Goal: Task Accomplishment & Management: Manage account settings

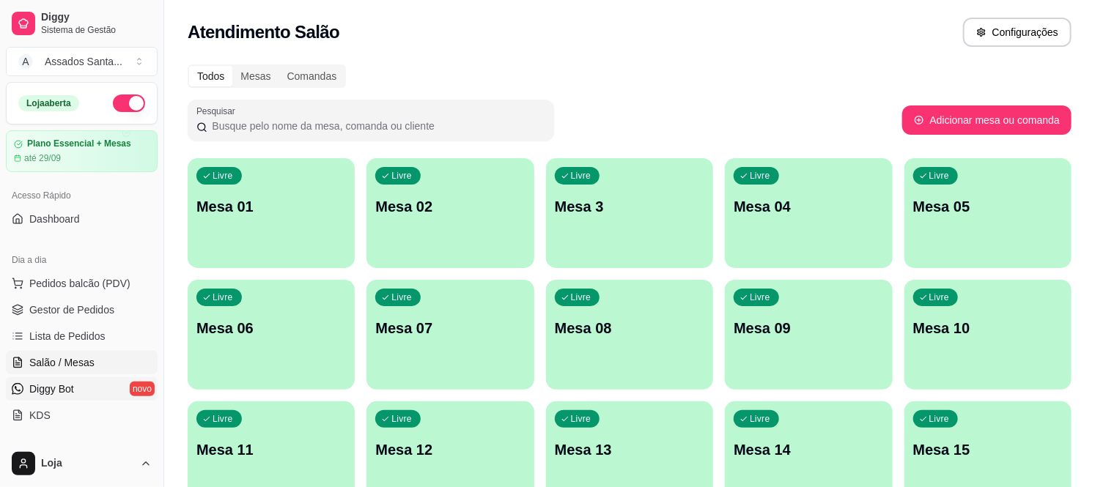
scroll to position [78, 0]
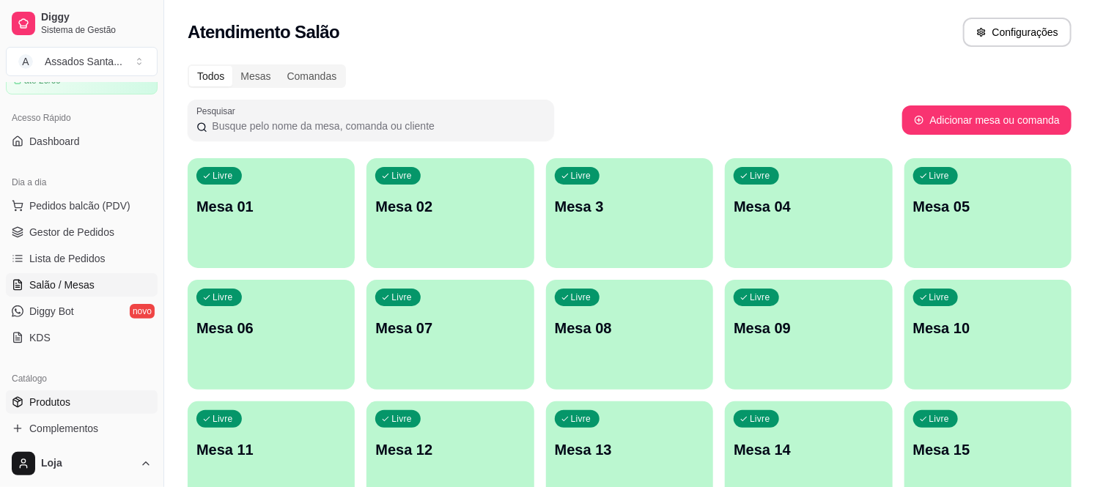
click at [34, 406] on span "Produtos" at bounding box center [49, 402] width 41 height 15
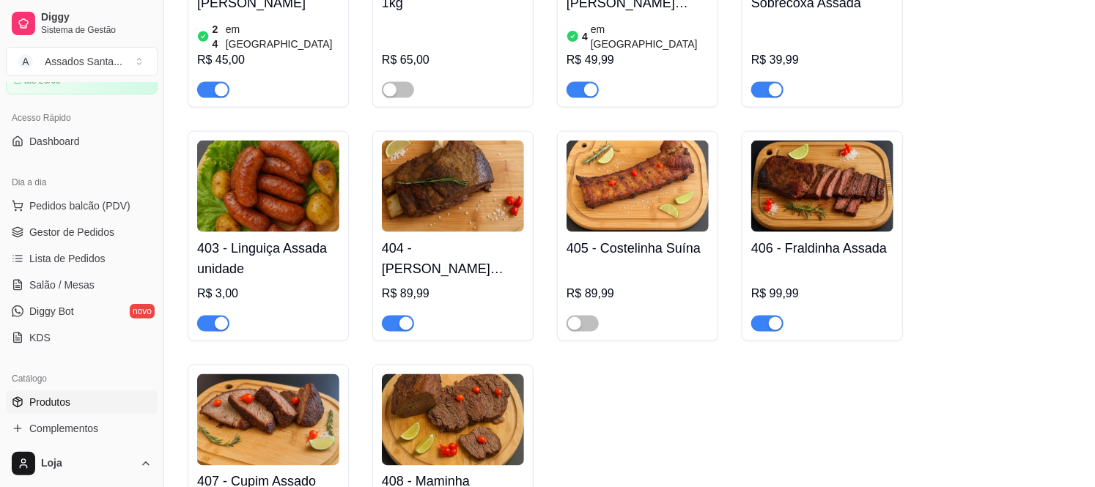
scroll to position [977, 0]
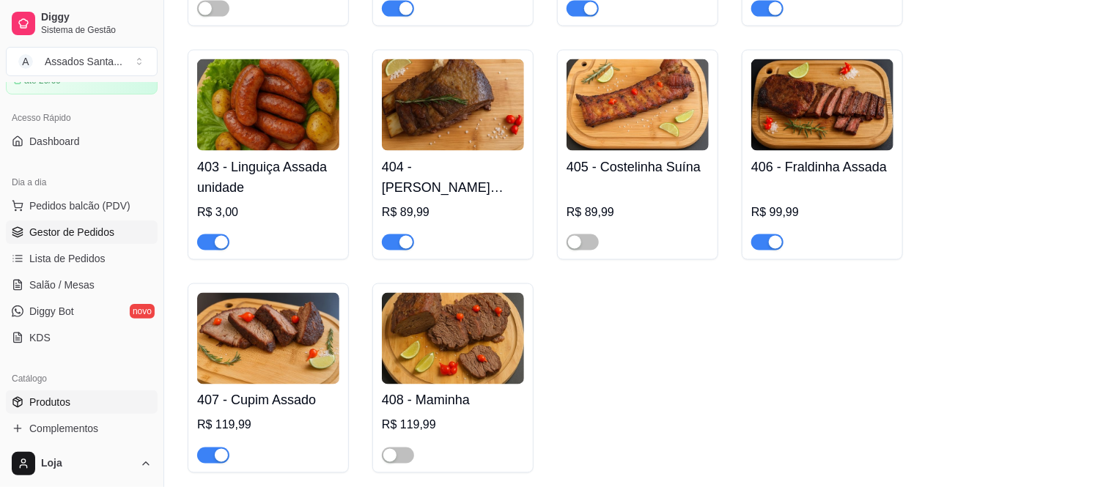
click at [99, 230] on span "Gestor de Pedidos" at bounding box center [71, 232] width 85 height 15
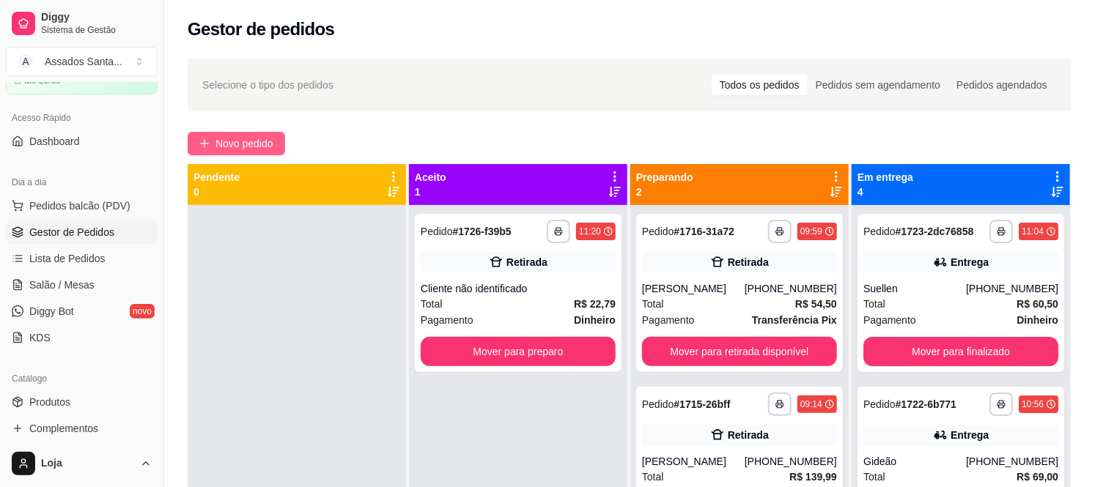
click at [215, 149] on span "Novo pedido" at bounding box center [244, 144] width 58 height 16
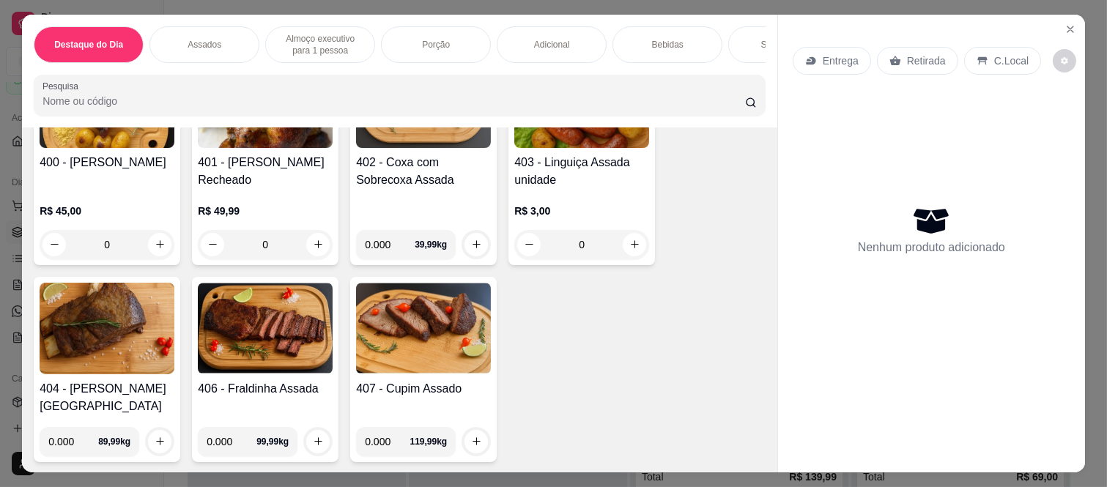
scroll to position [733, 0]
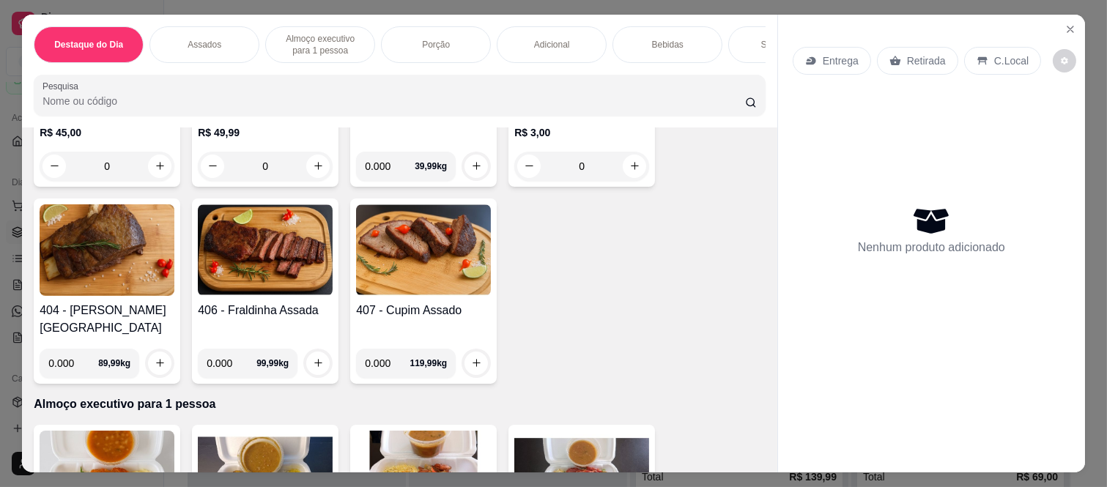
click at [385, 174] on input "0.000" at bounding box center [390, 166] width 50 height 29
type input "1.090"
click at [473, 177] on button "increase-product-quantity" at bounding box center [476, 166] width 23 height 23
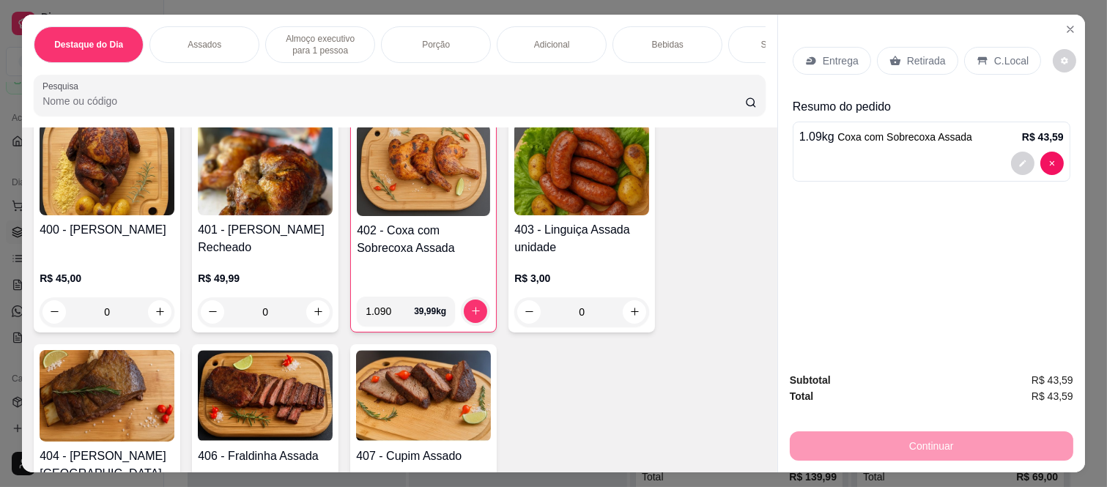
scroll to position [569, 0]
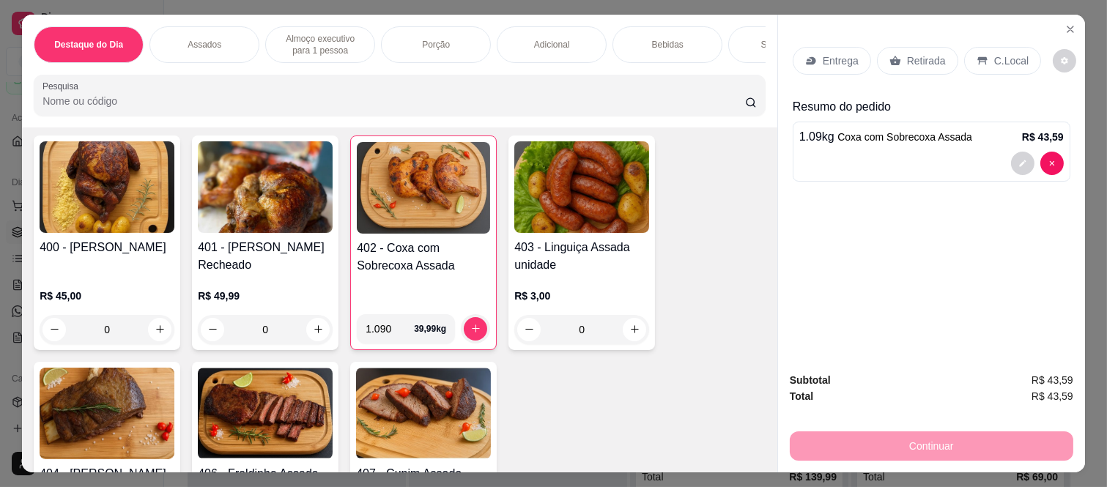
click at [621, 331] on div "0" at bounding box center [581, 329] width 135 height 29
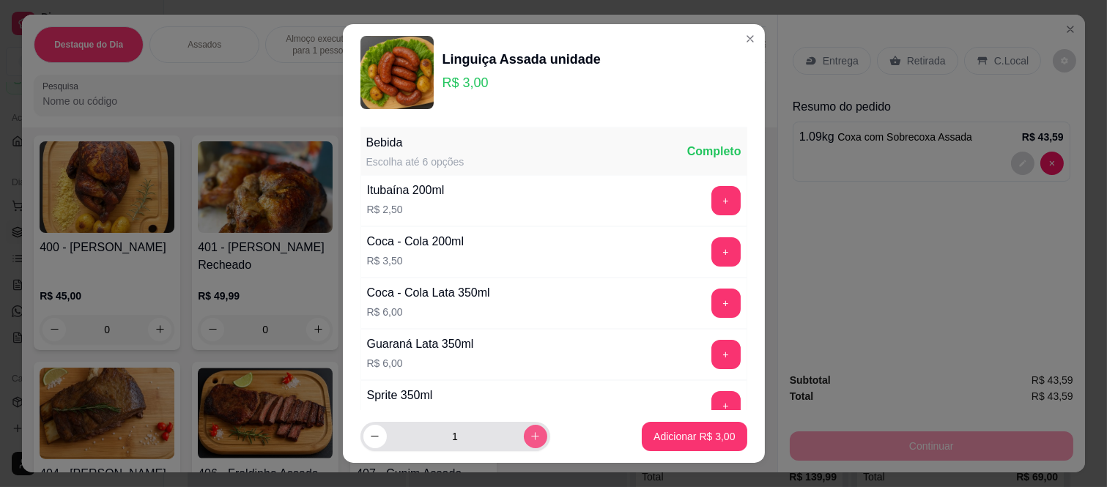
click at [530, 438] on icon "increase-product-quantity" at bounding box center [535, 436] width 11 height 11
type input "3"
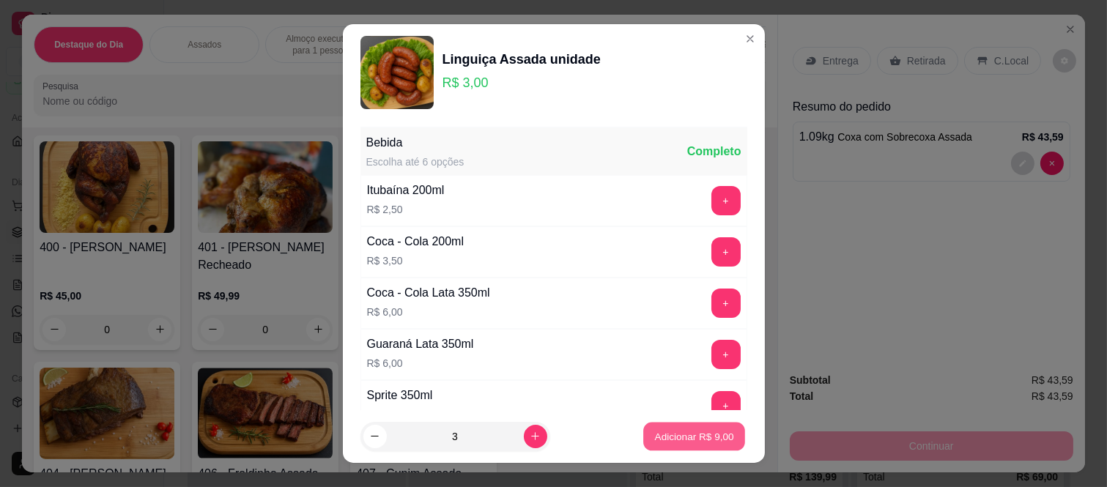
click at [655, 437] on p "Adicionar R$ 9,00" at bounding box center [694, 436] width 79 height 14
type input "3"
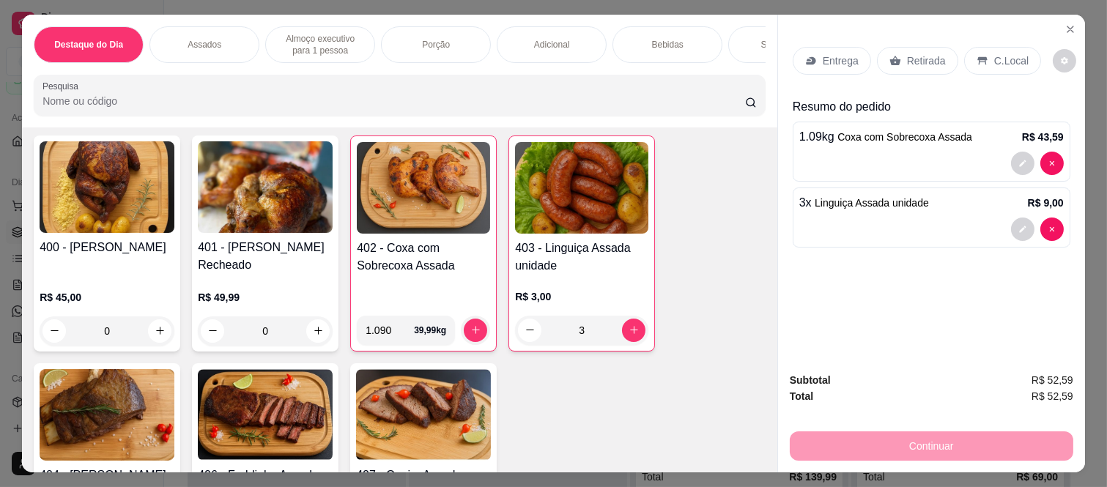
click at [904, 62] on div "Retirada" at bounding box center [917, 61] width 81 height 28
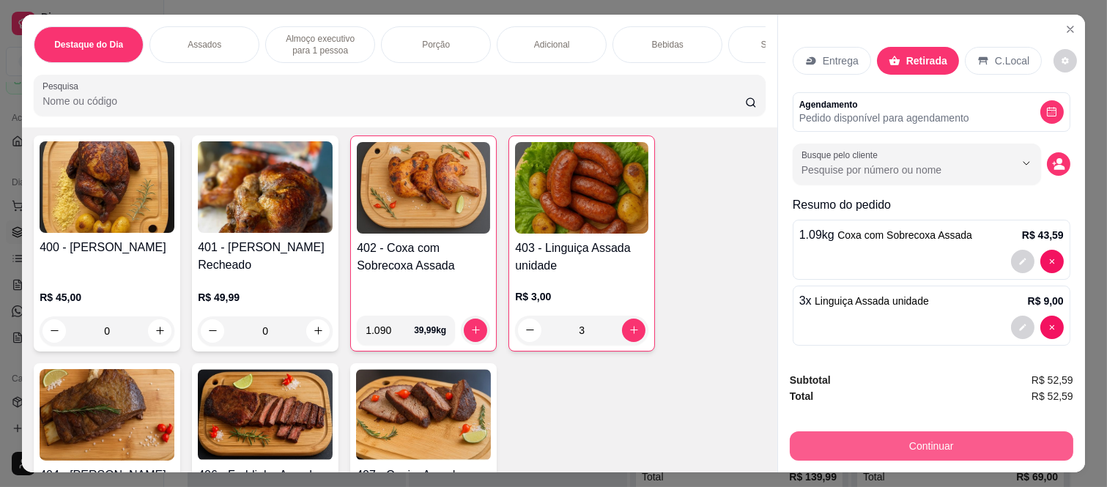
click at [878, 432] on button "Continuar" at bounding box center [932, 446] width 284 height 29
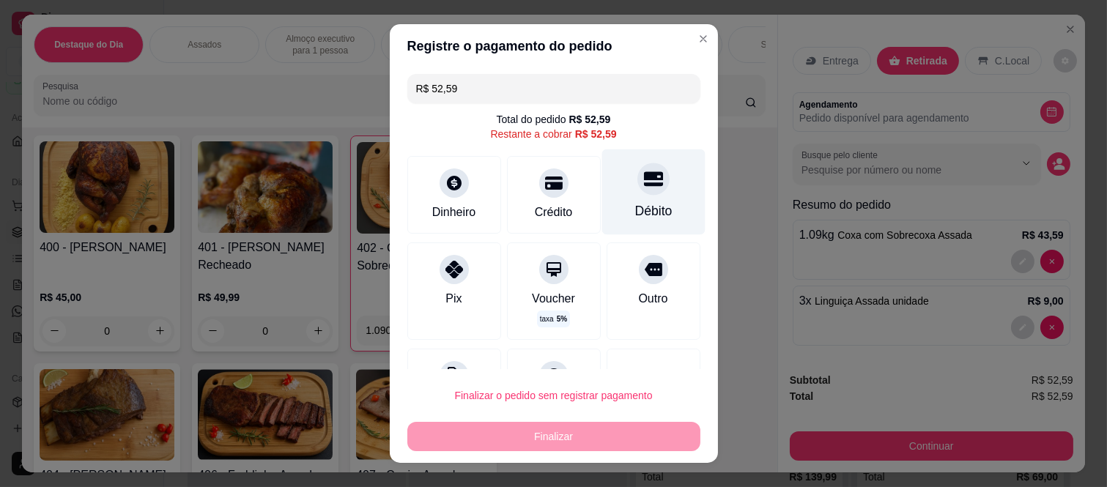
click at [638, 191] on div at bounding box center [654, 179] width 32 height 32
type input "R$ 0,00"
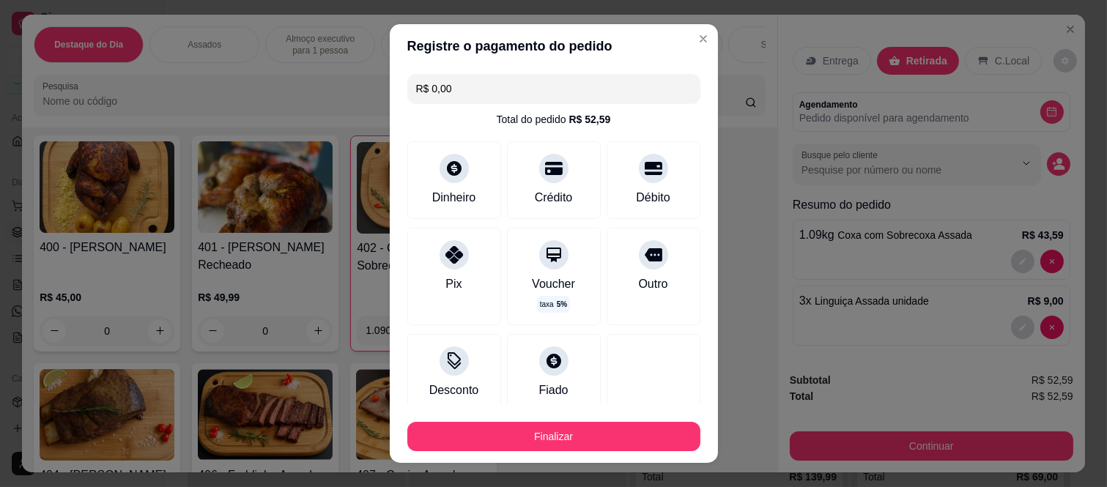
click at [594, 425] on button "Finalizar" at bounding box center [553, 436] width 293 height 29
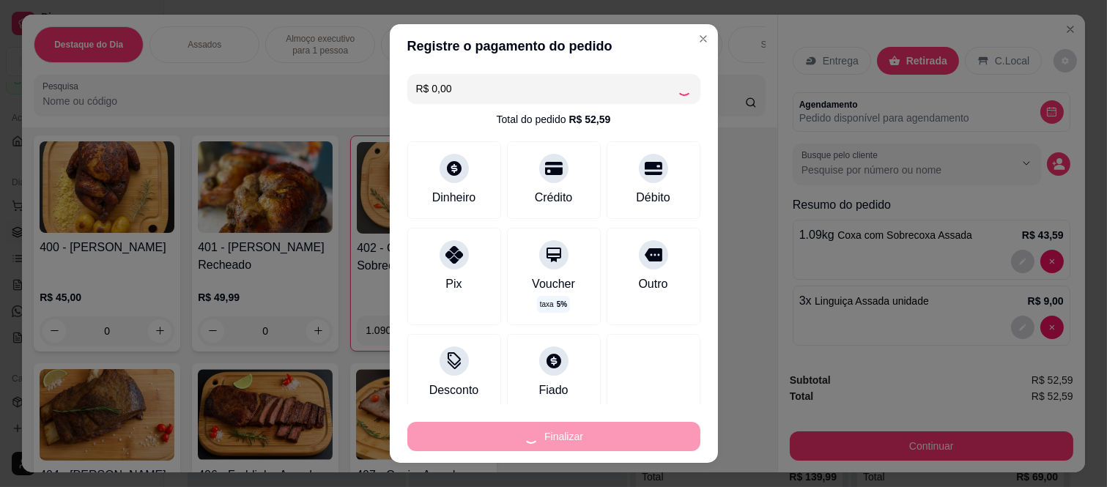
type input "0"
type input "-R$ 52,59"
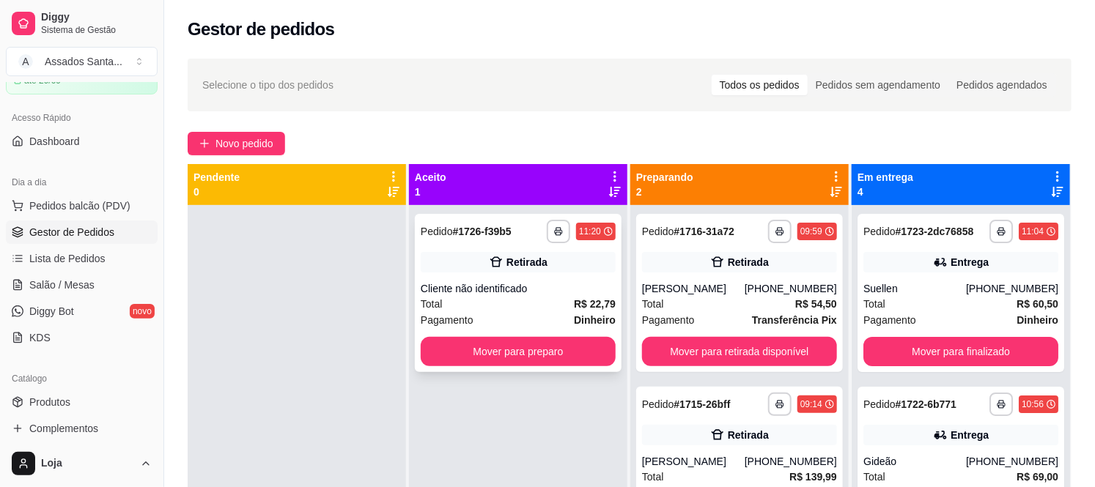
click at [433, 297] on span "Total" at bounding box center [432, 304] width 22 height 16
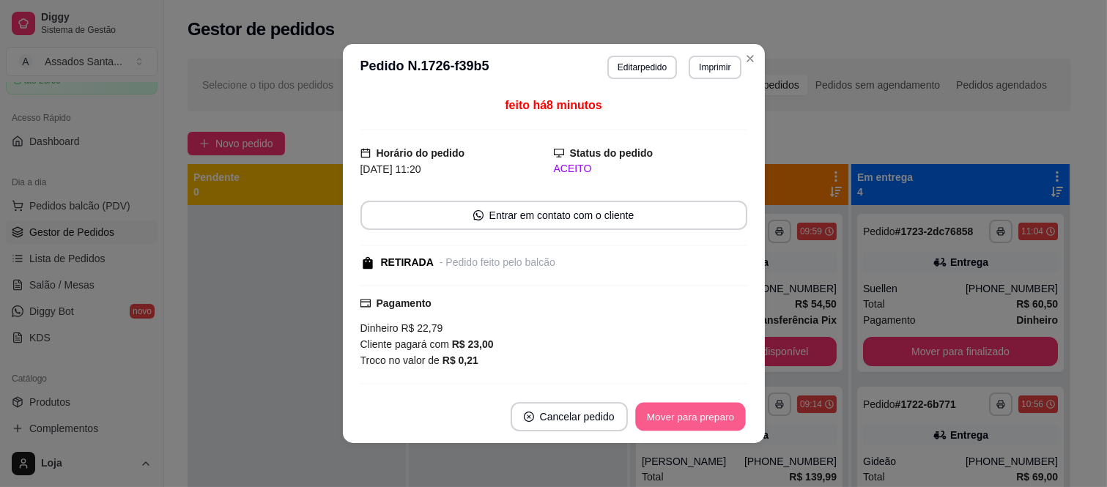
click at [678, 408] on button "Mover para preparo" at bounding box center [690, 417] width 110 height 29
click at [676, 413] on button "Mover para retirada disponível" at bounding box center [666, 416] width 162 height 29
click at [676, 413] on button "Mover para finalizado" at bounding box center [686, 417] width 118 height 29
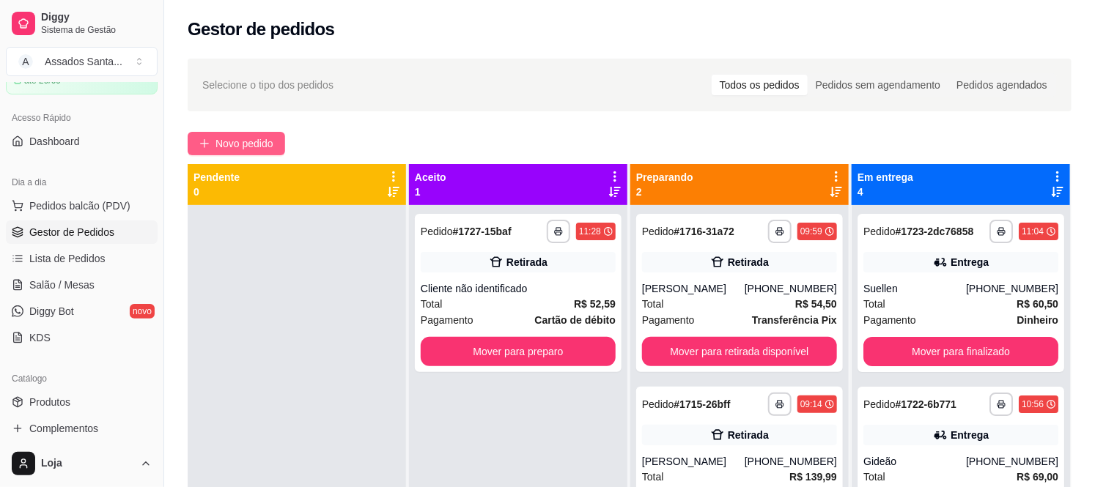
click at [229, 144] on span "Novo pedido" at bounding box center [244, 144] width 58 height 16
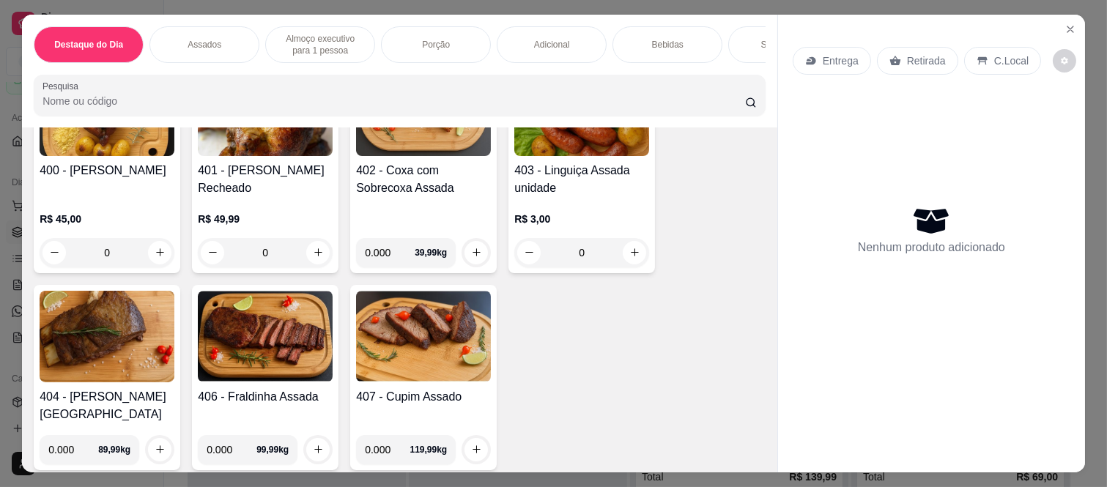
scroll to position [651, 0]
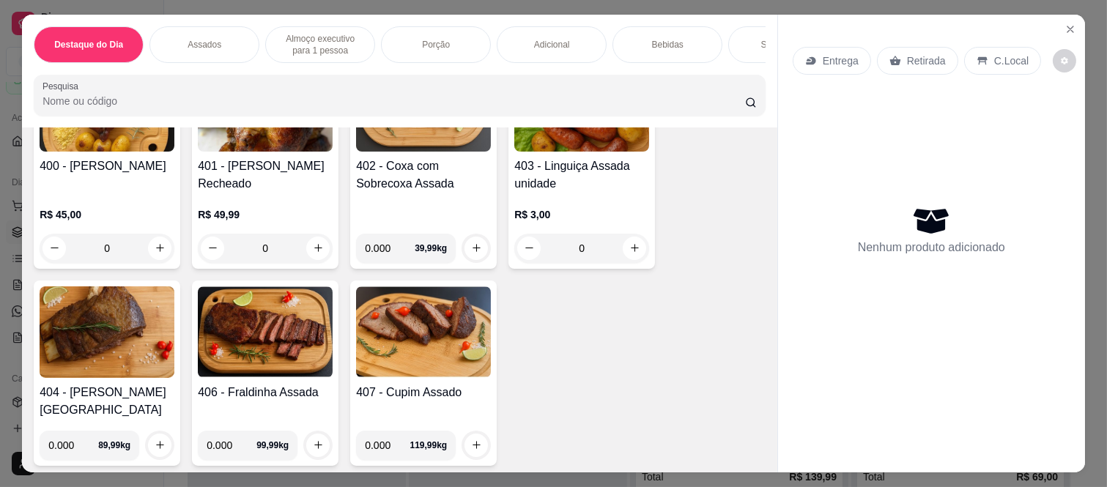
click at [150, 259] on div "0" at bounding box center [107, 248] width 135 height 29
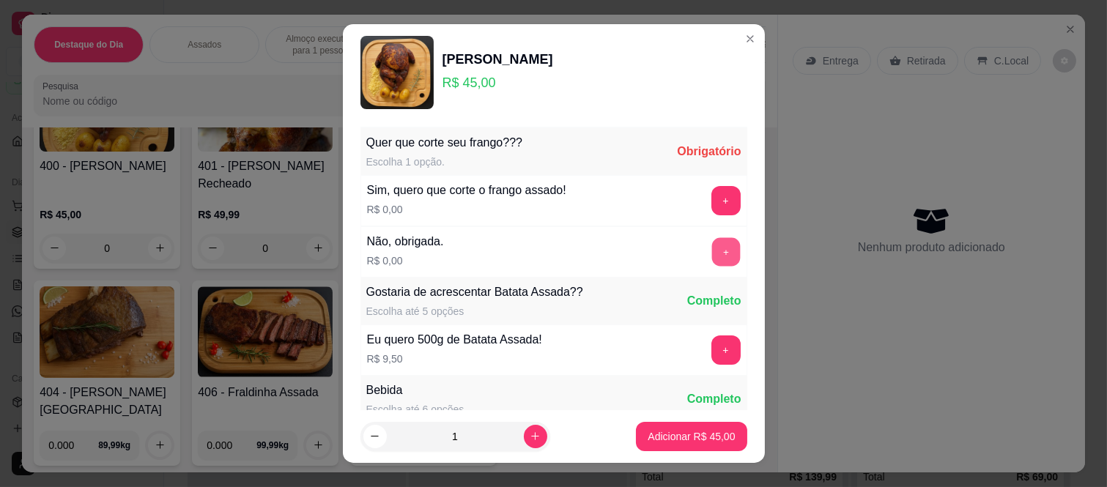
click at [712, 240] on button "+" at bounding box center [726, 252] width 29 height 29
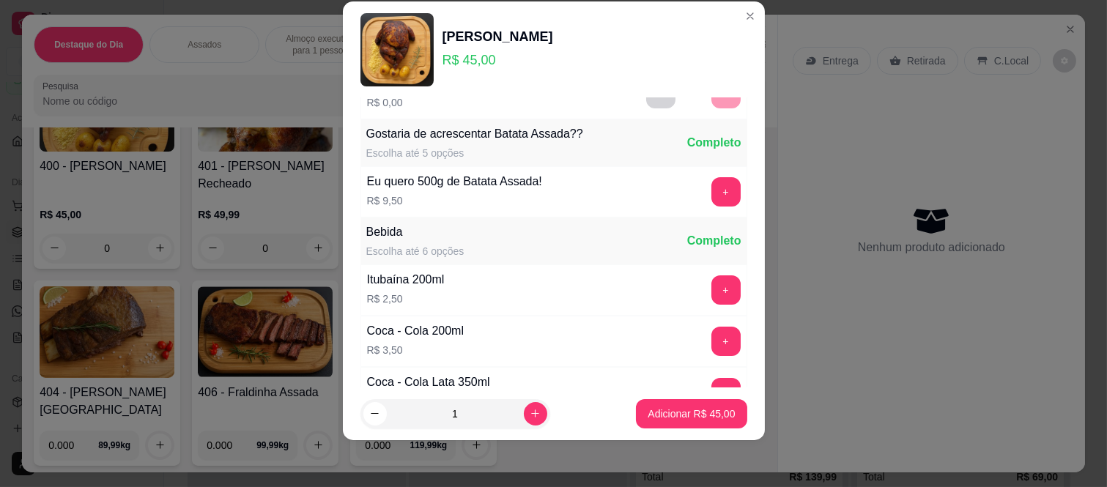
scroll to position [157, 0]
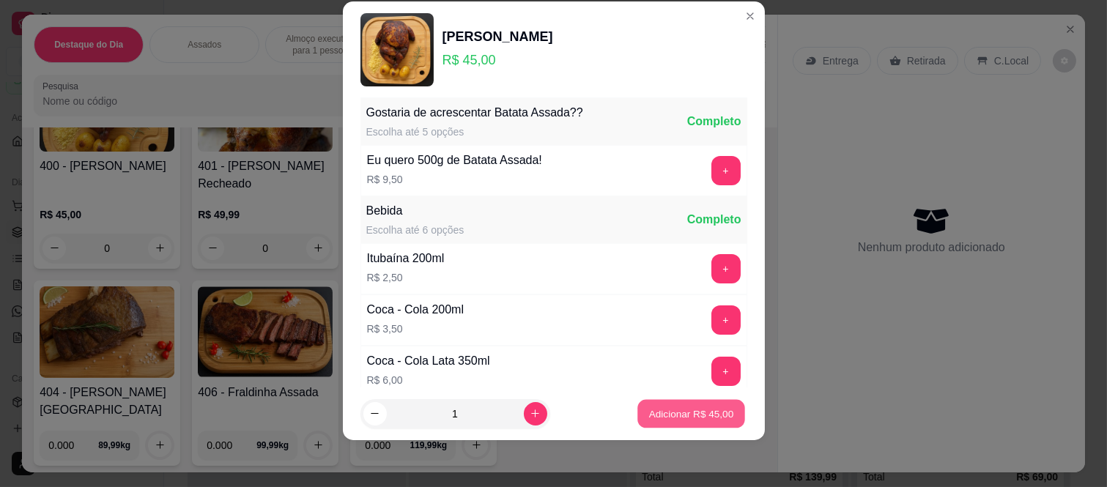
click at [687, 418] on p "Adicionar R$ 45,00" at bounding box center [691, 414] width 85 height 14
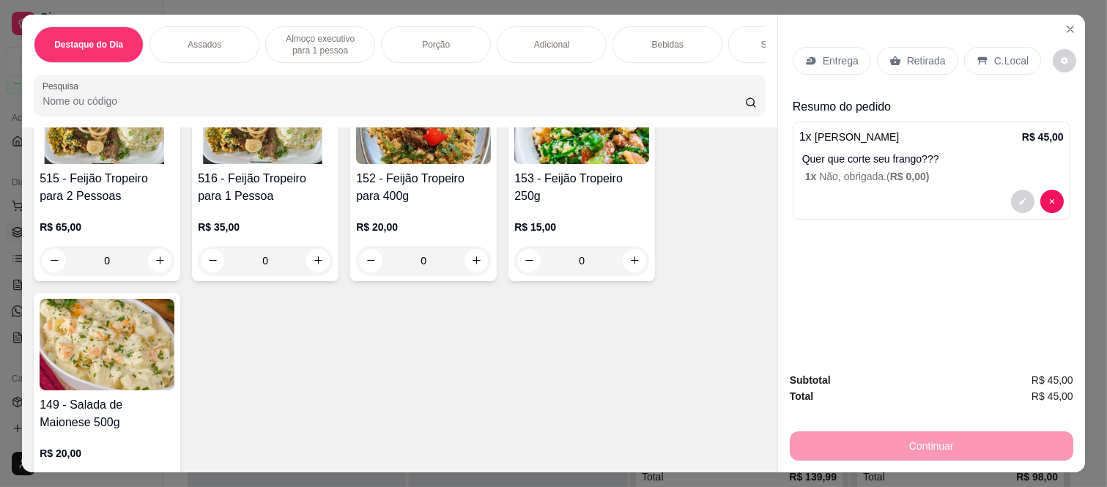
scroll to position [163, 0]
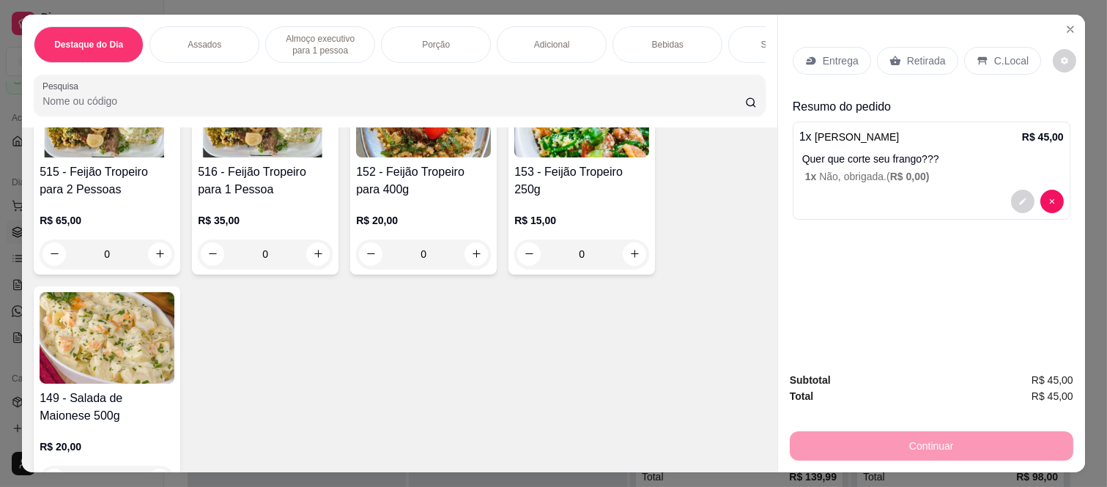
click at [429, 192] on h4 "152 - Feijão Tropeiro para 400g" at bounding box center [423, 180] width 135 height 35
click at [313, 258] on div "0" at bounding box center [265, 254] width 135 height 29
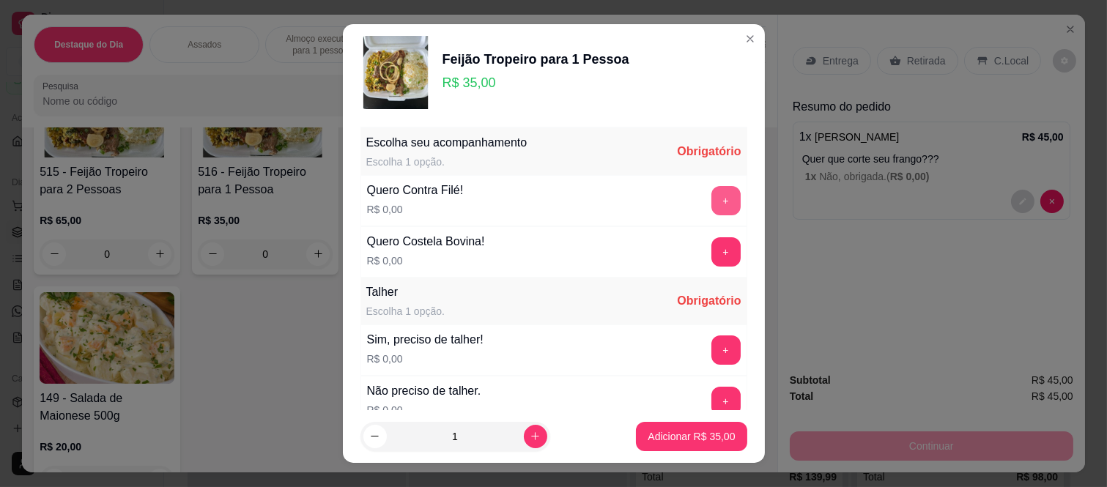
click at [712, 200] on button "+" at bounding box center [726, 200] width 29 height 29
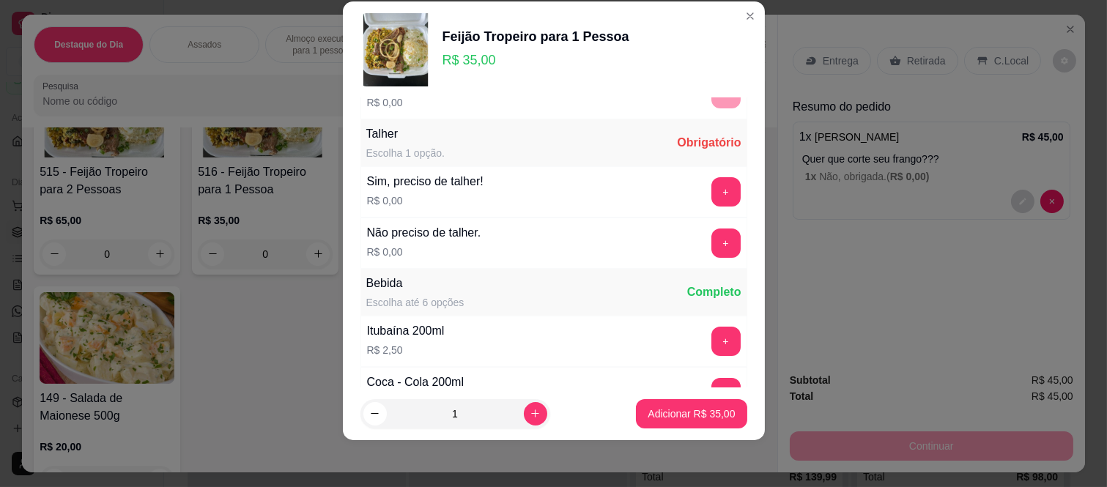
scroll to position [157, 0]
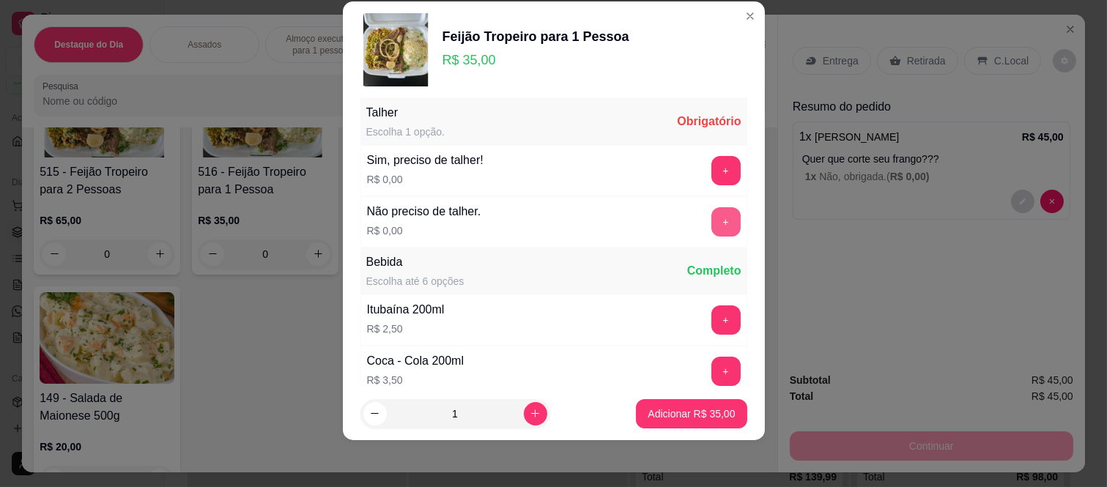
click at [712, 230] on button "+" at bounding box center [726, 221] width 29 height 29
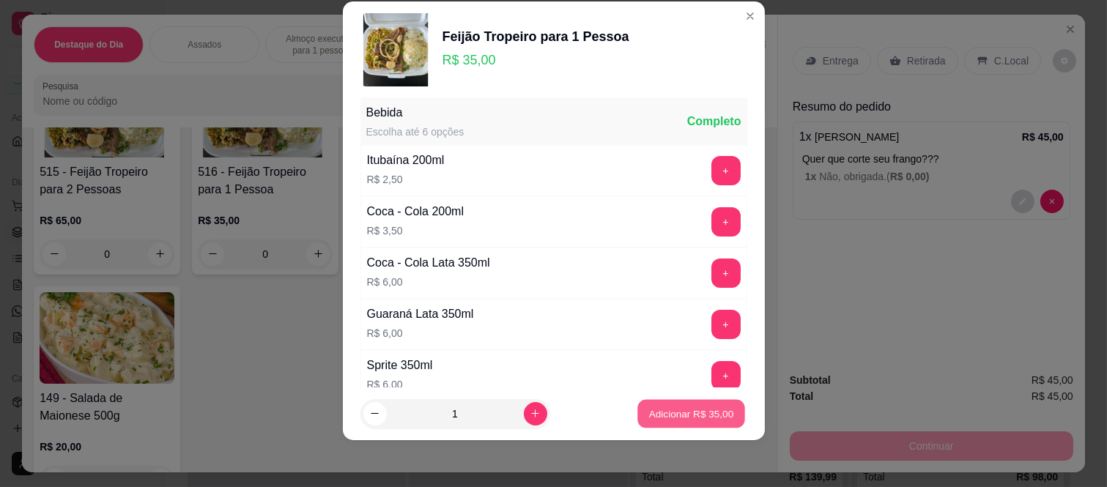
click at [677, 418] on p "Adicionar R$ 35,00" at bounding box center [691, 414] width 85 height 14
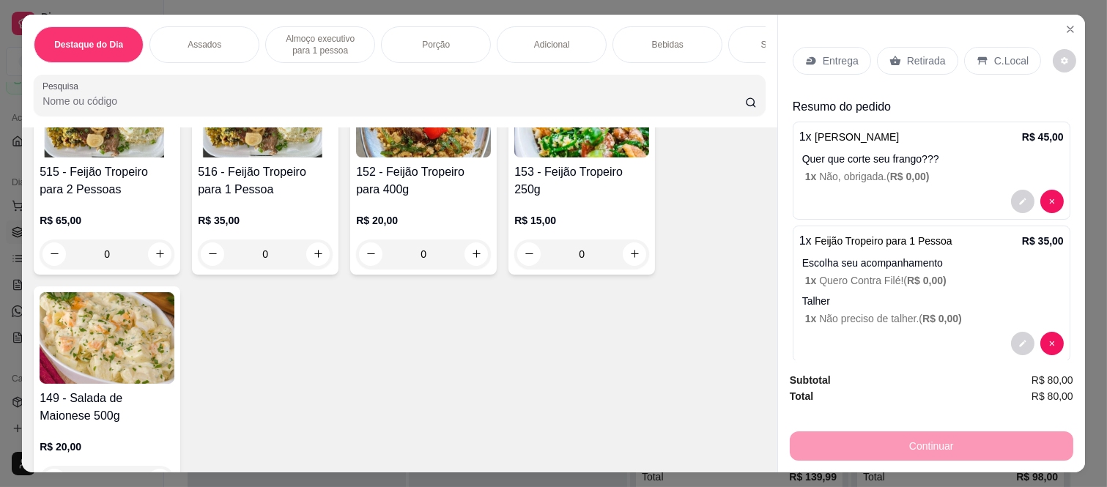
scroll to position [22, 0]
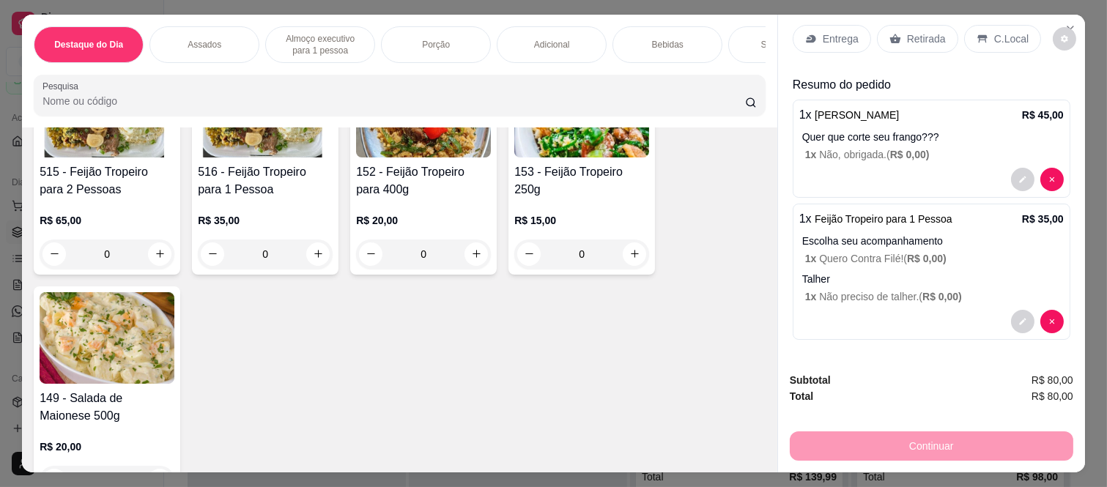
click at [907, 32] on p "Retirada" at bounding box center [926, 39] width 39 height 15
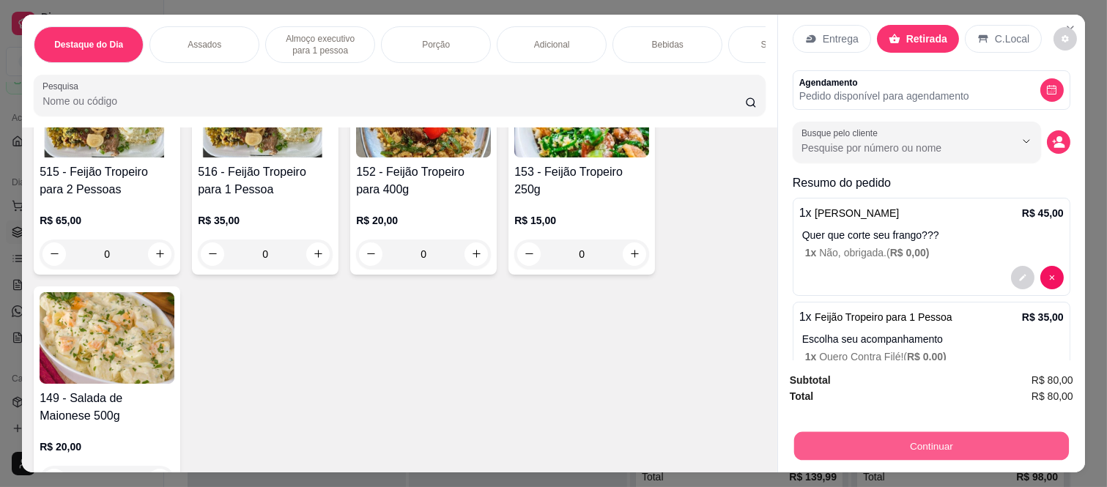
click at [807, 447] on button "Continuar" at bounding box center [931, 446] width 275 height 29
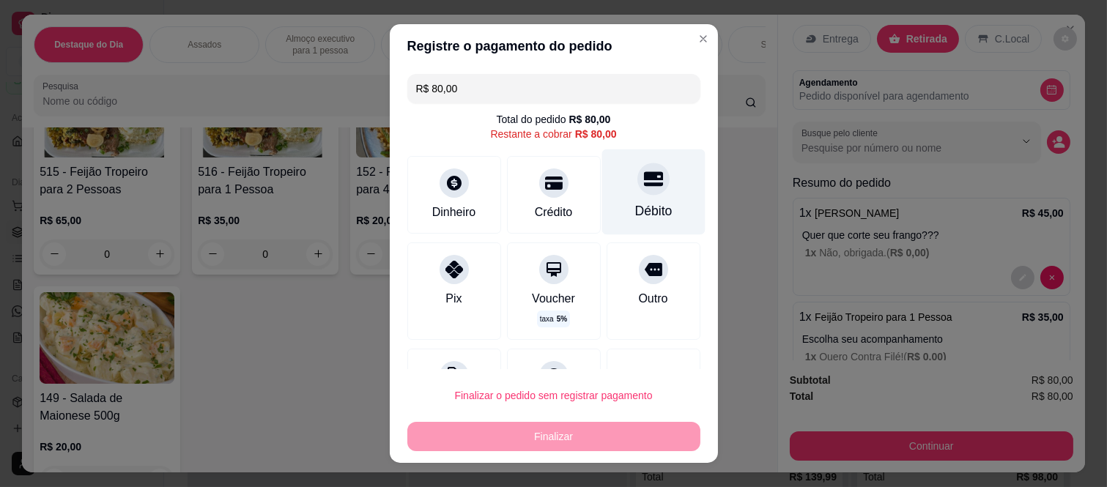
click at [635, 214] on div "Débito" at bounding box center [653, 211] width 37 height 19
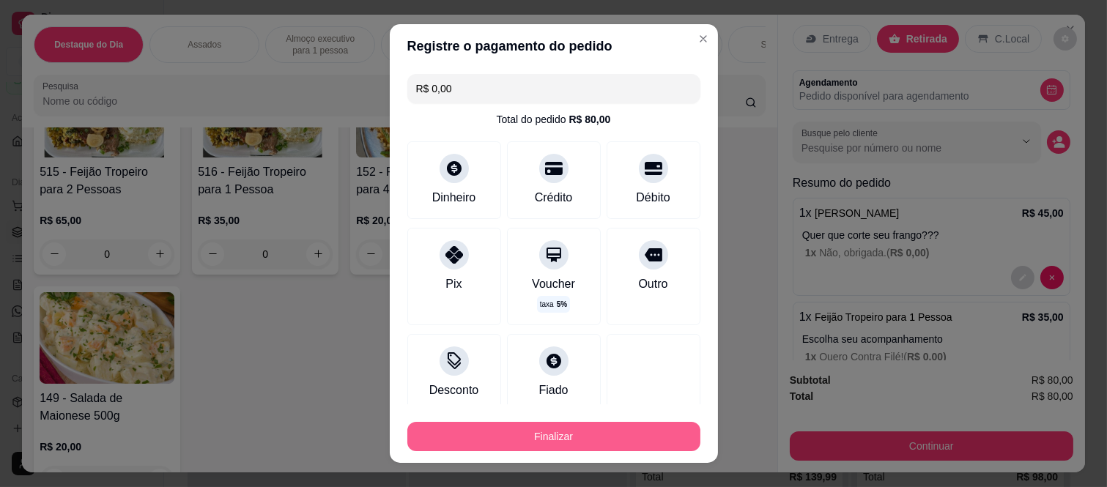
click at [569, 433] on button "Finalizar" at bounding box center [553, 436] width 293 height 29
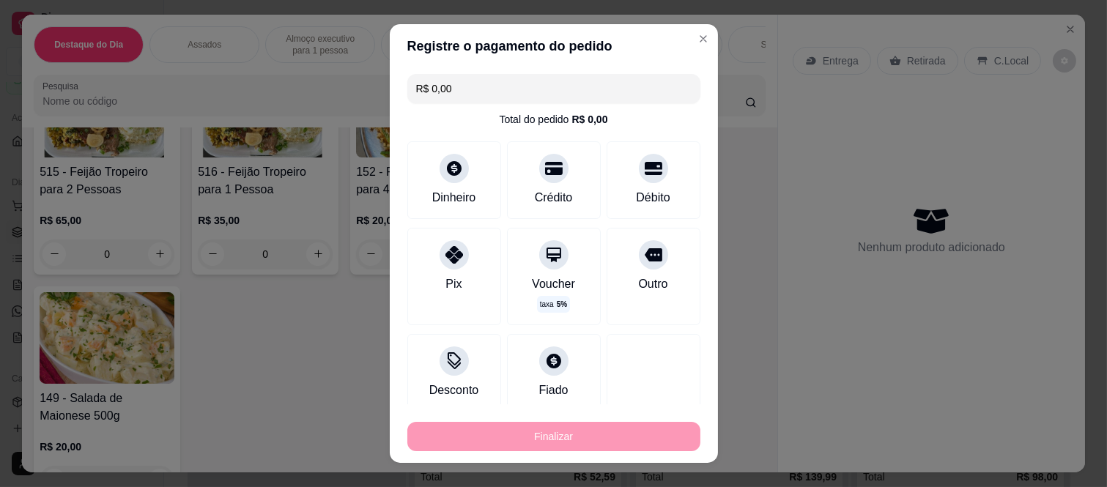
type input "-R$ 80,00"
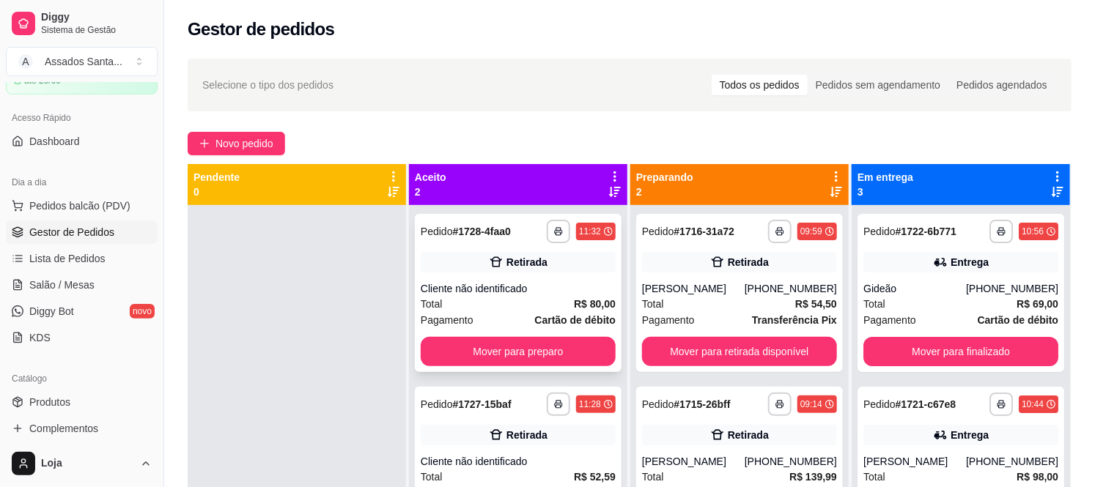
click at [536, 247] on div "**********" at bounding box center [518, 293] width 207 height 158
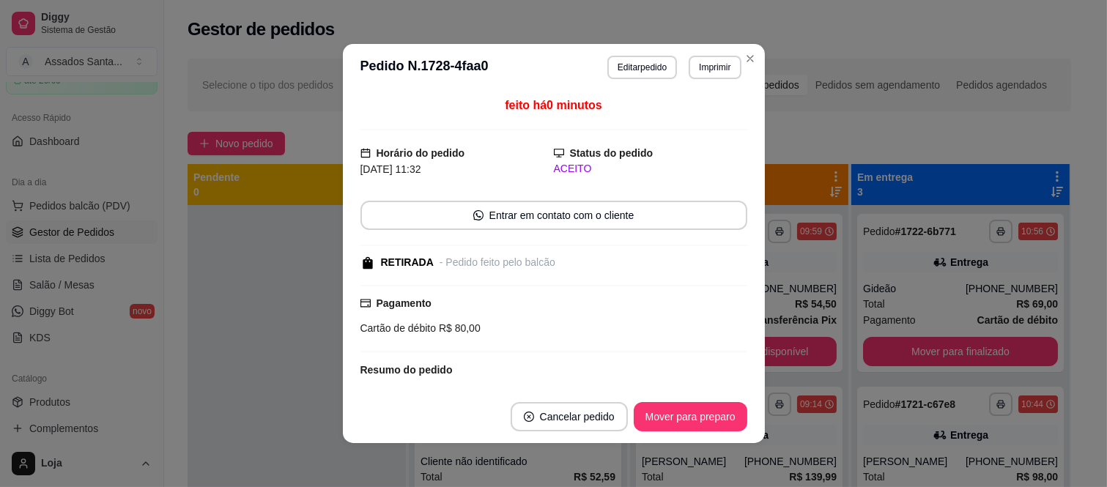
scroll to position [265, 0]
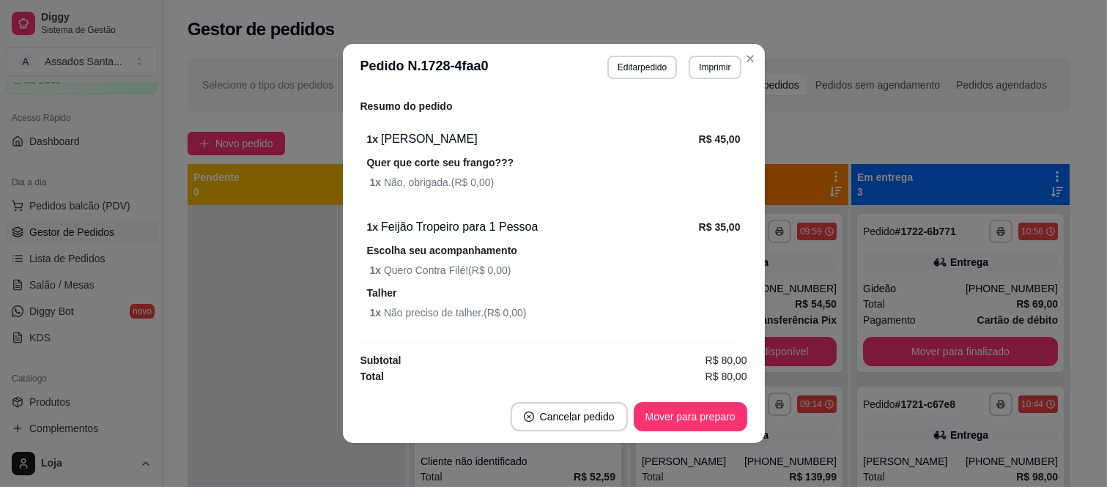
click at [665, 435] on footer "Cancelar pedido Mover para preparo" at bounding box center [554, 417] width 422 height 53
click at [690, 431] on button "Mover para preparo" at bounding box center [691, 416] width 114 height 29
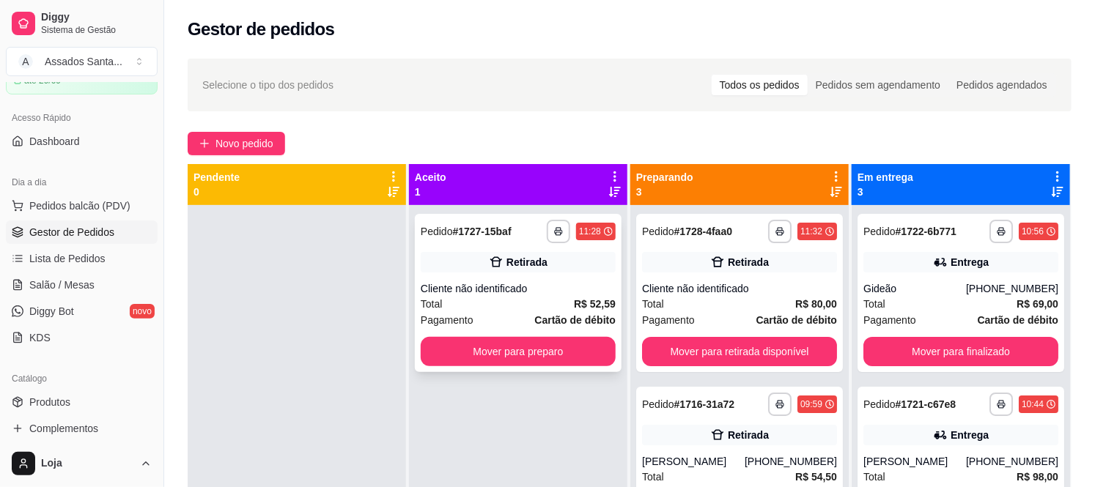
click at [449, 269] on div "Retirada" at bounding box center [518, 262] width 195 height 21
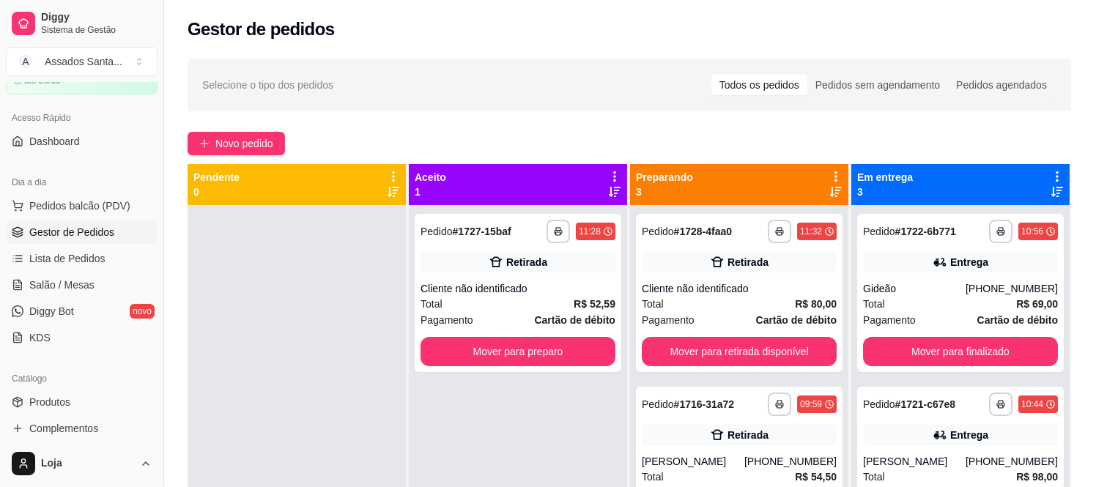
scroll to position [137, 0]
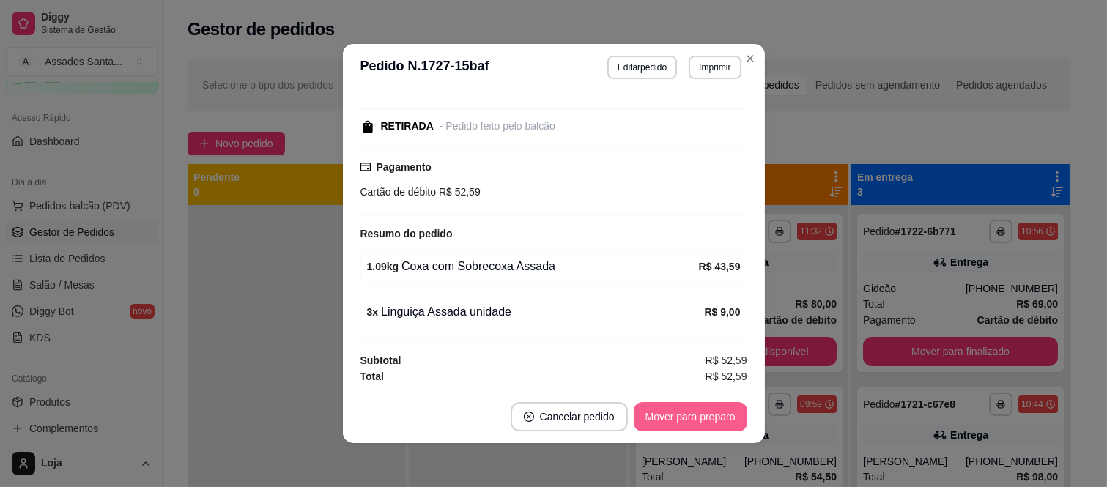
click at [692, 403] on button "Mover para preparo" at bounding box center [691, 416] width 114 height 29
click at [687, 405] on button "Mover para retirada disponível" at bounding box center [666, 417] width 157 height 29
click at [687, 412] on button "Mover para finalizado" at bounding box center [686, 417] width 118 height 29
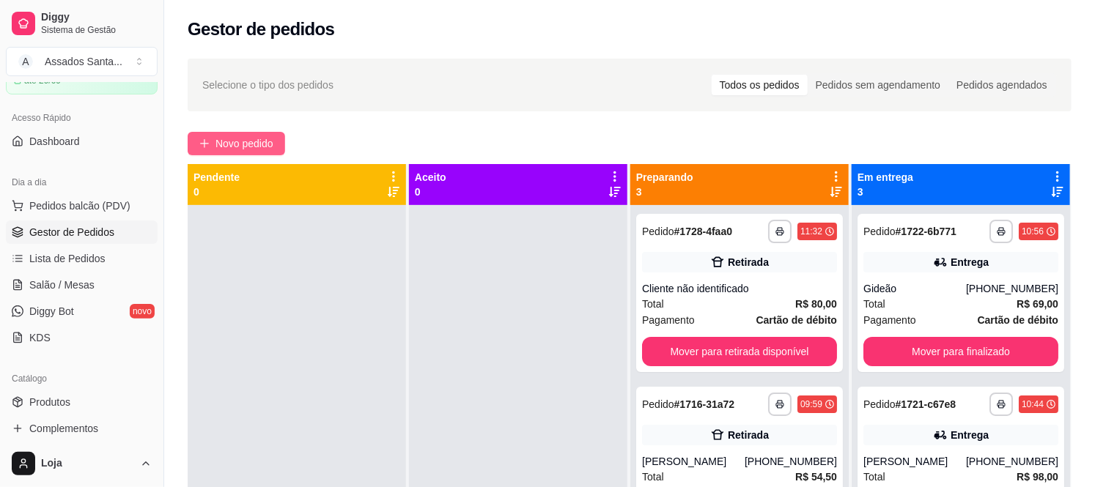
click at [193, 147] on button "Novo pedido" at bounding box center [236, 143] width 97 height 23
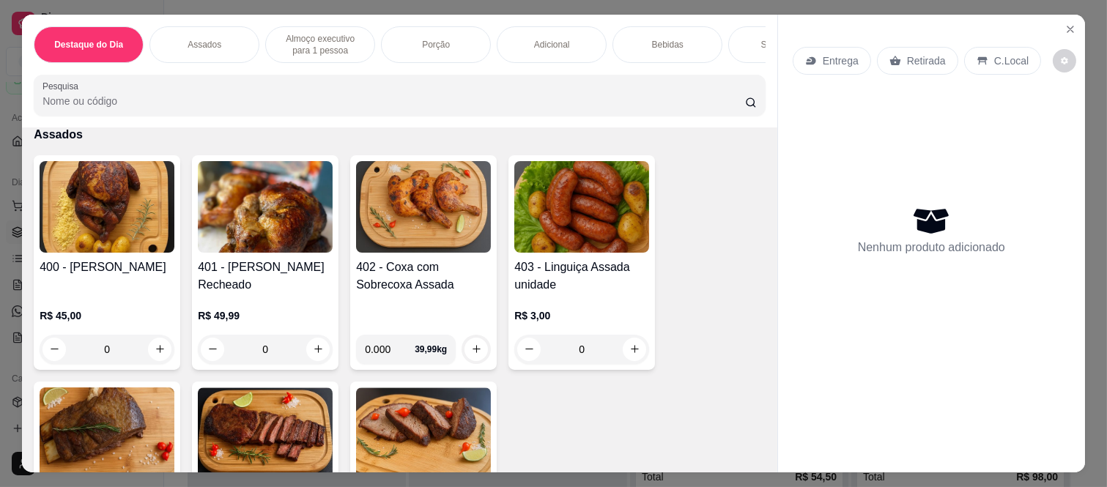
scroll to position [569, 0]
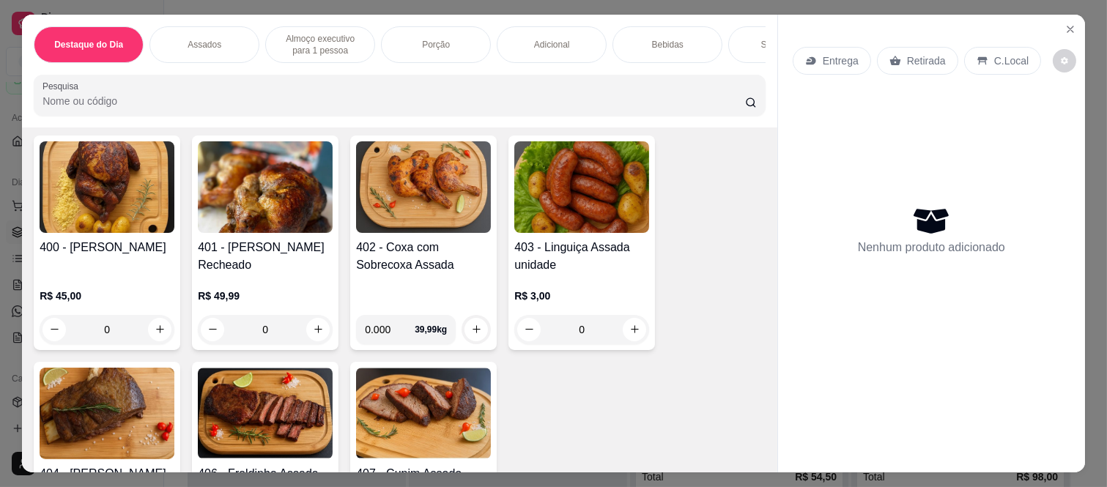
click at [157, 333] on div "0" at bounding box center [107, 329] width 135 height 29
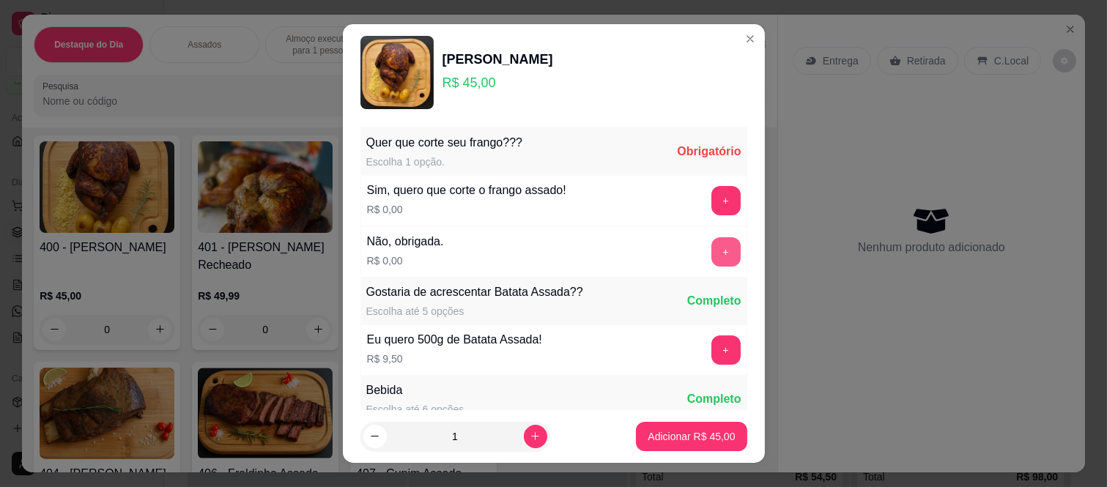
click at [712, 249] on button "+" at bounding box center [726, 251] width 29 height 29
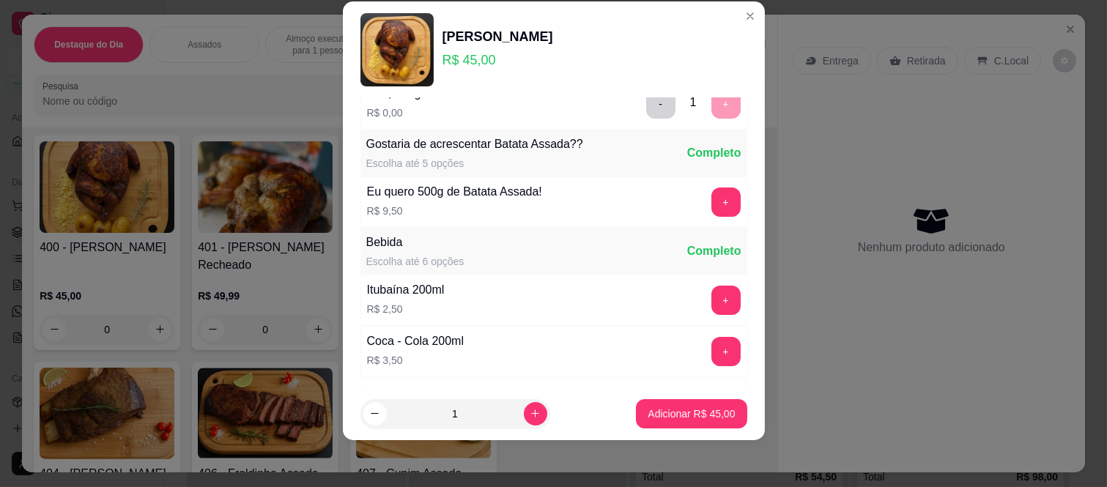
scroll to position [157, 0]
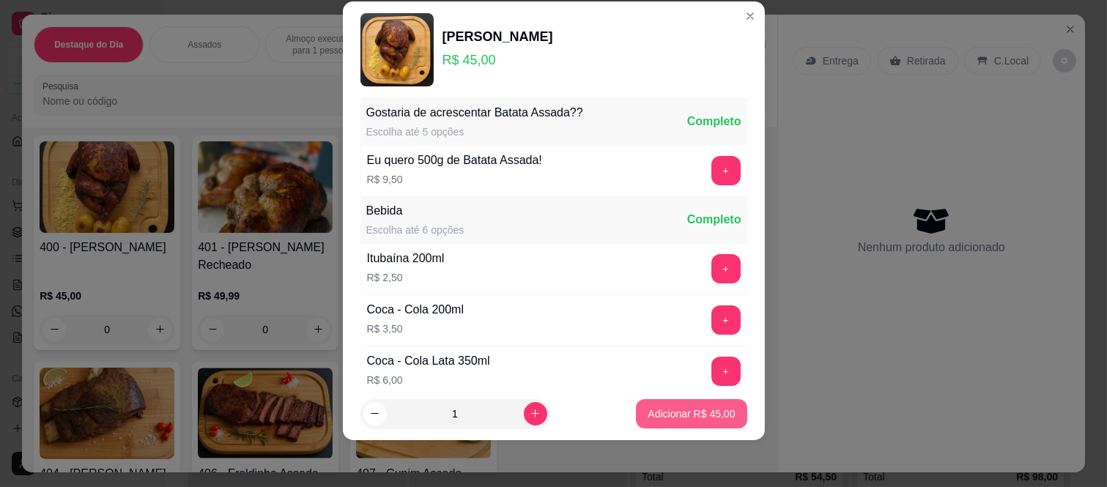
click at [648, 408] on p "Adicionar R$ 45,00" at bounding box center [691, 414] width 87 height 15
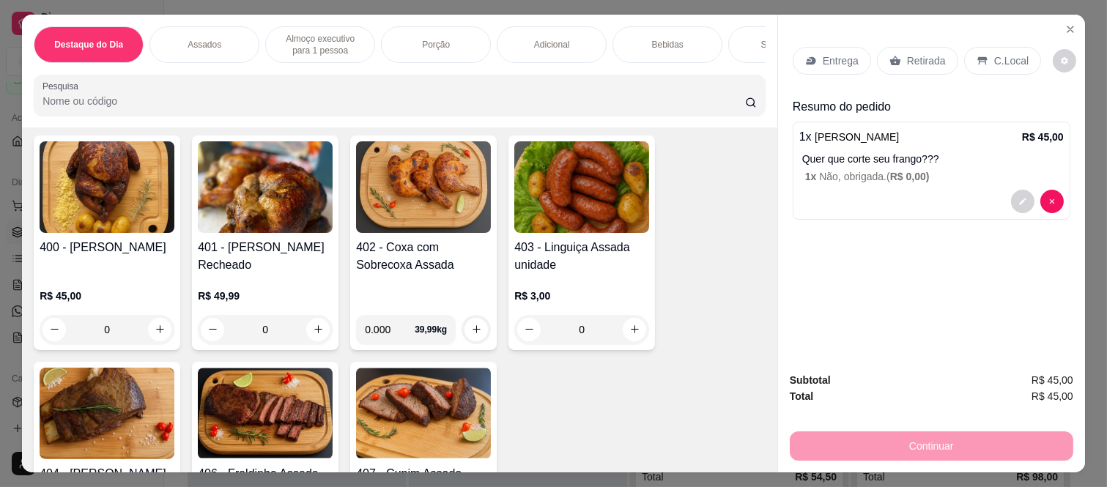
click at [826, 47] on div "Entrega" at bounding box center [832, 61] width 78 height 28
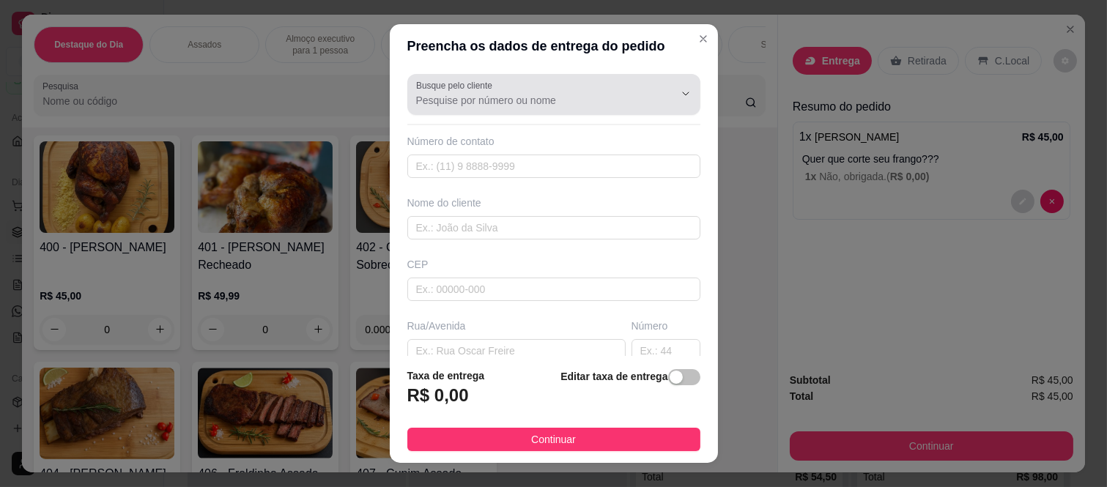
click at [606, 111] on div "Busque pelo cliente" at bounding box center [553, 94] width 293 height 41
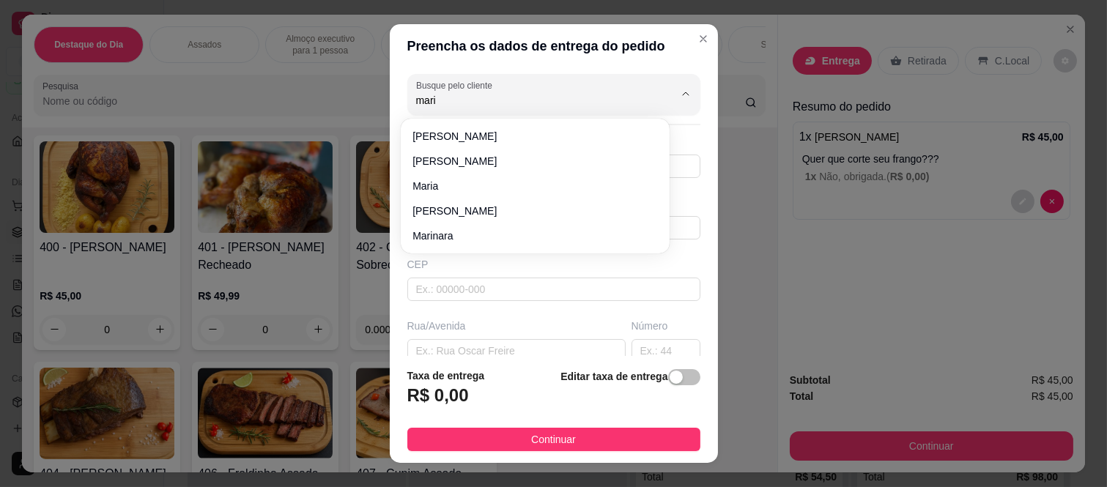
type input "maria"
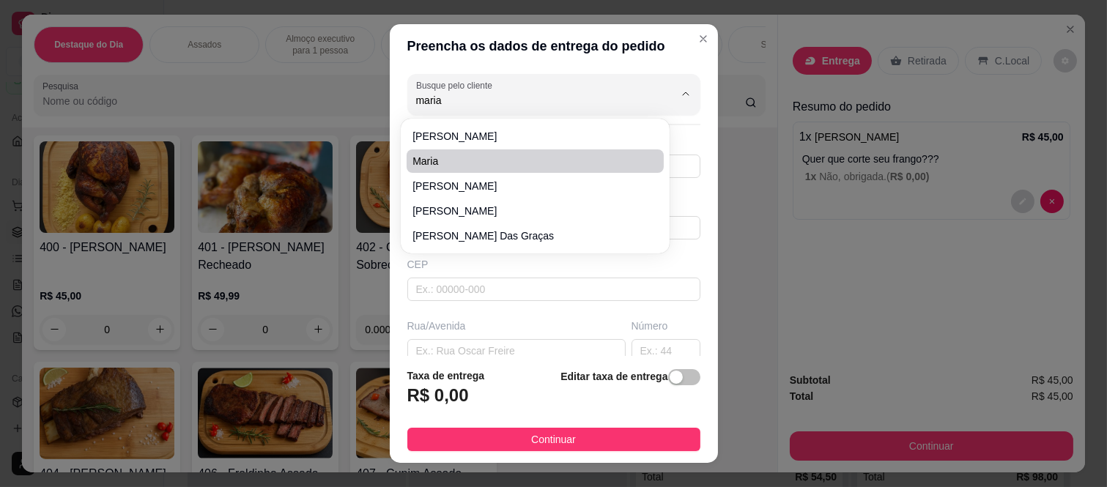
click at [517, 156] on span "maria" at bounding box center [528, 161] width 231 height 15
type input "11964675090"
type input "maria"
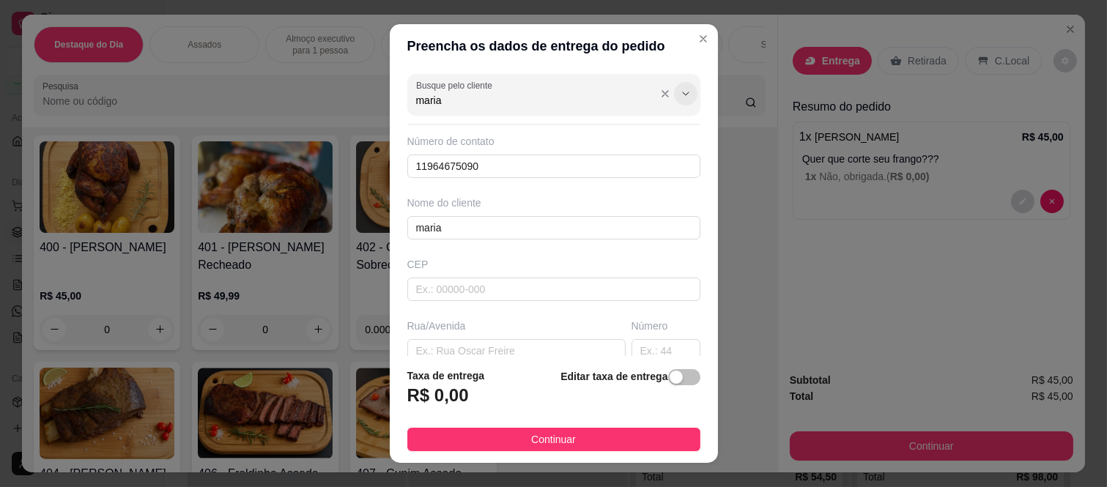
click at [680, 92] on icon "Show suggestions" at bounding box center [686, 94] width 12 height 12
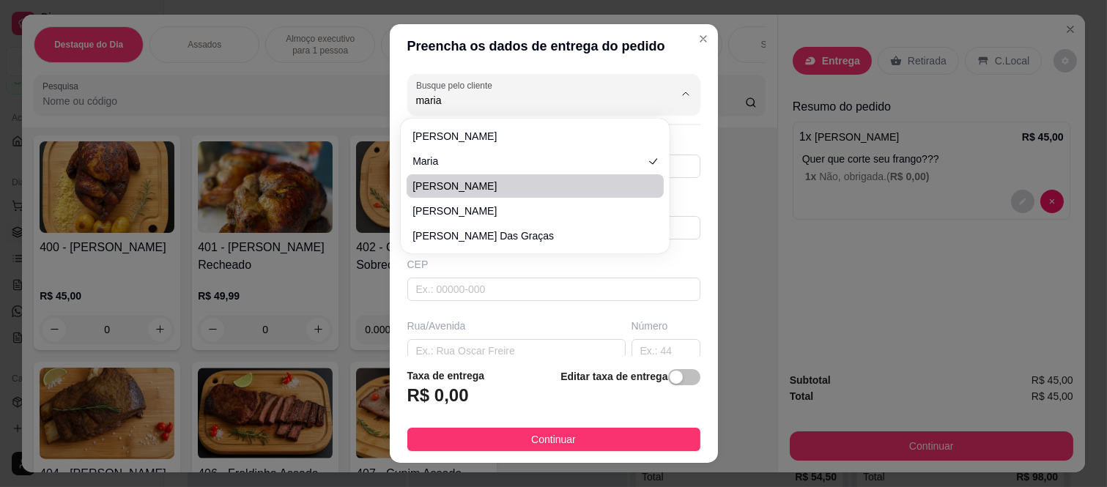
click at [484, 185] on span "Maria" at bounding box center [528, 186] width 231 height 15
type input "Maria"
type input "11985851040"
type input "Maria"
type input "08260220"
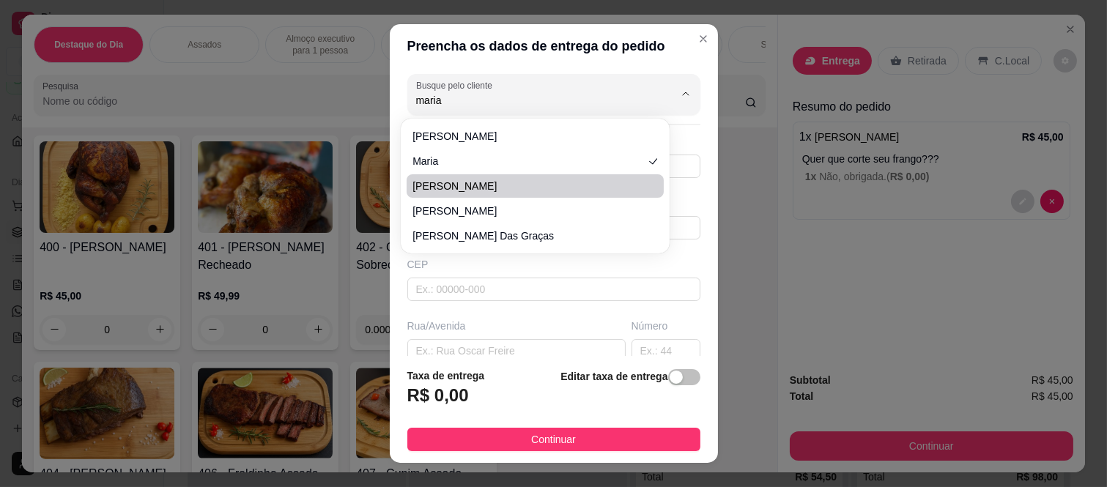
type input "Rua Alfredo Catalani"
type input "50"
type input "Jardim Cibele"
type input "[GEOGRAPHIC_DATA]"
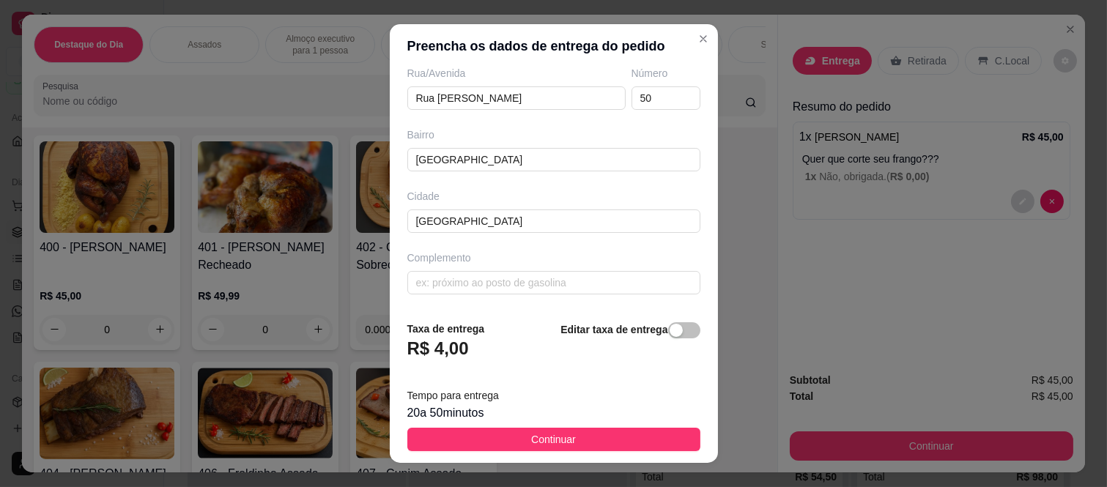
scroll to position [0, 0]
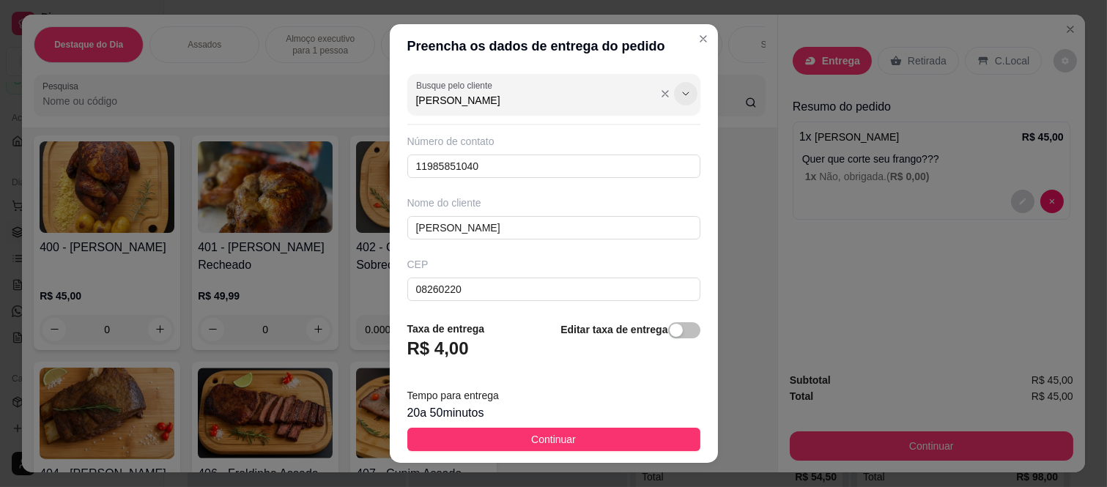
click at [674, 91] on button "Show suggestions" at bounding box center [685, 93] width 23 height 23
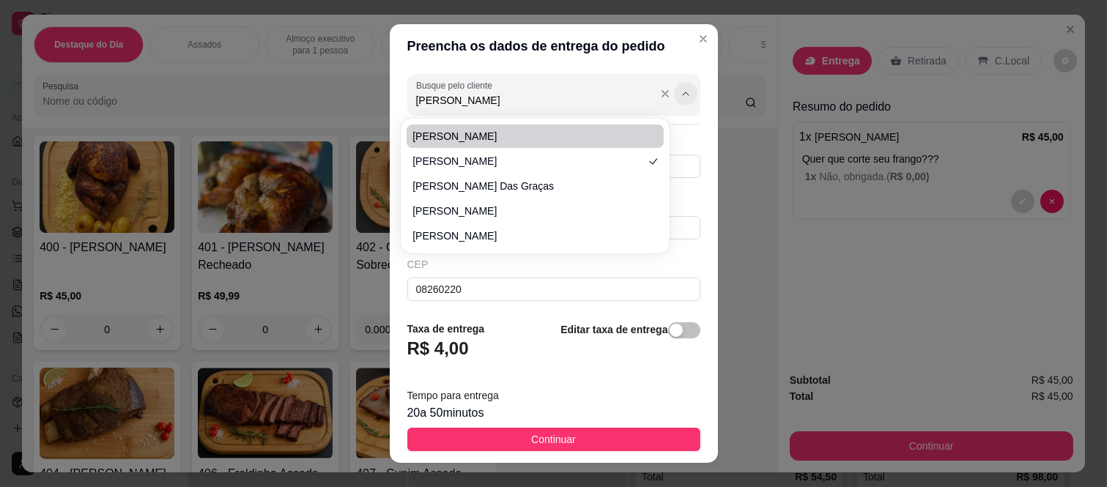
click at [680, 91] on icon "Show suggestions" at bounding box center [686, 94] width 12 height 12
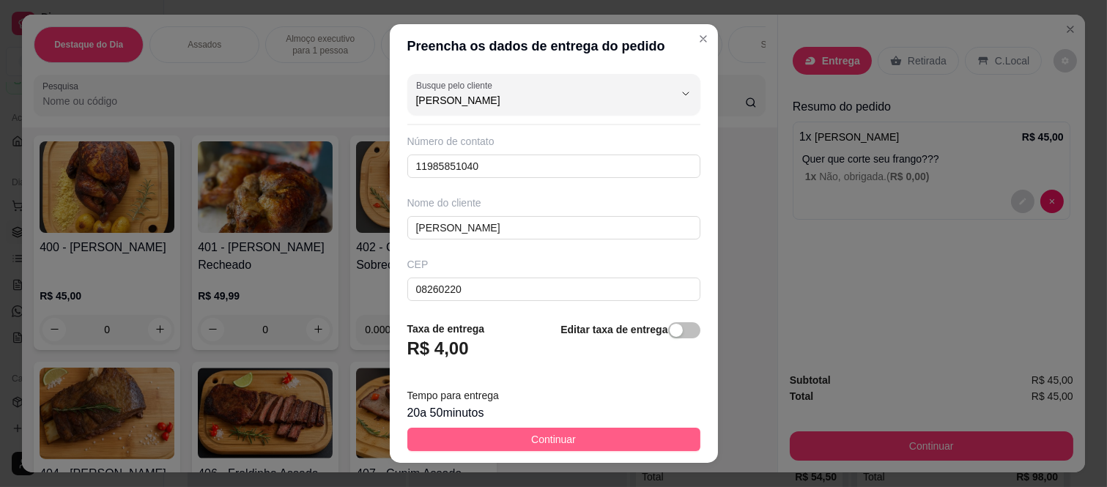
click at [572, 432] on button "Continuar" at bounding box center [553, 439] width 293 height 23
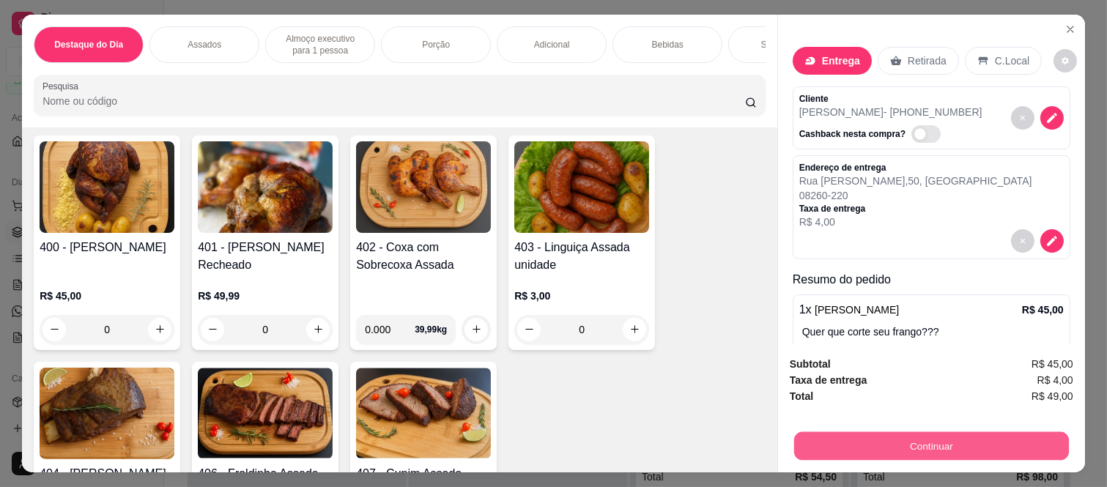
click at [893, 449] on button "Continuar" at bounding box center [931, 446] width 275 height 29
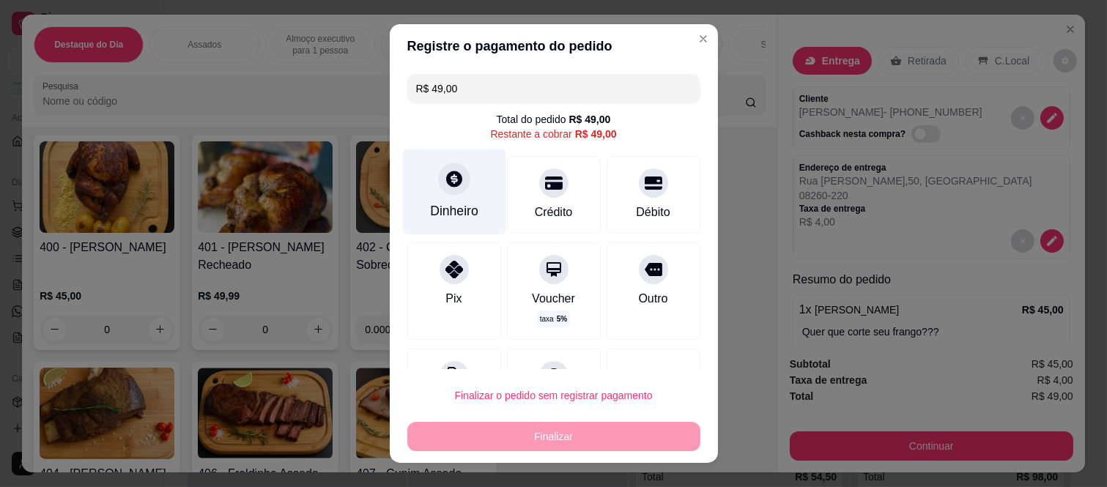
click at [452, 211] on div "Dinheiro" at bounding box center [454, 211] width 48 height 19
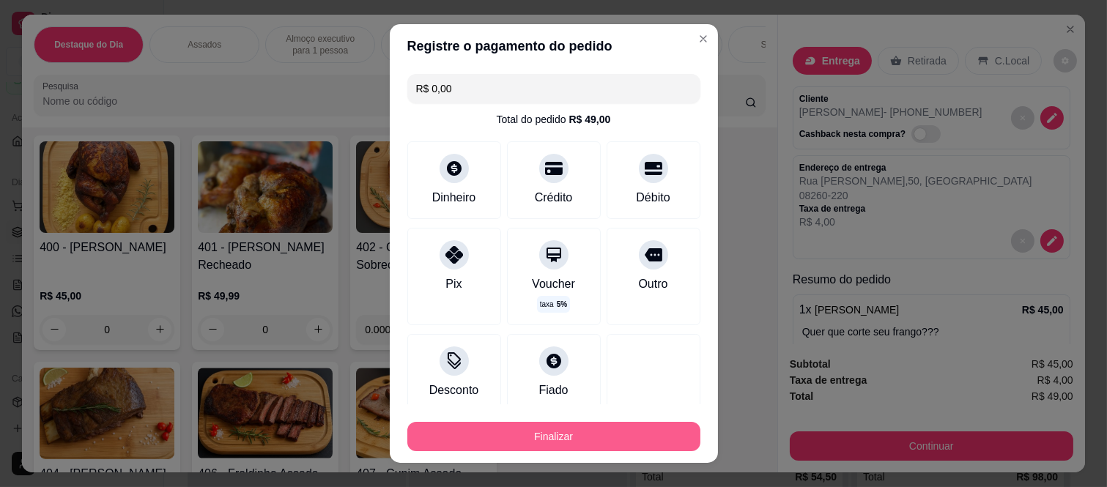
click at [473, 437] on button "Finalizar" at bounding box center [553, 436] width 293 height 29
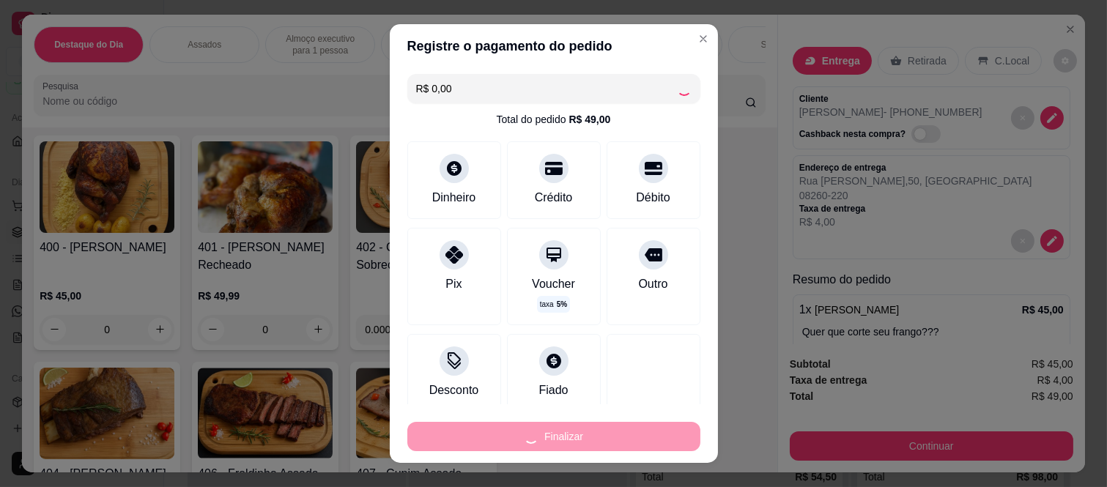
type input "-R$ 49,00"
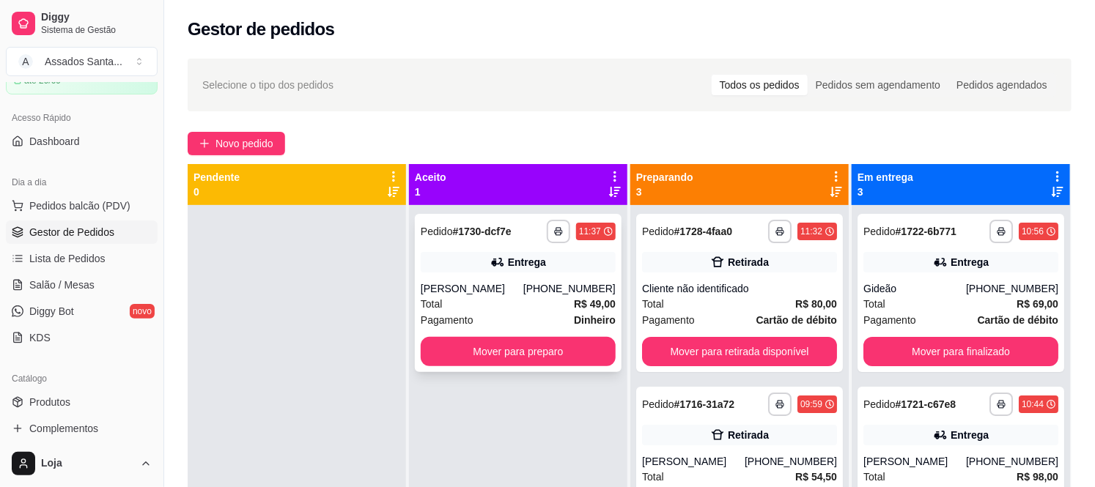
click at [450, 259] on div "Entrega" at bounding box center [518, 262] width 195 height 21
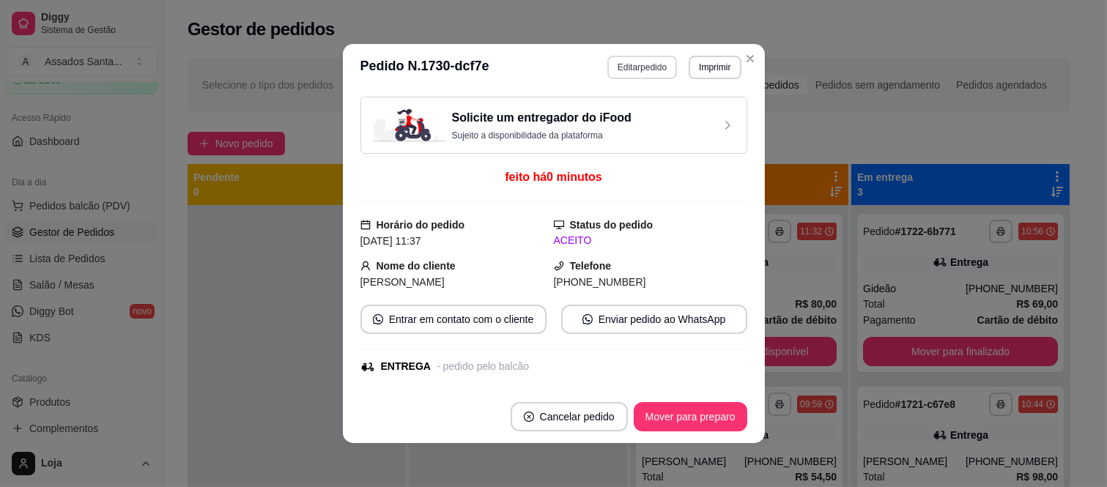
click at [660, 72] on button "Editar pedido" at bounding box center [643, 67] width 70 height 23
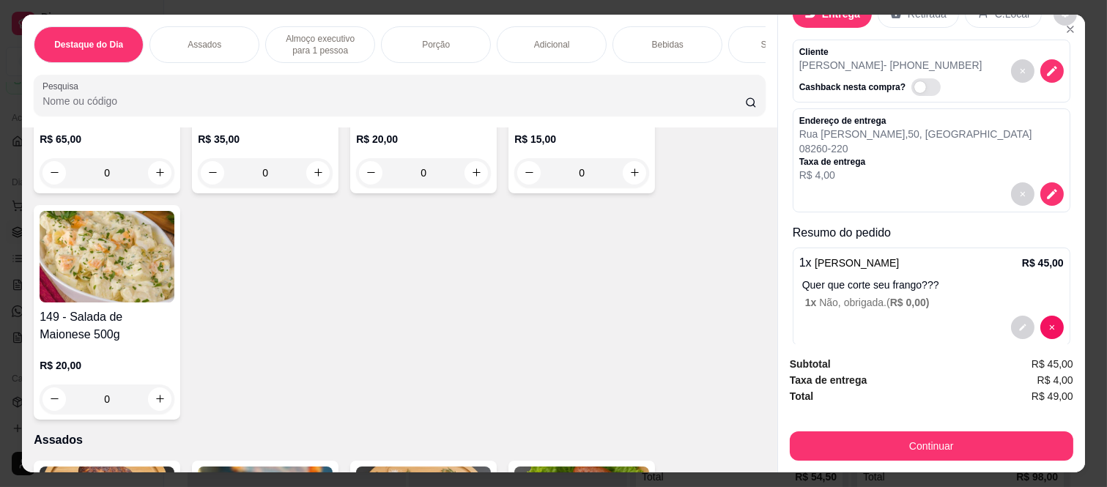
scroll to position [68, 0]
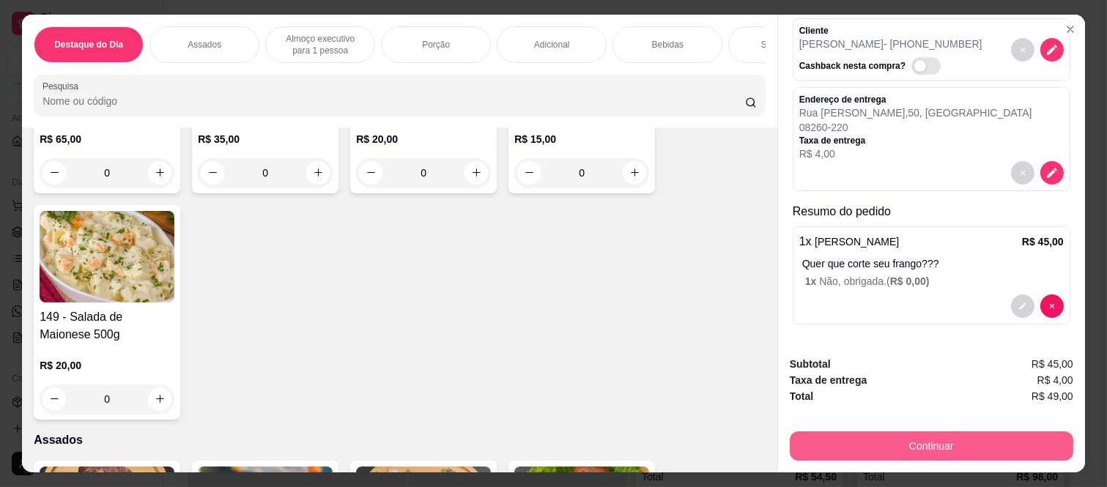
click at [965, 435] on button "Continuar" at bounding box center [932, 446] width 284 height 29
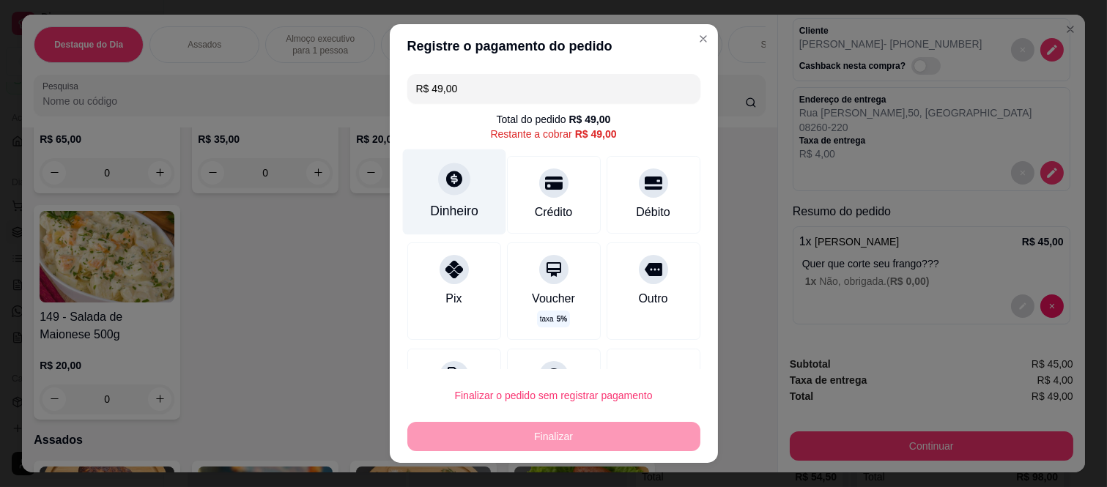
click at [457, 199] on div "Dinheiro" at bounding box center [453, 193] width 103 height 86
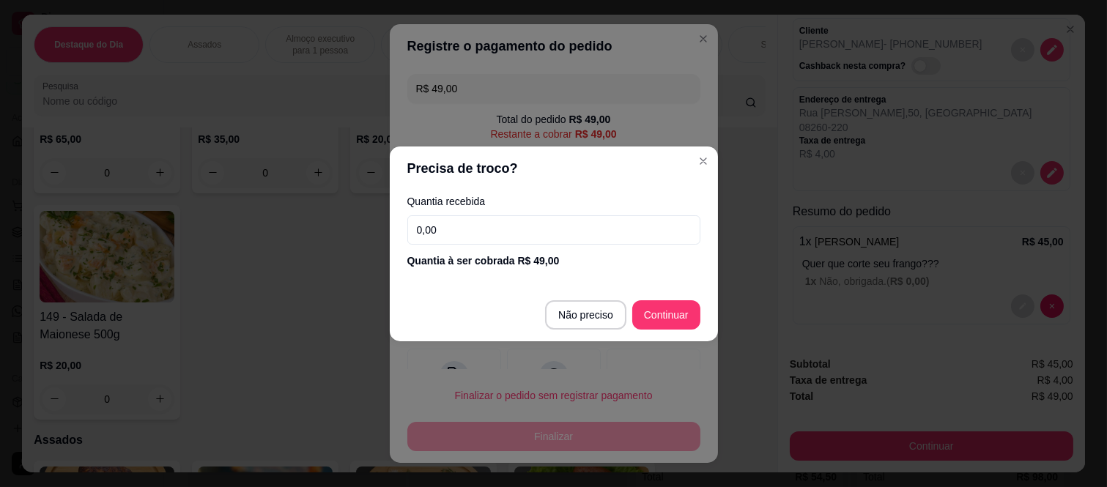
click at [531, 251] on div "Quantia recebida 0,00 Quantia à ser cobrada R$ 49,00" at bounding box center [554, 233] width 328 height 84
click at [531, 233] on input "0,00" at bounding box center [553, 229] width 293 height 29
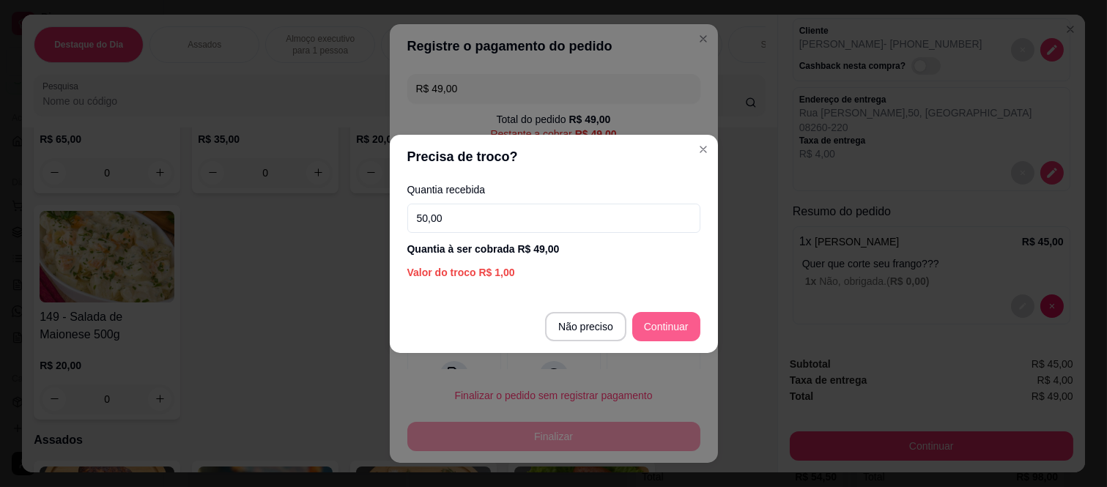
type input "50,00"
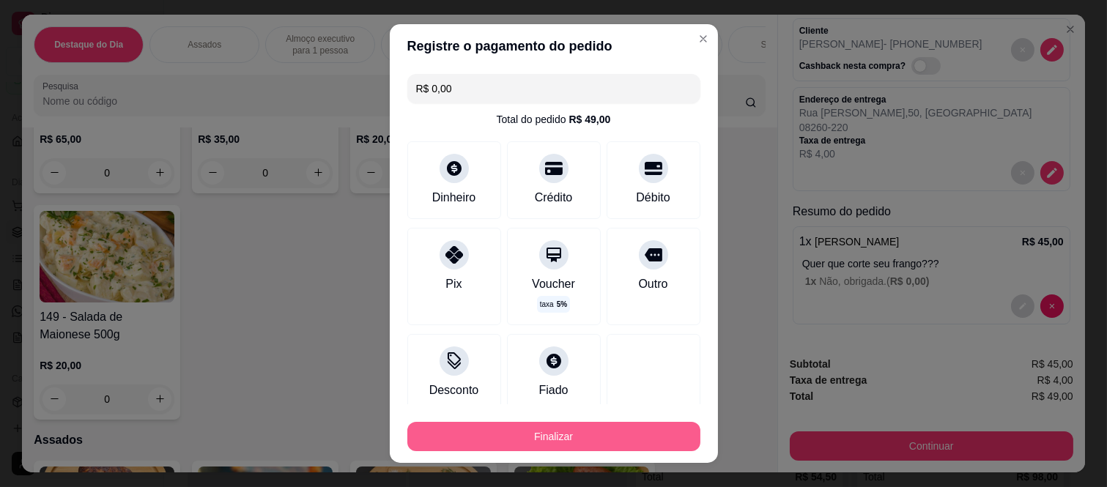
click at [624, 433] on button "Finalizar" at bounding box center [553, 436] width 293 height 29
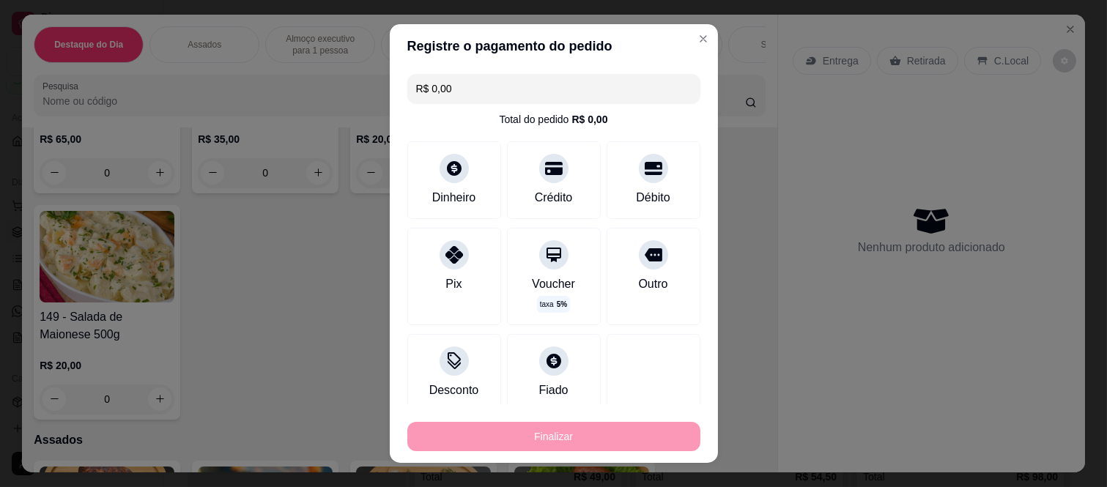
type input "-R$ 49,00"
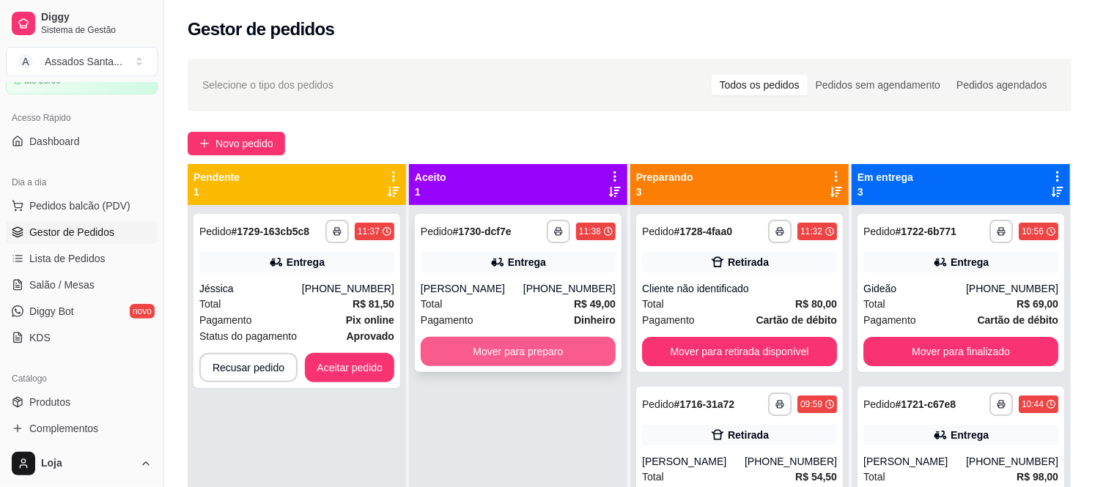
click at [456, 338] on button "Mover para preparo" at bounding box center [518, 351] width 195 height 29
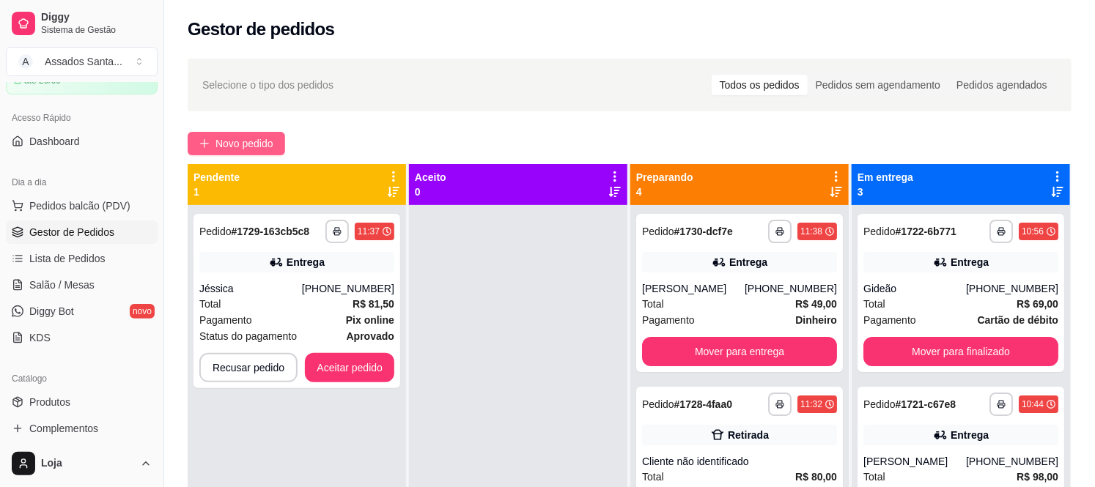
click at [214, 141] on button "Novo pedido" at bounding box center [236, 143] width 97 height 23
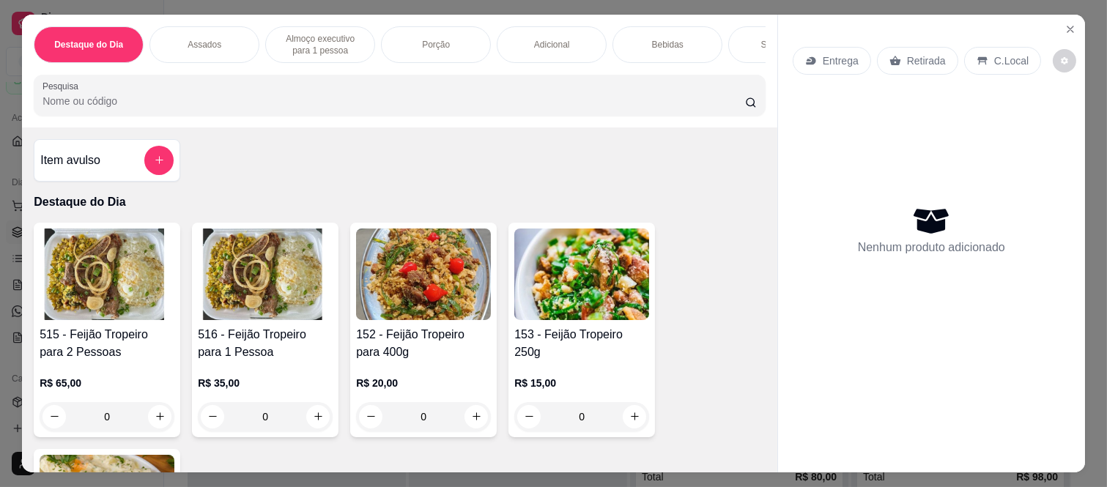
click at [636, 35] on div "Bebidas" at bounding box center [668, 44] width 110 height 37
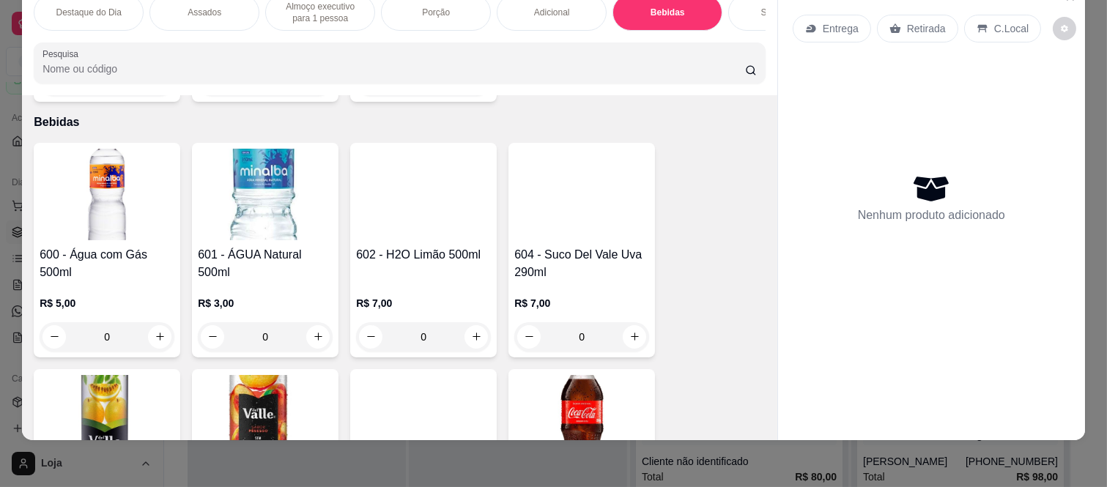
scroll to position [3173, 0]
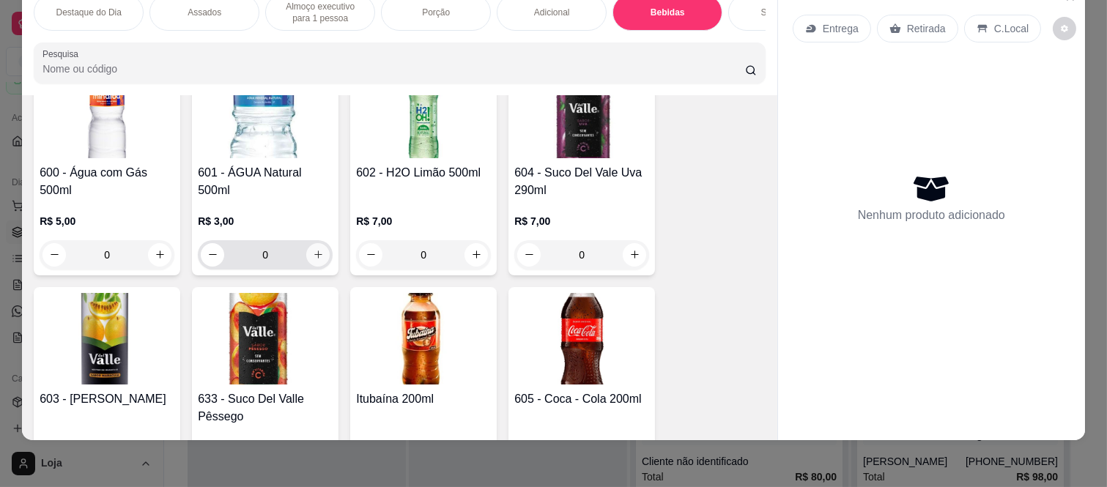
click at [318, 243] on button "increase-product-quantity" at bounding box center [317, 254] width 23 height 23
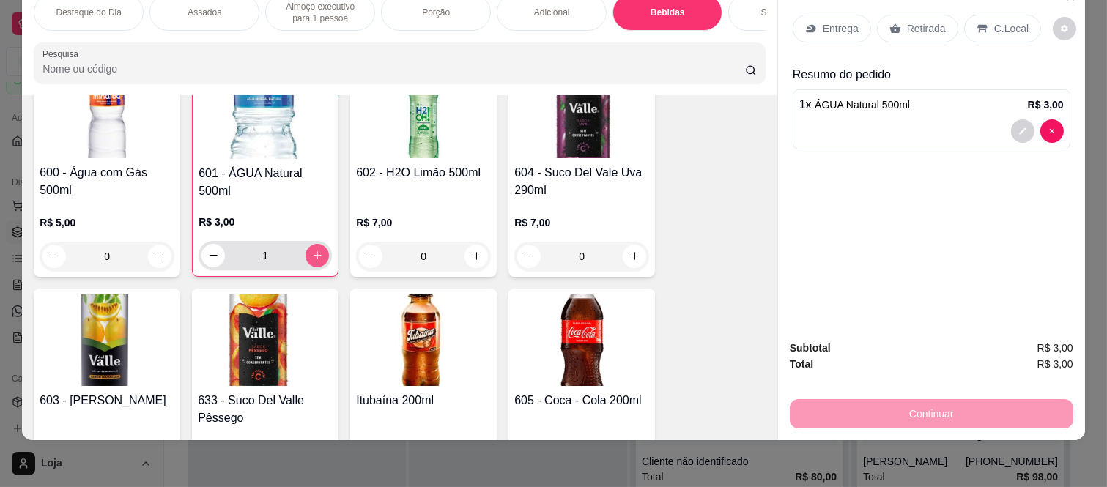
click at [318, 244] on button "increase-product-quantity" at bounding box center [317, 255] width 23 height 23
type input "2"
click at [896, 21] on div "Retirada" at bounding box center [917, 29] width 81 height 28
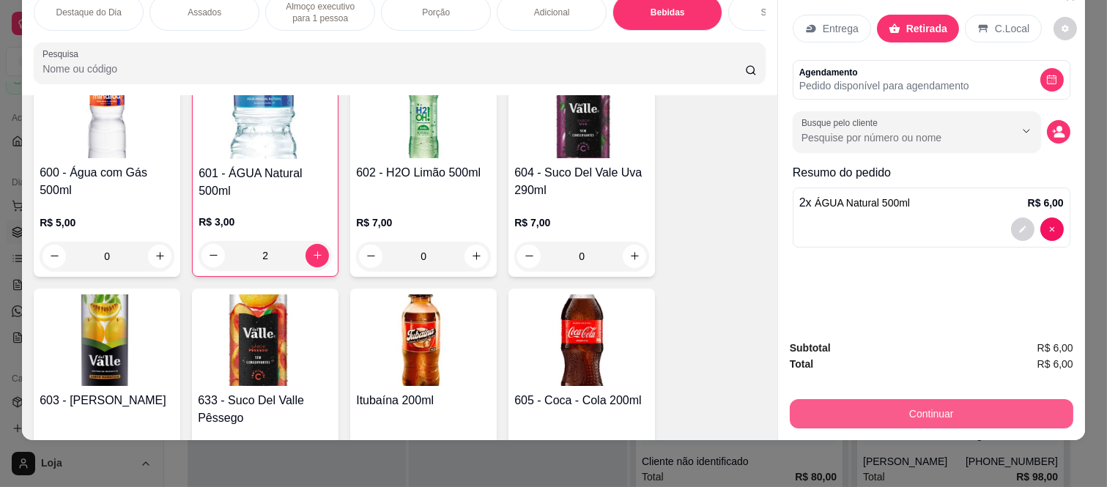
click at [846, 408] on button "Continuar" at bounding box center [932, 413] width 284 height 29
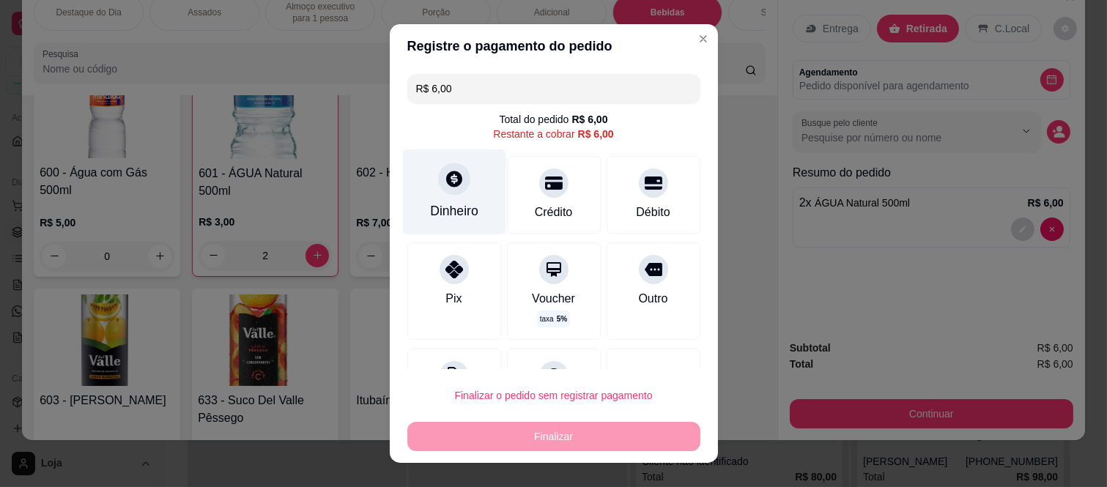
click at [436, 199] on div "Dinheiro" at bounding box center [453, 193] width 103 height 86
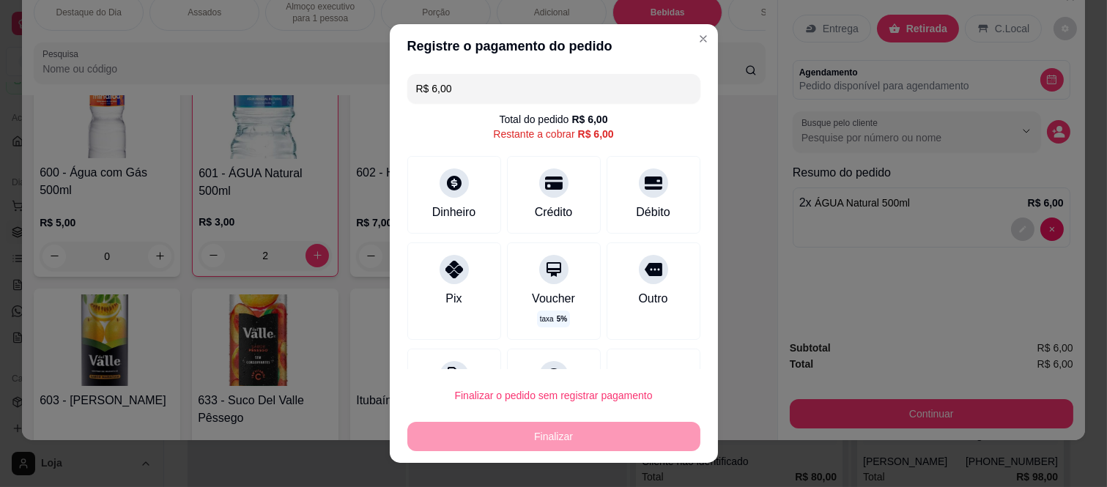
click at [451, 222] on input "0,00" at bounding box center [553, 229] width 293 height 29
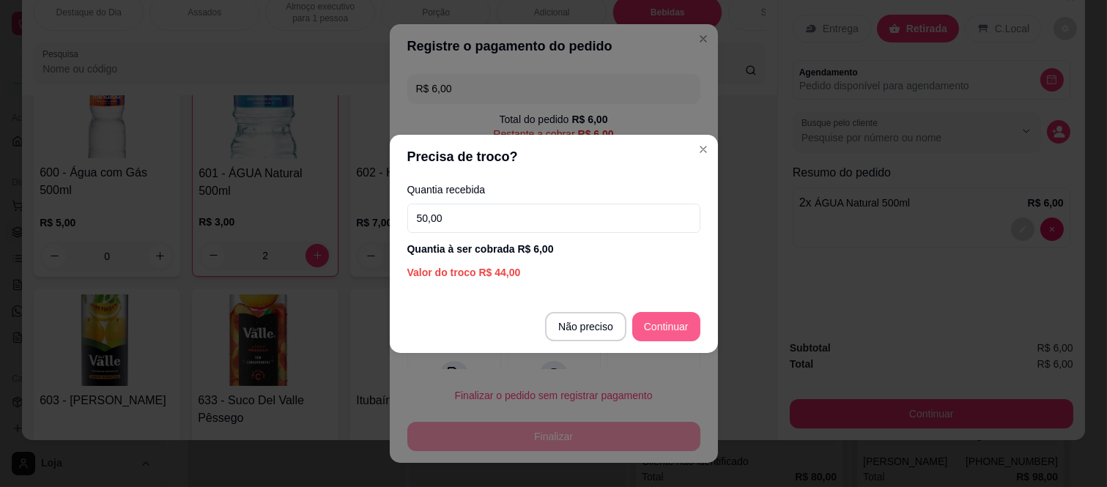
type input "50,00"
type input "R$ 0,00"
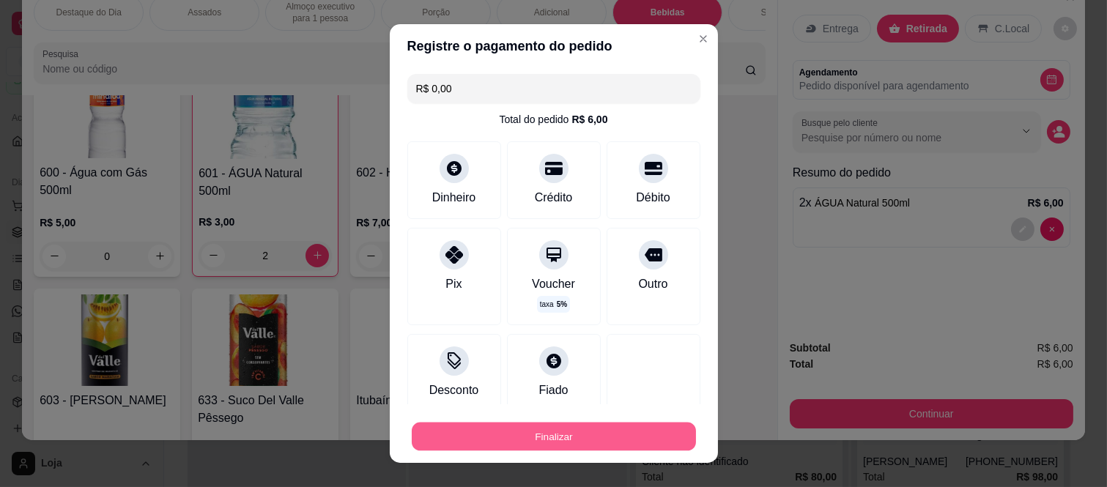
click at [616, 438] on button "Finalizar" at bounding box center [554, 436] width 284 height 29
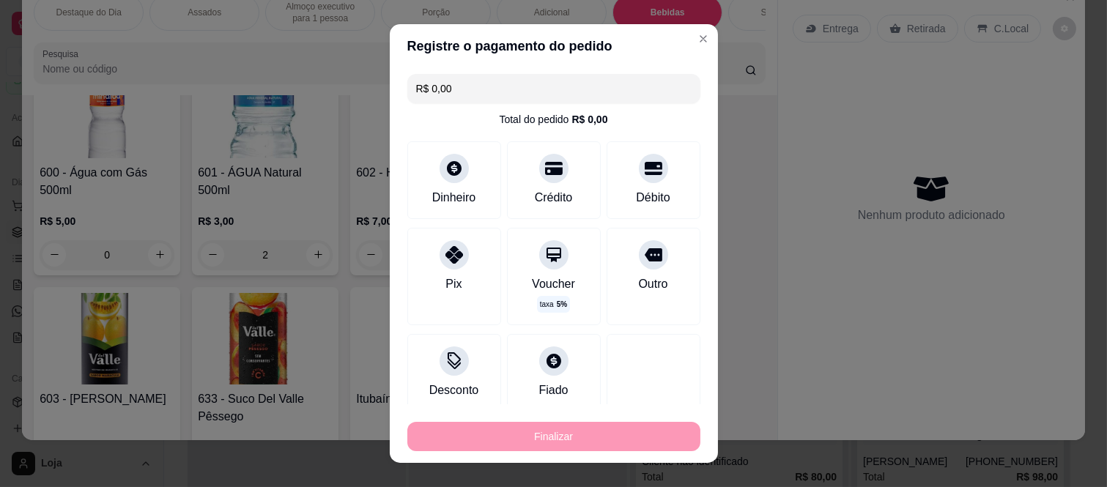
type input "0"
type input "-R$ 6,00"
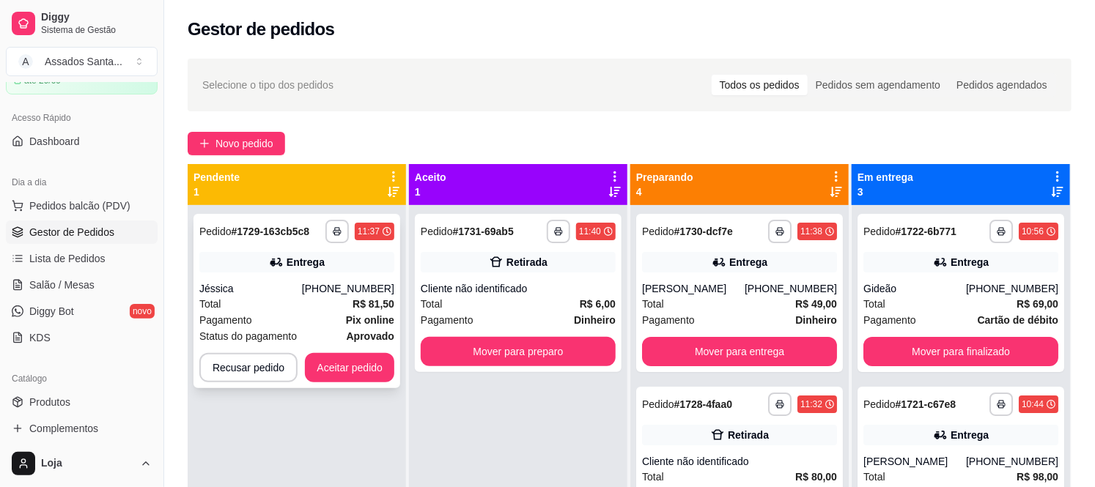
click at [273, 279] on div "**********" at bounding box center [296, 301] width 207 height 174
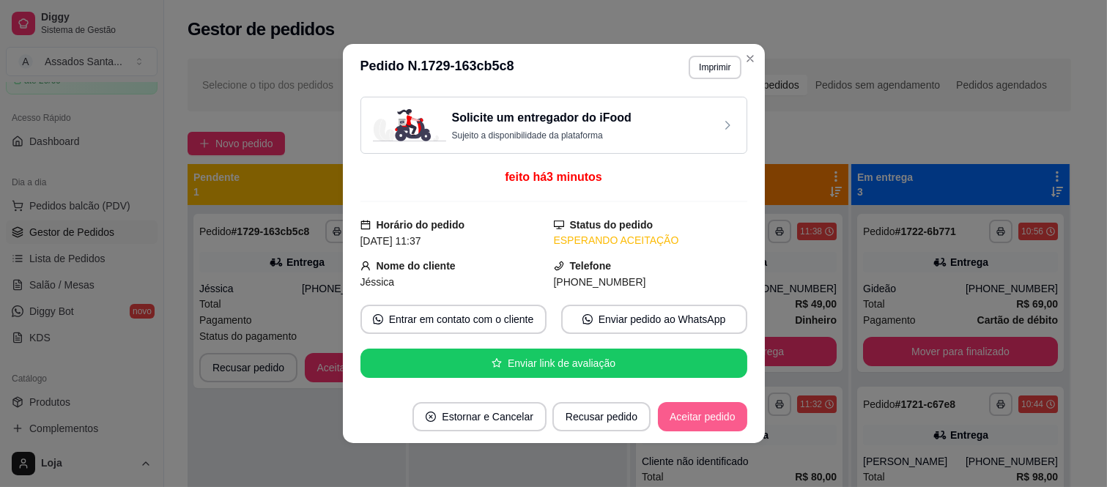
click at [707, 429] on button "Aceitar pedido" at bounding box center [702, 416] width 89 height 29
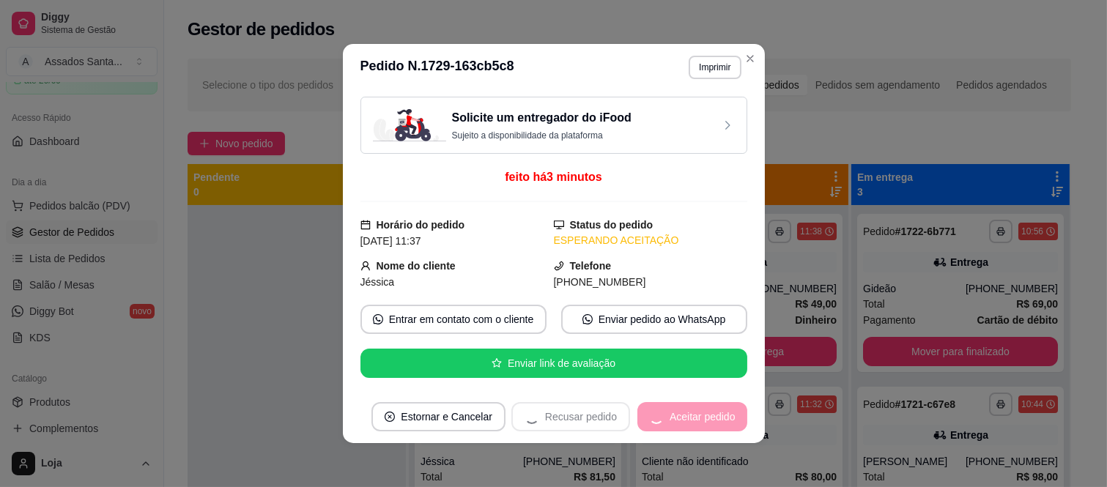
click at [701, 421] on div "Recusar pedido Aceitar pedido" at bounding box center [630, 416] width 236 height 29
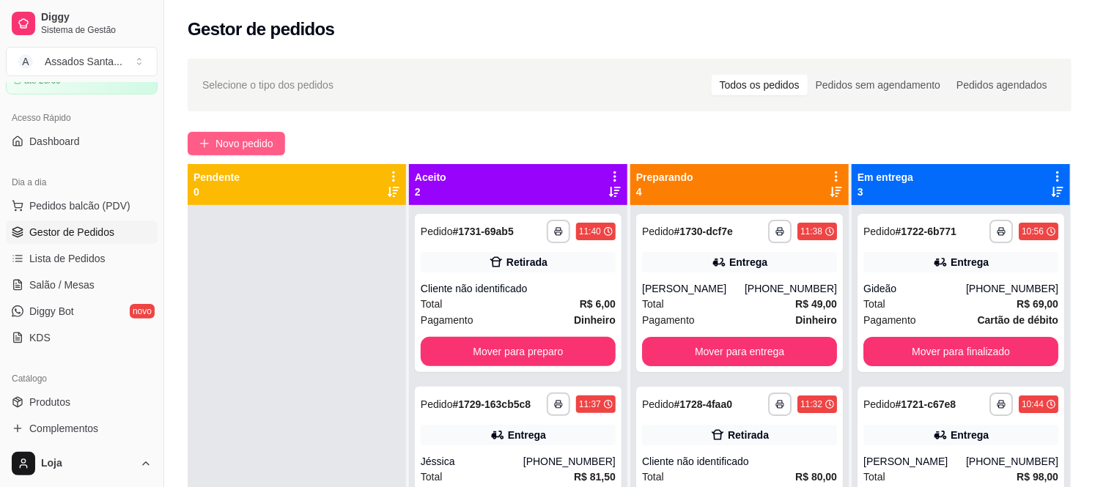
click at [195, 132] on button "Novo pedido" at bounding box center [236, 143] width 97 height 23
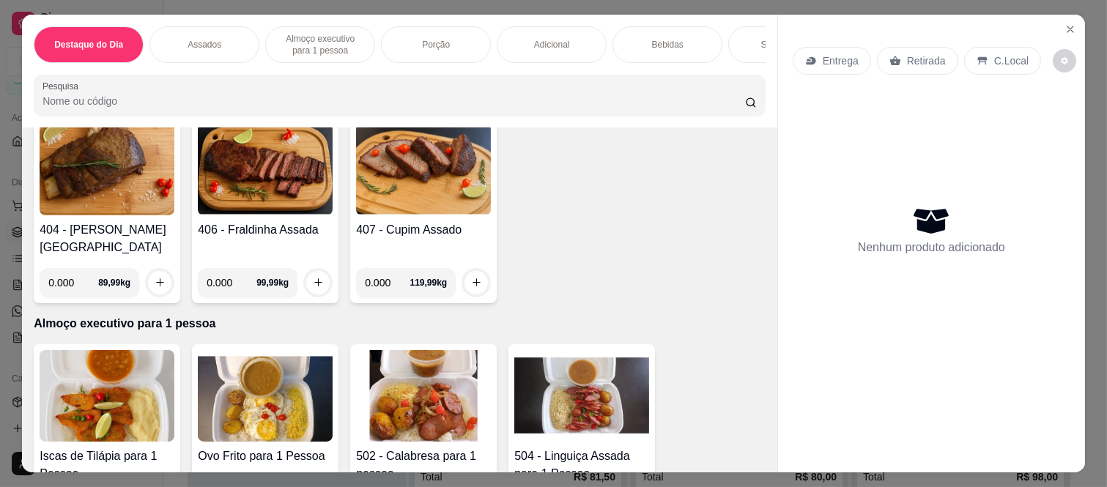
scroll to position [814, 0]
click at [229, 267] on input "0.000" at bounding box center [232, 281] width 50 height 29
type input "0.710"
click at [313, 276] on icon "increase-product-quantity" at bounding box center [318, 281] width 11 height 11
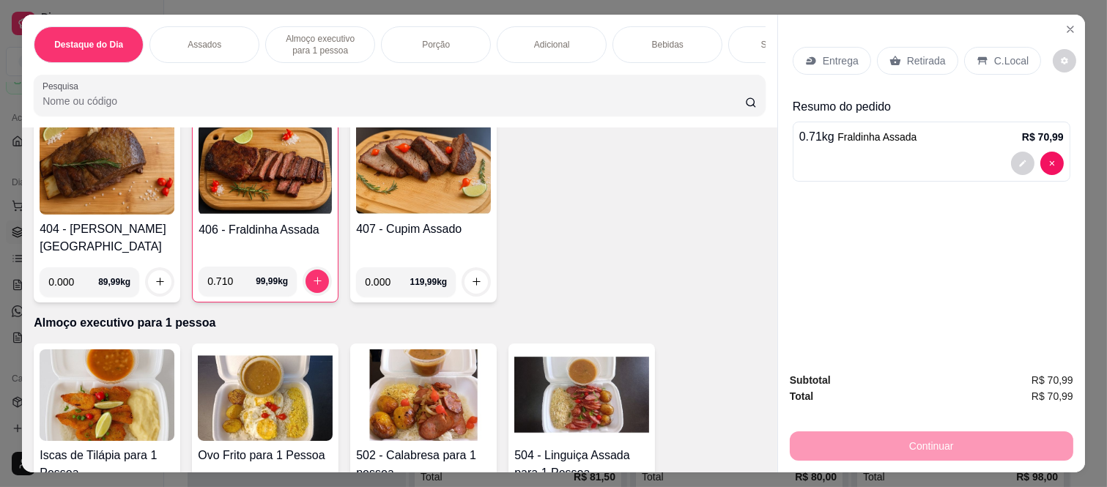
click at [897, 56] on div "Retirada" at bounding box center [917, 61] width 81 height 28
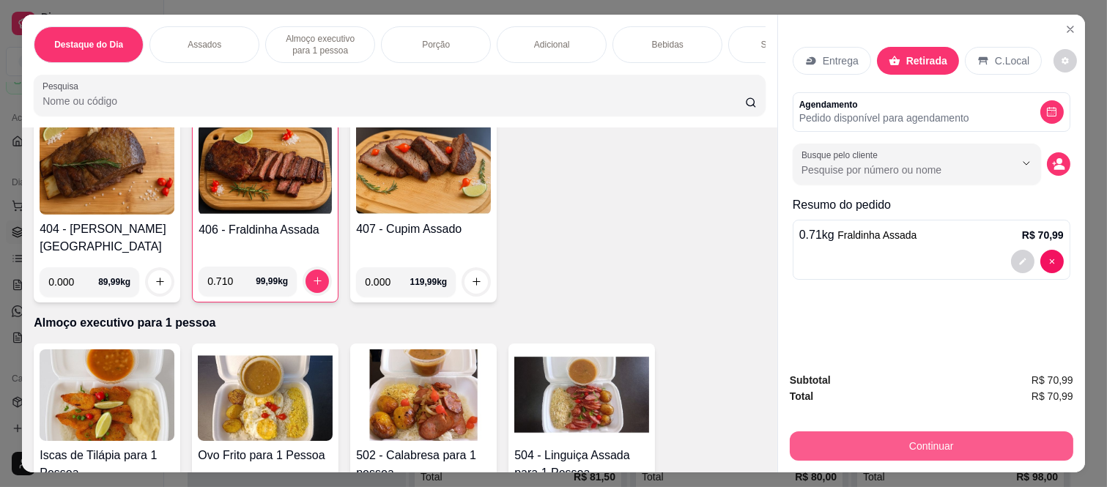
click at [922, 442] on button "Continuar" at bounding box center [932, 446] width 284 height 29
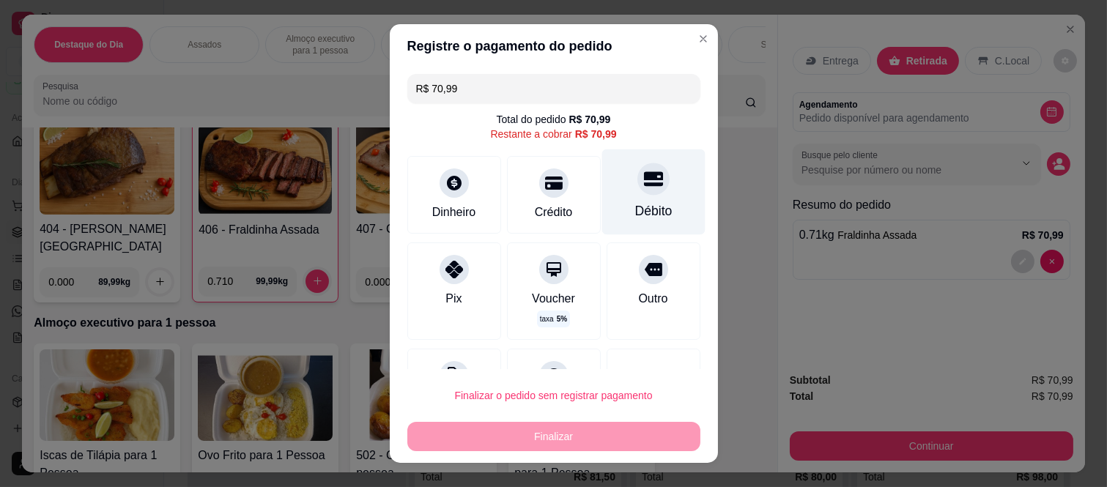
click at [608, 194] on div "Débito" at bounding box center [653, 193] width 103 height 86
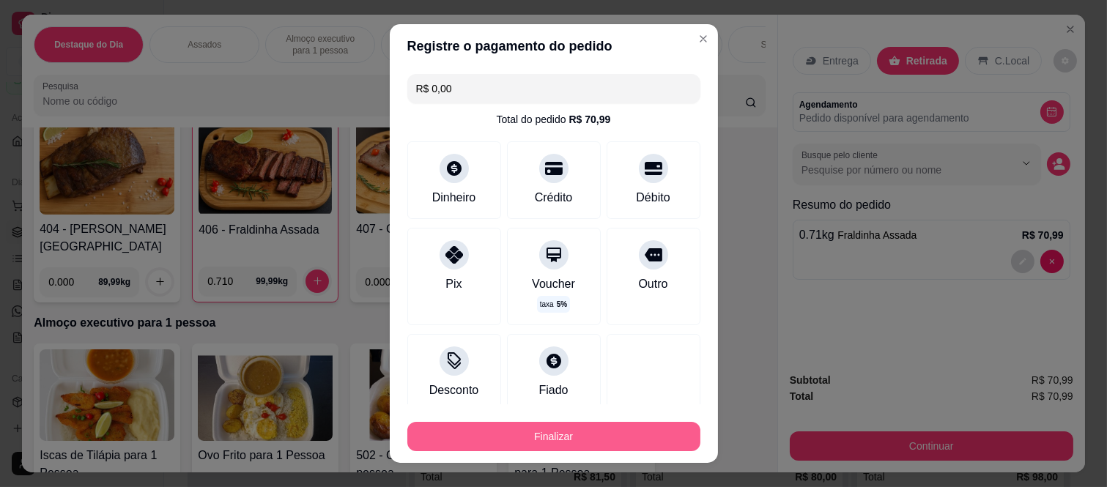
click at [519, 436] on button "Finalizar" at bounding box center [553, 436] width 293 height 29
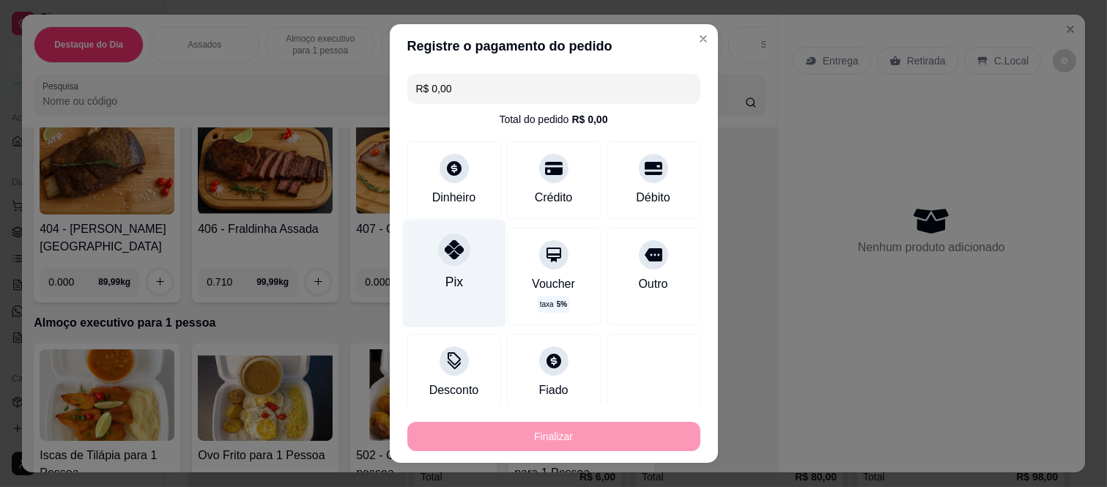
type input "-R$ 70,99"
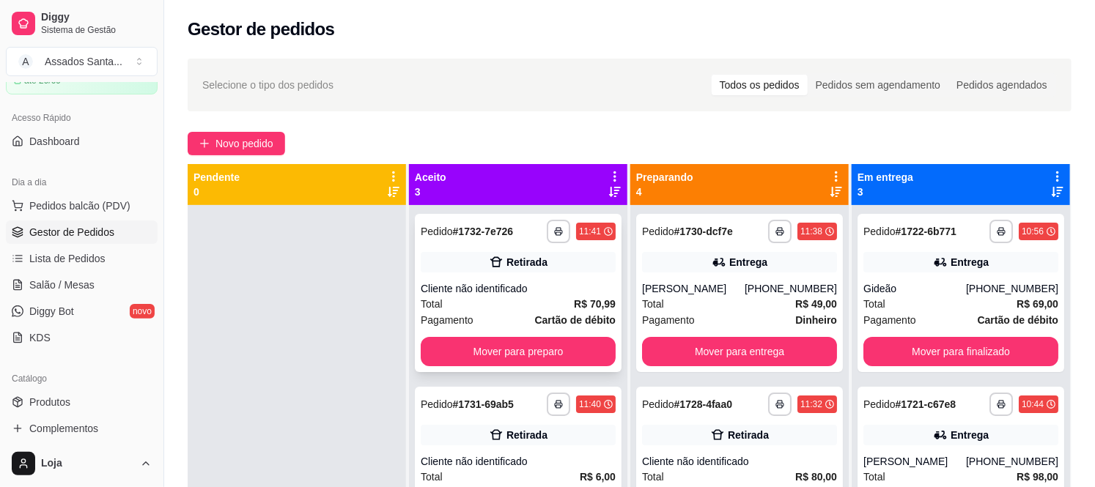
click at [460, 289] on div "Cliente não identificado" at bounding box center [518, 288] width 195 height 15
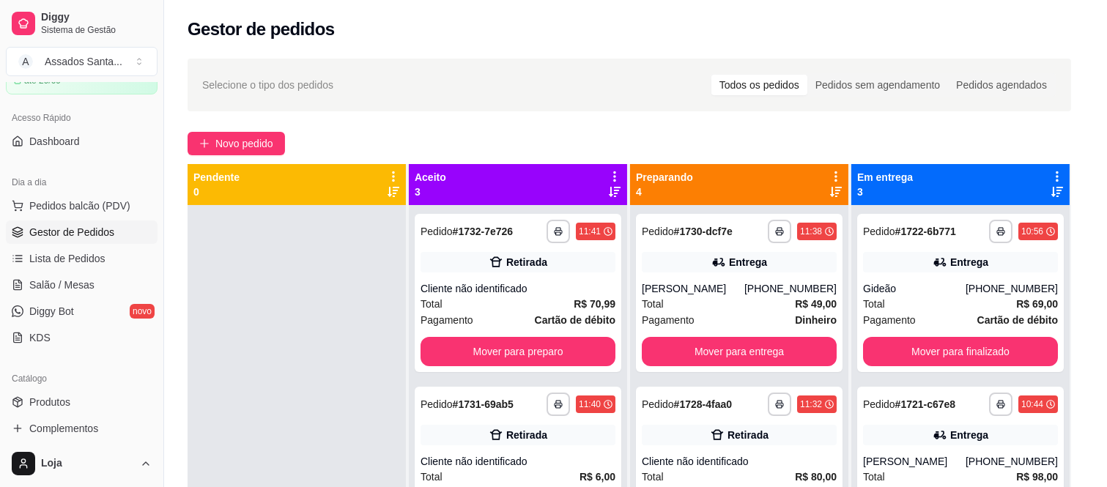
scroll to position [92, 0]
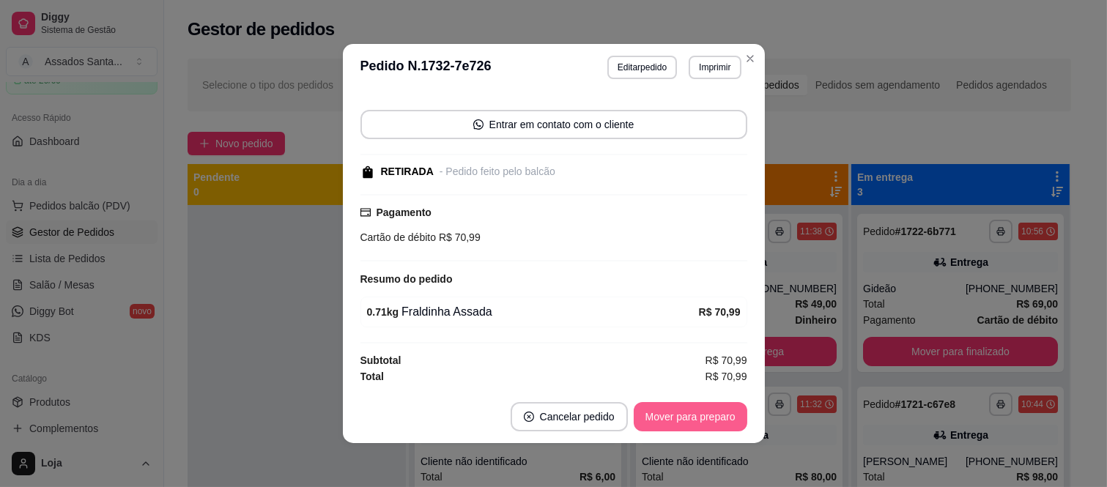
click at [709, 405] on button "Mover para preparo" at bounding box center [691, 416] width 114 height 29
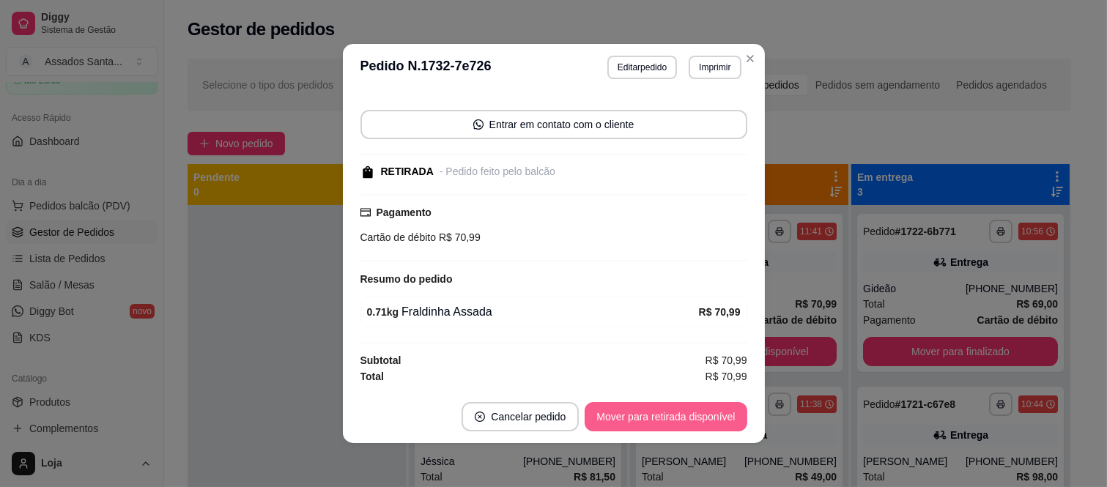
click at [715, 414] on button "Mover para retirada disponível" at bounding box center [666, 416] width 162 height 29
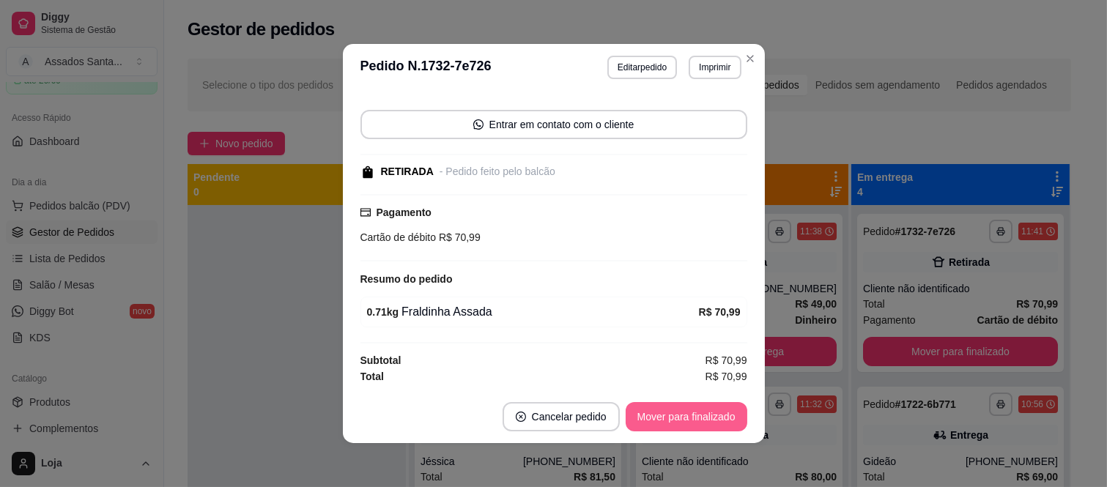
click at [715, 414] on button "Mover para finalizado" at bounding box center [687, 416] width 122 height 29
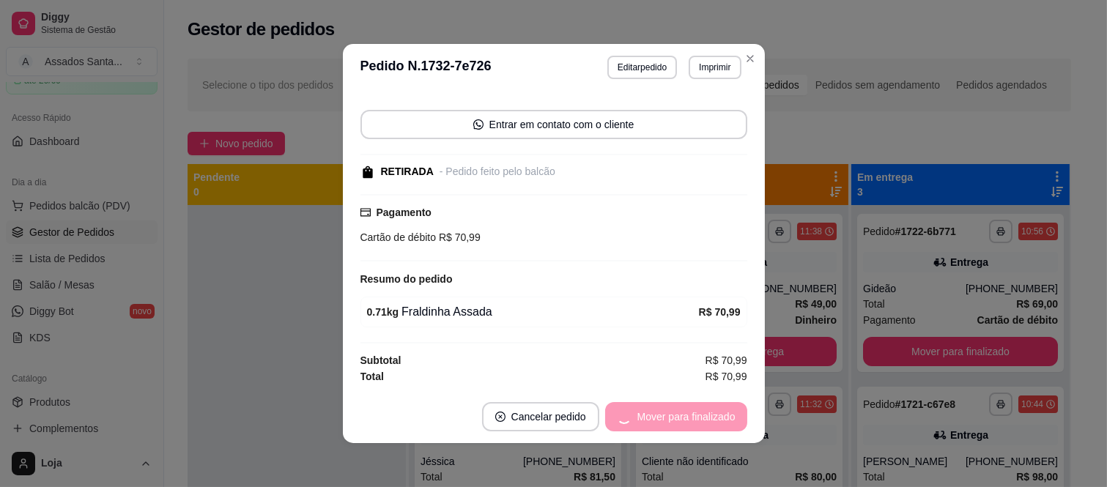
scroll to position [29, 0]
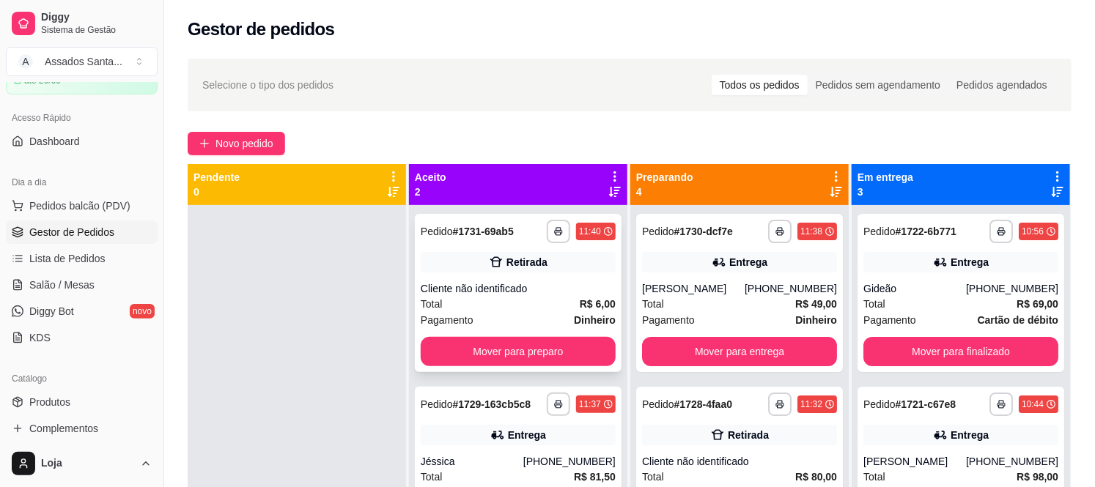
click at [542, 289] on div "Cliente não identificado" at bounding box center [518, 288] width 195 height 15
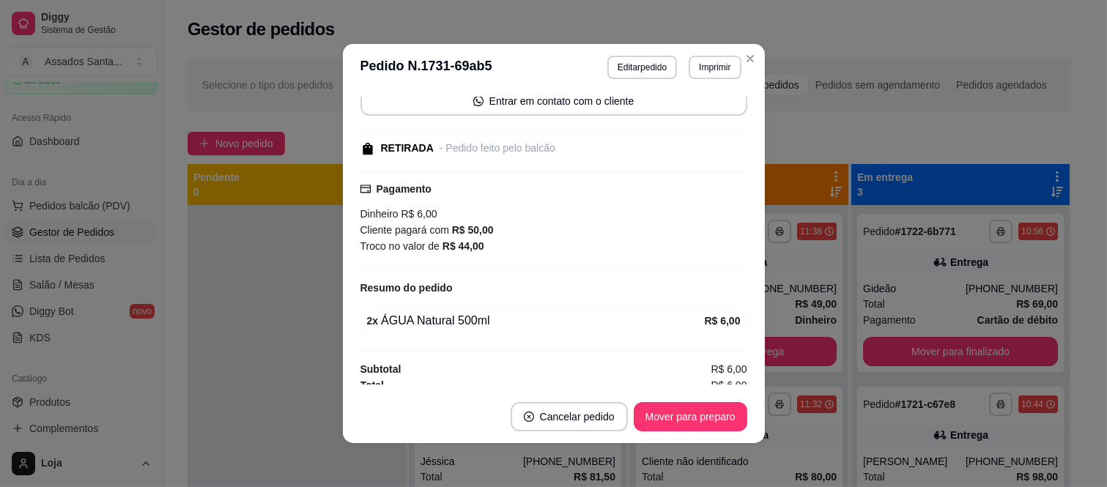
scroll to position [125, 0]
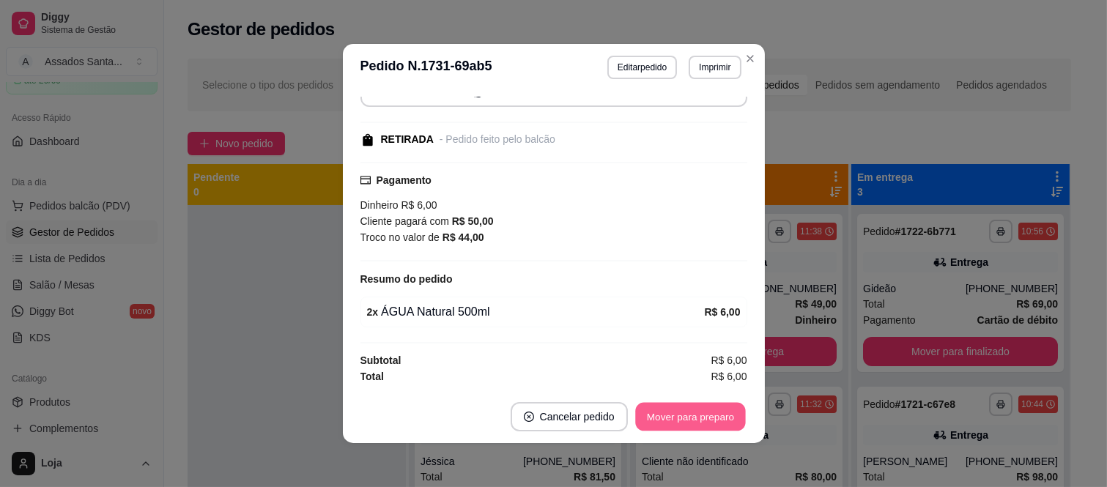
click at [656, 418] on button "Mover para preparo" at bounding box center [690, 417] width 110 height 29
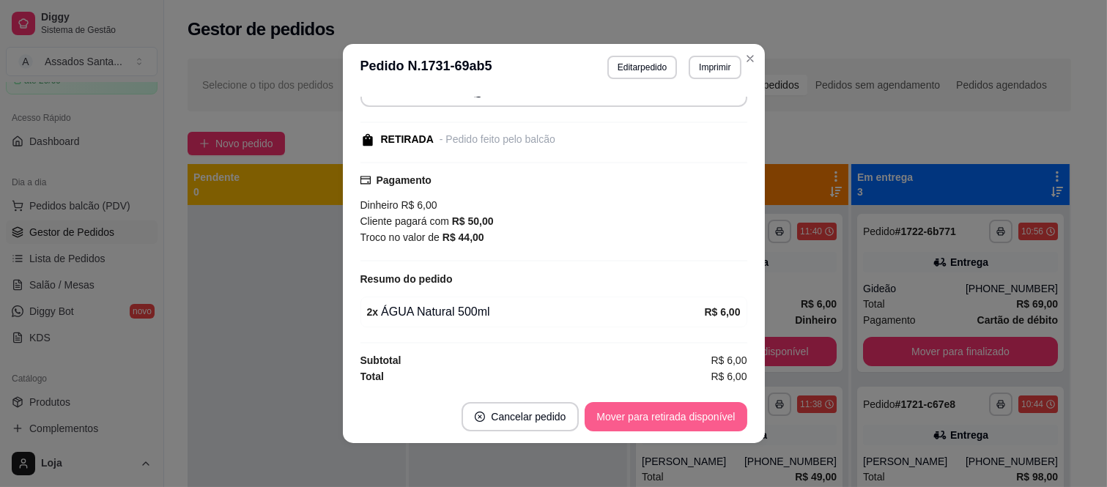
click at [655, 418] on button "Mover para retirada disponível" at bounding box center [666, 416] width 162 height 29
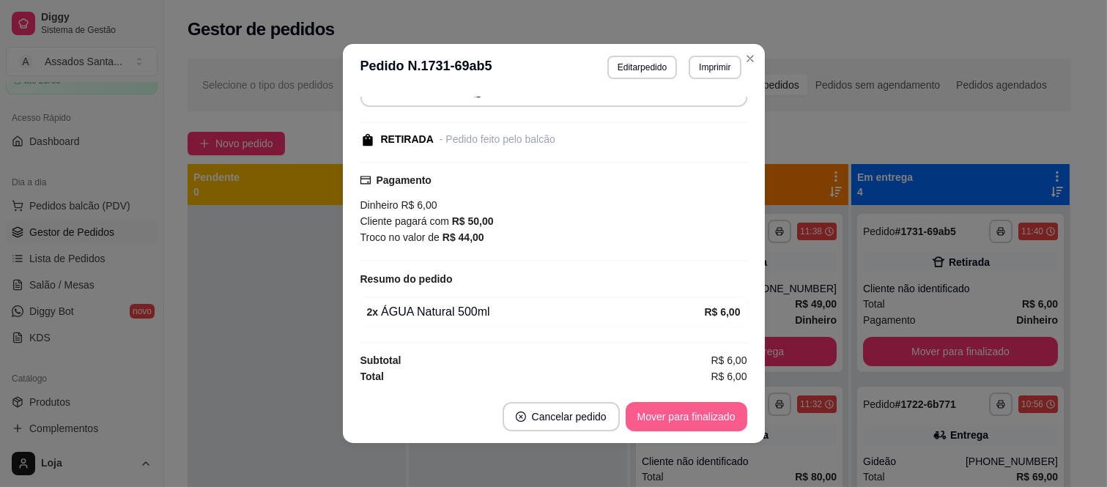
click at [655, 418] on button "Mover para finalizado" at bounding box center [687, 416] width 122 height 29
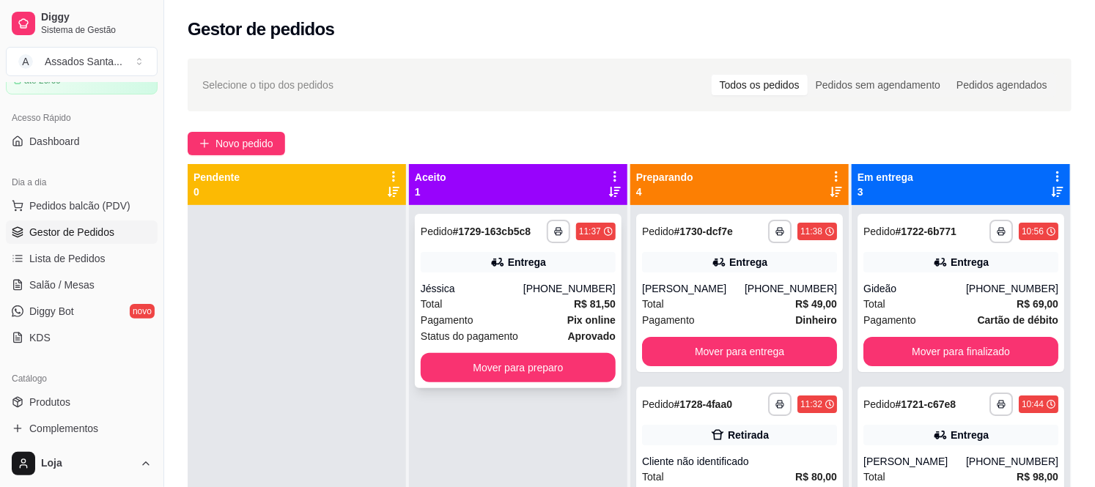
click at [486, 280] on div "**********" at bounding box center [518, 301] width 207 height 174
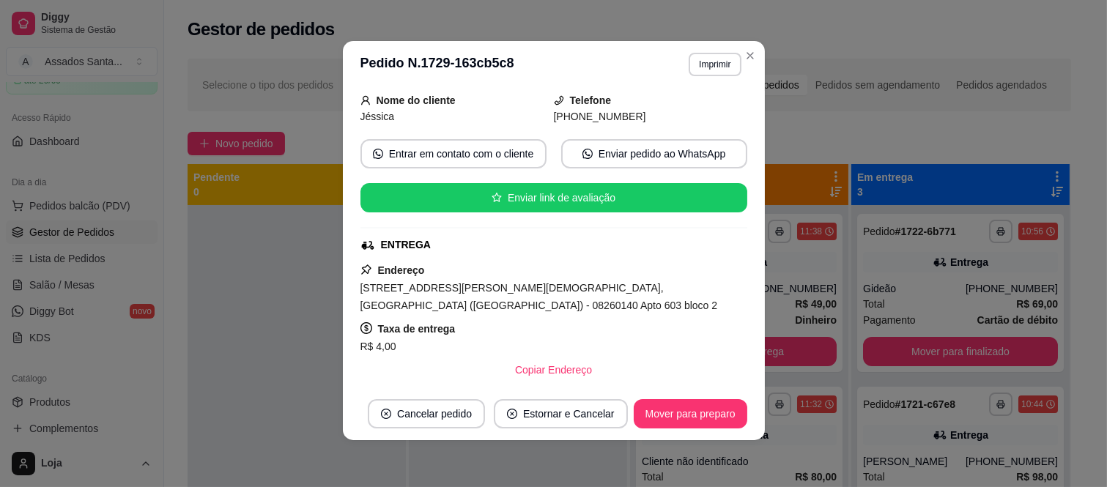
scroll to position [488, 0]
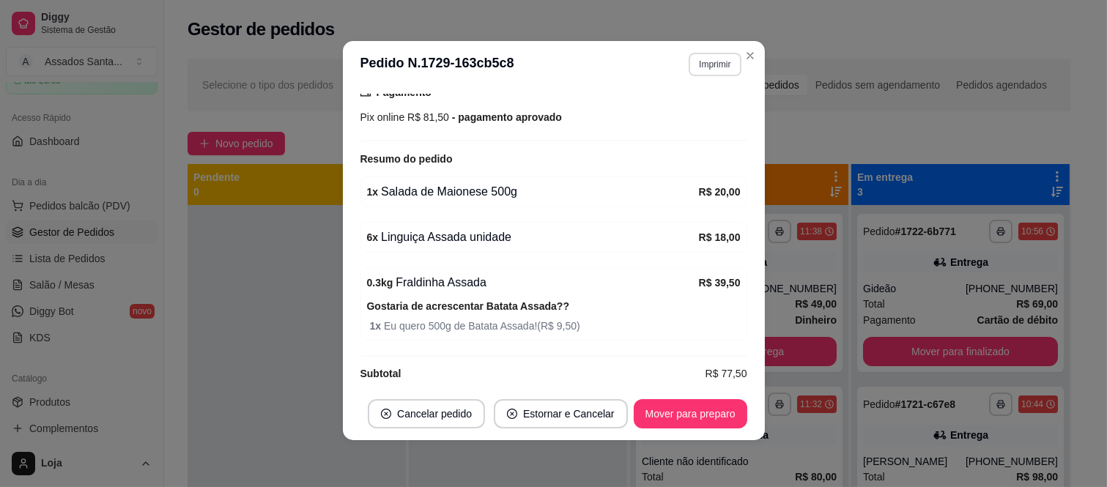
click at [706, 69] on button "Imprimir" at bounding box center [715, 64] width 52 height 23
click at [689, 122] on button "IMPRESSORA caixa" at bounding box center [683, 116] width 106 height 23
click at [692, 410] on button "Mover para preparo" at bounding box center [691, 413] width 114 height 29
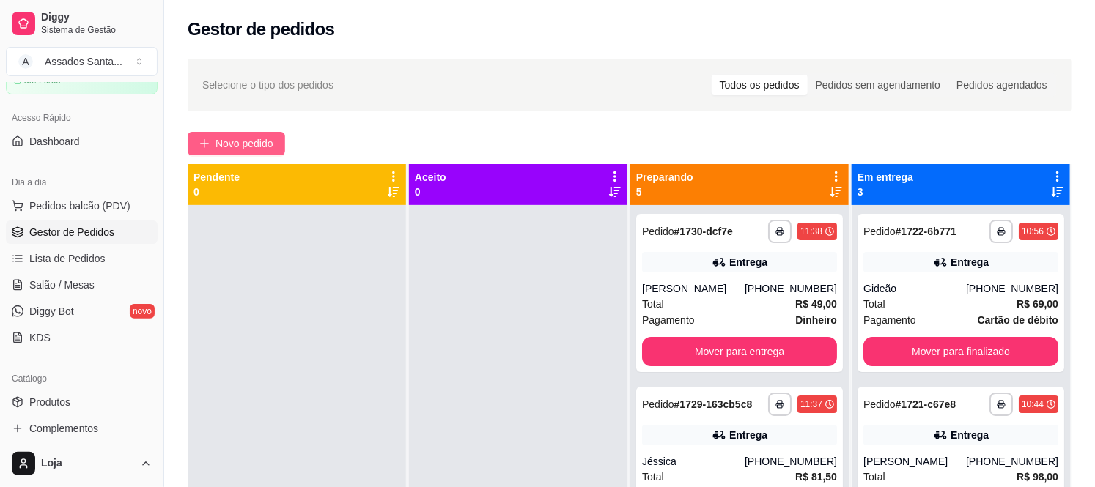
click at [232, 147] on span "Novo pedido" at bounding box center [244, 144] width 58 height 16
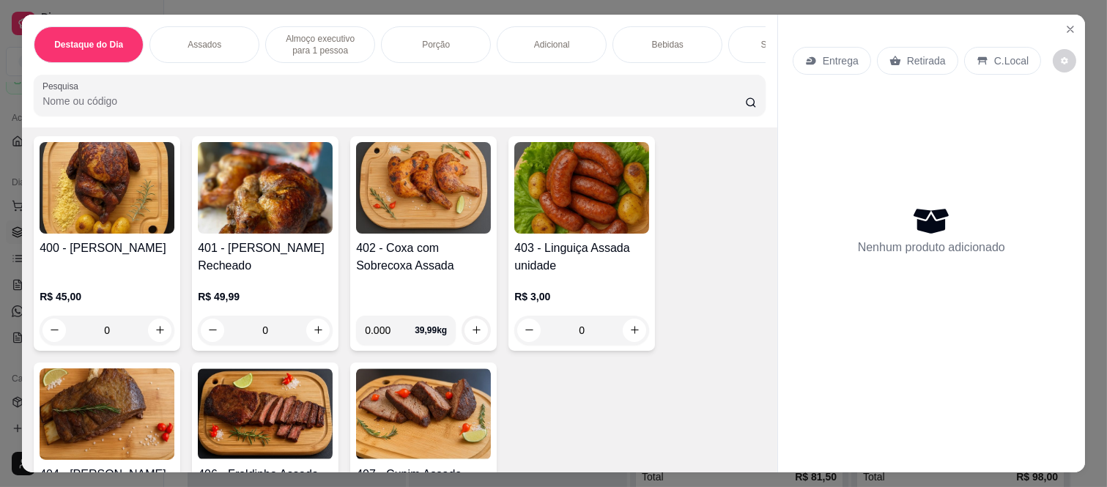
scroll to position [569, 0]
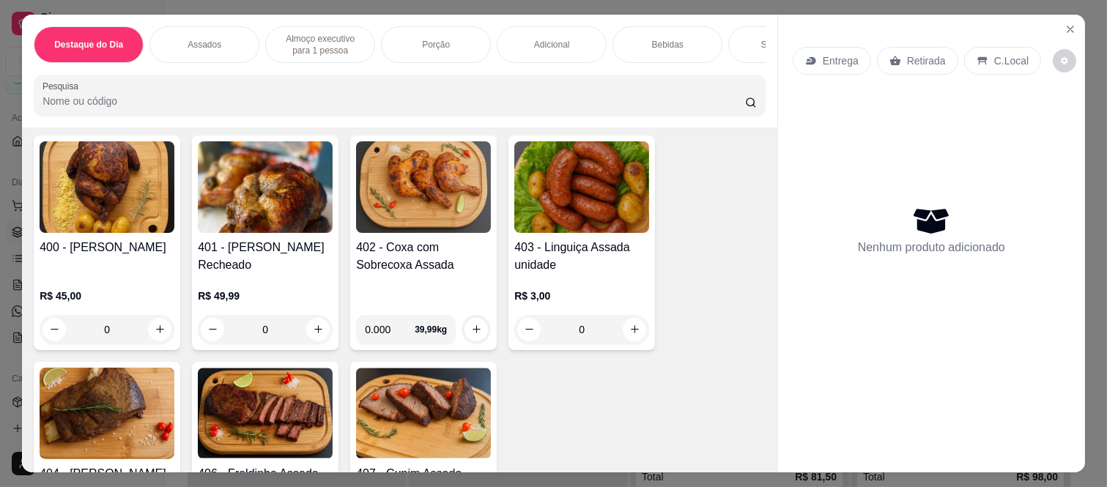
click at [632, 334] on div "0" at bounding box center [581, 329] width 135 height 29
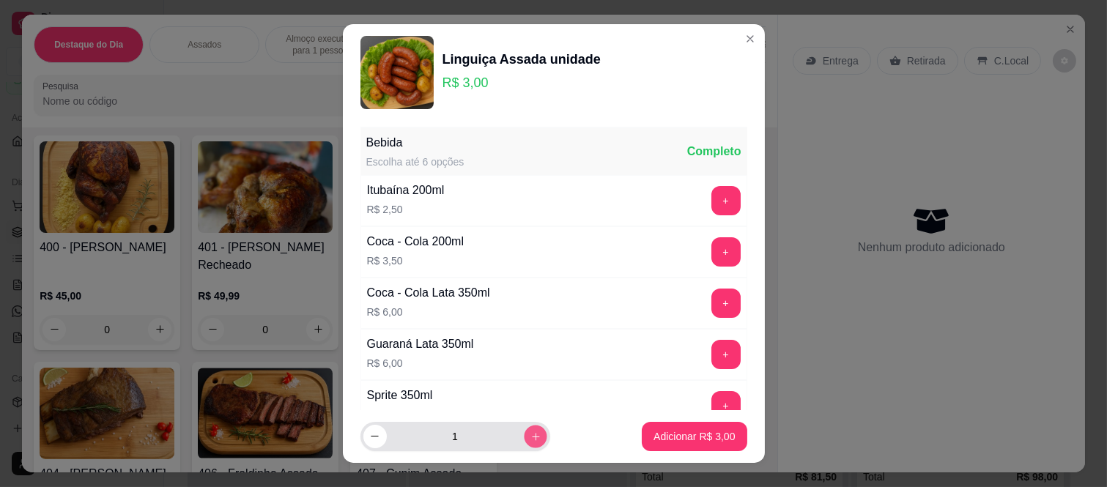
click at [530, 440] on icon "increase-product-quantity" at bounding box center [535, 436] width 11 height 11
type input "2"
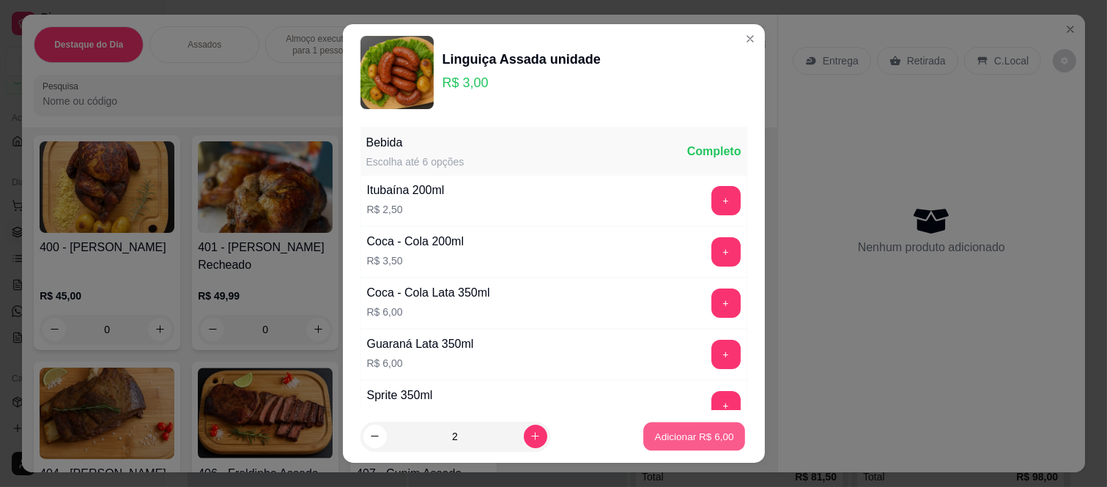
click at [655, 435] on p "Adicionar R$ 6,00" at bounding box center [694, 436] width 79 height 14
type input "2"
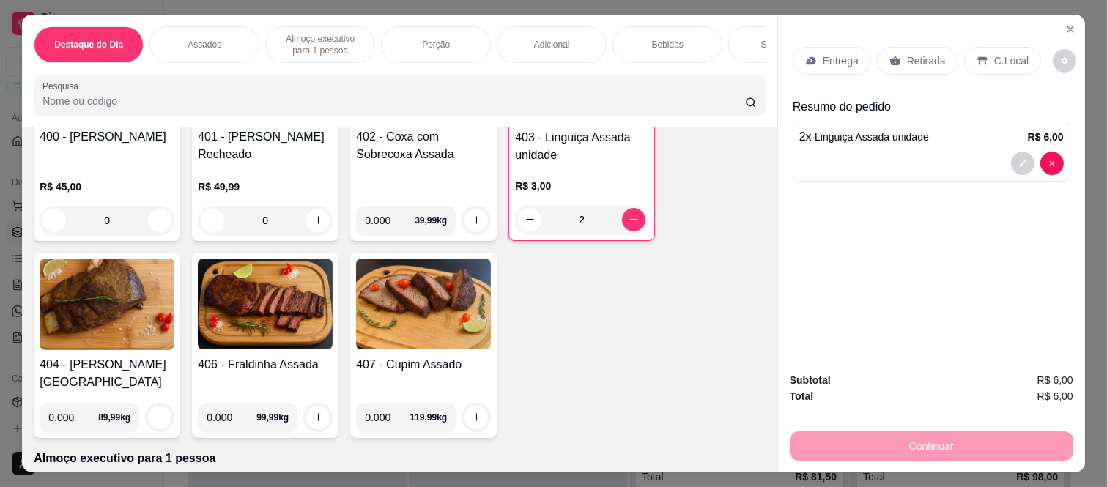
scroll to position [651, 0]
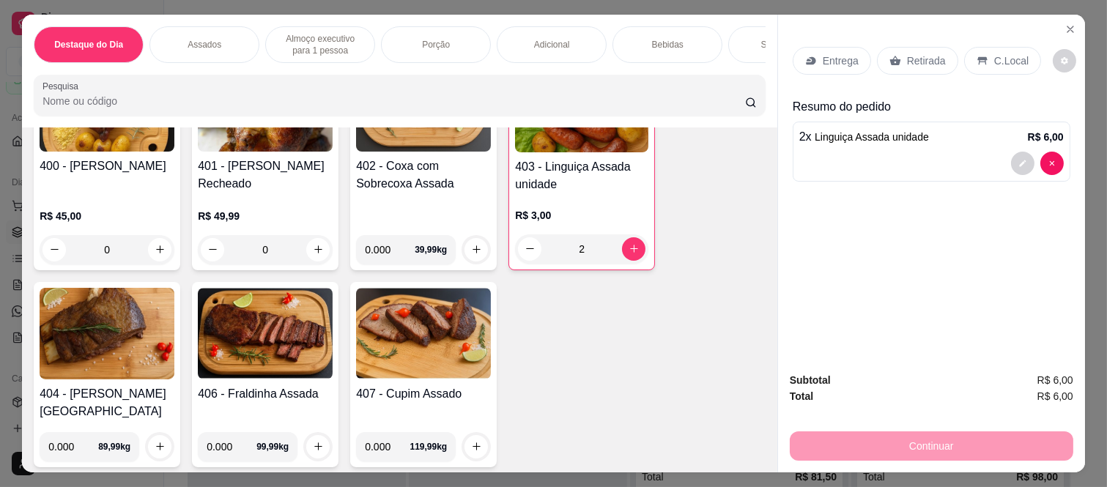
click at [377, 261] on input "0.000" at bounding box center [390, 249] width 50 height 29
click at [384, 259] on input "0.000" at bounding box center [390, 249] width 50 height 29
type input "0.600"
click at [479, 257] on button "increase-product-quantity" at bounding box center [476, 249] width 23 height 23
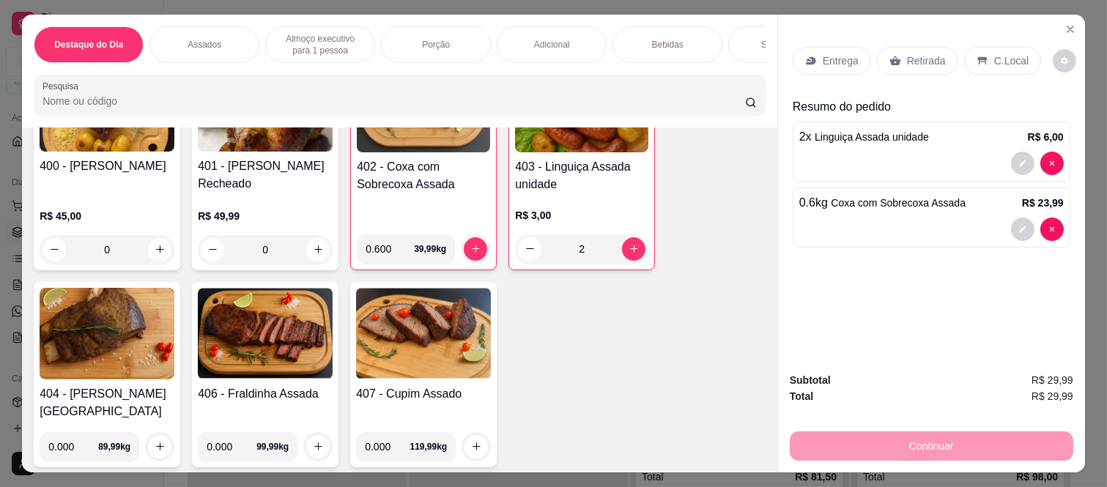
click at [907, 53] on p "Retirada" at bounding box center [926, 60] width 39 height 15
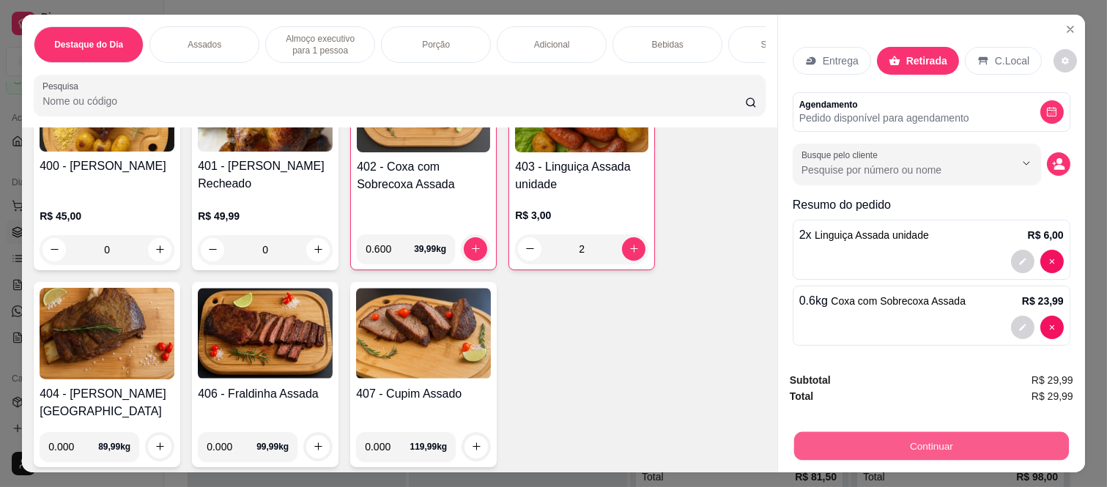
click at [833, 432] on button "Continuar" at bounding box center [931, 446] width 275 height 29
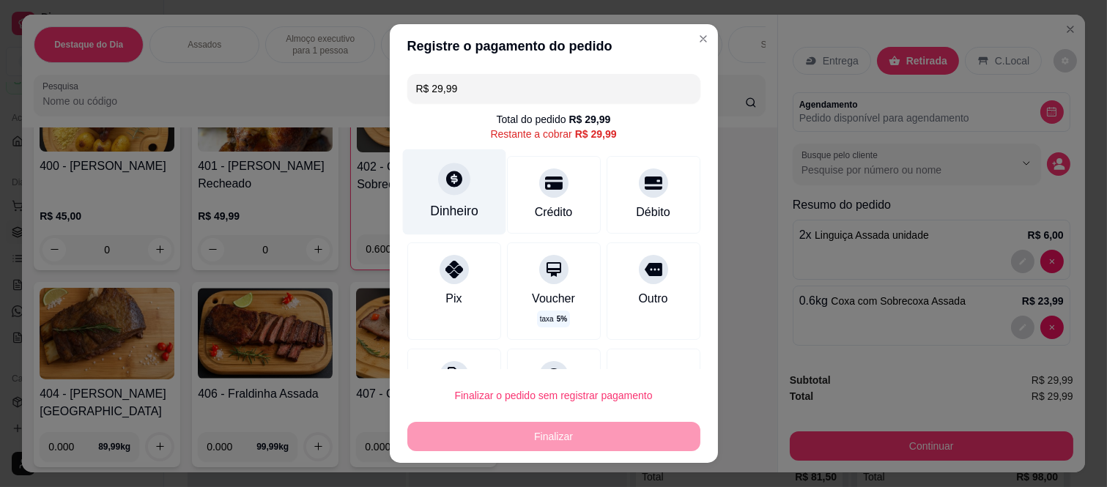
click at [431, 193] on div "Dinheiro" at bounding box center [453, 193] width 103 height 86
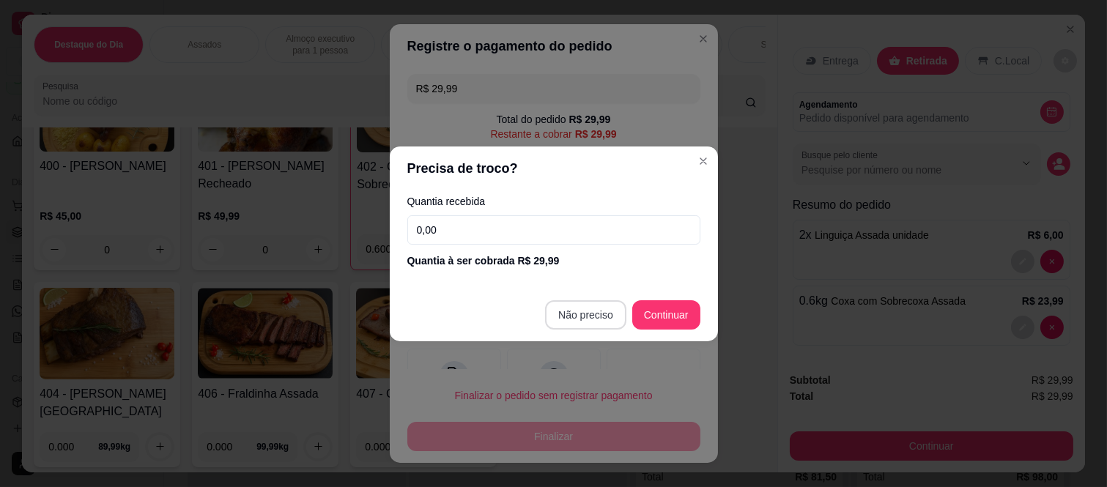
type input "R$ 0,00"
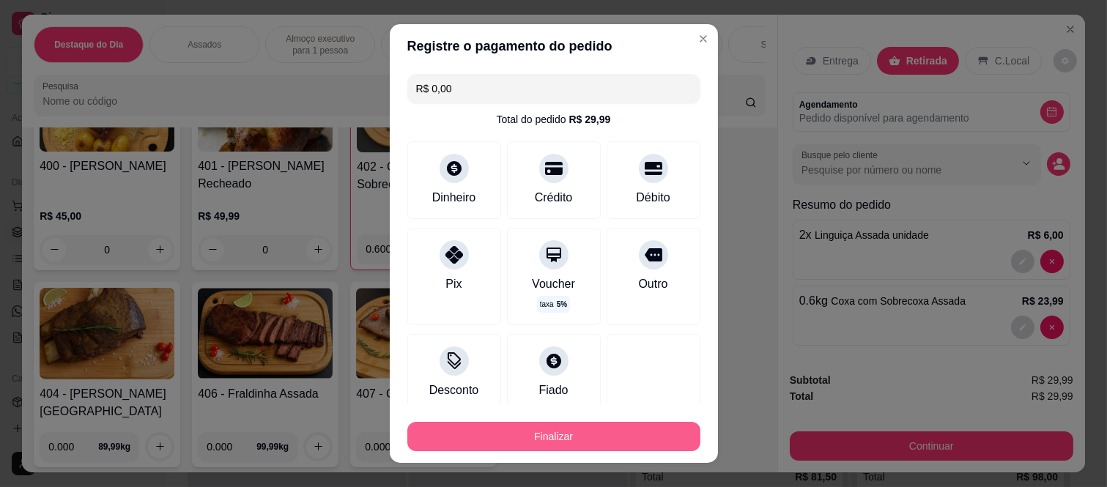
click at [578, 438] on button "Finalizar" at bounding box center [553, 436] width 293 height 29
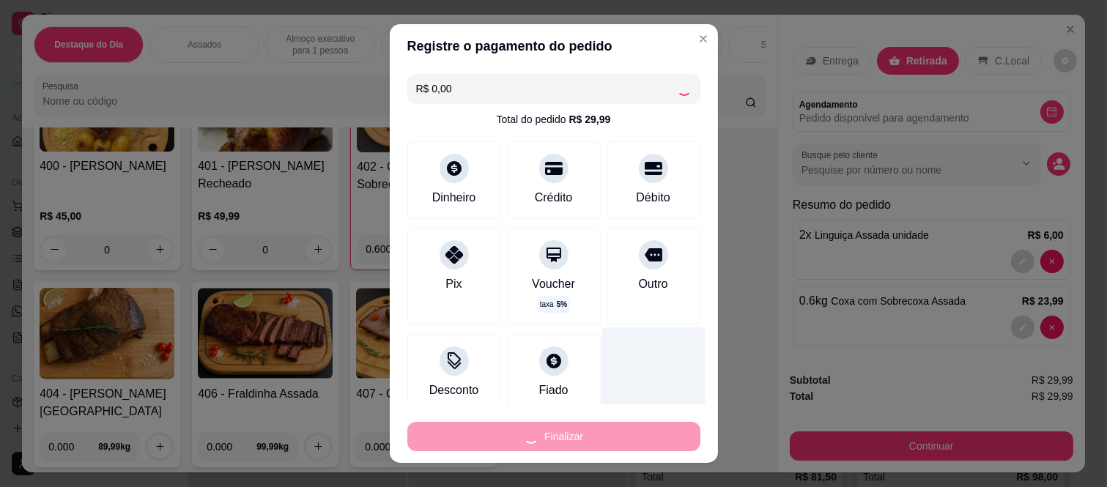
type input "0"
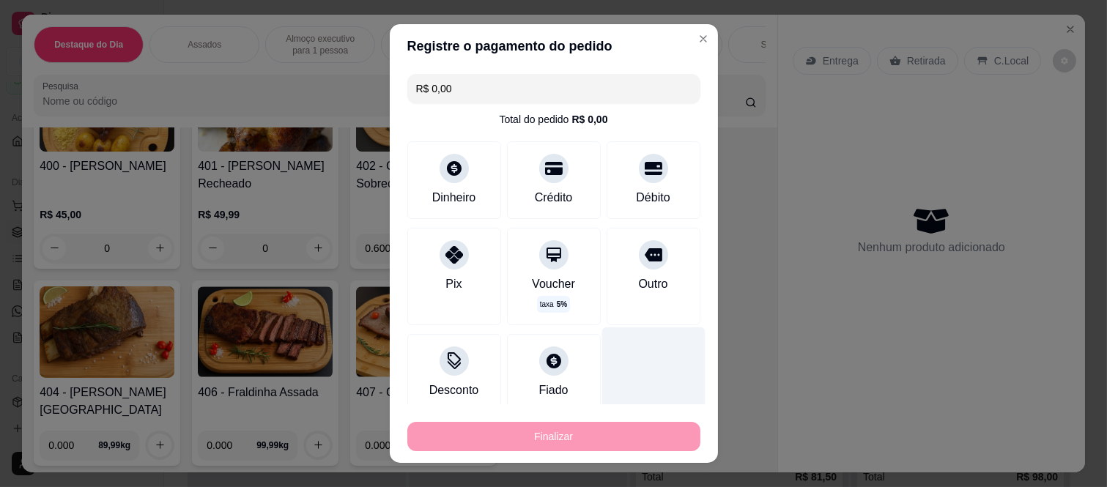
type input "-R$ 29,99"
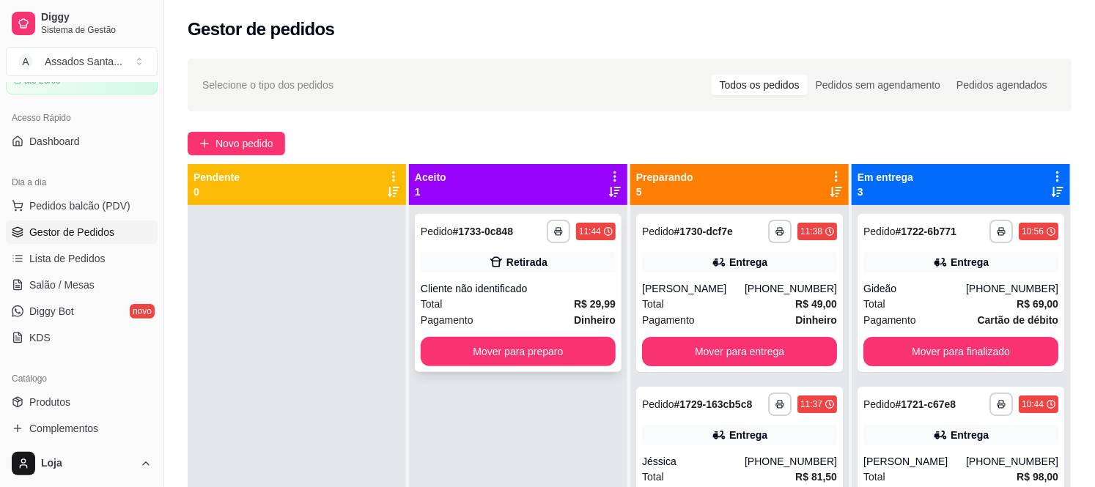
click at [481, 288] on div "Cliente não identificado" at bounding box center [518, 288] width 195 height 15
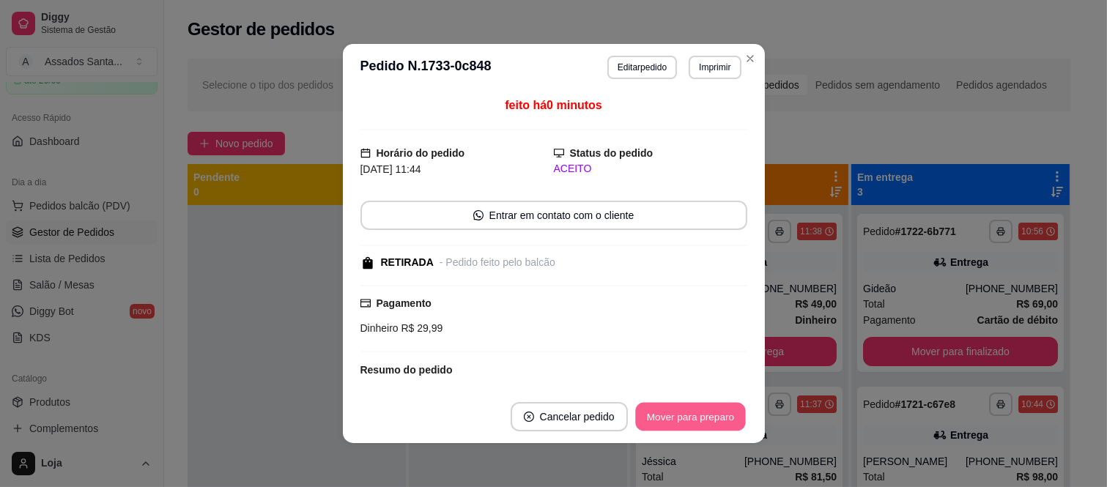
click at [686, 422] on button "Mover para preparo" at bounding box center [690, 417] width 110 height 29
click at [686, 419] on button "Mover para retirada disponível" at bounding box center [666, 416] width 162 height 29
click at [686, 419] on button "Mover para finalizado" at bounding box center [687, 416] width 122 height 29
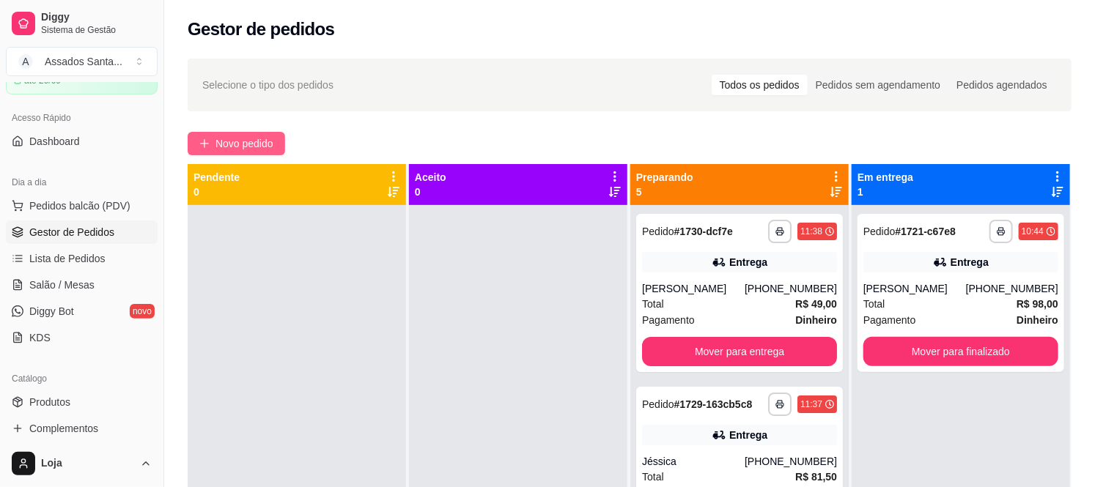
click at [215, 136] on span "Novo pedido" at bounding box center [244, 144] width 58 height 16
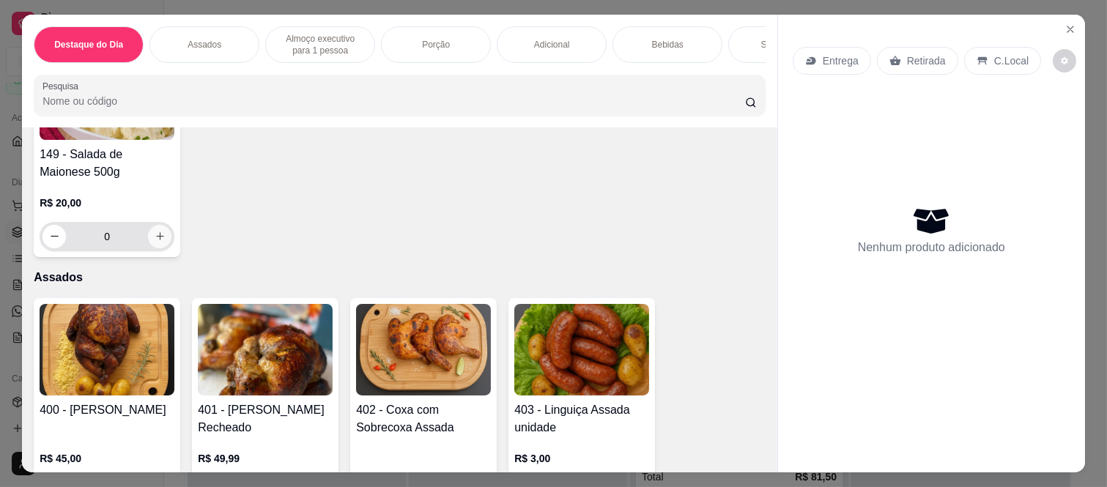
click at [162, 245] on button "increase-product-quantity" at bounding box center [159, 236] width 23 height 23
type input "1"
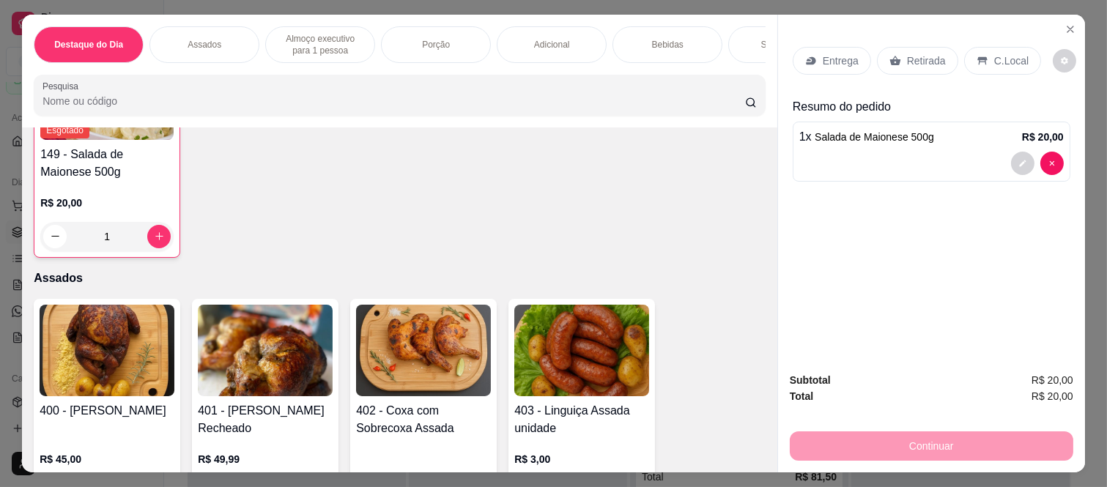
scroll to position [570, 0]
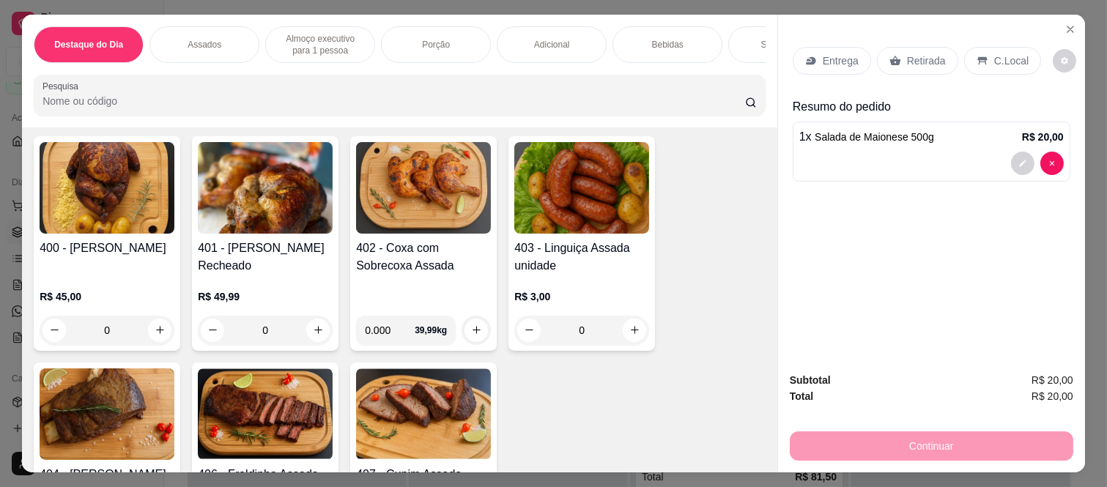
click at [614, 333] on div "0" at bounding box center [581, 330] width 135 height 29
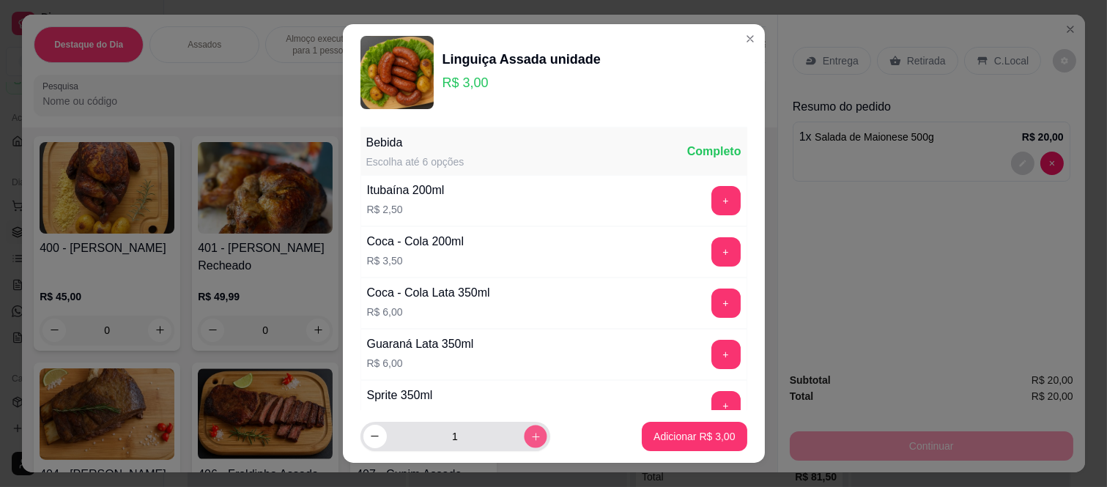
click at [524, 429] on button "increase-product-quantity" at bounding box center [535, 436] width 23 height 23
type input "4"
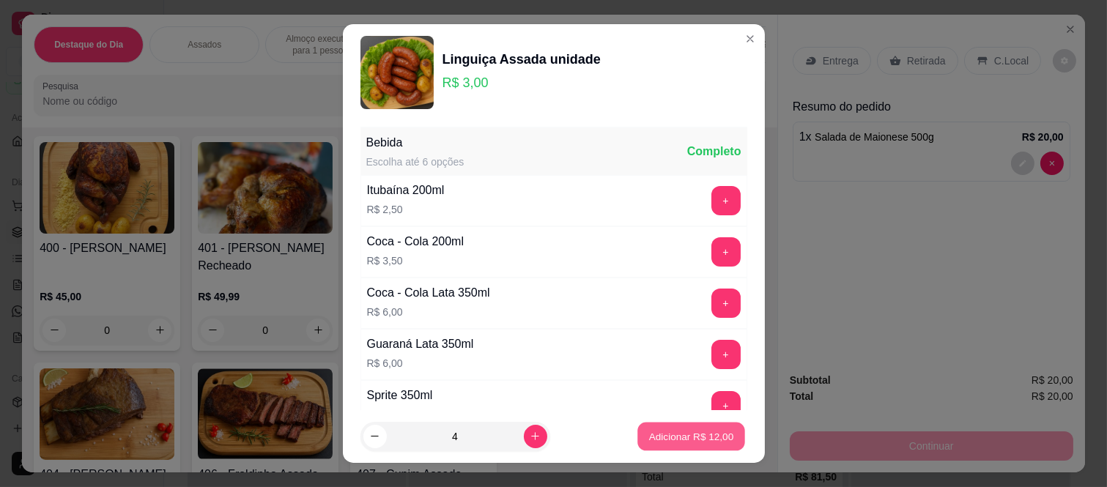
click at [668, 442] on p "Adicionar R$ 12,00" at bounding box center [691, 436] width 85 height 14
type input "4"
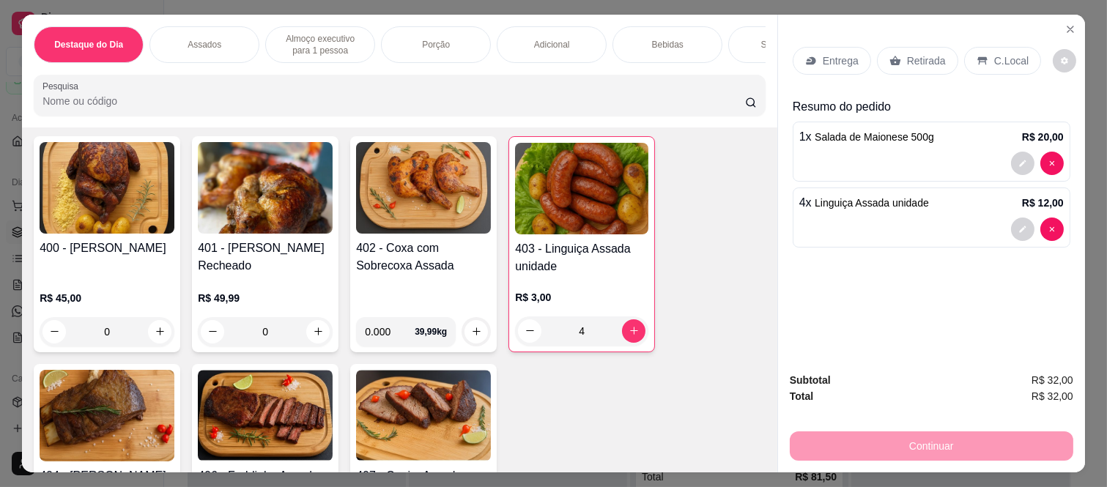
click at [154, 343] on div "0" at bounding box center [107, 331] width 135 height 29
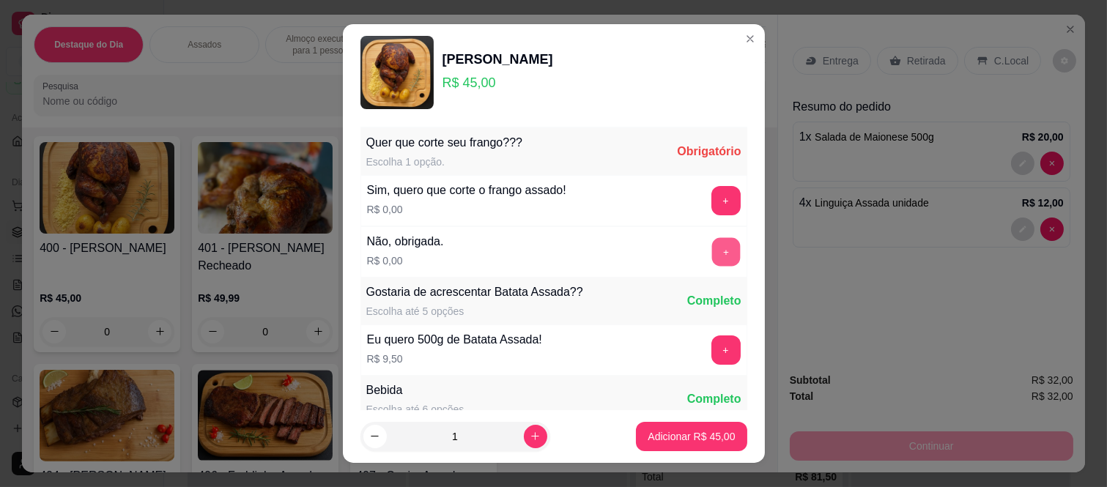
click at [712, 250] on button "+" at bounding box center [726, 252] width 29 height 29
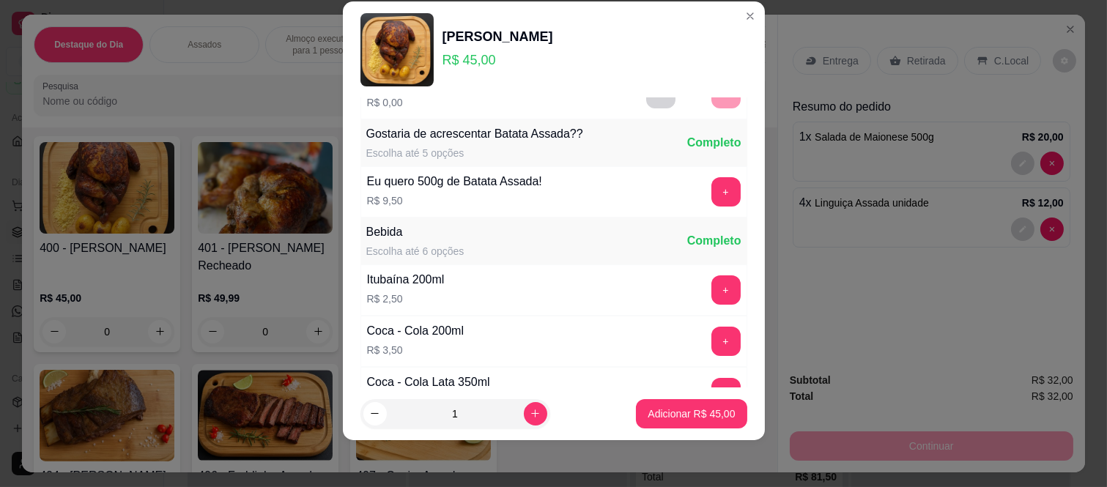
scroll to position [157, 0]
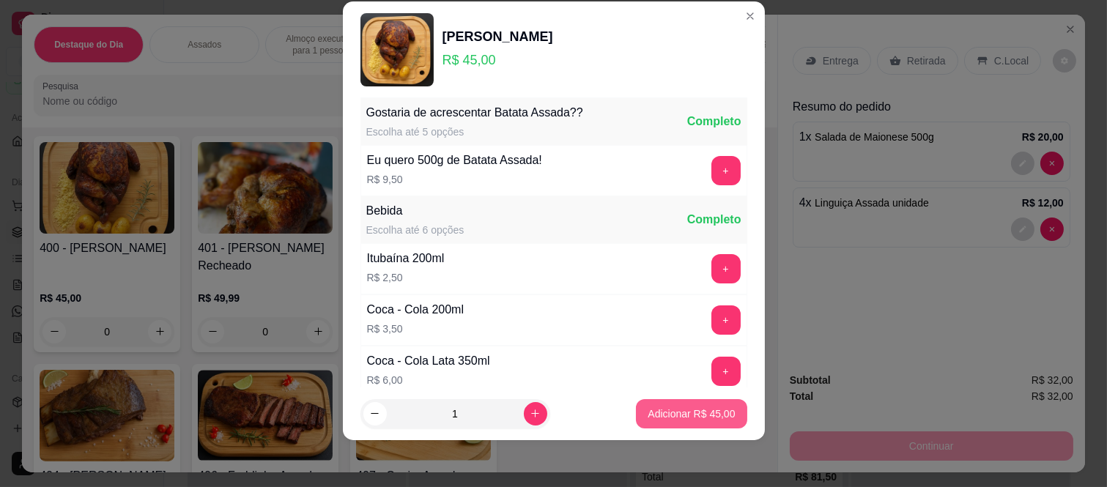
click at [648, 414] on p "Adicionar R$ 45,00" at bounding box center [691, 414] width 87 height 15
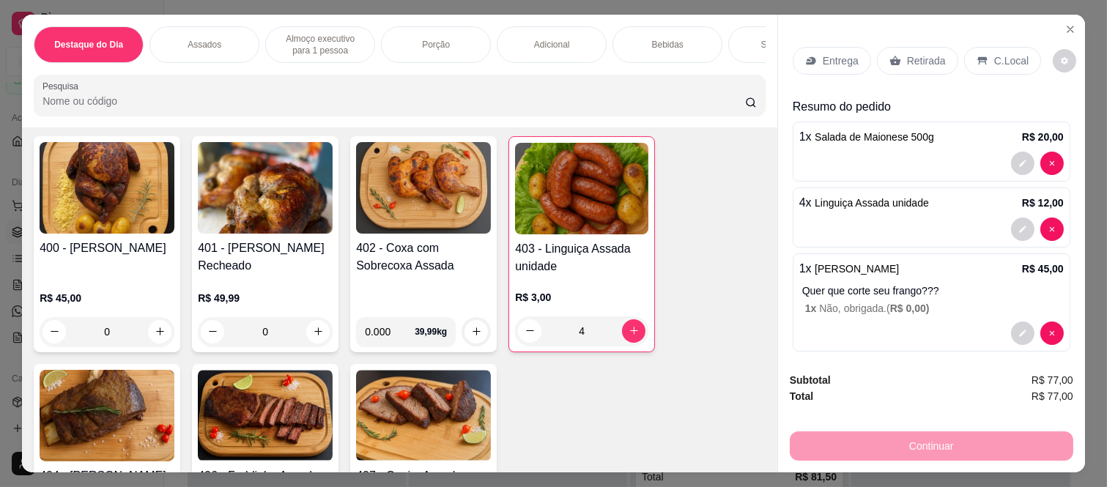
click at [841, 57] on p "Entrega" at bounding box center [841, 60] width 36 height 15
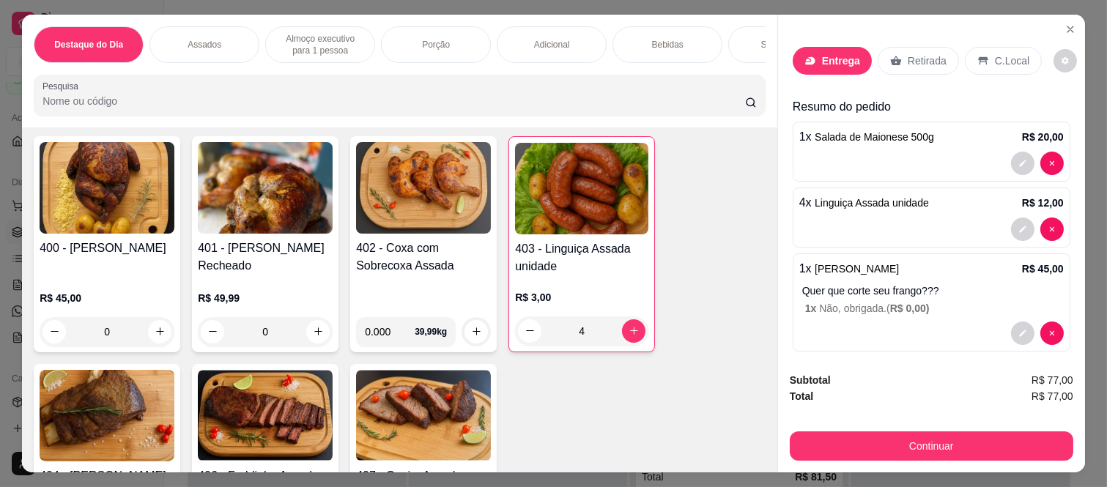
click at [603, 103] on input "Busque pelo cliente" at bounding box center [533, 100] width 235 height 15
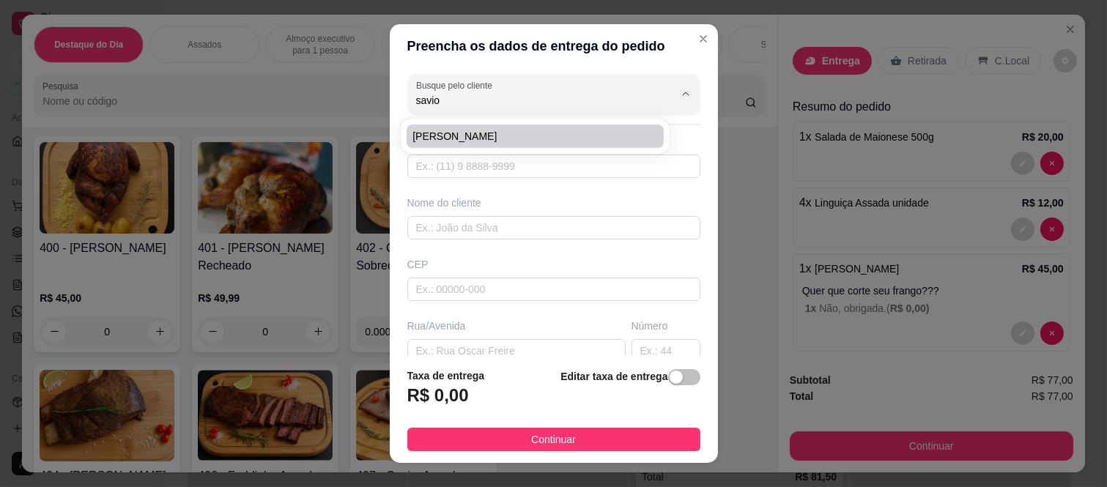
click at [432, 130] on span "Savio Duarte" at bounding box center [528, 136] width 231 height 15
type input "Savio Duarte"
type input "8893619390"
type input "Savio Duarte"
type input "08265000"
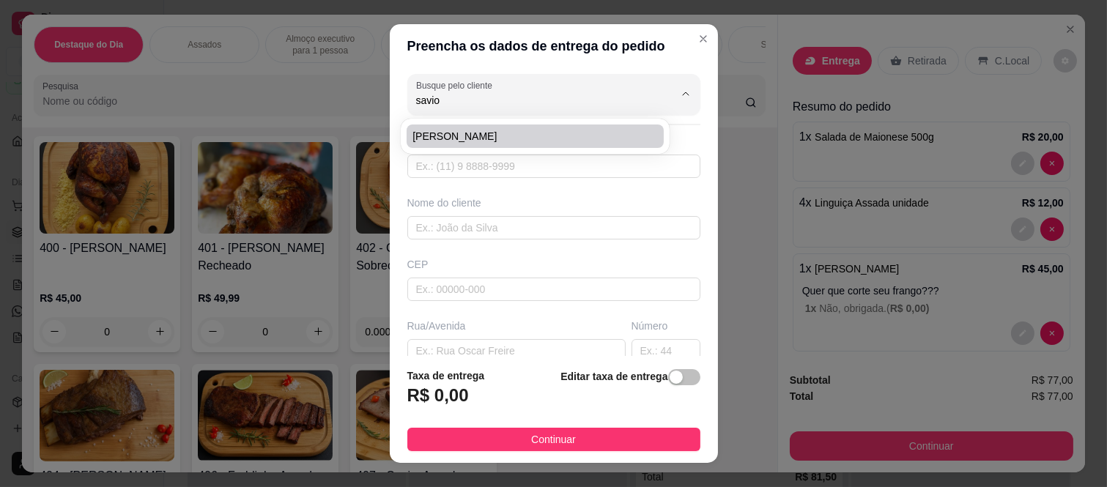
type input "Avenida Adriano Bertozzi"
type input "1387"
type input "Jardim Helian"
type input "[GEOGRAPHIC_DATA]"
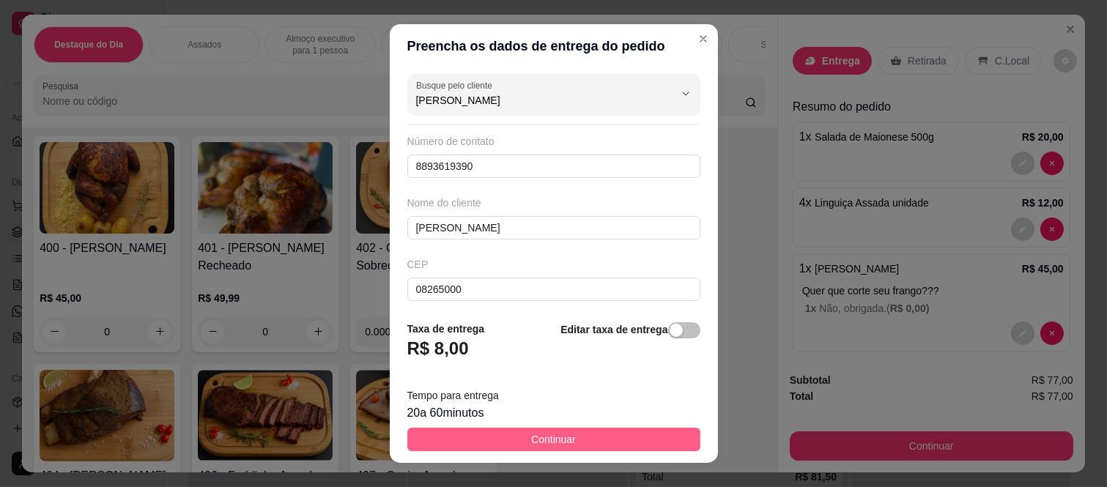
type input "Savio Duarte"
click at [444, 429] on button "Continuar" at bounding box center [553, 439] width 293 height 23
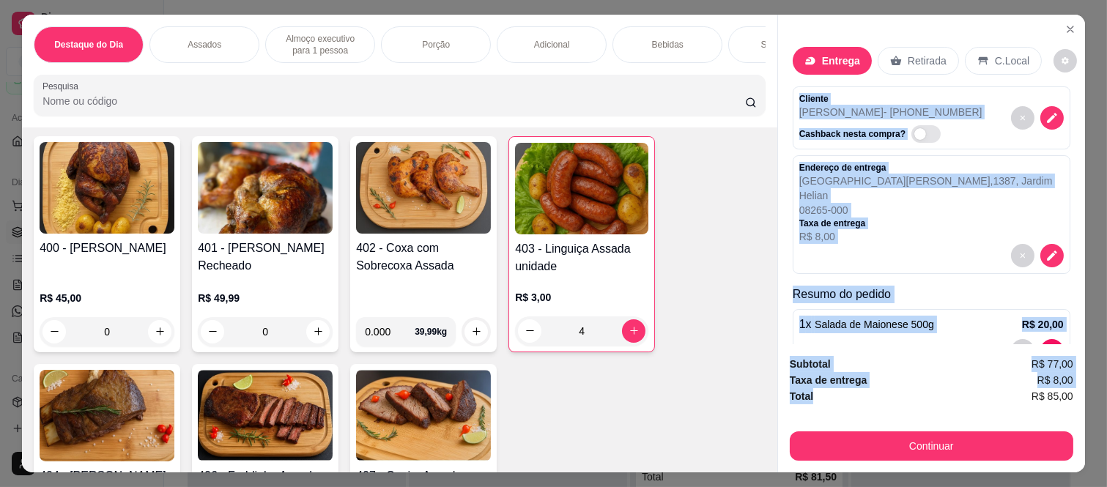
scroll to position [201, 0]
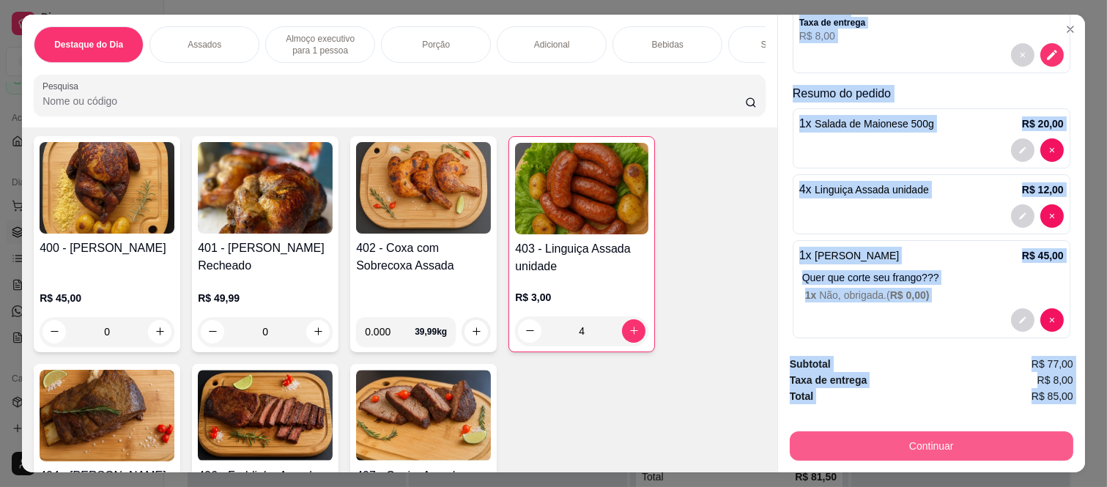
drag, startPoint x: 783, startPoint y: 86, endPoint x: 905, endPoint y: 436, distance: 371.1
click at [905, 436] on div "Entrega Retirada C.Local Cliente Savio Duarte - (88) 9361-9390 Cashback nesta c…" at bounding box center [932, 244] width 308 height 458
copy div "Cliente Savio Duarte - (88) 9361-9390 Cashback nesta compra? Endereço de entreg…"
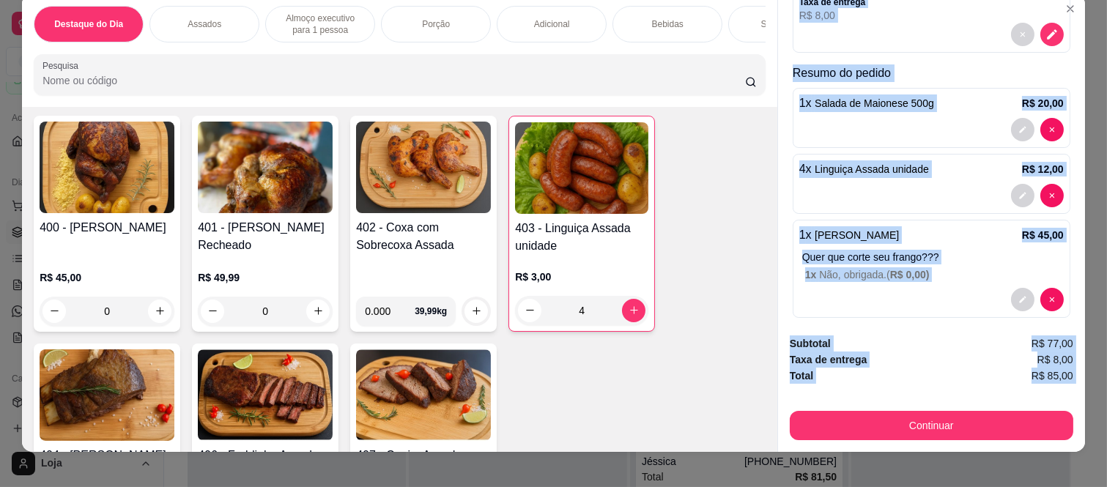
scroll to position [38, 0]
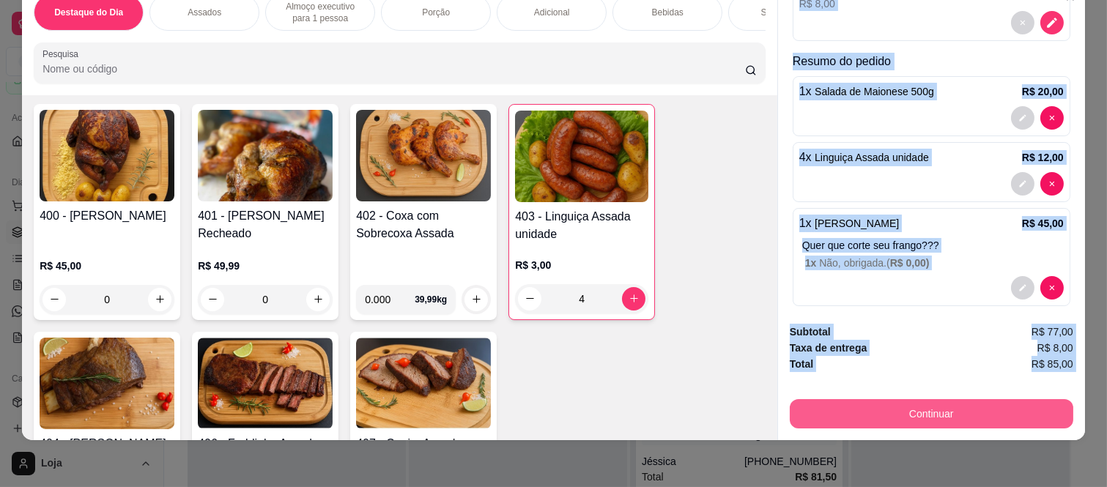
click at [863, 399] on button "Continuar" at bounding box center [932, 413] width 284 height 29
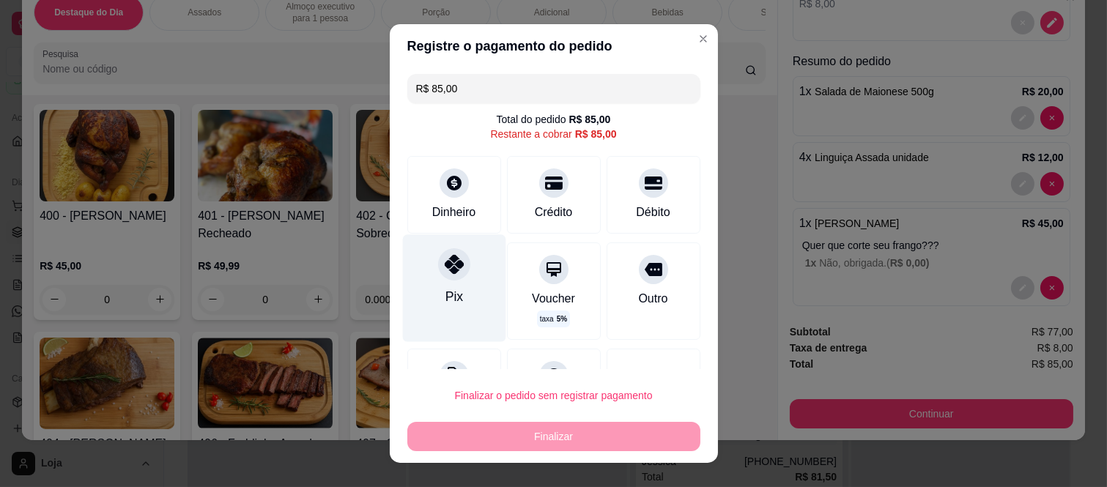
click at [450, 267] on icon at bounding box center [453, 264] width 19 height 19
type input "R$ 0,00"
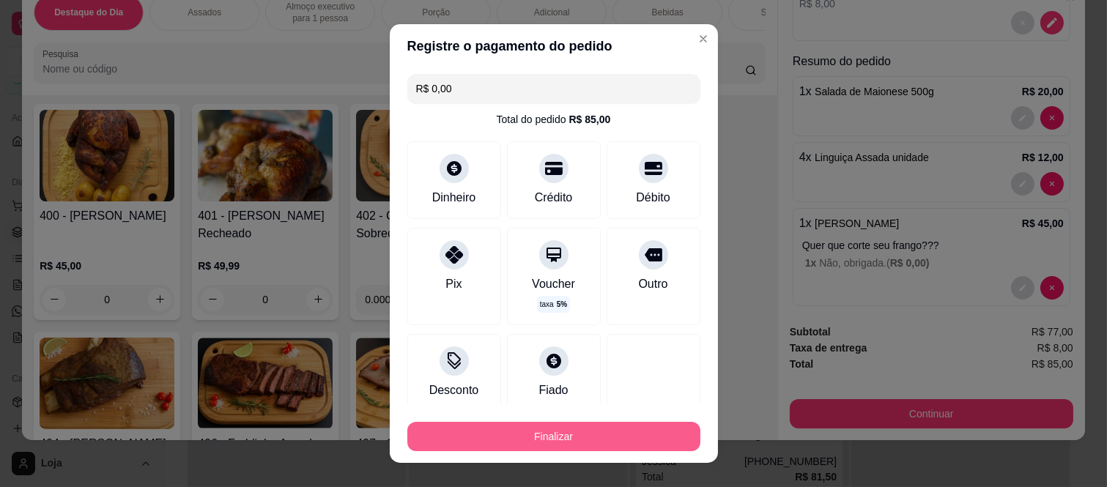
click at [491, 443] on button "Finalizar" at bounding box center [553, 436] width 293 height 29
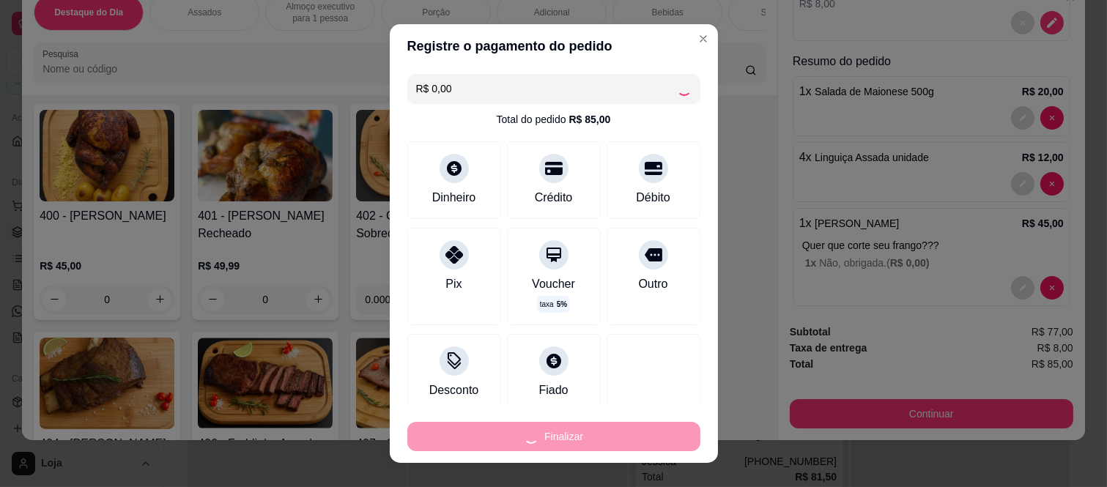
type input "0"
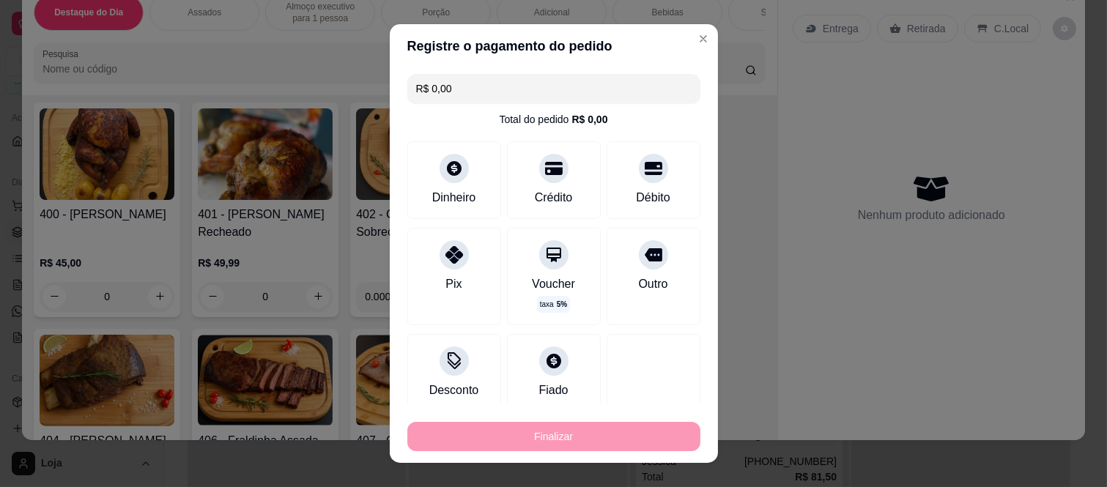
type input "-R$ 85,00"
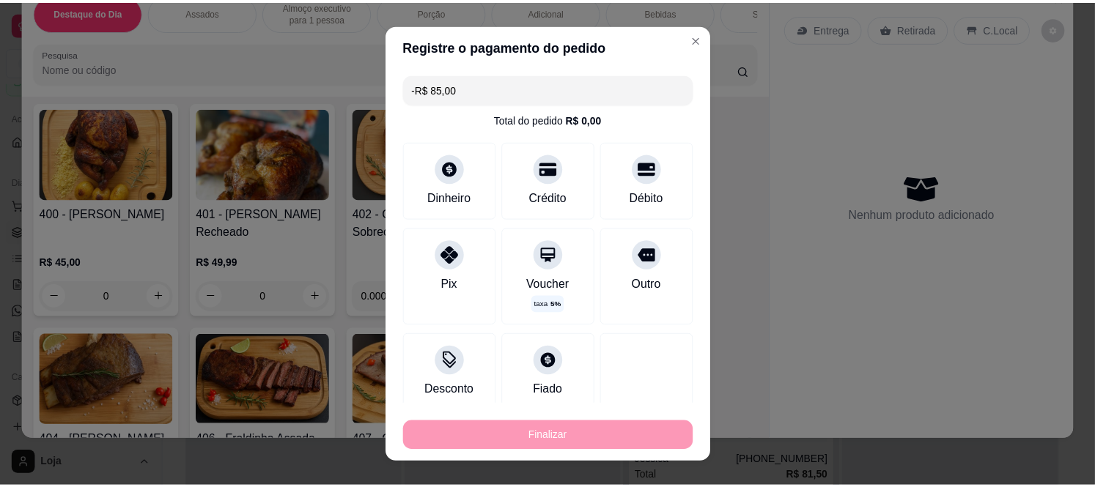
scroll to position [569, 0]
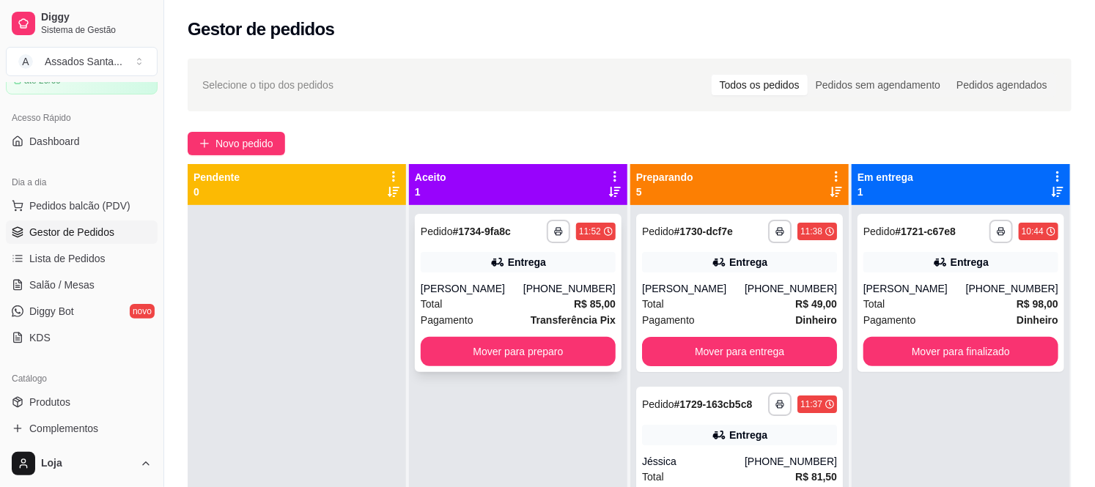
click at [492, 267] on icon at bounding box center [497, 262] width 15 height 15
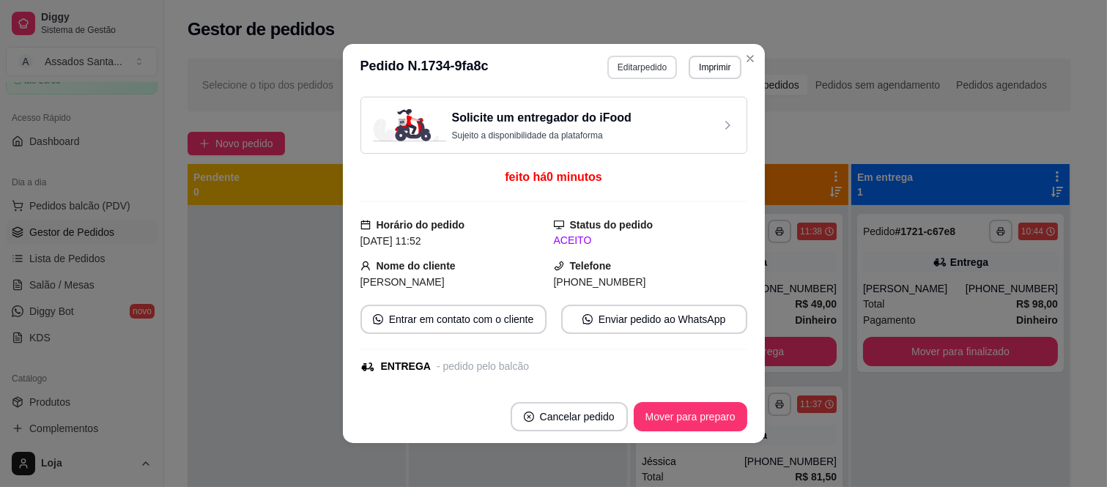
click at [616, 71] on button "Editar pedido" at bounding box center [643, 67] width 70 height 23
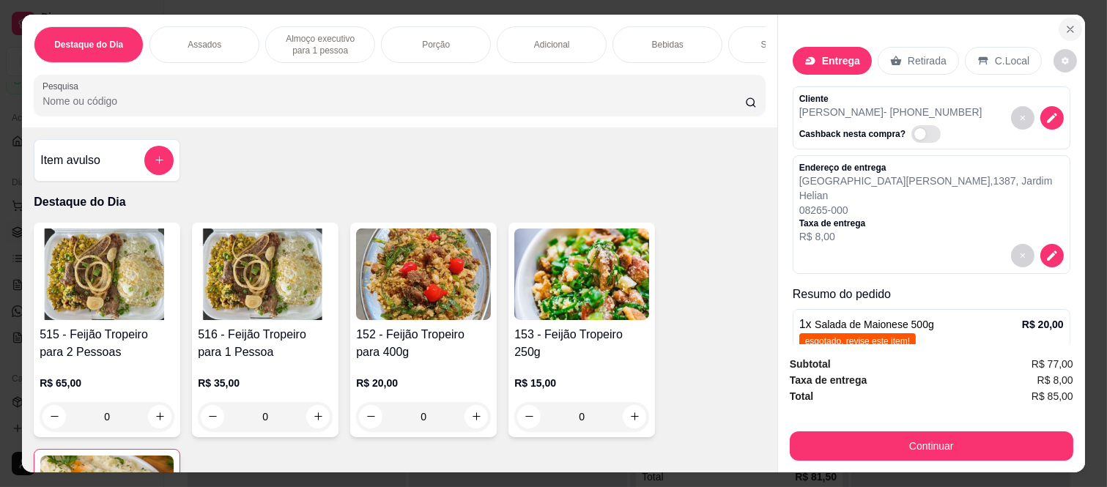
click at [1059, 22] on button "Close" at bounding box center [1070, 29] width 23 height 23
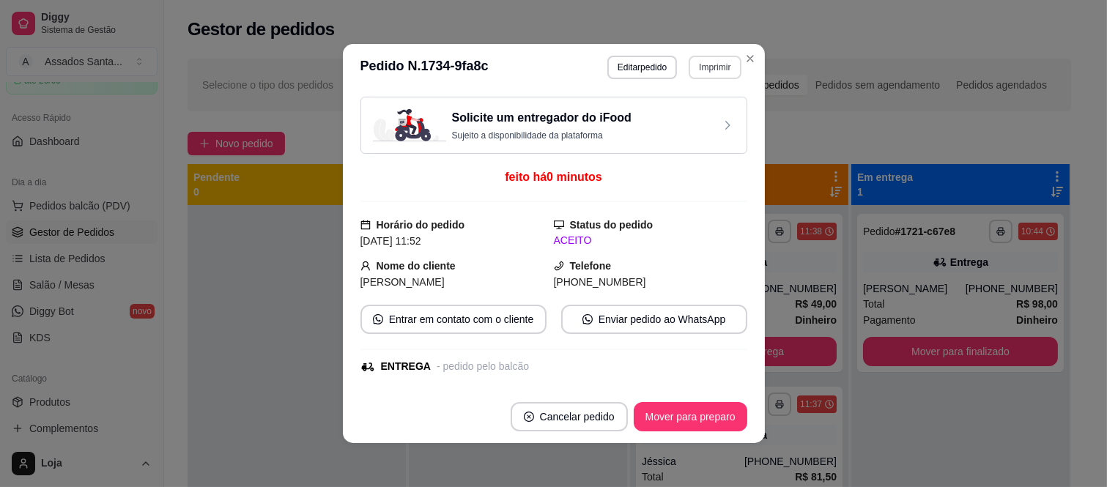
click at [723, 69] on button "Imprimir" at bounding box center [715, 67] width 52 height 23
click at [712, 116] on button "IMPRESSORA caixa" at bounding box center [683, 119] width 106 height 23
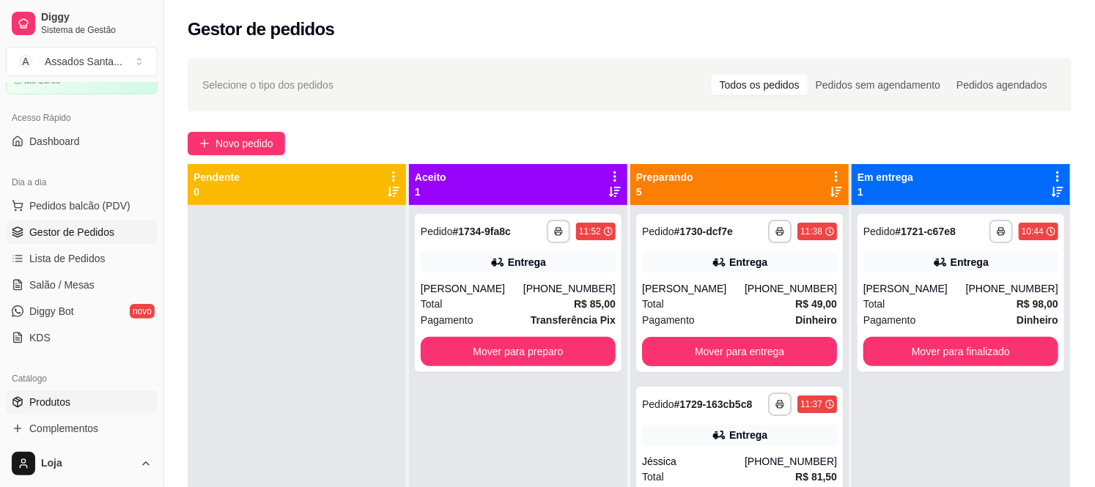
click at [71, 391] on link "Produtos" at bounding box center [82, 402] width 152 height 23
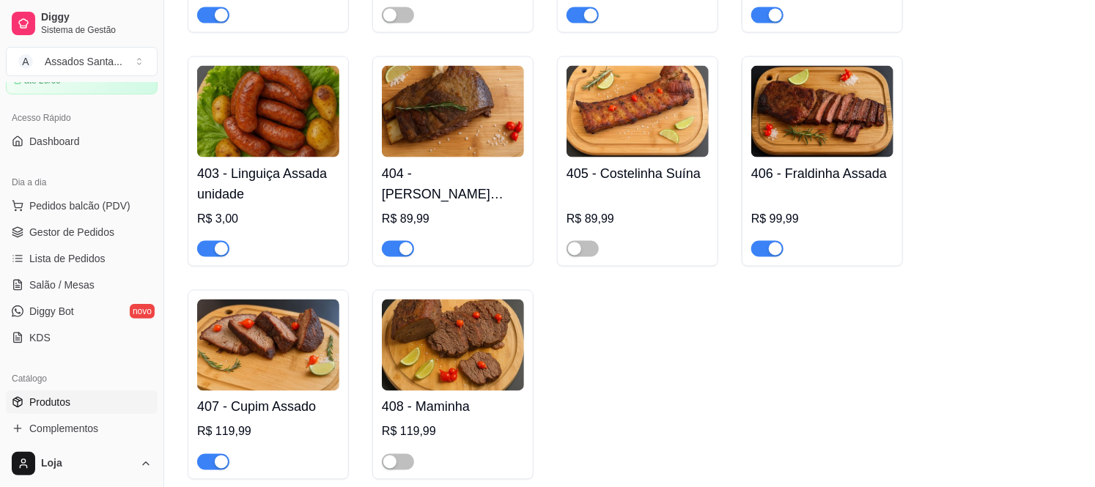
scroll to position [977, 0]
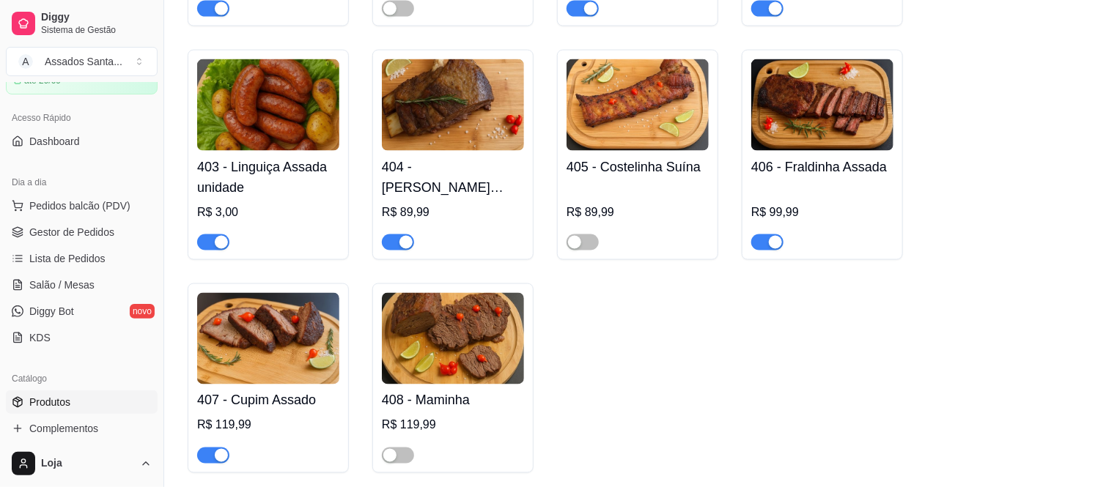
click at [218, 235] on span "button" at bounding box center [213, 243] width 32 height 16
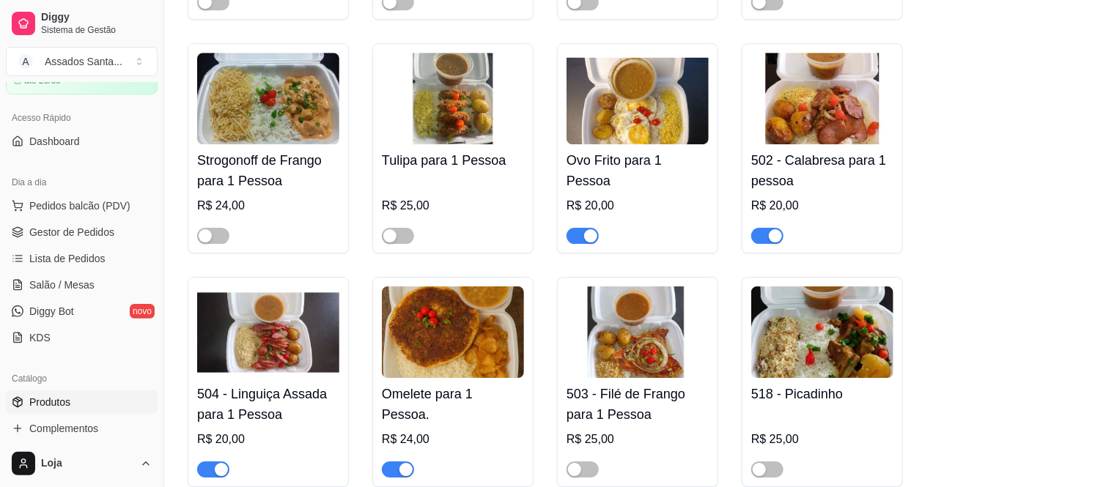
scroll to position [2035, 0]
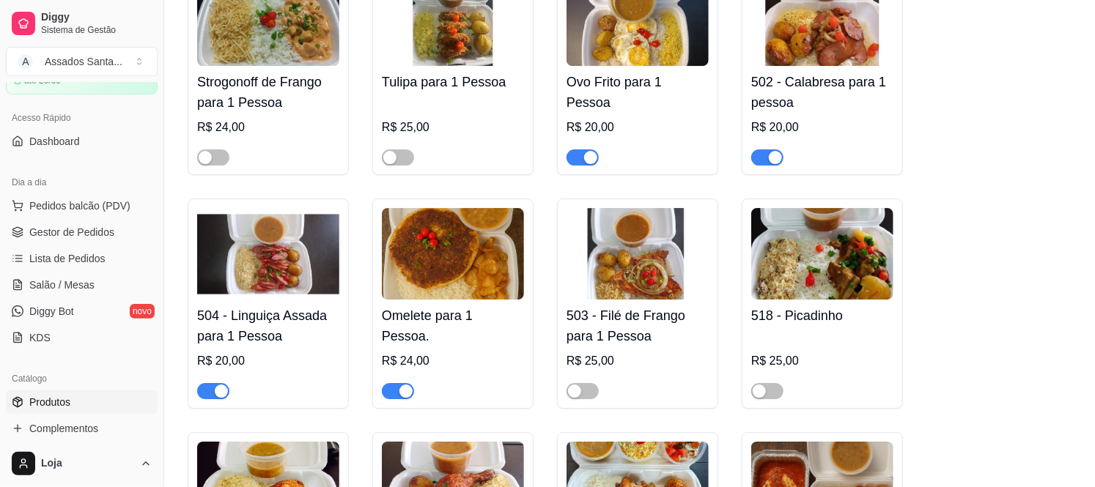
click at [224, 385] on div "button" at bounding box center [221, 391] width 13 height 13
click at [92, 229] on span "Gestor de Pedidos" at bounding box center [71, 232] width 85 height 15
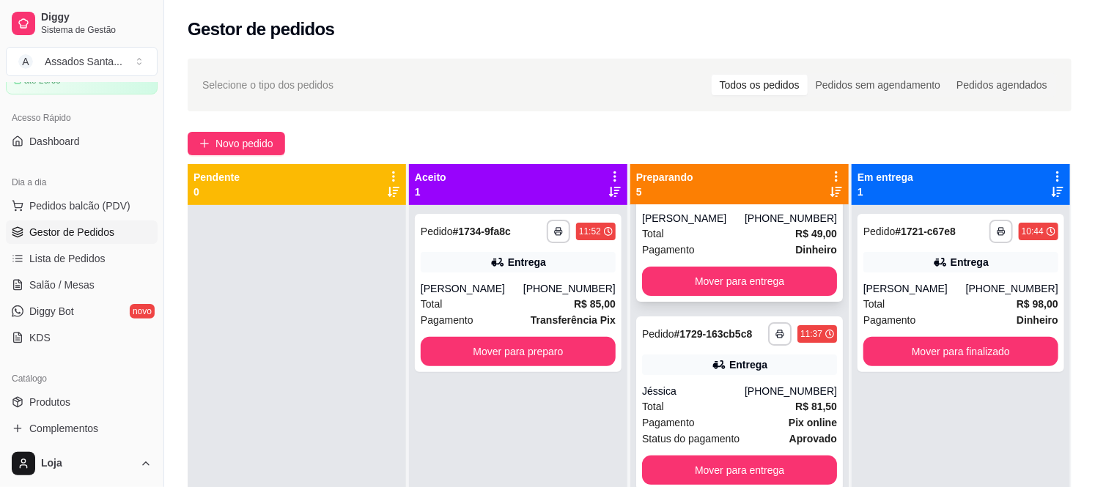
scroll to position [163, 0]
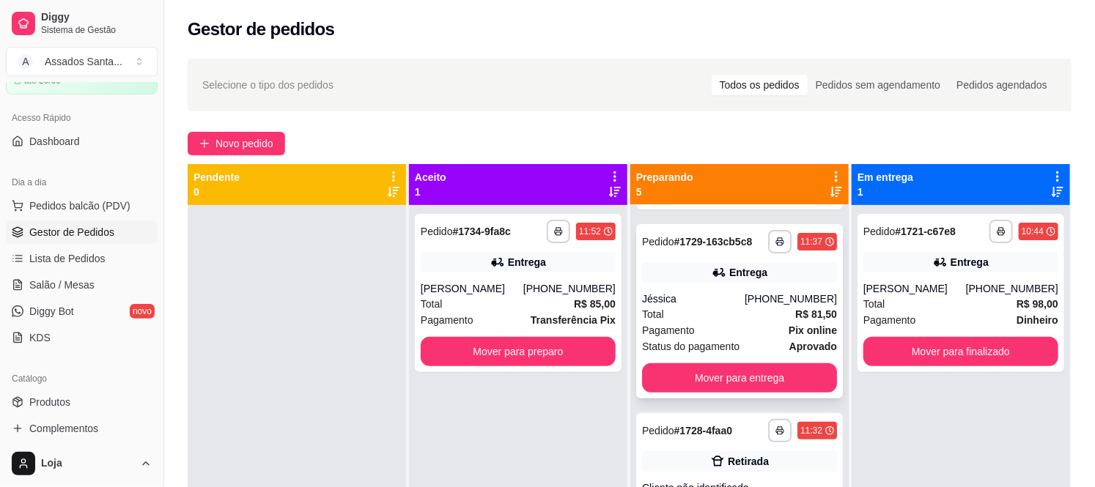
click at [671, 296] on div "Jéssica" at bounding box center [693, 299] width 103 height 15
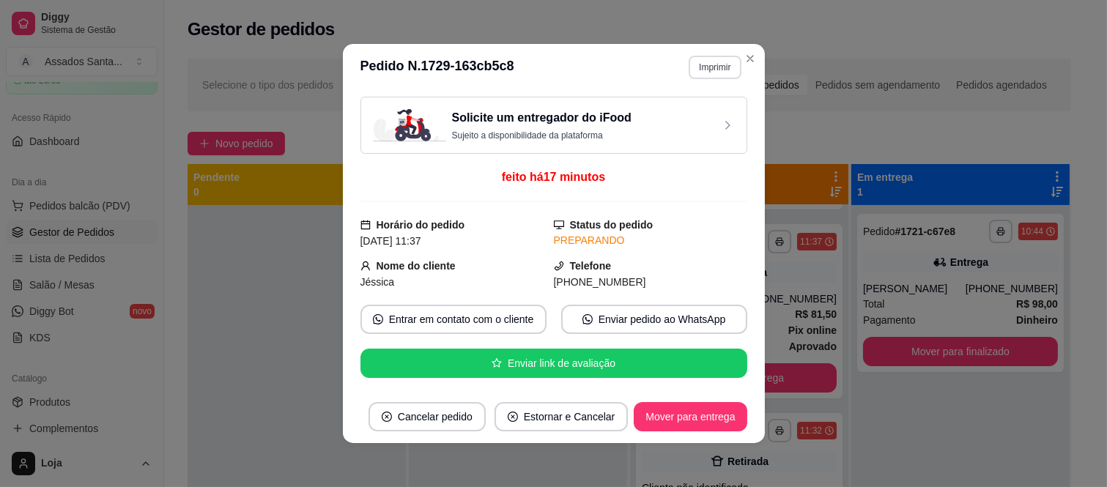
click at [718, 69] on button "Imprimir" at bounding box center [715, 67] width 52 height 23
click at [704, 122] on button "IMPRESSORA caixa" at bounding box center [683, 119] width 103 height 23
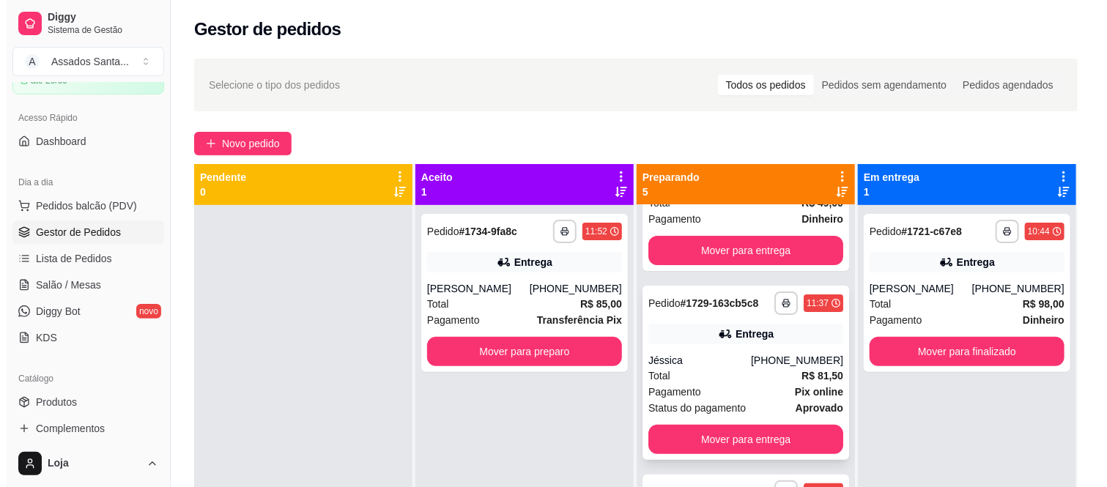
scroll to position [0, 0]
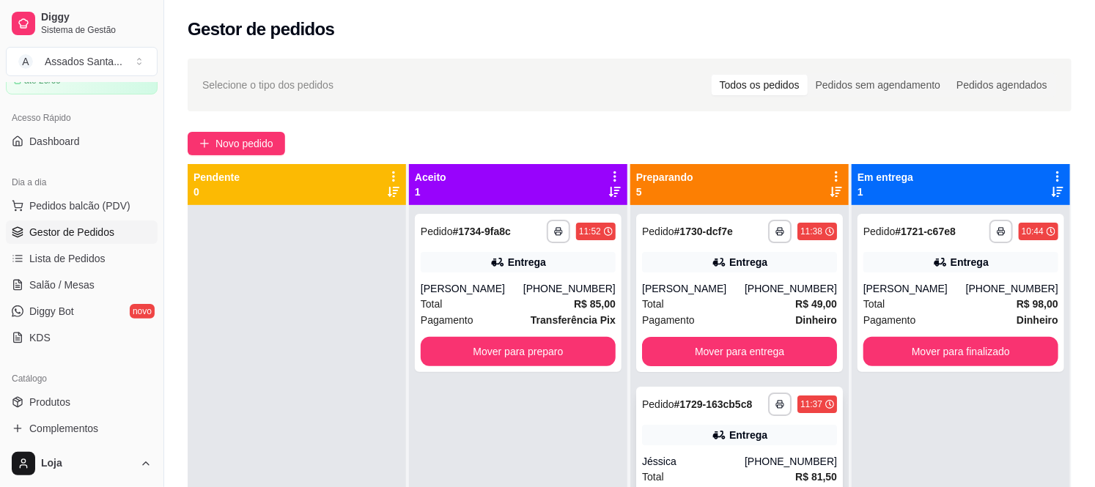
click at [750, 287] on div "(11) 98585-1040" at bounding box center [791, 288] width 92 height 15
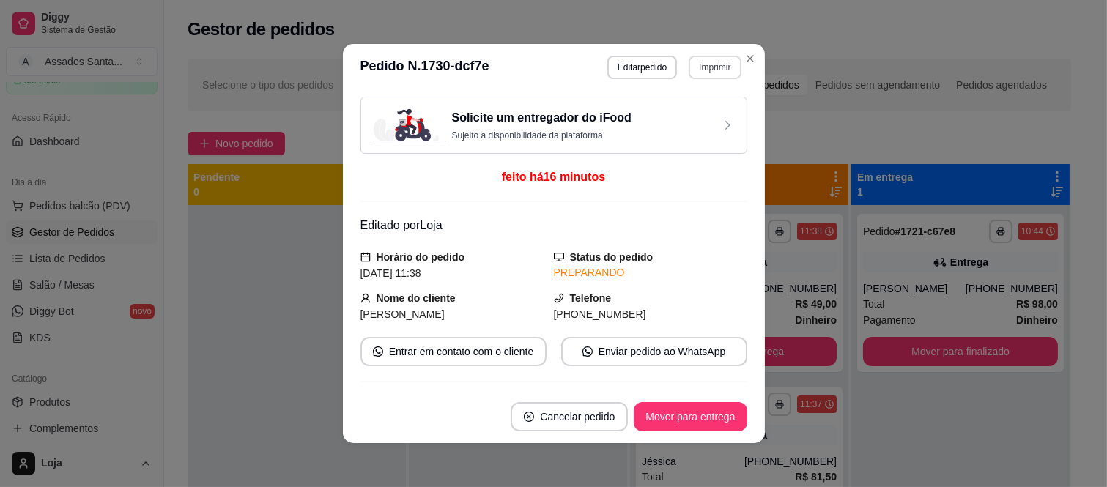
click at [713, 69] on button "Imprimir" at bounding box center [715, 67] width 52 height 23
click at [704, 114] on button "IMPRESSORA caixa" at bounding box center [683, 119] width 106 height 23
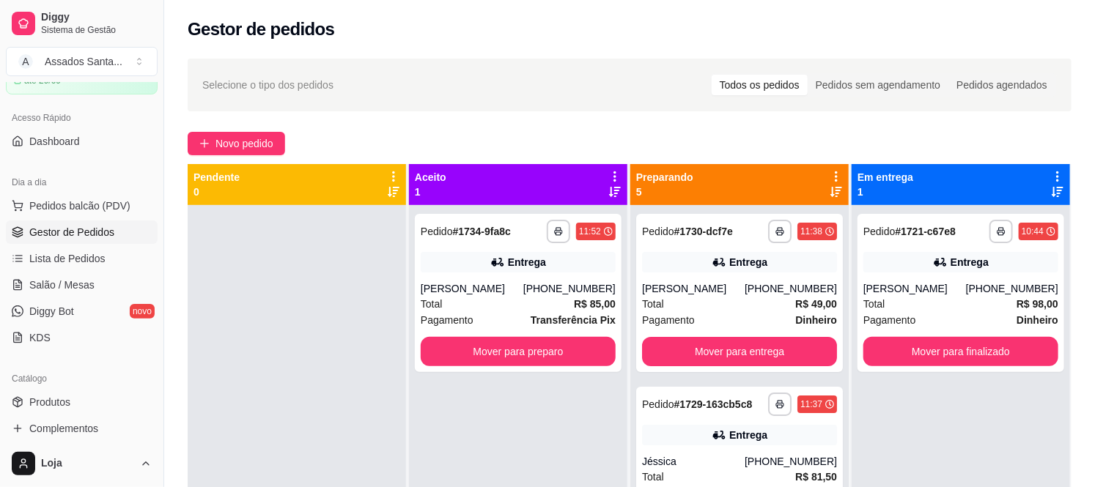
click at [185, 136] on div "**********" at bounding box center [629, 359] width 931 height 619
click at [210, 144] on button "Novo pedido" at bounding box center [236, 143] width 97 height 23
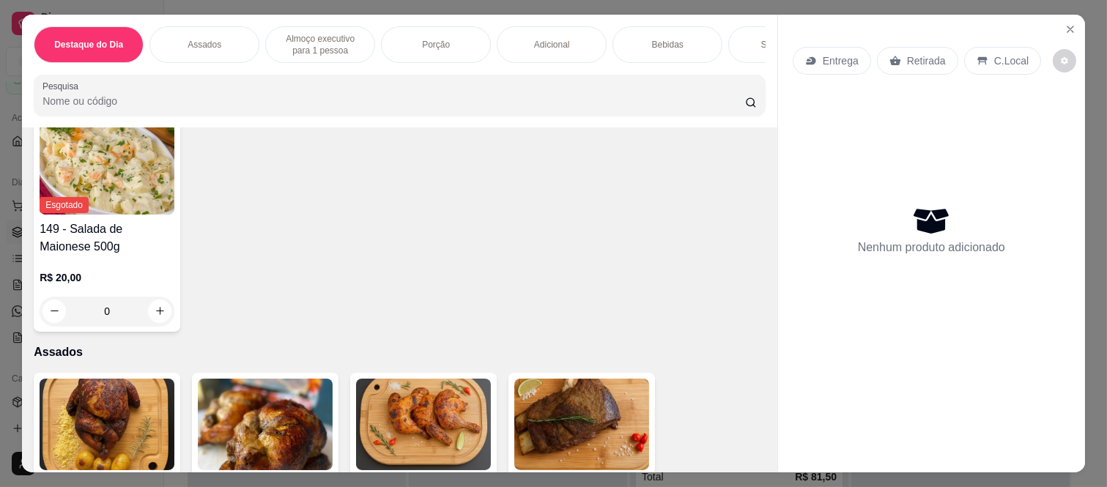
scroll to position [488, 0]
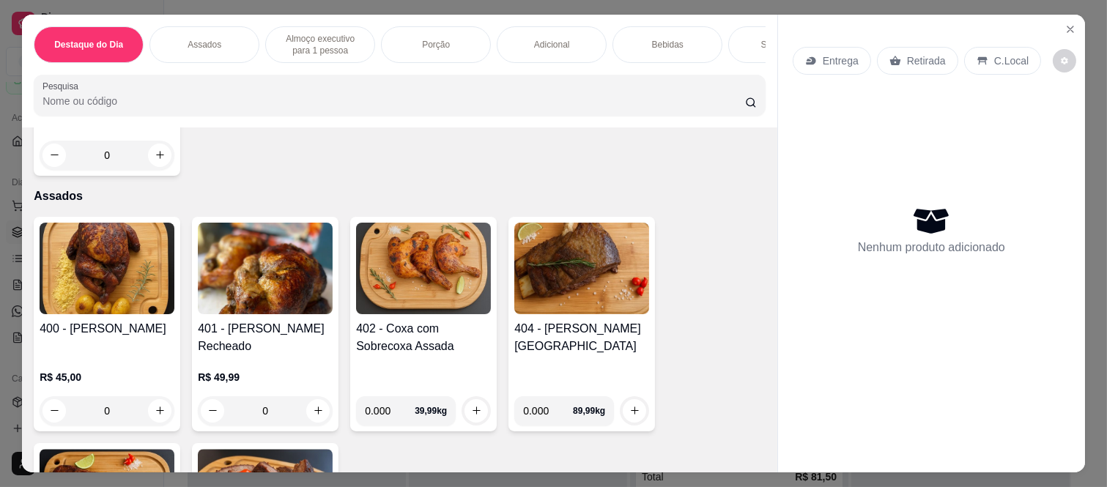
click at [149, 416] on div "0" at bounding box center [107, 410] width 135 height 29
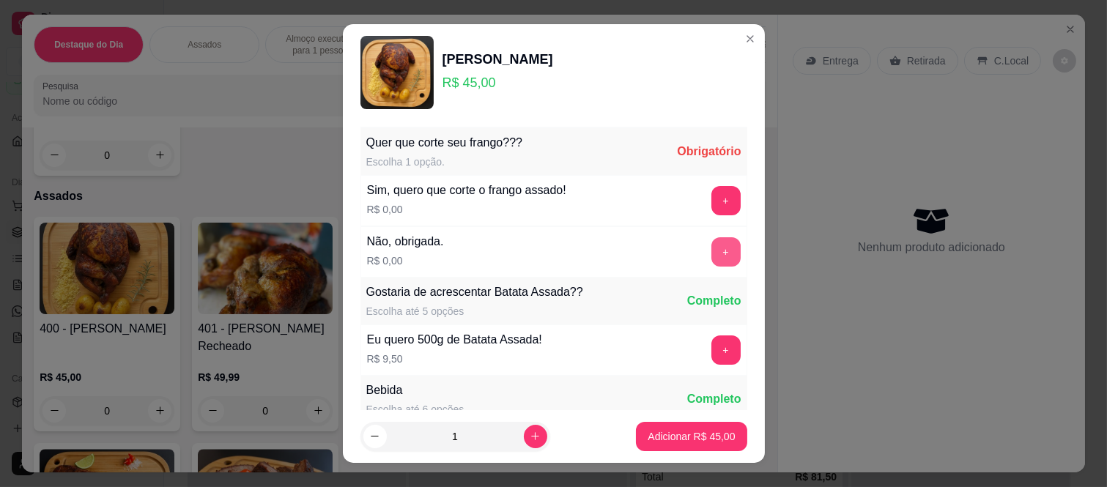
click at [712, 254] on button "+" at bounding box center [726, 251] width 29 height 29
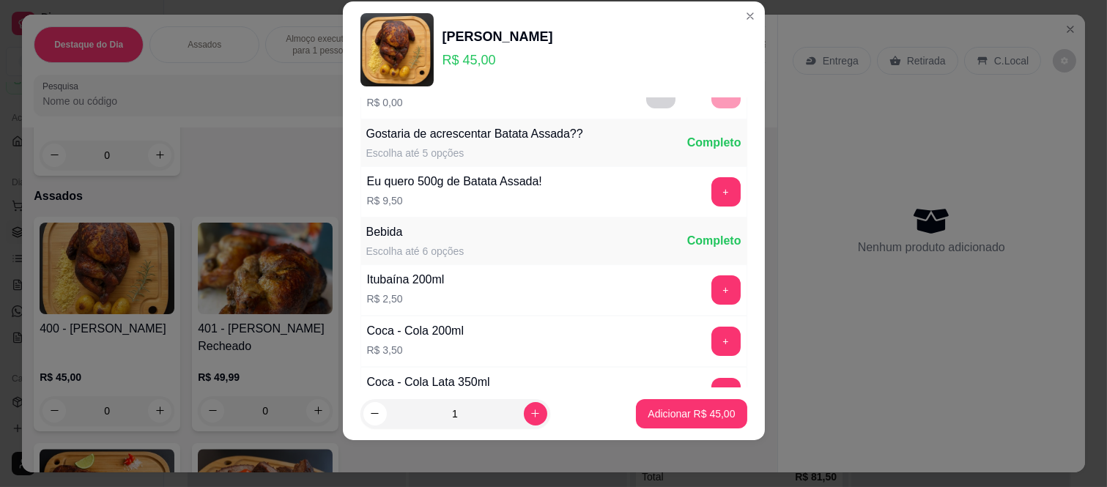
scroll to position [157, 0]
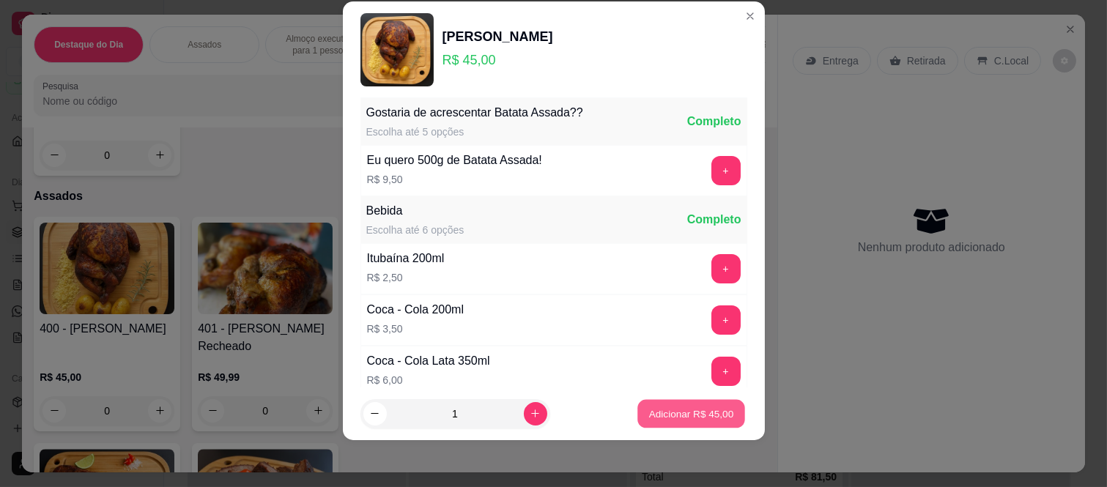
click at [685, 413] on p "Adicionar R$ 45,00" at bounding box center [691, 414] width 85 height 14
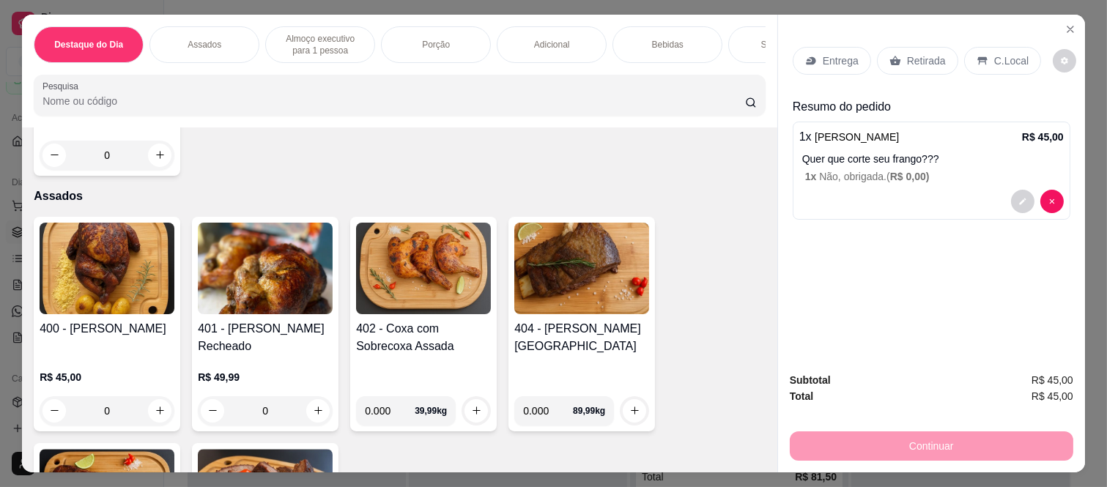
click at [890, 59] on icon at bounding box center [896, 61] width 12 height 12
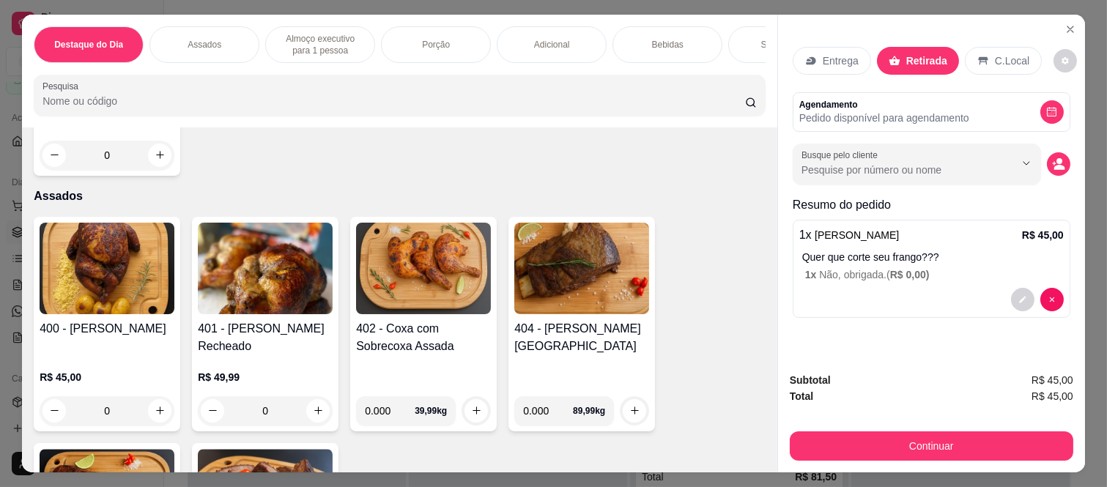
click at [825, 448] on button "Continuar" at bounding box center [932, 446] width 284 height 29
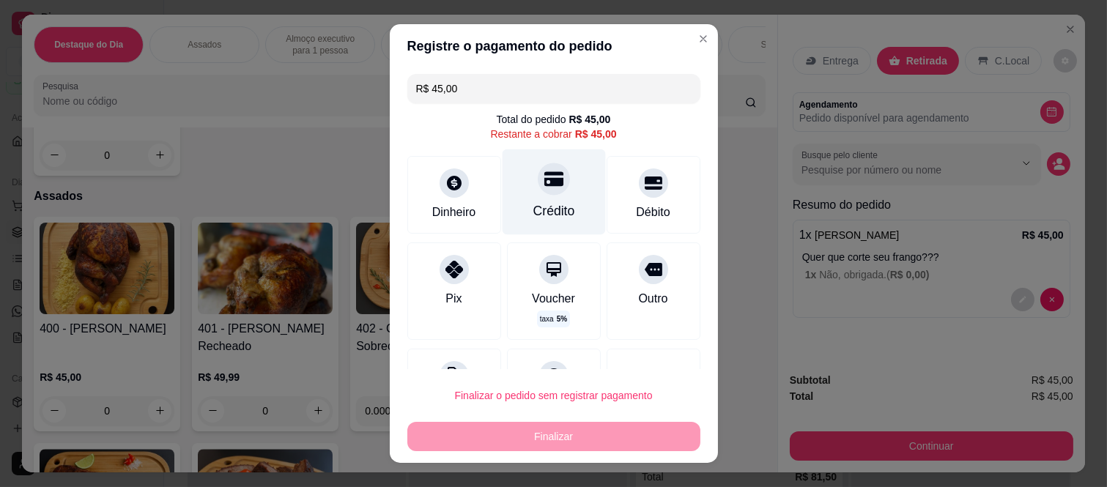
click at [550, 187] on div "Crédito" at bounding box center [553, 193] width 103 height 86
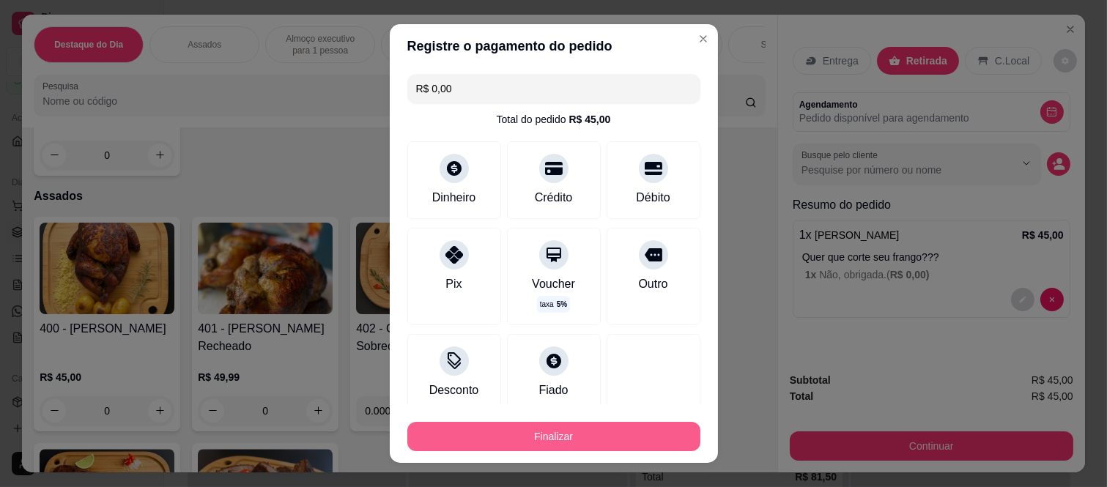
click at [595, 443] on button "Finalizar" at bounding box center [553, 436] width 293 height 29
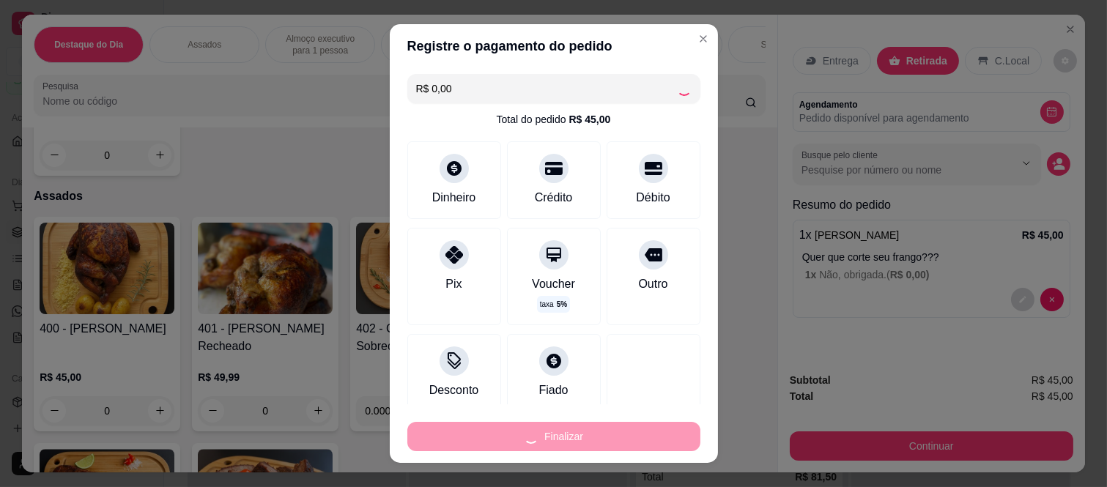
type input "-R$ 45,00"
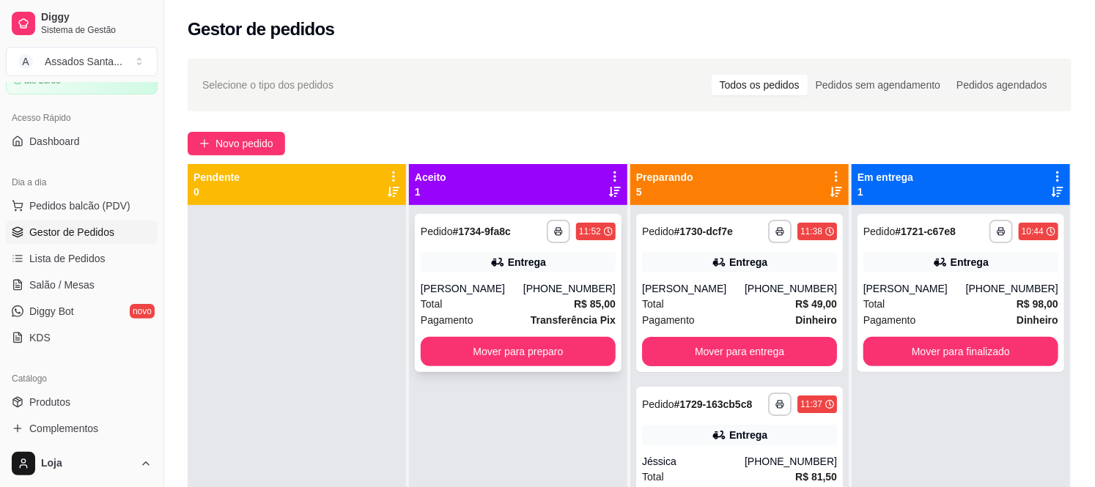
click at [469, 267] on div "Entrega" at bounding box center [518, 262] width 195 height 21
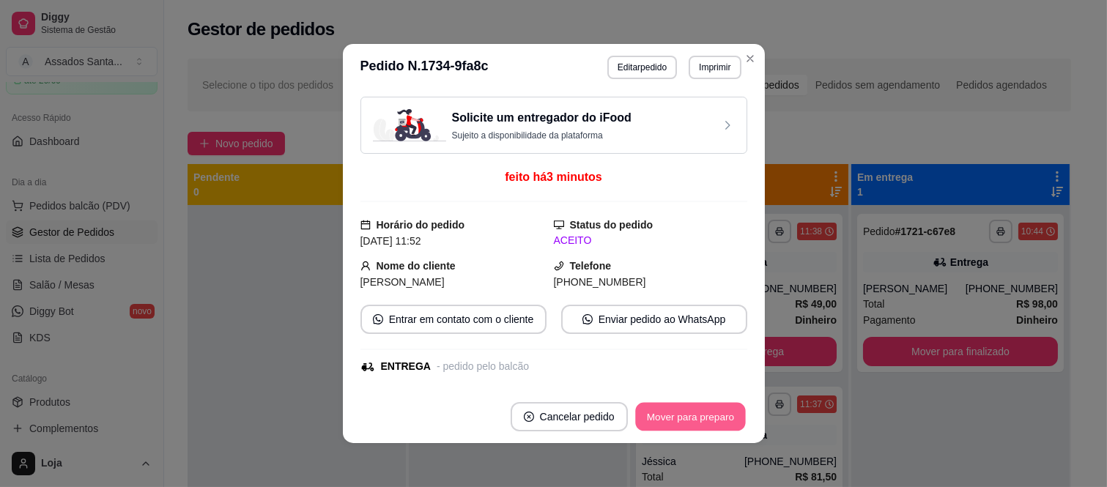
click at [722, 424] on button "Mover para preparo" at bounding box center [690, 417] width 110 height 29
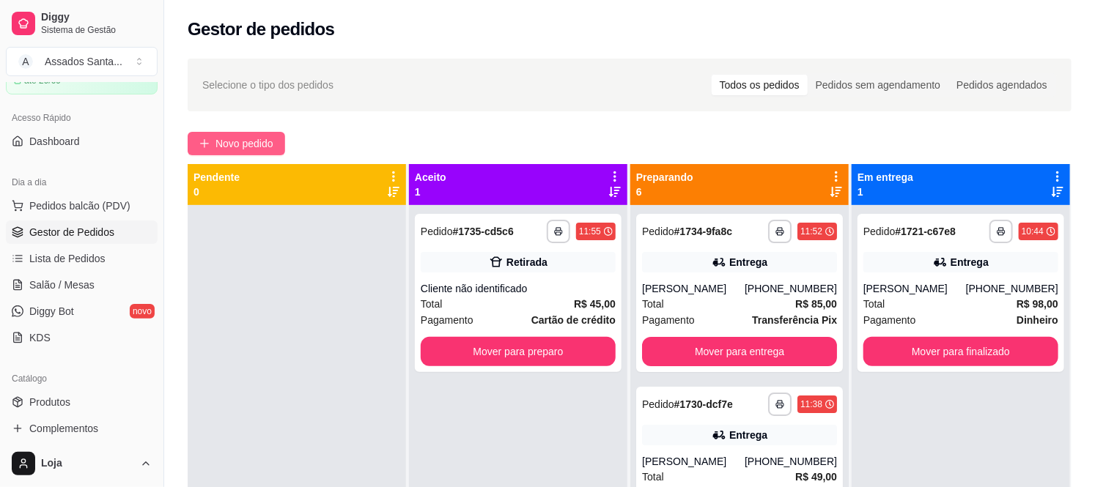
click at [227, 141] on span "Novo pedido" at bounding box center [244, 144] width 58 height 16
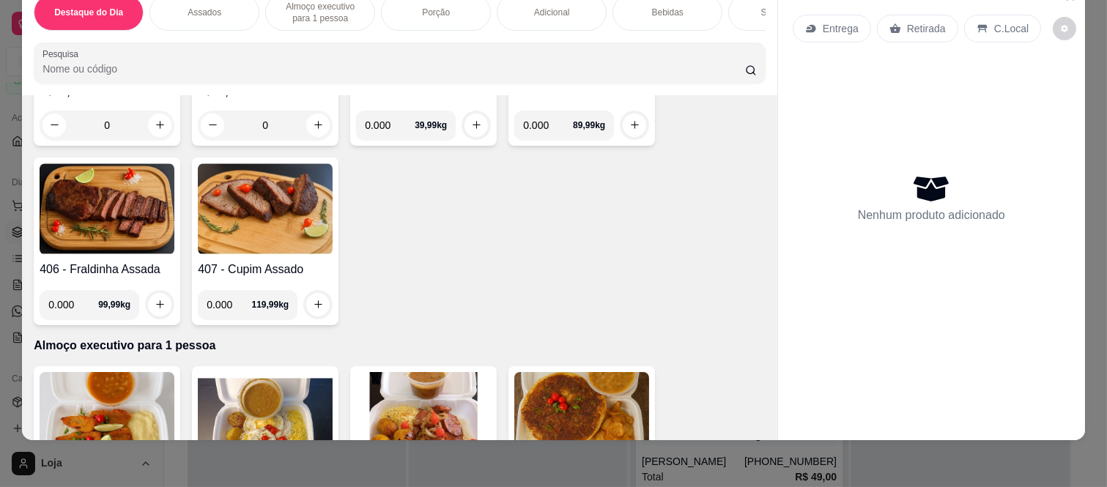
scroll to position [488, 0]
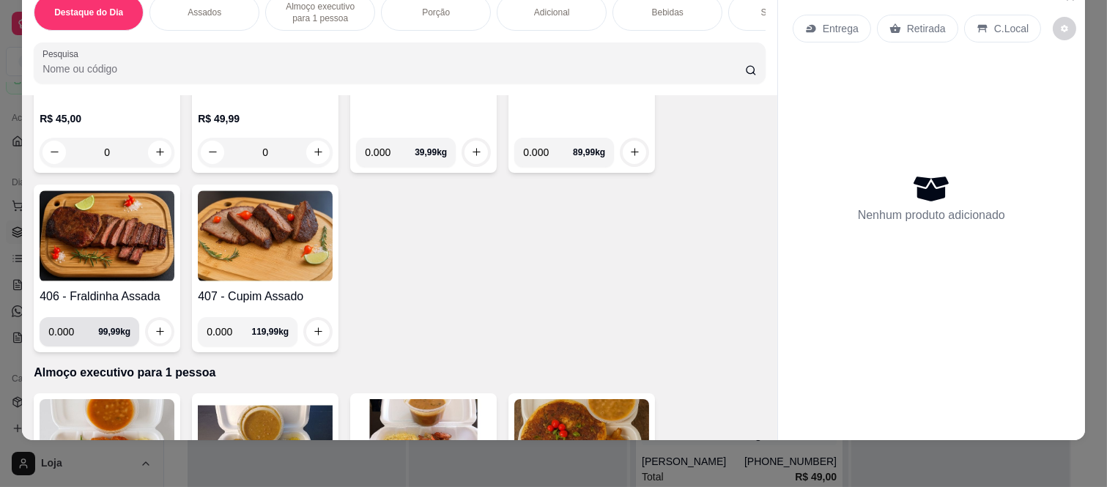
click at [71, 327] on input "0.000" at bounding box center [73, 331] width 50 height 29
type input "0.690"
click at [163, 333] on button "increase-product-quantity" at bounding box center [159, 331] width 23 height 23
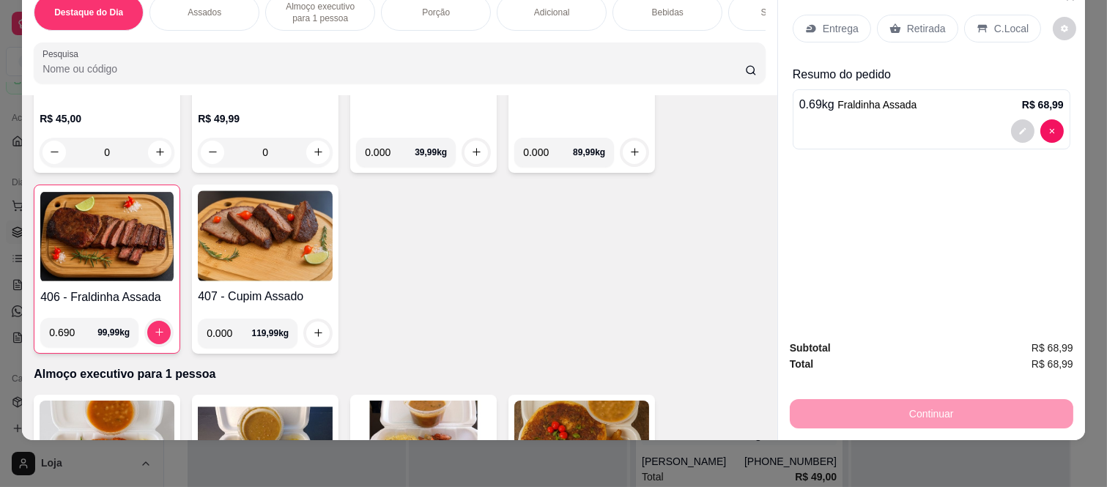
click at [890, 23] on icon at bounding box center [896, 29] width 12 height 12
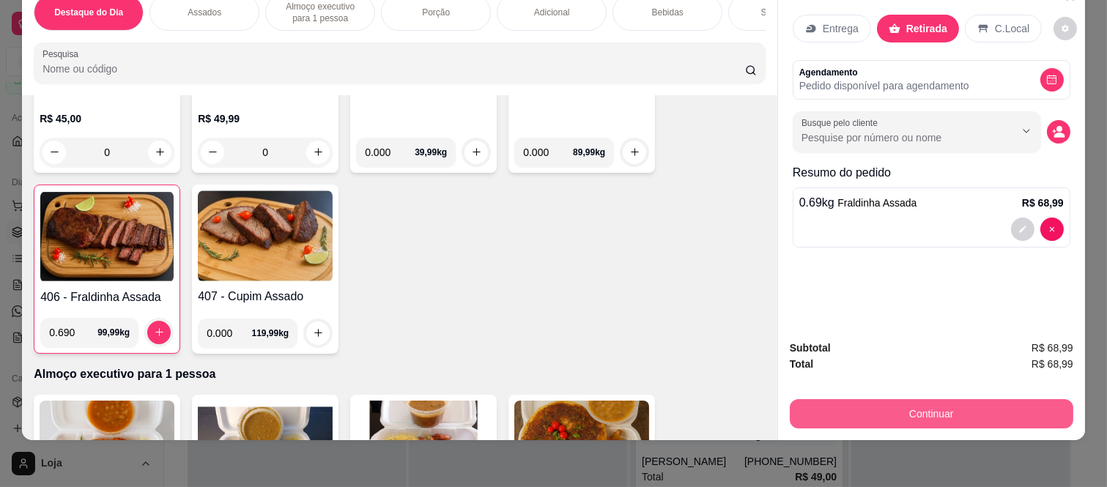
click at [856, 399] on button "Continuar" at bounding box center [932, 413] width 284 height 29
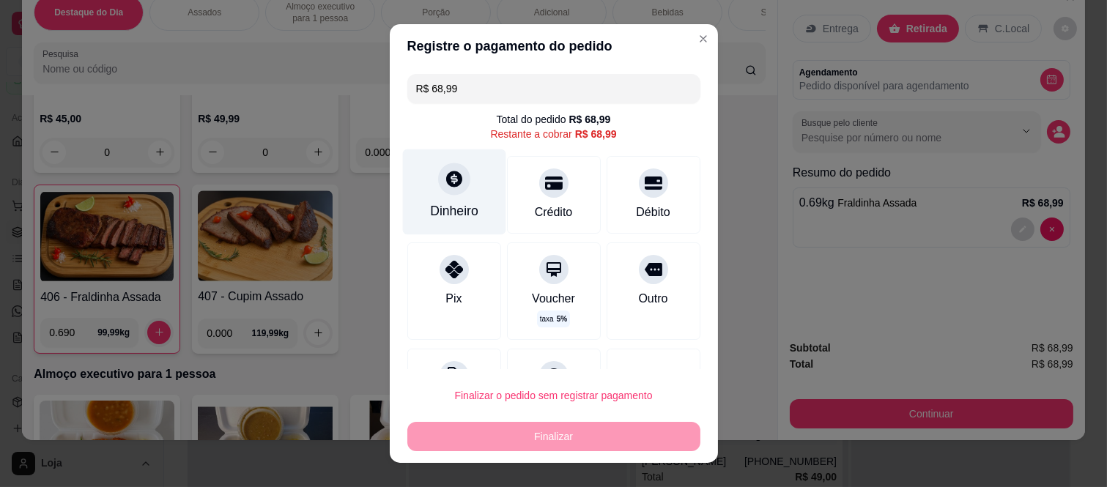
click at [455, 178] on div at bounding box center [454, 179] width 32 height 32
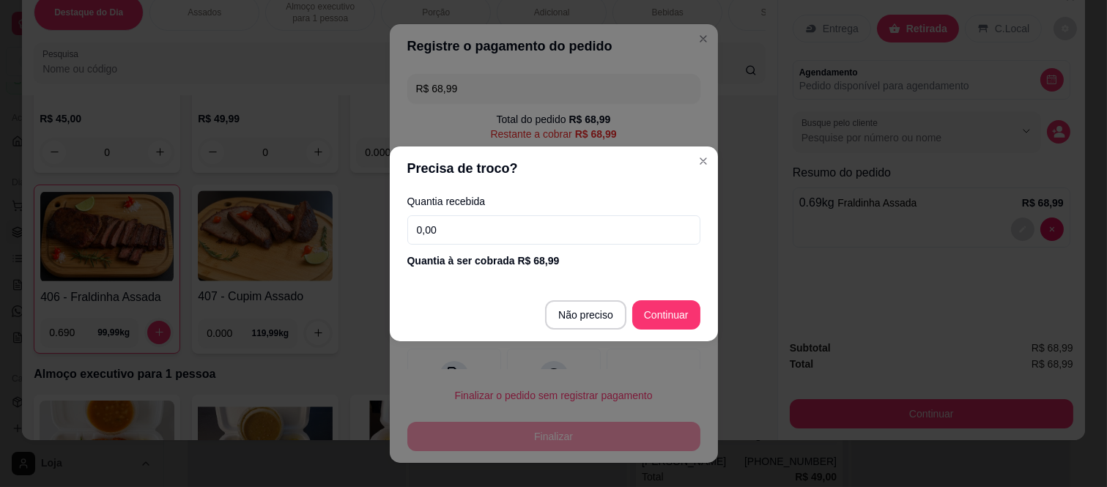
click at [499, 213] on div "Quantia recebida 0,00 Quantia à ser cobrada R$ 68,99" at bounding box center [554, 233] width 328 height 84
click at [499, 228] on input "0,00" at bounding box center [553, 229] width 293 height 29
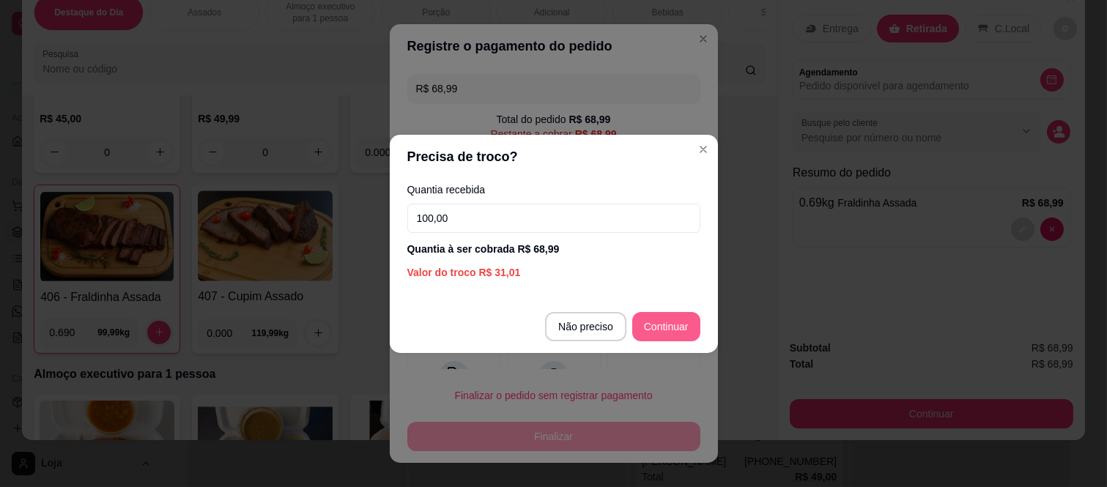
type input "100,00"
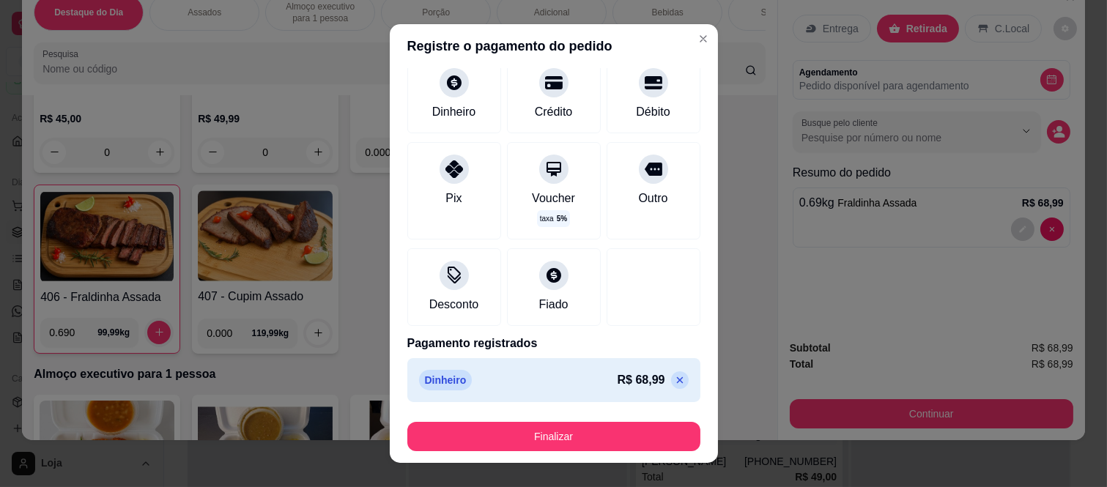
scroll to position [89, 0]
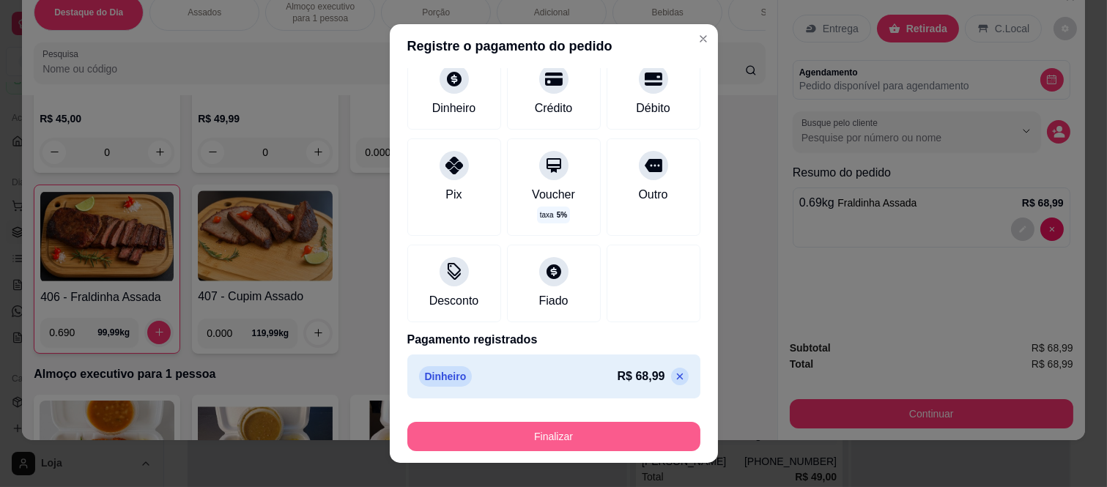
click at [542, 441] on button "Finalizar" at bounding box center [553, 436] width 293 height 29
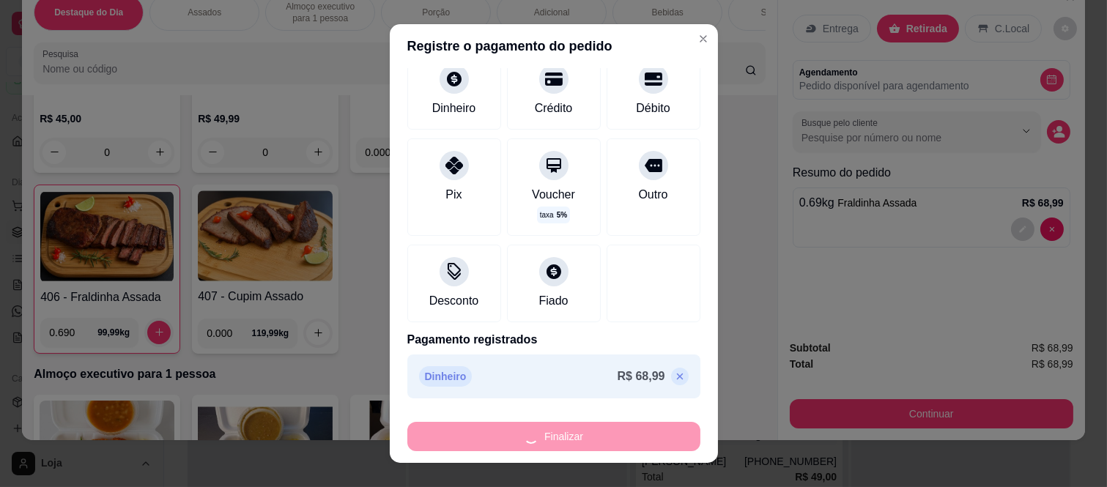
type input "-R$ 68,99"
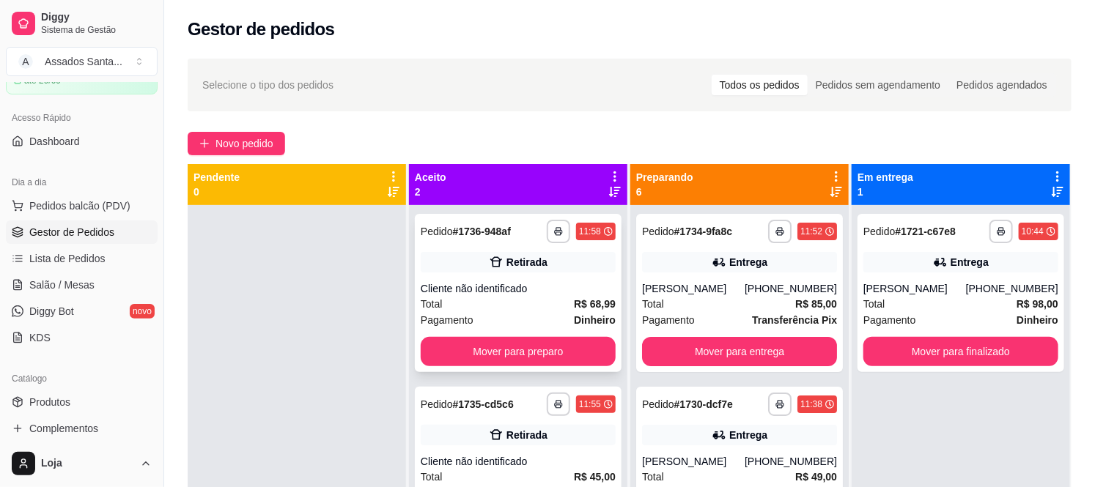
click at [508, 265] on div "Retirada" at bounding box center [526, 262] width 41 height 15
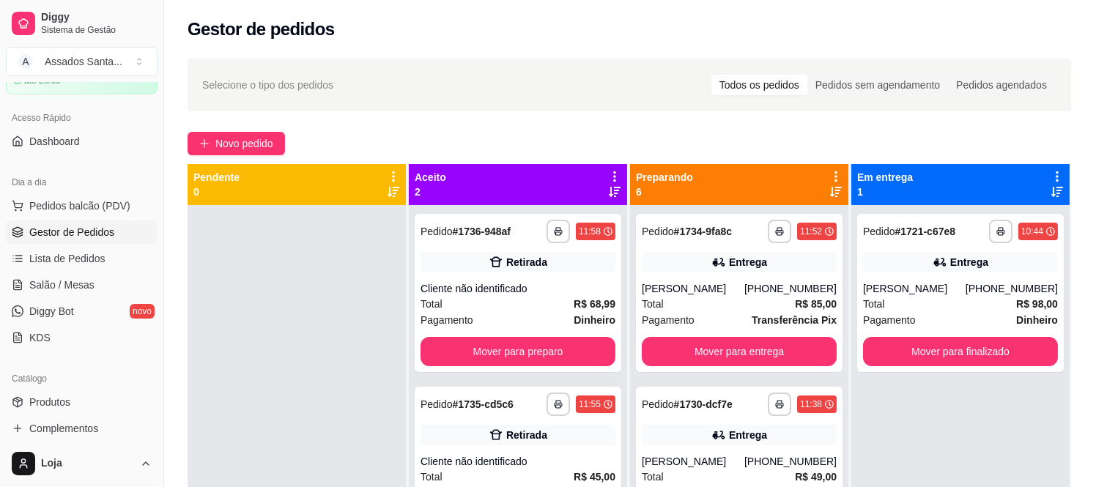
scroll to position [125, 0]
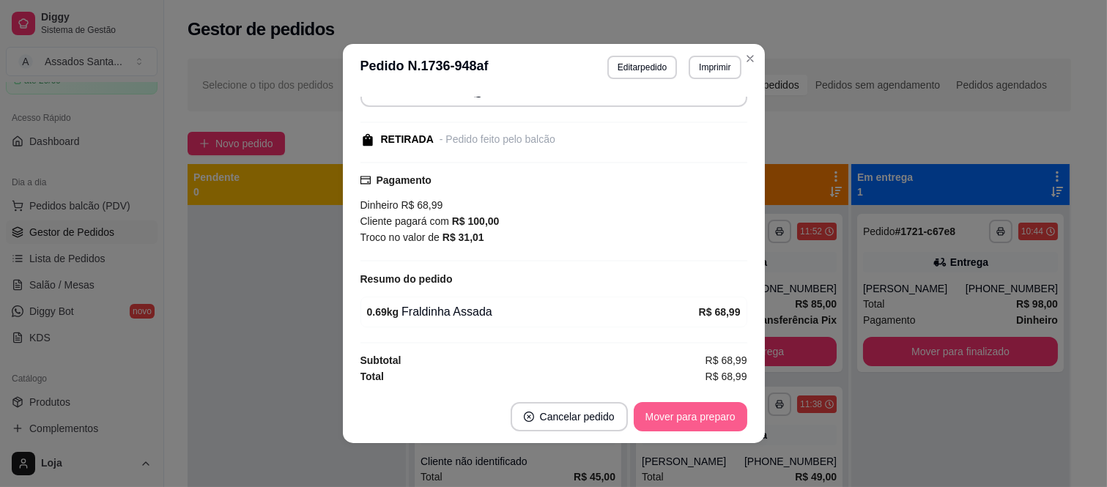
click at [672, 413] on button "Mover para preparo" at bounding box center [691, 416] width 114 height 29
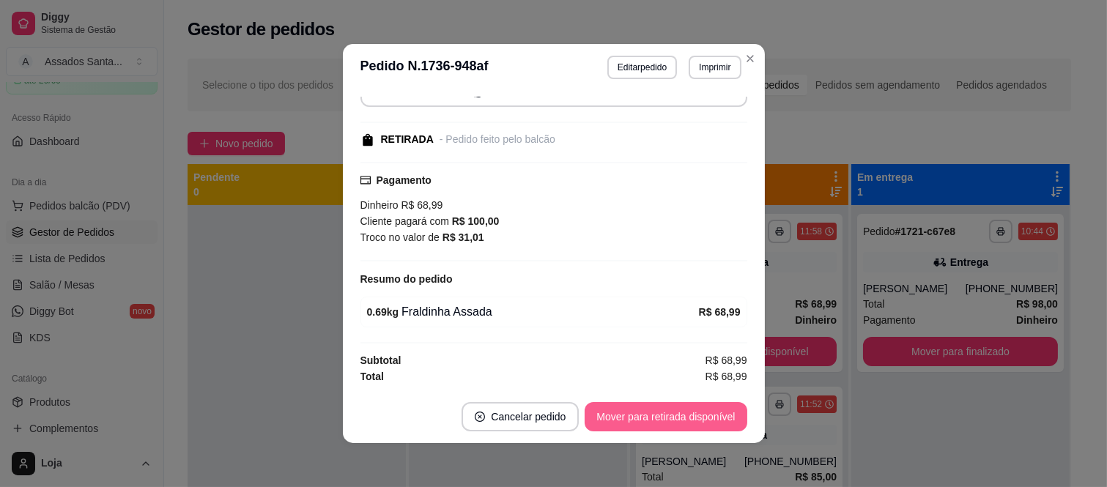
click at [672, 413] on button "Mover para retirada disponível" at bounding box center [666, 416] width 162 height 29
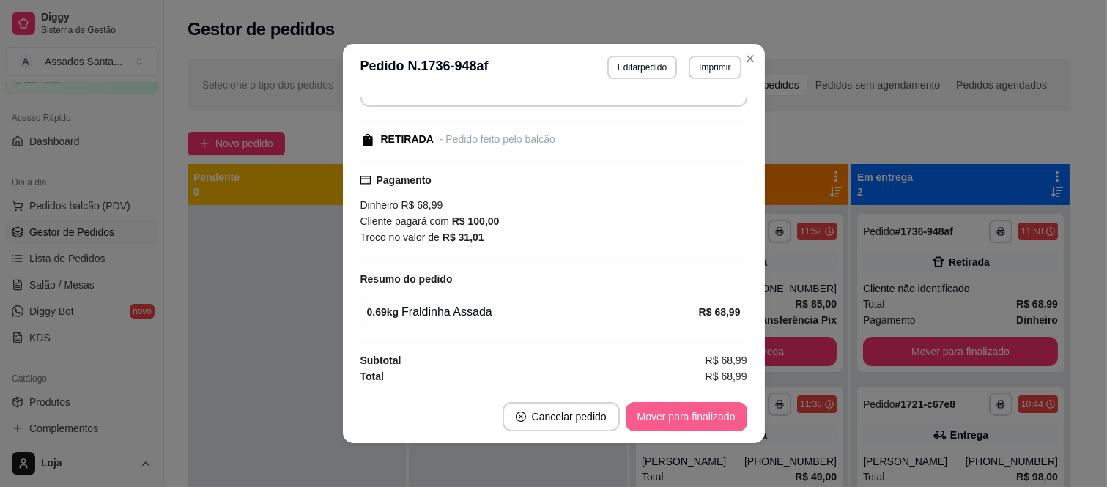
click at [672, 413] on button "Mover para finalizado" at bounding box center [687, 416] width 122 height 29
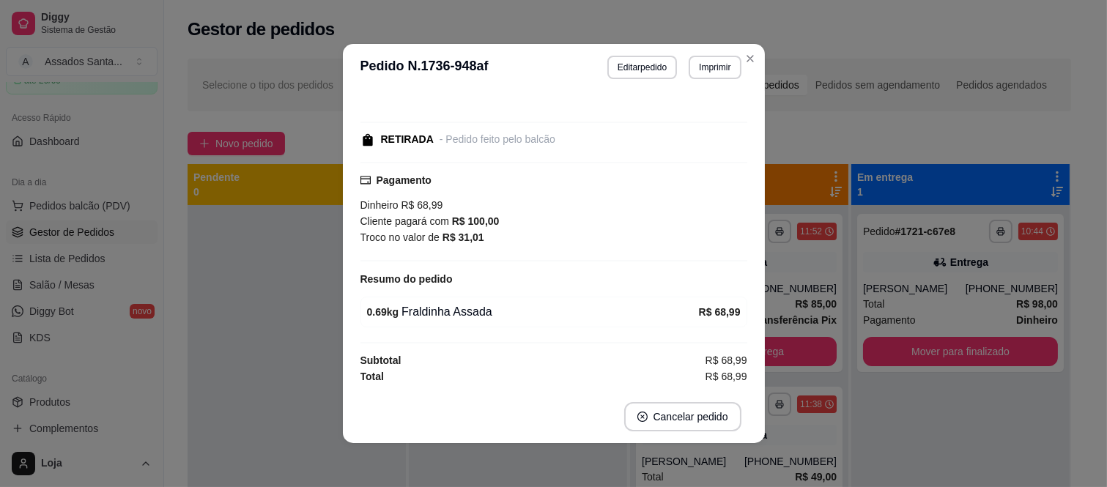
scroll to position [62, 0]
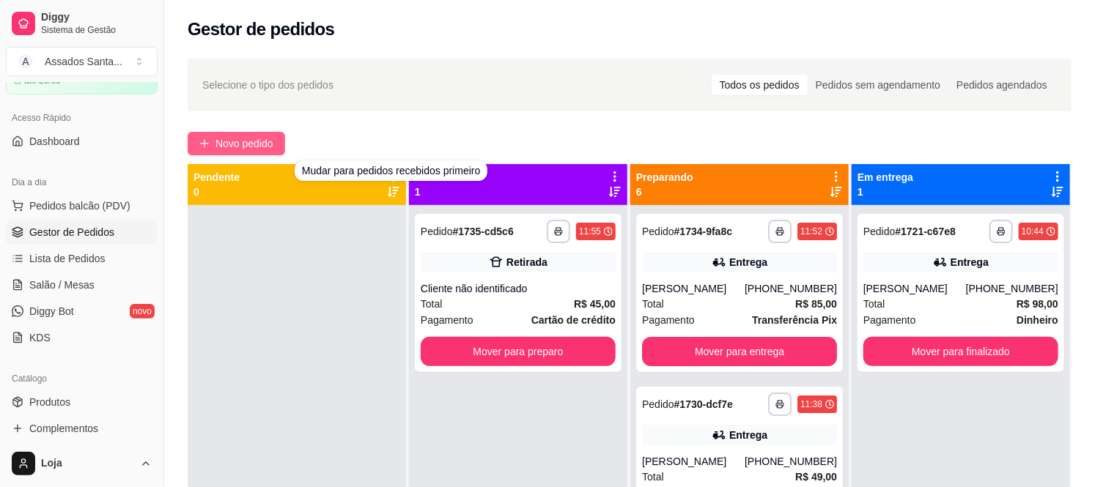
click at [251, 136] on span "Novo pedido" at bounding box center [244, 144] width 58 height 16
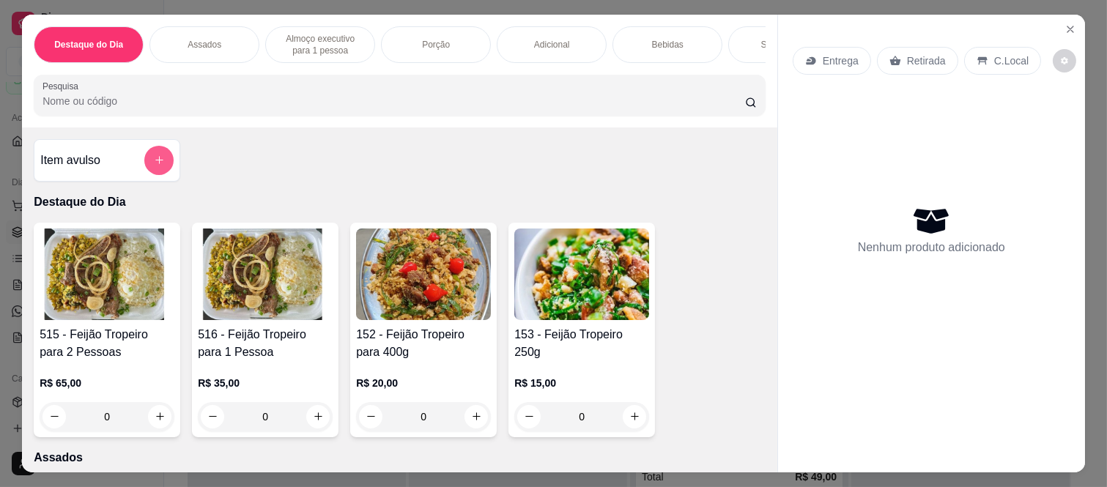
click at [163, 169] on button "add-separate-item" at bounding box center [158, 160] width 29 height 29
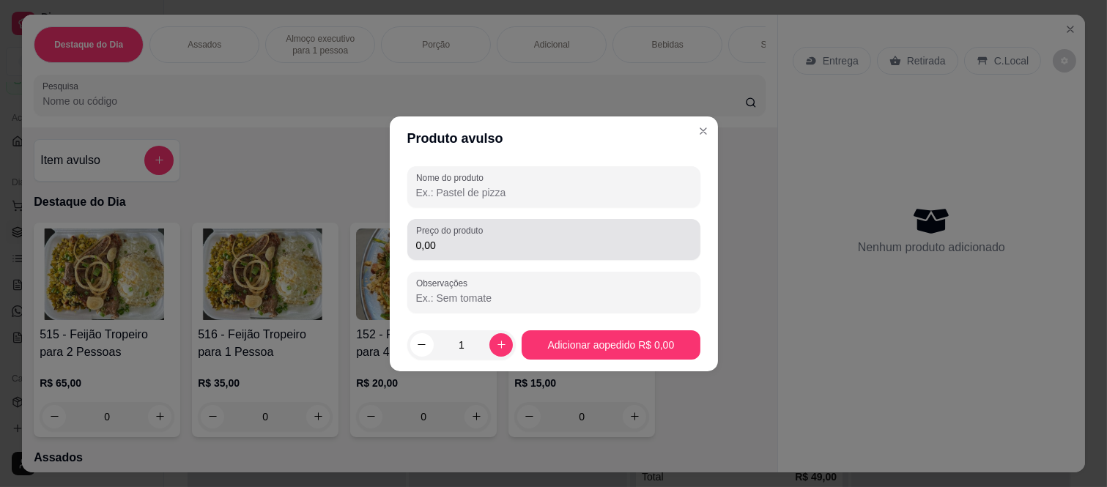
click at [522, 246] on input "0,00" at bounding box center [554, 245] width 276 height 15
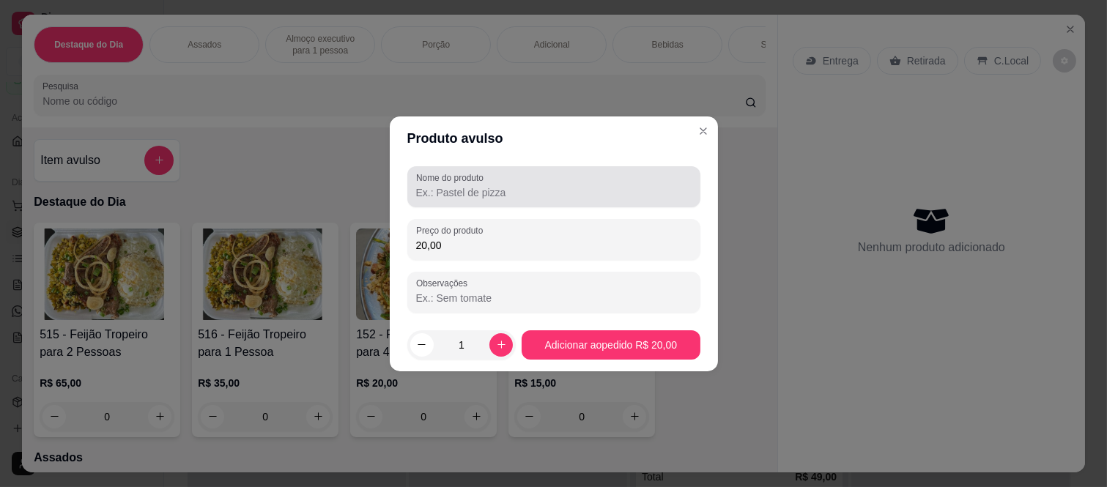
type input "20,00"
click at [482, 199] on input "Nome do produto" at bounding box center [554, 192] width 276 height 15
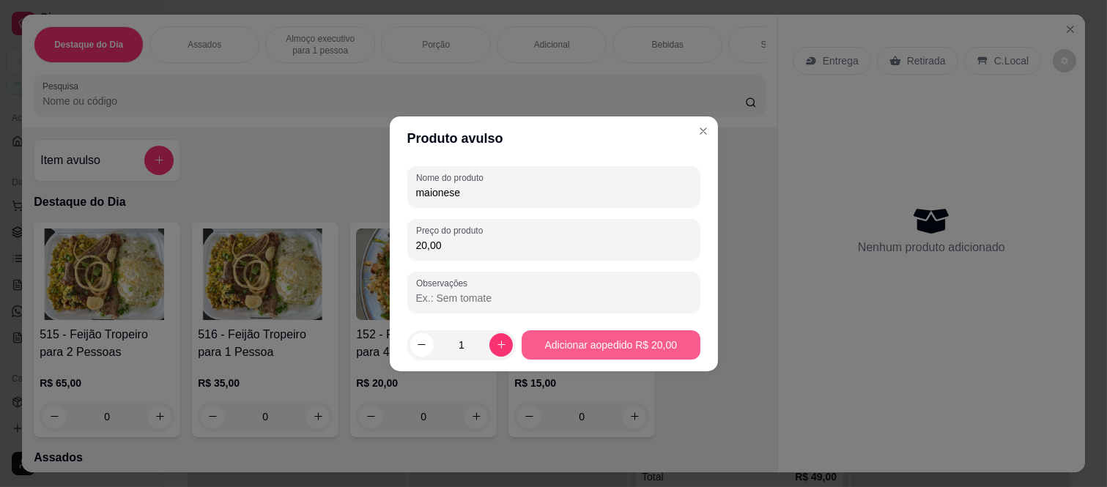
type input "maionese"
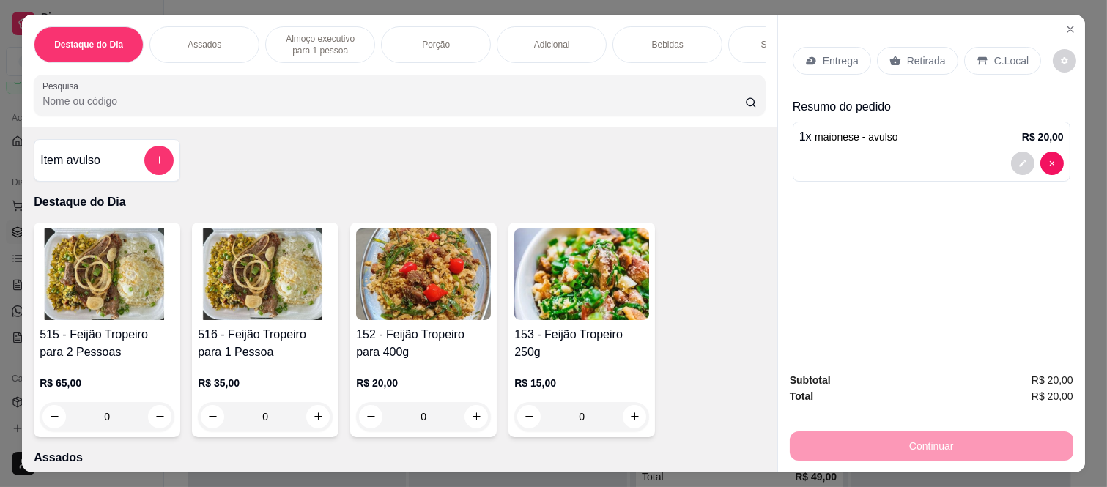
click at [665, 39] on p "Bebidas" at bounding box center [668, 45] width 32 height 12
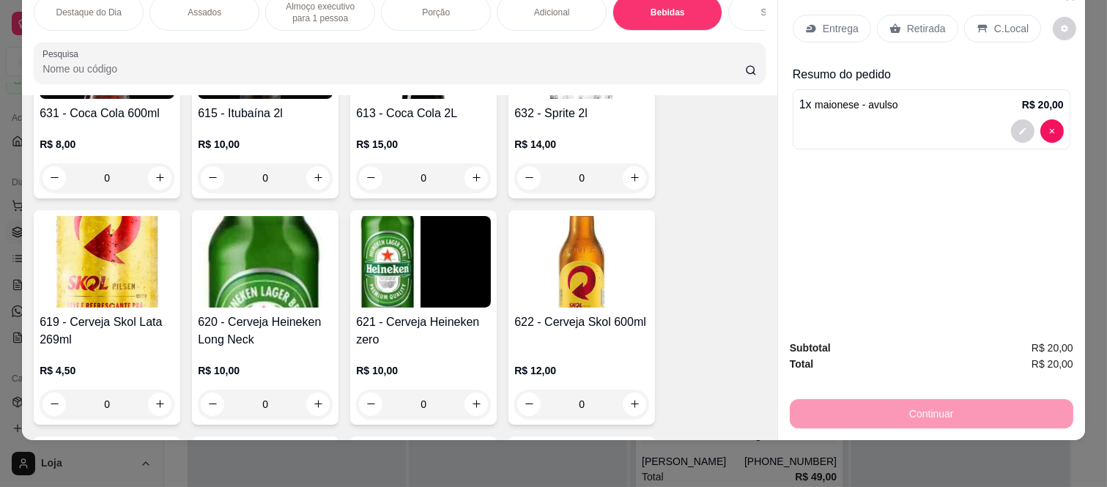
scroll to position [3906, 0]
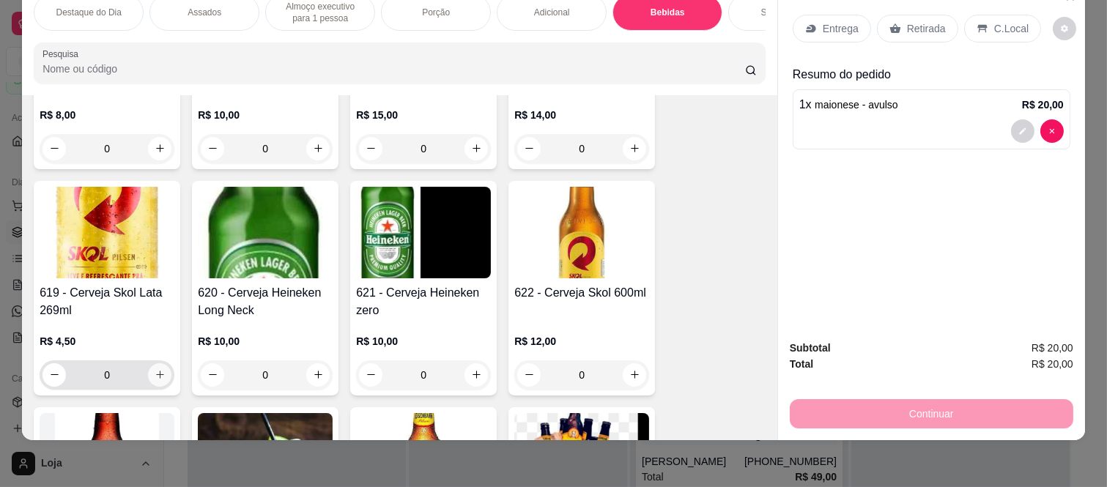
click at [156, 376] on icon "increase-product-quantity" at bounding box center [160, 376] width 8 height 8
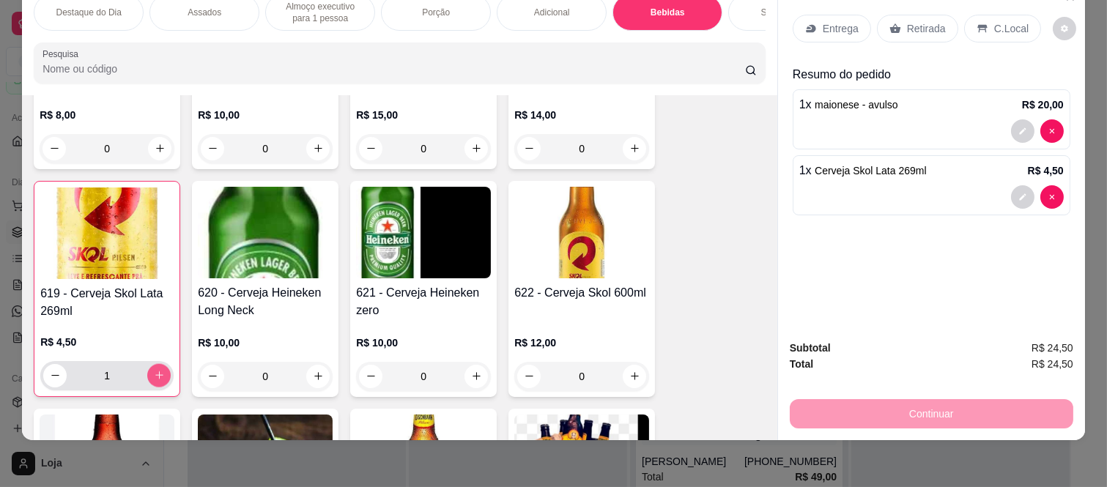
click at [154, 376] on icon "increase-product-quantity" at bounding box center [159, 375] width 11 height 11
click at [154, 376] on icon "increase-product-quantity" at bounding box center [159, 376] width 11 height 11
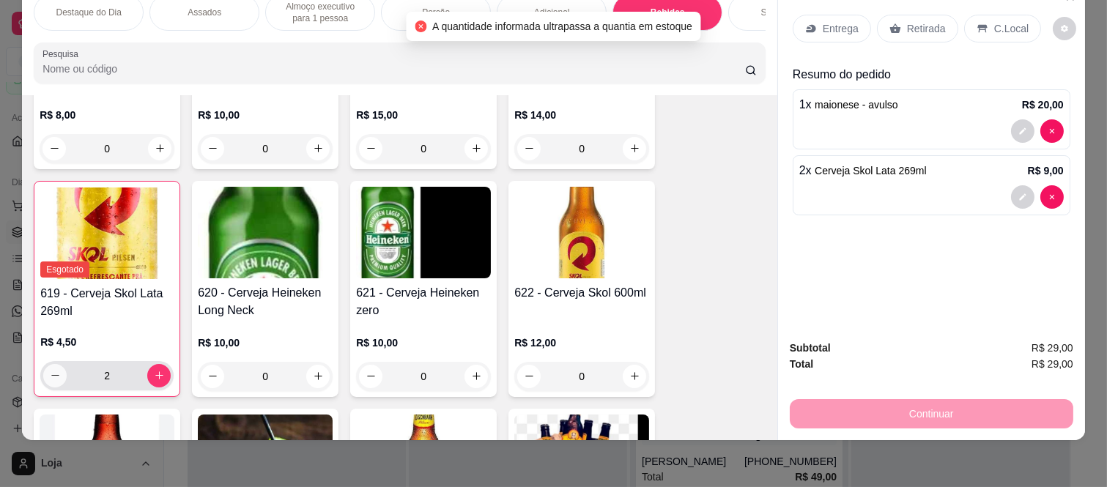
click at [54, 377] on icon "decrease-product-quantity" at bounding box center [55, 375] width 11 height 11
click at [54, 377] on icon "decrease-product-quantity" at bounding box center [55, 376] width 11 height 11
type input "0"
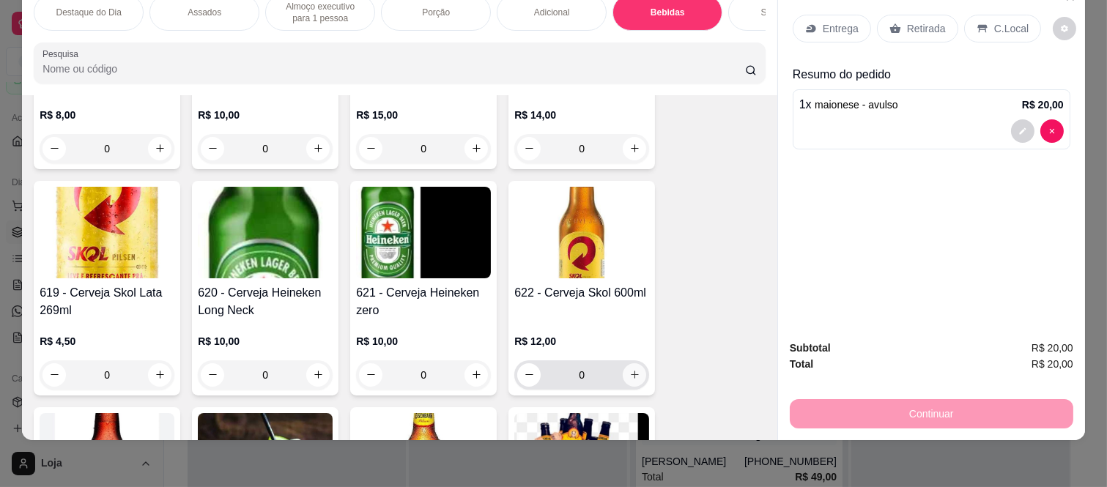
click at [623, 376] on button "increase-product-quantity" at bounding box center [634, 375] width 23 height 23
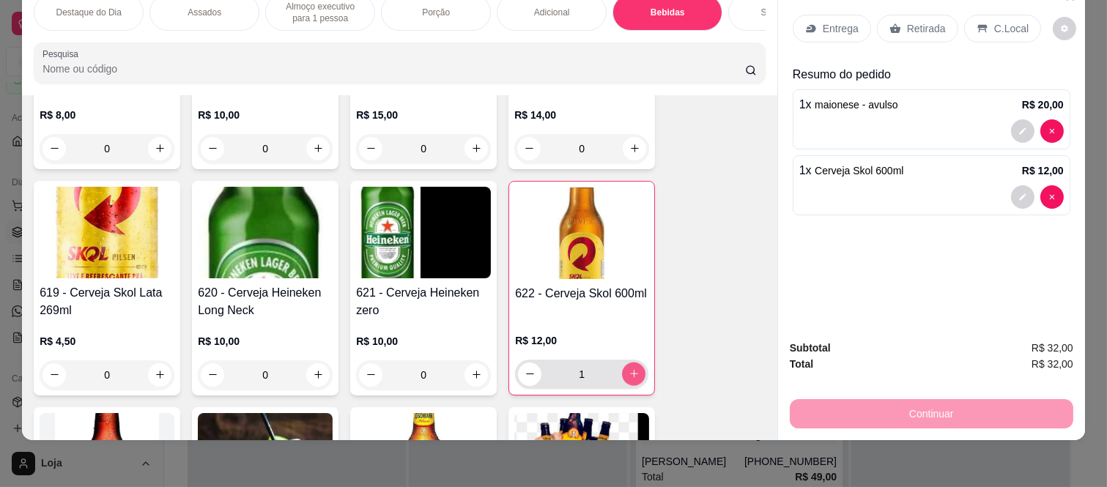
click at [622, 376] on button "increase-product-quantity" at bounding box center [633, 374] width 23 height 23
type input "3"
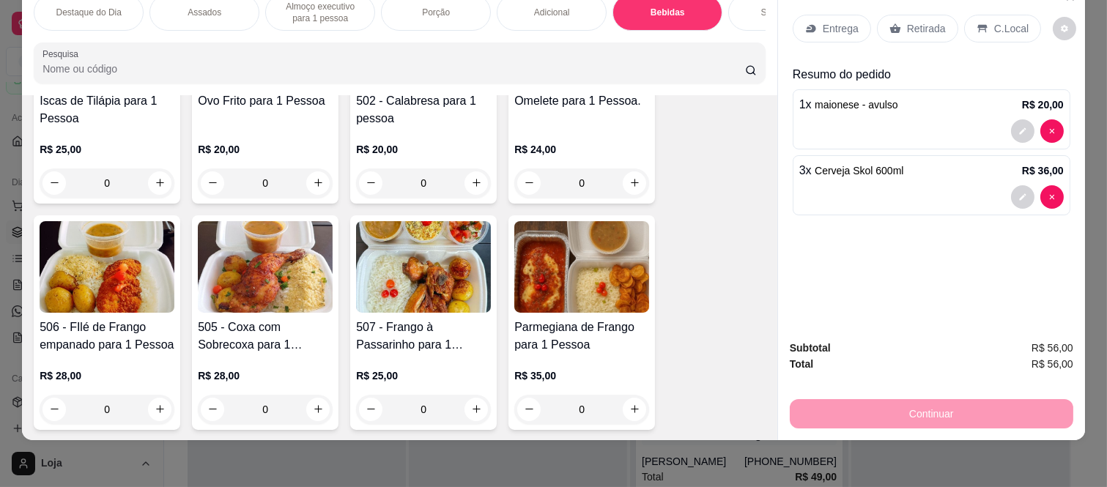
scroll to position [0, 0]
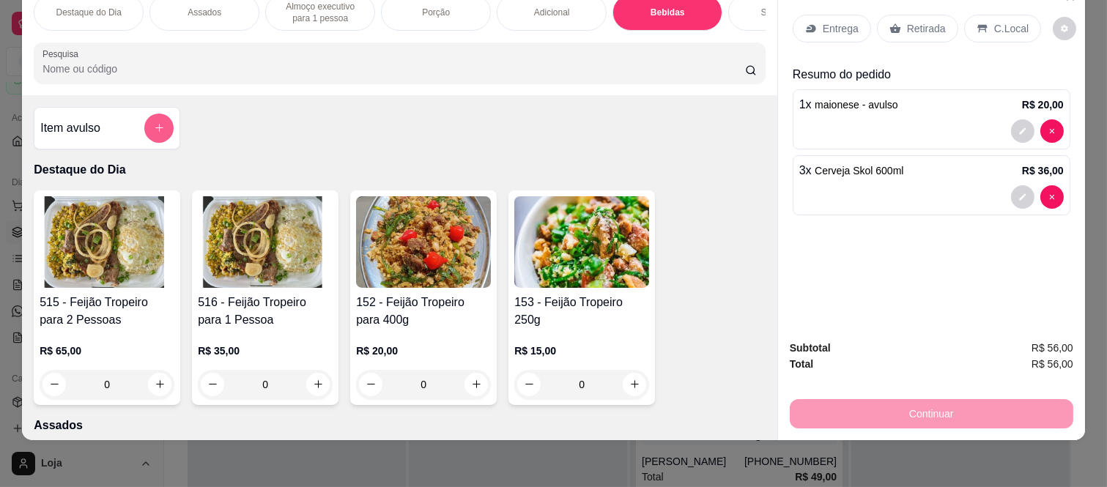
click at [155, 127] on icon "add-separate-item" at bounding box center [159, 127] width 11 height 11
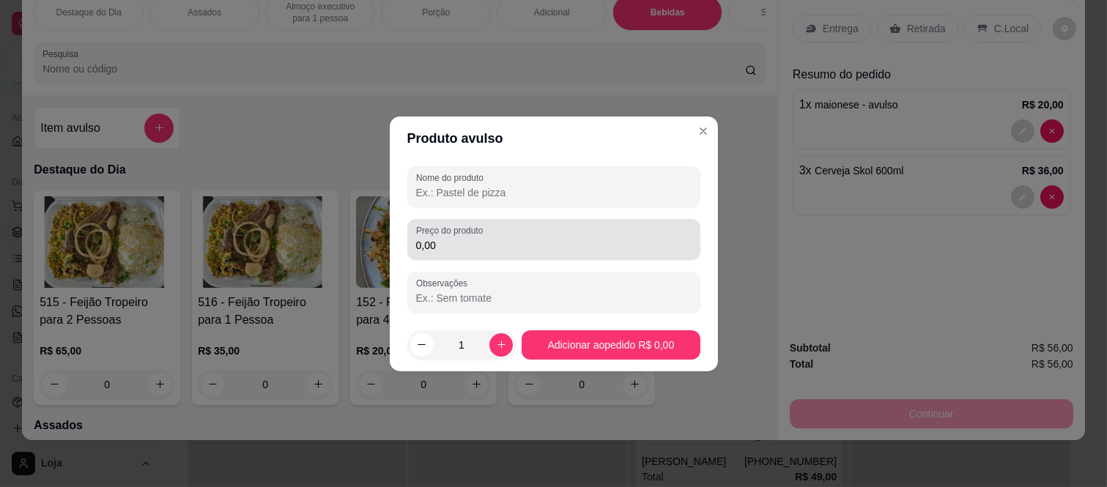
click at [460, 237] on div "0,00" at bounding box center [554, 239] width 276 height 29
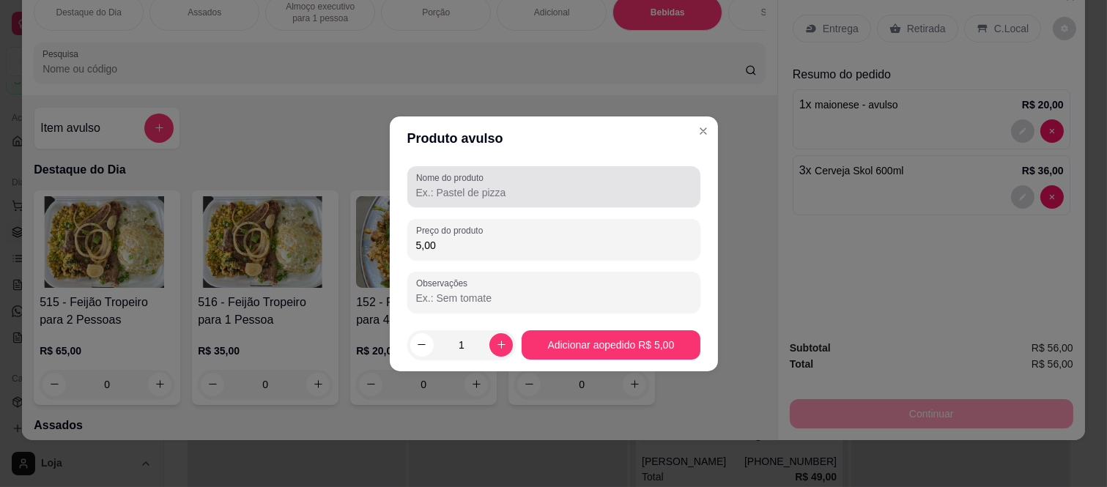
type input "5,00"
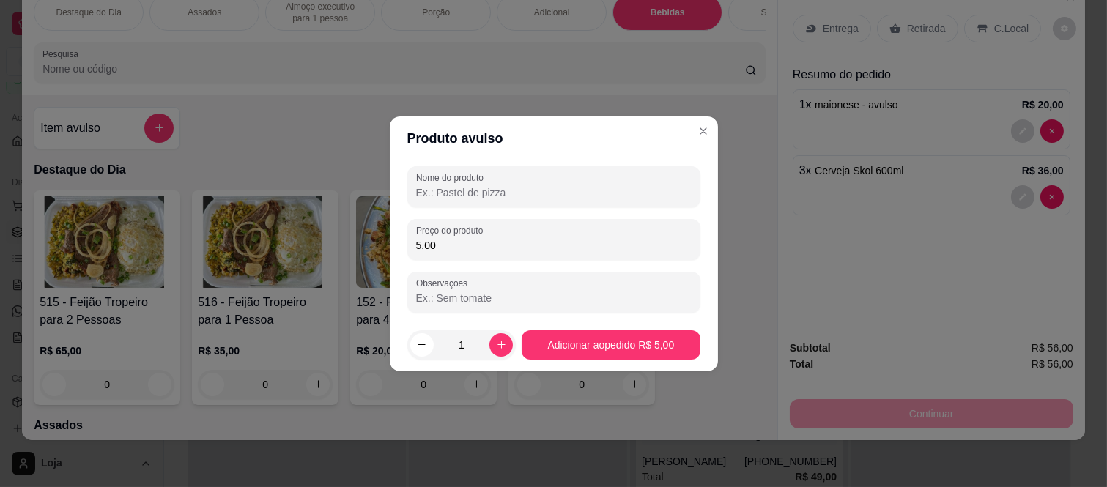
click at [435, 198] on input "Nome do produto" at bounding box center [554, 192] width 276 height 15
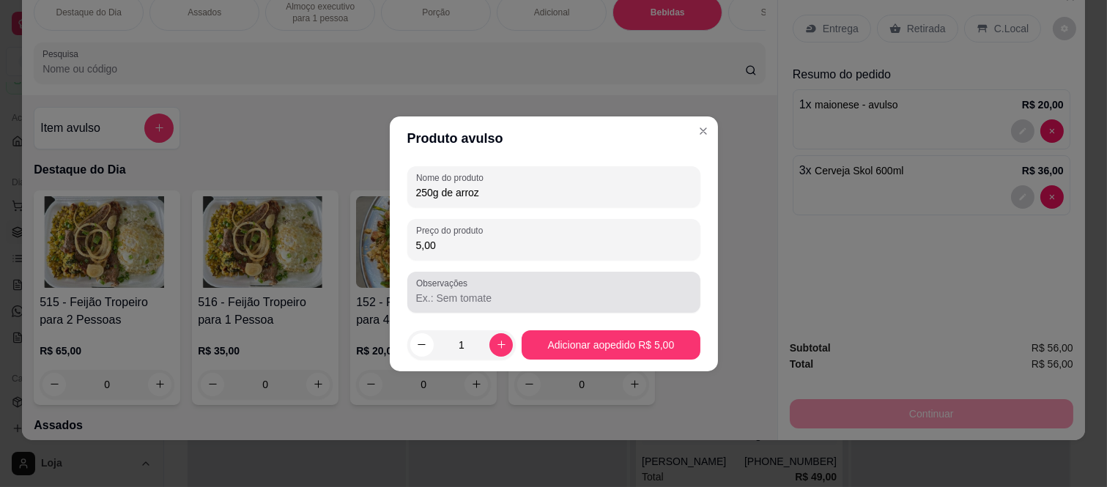
type input "250g de arroz"
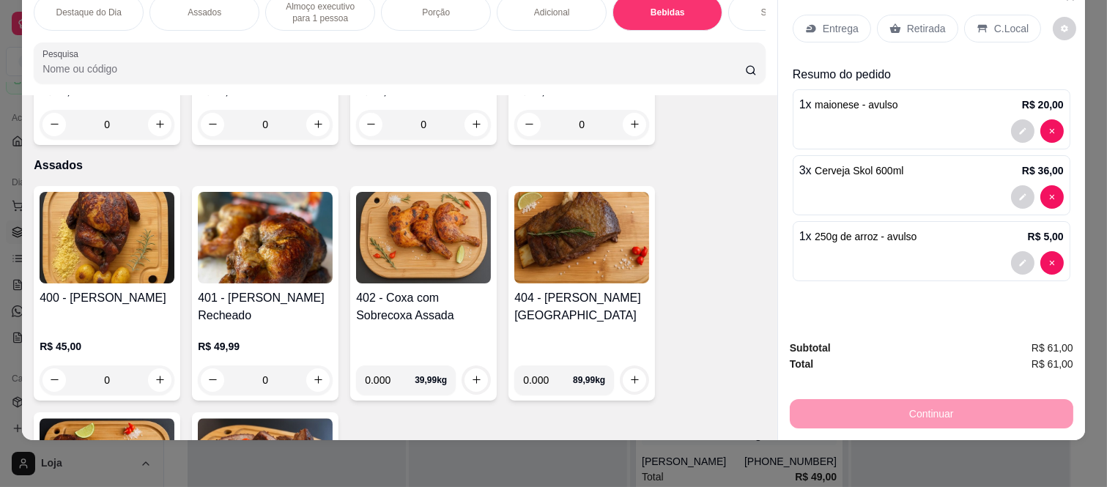
scroll to position [407, 0]
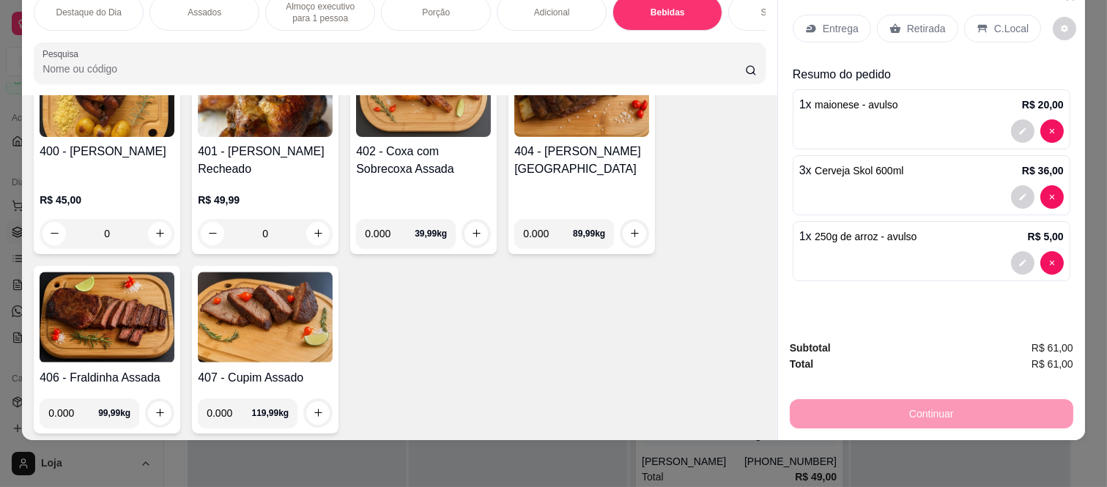
click at [150, 236] on div "0" at bounding box center [107, 233] width 135 height 29
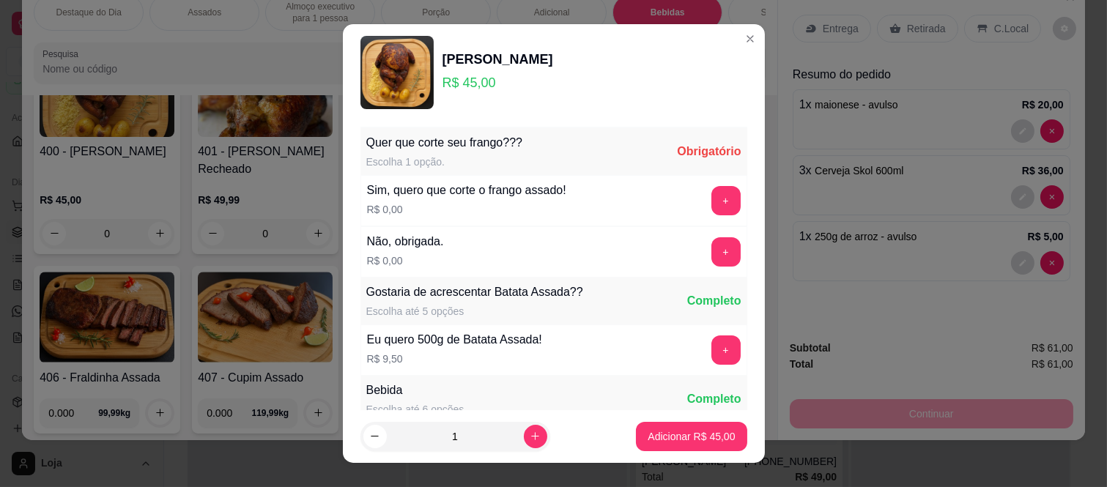
click at [706, 251] on div "+" at bounding box center [726, 251] width 41 height 29
click at [712, 250] on button "+" at bounding box center [726, 251] width 29 height 29
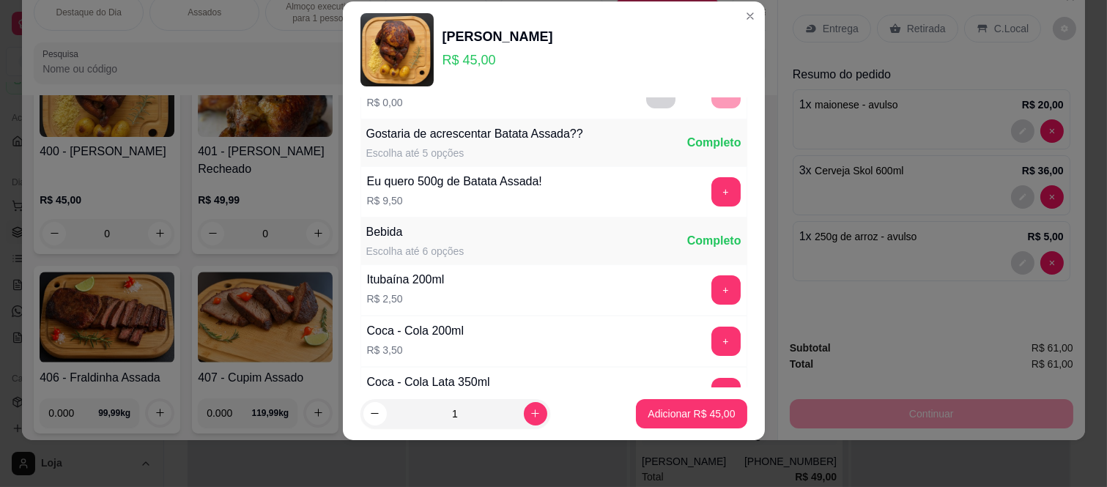
scroll to position [157, 0]
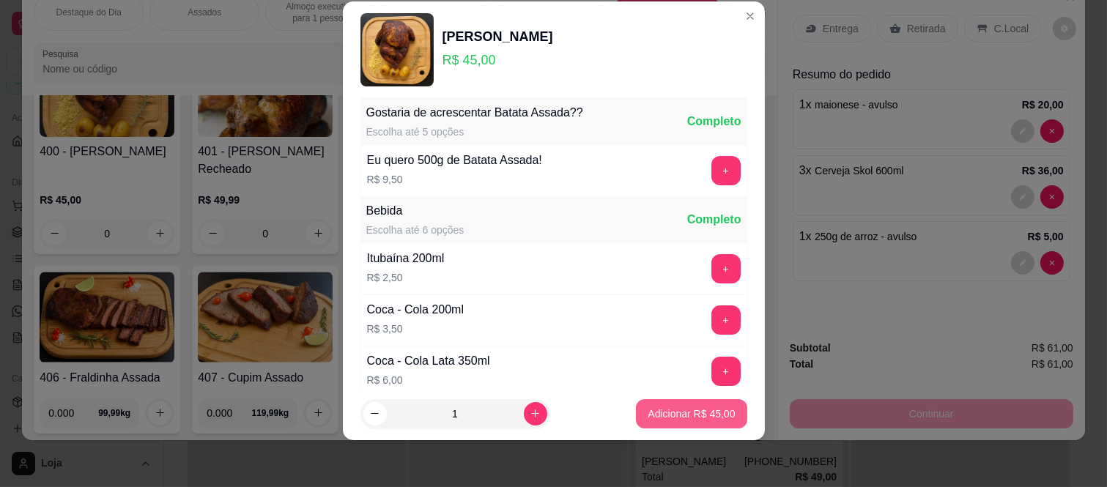
click at [657, 418] on p "Adicionar R$ 45,00" at bounding box center [691, 414] width 87 height 15
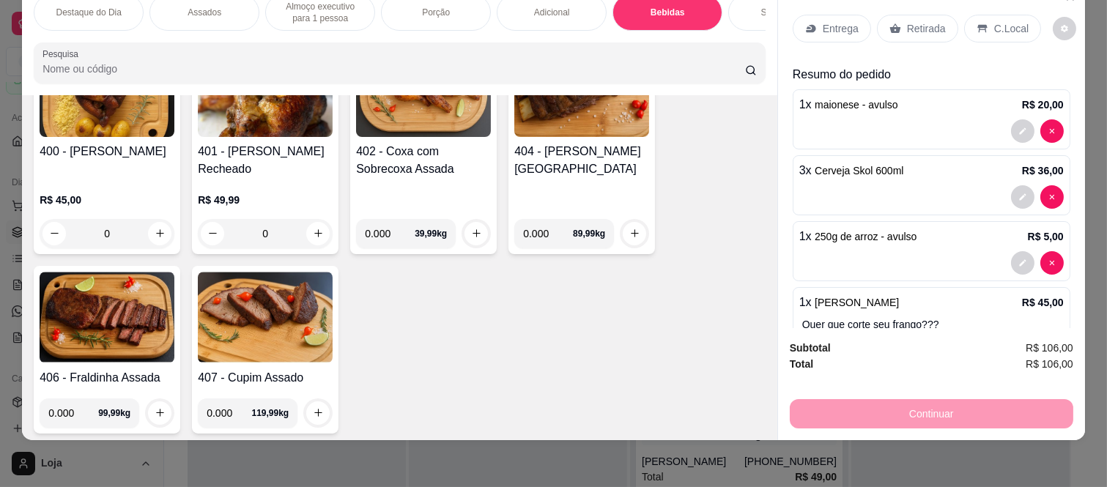
click at [907, 21] on p "Retirada" at bounding box center [926, 28] width 39 height 15
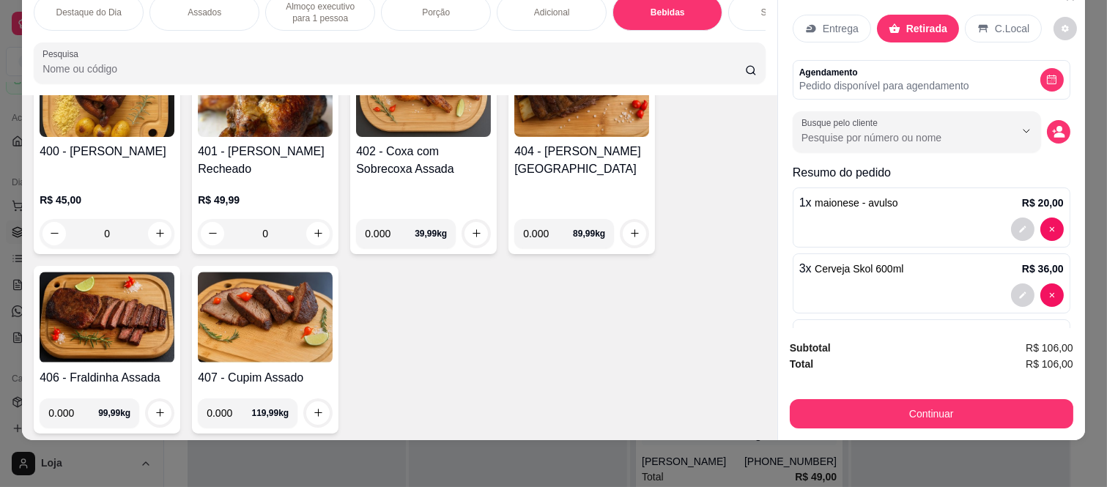
click at [807, 396] on div "Continuar" at bounding box center [932, 412] width 284 height 33
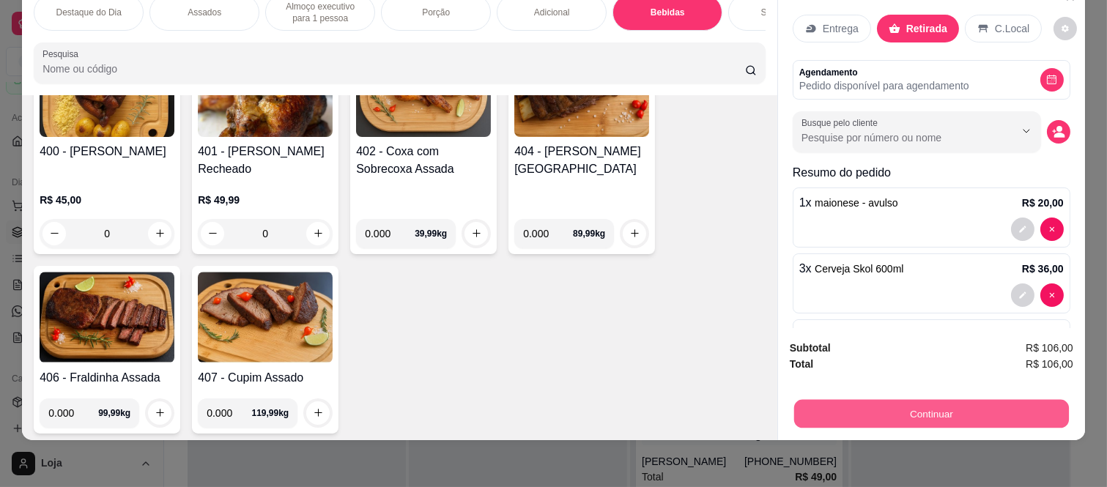
click at [806, 407] on button "Continuar" at bounding box center [931, 414] width 275 height 29
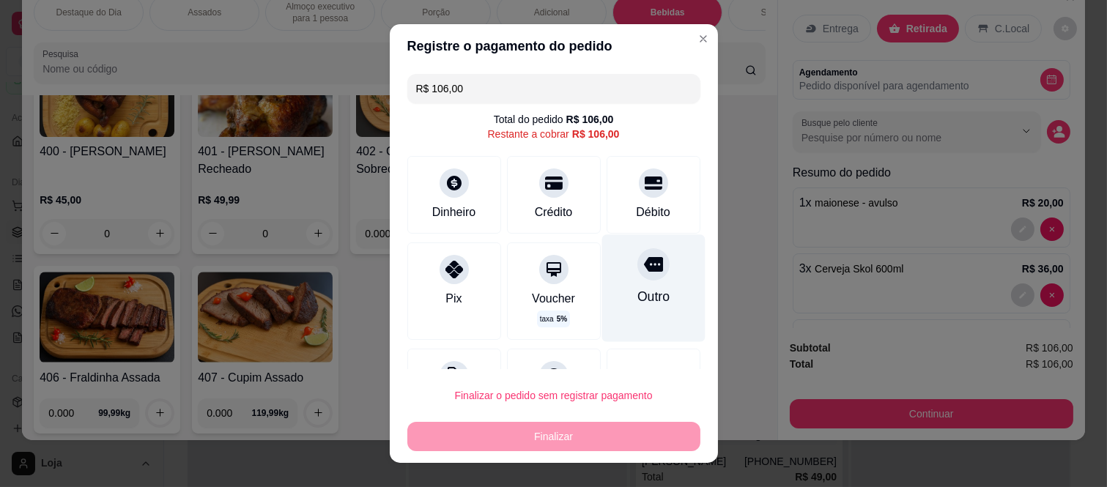
click at [616, 277] on div "Outro" at bounding box center [653, 288] width 103 height 107
type input "R$ 0,00"
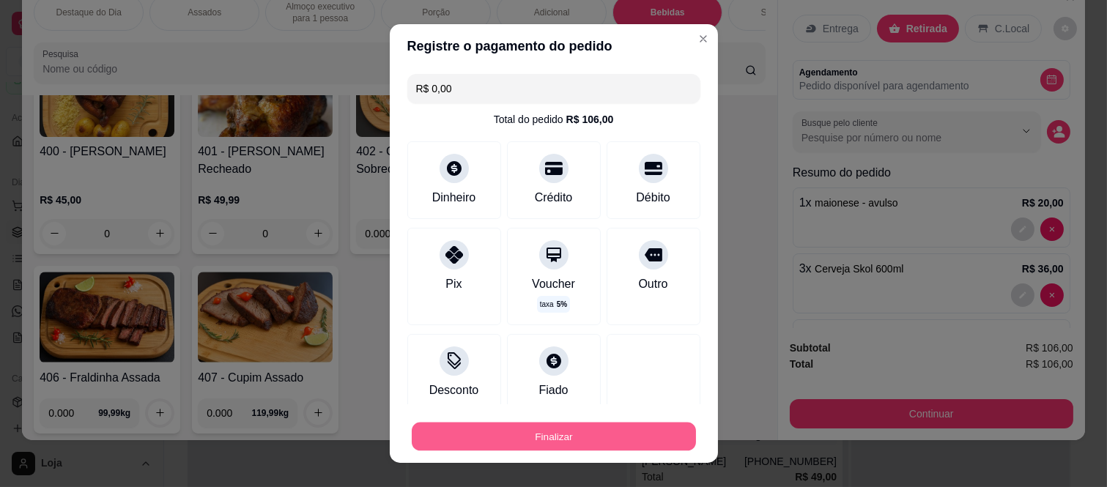
click at [557, 434] on button "Finalizar" at bounding box center [554, 436] width 284 height 29
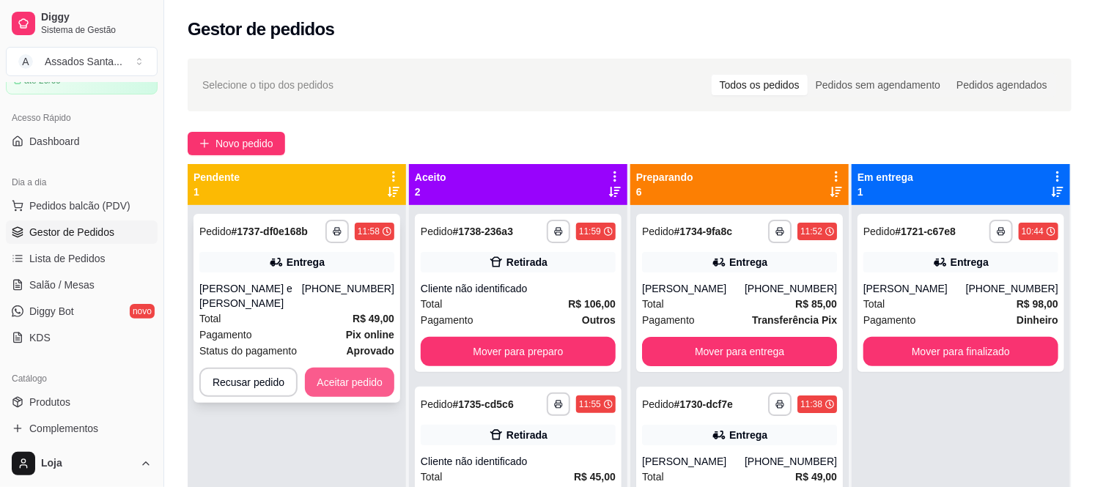
click at [343, 368] on button "Aceitar pedido" at bounding box center [349, 382] width 89 height 29
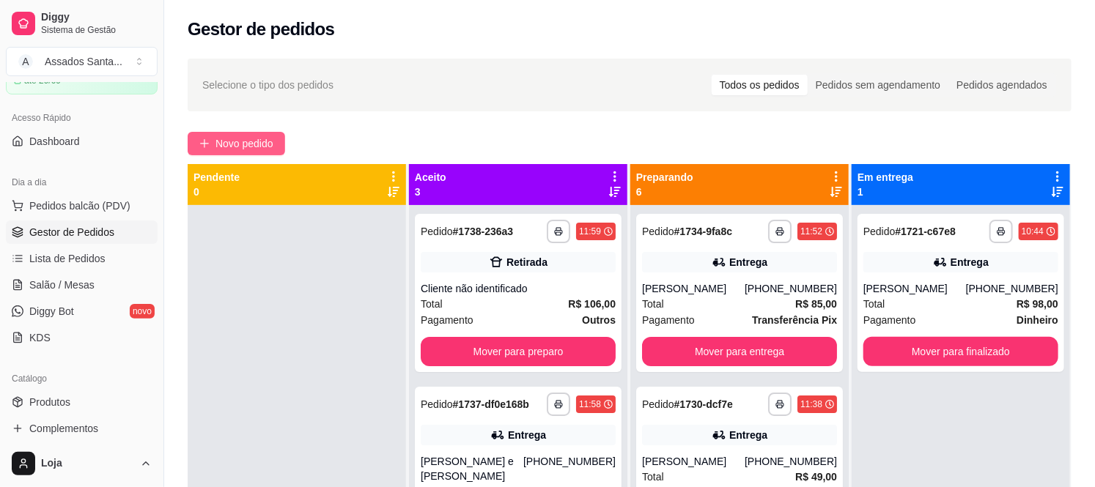
click at [243, 136] on span "Novo pedido" at bounding box center [244, 144] width 58 height 16
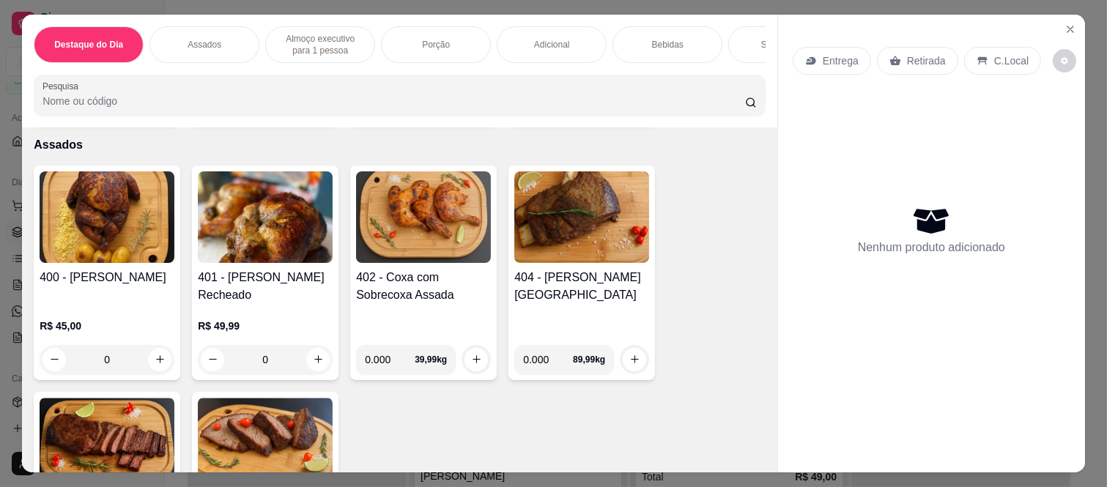
scroll to position [407, 0]
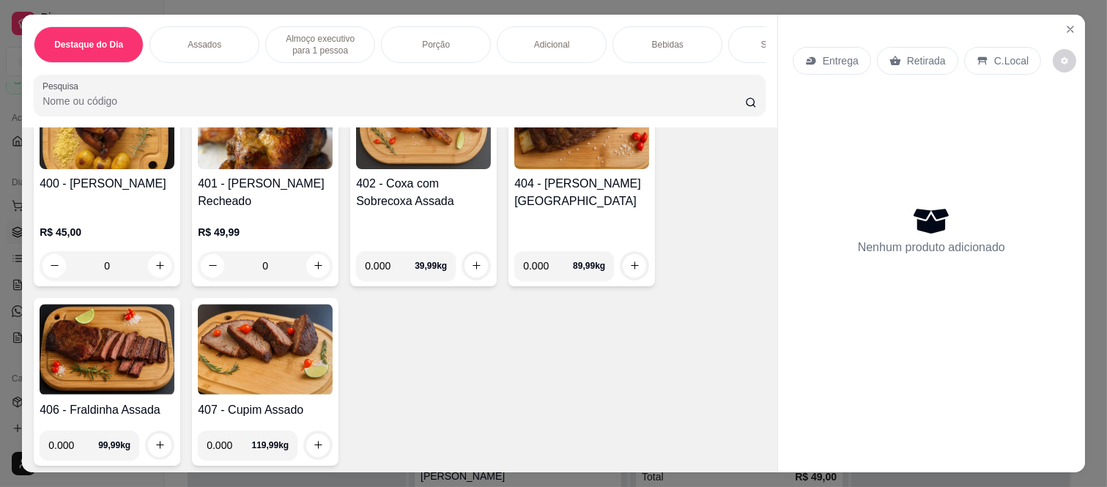
click at [314, 277] on div "0" at bounding box center [265, 265] width 135 height 29
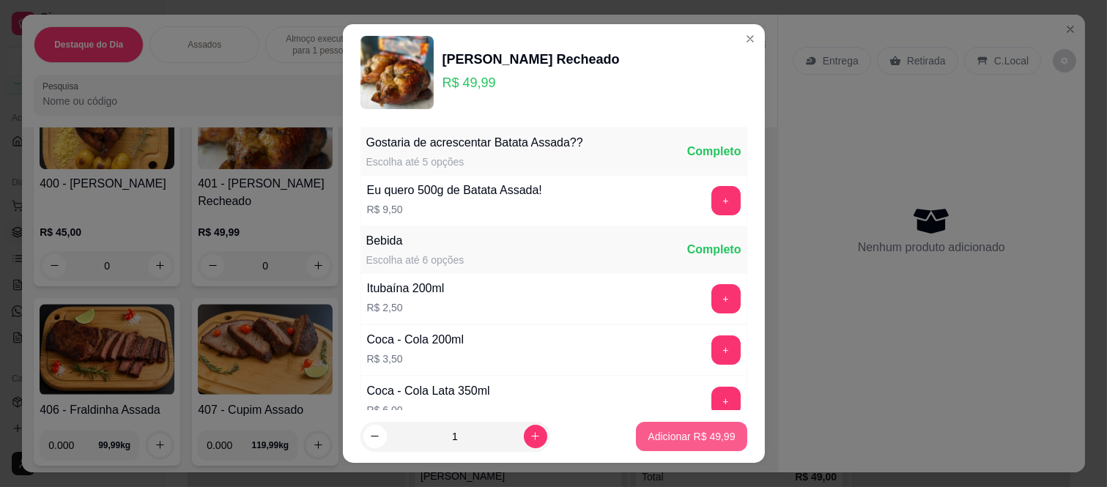
click at [676, 429] on button "Adicionar R$ 49,99" at bounding box center [691, 436] width 111 height 29
type input "1"
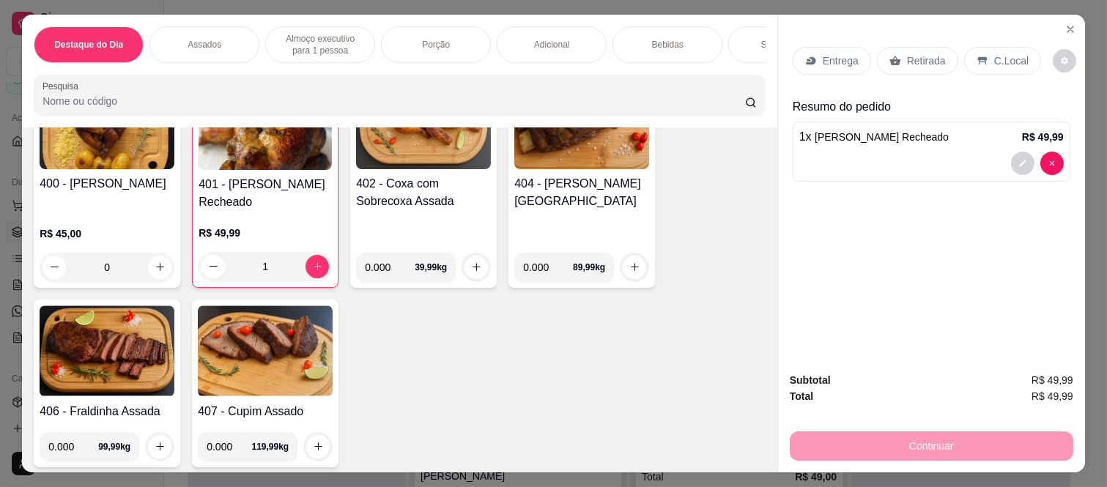
click at [815, 56] on div "Entrega" at bounding box center [832, 61] width 78 height 28
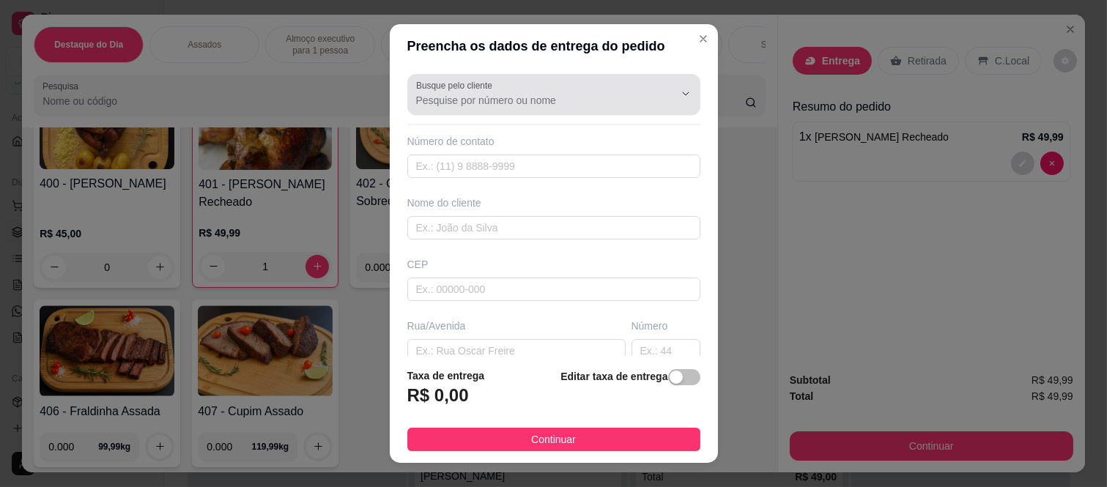
click at [517, 113] on div "Busque pelo cliente" at bounding box center [553, 94] width 293 height 41
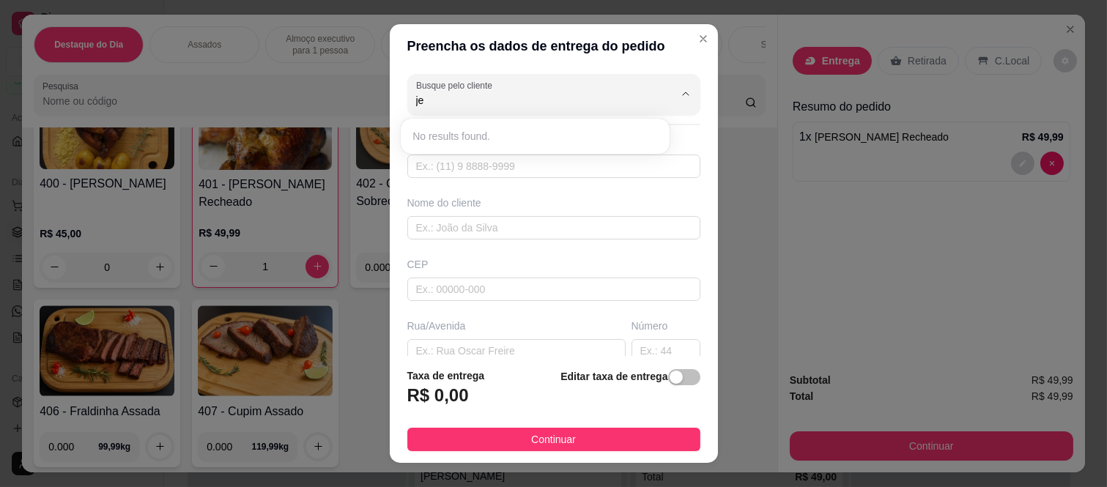
type input "j"
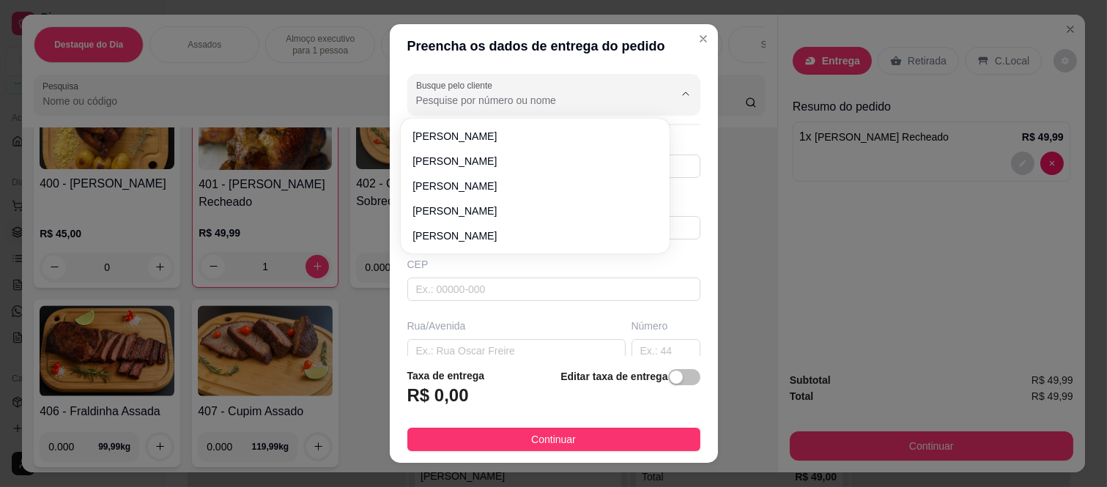
click at [496, 325] on div "Rua/Avenida" at bounding box center [516, 326] width 218 height 15
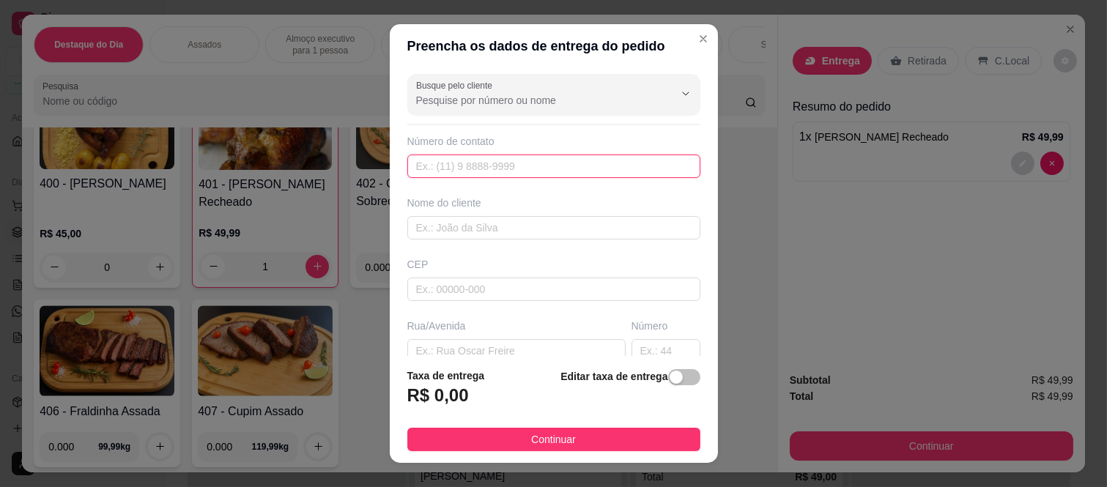
click at [481, 169] on input "text" at bounding box center [553, 166] width 293 height 23
paste input "(11) 97794-2762"
type input "(11) 97794-2762"
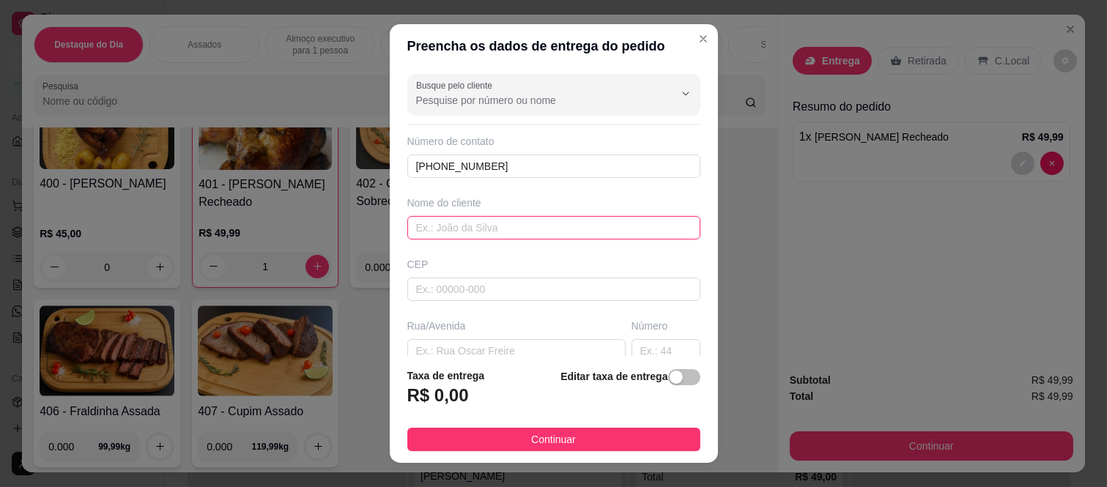
click at [462, 237] on input "text" at bounding box center [553, 227] width 293 height 23
paste input "[PERSON_NAME]"
type input "[PERSON_NAME]"
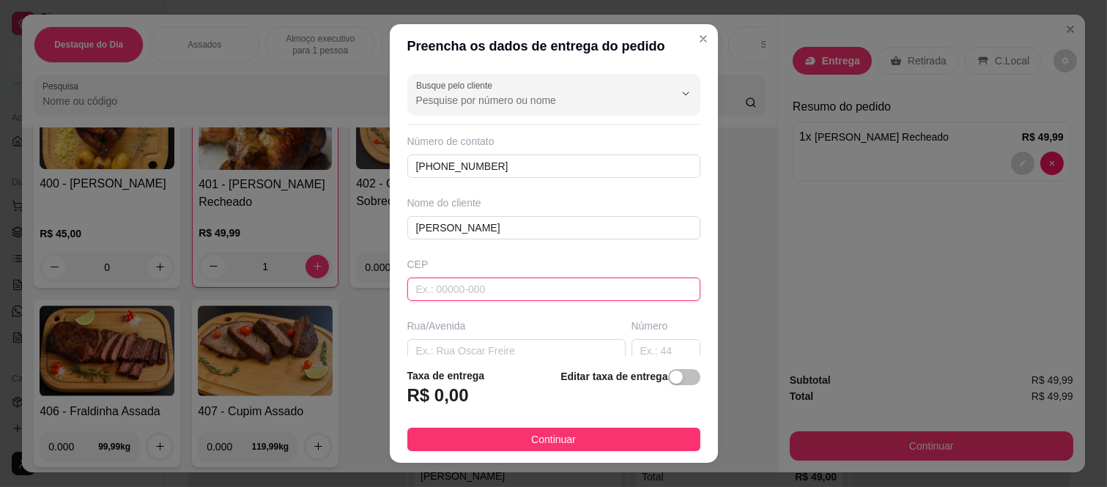
click at [459, 299] on input "text" at bounding box center [553, 289] width 293 height 23
paste input "08260210"
type input "08260210"
type input "Rua Adolfo Appia"
type input "Jardim Cibele"
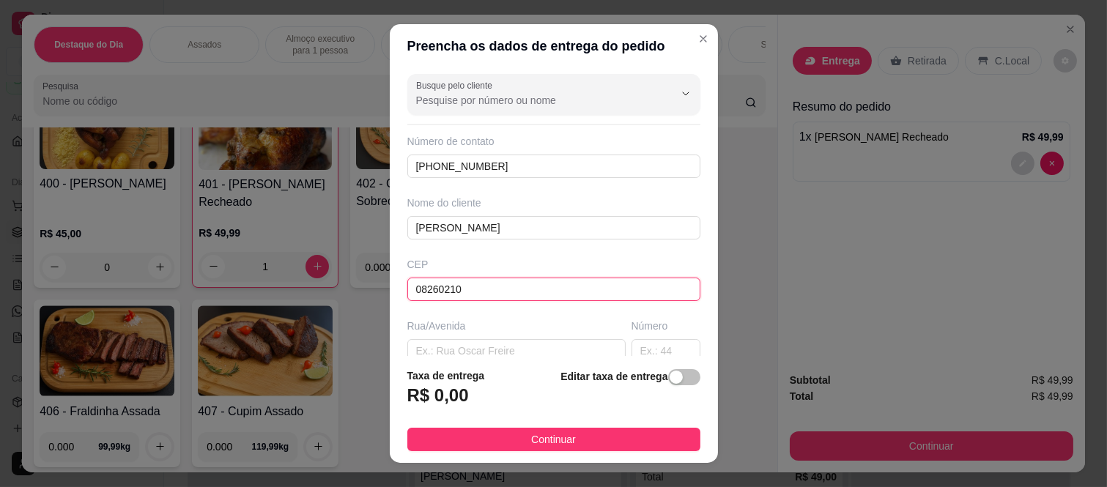
type input "[GEOGRAPHIC_DATA]"
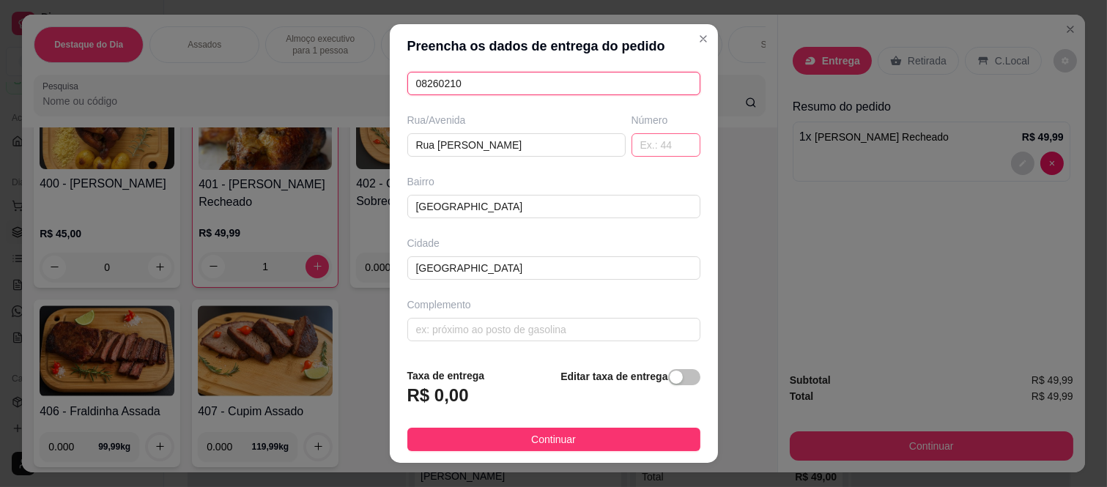
type input "08260210"
click at [635, 148] on input "text" at bounding box center [666, 144] width 69 height 23
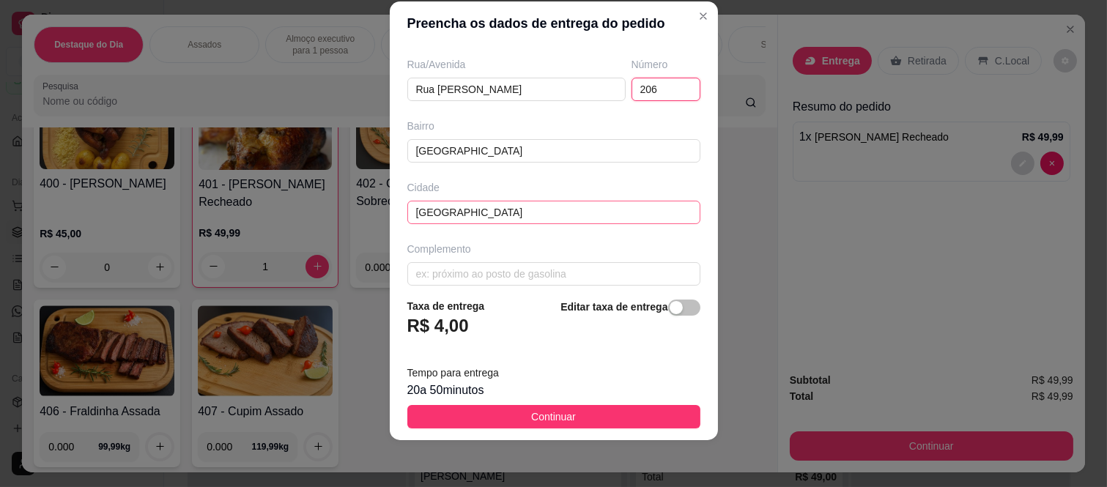
scroll to position [254, 0]
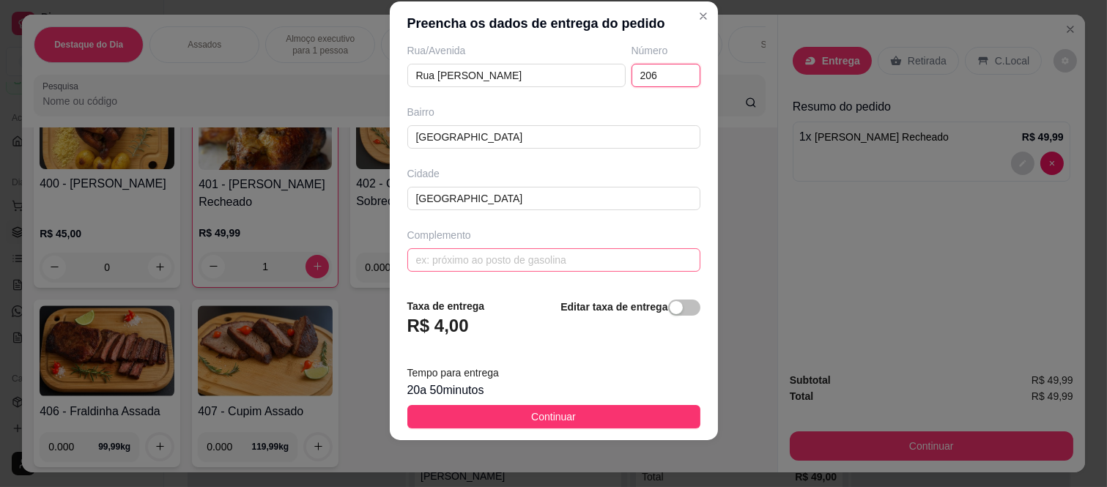
type input "206"
click at [441, 255] on input "text" at bounding box center [553, 259] width 293 height 23
paste input "barbearia do Drix"
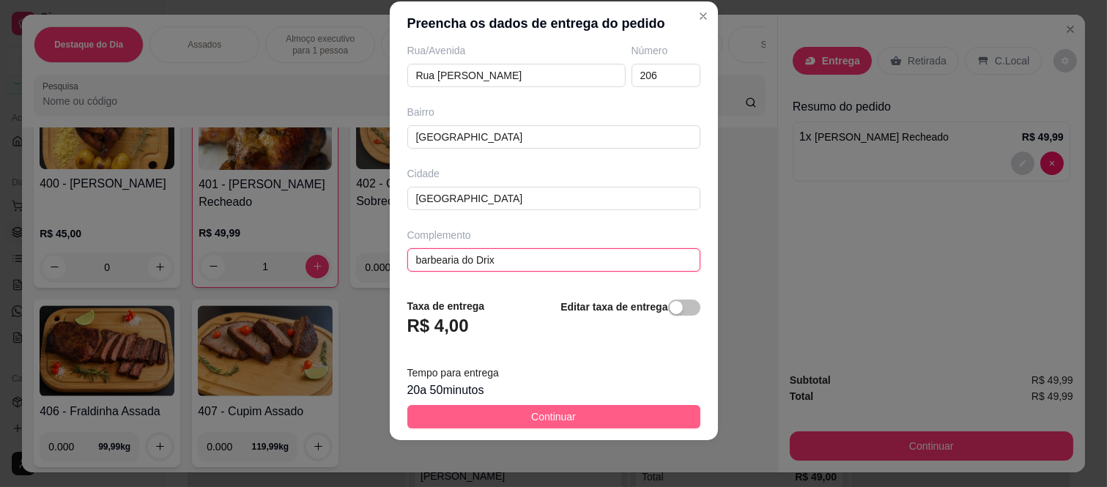
type input "barbearia do Drix"
click at [534, 413] on span "Continuar" at bounding box center [553, 417] width 45 height 16
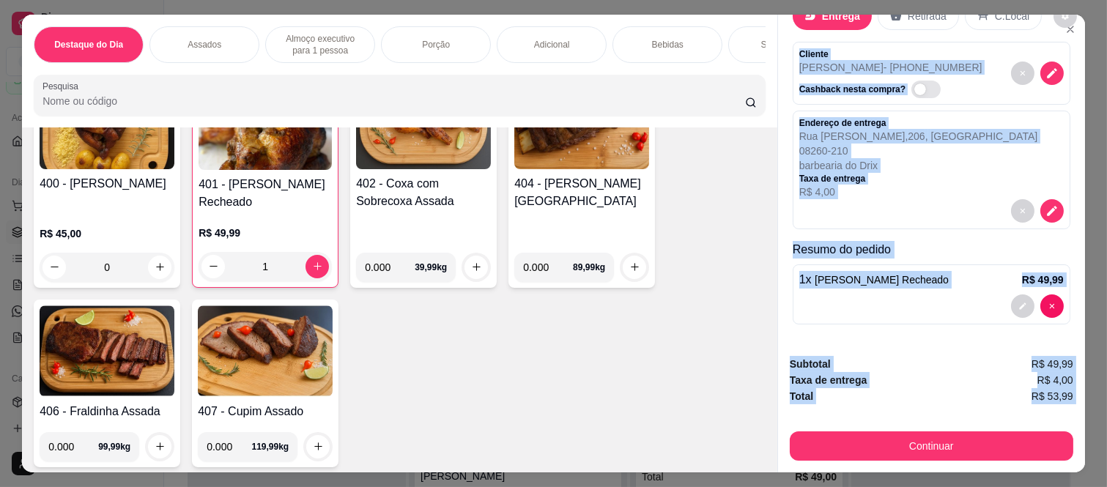
scroll to position [38, 0]
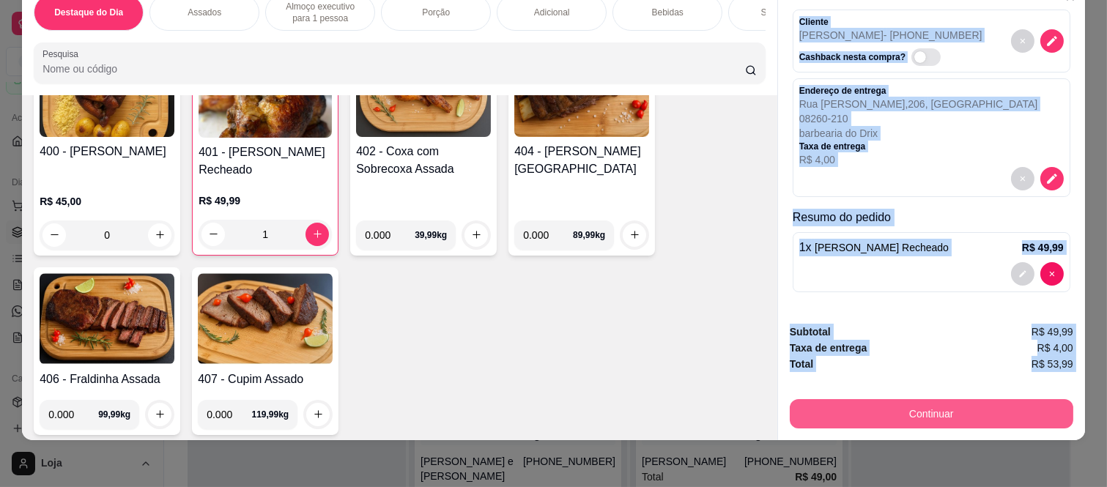
drag, startPoint x: 789, startPoint y: 91, endPoint x: 856, endPoint y: 407, distance: 322.8
click at [856, 407] on div "Entrega Retirada C.Local Cliente Jessica Cantidio - (11) 97794-2762 Cashback ne…" at bounding box center [932, 211] width 308 height 458
copy div "Cliente Jessica Cantidio - (11) 97794-2762 Cashback nesta compra? Endereço de e…"
click at [856, 406] on button "Continuar" at bounding box center [932, 413] width 284 height 29
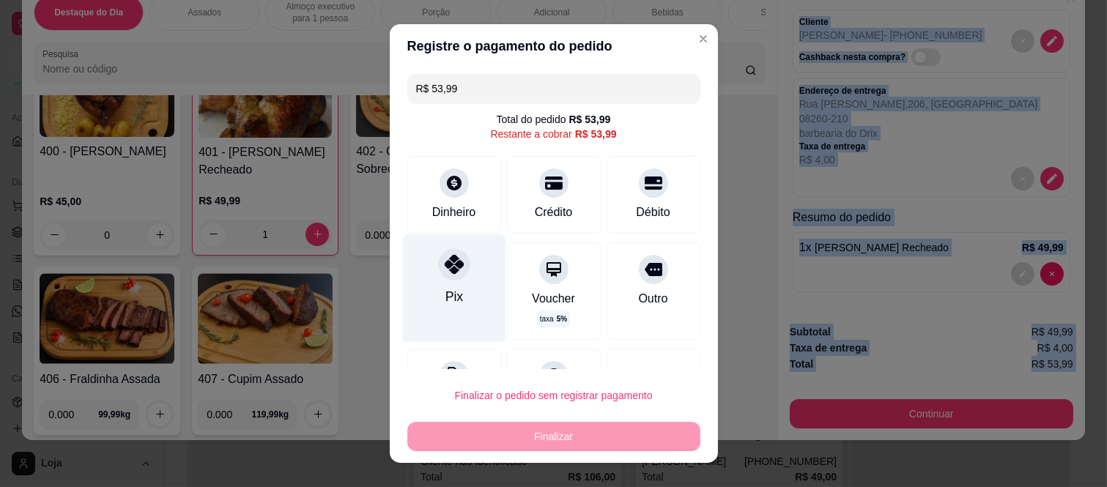
scroll to position [63, 0]
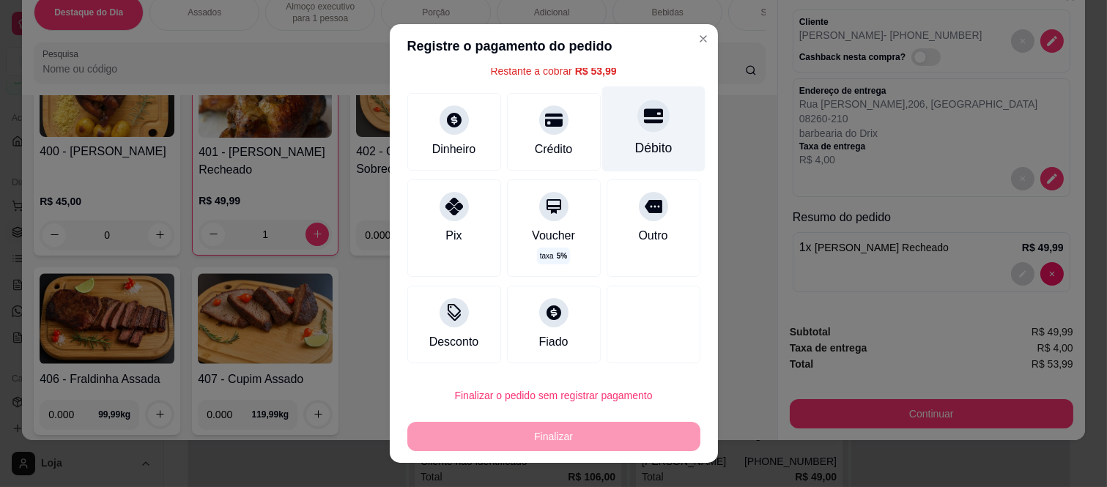
click at [624, 136] on div "Débito" at bounding box center [653, 129] width 103 height 86
type input "R$ 0,00"
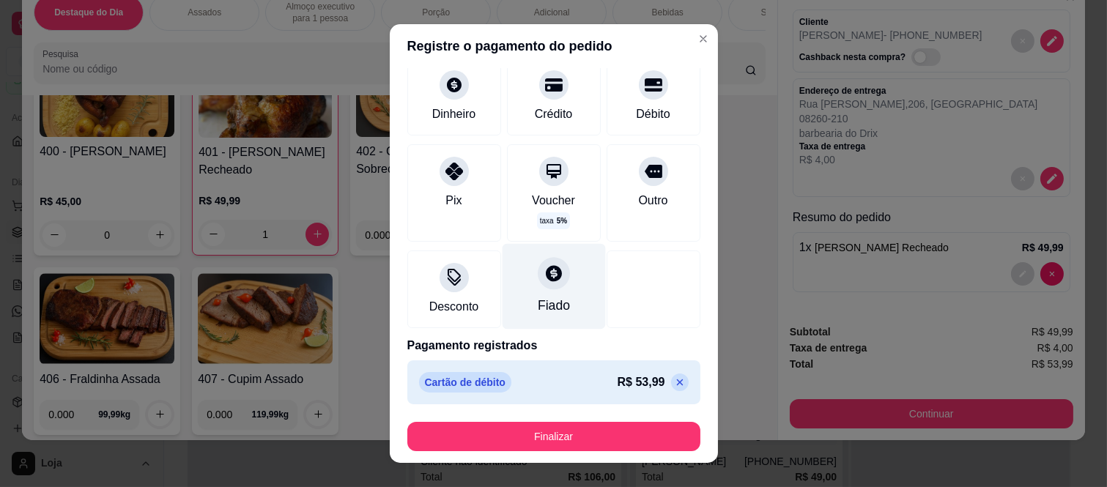
scroll to position [89, 0]
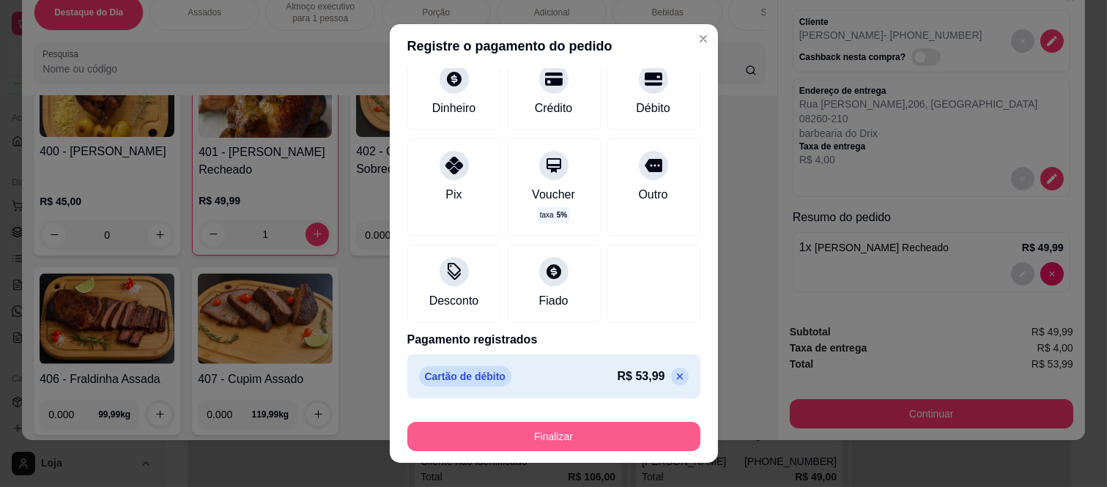
click at [525, 435] on button "Finalizar" at bounding box center [553, 436] width 293 height 29
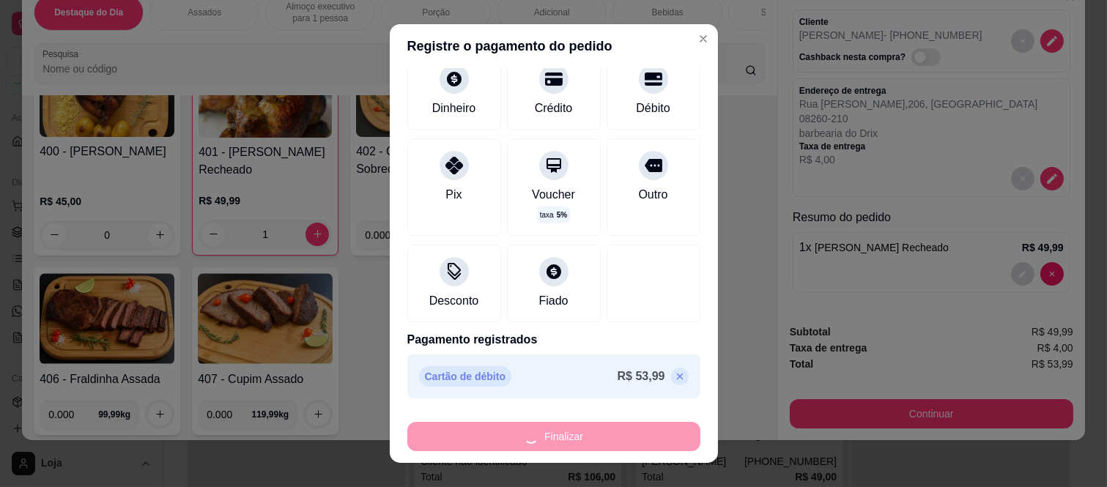
type input "0"
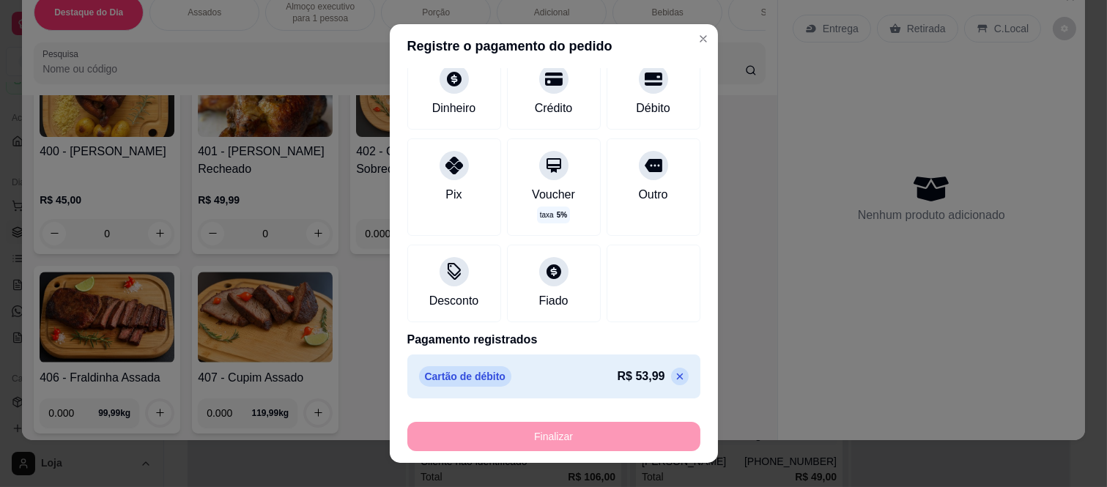
type input "-R$ 53,99"
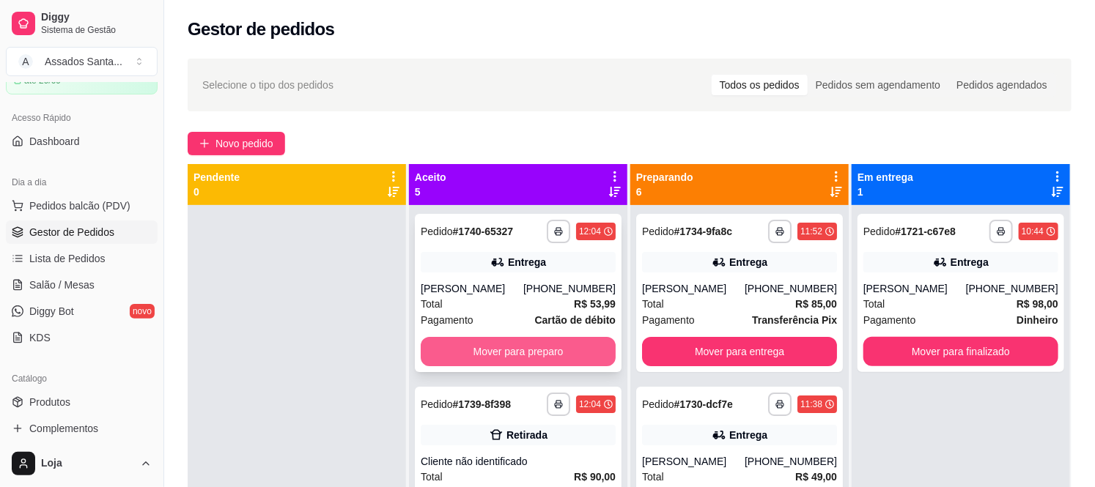
click at [460, 347] on button "Mover para preparo" at bounding box center [518, 351] width 195 height 29
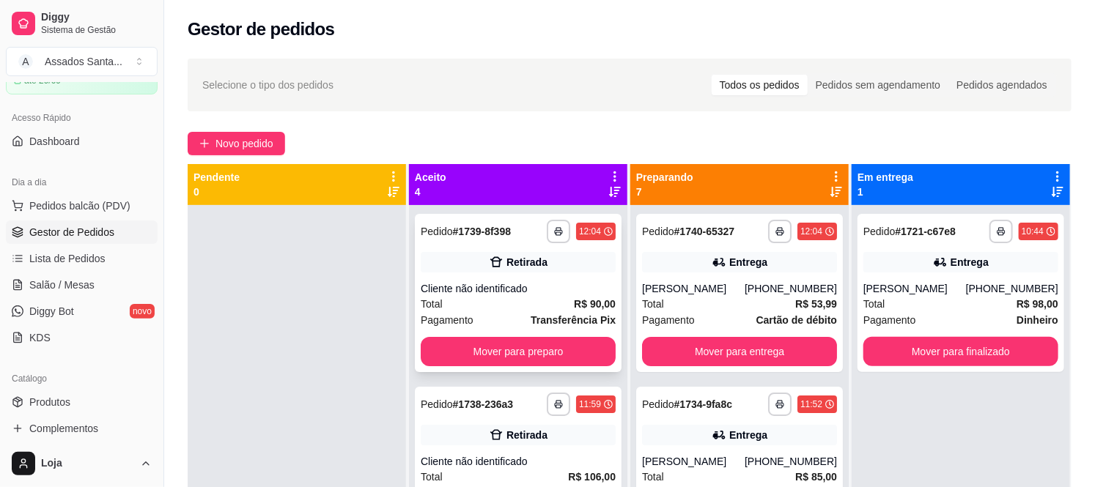
click at [449, 300] on div "Total R$ 90,00" at bounding box center [518, 304] width 195 height 16
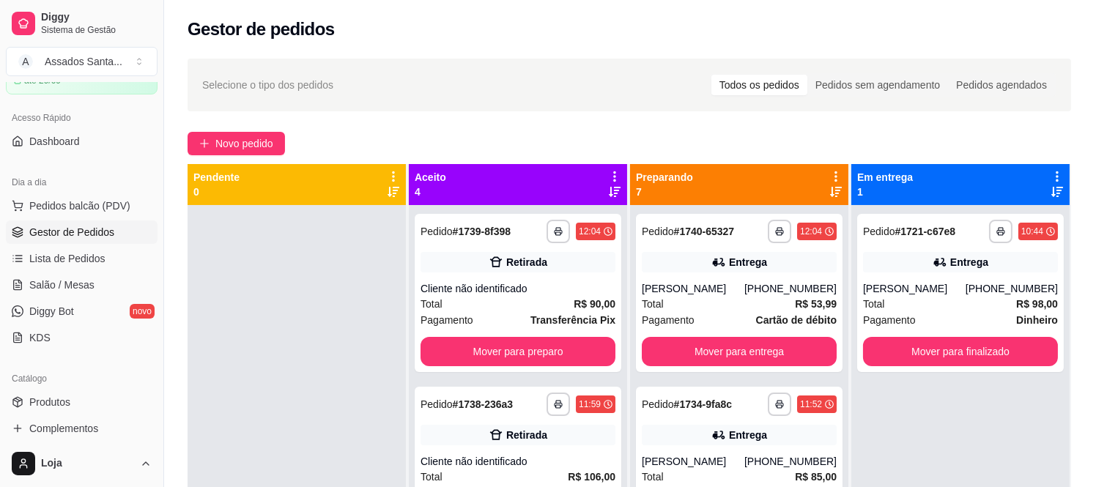
scroll to position [135, 0]
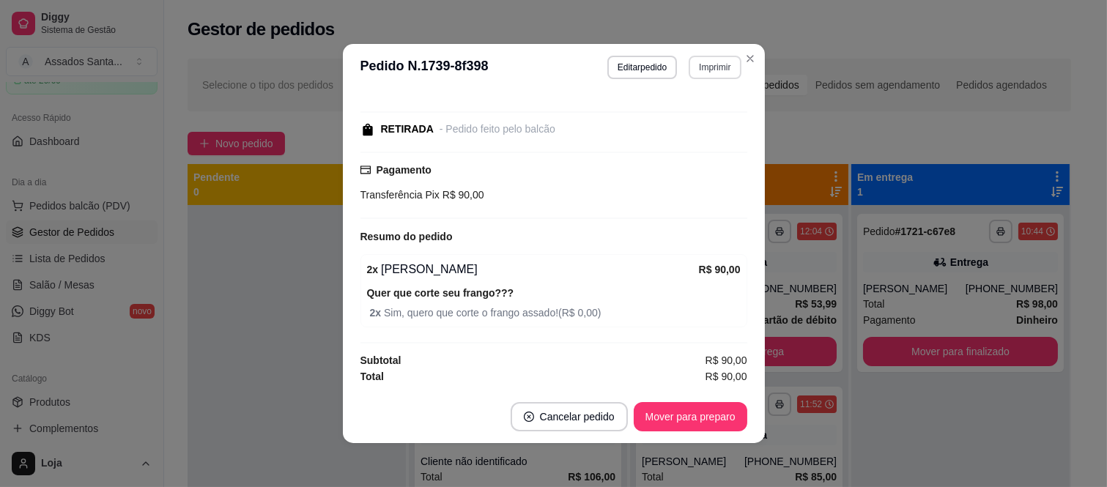
click at [700, 73] on button "Imprimir" at bounding box center [715, 67] width 52 height 23
click at [691, 122] on button "IMPRESSORA caixa" at bounding box center [683, 119] width 103 height 23
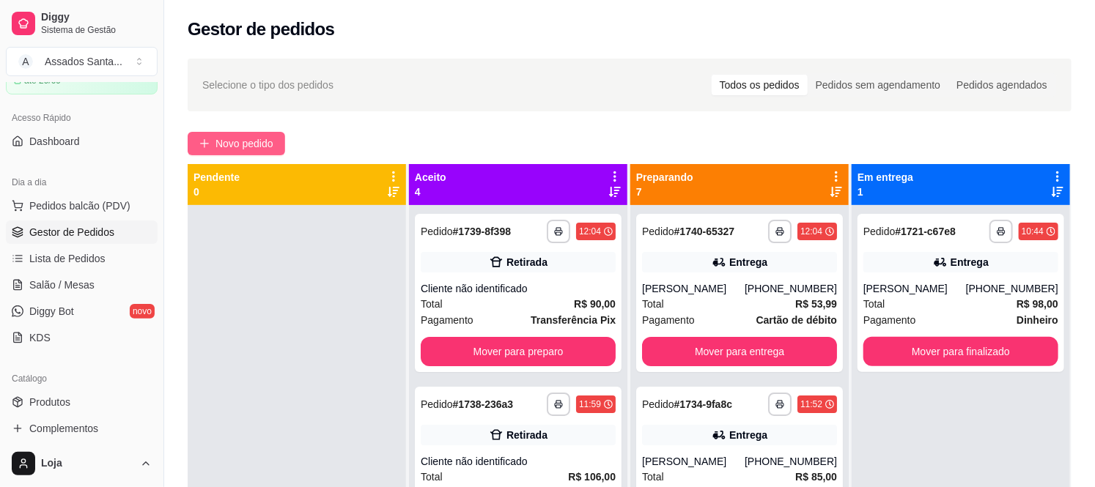
click at [253, 144] on span "Novo pedido" at bounding box center [244, 144] width 58 height 16
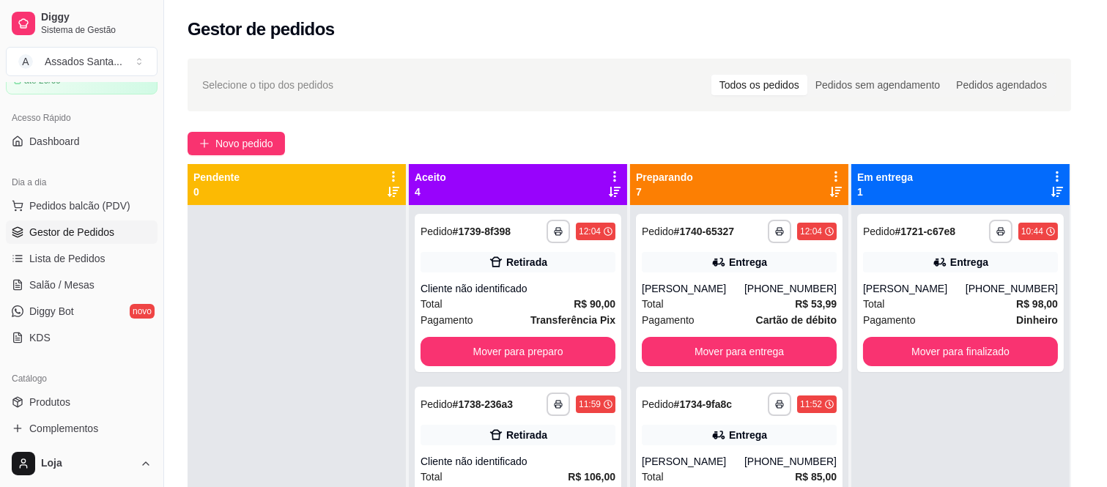
scroll to position [407, 0]
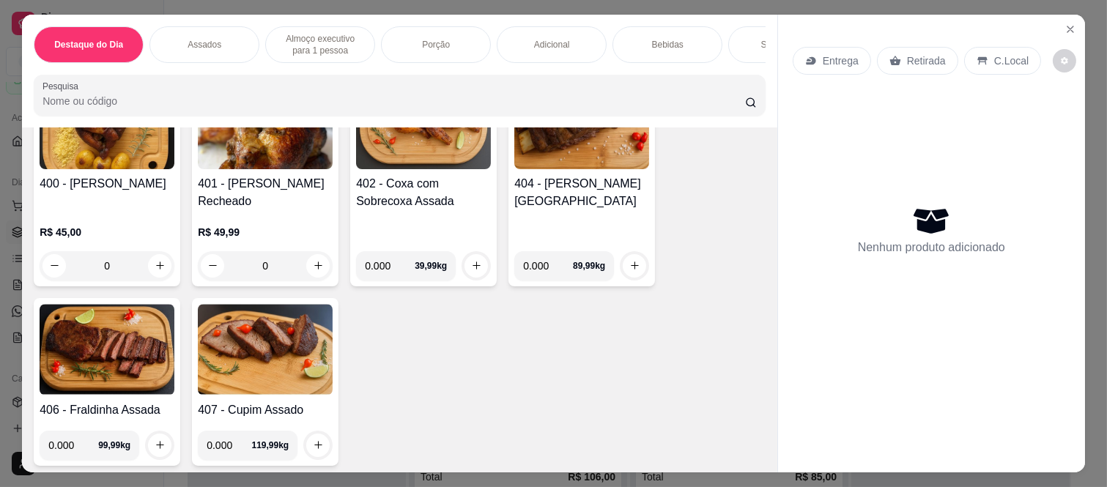
click at [148, 265] on div "0" at bounding box center [107, 265] width 135 height 29
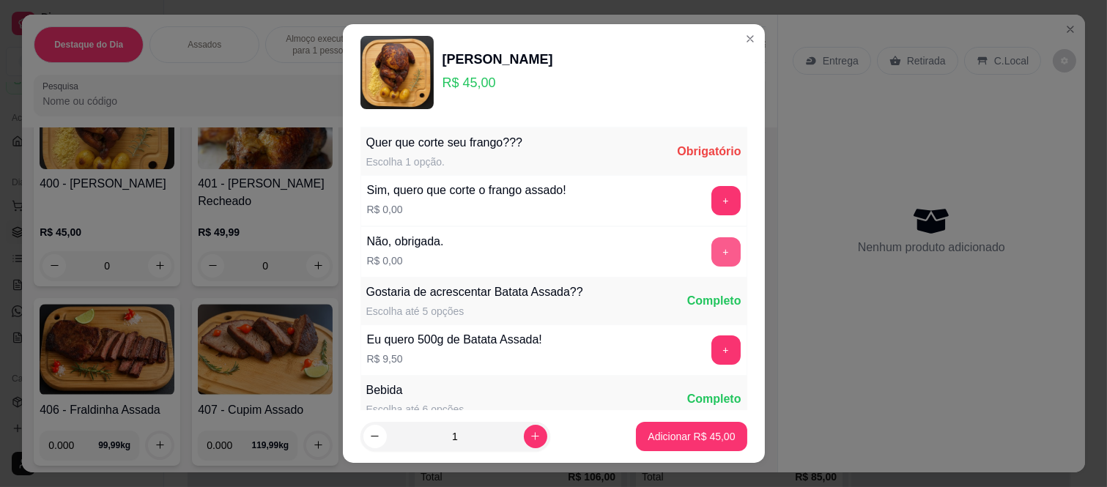
click at [712, 248] on button "+" at bounding box center [726, 251] width 29 height 29
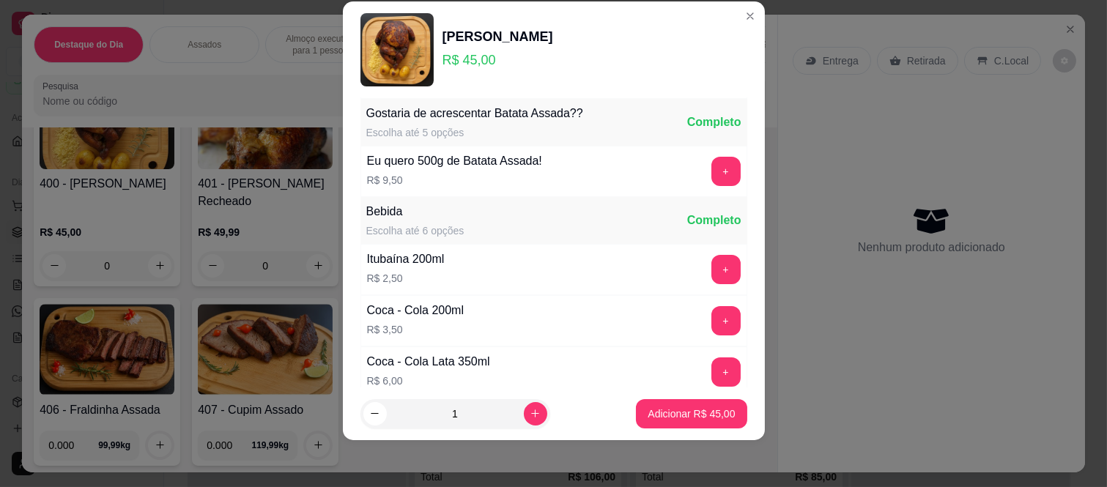
scroll to position [157, 0]
click at [657, 403] on button "Adicionar R$ 45,00" at bounding box center [691, 413] width 111 height 29
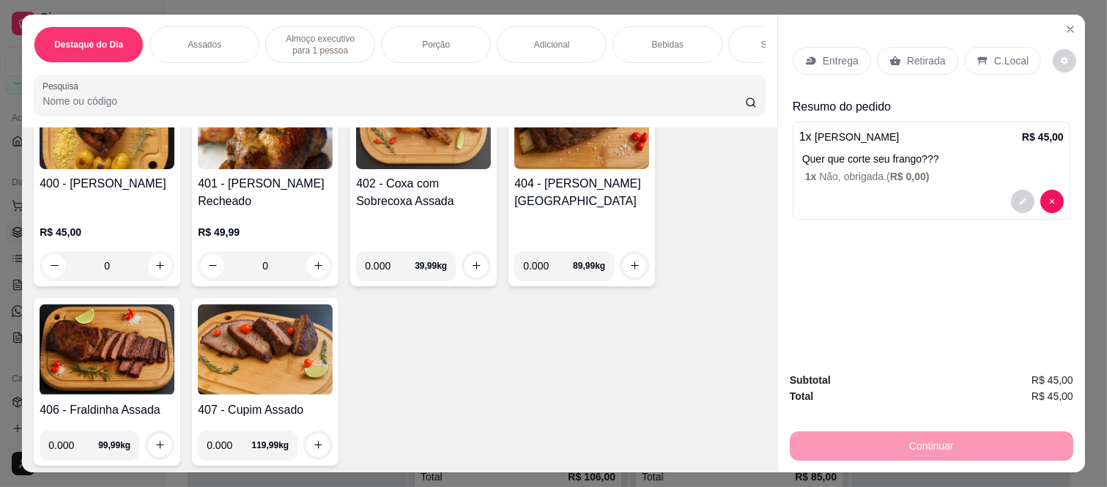
click at [879, 59] on div "Retirada" at bounding box center [917, 61] width 81 height 28
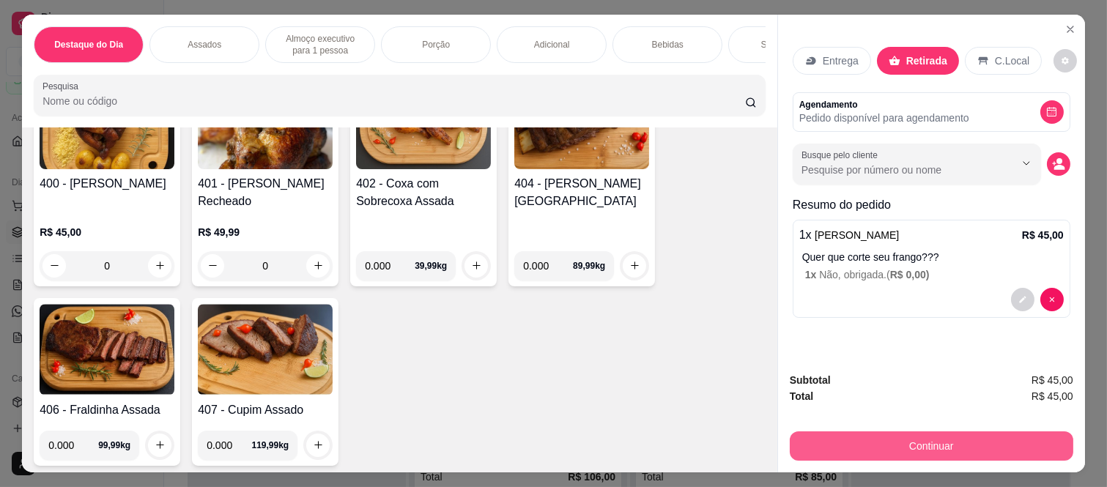
click at [807, 432] on button "Continuar" at bounding box center [932, 446] width 284 height 29
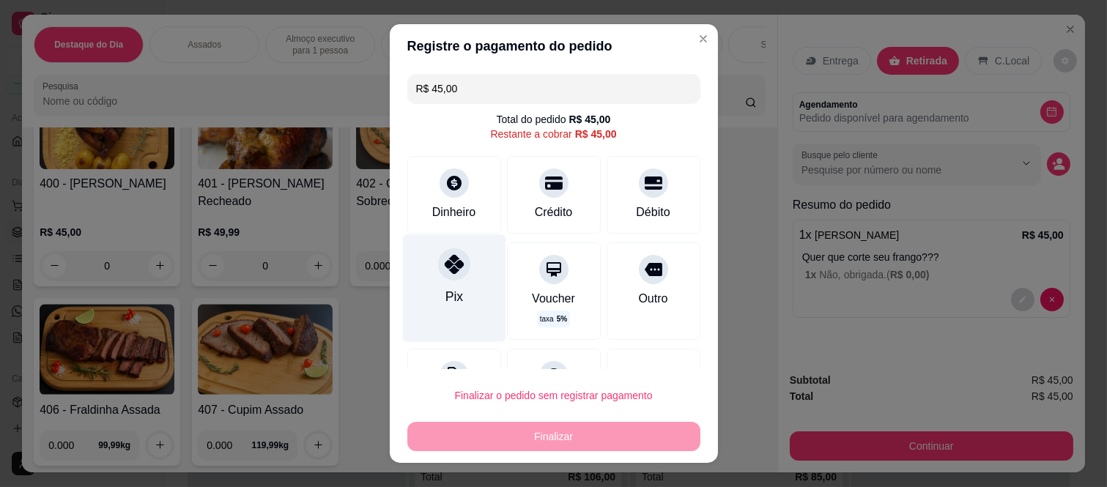
click at [427, 280] on div "Pix" at bounding box center [453, 288] width 103 height 107
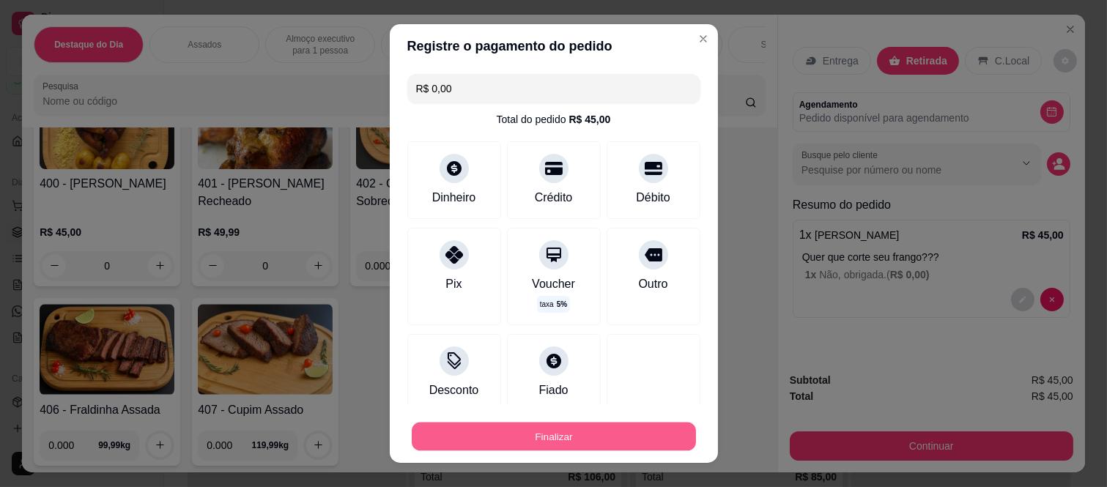
click at [465, 451] on button "Finalizar" at bounding box center [554, 436] width 284 height 29
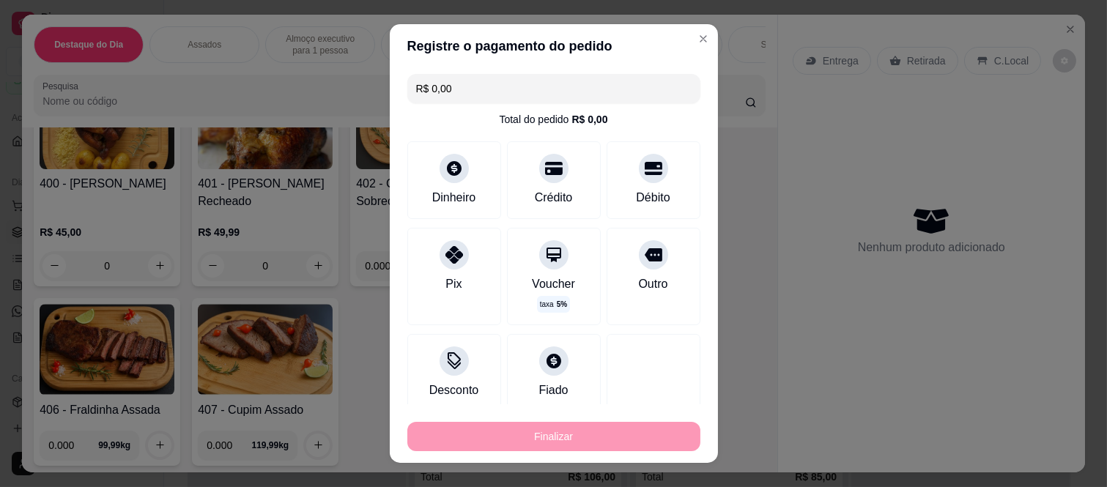
type input "-R$ 45,00"
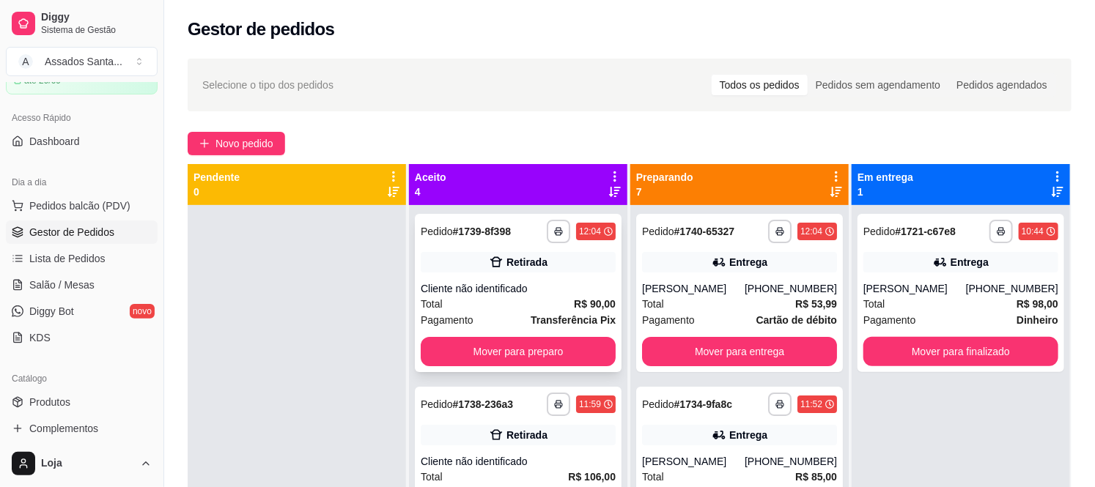
click at [514, 297] on div "Total R$ 90,00" at bounding box center [518, 304] width 195 height 16
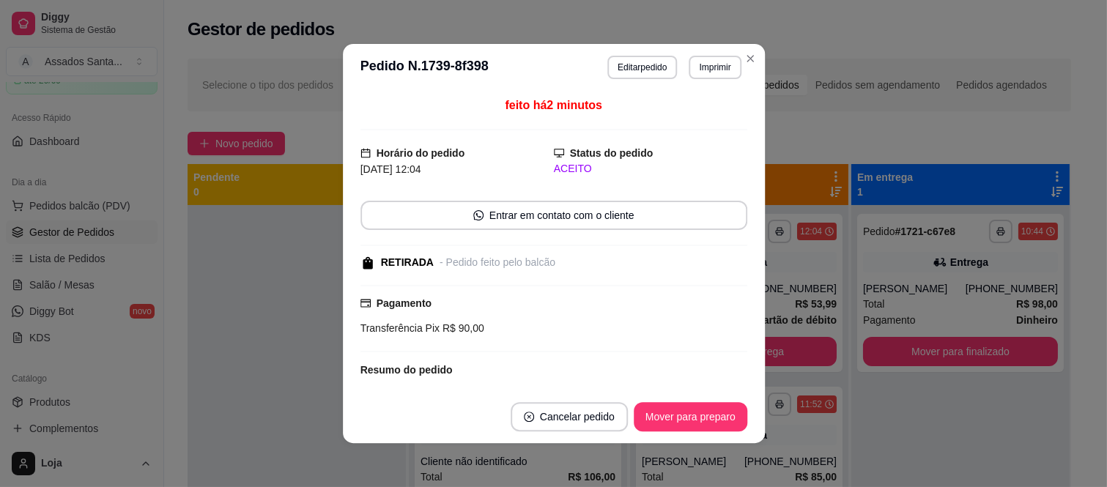
scroll to position [135, 0]
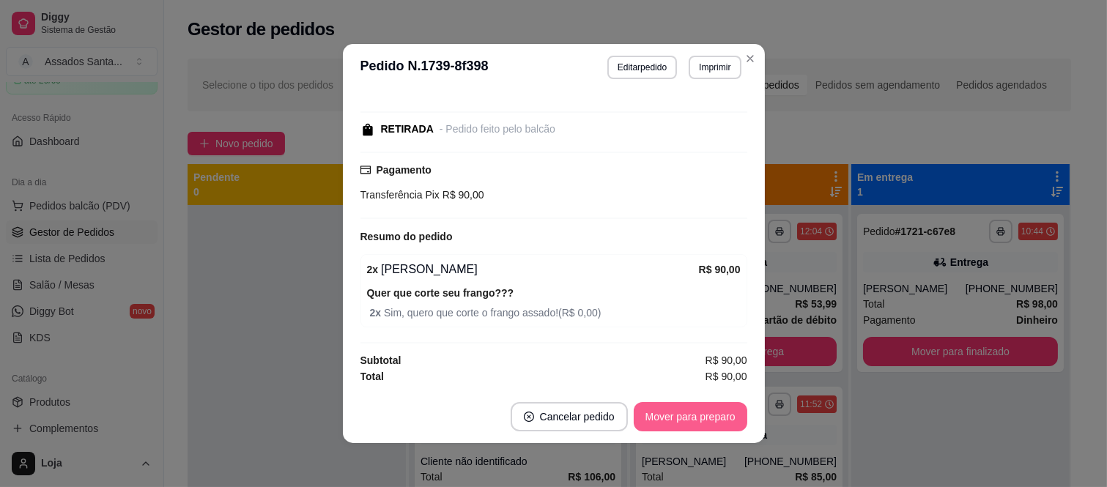
click at [658, 416] on button "Mover para preparo" at bounding box center [691, 416] width 114 height 29
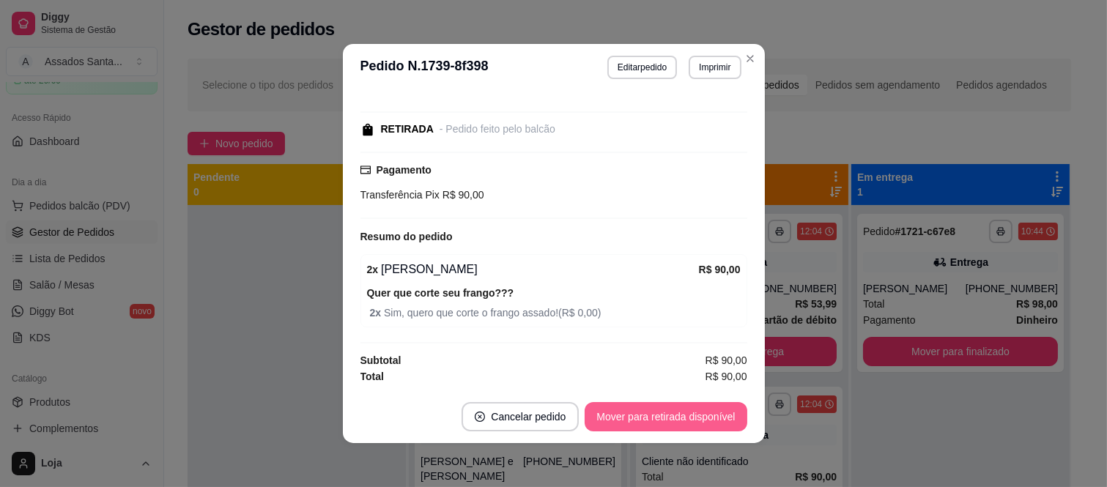
click at [658, 416] on button "Mover para retirada disponível" at bounding box center [666, 416] width 162 height 29
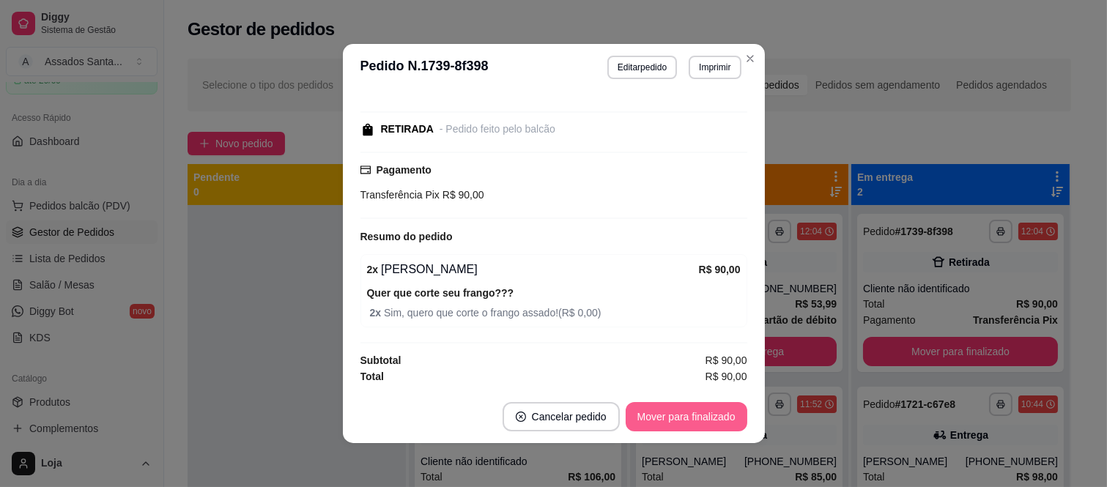
click at [658, 416] on button "Mover para finalizado" at bounding box center [687, 416] width 122 height 29
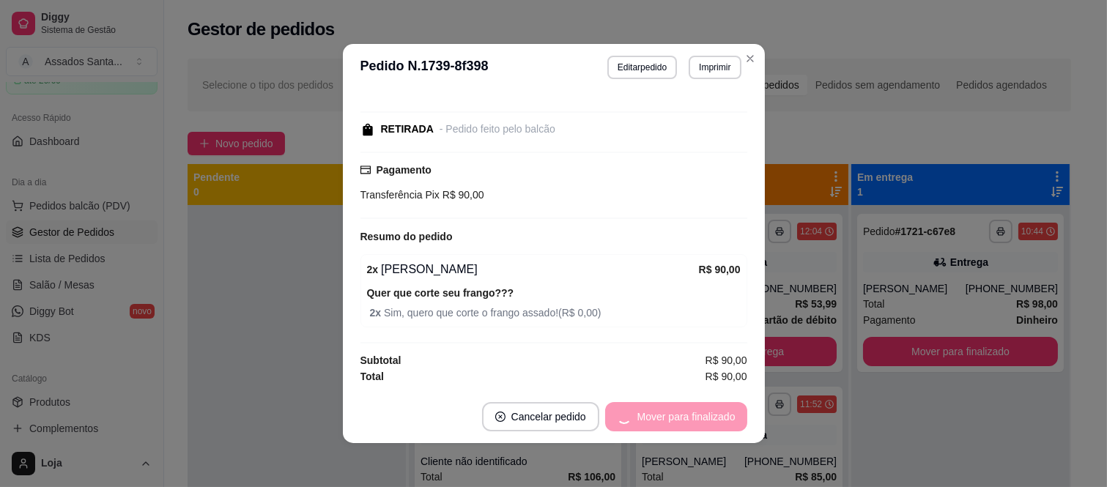
scroll to position [71, 0]
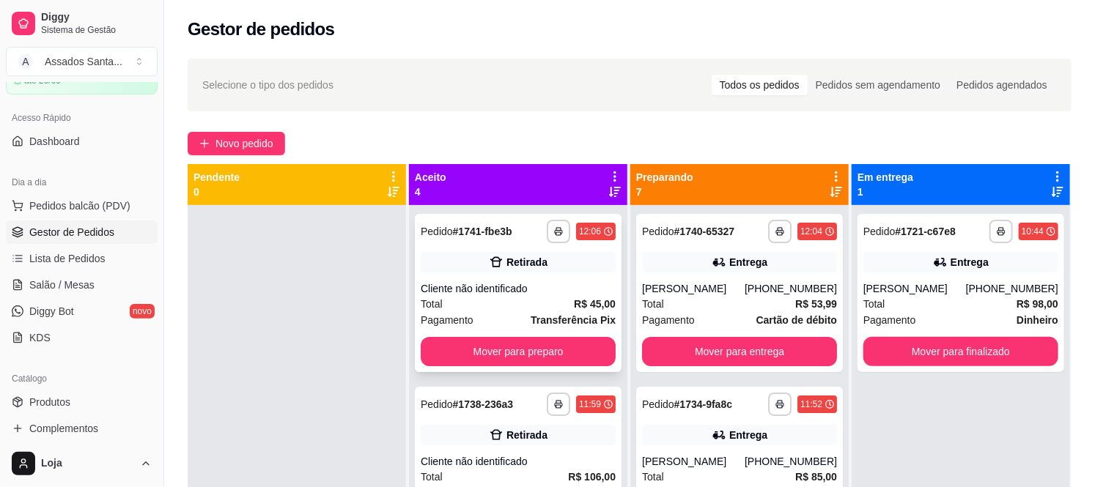
click at [460, 281] on div "Cliente não identificado" at bounding box center [518, 288] width 195 height 15
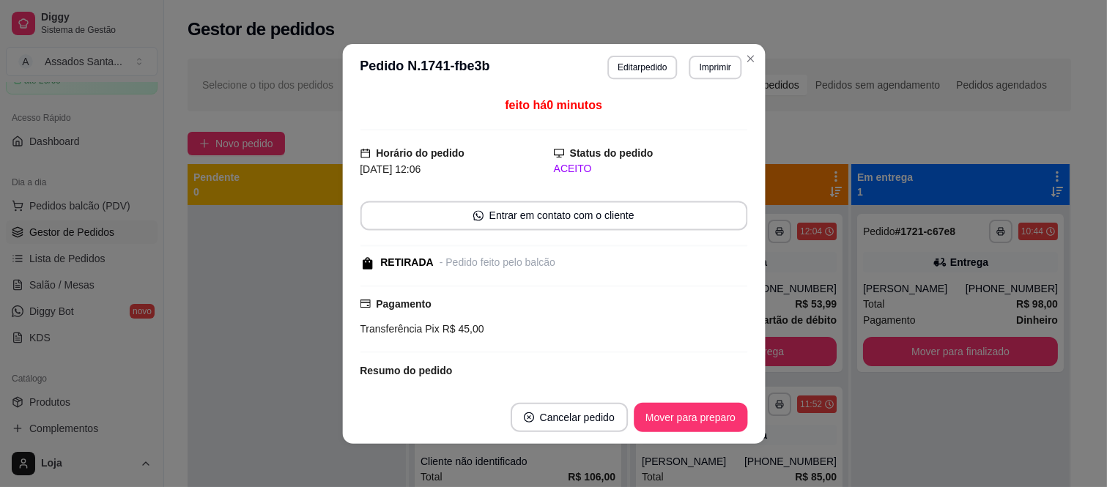
scroll to position [135, 0]
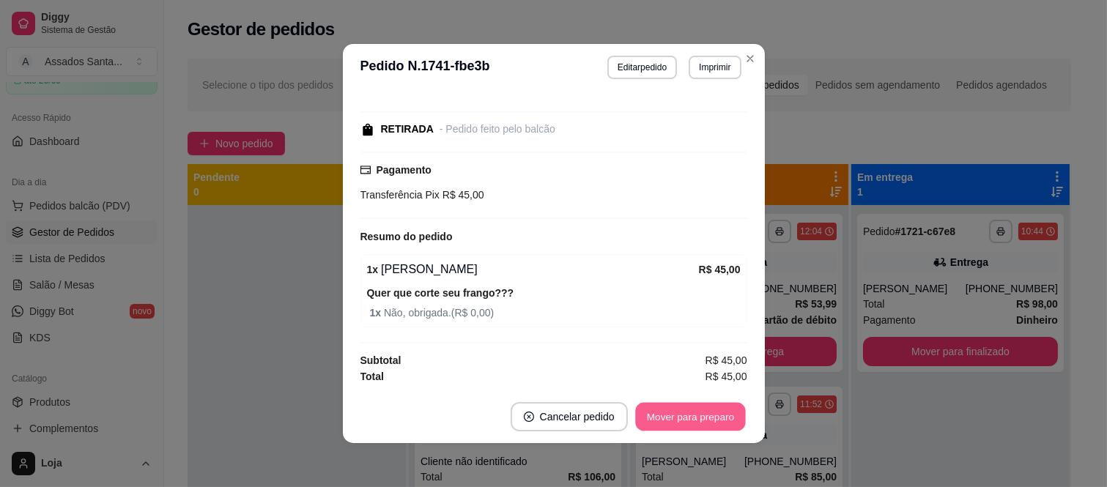
click at [701, 414] on button "Mover para preparo" at bounding box center [690, 417] width 110 height 29
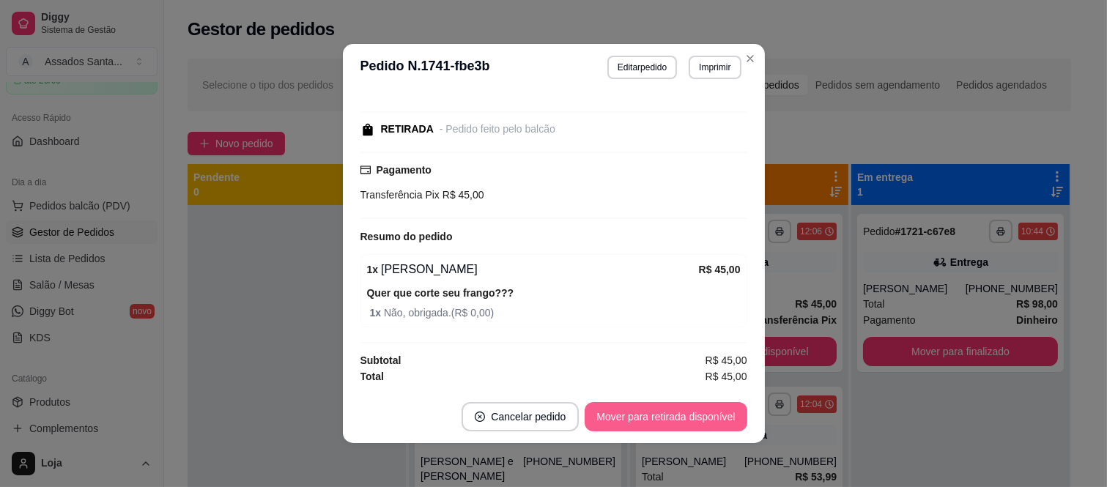
click at [701, 414] on button "Mover para retirada disponível" at bounding box center [666, 416] width 162 height 29
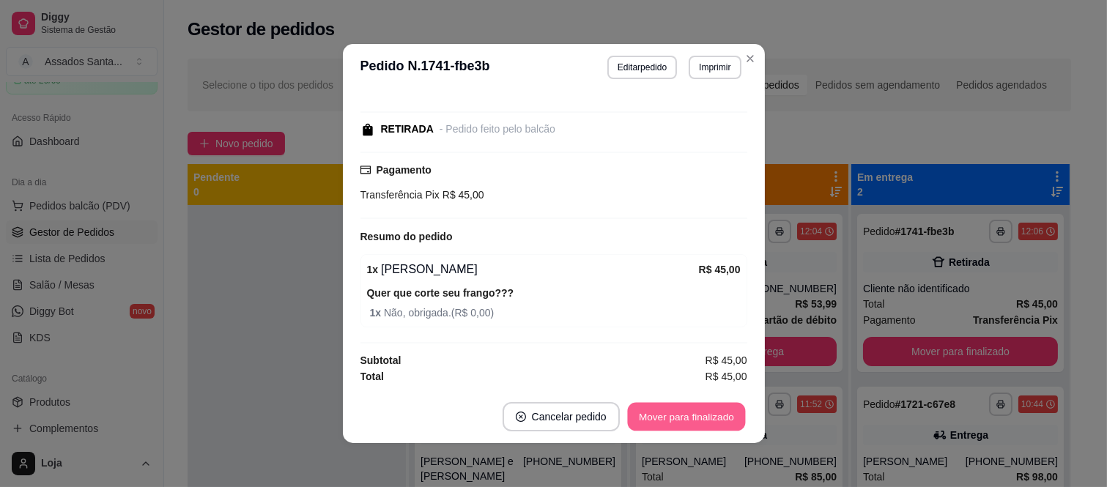
click at [701, 414] on button "Mover para finalizado" at bounding box center [686, 417] width 118 height 29
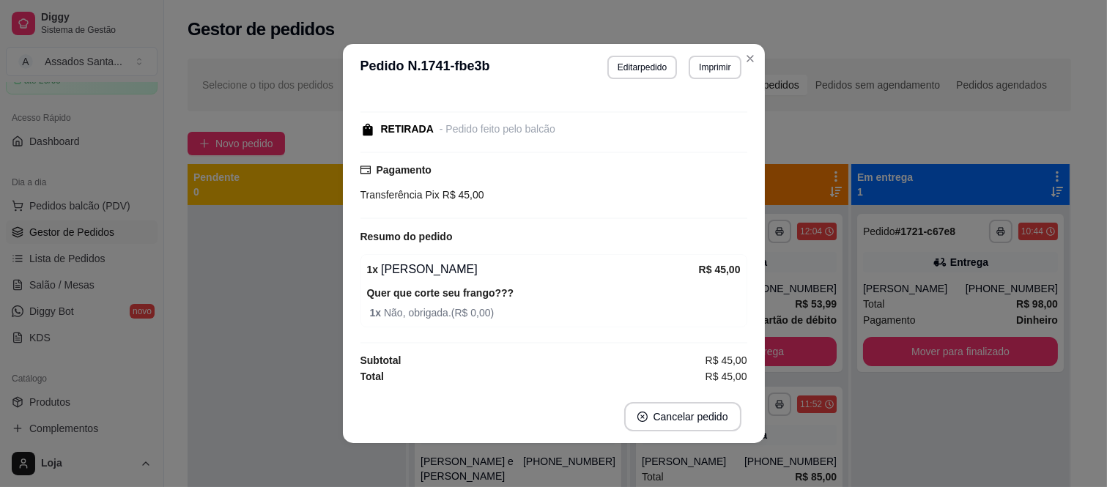
scroll to position [71, 0]
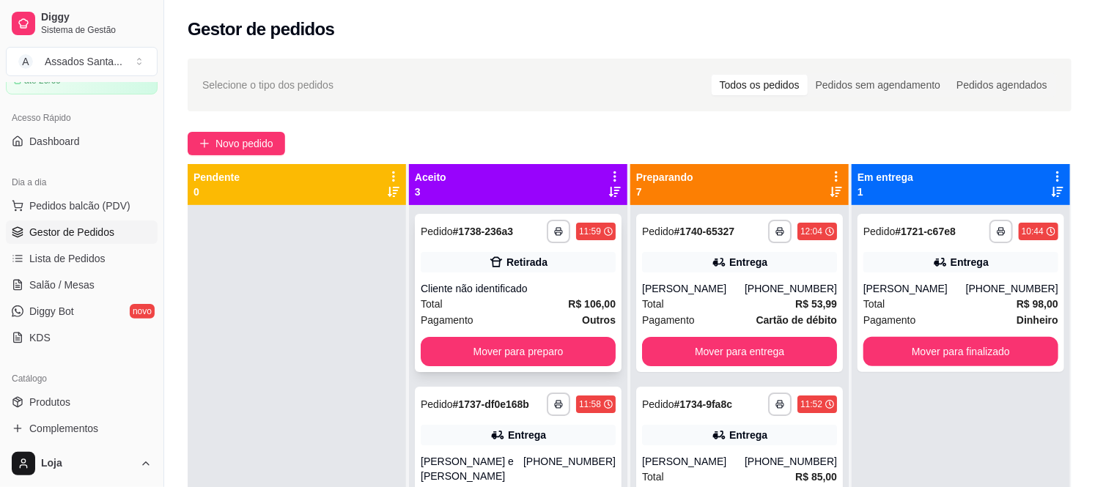
click at [456, 276] on div "**********" at bounding box center [518, 293] width 207 height 158
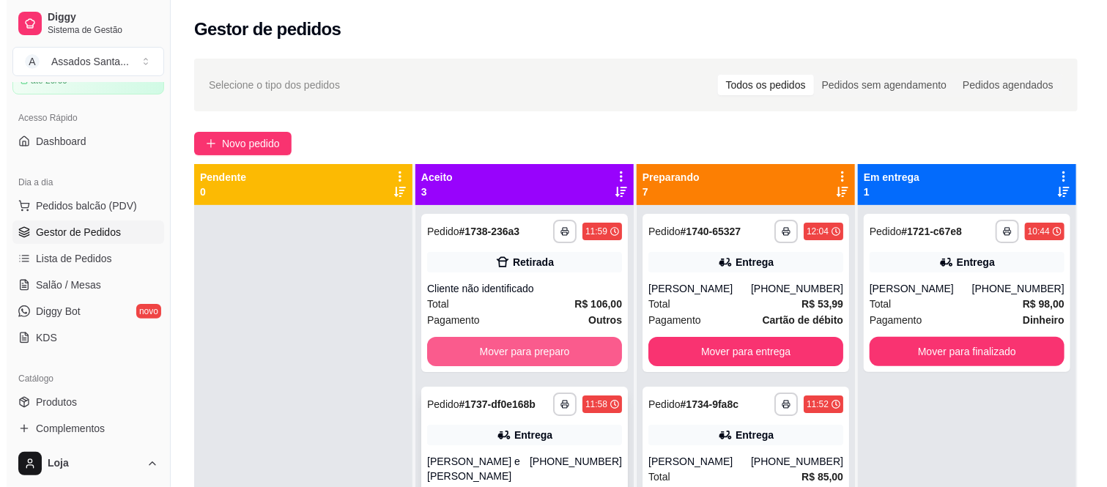
scroll to position [62, 0]
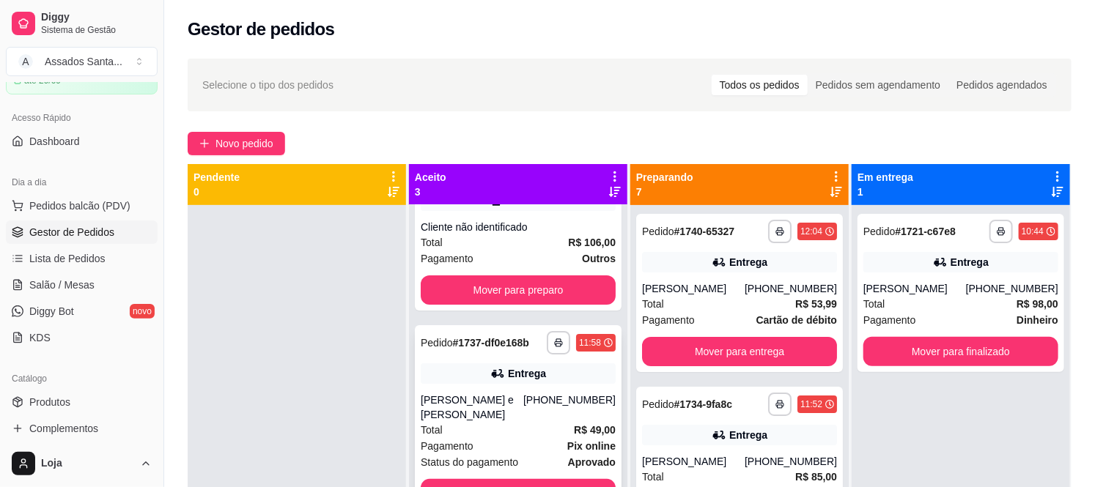
click at [478, 381] on div "Entrega" at bounding box center [518, 374] width 195 height 21
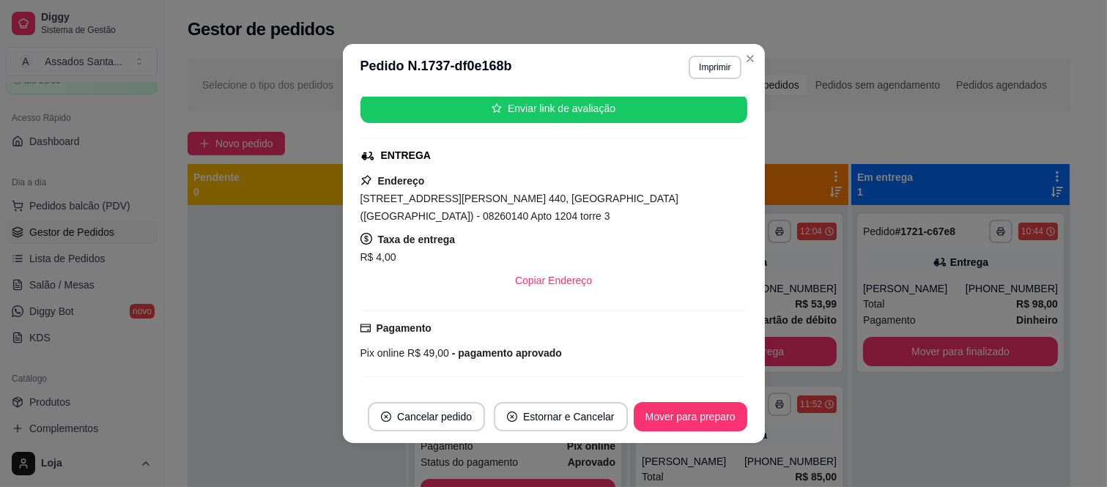
scroll to position [397, 0]
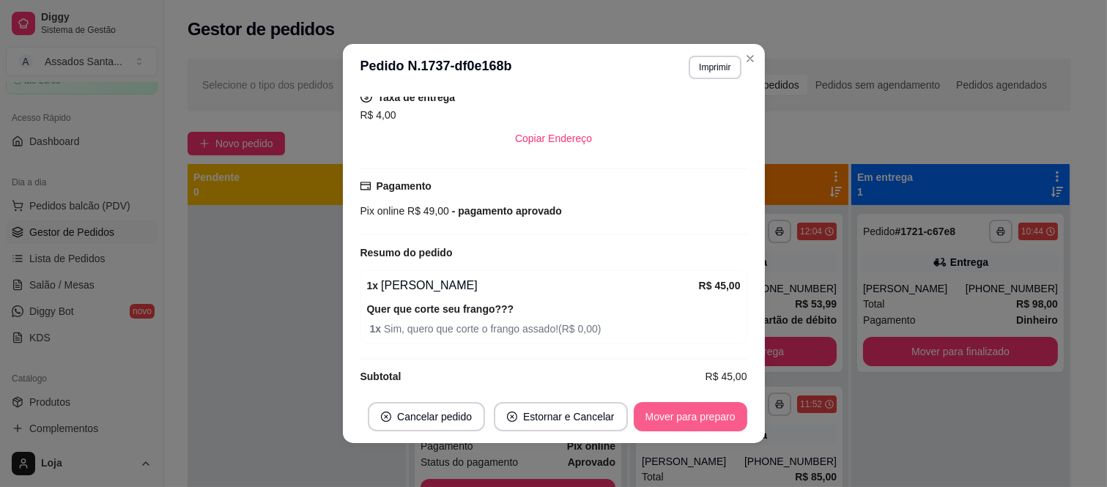
click at [646, 407] on button "Mover para preparo" at bounding box center [691, 416] width 114 height 29
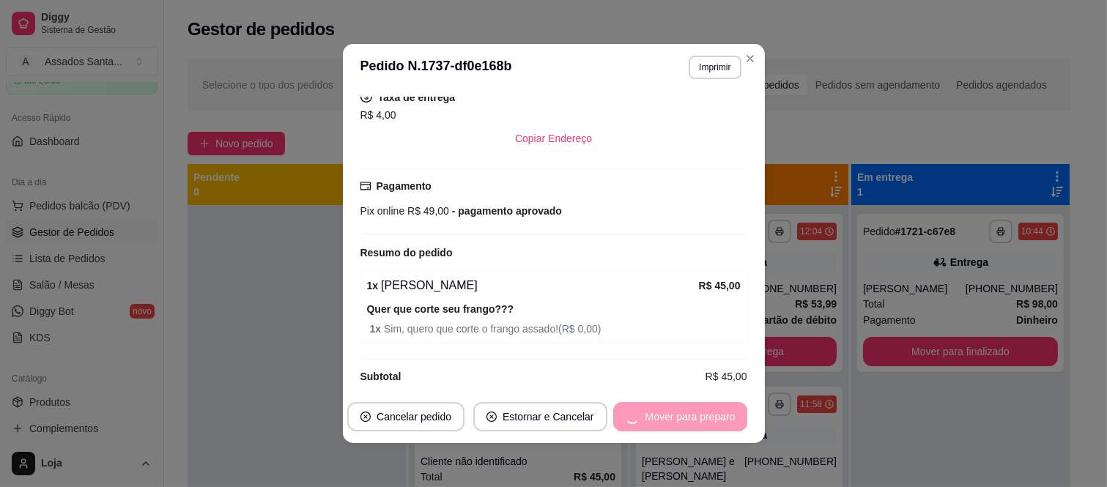
scroll to position [0, 0]
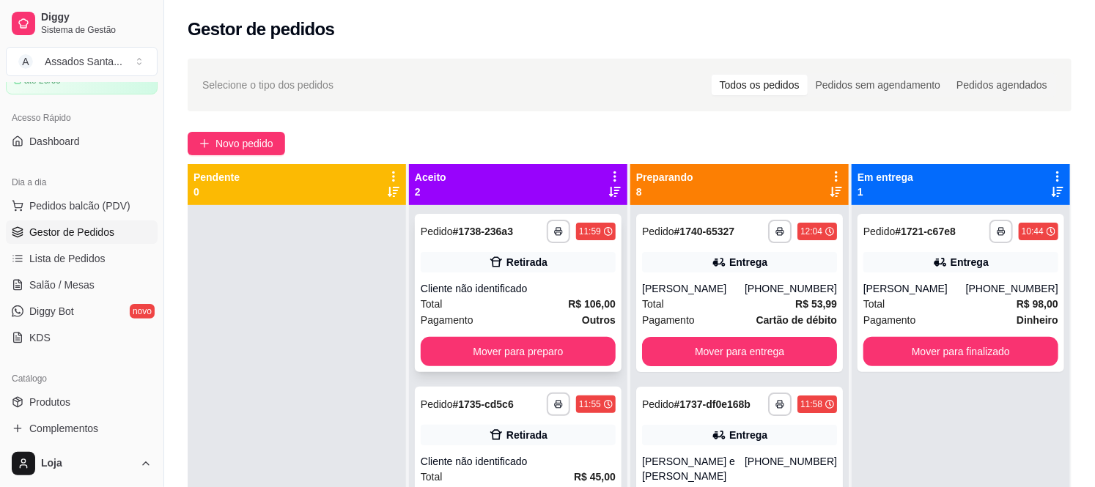
click at [473, 260] on div "Retirada" at bounding box center [518, 262] width 195 height 21
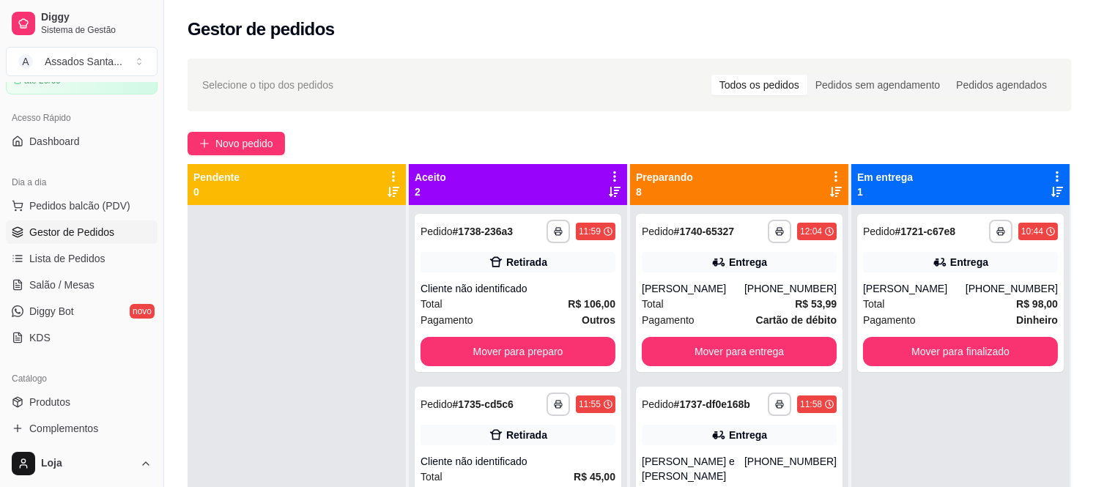
scroll to position [272, 0]
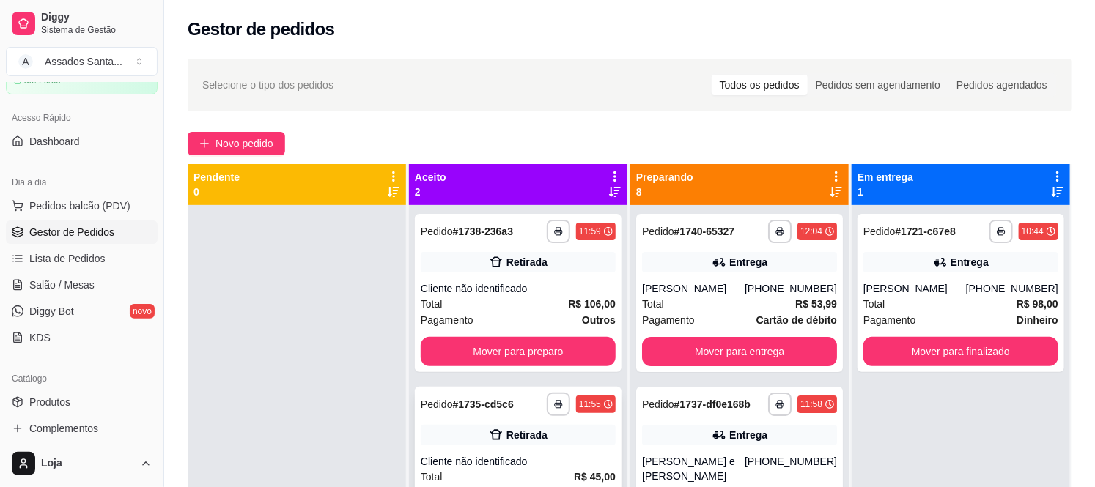
click at [580, 455] on div "Cliente não identificado" at bounding box center [518, 461] width 195 height 15
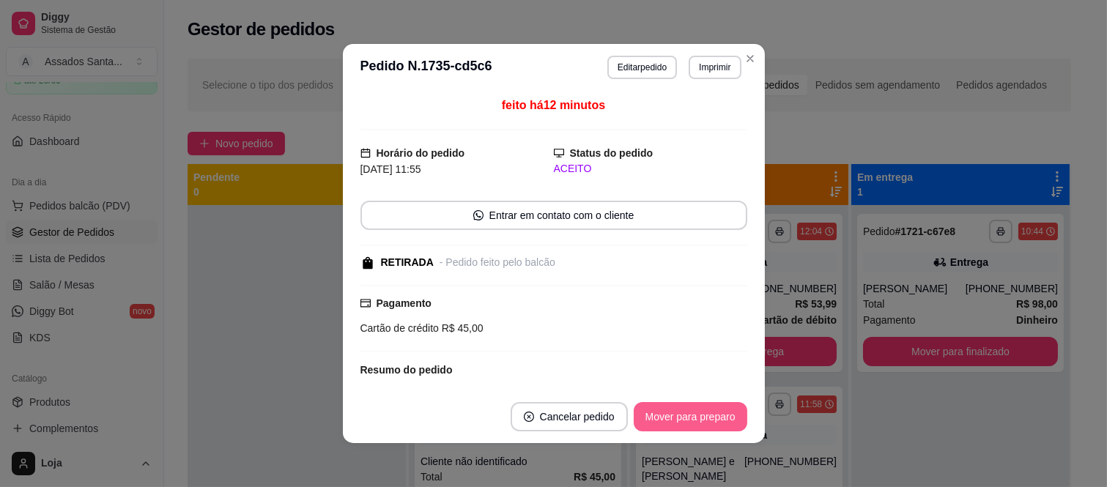
click at [696, 429] on button "Mover para preparo" at bounding box center [691, 416] width 114 height 29
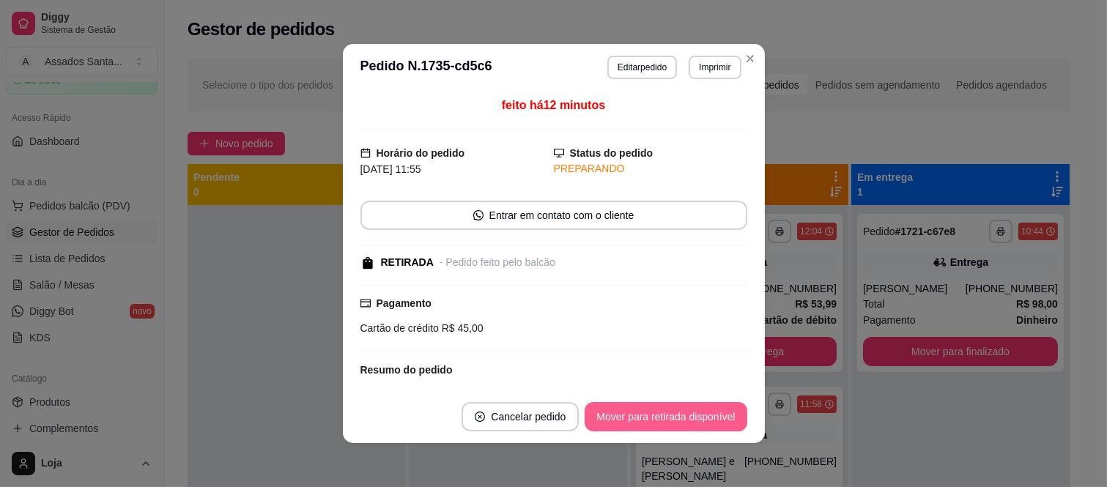
click at [696, 429] on button "Mover para retirada disponível" at bounding box center [666, 416] width 162 height 29
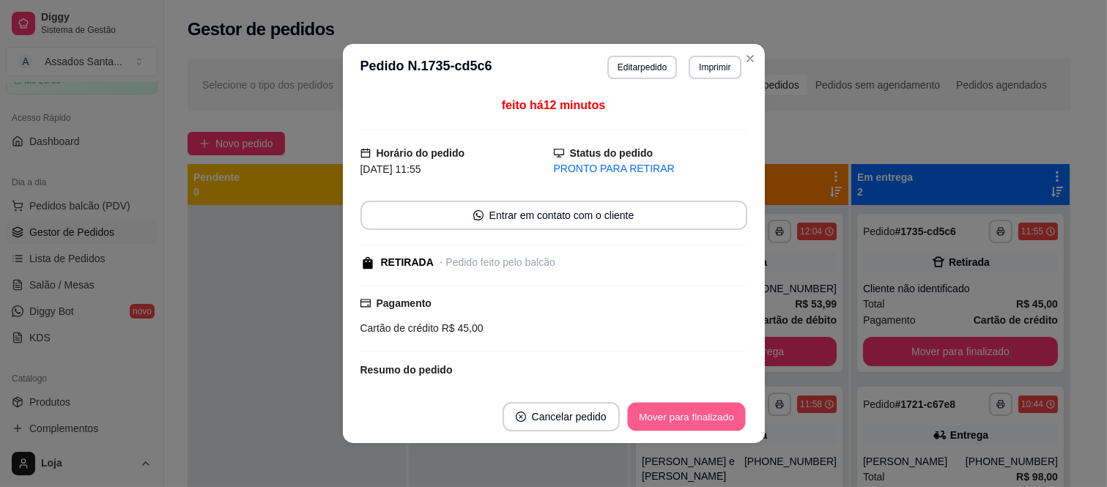
click at [696, 429] on button "Mover para finalizado" at bounding box center [686, 417] width 118 height 29
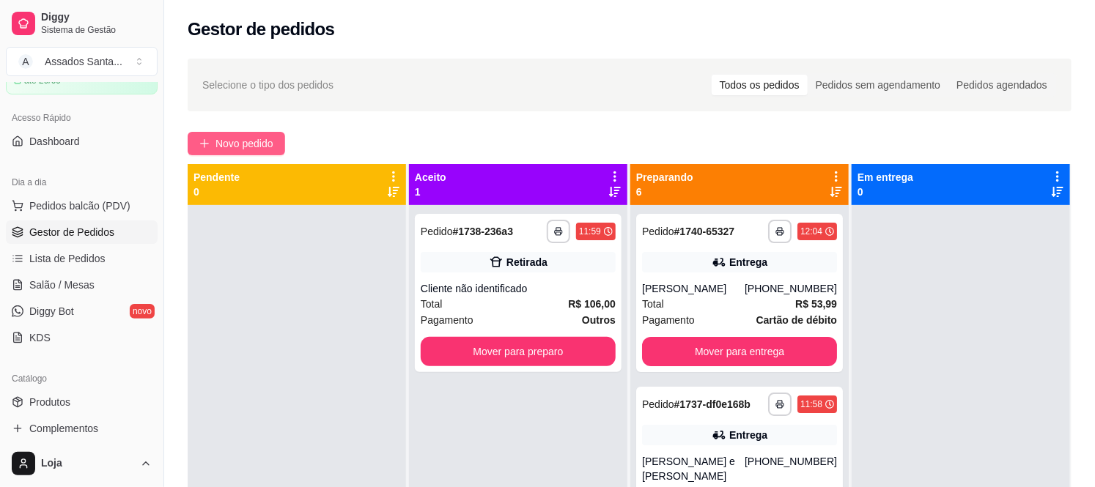
click at [248, 141] on span "Novo pedido" at bounding box center [244, 144] width 58 height 16
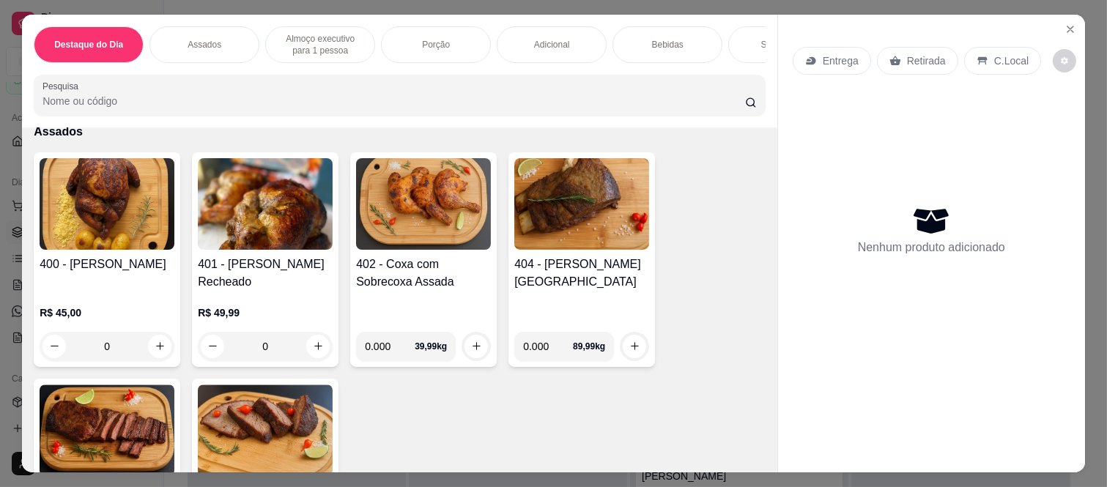
scroll to position [325, 0]
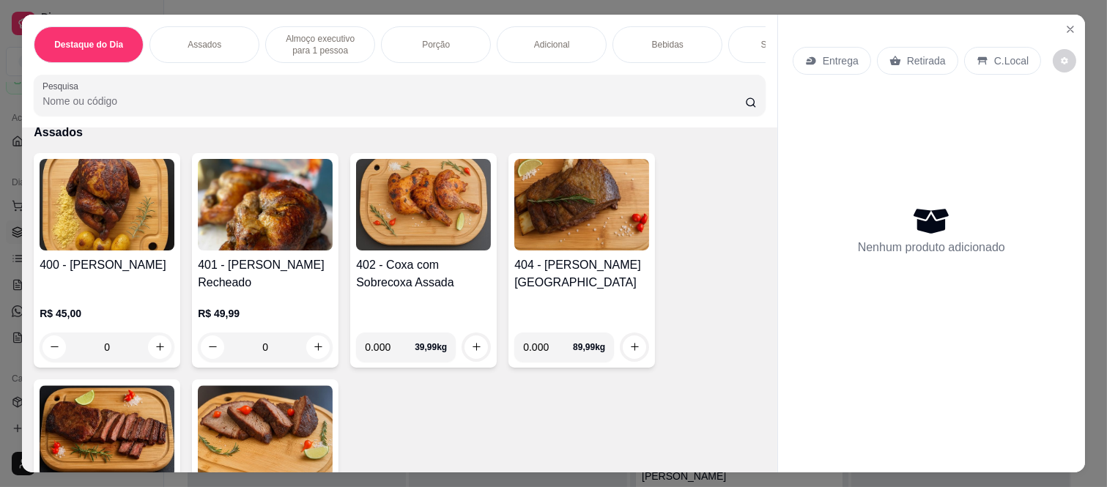
click at [152, 348] on div "0" at bounding box center [107, 347] width 135 height 29
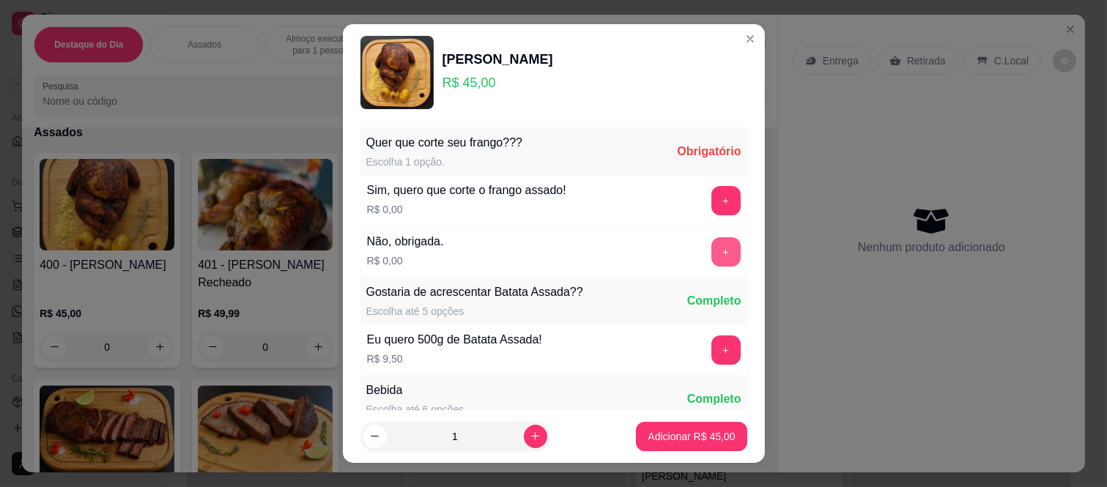
click at [712, 259] on button "+" at bounding box center [726, 251] width 29 height 29
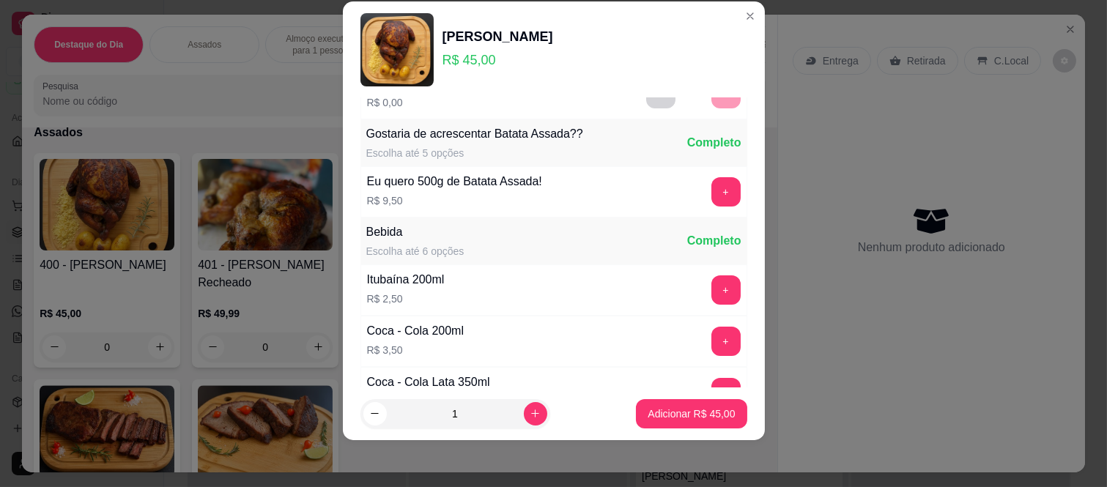
scroll to position [157, 0]
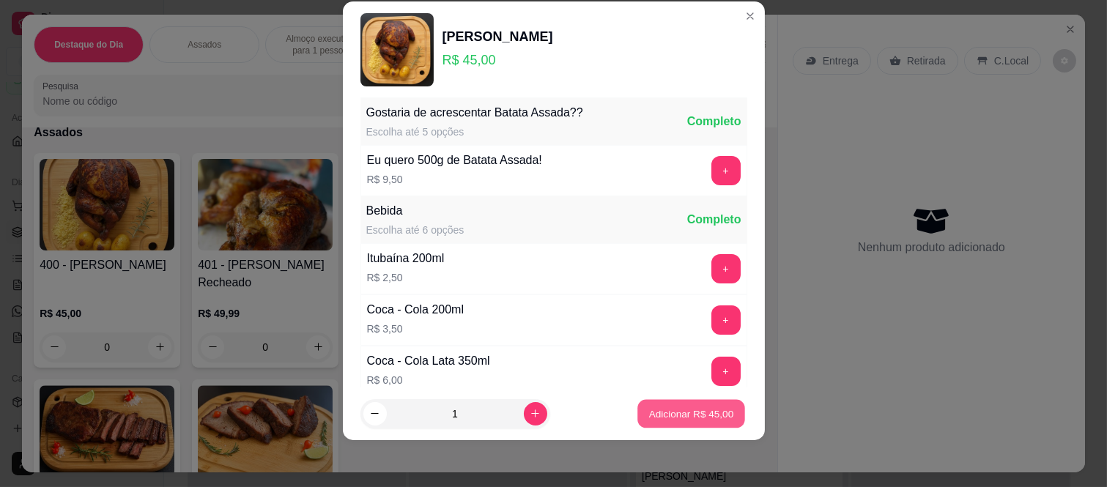
click at [670, 425] on button "Adicionar R$ 45,00" at bounding box center [692, 413] width 108 height 29
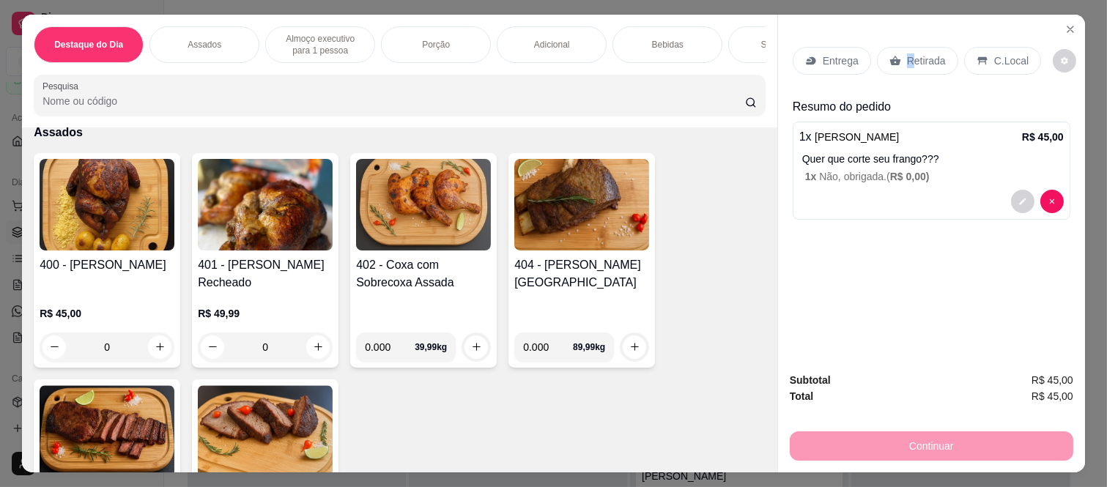
drag, startPoint x: 903, startPoint y: 44, endPoint x: 896, endPoint y: 52, distance: 10.4
click at [899, 52] on div "Retirada" at bounding box center [917, 61] width 81 height 28
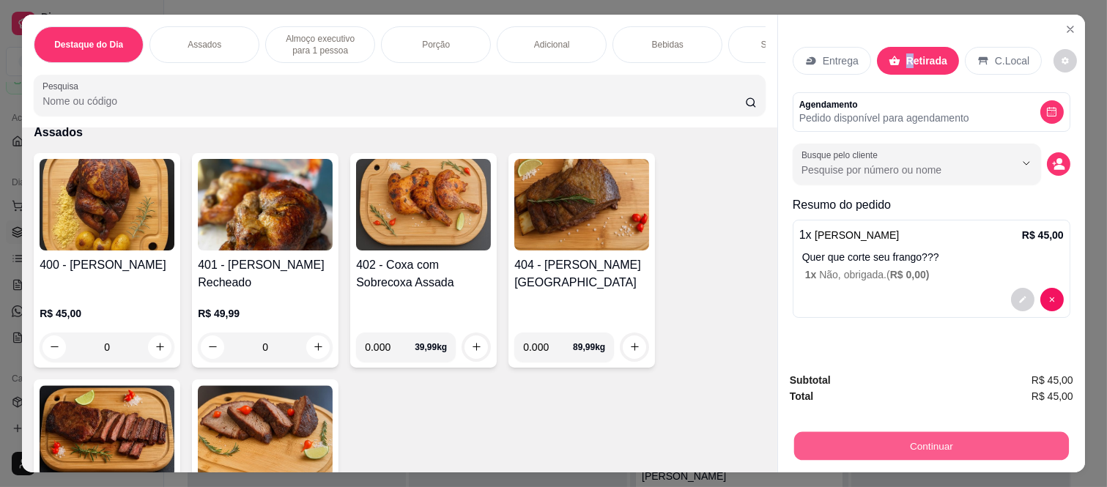
click at [841, 440] on button "Continuar" at bounding box center [931, 446] width 275 height 29
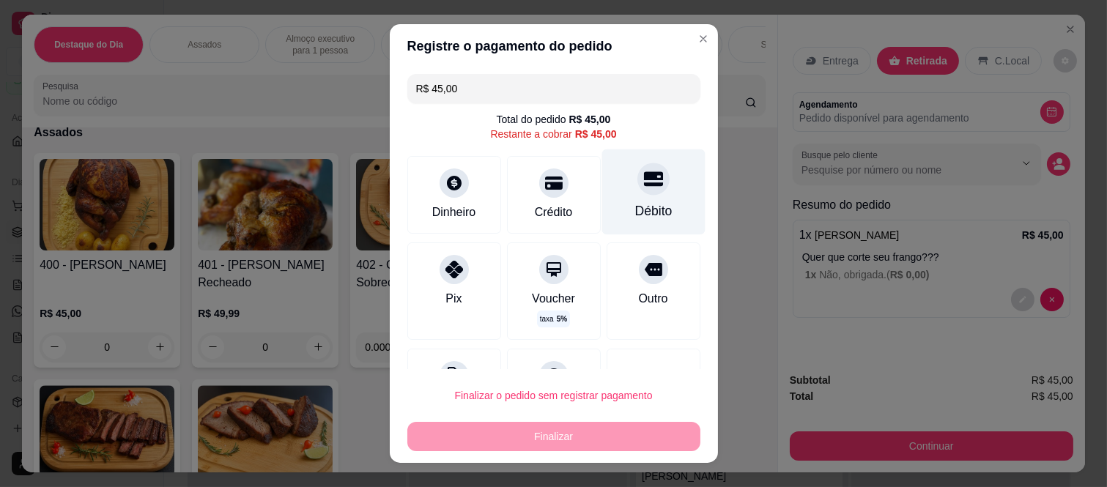
click at [643, 179] on icon at bounding box center [652, 179] width 19 height 15
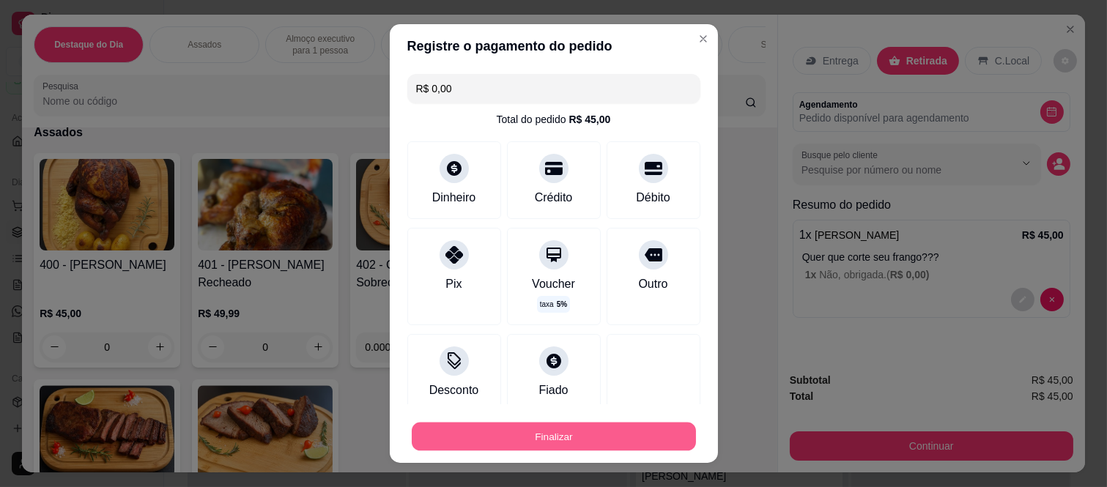
click at [586, 435] on button "Finalizar" at bounding box center [554, 436] width 284 height 29
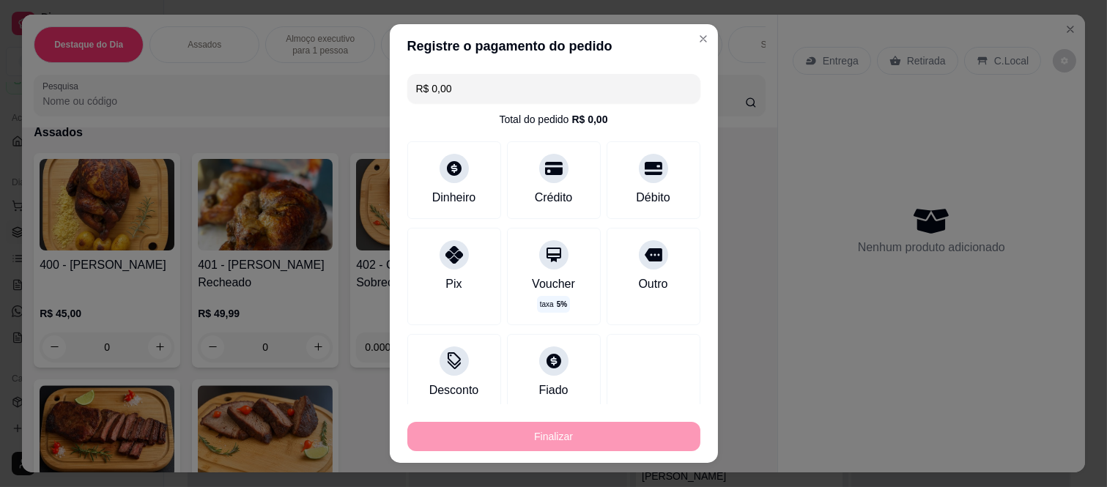
type input "-R$ 45,00"
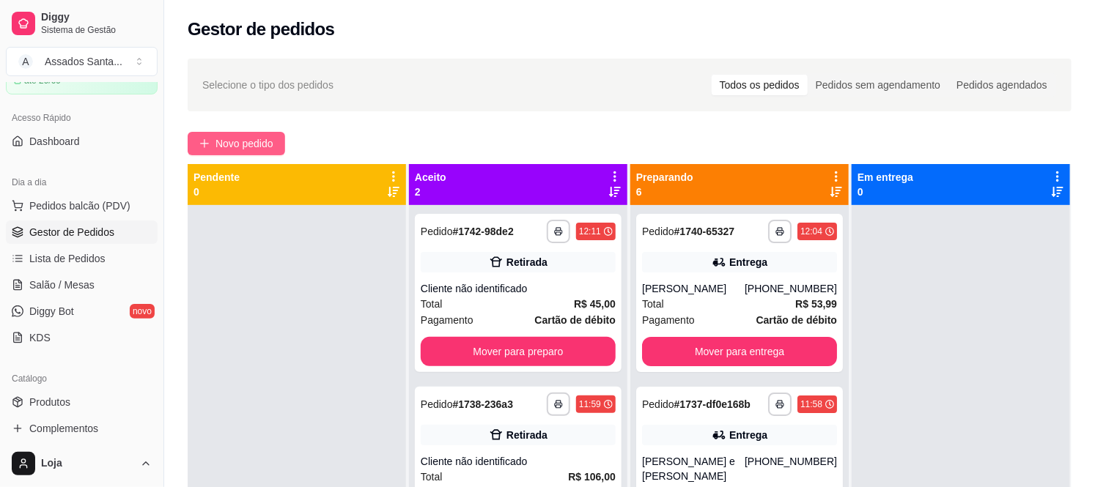
click at [211, 148] on button "Novo pedido" at bounding box center [236, 143] width 97 height 23
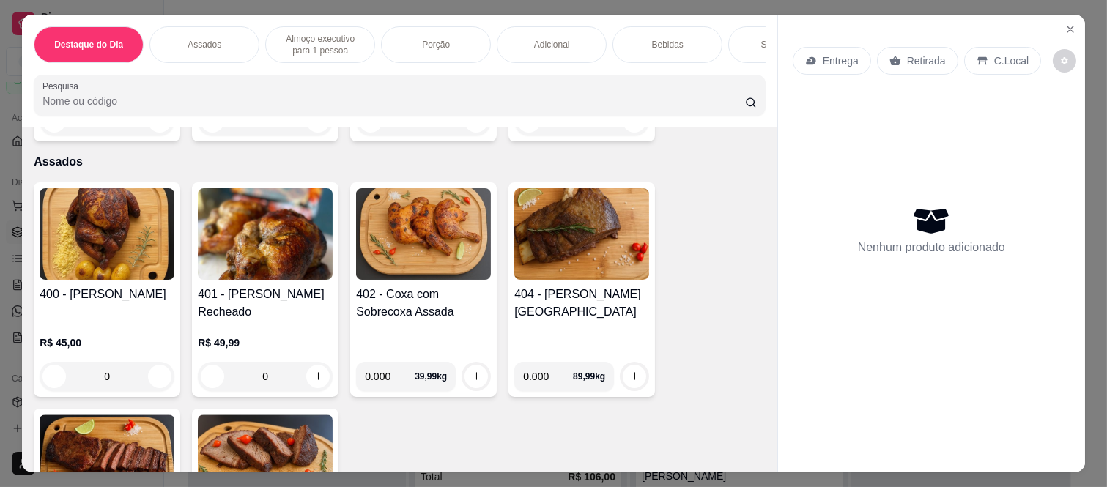
scroll to position [325, 0]
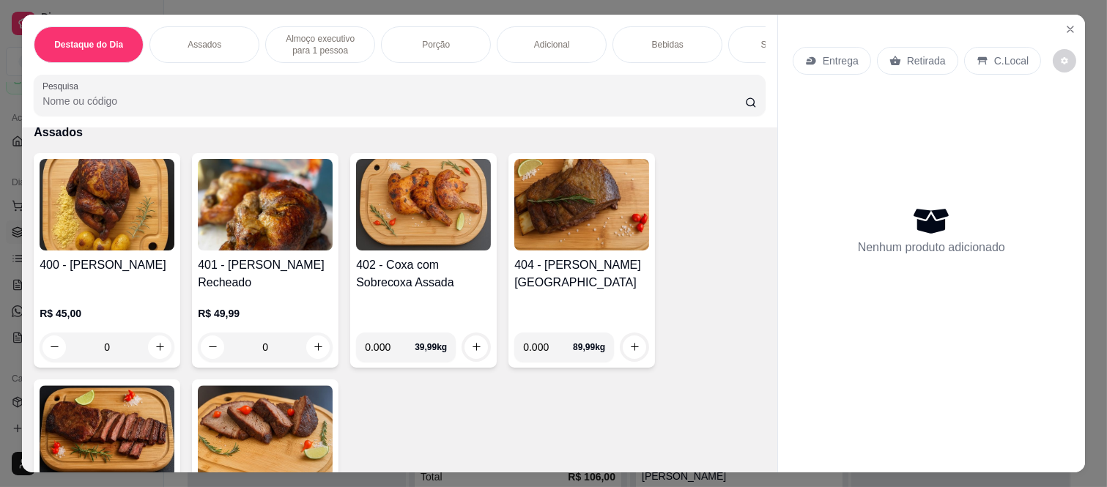
click at [155, 353] on div "0" at bounding box center [107, 347] width 135 height 29
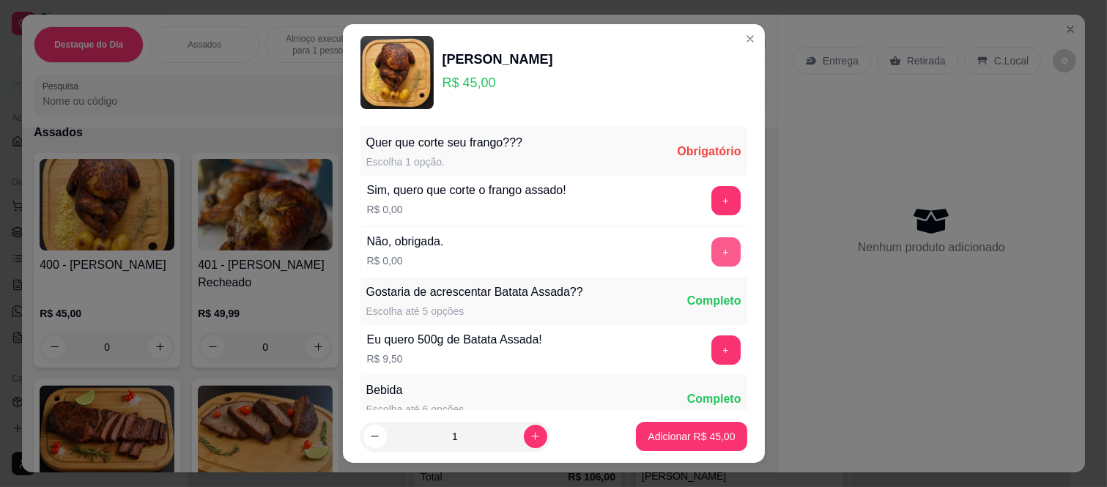
click at [712, 251] on button "+" at bounding box center [726, 251] width 29 height 29
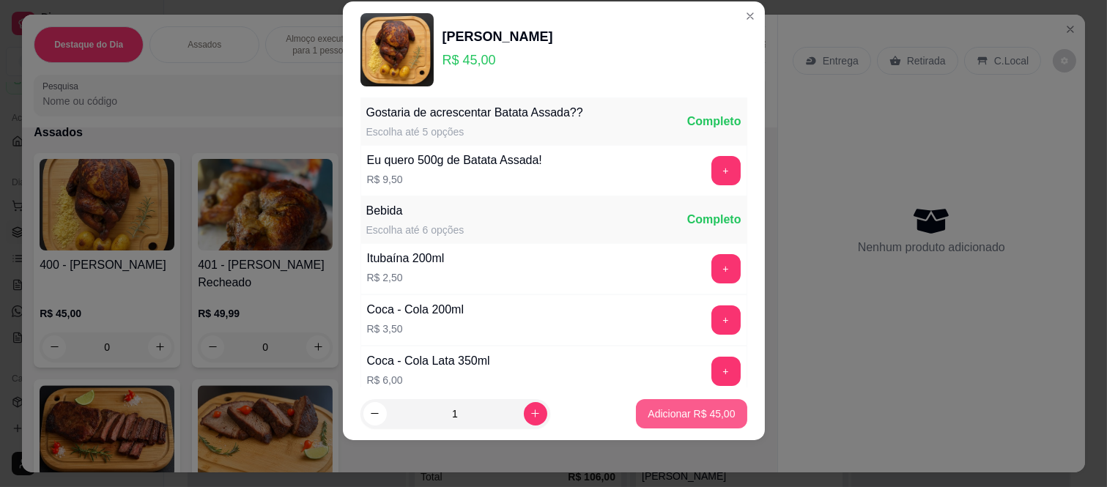
click at [654, 418] on p "Adicionar R$ 45,00" at bounding box center [691, 414] width 87 height 15
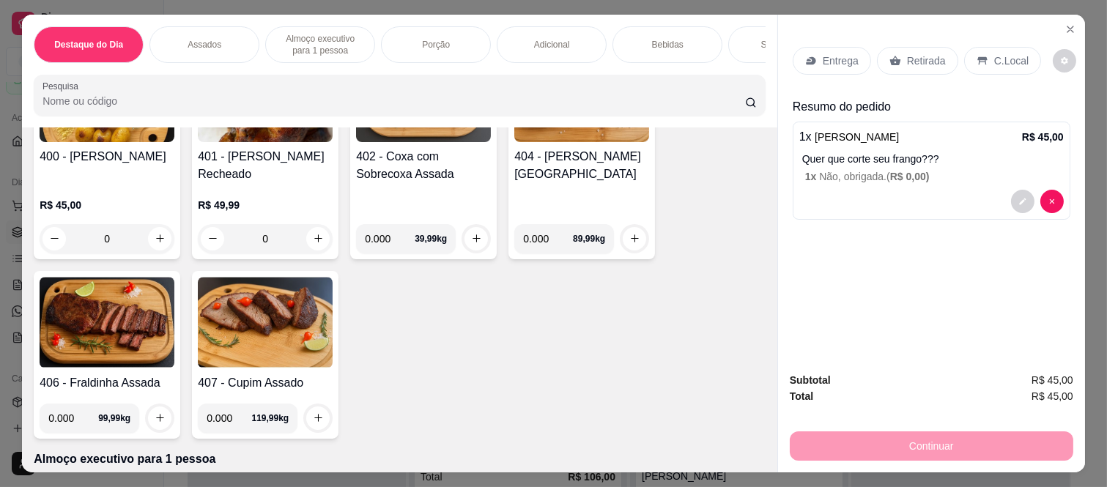
scroll to position [407, 0]
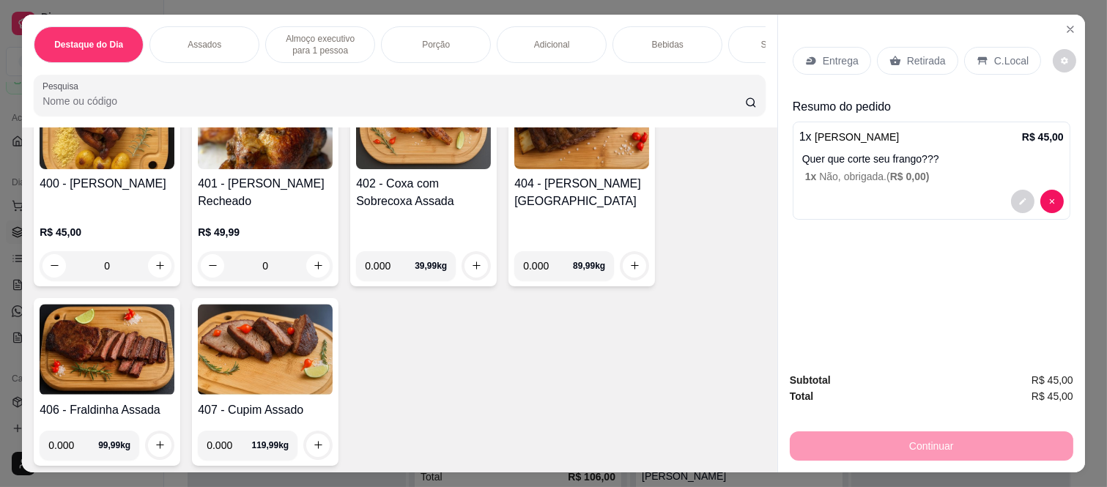
click at [545, 269] on input "0.000" at bounding box center [548, 265] width 50 height 29
type input "0.500"
click at [629, 262] on button "increase-product-quantity" at bounding box center [634, 265] width 23 height 23
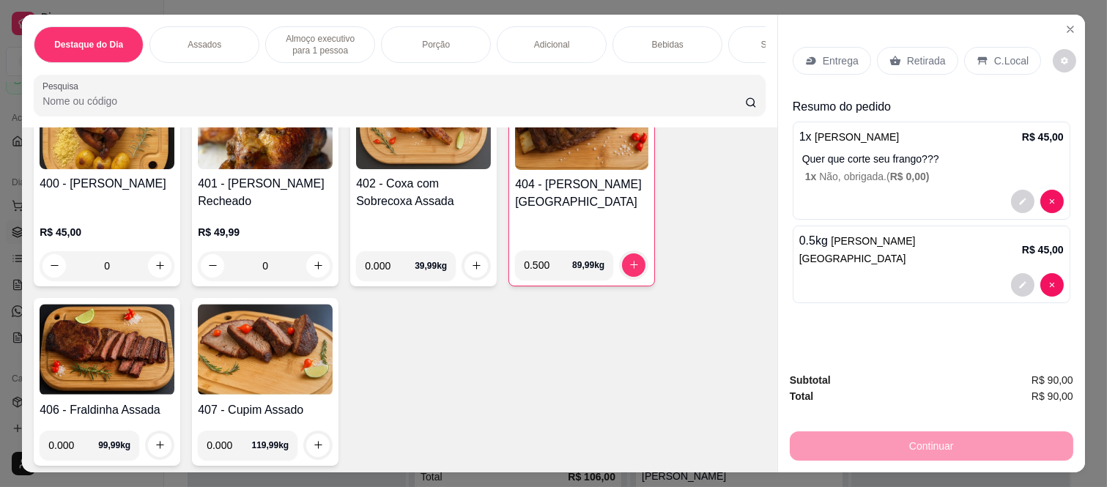
click at [907, 59] on p "Retirada" at bounding box center [926, 60] width 39 height 15
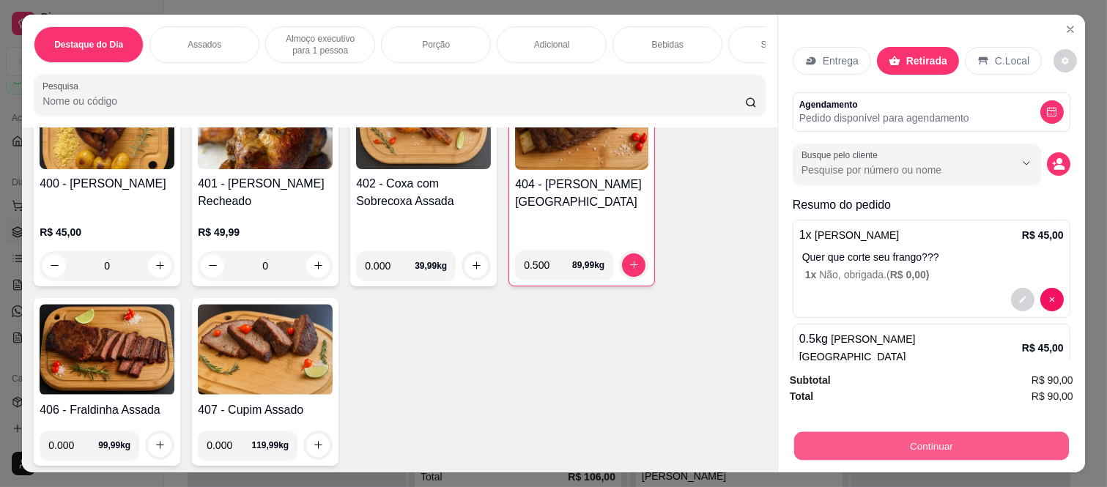
click at [821, 443] on button "Continuar" at bounding box center [931, 446] width 275 height 29
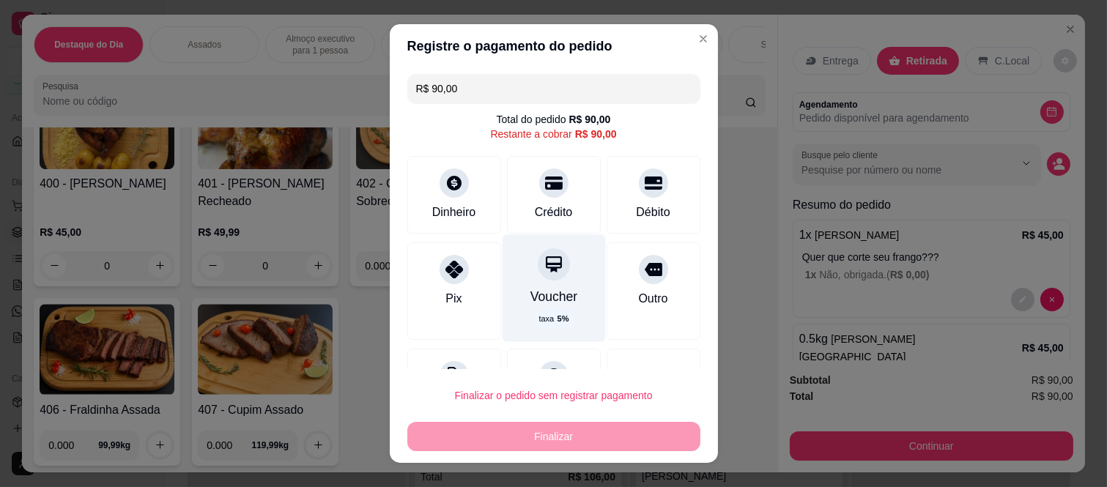
click at [530, 281] on div "Voucher taxa 5 %" at bounding box center [553, 288] width 103 height 107
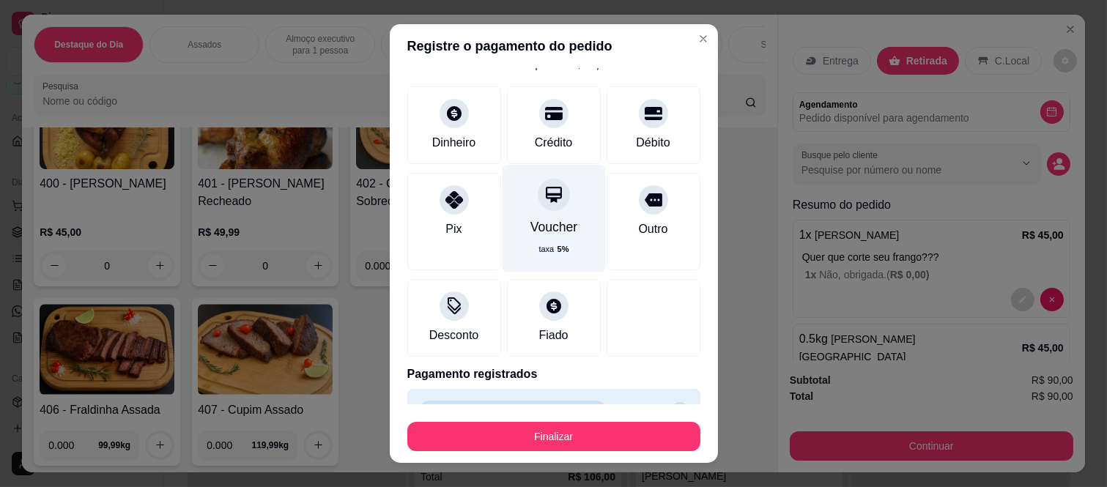
scroll to position [104, 0]
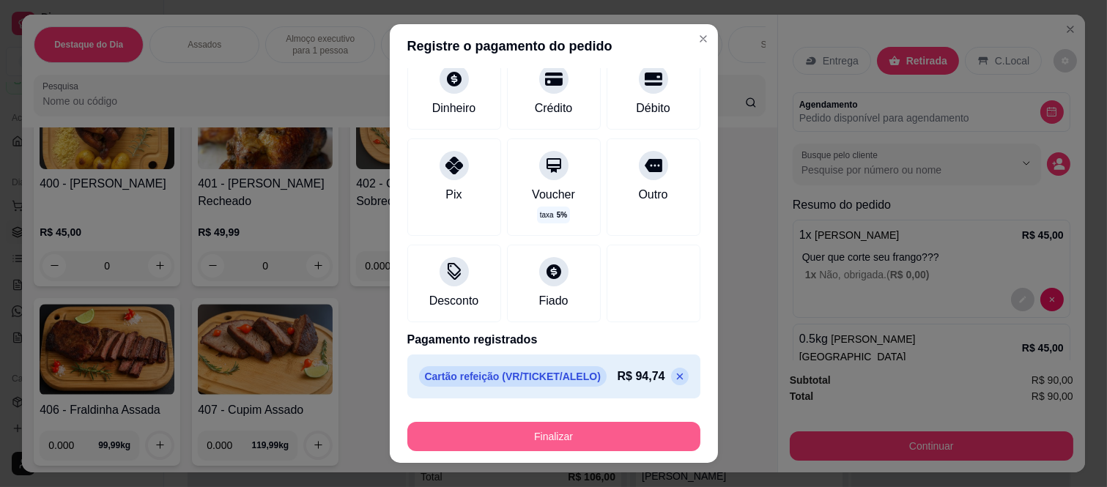
click at [454, 425] on button "Finalizar" at bounding box center [553, 436] width 293 height 29
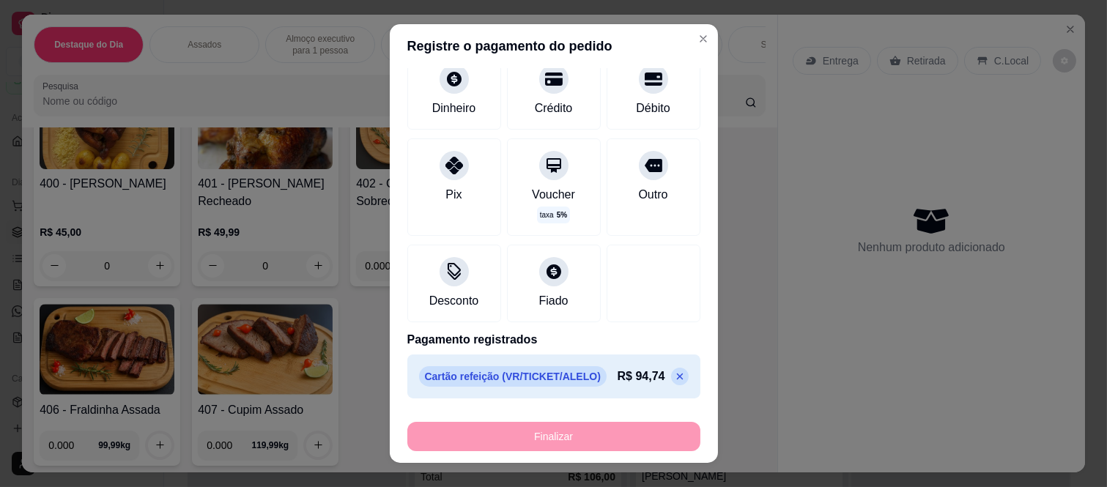
type input "-R$ 90,00"
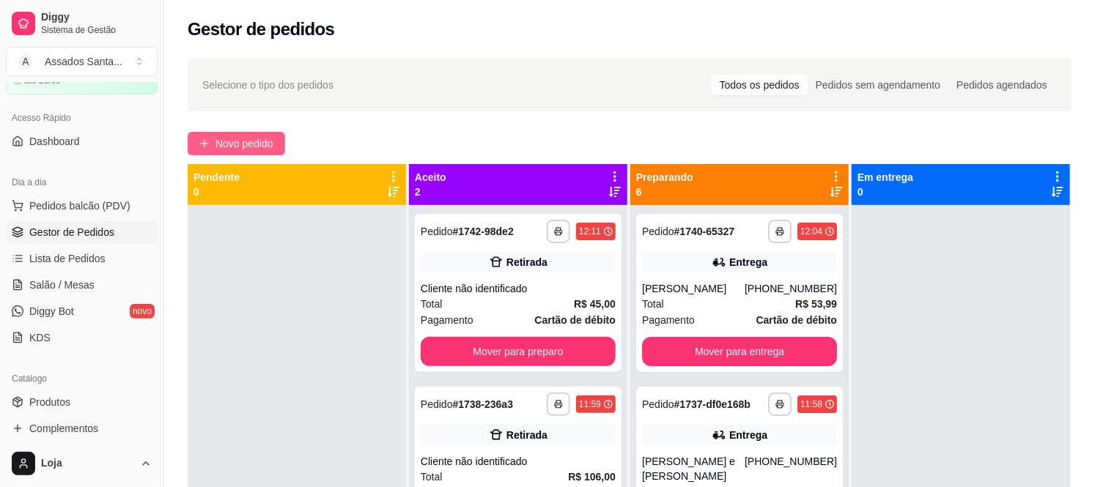
click at [257, 140] on span "Novo pedido" at bounding box center [244, 144] width 58 height 16
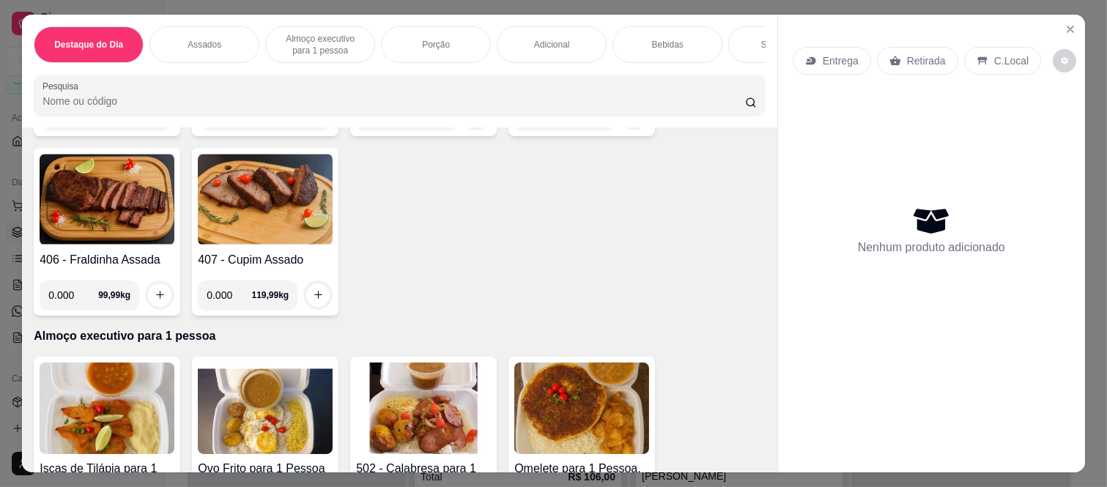
scroll to position [569, 0]
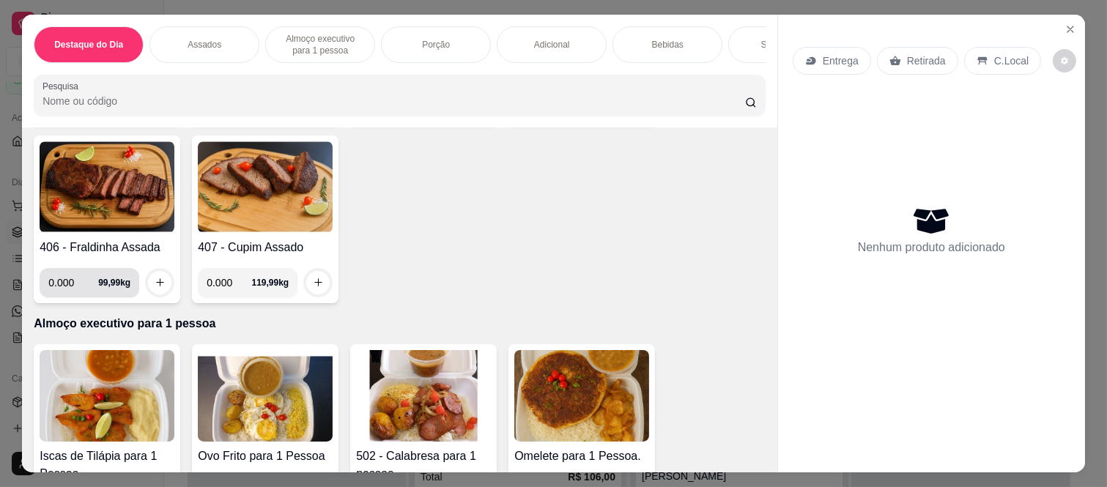
click at [64, 289] on input "0.000" at bounding box center [73, 282] width 50 height 29
type input "0.270"
click at [158, 289] on icon "increase-product-quantity" at bounding box center [160, 283] width 11 height 11
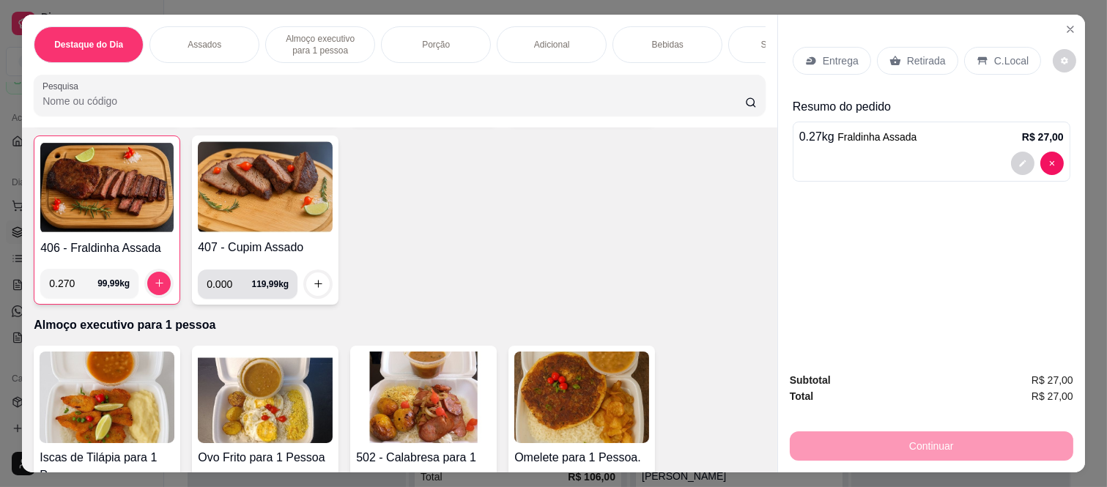
scroll to position [407, 0]
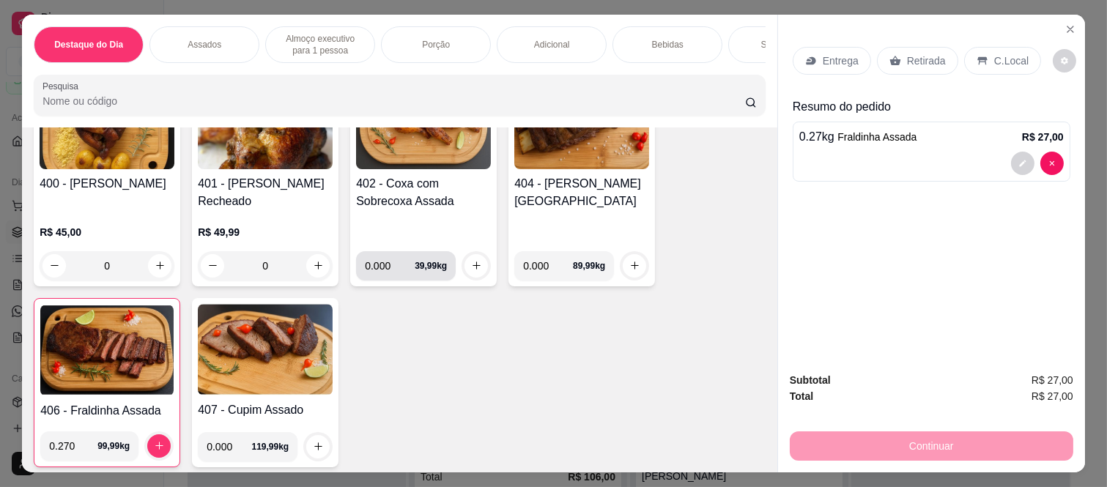
click at [382, 271] on input "0.000" at bounding box center [390, 265] width 50 height 29
type input "0.540"
click at [471, 271] on icon "increase-product-quantity" at bounding box center [476, 265] width 11 height 11
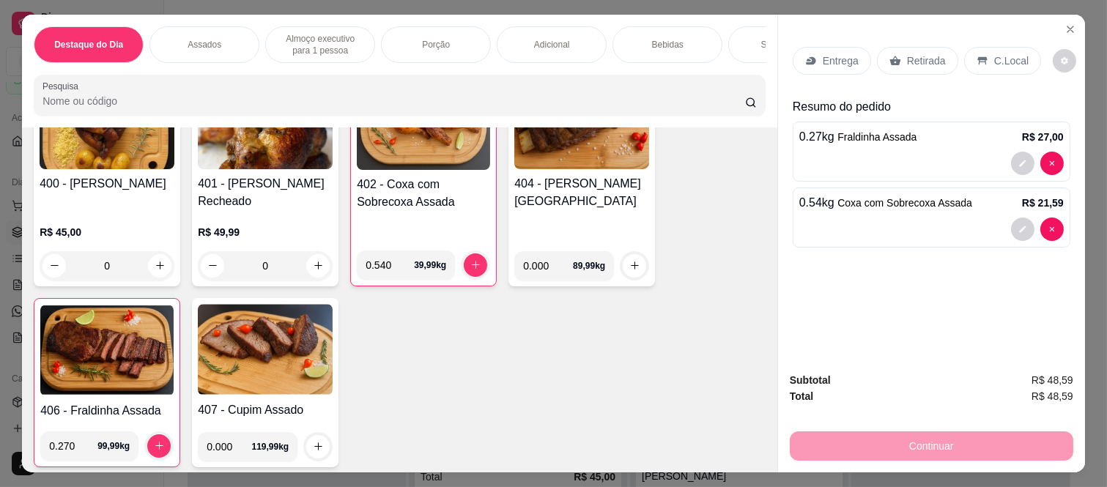
click at [909, 61] on p "Retirada" at bounding box center [926, 60] width 39 height 15
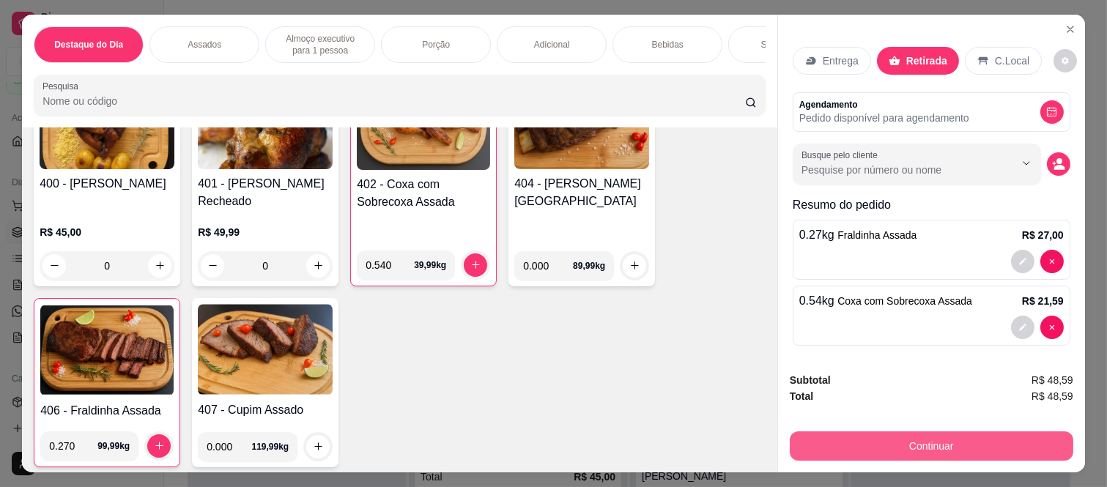
click at [810, 437] on button "Continuar" at bounding box center [932, 446] width 284 height 29
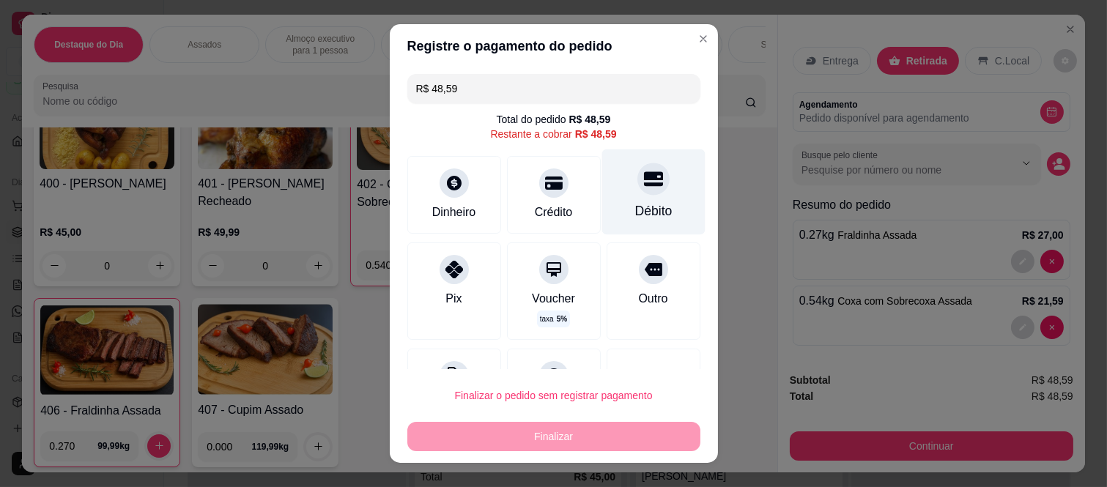
drag, startPoint x: 616, startPoint y: 183, endPoint x: 632, endPoint y: 213, distance: 34.1
click at [638, 183] on div at bounding box center [654, 179] width 32 height 32
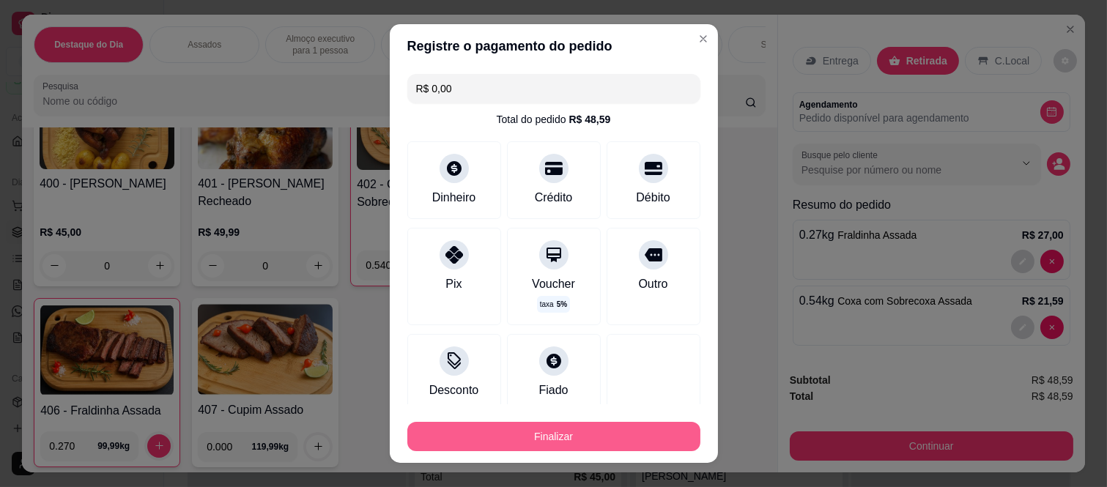
click at [602, 446] on button "Finalizar" at bounding box center [553, 436] width 293 height 29
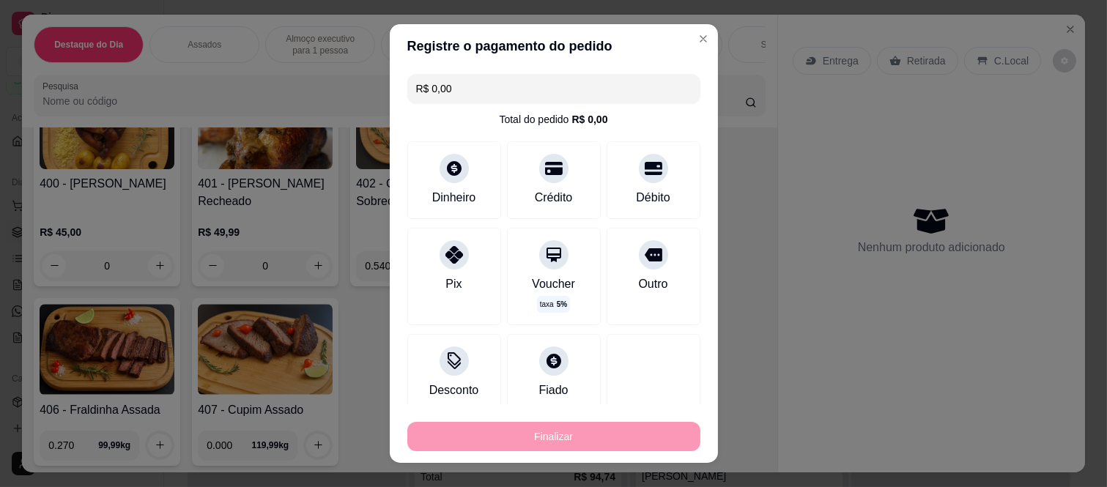
type input "-R$ 48,59"
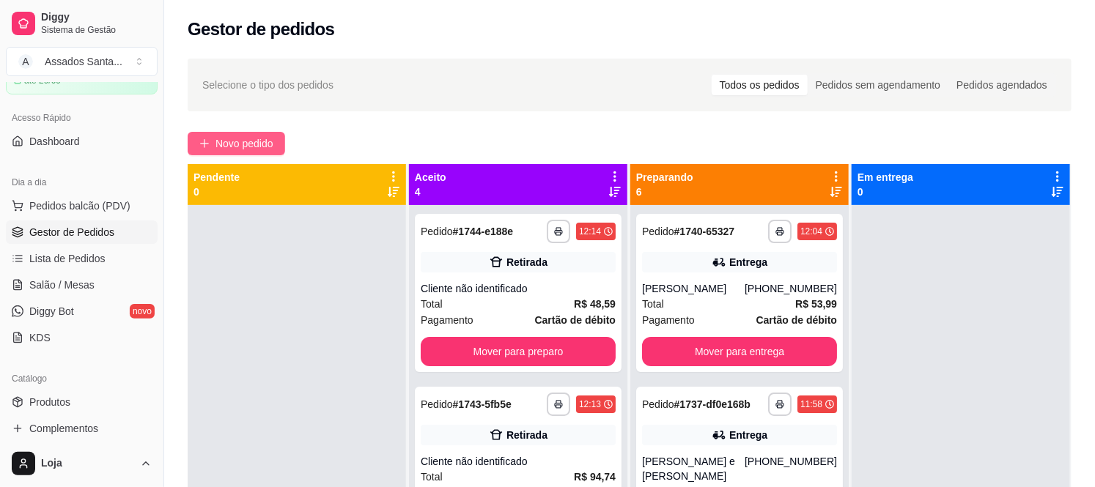
click at [198, 144] on button "Novo pedido" at bounding box center [236, 143] width 97 height 23
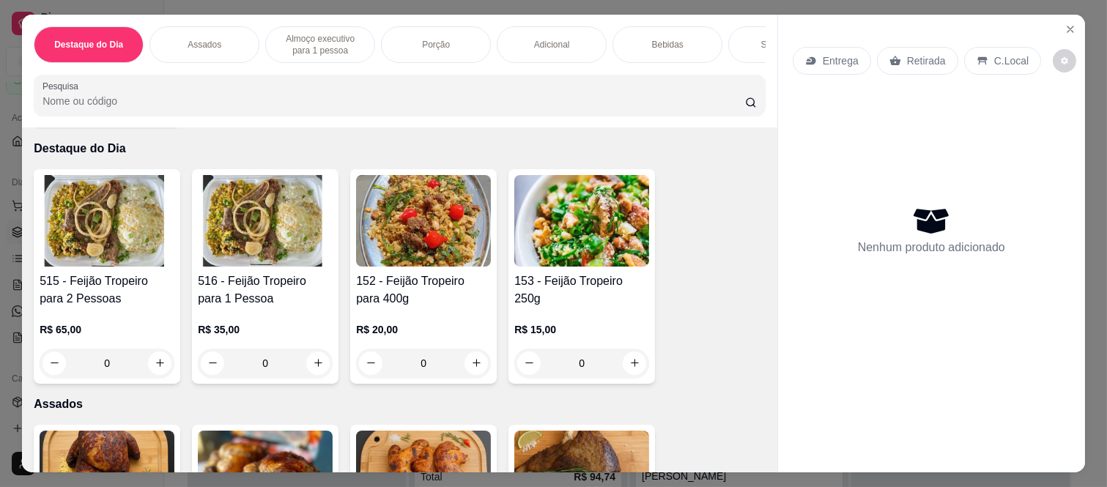
scroll to position [81, 0]
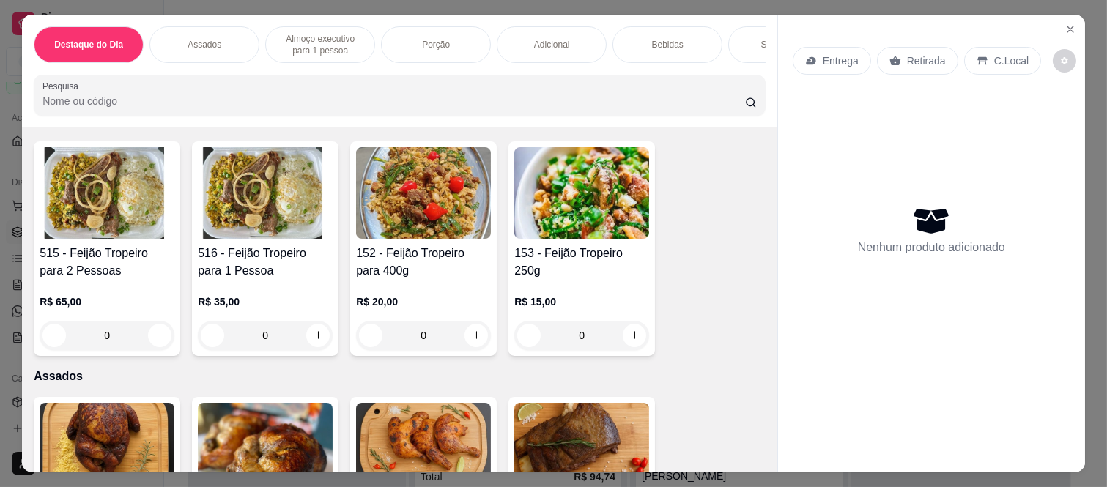
click at [392, 276] on h4 "152 - Feijão Tropeiro para 400g" at bounding box center [423, 262] width 135 height 35
click at [471, 340] on icon "increase-product-quantity" at bounding box center [476, 336] width 11 height 11
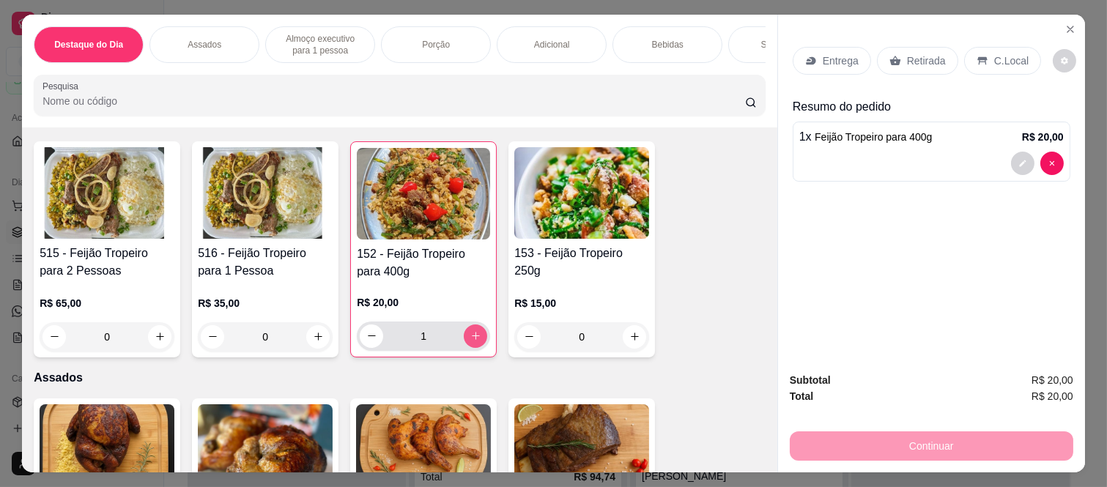
click at [471, 340] on icon "increase-product-quantity" at bounding box center [476, 336] width 11 height 11
type input "2"
click at [890, 55] on icon at bounding box center [896, 61] width 12 height 12
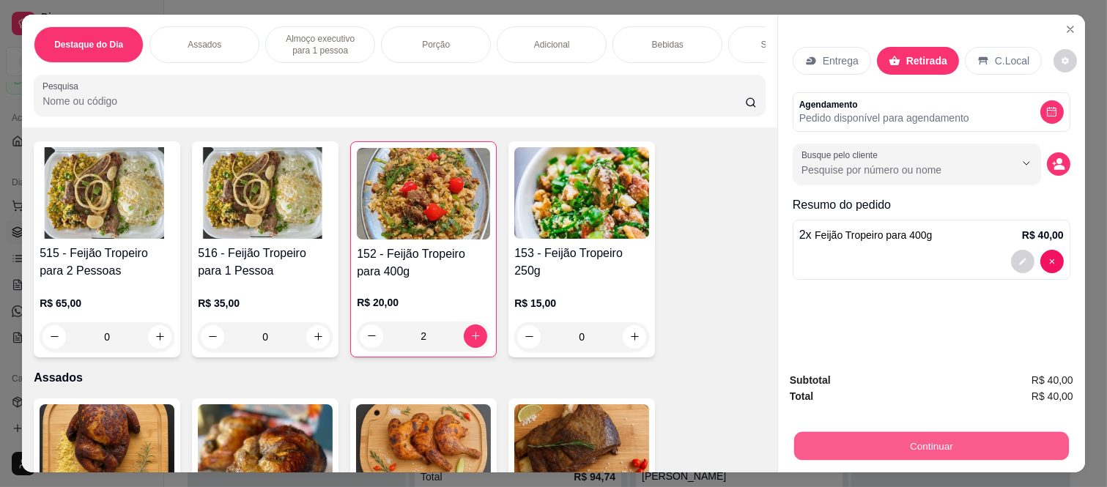
click at [909, 440] on button "Continuar" at bounding box center [931, 446] width 275 height 29
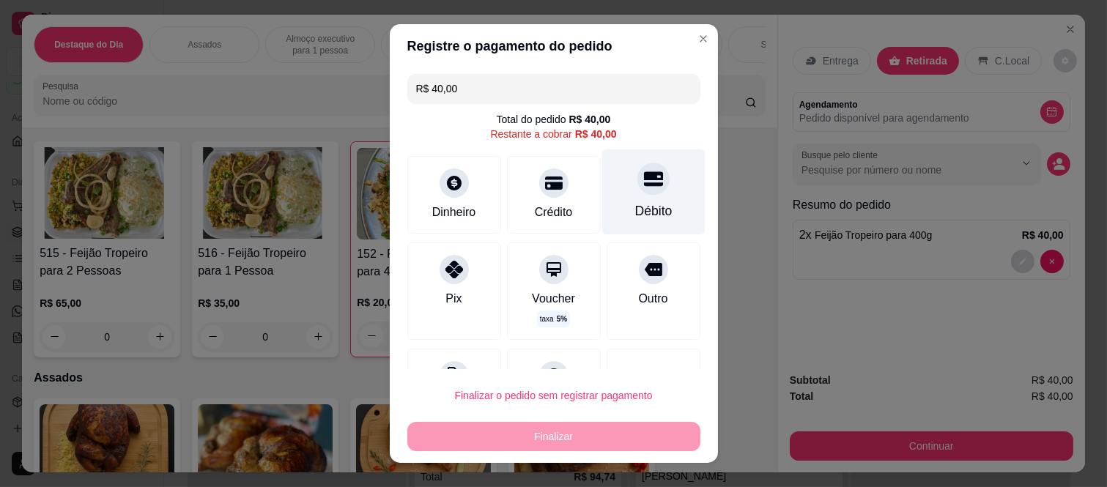
click at [632, 196] on div "Débito" at bounding box center [653, 193] width 103 height 86
type input "R$ 0,00"
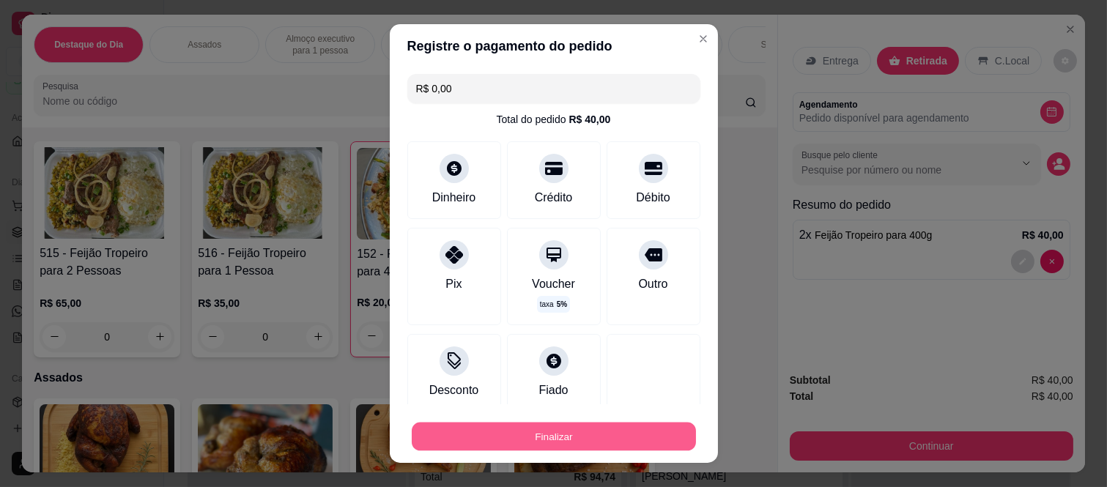
click at [587, 436] on button "Finalizar" at bounding box center [554, 436] width 284 height 29
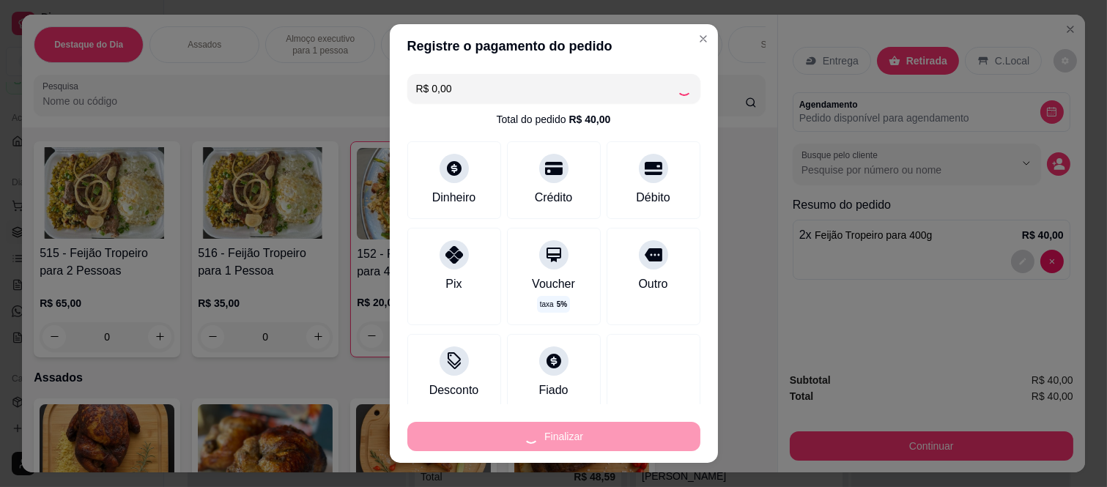
type input "0"
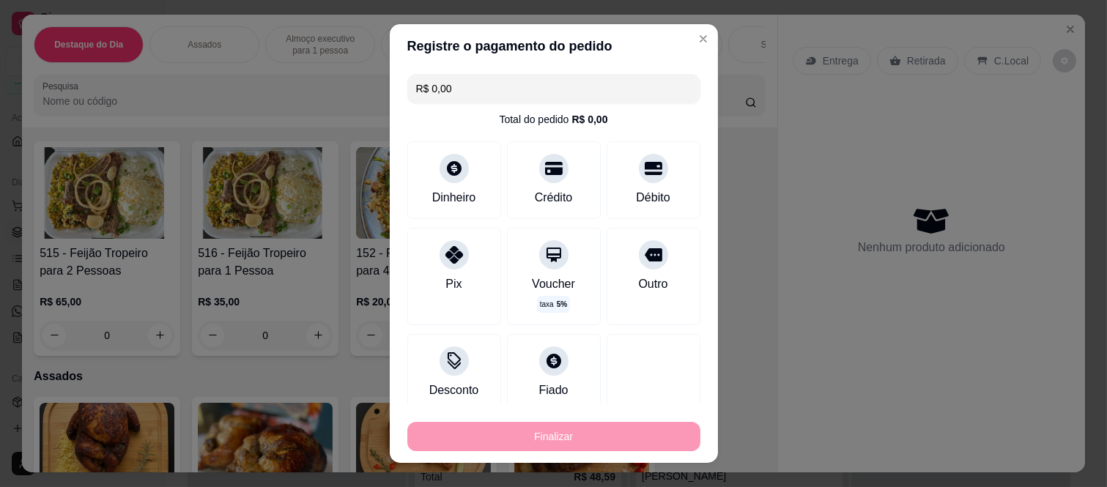
type input "-R$ 40,00"
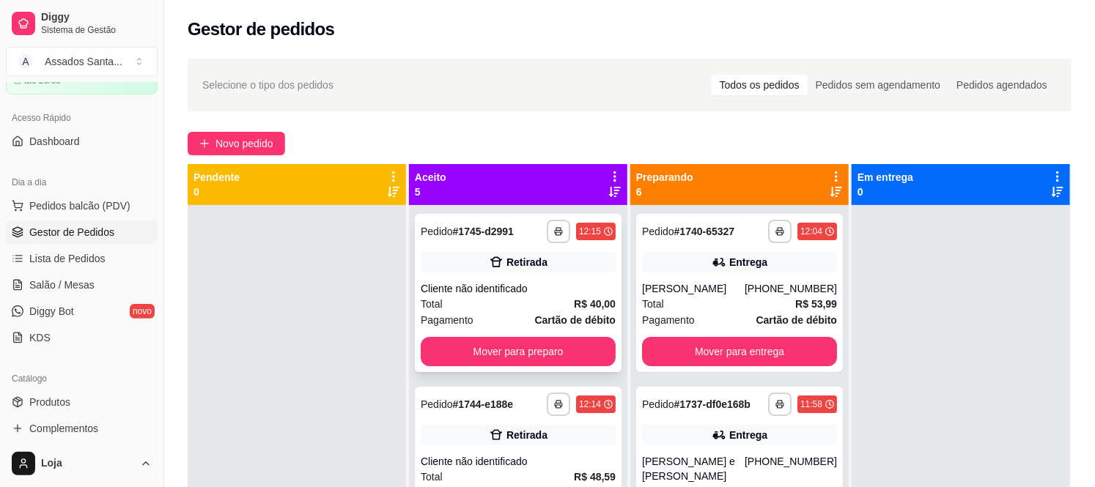
click at [506, 275] on div "**********" at bounding box center [518, 293] width 207 height 158
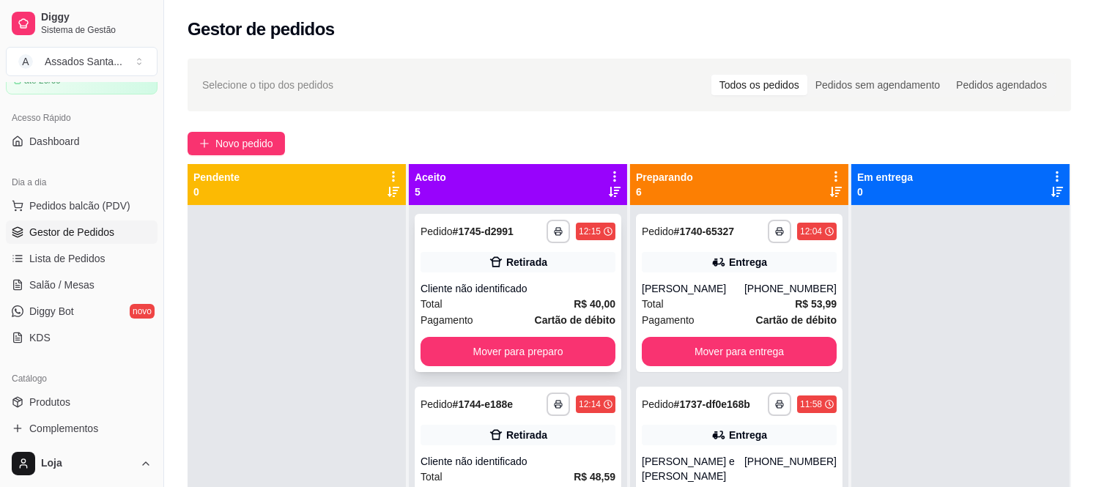
scroll to position [92, 0]
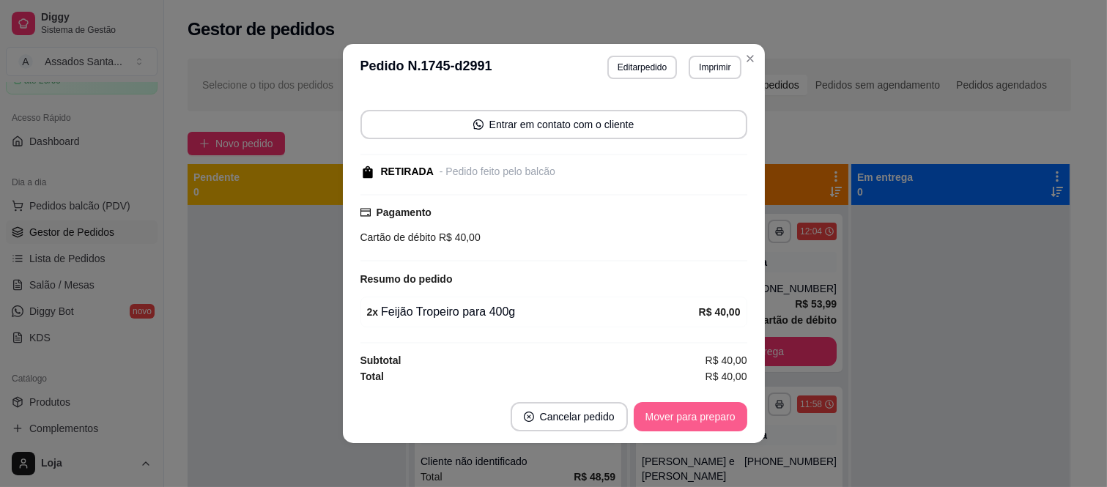
click at [679, 408] on button "Mover para preparo" at bounding box center [691, 416] width 114 height 29
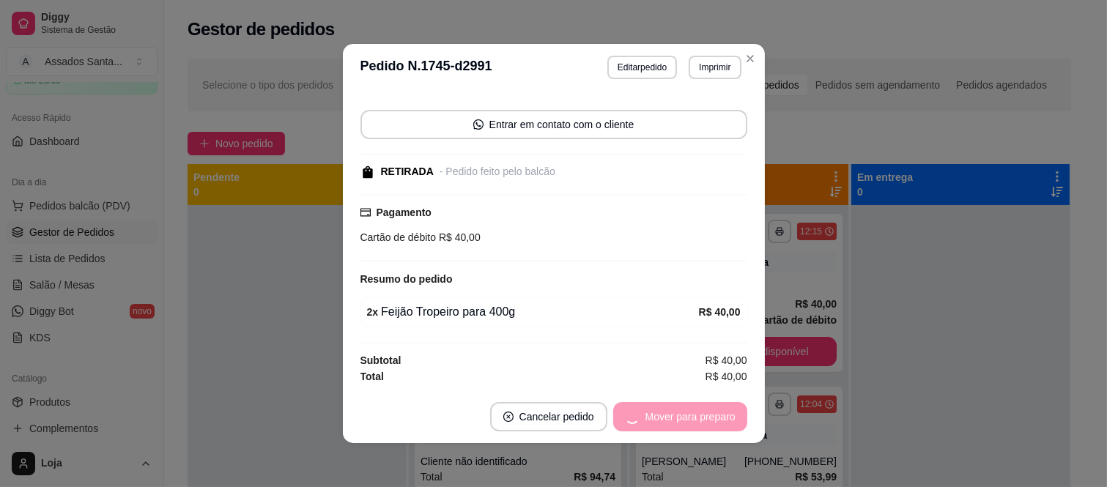
click at [679, 408] on div "Mover para preparo" at bounding box center [680, 416] width 134 height 29
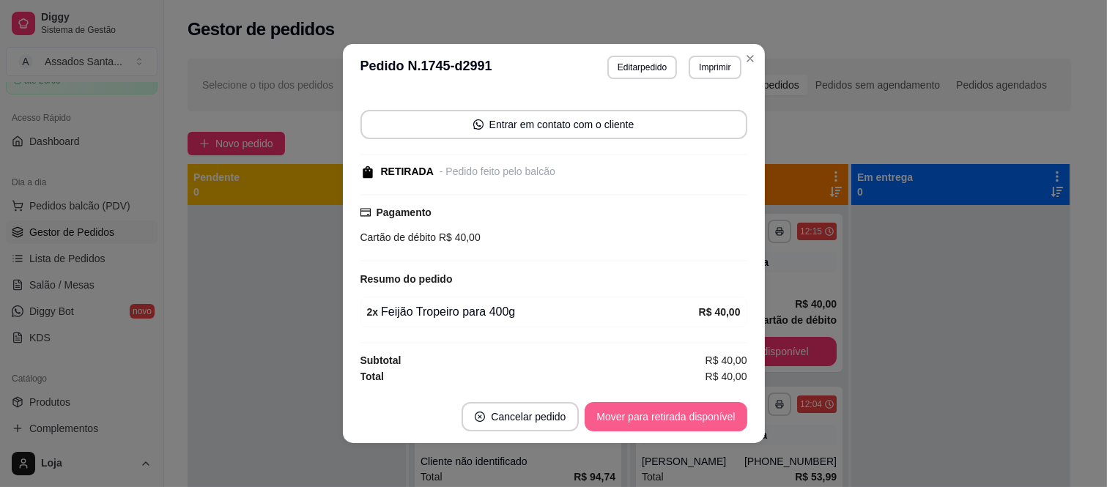
click at [679, 411] on button "Mover para retirada disponível" at bounding box center [666, 416] width 162 height 29
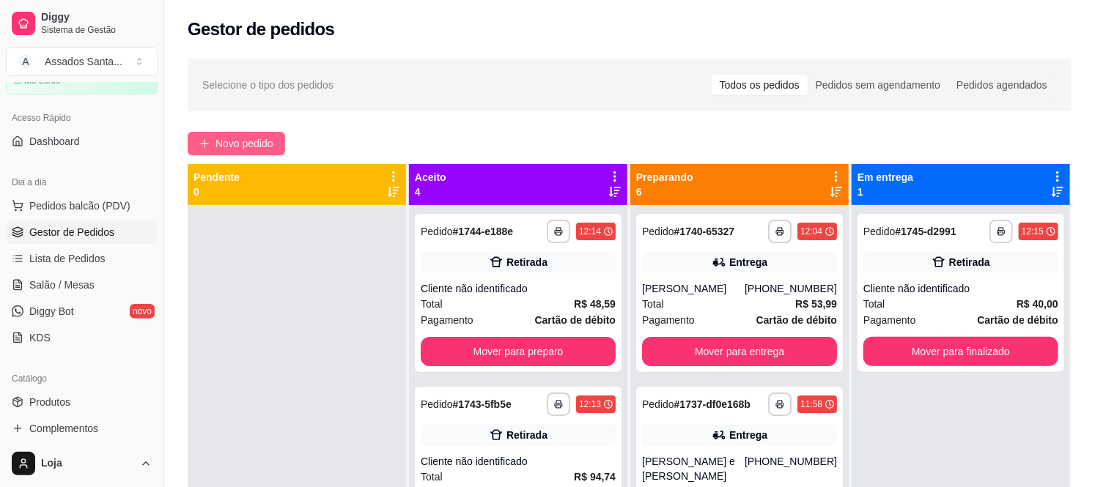
click at [271, 141] on span "Novo pedido" at bounding box center [244, 144] width 58 height 16
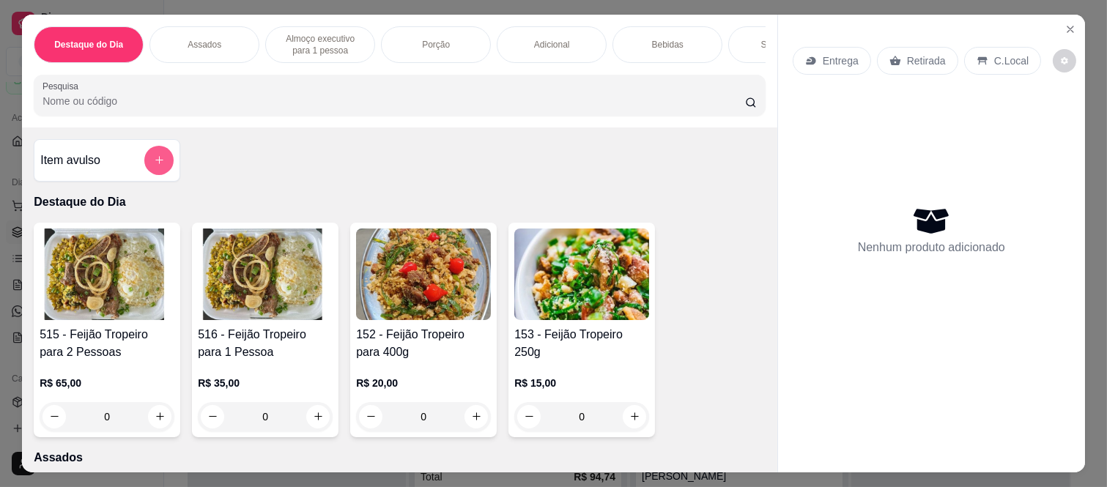
click at [151, 160] on button "add-separate-item" at bounding box center [158, 160] width 29 height 29
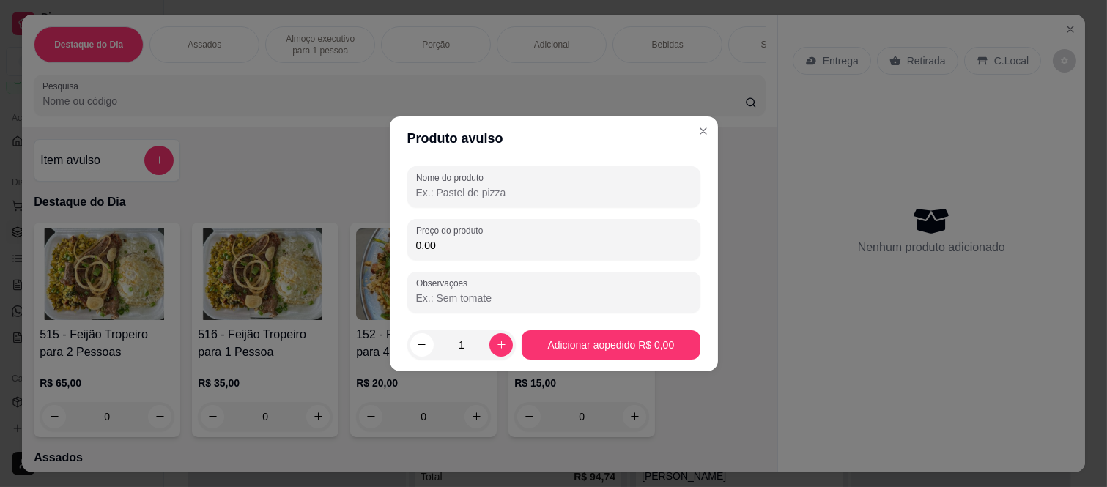
click at [463, 260] on div "Nome do produto Preço do produto 0,00 Observações" at bounding box center [553, 239] width 293 height 147
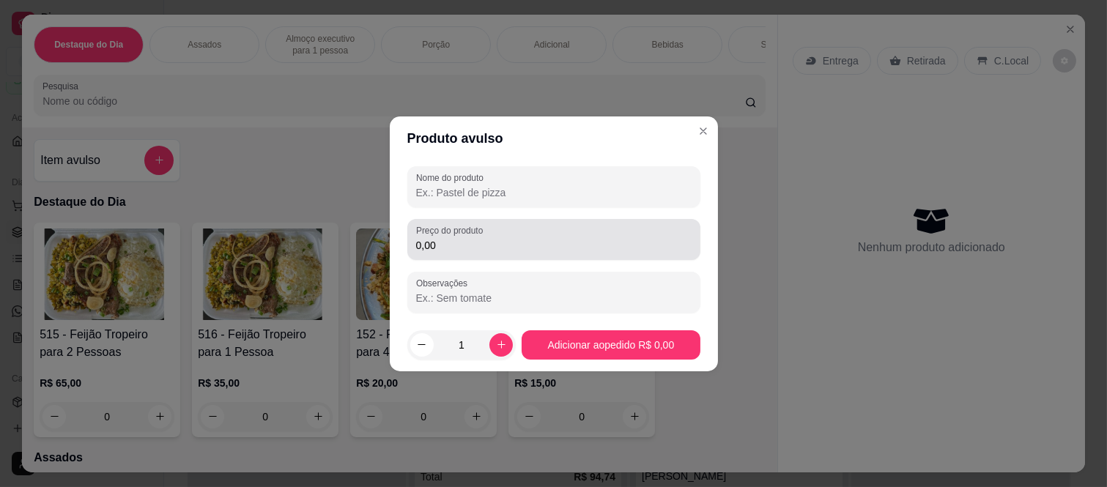
click at [466, 253] on div "0,00" at bounding box center [554, 239] width 276 height 29
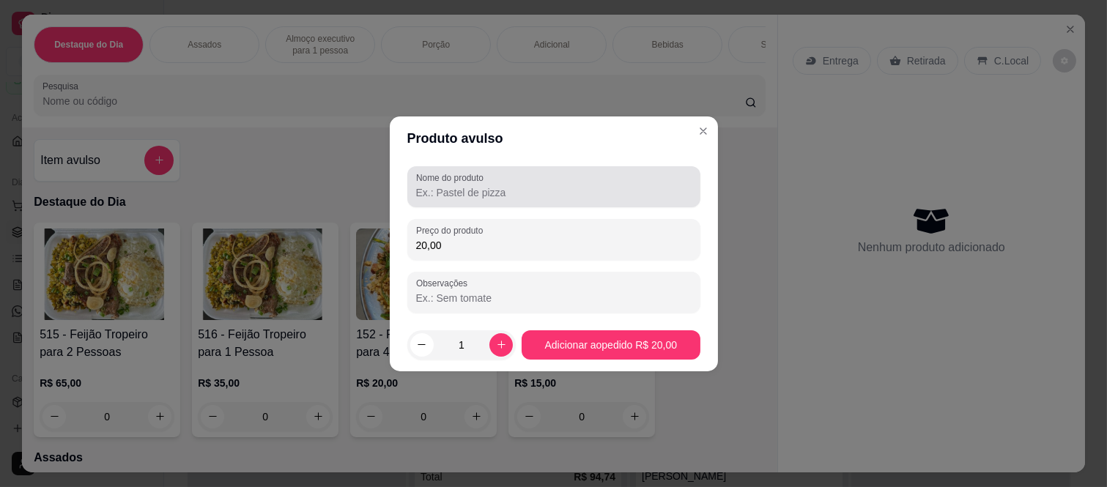
type input "20,00"
click at [544, 182] on div at bounding box center [554, 186] width 276 height 29
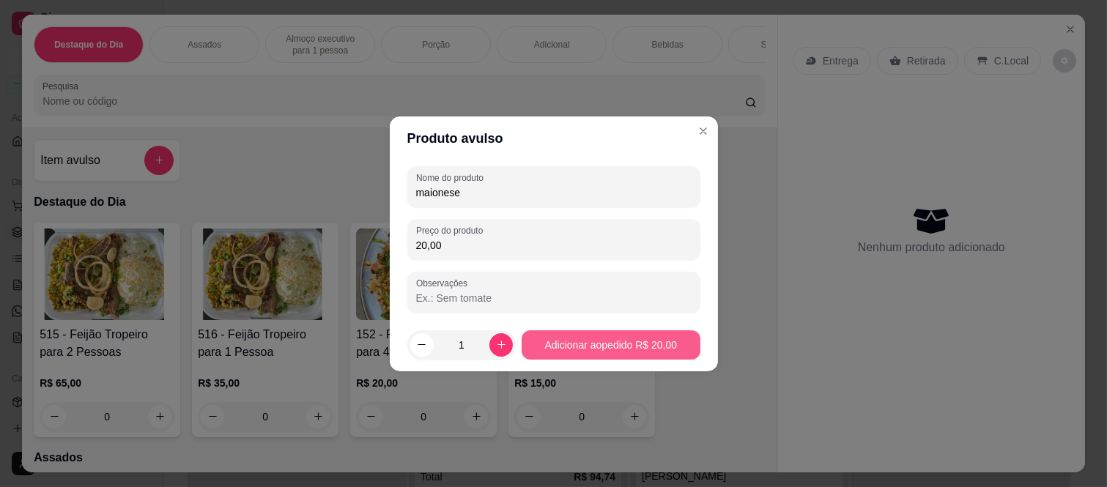
type input "maionese"
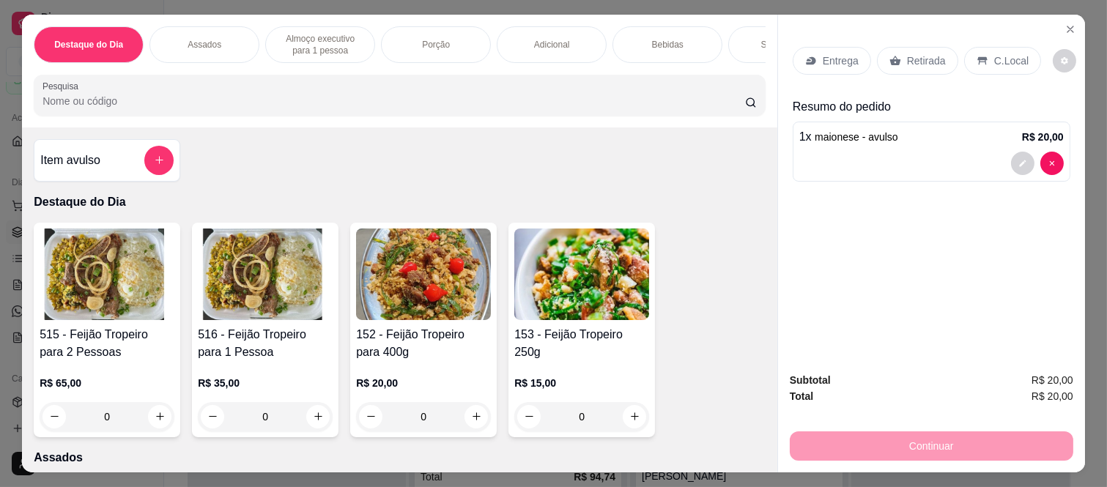
click at [913, 62] on p "Retirada" at bounding box center [926, 60] width 39 height 15
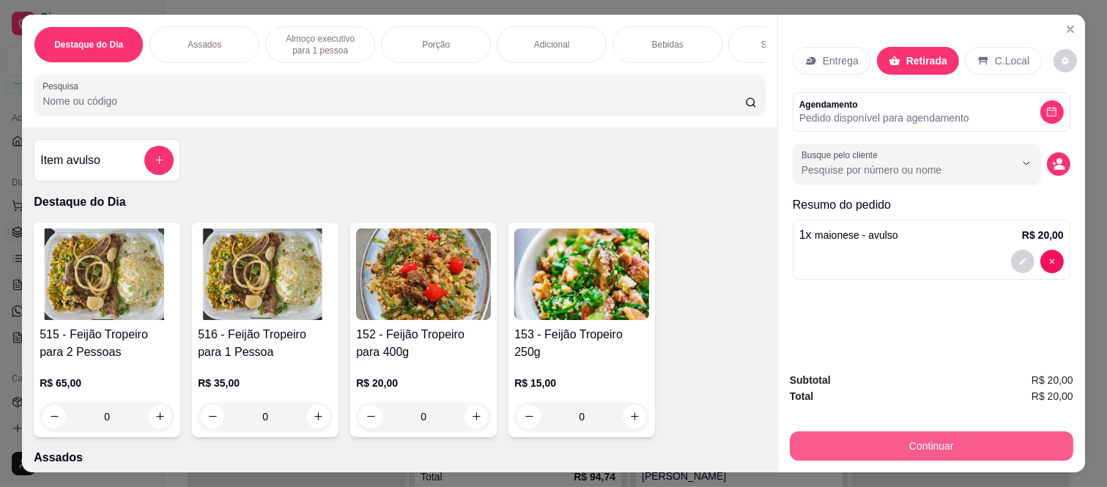
click at [802, 443] on button "Continuar" at bounding box center [932, 446] width 284 height 29
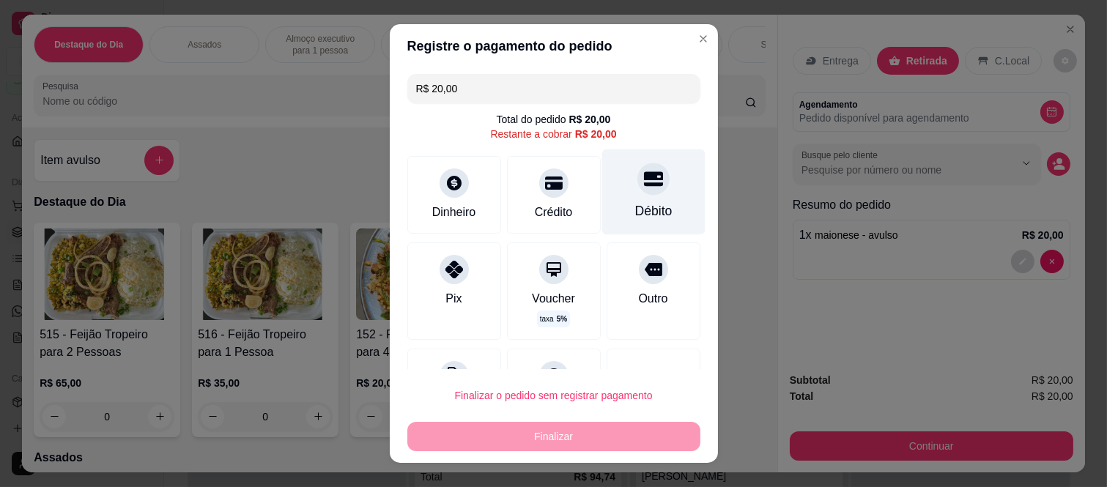
click at [619, 194] on div "Débito" at bounding box center [653, 193] width 103 height 86
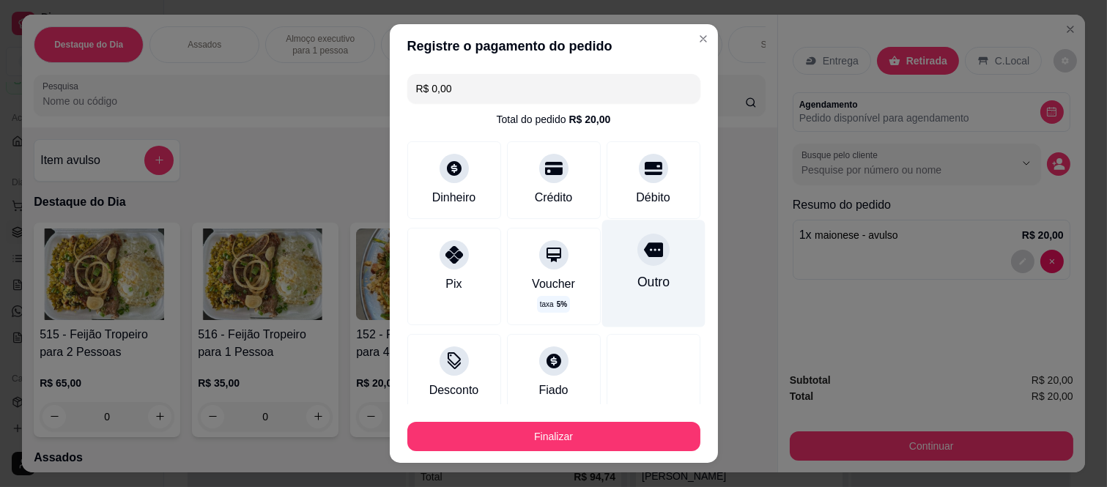
scroll to position [89, 0]
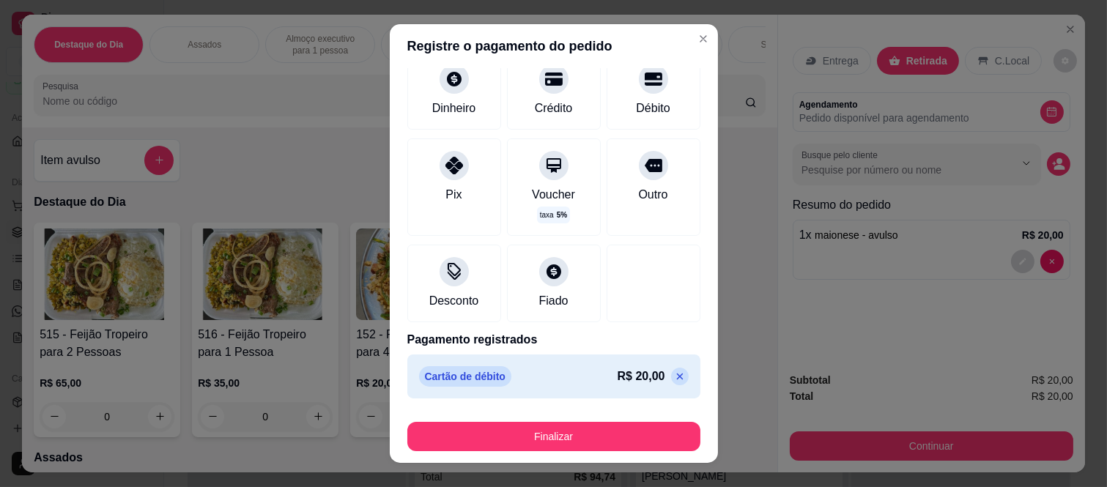
click at [596, 429] on button "Finalizar" at bounding box center [553, 436] width 293 height 29
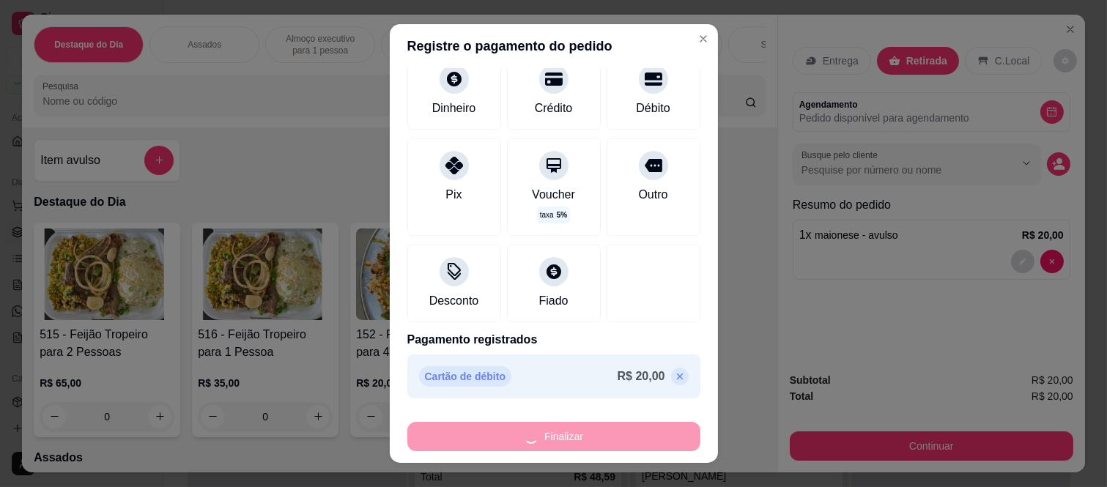
type input "-R$ 20,00"
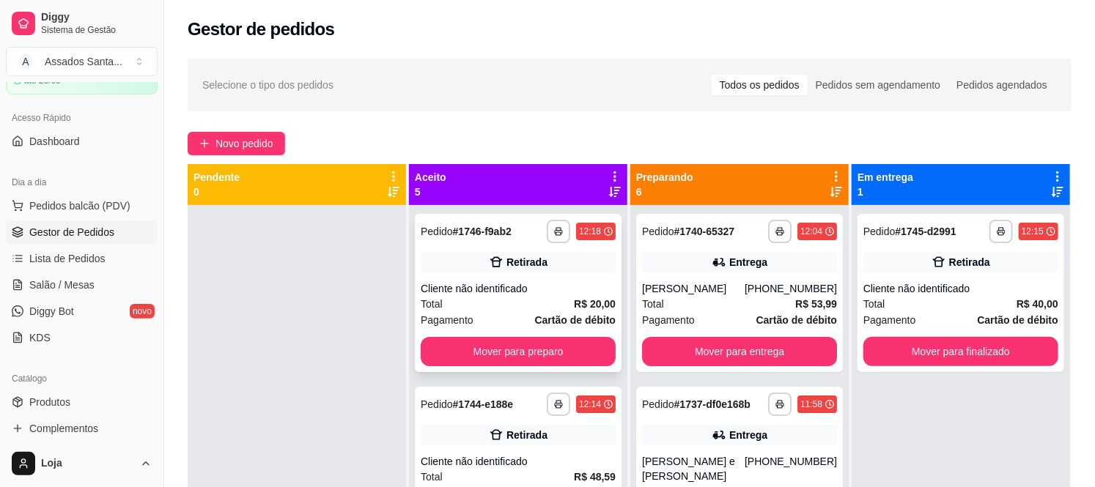
click at [525, 291] on div "Cliente não identificado" at bounding box center [518, 288] width 195 height 15
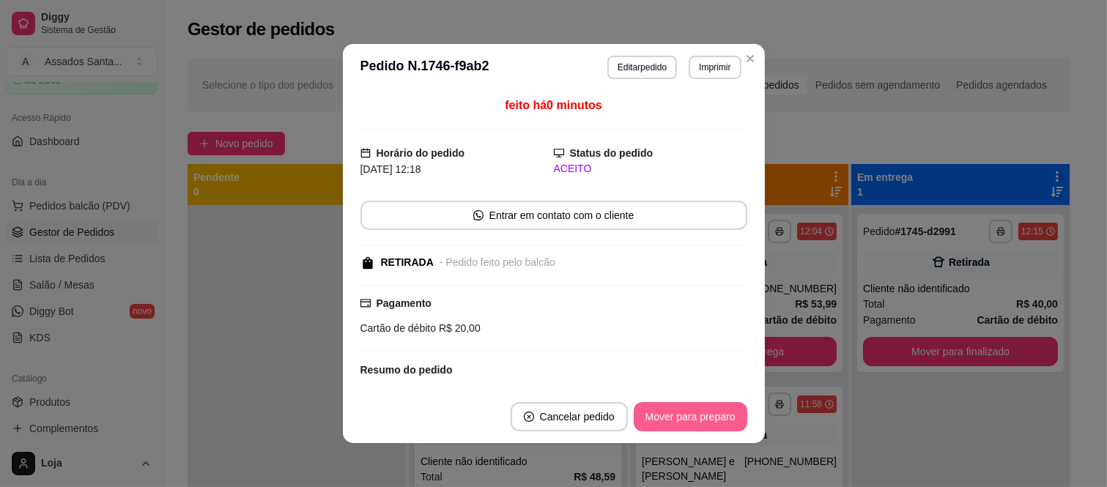
click at [639, 413] on button "Mover para preparo" at bounding box center [691, 416] width 114 height 29
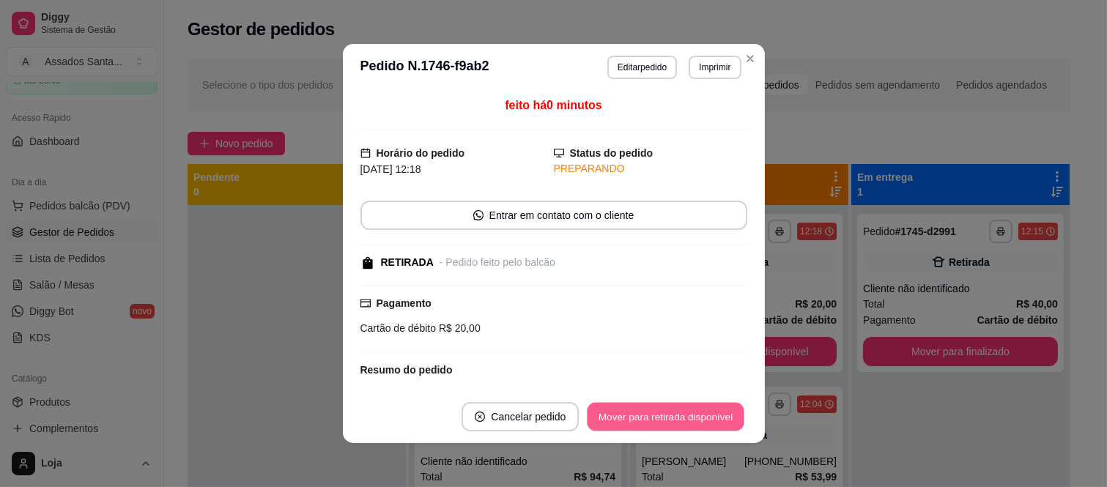
click at [645, 416] on button "Mover para retirada disponível" at bounding box center [666, 417] width 157 height 29
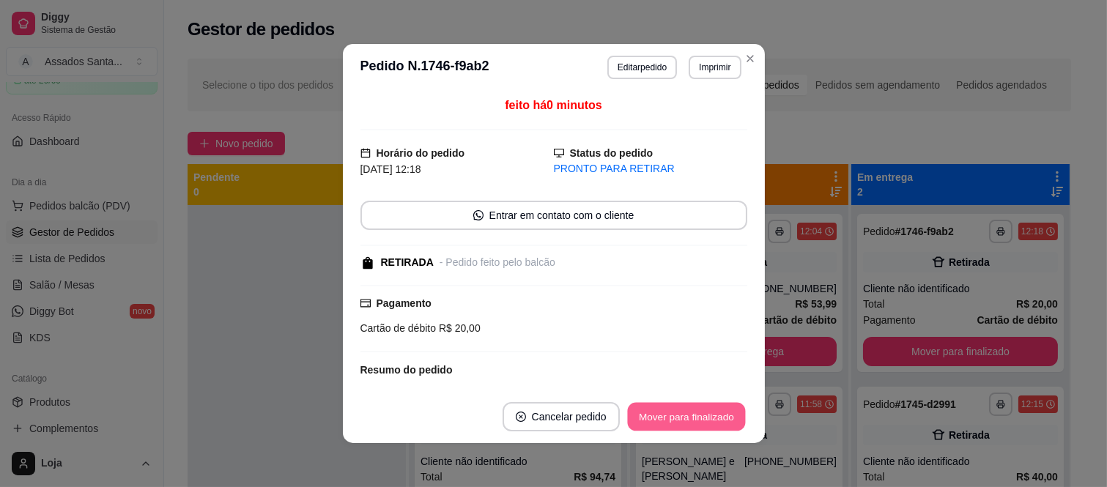
click at [645, 416] on button "Mover para finalizado" at bounding box center [686, 417] width 118 height 29
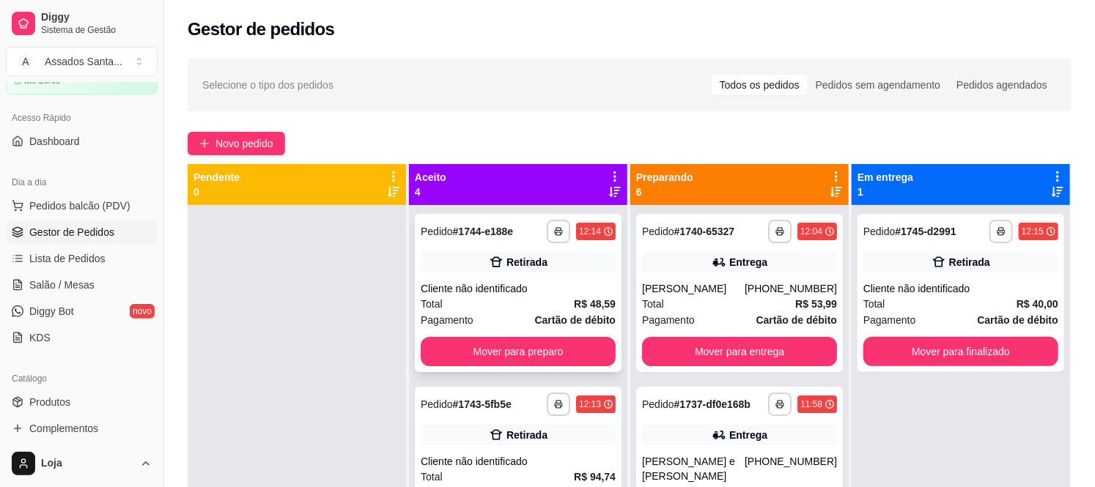
click at [548, 294] on div "Cliente não identificado" at bounding box center [518, 288] width 195 height 15
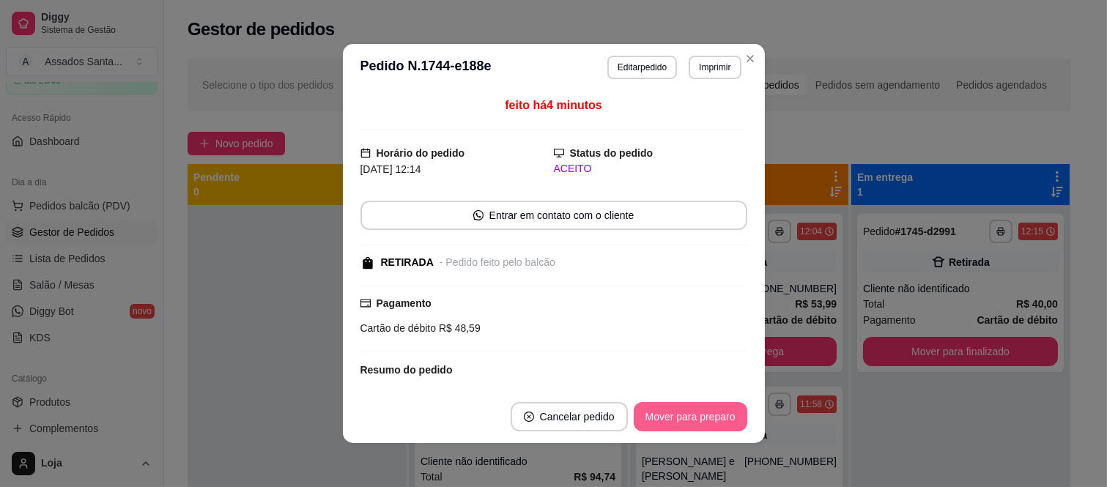
click at [648, 416] on button "Mover para preparo" at bounding box center [691, 416] width 114 height 29
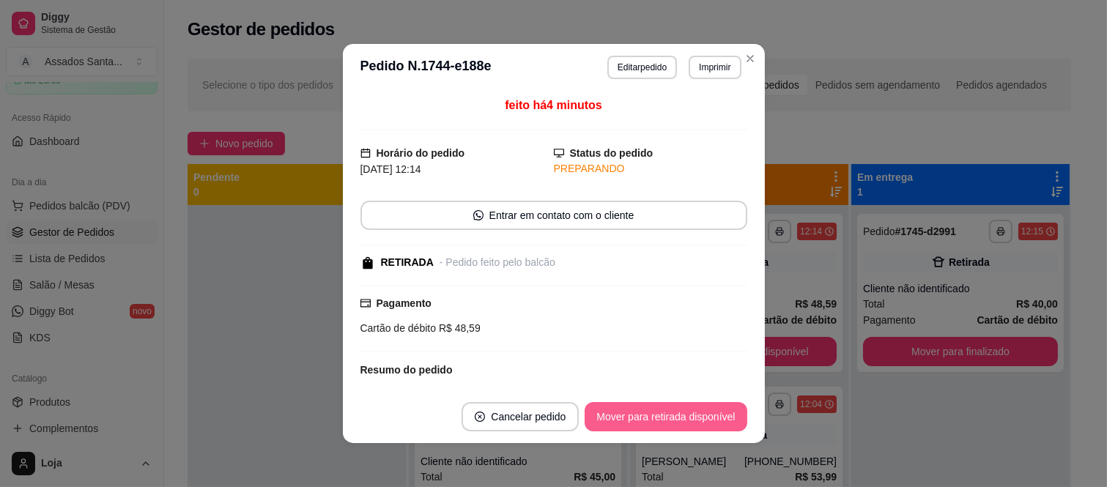
click at [648, 416] on button "Mover para retirada disponível" at bounding box center [666, 416] width 162 height 29
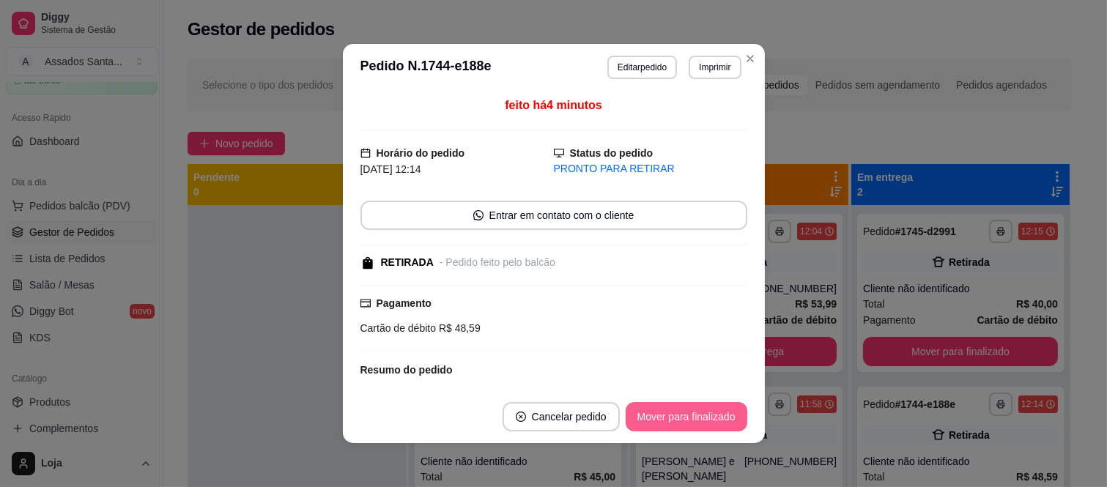
click at [648, 416] on button "Mover para finalizado" at bounding box center [687, 416] width 122 height 29
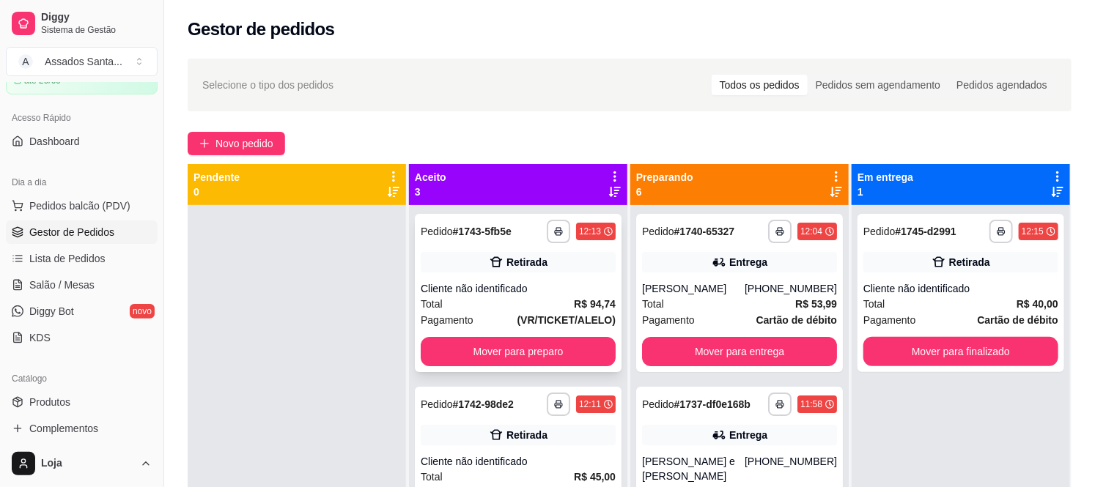
click at [497, 283] on div "Cliente não identificado" at bounding box center [518, 288] width 195 height 15
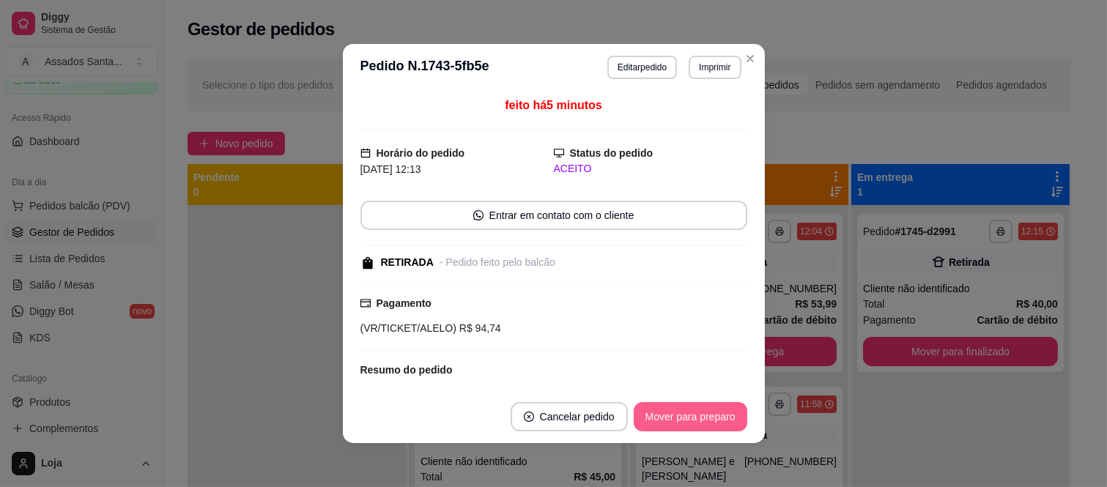
click at [654, 413] on button "Mover para preparo" at bounding box center [691, 416] width 114 height 29
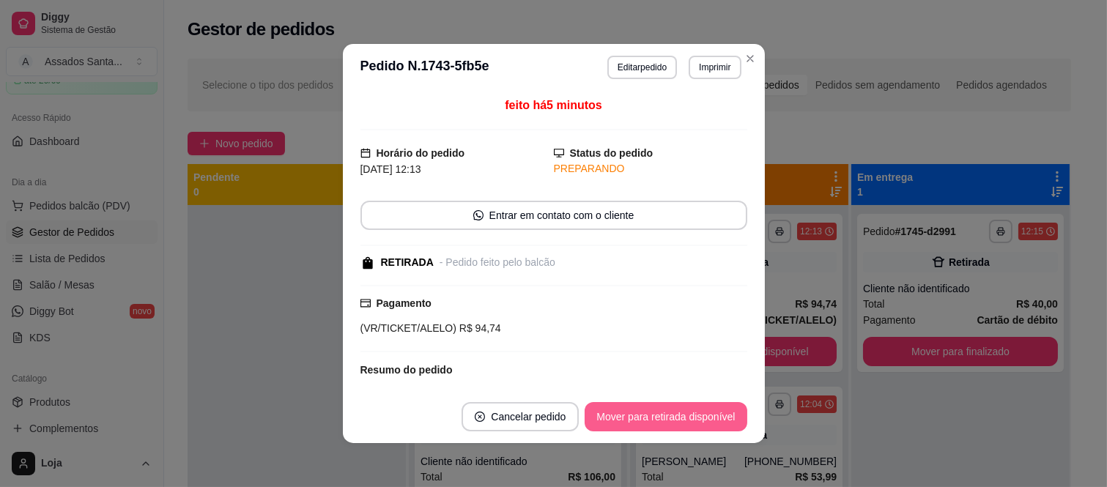
click at [654, 413] on button "Mover para retirada disponível" at bounding box center [666, 416] width 162 height 29
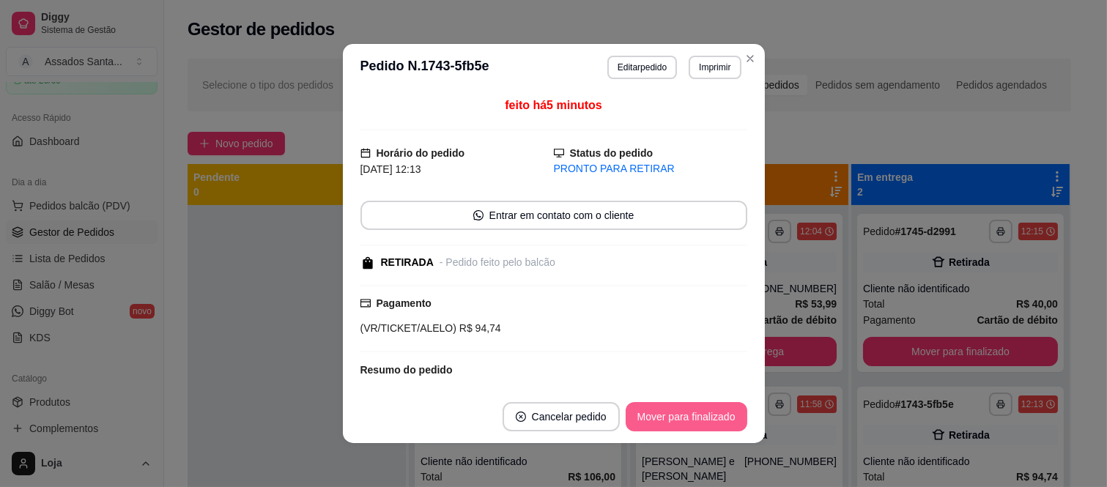
click at [654, 413] on button "Mover para finalizado" at bounding box center [687, 416] width 122 height 29
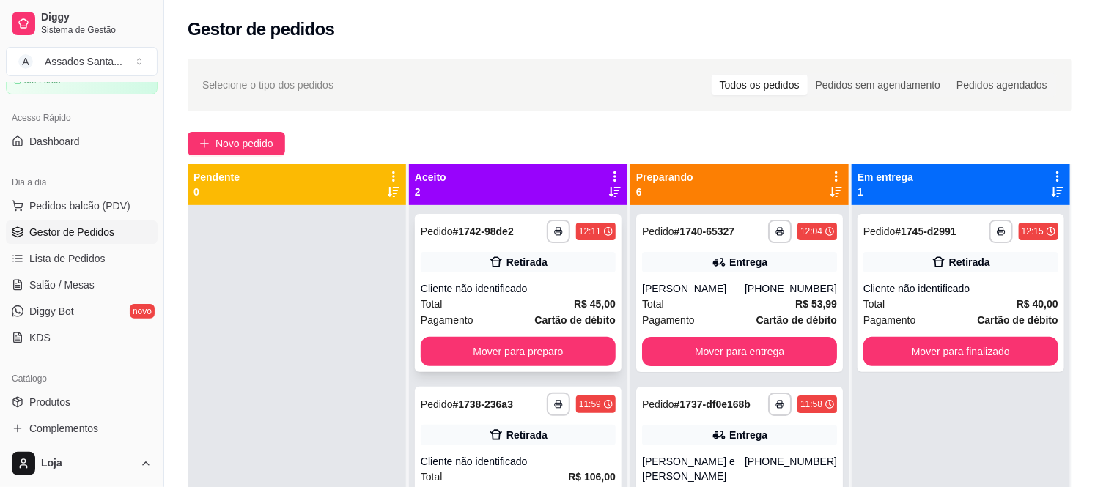
click at [469, 302] on div "Total R$ 45,00" at bounding box center [518, 304] width 195 height 16
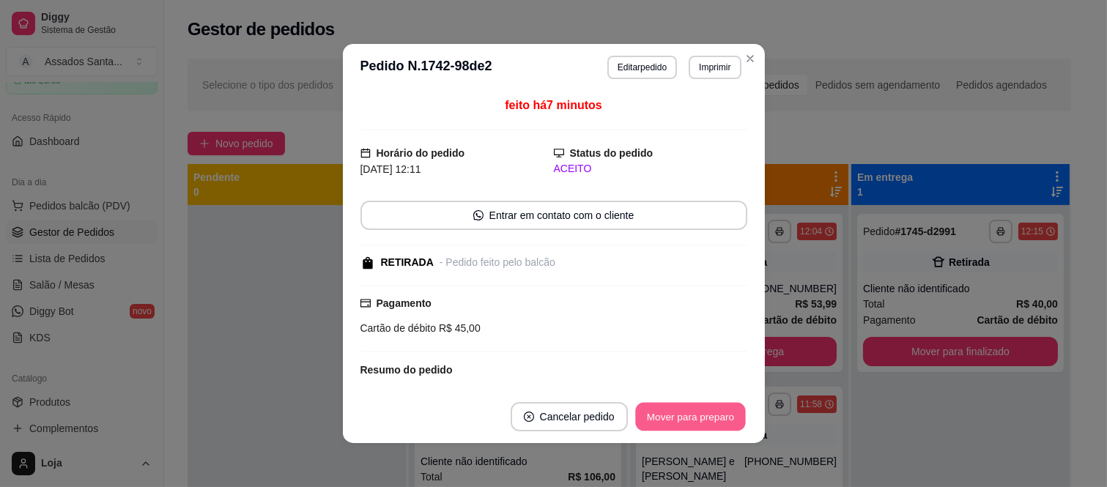
click at [671, 416] on button "Mover para preparo" at bounding box center [690, 417] width 110 height 29
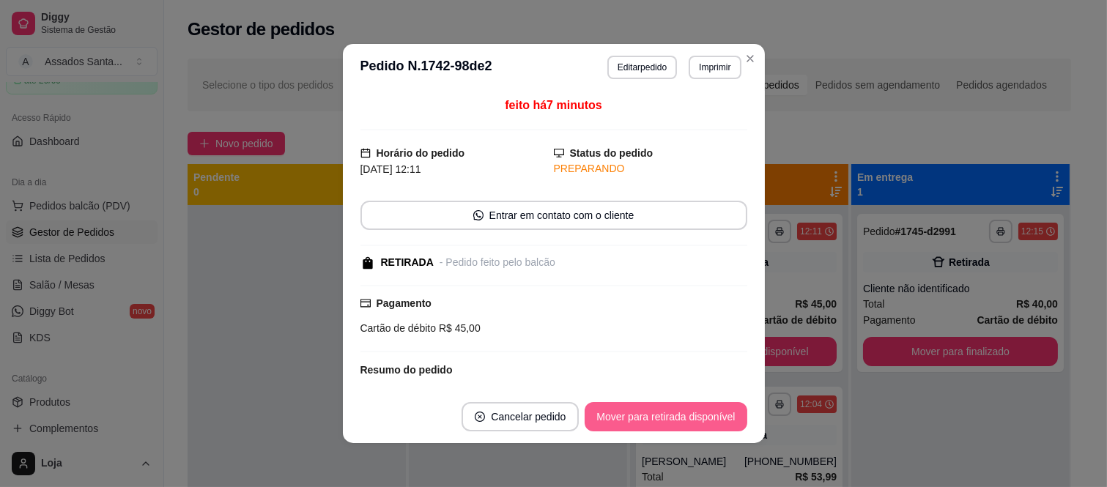
click at [671, 416] on button "Mover para retirada disponível" at bounding box center [666, 416] width 162 height 29
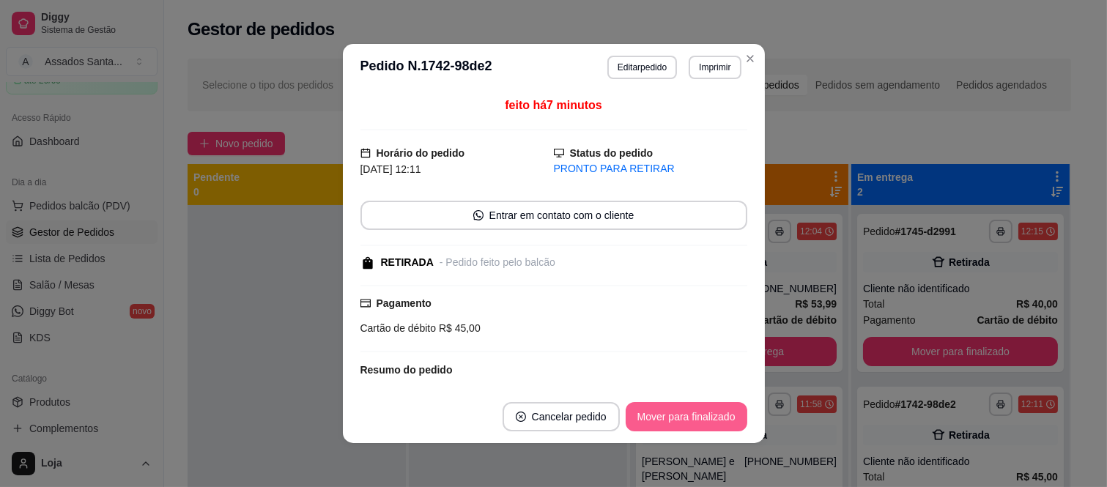
click at [671, 416] on button "Mover para finalizado" at bounding box center [687, 416] width 122 height 29
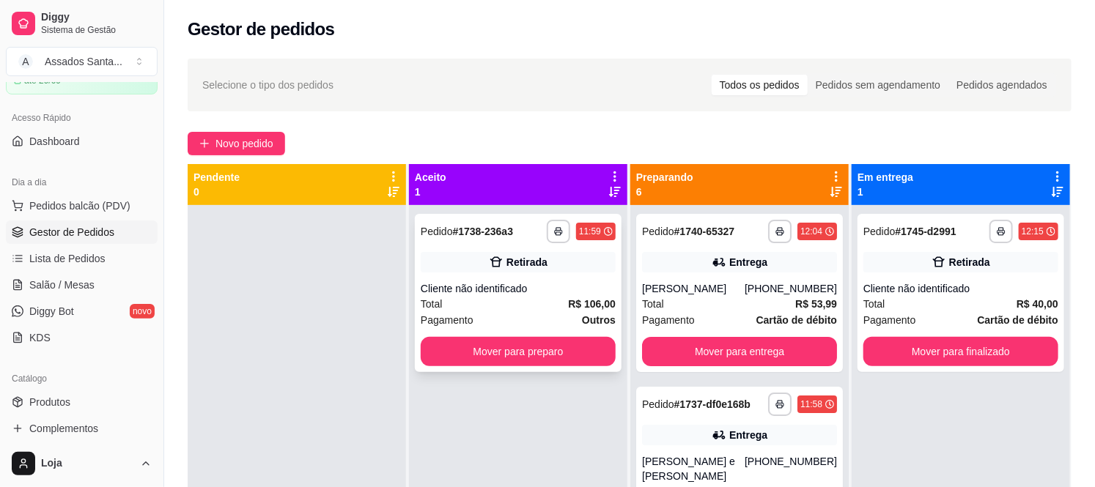
click at [522, 265] on div "Retirada" at bounding box center [526, 262] width 41 height 15
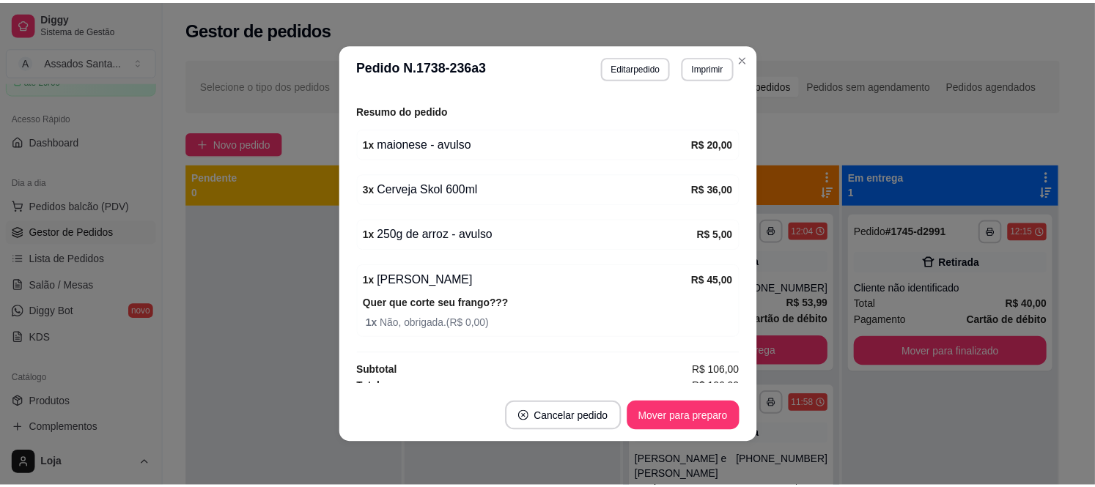
scroll to position [272, 0]
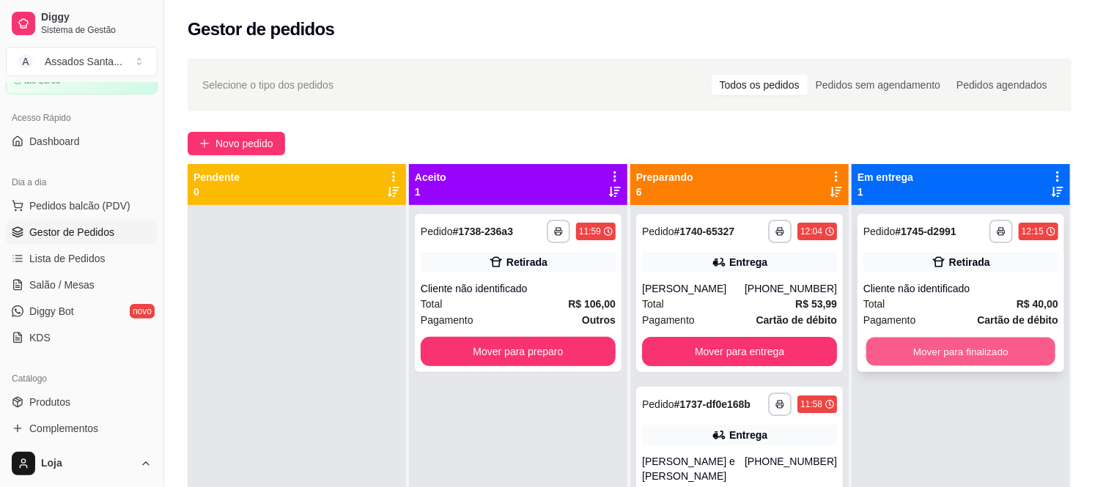
click at [925, 345] on button "Mover para finalizado" at bounding box center [960, 352] width 189 height 29
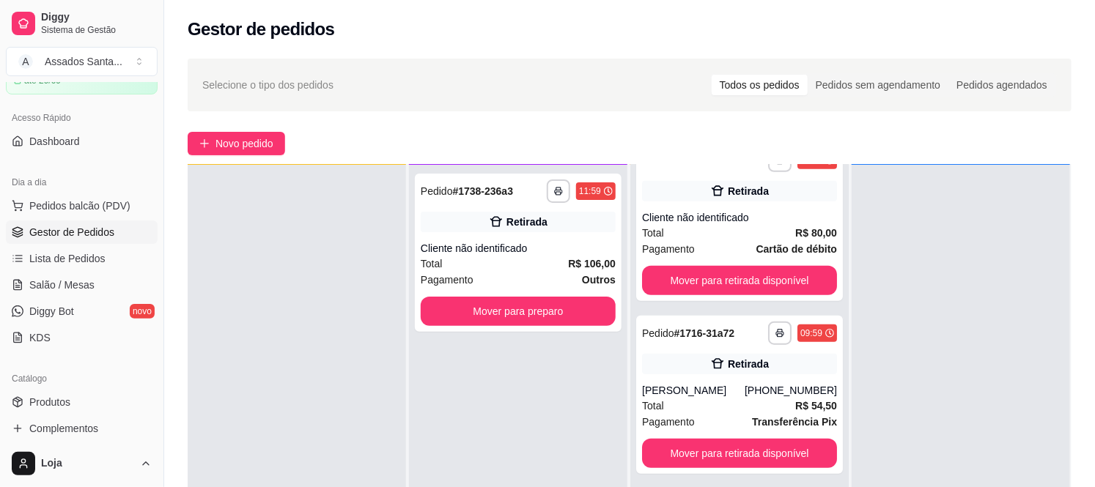
scroll to position [0, 0]
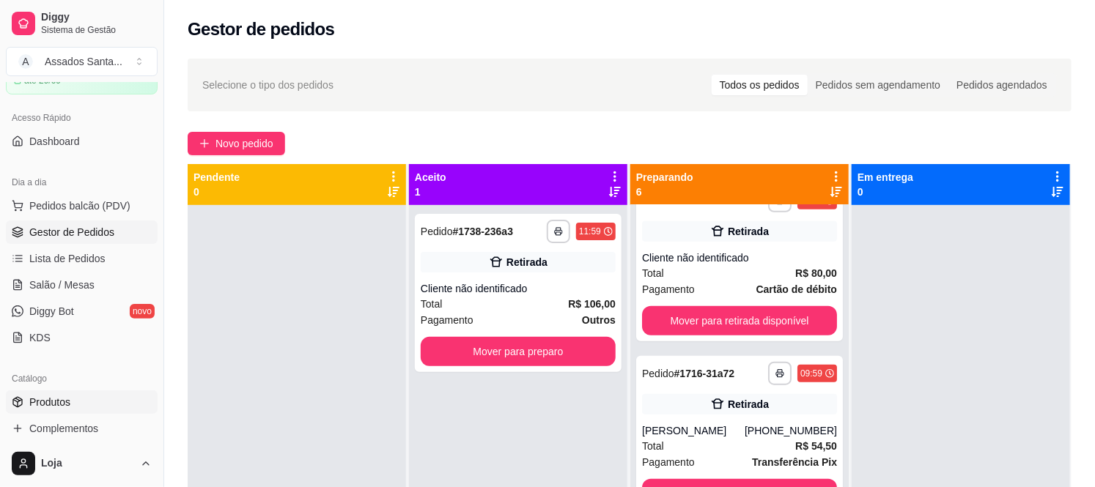
click at [100, 396] on link "Produtos" at bounding box center [82, 402] width 152 height 23
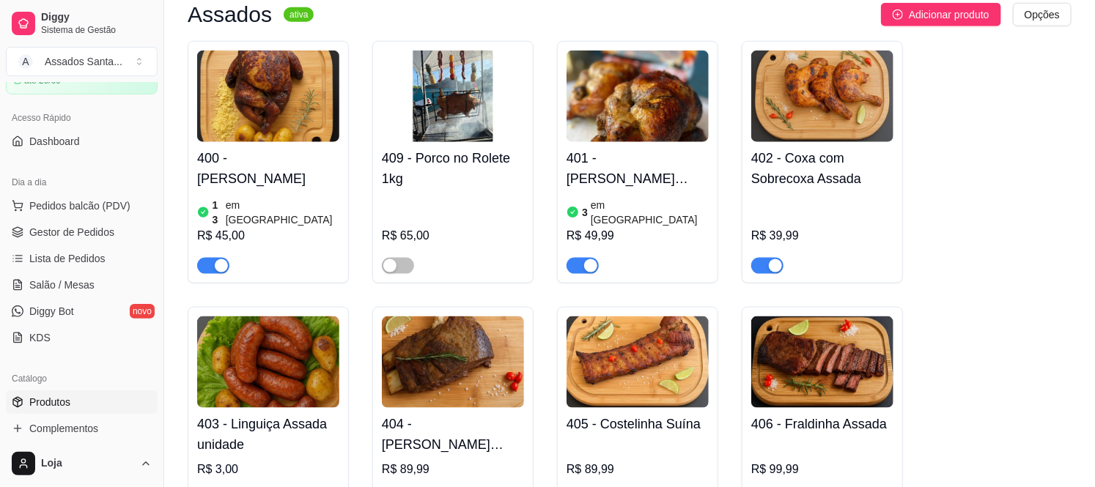
scroll to position [733, 0]
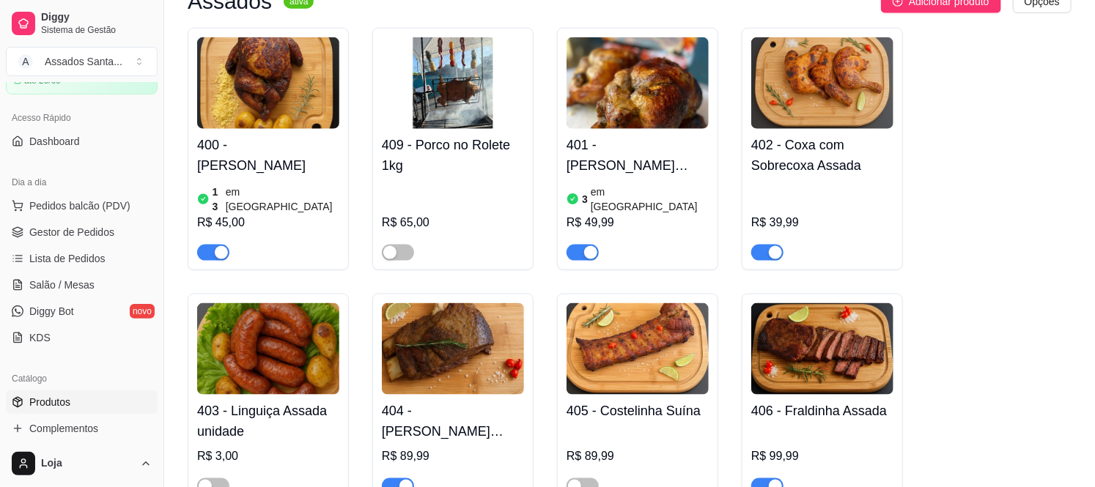
click at [222, 246] on div "button" at bounding box center [221, 252] width 13 height 13
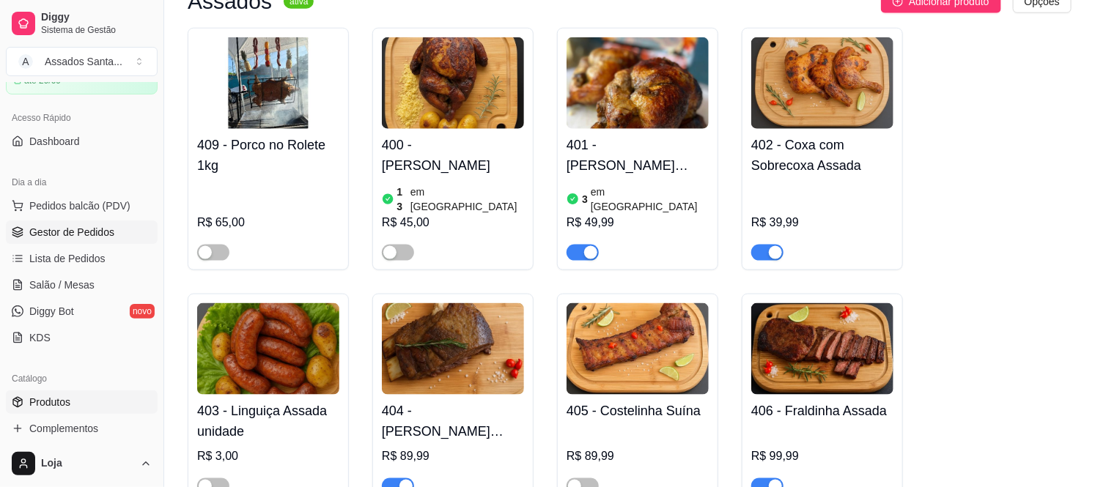
click at [70, 231] on span "Gestor de Pedidos" at bounding box center [71, 232] width 85 height 15
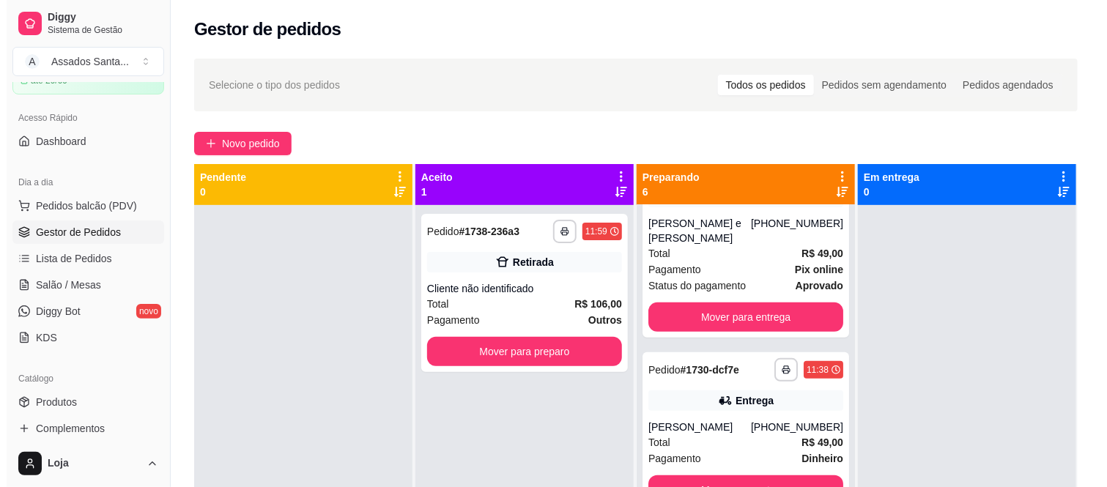
scroll to position [244, 0]
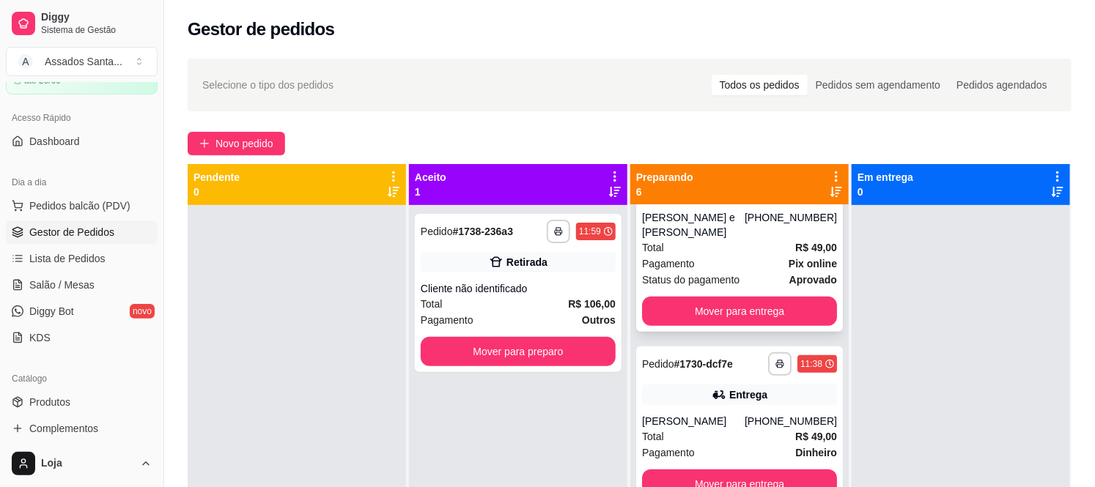
click at [669, 240] on div "Total R$ 49,00" at bounding box center [739, 248] width 195 height 16
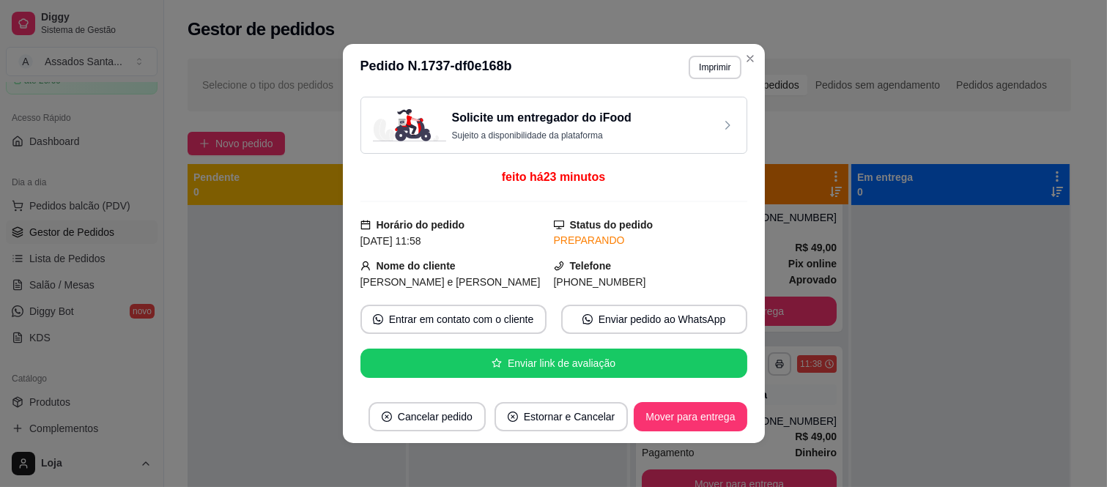
click at [687, 54] on header "**********" at bounding box center [554, 67] width 422 height 47
click at [693, 67] on button "Imprimir" at bounding box center [715, 67] width 52 height 23
click at [698, 119] on button "IMPRESSORA caixa" at bounding box center [683, 119] width 106 height 23
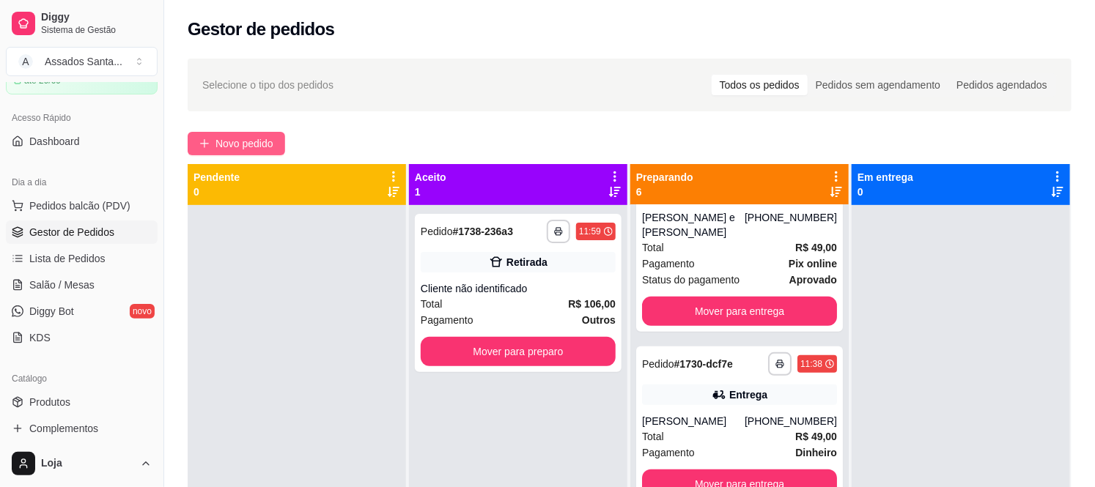
click at [235, 152] on button "Novo pedido" at bounding box center [236, 143] width 97 height 23
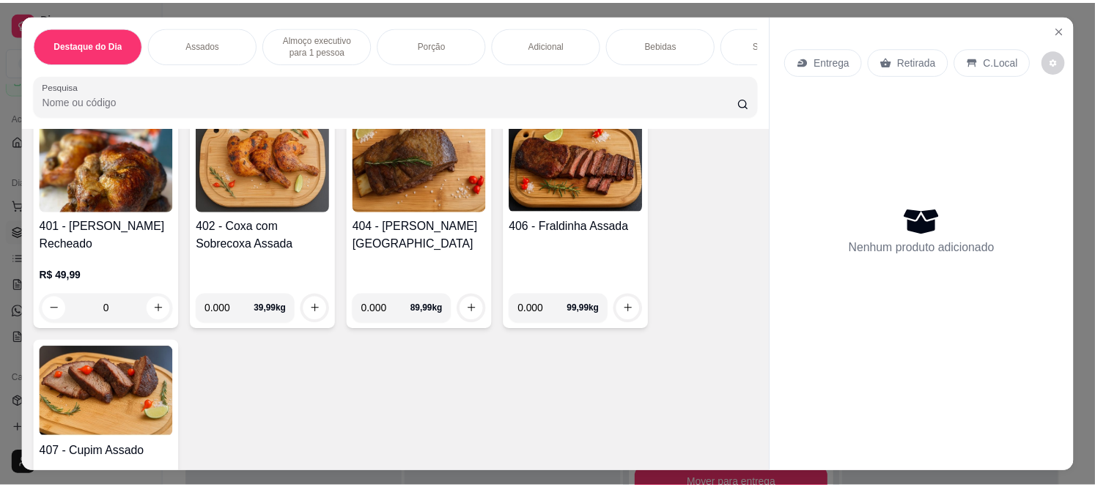
scroll to position [407, 0]
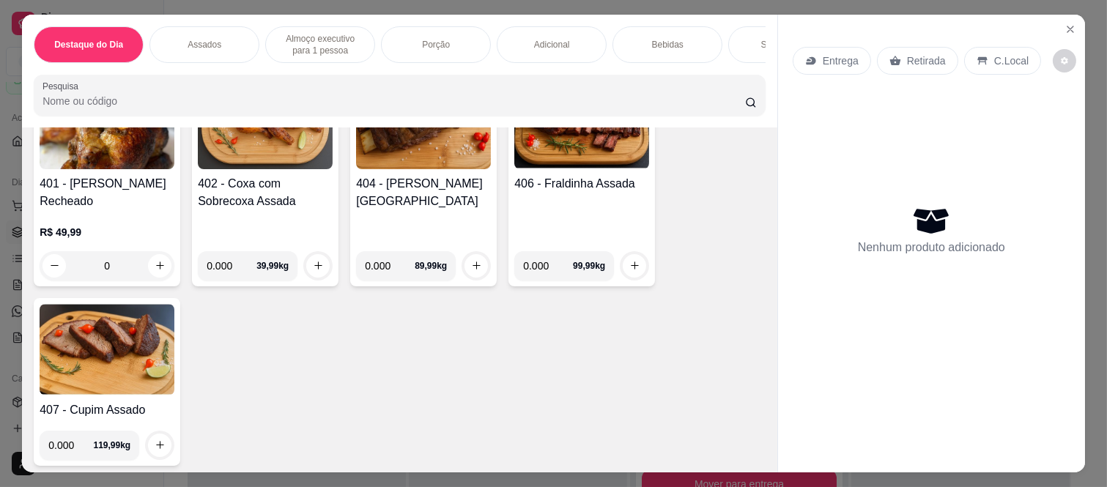
click at [391, 281] on input "0.000" at bounding box center [390, 265] width 50 height 29
type input "0.865"
click at [473, 271] on icon "increase-product-quantity" at bounding box center [476, 265] width 11 height 11
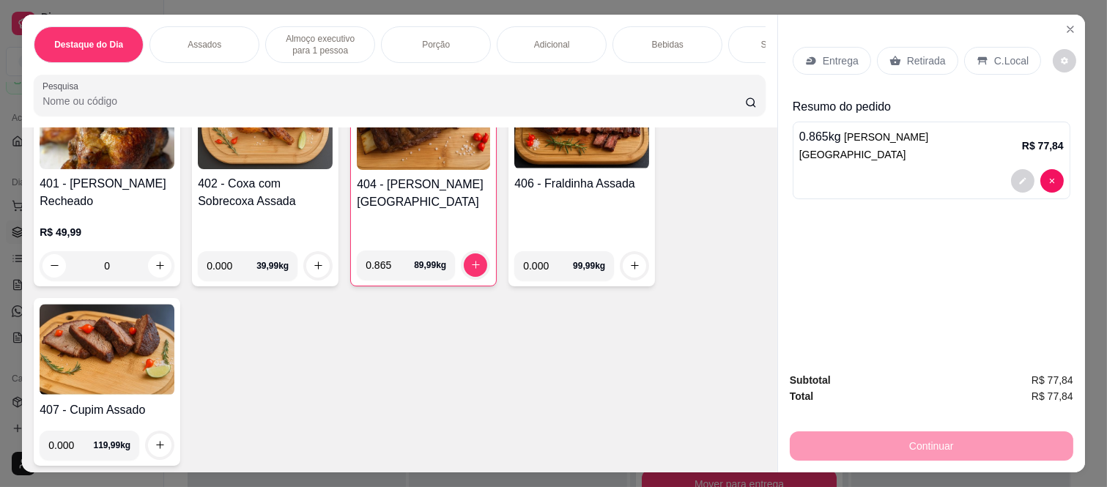
click at [907, 59] on p "Retirada" at bounding box center [926, 60] width 39 height 15
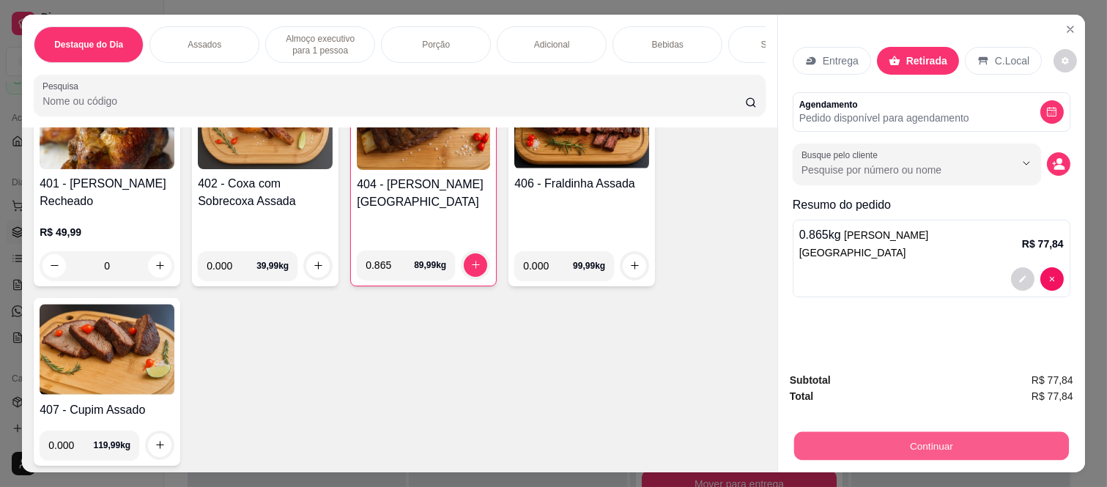
click at [855, 435] on button "Continuar" at bounding box center [931, 446] width 275 height 29
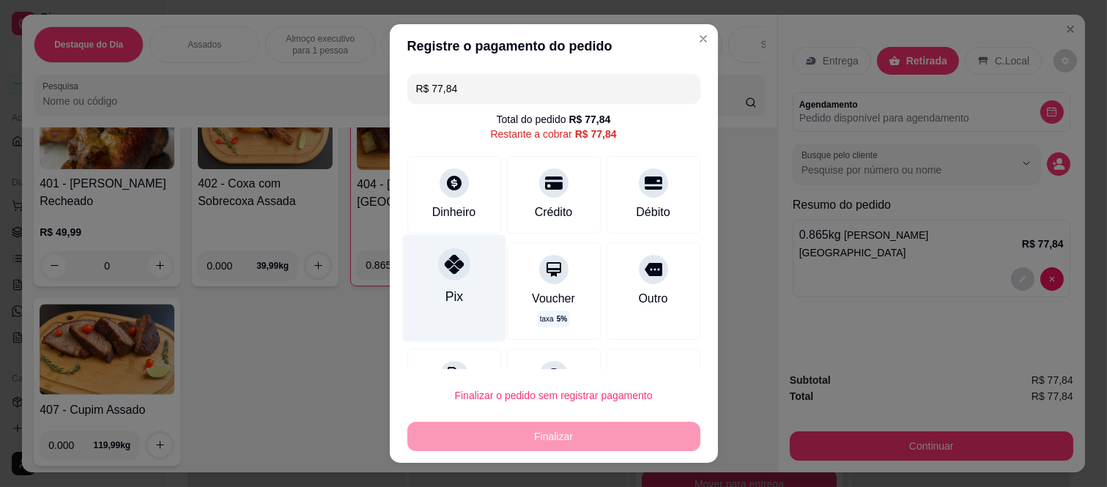
click at [476, 273] on div "Pix" at bounding box center [453, 288] width 103 height 107
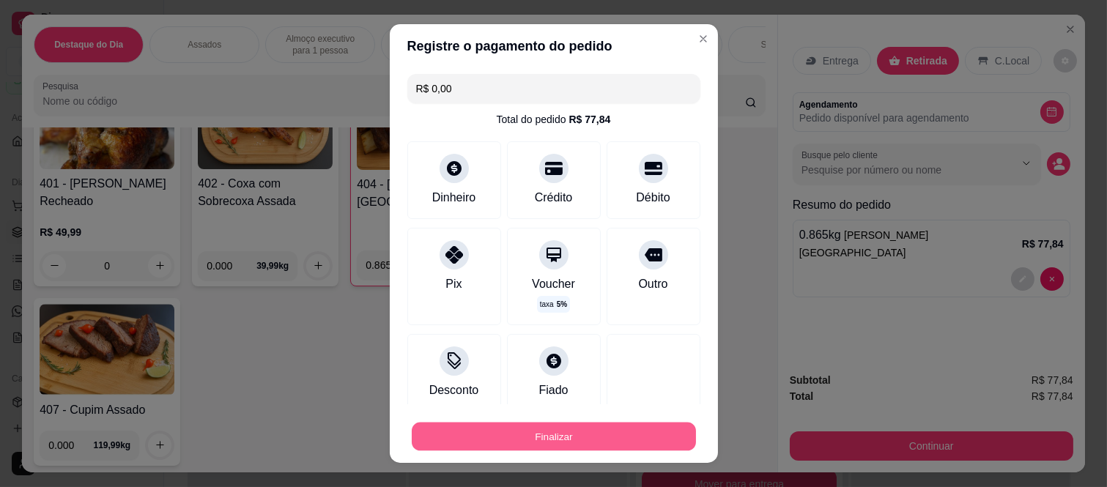
click at [501, 446] on button "Finalizar" at bounding box center [554, 436] width 284 height 29
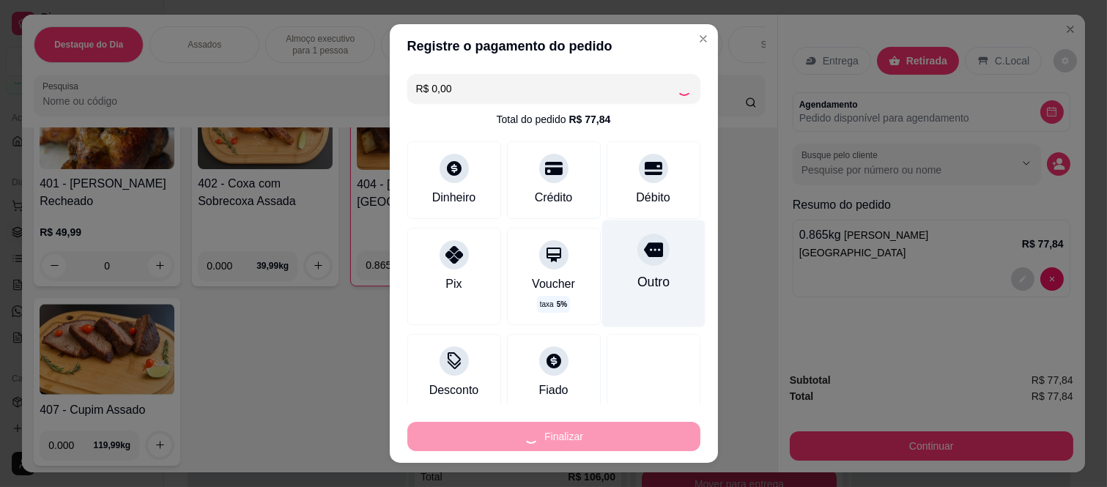
type input "-R$ 77,84"
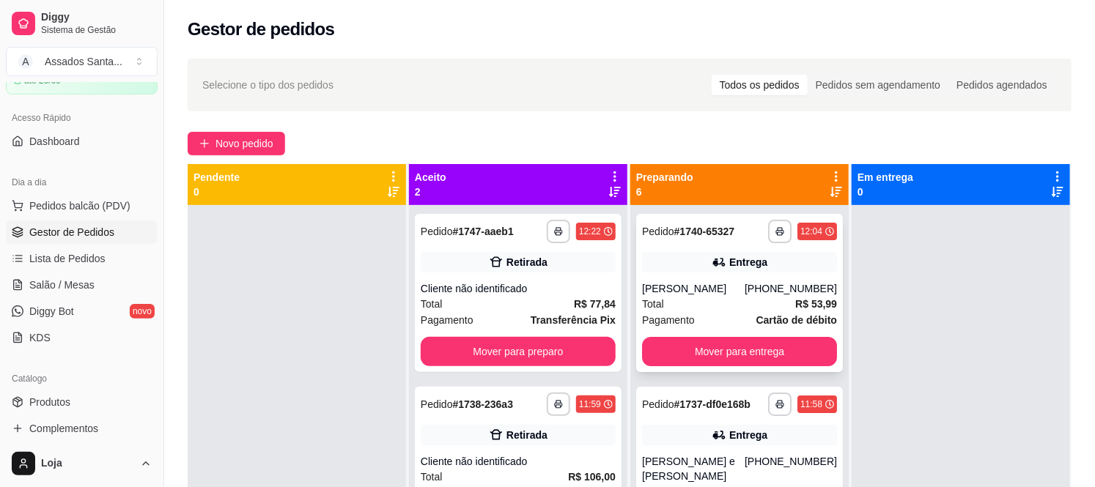
click at [729, 259] on div "Entrega" at bounding box center [748, 262] width 38 height 15
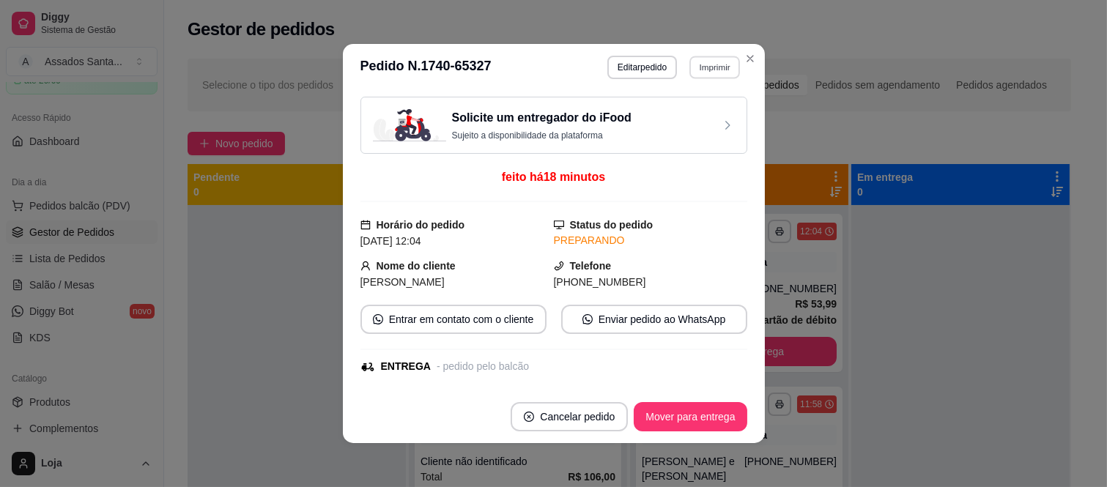
click at [707, 74] on button "Imprimir" at bounding box center [715, 67] width 51 height 23
click at [700, 130] on div "Escolha a impressora IMPRESSORA caixa" at bounding box center [683, 109] width 121 height 50
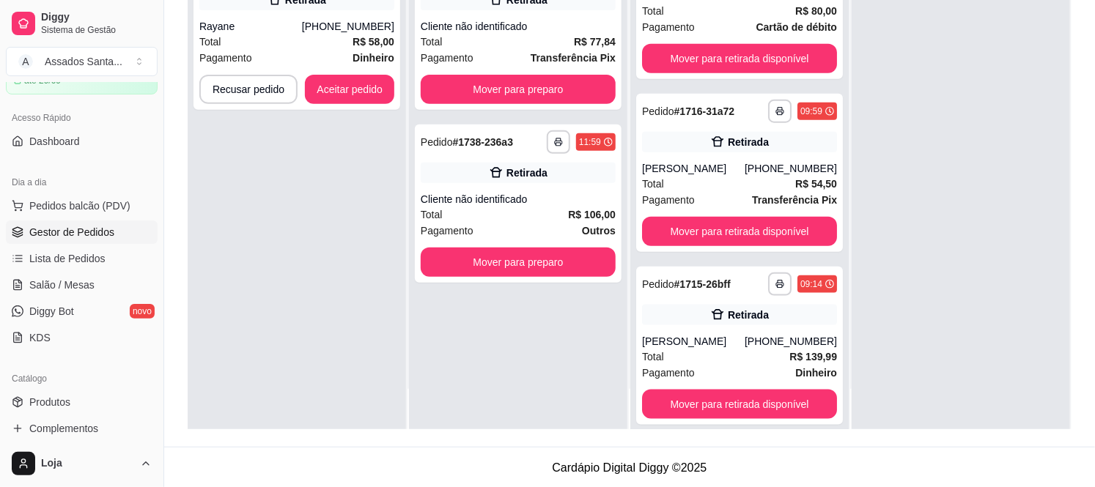
scroll to position [224, 0]
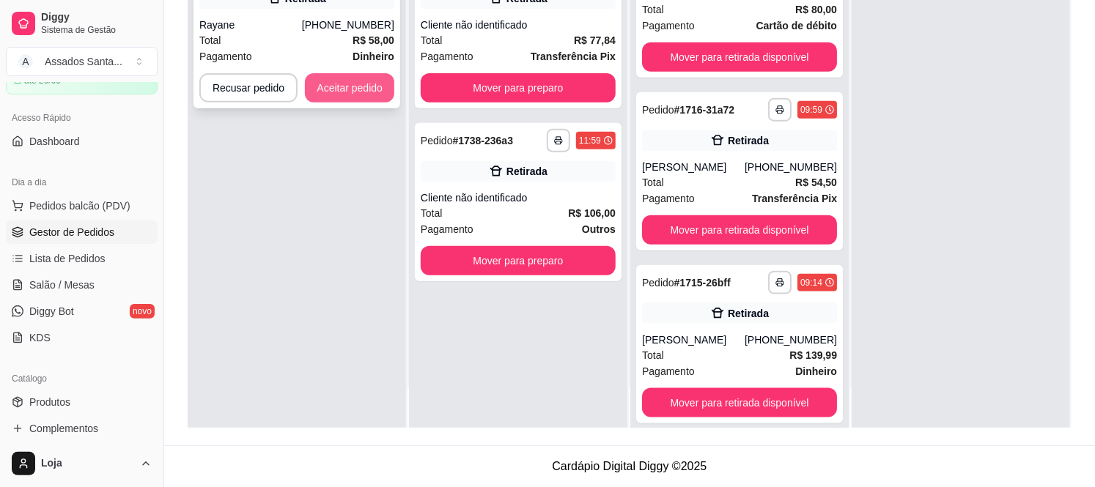
click at [370, 83] on button "Aceitar pedido" at bounding box center [349, 87] width 89 height 29
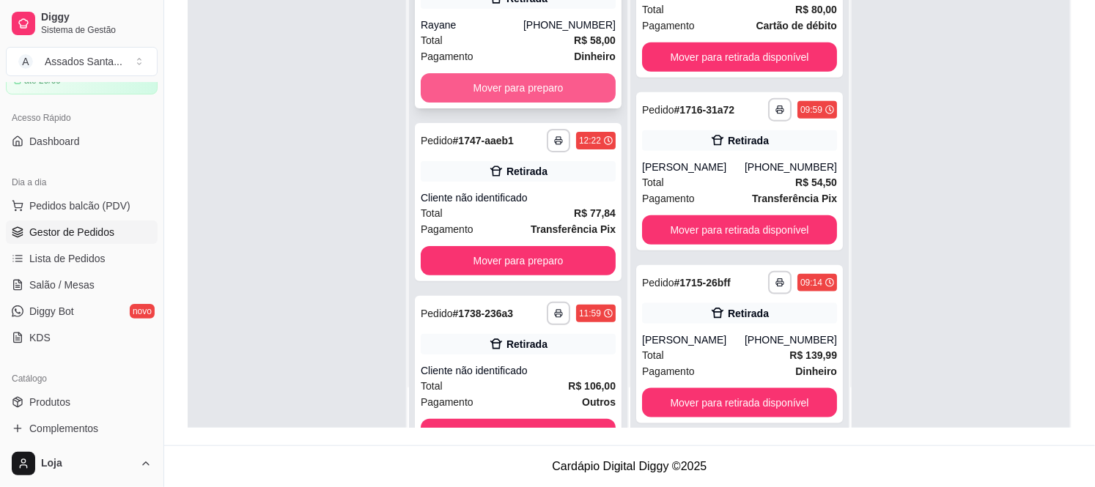
click at [472, 81] on button "Mover para preparo" at bounding box center [518, 87] width 195 height 29
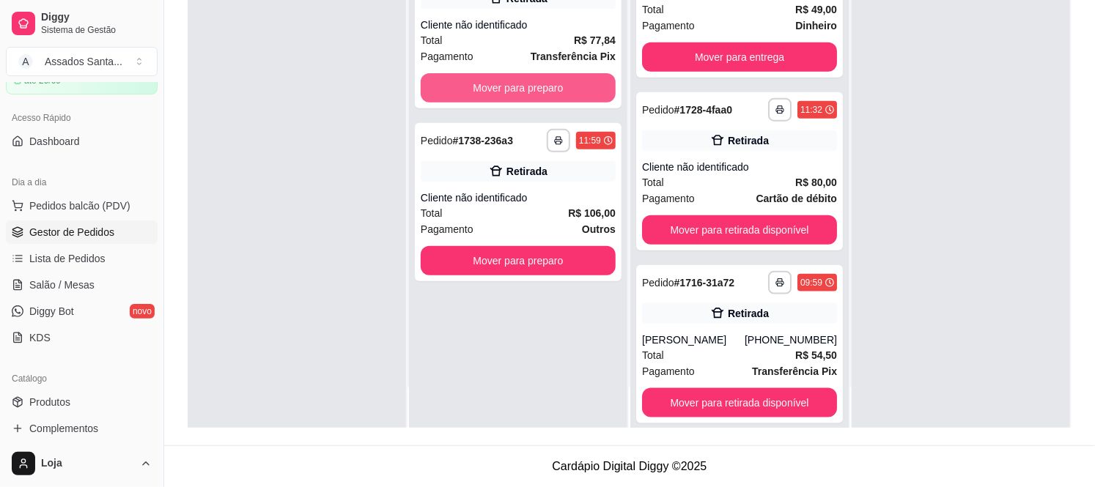
scroll to position [753, 0]
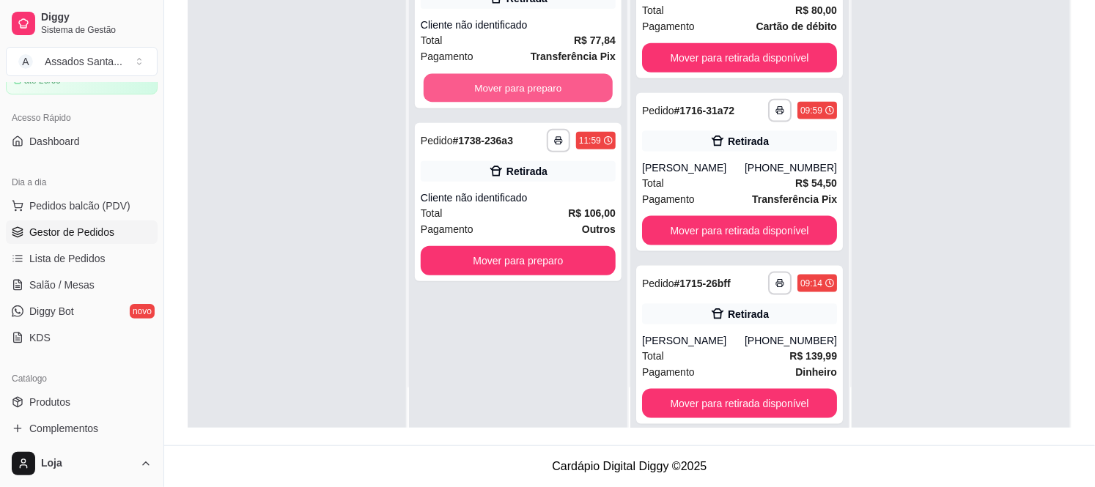
click at [472, 81] on button "Mover para preparo" at bounding box center [518, 88] width 189 height 29
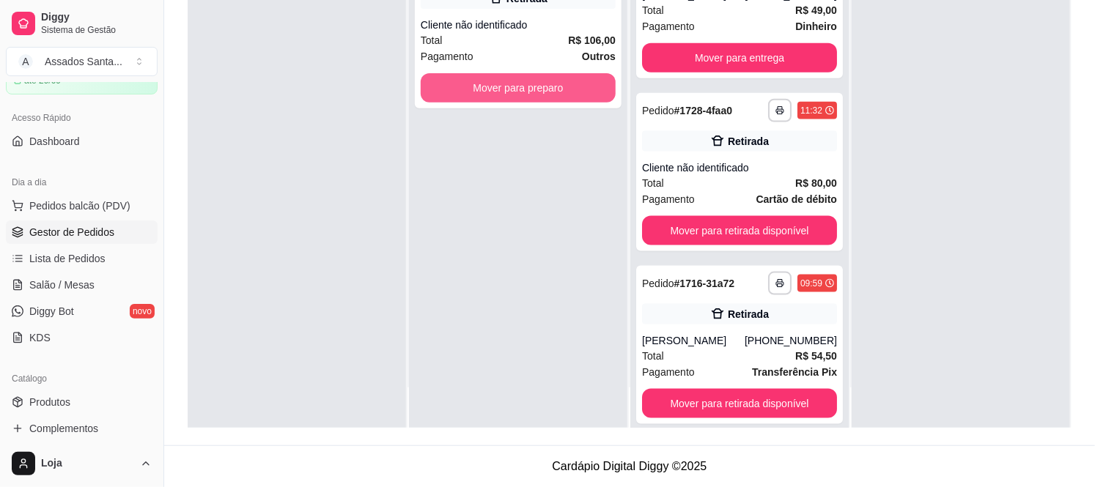
scroll to position [926, 0]
click at [472, 81] on button "Mover para preparo" at bounding box center [518, 87] width 195 height 29
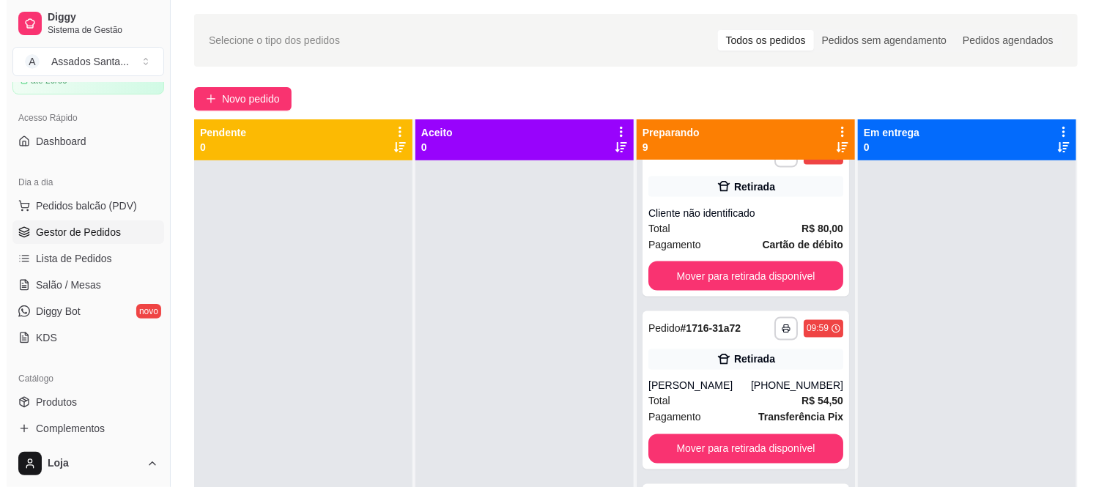
scroll to position [0, 0]
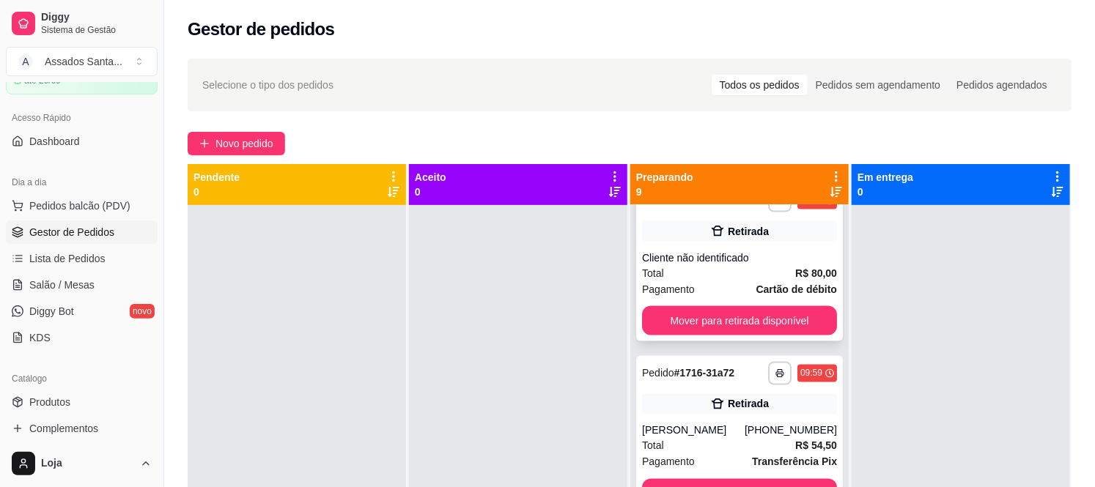
click at [664, 251] on div "Cliente não identificado" at bounding box center [739, 258] width 195 height 15
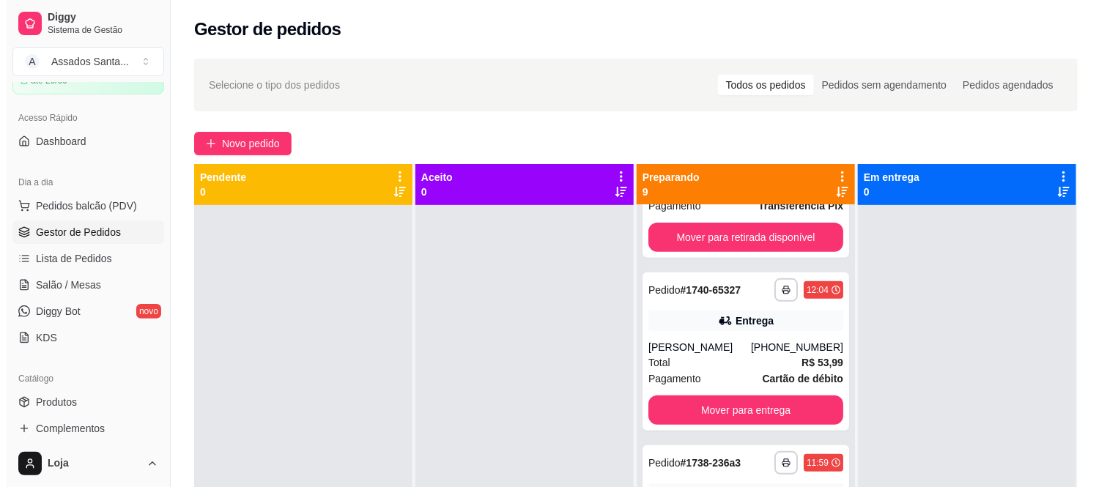
scroll to position [325, 0]
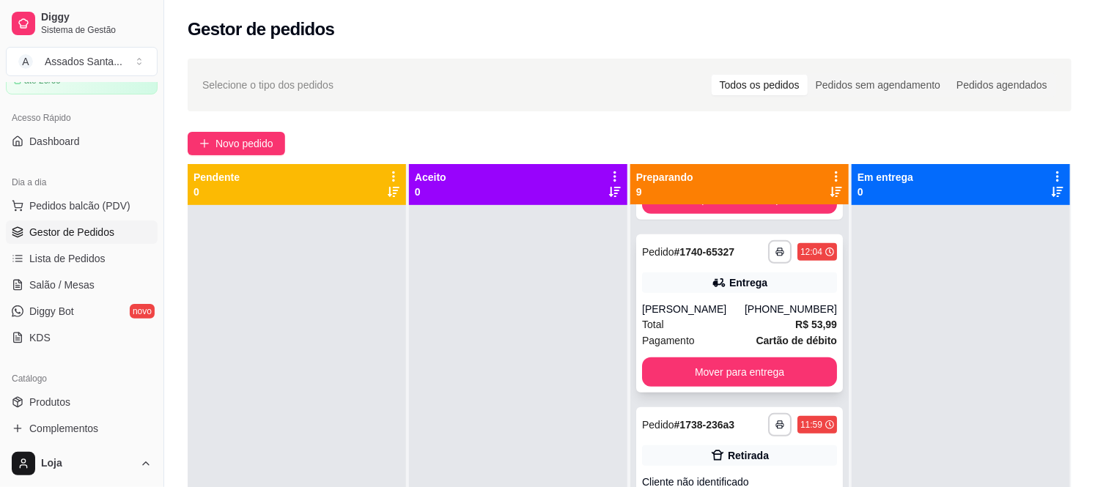
click at [684, 303] on div "[PERSON_NAME]" at bounding box center [693, 309] width 103 height 15
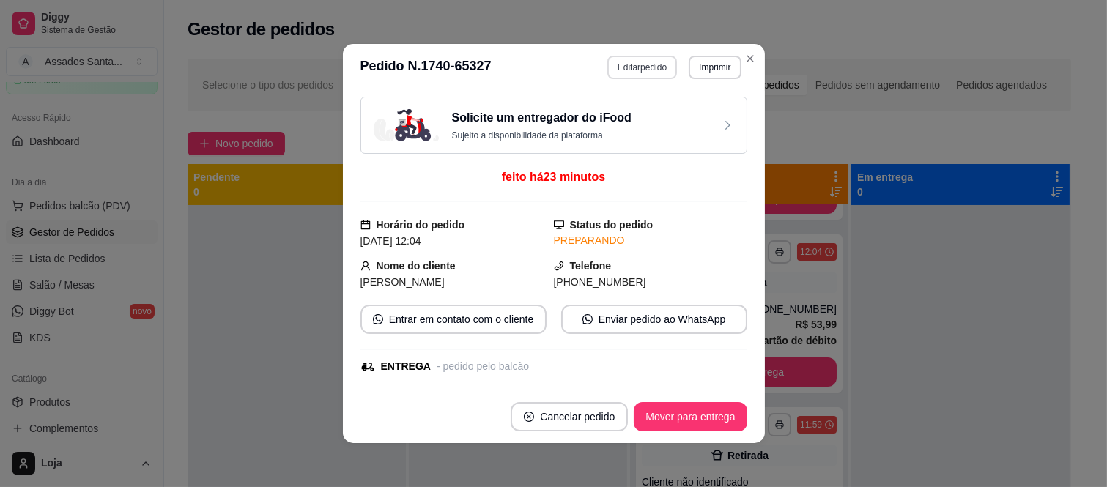
click at [645, 67] on button "Editar pedido" at bounding box center [643, 67] width 70 height 23
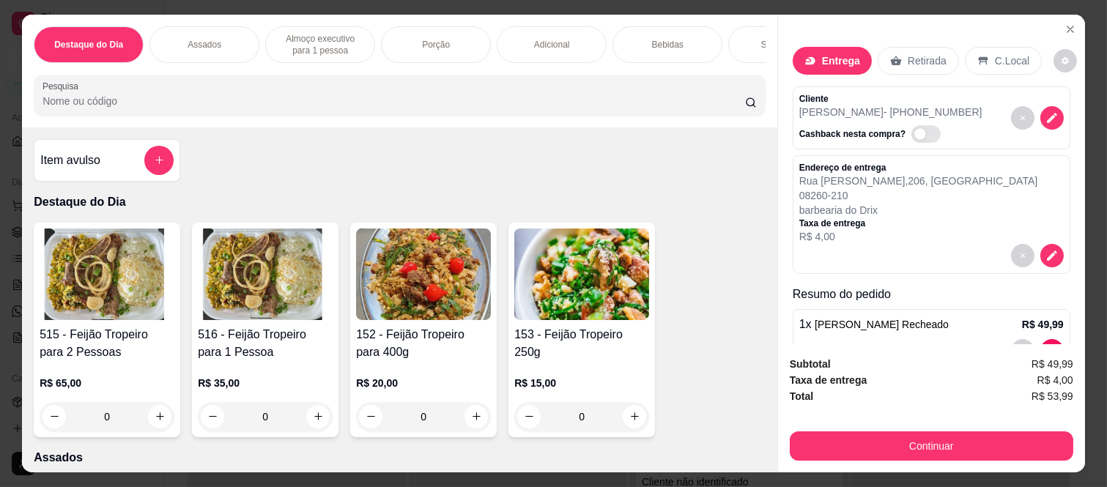
click at [992, 188] on div "Endereço de entrega Rua Adolfo Appia , 206 , Jardim Cibele 08260-210 barbearia …" at bounding box center [932, 203] width 265 height 82
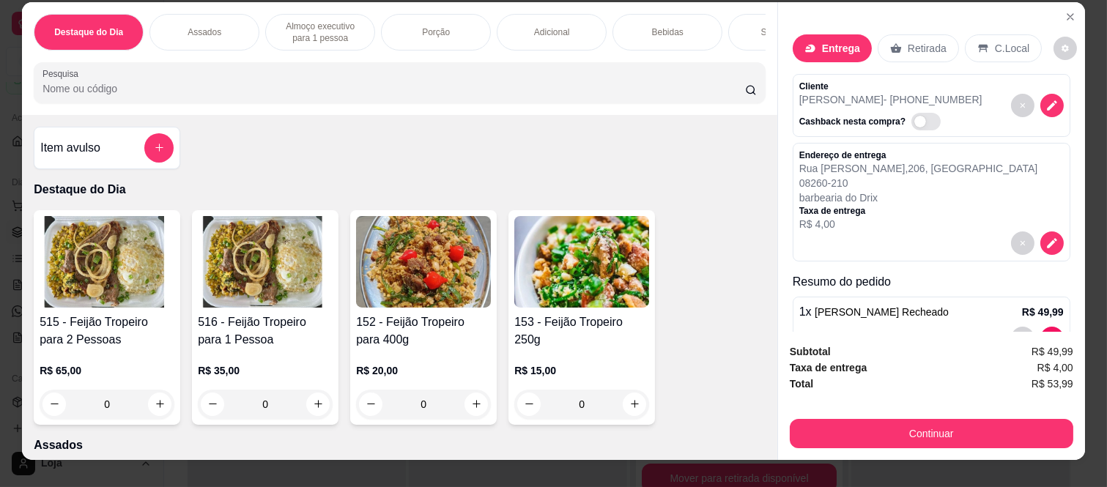
scroll to position [0, 0]
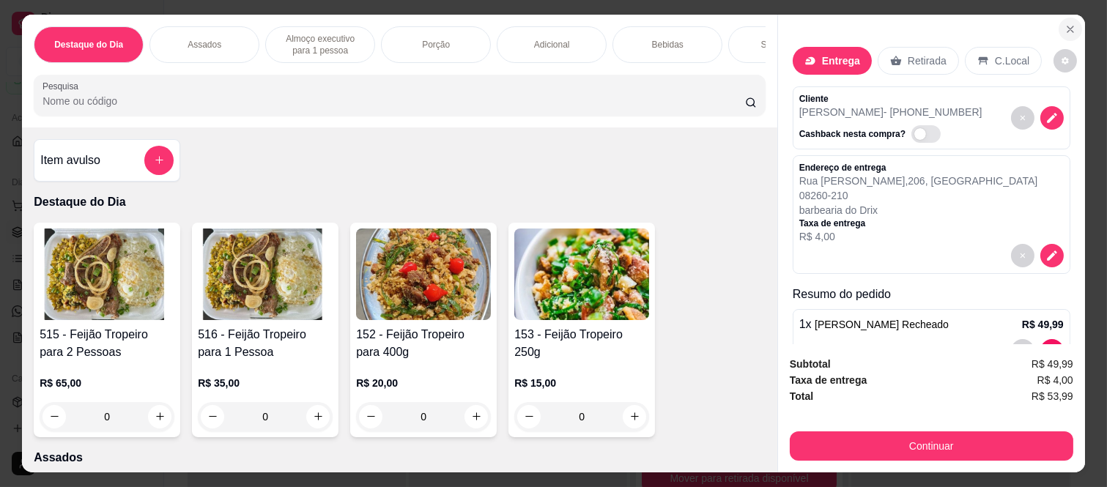
click at [1061, 31] on button "Close" at bounding box center [1070, 29] width 23 height 23
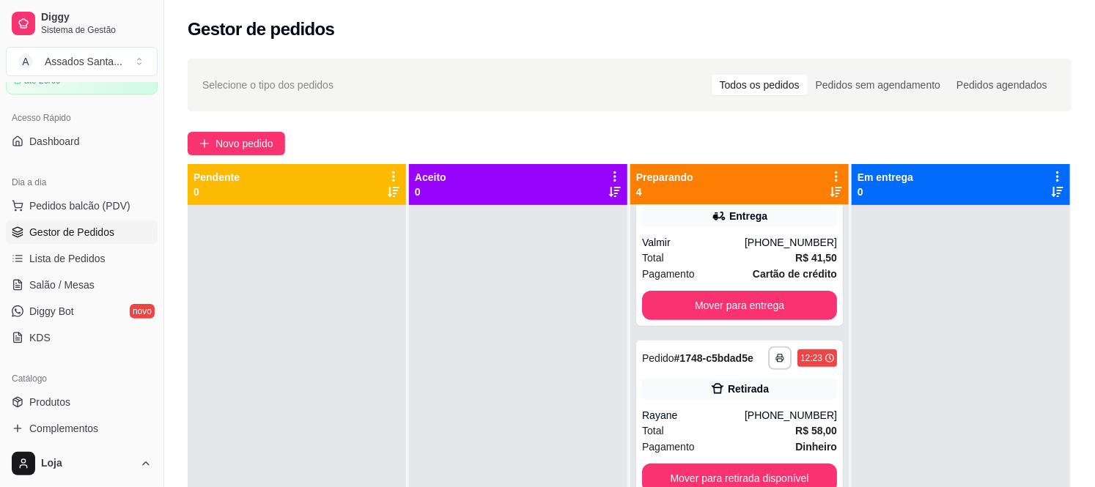
click at [229, 128] on div "**********" at bounding box center [629, 359] width 931 height 619
click at [247, 139] on span "Novo pedido" at bounding box center [244, 144] width 58 height 16
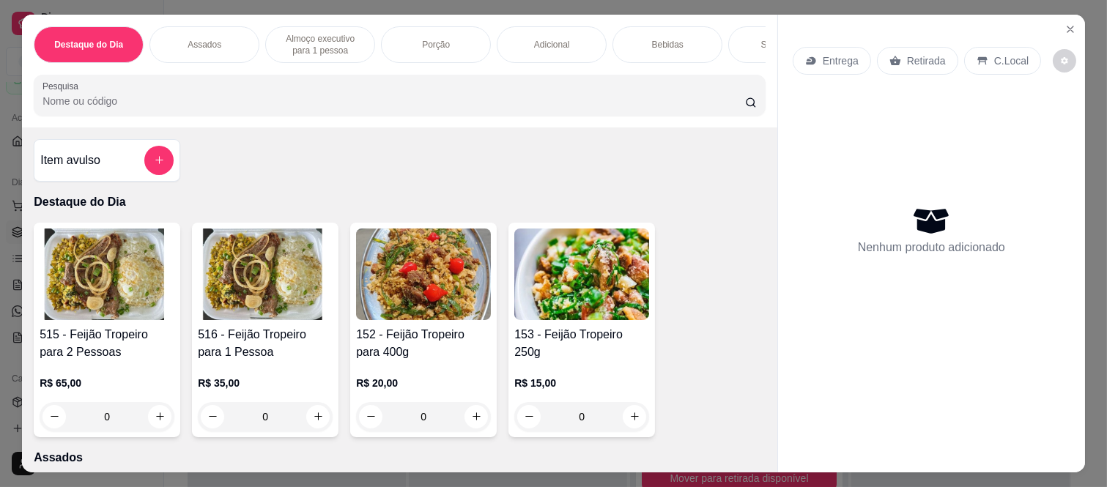
click at [811, 47] on div "Entrega" at bounding box center [832, 61] width 78 height 28
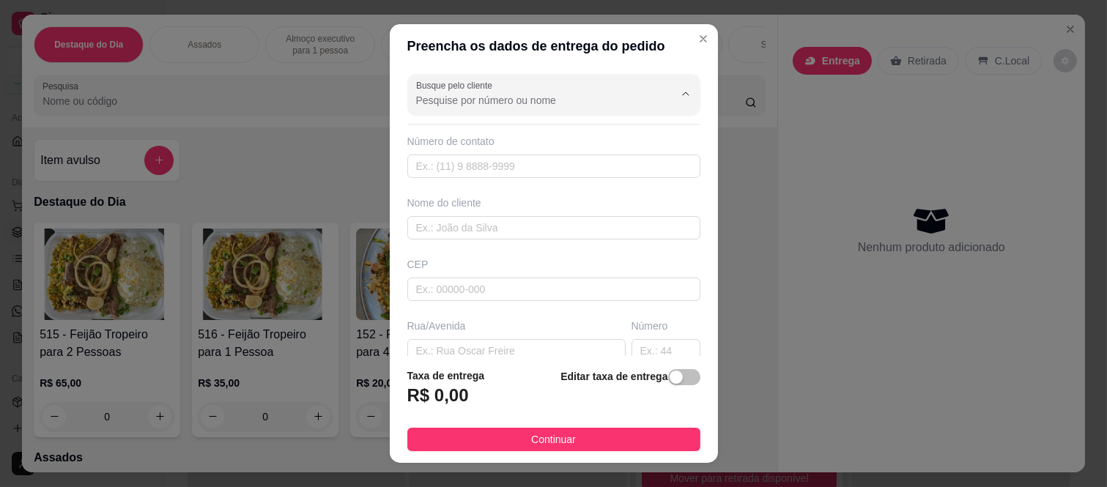
click at [496, 103] on input "Busque pelo cliente" at bounding box center [533, 100] width 235 height 15
paste input "[PERSON_NAME]"
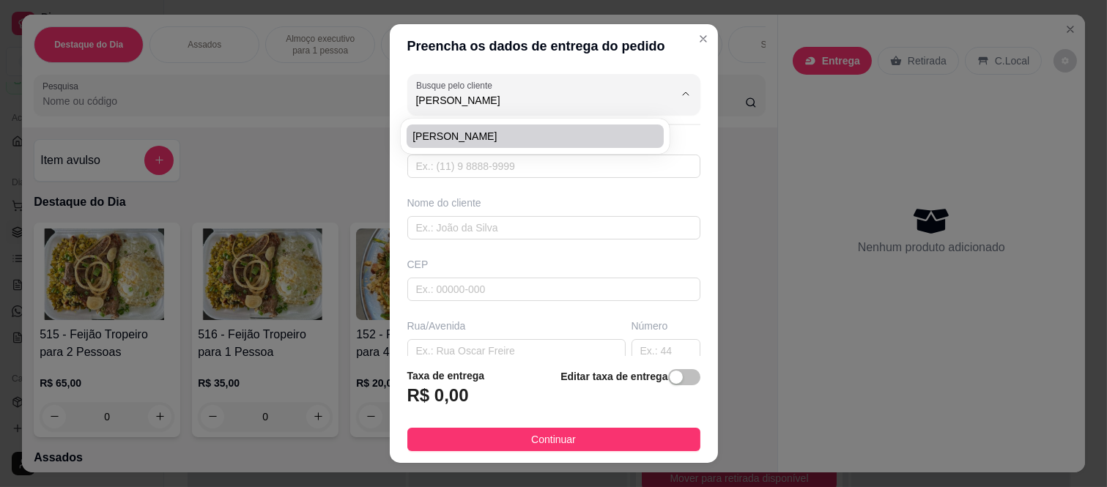
click at [514, 133] on span "[PERSON_NAME]" at bounding box center [528, 136] width 231 height 15
type input "[PERSON_NAME]"
type input "11983565268"
type input "[PERSON_NAME]"
type input "08260140"
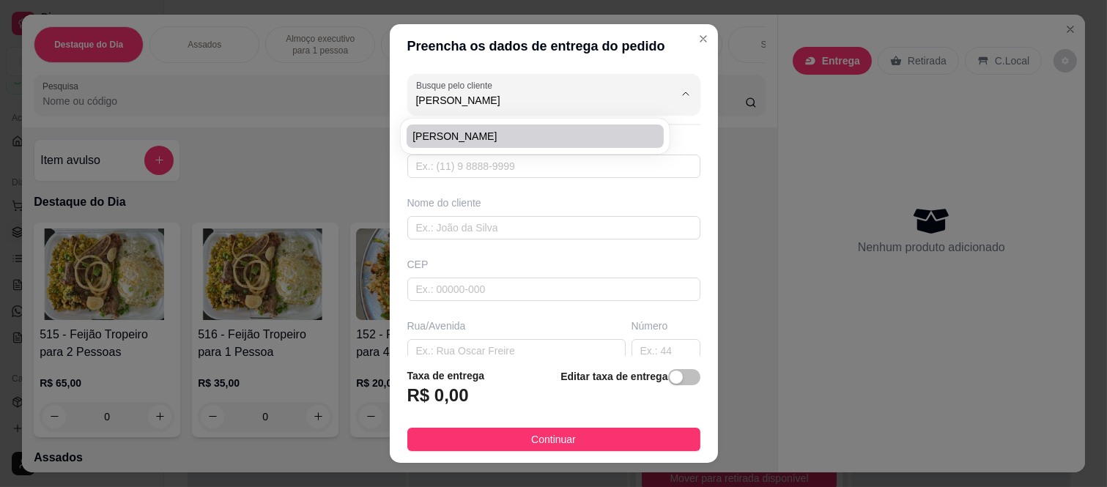
type input "Tomoichi shimizu"
type input "181"
type input "Colônia zona leste"
type input "[GEOGRAPHIC_DATA]"
type input "Apartamento 210 torre b"
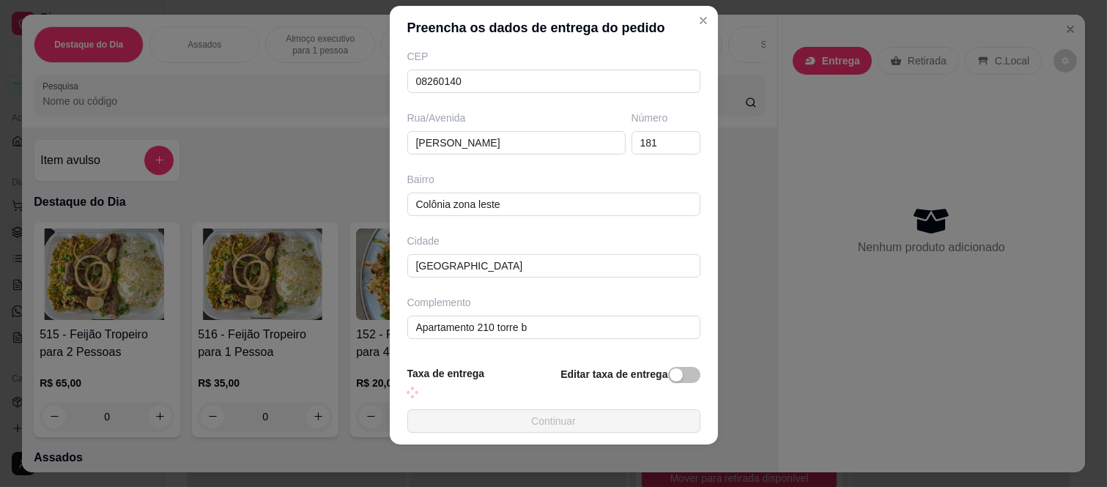
scroll to position [23, 0]
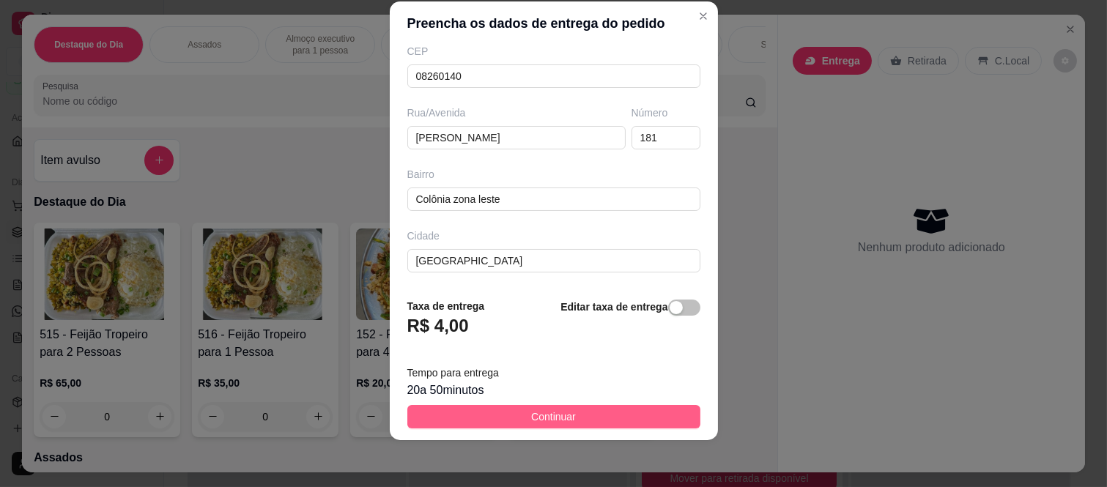
type input "[PERSON_NAME]"
click at [578, 410] on button "Continuar" at bounding box center [553, 416] width 293 height 23
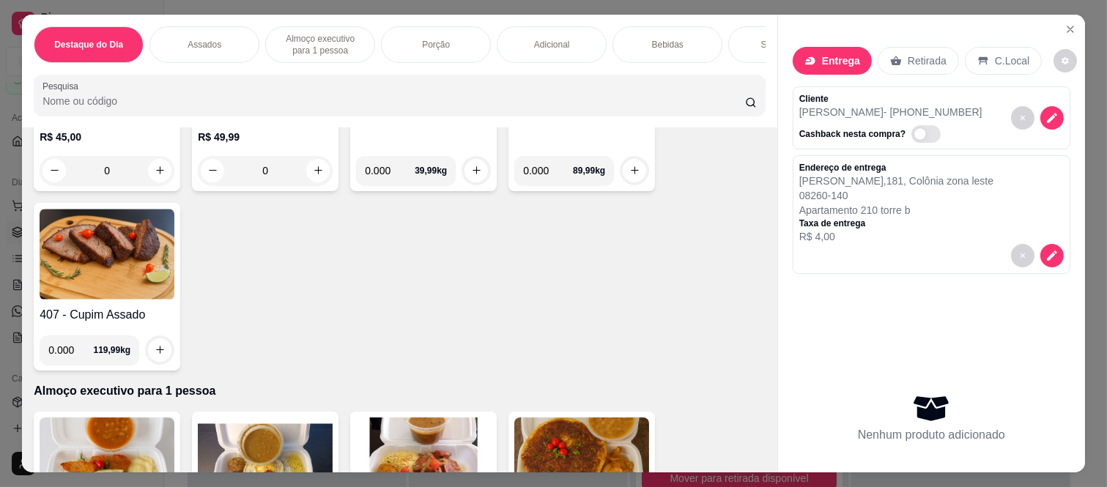
scroll to position [569, 0]
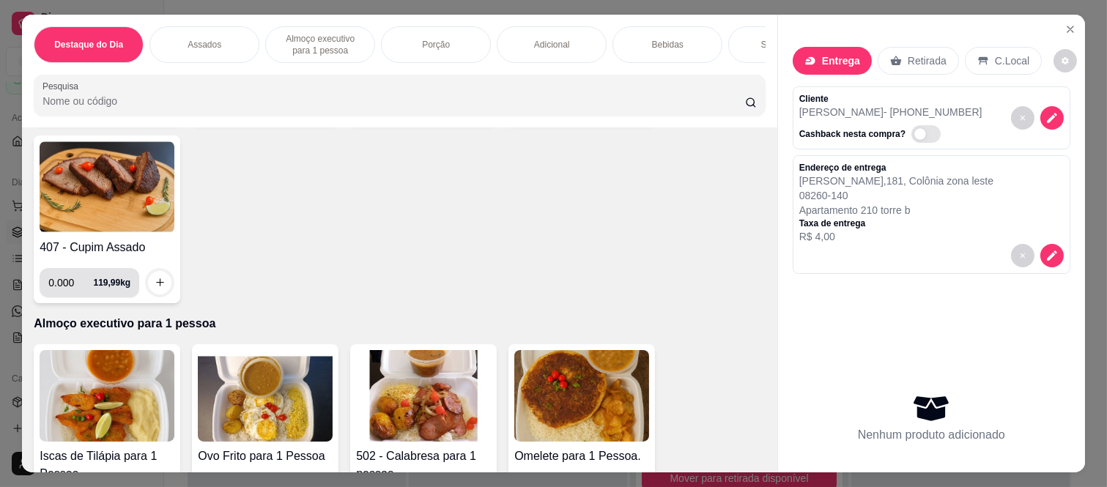
click at [73, 293] on input "0.000" at bounding box center [70, 282] width 45 height 29
type input "0.200"
click at [158, 289] on icon "increase-product-quantity" at bounding box center [160, 283] width 11 height 11
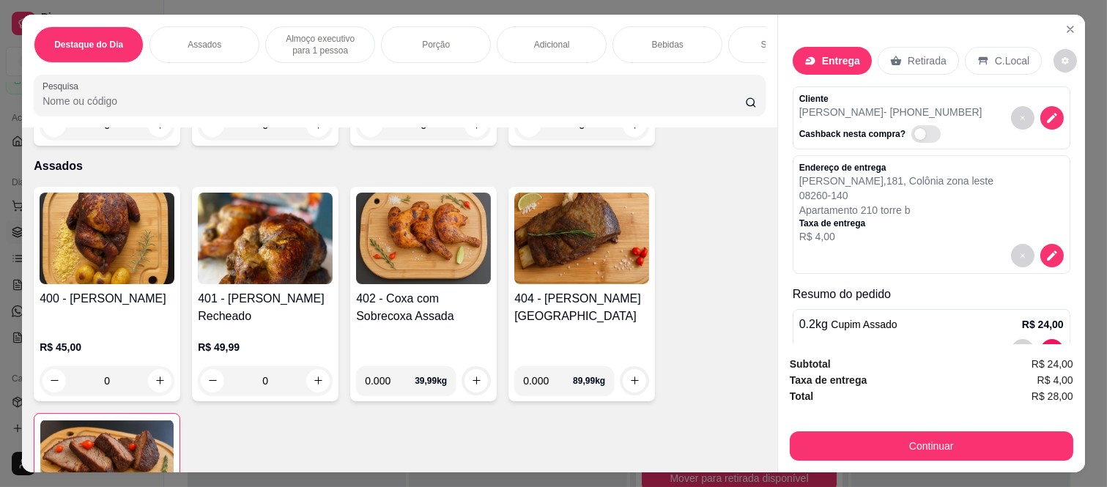
scroll to position [244, 0]
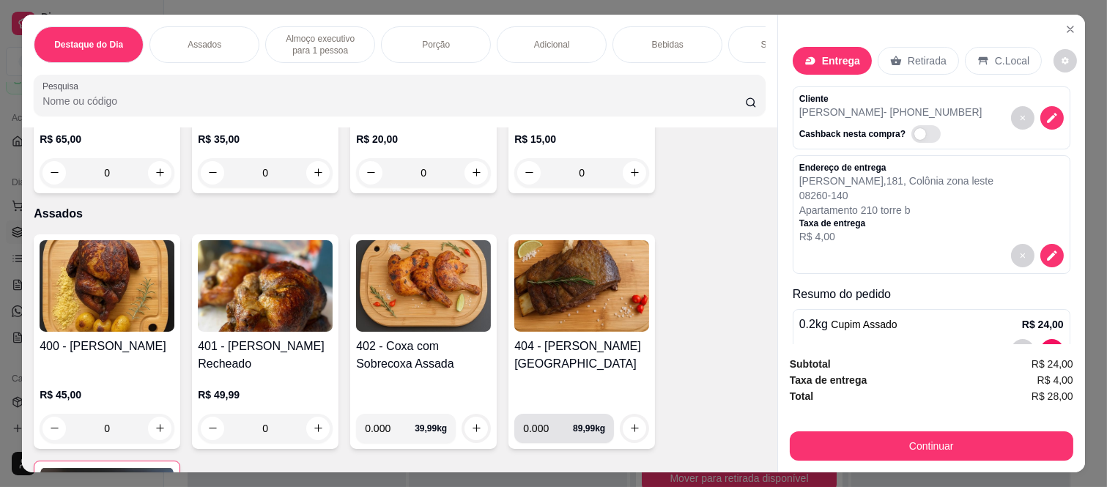
click at [541, 433] on input "0.000" at bounding box center [548, 428] width 50 height 29
type input "0.500"
click at [632, 434] on icon "increase-product-quantity" at bounding box center [635, 428] width 11 height 11
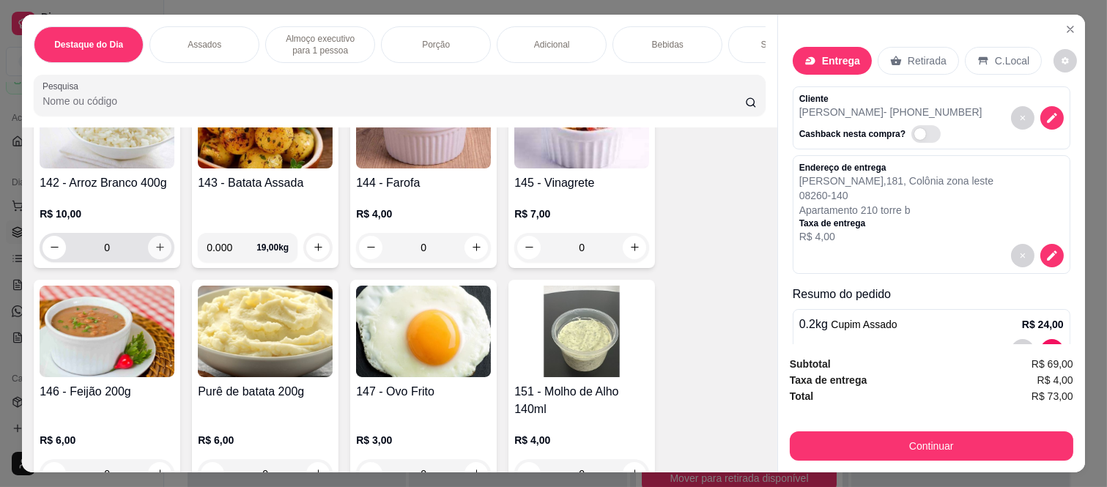
click at [155, 247] on icon "increase-product-quantity" at bounding box center [160, 247] width 11 height 11
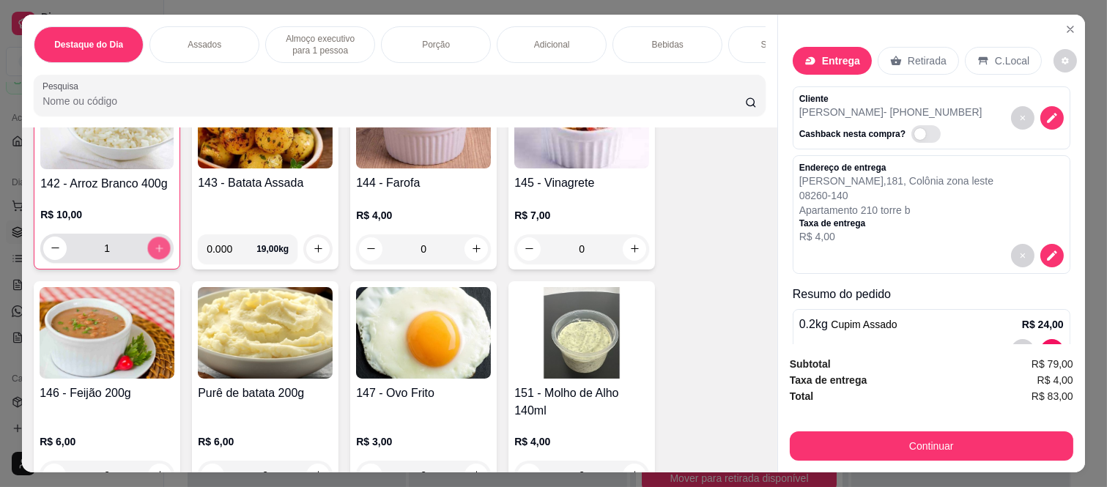
scroll to position [2036, 0]
click at [154, 247] on icon "increase-product-quantity" at bounding box center [159, 248] width 11 height 11
type input "2"
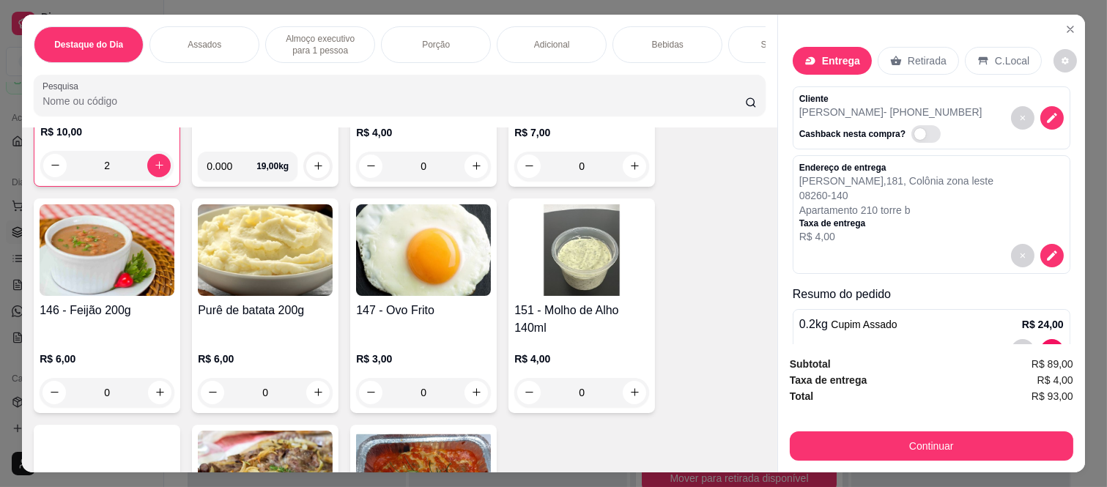
scroll to position [2199, 0]
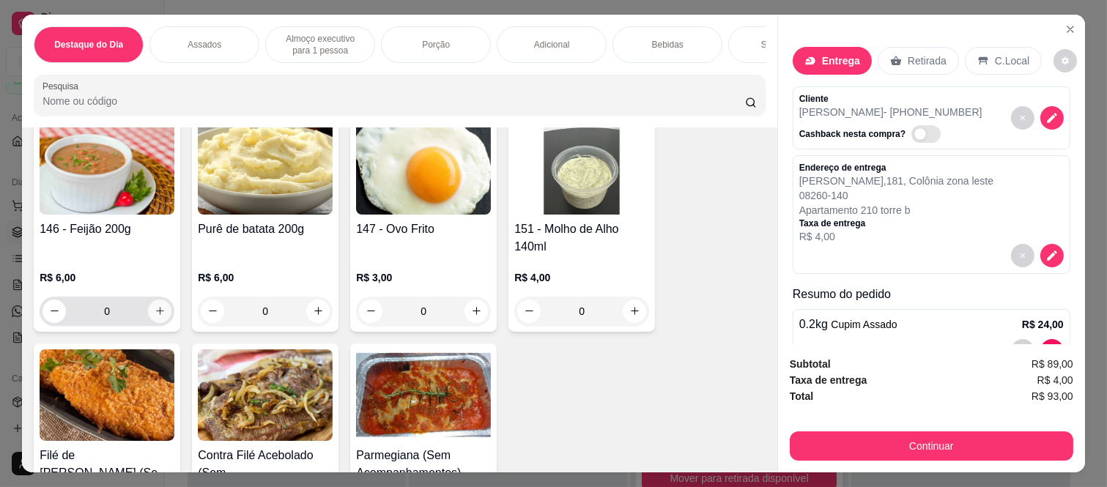
click at [158, 314] on icon "increase-product-quantity" at bounding box center [160, 311] width 11 height 11
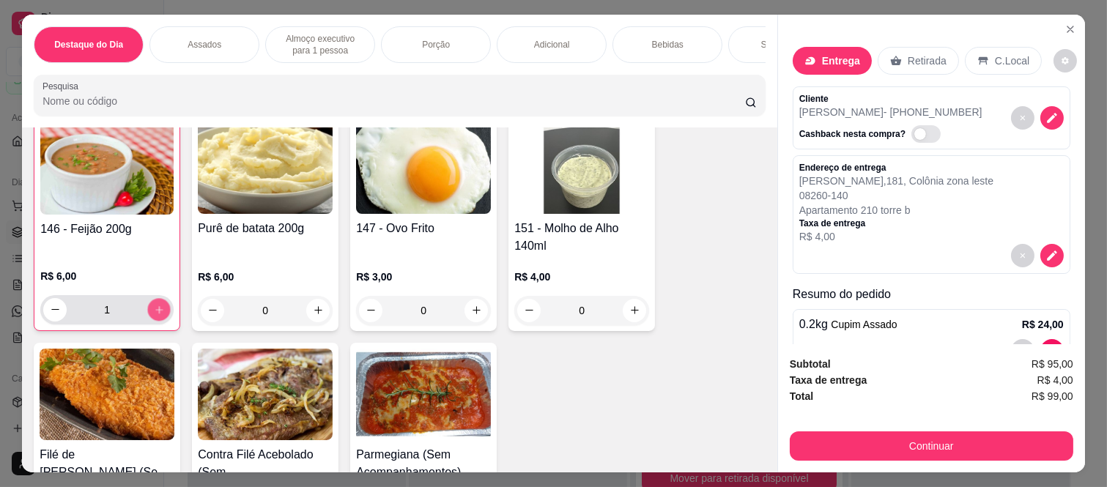
click at [158, 314] on icon "increase-product-quantity" at bounding box center [159, 310] width 11 height 11
type input "2"
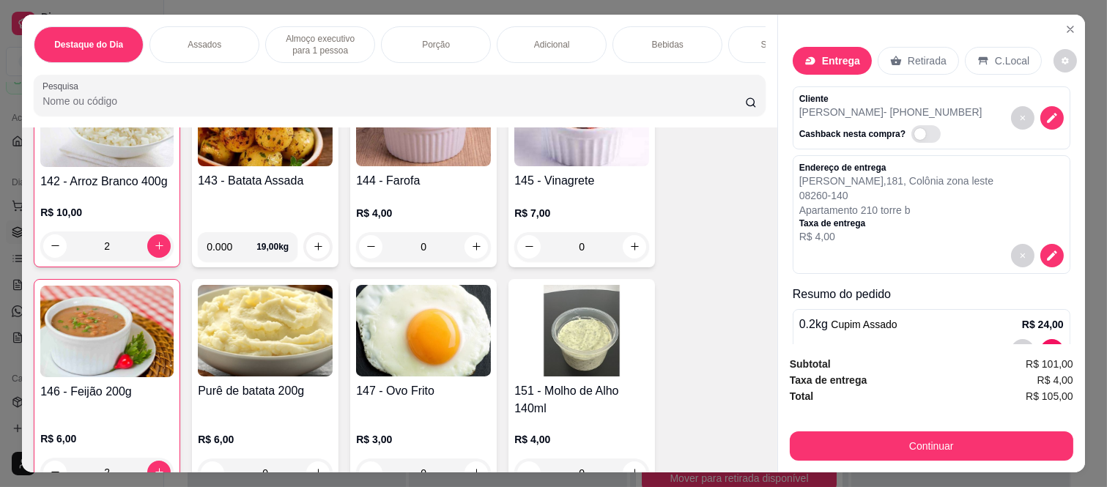
scroll to position [1955, 0]
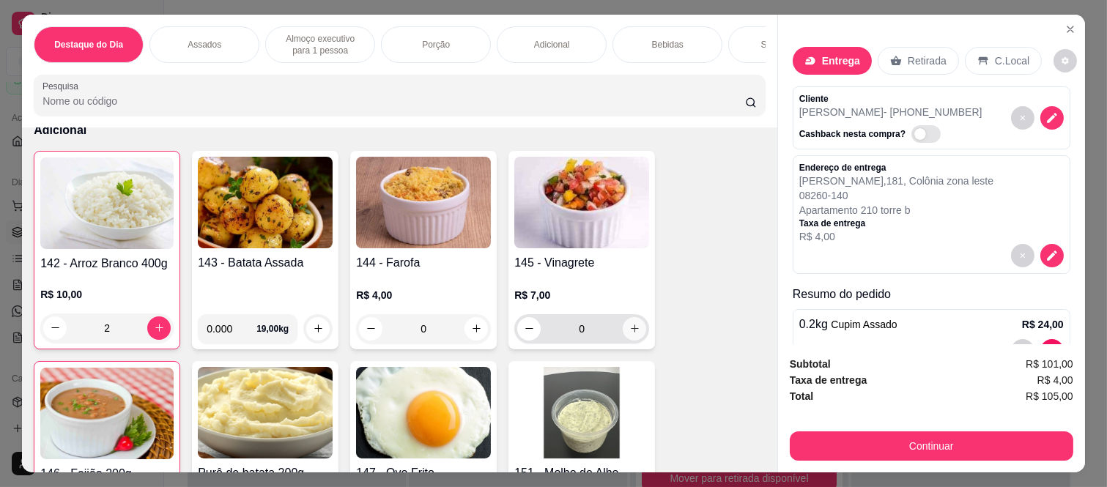
click at [630, 328] on button "increase-product-quantity" at bounding box center [634, 328] width 23 height 23
type input "1"
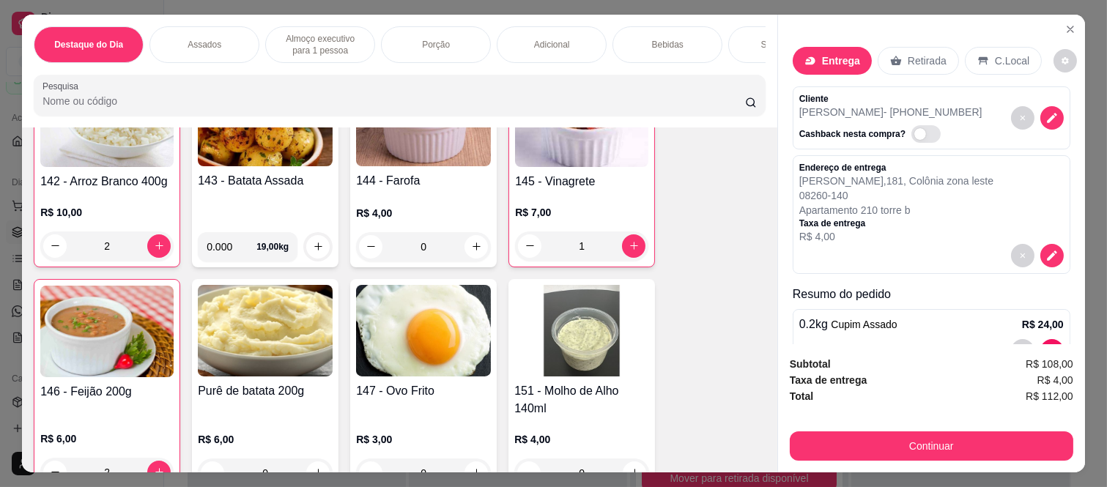
click at [673, 29] on div "Bebidas" at bounding box center [668, 44] width 110 height 37
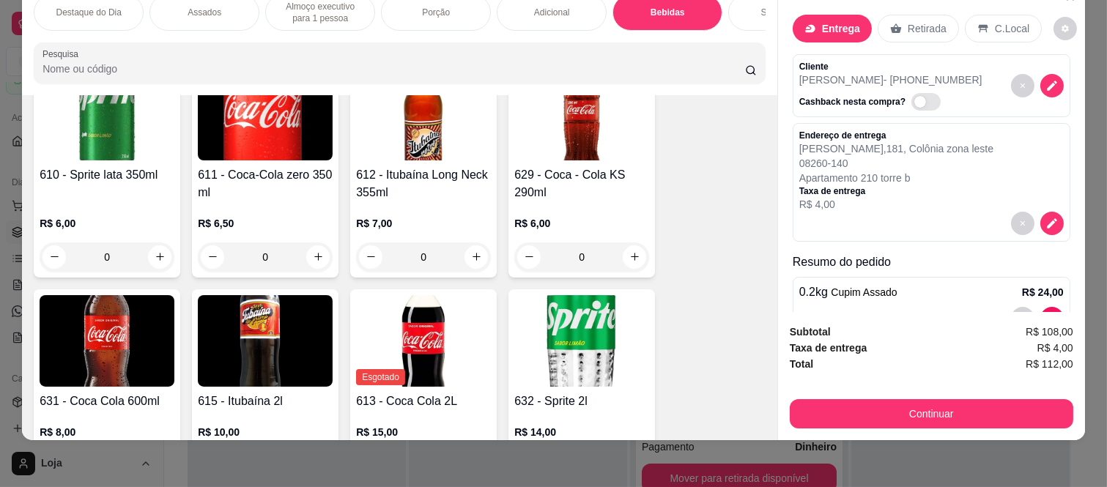
scroll to position [3456, 0]
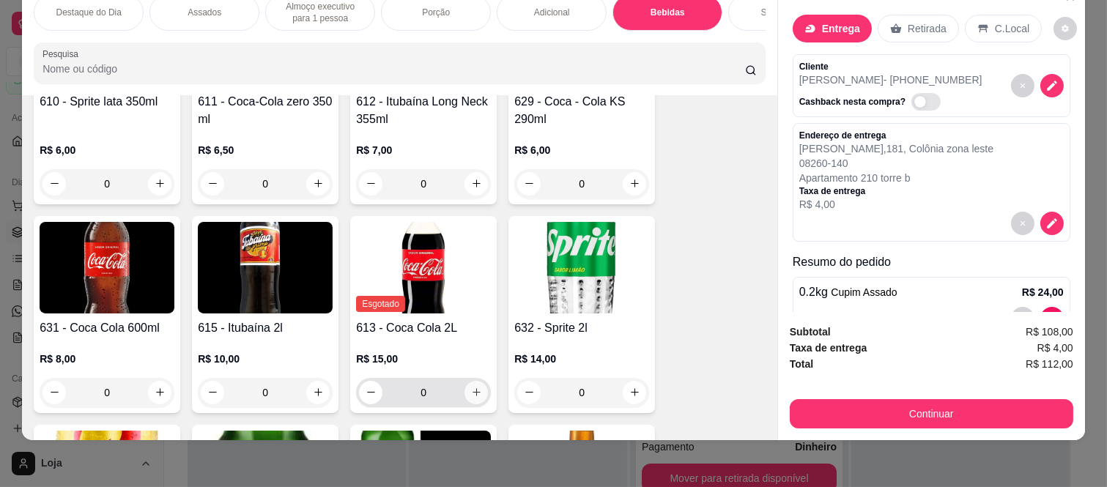
click at [470, 385] on button "increase-product-quantity" at bounding box center [476, 392] width 23 height 23
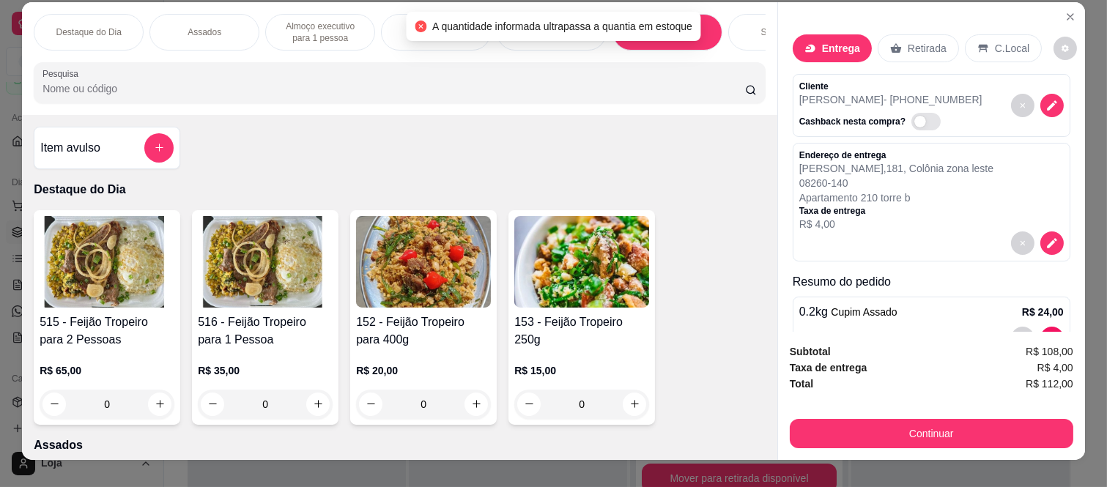
scroll to position [0, 0]
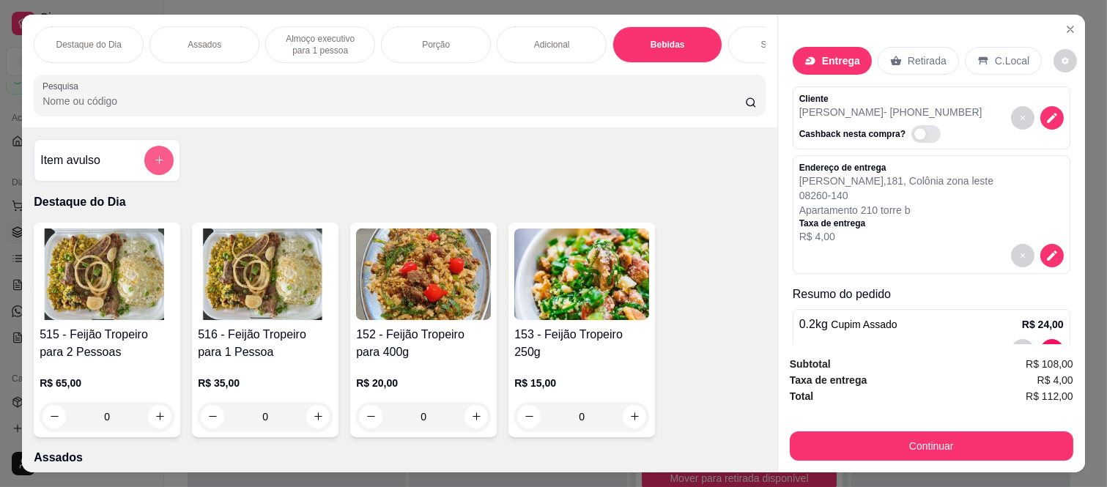
click at [142, 182] on div "Item avulso" at bounding box center [107, 160] width 147 height 43
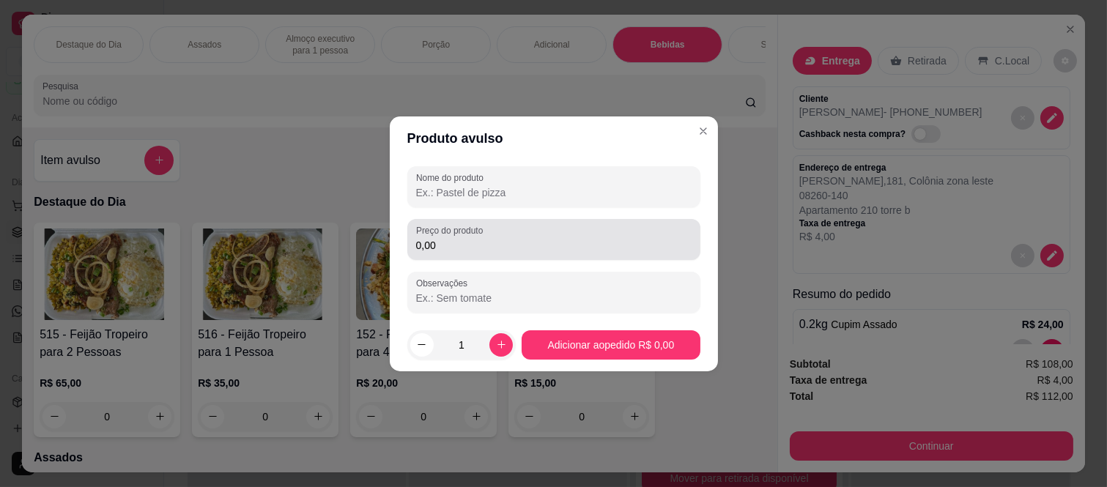
click at [510, 203] on div "Nome do produto" at bounding box center [553, 186] width 293 height 41
type input "Coca 2l"
click at [492, 231] on div "0,00" at bounding box center [554, 239] width 276 height 29
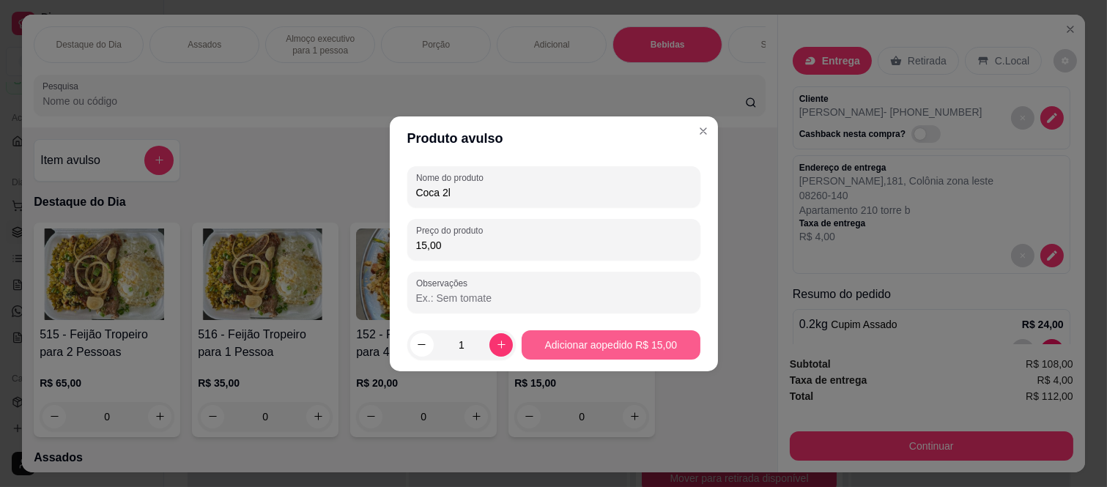
type input "15,00"
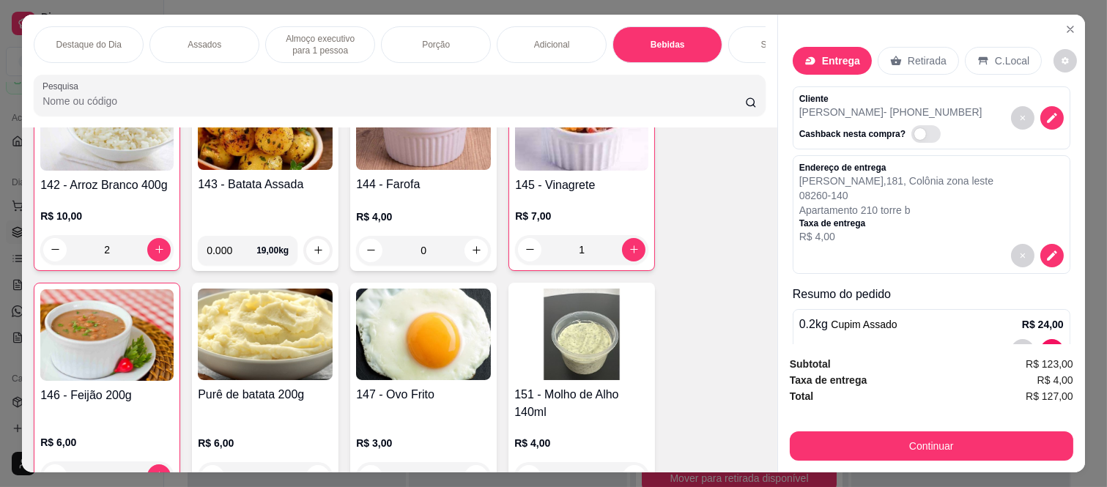
scroll to position [2035, 0]
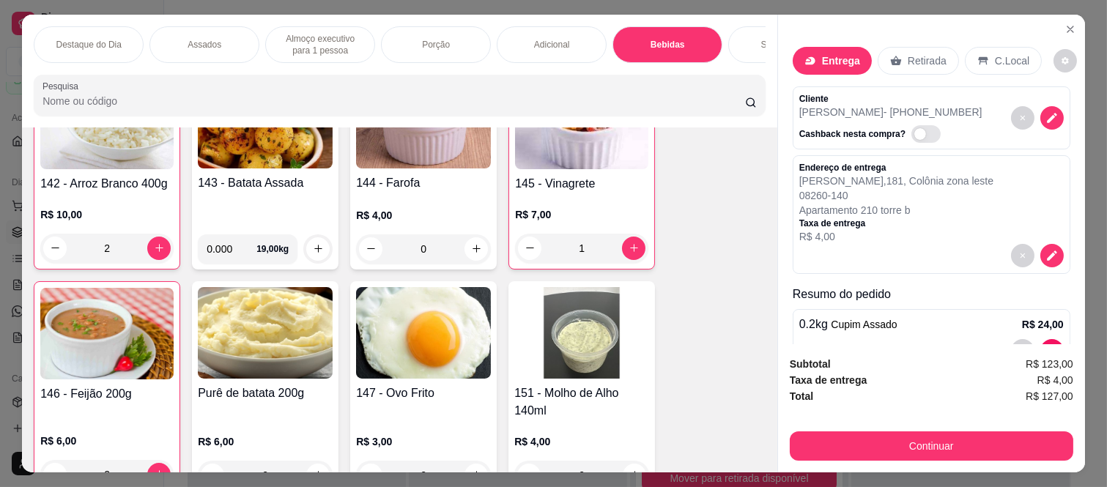
click at [226, 251] on input "0.000" at bounding box center [232, 249] width 50 height 29
type input "0.400"
click at [315, 253] on icon "increase-product-quantity" at bounding box center [318, 249] width 11 height 11
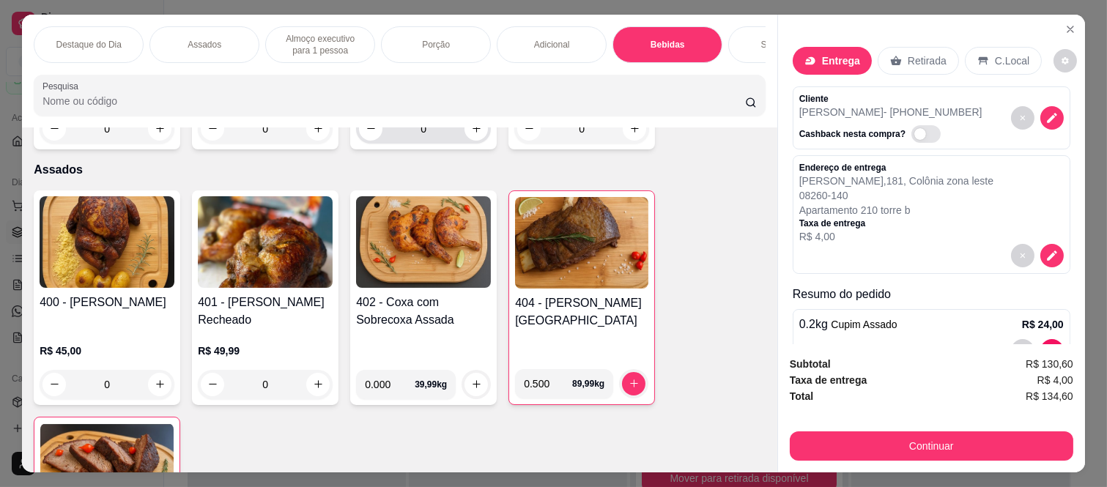
scroll to position [325, 0]
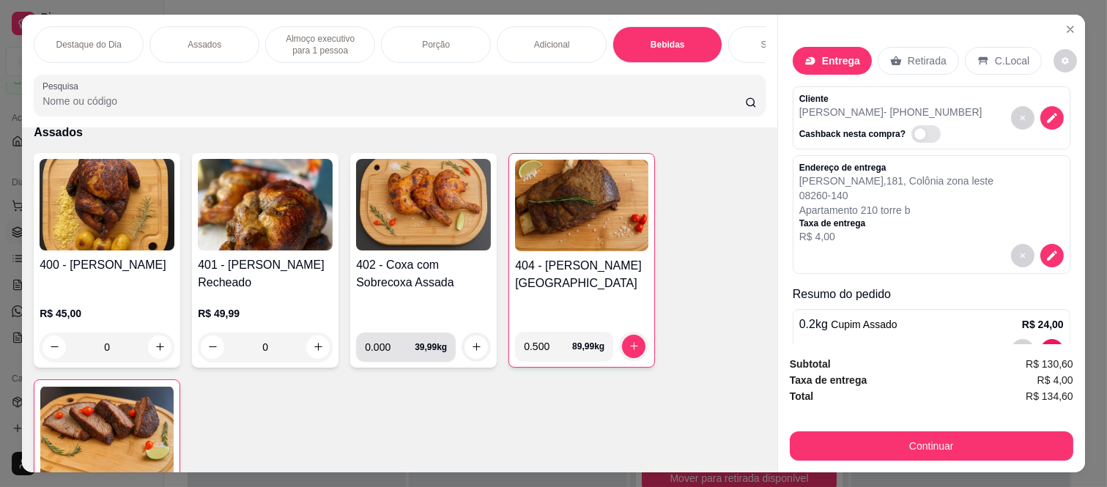
click at [384, 348] on input "0.000" at bounding box center [390, 347] width 50 height 29
type input "0.500"
click at [471, 353] on icon "increase-product-quantity" at bounding box center [476, 347] width 11 height 11
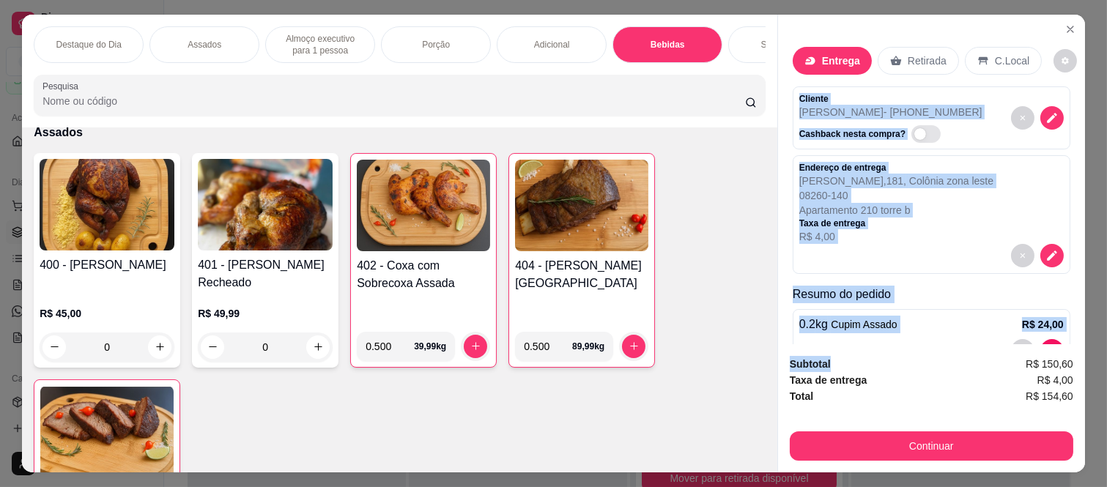
scroll to position [508, 0]
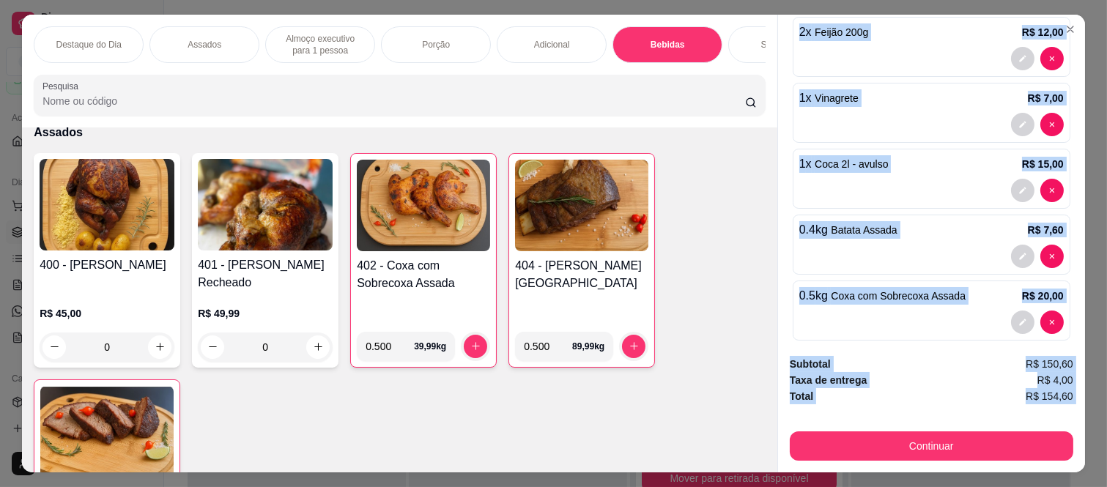
drag, startPoint x: 787, startPoint y: 91, endPoint x: 834, endPoint y: 410, distance: 323.0
click at [834, 410] on div "Entrega Retirada C.Local Cliente Ederson Rodrigues - (11) 98356-5268 Cashback n…" at bounding box center [932, 244] width 308 height 458
copy div "Cliente Ederson Rodrigues - (11) 98356-5268 Cashback nesta compra? Endereço de …"
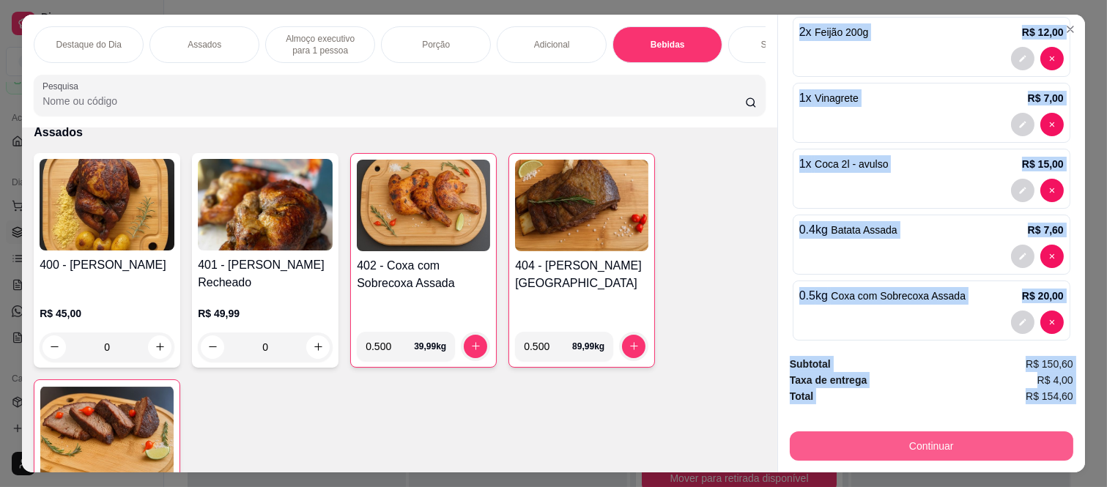
click at [929, 438] on button "Continuar" at bounding box center [932, 446] width 284 height 29
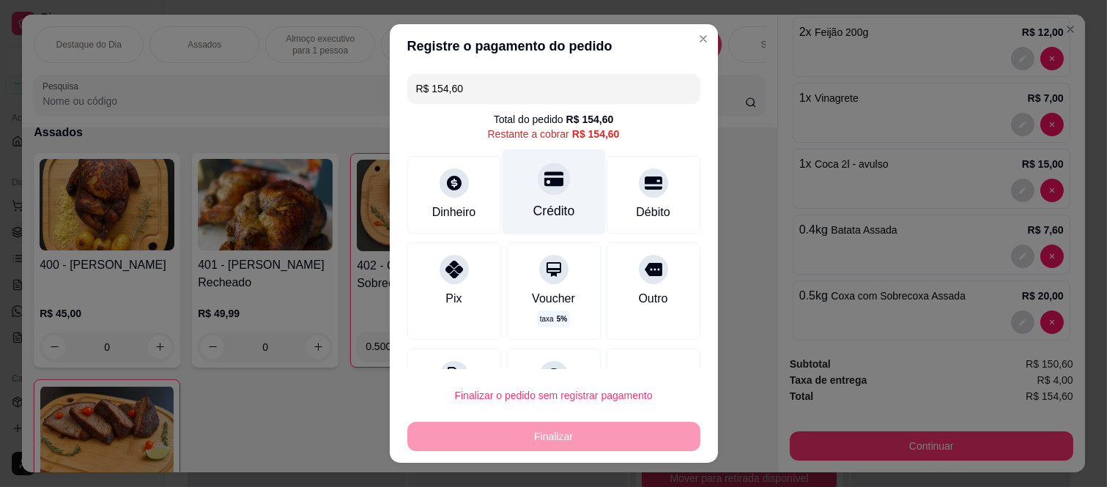
click at [544, 188] on icon at bounding box center [553, 178] width 19 height 19
type input "R$ 0,00"
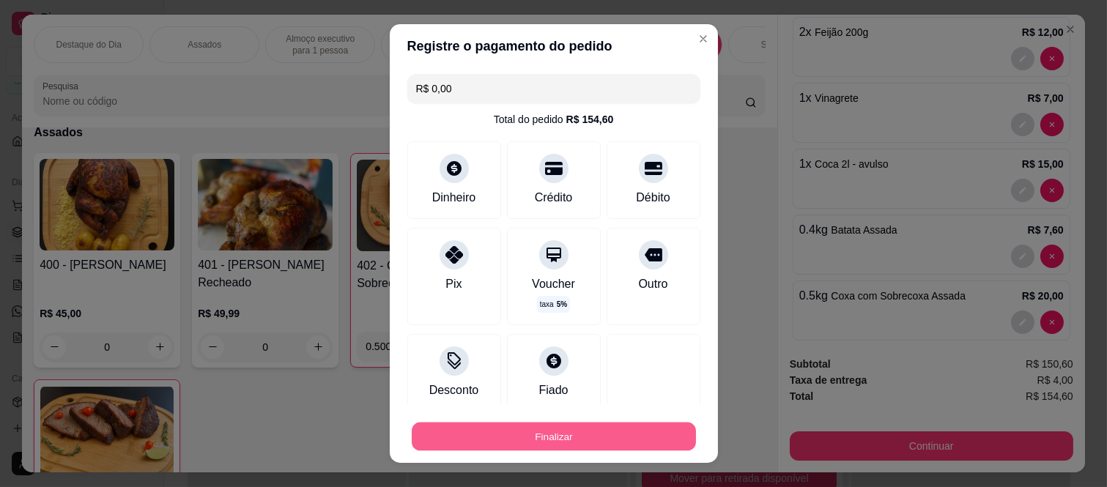
click at [591, 438] on button "Finalizar" at bounding box center [554, 436] width 284 height 29
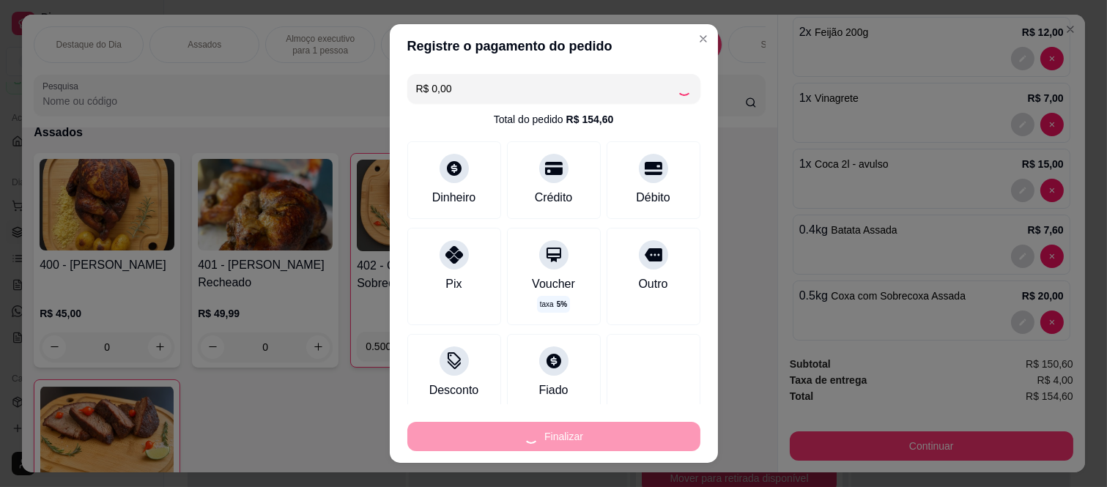
type input "0"
type input "-R$ 154,60"
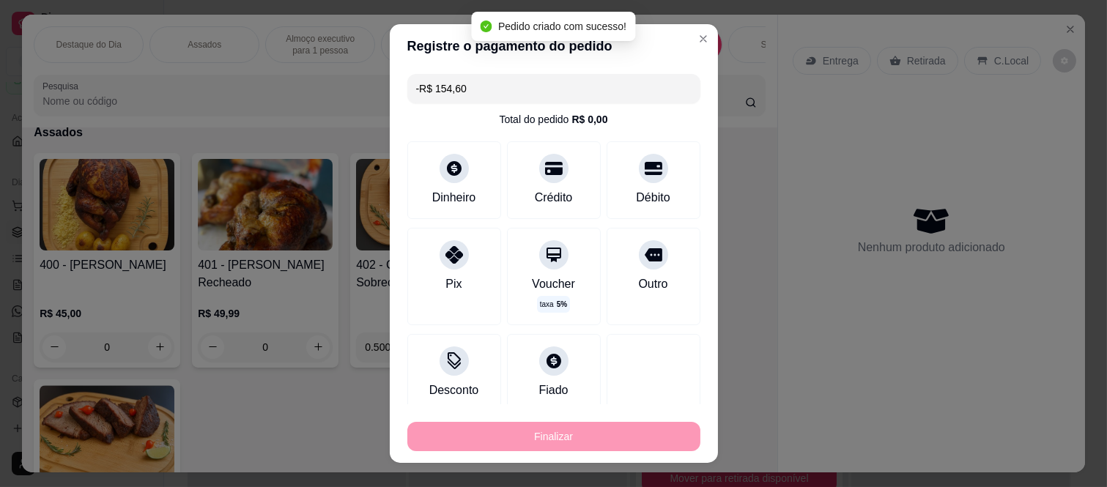
scroll to position [0, 0]
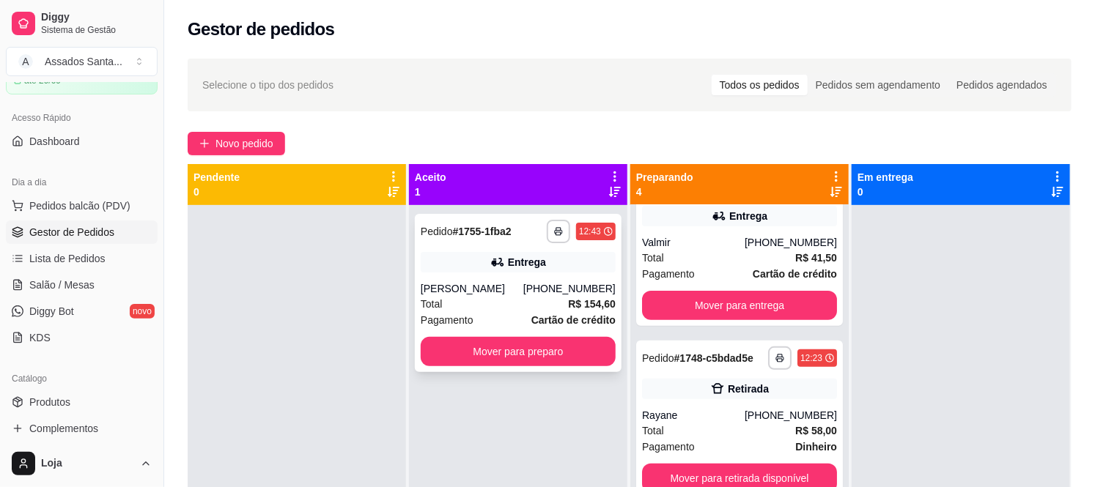
click at [455, 264] on div "Entrega" at bounding box center [518, 262] width 195 height 21
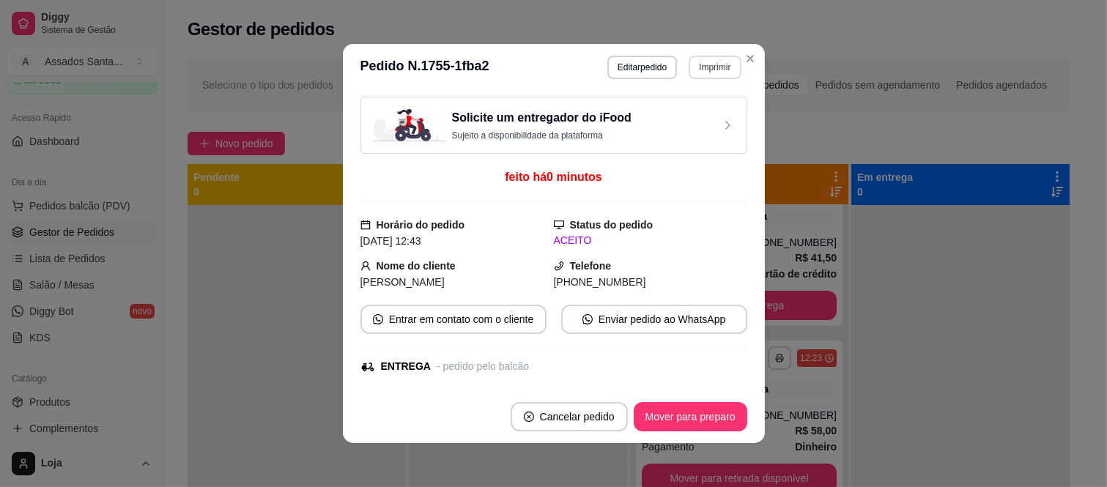
click at [702, 70] on button "Imprimir" at bounding box center [715, 67] width 52 height 23
click at [660, 122] on button "IMPRESSORA caixa" at bounding box center [683, 119] width 103 height 23
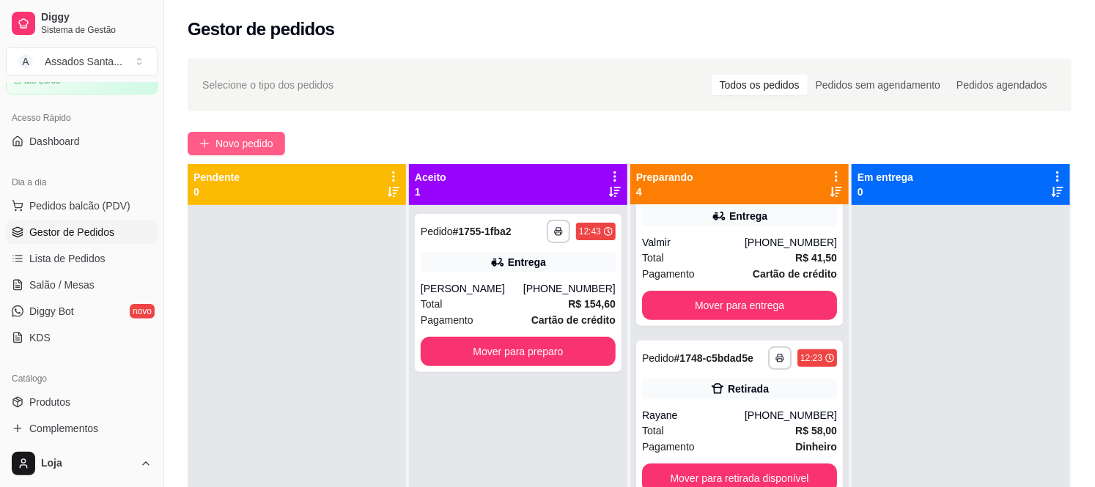
click at [265, 144] on span "Novo pedido" at bounding box center [244, 144] width 58 height 16
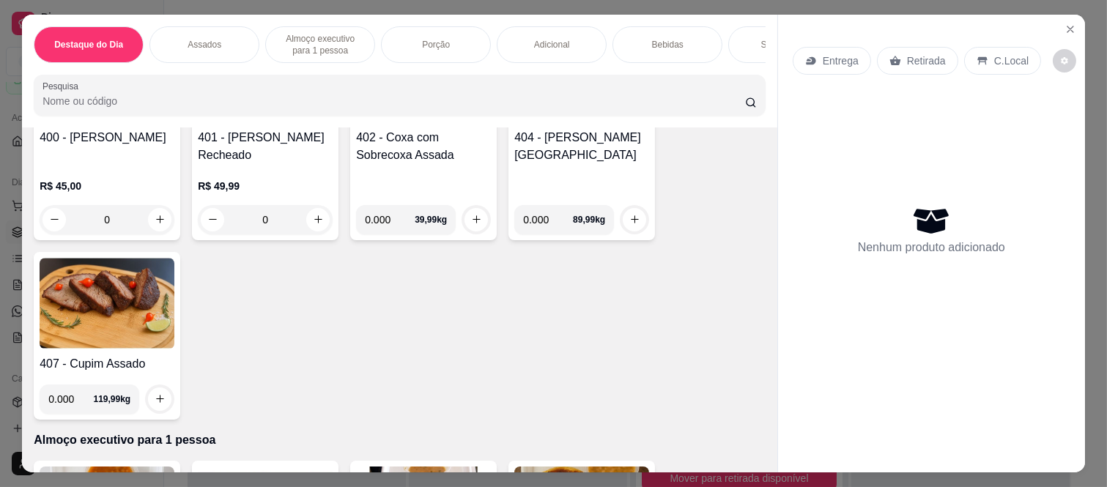
scroll to position [488, 0]
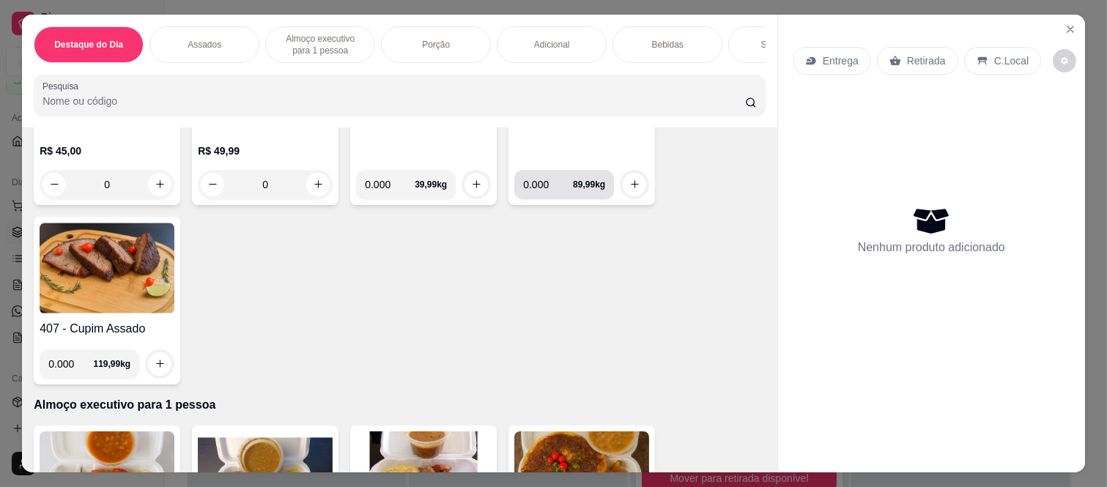
click at [545, 191] on input "0.000" at bounding box center [548, 184] width 50 height 29
type input "0.615"
click at [634, 188] on button "increase-product-quantity" at bounding box center [634, 184] width 23 height 23
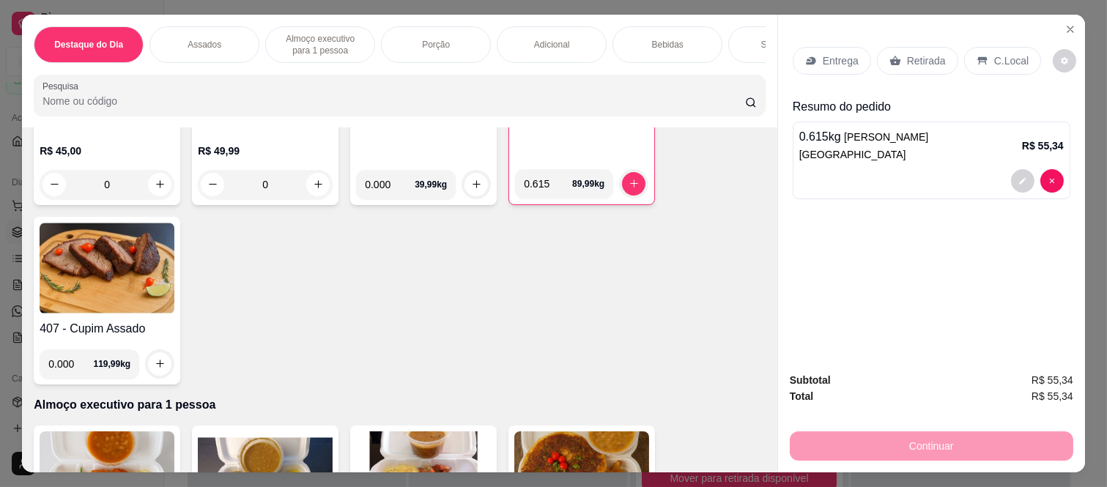
click at [926, 53] on p "Retirada" at bounding box center [926, 60] width 39 height 15
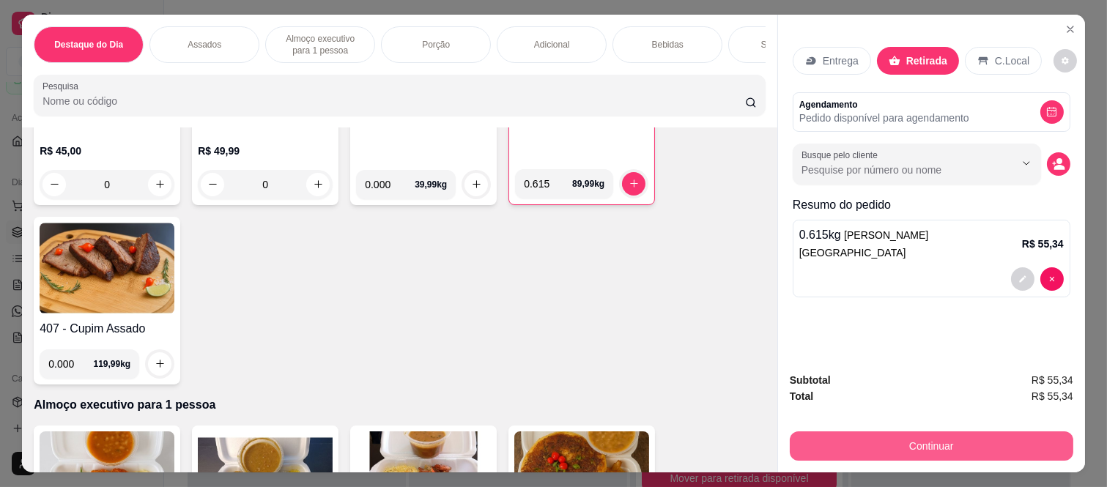
click at [844, 432] on button "Continuar" at bounding box center [932, 446] width 284 height 29
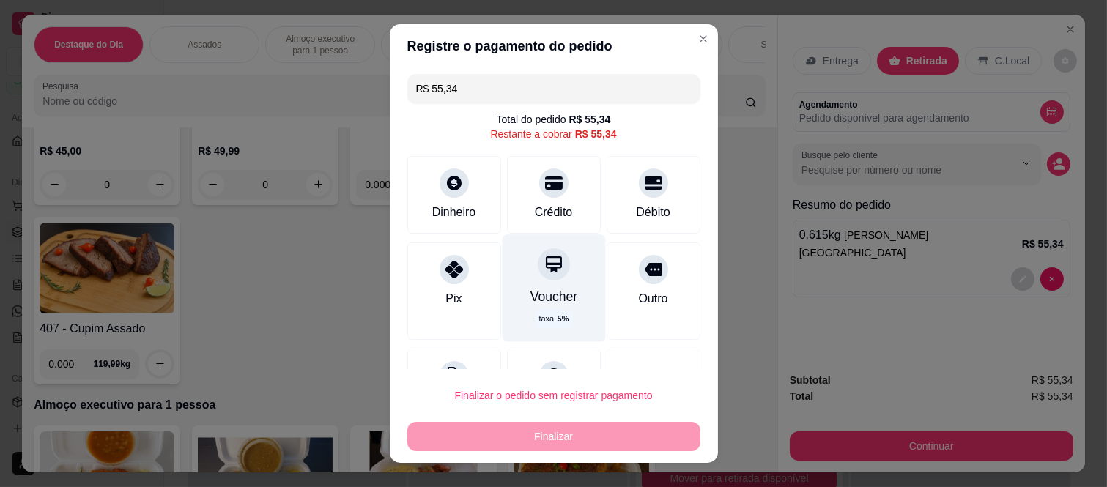
click at [530, 289] on div "Voucher" at bounding box center [554, 296] width 48 height 19
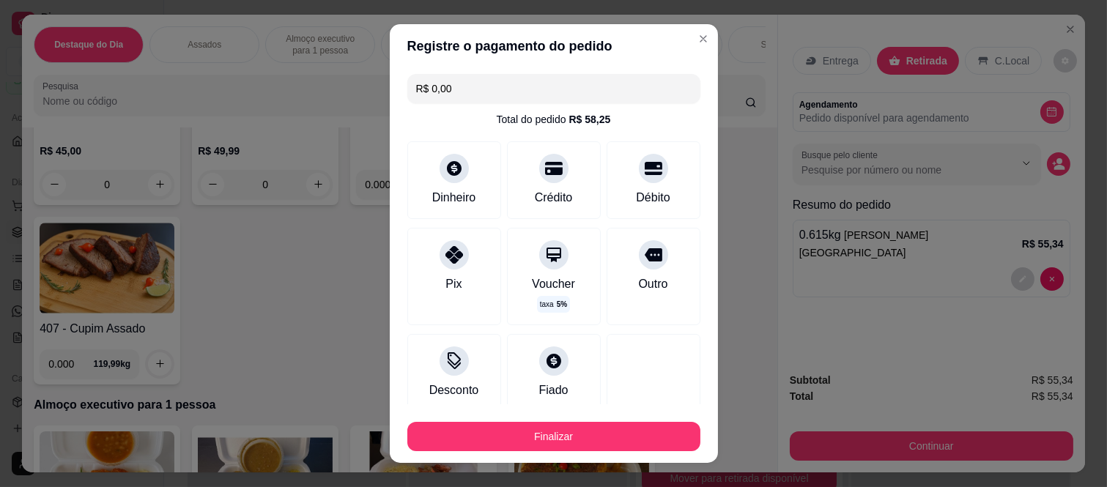
click at [543, 443] on button "Finalizar" at bounding box center [553, 436] width 293 height 29
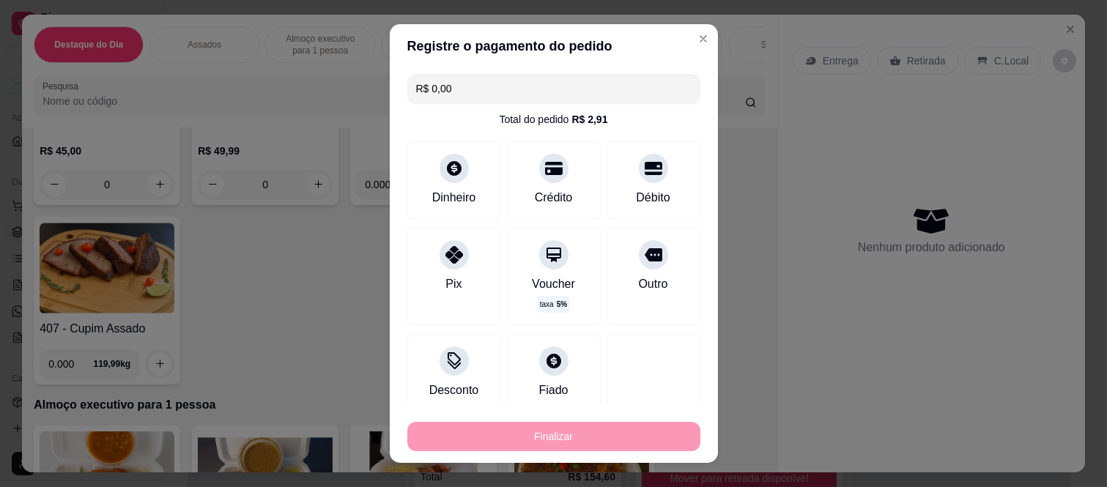
type input "-R$ 55,34"
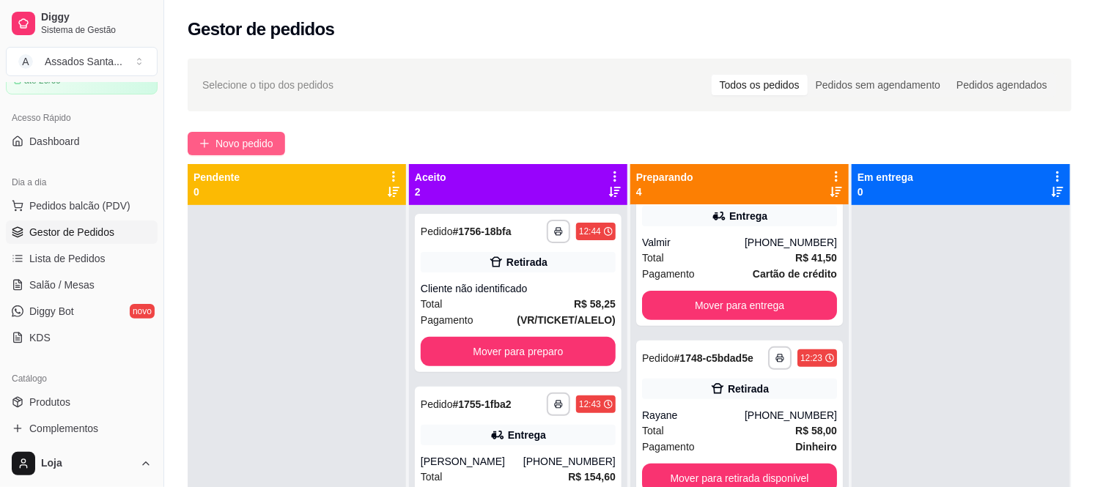
click at [213, 154] on button "Novo pedido" at bounding box center [236, 143] width 97 height 23
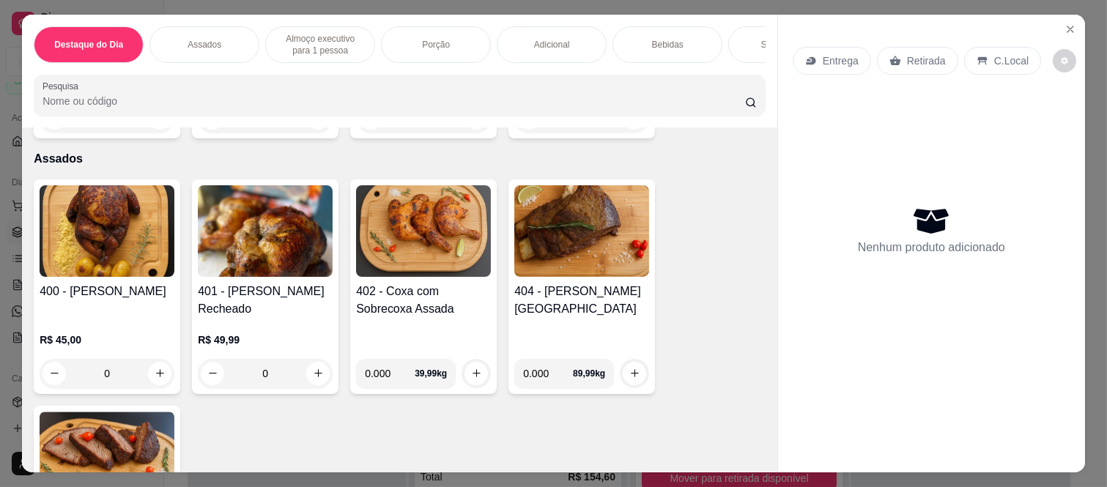
scroll to position [325, 0]
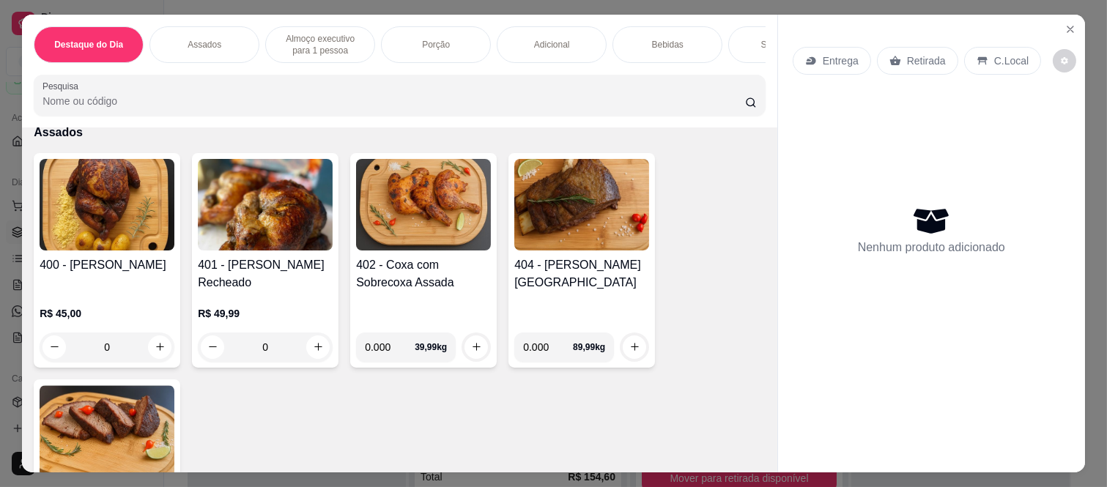
click at [148, 350] on div "0" at bounding box center [107, 347] width 135 height 29
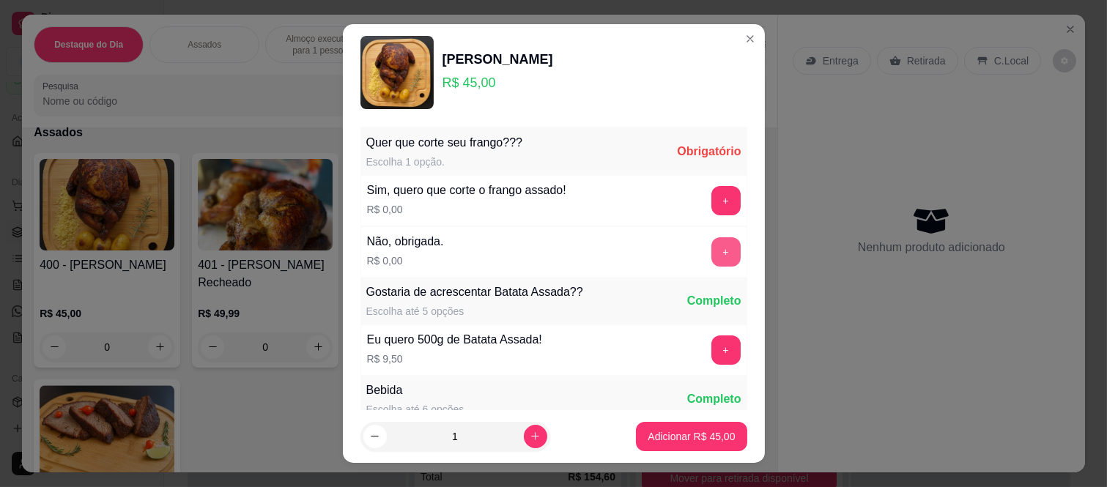
click at [712, 242] on button "+" at bounding box center [726, 251] width 29 height 29
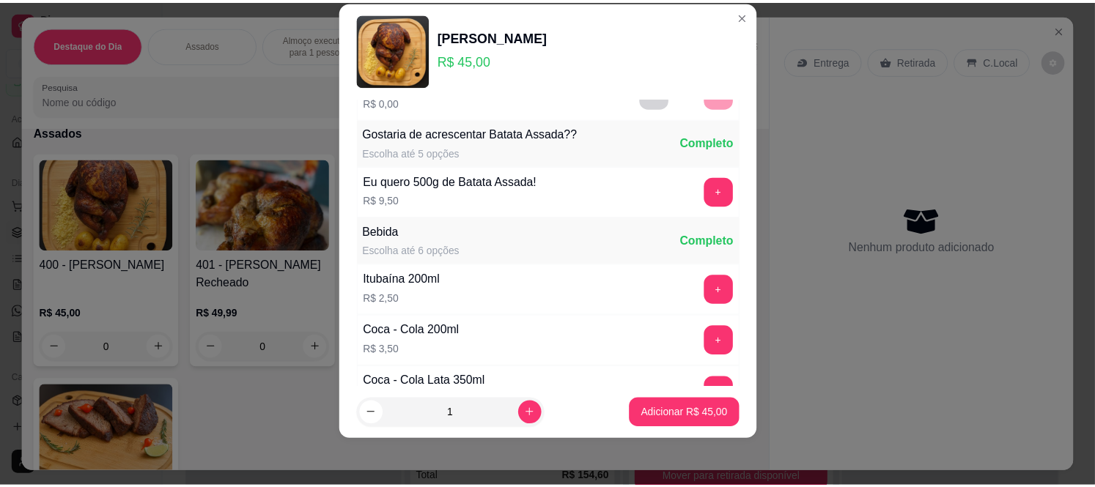
scroll to position [157, 0]
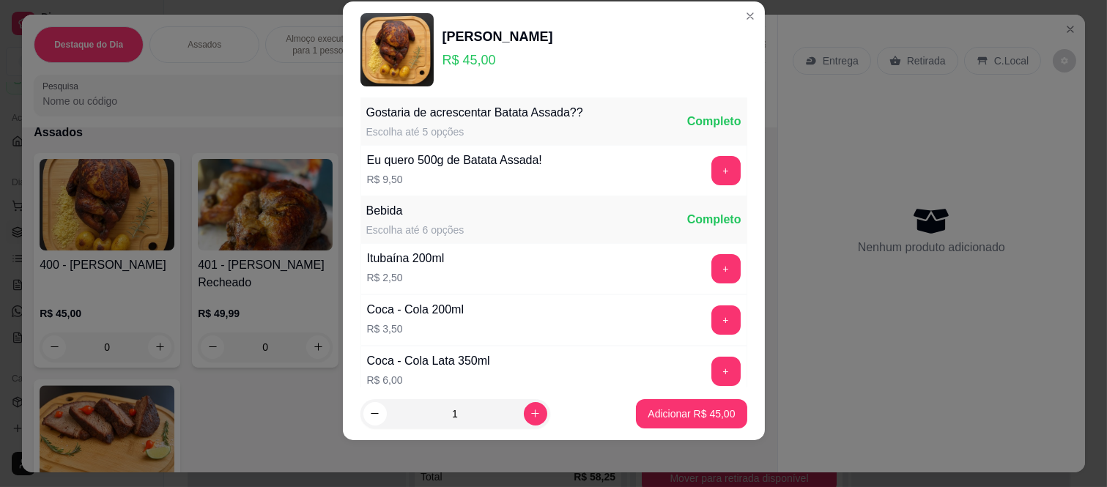
click at [670, 408] on p "Adicionar R$ 45,00" at bounding box center [691, 414] width 87 height 15
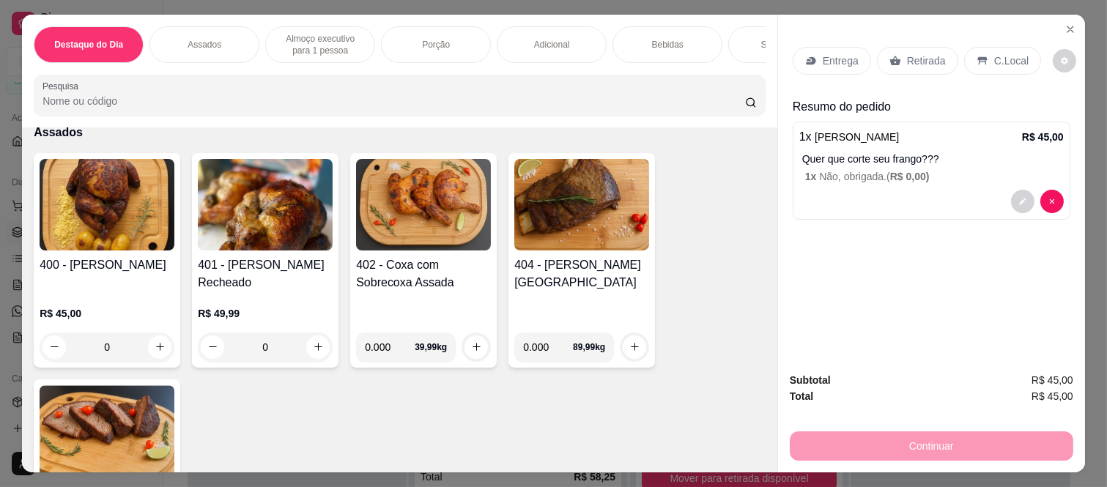
click at [925, 59] on p "Retirada" at bounding box center [926, 60] width 39 height 15
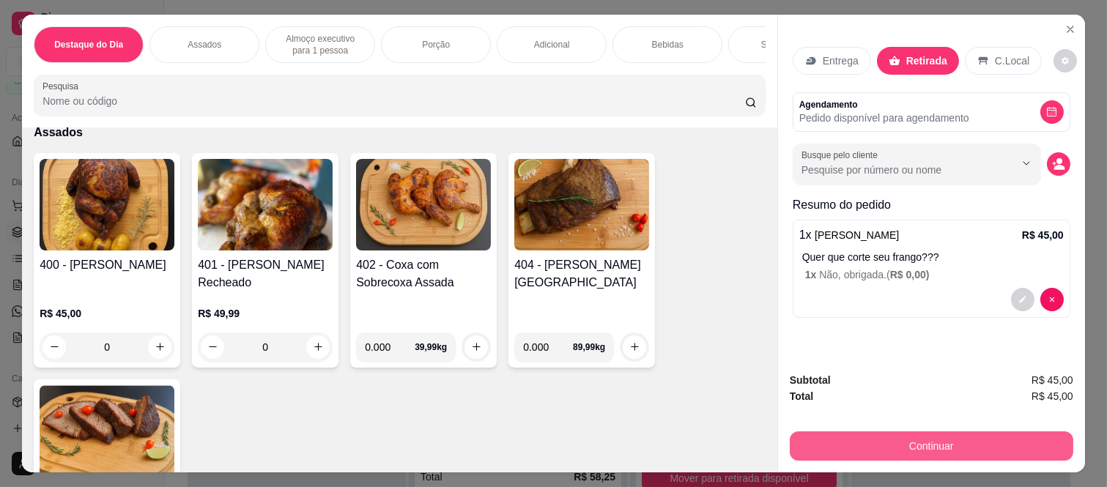
click at [823, 437] on button "Continuar" at bounding box center [932, 446] width 284 height 29
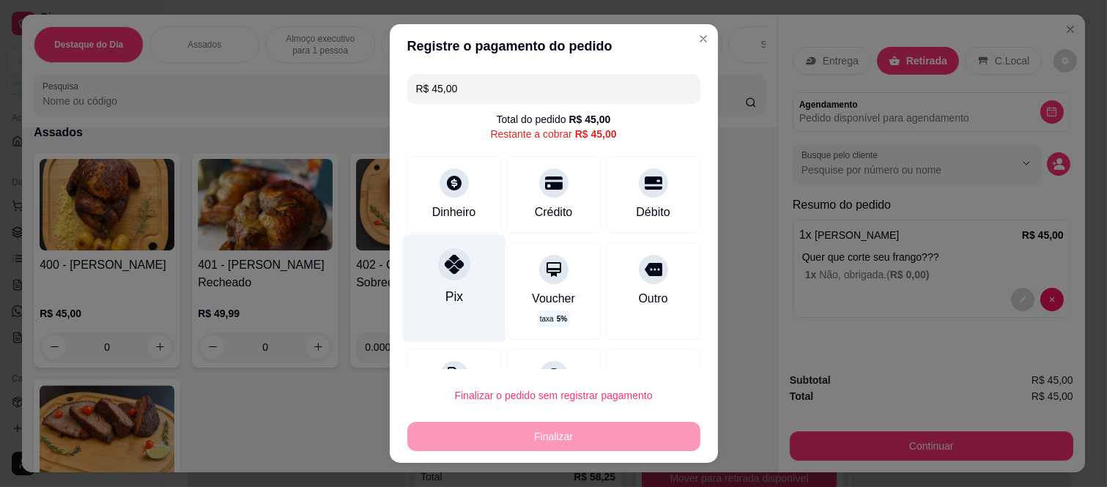
click at [445, 295] on div "Pix" at bounding box center [454, 296] width 18 height 19
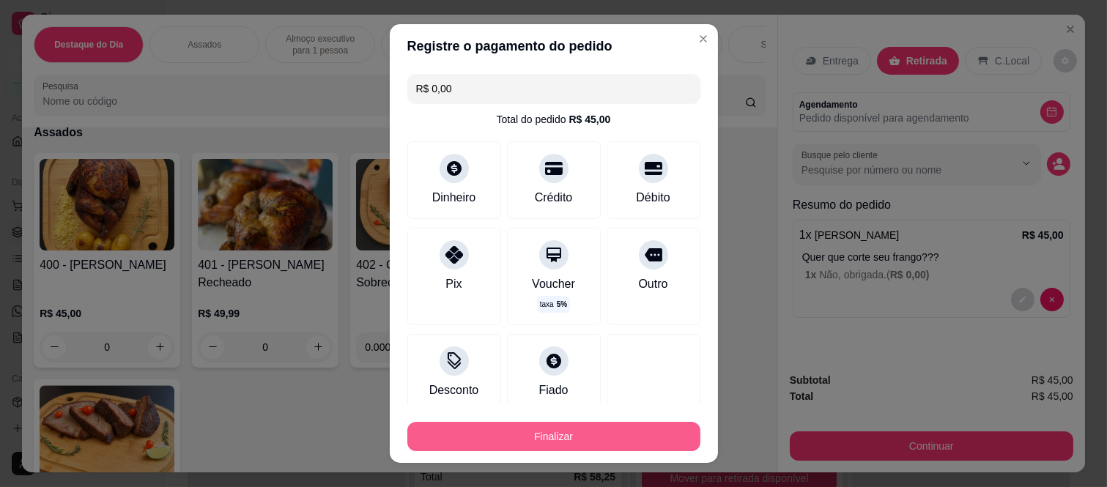
click at [506, 443] on button "Finalizar" at bounding box center [553, 436] width 293 height 29
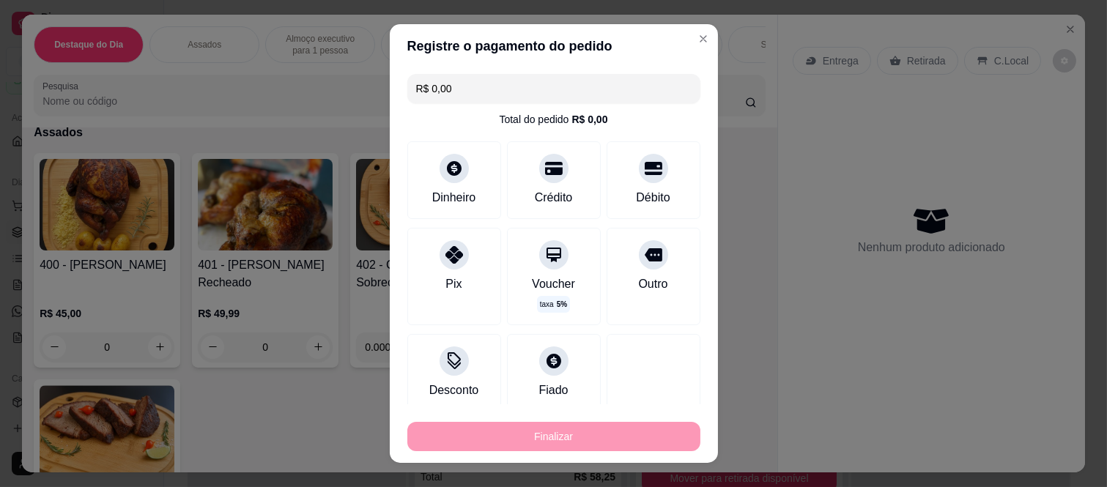
type input "-R$ 45,00"
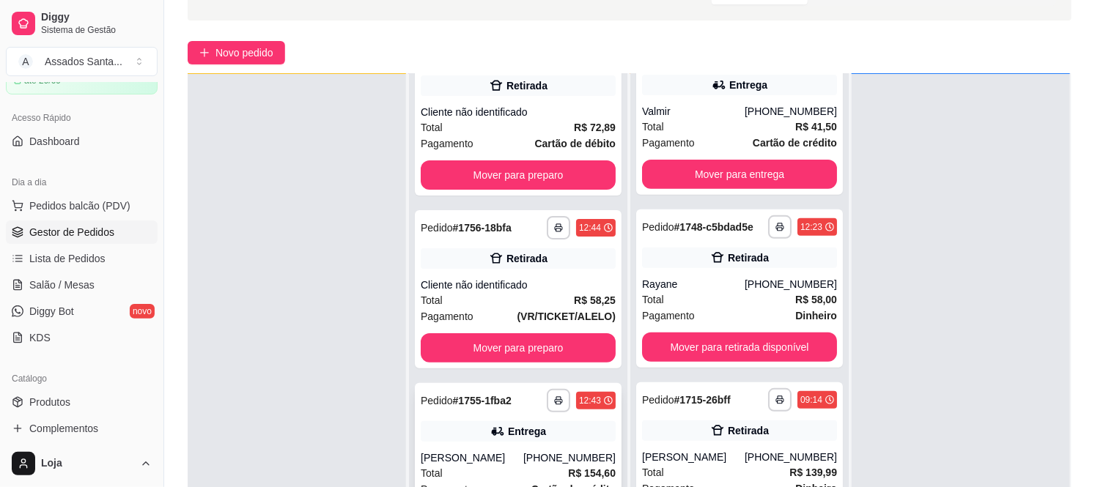
scroll to position [224, 0]
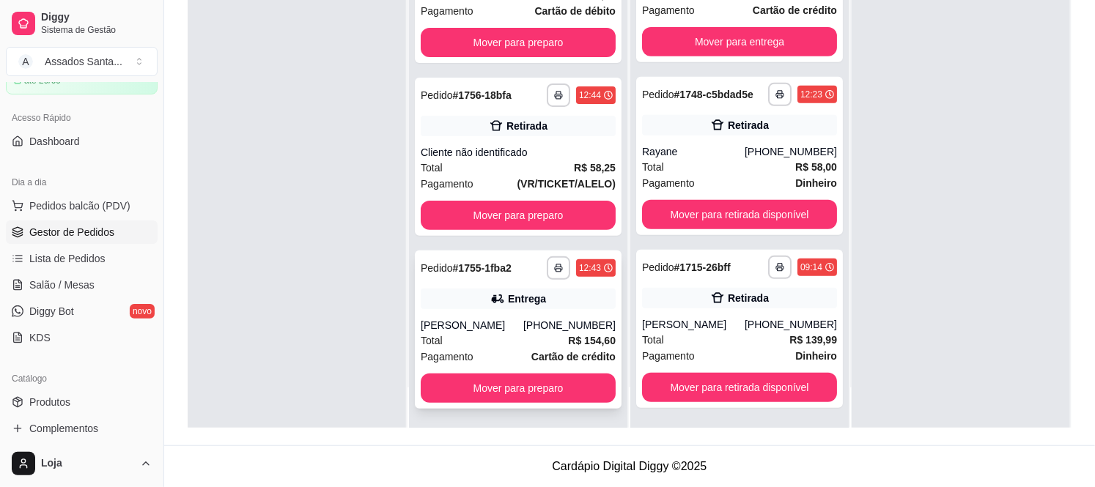
click at [536, 318] on div "(11) 98356-5268" at bounding box center [569, 325] width 92 height 15
click at [537, 390] on button "Mover para preparo" at bounding box center [518, 388] width 195 height 29
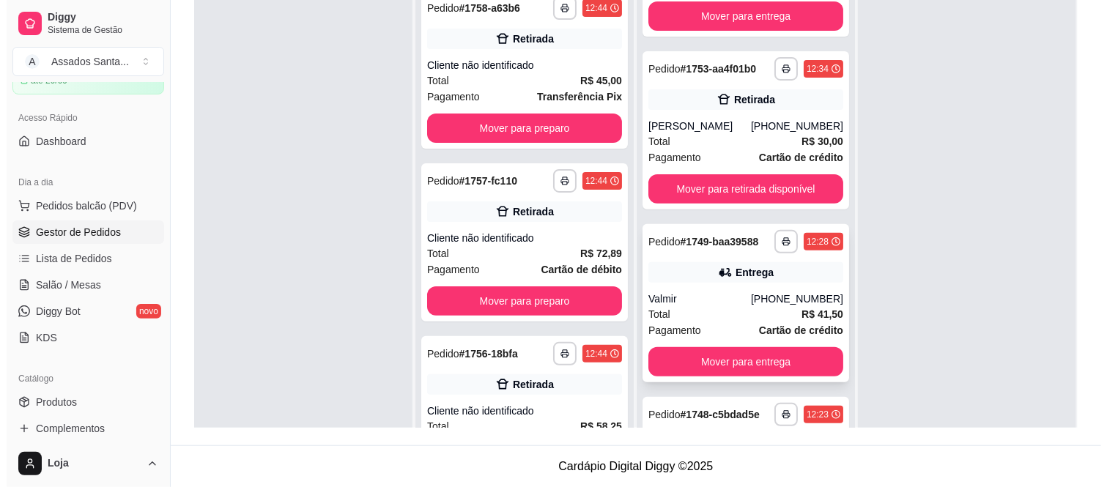
scroll to position [81, 0]
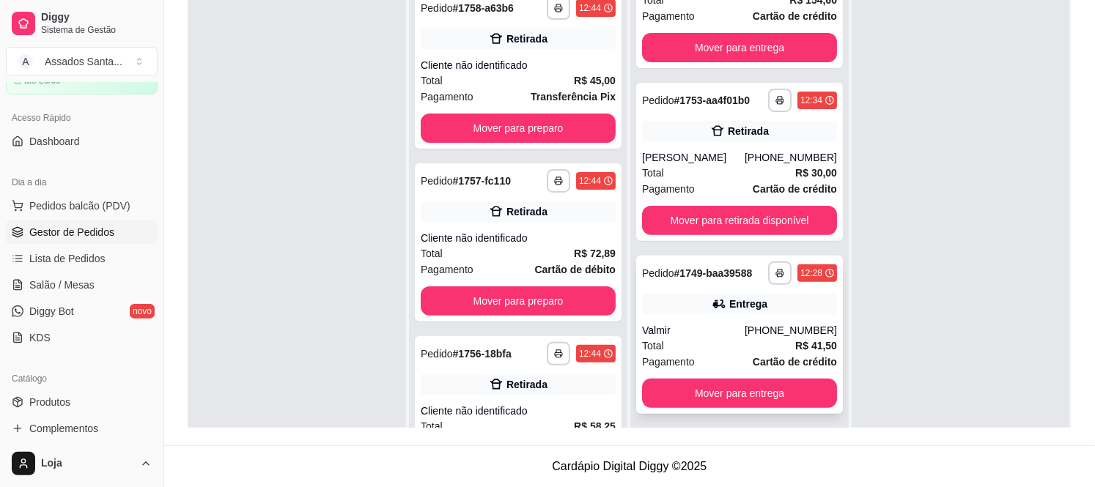
click at [712, 354] on div "Total R$ 41,50" at bounding box center [739, 346] width 195 height 16
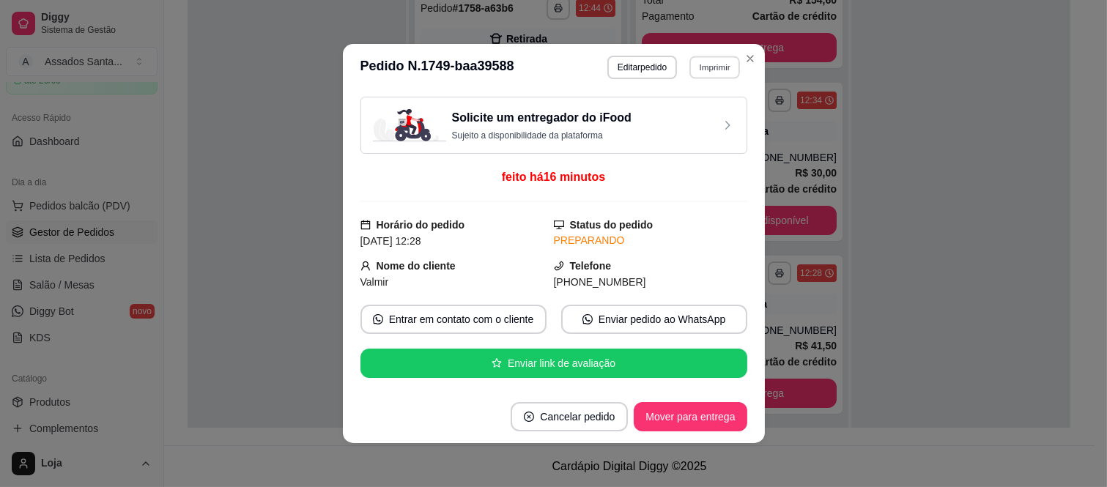
click at [701, 68] on button "Imprimir" at bounding box center [715, 67] width 51 height 23
click at [693, 110] on button "IMPRESSORA caixa" at bounding box center [683, 119] width 106 height 23
click at [675, 418] on button "Mover para entrega" at bounding box center [691, 417] width 110 height 29
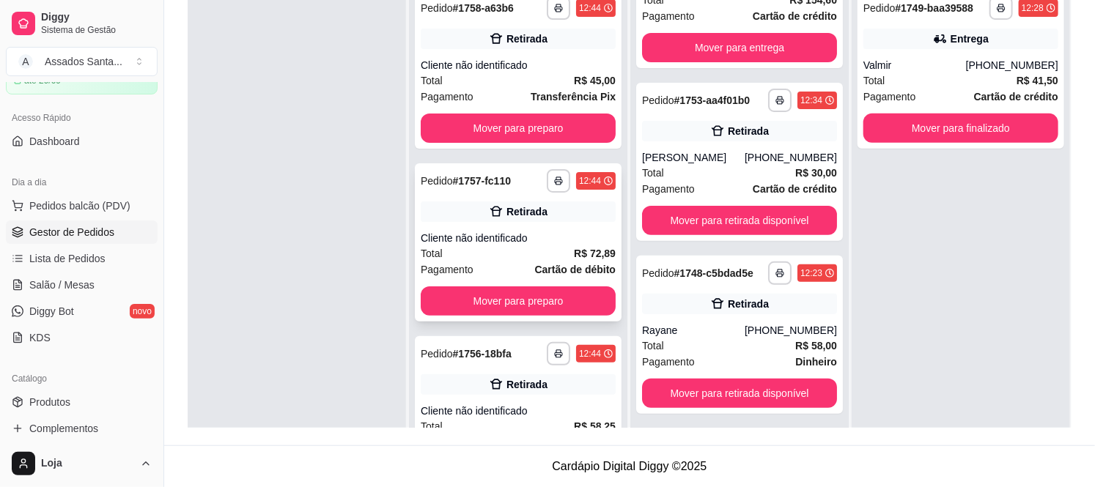
click at [518, 221] on div "Retirada" at bounding box center [518, 212] width 195 height 21
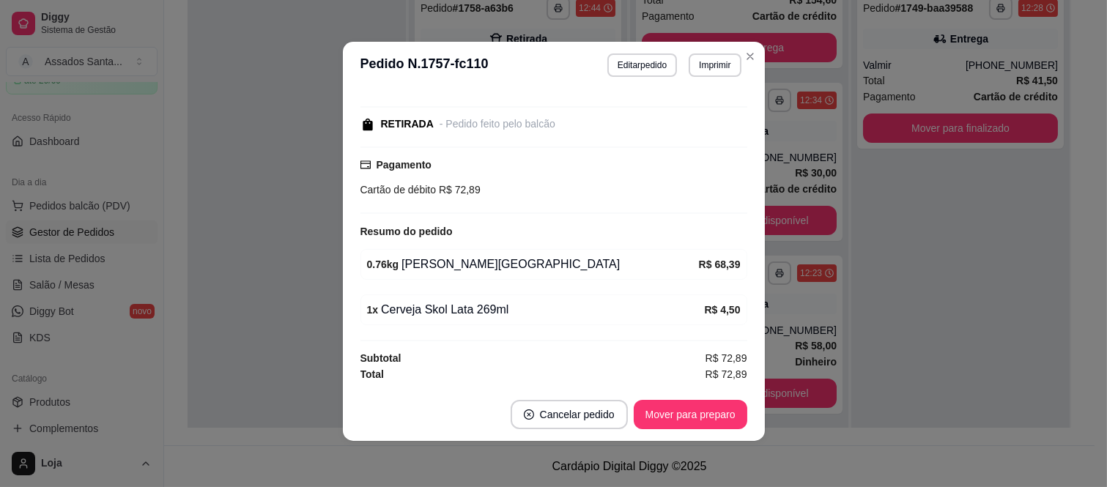
scroll to position [3, 0]
click at [664, 399] on button "Mover para preparo" at bounding box center [691, 413] width 114 height 29
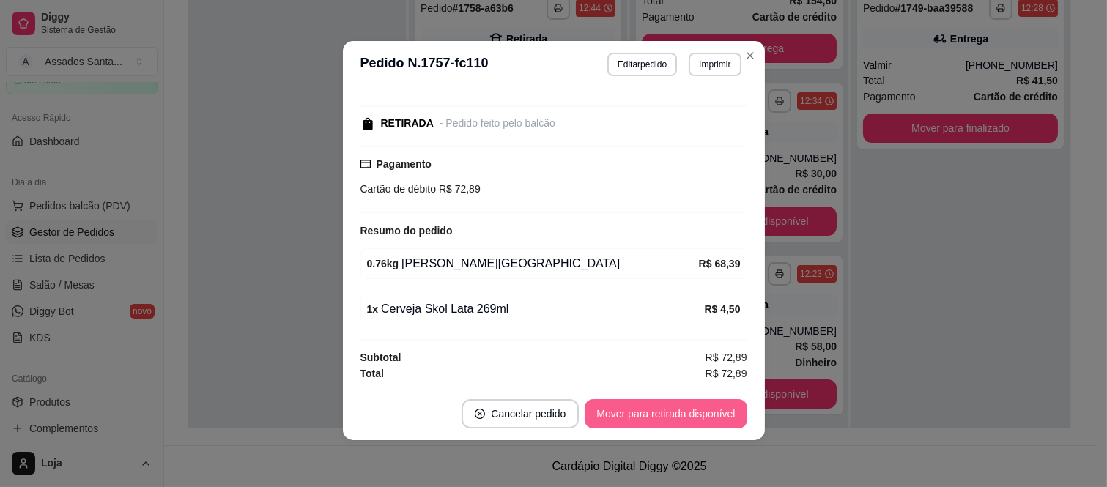
click at [669, 412] on button "Mover para retirada disponível" at bounding box center [666, 413] width 162 height 29
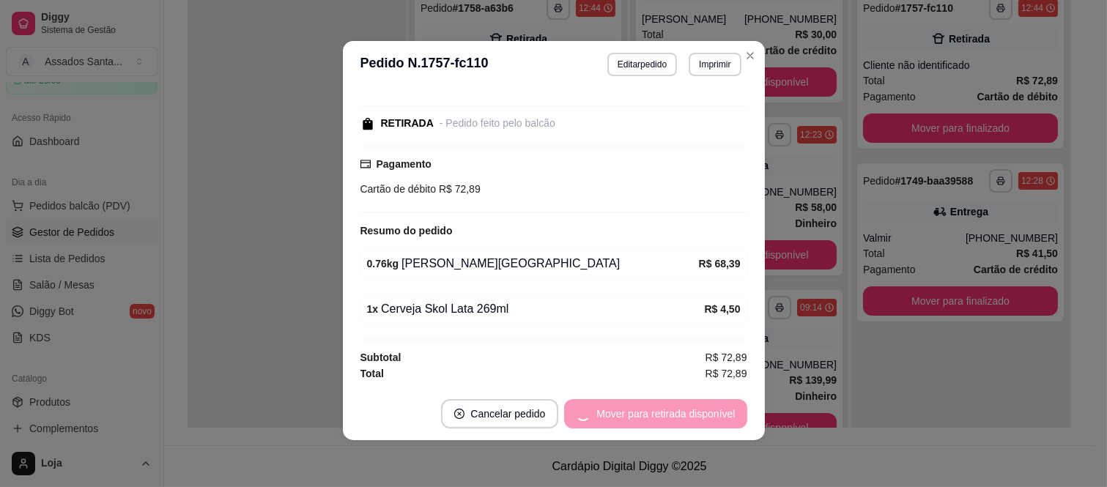
scroll to position [81, 0]
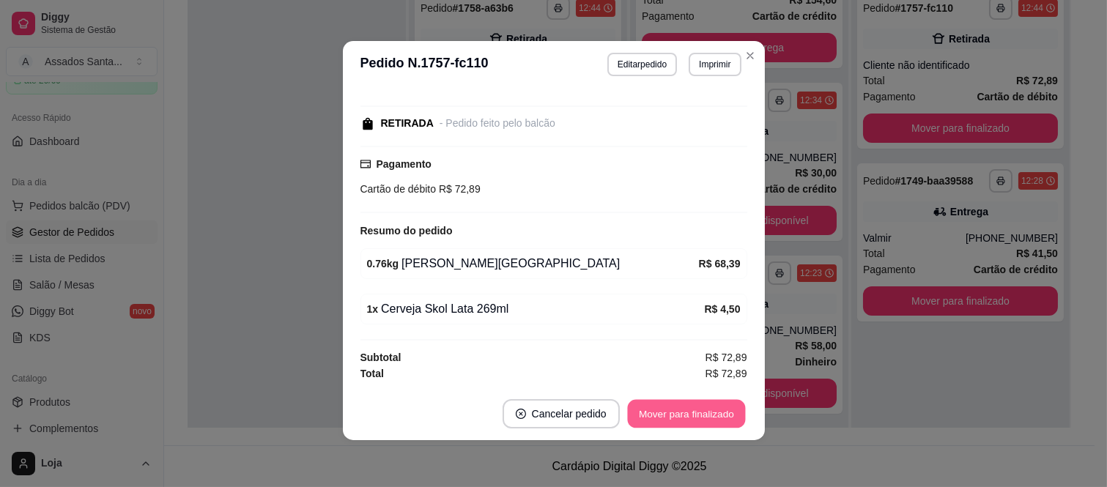
click at [673, 413] on button "Mover para finalizado" at bounding box center [686, 414] width 118 height 29
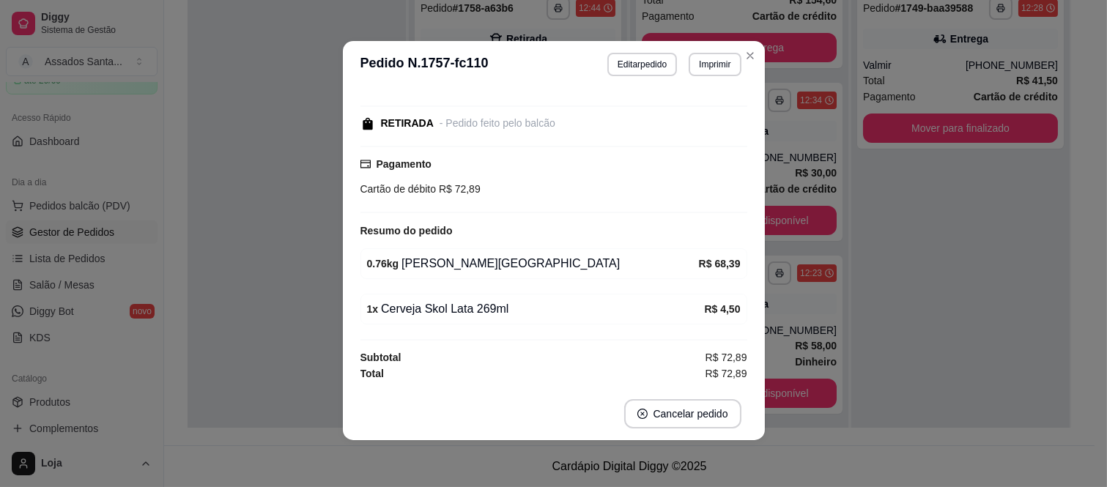
scroll to position [75, 0]
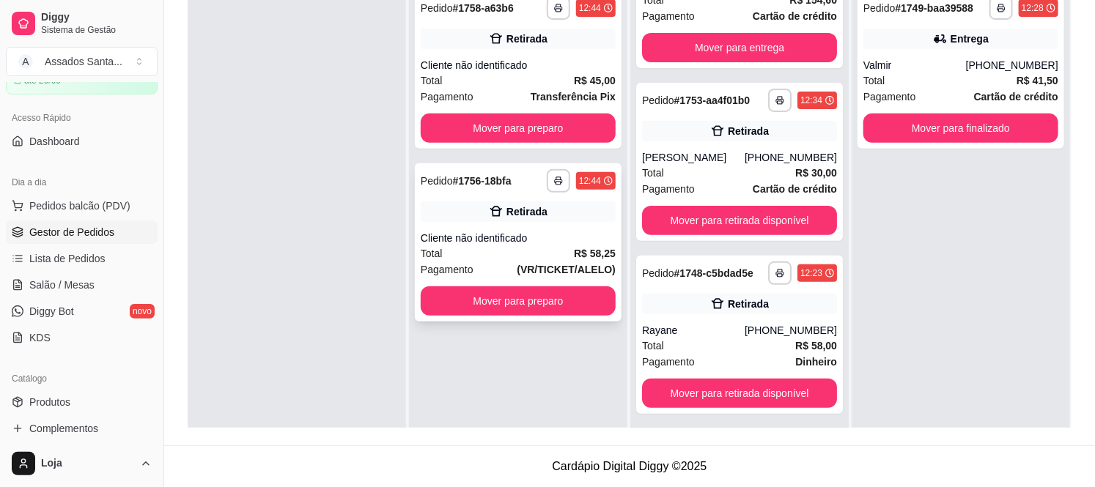
click at [515, 243] on div "Cliente não identificado" at bounding box center [518, 238] width 195 height 15
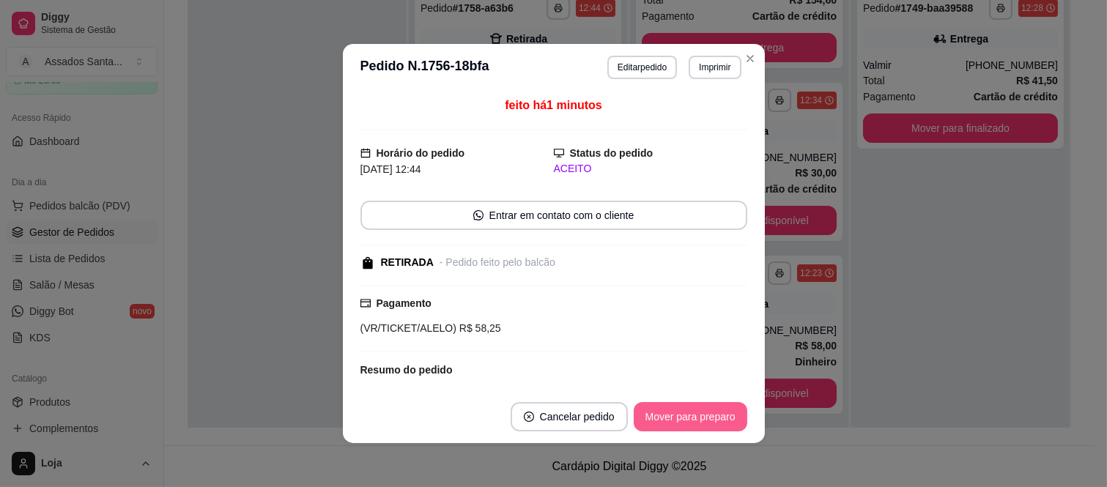
click at [660, 408] on button "Mover para preparo" at bounding box center [691, 416] width 114 height 29
click at [660, 412] on button "Mover para retirada disponível" at bounding box center [666, 417] width 157 height 29
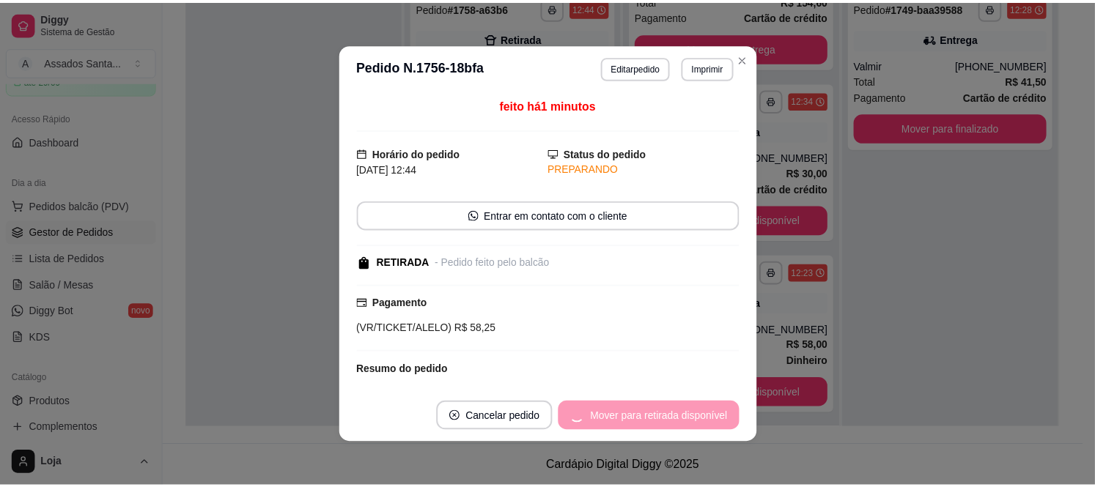
scroll to position [81, 0]
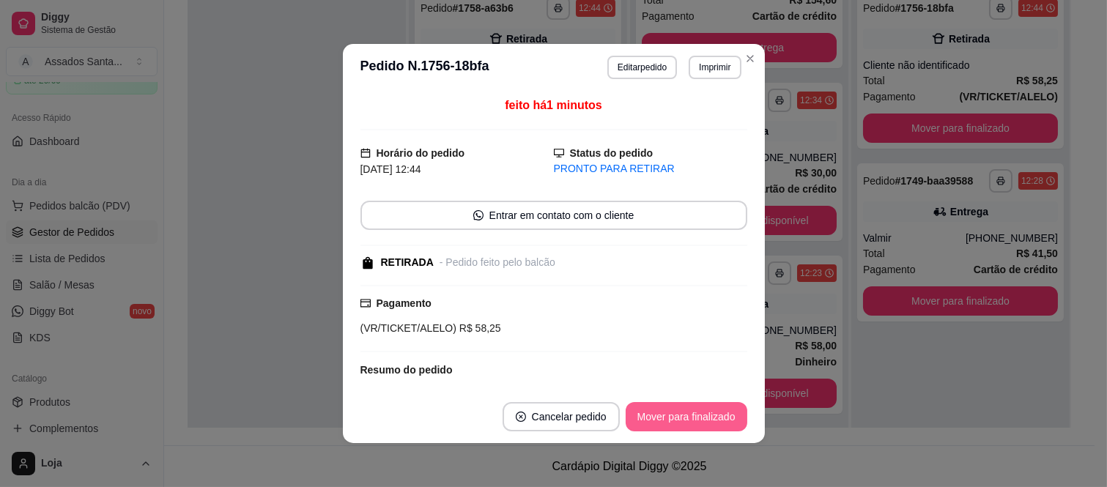
click at [660, 412] on button "Mover para finalizado" at bounding box center [687, 416] width 122 height 29
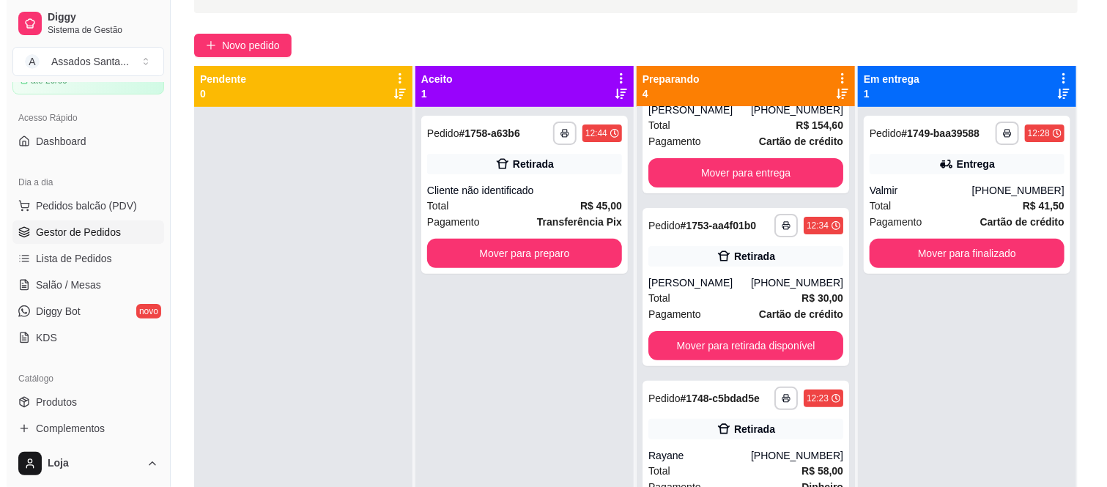
scroll to position [0, 0]
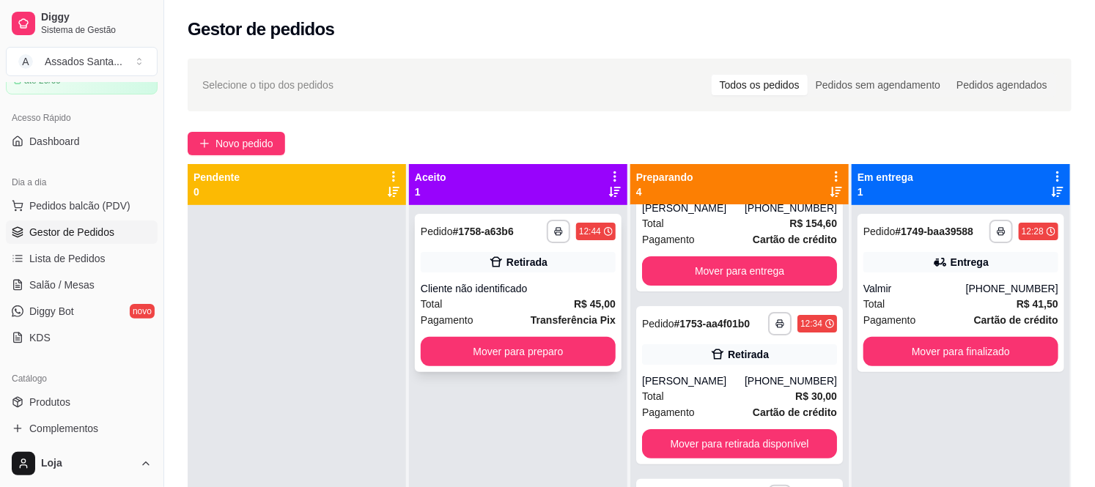
click at [493, 309] on div "Total R$ 45,00" at bounding box center [518, 304] width 195 height 16
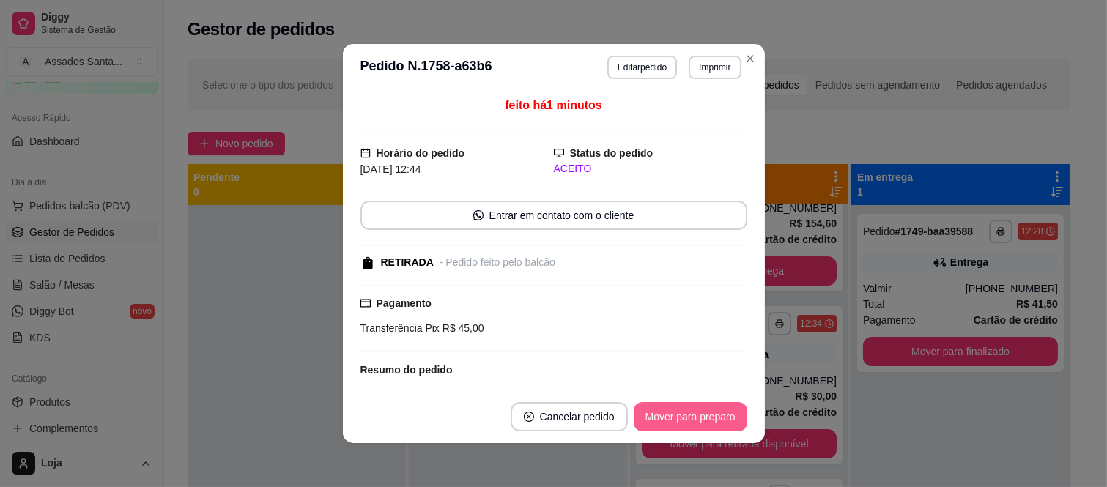
click at [663, 407] on button "Mover para preparo" at bounding box center [691, 416] width 114 height 29
click at [677, 409] on button "Mover para retirada disponível" at bounding box center [666, 417] width 157 height 29
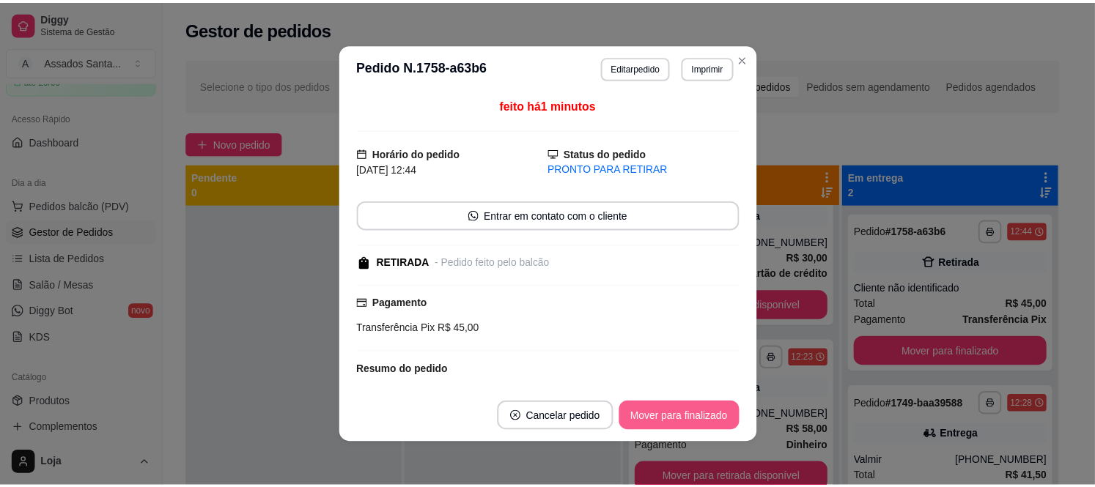
scroll to position [81, 0]
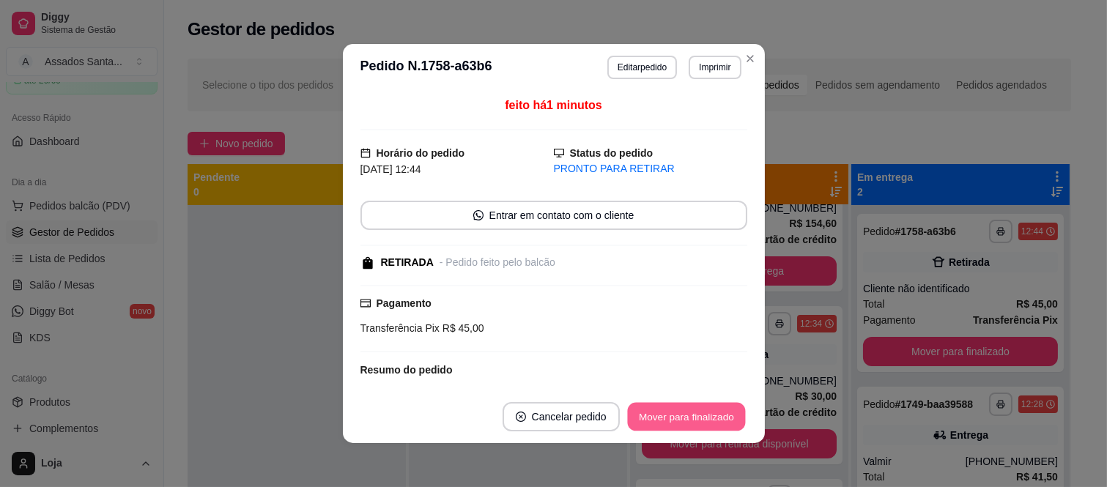
click at [675, 413] on button "Mover para finalizado" at bounding box center [686, 417] width 118 height 29
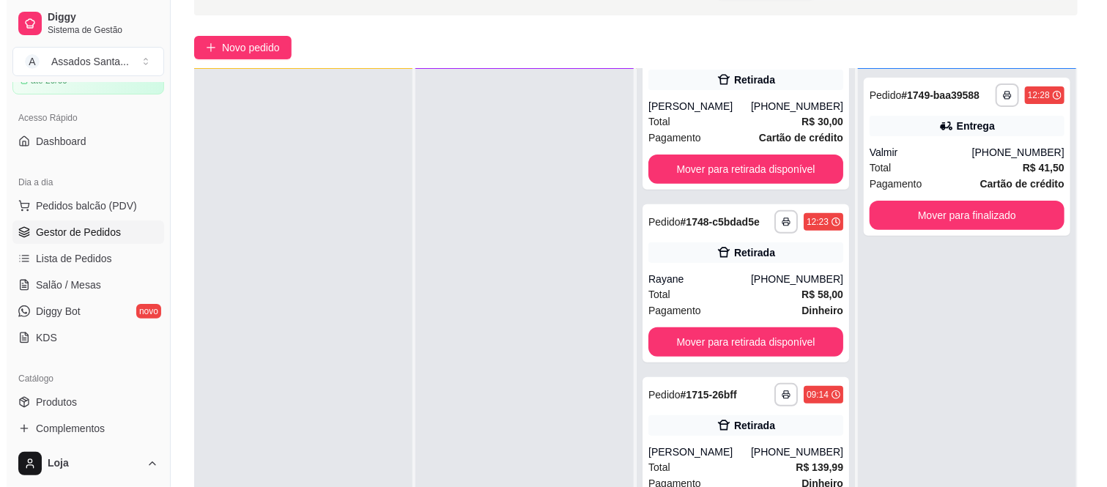
scroll to position [224, 0]
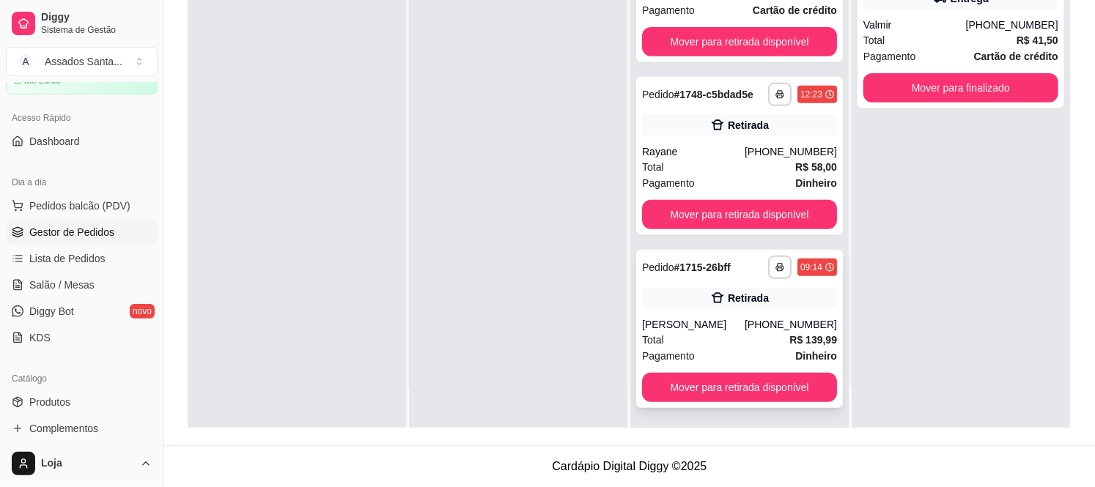
click at [674, 311] on div "**********" at bounding box center [739, 329] width 207 height 158
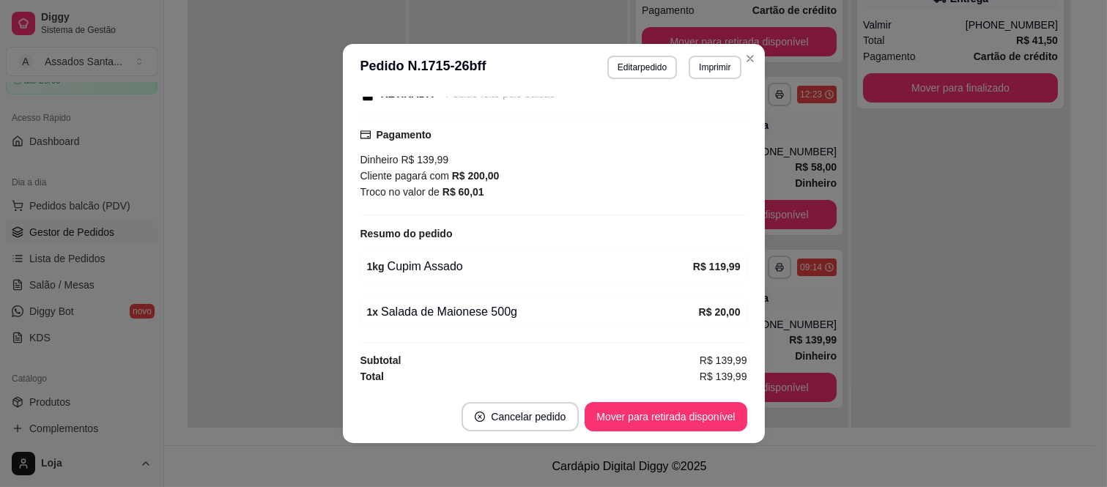
scroll to position [202, 0]
click at [652, 429] on button "Mover para retirada disponível" at bounding box center [666, 416] width 162 height 29
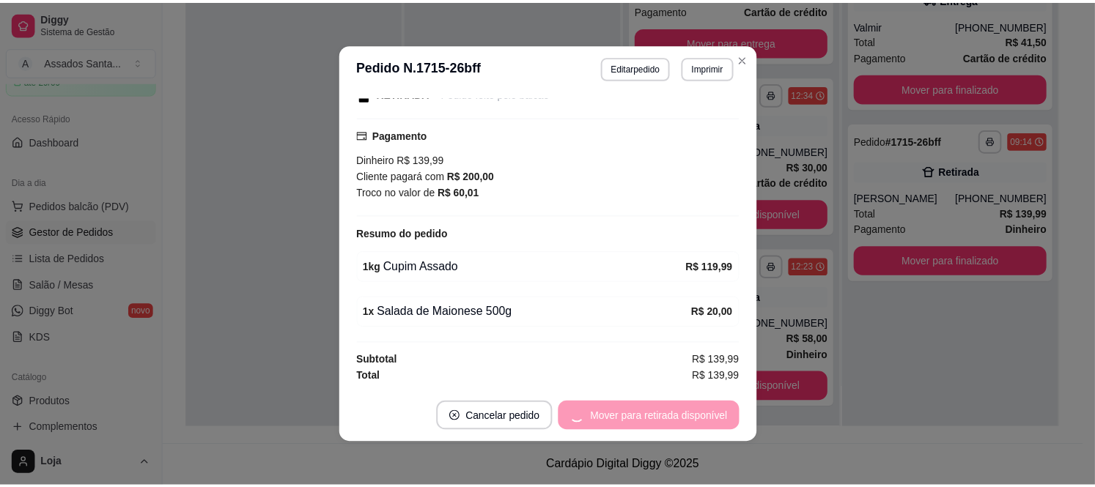
scroll to position [60, 0]
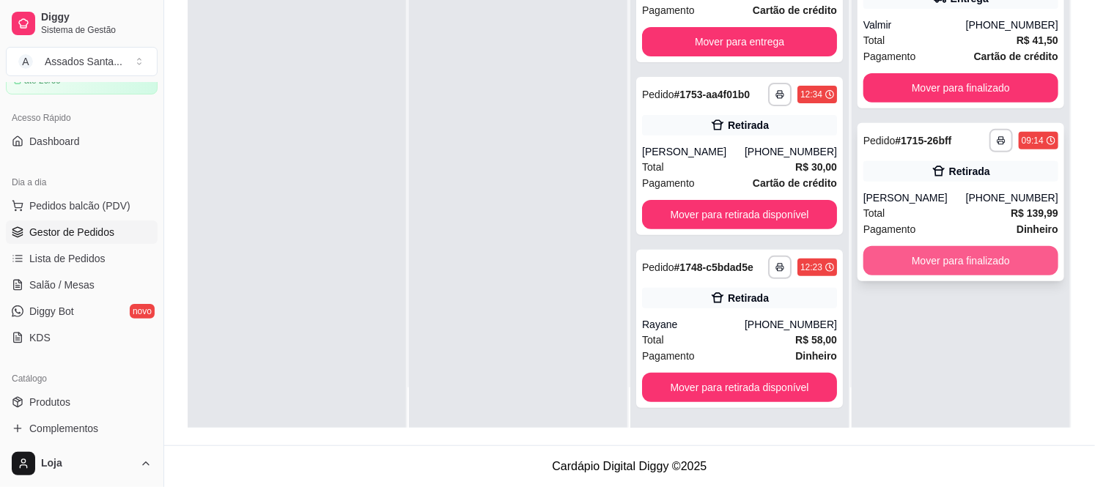
click at [975, 261] on button "Mover para finalizado" at bounding box center [960, 260] width 195 height 29
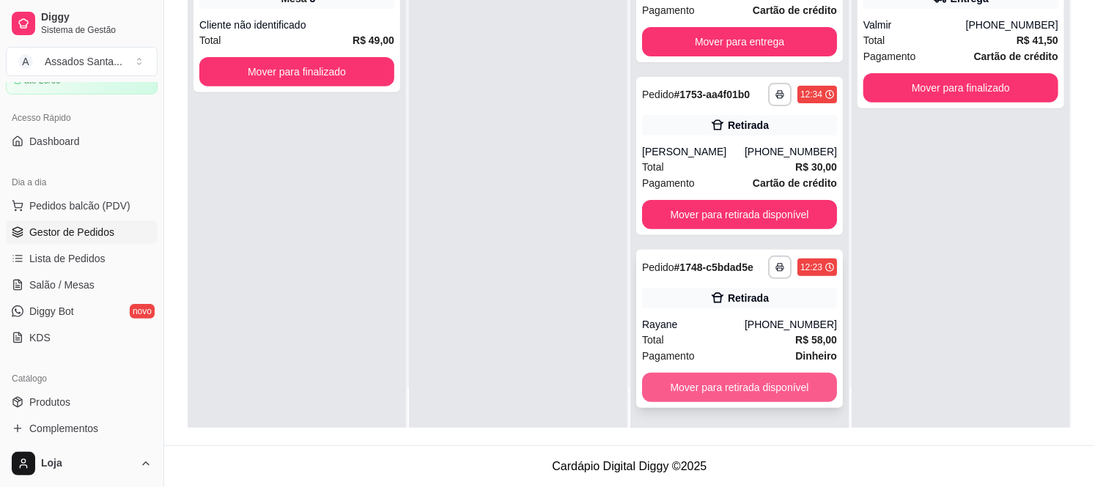
click at [726, 381] on button "Mover para retirada disponível" at bounding box center [739, 387] width 195 height 29
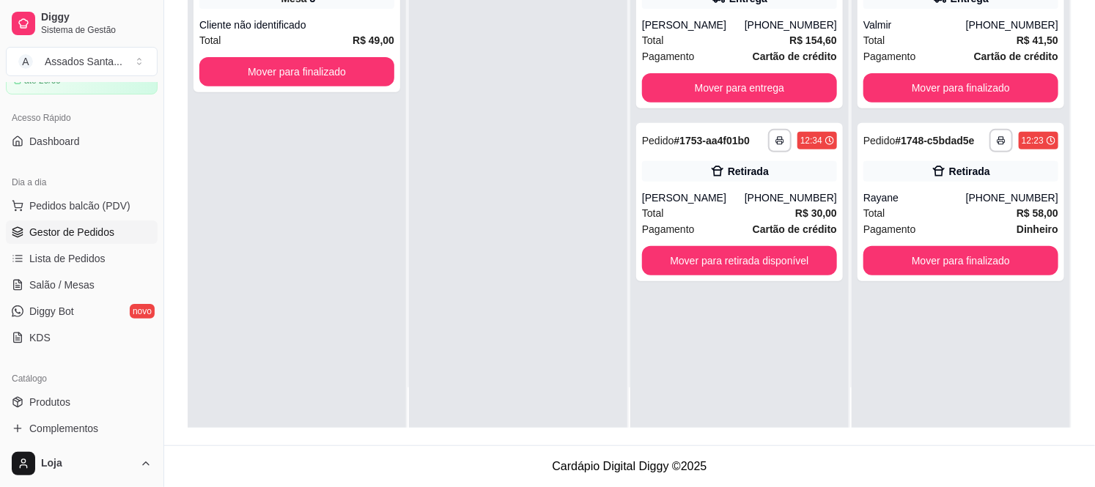
scroll to position [0, 0]
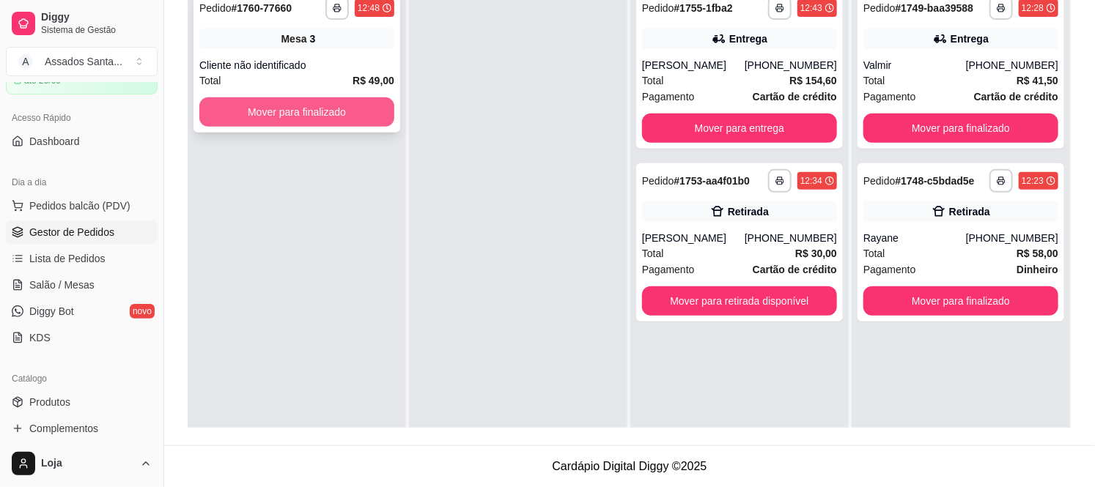
click at [296, 110] on button "Mover para finalizado" at bounding box center [296, 111] width 195 height 29
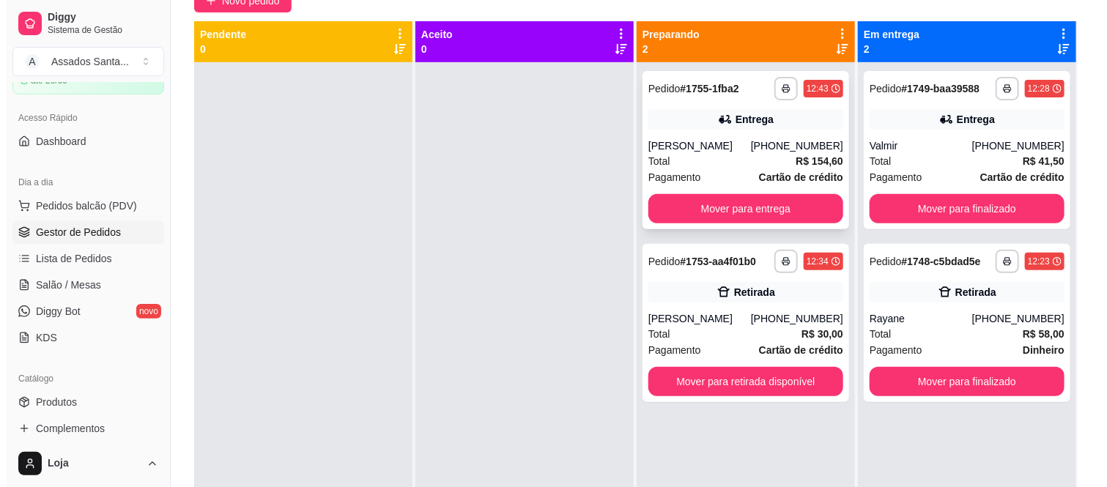
scroll to position [142, 0]
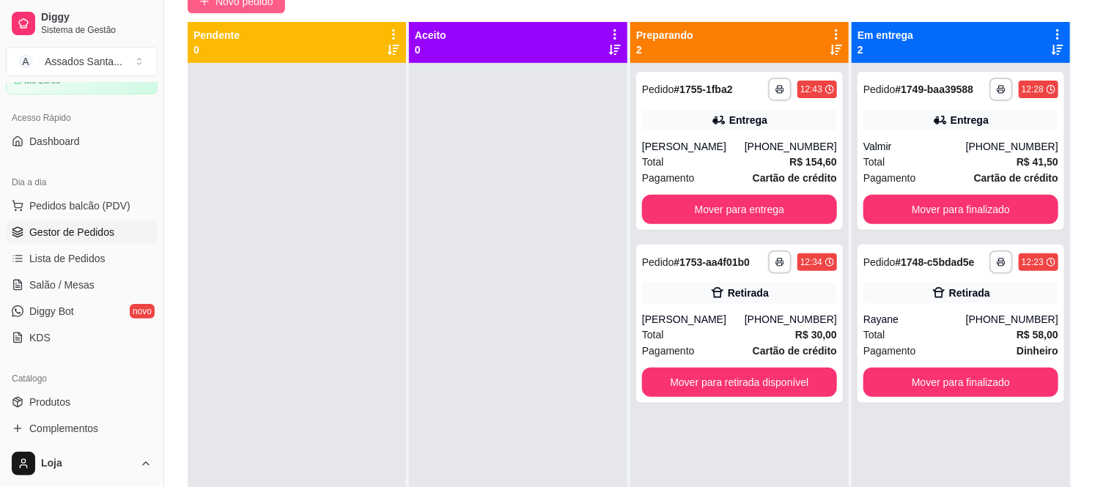
click at [237, 10] on button "Novo pedido" at bounding box center [236, 1] width 97 height 23
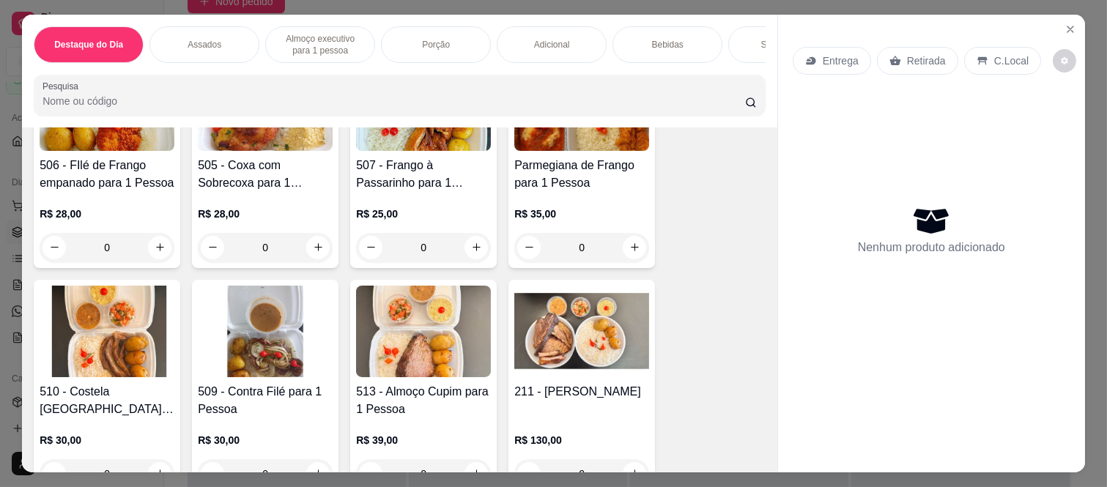
scroll to position [1058, 0]
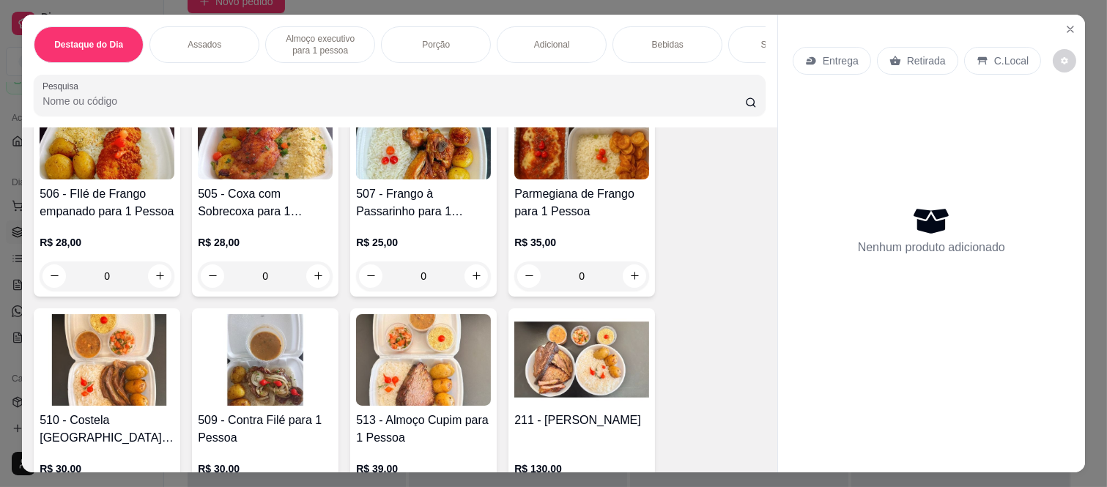
click at [474, 276] on div "0" at bounding box center [423, 276] width 135 height 29
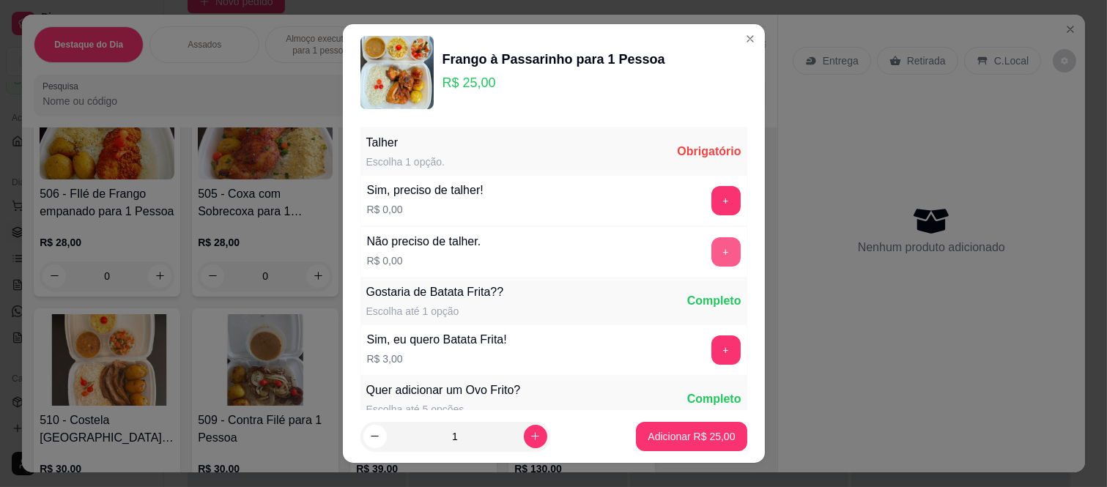
click at [712, 255] on button "+" at bounding box center [726, 251] width 29 height 29
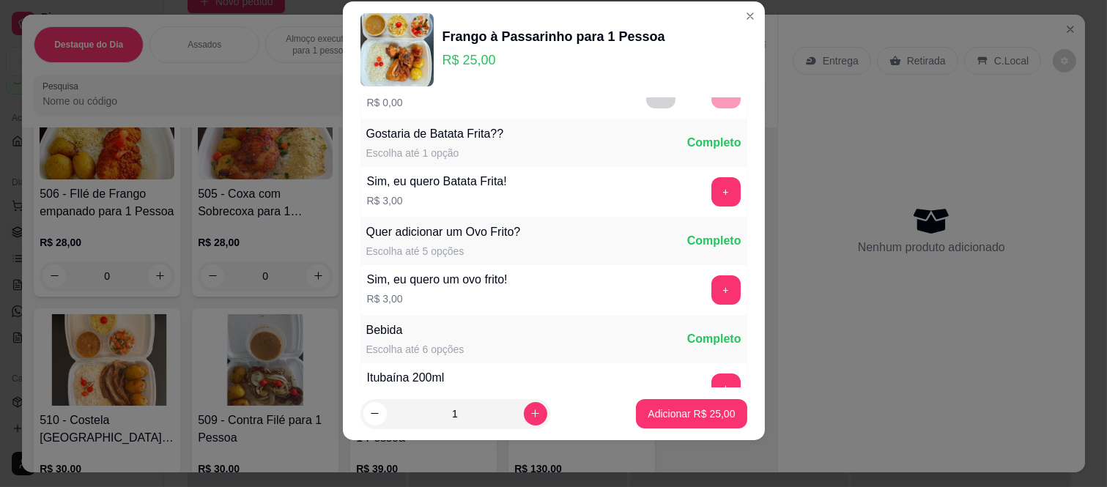
scroll to position [157, 0]
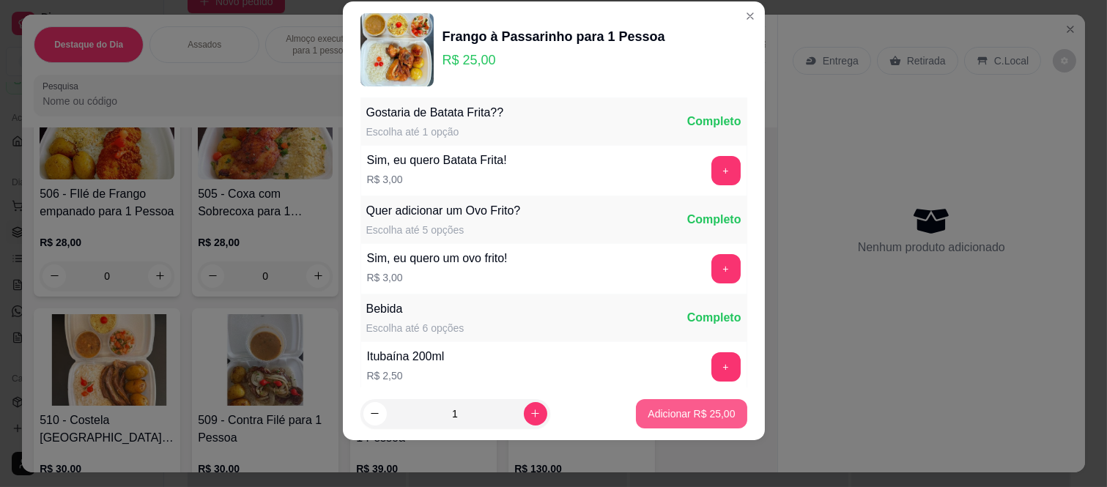
click at [653, 413] on p "Adicionar R$ 25,00" at bounding box center [691, 414] width 87 height 15
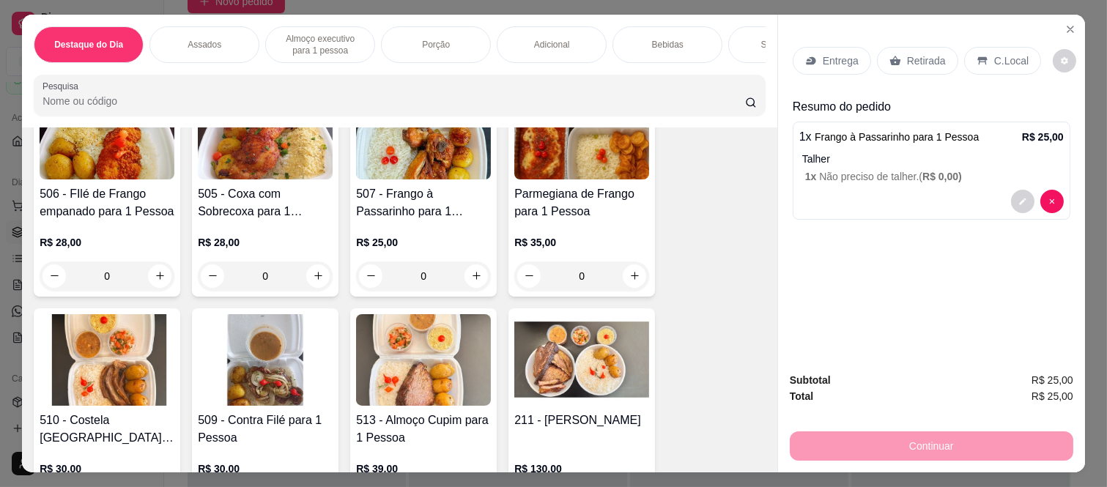
click at [816, 47] on div "Entrega" at bounding box center [832, 61] width 78 height 28
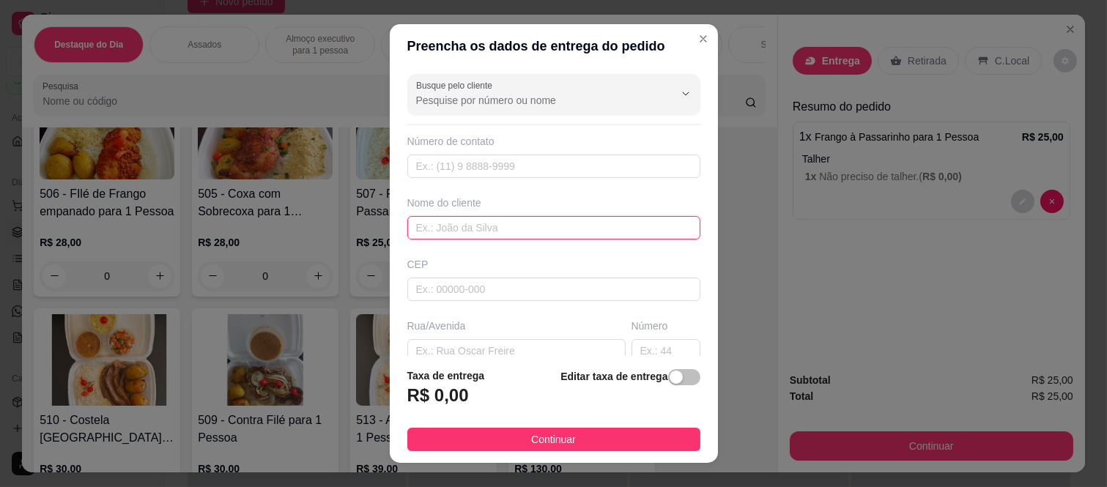
click at [427, 229] on input "text" at bounding box center [553, 227] width 293 height 23
paste input "[PERSON_NAME]"
type input "[PERSON_NAME]"
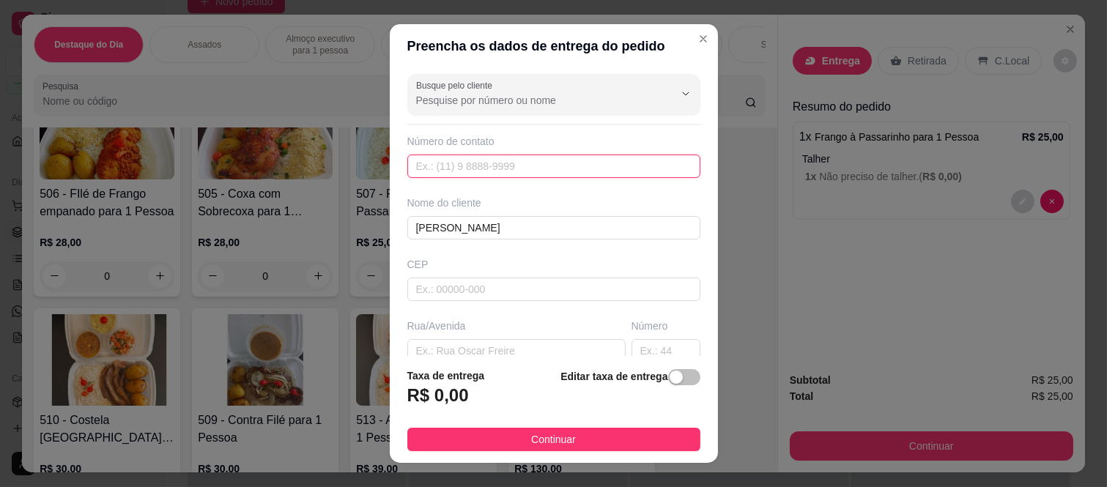
click at [512, 155] on input "text" at bounding box center [553, 166] width 293 height 23
paste input "[PHONE_NUMBER]"
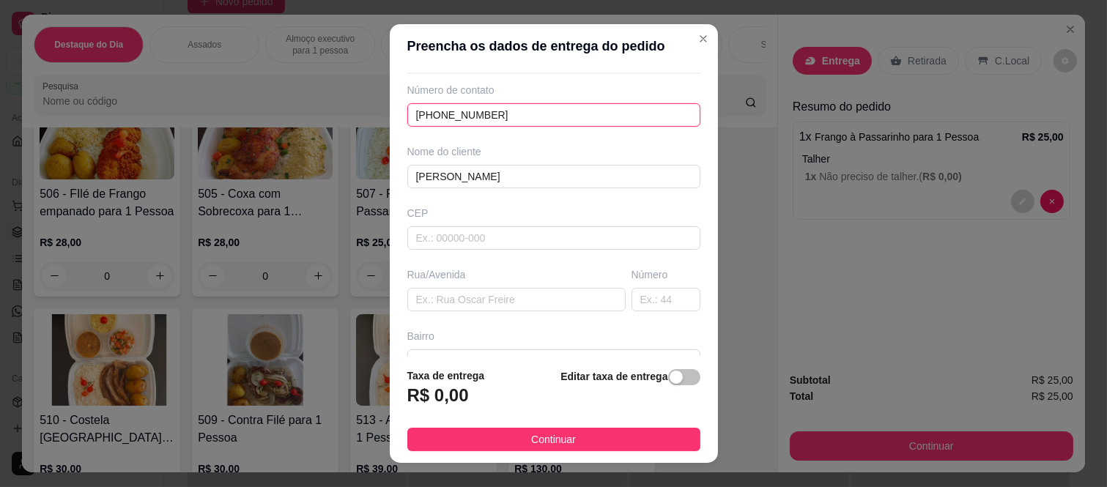
scroll to position [44, 0]
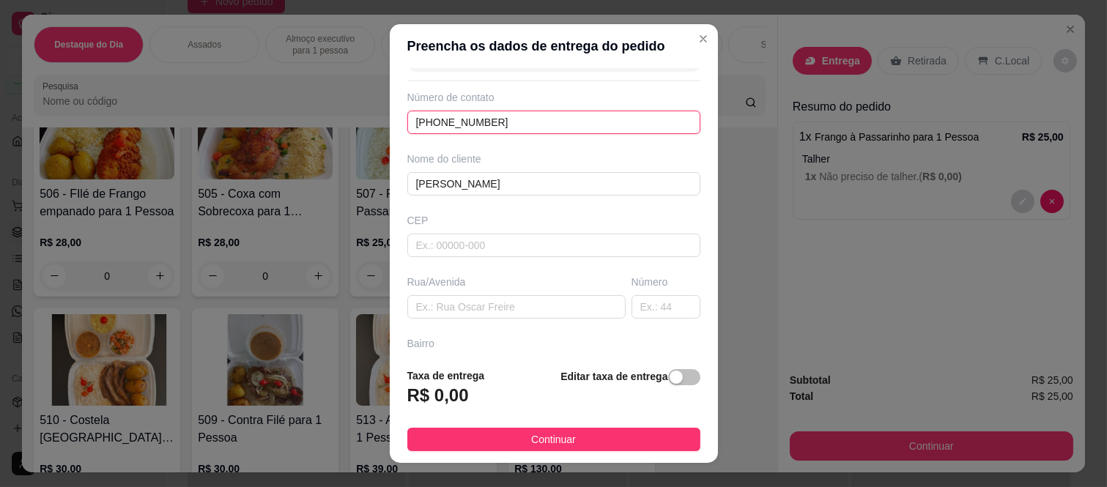
type input "[PHONE_NUMBER]"
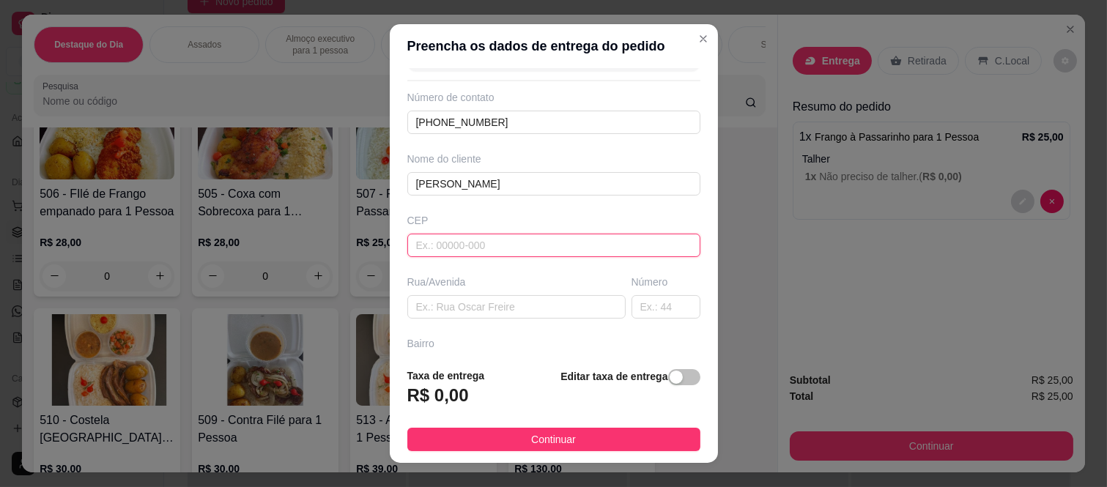
click at [478, 242] on input "text" at bounding box center [553, 245] width 293 height 23
type input "08260140"
type input "Rua [PERSON_NAME]"
type input "[GEOGRAPHIC_DATA] ([GEOGRAPHIC_DATA])"
type input "[GEOGRAPHIC_DATA]"
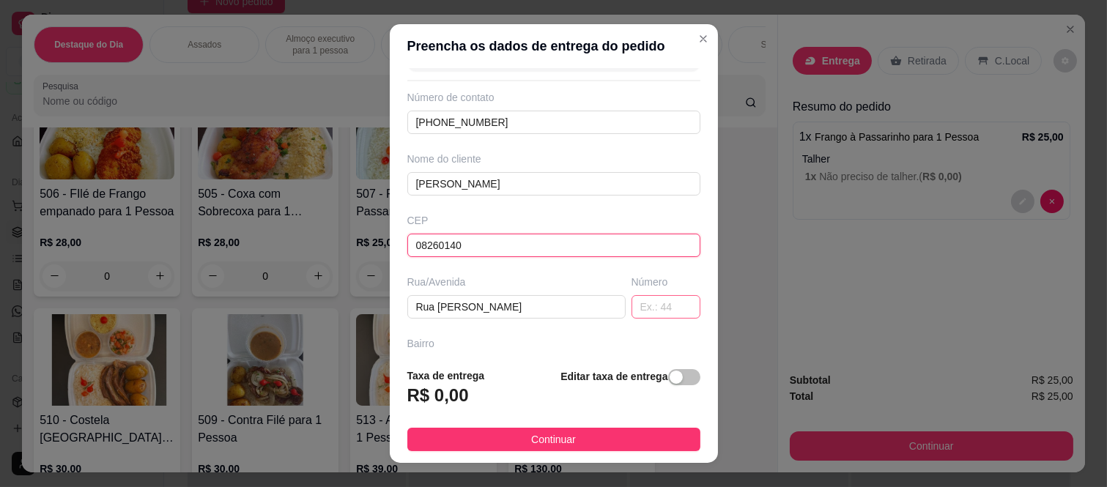
type input "08260140"
click at [632, 301] on input "text" at bounding box center [666, 306] width 69 height 23
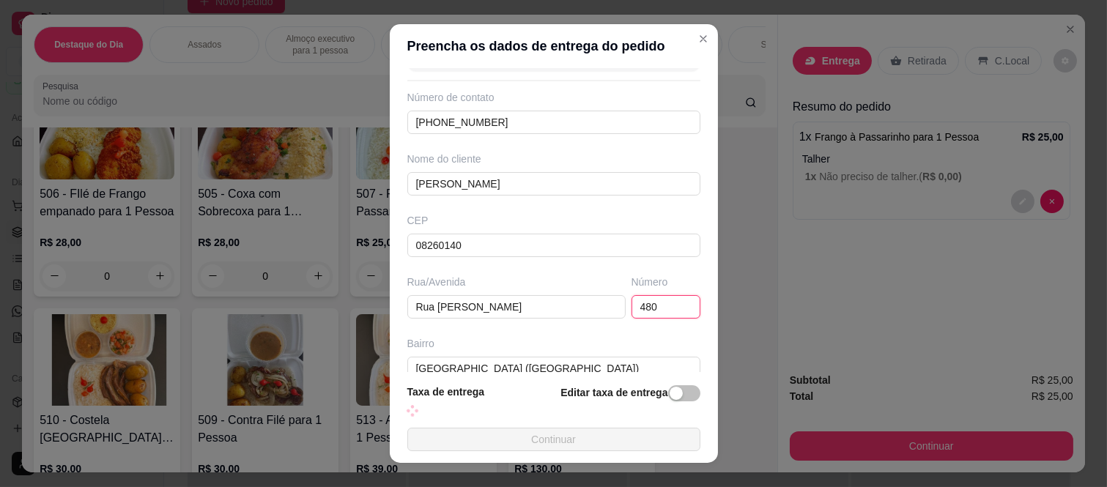
type input "480"
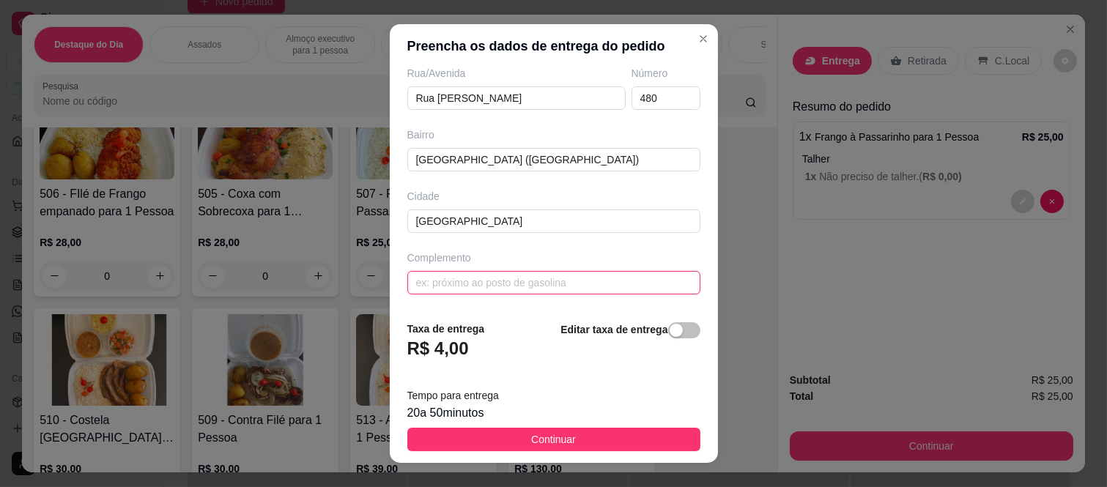
click at [521, 274] on input "text" at bounding box center [553, 282] width 293 height 23
paste input "Torre 2 AP 1407"
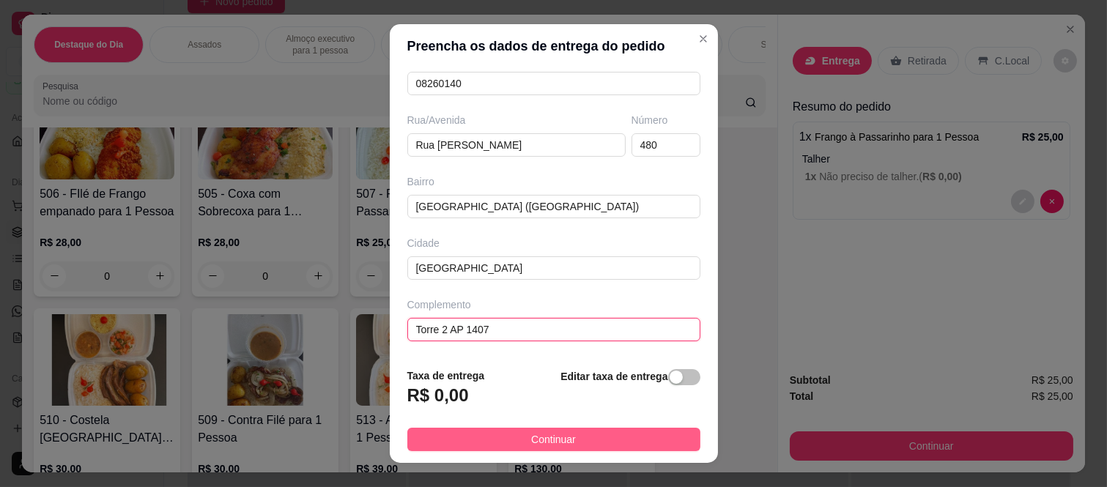
type input "Torre 2 AP 1407"
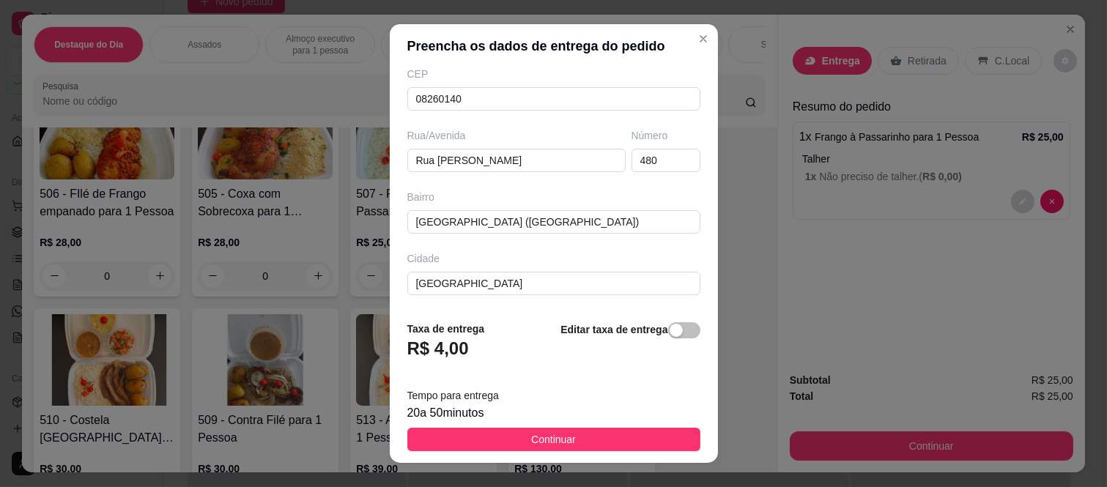
scroll to position [207, 0]
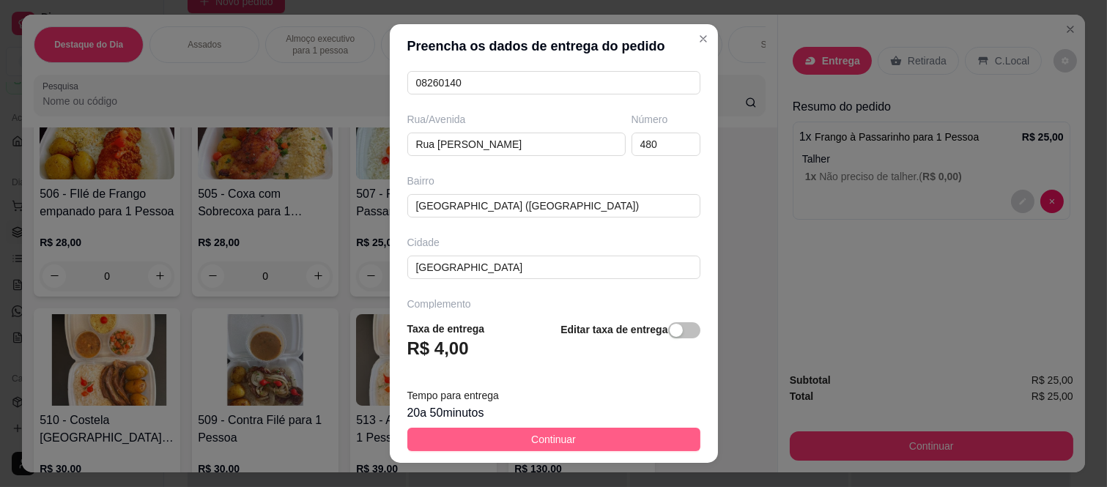
click at [576, 437] on button "Continuar" at bounding box center [553, 439] width 293 height 23
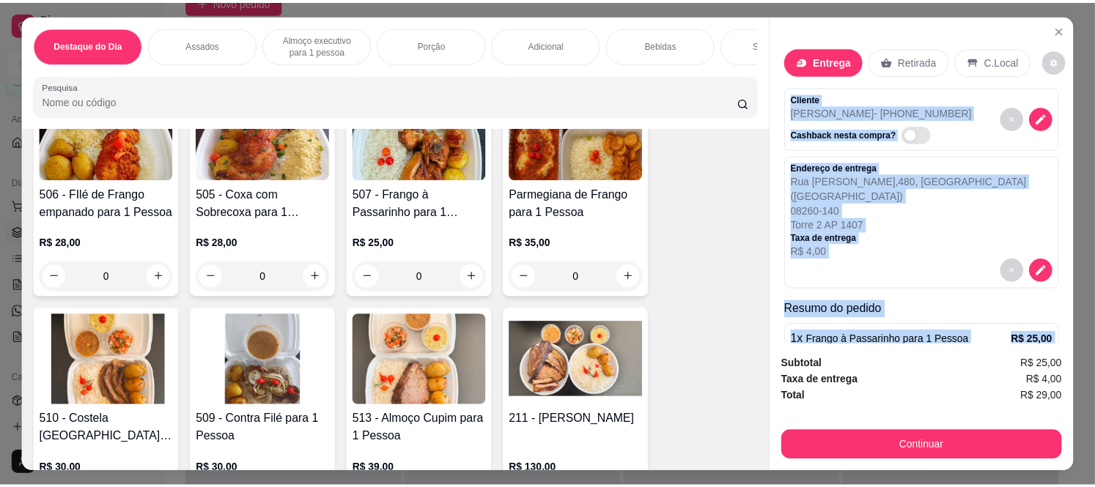
scroll to position [83, 0]
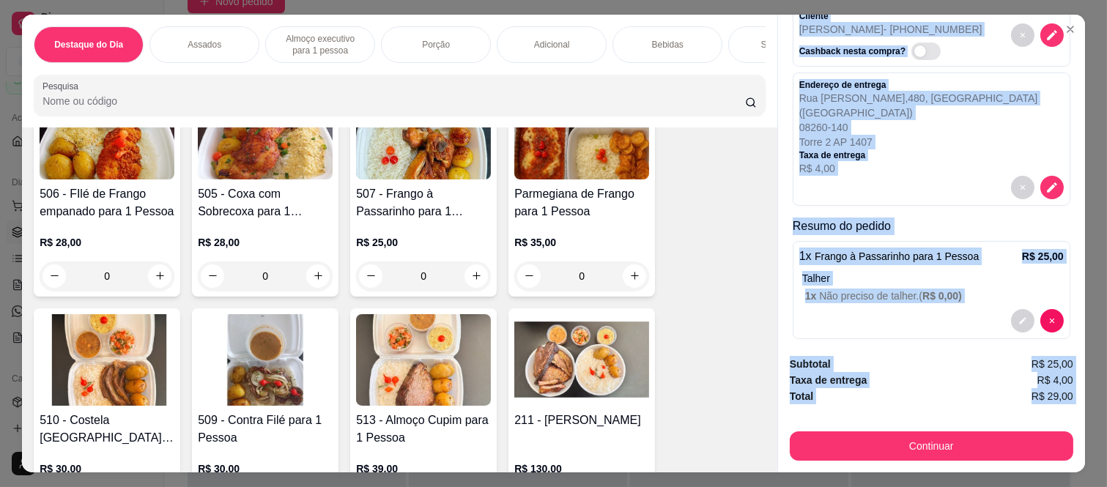
drag, startPoint x: 790, startPoint y: 89, endPoint x: 874, endPoint y: 425, distance: 346.6
click at [874, 425] on div "Entrega Retirada C.Local Cliente Lena - (11) 96595-9548 Cashback nesta compra? …" at bounding box center [932, 244] width 308 height 458
copy div "Cliente Lena - (11) 96595-9548 Cashback nesta compra? Endereço de entrega Rua T…"
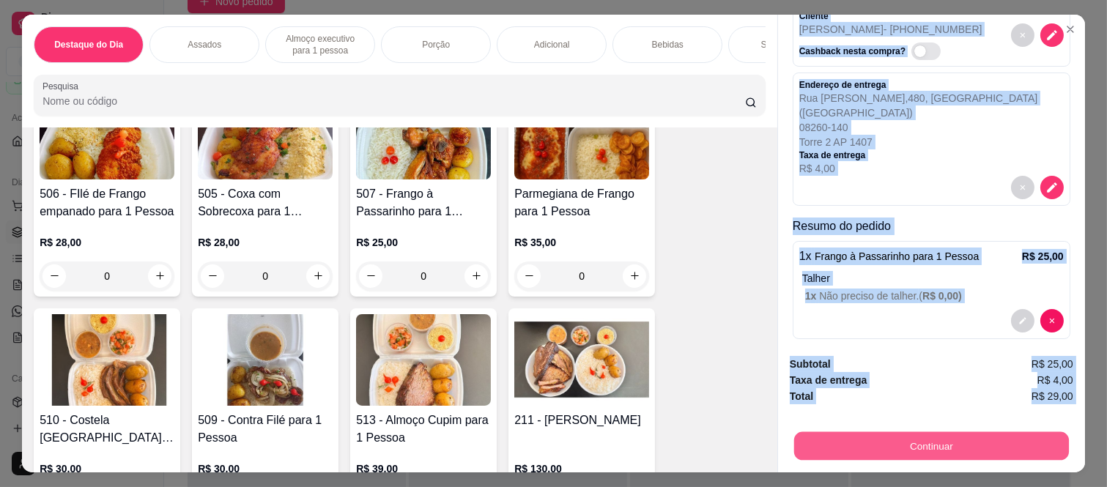
click at [867, 440] on button "Continuar" at bounding box center [931, 446] width 275 height 29
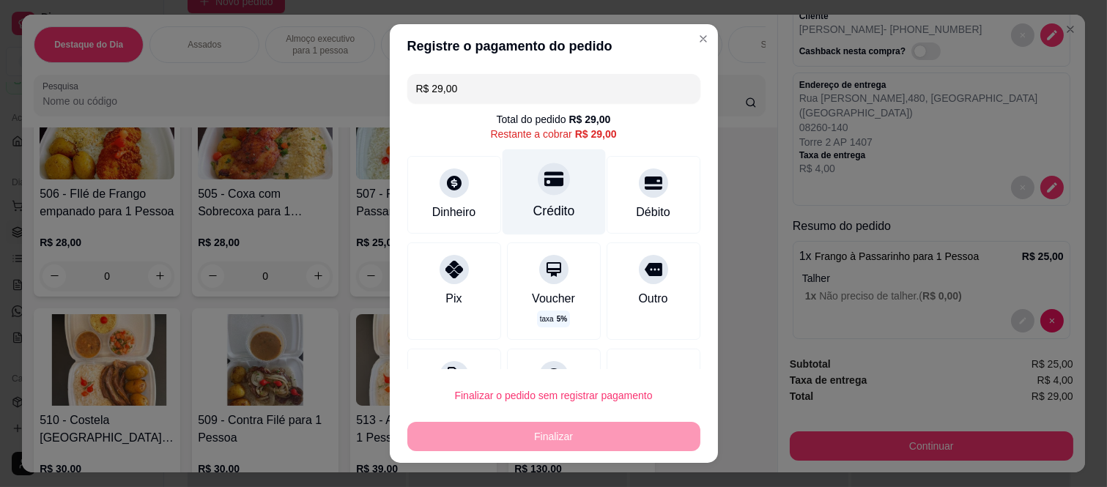
click at [538, 170] on div at bounding box center [554, 179] width 32 height 32
type input "R$ 0,00"
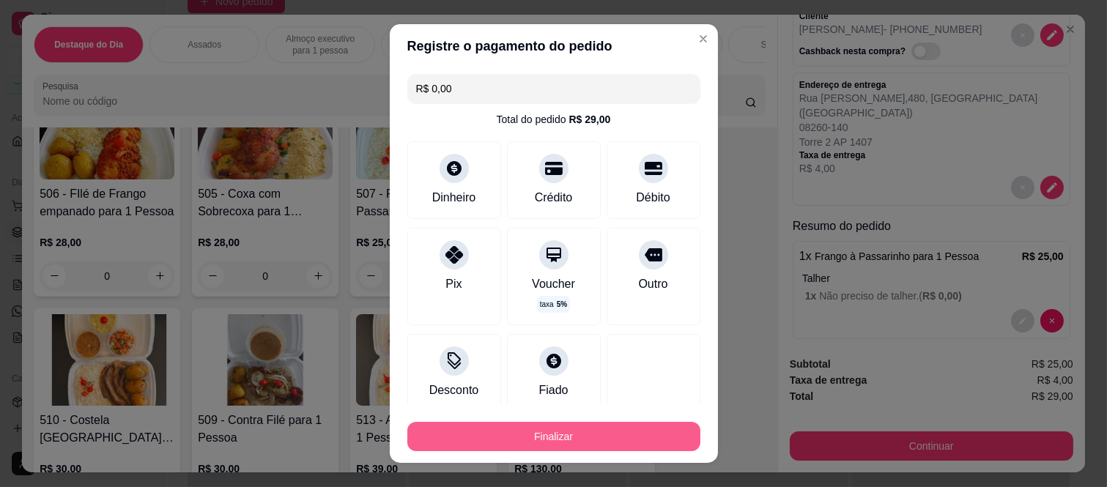
click at [569, 449] on button "Finalizar" at bounding box center [553, 436] width 293 height 29
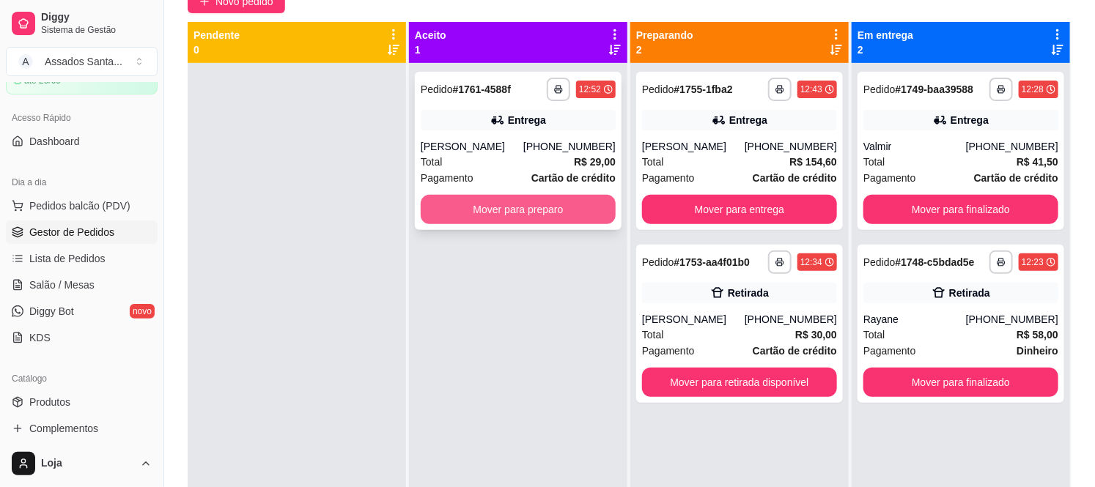
click at [507, 196] on button "Mover para preparo" at bounding box center [518, 209] width 195 height 29
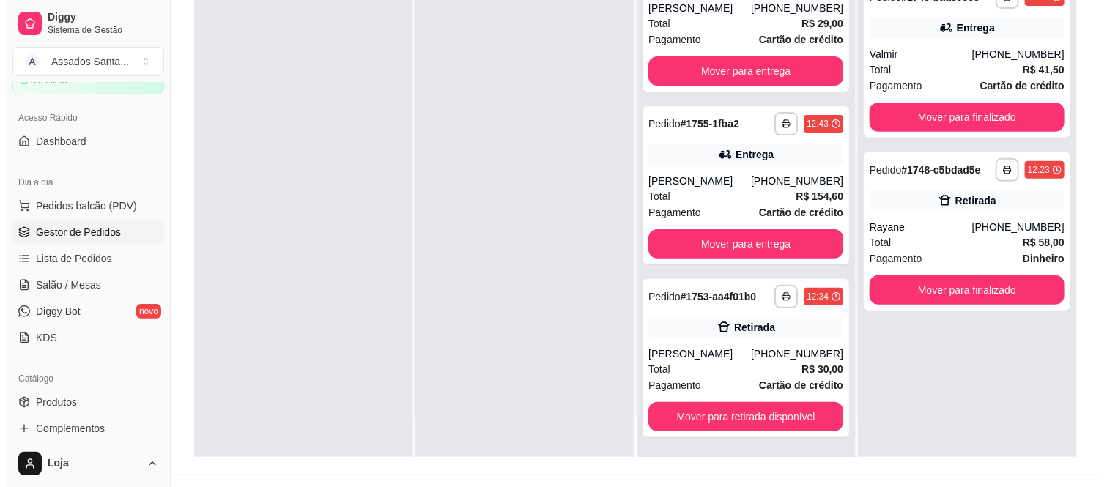
scroll to position [224, 0]
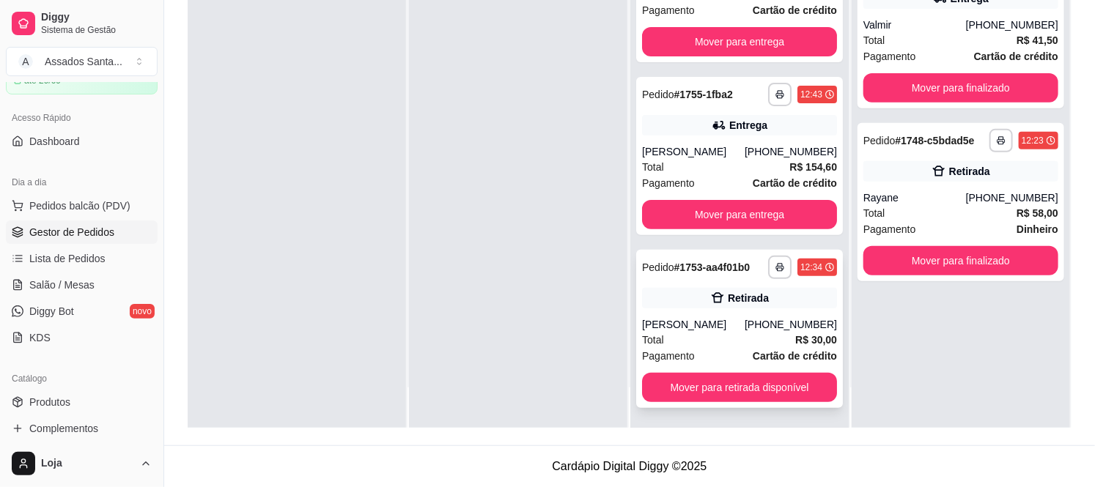
click at [733, 340] on div "Total R$ 30,00" at bounding box center [739, 340] width 195 height 16
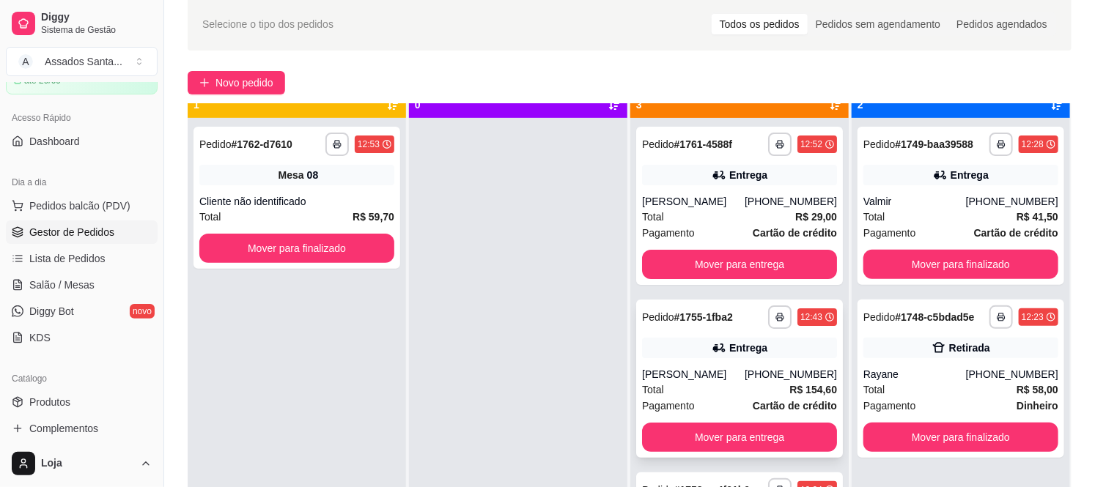
scroll to position [40, 0]
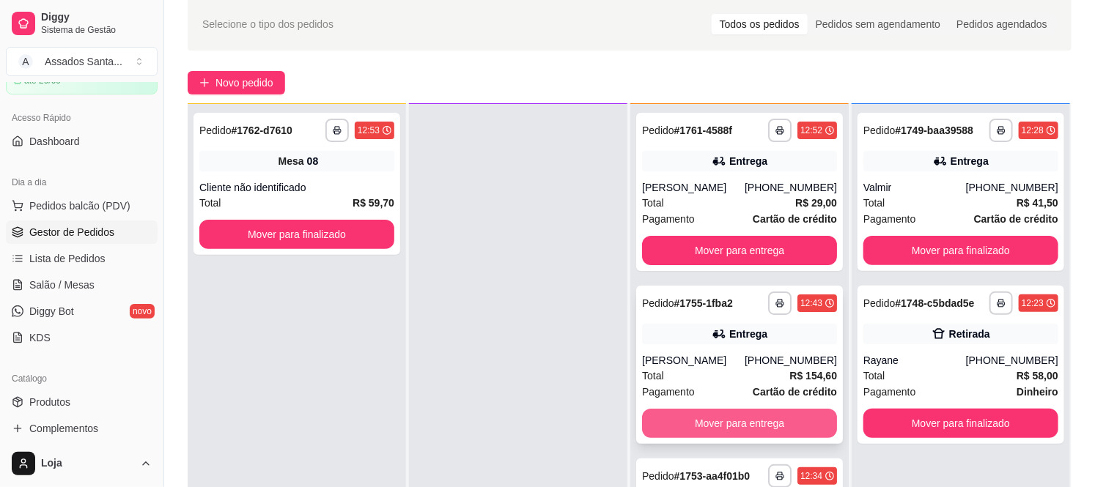
click at [683, 418] on button "Mover para entrega" at bounding box center [739, 423] width 195 height 29
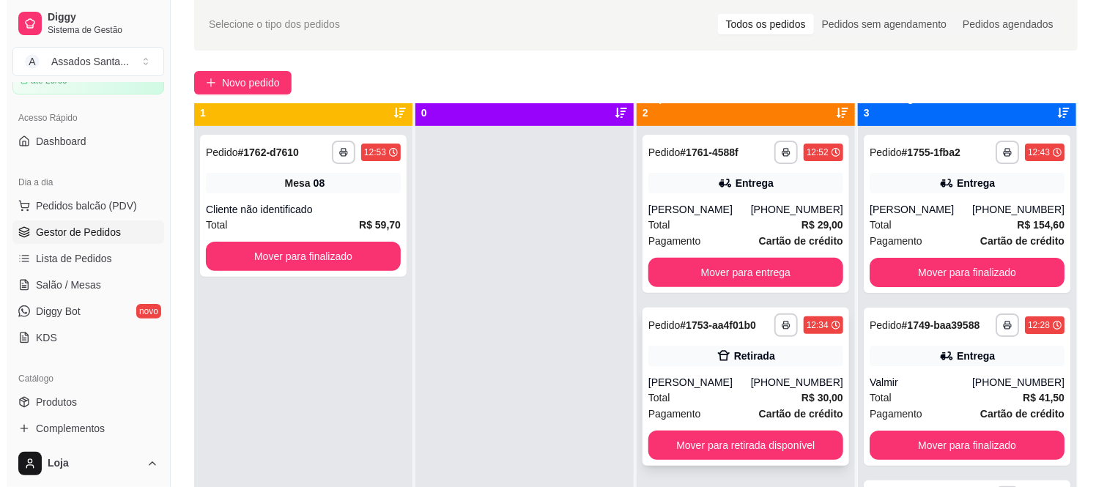
scroll to position [0, 0]
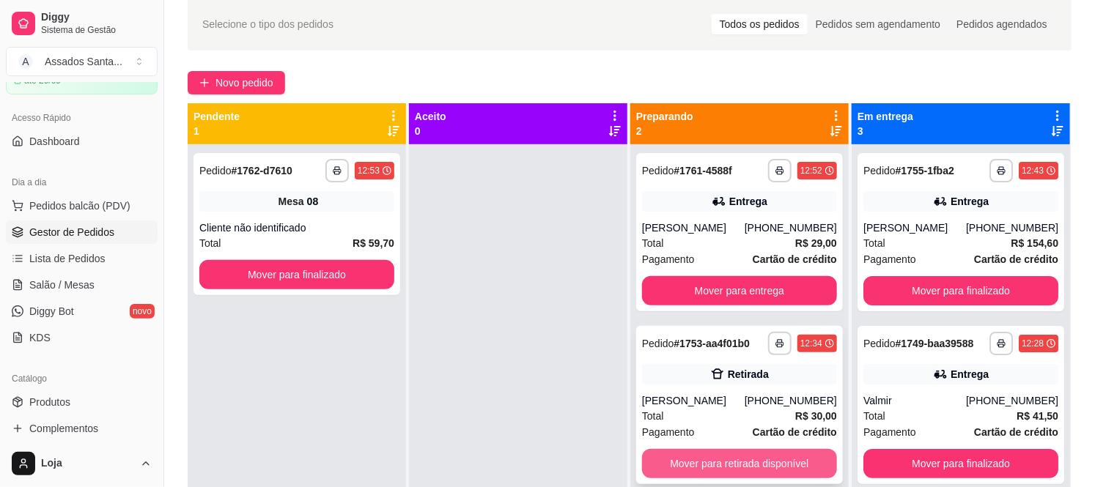
click at [745, 473] on button "Mover para retirada disponível" at bounding box center [739, 463] width 195 height 29
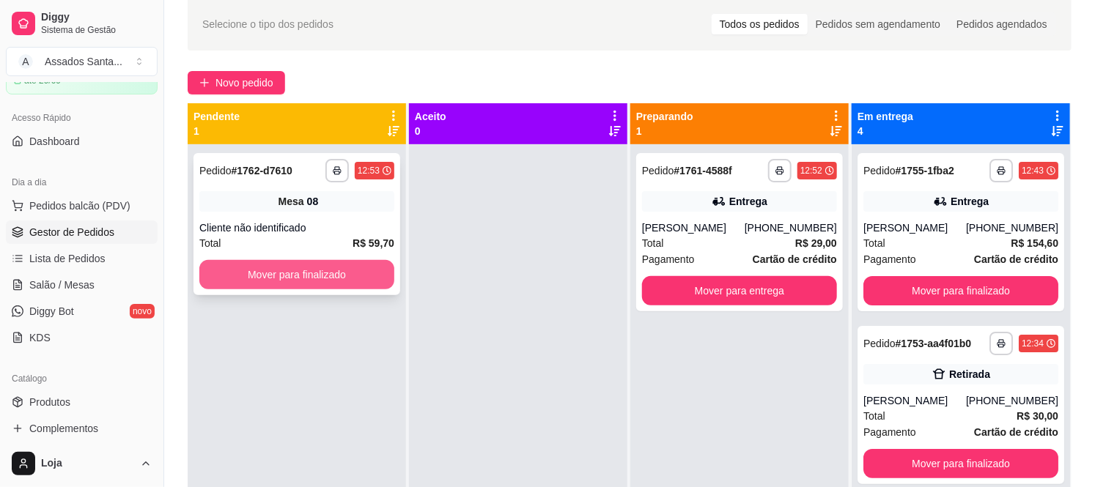
click at [224, 272] on button "Mover para finalizado" at bounding box center [296, 274] width 195 height 29
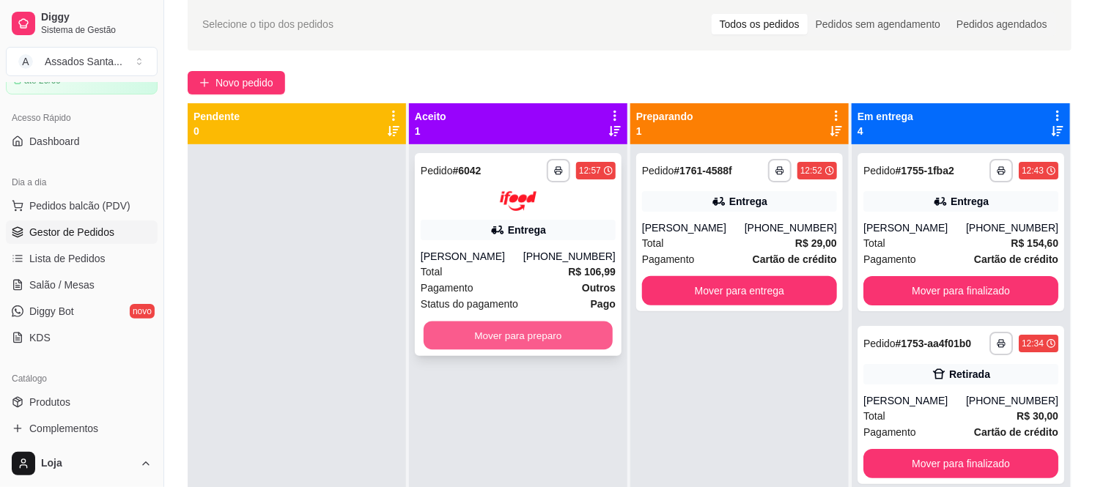
click at [453, 339] on button "Mover para preparo" at bounding box center [518, 335] width 189 height 29
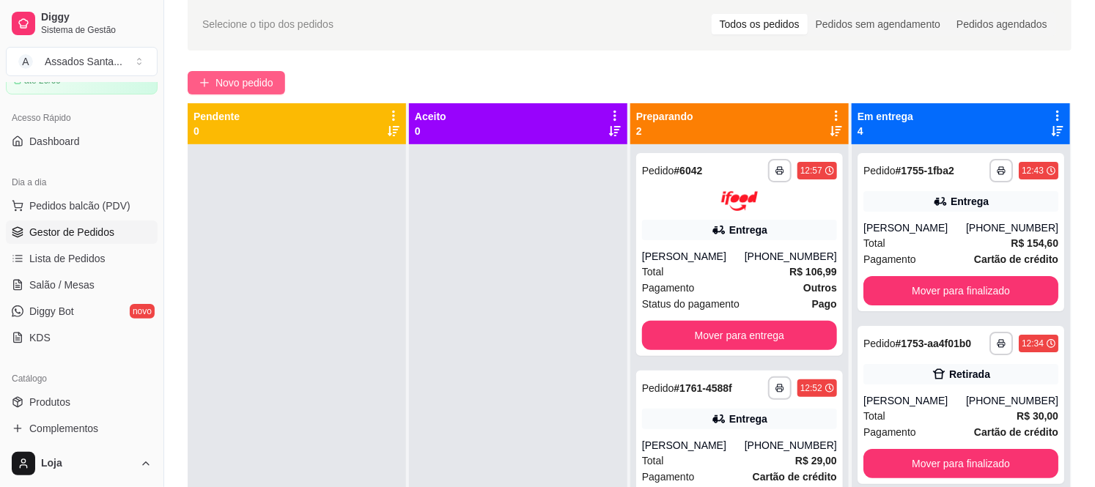
click at [281, 77] on button "Novo pedido" at bounding box center [236, 82] width 97 height 23
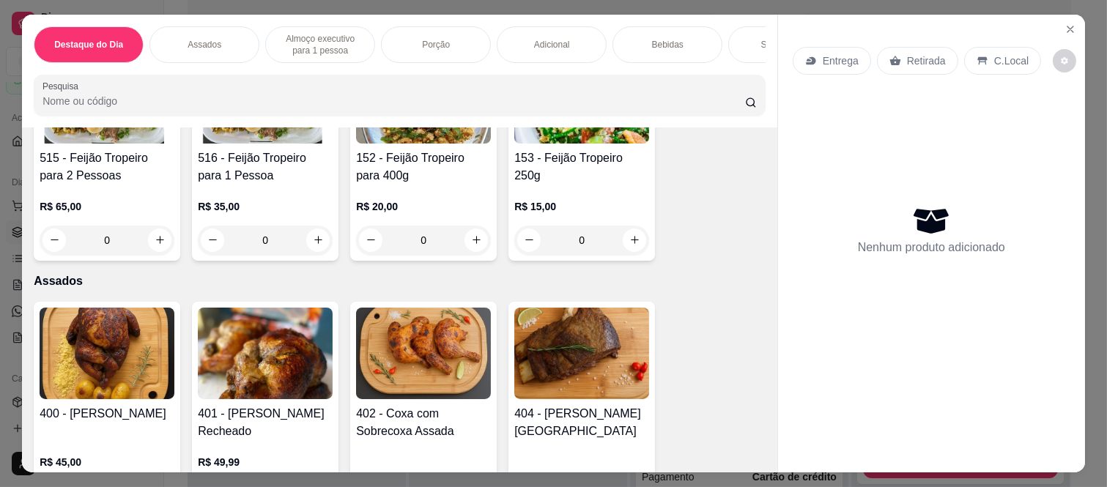
scroll to position [325, 0]
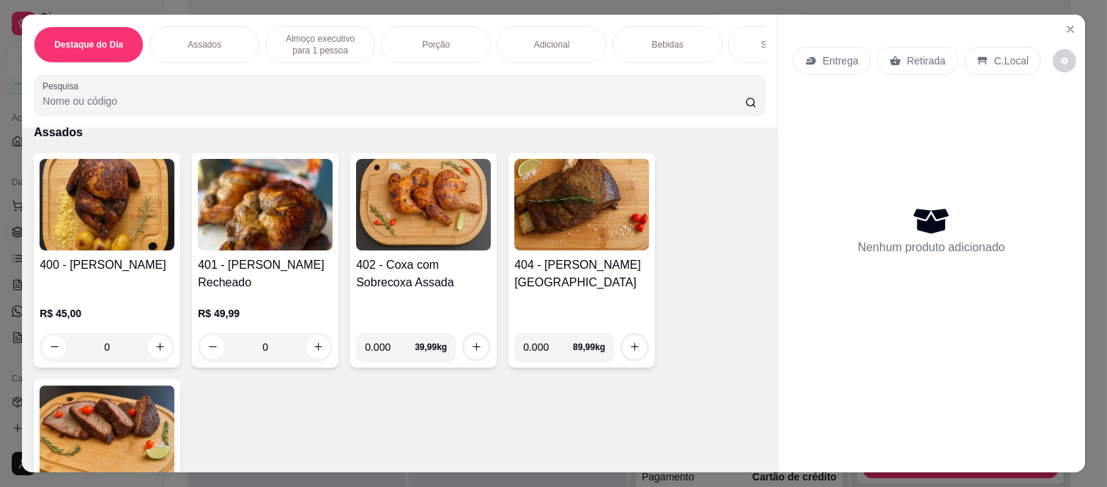
click at [302, 348] on div "0" at bounding box center [265, 347] width 135 height 29
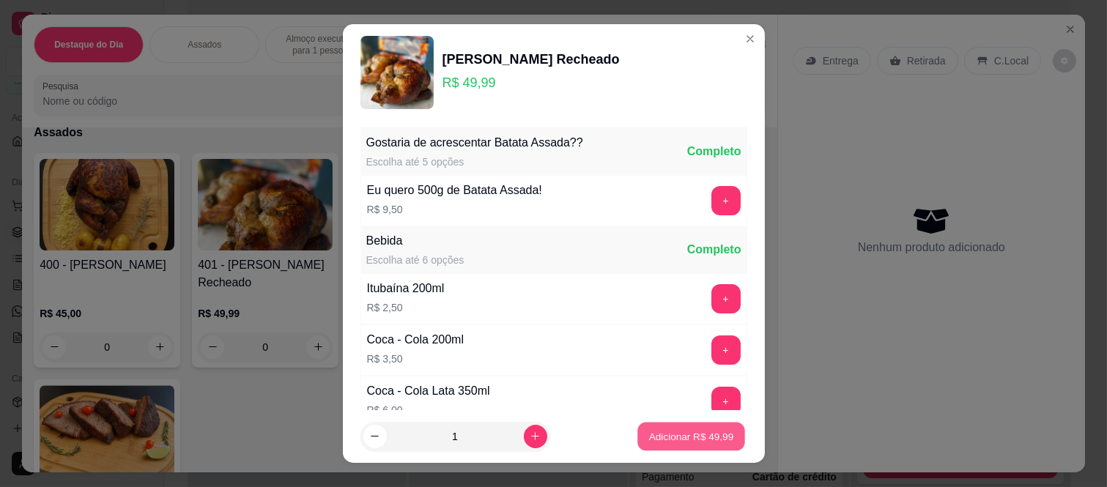
click at [663, 435] on p "Adicionar R$ 49,99" at bounding box center [691, 436] width 85 height 14
type input "1"
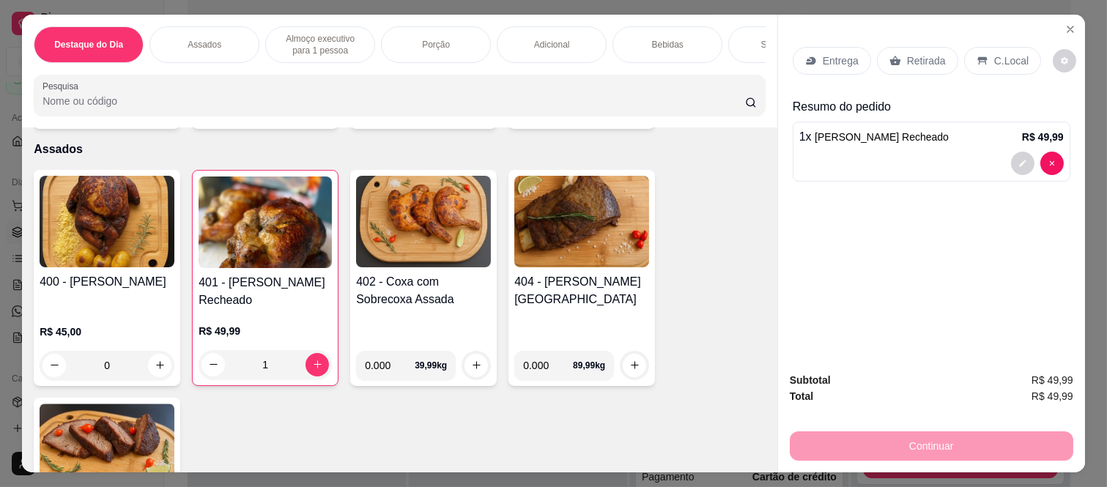
scroll to position [407, 0]
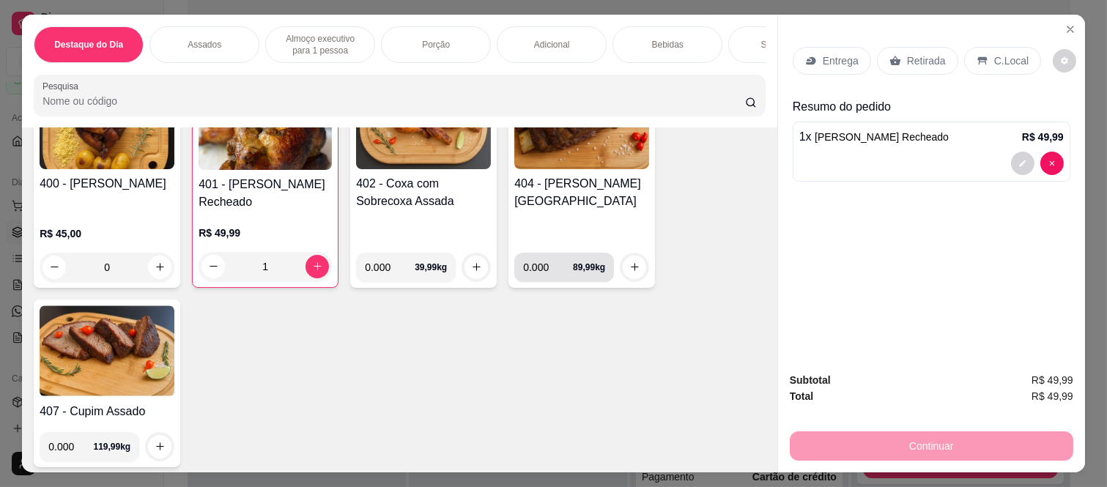
click at [545, 273] on input "0.000" at bounding box center [548, 267] width 50 height 29
type input "0.700"
click at [638, 271] on button "increase-product-quantity" at bounding box center [635, 267] width 23 height 23
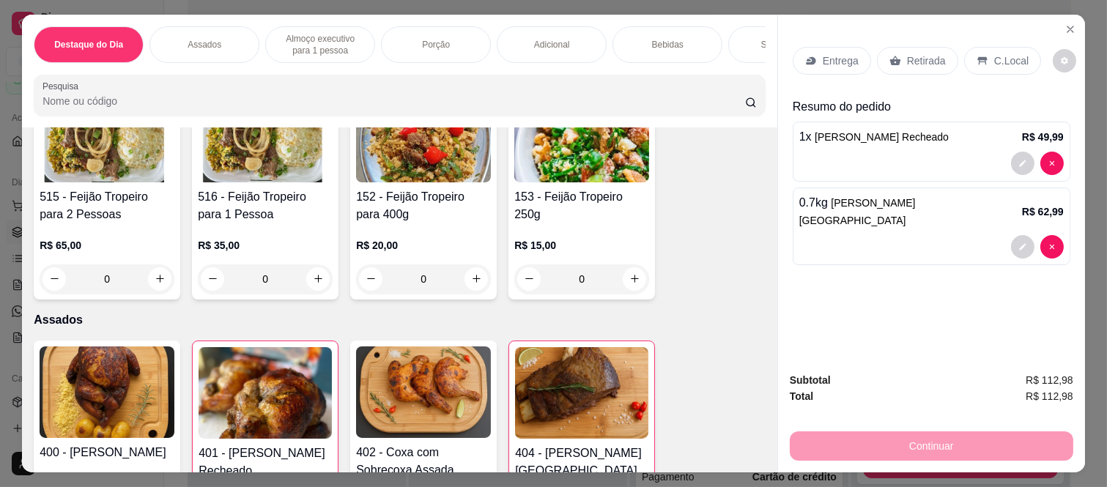
scroll to position [0, 0]
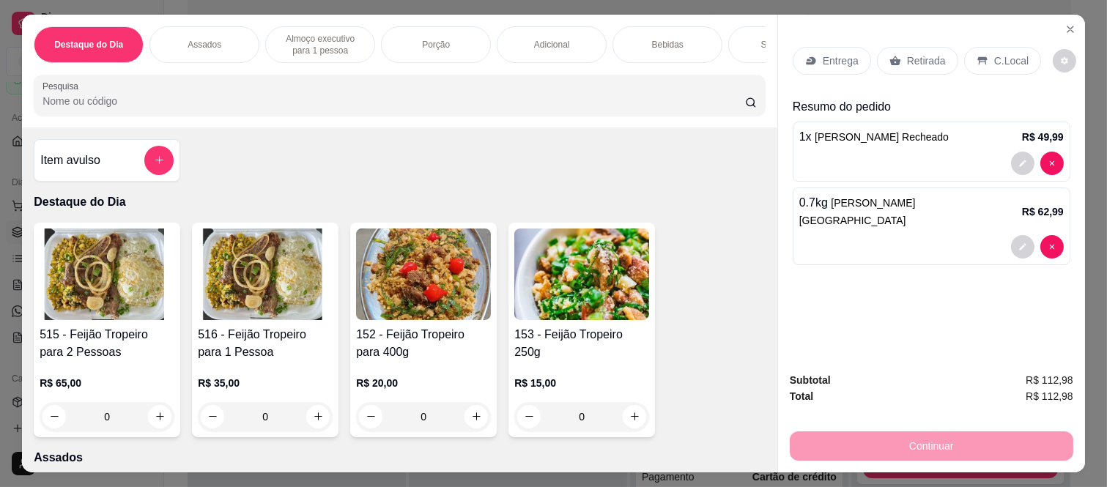
click at [919, 53] on p "Retirada" at bounding box center [926, 60] width 39 height 15
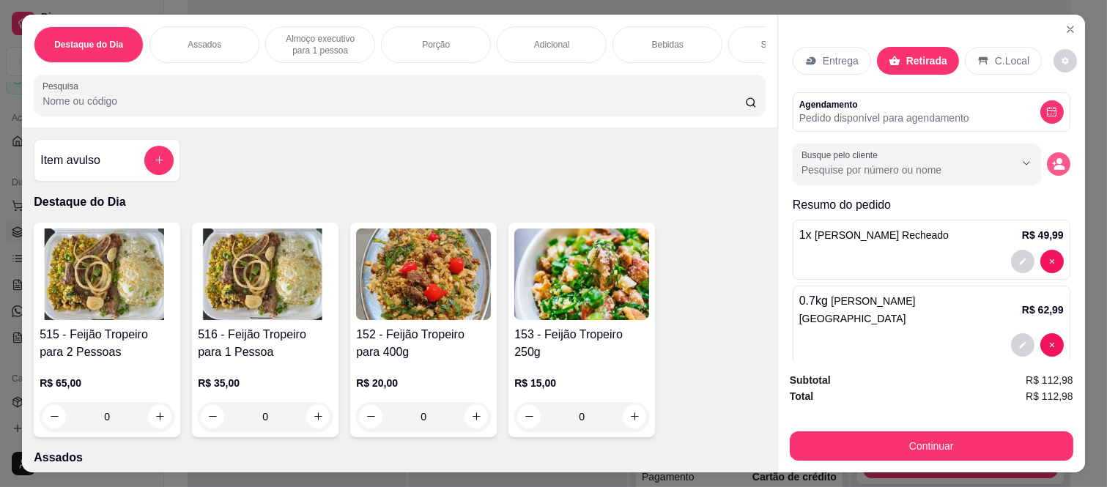
click at [1052, 158] on icon "decrease-product-quantity" at bounding box center [1058, 164] width 13 height 13
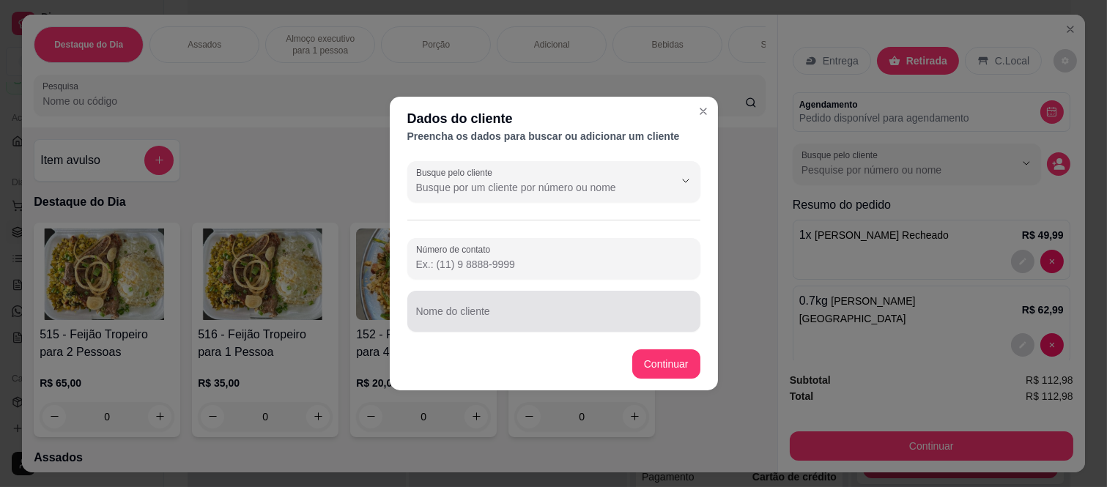
click at [475, 325] on div at bounding box center [554, 311] width 276 height 29
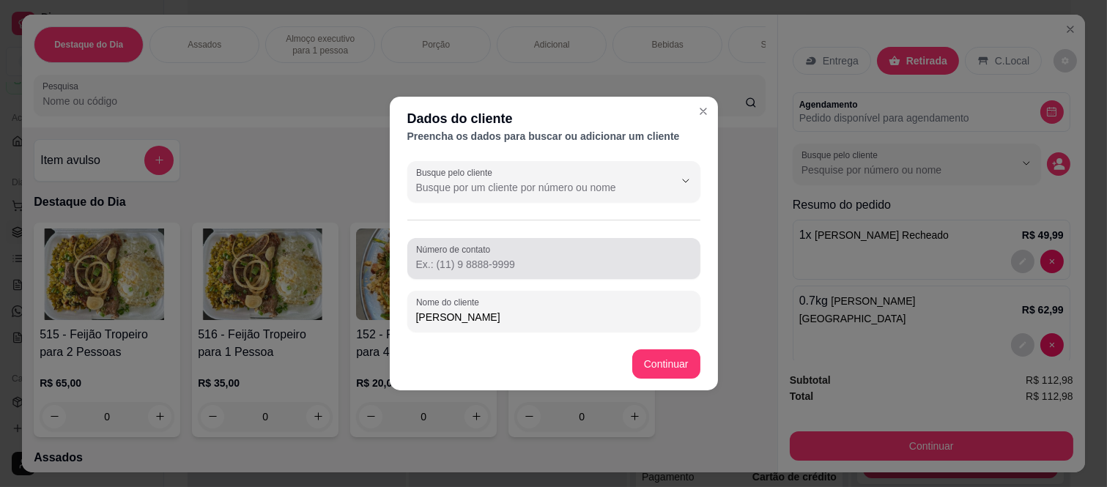
type input "[PERSON_NAME]"
click at [493, 265] on input "Número de contato" at bounding box center [554, 264] width 276 height 15
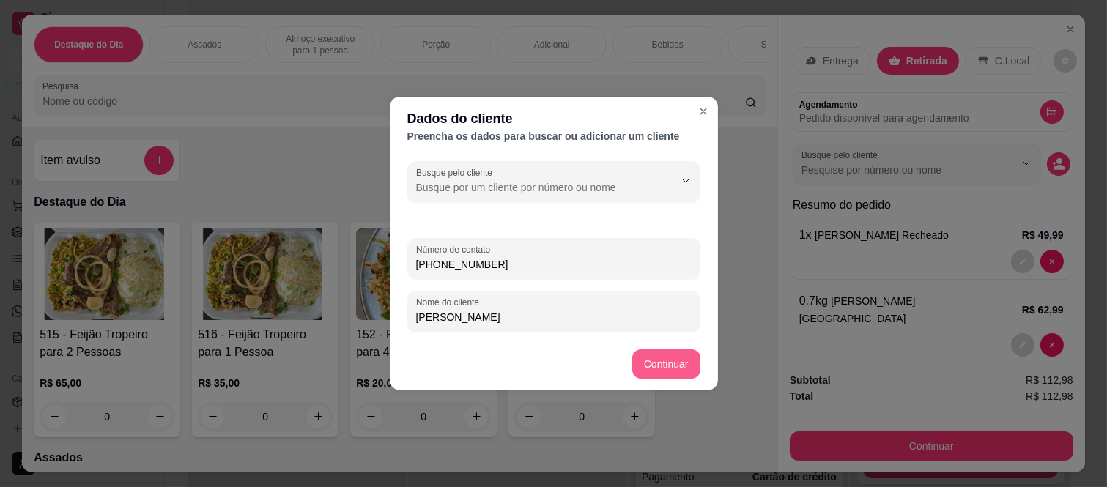
type input "[PHONE_NUMBER]"
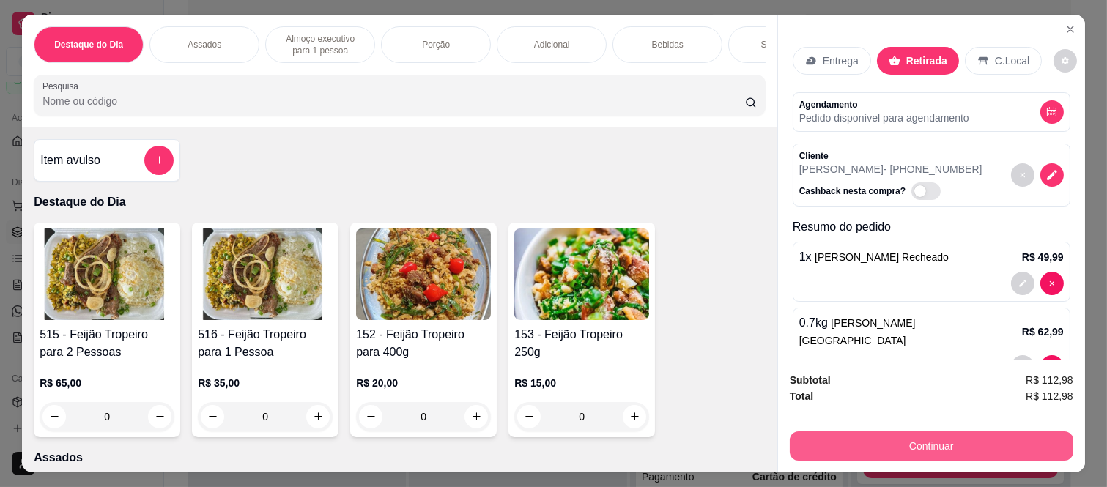
click at [917, 443] on button "Continuar" at bounding box center [932, 446] width 284 height 29
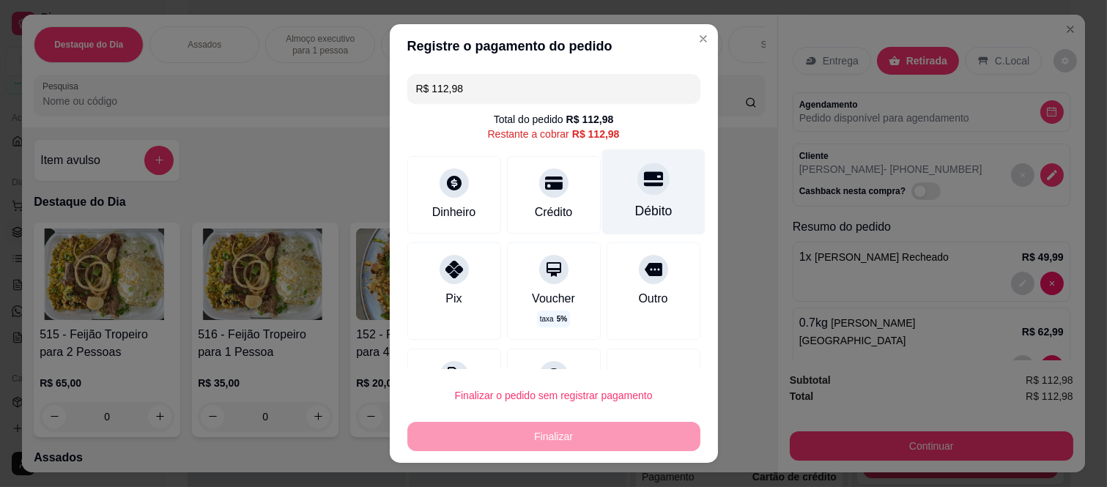
click at [613, 195] on div "Débito" at bounding box center [653, 193] width 103 height 86
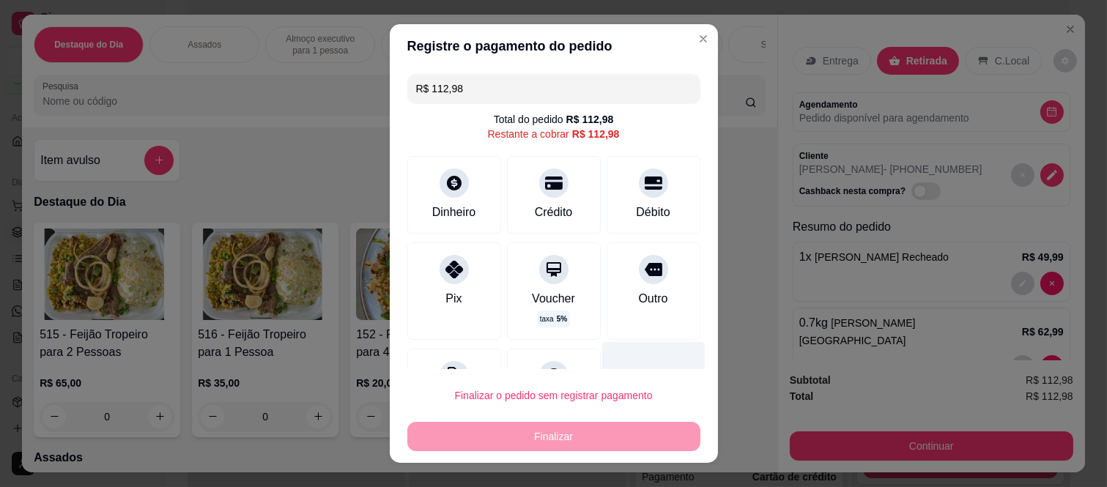
type input "R$ 0,00"
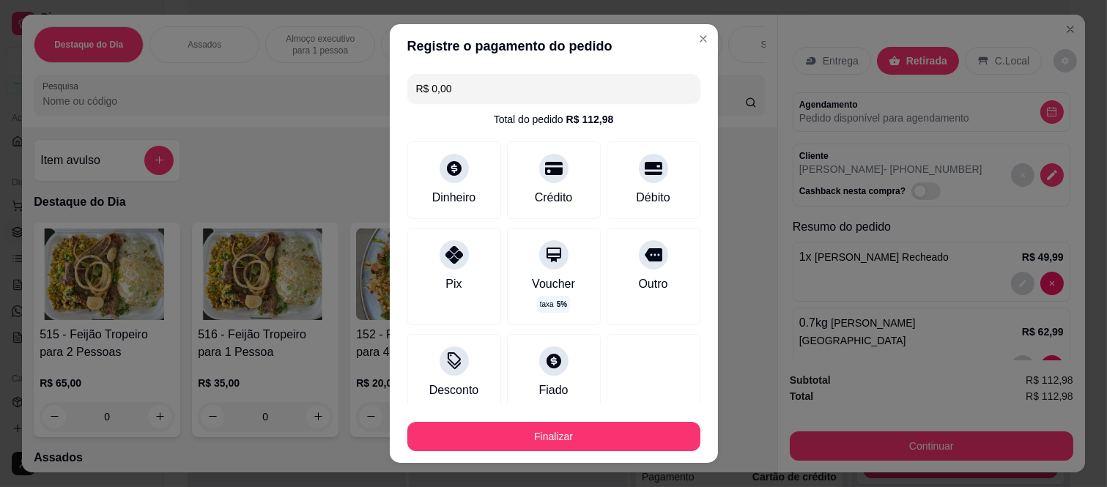
click at [605, 423] on button "Finalizar" at bounding box center [553, 436] width 293 height 29
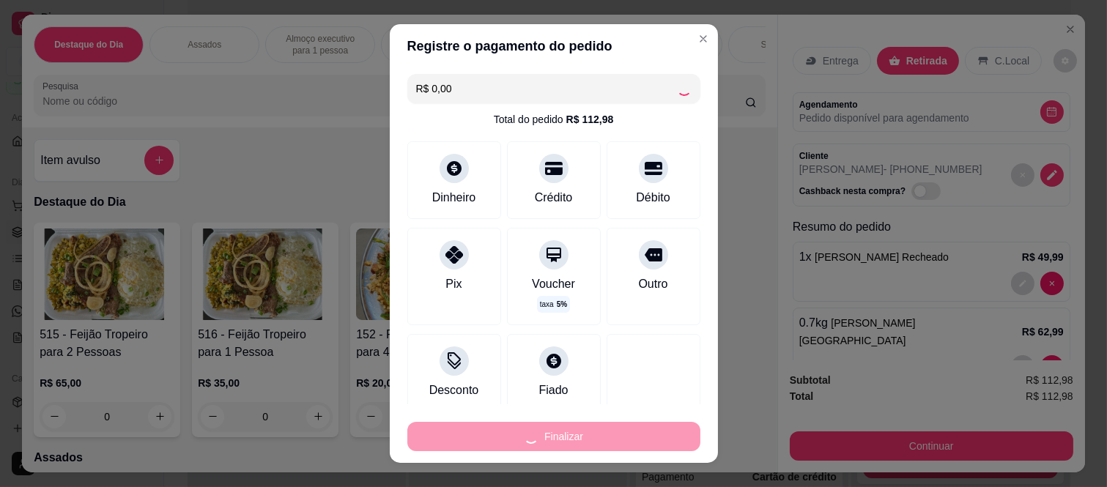
type input "0"
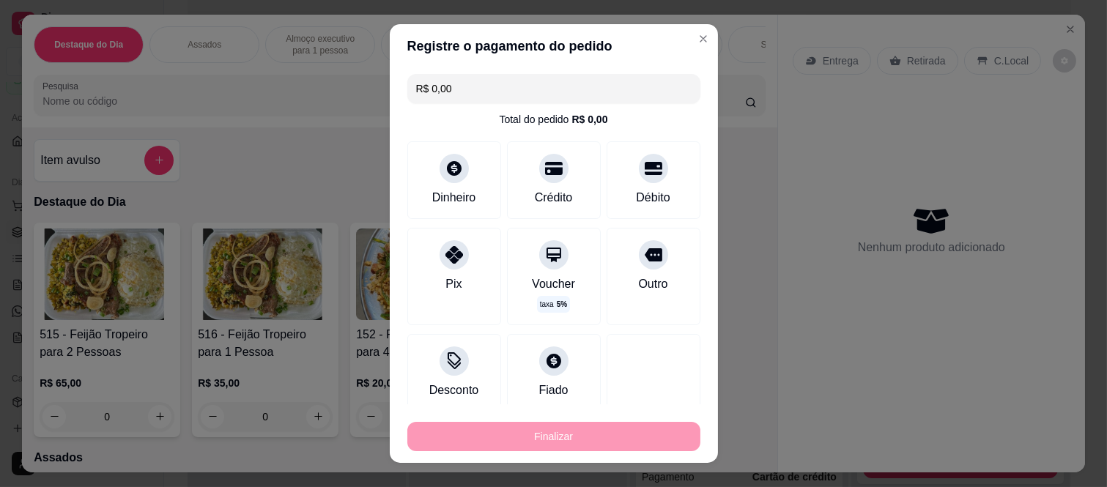
type input "-R$ 112,98"
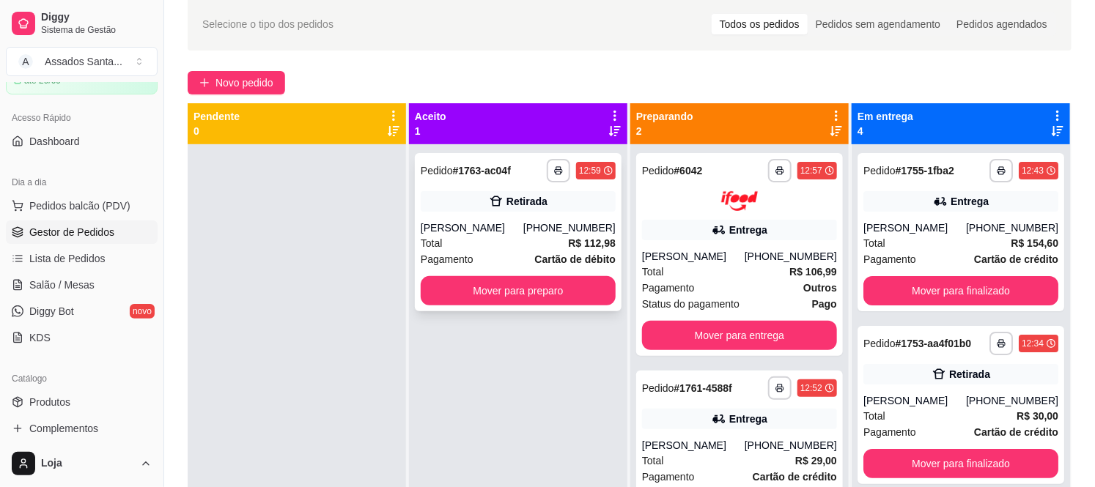
click at [565, 216] on div "**********" at bounding box center [518, 232] width 207 height 158
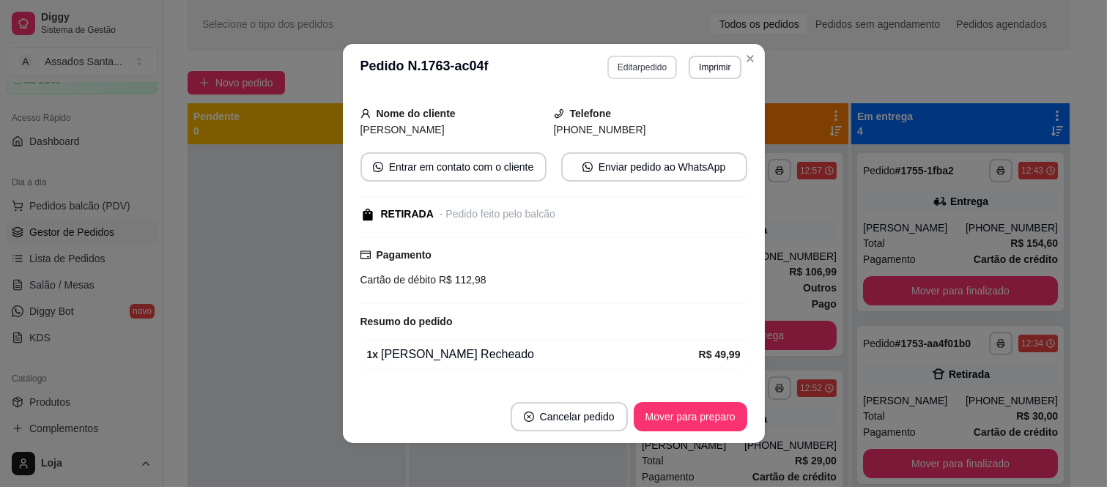
scroll to position [81, 0]
click at [632, 59] on button "Editar pedido" at bounding box center [643, 67] width 70 height 23
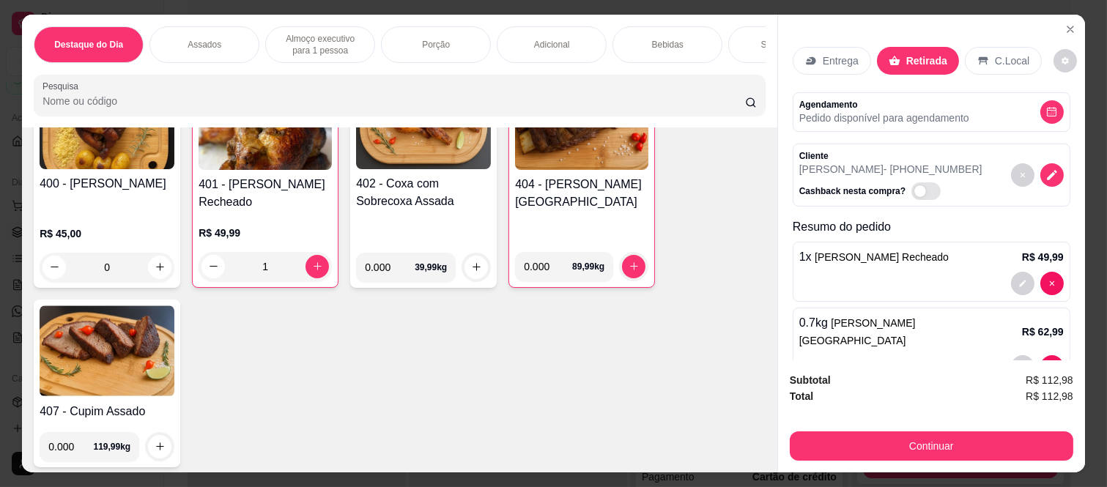
scroll to position [569, 0]
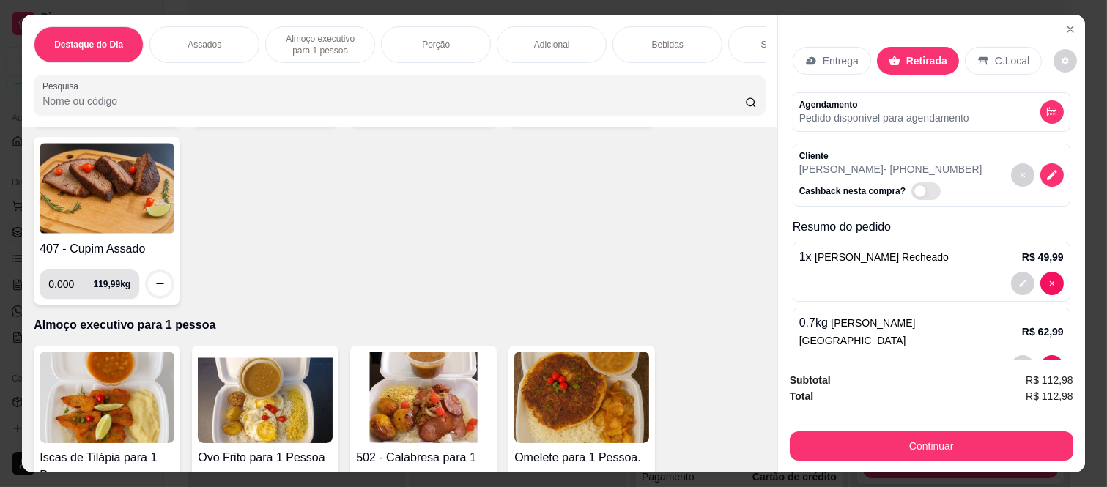
click at [71, 288] on input "0.000" at bounding box center [70, 284] width 45 height 29
type input "0.500"
click at [155, 287] on icon "increase-product-quantity" at bounding box center [160, 283] width 11 height 11
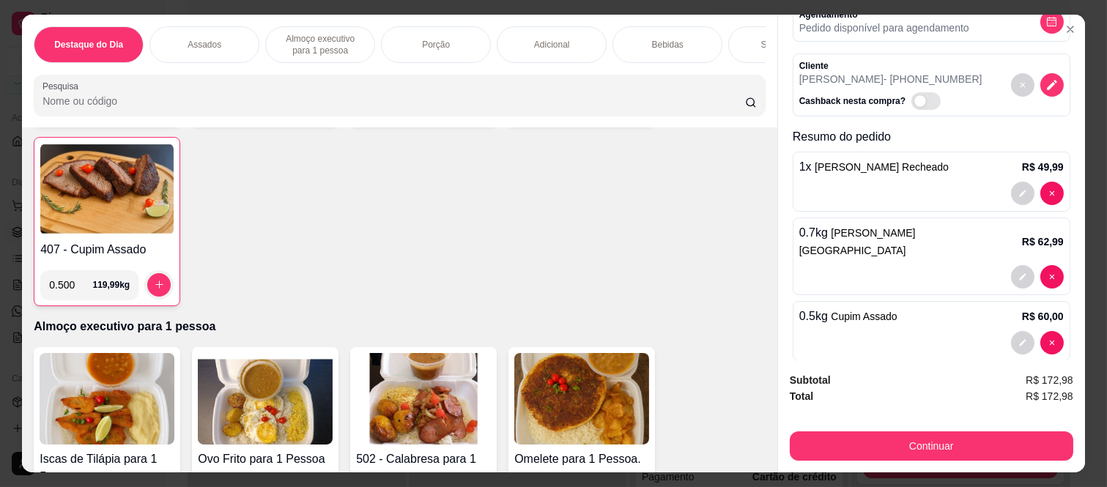
scroll to position [93, 0]
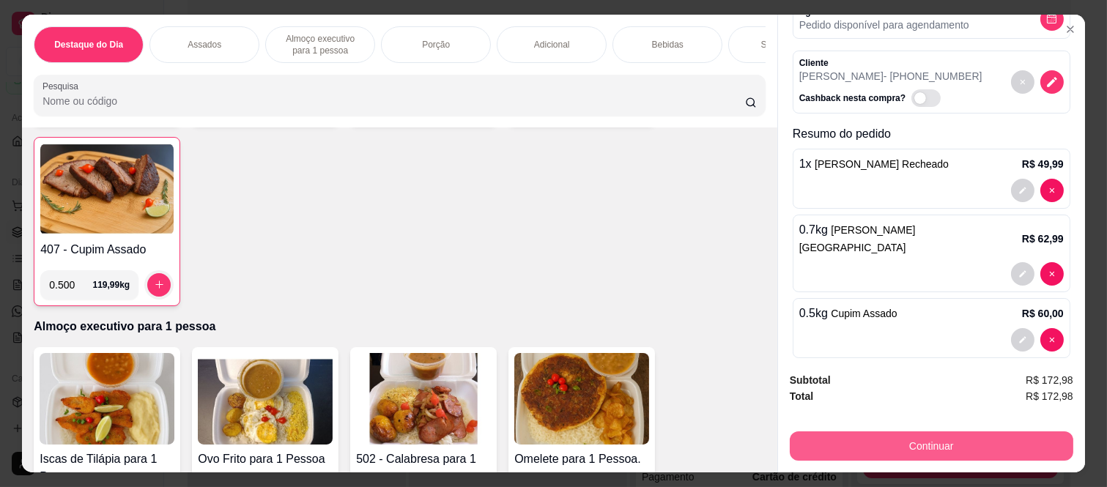
click at [872, 432] on button "Continuar" at bounding box center [932, 446] width 284 height 29
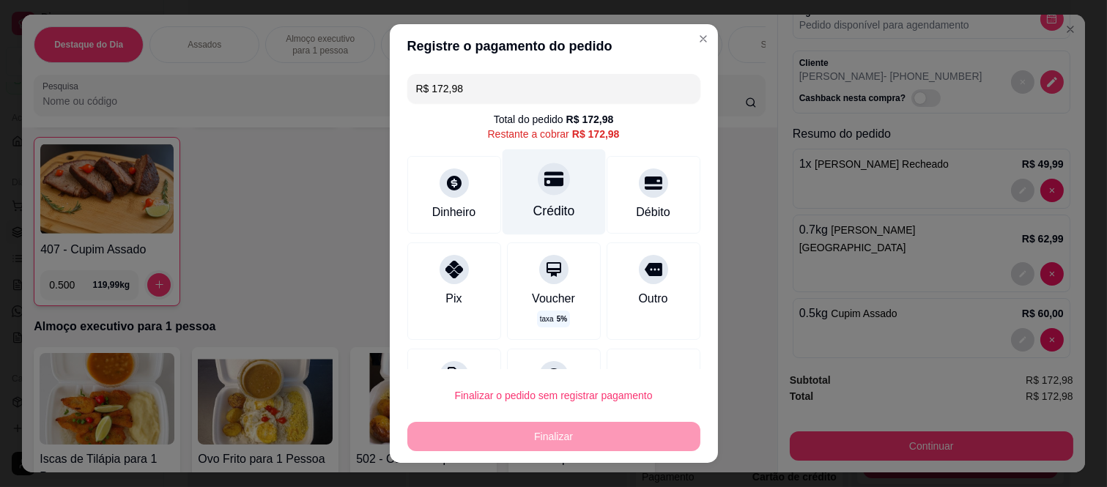
click at [538, 188] on div at bounding box center [554, 179] width 32 height 32
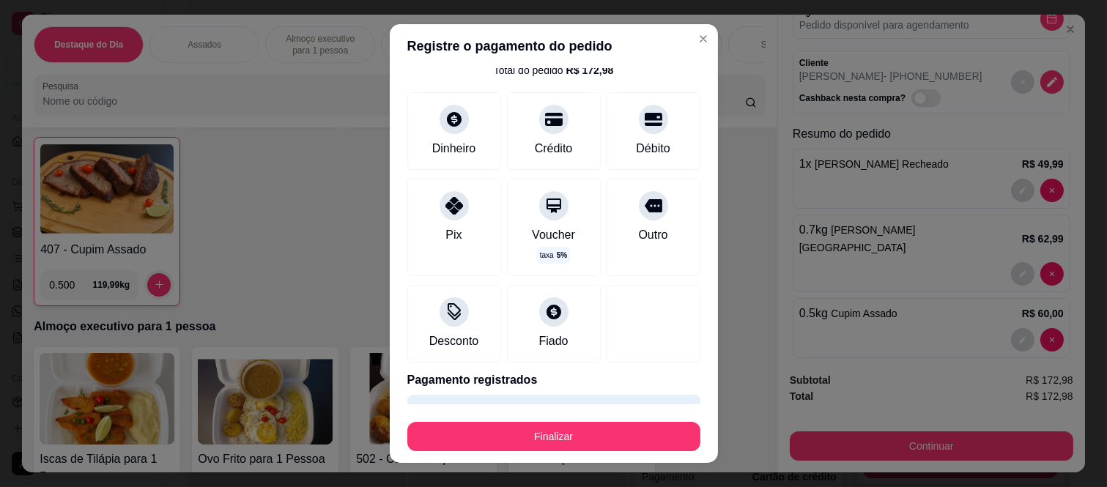
scroll to position [89, 0]
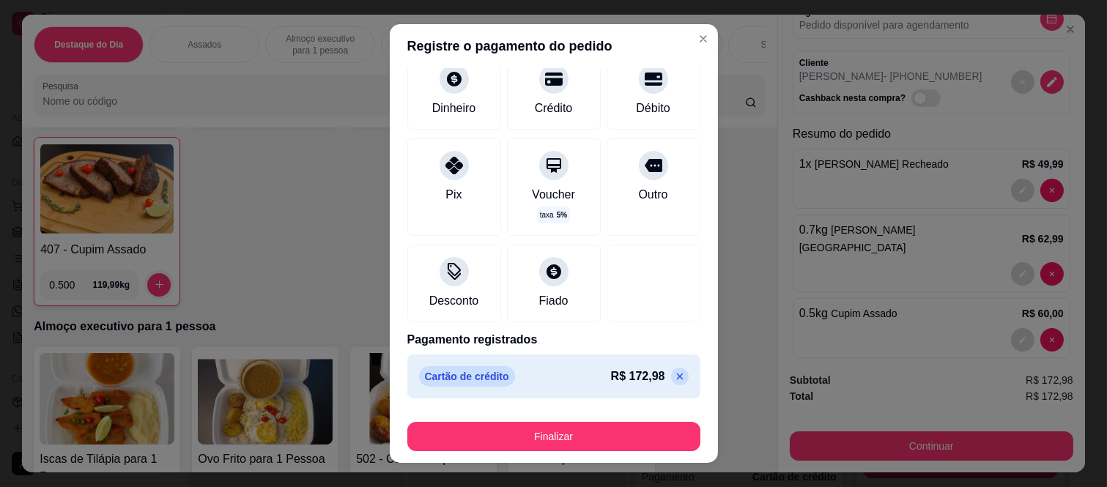
click at [676, 378] on icon at bounding box center [679, 377] width 7 height 7
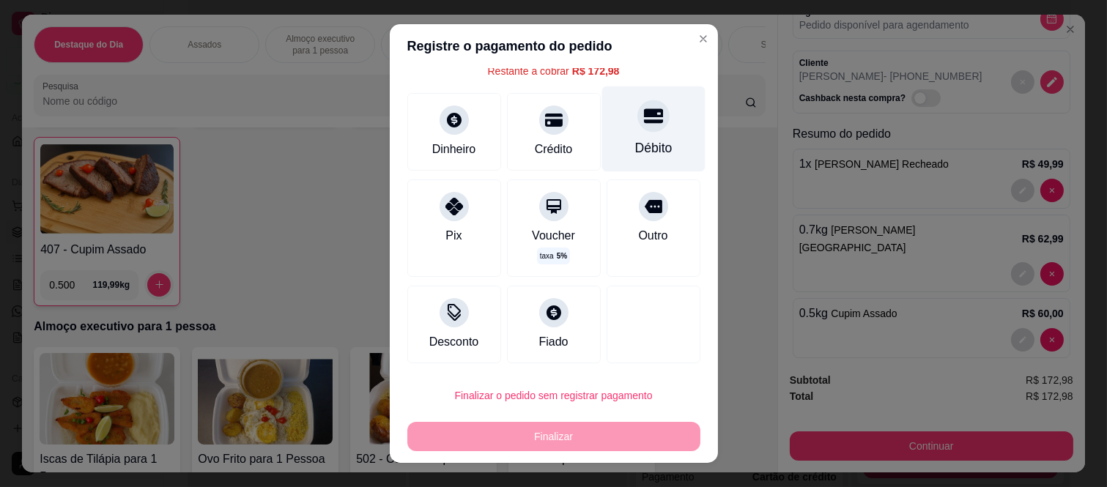
click at [627, 163] on div "Débito" at bounding box center [653, 129] width 103 height 86
type input "R$ 0,00"
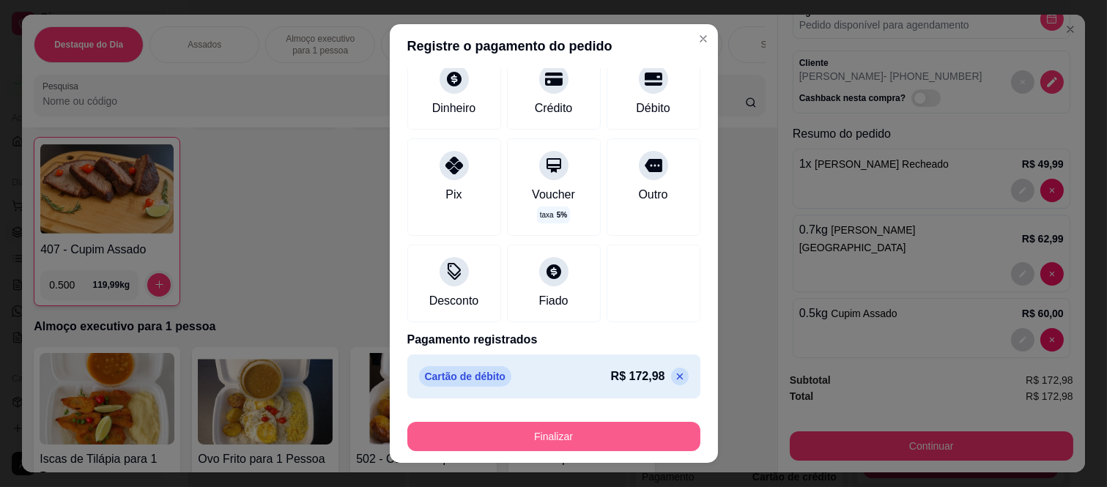
click at [562, 442] on button "Finalizar" at bounding box center [553, 436] width 293 height 29
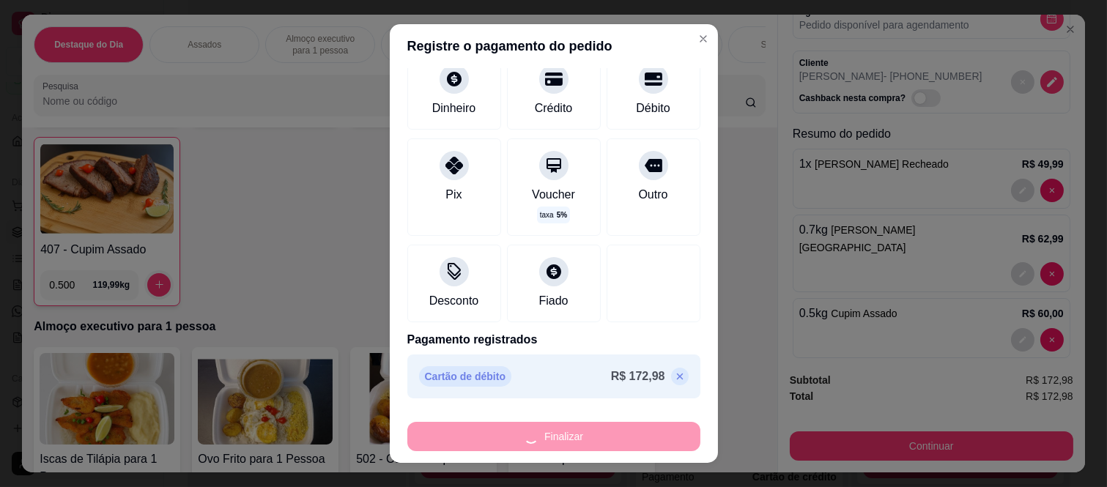
type input "0"
type input "-R$ 172,98"
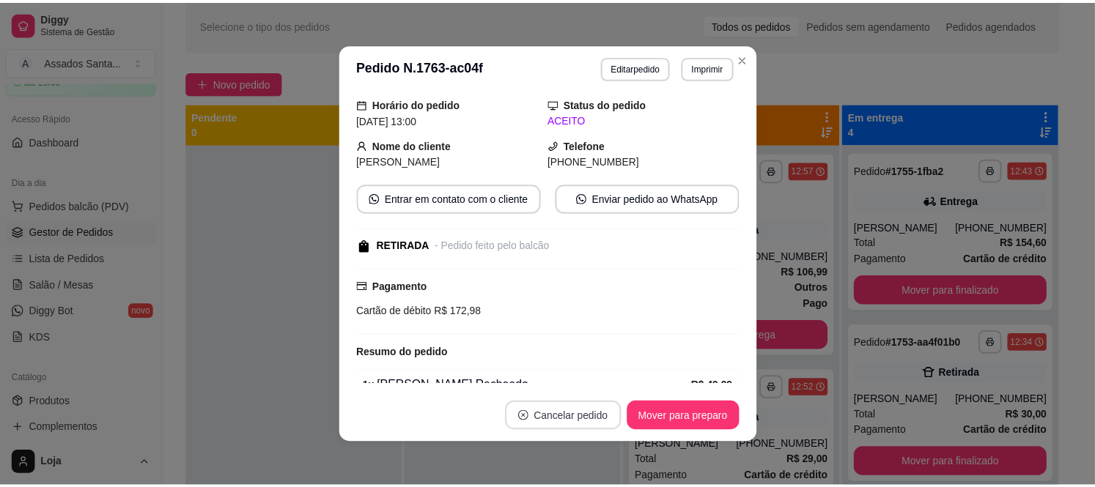
scroll to position [114, 0]
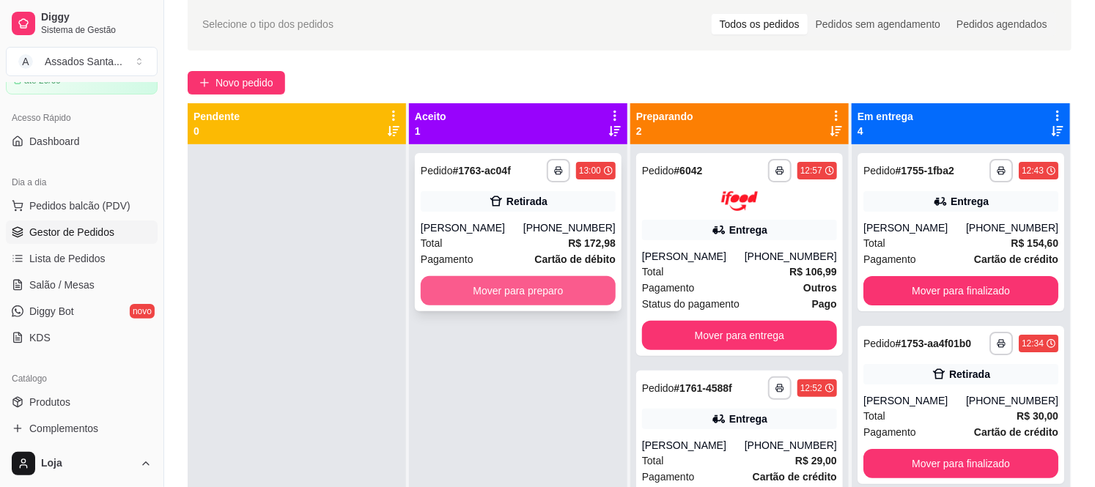
click at [481, 296] on button "Mover para preparo" at bounding box center [518, 290] width 195 height 29
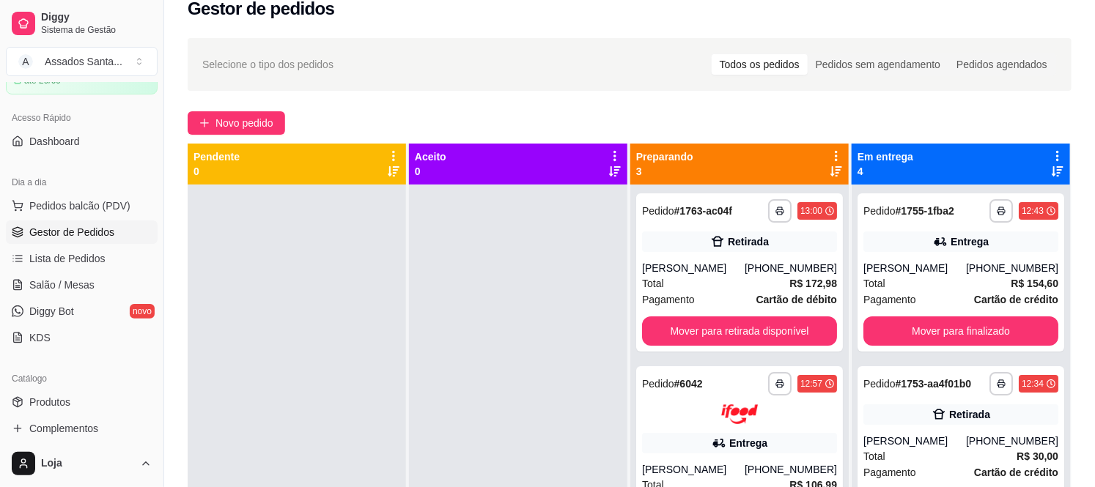
scroll to position [0, 0]
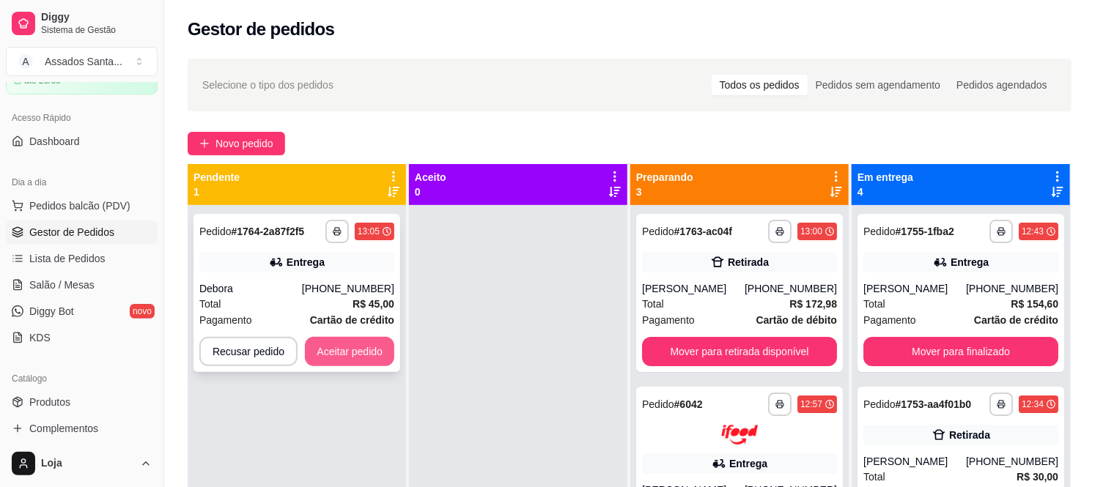
click at [334, 353] on button "Aceitar pedido" at bounding box center [349, 351] width 89 height 29
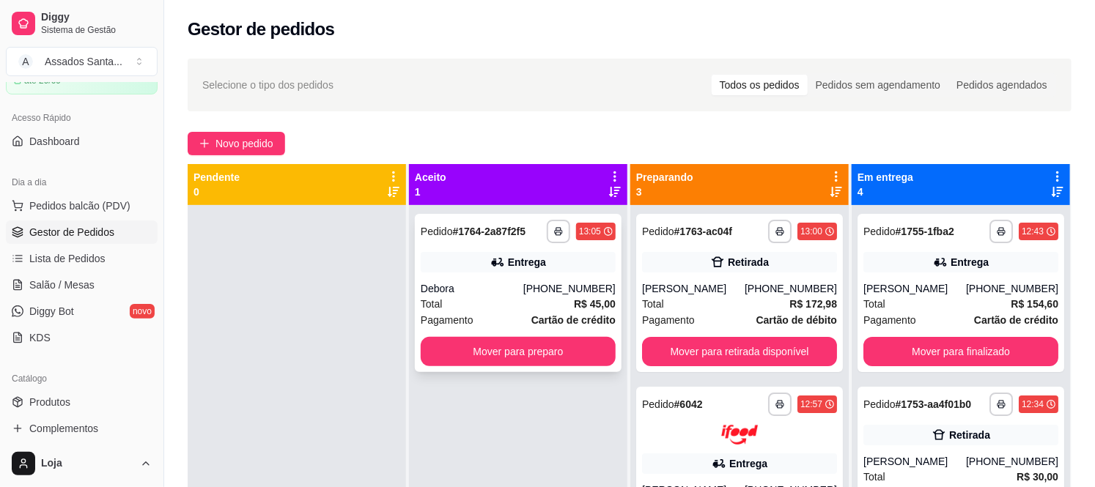
click at [421, 355] on button "Mover para preparo" at bounding box center [518, 351] width 195 height 29
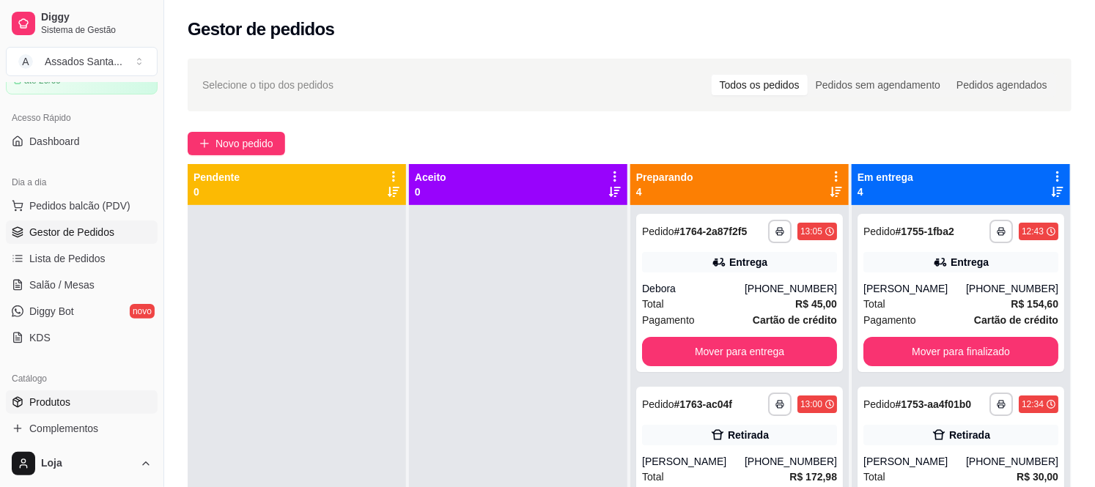
click at [35, 391] on link "Produtos" at bounding box center [82, 402] width 152 height 23
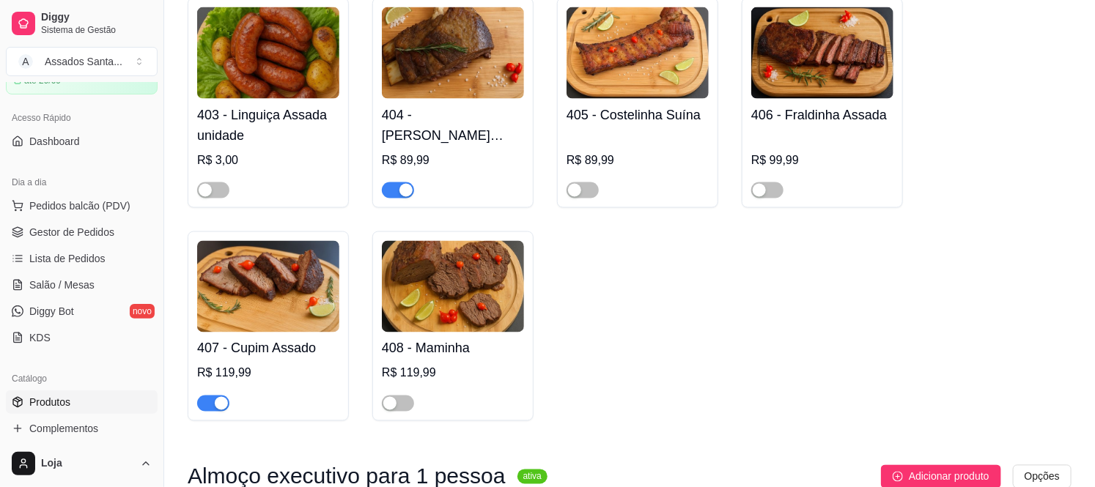
scroll to position [1058, 0]
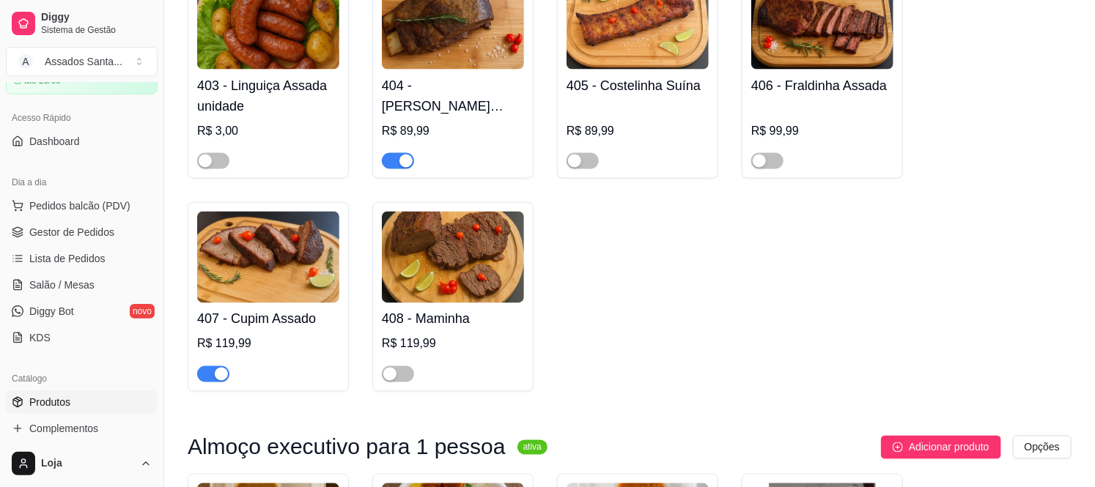
click at [209, 366] on span "button" at bounding box center [213, 374] width 32 height 16
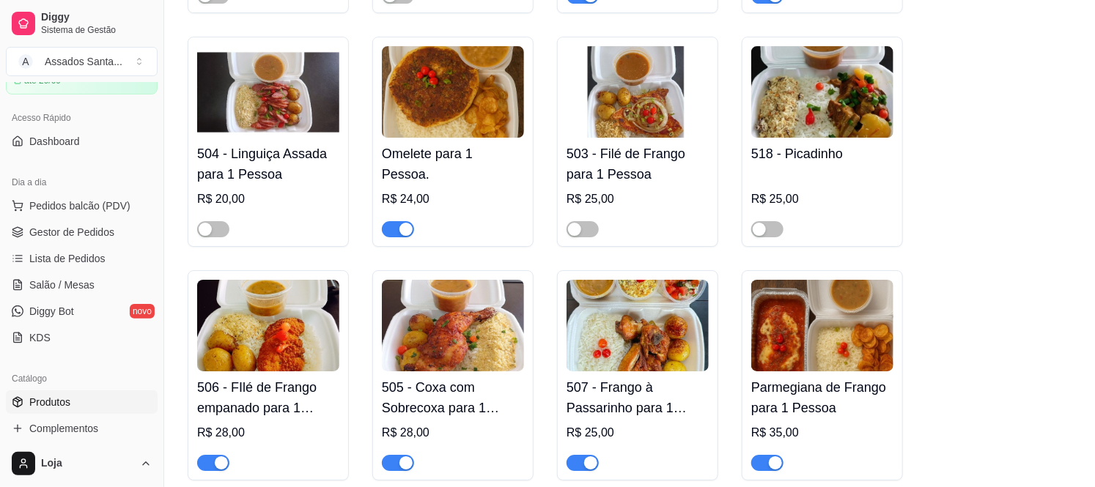
scroll to position [2199, 0]
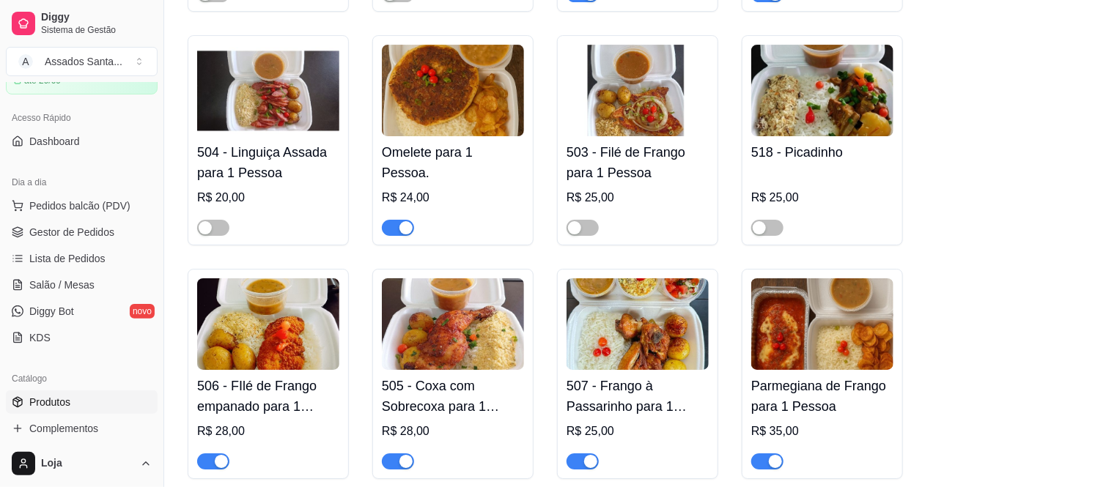
click at [48, 245] on ul "Pedidos balcão (PDV) Gestor de Pedidos Lista de Pedidos Salão / Mesas Diggy Bot…" at bounding box center [82, 271] width 152 height 155
click at [49, 237] on span "Gestor de Pedidos" at bounding box center [71, 232] width 85 height 15
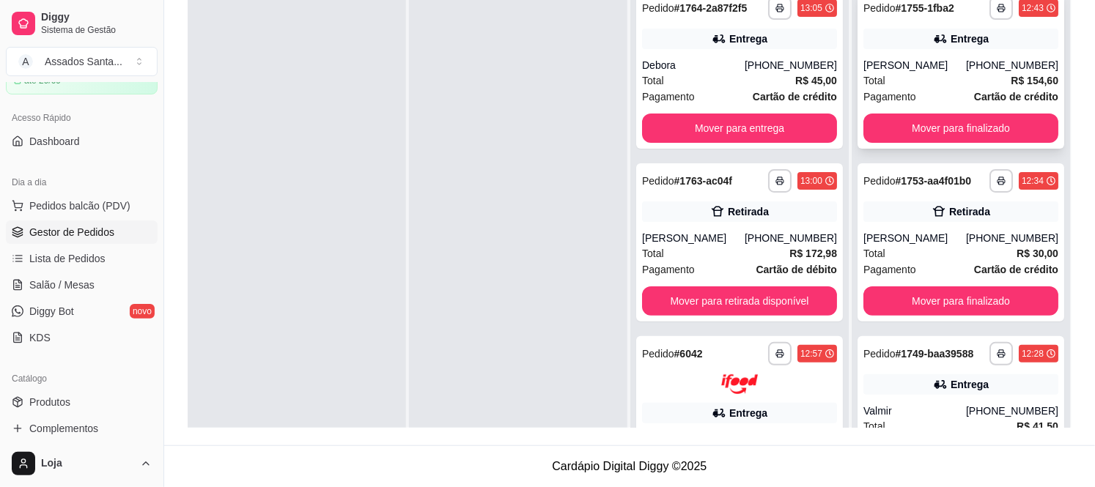
click at [885, 60] on div "[PERSON_NAME]" at bounding box center [914, 65] width 103 height 15
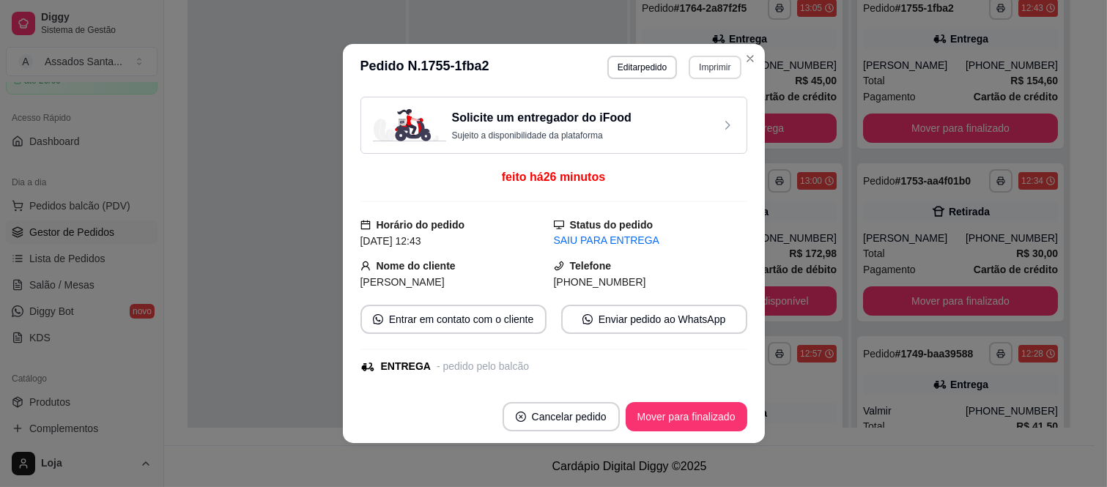
click at [709, 67] on button "Imprimir" at bounding box center [715, 67] width 52 height 23
click at [701, 119] on button "IMPRESSORA caixa" at bounding box center [683, 119] width 106 height 23
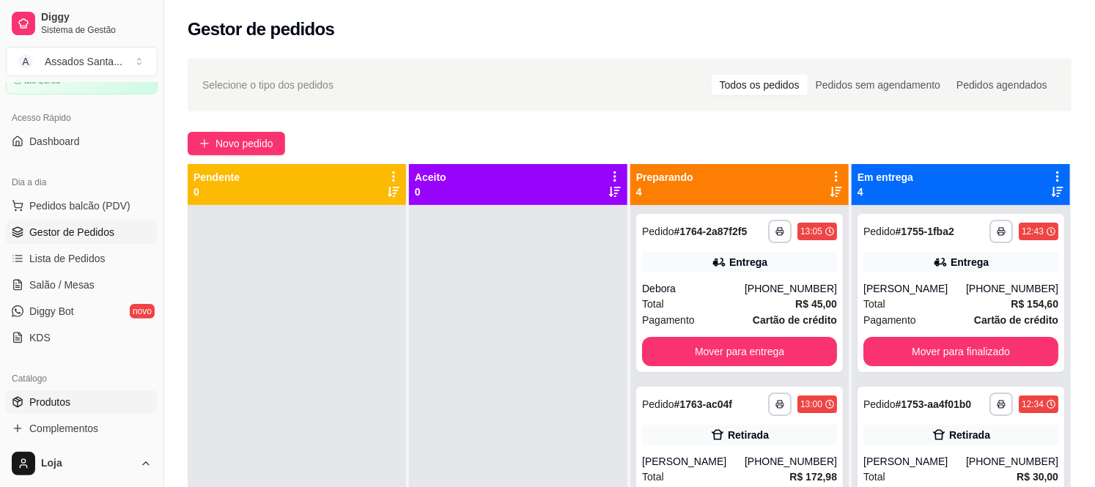
click at [68, 406] on span "Produtos" at bounding box center [49, 402] width 41 height 15
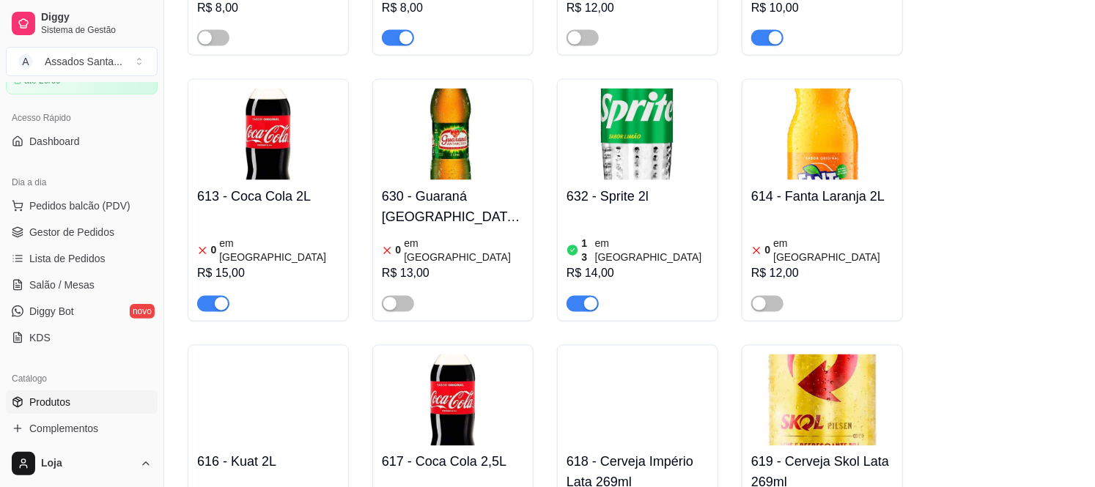
scroll to position [8447, 0]
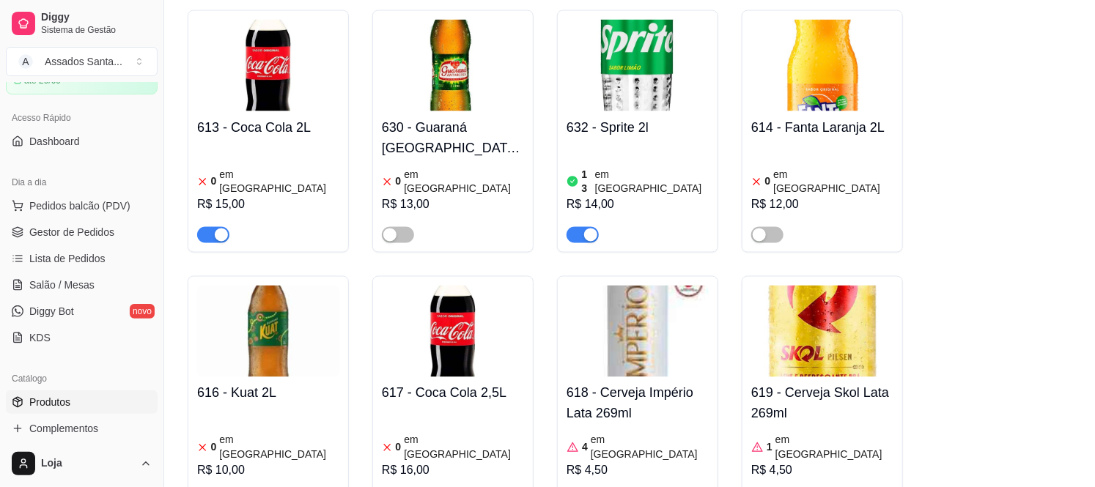
click at [424, 410] on div "0 em estoque R$ 16,00" at bounding box center [453, 460] width 142 height 100
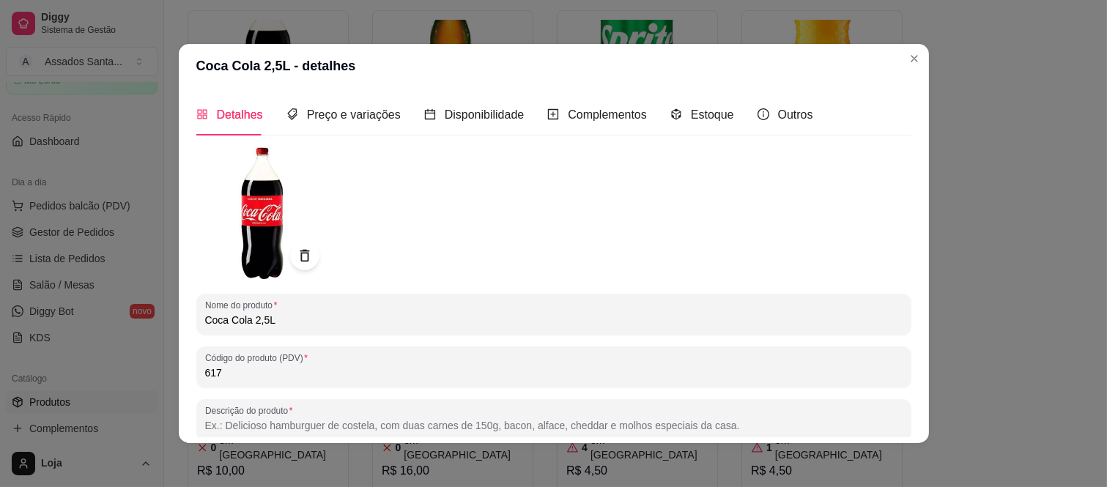
drag, startPoint x: 706, startPoint y: 100, endPoint x: 719, endPoint y: 122, distance: 24.6
click at [706, 103] on div "Estoque" at bounding box center [703, 115] width 64 height 42
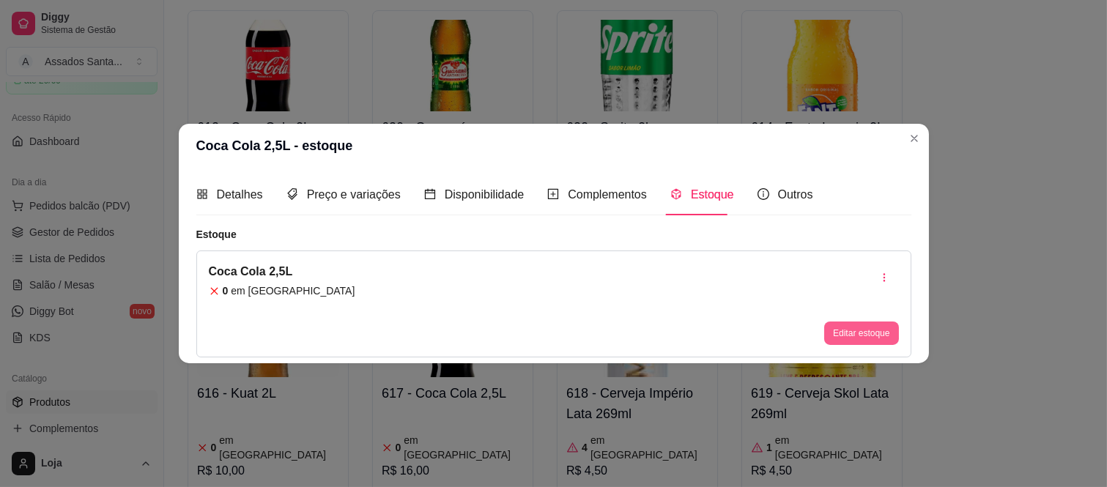
click at [837, 334] on button "Editar estoque" at bounding box center [861, 333] width 74 height 23
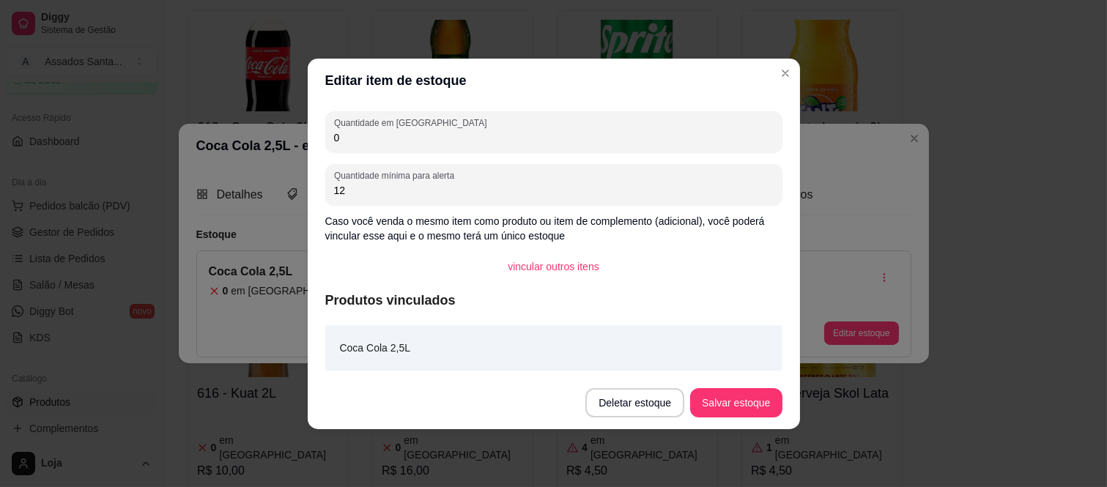
click at [423, 141] on input "0" at bounding box center [554, 137] width 440 height 15
type input "6"
click at [766, 399] on button "Salvar estoque" at bounding box center [736, 402] width 92 height 29
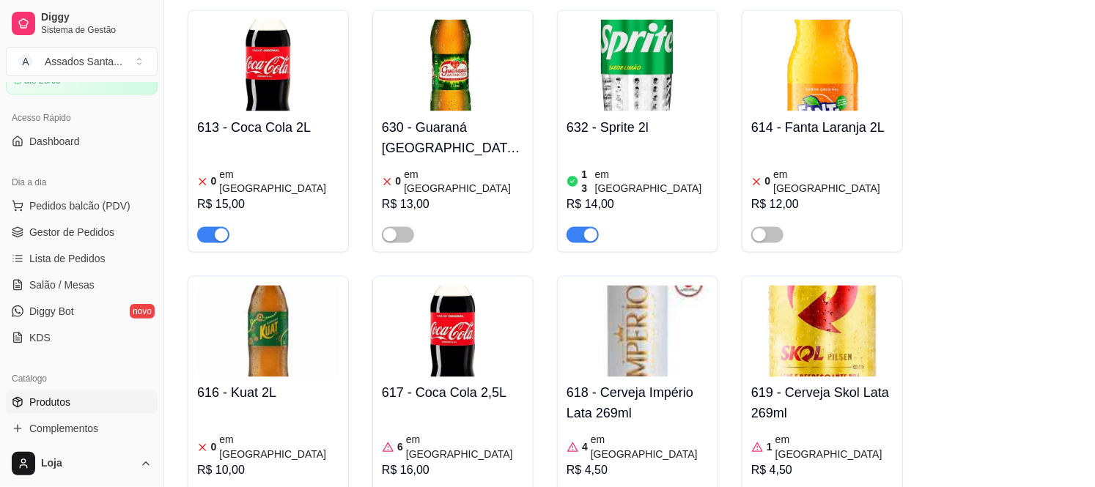
click at [81, 240] on link "Gestor de Pedidos" at bounding box center [82, 232] width 152 height 23
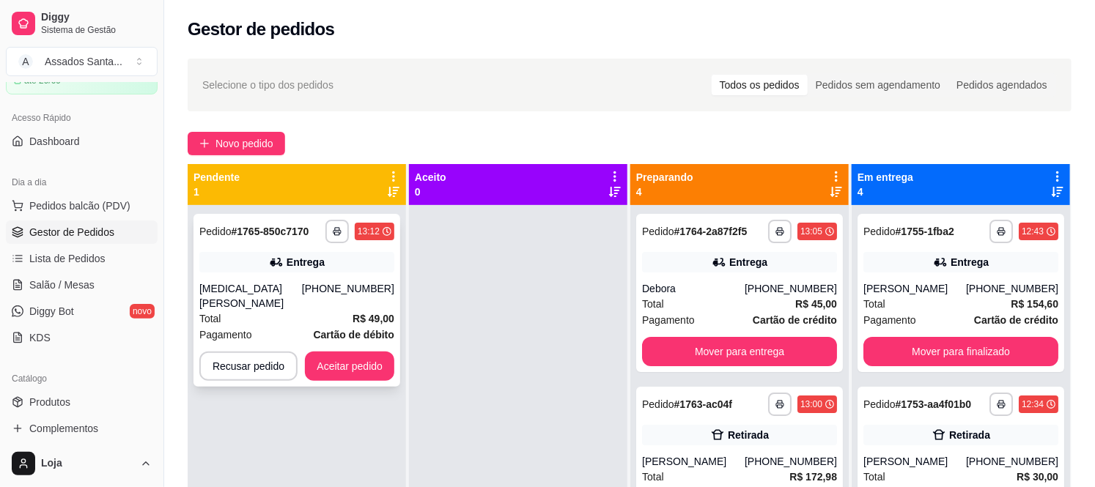
click at [275, 311] on div "Total R$ 49,00" at bounding box center [296, 319] width 195 height 16
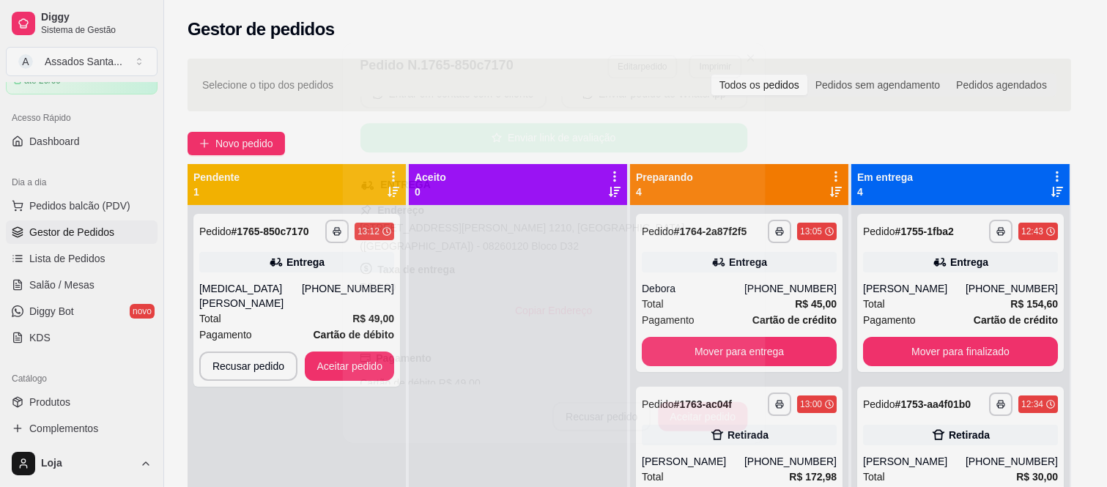
scroll to position [397, 0]
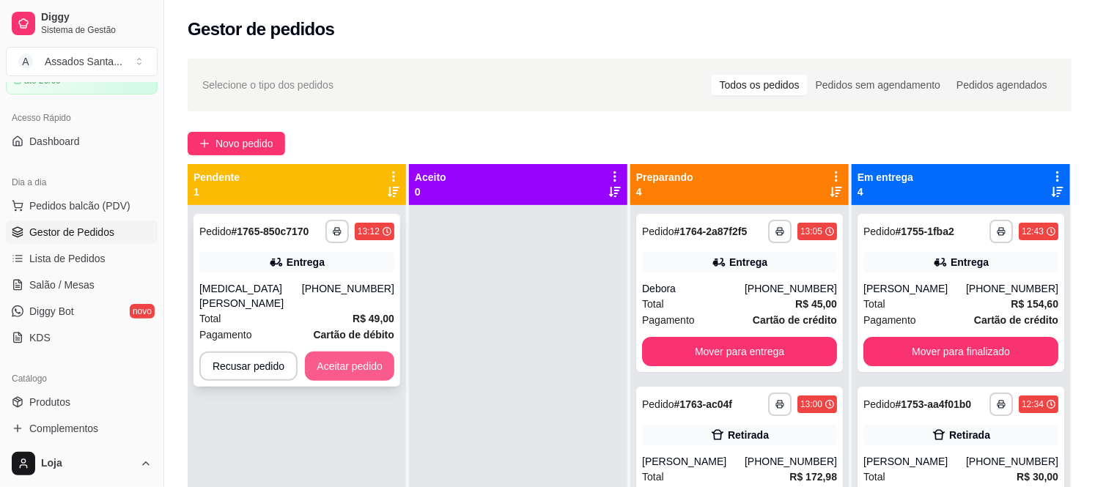
click at [355, 352] on button "Aceitar pedido" at bounding box center [349, 366] width 89 height 29
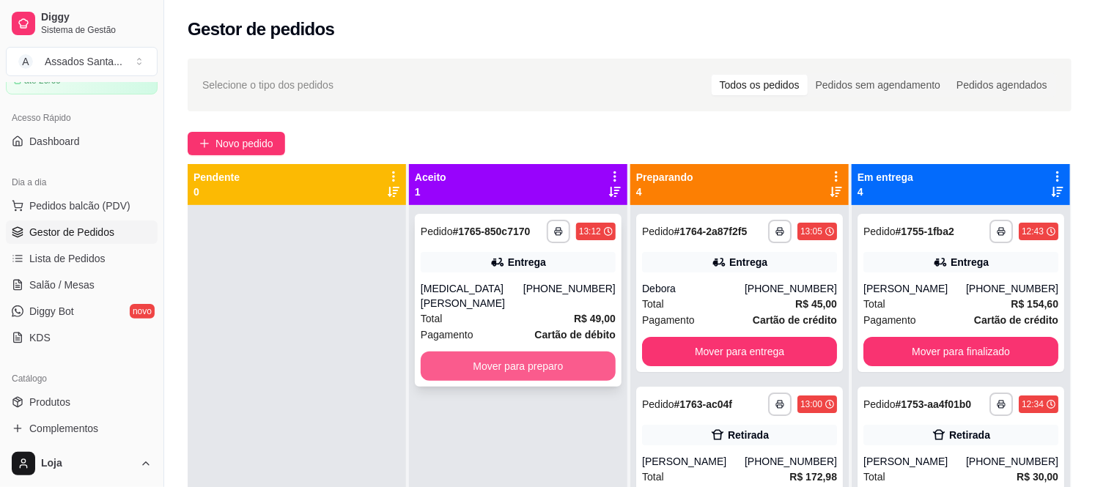
click at [480, 361] on button "Mover para preparo" at bounding box center [518, 366] width 195 height 29
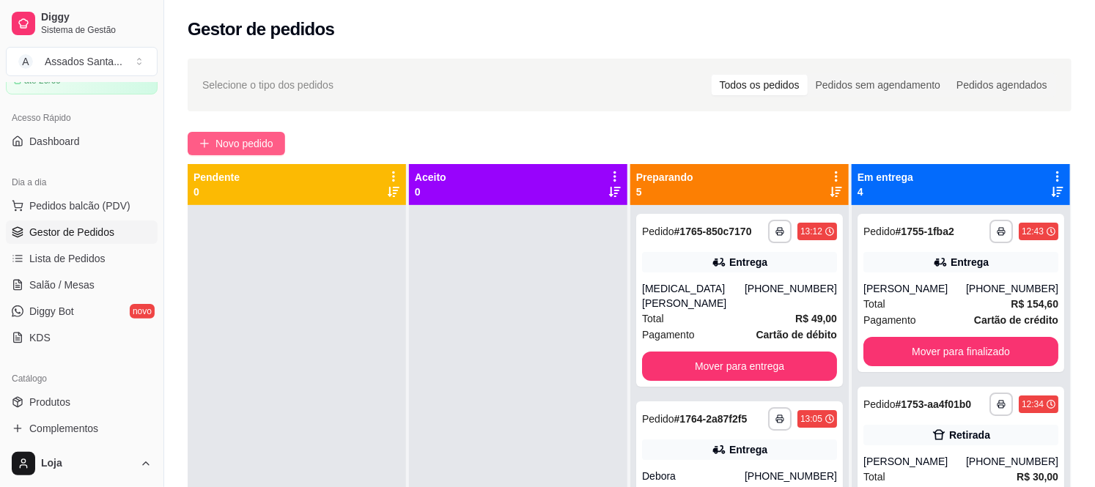
click at [240, 144] on span "Novo pedido" at bounding box center [244, 144] width 58 height 16
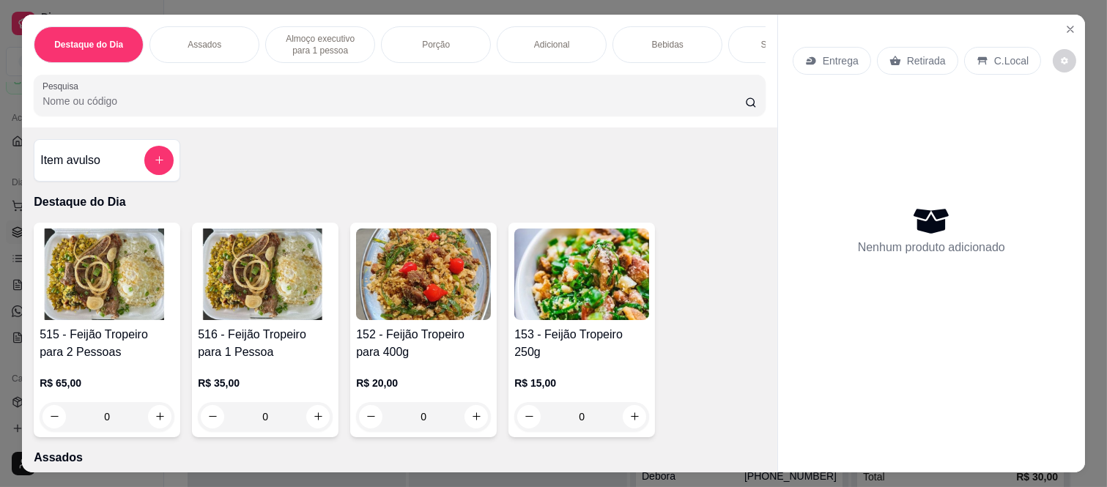
click at [237, 37] on div "Assados" at bounding box center [205, 44] width 110 height 37
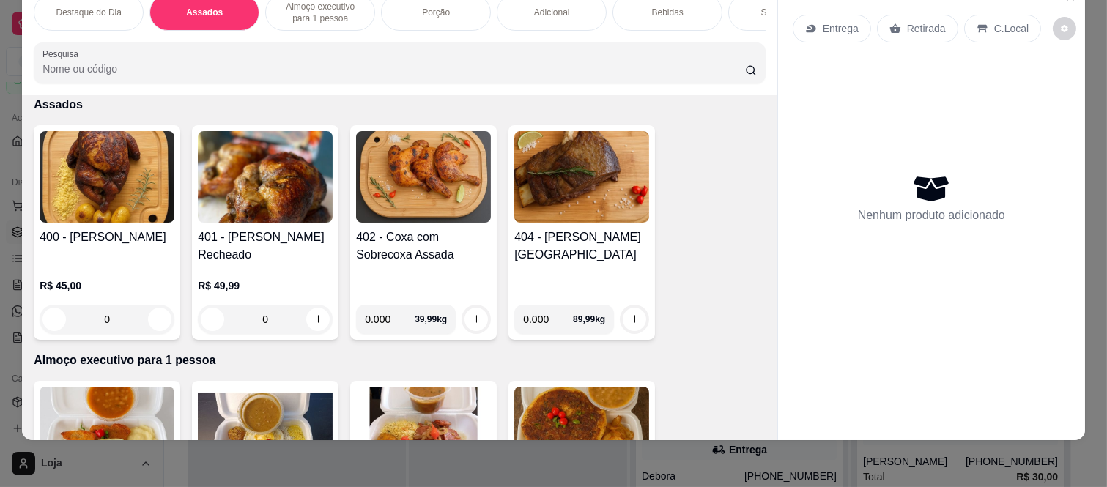
click at [161, 317] on div "0" at bounding box center [107, 319] width 135 height 29
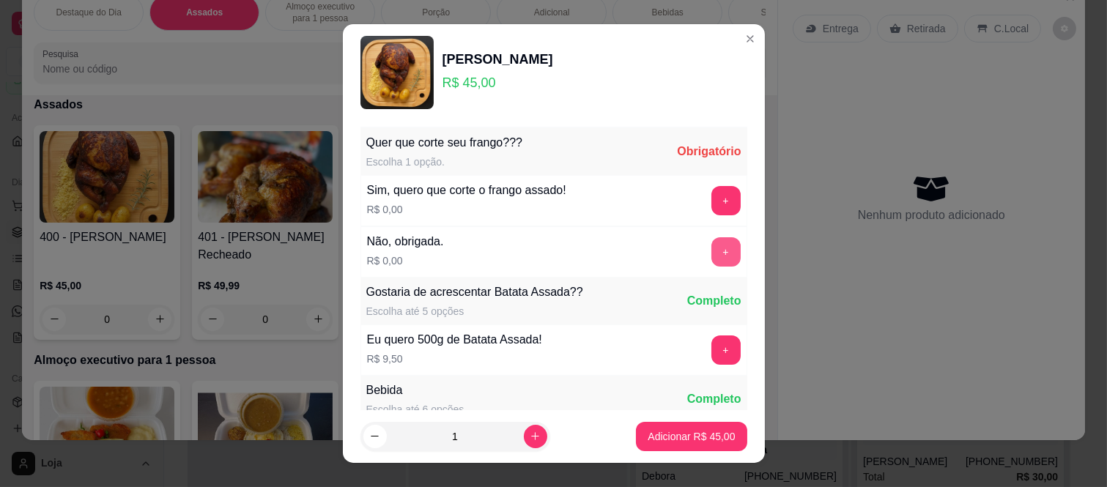
click at [712, 246] on button "+" at bounding box center [726, 251] width 29 height 29
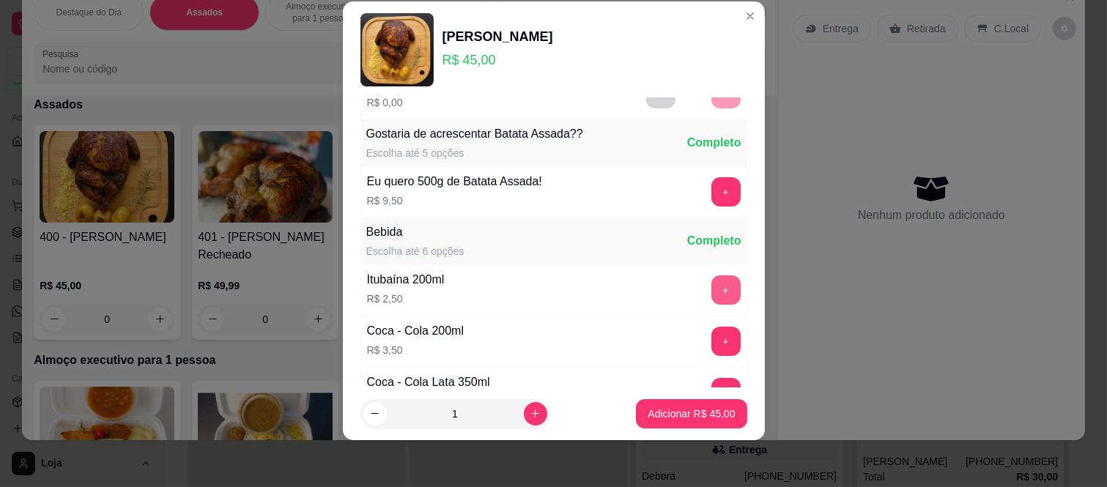
scroll to position [157, 0]
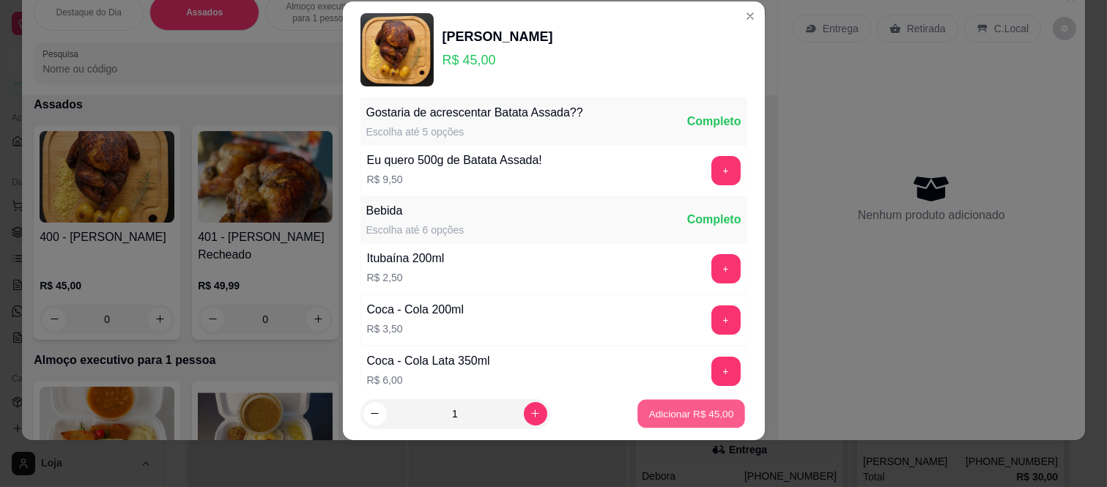
click at [657, 405] on button "Adicionar R$ 45,00" at bounding box center [692, 413] width 108 height 29
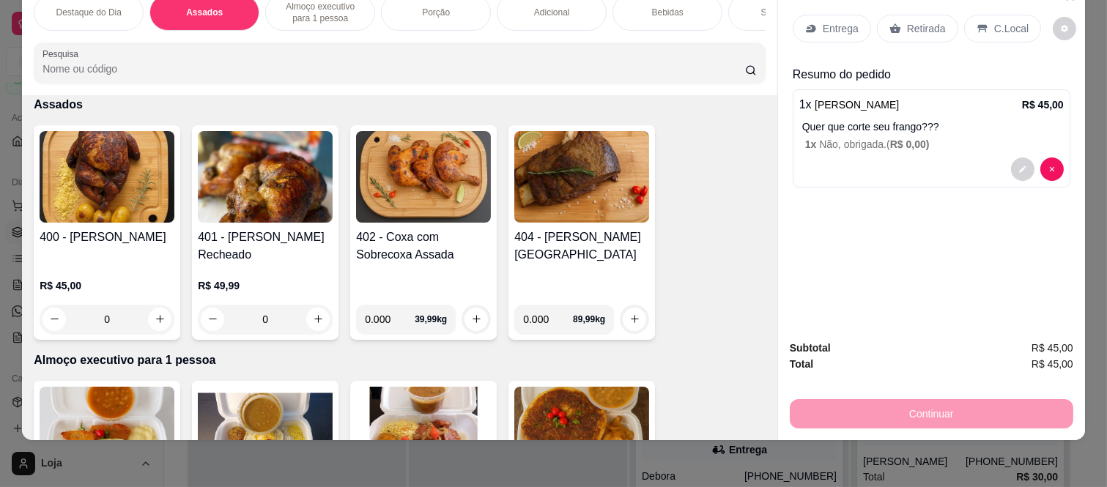
click at [812, 15] on div "Entrega" at bounding box center [832, 29] width 78 height 28
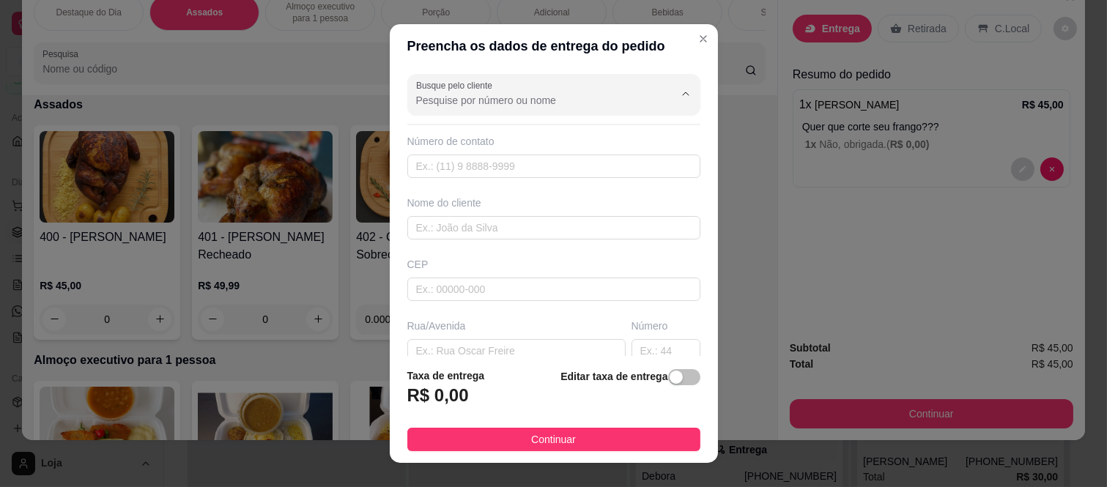
click at [456, 106] on input "Busque pelo cliente" at bounding box center [533, 100] width 235 height 15
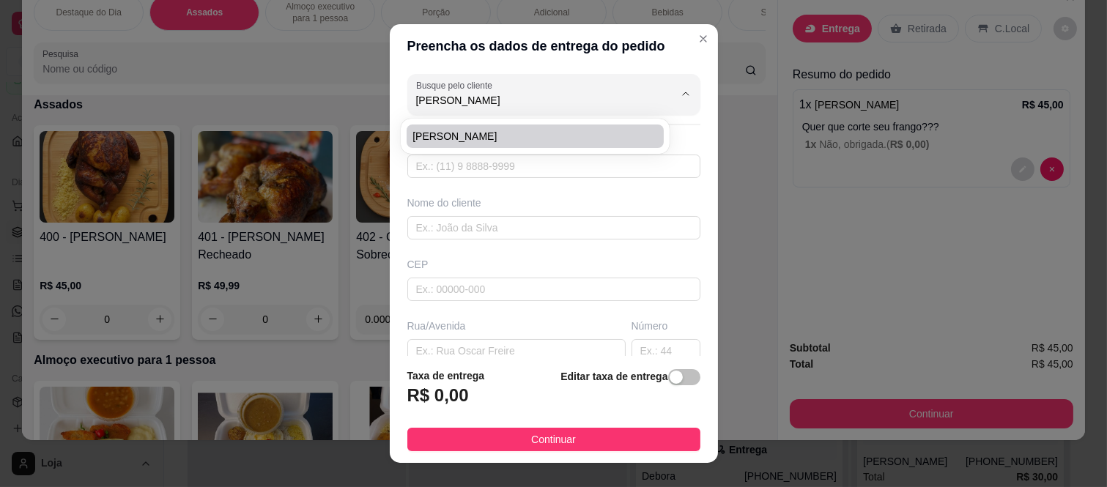
click at [514, 129] on span "[PERSON_NAME]" at bounding box center [528, 136] width 231 height 15
type input "[PERSON_NAME]"
type input "11982503404"
type input "[PERSON_NAME]"
type input "08260120"
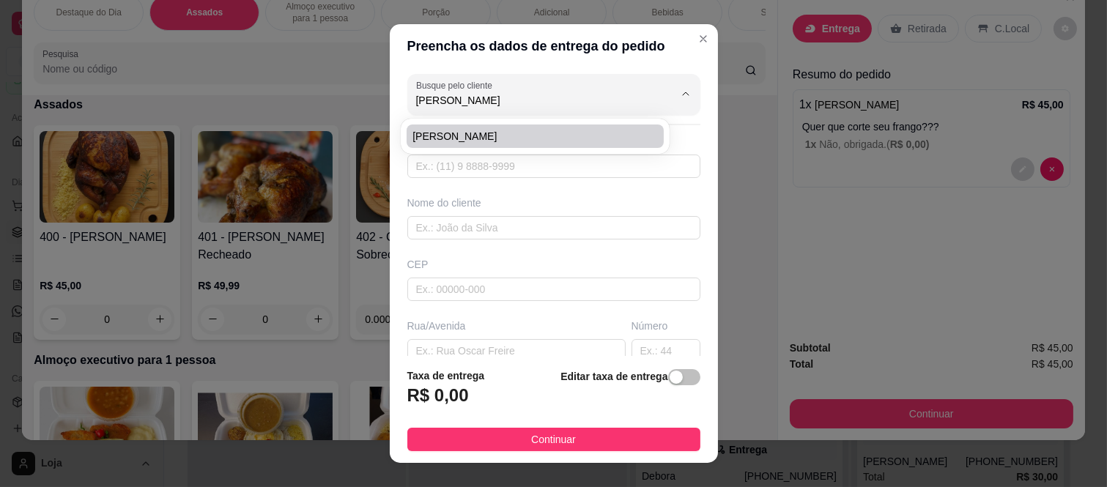
type input "Rua [PERSON_NAME]"
type input "4"
type input "[GEOGRAPHIC_DATA] ([GEOGRAPHIC_DATA])"
type input "[GEOGRAPHIC_DATA]"
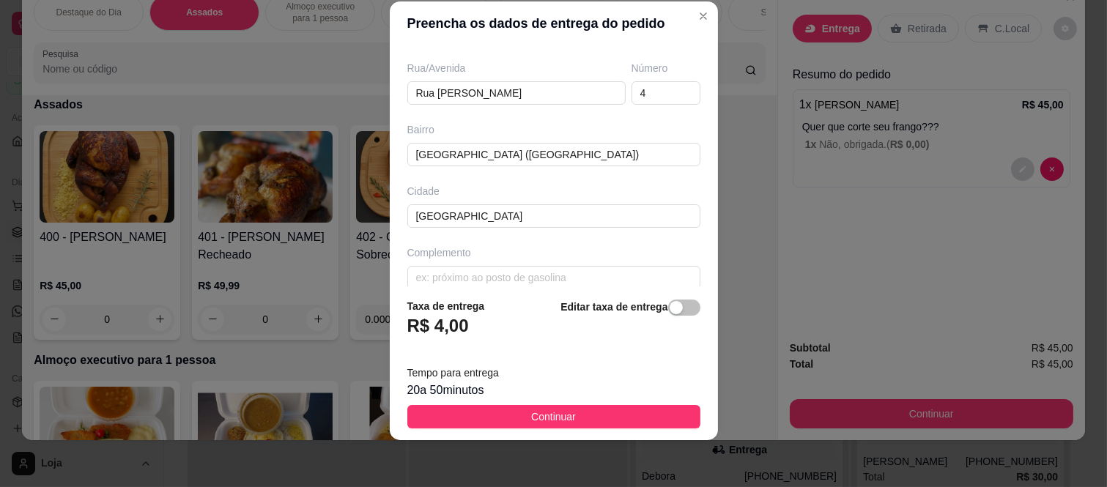
scroll to position [254, 0]
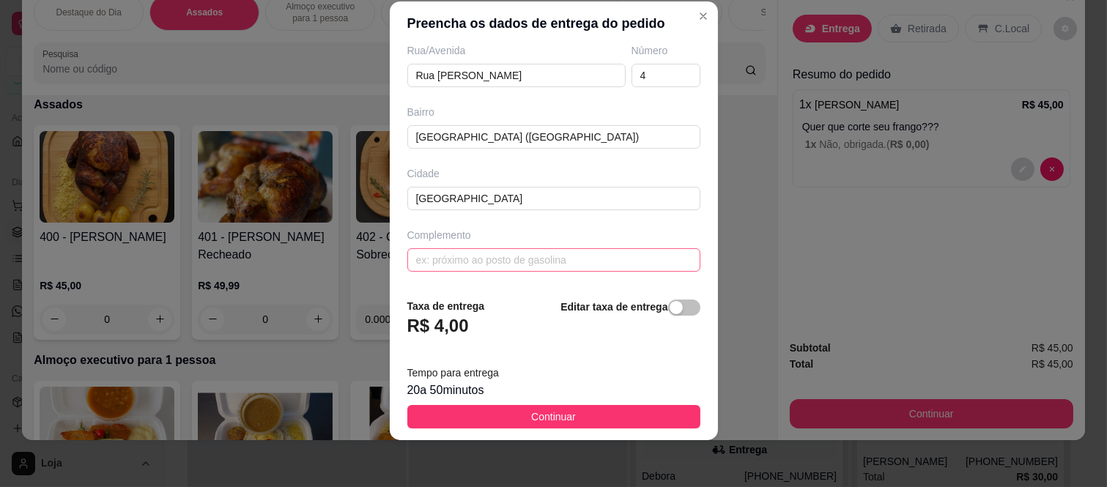
type input "[PERSON_NAME]"
click at [474, 261] on input "text" at bounding box center [553, 259] width 293 height 23
paste input "rua particular casa 04"
type input "rua particular casa 04"
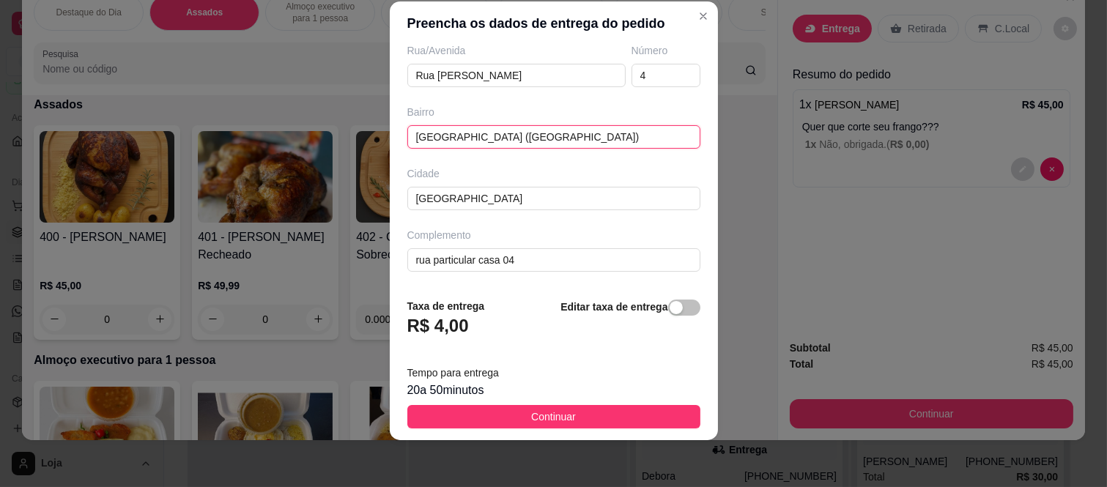
click at [634, 135] on input "[GEOGRAPHIC_DATA] ([GEOGRAPHIC_DATA])" at bounding box center [553, 136] width 293 height 23
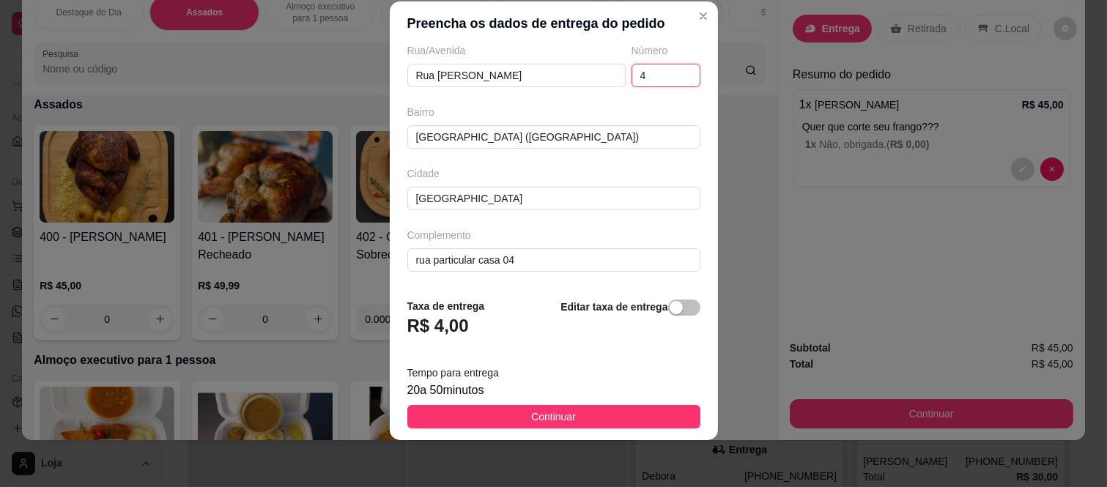
click at [649, 69] on input "4" at bounding box center [666, 75] width 69 height 23
type input "2007"
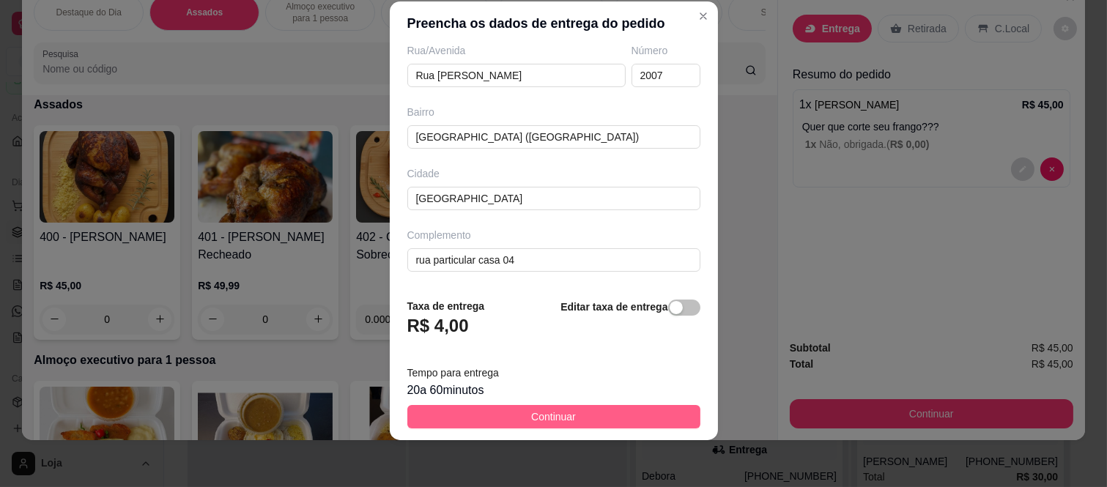
click at [518, 407] on button "Continuar" at bounding box center [553, 416] width 293 height 23
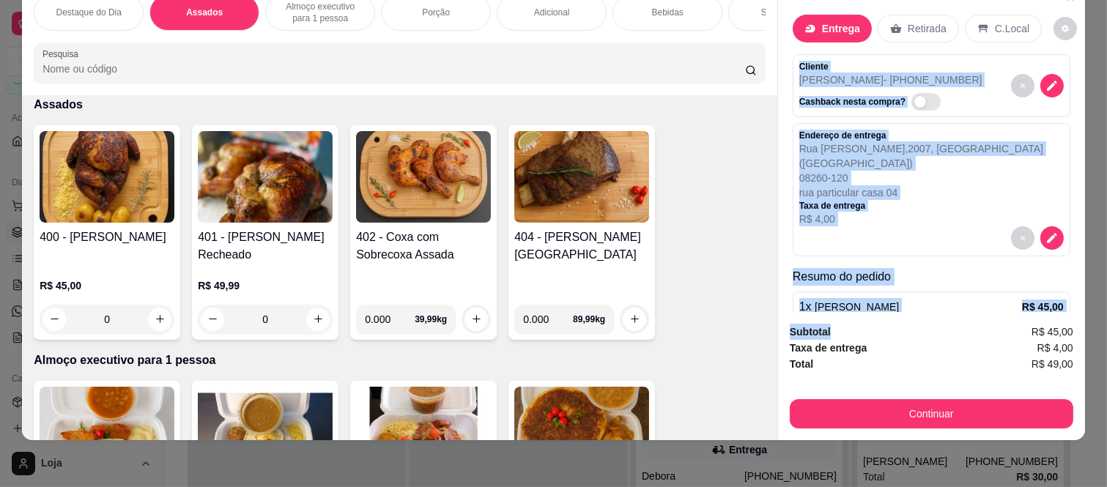
scroll to position [83, 0]
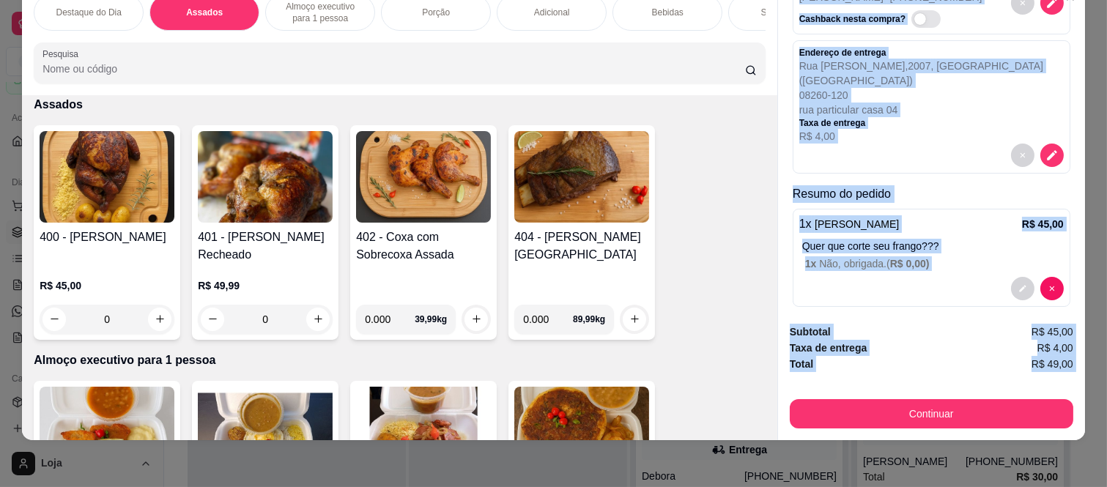
drag, startPoint x: 789, startPoint y: 46, endPoint x: 857, endPoint y: 361, distance: 322.6
click at [857, 361] on div "Entrega Retirada C.Local Cliente Celia Ramos - (11) 98250-3404 Cashback nesta c…" at bounding box center [932, 211] width 308 height 458
copy div "Cliente Celia Ramos - (11) 98250-3404 Cashback nesta compra? Endereço de entreg…"
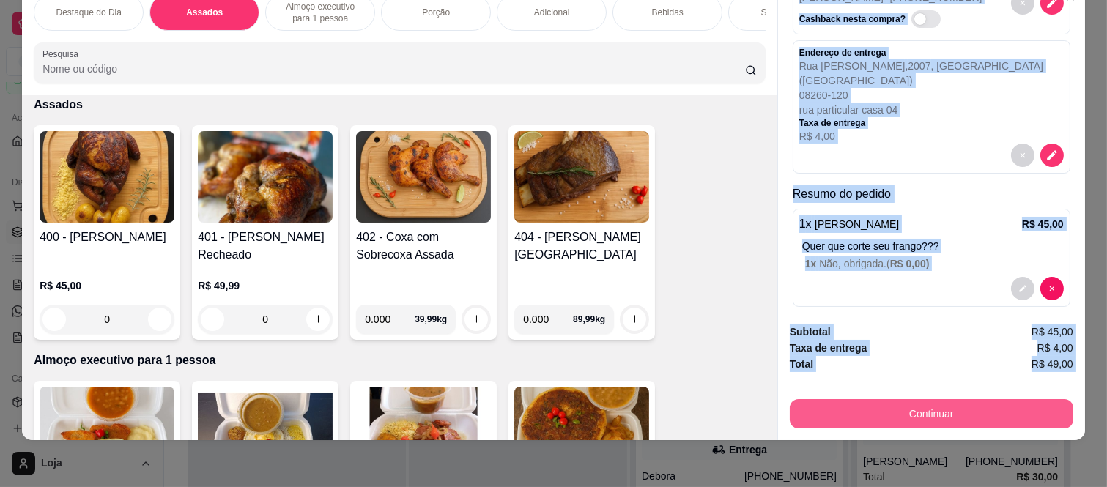
click at [885, 410] on button "Continuar" at bounding box center [932, 413] width 284 height 29
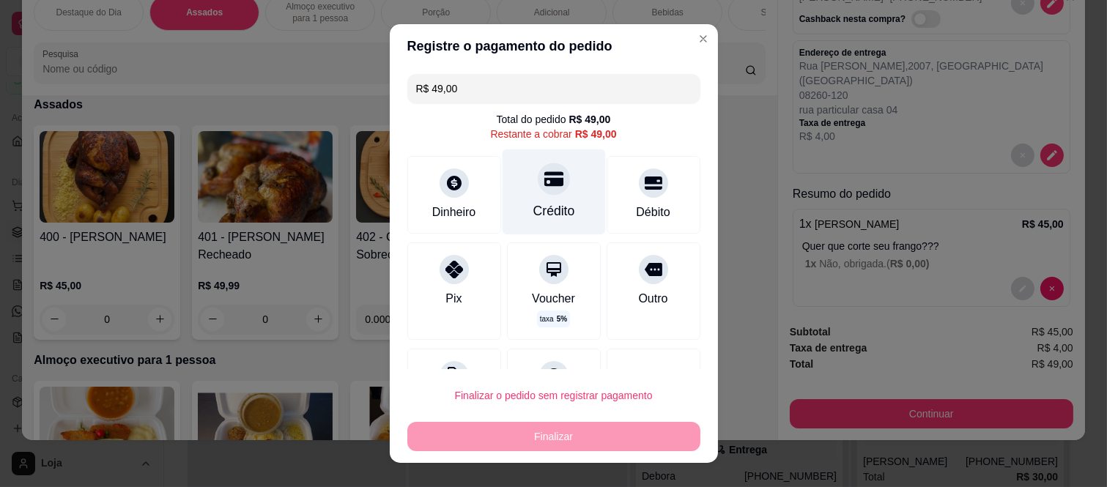
click at [528, 201] on div "Crédito" at bounding box center [553, 193] width 103 height 86
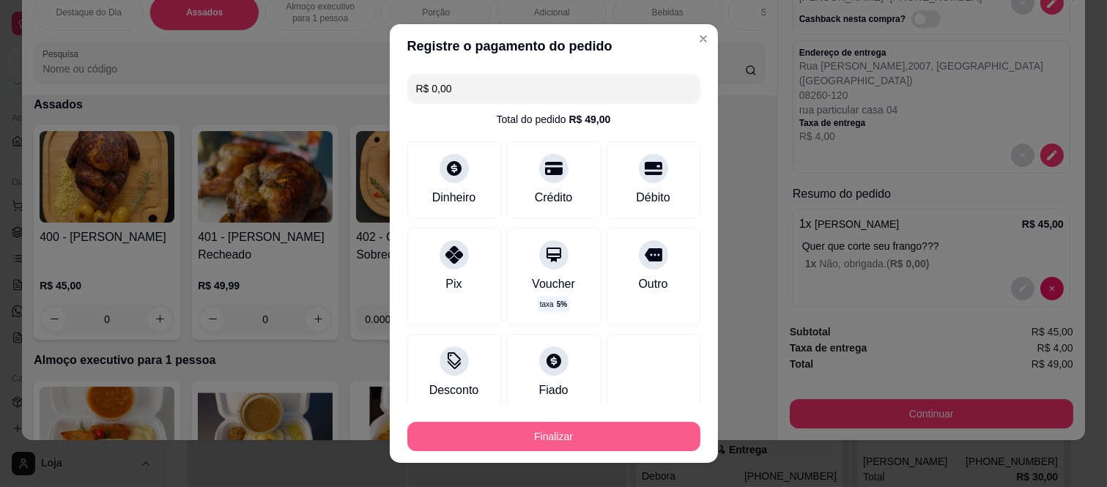
click at [529, 436] on button "Finalizar" at bounding box center [553, 436] width 293 height 29
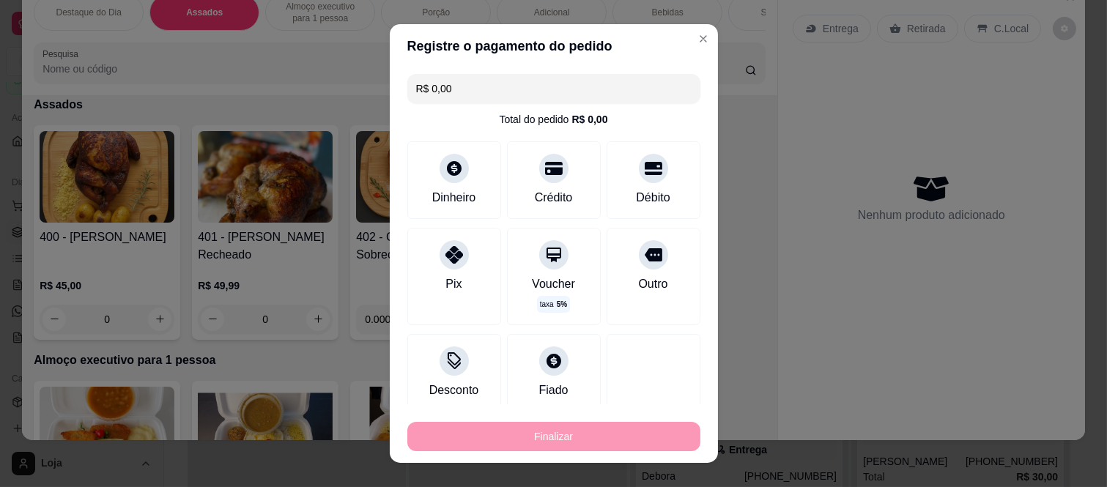
type input "-R$ 49,00"
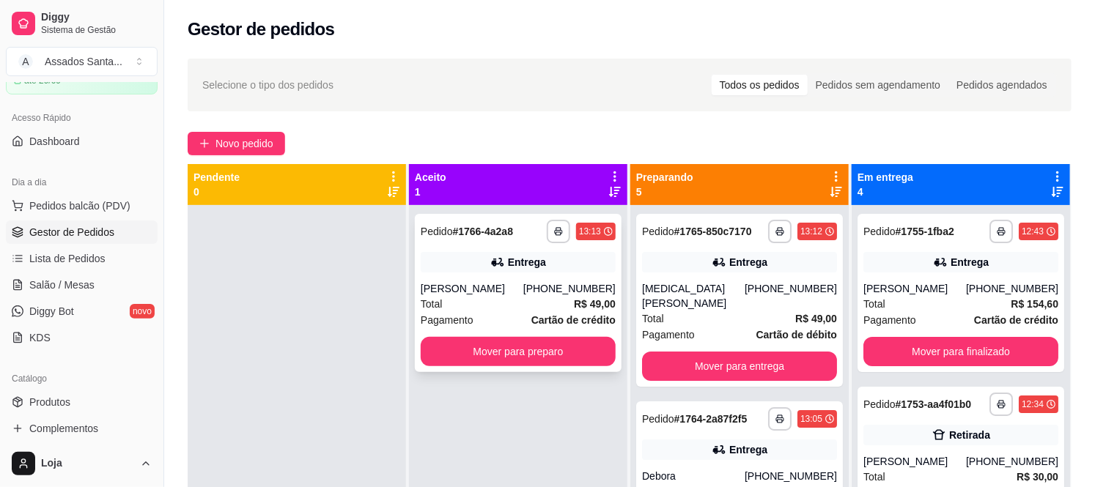
click at [451, 248] on div "**********" at bounding box center [518, 293] width 207 height 158
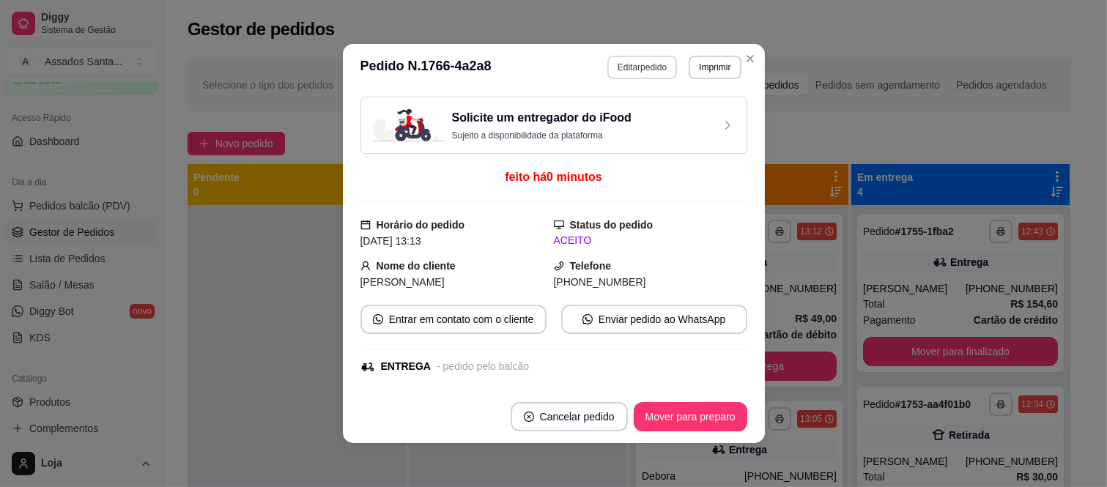
click at [645, 67] on button "Editar pedido" at bounding box center [643, 67] width 70 height 23
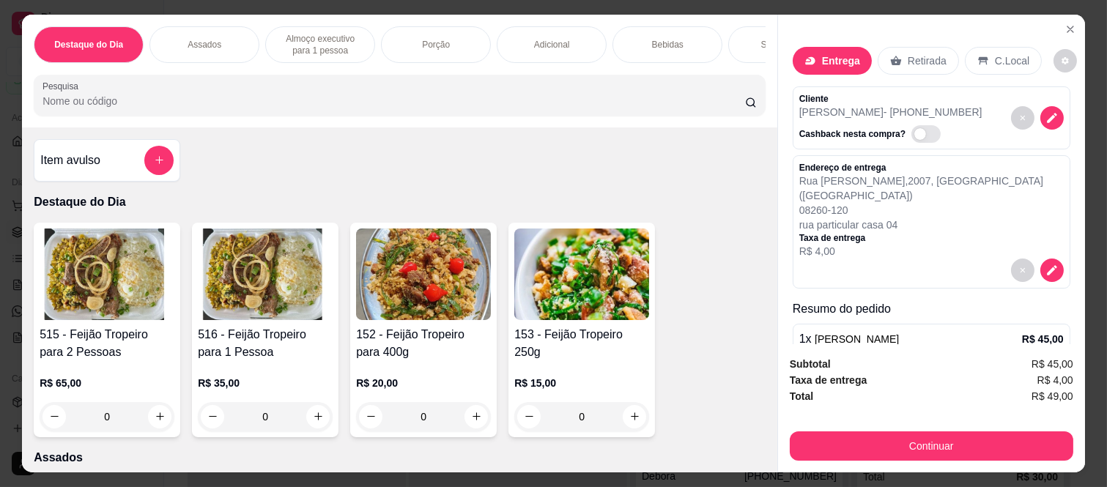
click at [858, 324] on div "1 x Frango Assado R$ 45,00 Quer que corte seu frango??? 1 x Não, obrigada. ( R$…" at bounding box center [932, 373] width 278 height 98
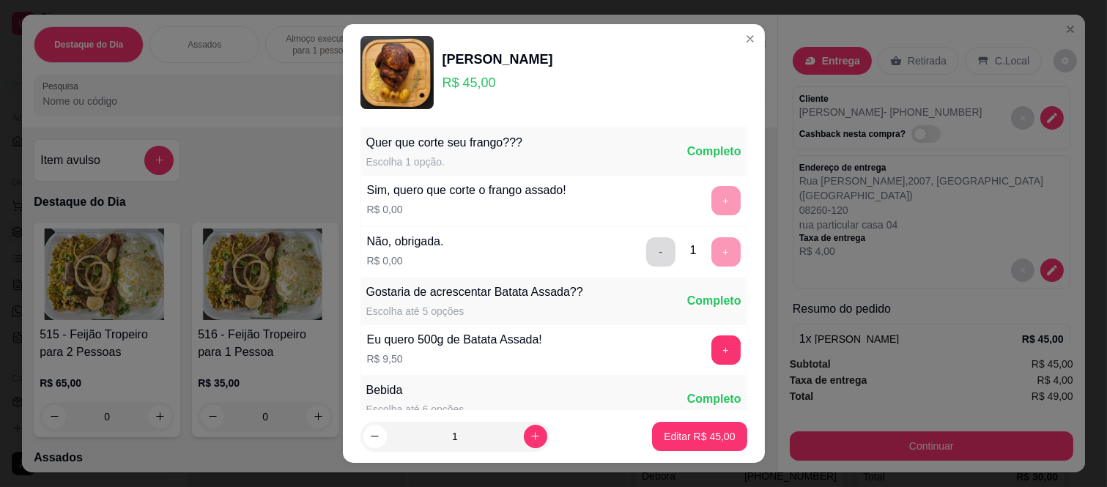
click at [646, 244] on button "-" at bounding box center [660, 251] width 29 height 29
click at [712, 205] on button "+" at bounding box center [726, 200] width 29 height 29
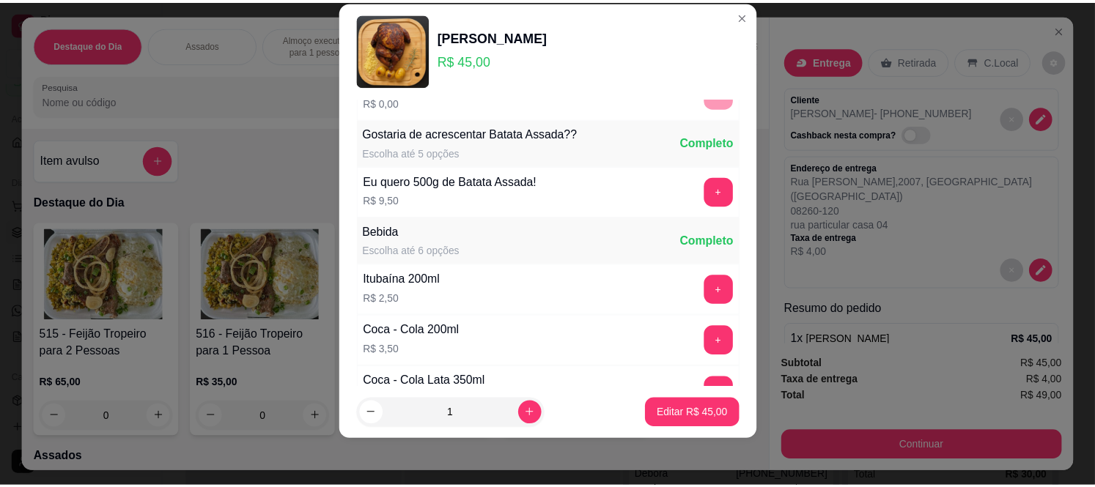
scroll to position [157, 0]
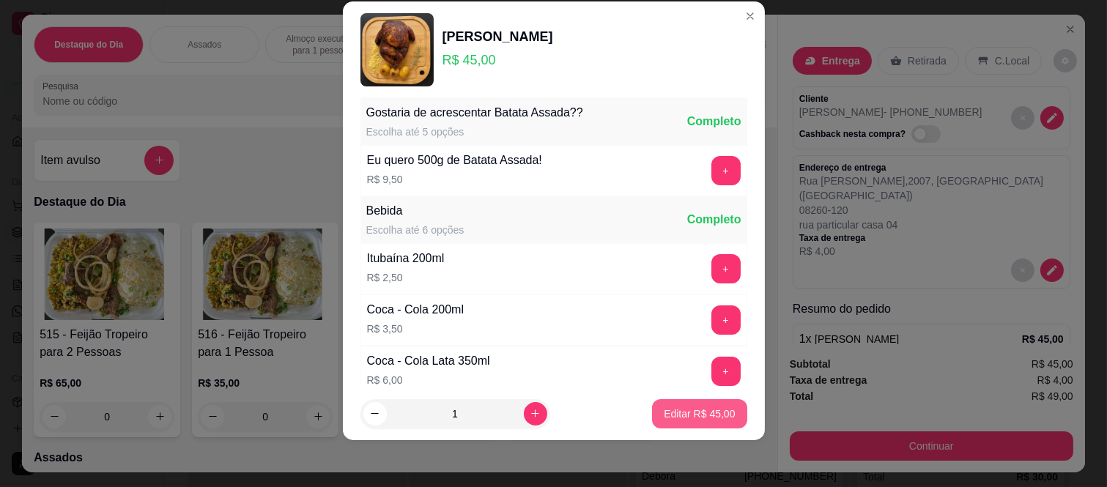
click at [672, 413] on p "Editar R$ 45,00" at bounding box center [699, 414] width 71 height 15
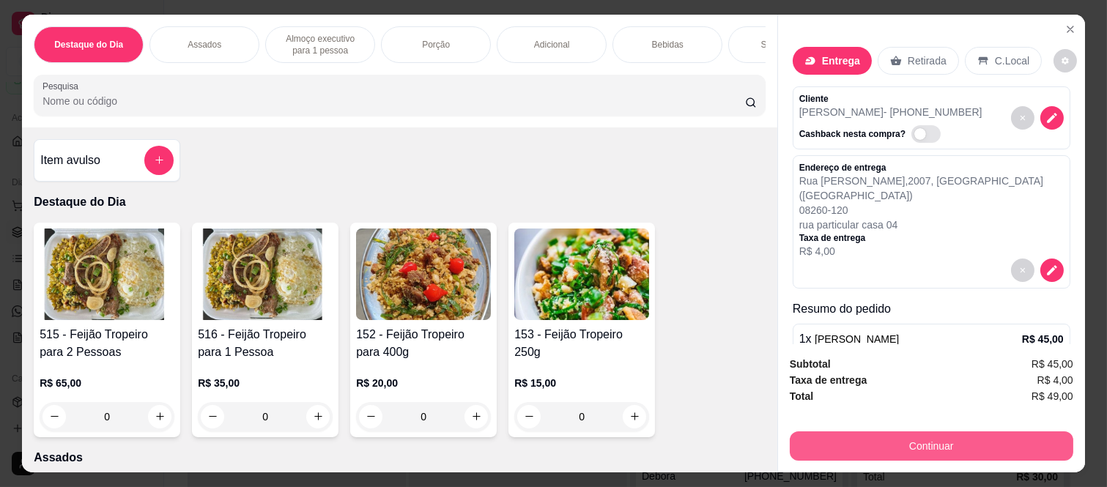
click at [880, 436] on button "Continuar" at bounding box center [932, 446] width 284 height 29
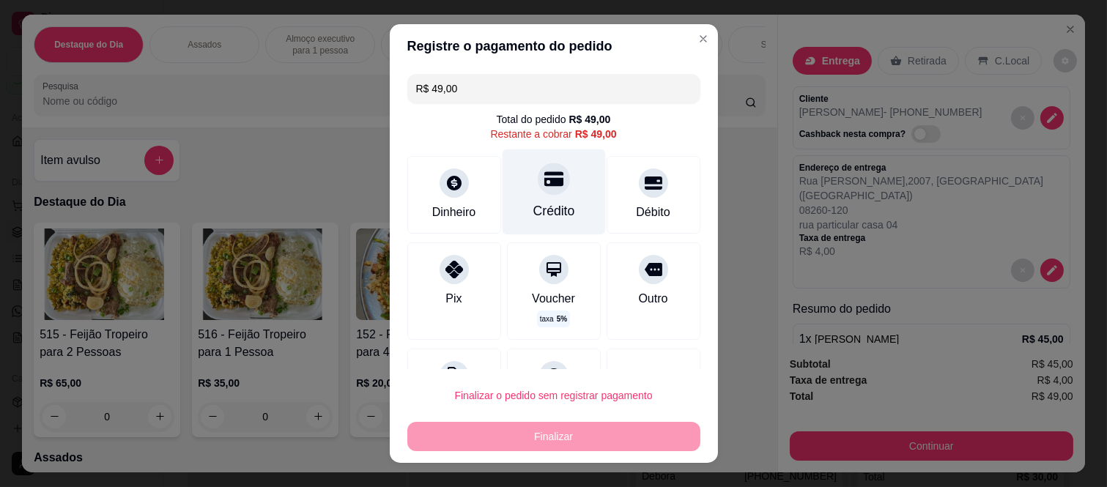
click at [533, 202] on div "Crédito" at bounding box center [554, 211] width 42 height 19
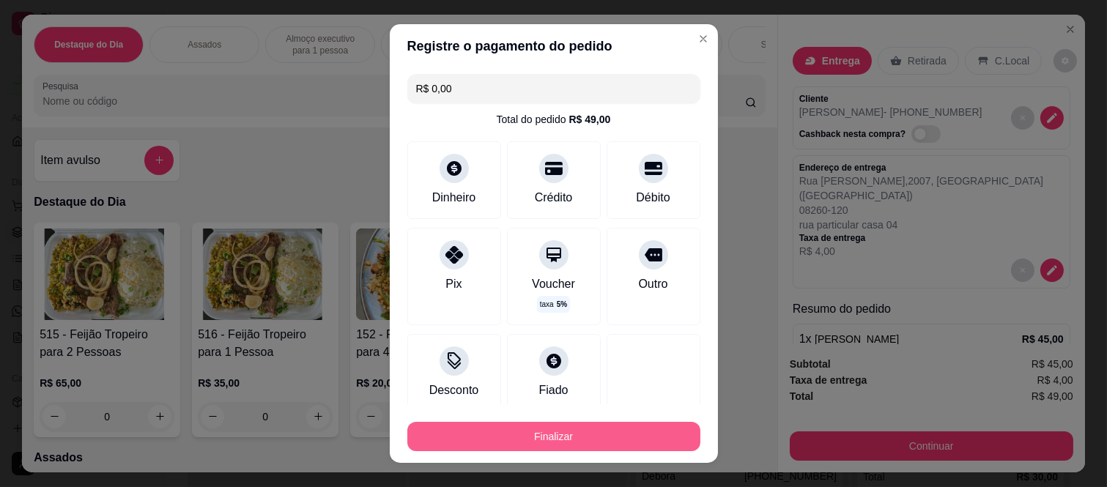
click at [533, 428] on button "Finalizar" at bounding box center [553, 436] width 293 height 29
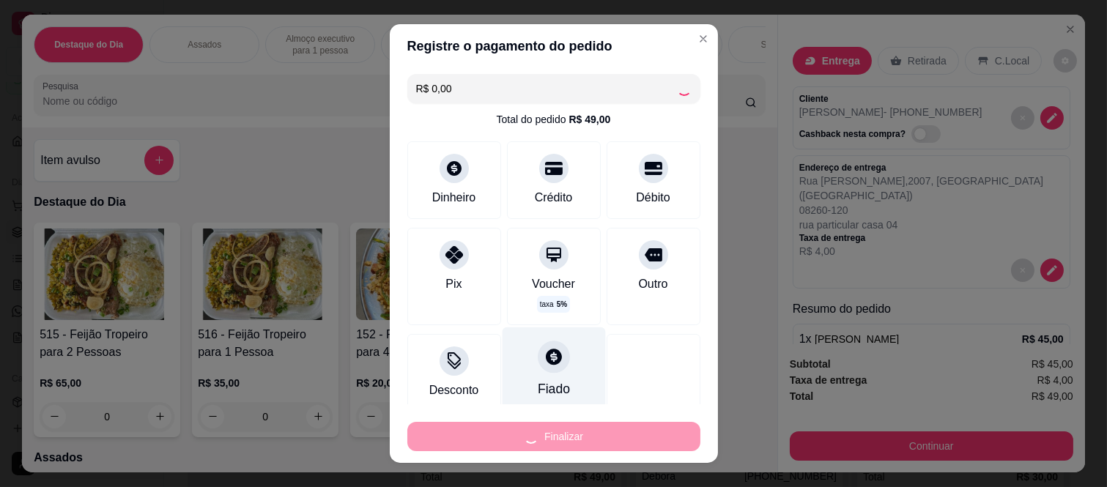
type input "-R$ 49,00"
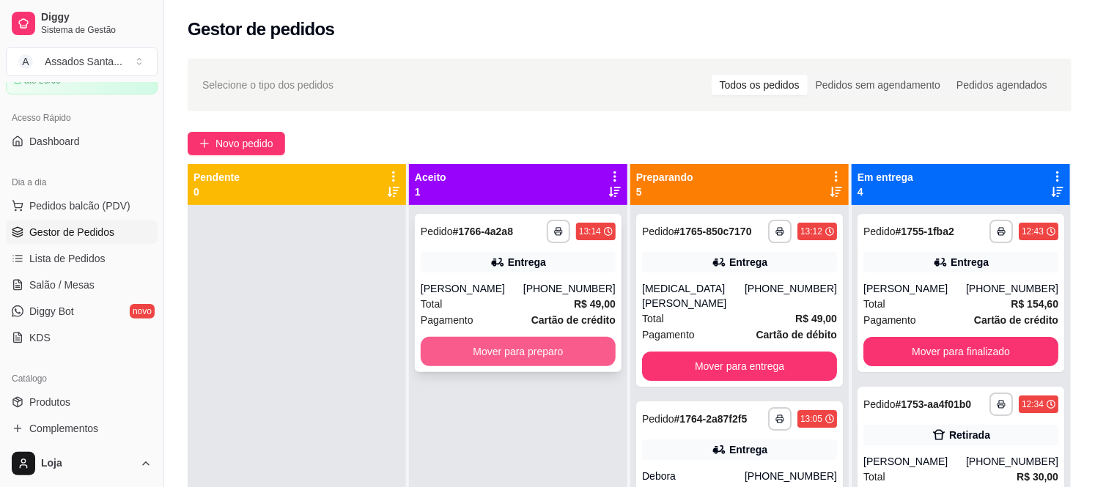
click at [444, 353] on button "Mover para preparo" at bounding box center [518, 351] width 195 height 29
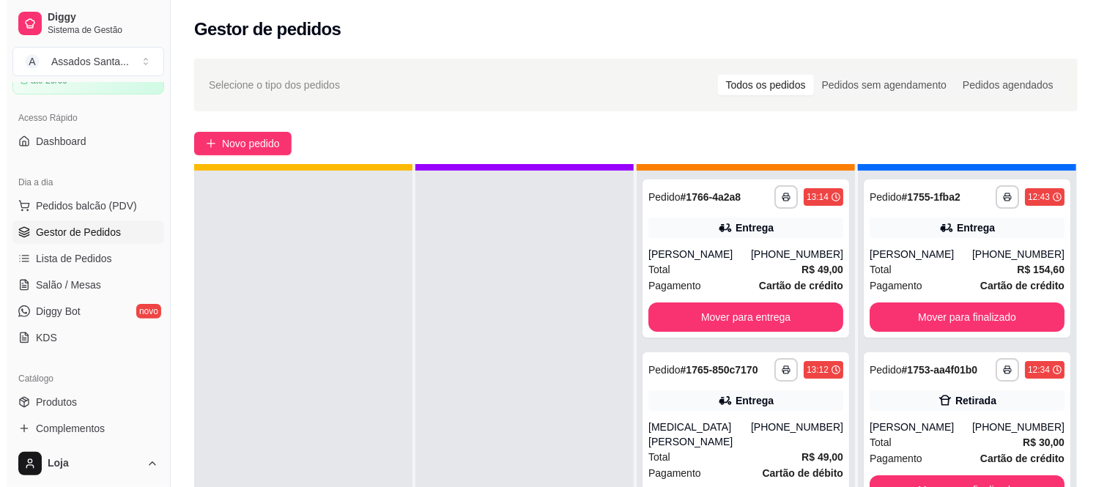
scroll to position [40, 0]
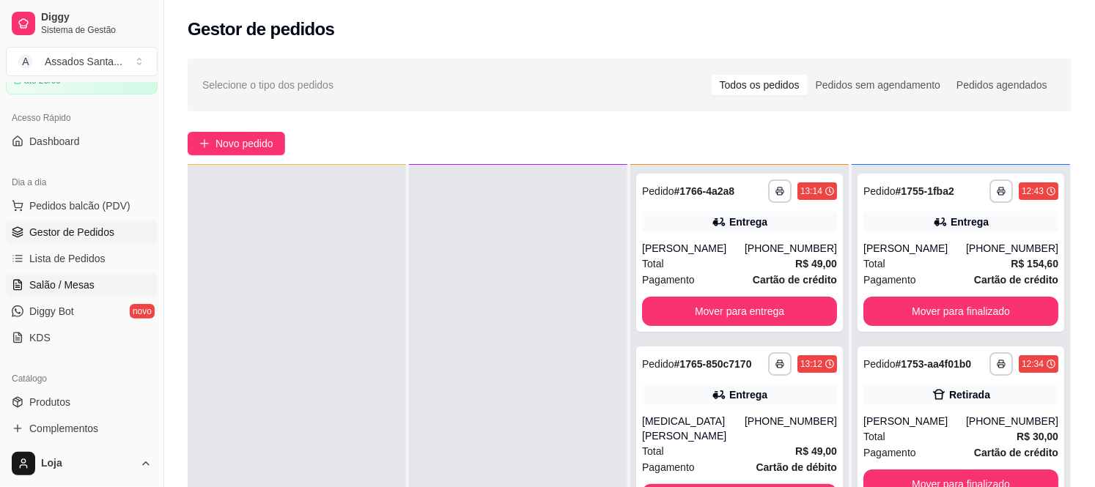
click at [15, 282] on icon at bounding box center [18, 285] width 12 height 12
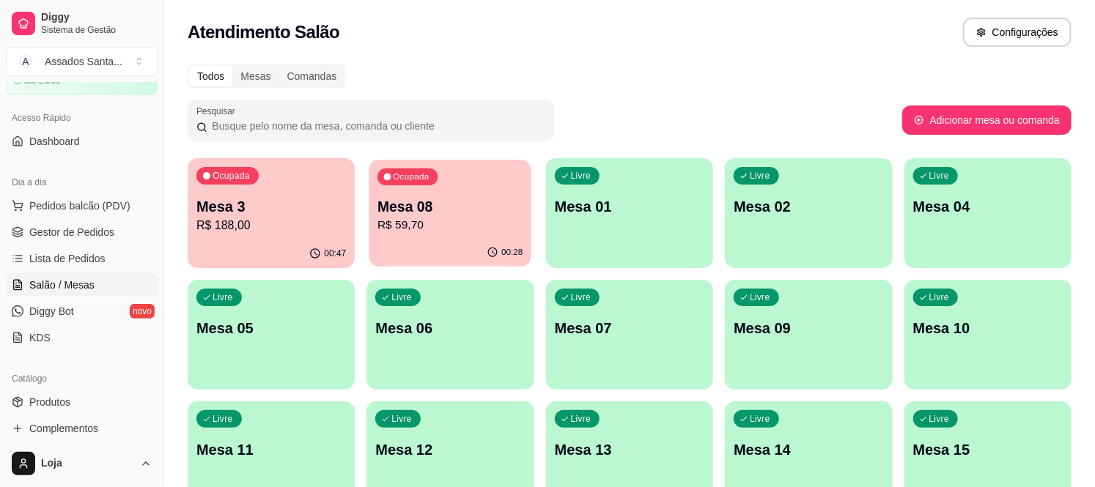
click at [389, 215] on div "Mesa 08 R$ 59,70" at bounding box center [449, 215] width 145 height 37
click at [489, 232] on p "R$ 59,70" at bounding box center [450, 226] width 150 height 18
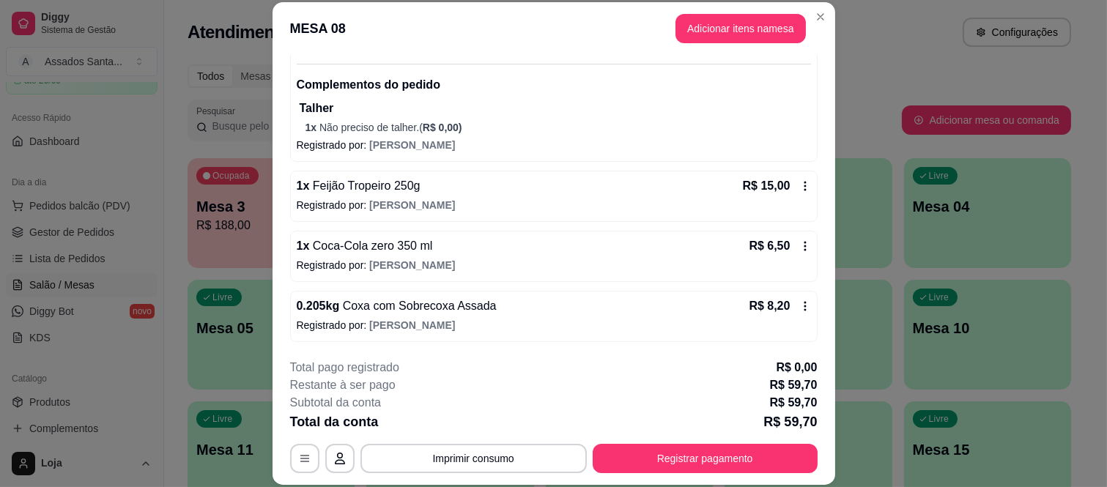
scroll to position [166, 0]
click at [474, 459] on button "Imprimir consumo" at bounding box center [474, 458] width 226 height 29
click at [474, 429] on button "IMPRESSORA caixa" at bounding box center [471, 424] width 106 height 23
click at [728, 25] on button "Adicionar itens na mesa" at bounding box center [741, 28] width 130 height 29
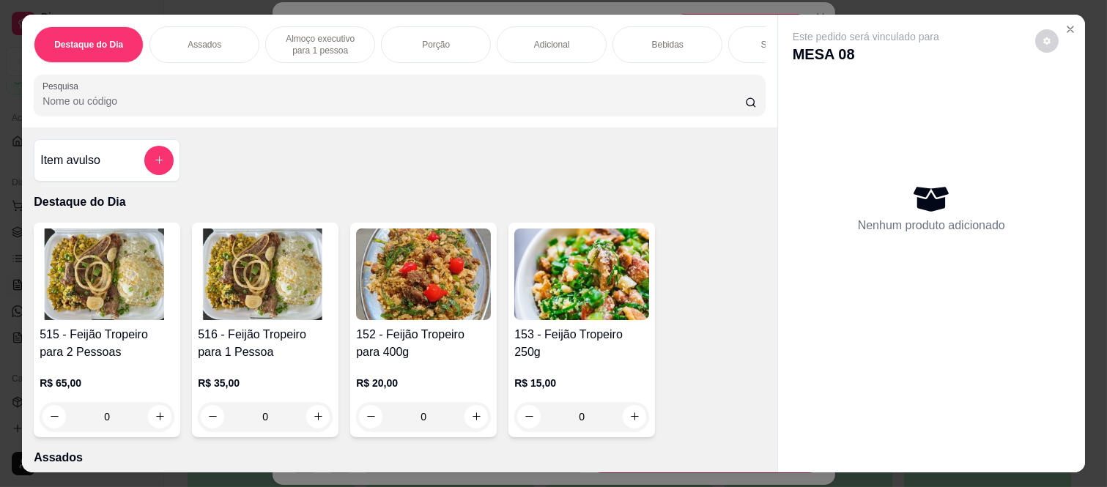
click at [680, 37] on div "Bebidas" at bounding box center [668, 44] width 110 height 37
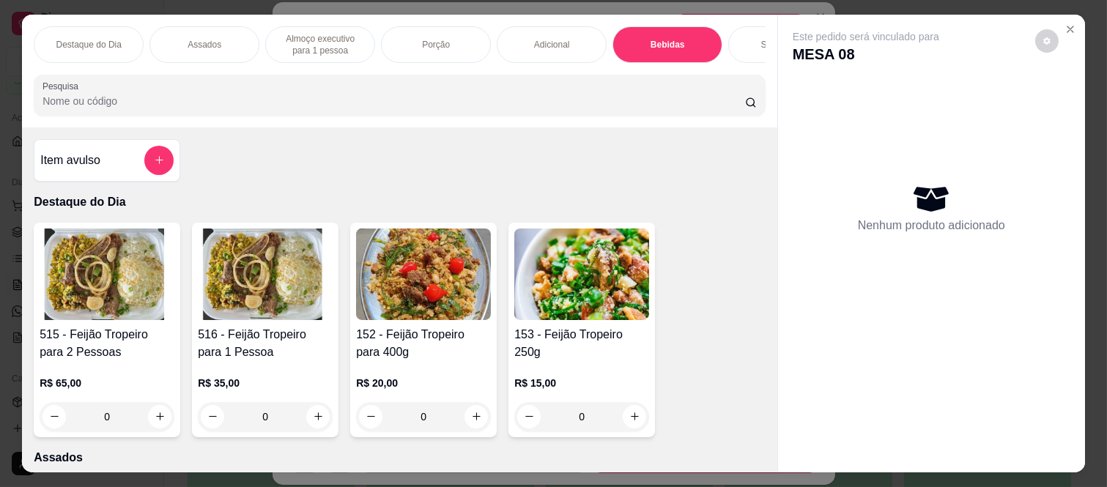
scroll to position [38, 0]
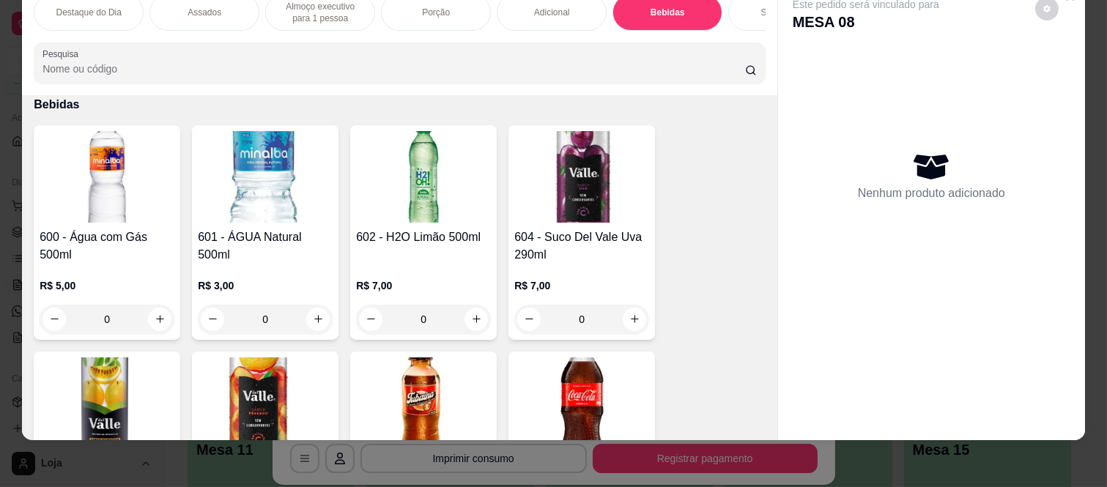
click at [738, 2] on div "Sobremesa" at bounding box center [783, 12] width 110 height 37
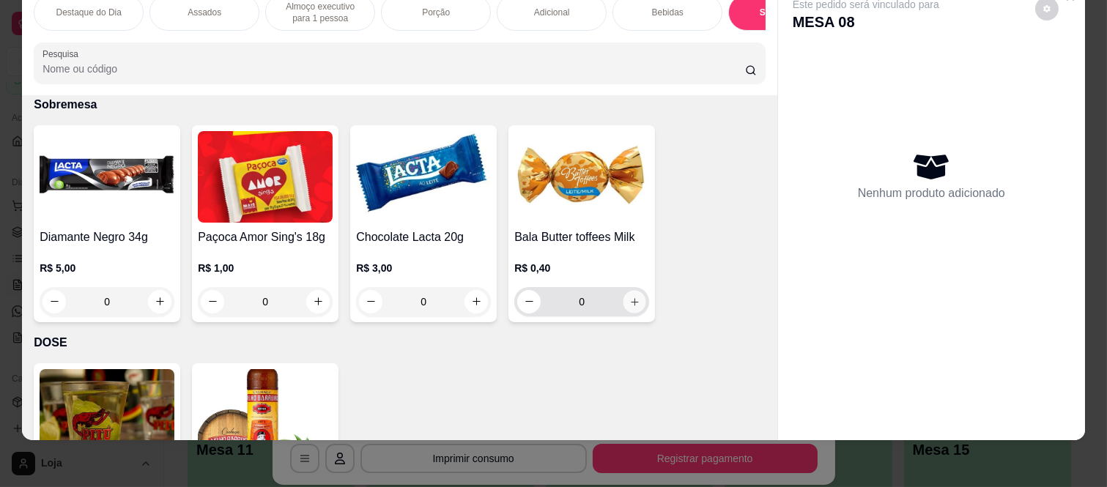
click at [632, 302] on icon "increase-product-quantity" at bounding box center [635, 302] width 11 height 11
type input "1"
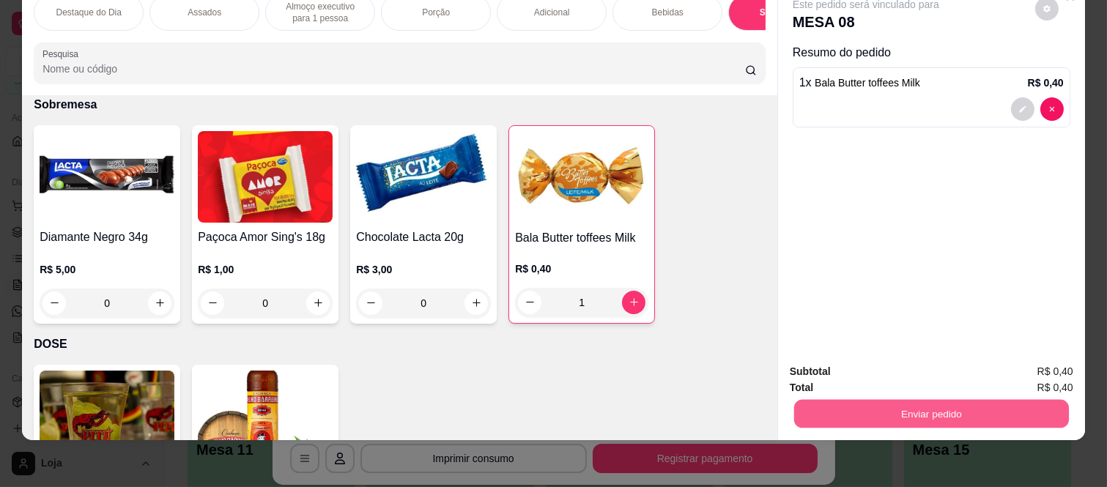
click at [830, 400] on button "Enviar pedido" at bounding box center [931, 414] width 275 height 29
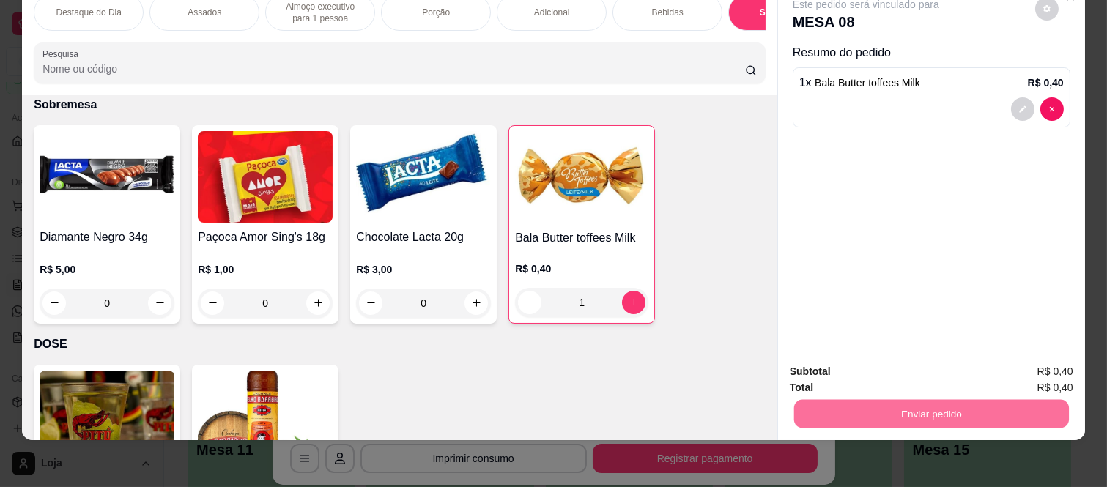
click at [1044, 379] on button "Enviar pedido" at bounding box center [1035, 367] width 83 height 28
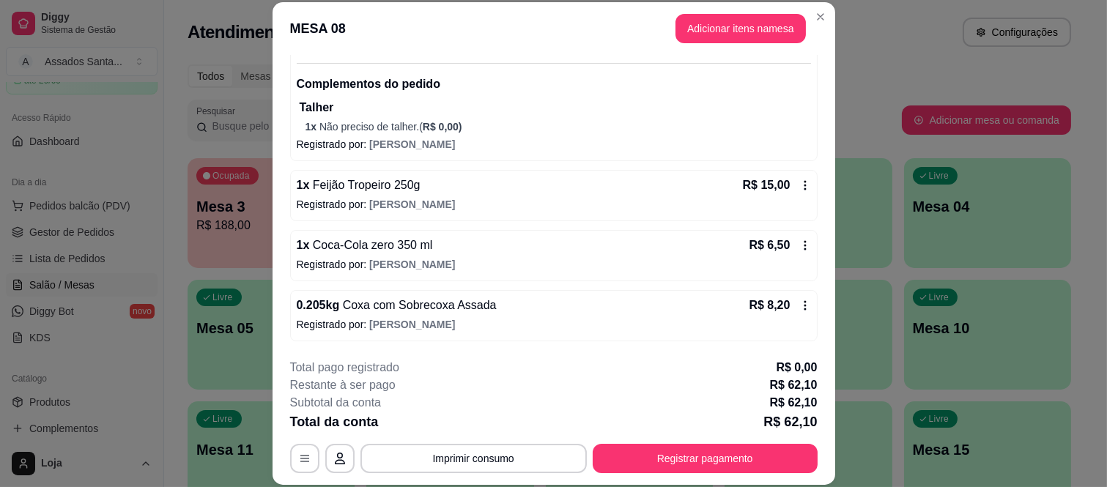
scroll to position [287, 0]
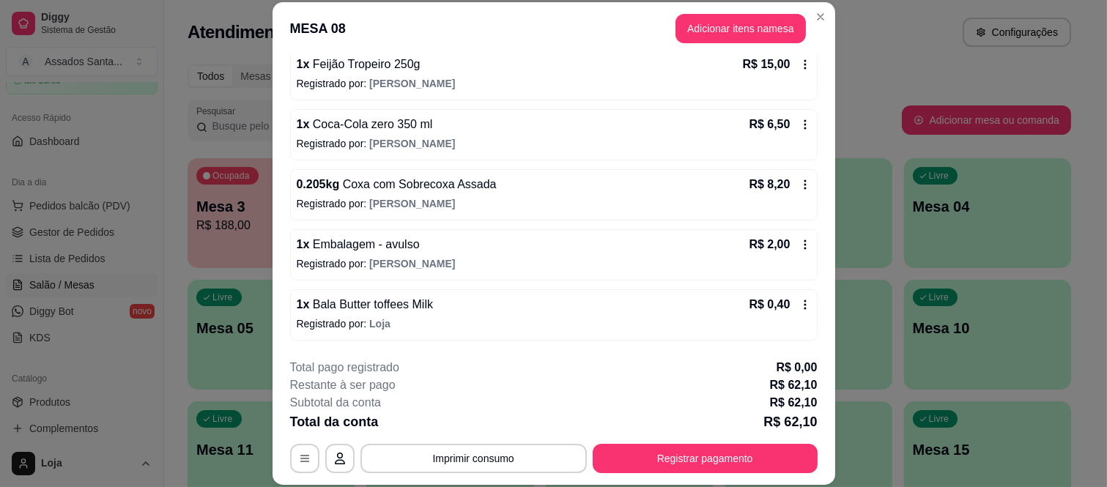
click at [787, 441] on div "**********" at bounding box center [554, 416] width 528 height 114
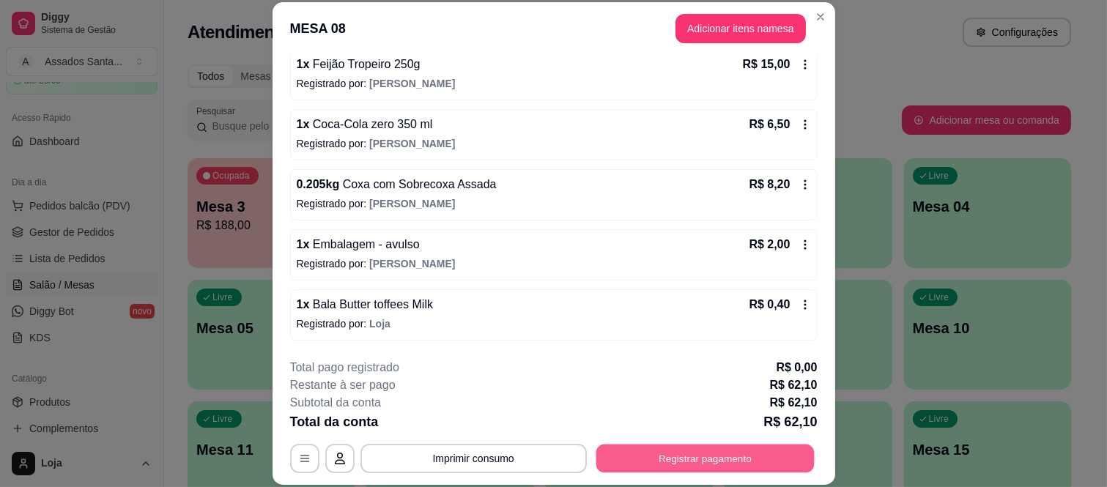
click at [785, 447] on button "Registrar pagamento" at bounding box center [705, 458] width 218 height 29
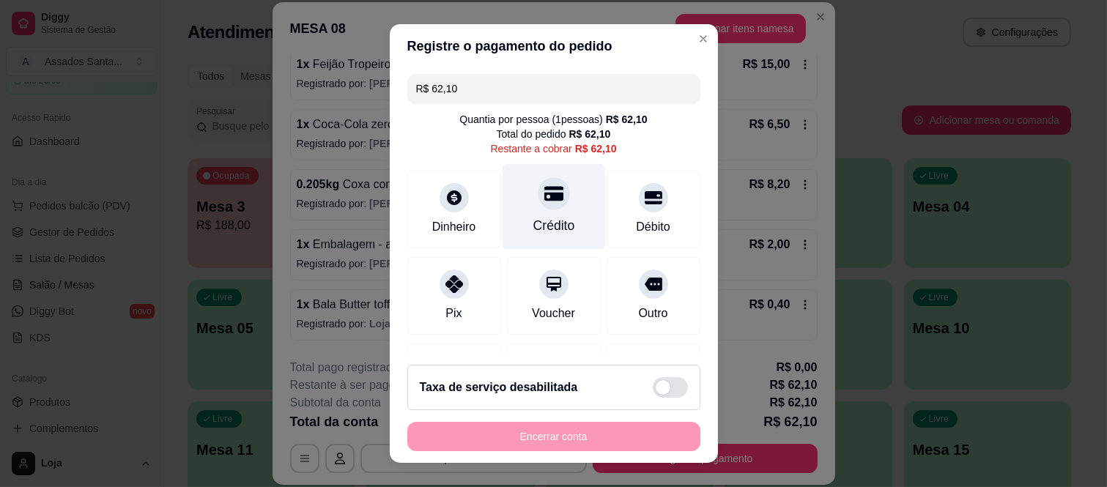
click at [538, 206] on div at bounding box center [554, 194] width 32 height 32
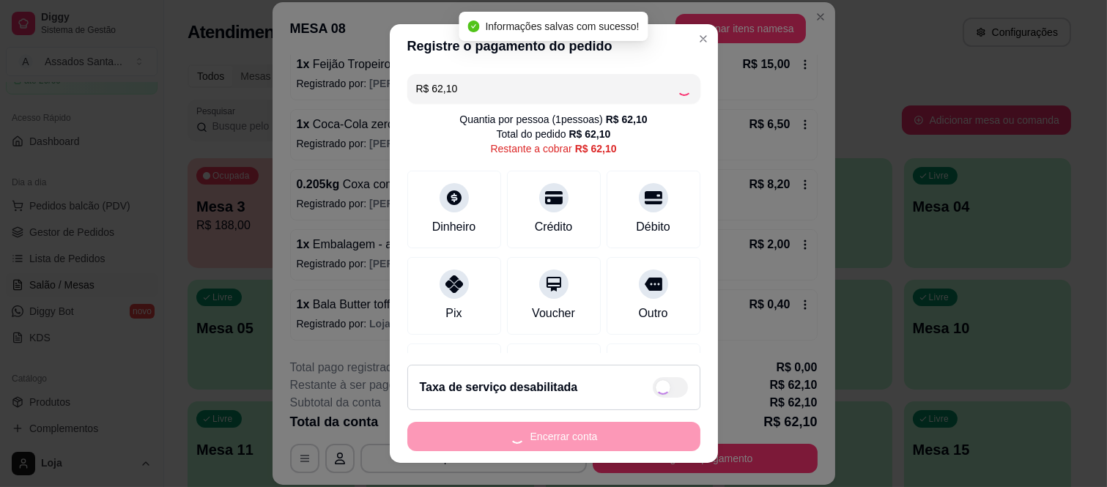
type input "R$ 0,00"
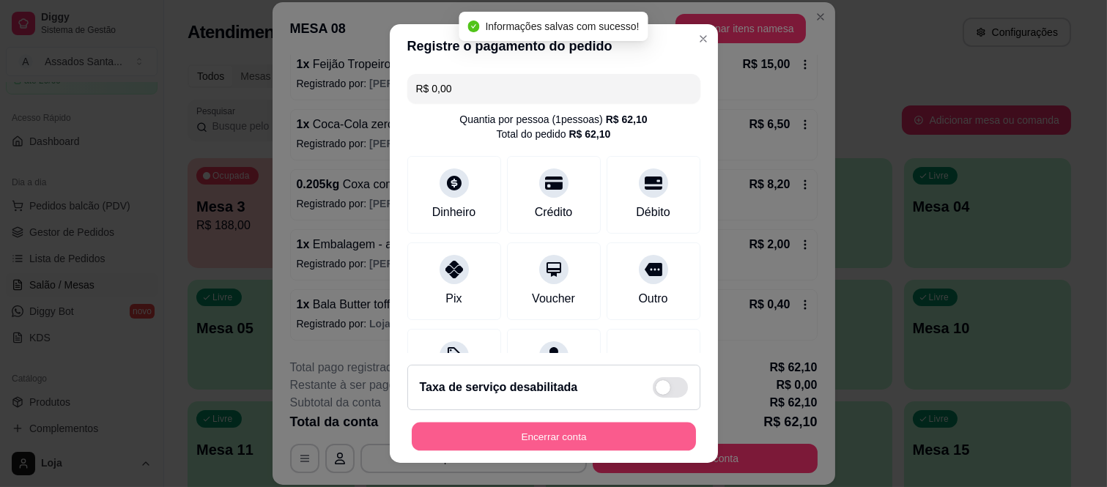
click at [509, 435] on button "Encerrar conta" at bounding box center [554, 436] width 284 height 29
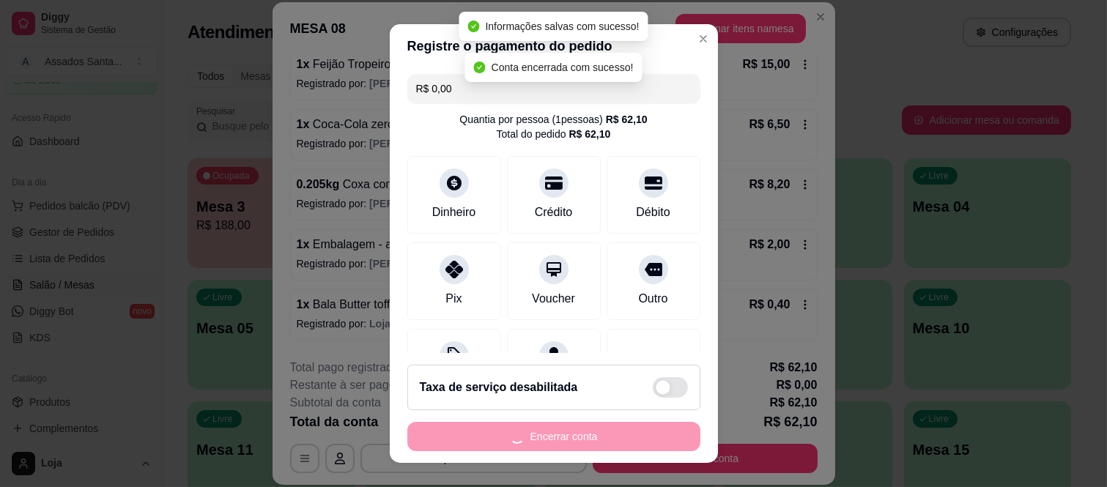
scroll to position [0, 0]
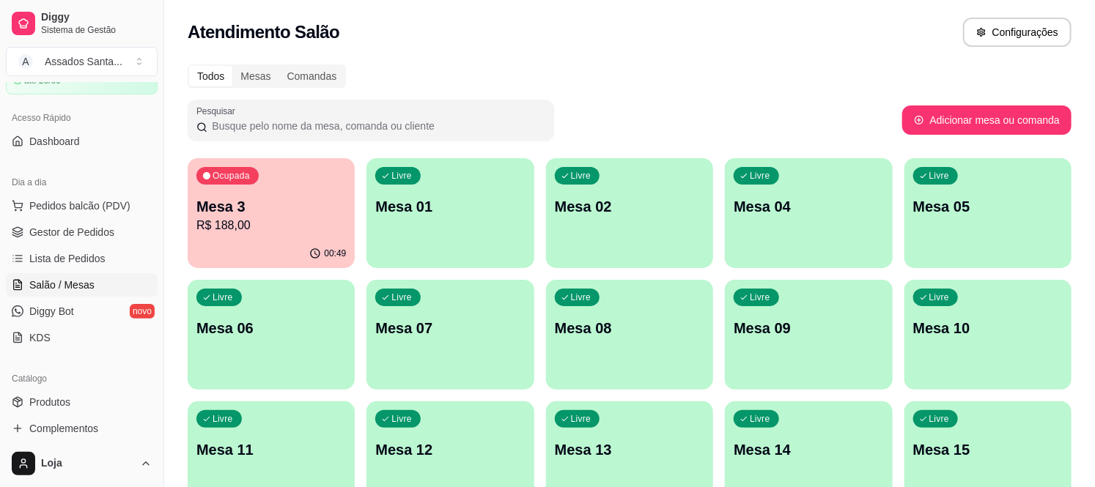
click at [233, 194] on div "Ocupada Mesa 3 R$ 188,00" at bounding box center [271, 198] width 167 height 81
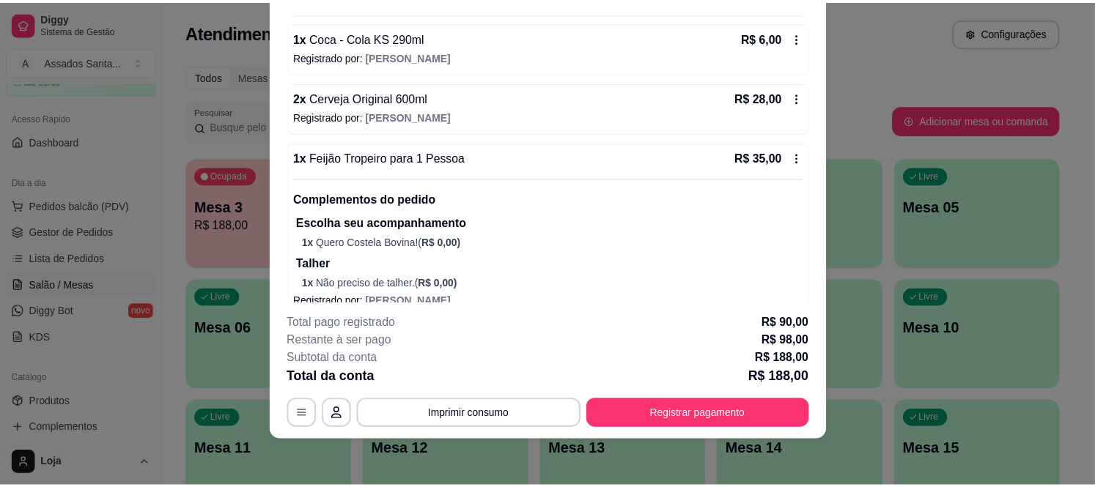
scroll to position [229, 0]
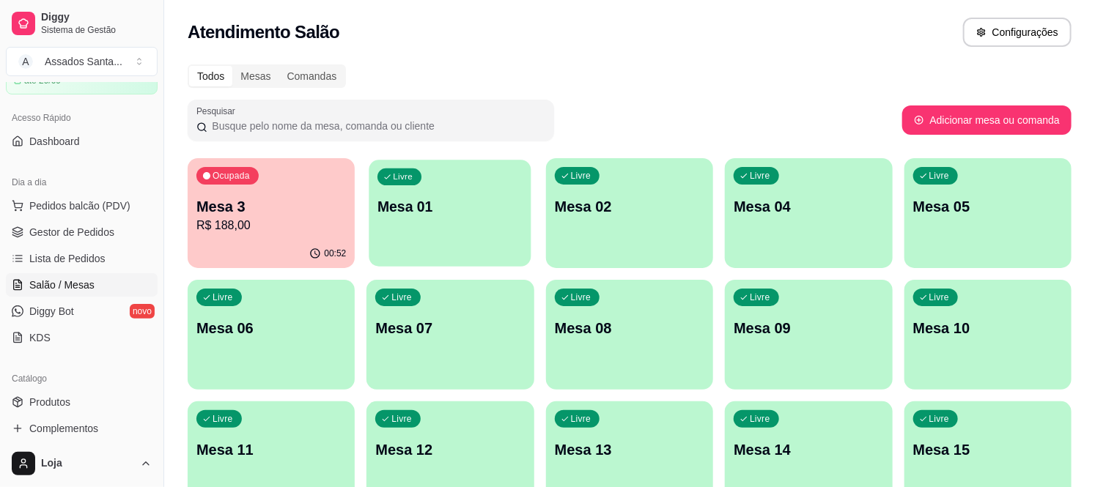
click at [391, 221] on div "Livre Mesa 01" at bounding box center [450, 204] width 163 height 89
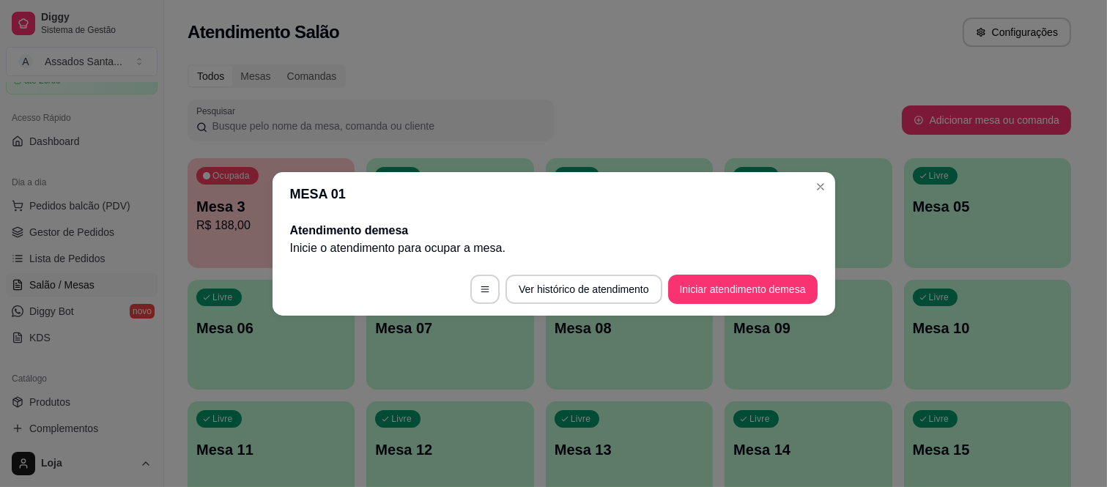
click at [284, 294] on footer "Ver histórico de atendimento Iniciar atendimento de mesa" at bounding box center [554, 289] width 563 height 53
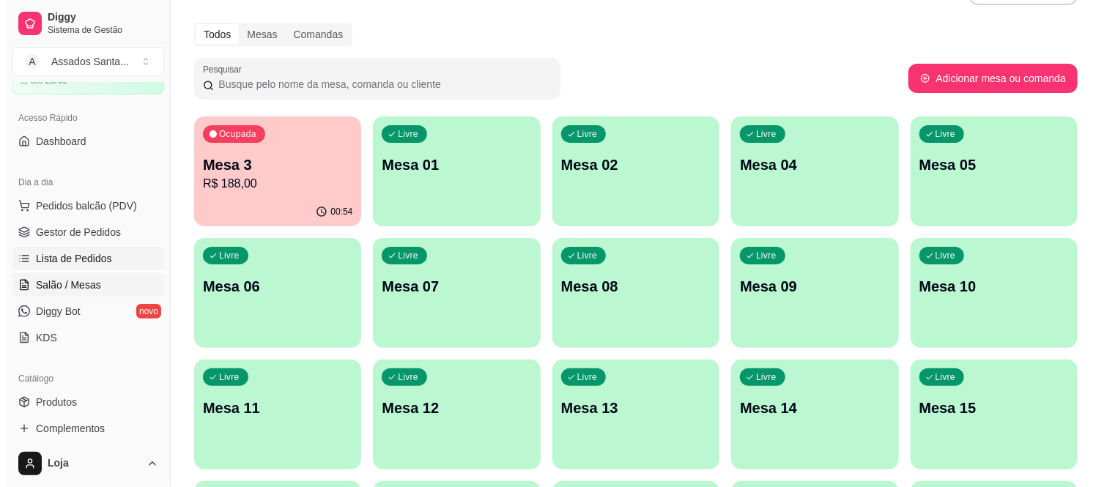
scroll to position [0, 0]
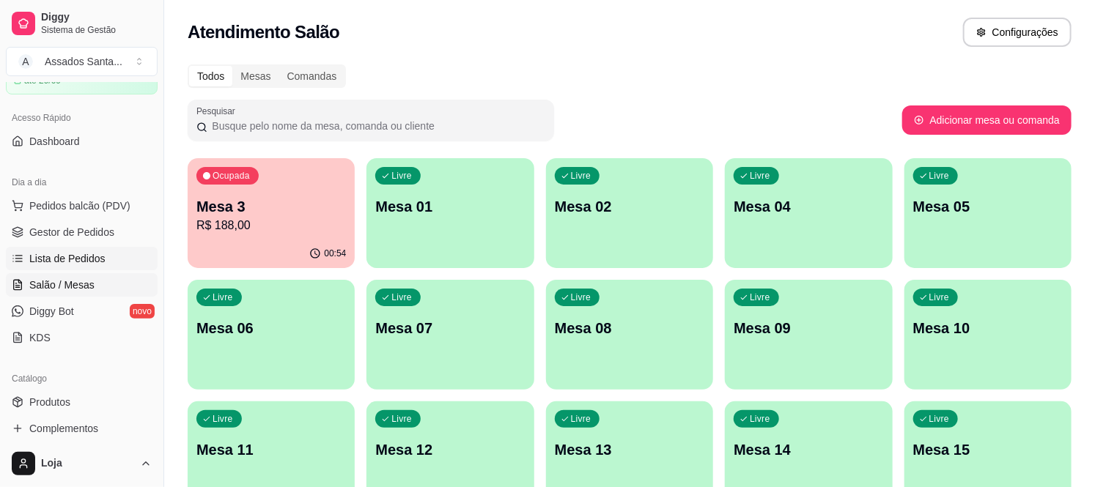
click at [93, 262] on span "Lista de Pedidos" at bounding box center [67, 258] width 76 height 15
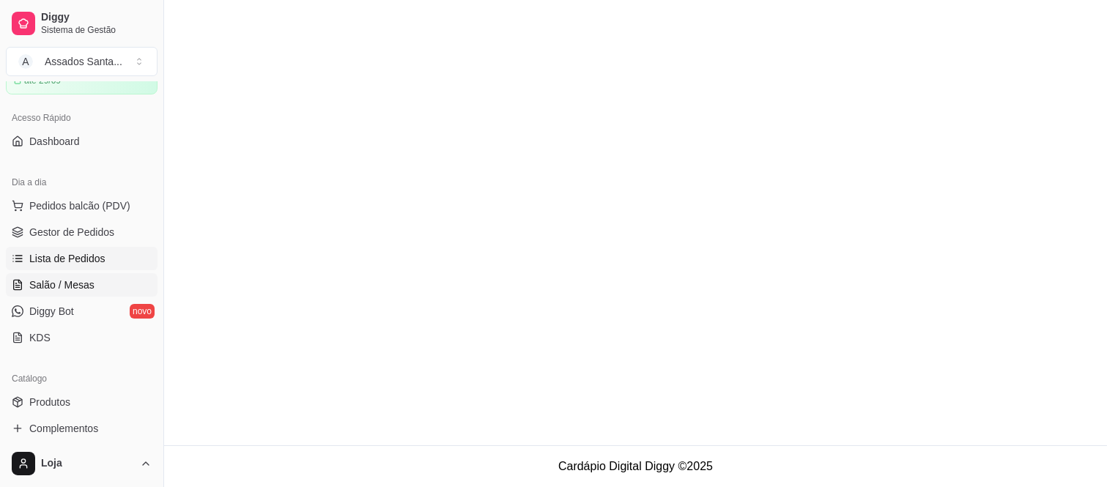
click at [91, 284] on span "Salão / Mesas" at bounding box center [61, 285] width 65 height 15
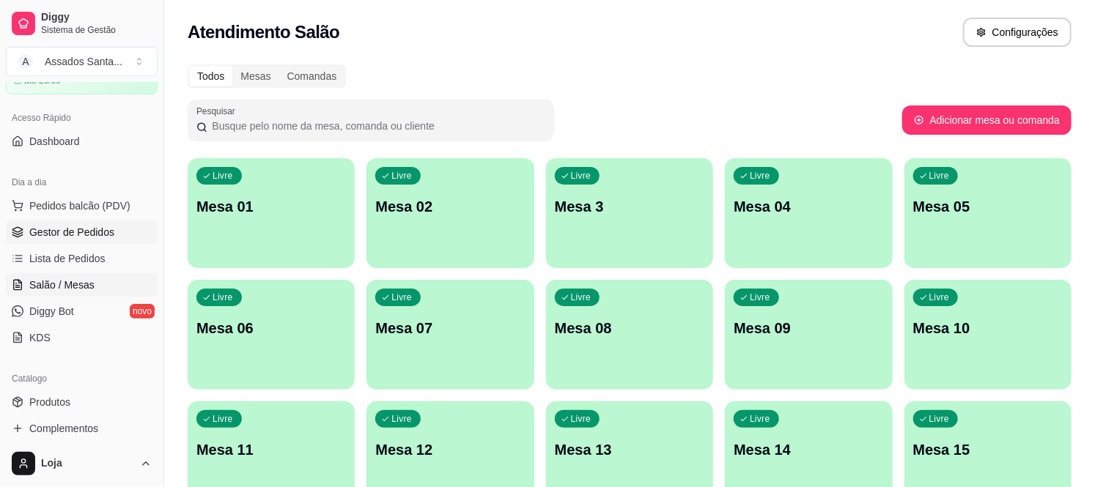
click at [55, 227] on span "Gestor de Pedidos" at bounding box center [71, 232] width 85 height 15
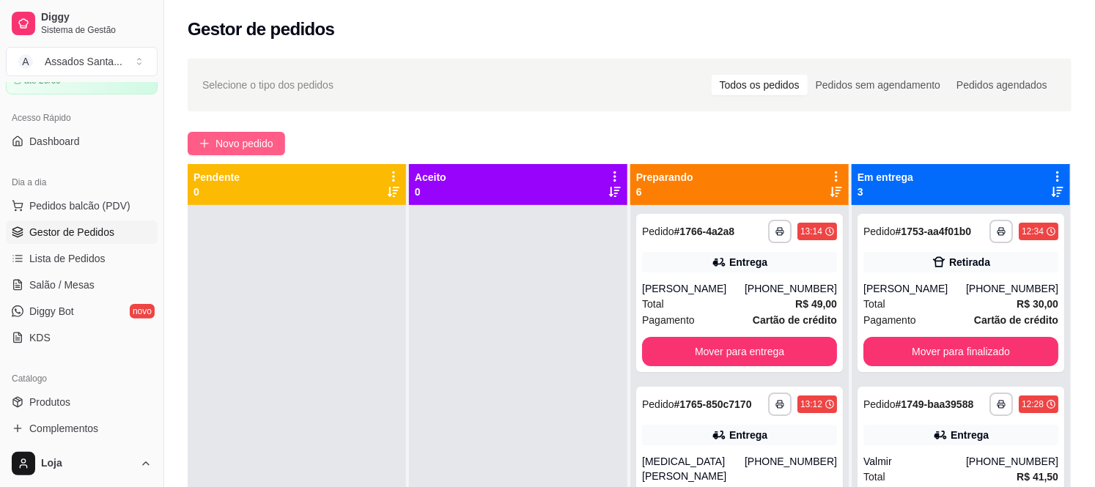
click at [249, 139] on span "Novo pedido" at bounding box center [244, 144] width 58 height 16
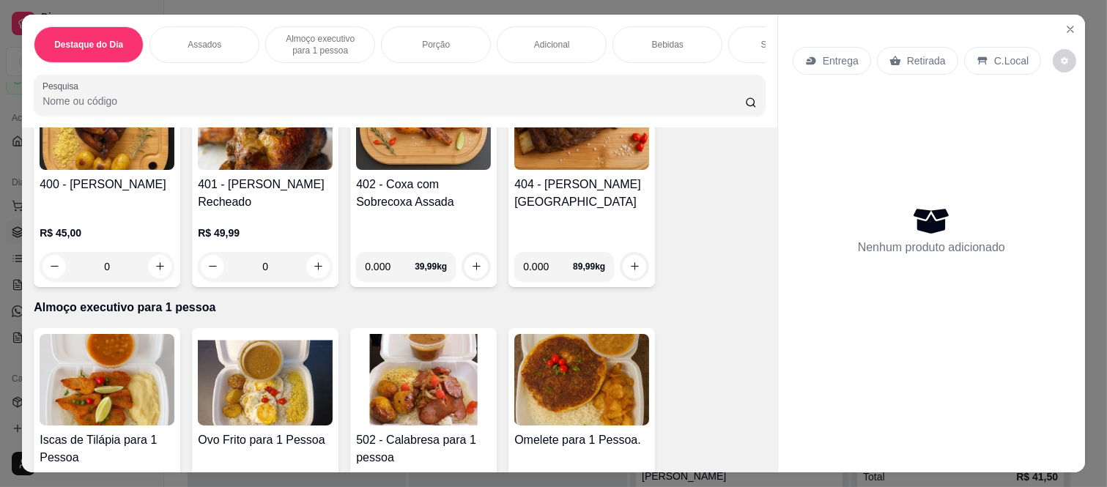
scroll to position [244, 0]
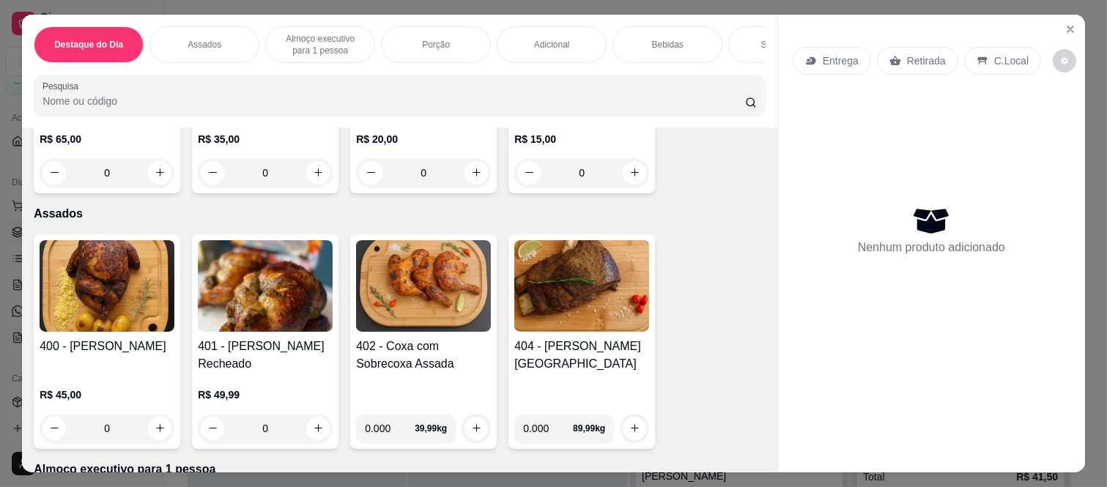
click at [148, 432] on div "0" at bounding box center [107, 428] width 135 height 29
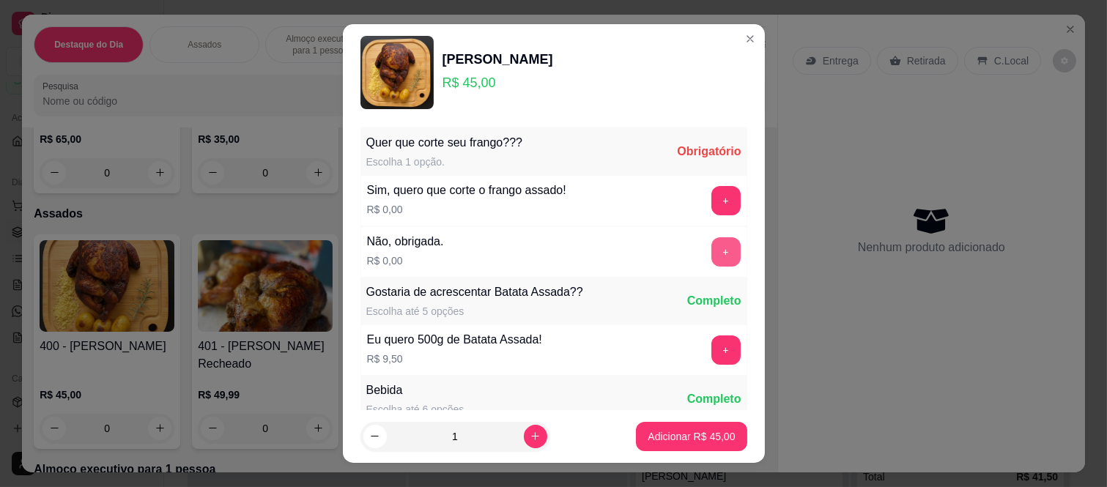
click at [712, 248] on button "+" at bounding box center [726, 251] width 29 height 29
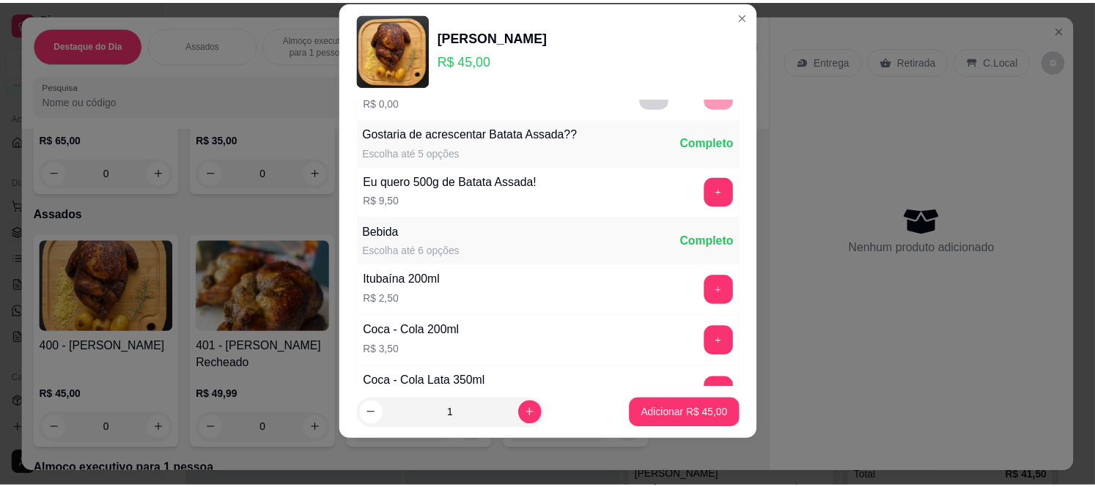
scroll to position [157, 0]
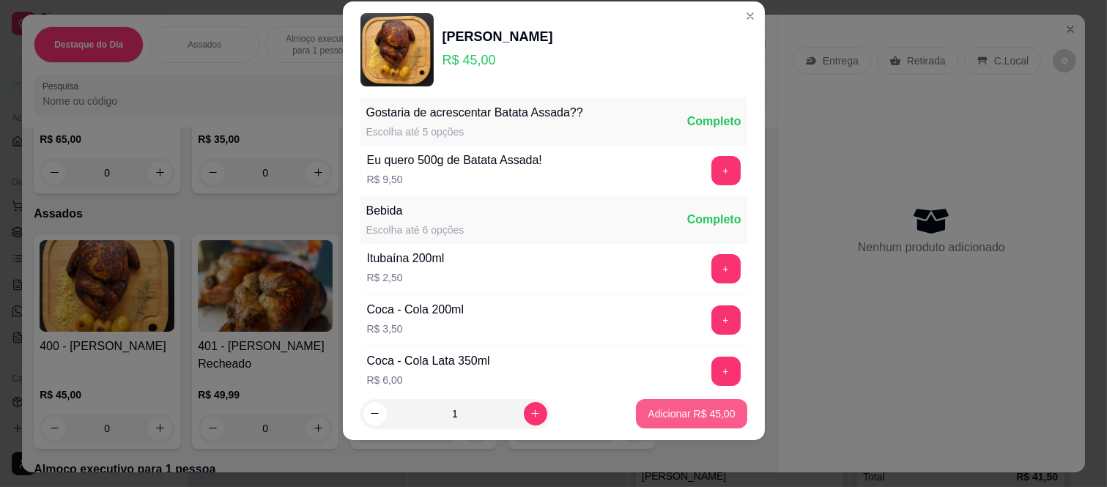
click at [679, 409] on p "Adicionar R$ 45,00" at bounding box center [691, 414] width 87 height 15
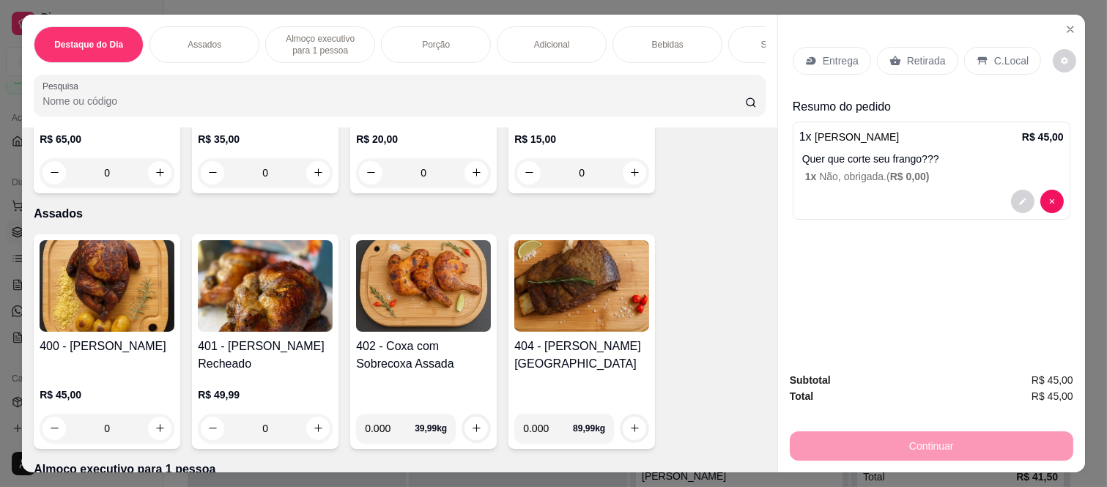
click at [921, 62] on p "Retirada" at bounding box center [926, 60] width 39 height 15
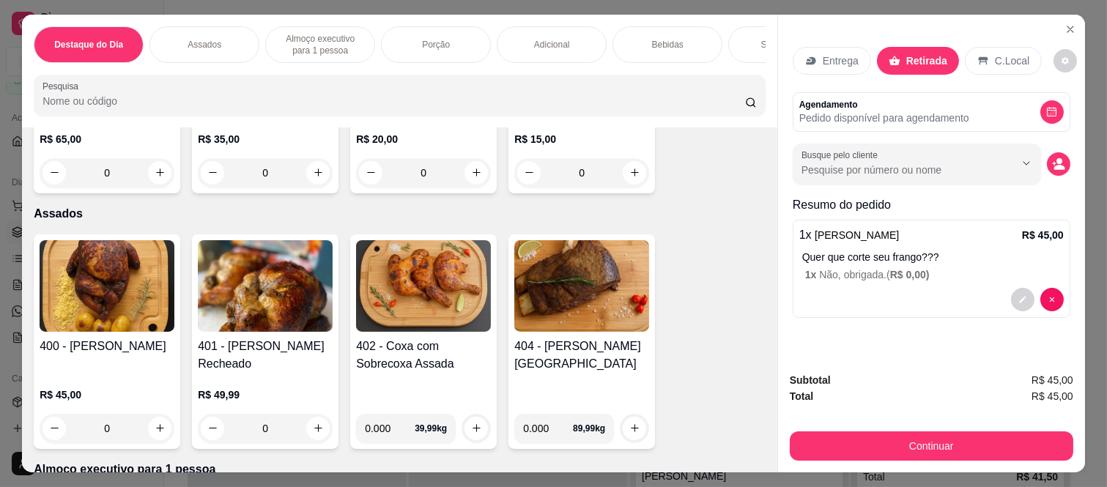
click at [913, 440] on button "Continuar" at bounding box center [932, 446] width 284 height 29
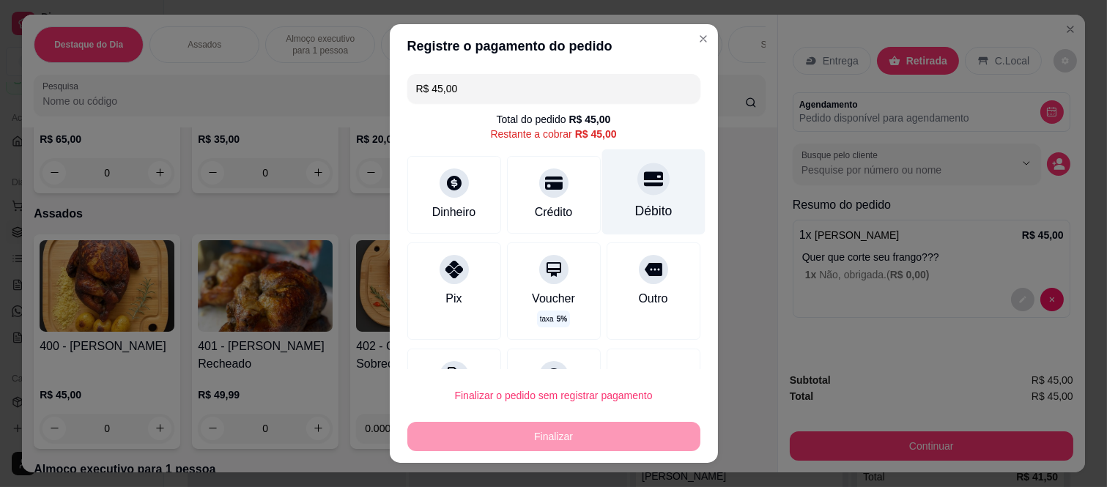
click at [641, 179] on div at bounding box center [654, 179] width 32 height 32
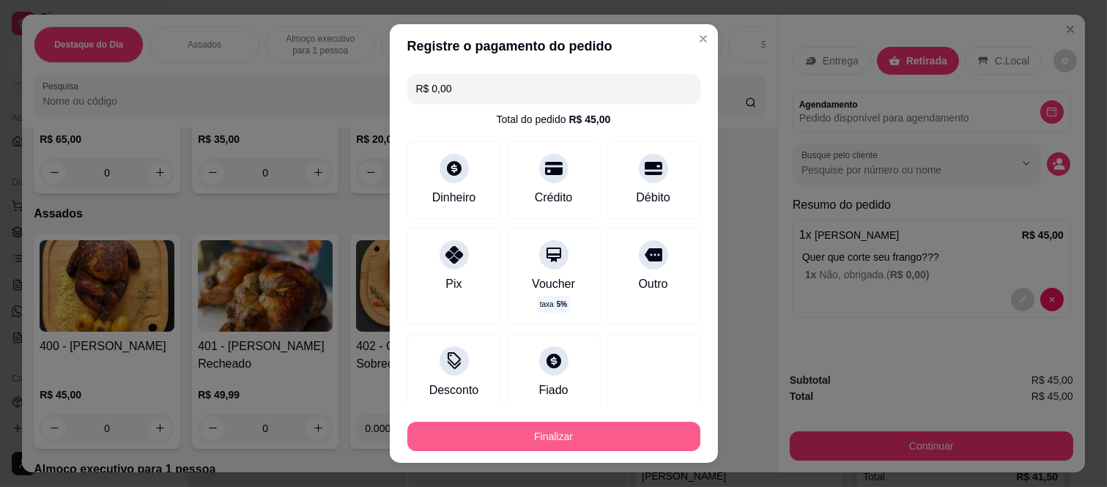
click at [638, 438] on button "Finalizar" at bounding box center [553, 436] width 293 height 29
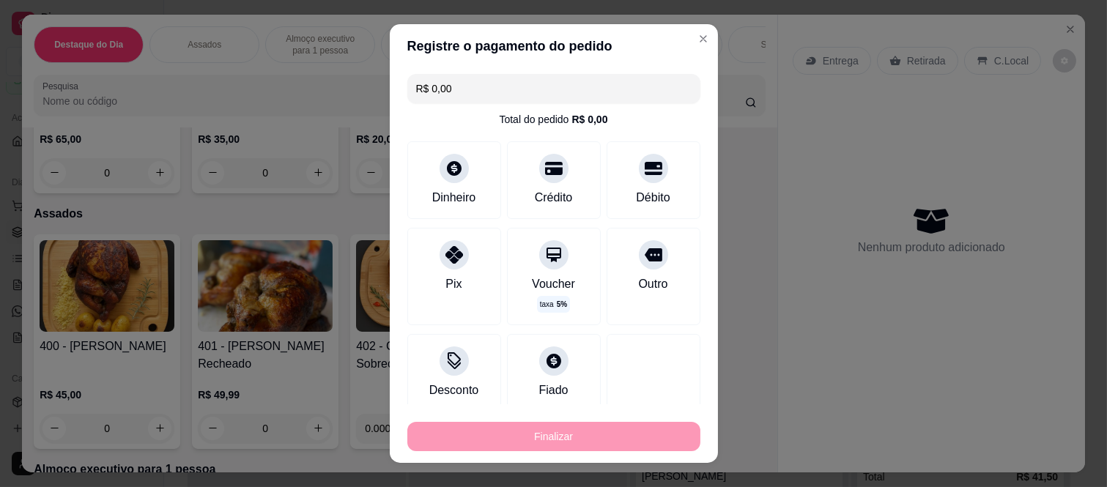
type input "-R$ 45,00"
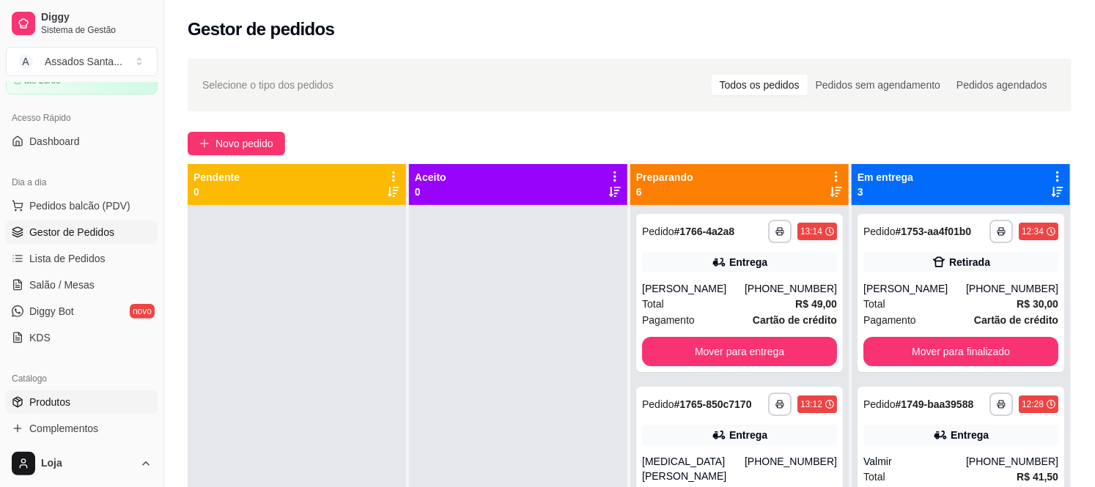
click at [84, 399] on link "Produtos" at bounding box center [82, 402] width 152 height 23
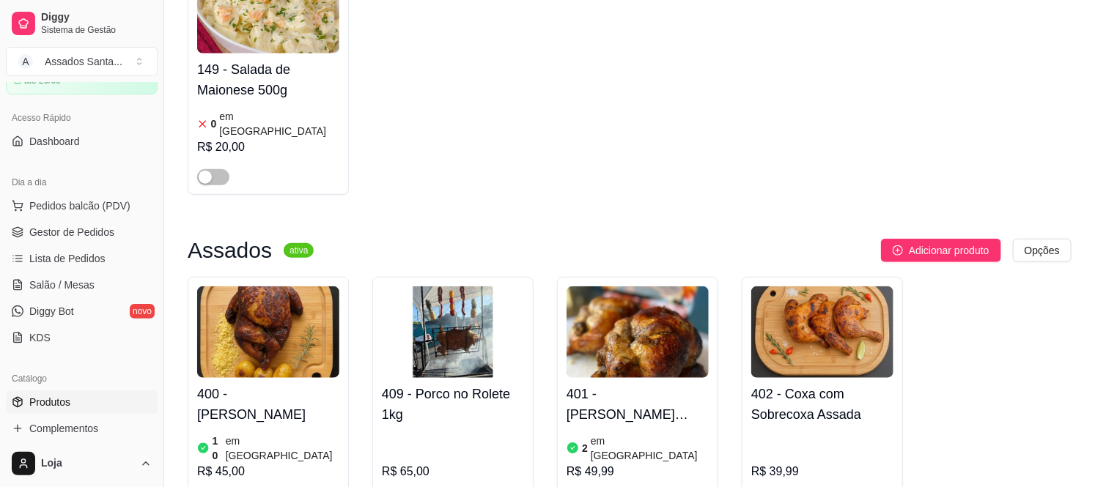
scroll to position [488, 0]
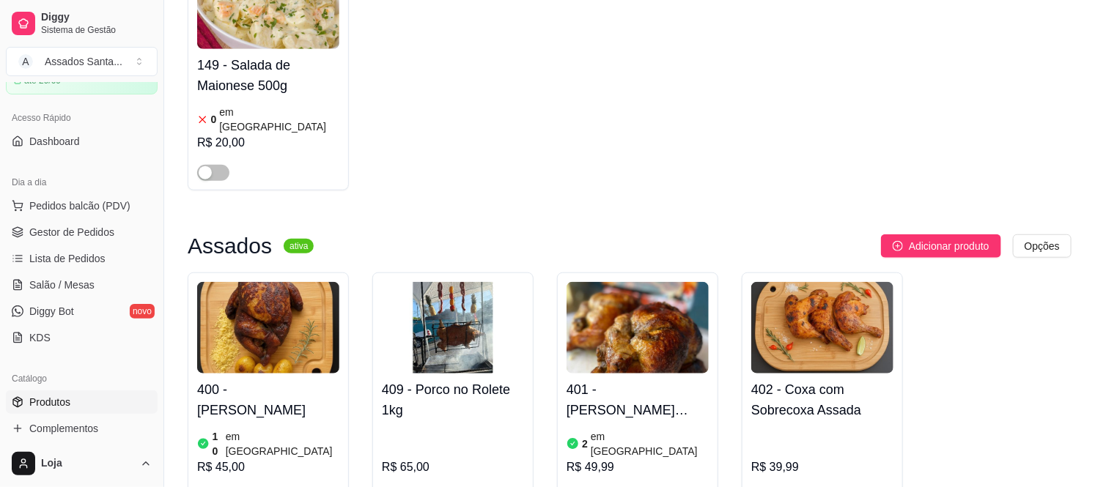
click at [72, 232] on span "Gestor de Pedidos" at bounding box center [71, 232] width 85 height 15
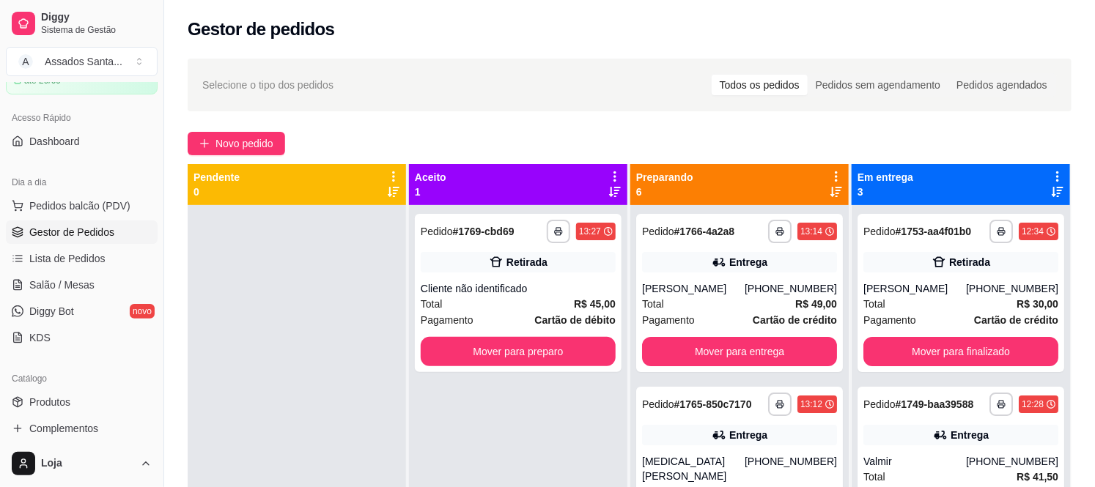
click at [235, 158] on div "**********" at bounding box center [629, 359] width 931 height 619
click at [240, 151] on span "Novo pedido" at bounding box center [244, 144] width 58 height 16
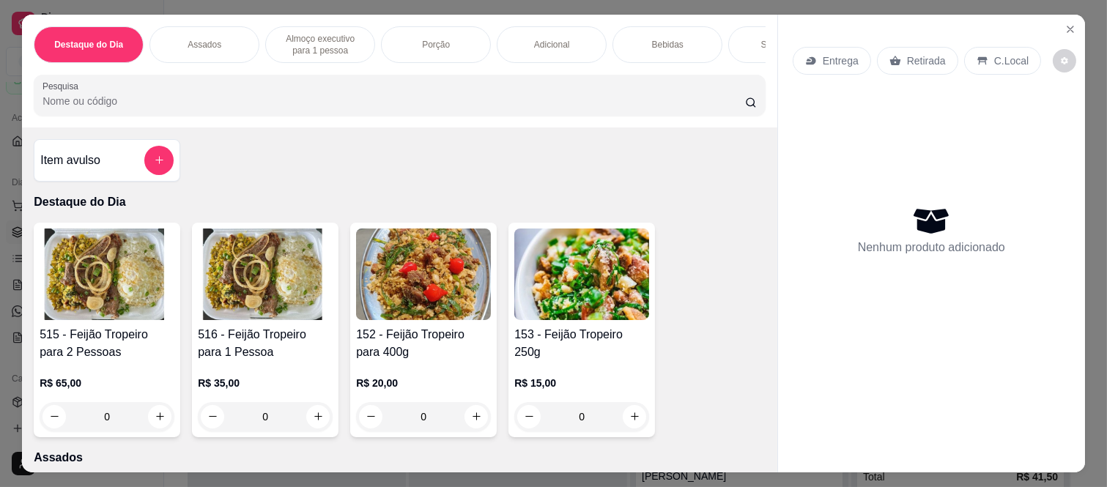
click at [100, 157] on div "Item avulso" at bounding box center [106, 160] width 133 height 29
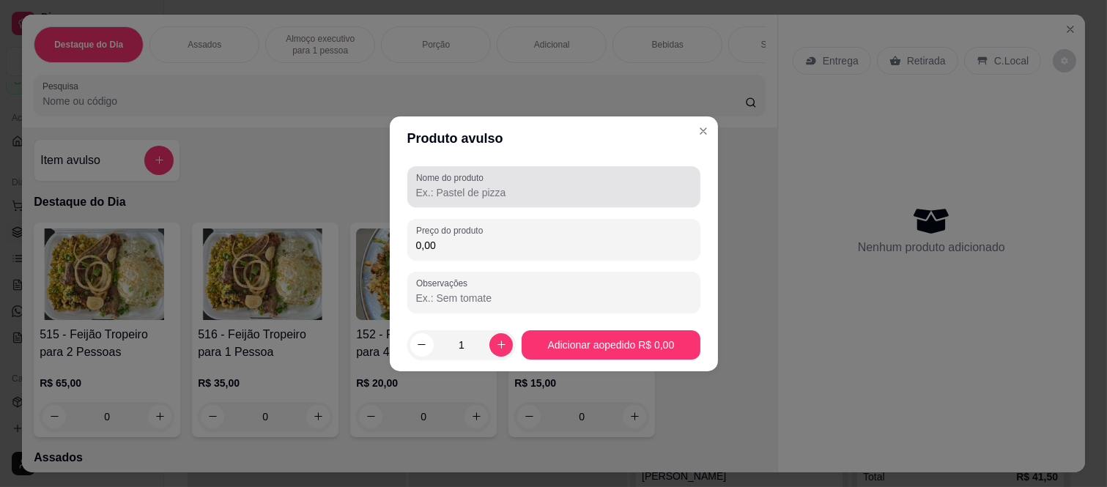
click at [434, 196] on input "Nome do produto" at bounding box center [554, 192] width 276 height 15
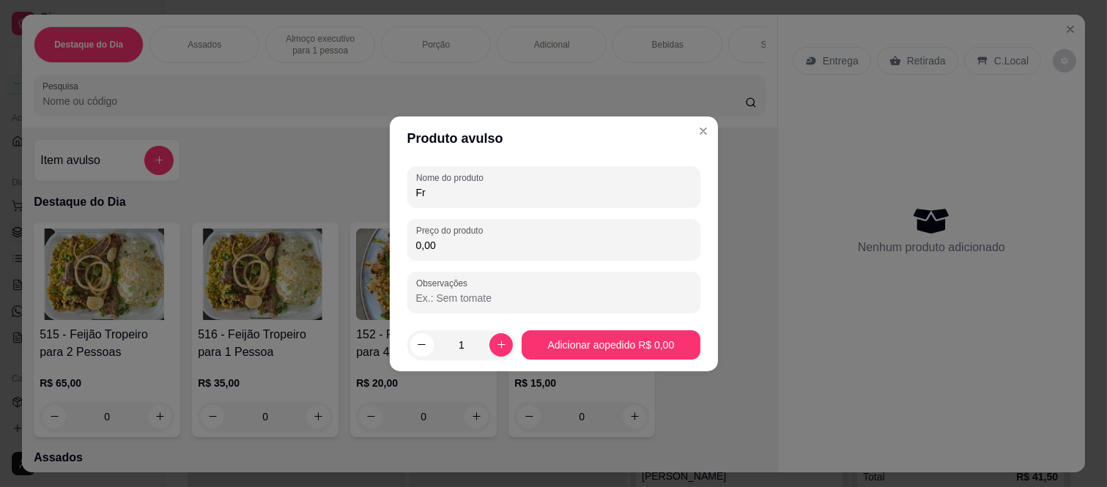
type input "F"
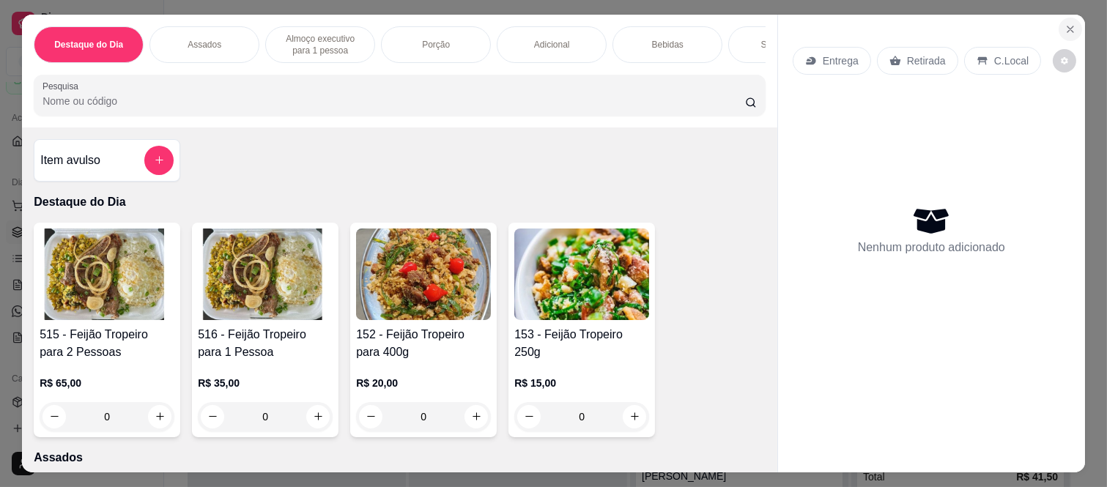
click at [1073, 23] on button "Close" at bounding box center [1070, 29] width 23 height 23
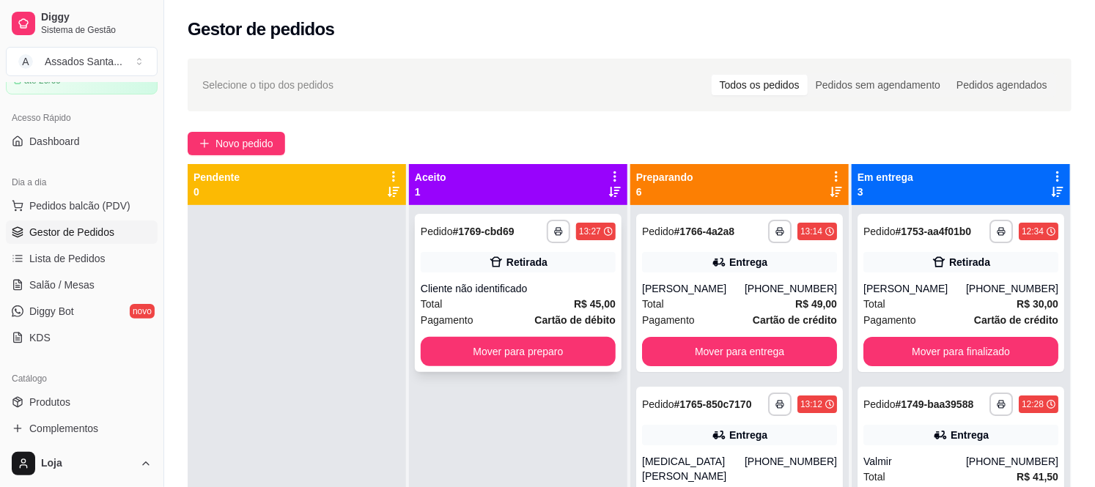
click at [502, 255] on div "Retirada" at bounding box center [518, 262] width 195 height 21
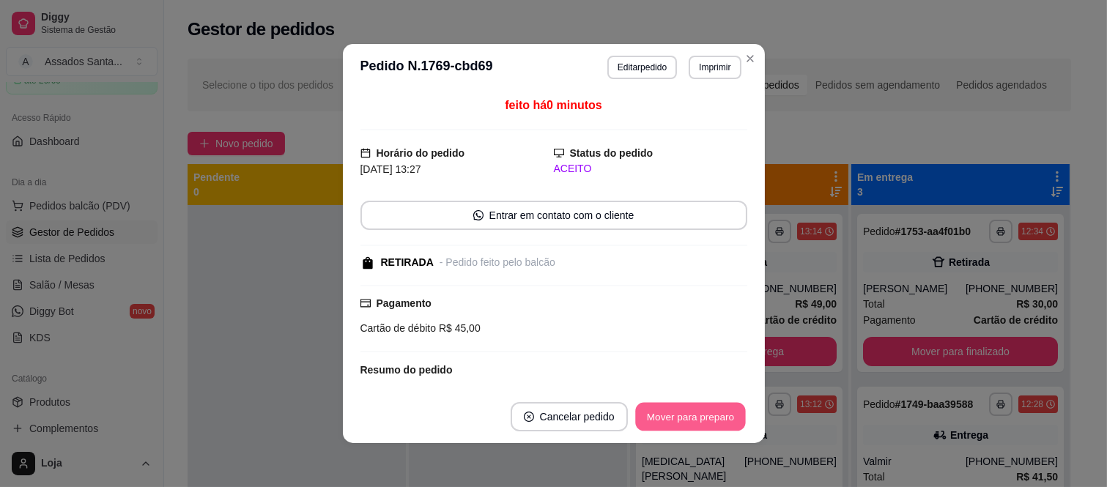
click at [687, 413] on button "Mover para preparo" at bounding box center [690, 417] width 110 height 29
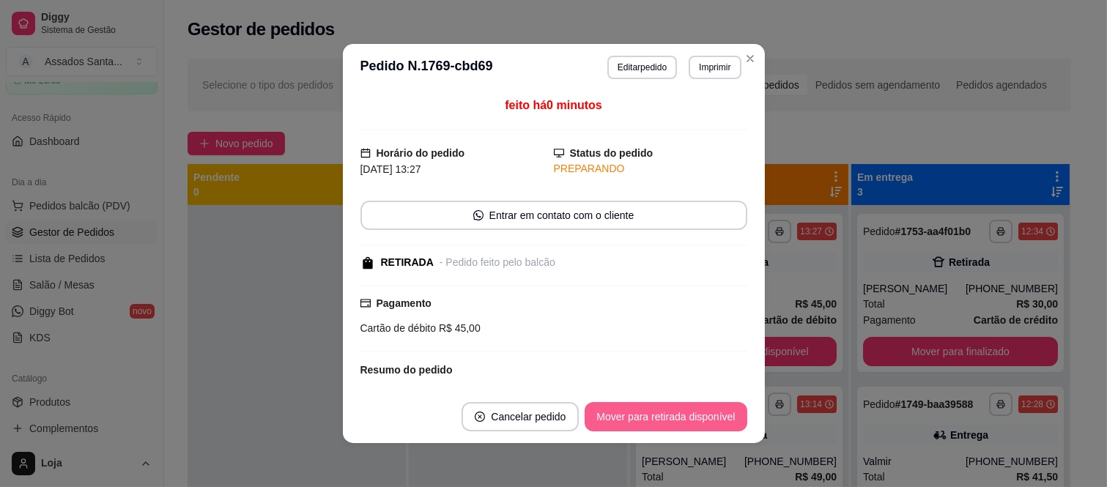
click at [683, 416] on button "Mover para retirada disponível" at bounding box center [666, 416] width 162 height 29
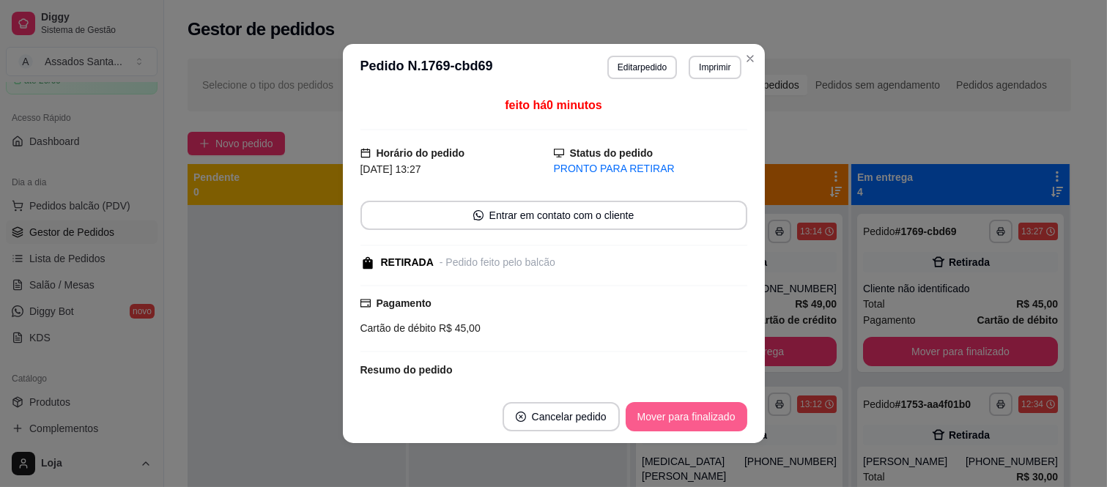
click at [683, 416] on button "Mover para finalizado" at bounding box center [687, 416] width 122 height 29
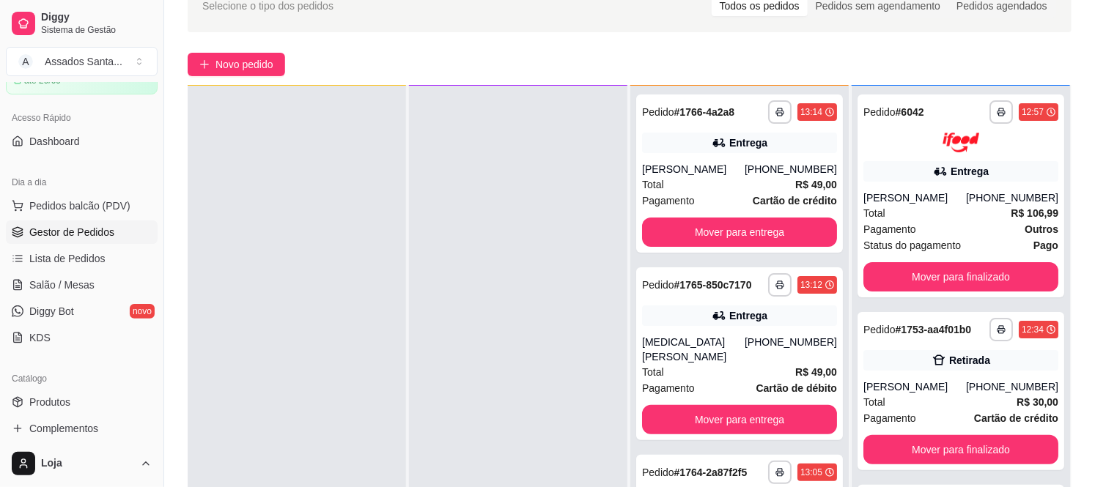
scroll to position [224, 0]
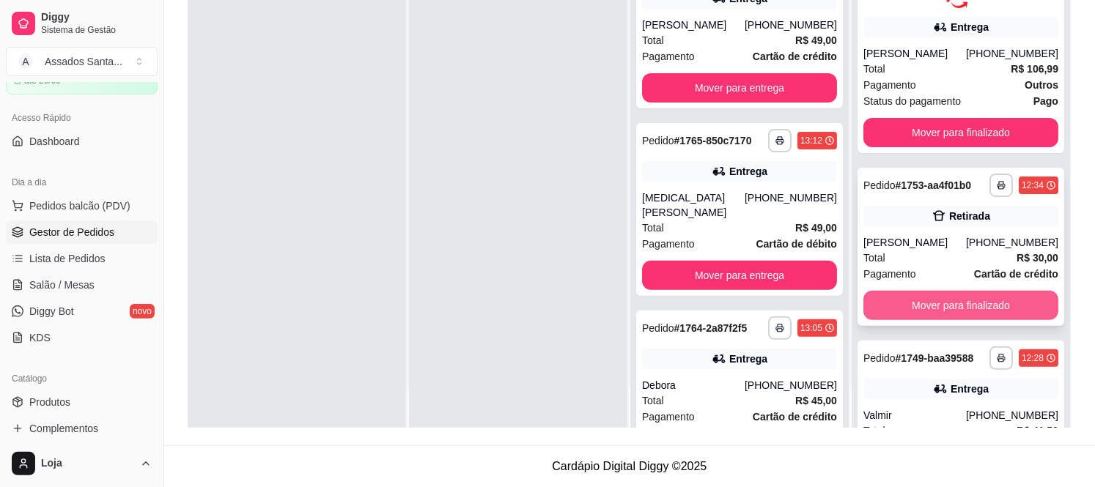
click at [923, 319] on button "Mover para finalizado" at bounding box center [960, 305] width 195 height 29
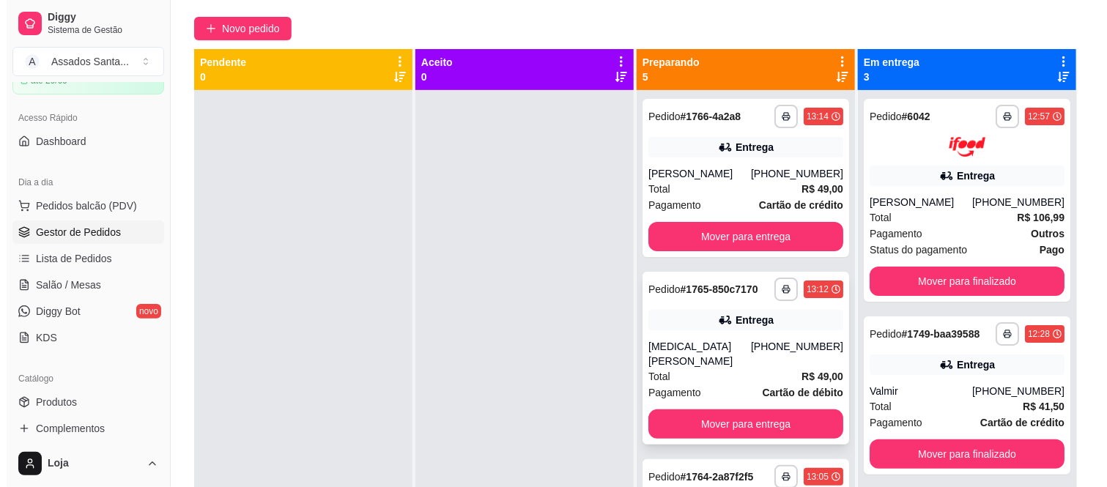
scroll to position [0, 0]
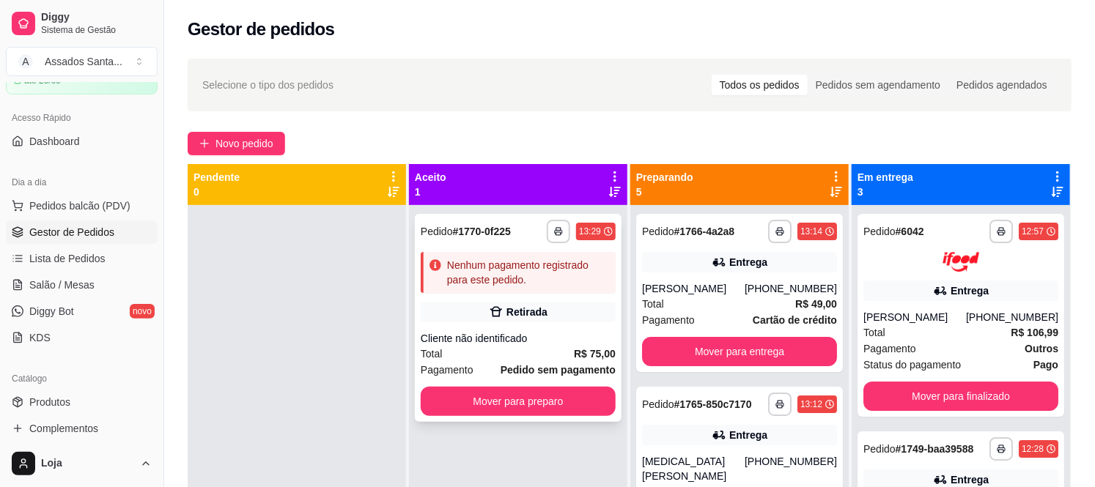
click at [507, 348] on div "Total R$ 75,00" at bounding box center [518, 354] width 195 height 16
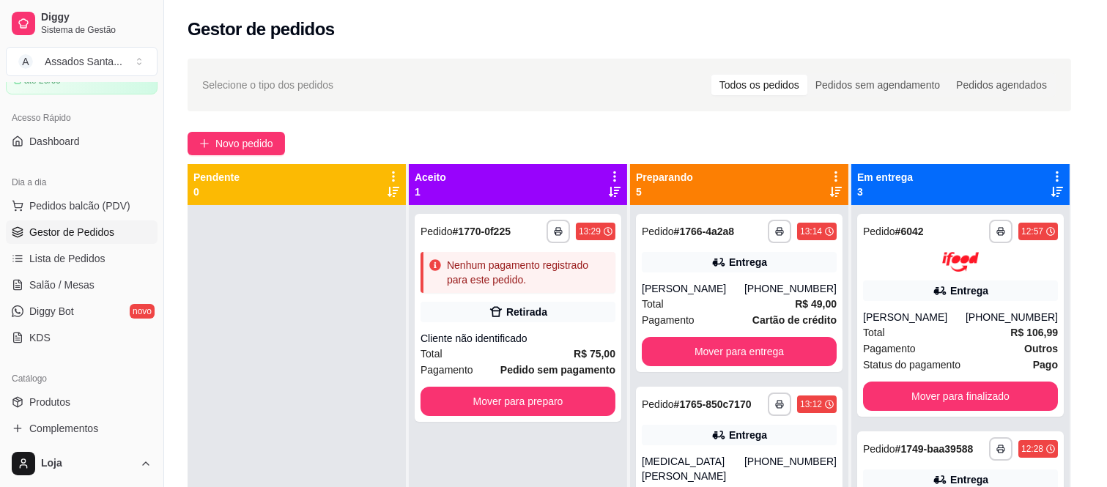
scroll to position [196, 0]
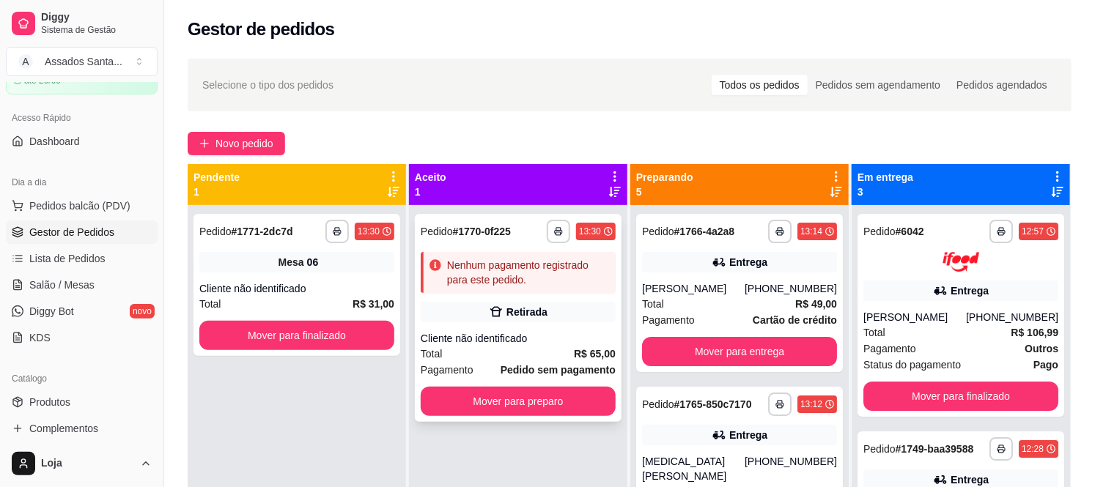
click at [451, 311] on div "Retirada" at bounding box center [518, 312] width 195 height 21
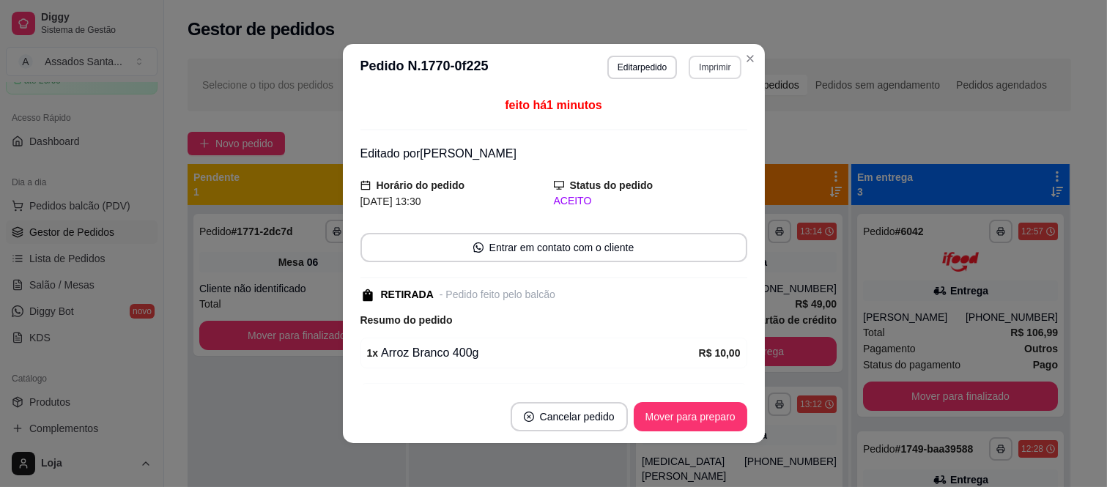
click at [720, 64] on button "Imprimir" at bounding box center [715, 67] width 52 height 23
click at [685, 123] on button "IMPRESSORA caixa" at bounding box center [683, 119] width 106 height 23
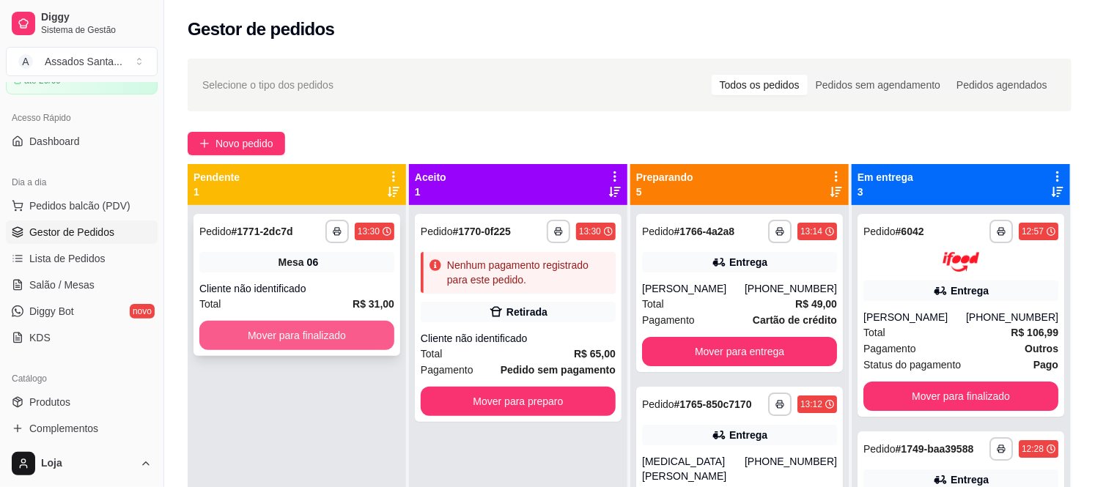
click at [281, 337] on button "Mover para finalizado" at bounding box center [296, 335] width 195 height 29
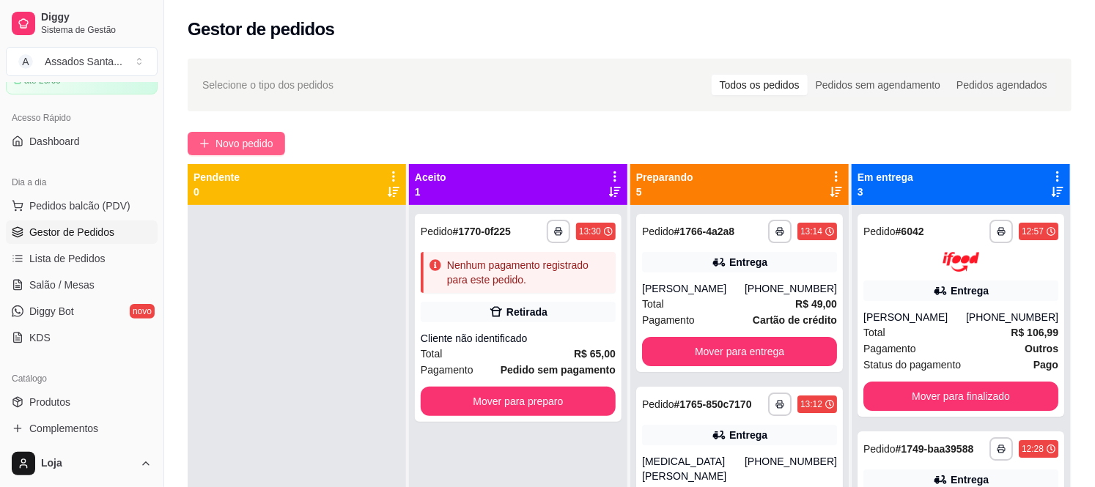
click at [259, 144] on span "Novo pedido" at bounding box center [244, 144] width 58 height 16
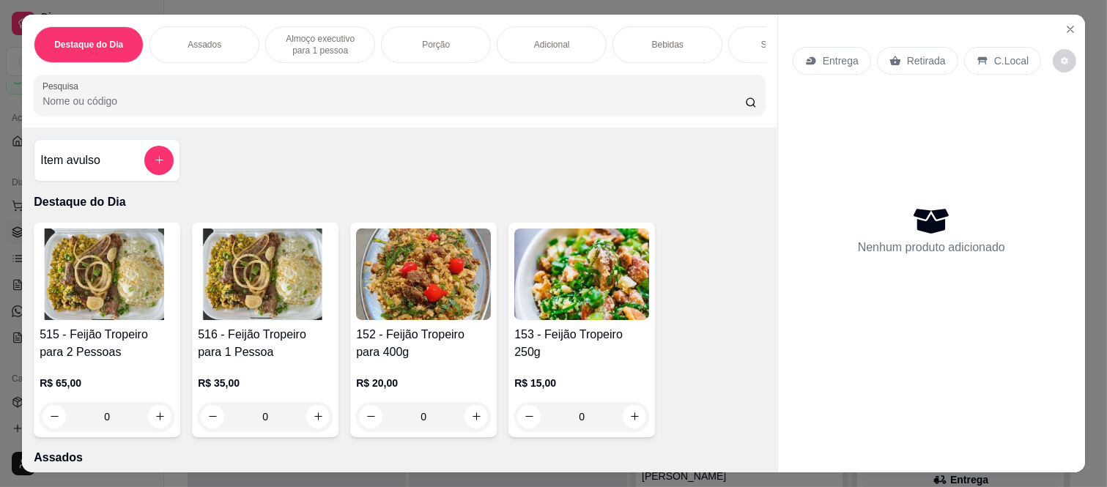
click at [827, 55] on p "Entrega" at bounding box center [841, 60] width 36 height 15
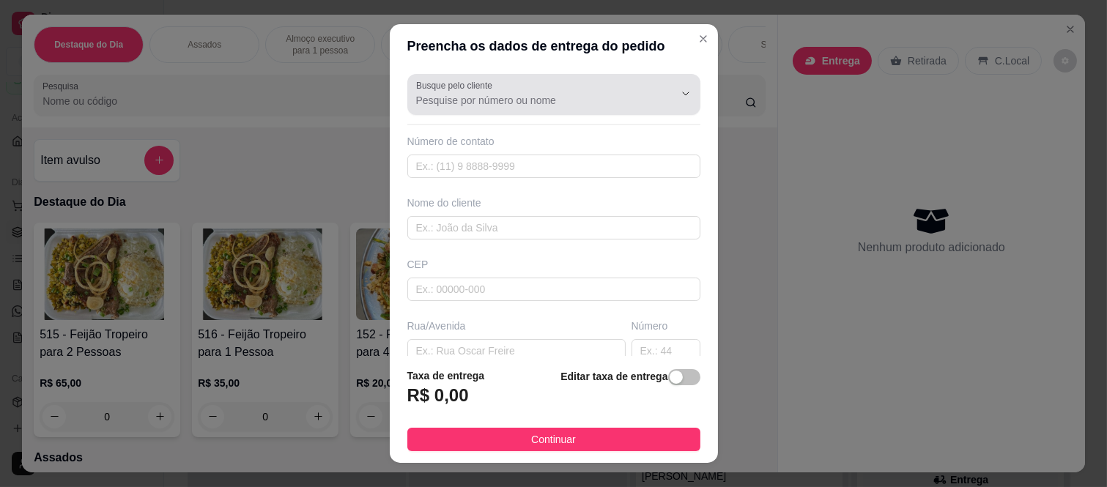
click at [462, 105] on input "Busque pelo cliente" at bounding box center [533, 100] width 235 height 15
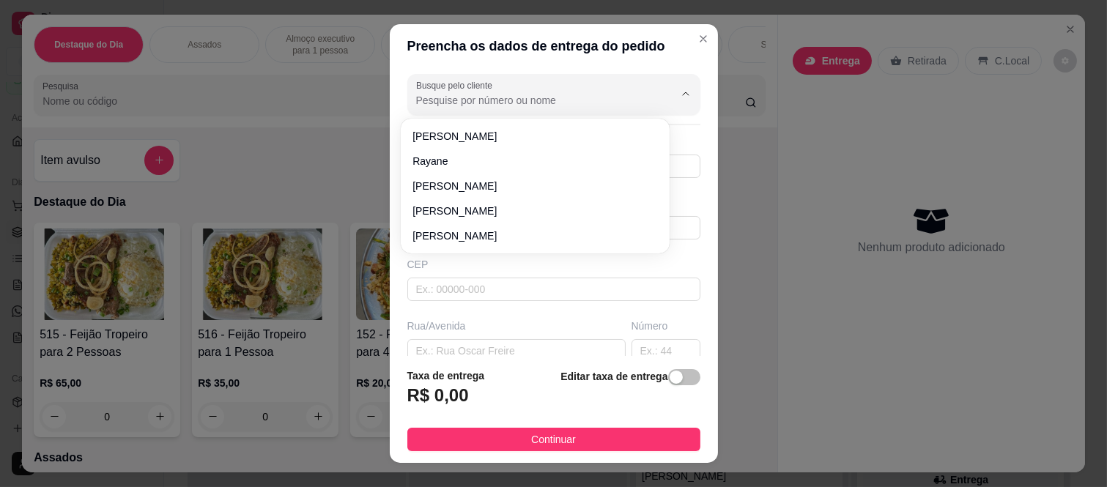
paste input "[PERSON_NAME]"
type input "[PERSON_NAME]"
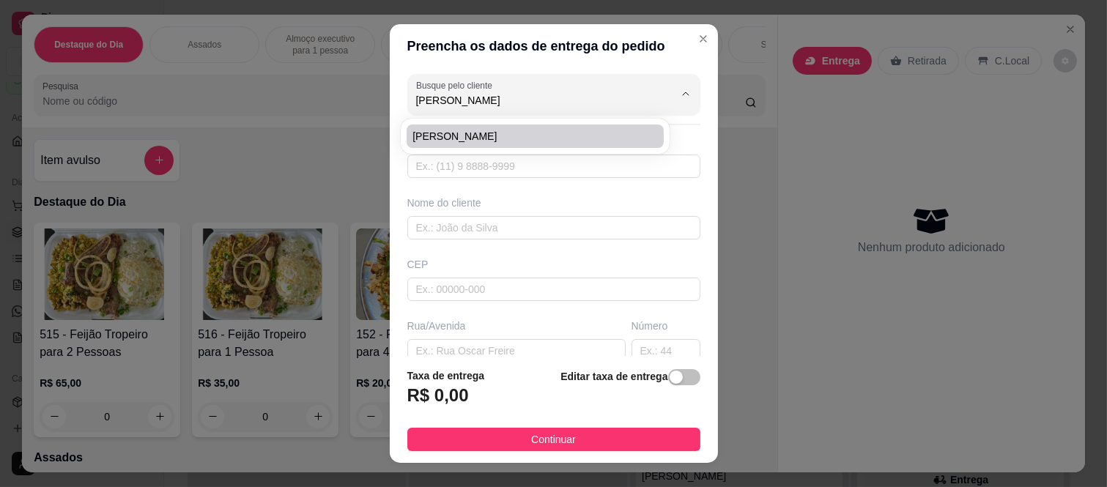
click at [481, 136] on span "[PERSON_NAME]" at bounding box center [528, 136] width 231 height 15
type input "11945359611"
type input "[PERSON_NAME]"
type input "0290120"
type input "Rua França Velho"
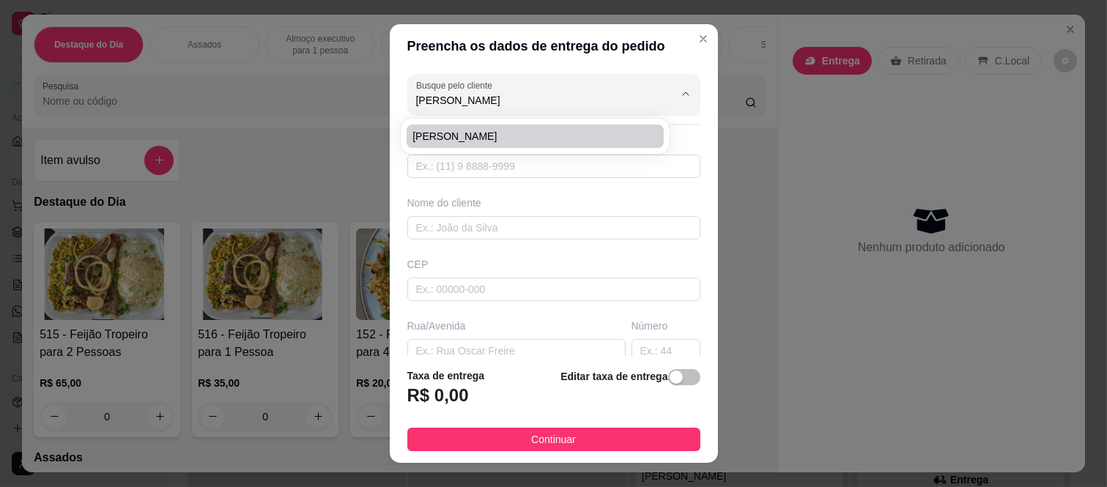
type input "57"
type input "Parque do Carmo"
type input "[GEOGRAPHIC_DATA]"
type input "Casa 11"
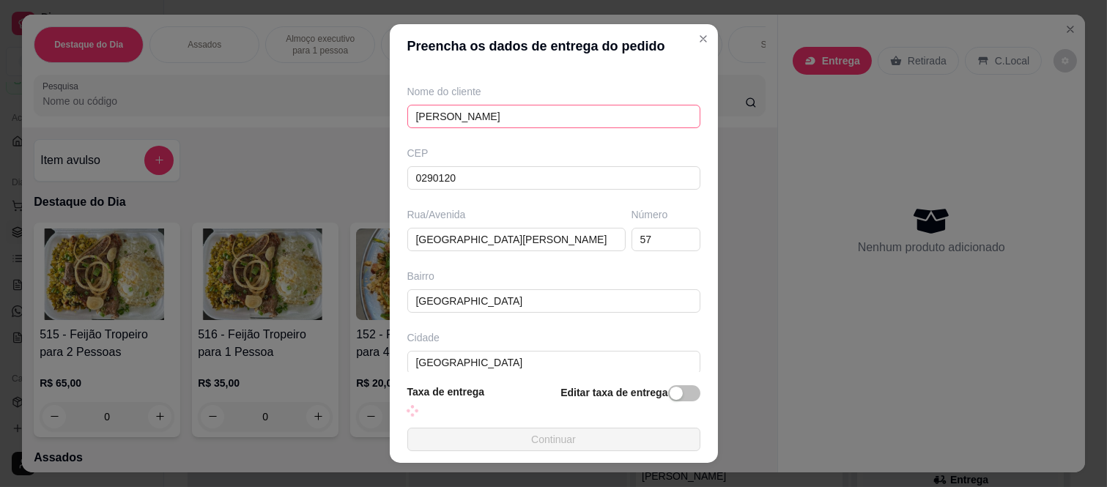
scroll to position [163, 0]
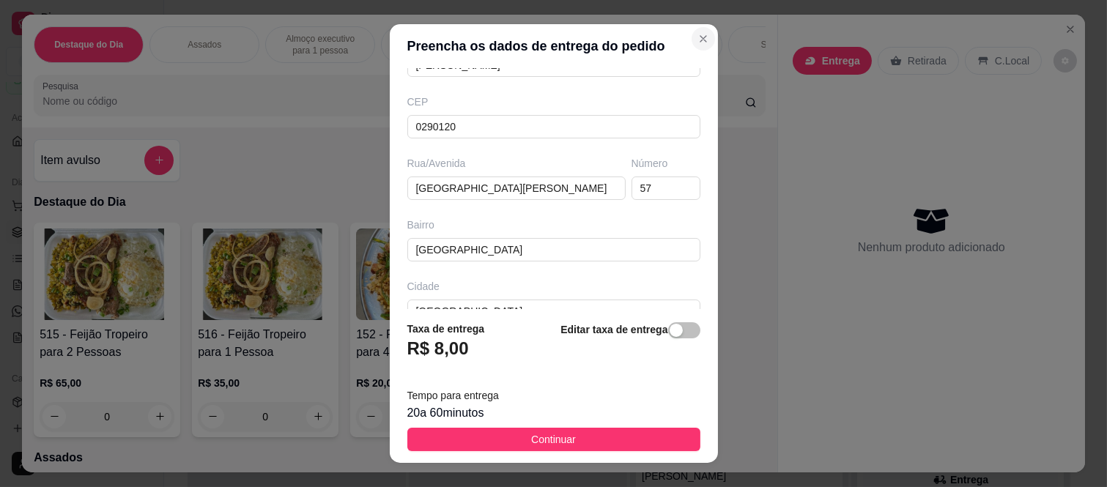
type input "[PERSON_NAME]"
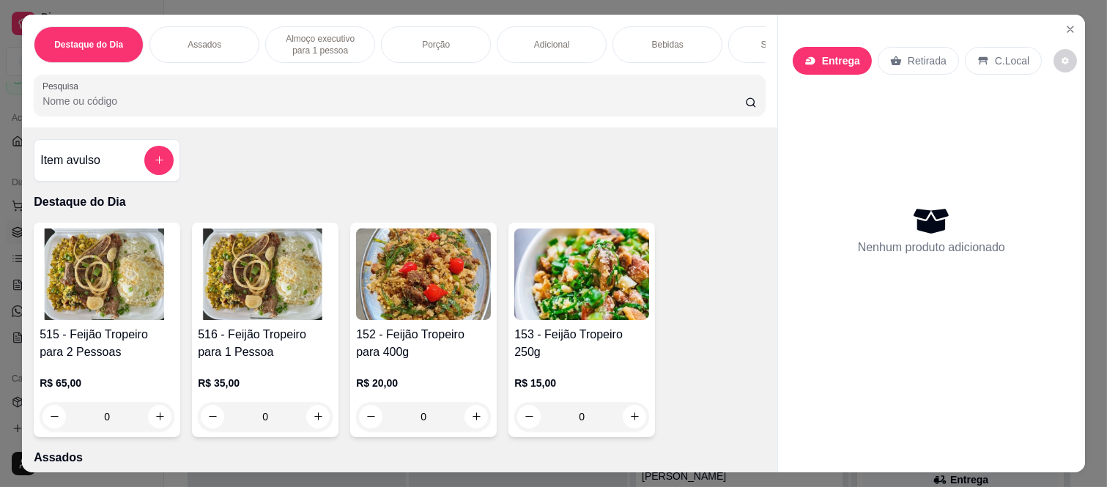
click at [822, 56] on p "Entrega" at bounding box center [841, 60] width 38 height 15
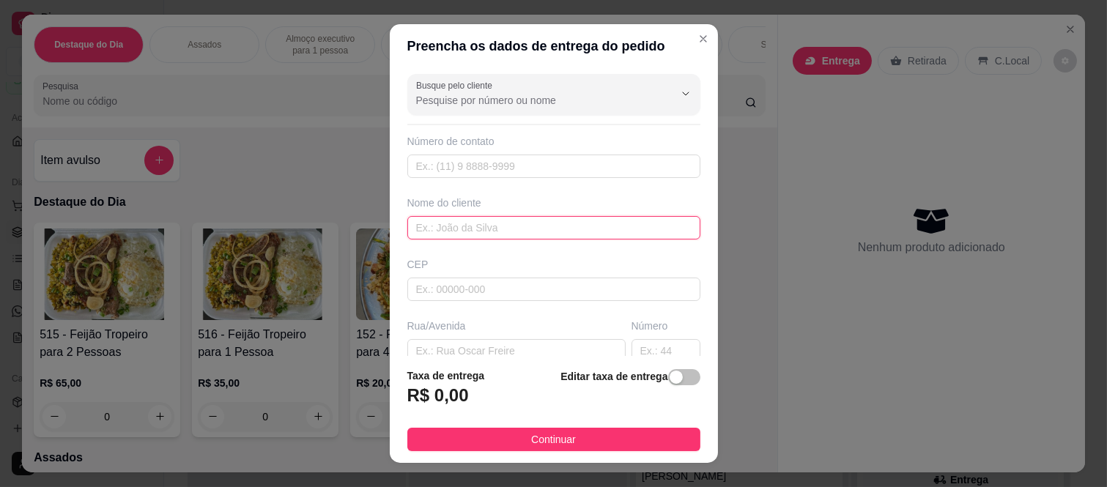
click at [470, 232] on input "text" at bounding box center [553, 227] width 293 height 23
type input "[PERSON_NAME]"
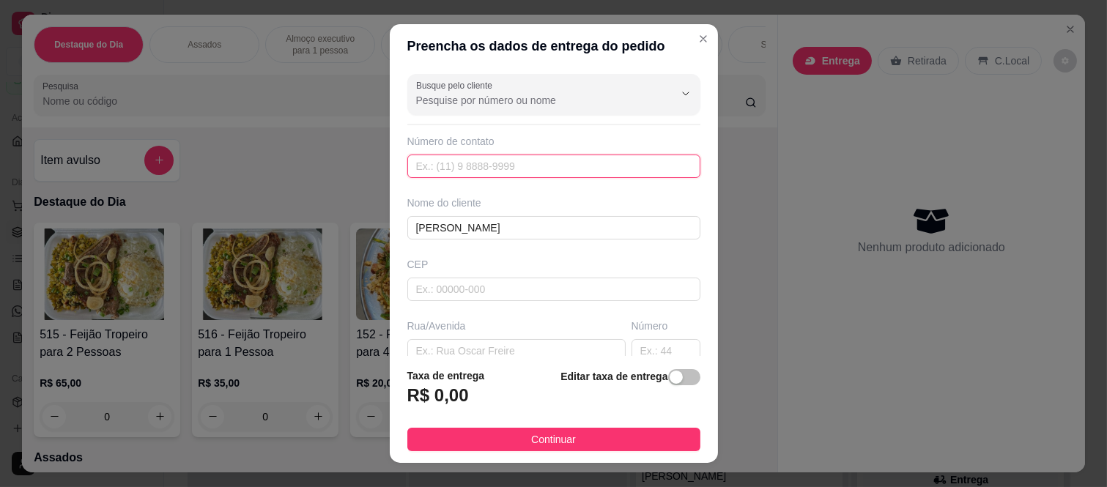
click at [449, 163] on input "text" at bounding box center [553, 166] width 293 height 23
paste input "(11) 94535-9611"
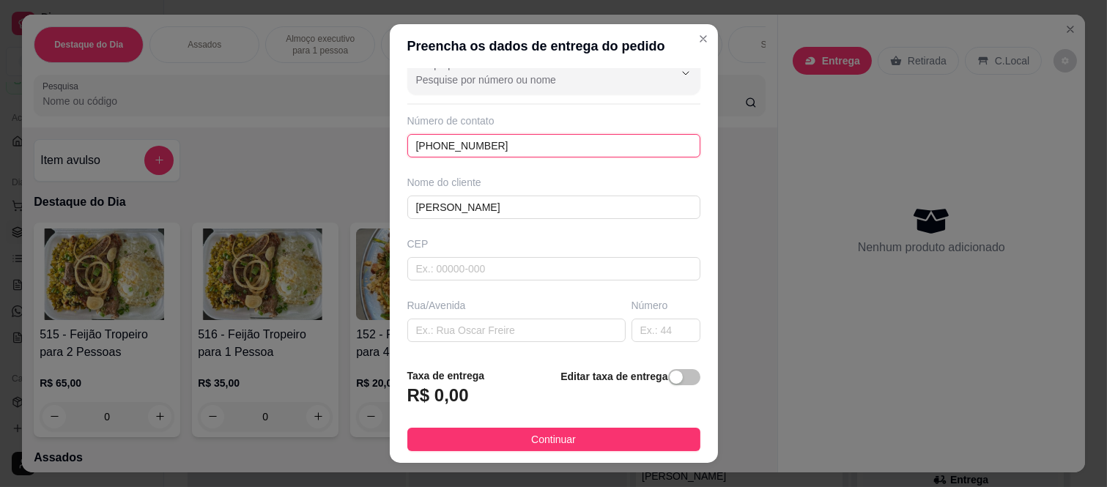
scroll to position [81, 0]
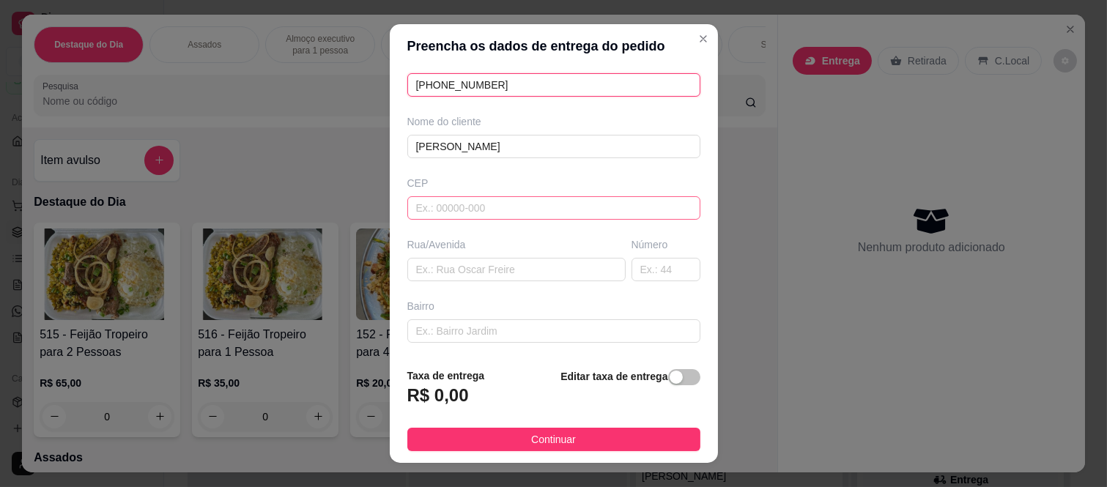
type input "(11) 94535-9611"
click at [451, 215] on input "text" at bounding box center [553, 207] width 293 height 23
type input "08260140"
type input "Rua [PERSON_NAME]"
type input "[GEOGRAPHIC_DATA] ([GEOGRAPHIC_DATA])"
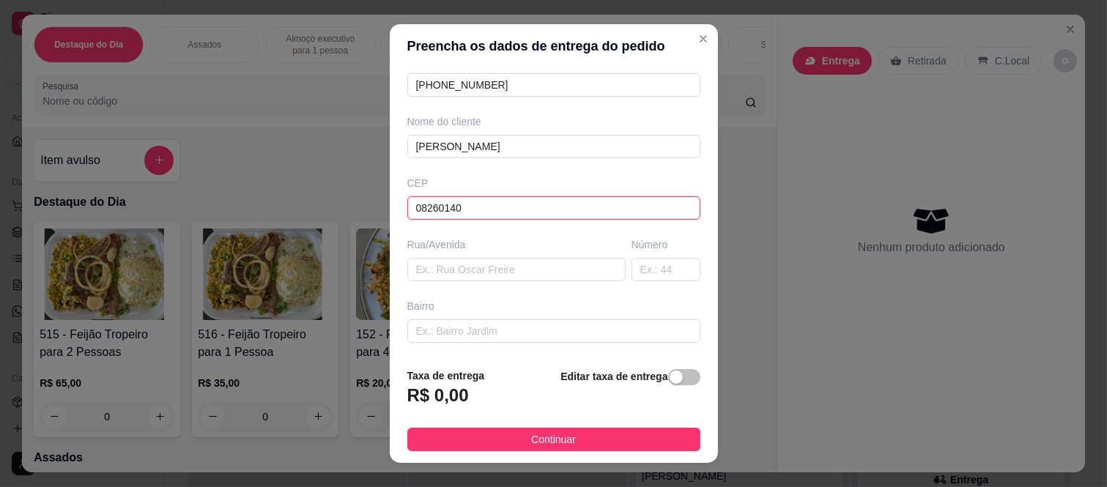
type input "[GEOGRAPHIC_DATA]"
type input "08260140"
click at [634, 267] on input "text" at bounding box center [666, 269] width 69 height 23
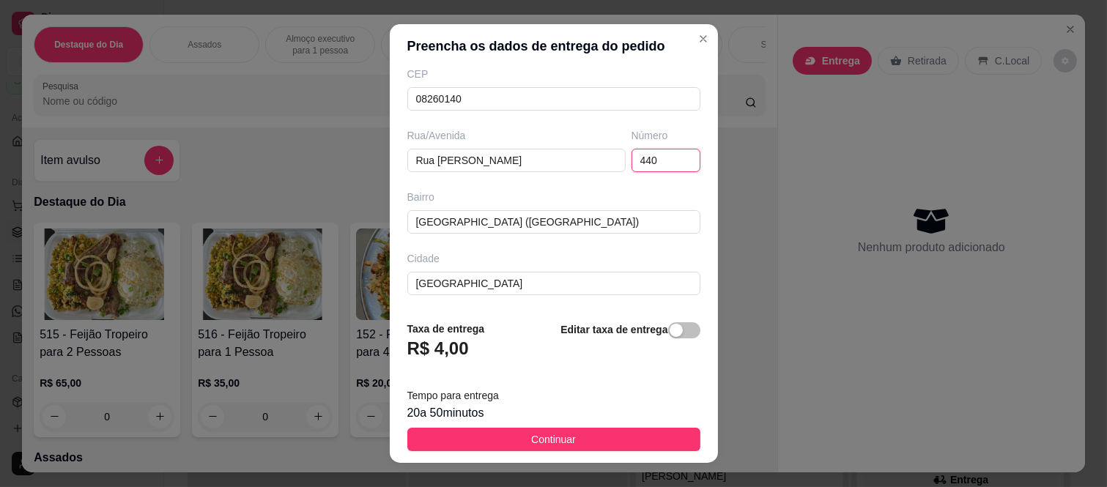
scroll to position [254, 0]
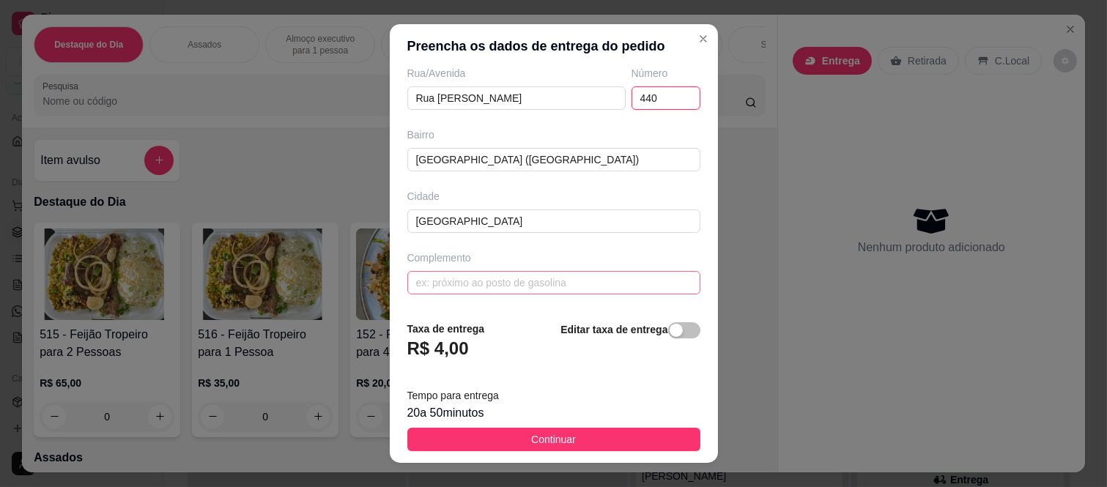
type input "440"
click at [487, 294] on input "text" at bounding box center [553, 282] width 293 height 23
paste input "torre 2 ap 1506?"
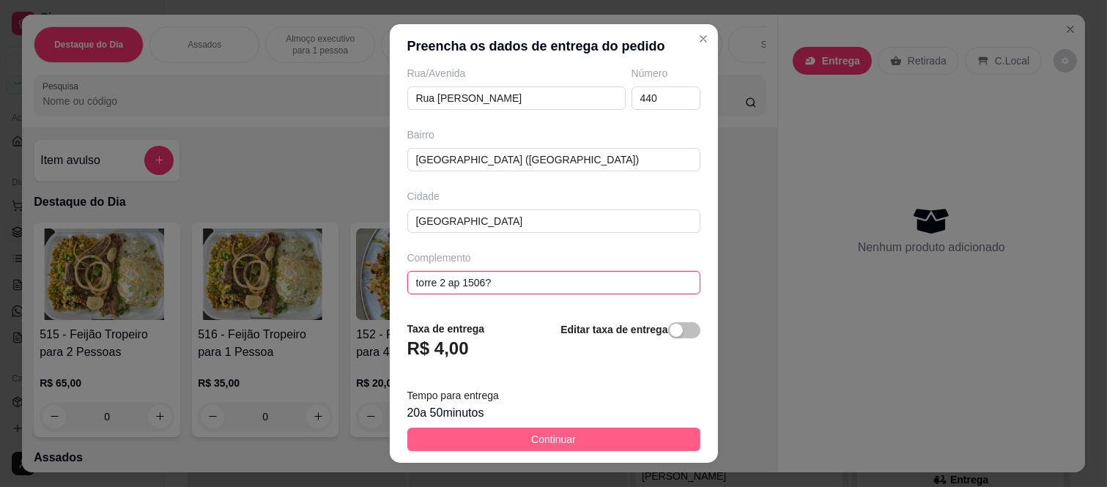
type input "torre 2 ap 1506?"
click at [537, 434] on span "Continuar" at bounding box center [553, 440] width 45 height 16
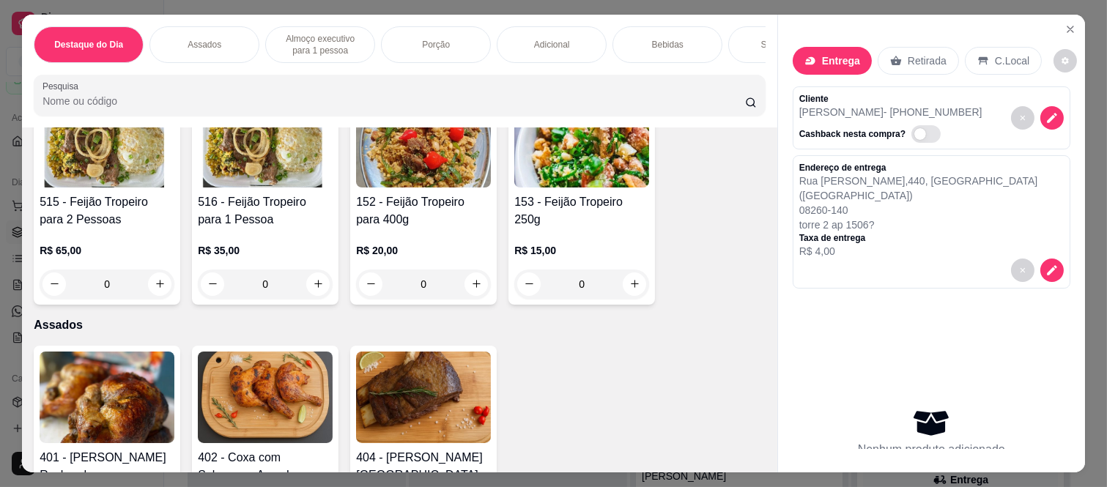
scroll to position [325, 0]
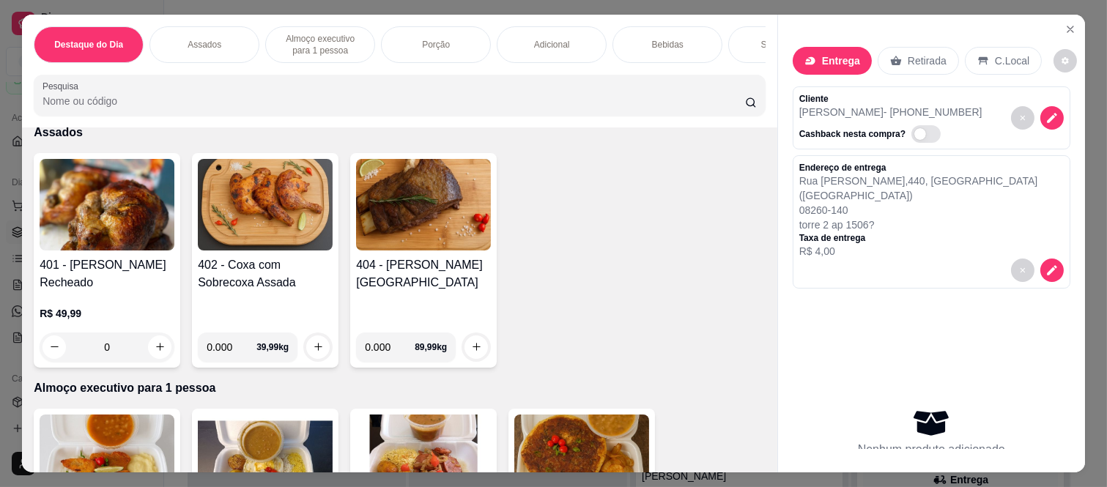
click at [232, 353] on input "0.000" at bounding box center [232, 347] width 50 height 29
type input "2.000"
click at [318, 356] on button "increase-product-quantity" at bounding box center [318, 347] width 23 height 23
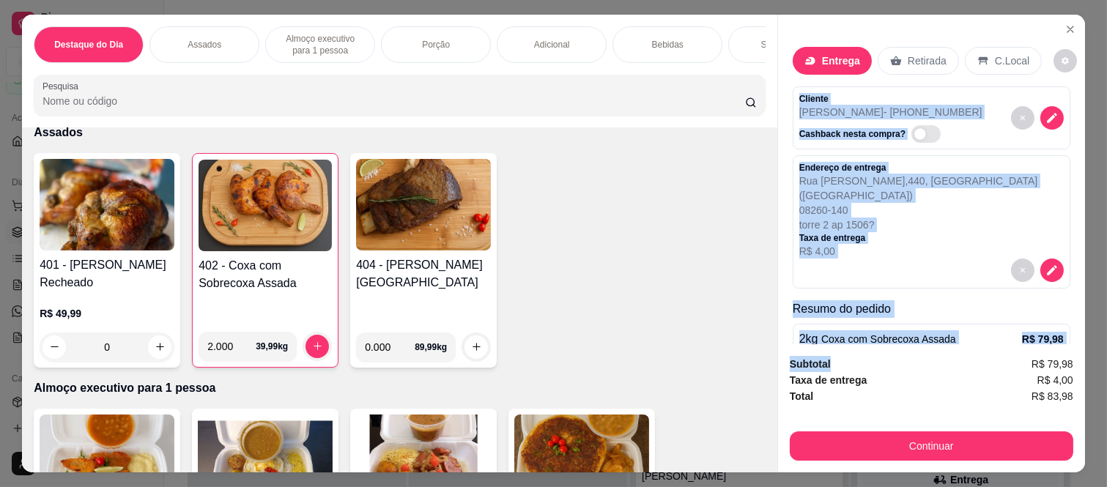
scroll to position [45, 0]
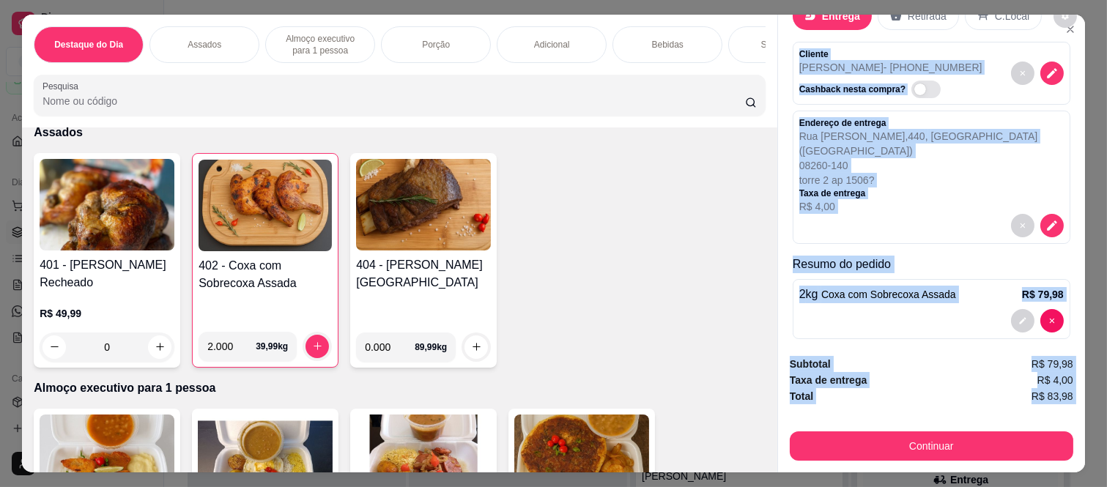
drag, startPoint x: 794, startPoint y: 90, endPoint x: 867, endPoint y: 416, distance: 333.5
click at [867, 416] on div "Entrega Retirada C.Local Cliente Rodrigo Mota - (11) 94535-9611 Cashback nesta …" at bounding box center [932, 244] width 308 height 458
copy div "Cliente Rodrigo Mota - (11) 94535-9611 Cashback nesta compra? Endereço de entre…"
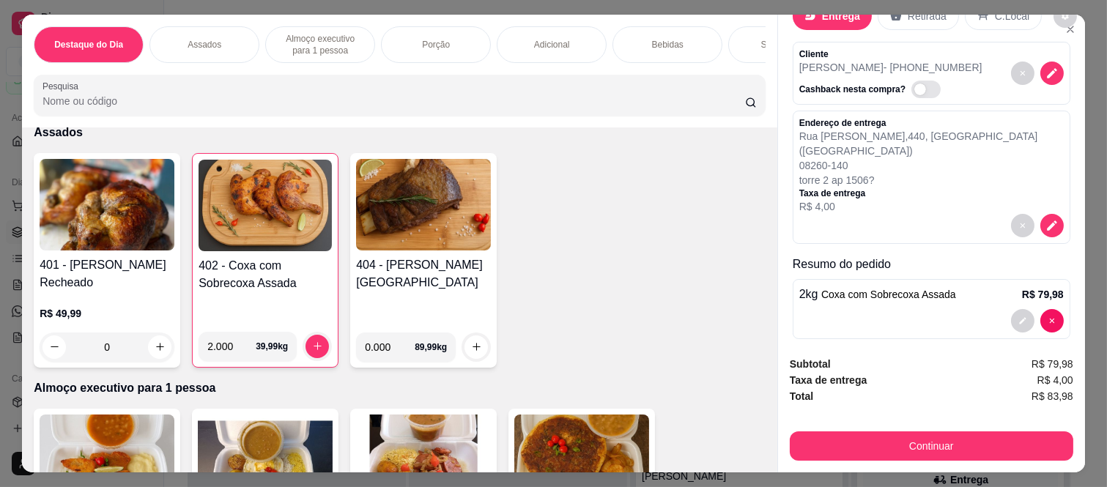
click at [920, 10] on p "Retirada" at bounding box center [927, 16] width 39 height 15
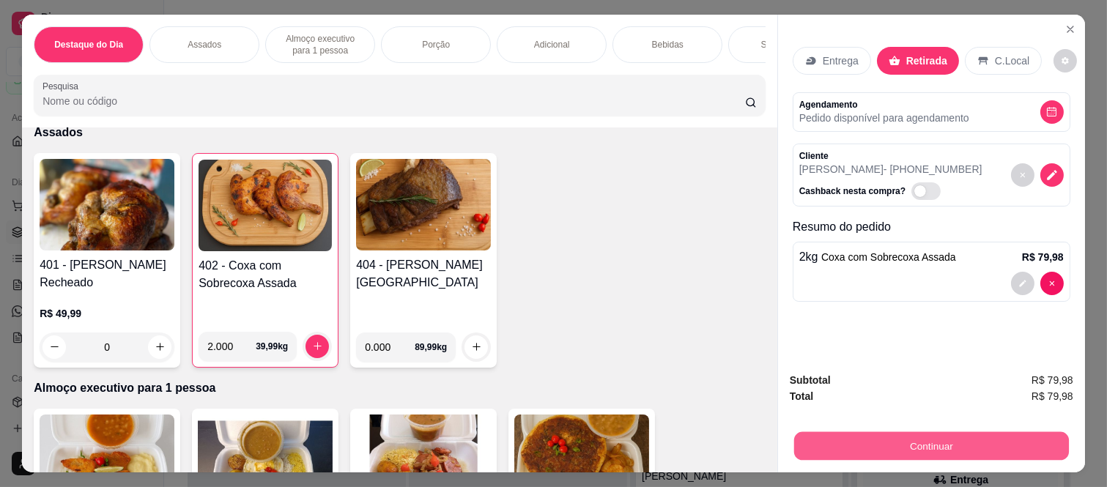
click at [880, 455] on div "Continuar" at bounding box center [932, 444] width 284 height 33
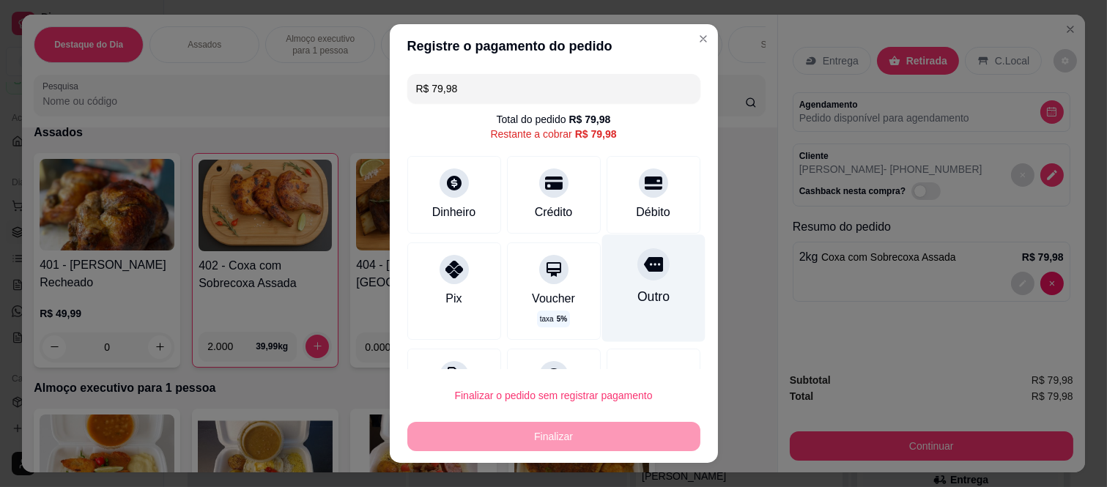
click at [643, 270] on icon at bounding box center [652, 264] width 19 height 15
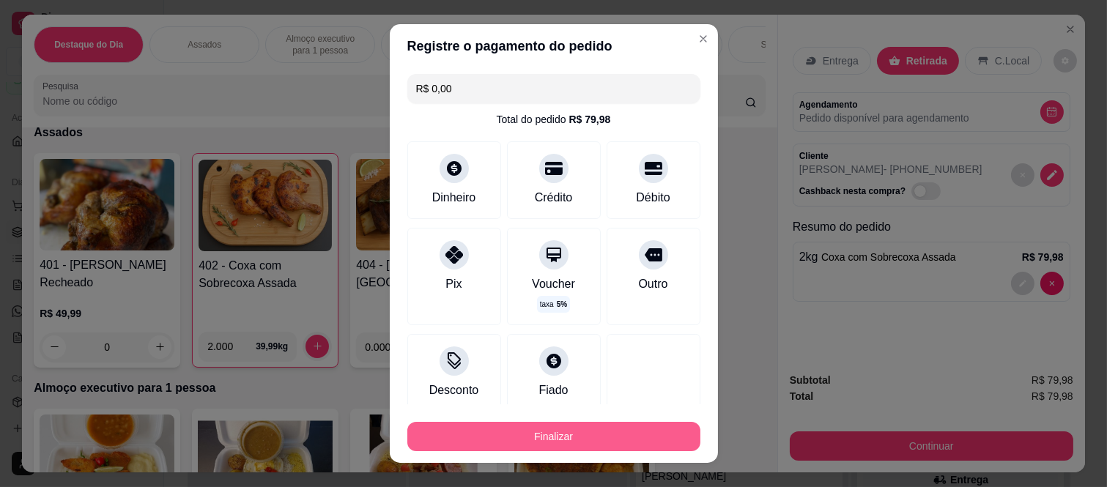
click at [605, 434] on button "Finalizar" at bounding box center [553, 436] width 293 height 29
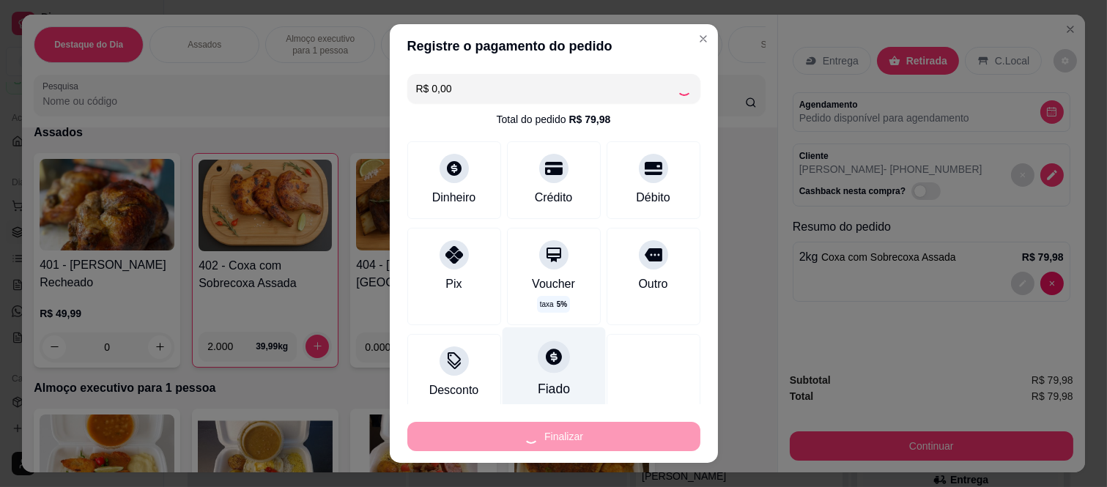
type input "-R$ 79,98"
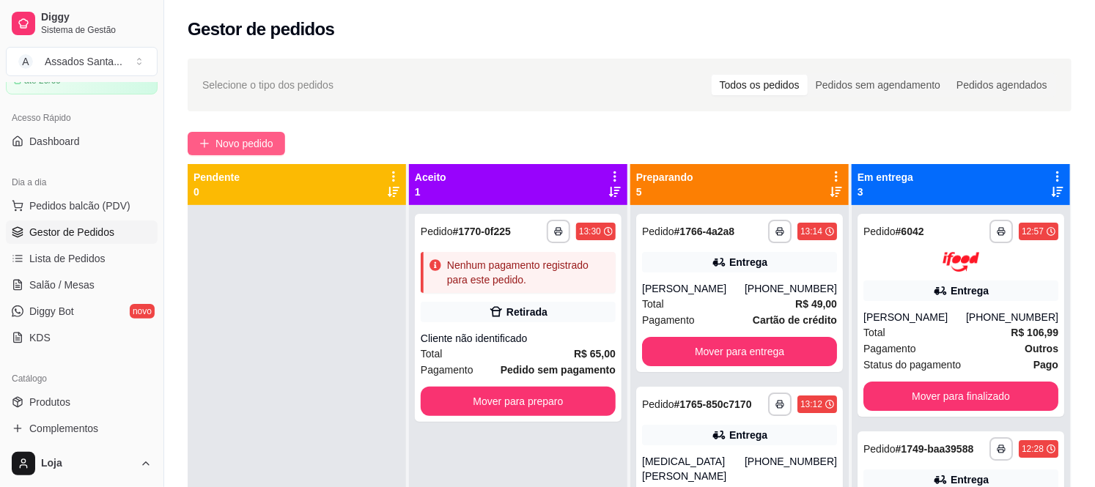
click at [215, 143] on span "Novo pedido" at bounding box center [244, 144] width 58 height 16
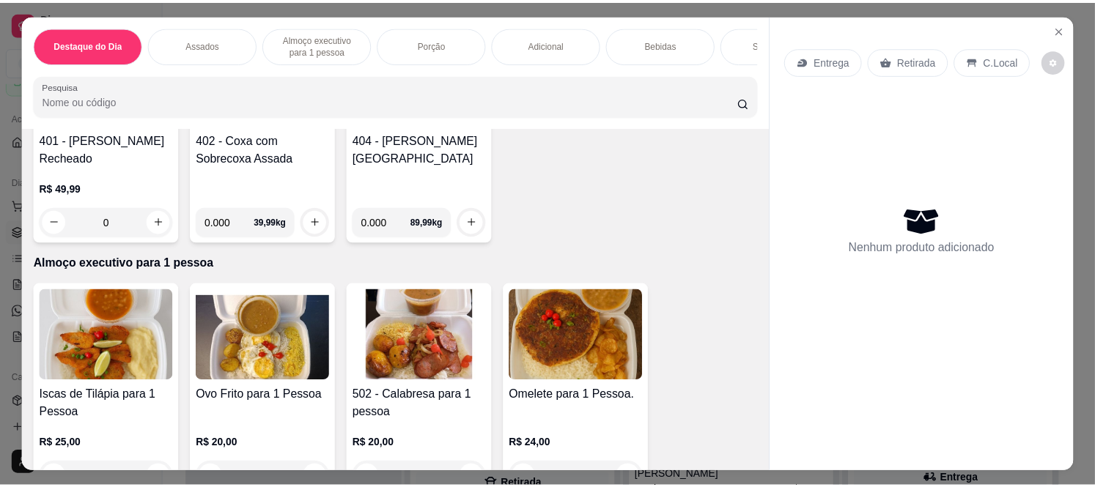
scroll to position [488, 0]
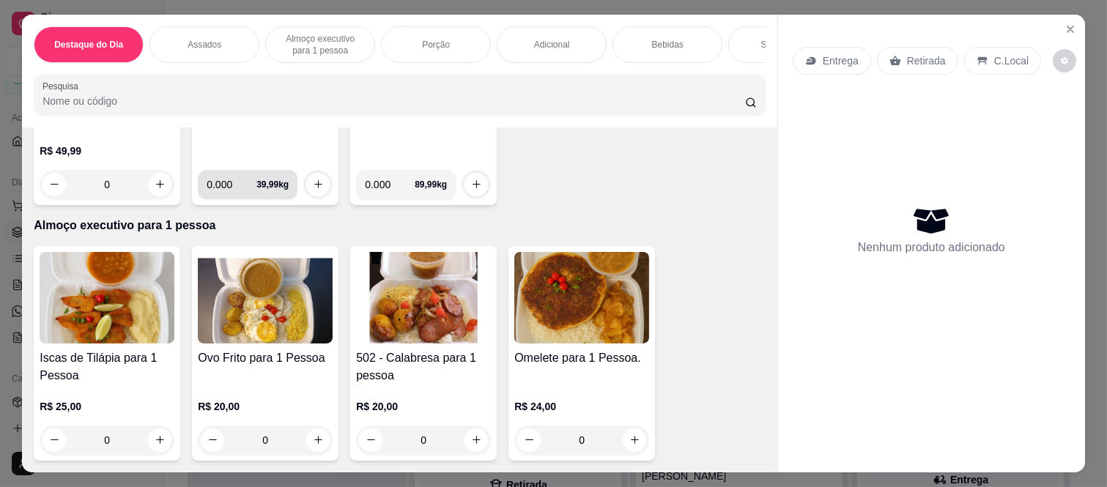
click at [229, 187] on input "0.000" at bounding box center [232, 184] width 50 height 29
type input "0.865"
click at [313, 188] on icon "increase-product-quantity" at bounding box center [318, 185] width 11 height 11
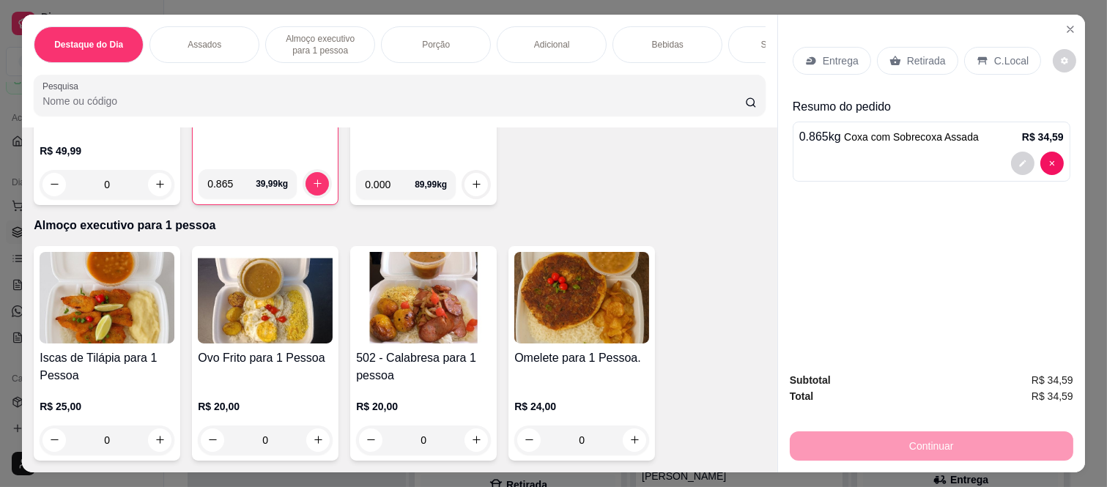
click at [918, 53] on p "Retirada" at bounding box center [926, 60] width 39 height 15
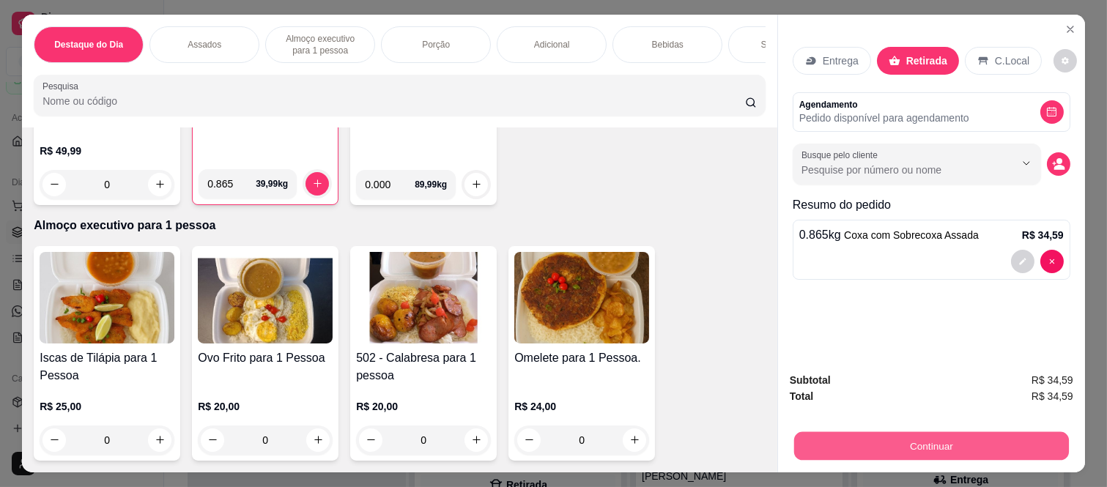
click at [910, 432] on button "Continuar" at bounding box center [931, 446] width 275 height 29
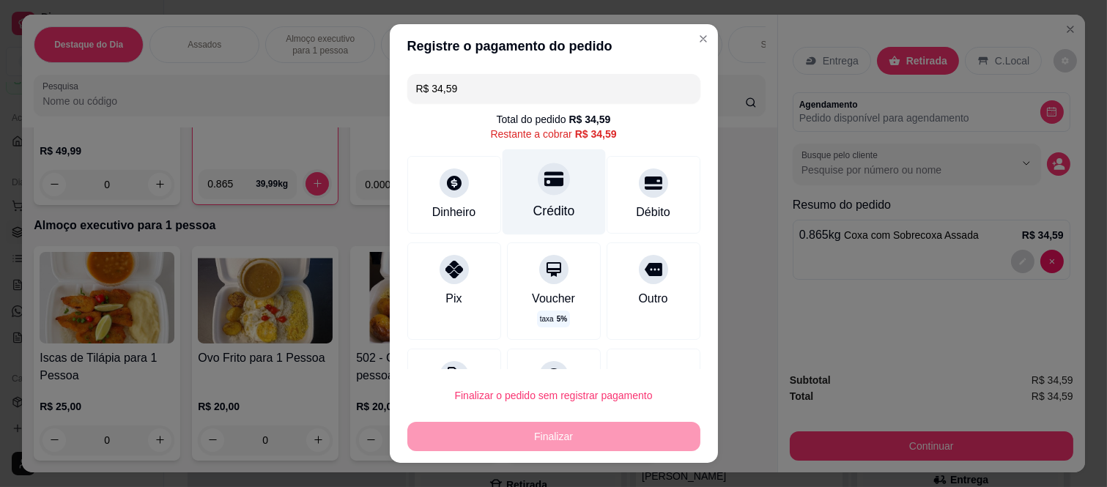
click at [551, 185] on div "Crédito" at bounding box center [553, 193] width 103 height 86
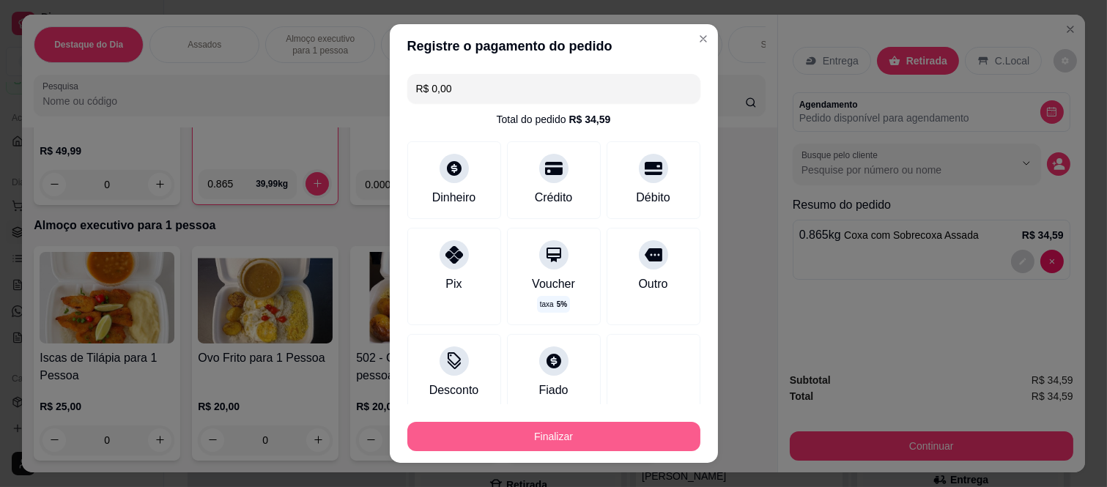
click at [612, 432] on button "Finalizar" at bounding box center [553, 436] width 293 height 29
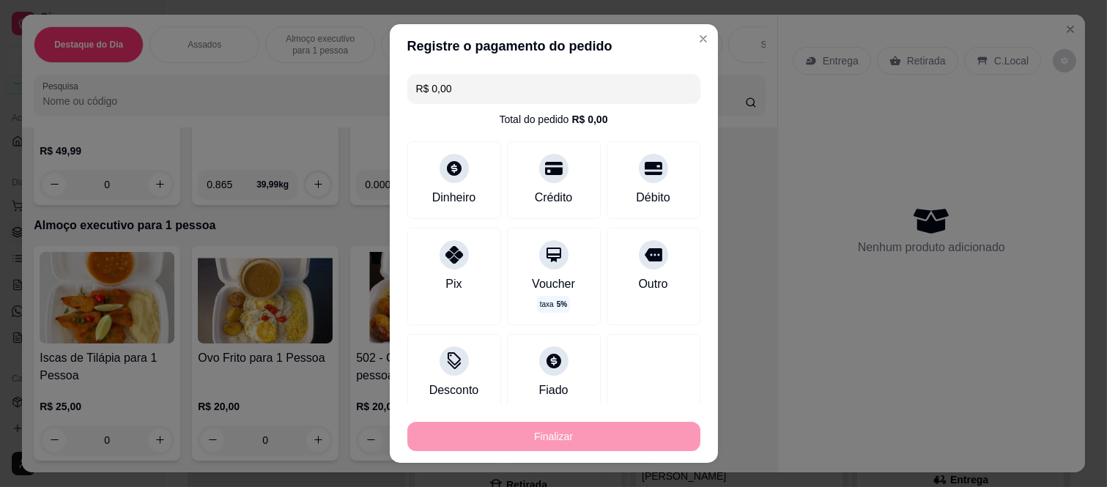
type input "-R$ 34,59"
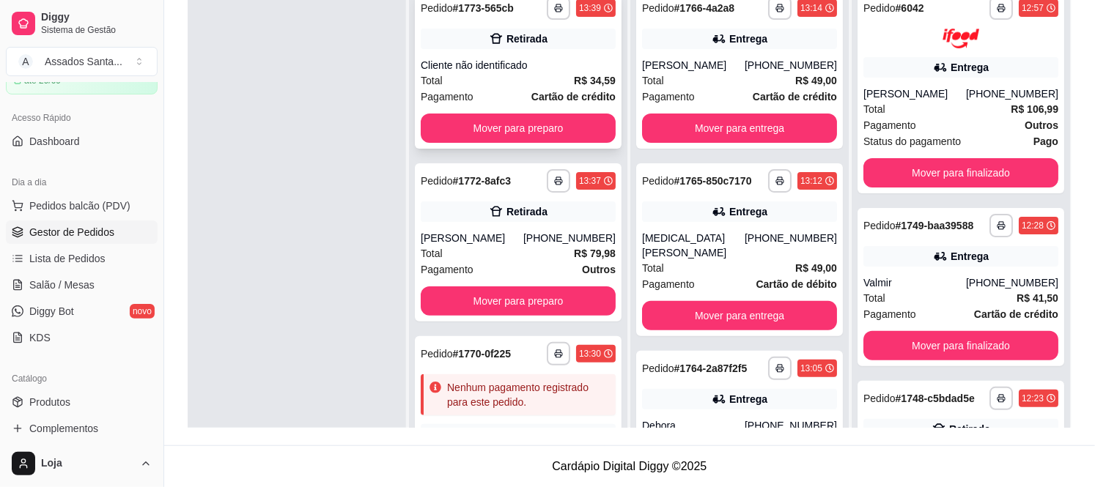
click at [493, 67] on div "Cliente não identificado" at bounding box center [518, 65] width 195 height 15
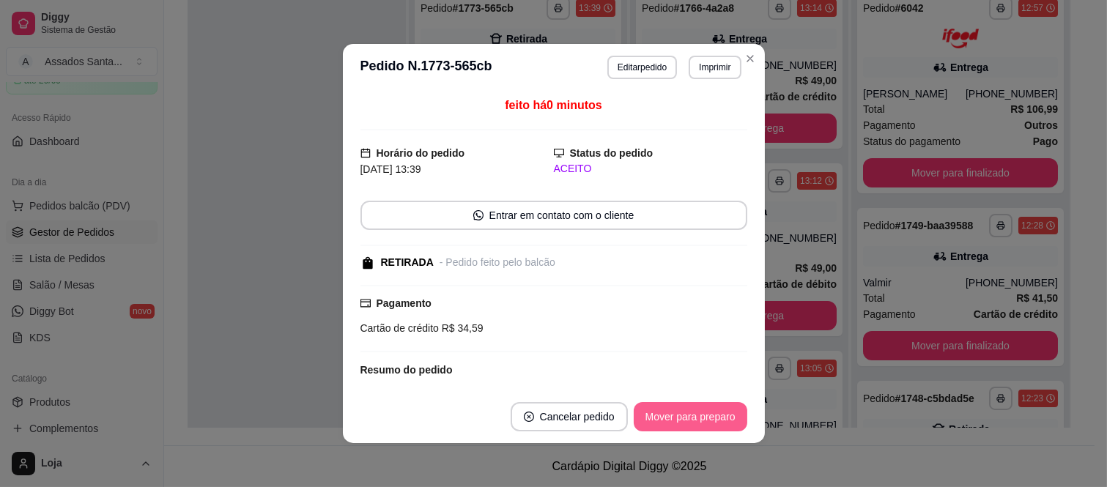
click at [678, 421] on button "Mover para preparo" at bounding box center [691, 416] width 114 height 29
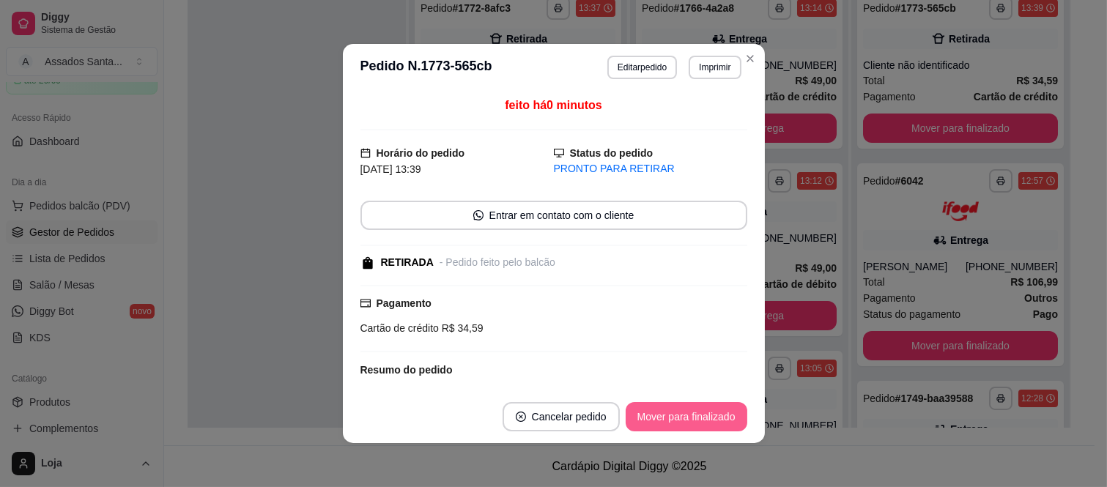
click at [679, 421] on button "Mover para finalizado" at bounding box center [687, 416] width 122 height 29
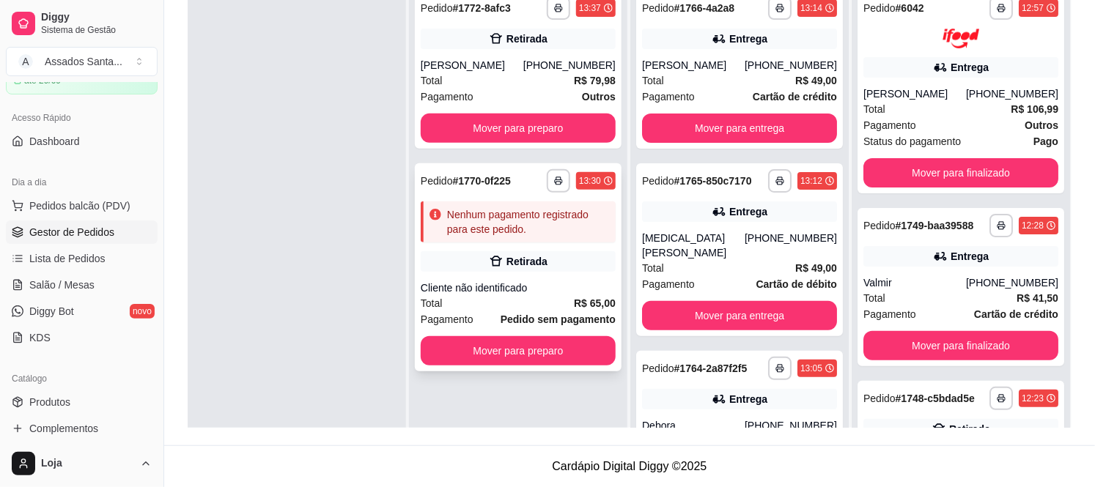
click at [468, 269] on div "Retirada" at bounding box center [518, 261] width 195 height 21
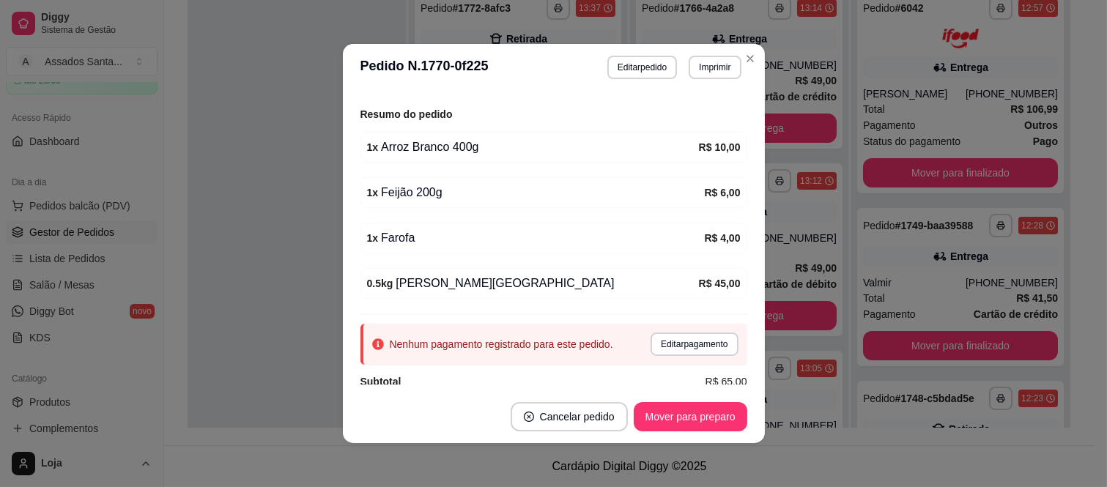
scroll to position [229, 0]
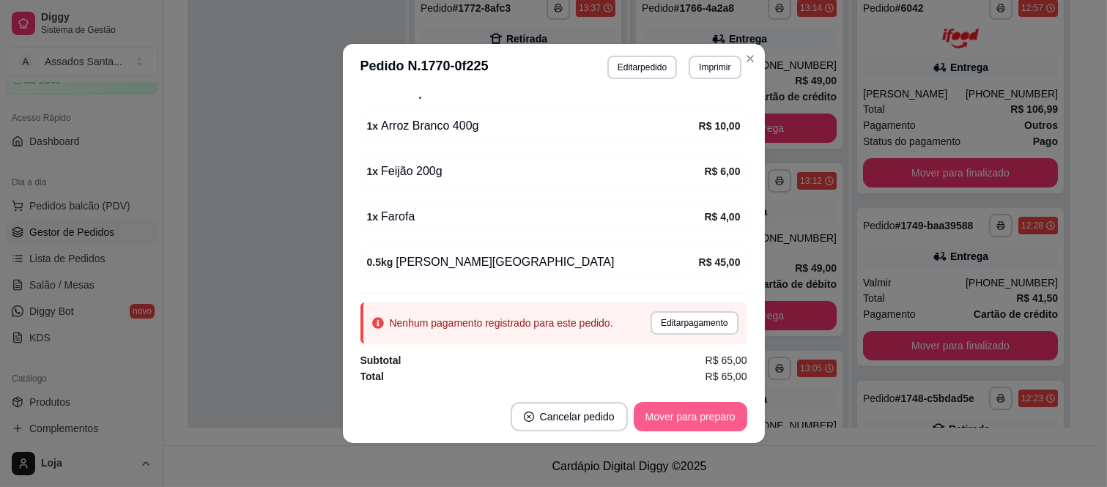
click at [671, 415] on button "Mover para preparo" at bounding box center [691, 416] width 114 height 29
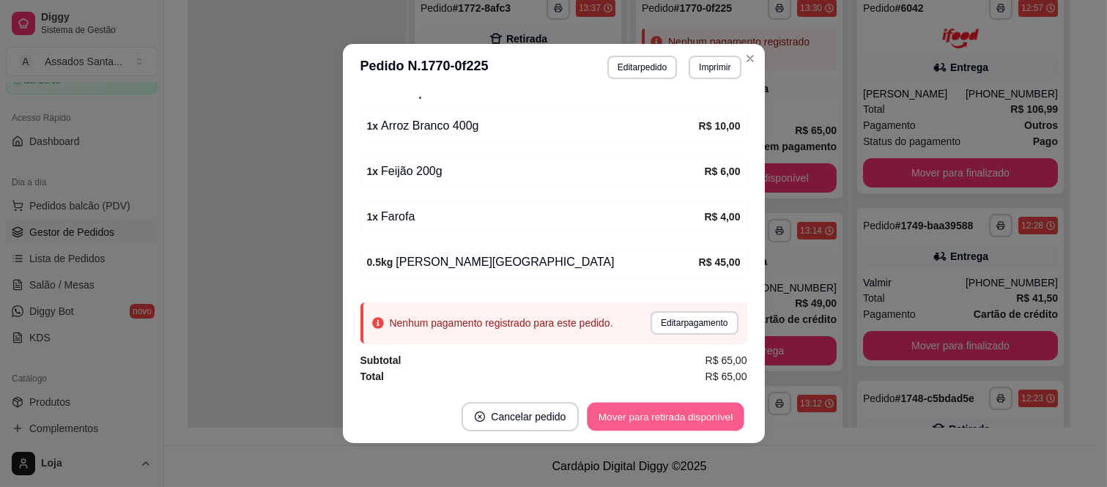
click at [671, 415] on button "Mover para retirada disponível" at bounding box center [666, 417] width 157 height 29
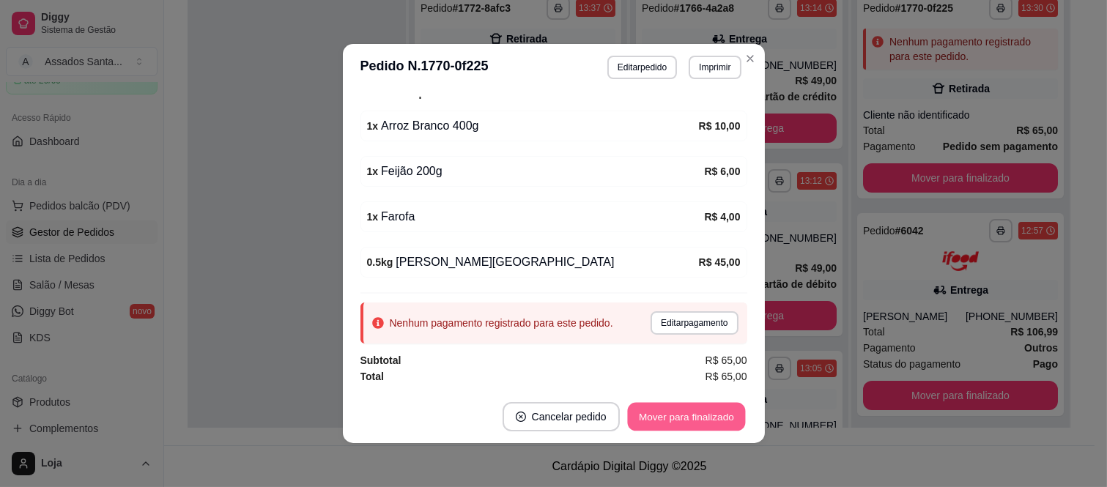
click at [671, 415] on button "Mover para finalizado" at bounding box center [686, 417] width 118 height 29
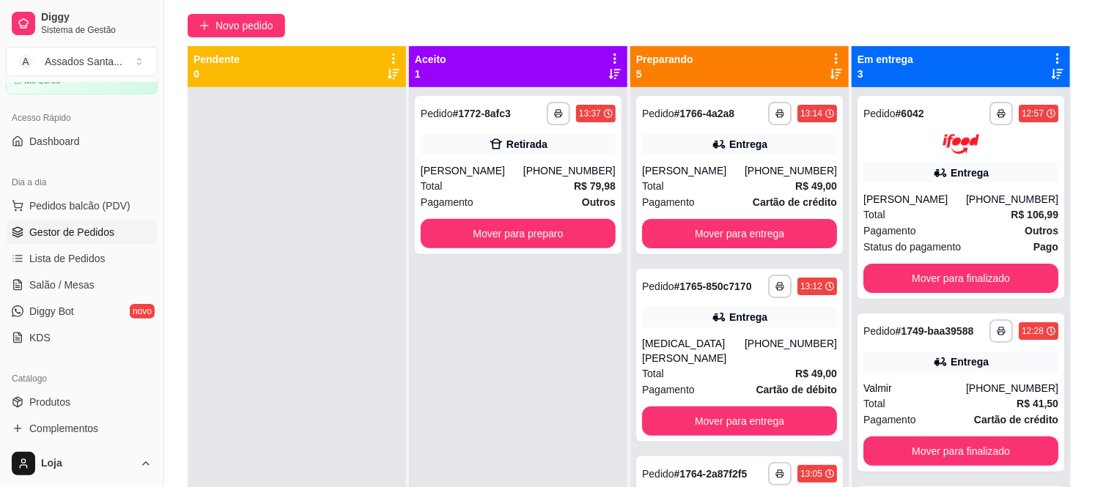
scroll to position [0, 0]
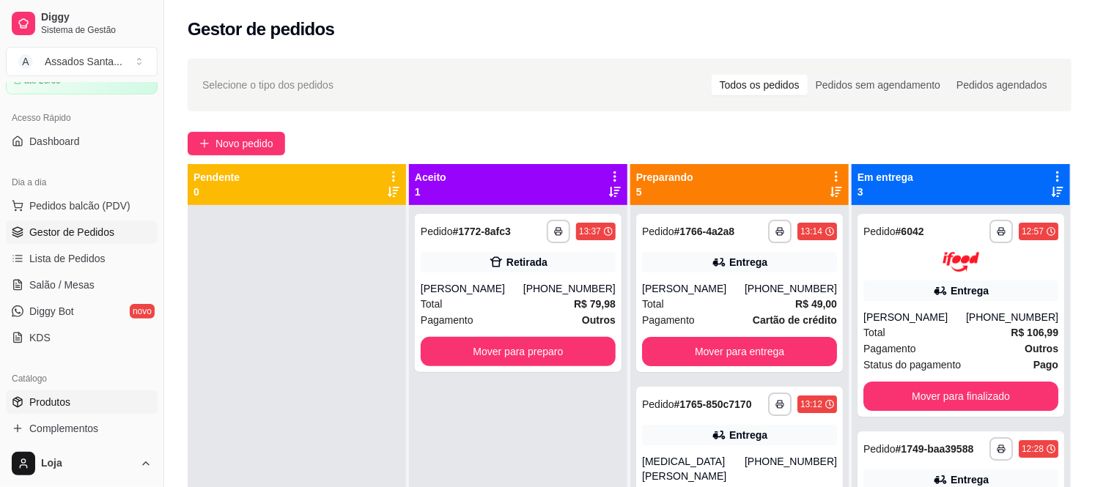
click at [144, 394] on link "Produtos" at bounding box center [82, 402] width 152 height 23
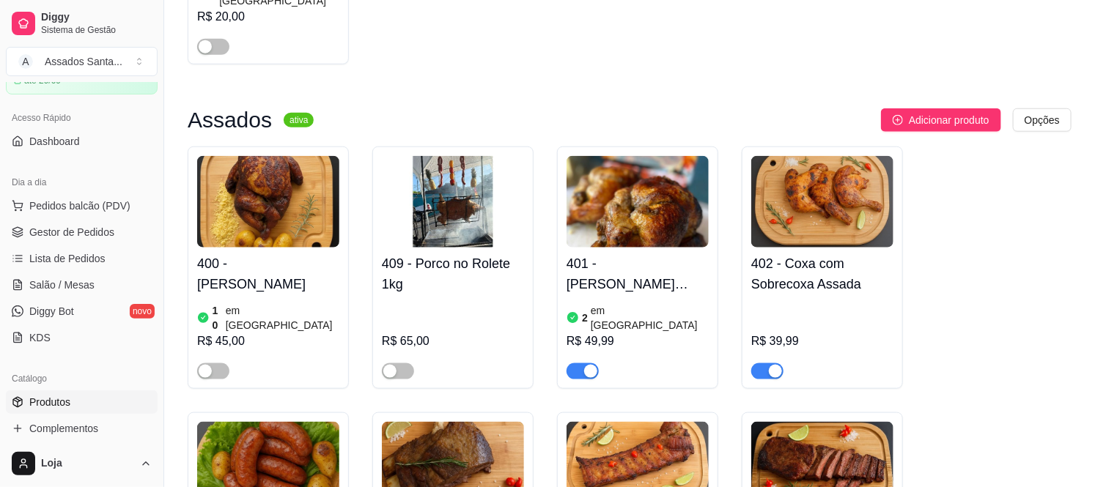
scroll to position [896, 0]
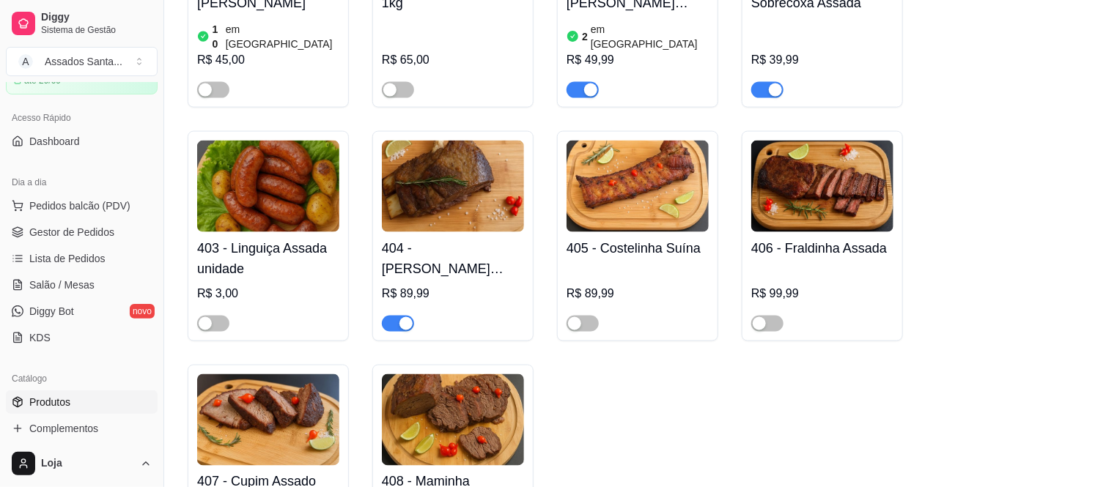
click at [586, 84] on div "button" at bounding box center [590, 90] width 13 height 13
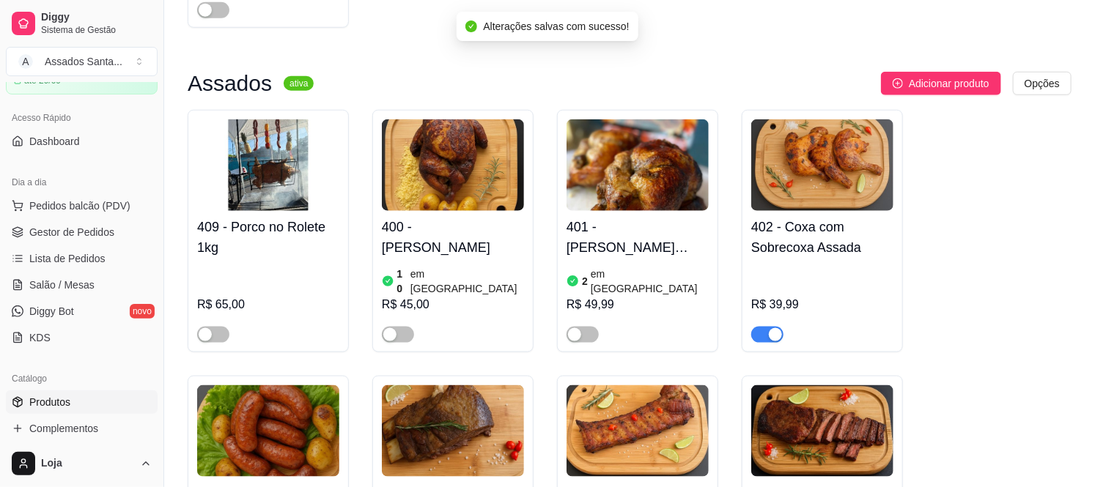
click at [767, 327] on span "button" at bounding box center [767, 335] width 32 height 16
click at [583, 327] on span "button" at bounding box center [583, 335] width 32 height 16
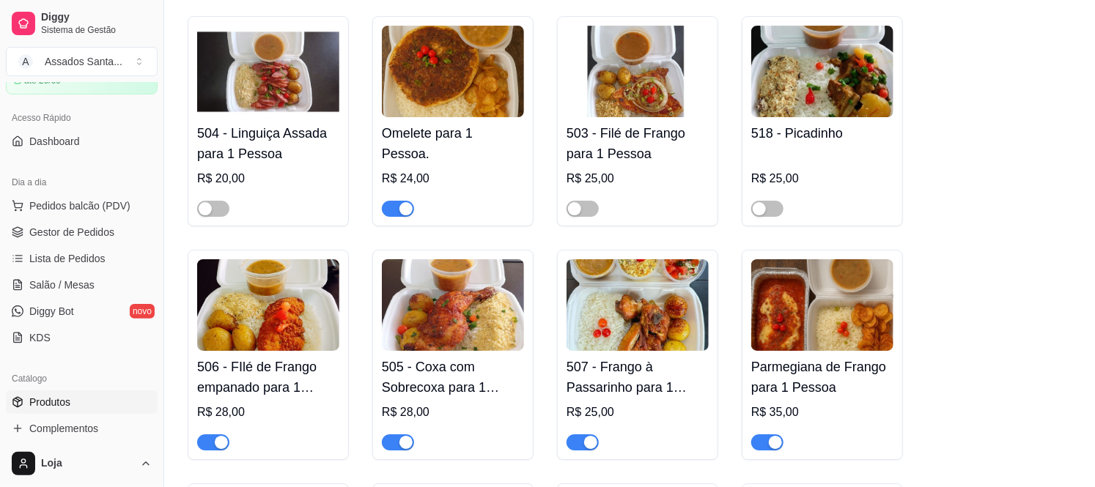
scroll to position [2280, 0]
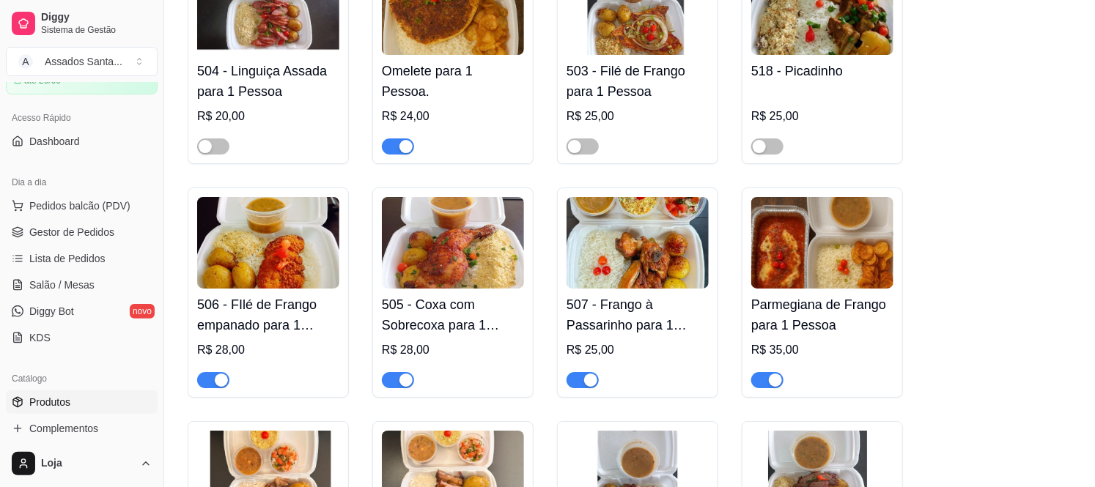
click at [387, 372] on span "button" at bounding box center [398, 380] width 32 height 16
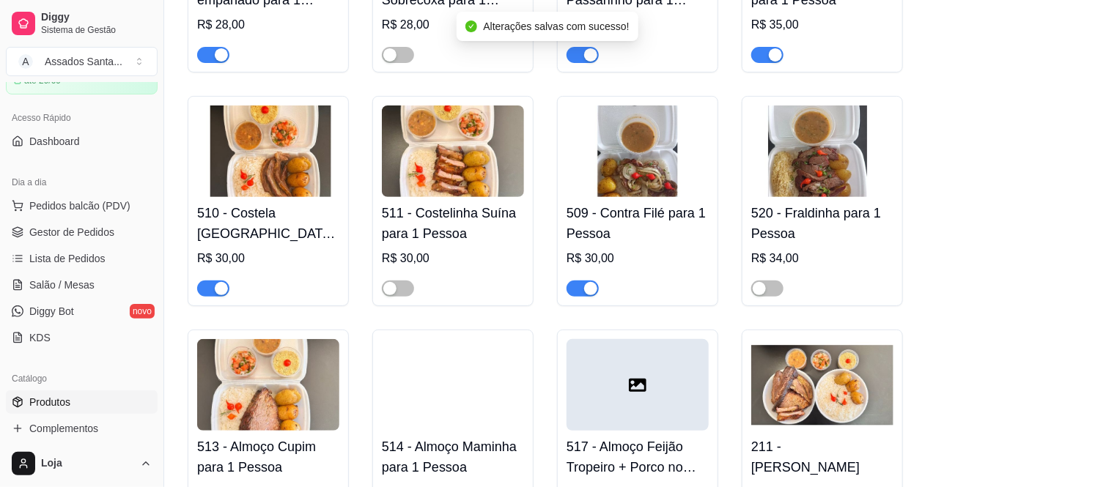
scroll to position [2687, 0]
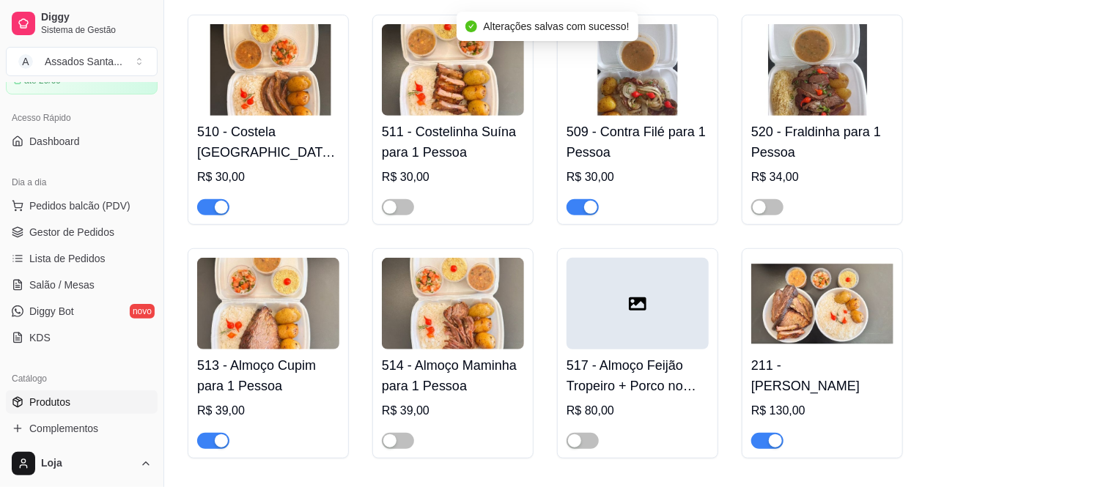
click at [216, 435] on div "button" at bounding box center [221, 441] width 13 height 13
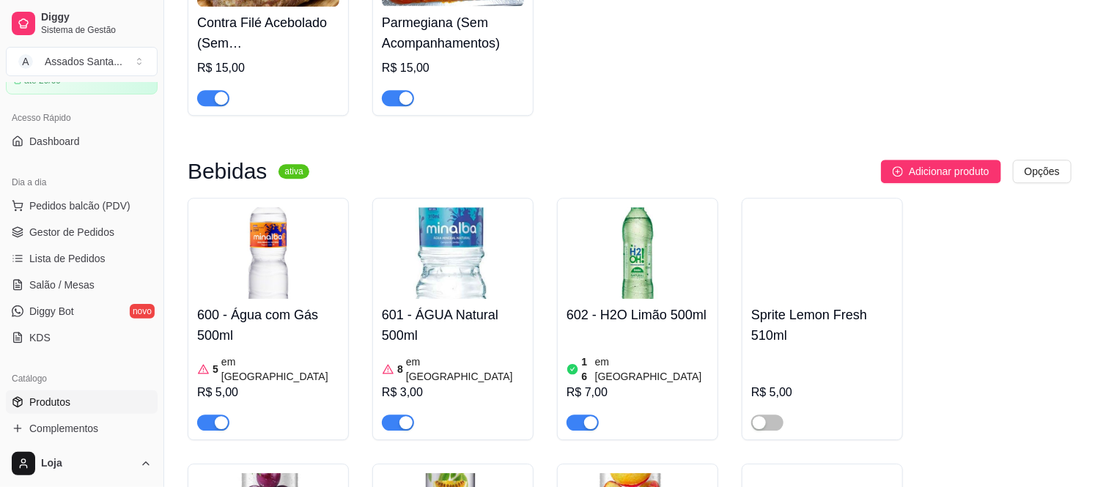
scroll to position [6677, 0]
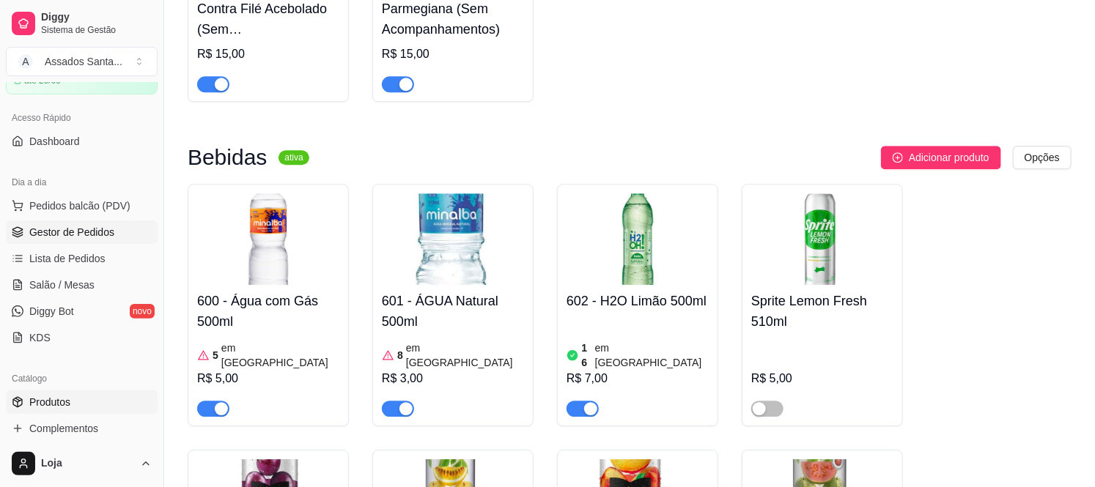
click at [90, 237] on span "Gestor de Pedidos" at bounding box center [71, 232] width 85 height 15
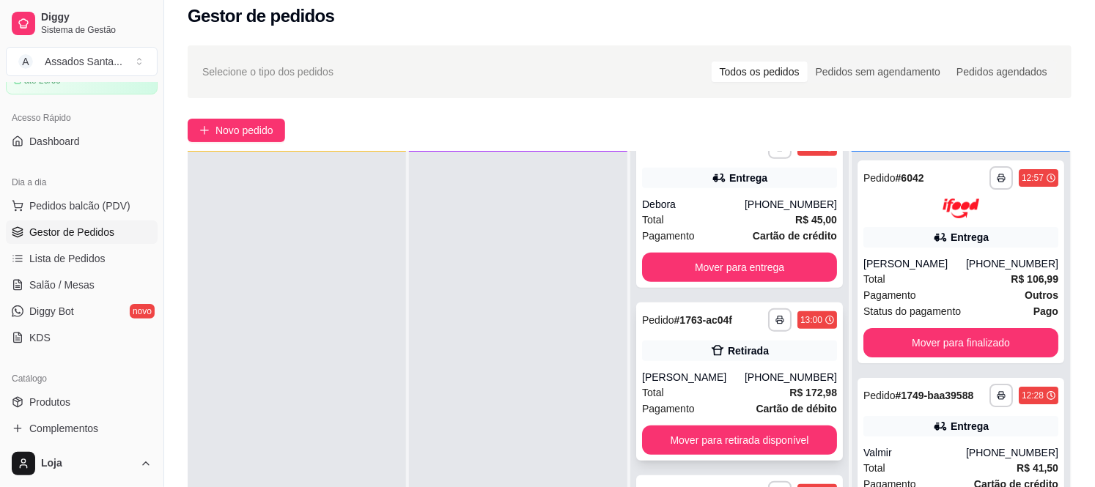
scroll to position [224, 0]
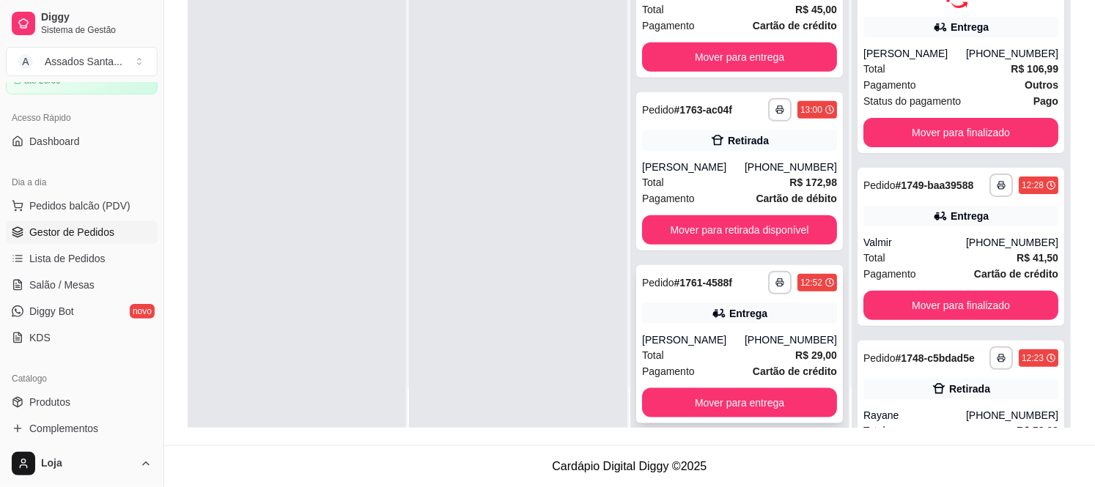
click at [748, 333] on div "[PHONE_NUMBER]" at bounding box center [791, 340] width 92 height 15
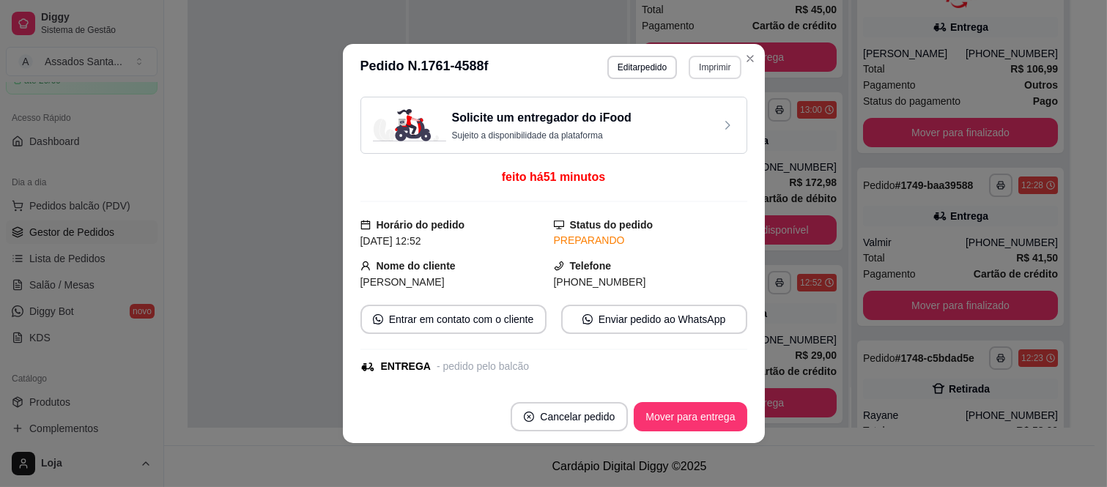
click at [712, 61] on button "Imprimir" at bounding box center [715, 67] width 52 height 23
click at [706, 122] on button "IMPRESSORA caixa" at bounding box center [684, 119] width 106 height 23
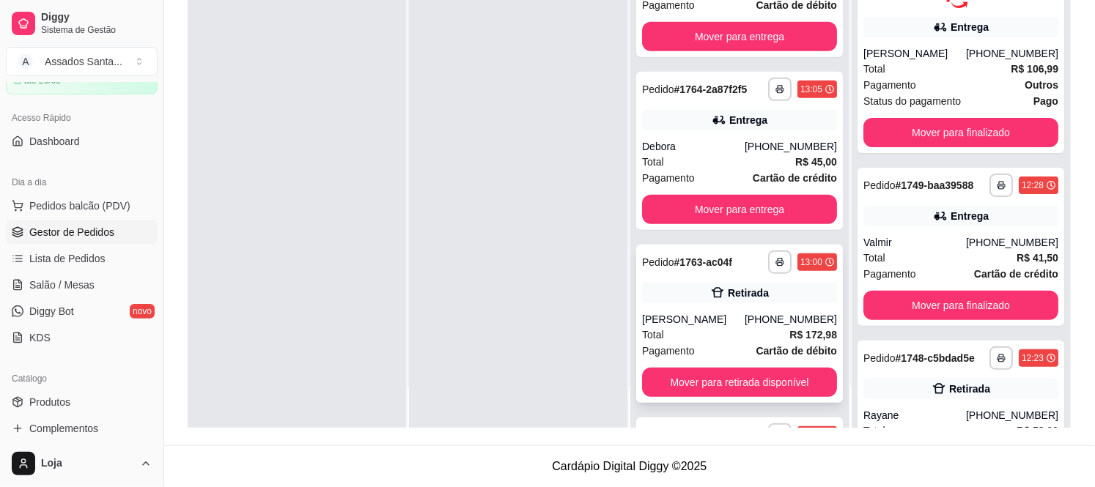
scroll to position [401, 0]
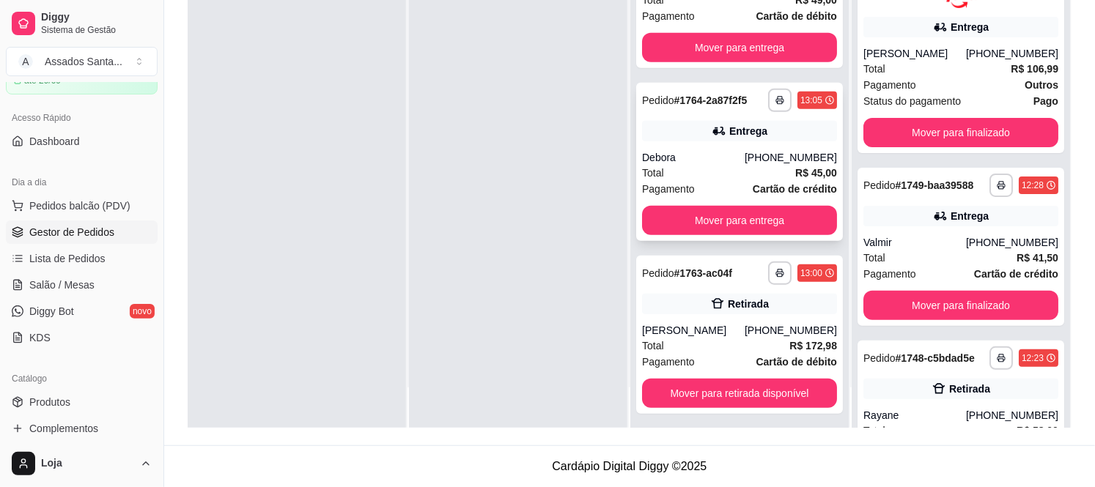
click at [748, 128] on div "**********" at bounding box center [739, 162] width 207 height 158
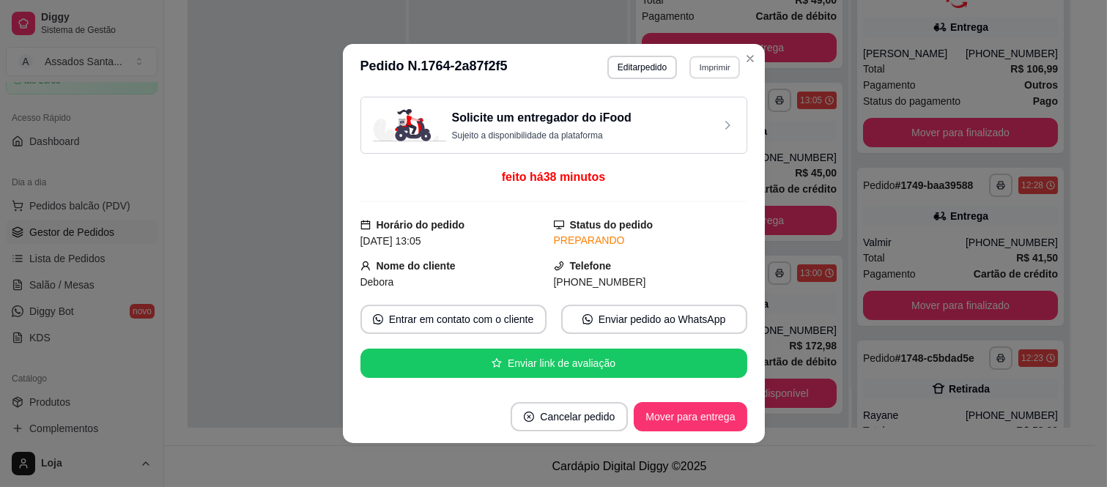
click at [704, 68] on button "Imprimir" at bounding box center [715, 67] width 51 height 23
click at [694, 111] on button "IMPRESSORA caixa" at bounding box center [684, 119] width 106 height 23
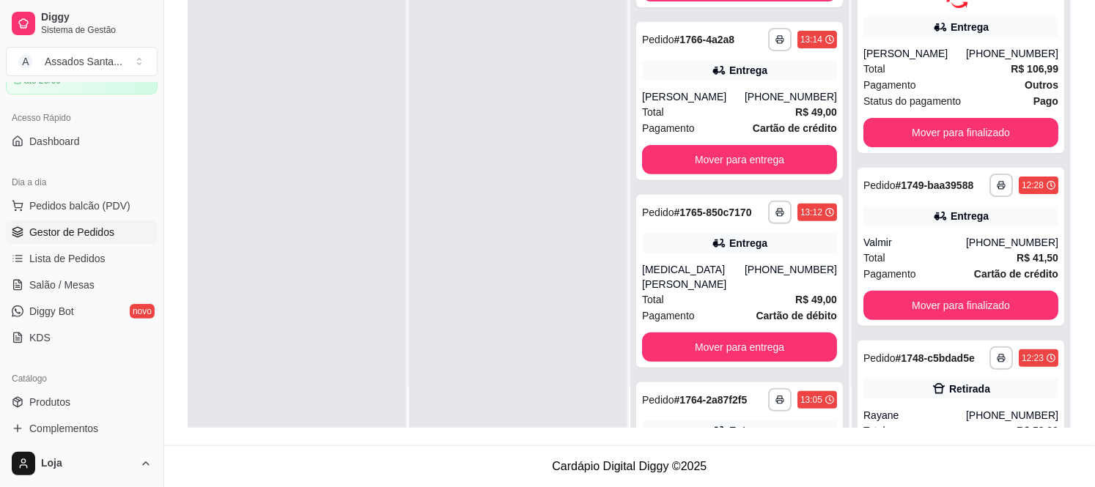
scroll to position [75, 0]
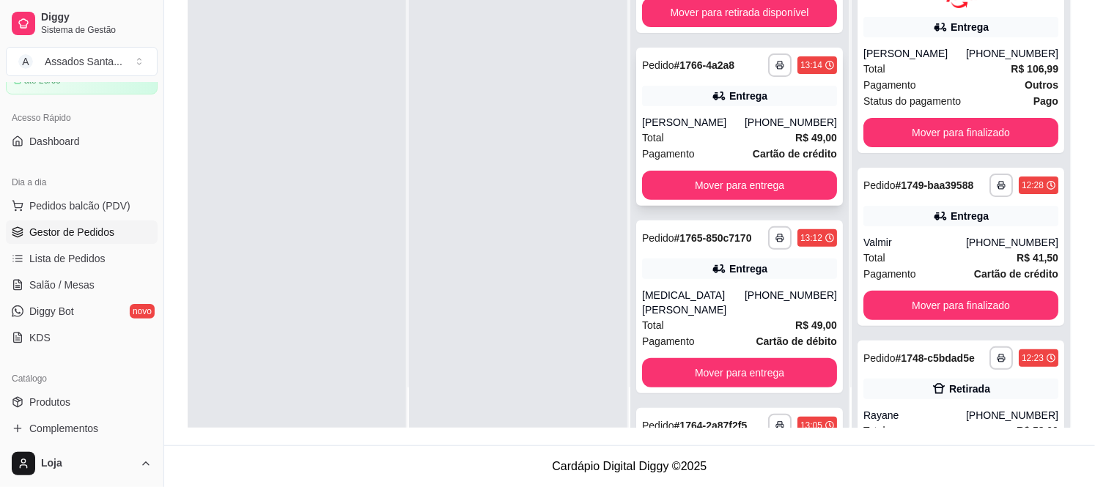
click at [657, 141] on div "Total R$ 49,00" at bounding box center [739, 138] width 195 height 16
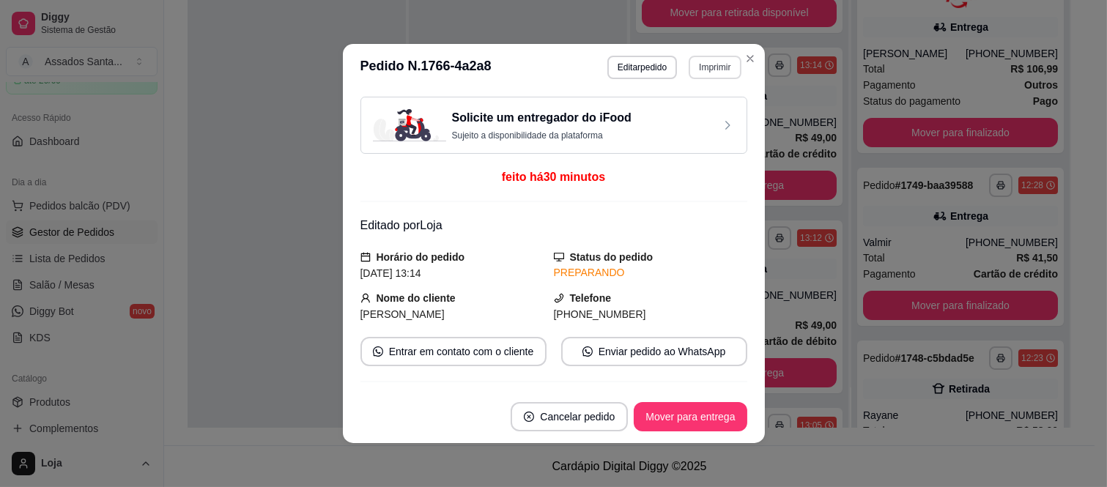
click at [700, 64] on button "Imprimir" at bounding box center [715, 67] width 52 height 23
click at [693, 118] on button "IMPRESSORA caixa" at bounding box center [683, 119] width 106 height 23
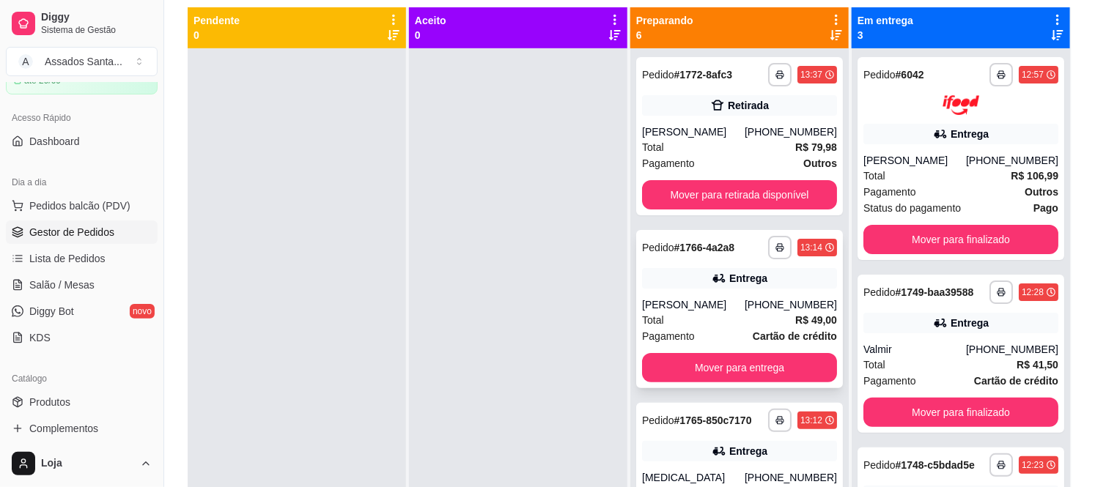
scroll to position [224, 0]
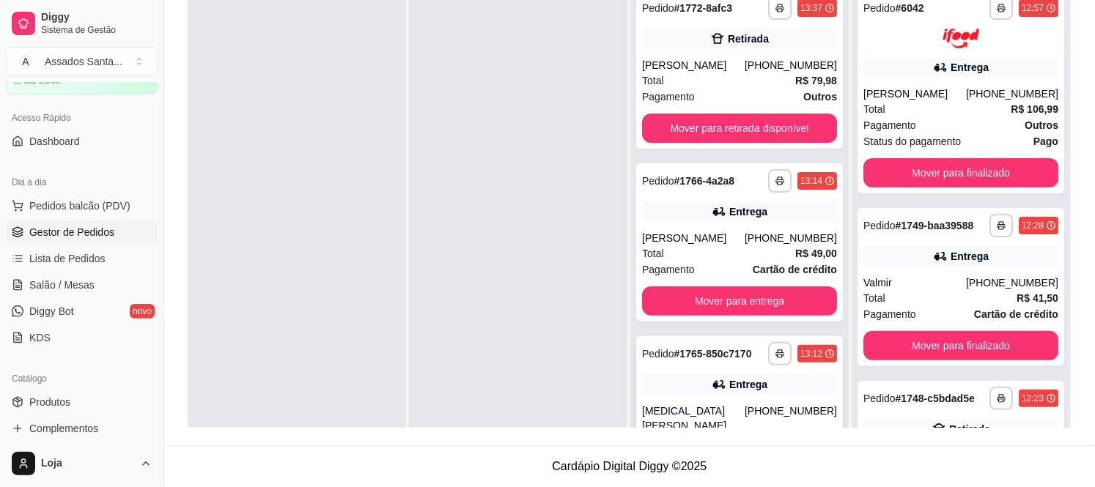
click at [663, 372] on div "**********" at bounding box center [739, 422] width 207 height 173
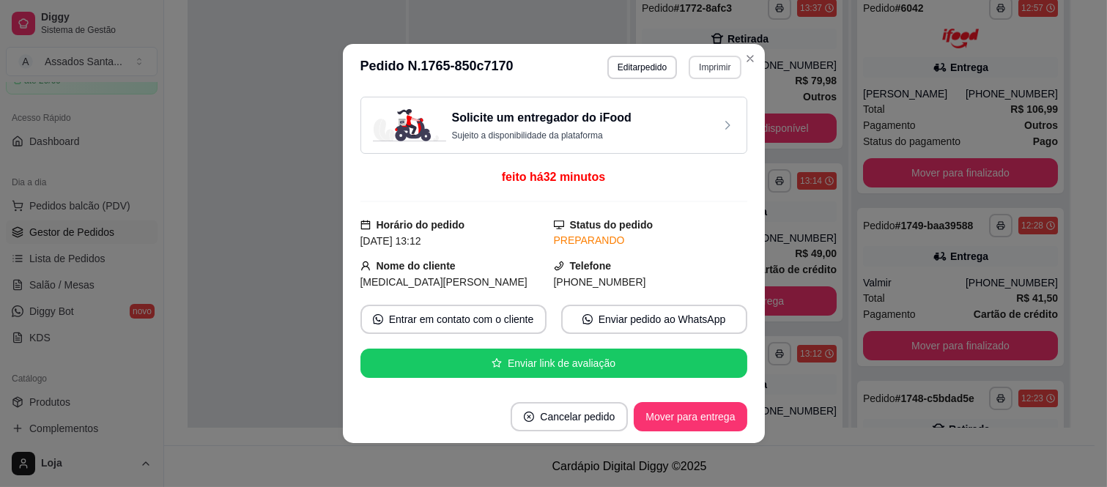
click at [709, 62] on button "Imprimir" at bounding box center [715, 67] width 52 height 23
click at [699, 122] on button "IMPRESSORA caixa" at bounding box center [683, 119] width 106 height 23
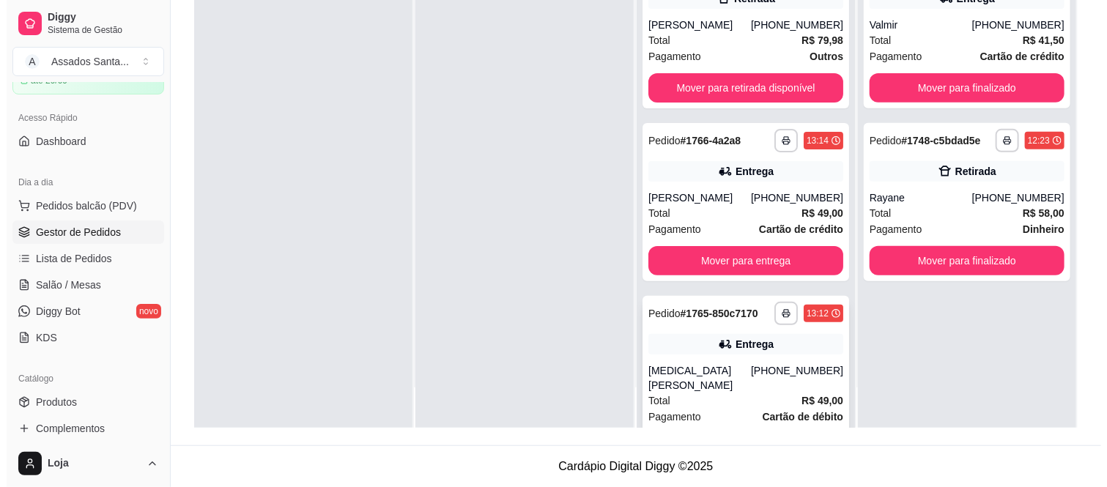
scroll to position [0, 0]
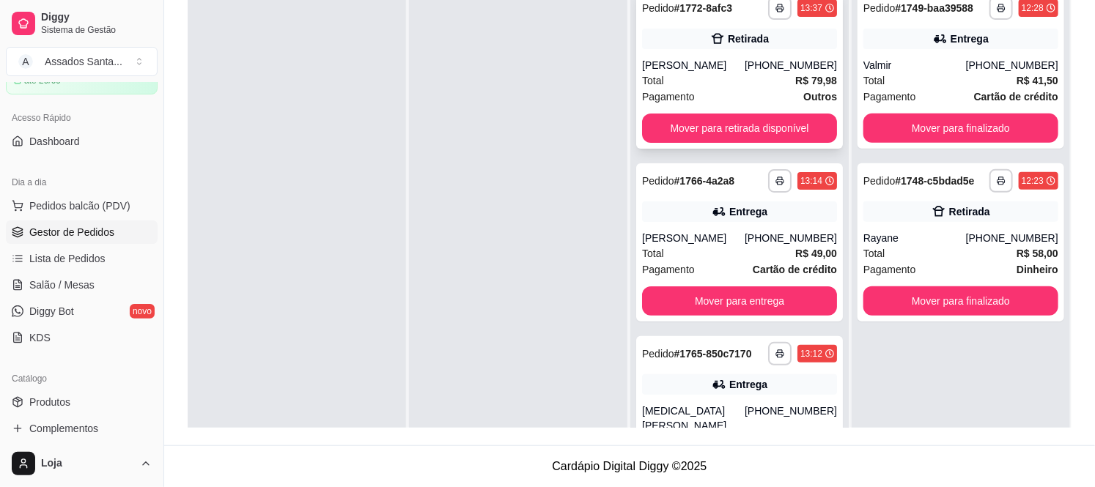
click at [724, 82] on div "Total R$ 79,98" at bounding box center [739, 81] width 195 height 16
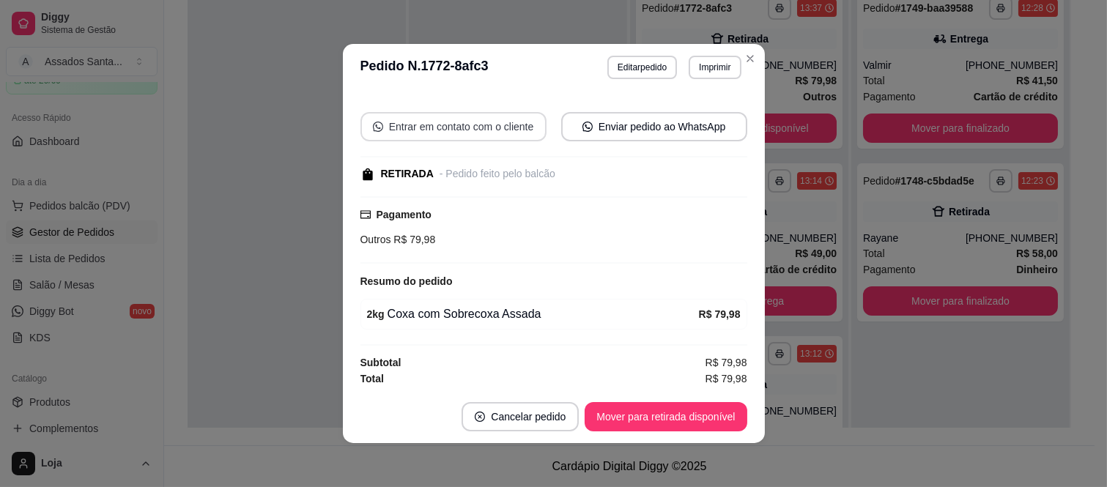
scroll to position [125, 0]
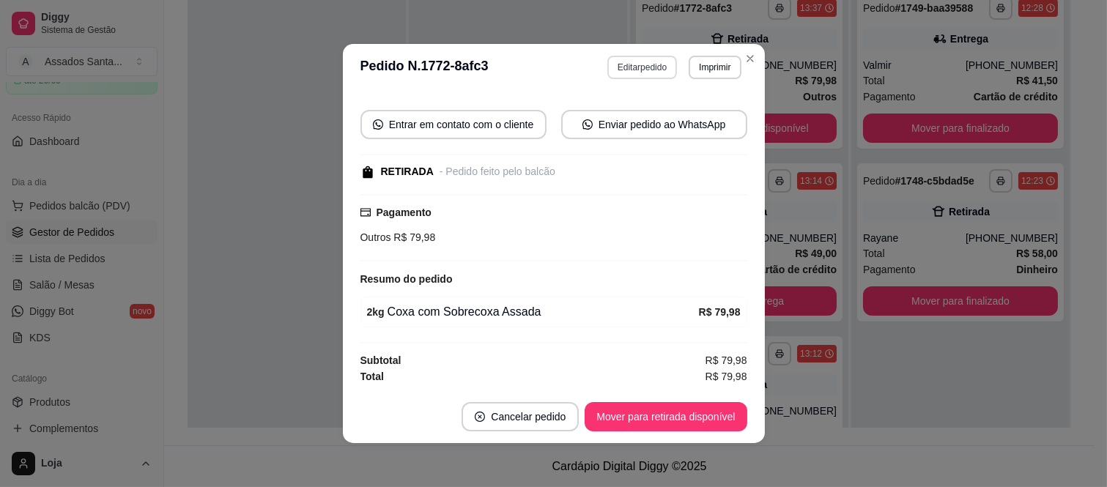
click at [635, 73] on button "Editar pedido" at bounding box center [643, 67] width 70 height 23
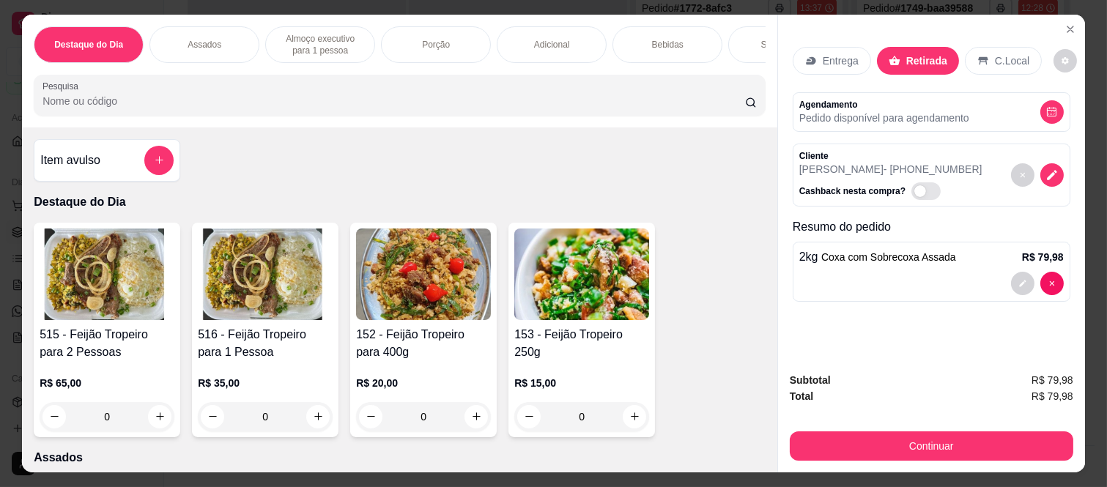
click at [938, 272] on div at bounding box center [932, 283] width 265 height 23
click at [1011, 274] on button "decrease-product-quantity" at bounding box center [1022, 283] width 23 height 23
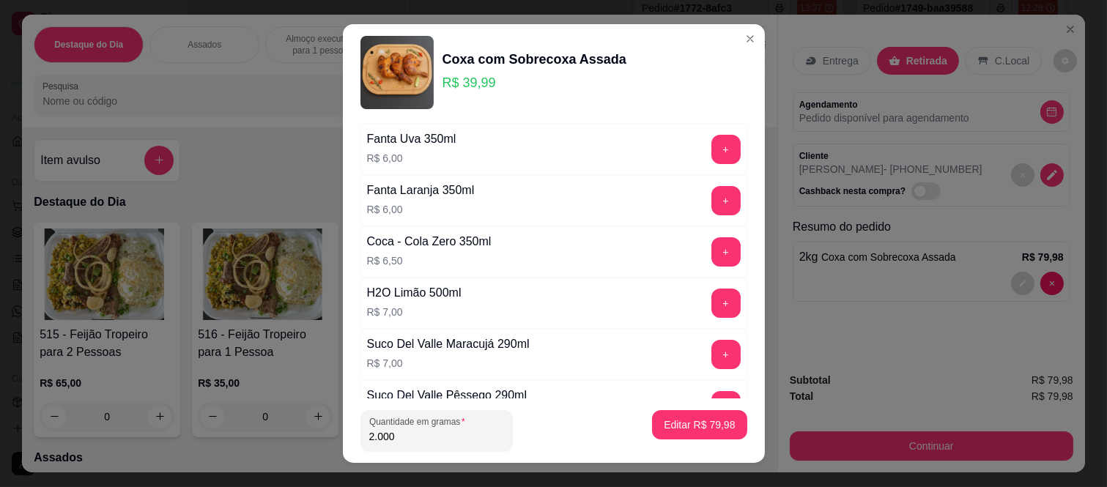
scroll to position [407, 0]
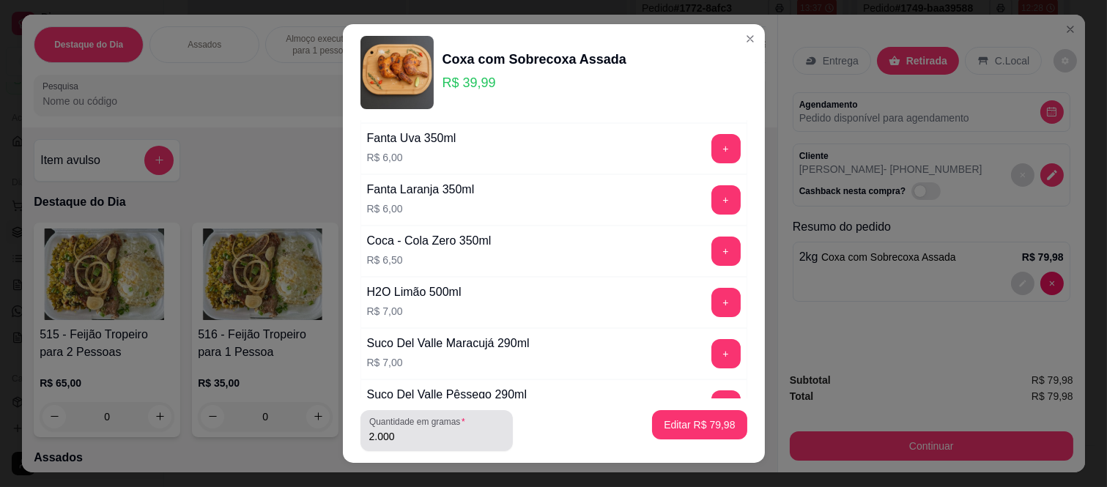
click at [398, 442] on input "2.000" at bounding box center [436, 436] width 135 height 15
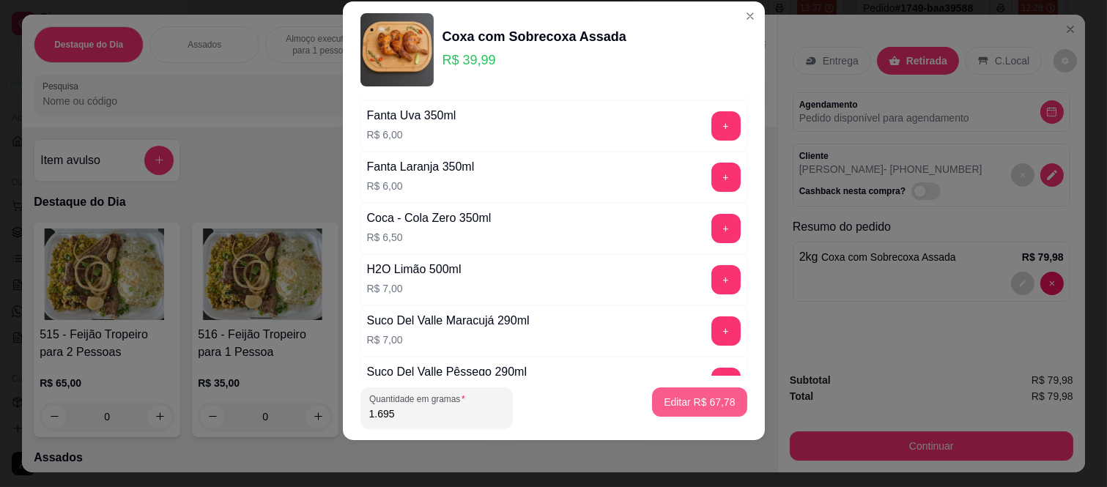
type input "1.695"
click at [675, 397] on p "Editar R$ 67,78" at bounding box center [699, 402] width 69 height 14
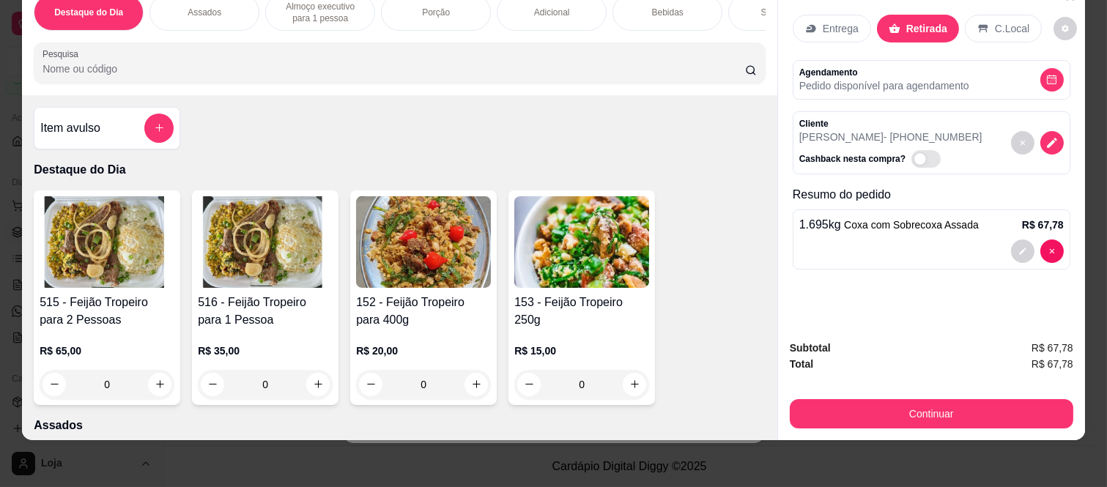
scroll to position [38, 0]
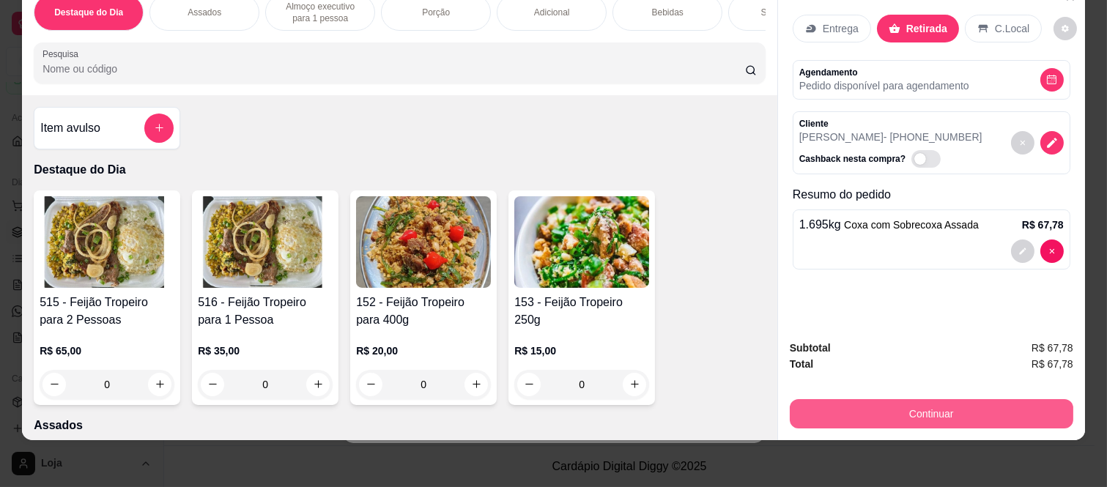
click at [885, 407] on button "Continuar" at bounding box center [932, 413] width 284 height 29
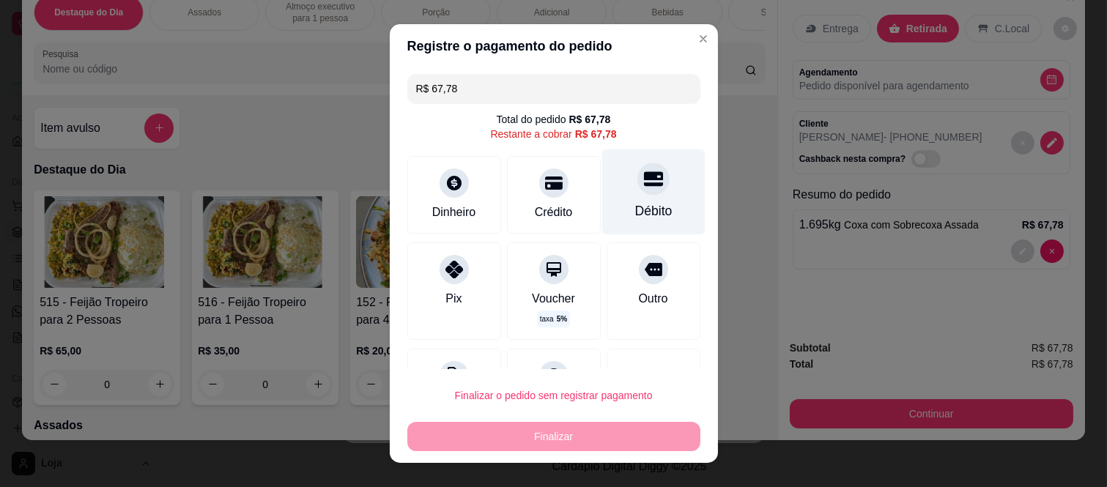
click at [638, 169] on div at bounding box center [654, 179] width 32 height 32
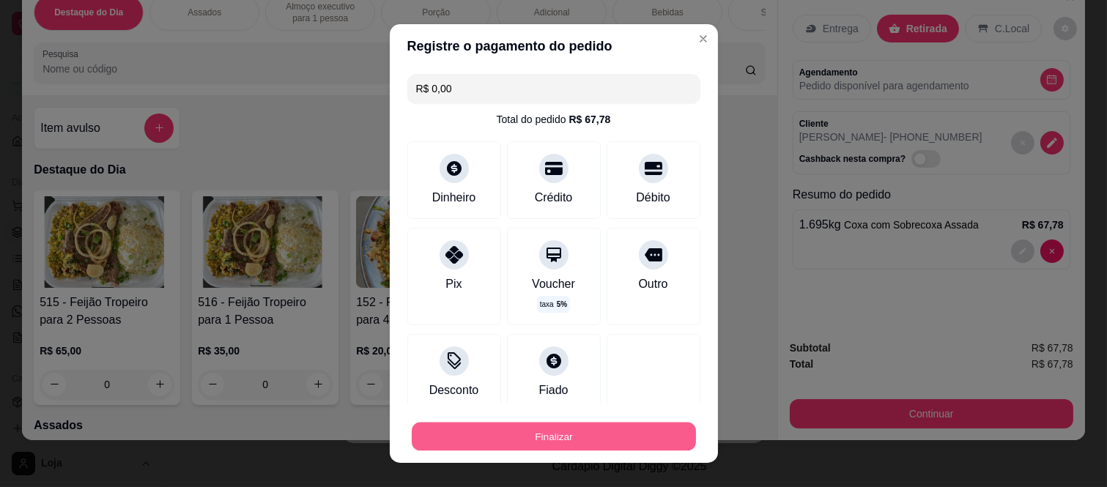
click at [580, 434] on button "Finalizar" at bounding box center [554, 436] width 284 height 29
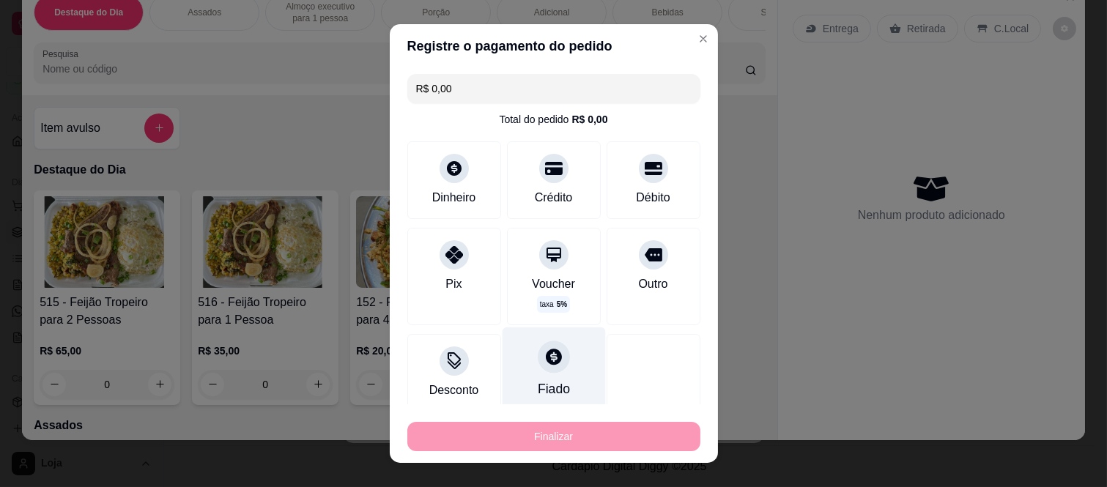
type input "-R$ 67,78"
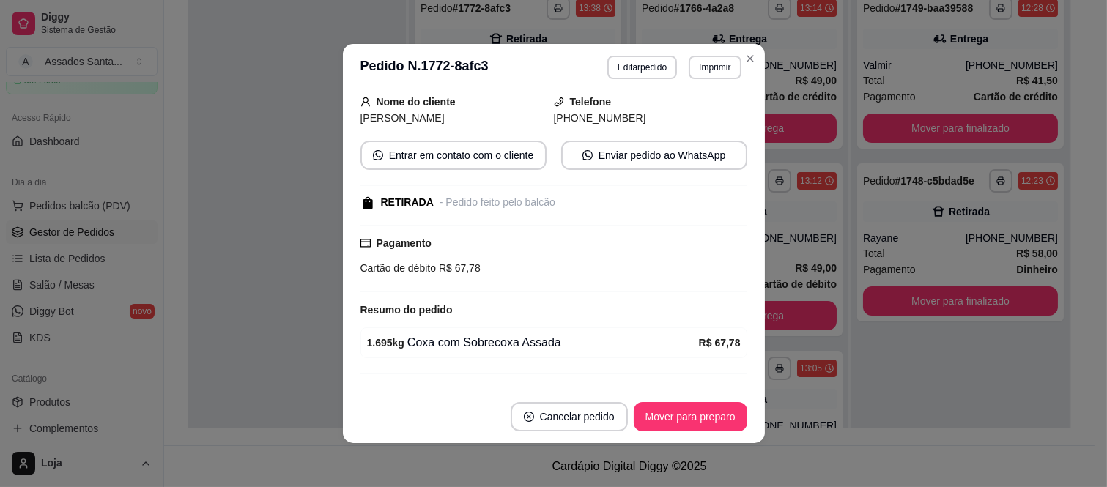
scroll to position [157, 0]
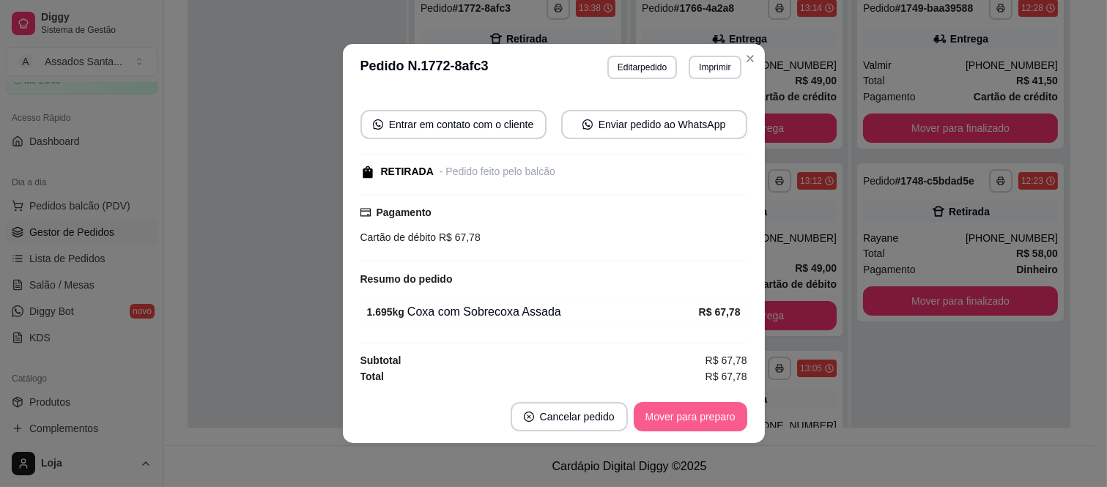
click at [683, 411] on button "Mover para preparo" at bounding box center [691, 416] width 114 height 29
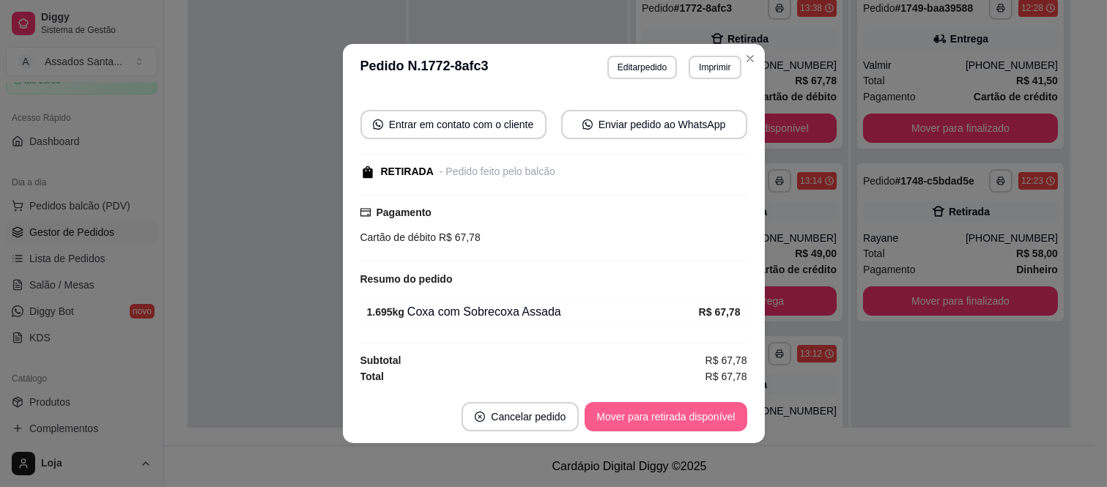
click at [680, 414] on button "Mover para retirada disponível" at bounding box center [666, 416] width 162 height 29
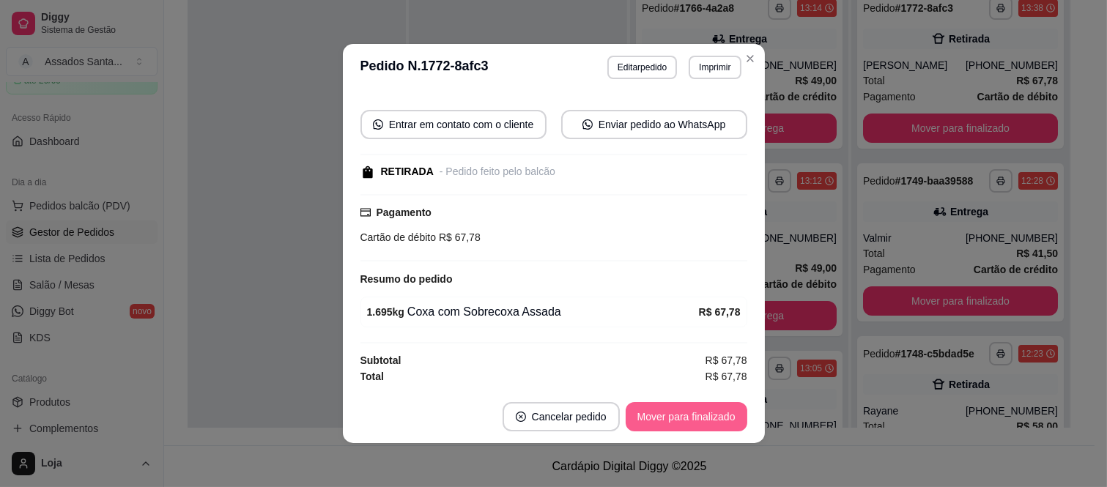
click at [680, 414] on button "Mover para finalizado" at bounding box center [687, 416] width 122 height 29
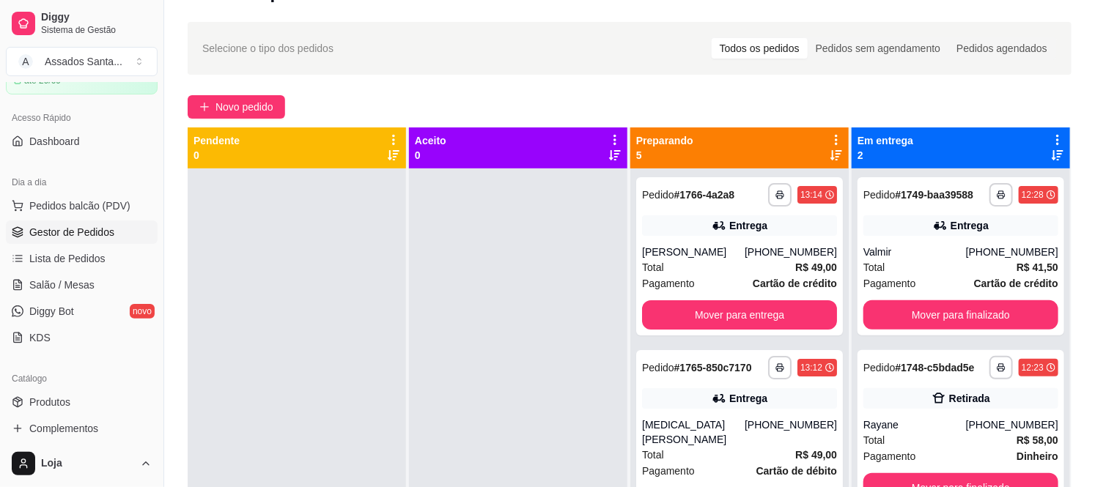
scroll to position [0, 0]
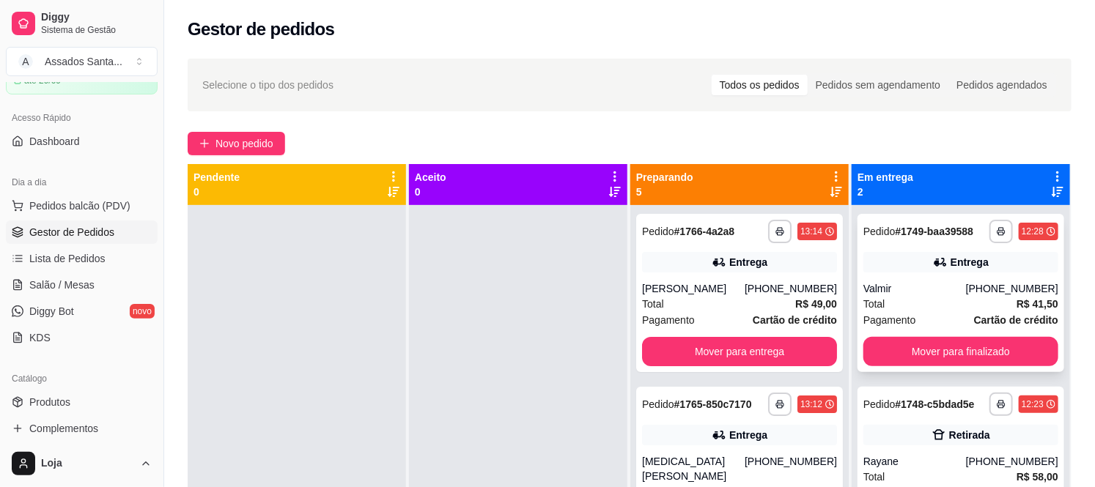
click at [890, 276] on div "**********" at bounding box center [960, 293] width 207 height 158
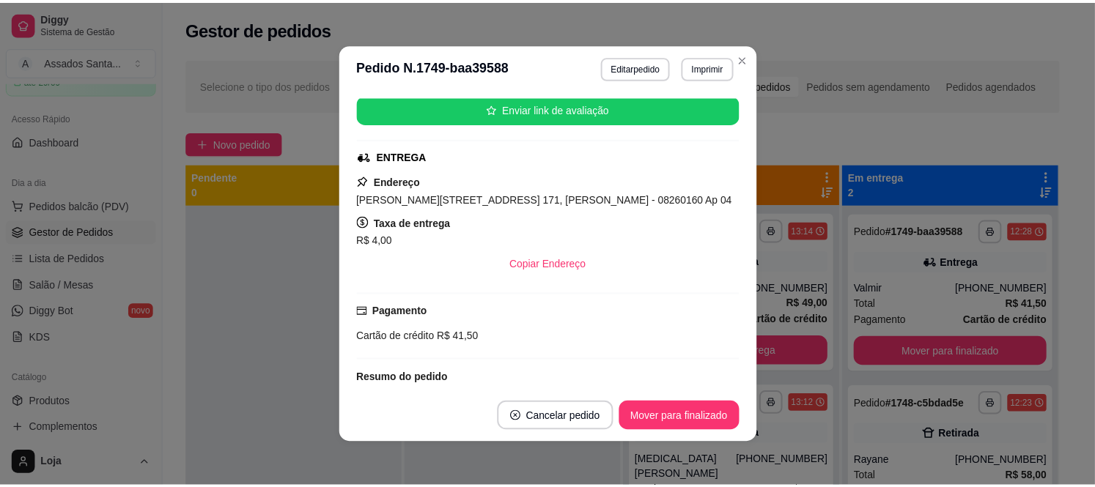
scroll to position [481, 0]
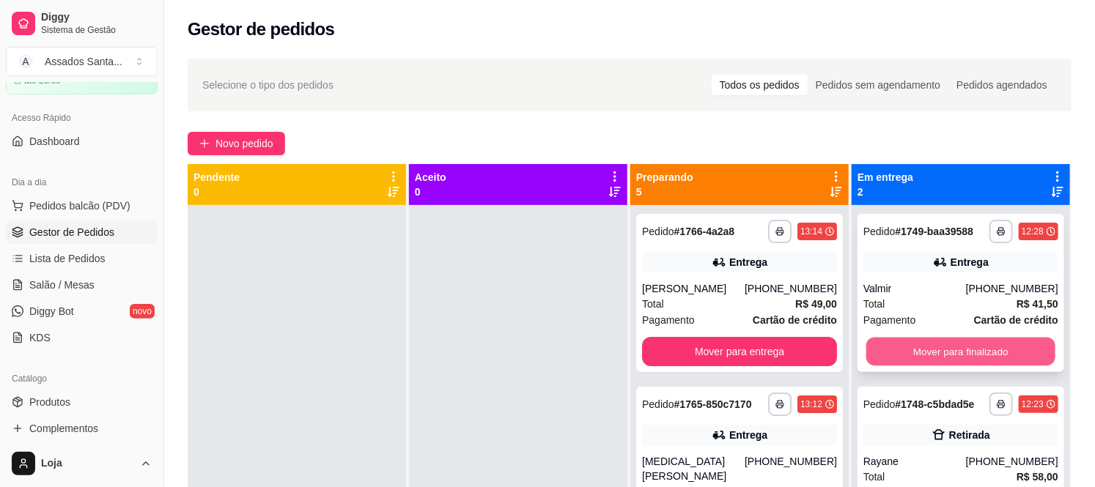
click at [928, 353] on button "Mover para finalizado" at bounding box center [960, 352] width 189 height 29
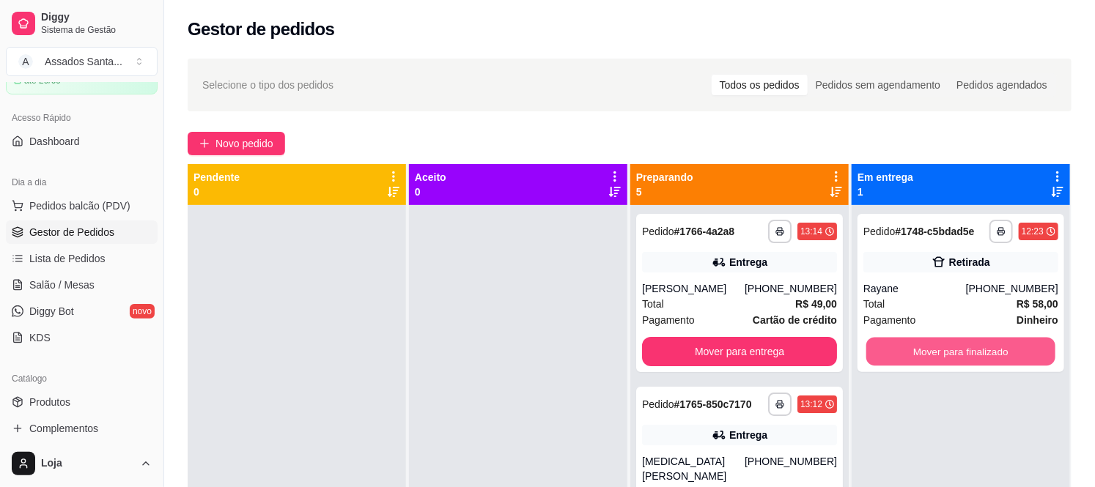
click at [928, 353] on button "Mover para finalizado" at bounding box center [960, 352] width 189 height 29
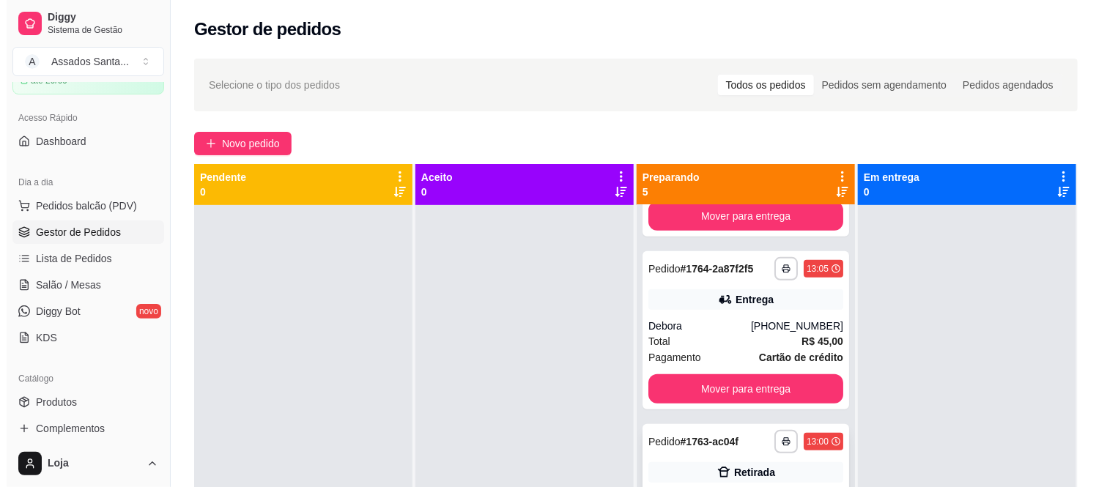
scroll to position [0, 0]
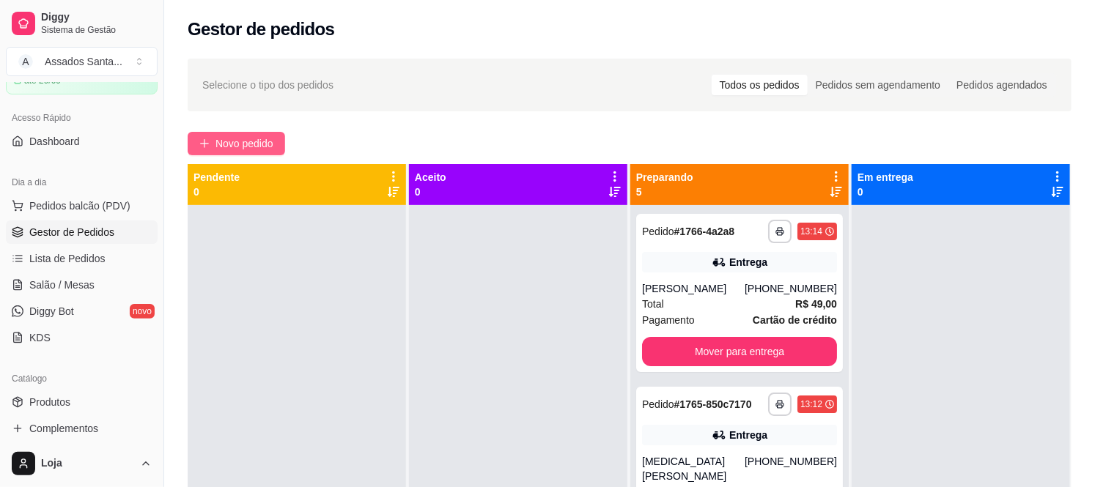
click at [201, 150] on button "Novo pedido" at bounding box center [236, 143] width 97 height 23
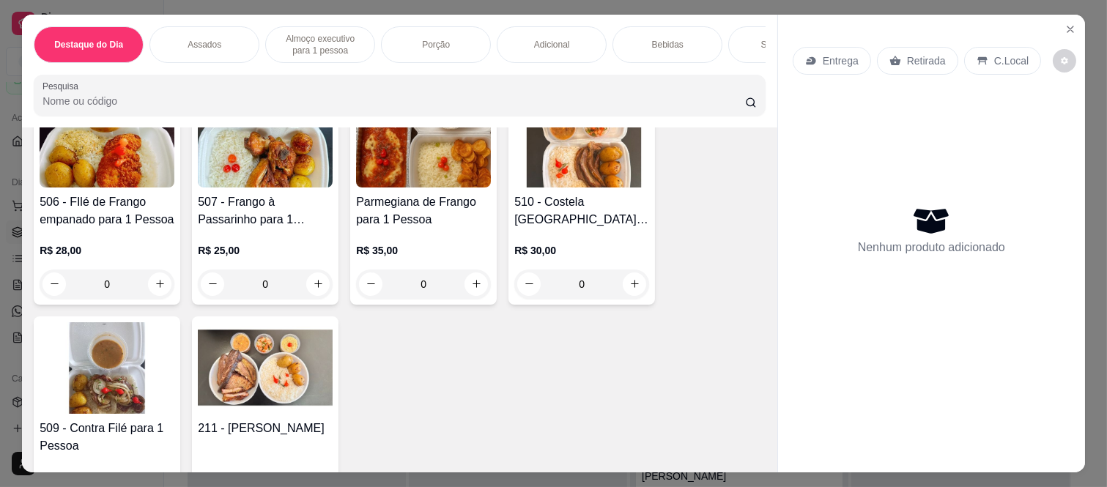
scroll to position [896, 0]
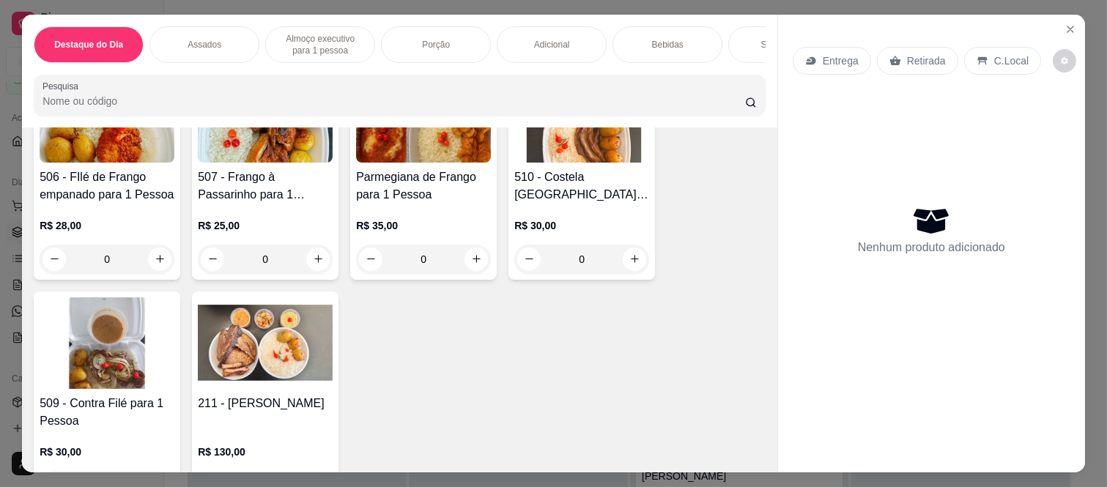
click at [624, 262] on div "0" at bounding box center [581, 259] width 135 height 29
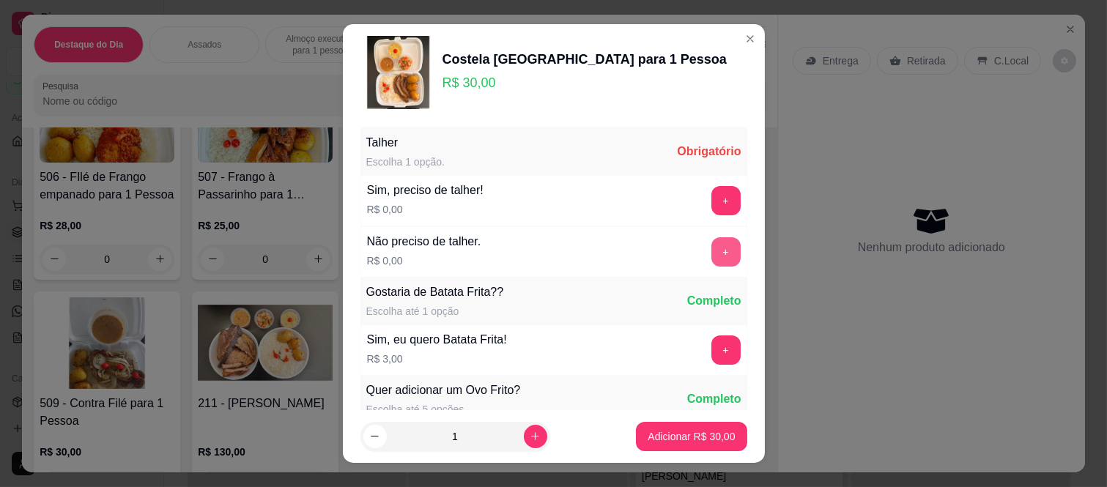
click at [712, 254] on button "+" at bounding box center [726, 251] width 29 height 29
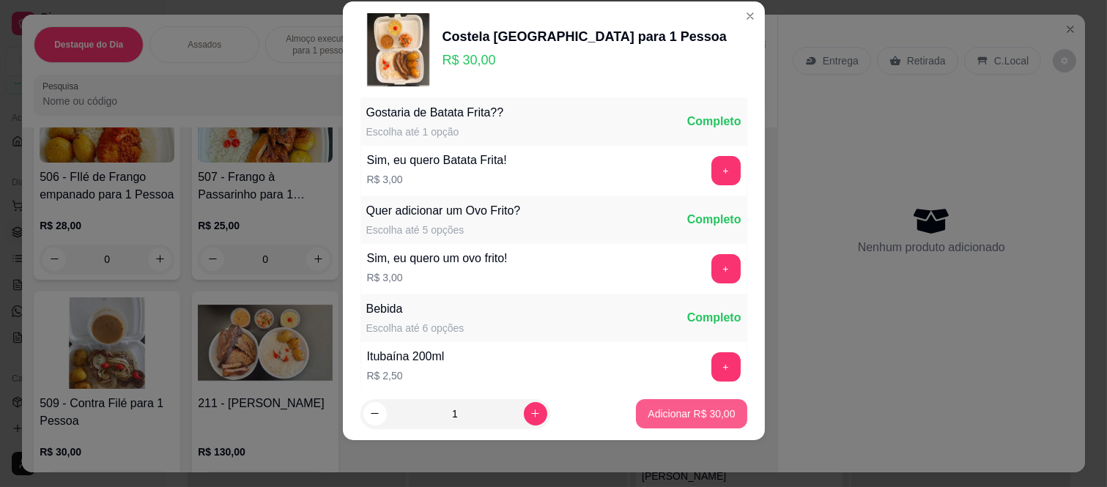
click at [648, 418] on p "Adicionar R$ 30,00" at bounding box center [691, 414] width 87 height 15
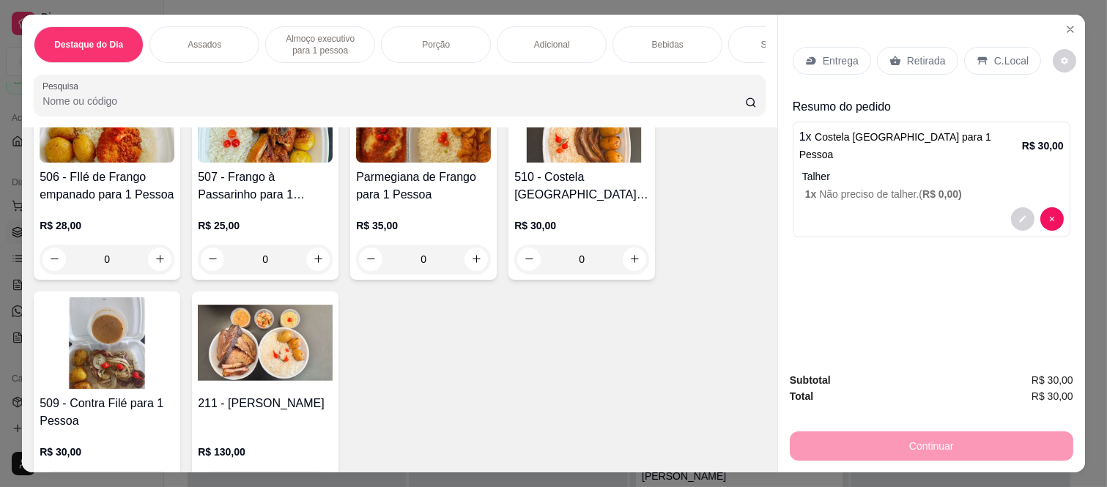
click at [796, 47] on div "Entrega" at bounding box center [832, 61] width 78 height 28
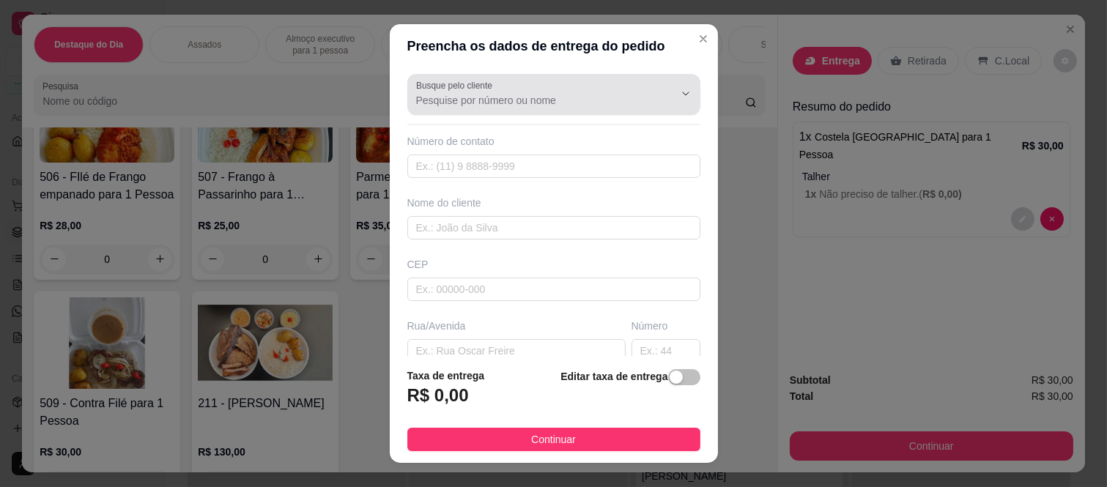
click at [556, 108] on div at bounding box center [554, 94] width 276 height 29
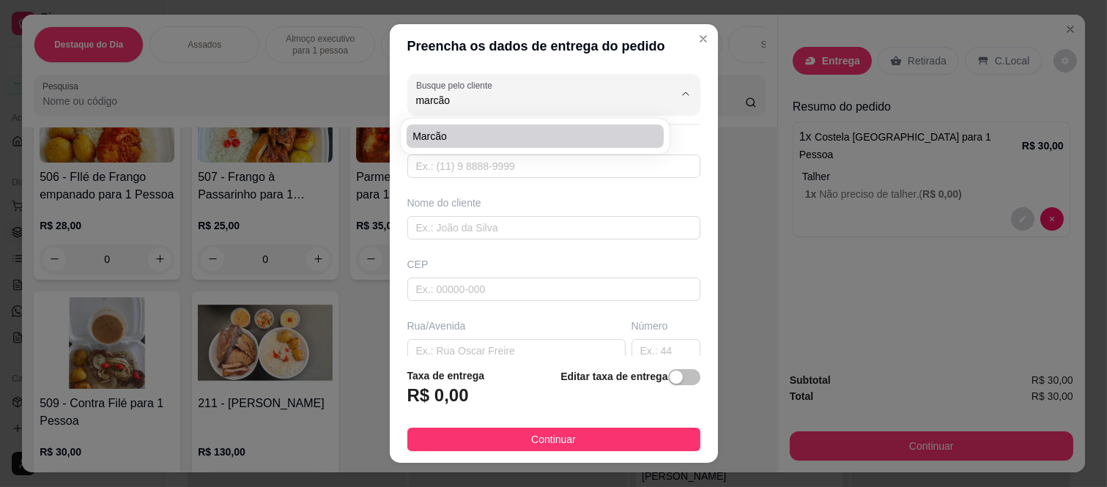
click at [509, 128] on li "Marcão" at bounding box center [535, 136] width 257 height 23
type input "Marcão"
type input "11943437369"
type input "Marcão"
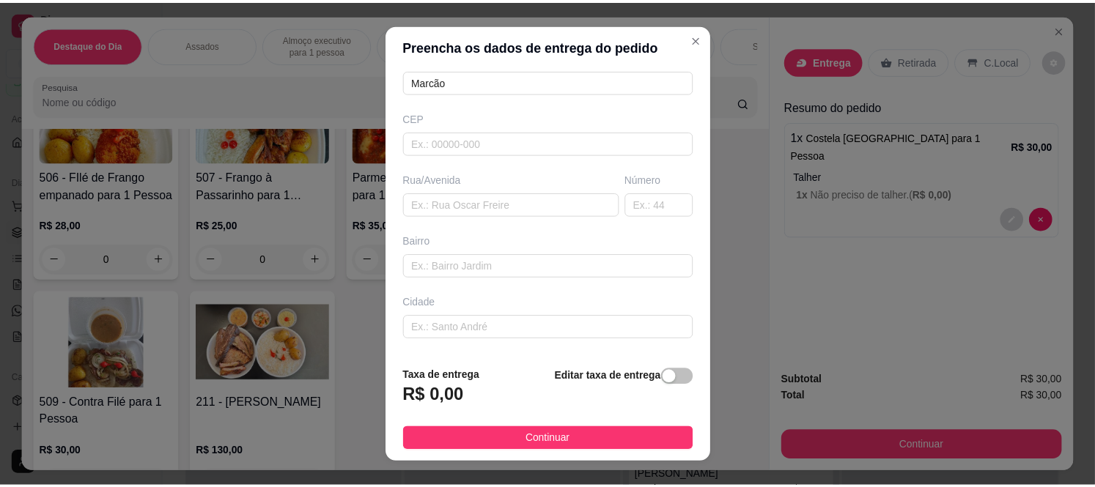
scroll to position [163, 0]
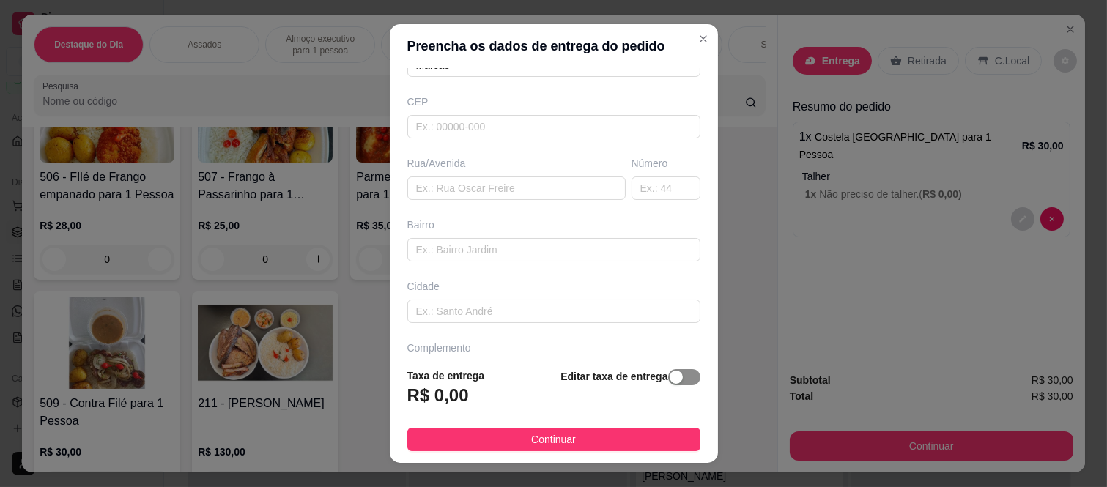
type input "Marcão"
click at [676, 384] on span "button" at bounding box center [684, 377] width 32 height 16
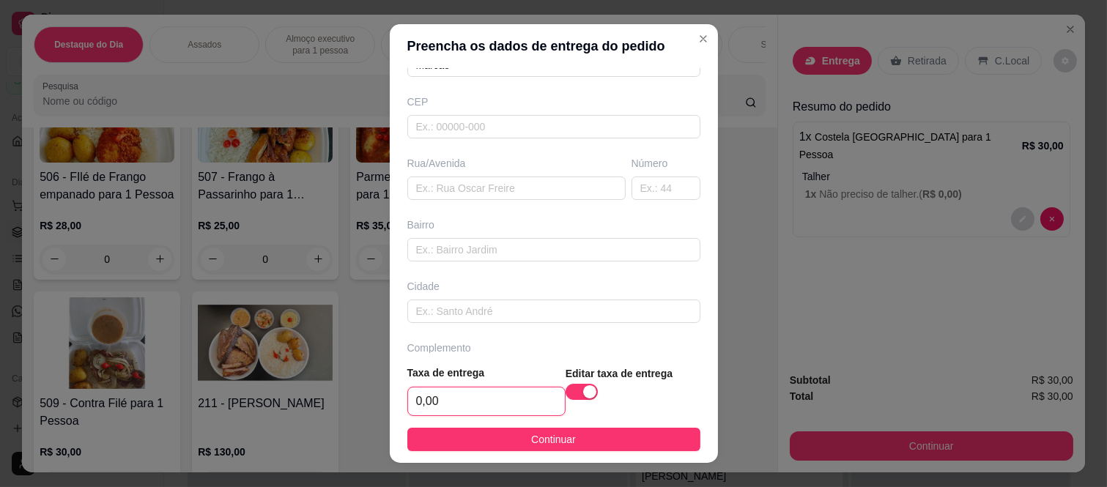
click at [457, 407] on input "0,00" at bounding box center [486, 402] width 157 height 28
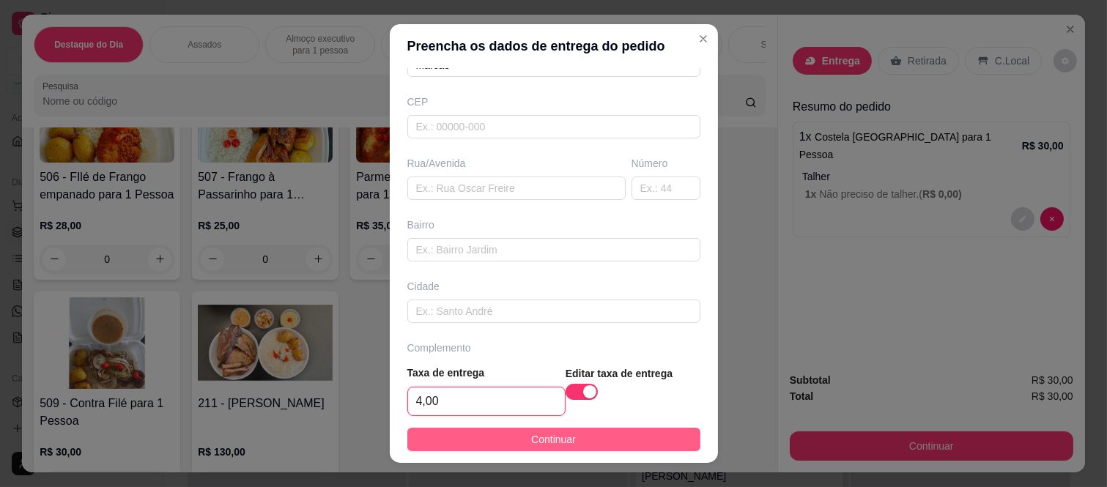
type input "4,00"
click at [421, 428] on button "Continuar" at bounding box center [553, 439] width 293 height 23
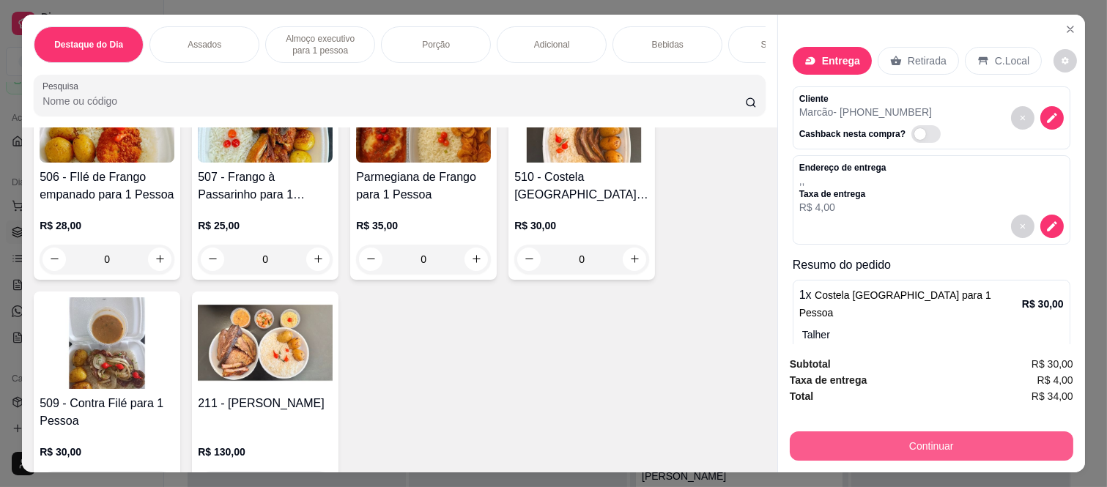
click at [913, 433] on button "Continuar" at bounding box center [932, 446] width 284 height 29
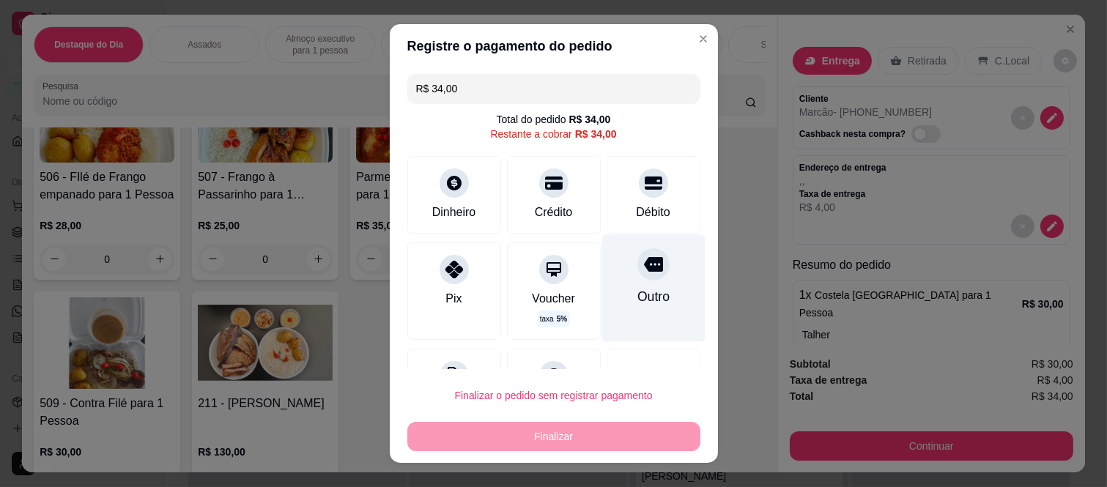
click at [621, 281] on div "Outro" at bounding box center [653, 288] width 103 height 107
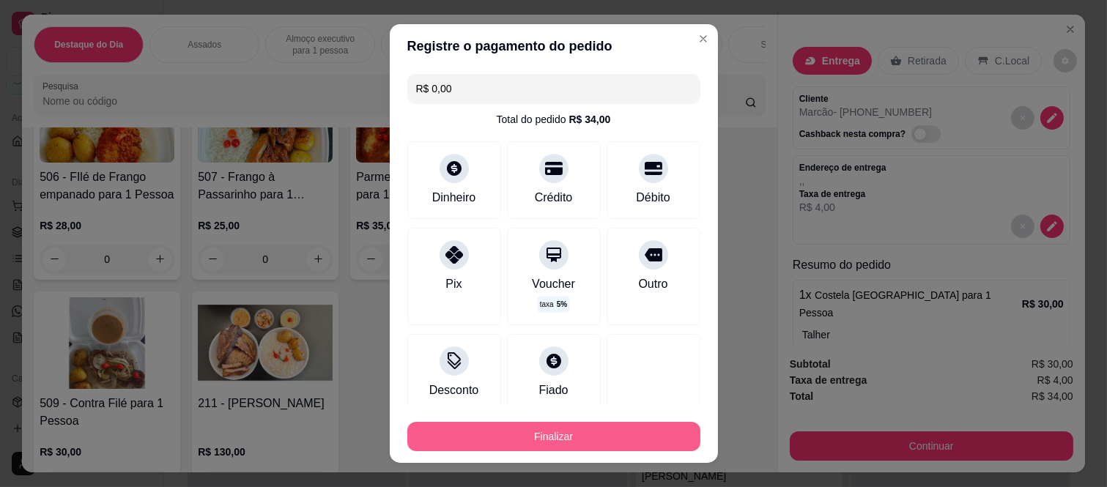
click at [584, 443] on button "Finalizar" at bounding box center [553, 436] width 293 height 29
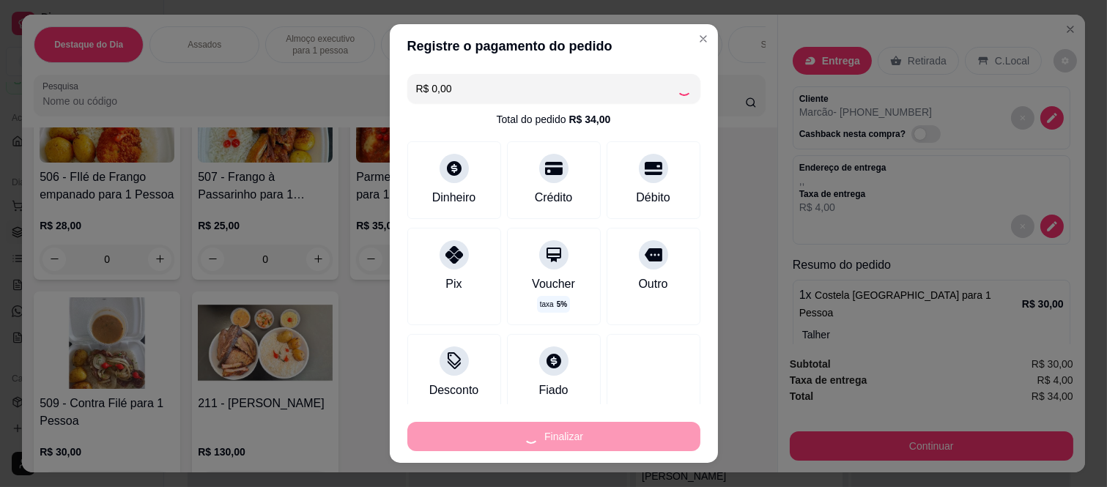
type input "-R$ 34,00"
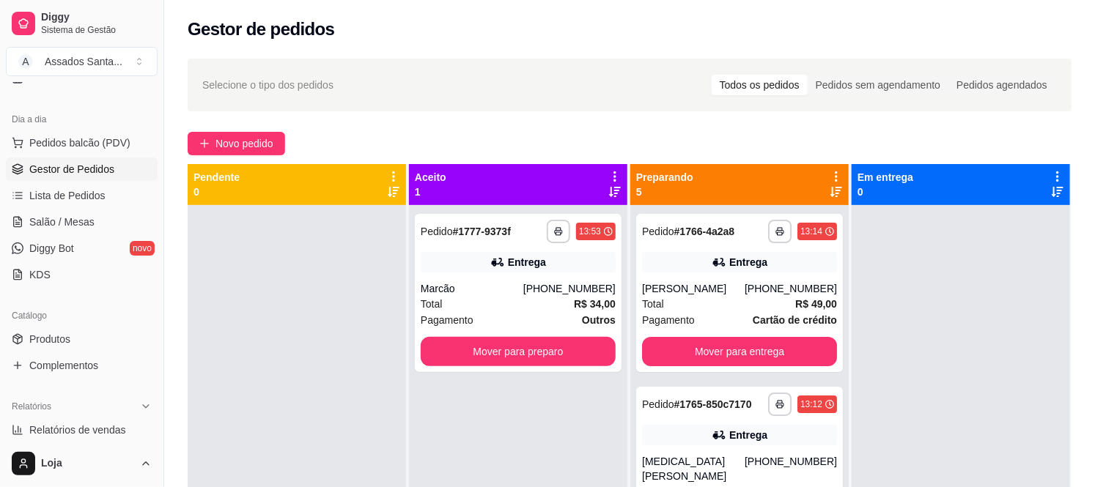
scroll to position [159, 0]
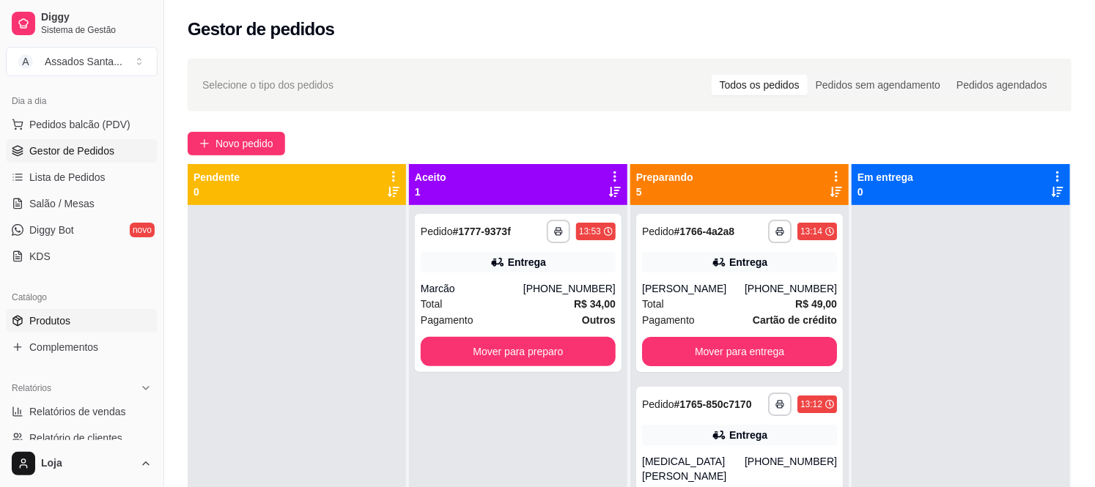
click at [62, 317] on span "Produtos" at bounding box center [49, 321] width 41 height 15
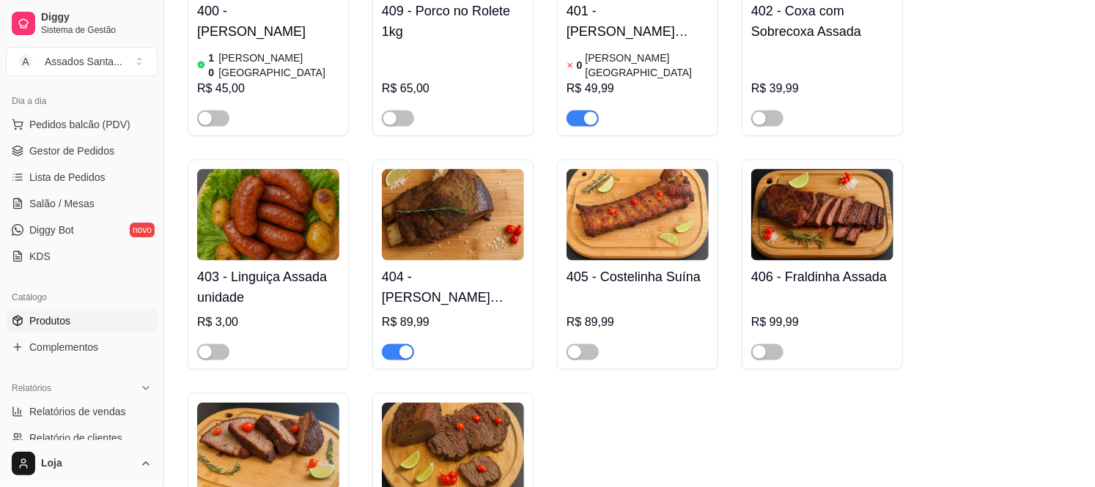
scroll to position [896, 0]
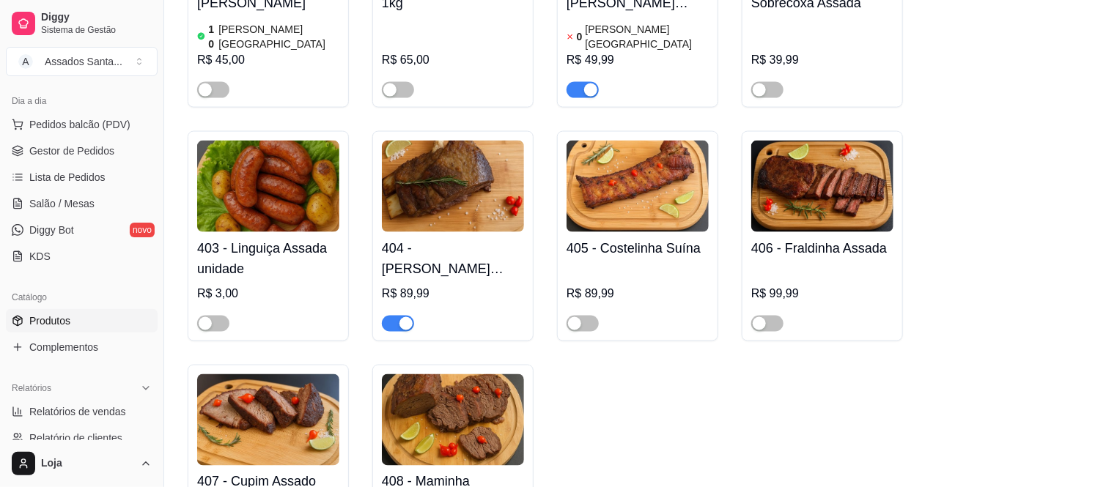
click at [404, 317] on div "button" at bounding box center [405, 323] width 13 height 13
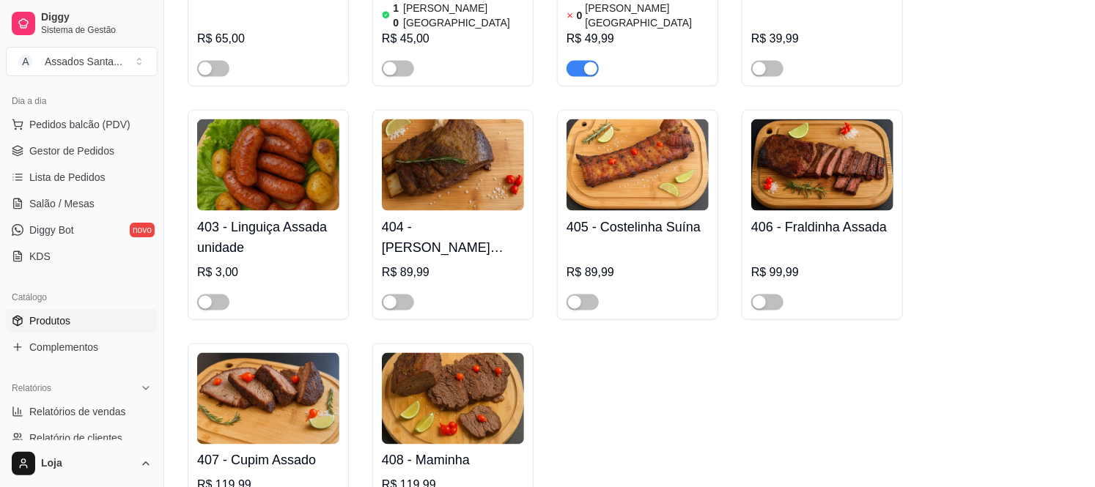
scroll to position [651, 0]
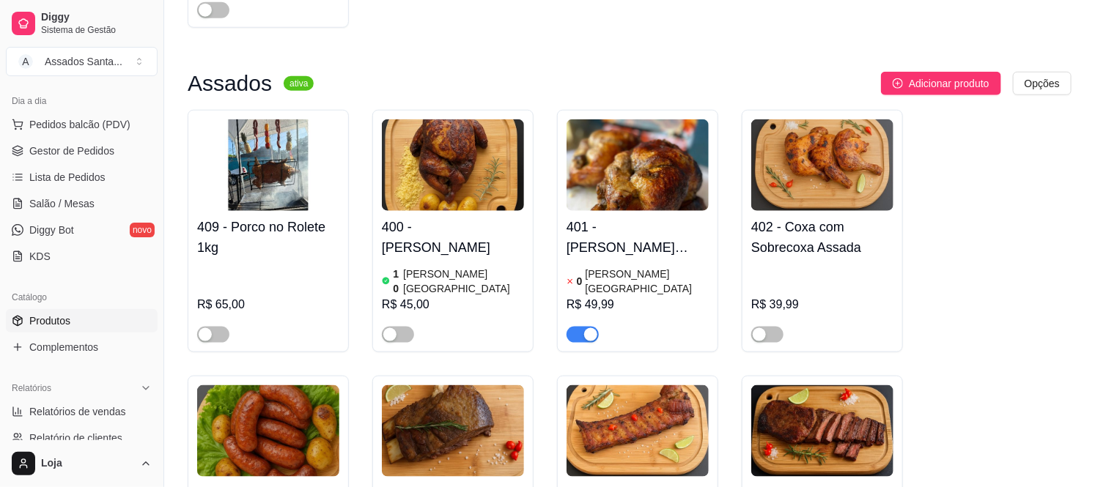
click at [50, 163] on ul "Pedidos balcão (PDV) Gestor de Pedidos Lista de Pedidos Salão / Mesas Diggy Bot…" at bounding box center [82, 190] width 152 height 155
click at [53, 151] on span "Gestor de Pedidos" at bounding box center [71, 151] width 85 height 15
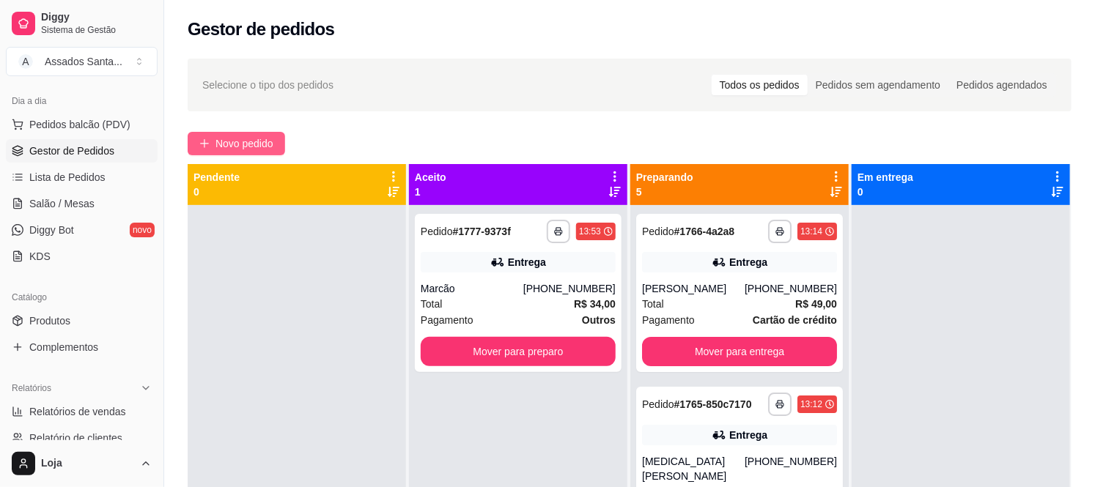
click at [236, 144] on span "Novo pedido" at bounding box center [244, 144] width 58 height 16
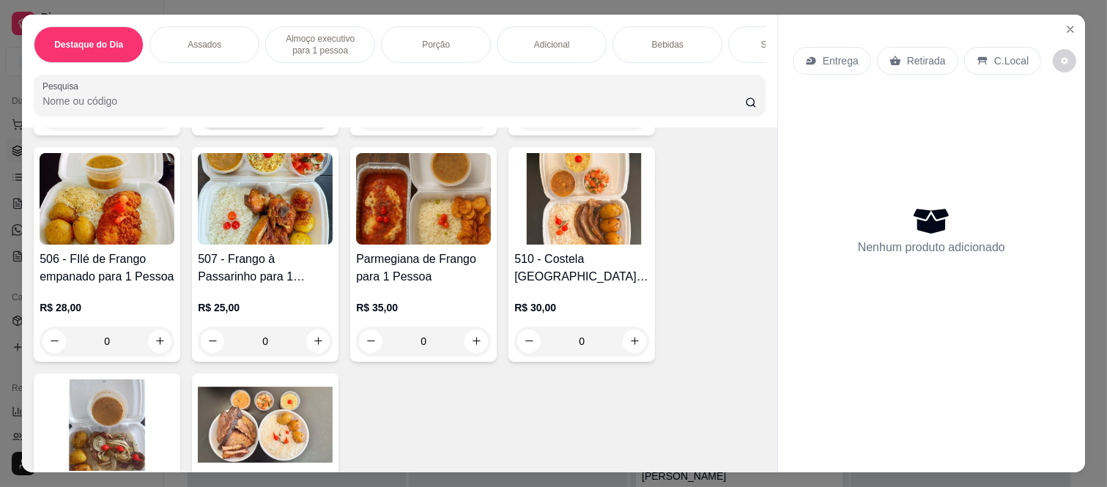
scroll to position [814, 0]
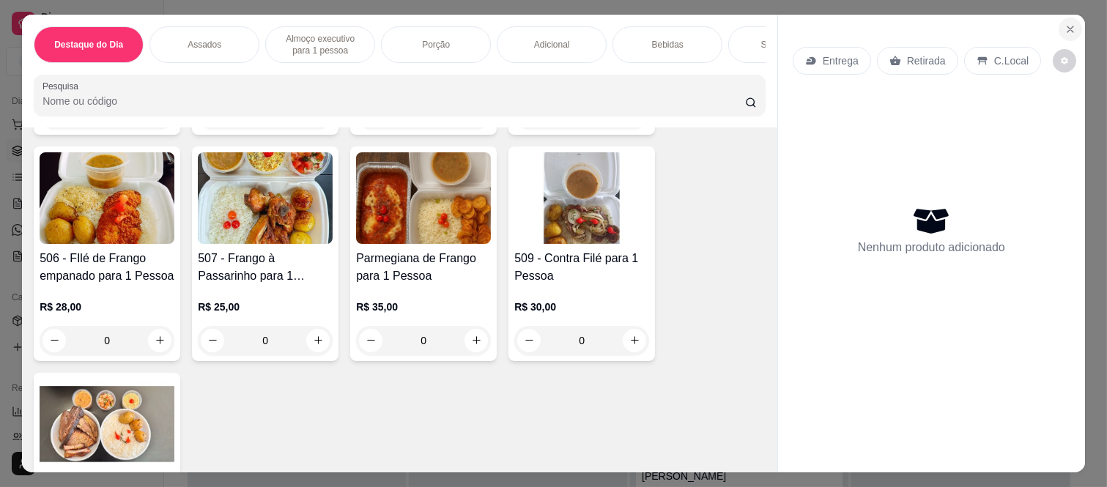
click at [1065, 24] on icon "Close" at bounding box center [1071, 29] width 12 height 12
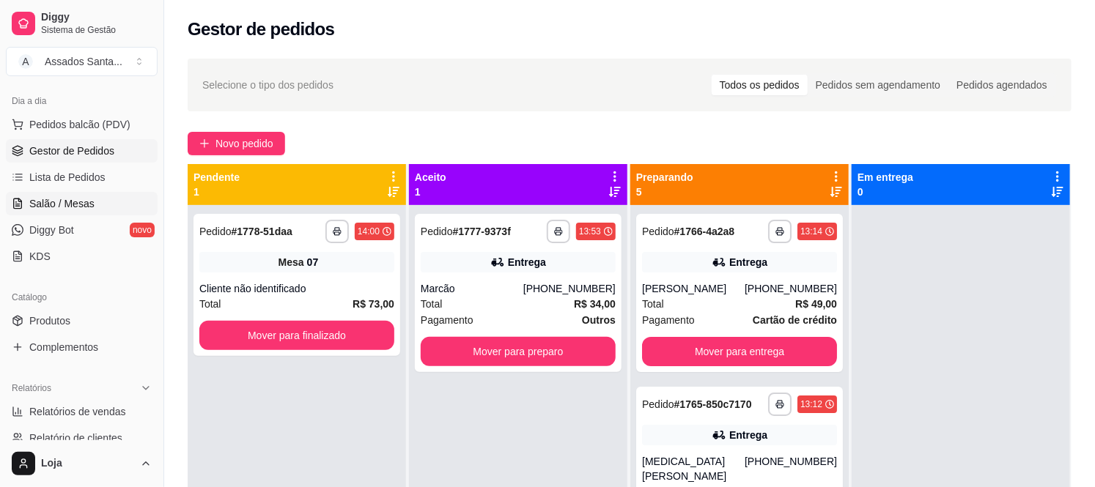
click at [68, 194] on link "Salão / Mesas" at bounding box center [82, 203] width 152 height 23
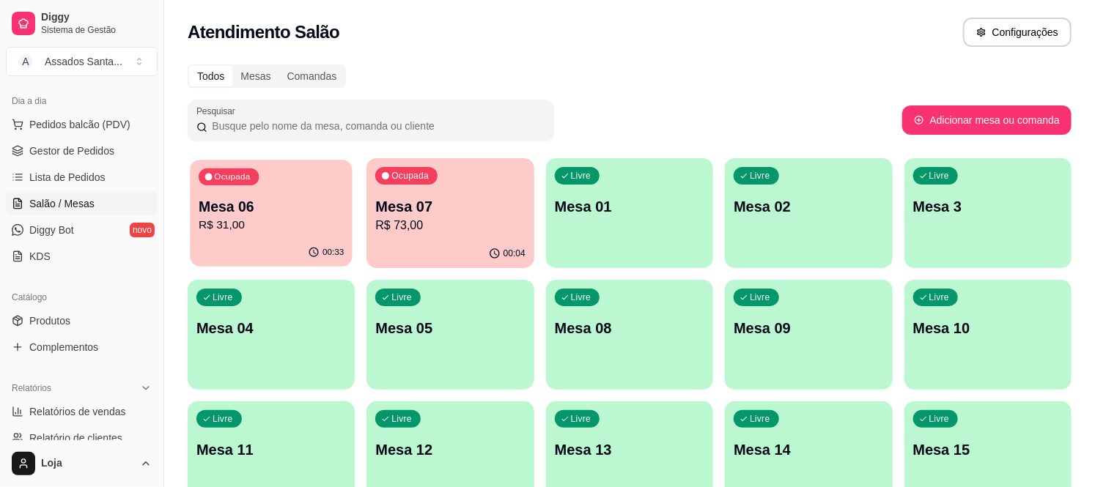
click at [290, 207] on p "Mesa 06" at bounding box center [271, 207] width 145 height 20
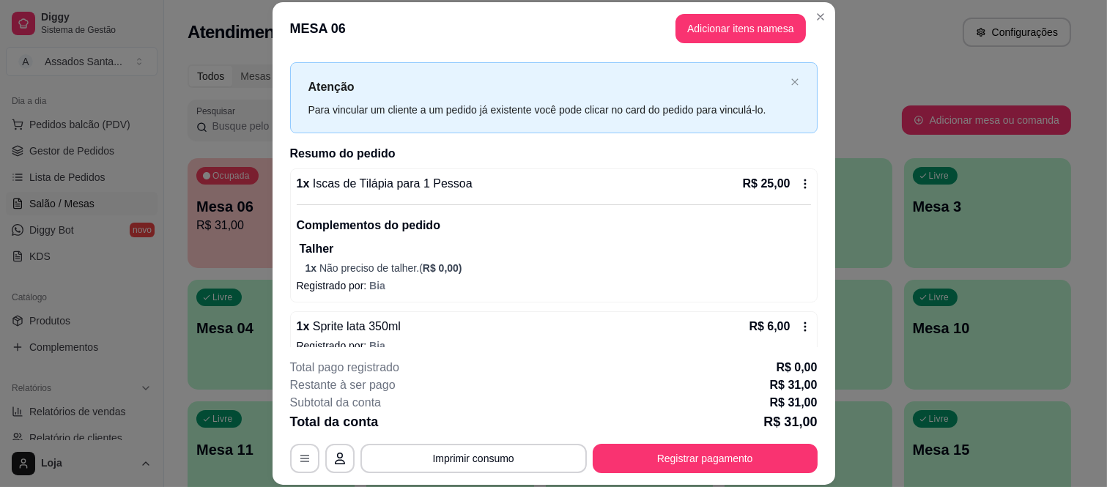
scroll to position [46, 0]
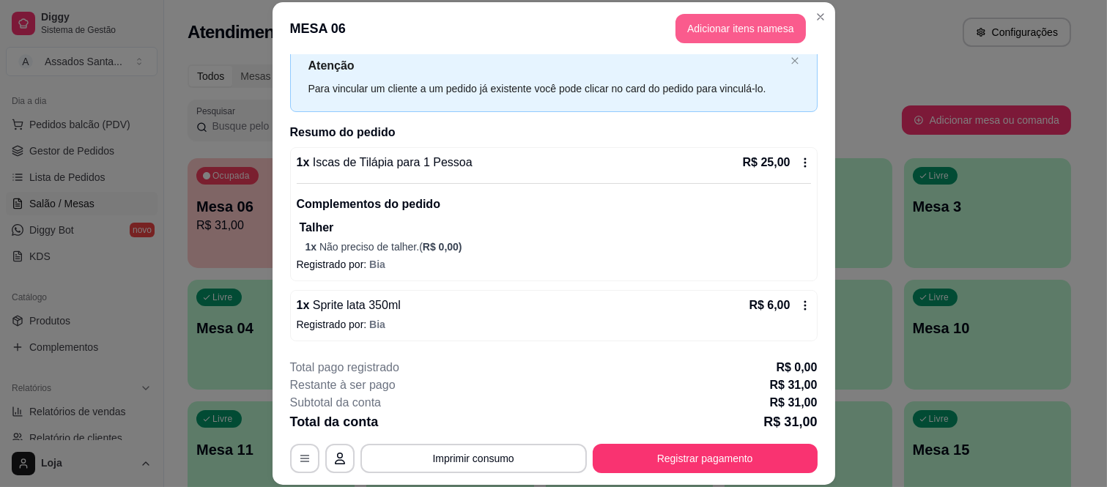
click at [719, 26] on button "Adicionar itens na mesa" at bounding box center [741, 28] width 130 height 29
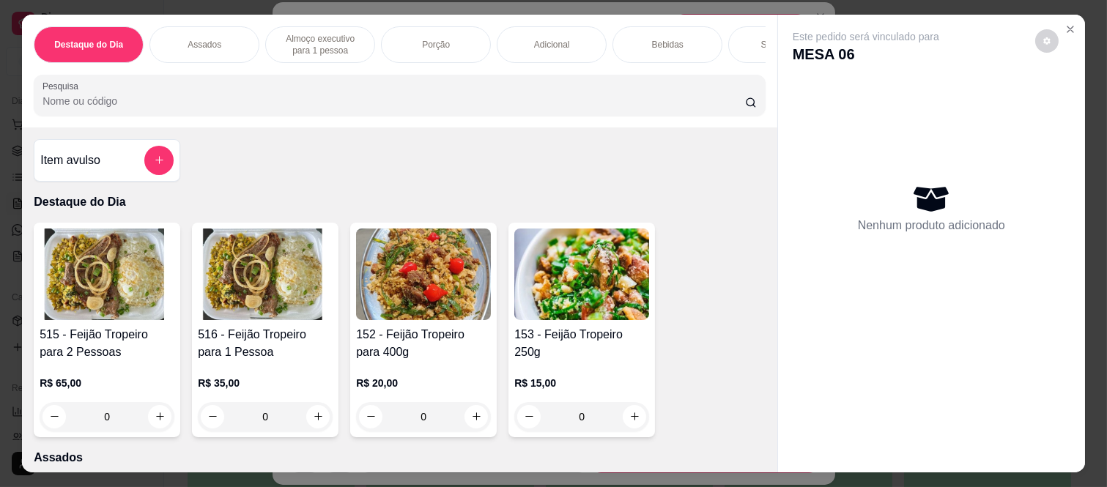
click at [663, 39] on p "Bebidas" at bounding box center [668, 45] width 32 height 12
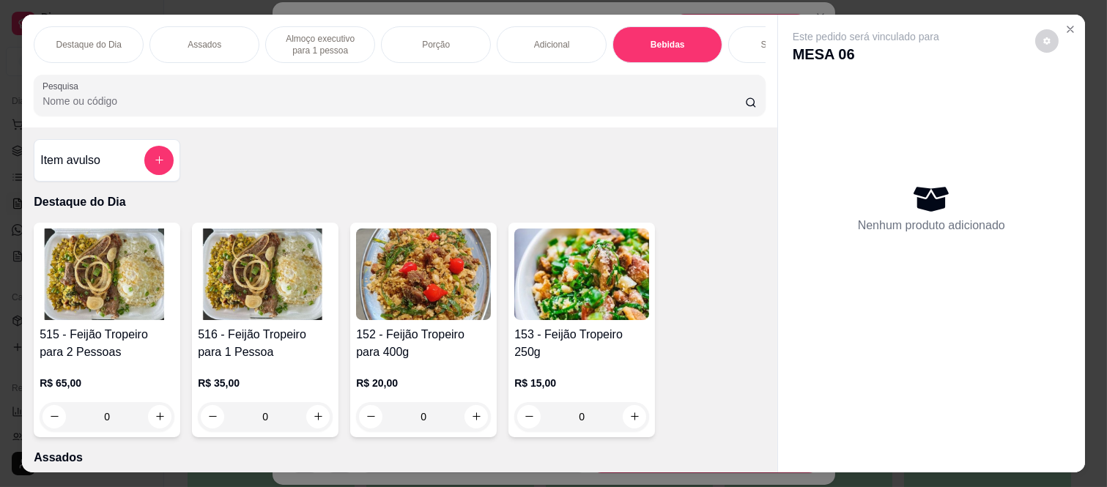
scroll to position [38, 0]
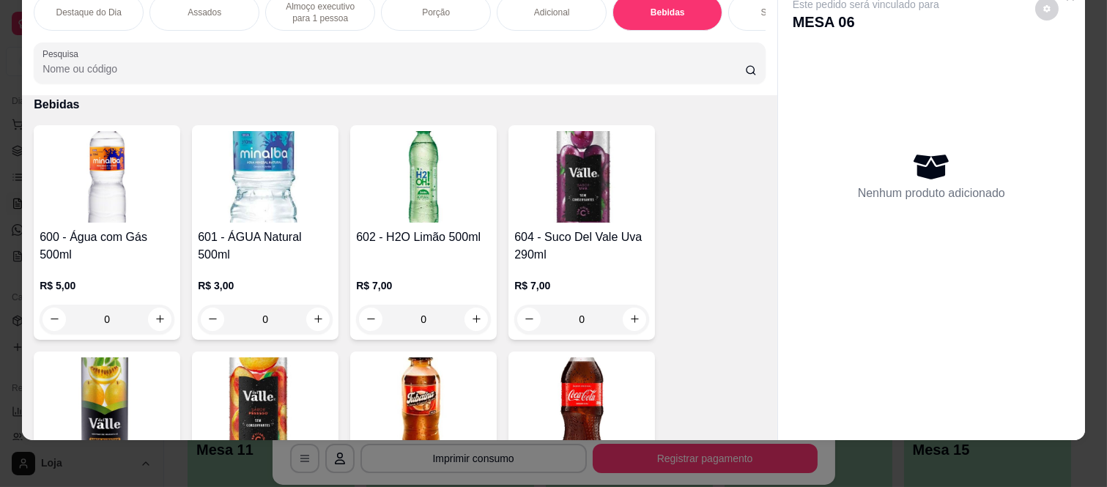
click at [751, 4] on div "Sobremesa" at bounding box center [783, 12] width 110 height 37
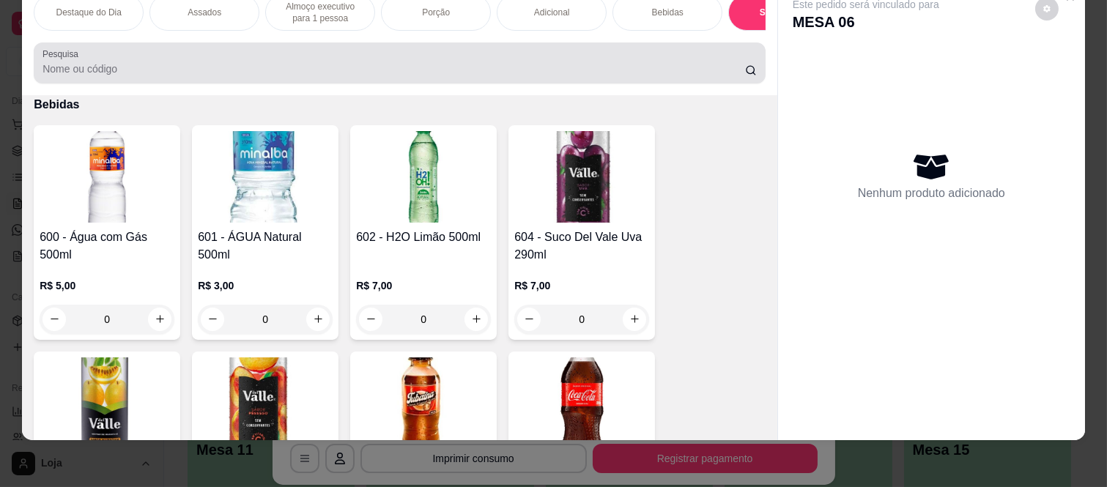
scroll to position [4264, 0]
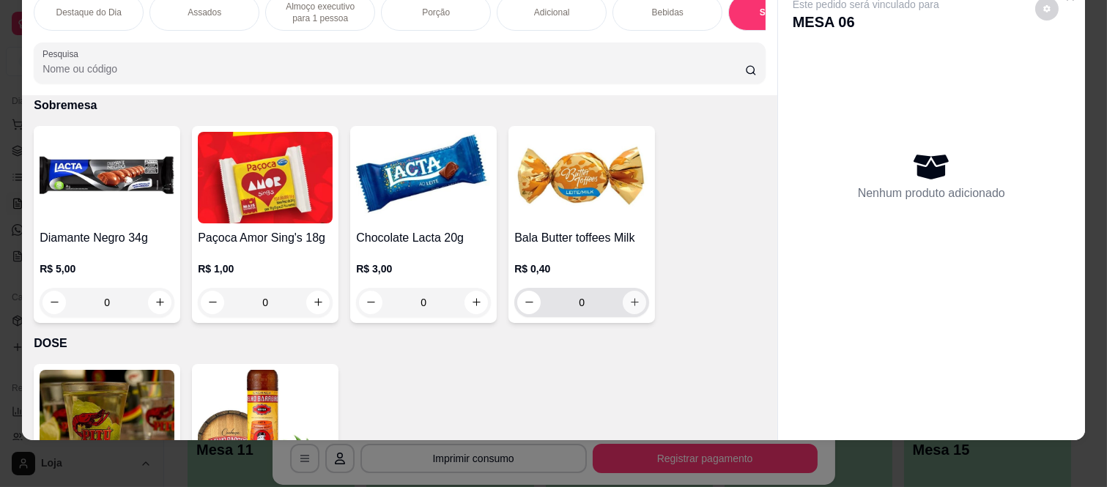
click at [623, 302] on button "increase-product-quantity" at bounding box center [634, 302] width 23 height 23
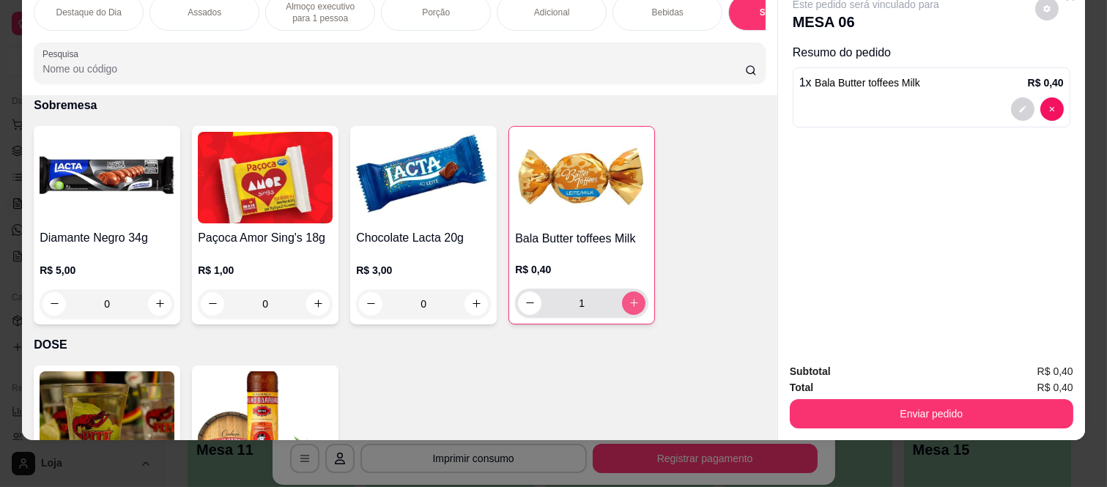
click at [635, 303] on button "increase-product-quantity" at bounding box center [633, 303] width 23 height 23
type input "2"
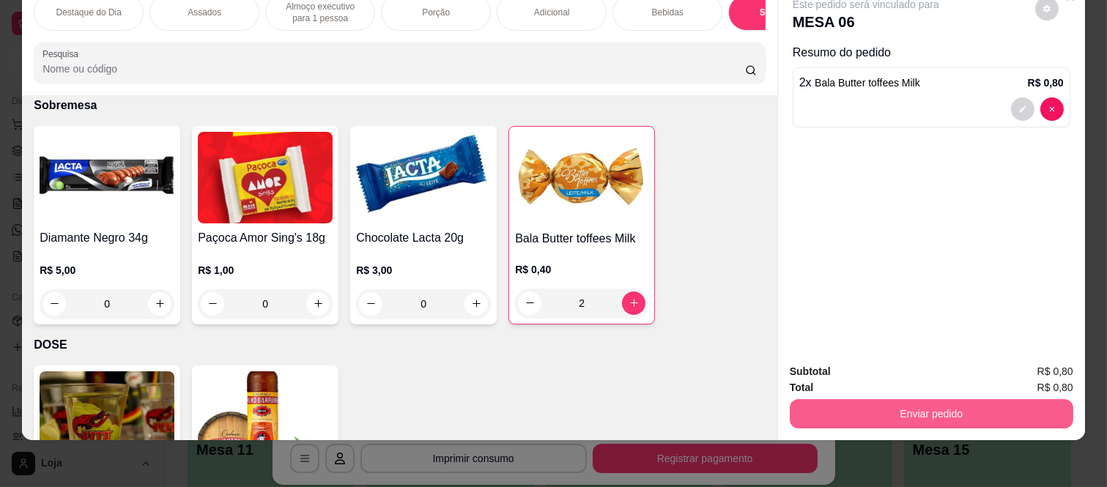
click at [841, 401] on button "Enviar pedido" at bounding box center [932, 413] width 284 height 29
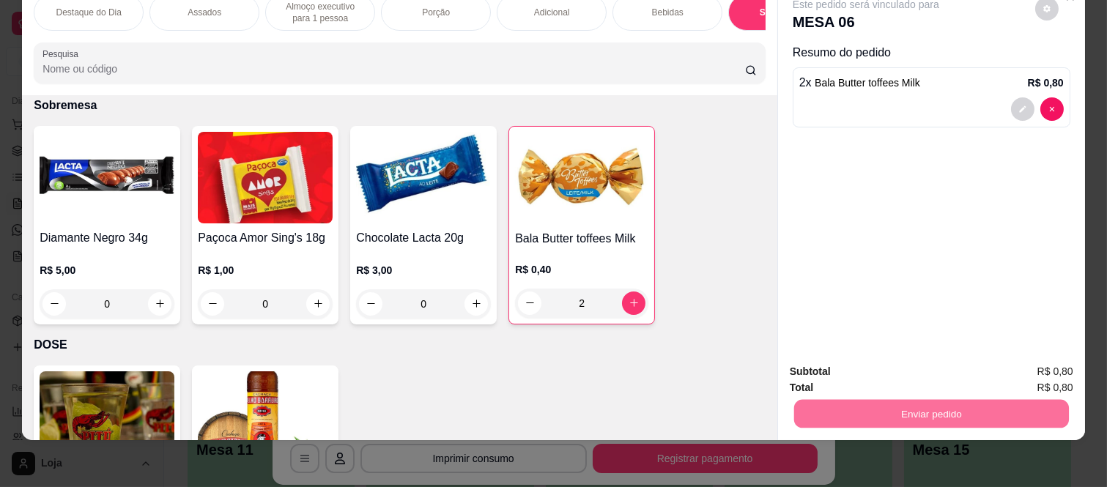
click at [1039, 364] on button "Enviar pedido" at bounding box center [1035, 367] width 83 height 28
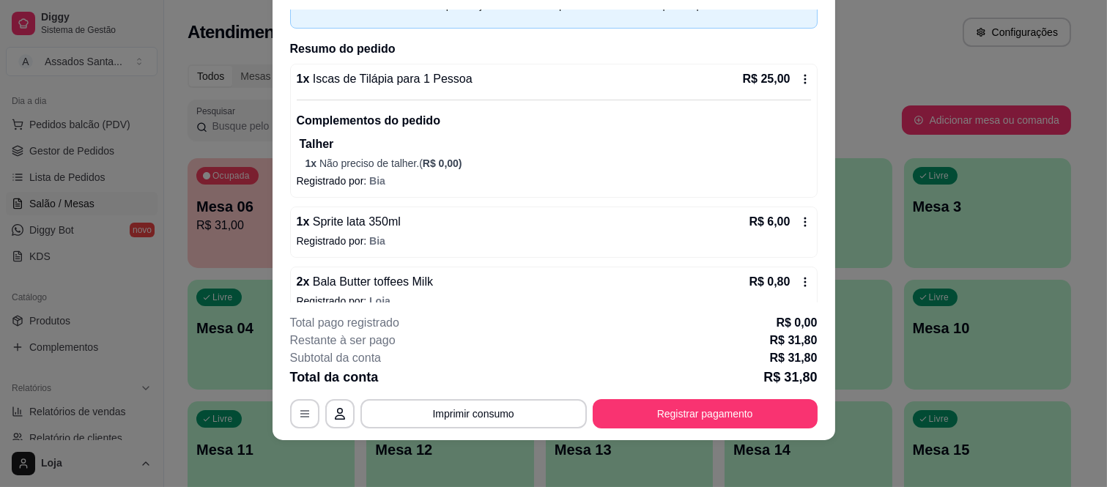
scroll to position [106, 0]
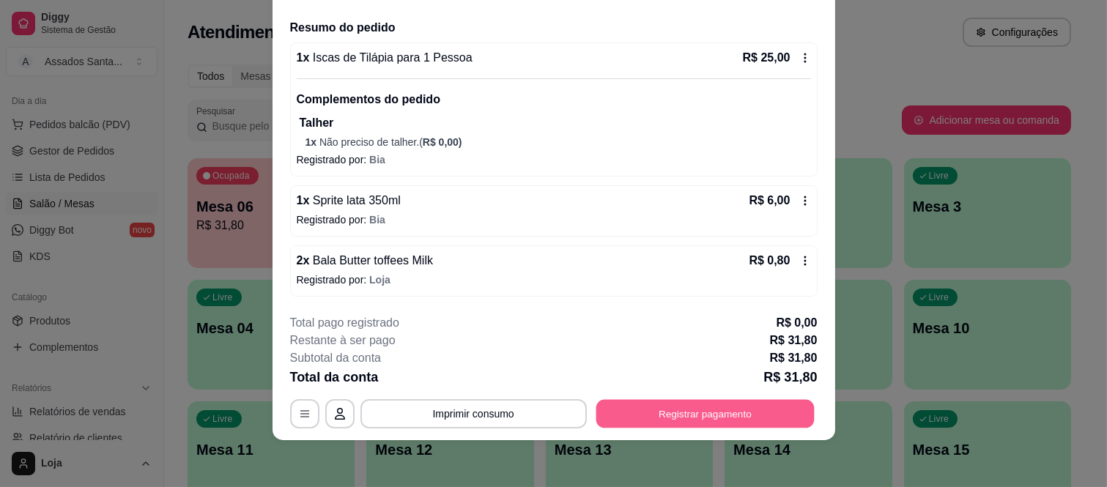
click at [689, 416] on button "Registrar pagamento" at bounding box center [705, 413] width 218 height 29
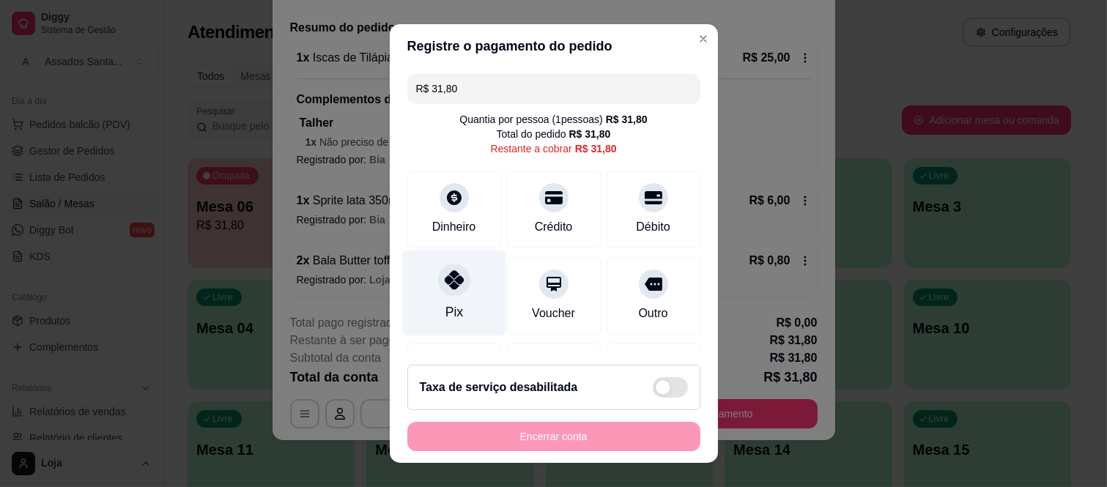
click at [445, 290] on div at bounding box center [454, 281] width 32 height 32
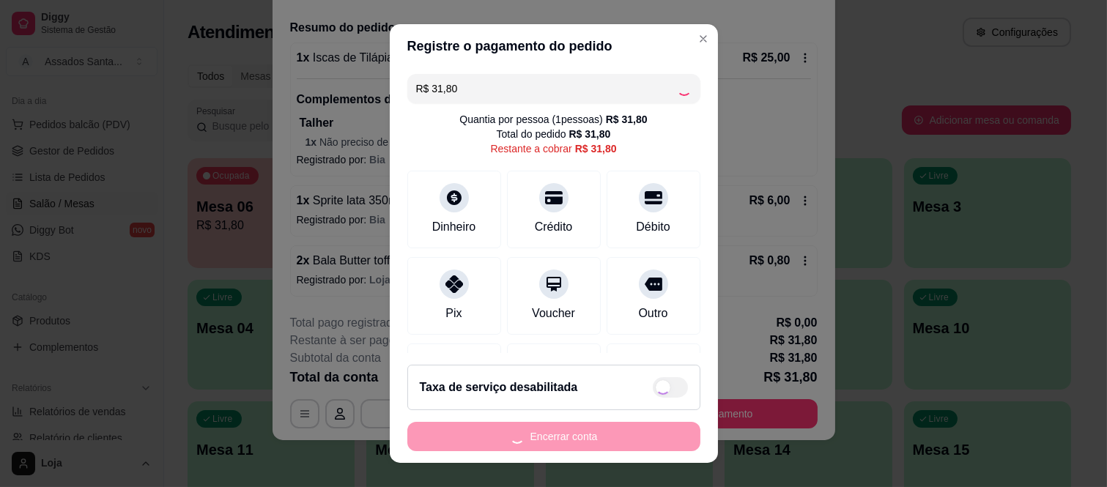
type input "R$ 0,00"
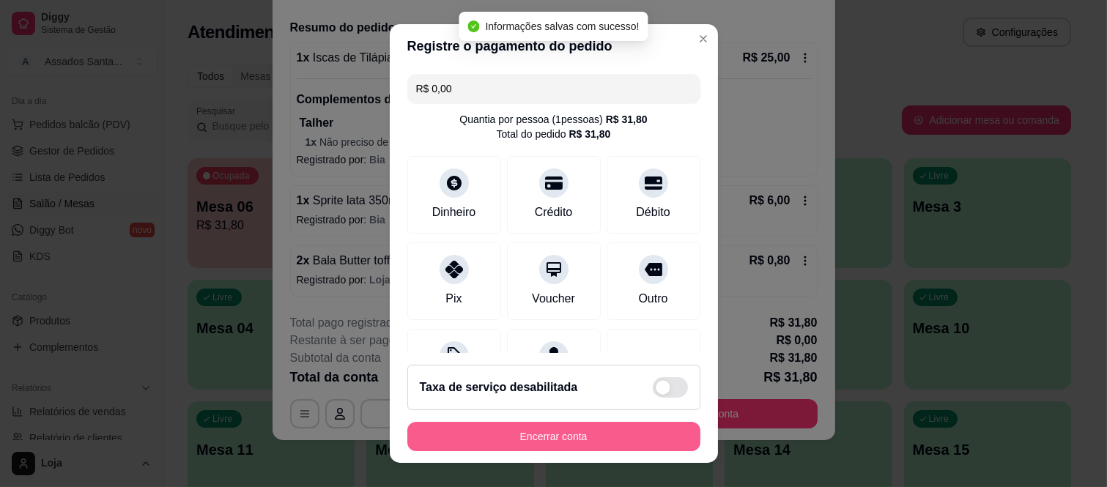
click at [471, 443] on button "Encerrar conta" at bounding box center [553, 436] width 293 height 29
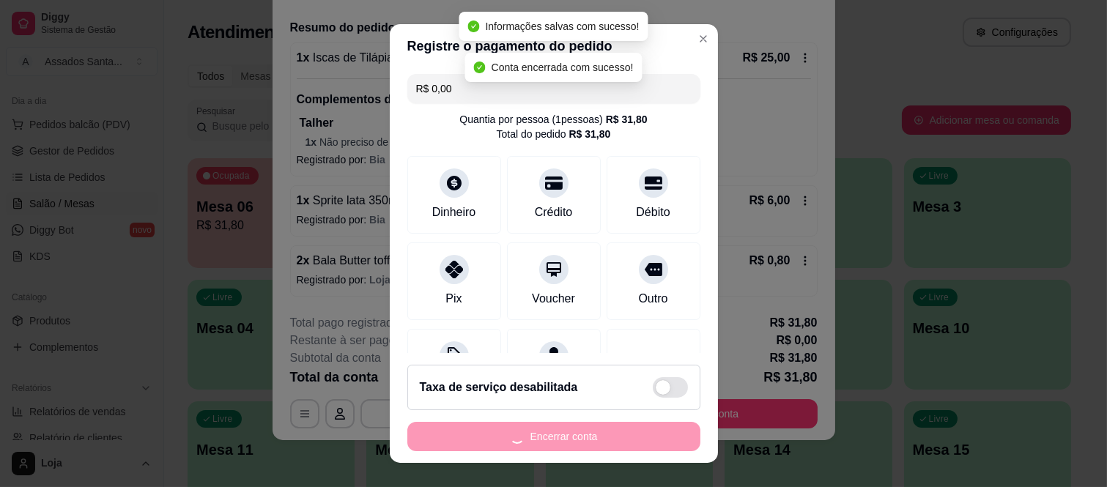
scroll to position [0, 0]
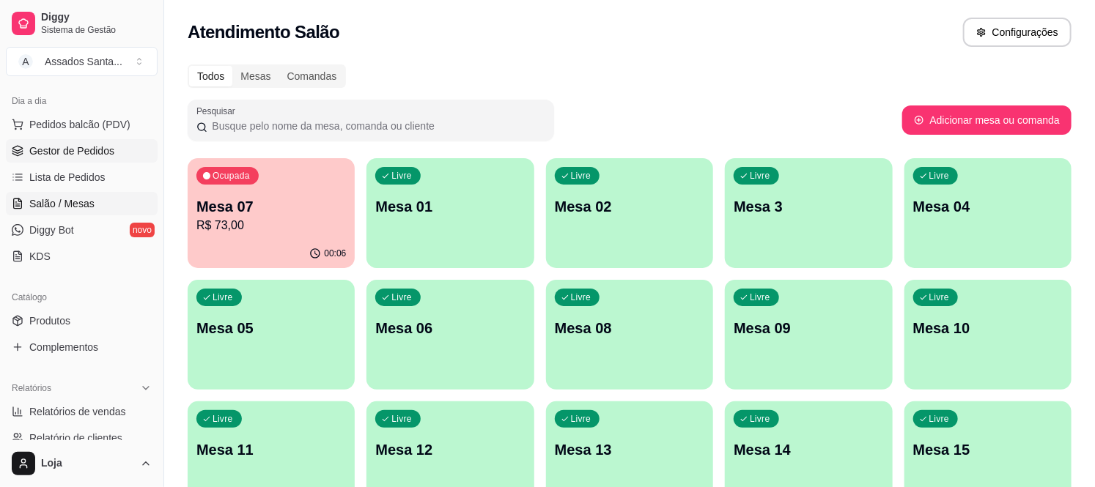
click at [105, 151] on span "Gestor de Pedidos" at bounding box center [71, 151] width 85 height 15
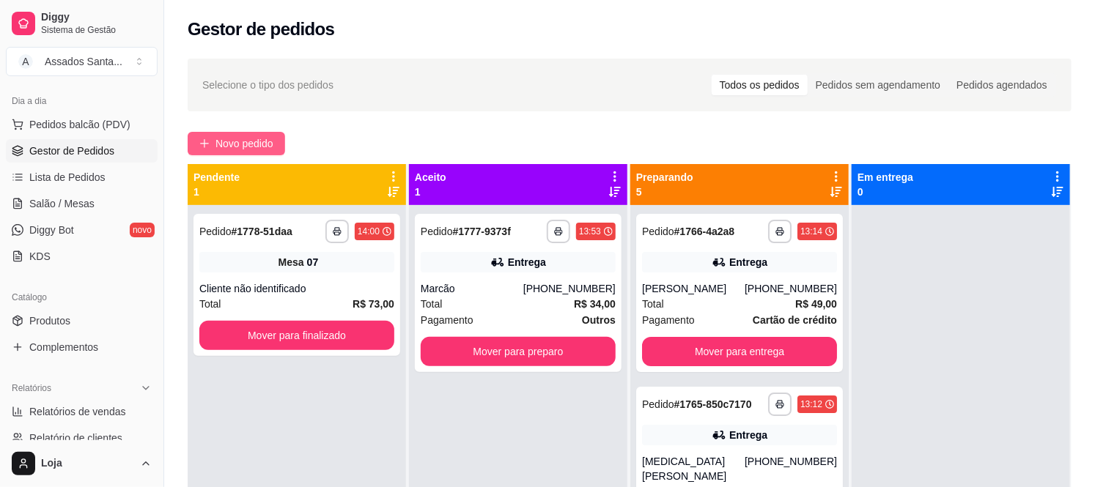
click at [248, 138] on span "Novo pedido" at bounding box center [244, 144] width 58 height 16
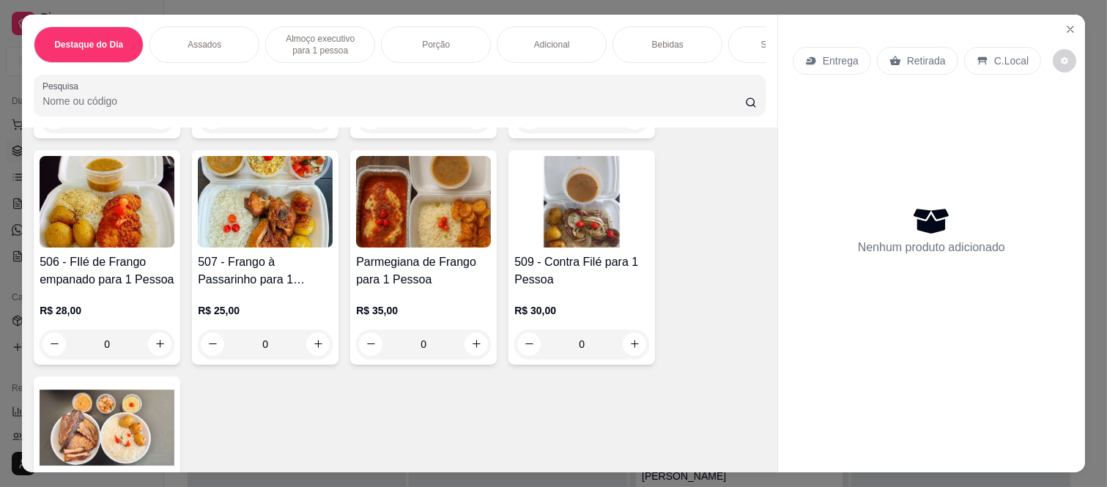
scroll to position [896, 0]
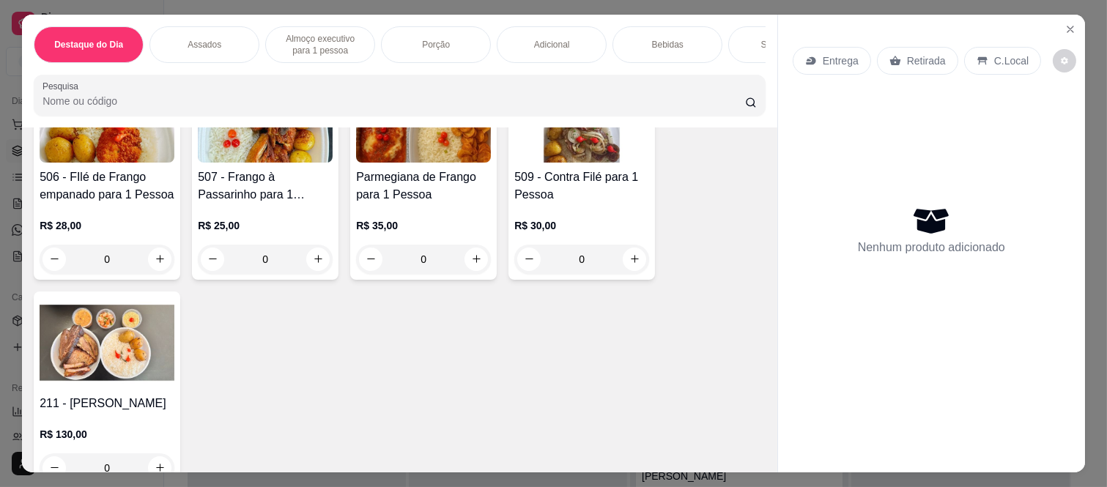
click at [626, 267] on div "0" at bounding box center [581, 259] width 135 height 29
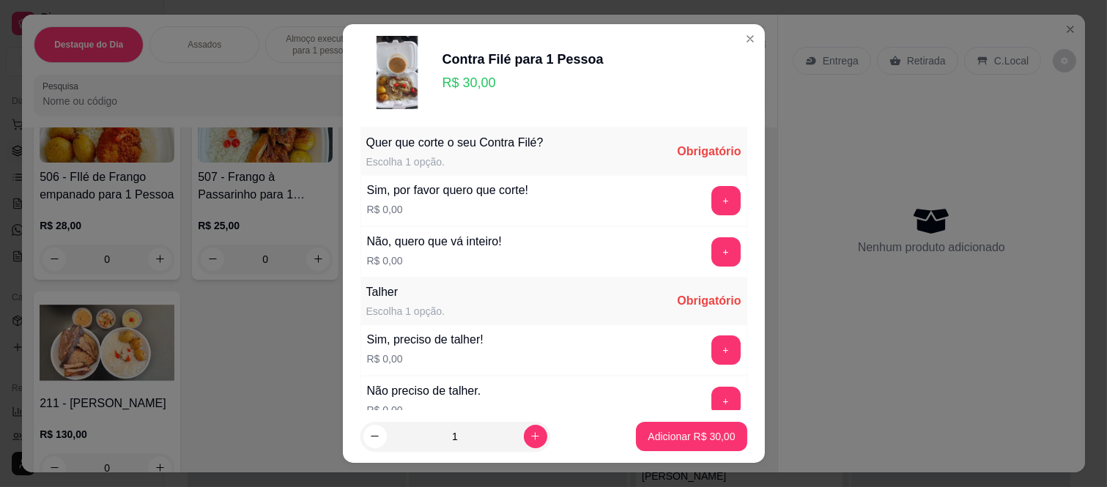
click at [706, 198] on div "+" at bounding box center [726, 200] width 41 height 29
click at [712, 191] on button "+" at bounding box center [726, 201] width 29 height 29
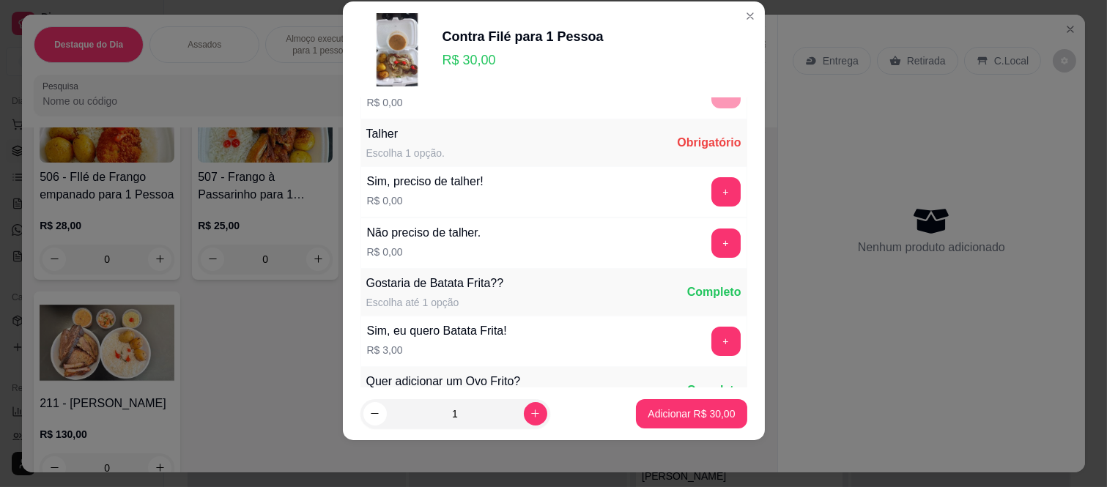
scroll to position [157, 0]
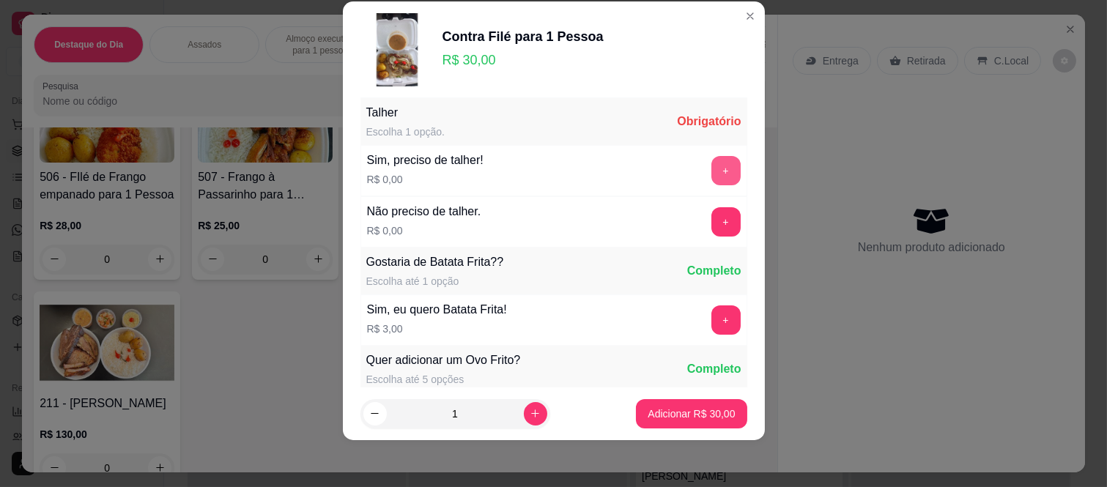
click at [712, 171] on button "+" at bounding box center [726, 170] width 29 height 29
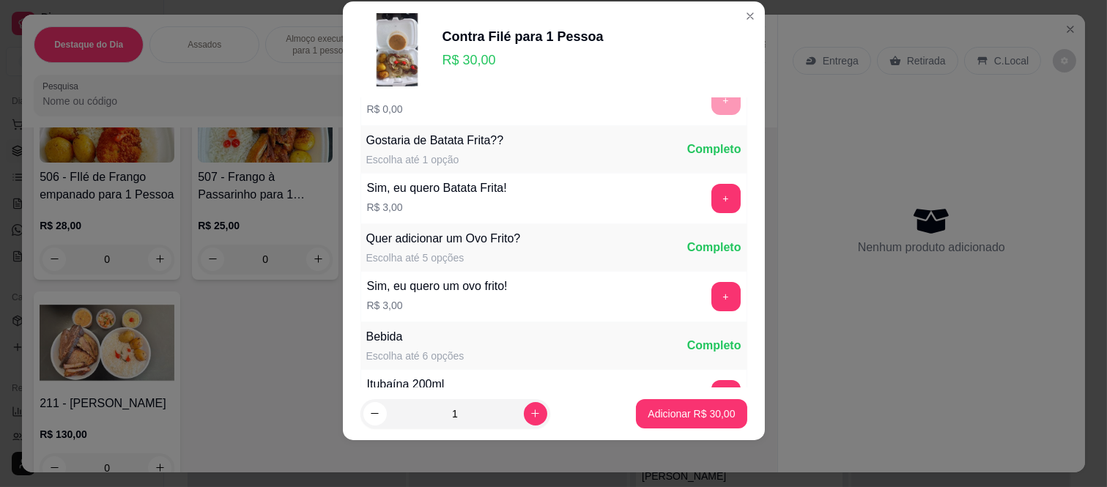
scroll to position [306, 0]
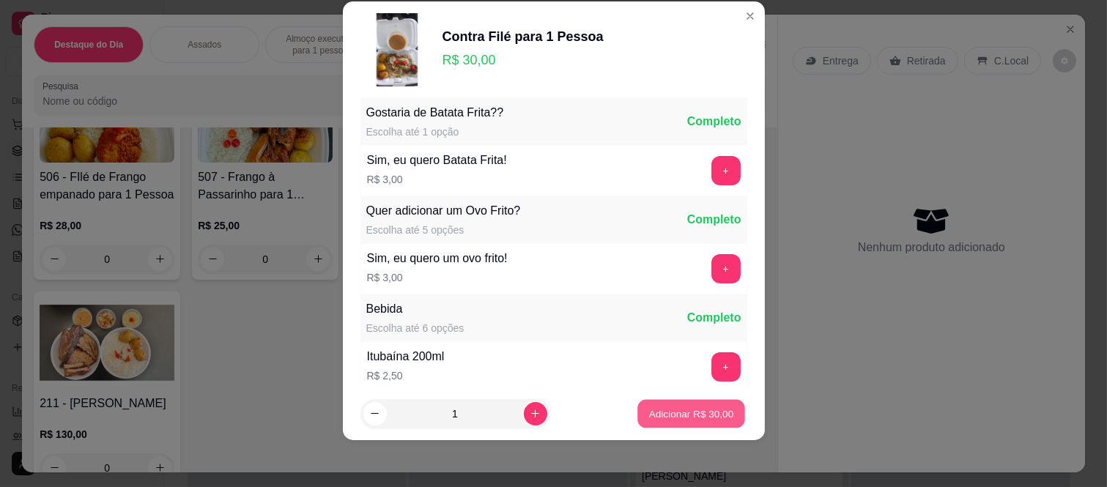
click at [655, 405] on button "Adicionar R$ 30,00" at bounding box center [692, 413] width 108 height 29
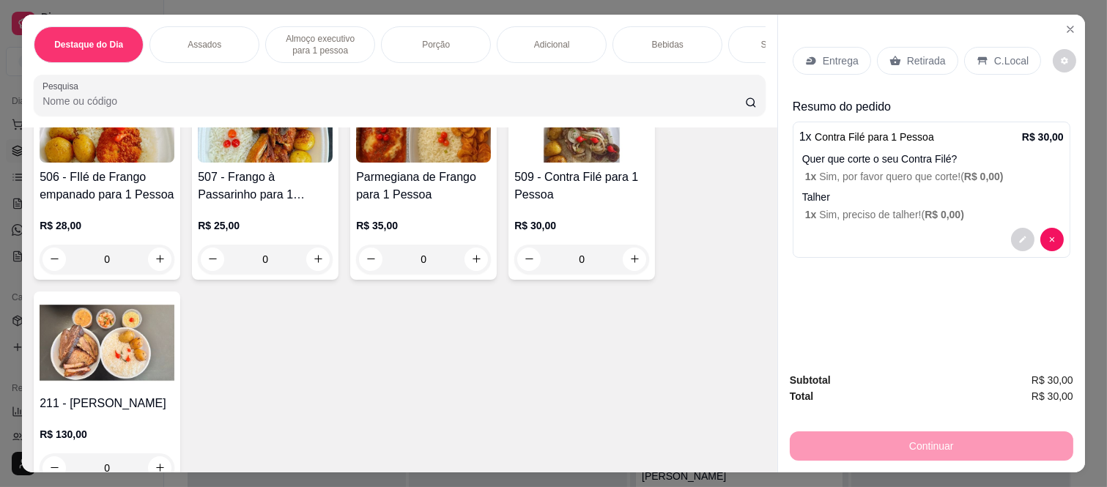
click at [623, 258] on div "0" at bounding box center [581, 259] width 135 height 29
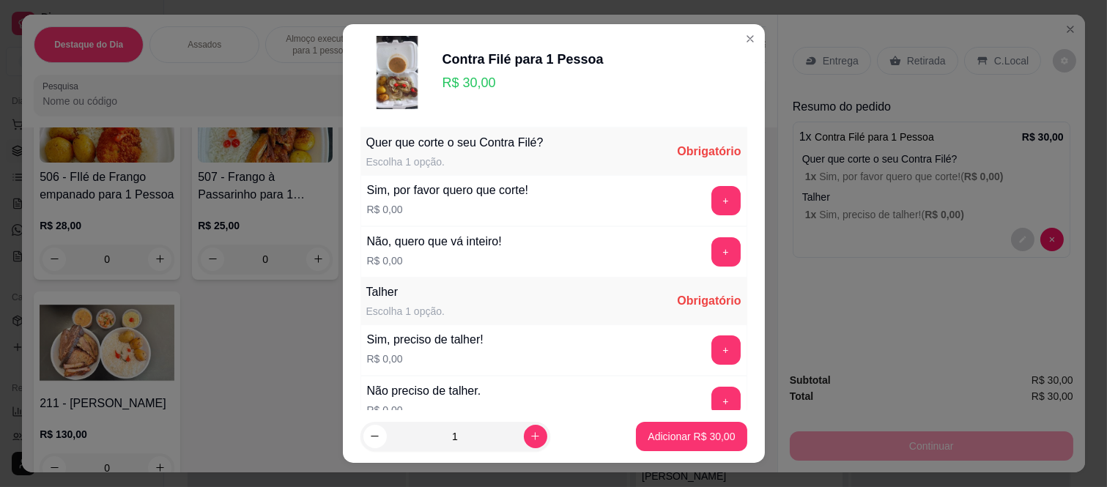
click at [712, 240] on button "+" at bounding box center [726, 251] width 29 height 29
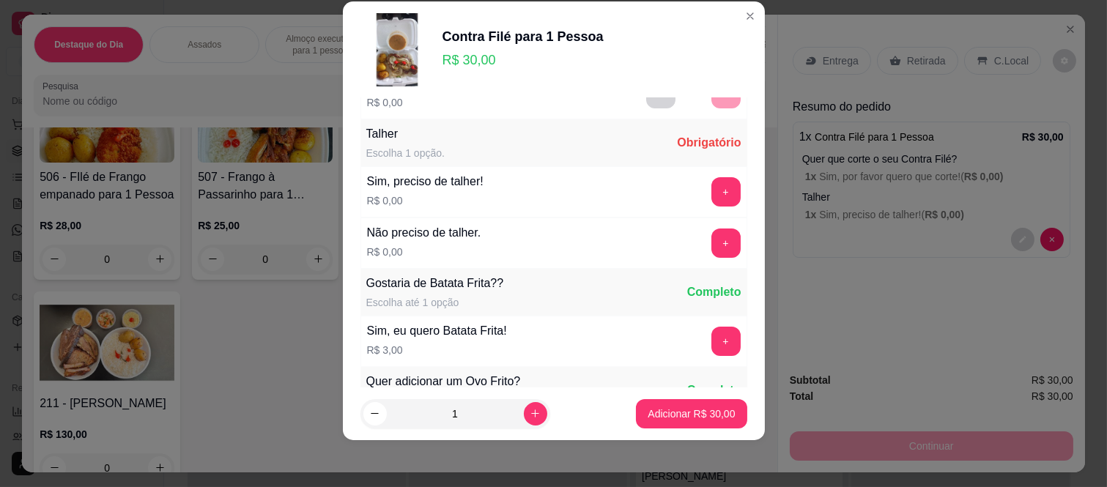
scroll to position [157, 0]
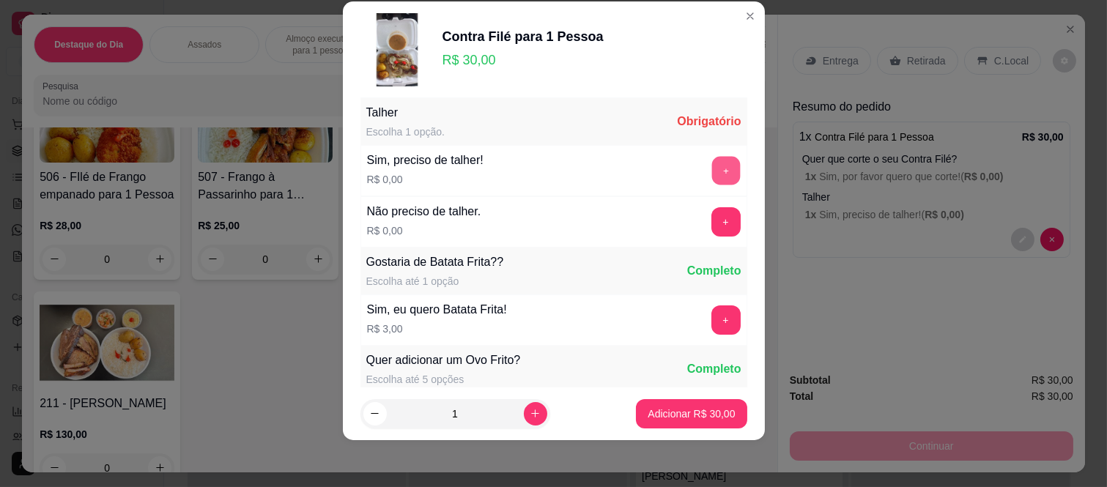
click at [712, 167] on button "+" at bounding box center [726, 171] width 29 height 29
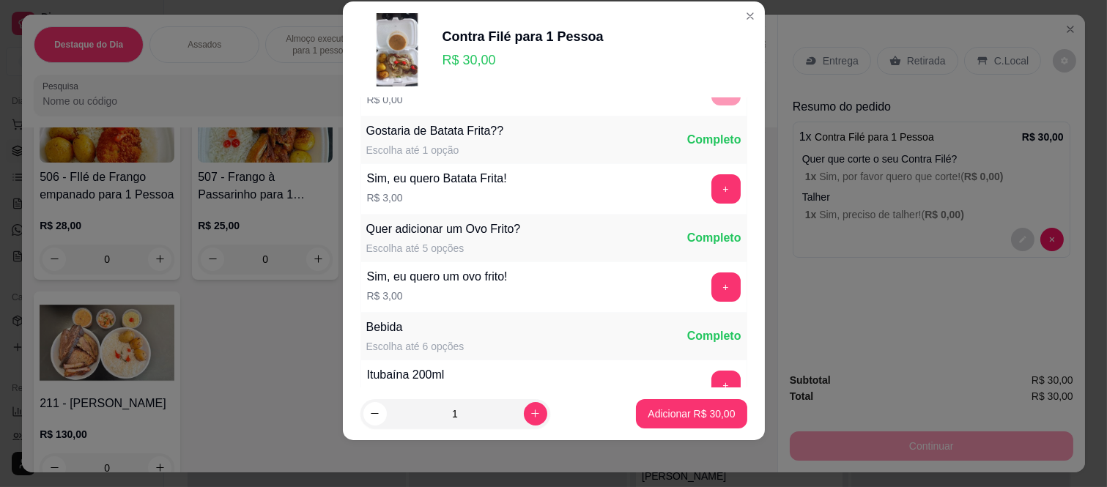
scroll to position [306, 0]
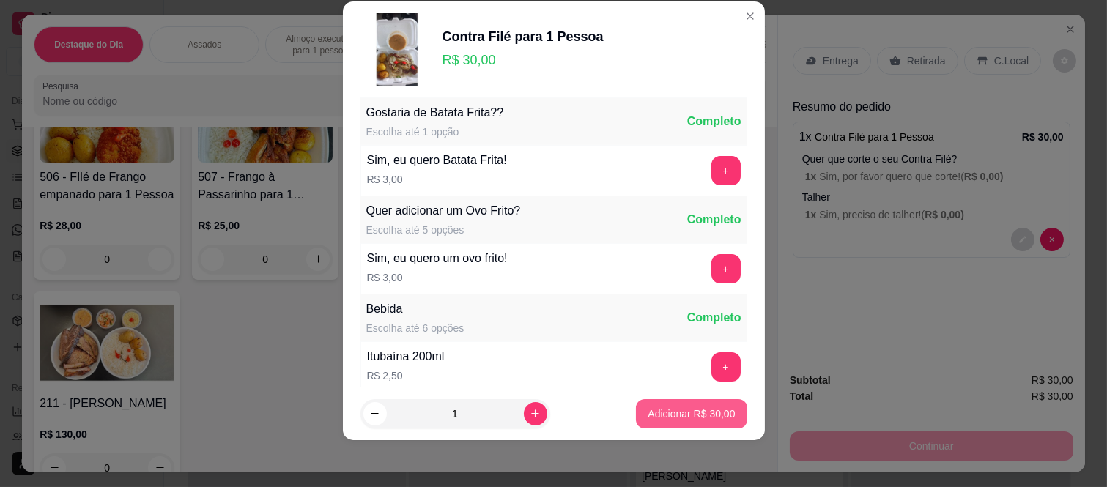
click at [665, 412] on p "Adicionar R$ 30,00" at bounding box center [691, 414] width 87 height 15
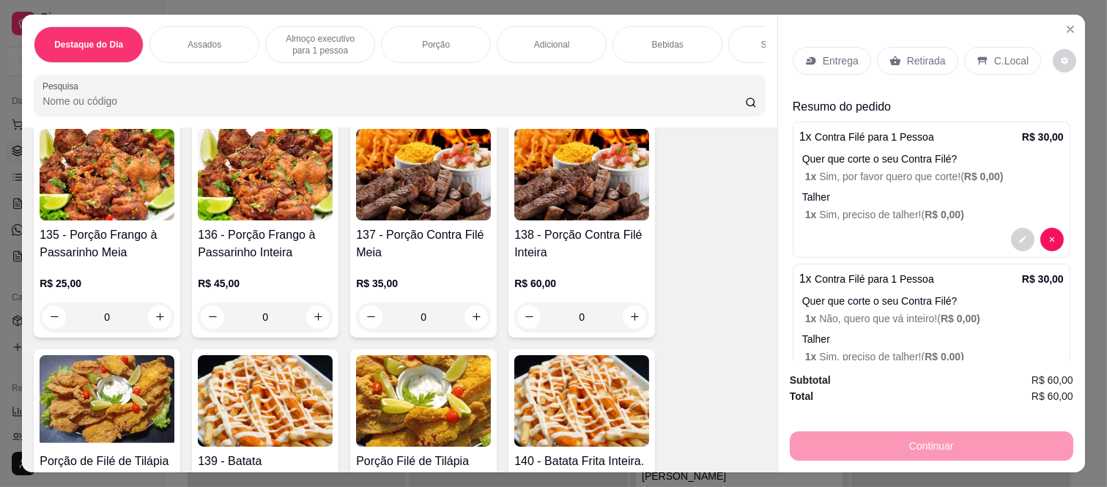
click at [660, 42] on p "Bebidas" at bounding box center [668, 45] width 32 height 12
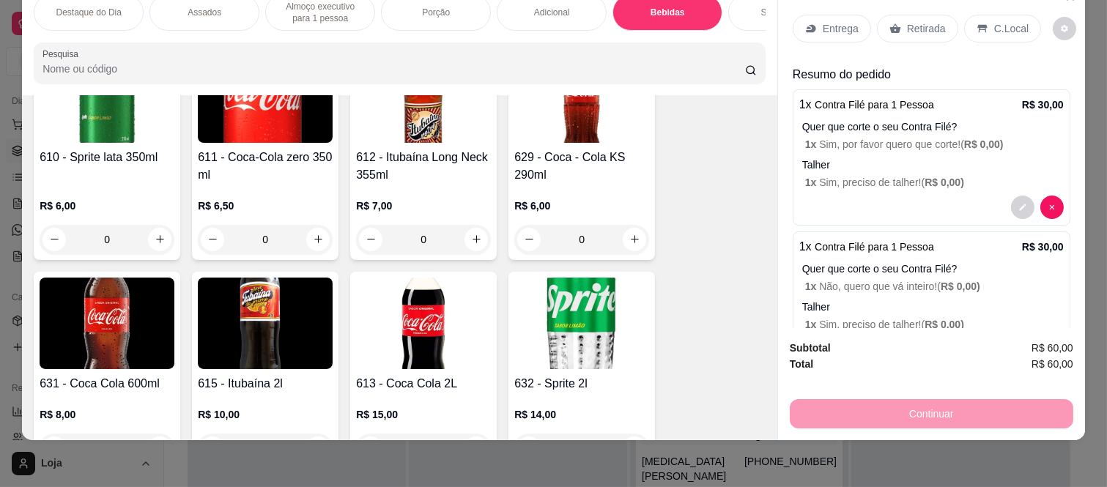
scroll to position [3255, 0]
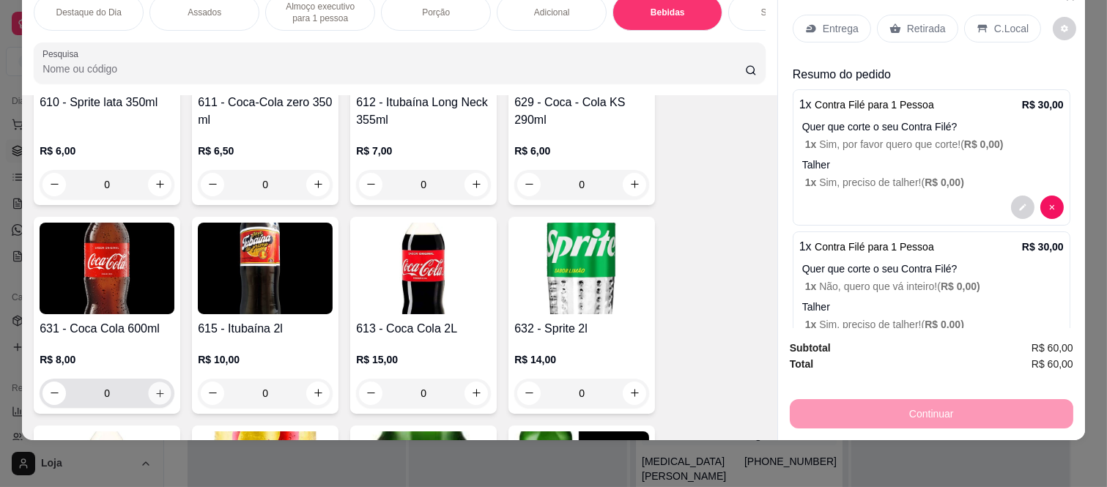
click at [155, 396] on icon "increase-product-quantity" at bounding box center [160, 393] width 11 height 11
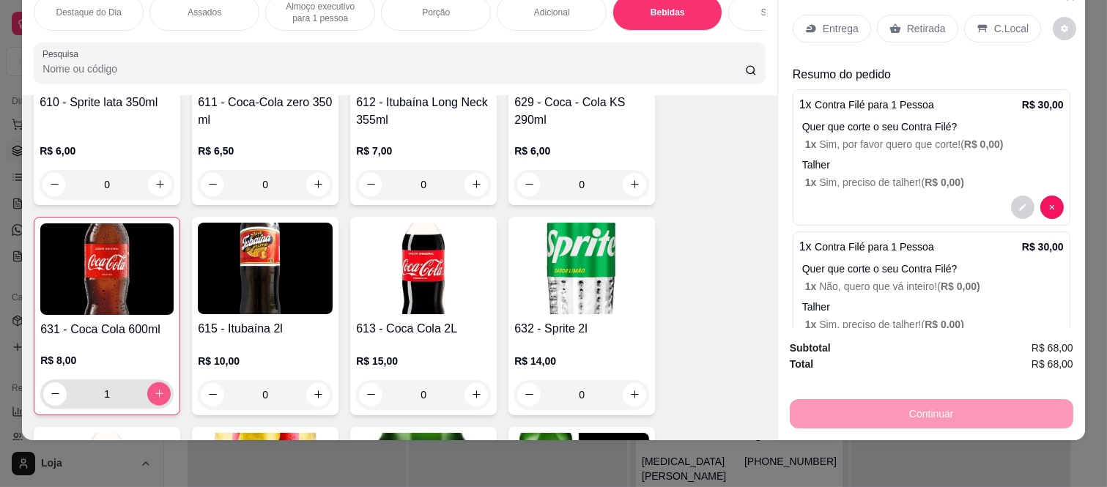
click at [154, 396] on icon "increase-product-quantity" at bounding box center [159, 393] width 11 height 11
type input "2"
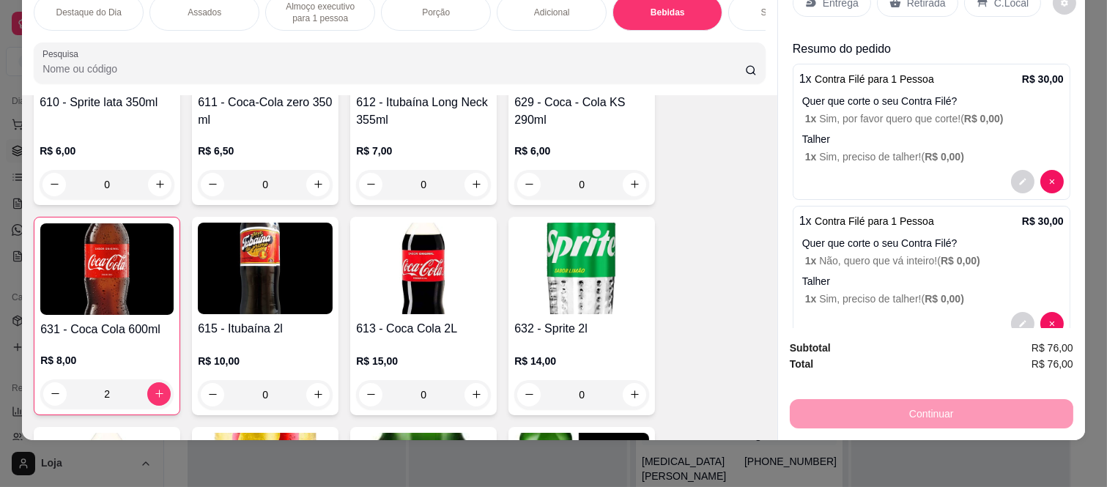
scroll to position [0, 0]
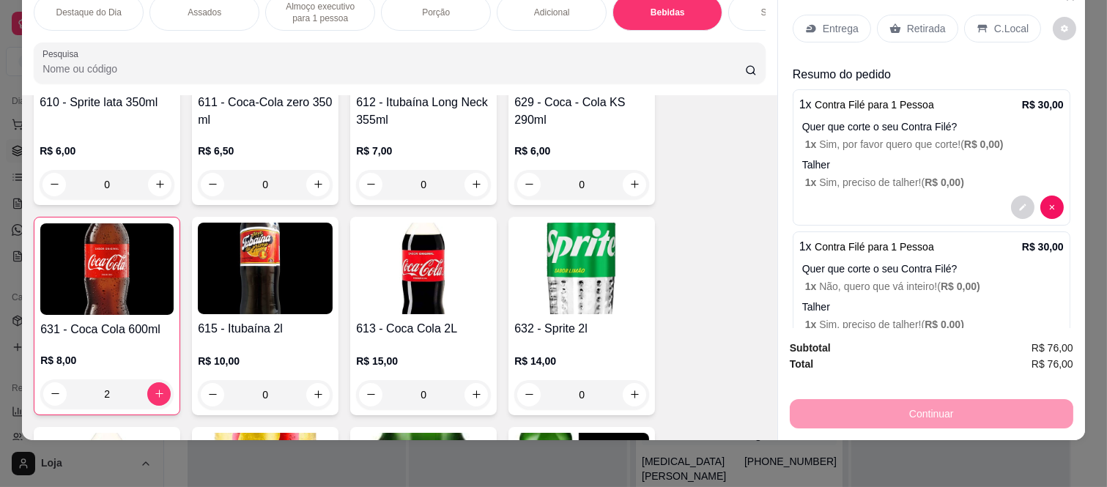
click at [915, 22] on p "Retirada" at bounding box center [926, 28] width 39 height 15
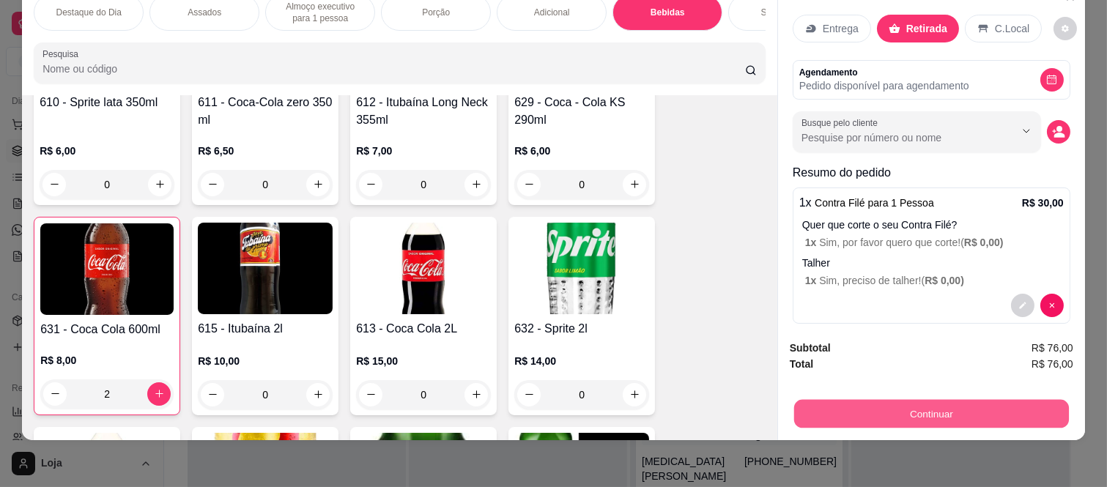
click at [852, 406] on button "Continuar" at bounding box center [931, 414] width 275 height 29
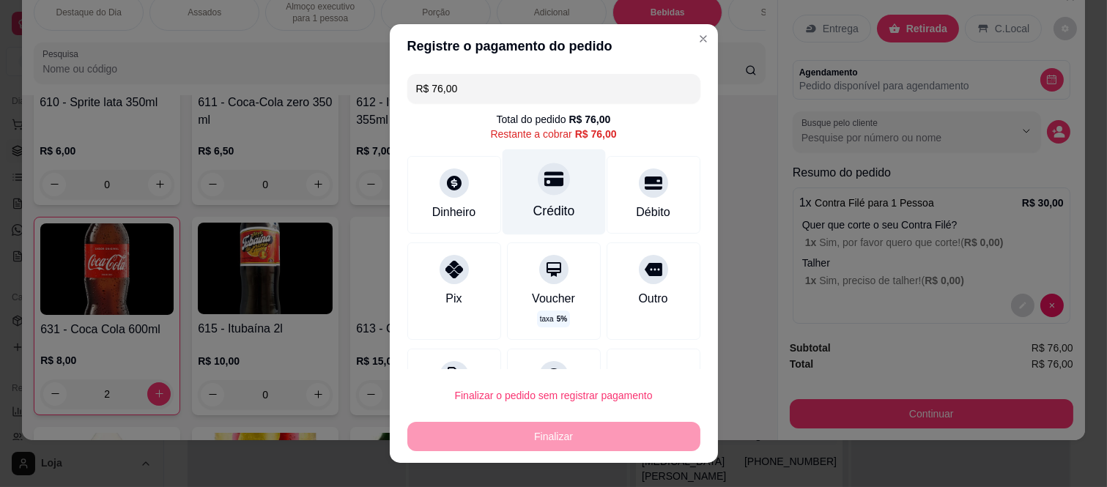
click at [517, 198] on div "Crédito" at bounding box center [553, 193] width 103 height 86
type input "R$ 0,00"
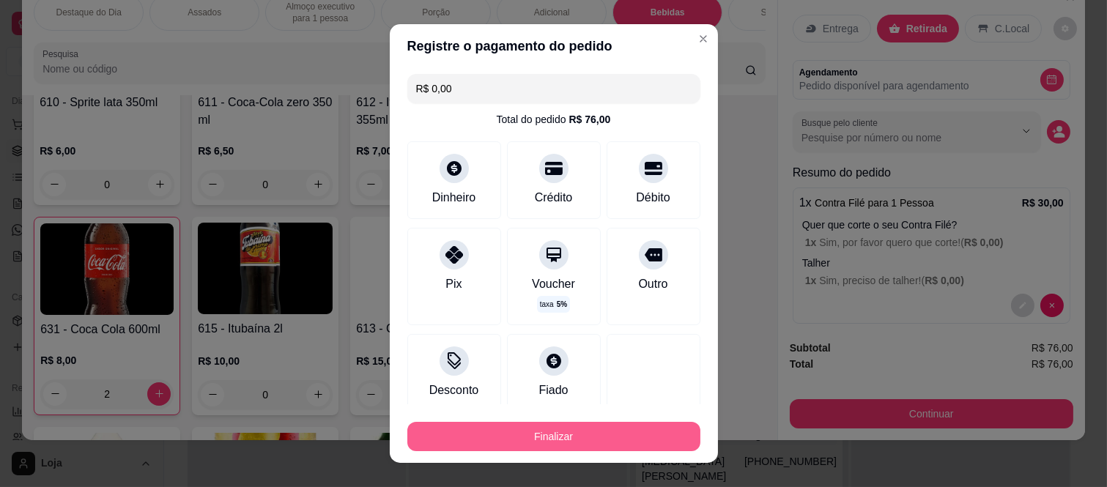
click at [537, 442] on button "Finalizar" at bounding box center [553, 436] width 293 height 29
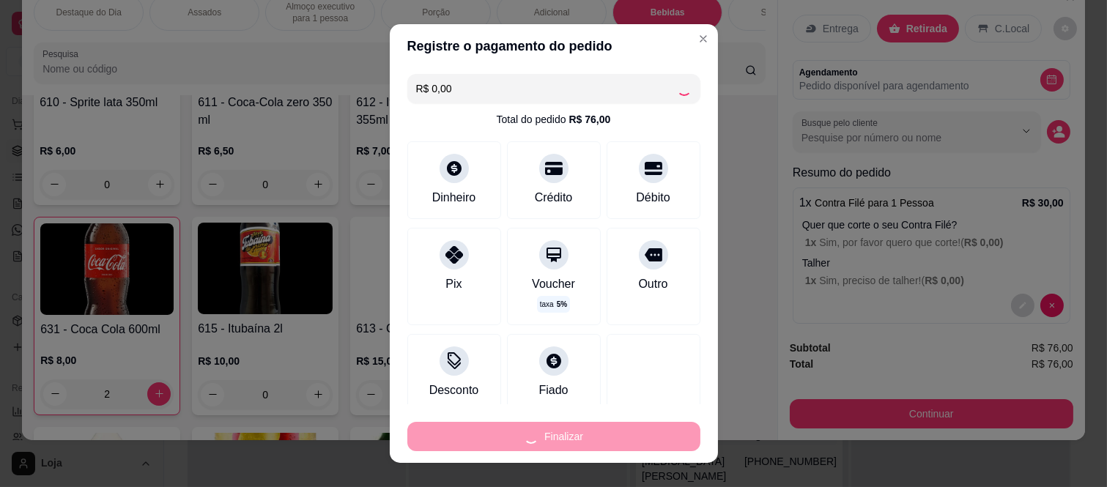
type input "0"
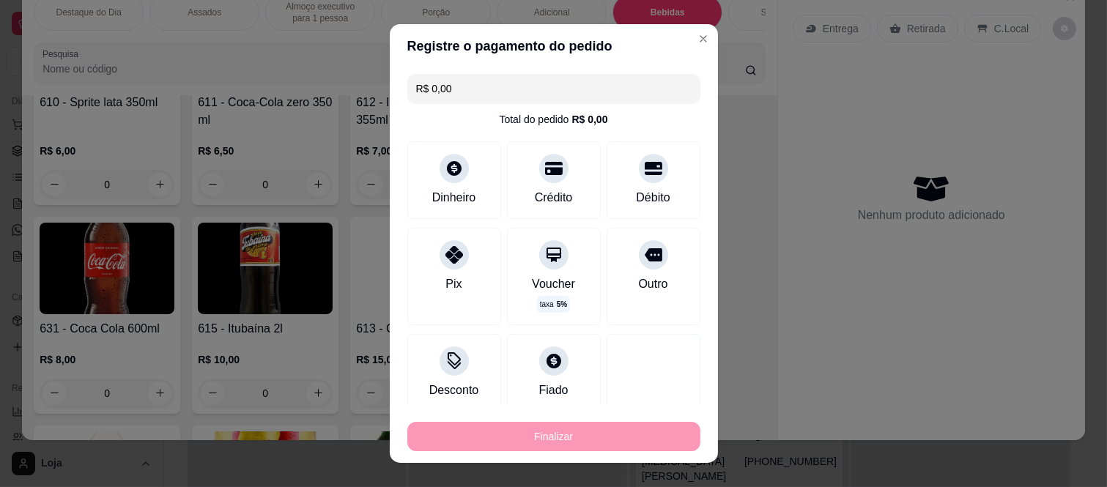
type input "-R$ 76,00"
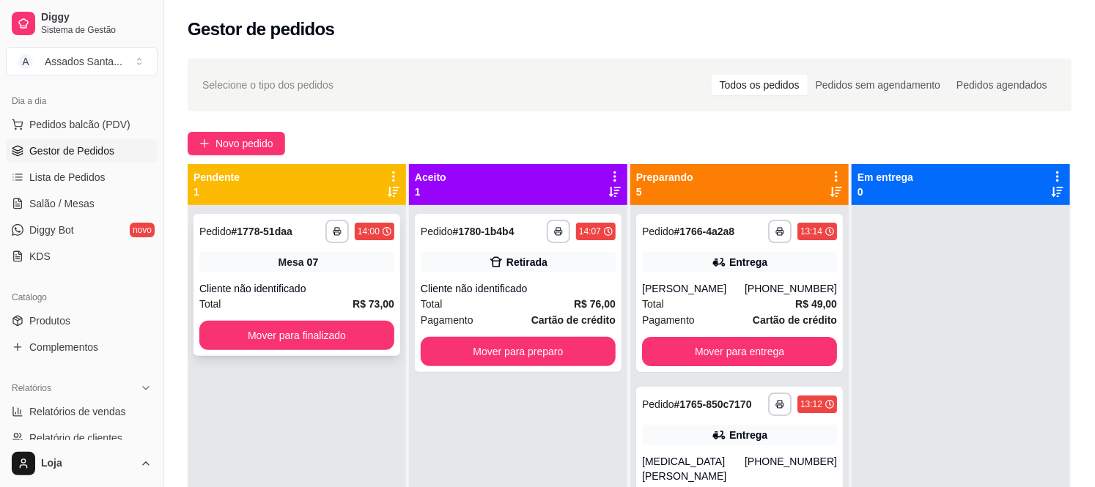
click at [367, 290] on div "Cliente não identificado" at bounding box center [296, 288] width 195 height 15
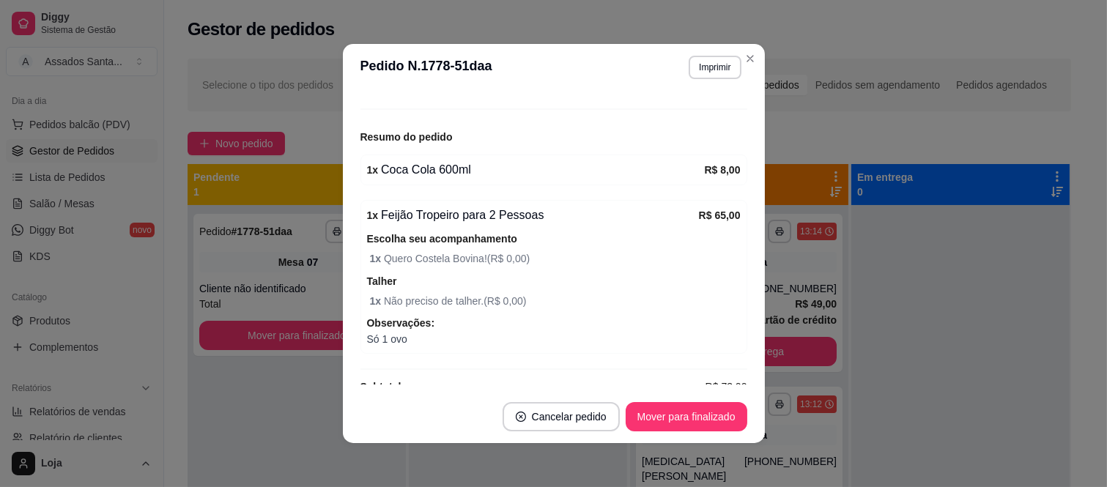
scroll to position [181, 0]
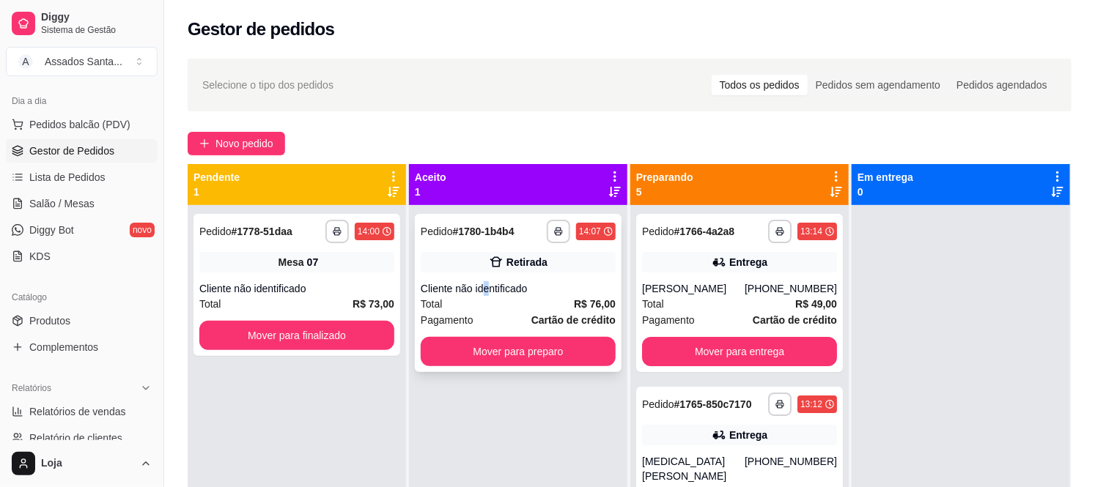
click at [482, 284] on div "Cliente não identificado" at bounding box center [518, 288] width 195 height 15
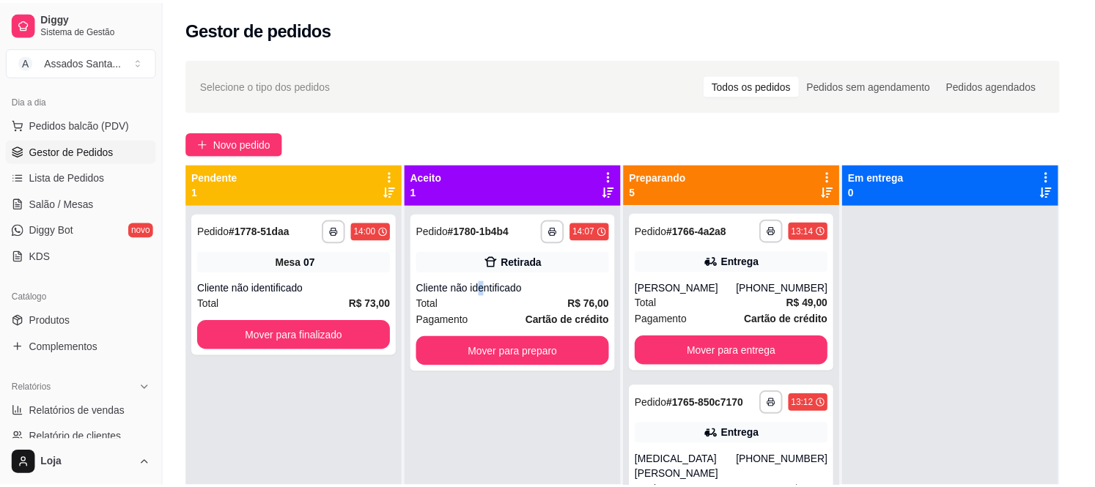
scroll to position [353, 0]
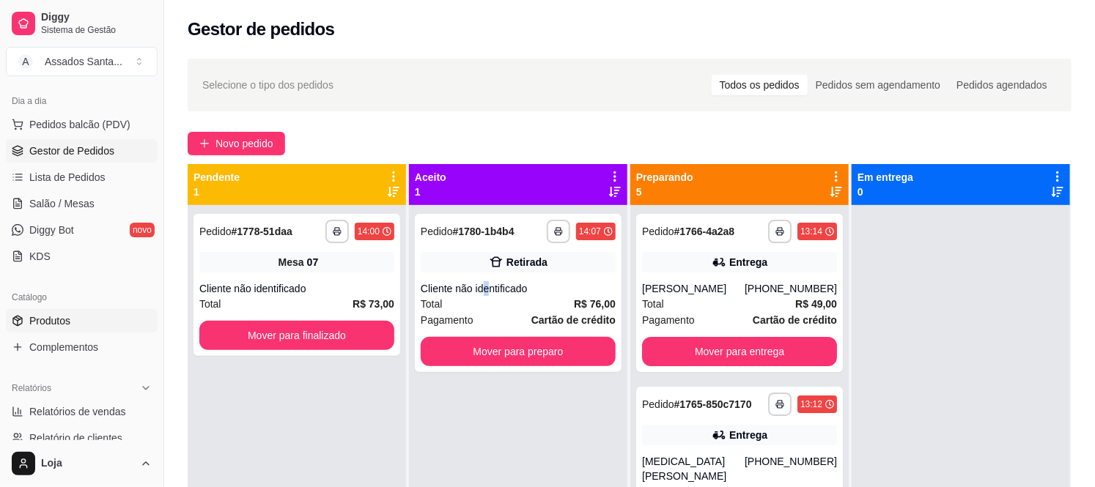
click at [105, 317] on link "Produtos" at bounding box center [82, 320] width 152 height 23
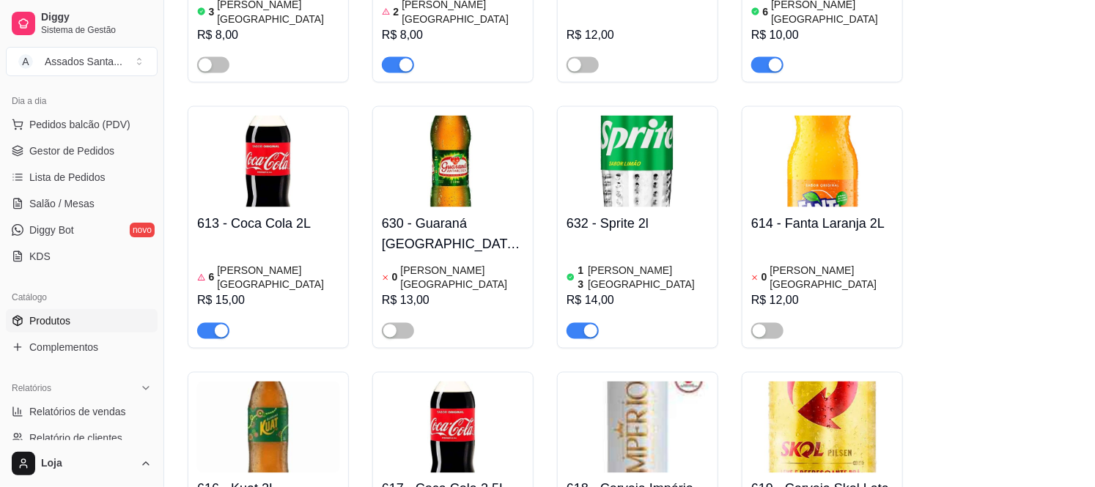
scroll to position [8387, 0]
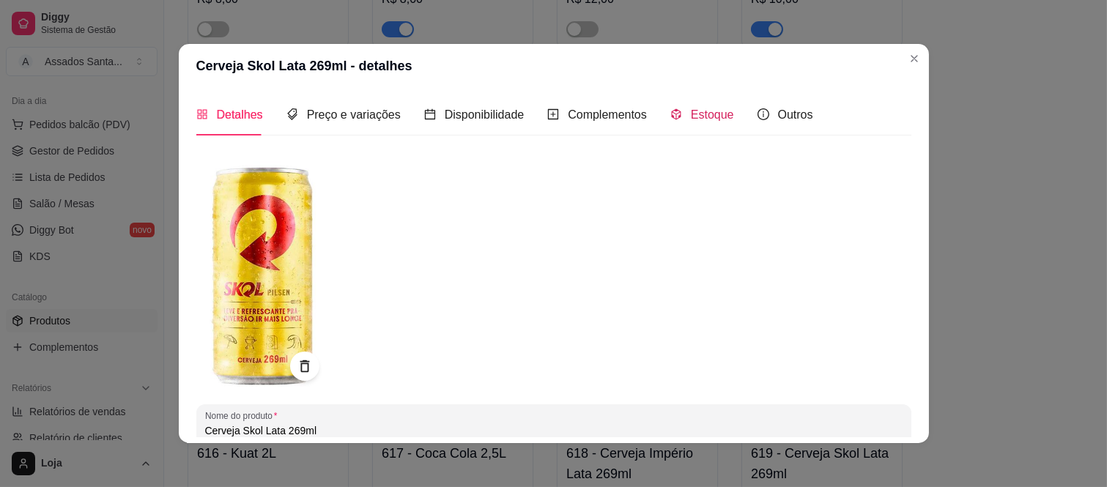
click at [700, 110] on span "Estoque" at bounding box center [712, 114] width 43 height 12
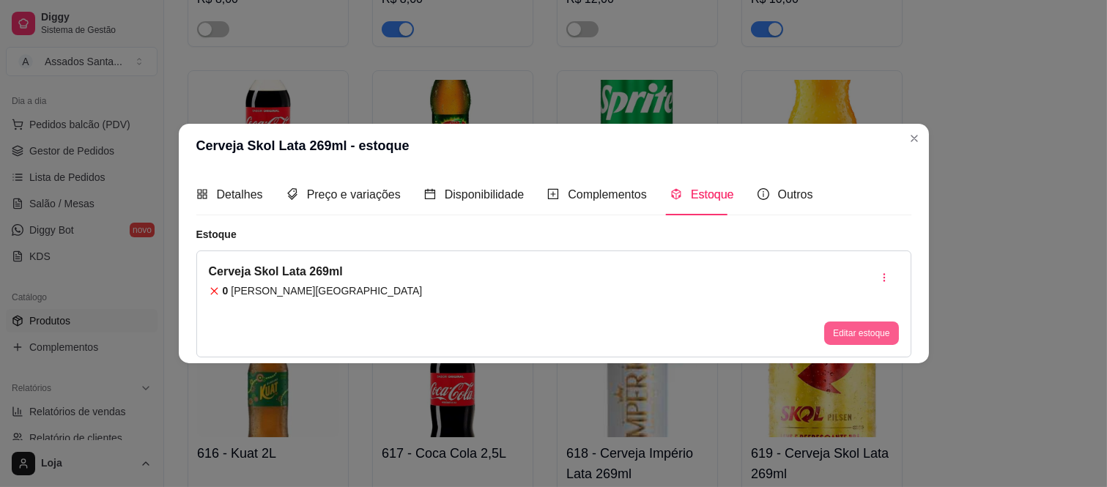
click at [840, 333] on button "Editar estoque" at bounding box center [861, 333] width 74 height 23
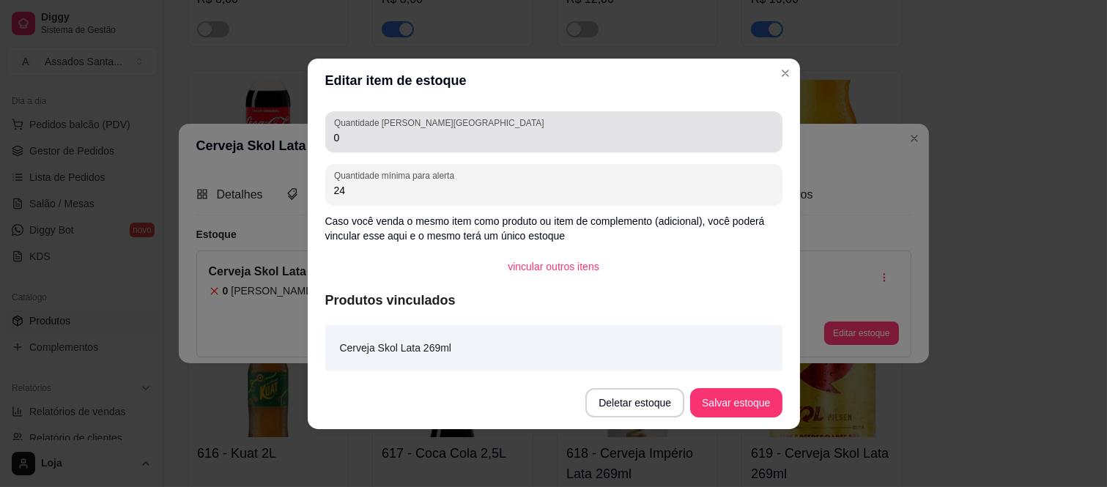
click at [443, 130] on input "0" at bounding box center [554, 137] width 440 height 15
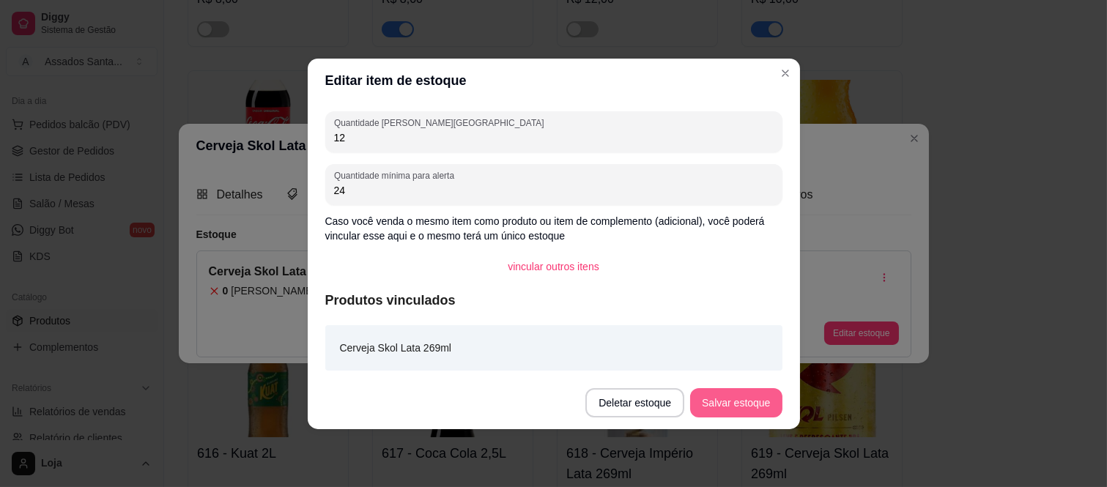
type input "12"
click at [737, 405] on button "Salvar estoque" at bounding box center [736, 402] width 92 height 29
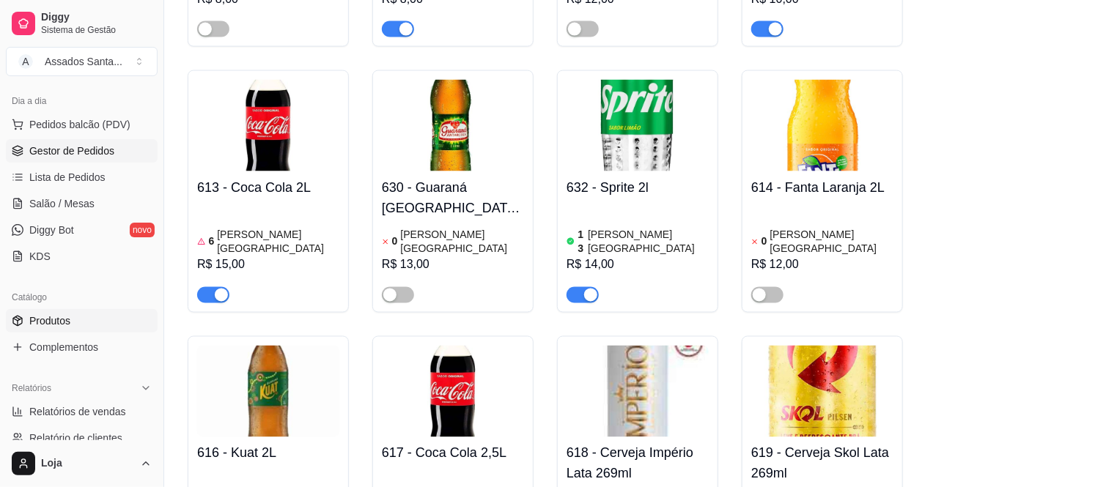
click at [71, 144] on span "Gestor de Pedidos" at bounding box center [71, 151] width 85 height 15
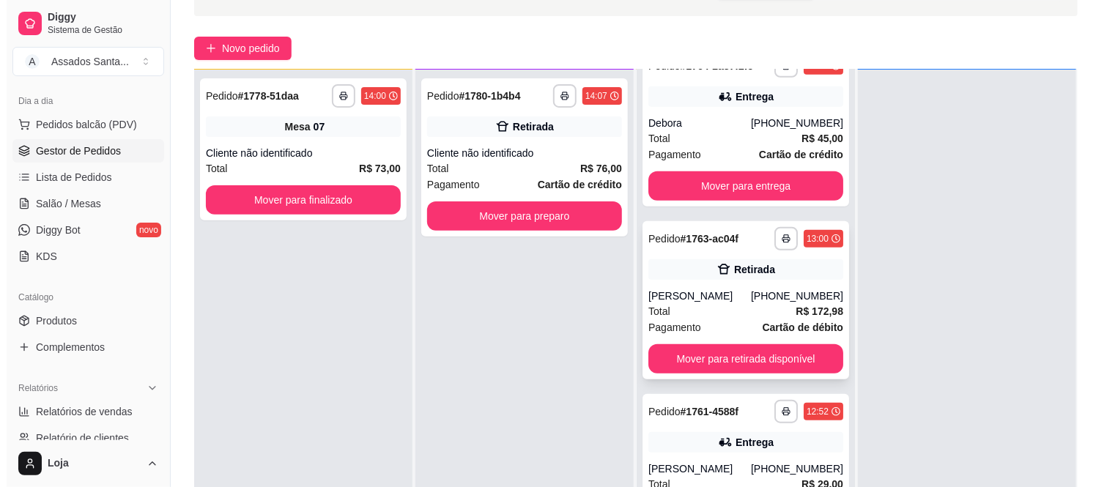
scroll to position [224, 0]
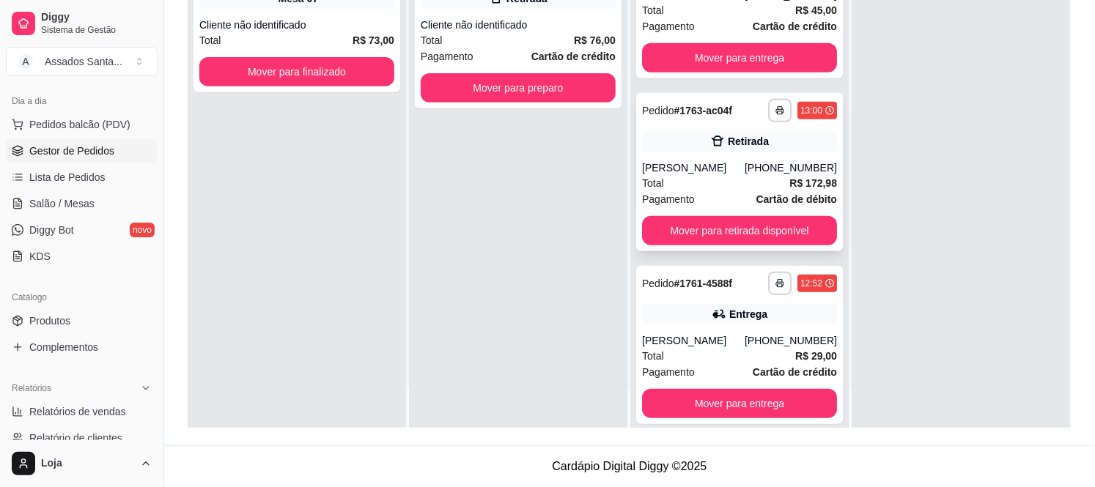
click at [673, 137] on div "**********" at bounding box center [739, 172] width 207 height 158
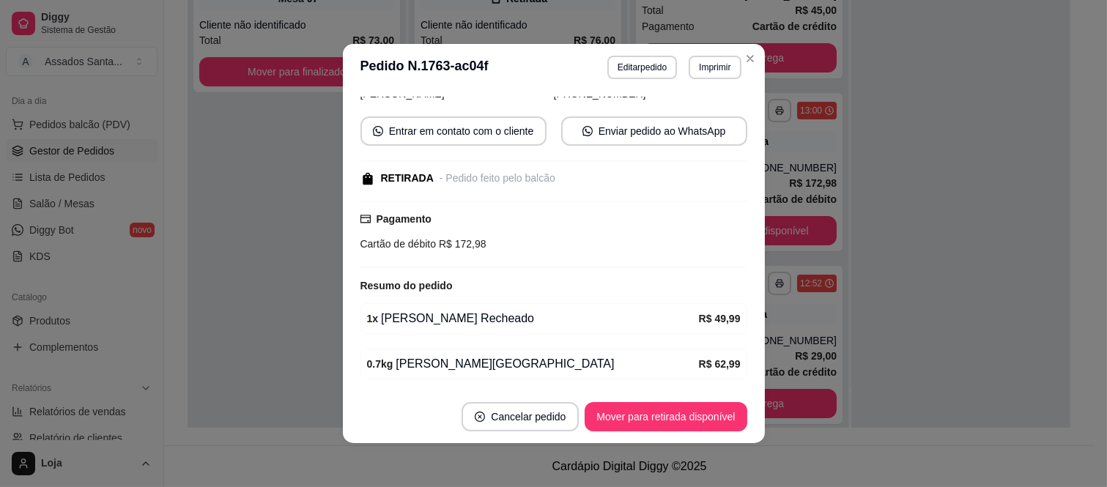
scroll to position [248, 0]
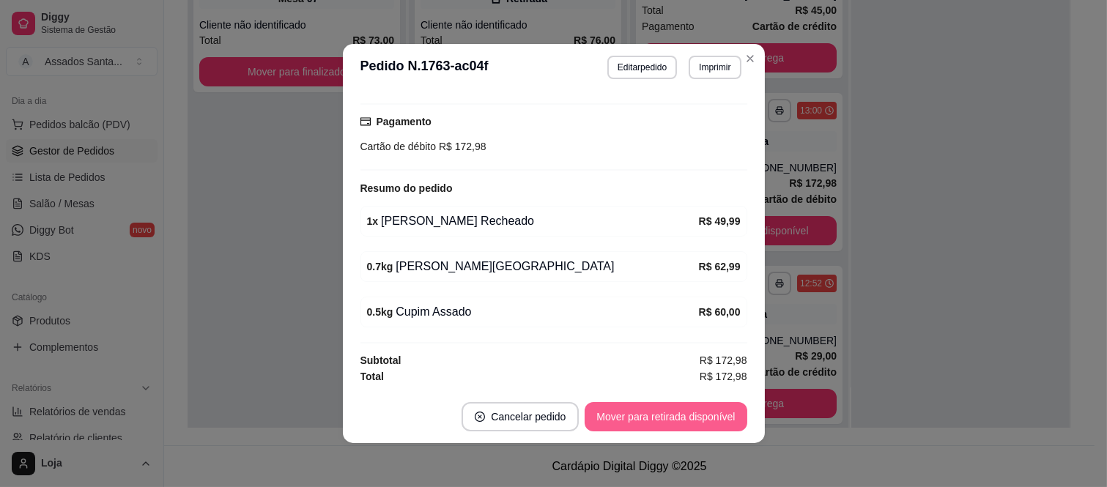
click at [691, 421] on button "Mover para retirada disponível" at bounding box center [666, 416] width 162 height 29
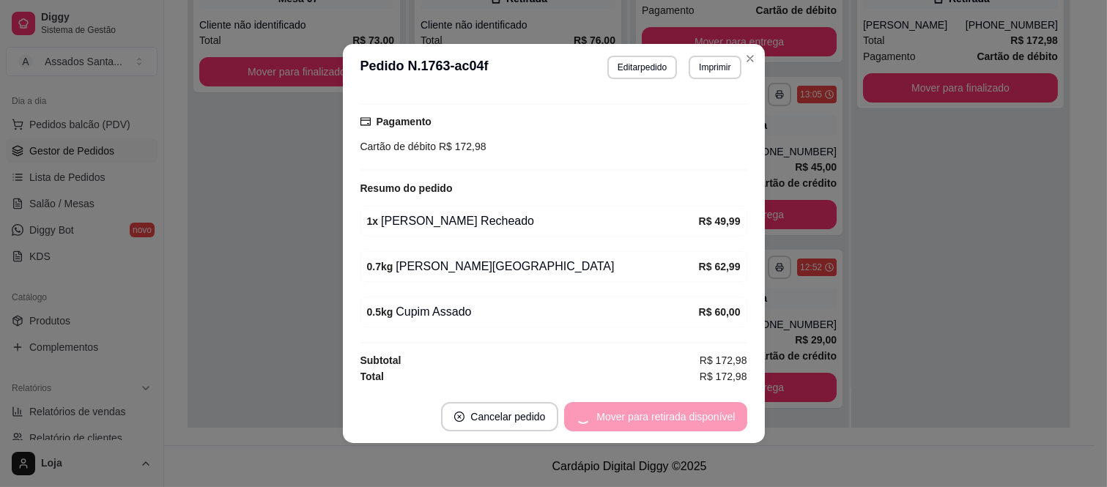
scroll to position [218, 0]
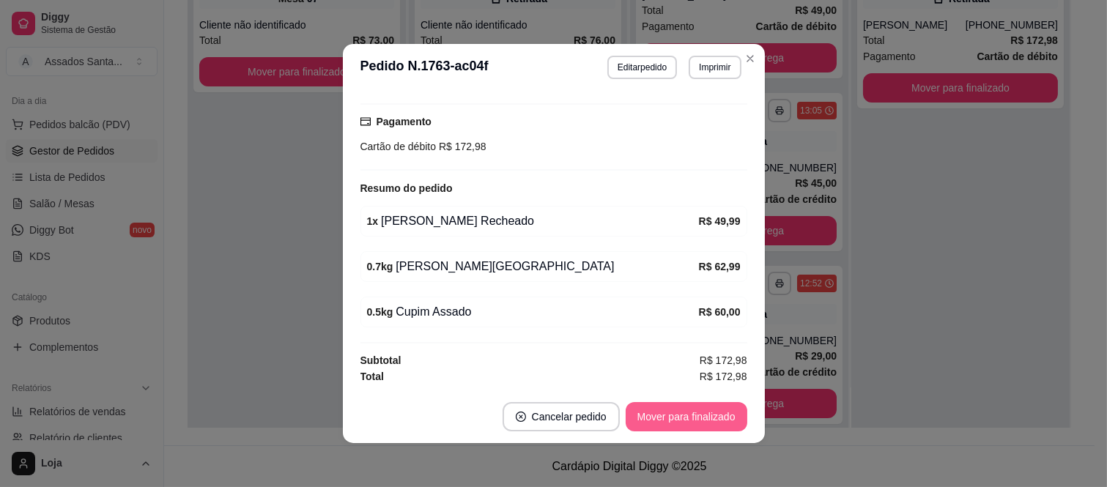
click at [691, 421] on button "Mover para finalizado" at bounding box center [687, 416] width 122 height 29
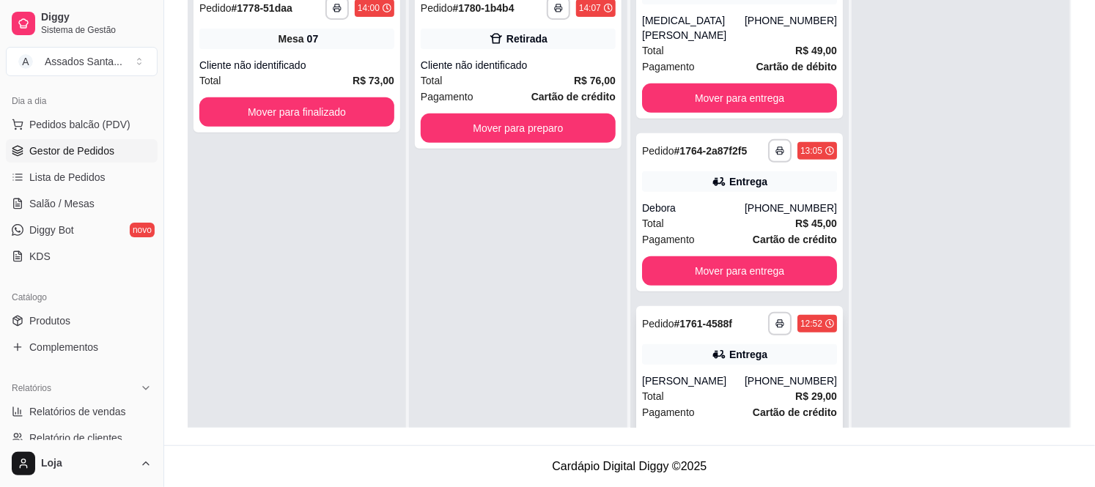
scroll to position [40, 0]
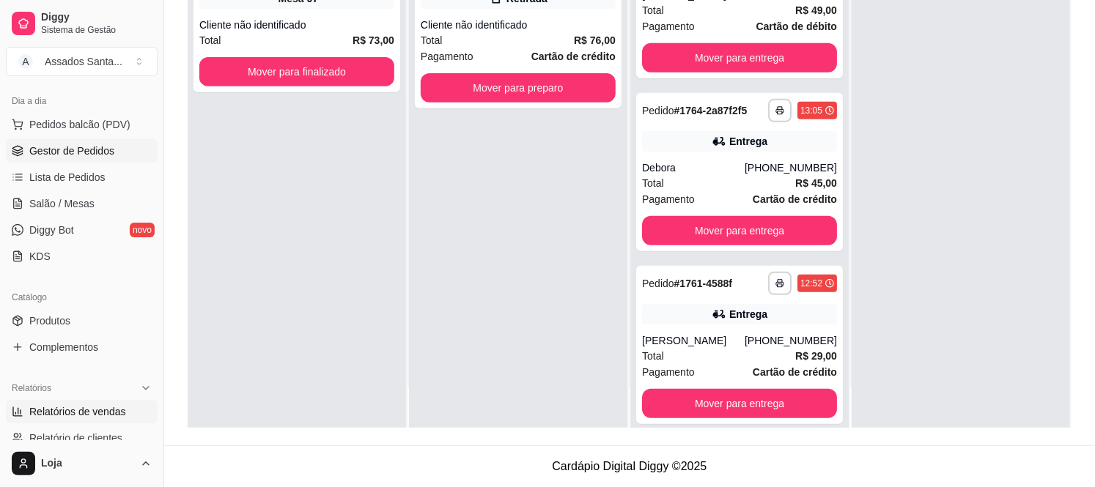
click at [94, 409] on span "Relatórios de vendas" at bounding box center [77, 412] width 97 height 15
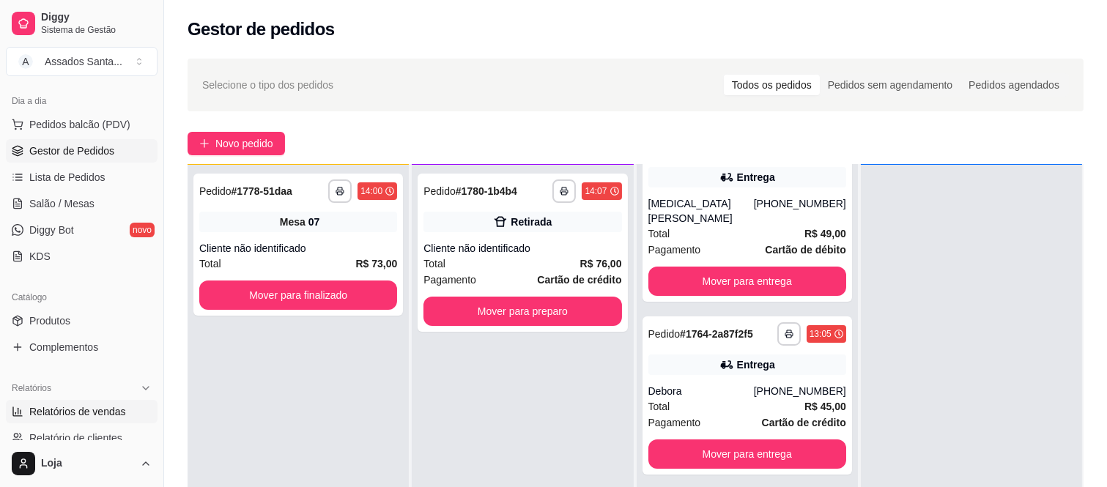
select select "ALL"
select select "0"
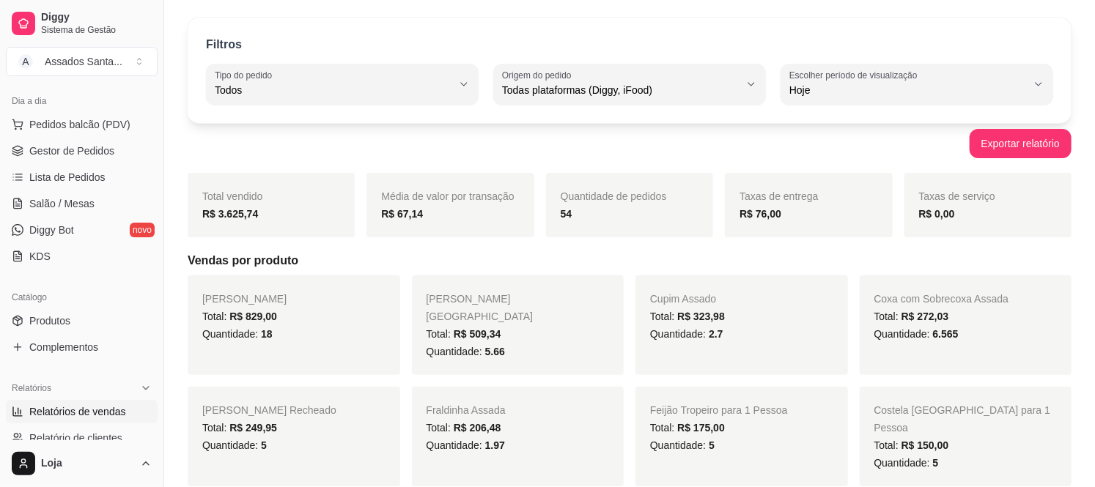
scroll to position [81, 0]
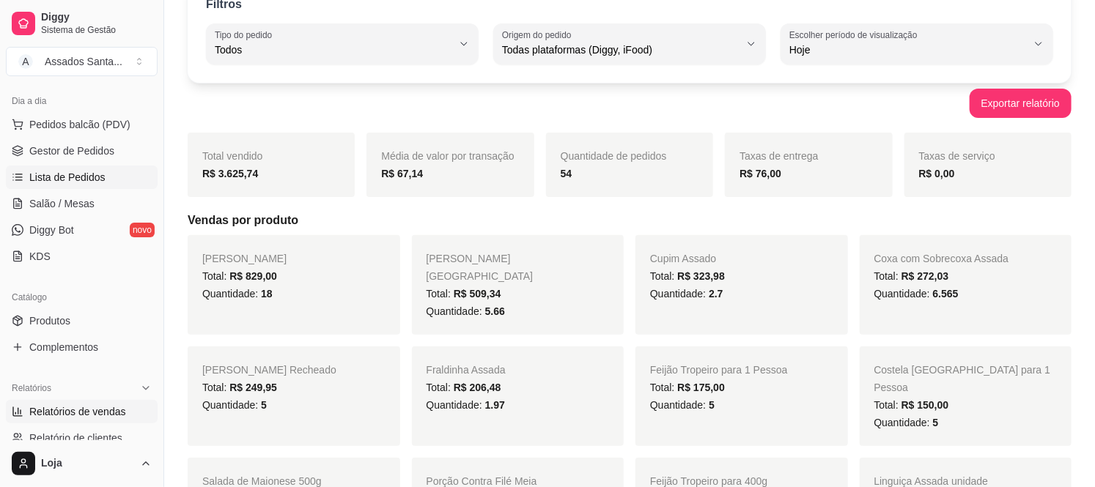
click at [95, 166] on link "Lista de Pedidos" at bounding box center [82, 177] width 152 height 23
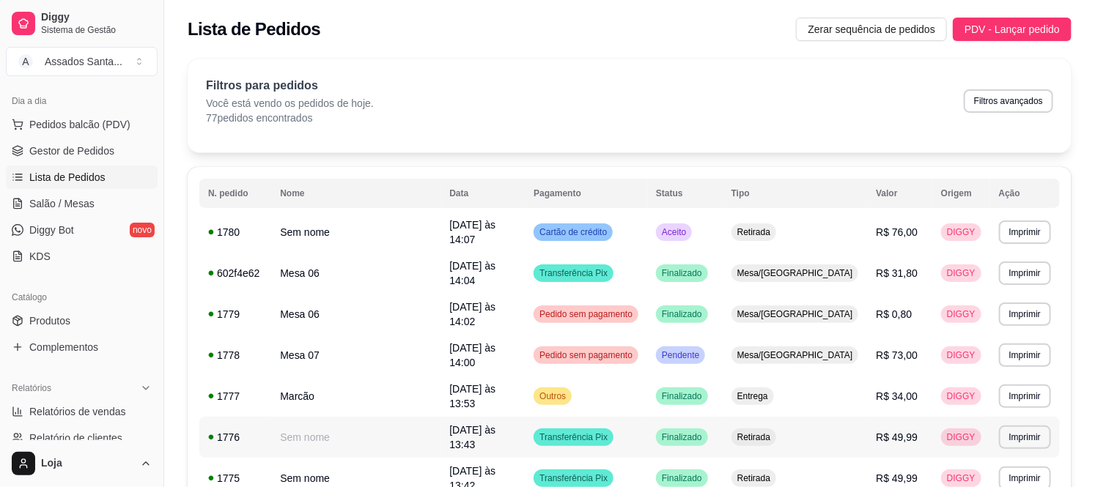
click at [340, 417] on td "Sem nome" at bounding box center [355, 437] width 169 height 41
click at [314, 379] on td "Marcão" at bounding box center [355, 396] width 169 height 41
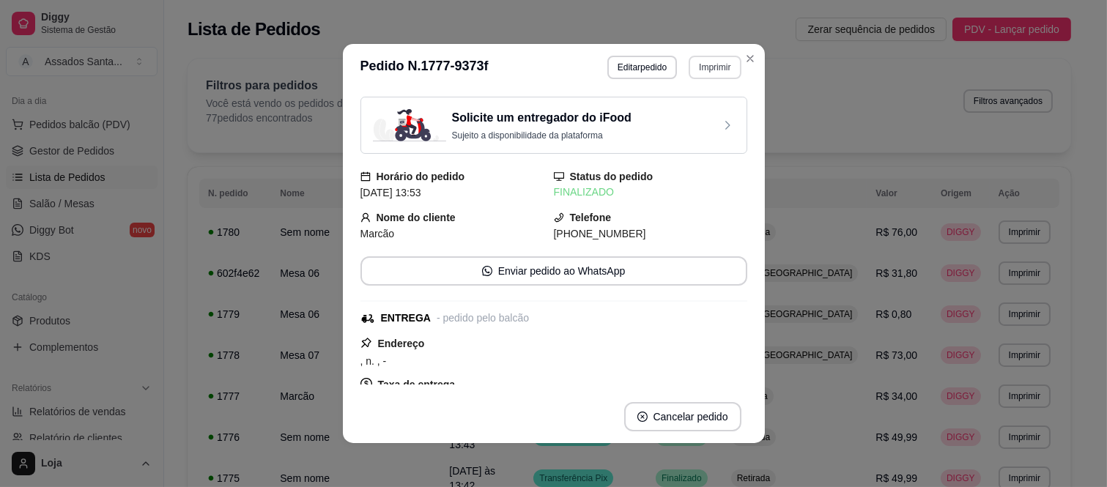
click at [696, 60] on button "Imprimir" at bounding box center [715, 67] width 52 height 23
click at [687, 123] on button "IMPRESSORA caixa" at bounding box center [683, 119] width 106 height 23
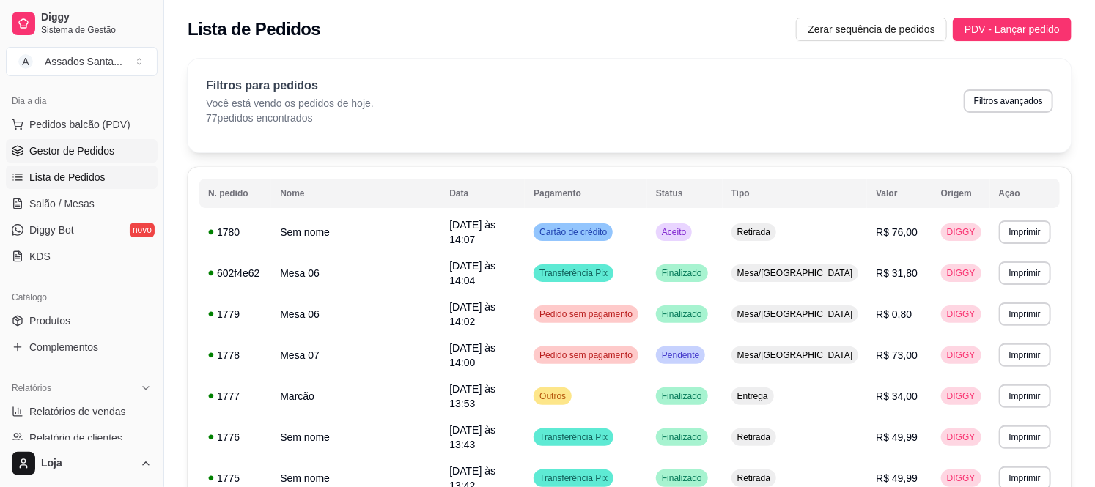
click at [61, 150] on span "Gestor de Pedidos" at bounding box center [71, 151] width 85 height 15
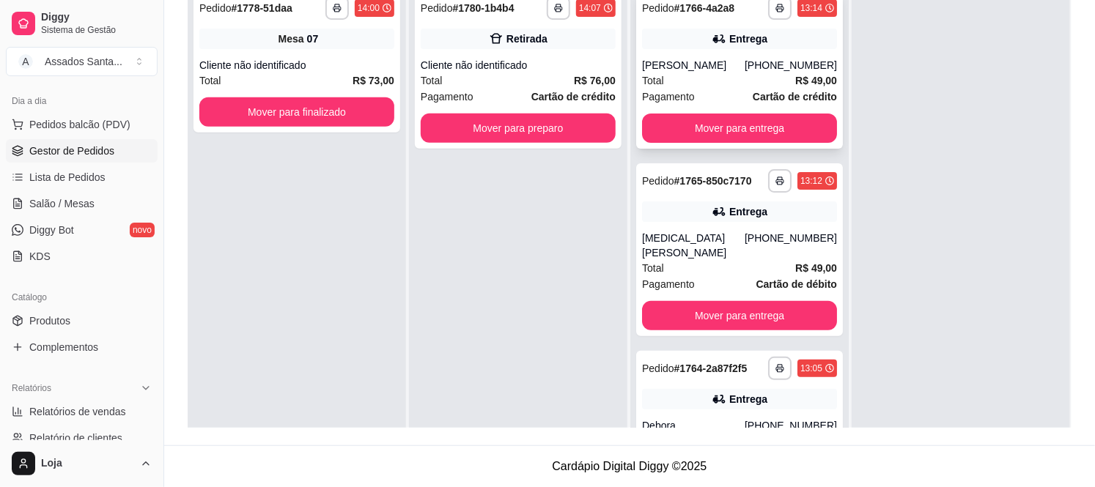
click at [705, 59] on div "[PERSON_NAME]" at bounding box center [693, 65] width 103 height 15
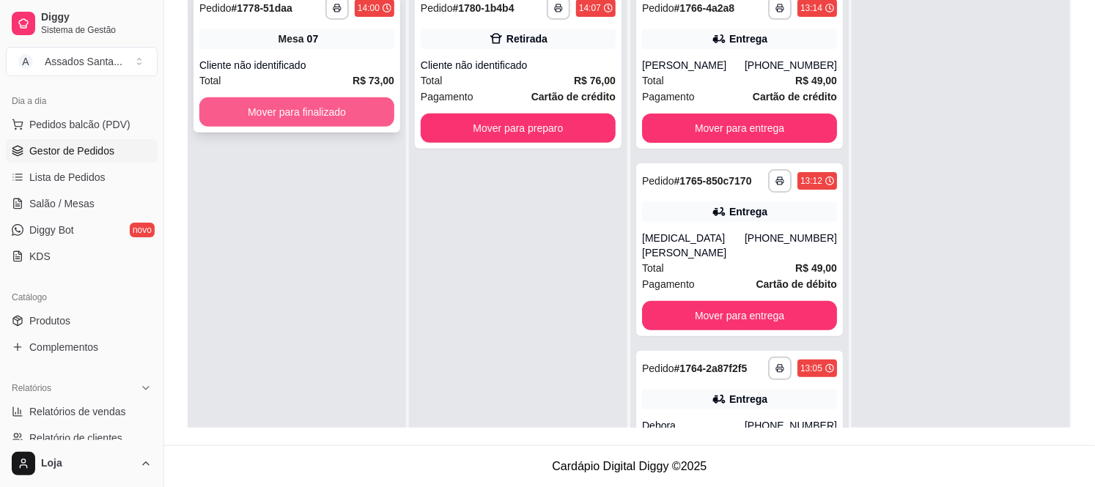
click at [246, 105] on button "Mover para finalizado" at bounding box center [296, 111] width 195 height 29
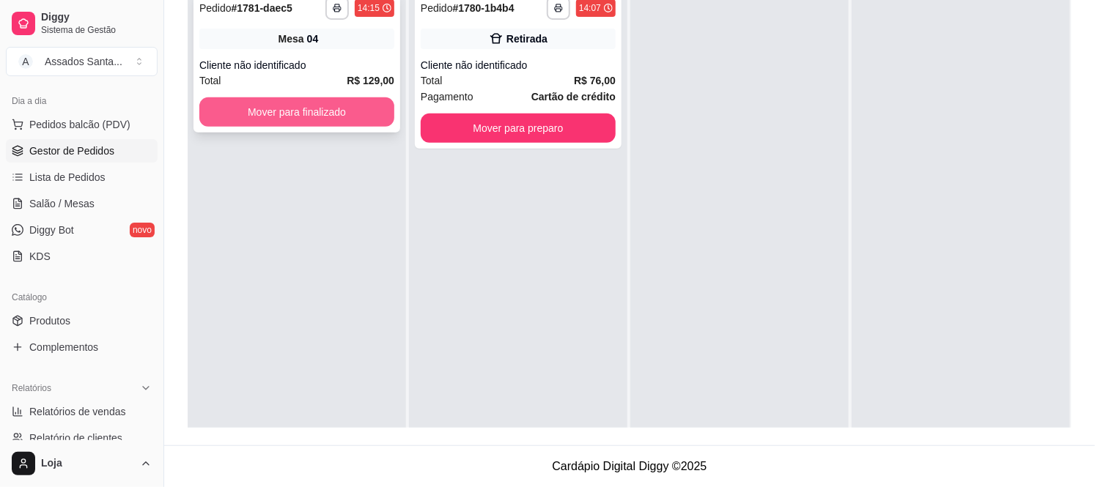
click at [295, 100] on button "Mover para finalizado" at bounding box center [296, 111] width 195 height 29
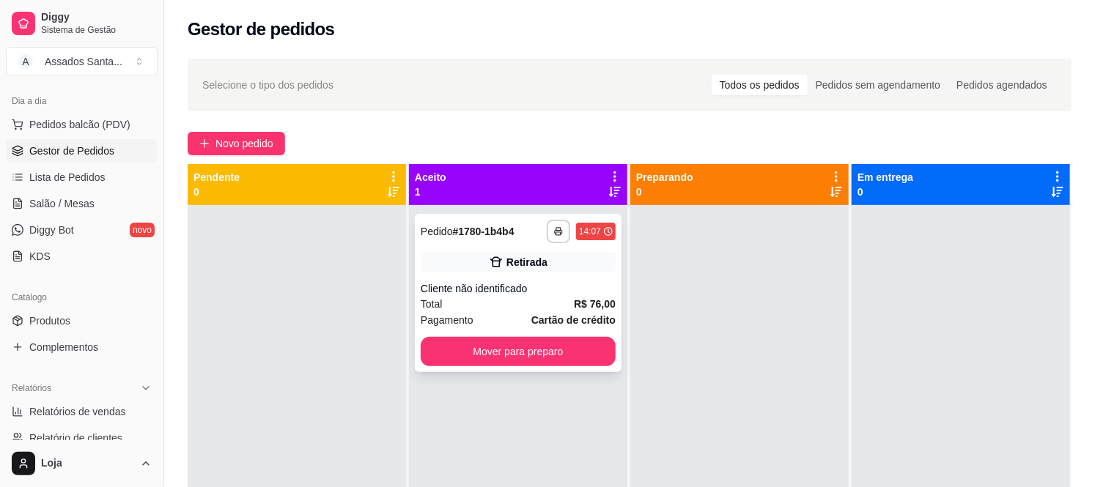
click at [442, 293] on div "Cliente não identificado" at bounding box center [518, 288] width 195 height 15
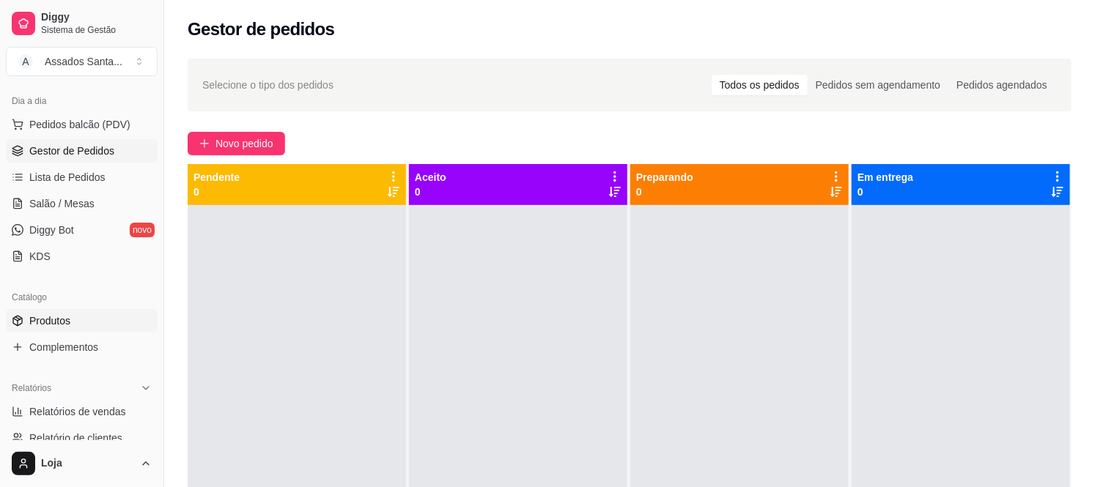
click at [53, 326] on span "Produtos" at bounding box center [49, 321] width 41 height 15
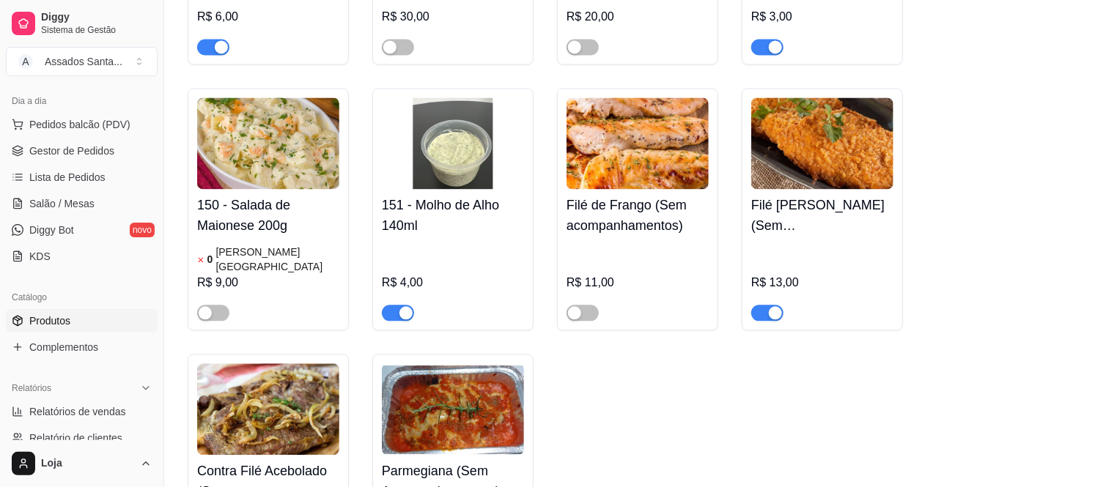
scroll to position [6188, 0]
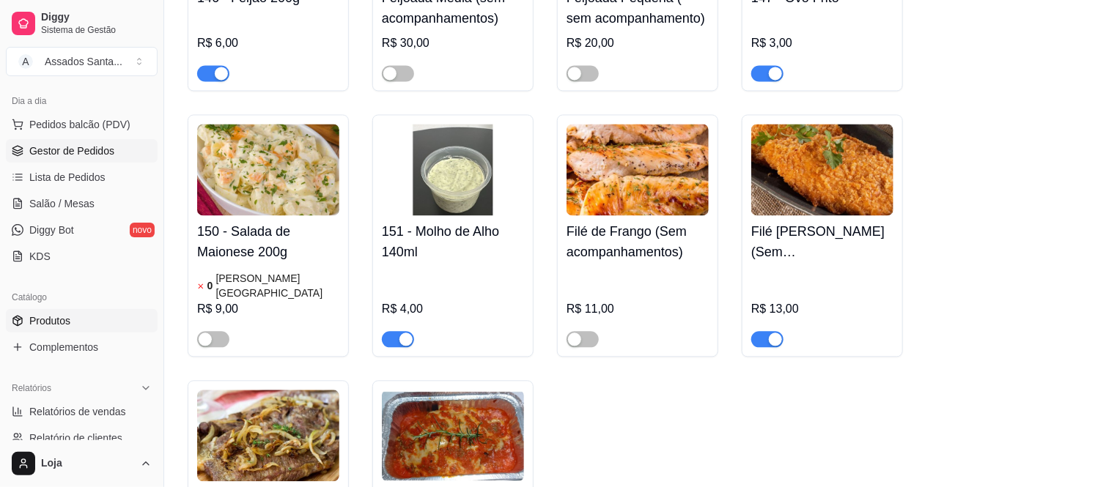
click at [69, 159] on link "Gestor de Pedidos" at bounding box center [82, 150] width 152 height 23
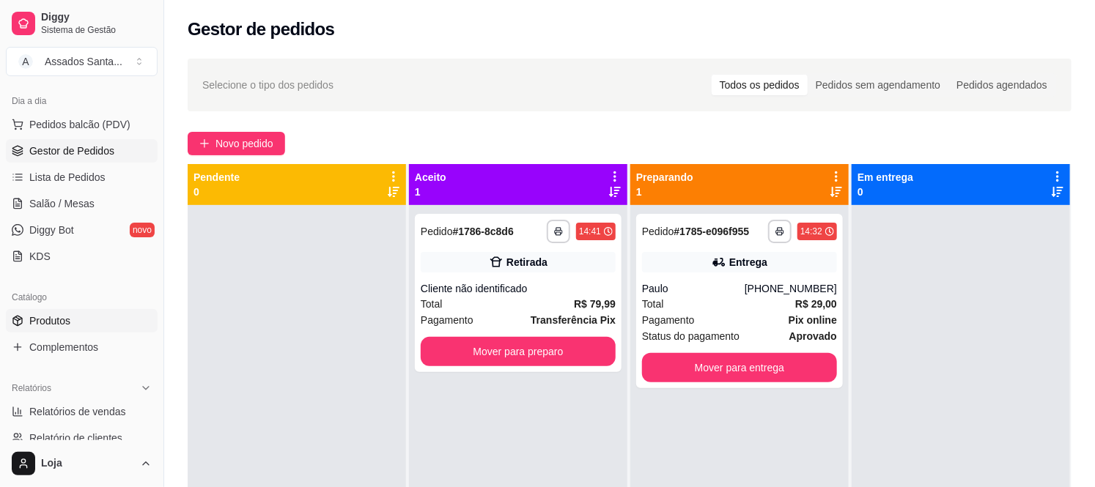
drag, startPoint x: 94, startPoint y: 321, endPoint x: 114, endPoint y: 322, distance: 19.8
click at [95, 321] on link "Produtos" at bounding box center [82, 320] width 152 height 23
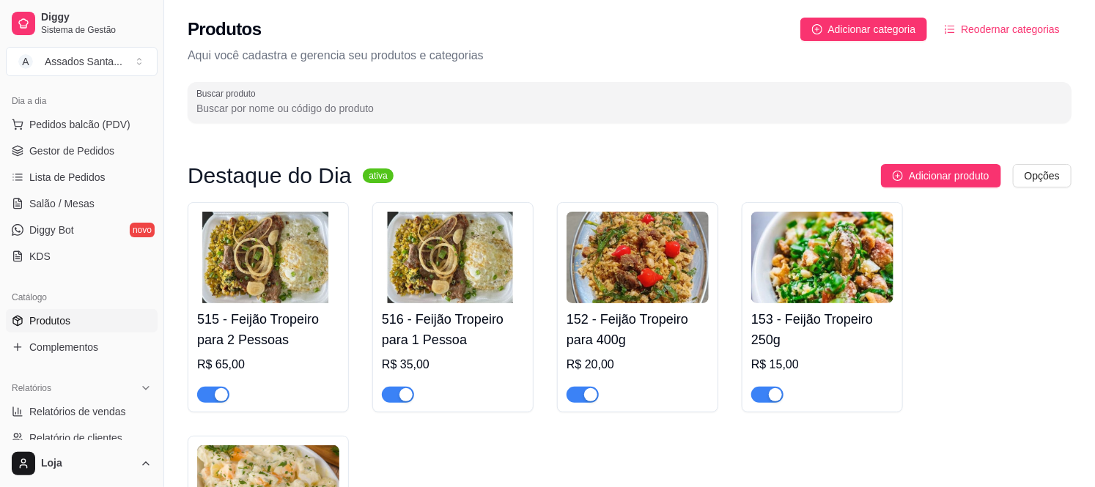
scroll to position [244, 0]
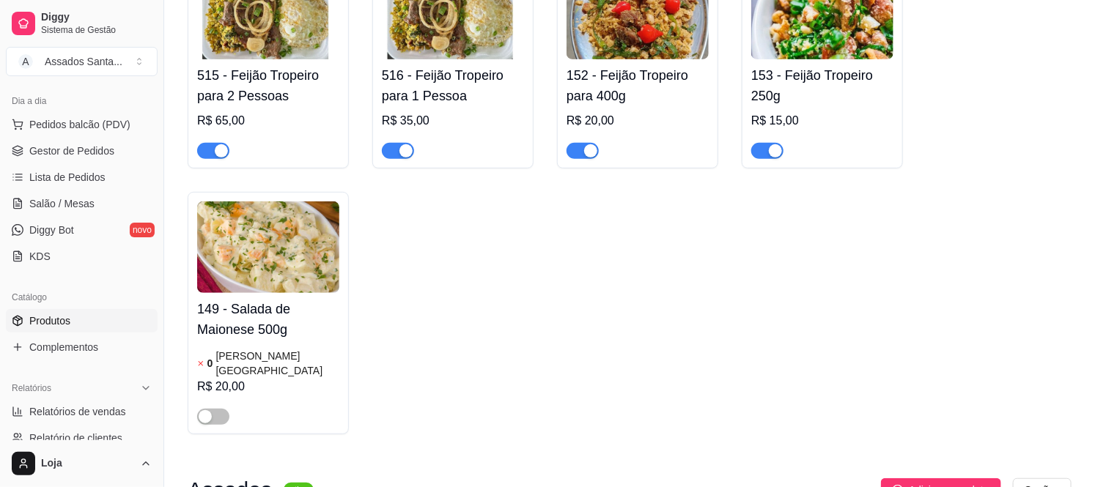
click at [211, 150] on span "button" at bounding box center [213, 151] width 32 height 16
click at [407, 147] on div "button" at bounding box center [405, 150] width 13 height 13
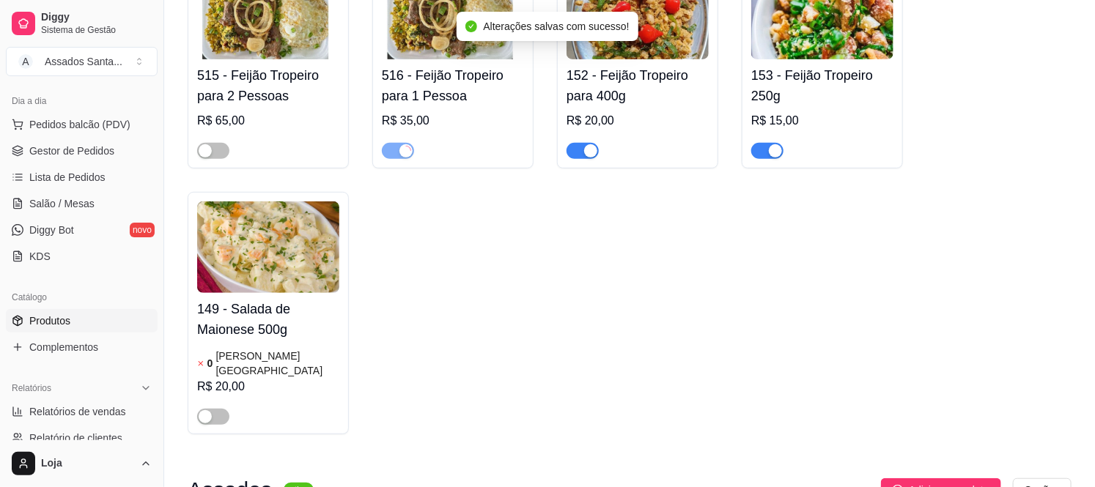
click at [590, 143] on span "button" at bounding box center [583, 151] width 32 height 16
click at [772, 152] on div "button" at bounding box center [775, 150] width 13 height 13
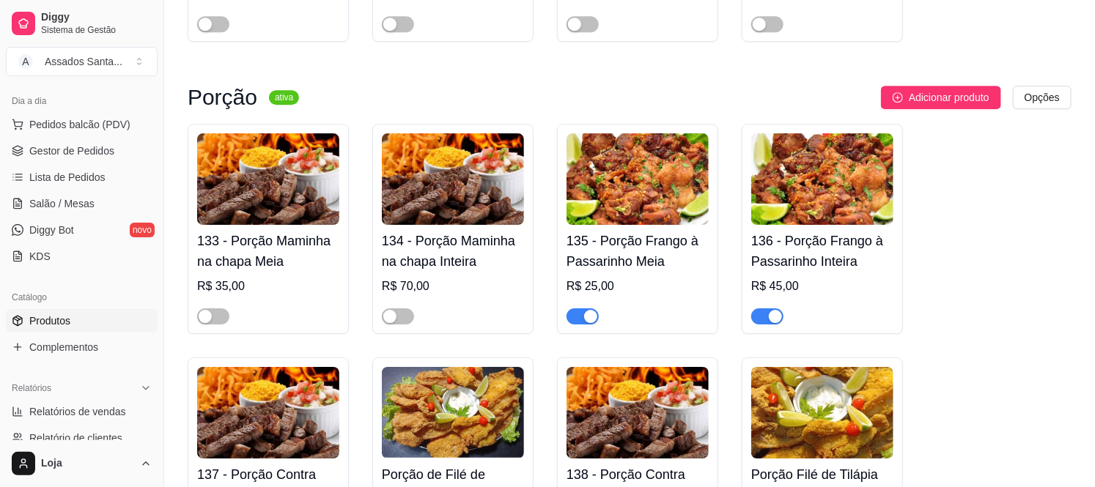
scroll to position [4479, 0]
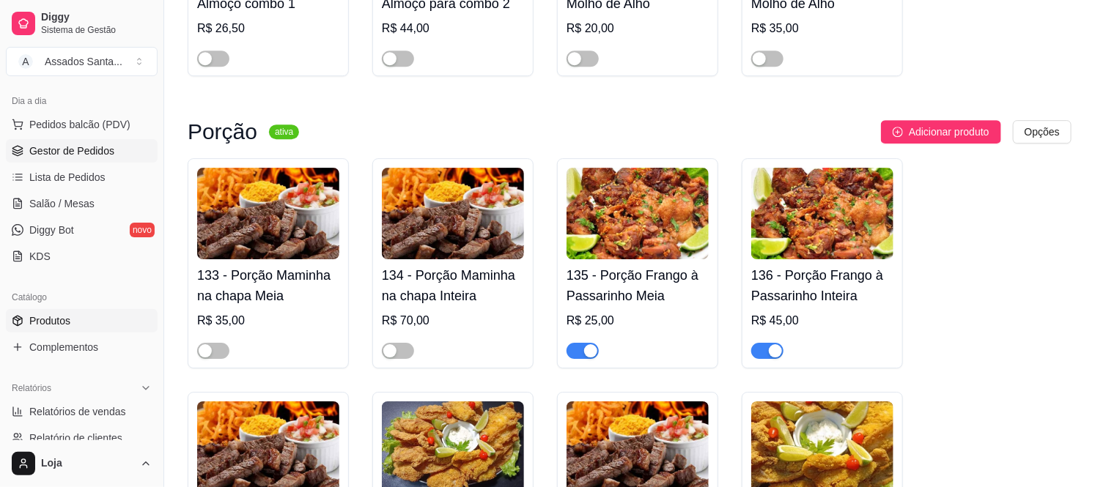
click at [107, 150] on span "Gestor de Pedidos" at bounding box center [71, 151] width 85 height 15
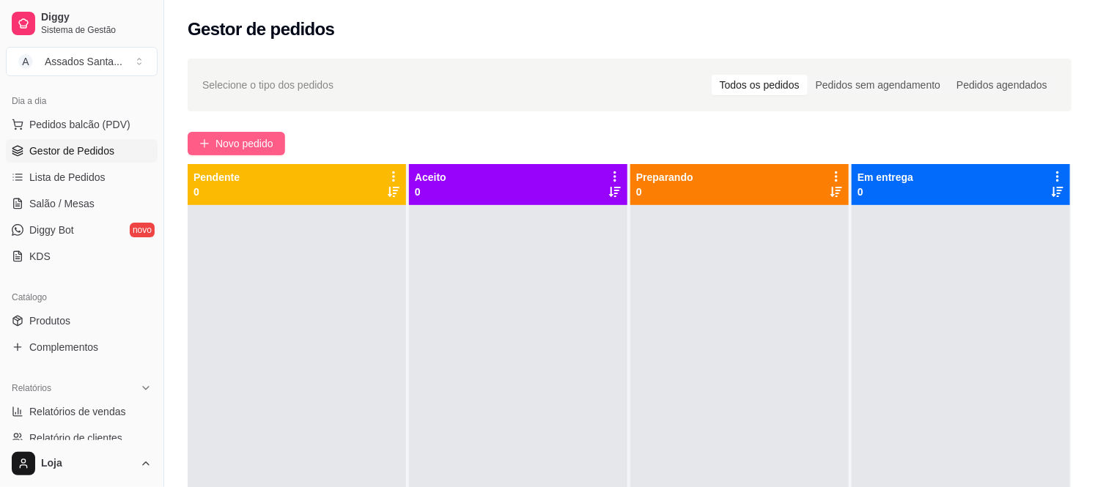
click at [238, 151] on span "Novo pedido" at bounding box center [244, 144] width 58 height 16
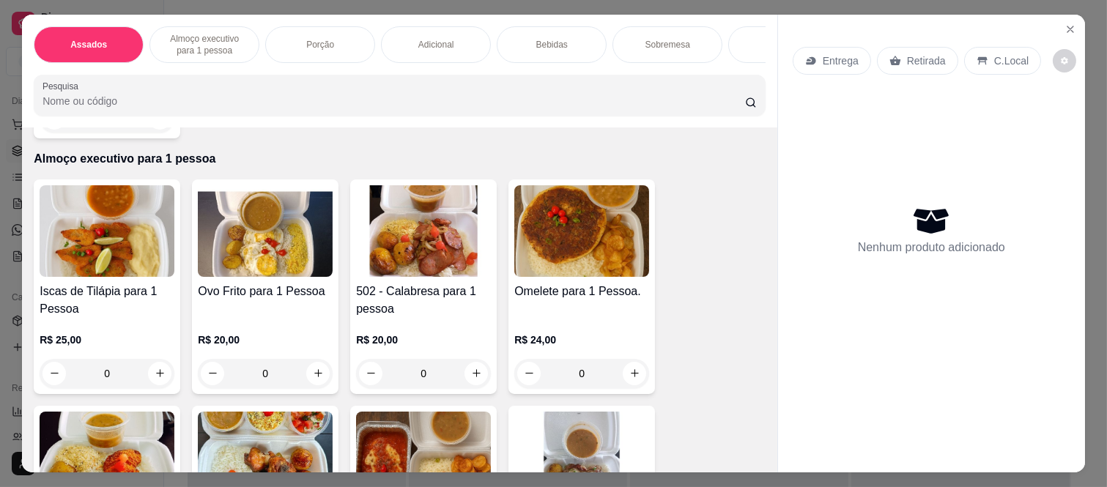
scroll to position [163, 0]
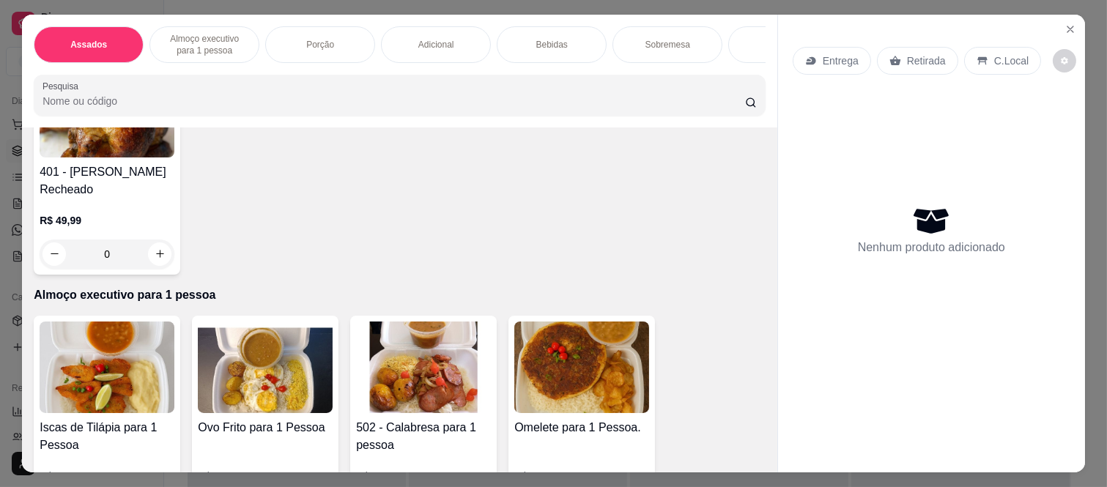
click at [158, 245] on div "0" at bounding box center [107, 254] width 135 height 29
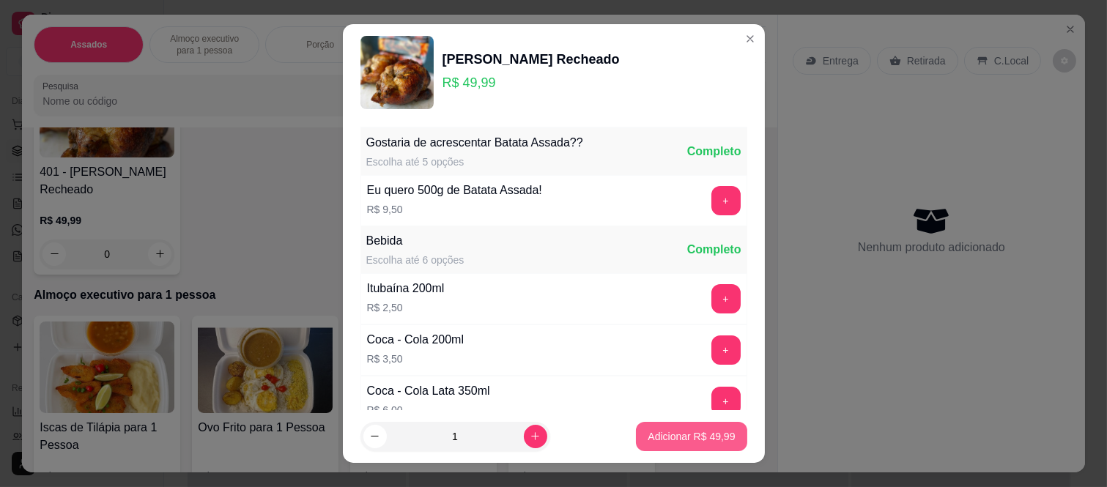
click at [671, 435] on p "Adicionar R$ 49,99" at bounding box center [691, 436] width 87 height 15
type input "1"
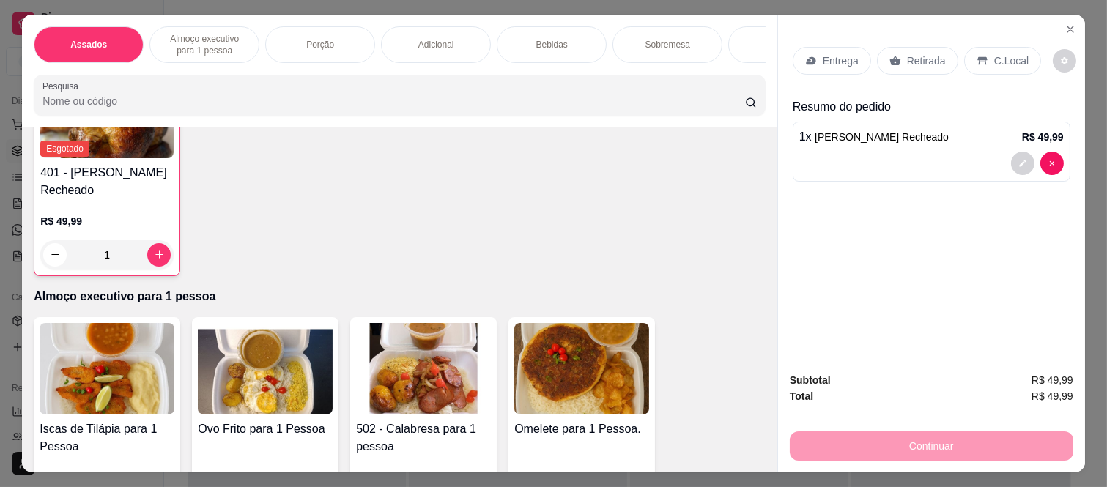
scroll to position [163, 0]
click at [918, 56] on p "Retirada" at bounding box center [926, 60] width 39 height 15
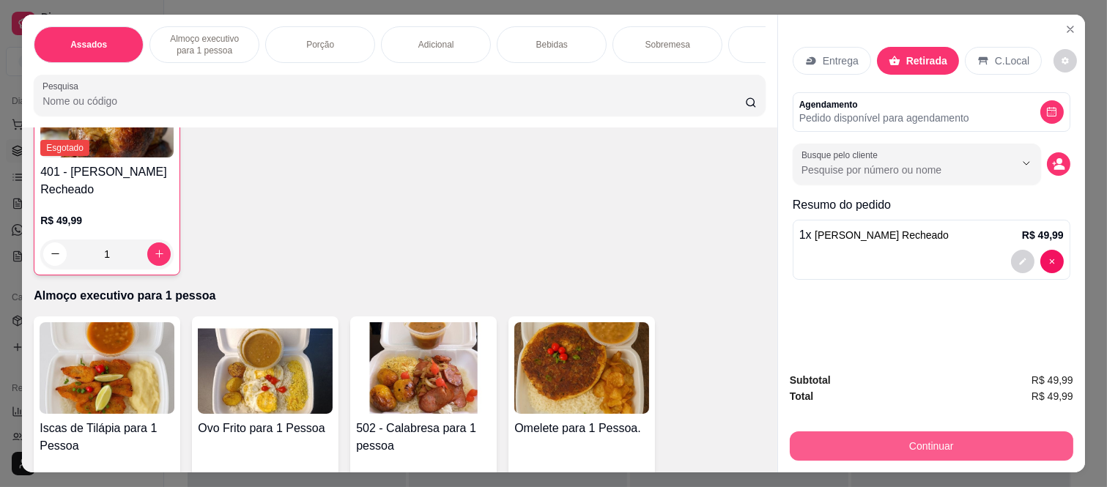
click at [916, 450] on button "Continuar" at bounding box center [932, 446] width 284 height 29
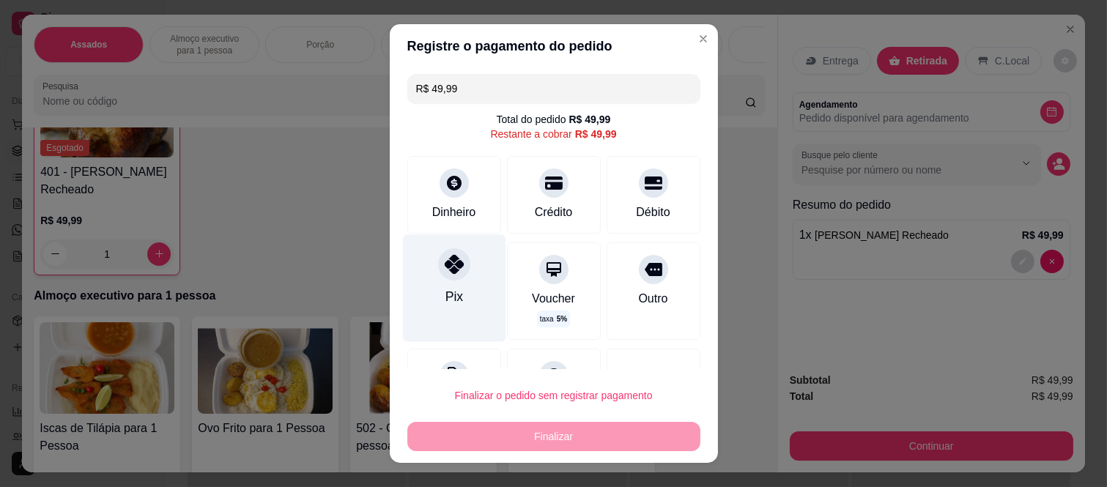
click at [444, 275] on div at bounding box center [454, 264] width 32 height 32
type input "R$ 0,00"
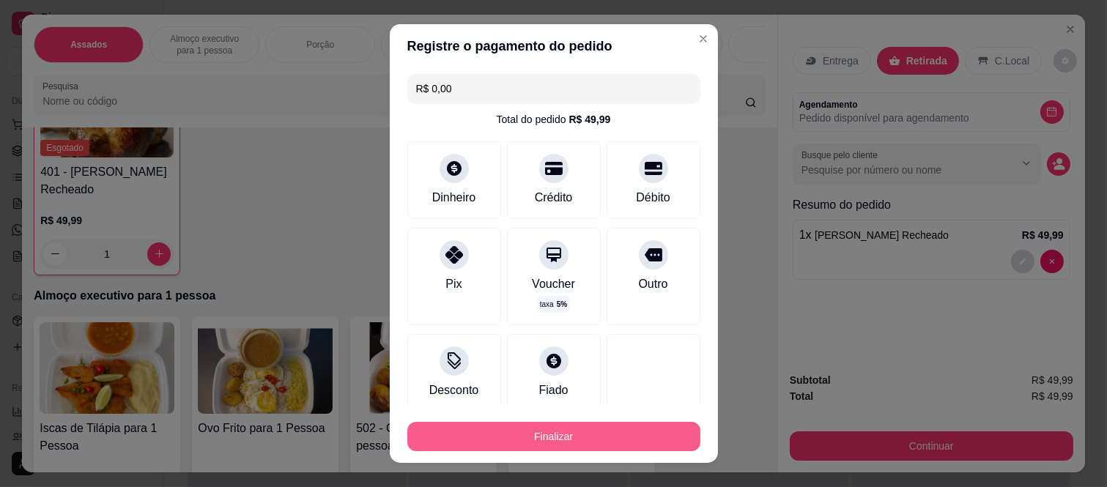
click at [517, 429] on button "Finalizar" at bounding box center [553, 436] width 293 height 29
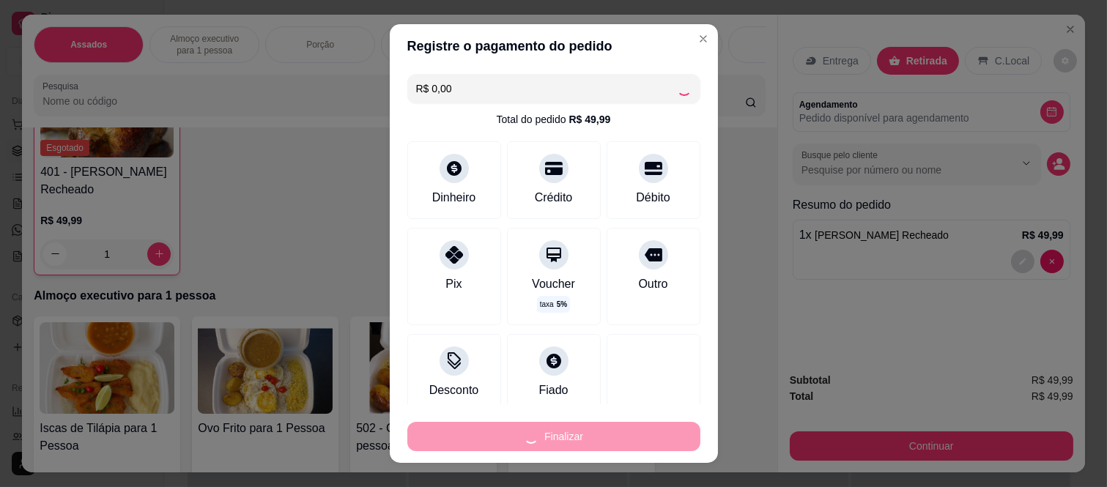
type input "0"
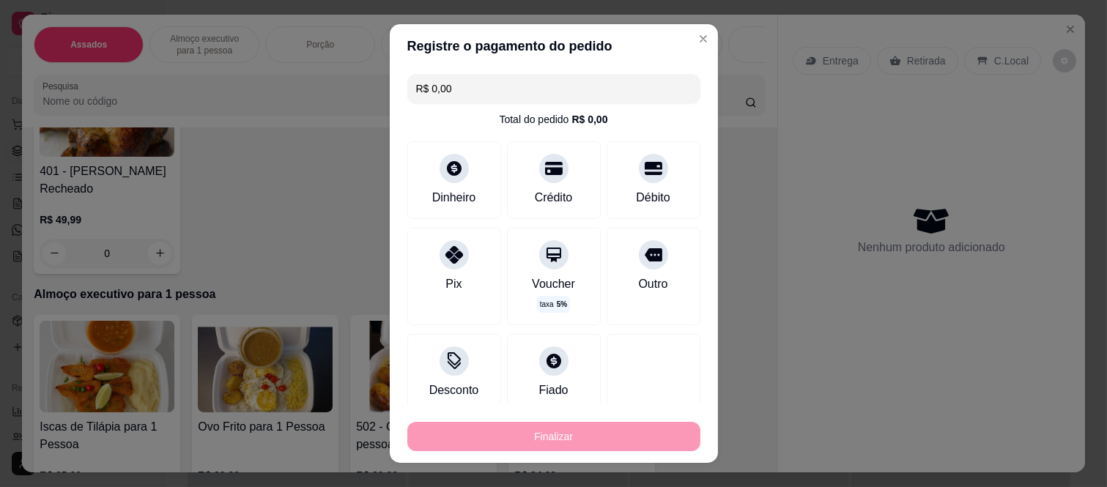
type input "-R$ 49,99"
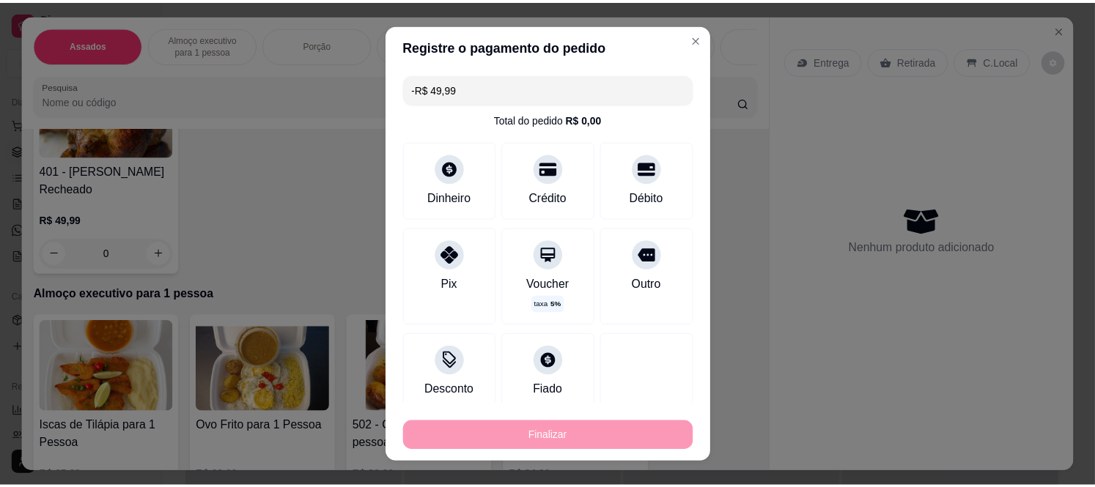
scroll to position [163, 0]
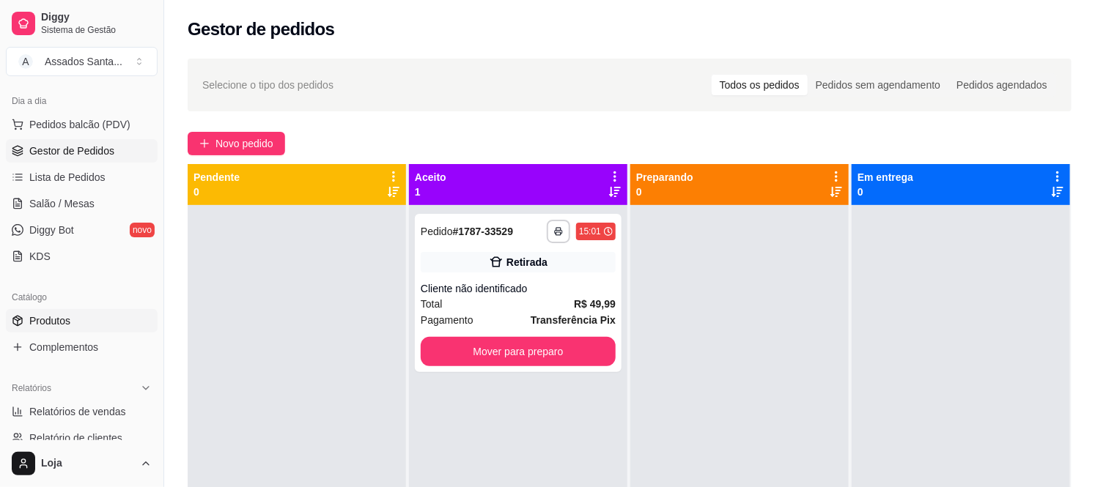
click at [77, 328] on link "Produtos" at bounding box center [82, 320] width 152 height 23
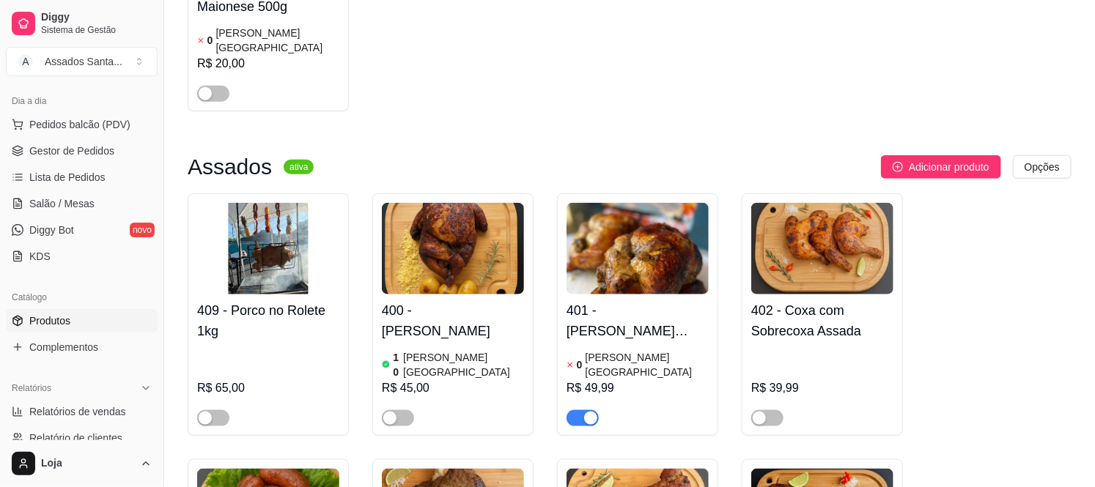
scroll to position [651, 0]
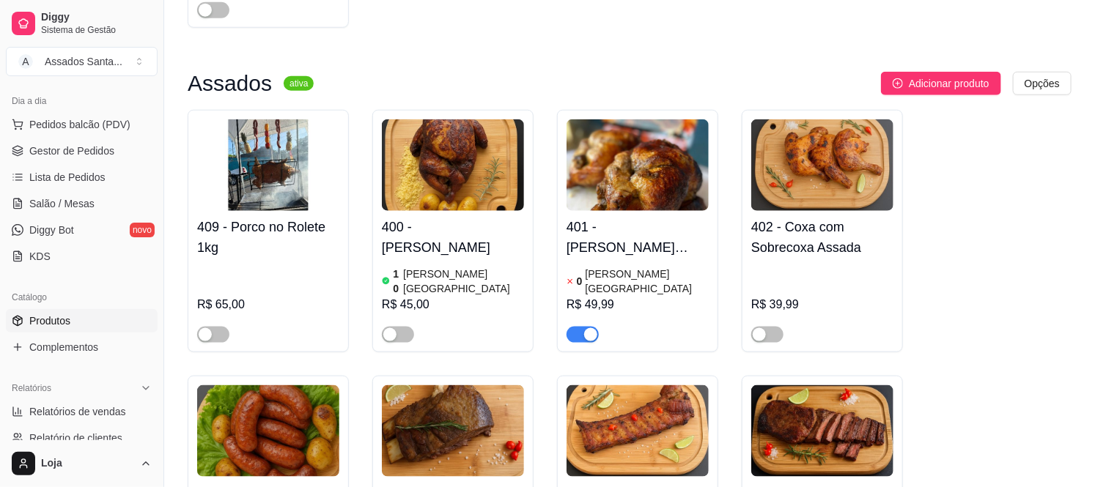
click at [591, 328] on div "button" at bounding box center [590, 334] width 13 height 13
click at [68, 160] on link "Gestor de Pedidos" at bounding box center [82, 150] width 152 height 23
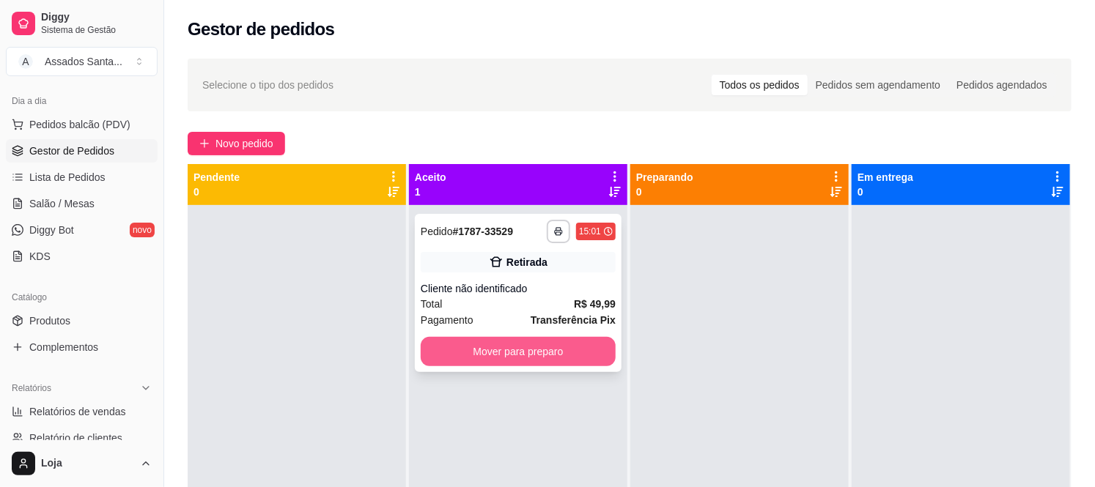
click at [516, 349] on button "Mover para preparo" at bounding box center [518, 351] width 195 height 29
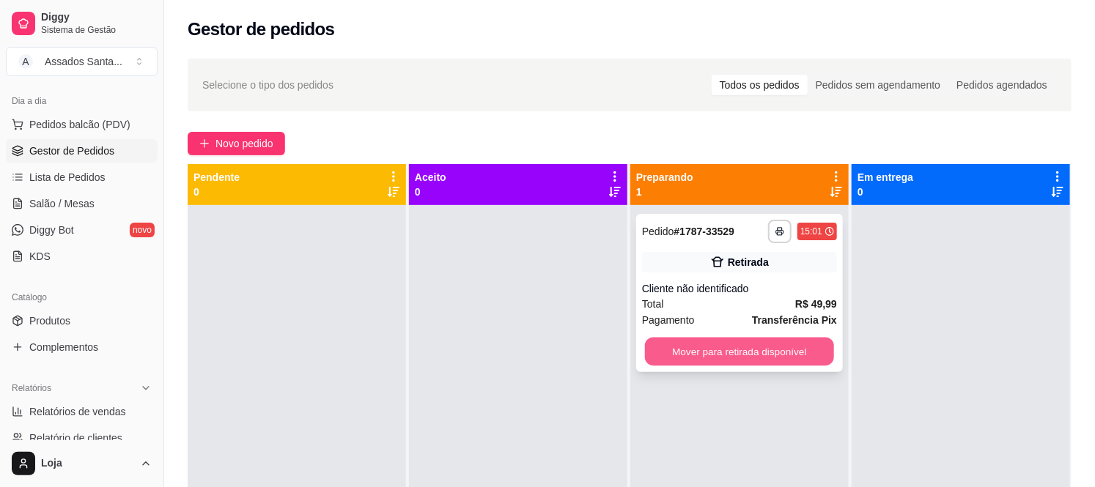
click at [707, 342] on button "Mover para retirada disponível" at bounding box center [739, 352] width 189 height 29
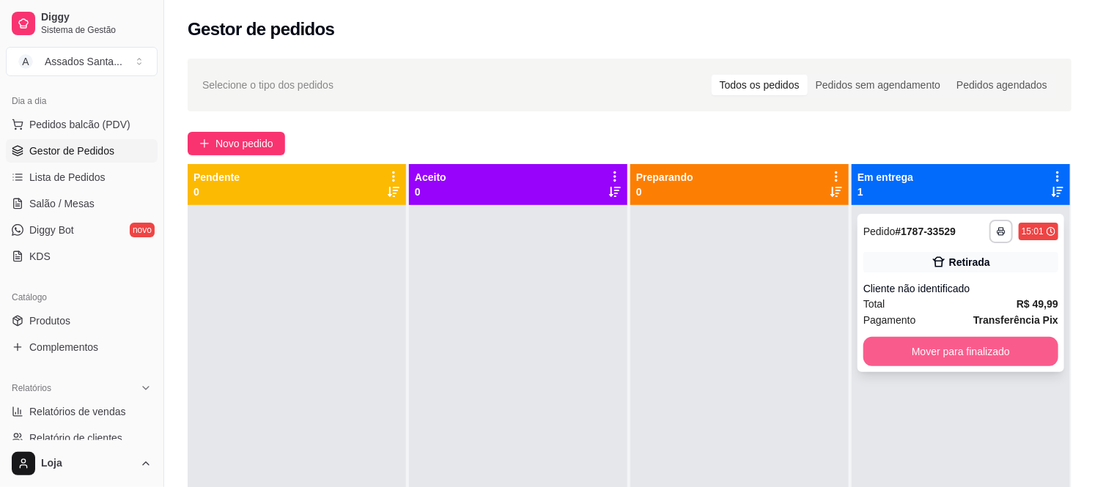
click at [918, 349] on button "Mover para finalizado" at bounding box center [960, 351] width 195 height 29
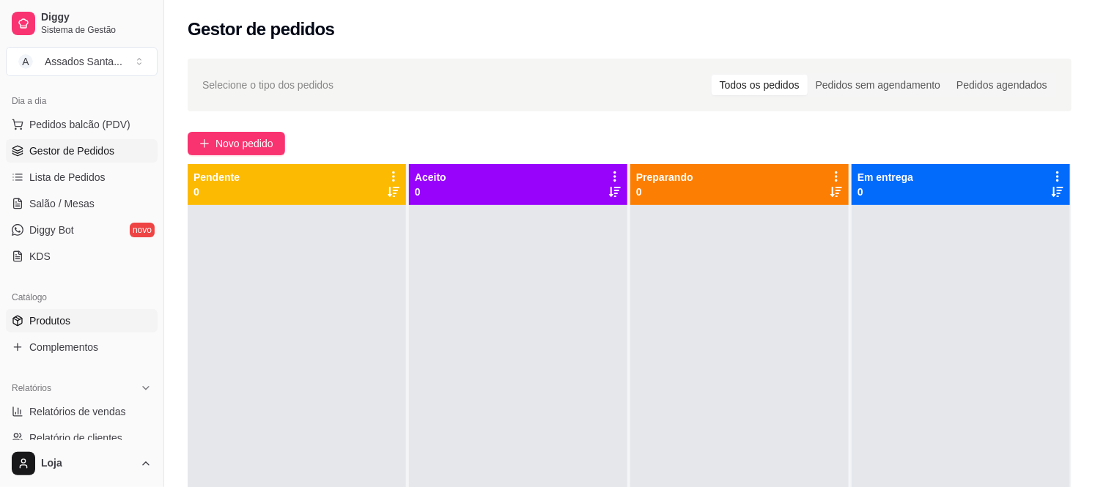
click at [59, 314] on span "Produtos" at bounding box center [49, 321] width 41 height 15
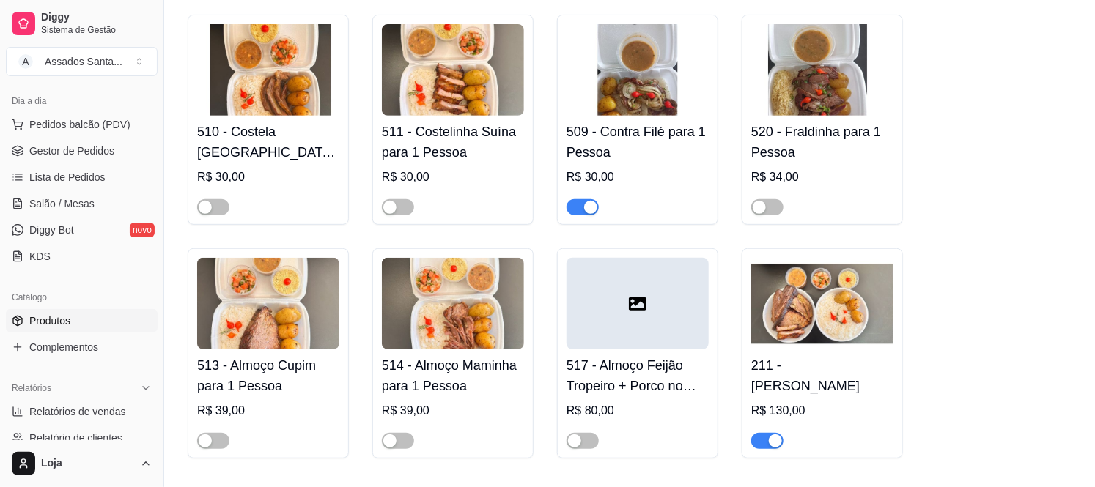
scroll to position [2768, 0]
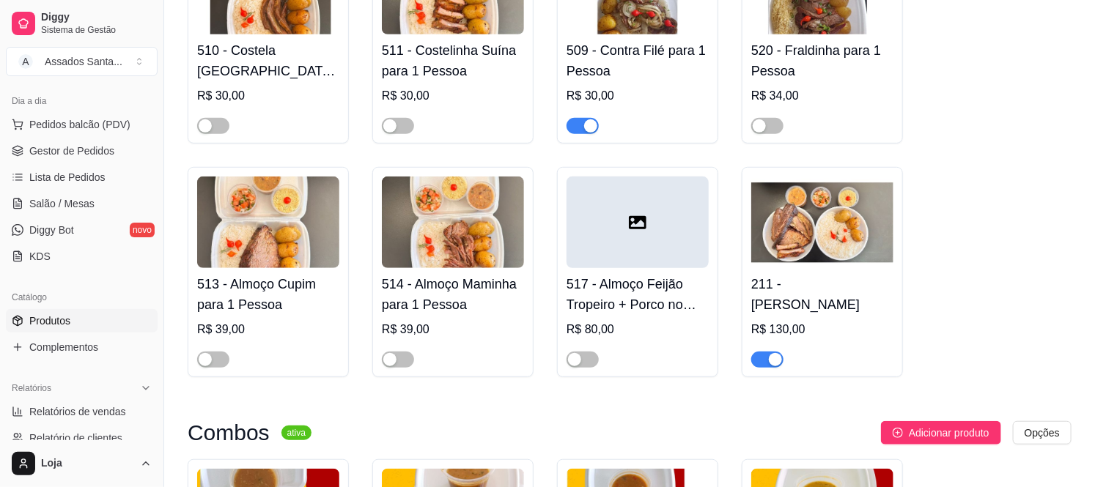
click at [765, 352] on span "button" at bounding box center [767, 360] width 32 height 16
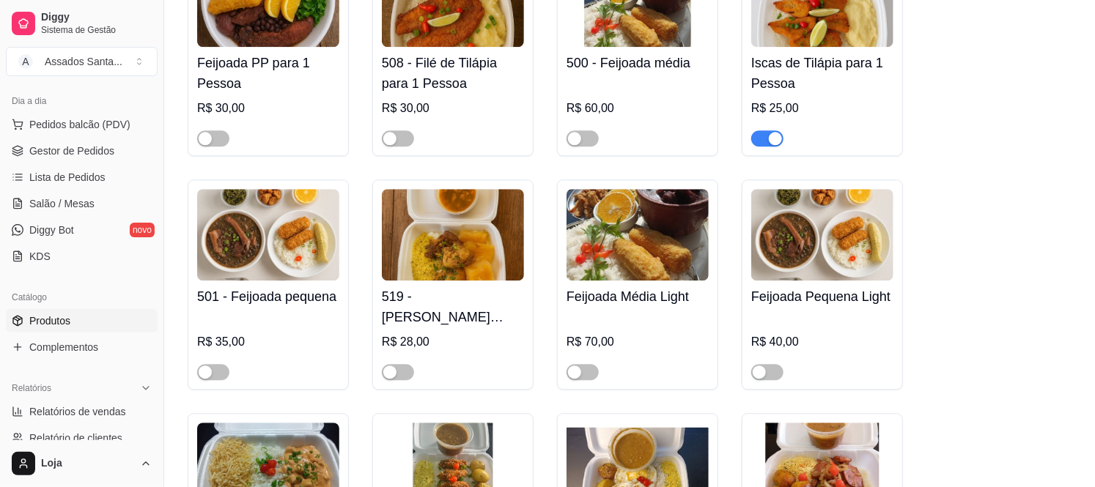
scroll to position [1547, 0]
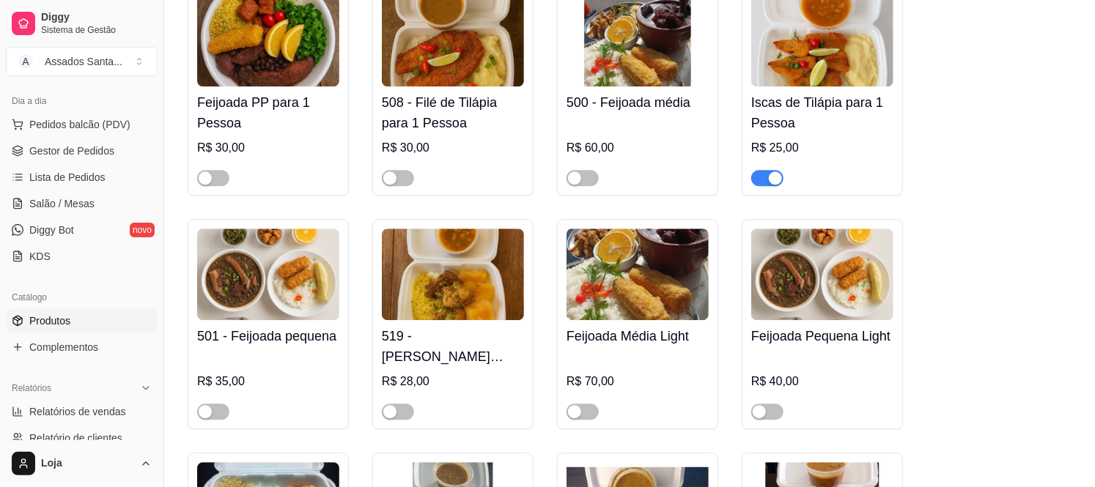
click at [778, 171] on div "button" at bounding box center [775, 177] width 13 height 13
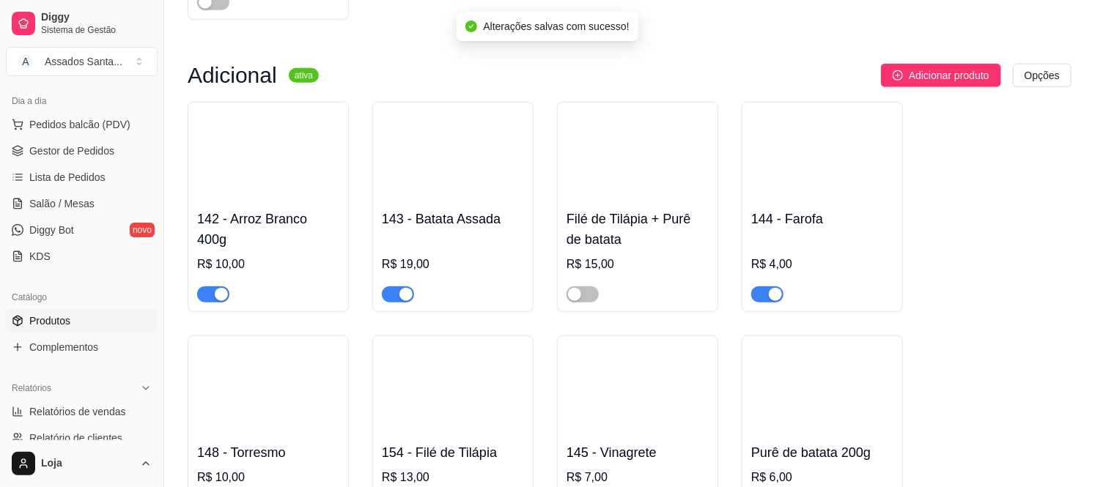
scroll to position [5618, 0]
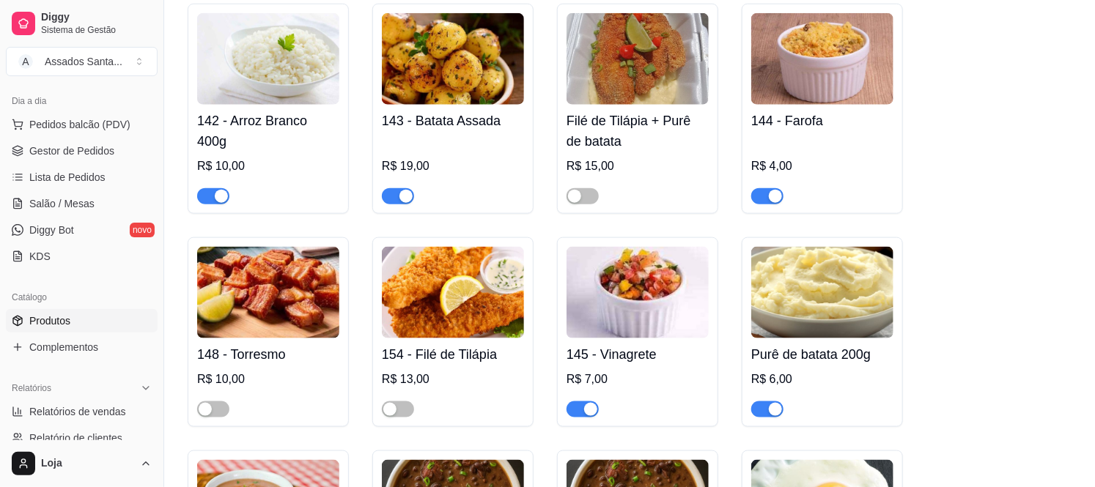
click at [767, 402] on span "button" at bounding box center [767, 410] width 32 height 16
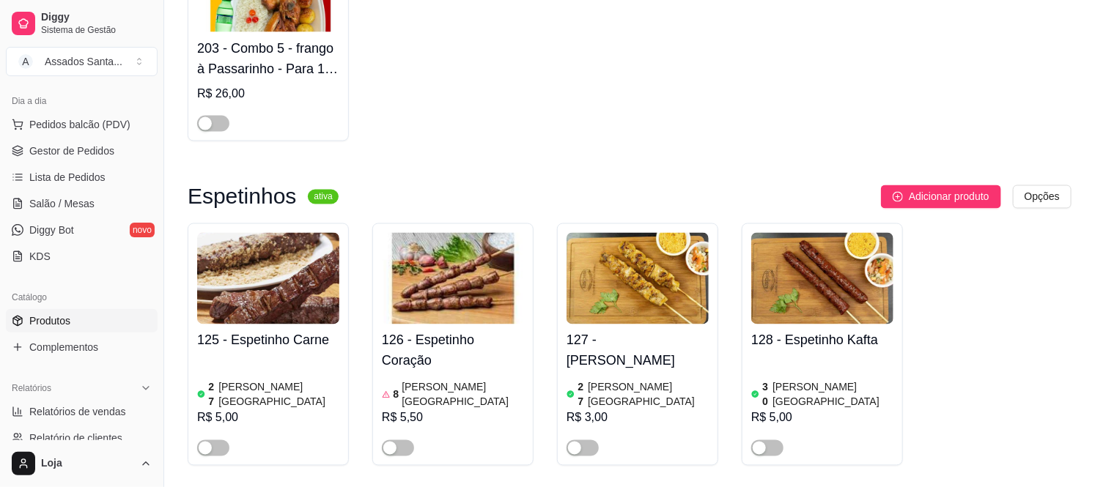
scroll to position [3501, 0]
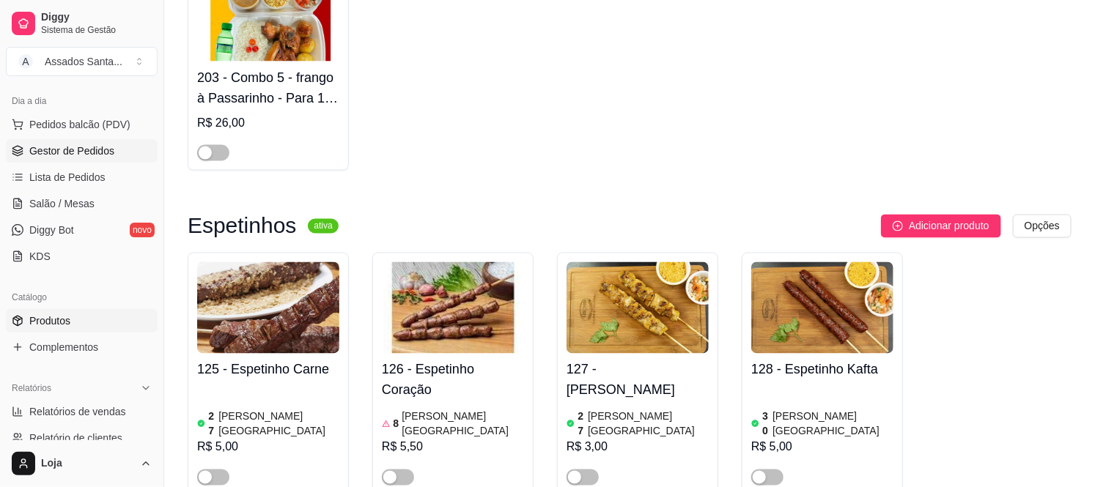
click at [114, 154] on link "Gestor de Pedidos" at bounding box center [82, 150] width 152 height 23
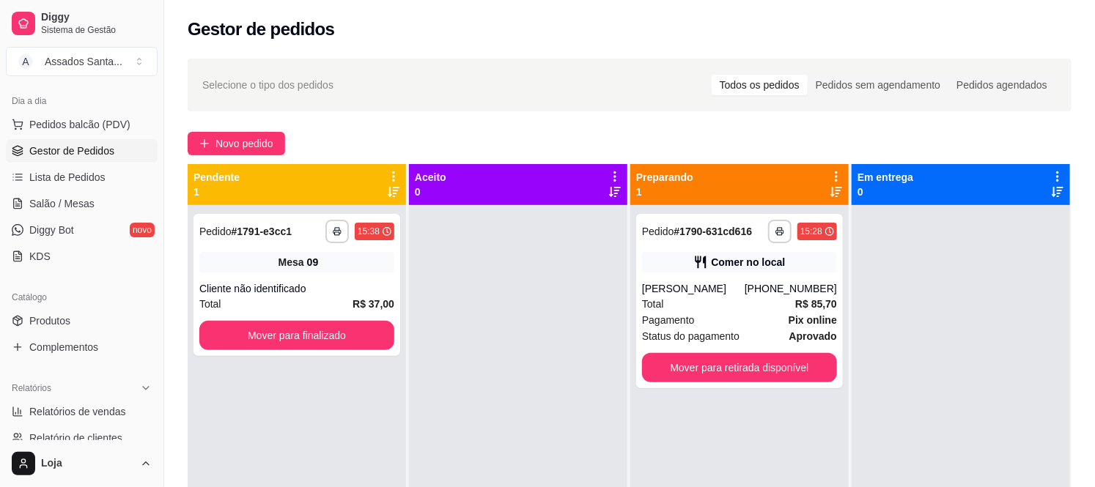
click at [6, 139] on link "Gestor de Pedidos" at bounding box center [82, 150] width 152 height 23
click at [84, 207] on span "Salão / Mesas" at bounding box center [61, 203] width 65 height 15
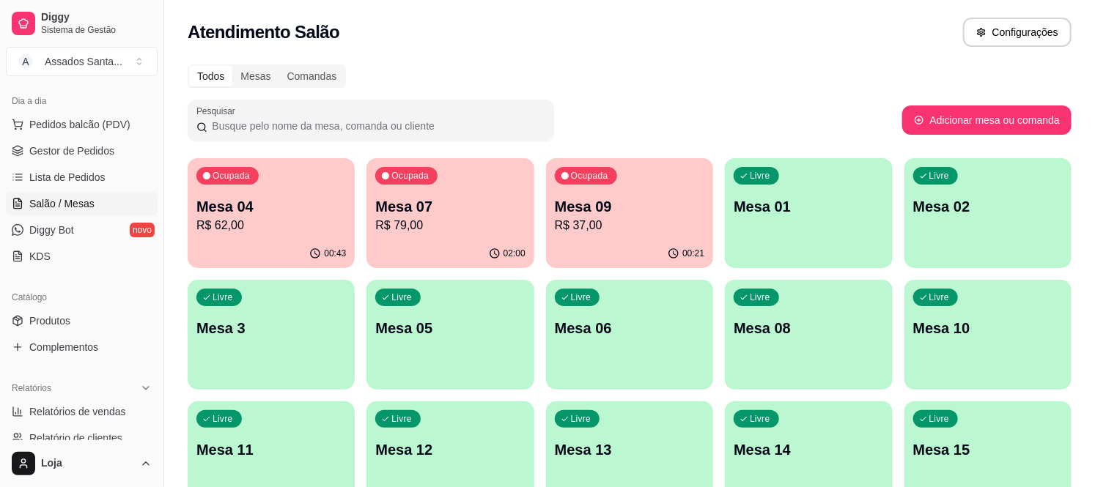
click at [325, 227] on p "R$ 62,00" at bounding box center [271, 226] width 150 height 18
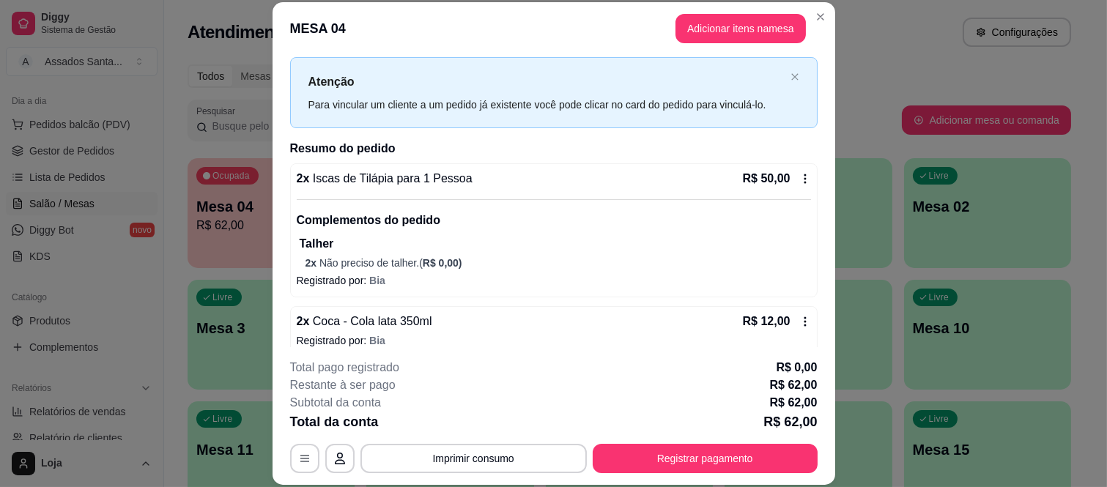
scroll to position [46, 0]
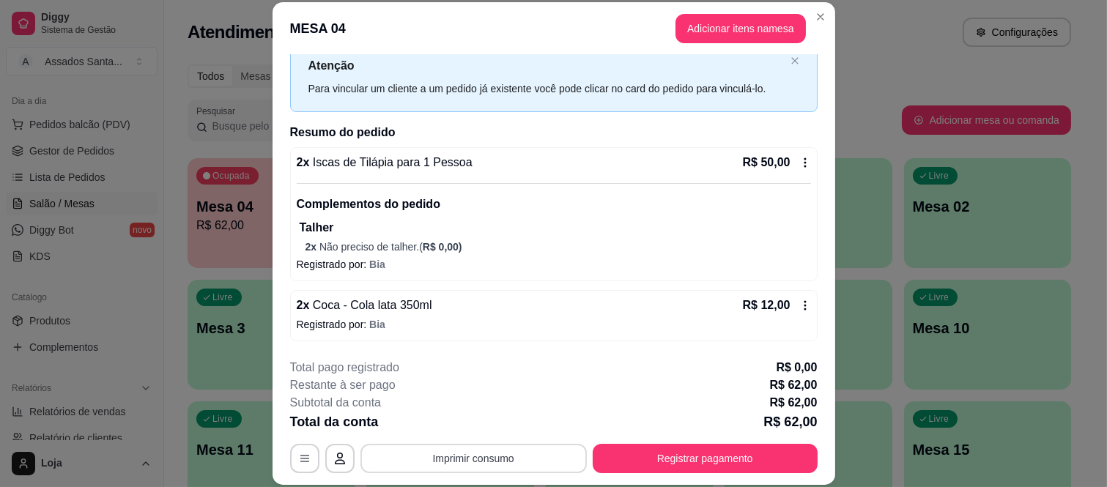
click at [487, 457] on button "Imprimir consumo" at bounding box center [474, 458] width 226 height 29
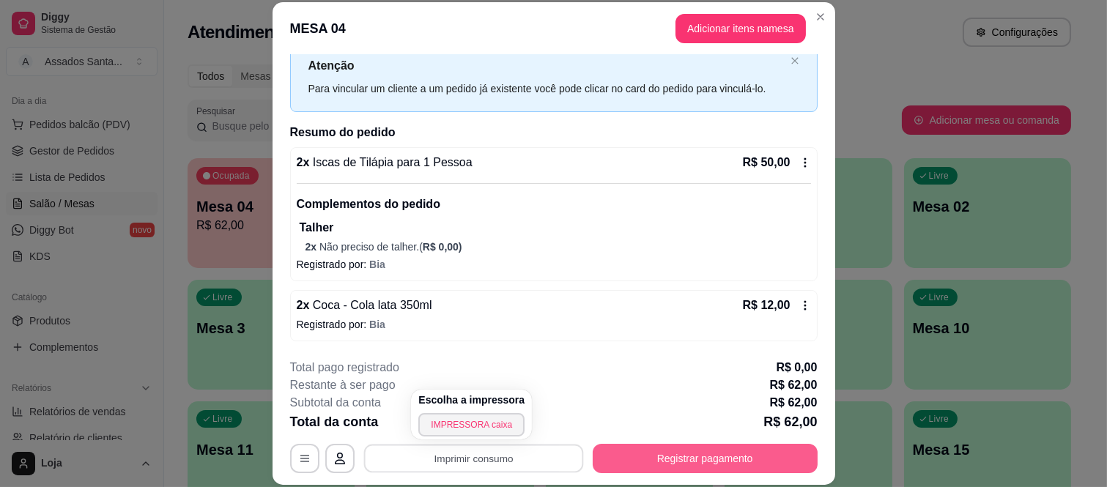
click at [734, 465] on button "Registrar pagamento" at bounding box center [705, 458] width 225 height 29
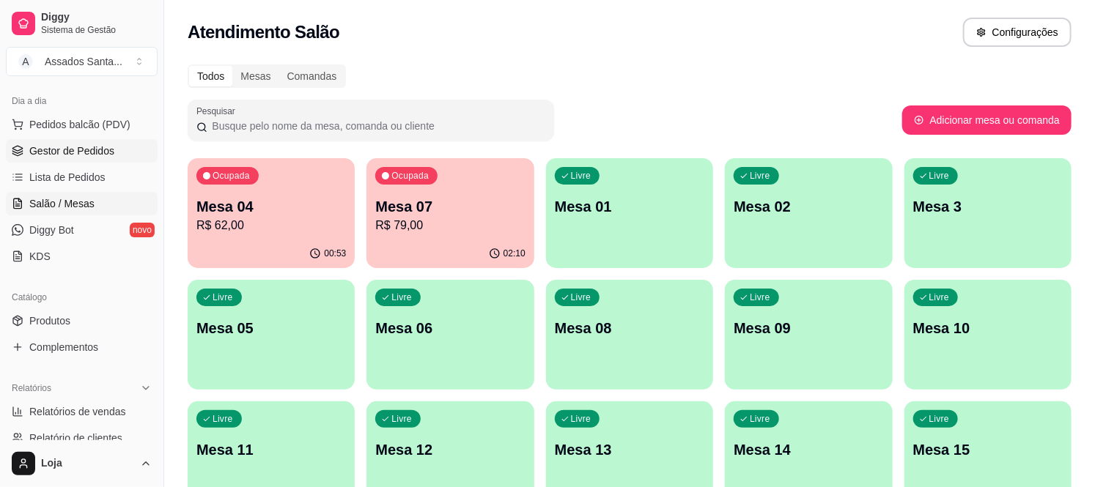
click at [90, 144] on span "Gestor de Pedidos" at bounding box center [71, 151] width 85 height 15
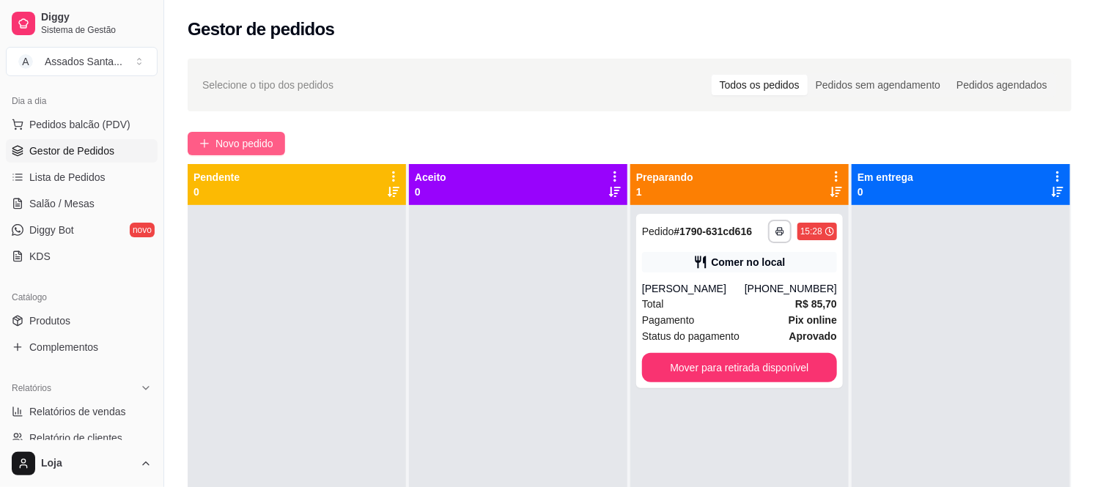
click at [252, 137] on span "Novo pedido" at bounding box center [244, 144] width 58 height 16
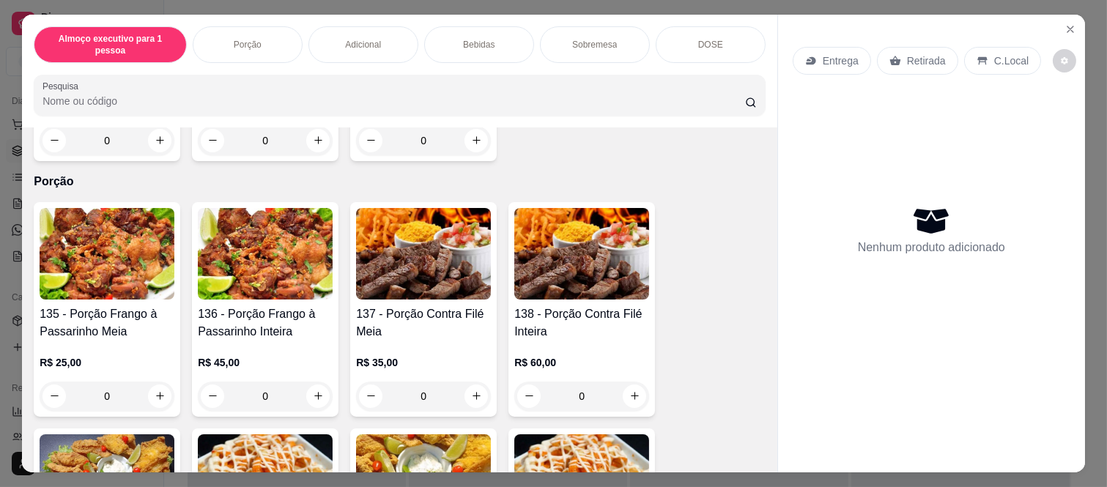
scroll to position [488, 0]
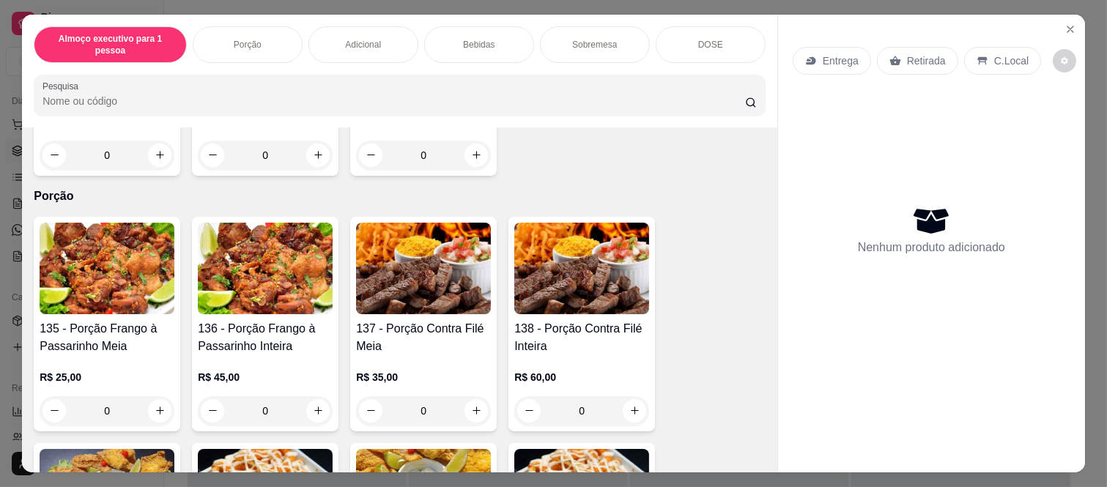
click at [469, 396] on div "0" at bounding box center [423, 410] width 135 height 29
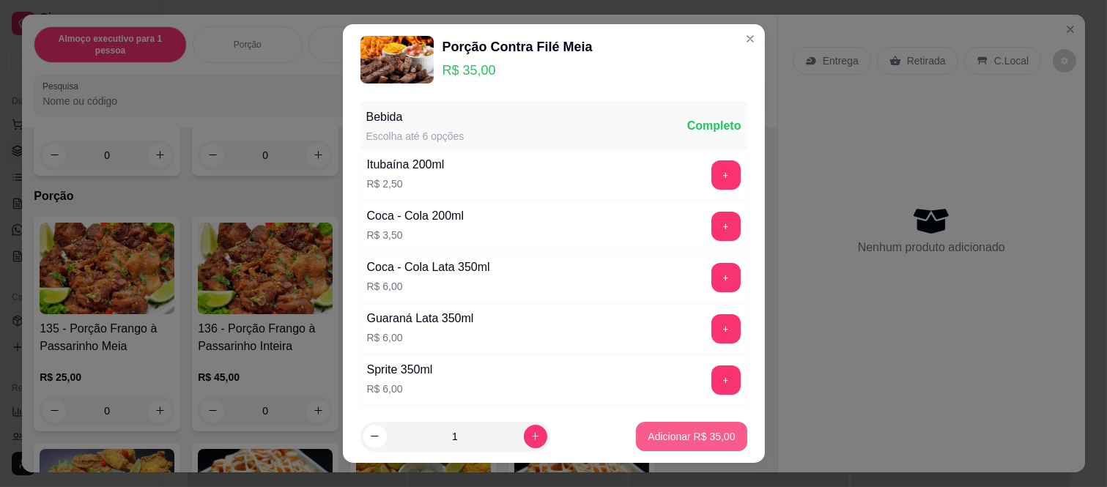
click at [648, 429] on p "Adicionar R$ 35,00" at bounding box center [691, 436] width 87 height 15
type input "1"
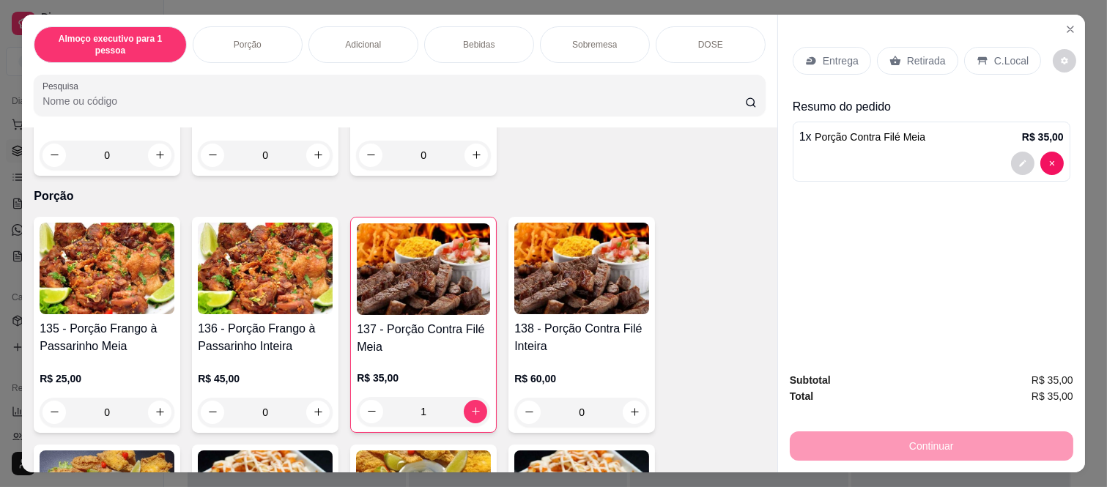
click at [824, 54] on p "Entrega" at bounding box center [841, 60] width 36 height 15
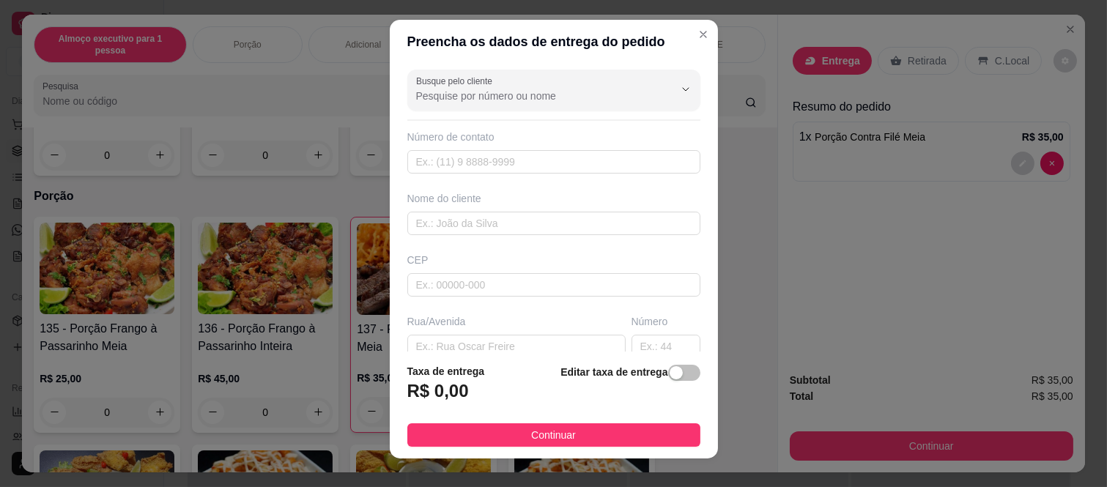
scroll to position [0, 0]
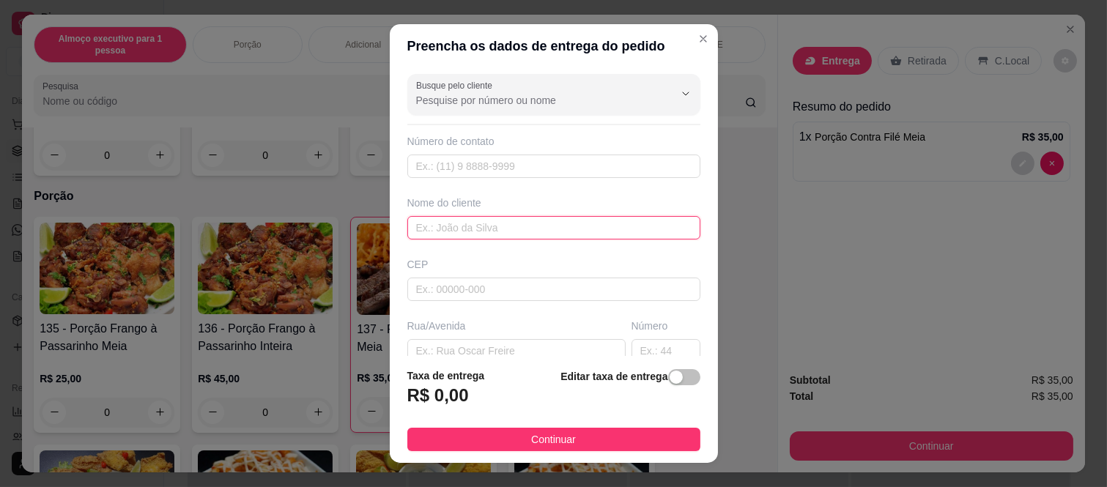
click at [471, 230] on input "text" at bounding box center [553, 227] width 293 height 23
type input "[PERSON_NAME]"
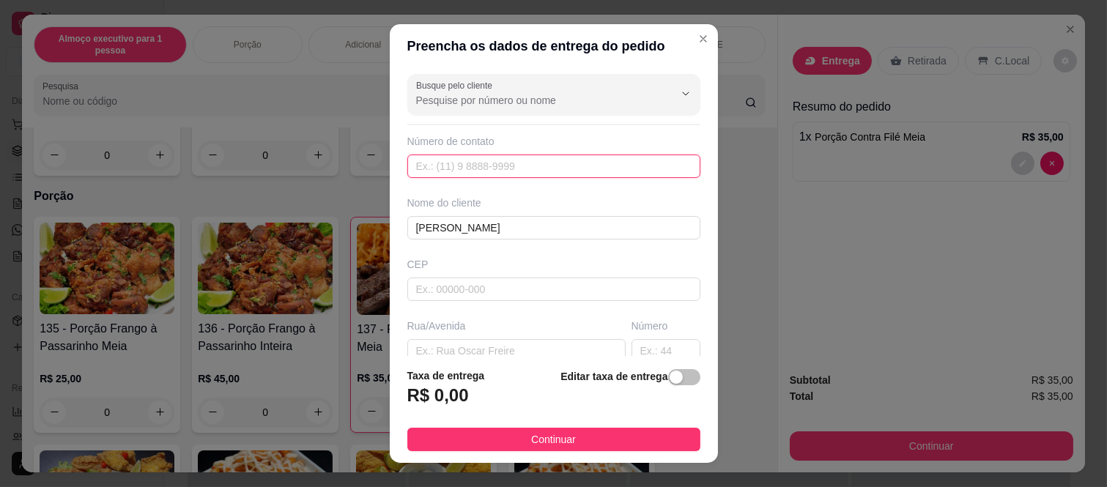
click at [485, 170] on input "text" at bounding box center [553, 166] width 293 height 23
type input "[PHONE_NUMBER]"
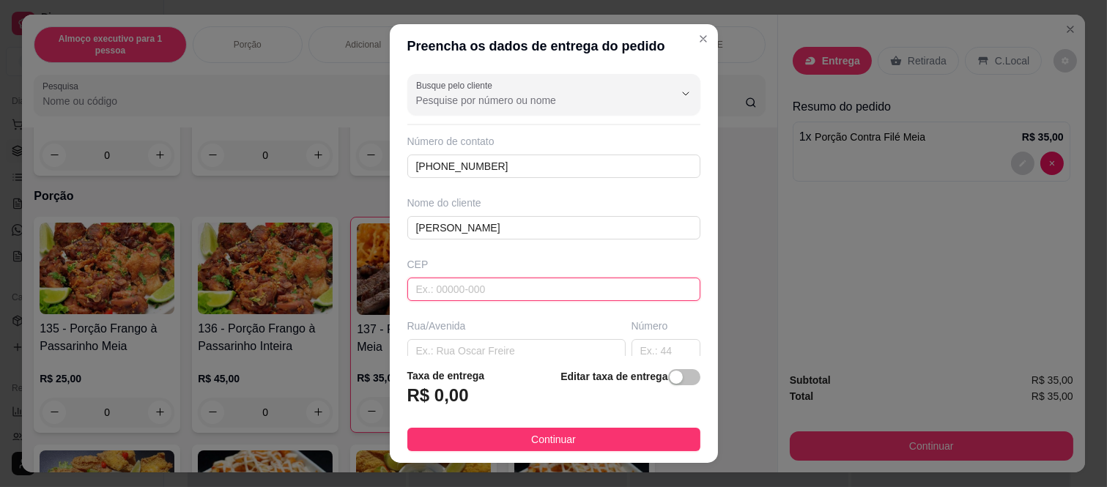
click at [479, 294] on input "text" at bounding box center [553, 289] width 293 height 23
type input "08260140"
type input "Rua [PERSON_NAME]"
type input "[GEOGRAPHIC_DATA] ([GEOGRAPHIC_DATA])"
type input "[GEOGRAPHIC_DATA]"
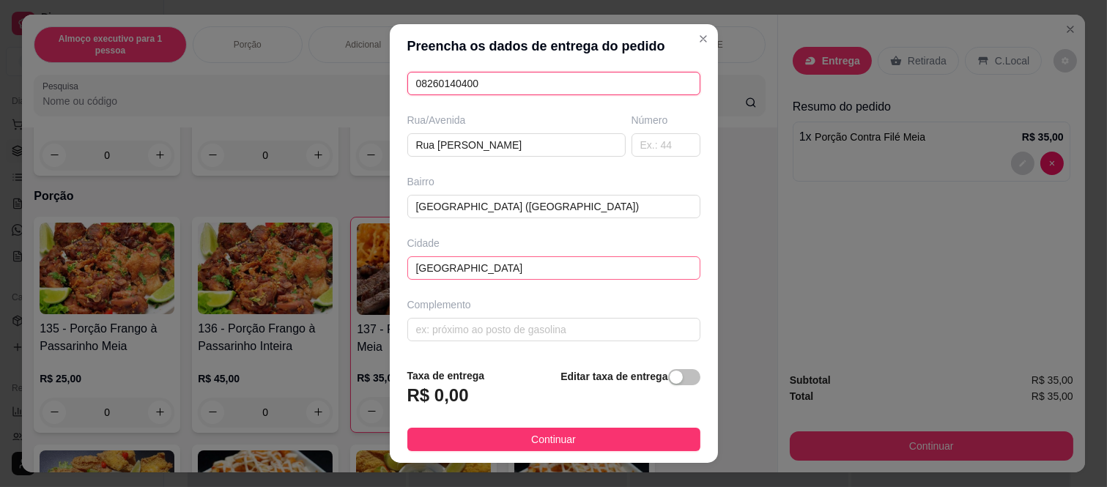
scroll to position [125, 0]
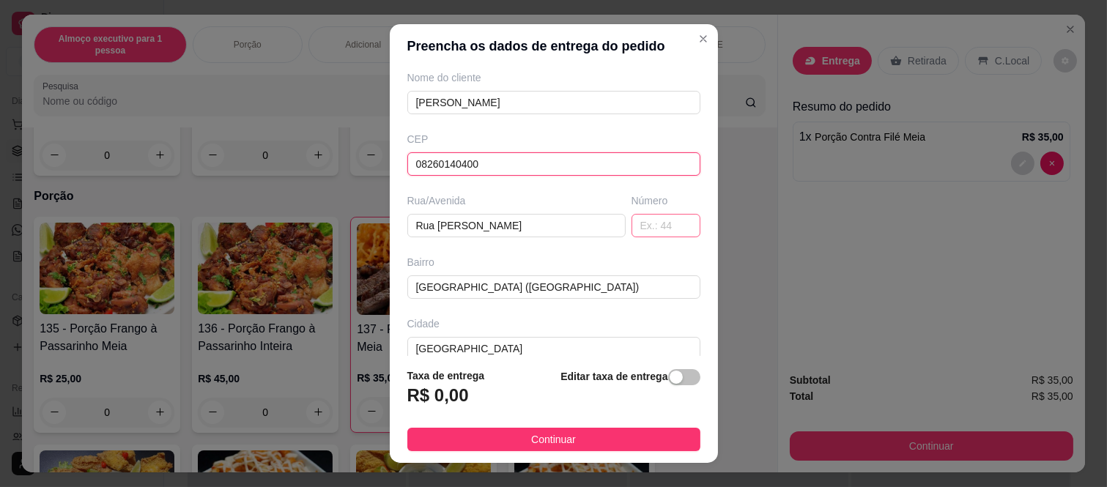
type input "08260140400"
click at [635, 221] on input "text" at bounding box center [666, 225] width 69 height 23
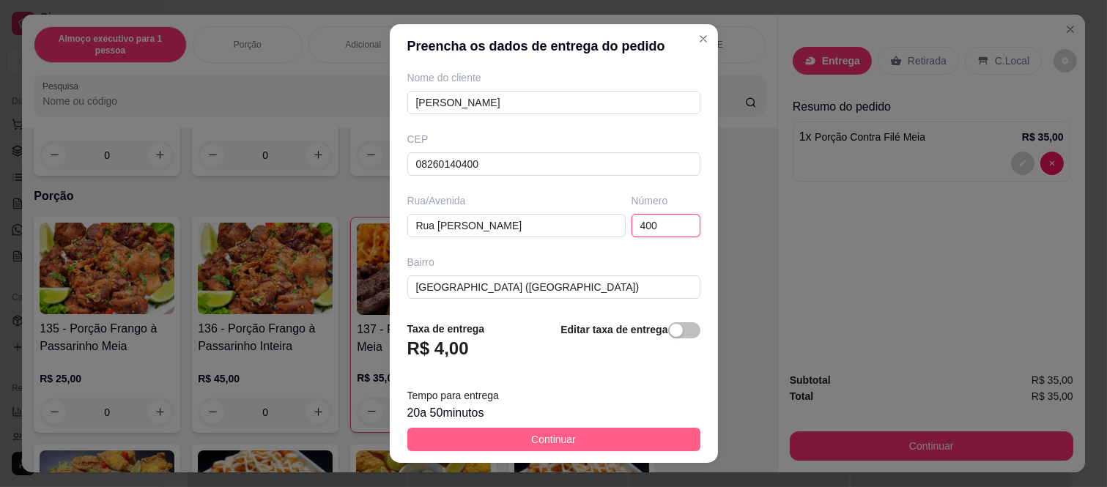
type input "400"
click at [633, 443] on button "Continuar" at bounding box center [553, 439] width 293 height 23
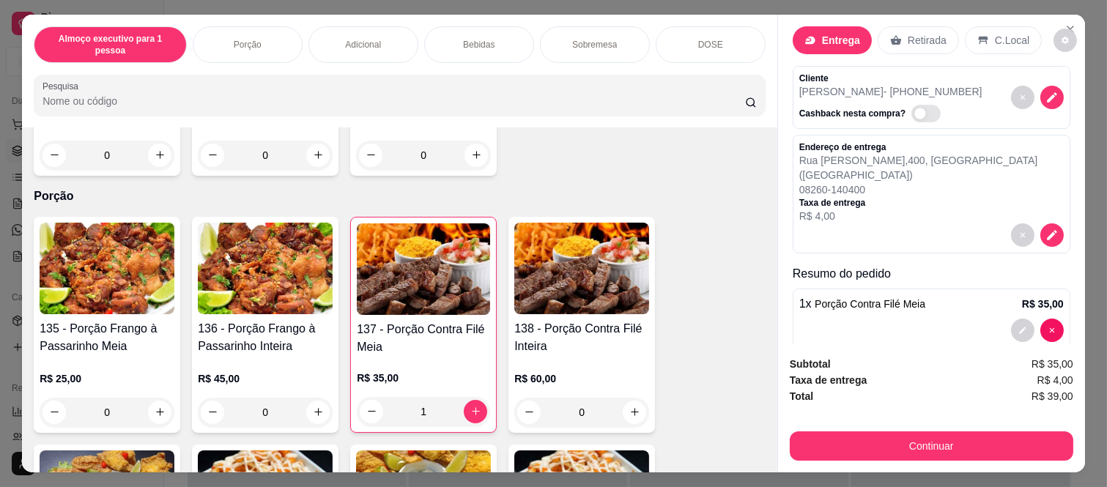
scroll to position [30, 0]
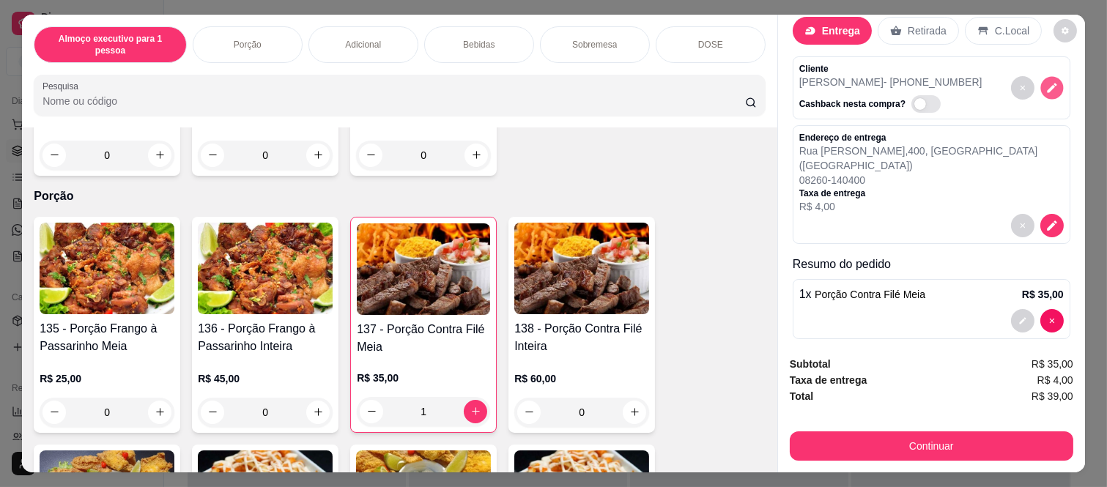
click at [1046, 88] on icon "decrease-product-quantity" at bounding box center [1052, 87] width 12 height 12
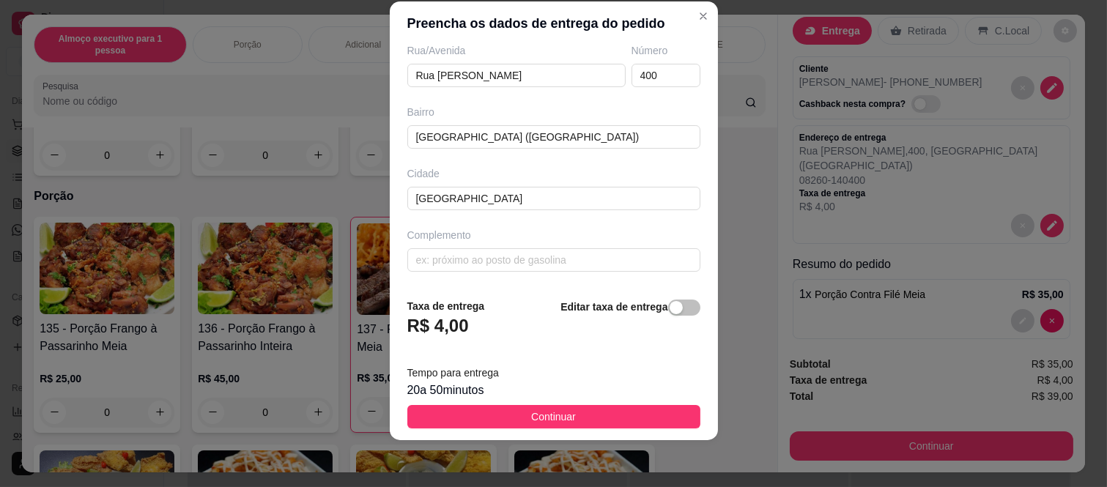
scroll to position [254, 0]
click at [492, 257] on input "text" at bounding box center [553, 259] width 293 height 23
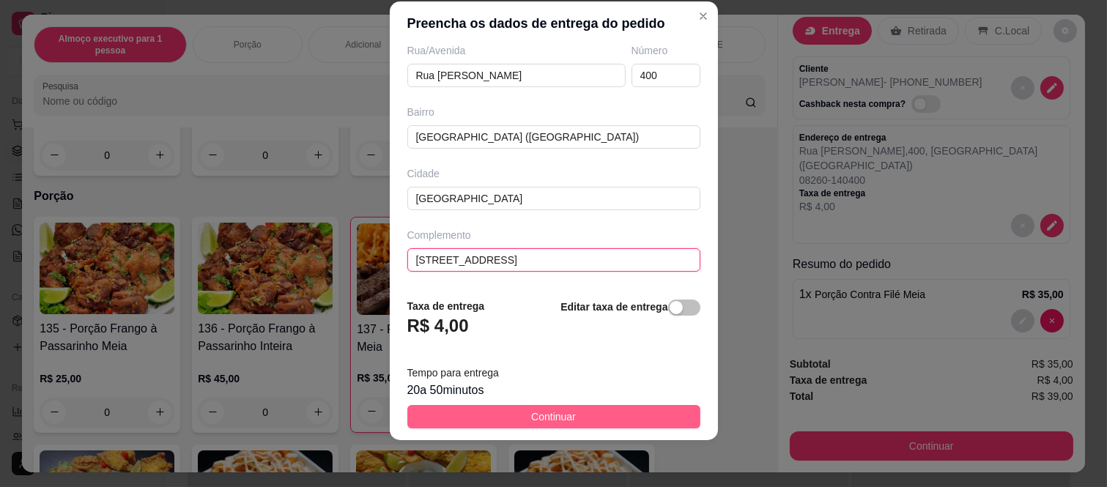
type input "[STREET_ADDRESS]"
click at [516, 414] on button "Continuar" at bounding box center [553, 416] width 293 height 23
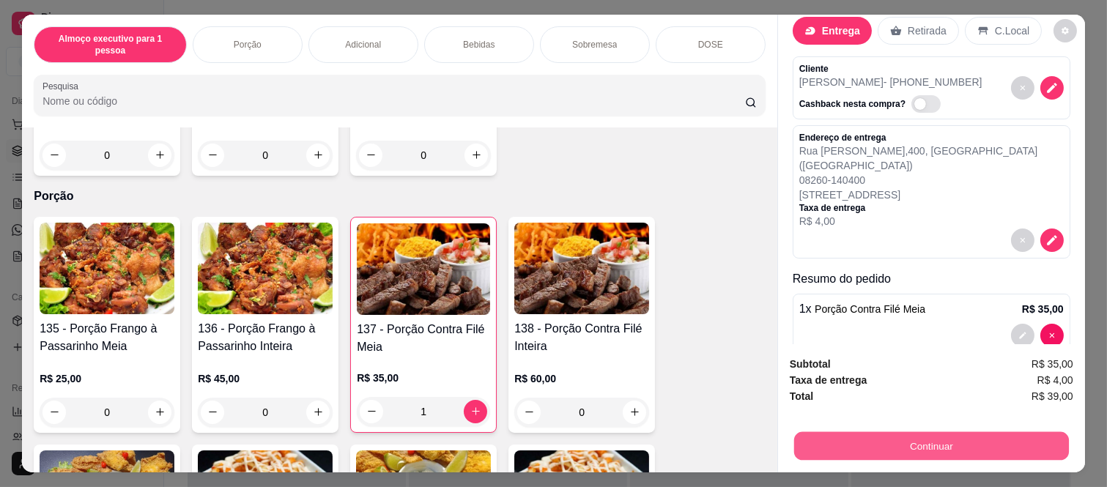
click at [904, 438] on button "Continuar" at bounding box center [931, 446] width 275 height 29
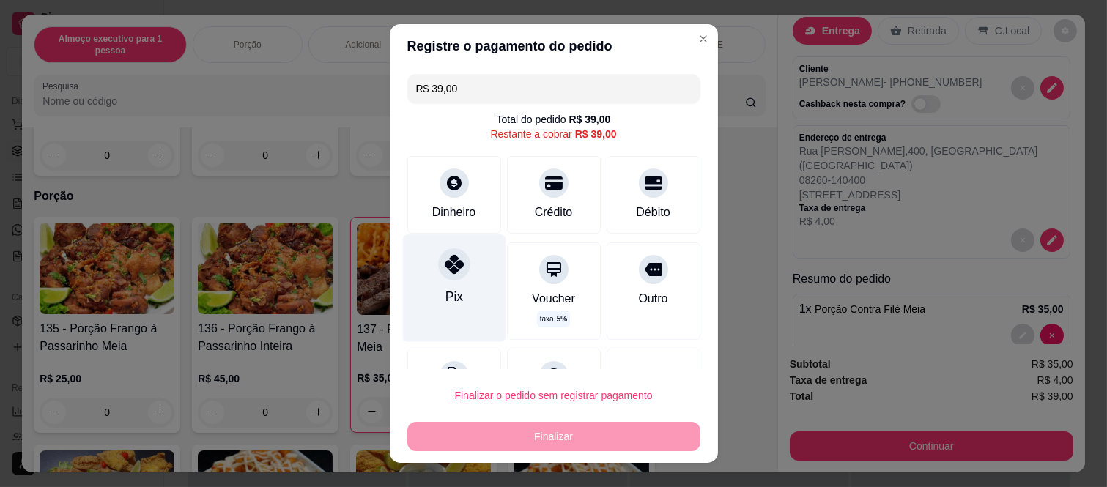
click at [450, 270] on icon at bounding box center [453, 264] width 19 height 19
type input "R$ 0,00"
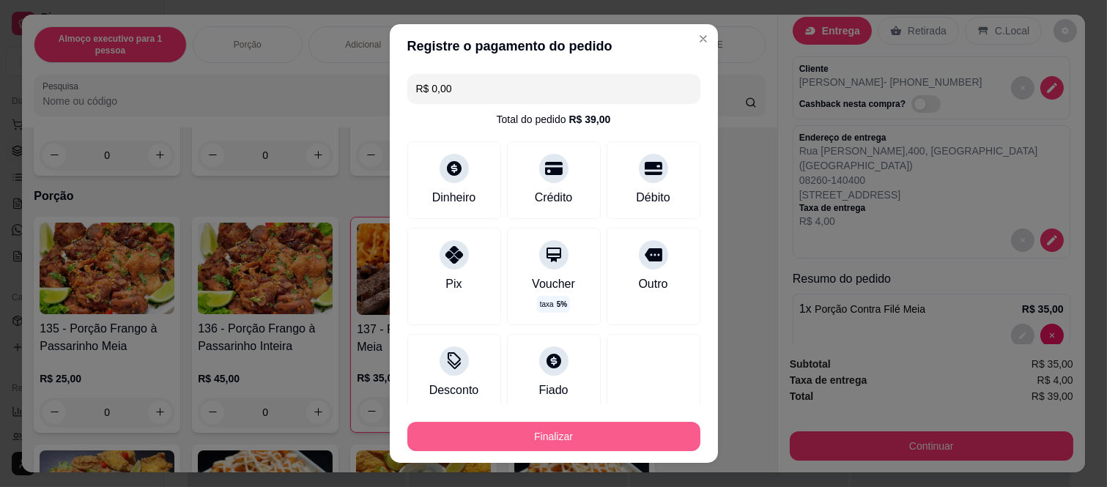
click at [491, 425] on button "Finalizar" at bounding box center [553, 436] width 293 height 29
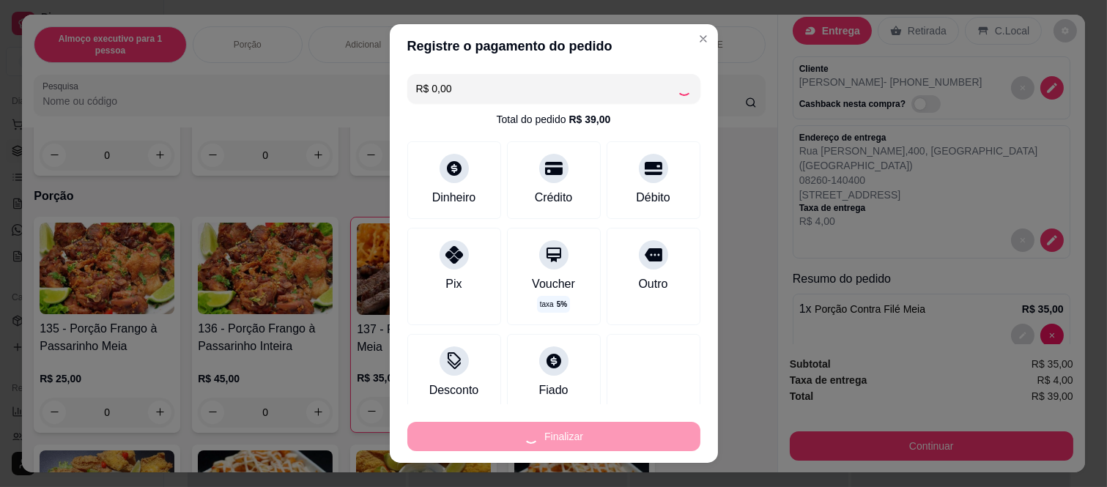
type input "0"
type input "-R$ 39,00"
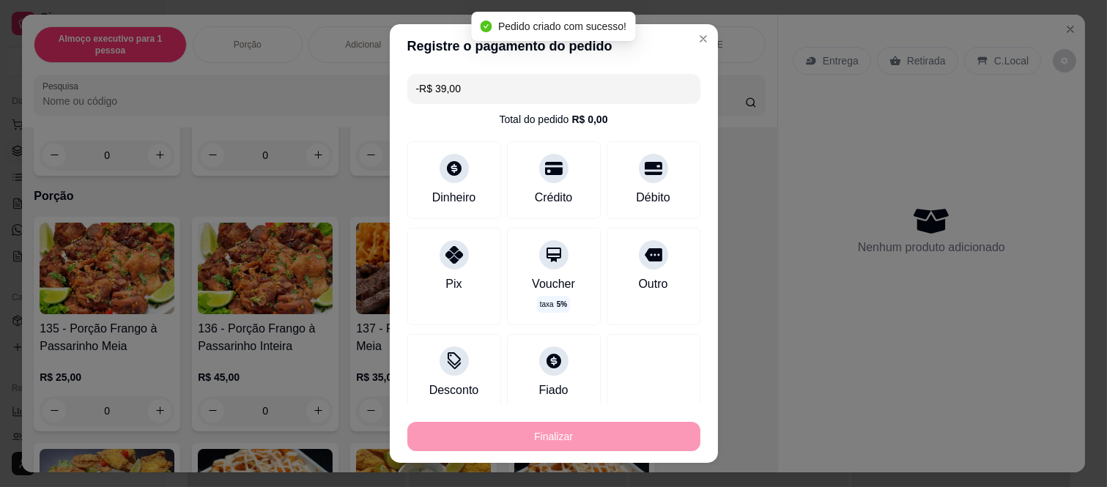
scroll to position [0, 0]
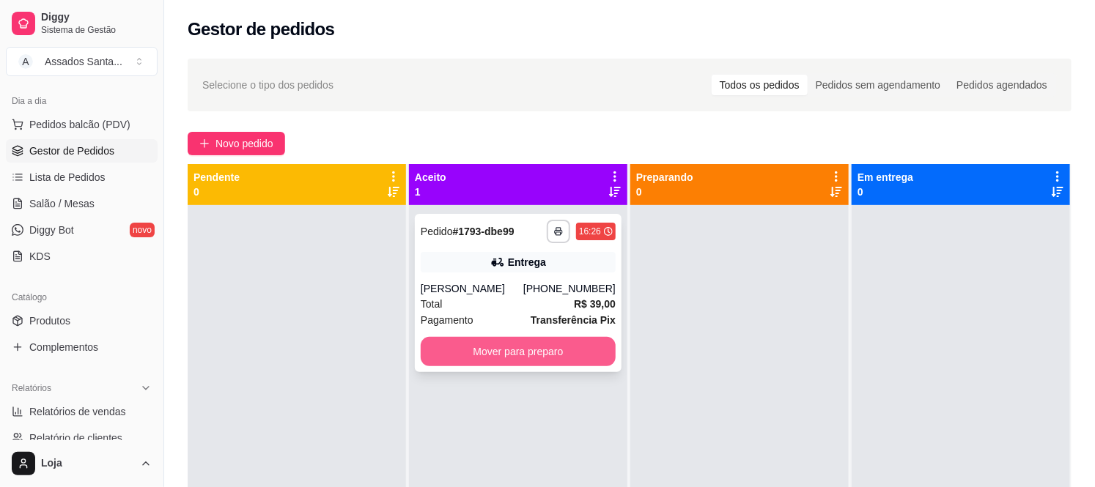
click at [538, 350] on button "Mover para preparo" at bounding box center [518, 351] width 195 height 29
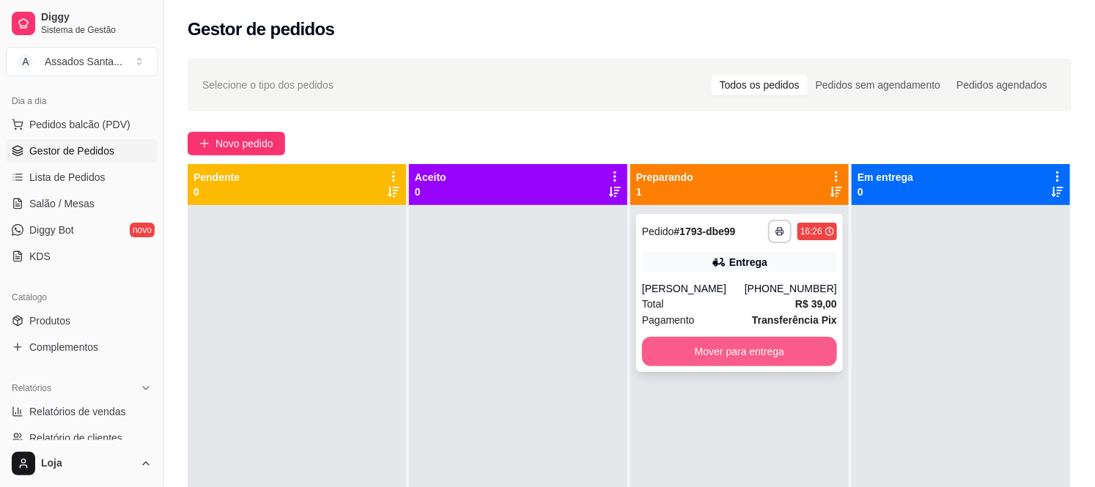
click at [752, 345] on button "Mover para entrega" at bounding box center [739, 351] width 195 height 29
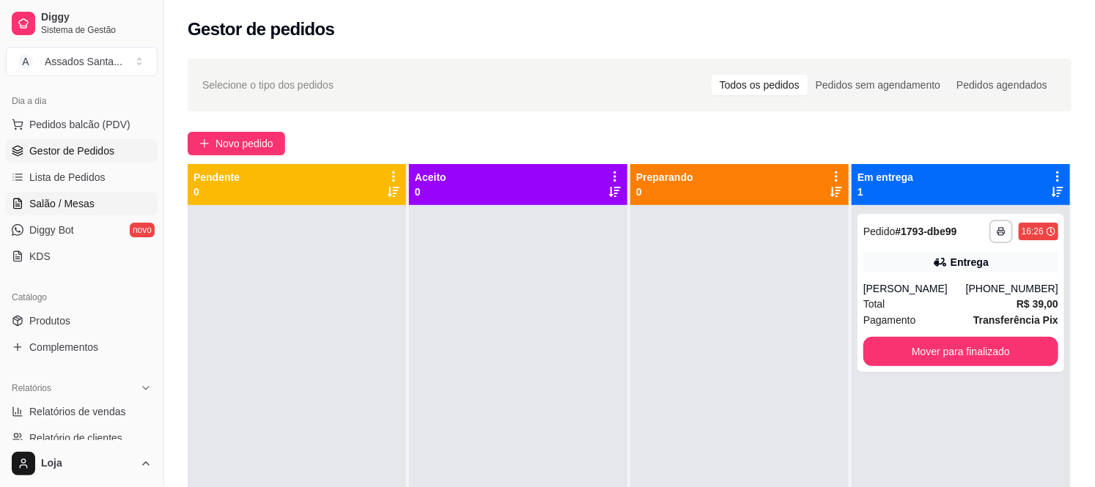
click at [107, 199] on link "Salão / Mesas" at bounding box center [82, 203] width 152 height 23
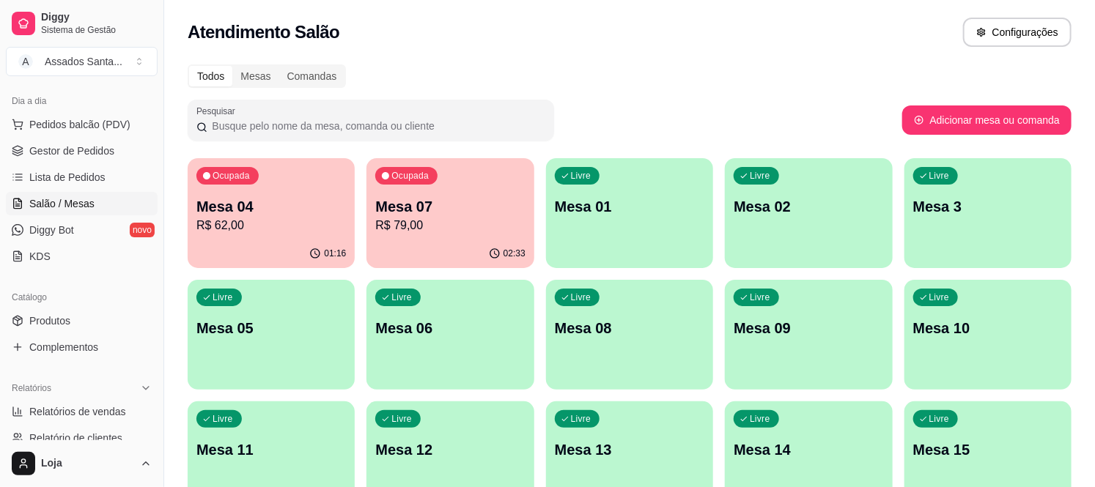
click at [431, 186] on div "Ocupada Mesa 07 R$ 79,00" at bounding box center [449, 198] width 167 height 81
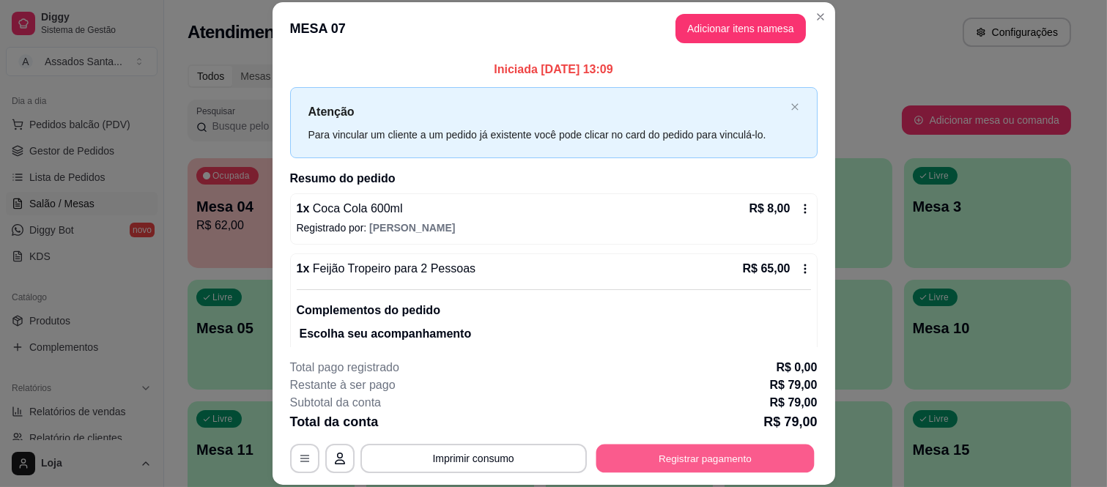
click at [657, 457] on button "Registrar pagamento" at bounding box center [705, 458] width 218 height 29
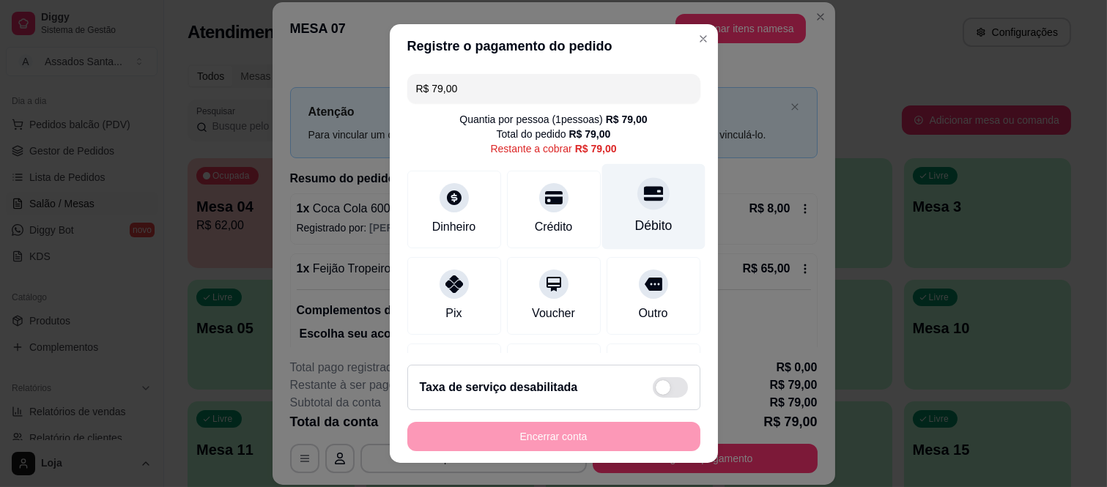
click at [643, 202] on icon at bounding box center [652, 194] width 19 height 15
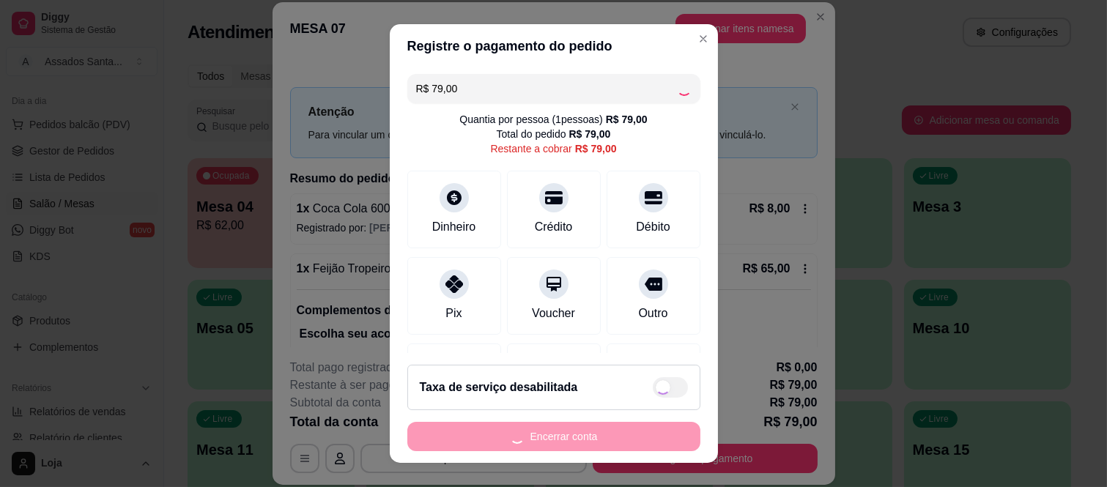
type input "R$ 0,00"
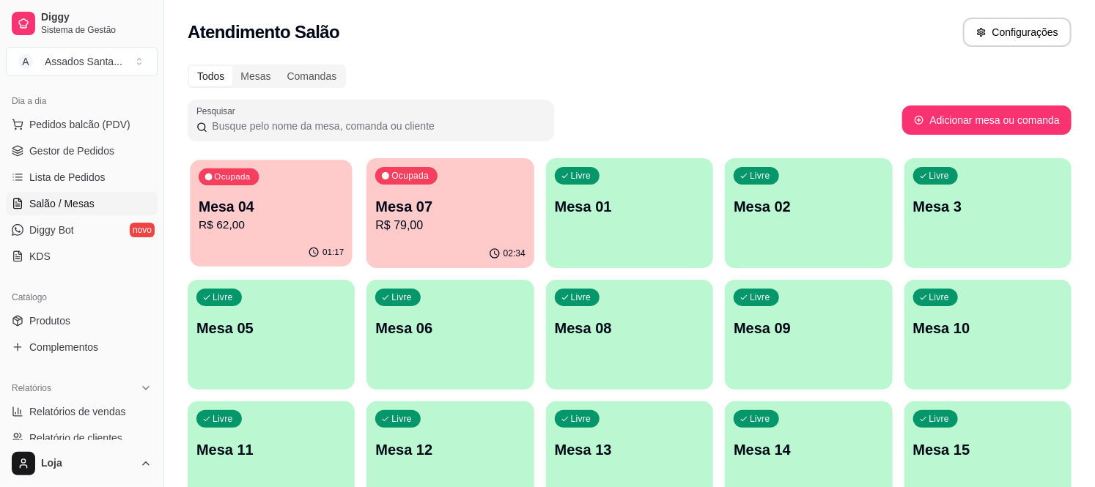
click at [237, 206] on p "Mesa 04" at bounding box center [271, 207] width 145 height 20
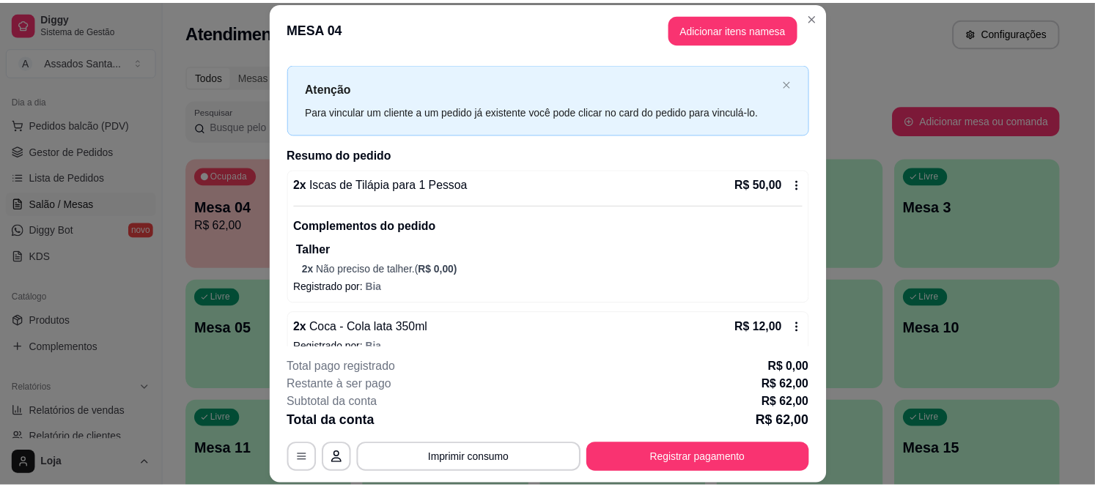
scroll to position [46, 0]
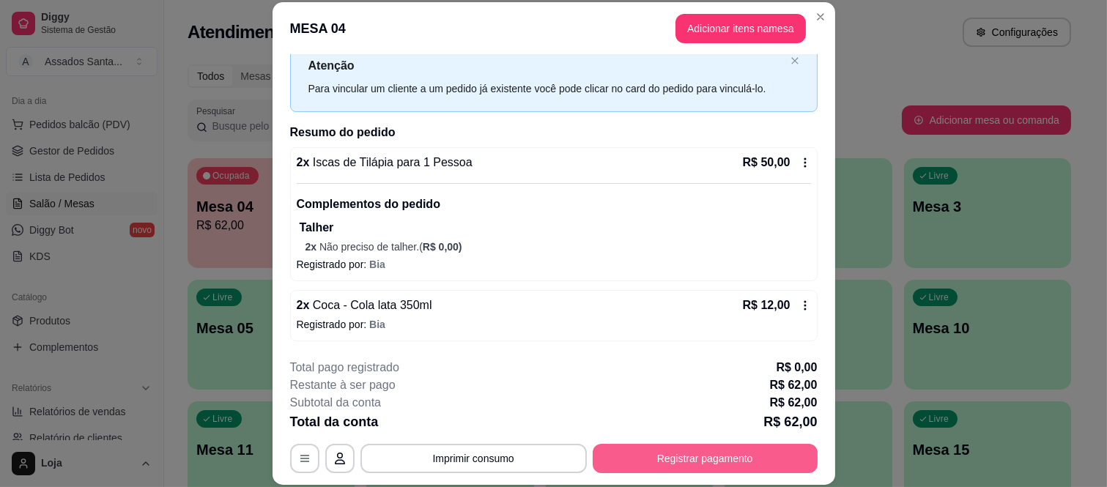
click at [669, 458] on button "Registrar pagamento" at bounding box center [705, 458] width 225 height 29
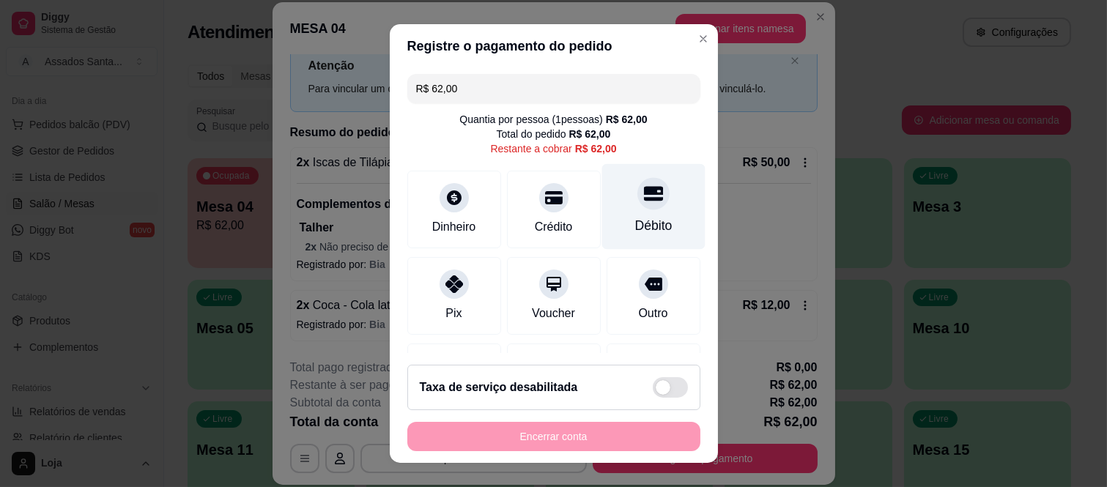
click at [643, 203] on icon at bounding box center [652, 193] width 19 height 19
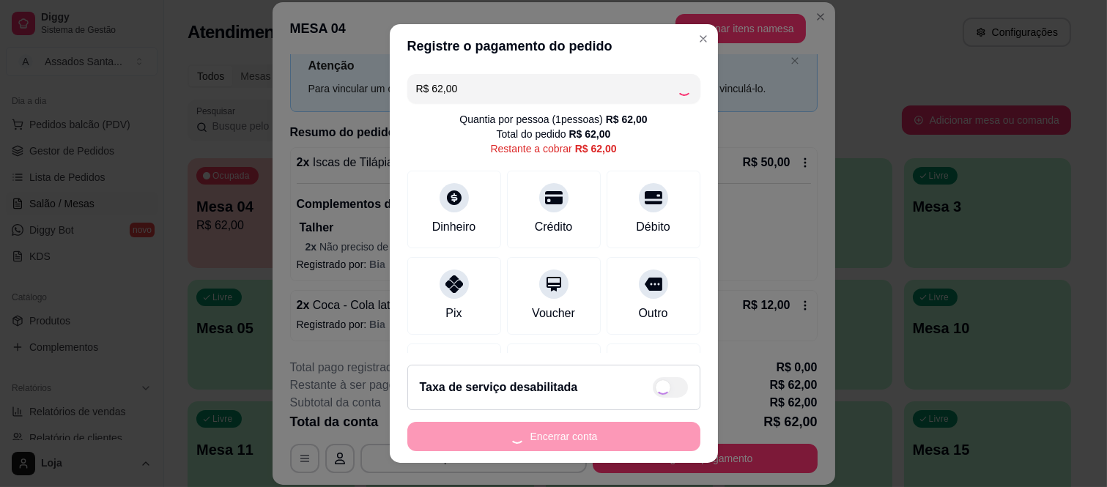
type input "R$ 0,00"
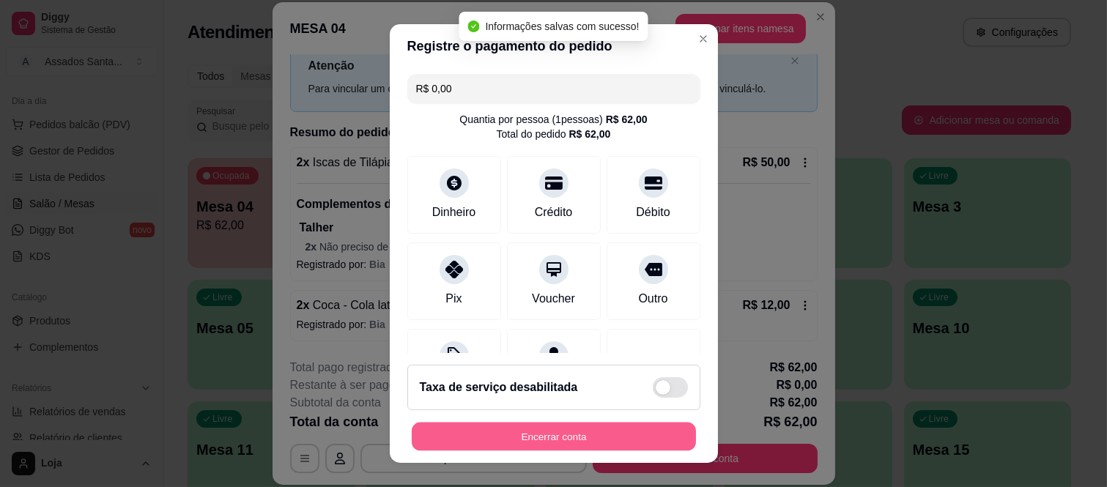
click at [599, 427] on button "Encerrar conta" at bounding box center [554, 436] width 284 height 29
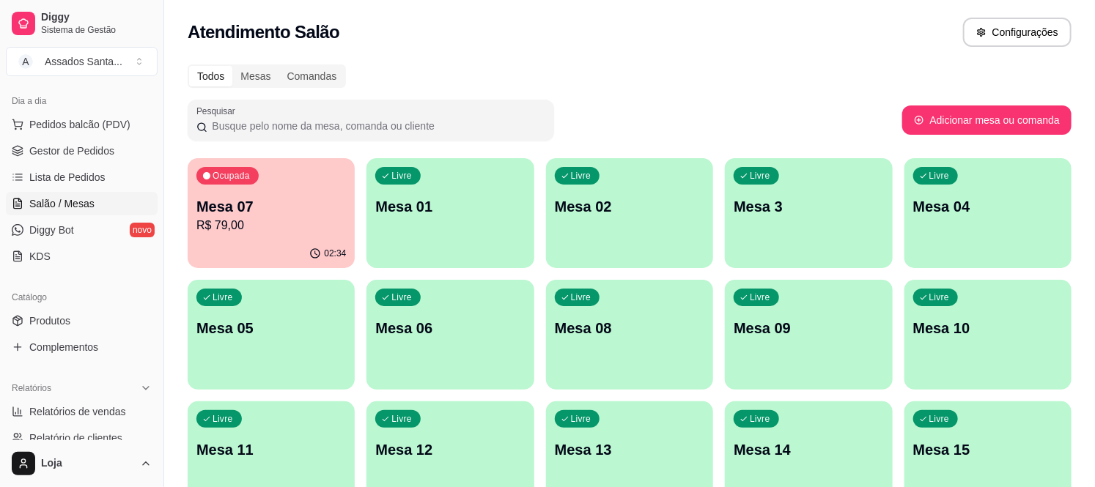
click at [281, 229] on p "R$ 79,00" at bounding box center [271, 226] width 150 height 18
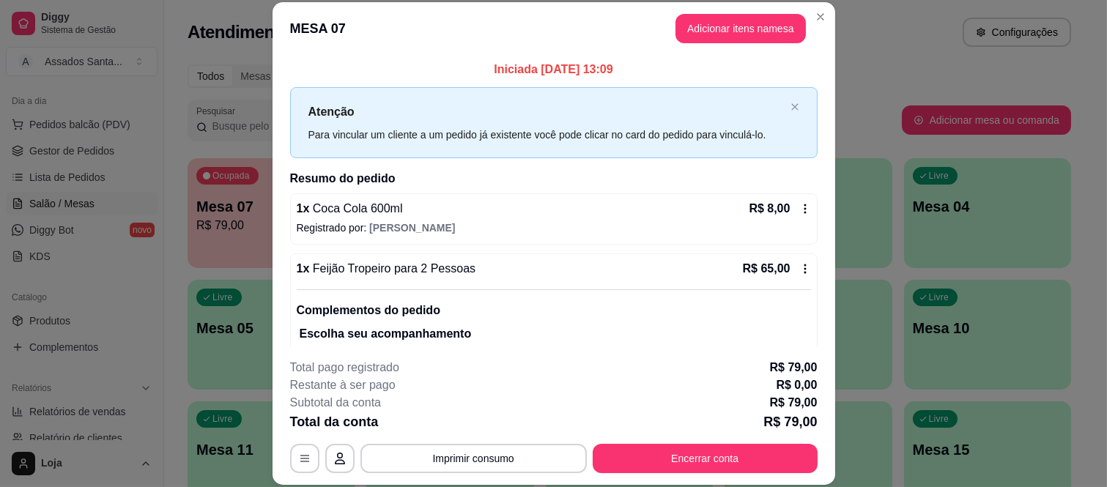
click at [660, 444] on button "Encerrar conta" at bounding box center [705, 458] width 225 height 29
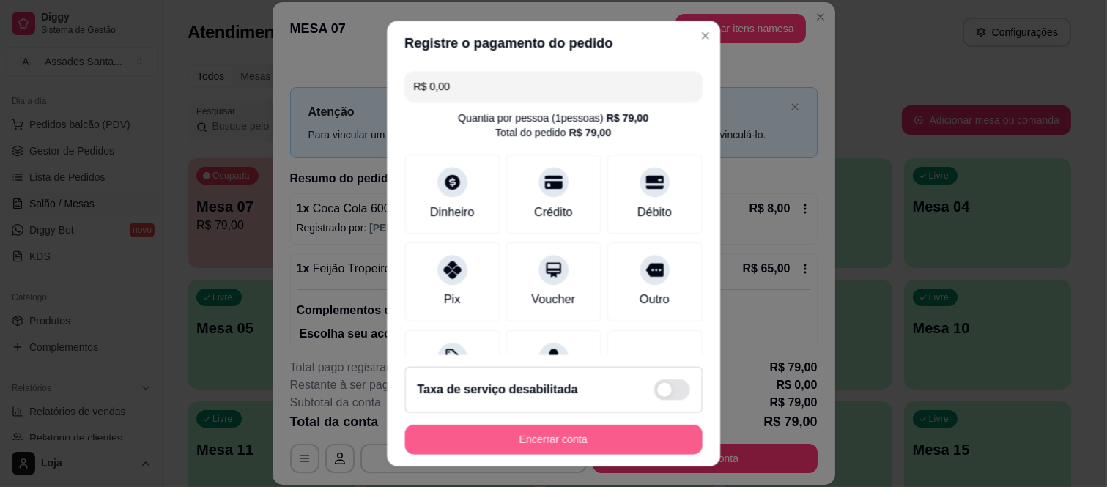
click at [667, 455] on footer "Taxa de serviço desabilitada Encerrar conta" at bounding box center [553, 410] width 333 height 111
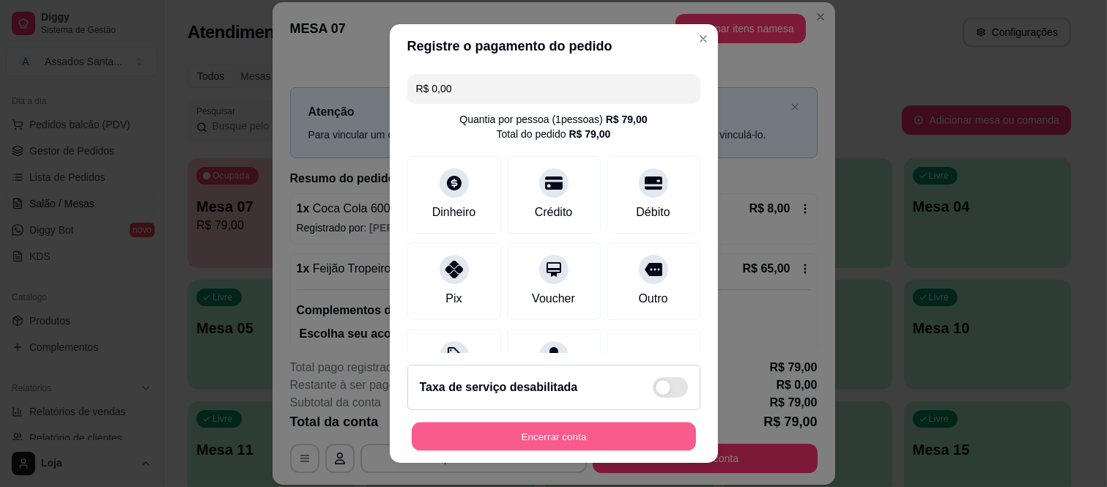
click at [546, 434] on button "Encerrar conta" at bounding box center [554, 436] width 284 height 29
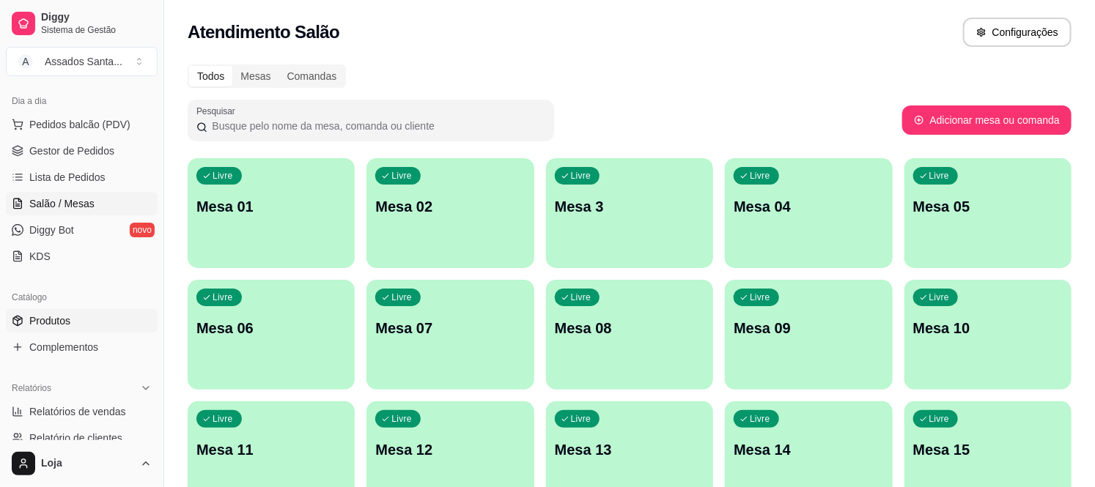
click at [78, 326] on link "Produtos" at bounding box center [82, 320] width 152 height 23
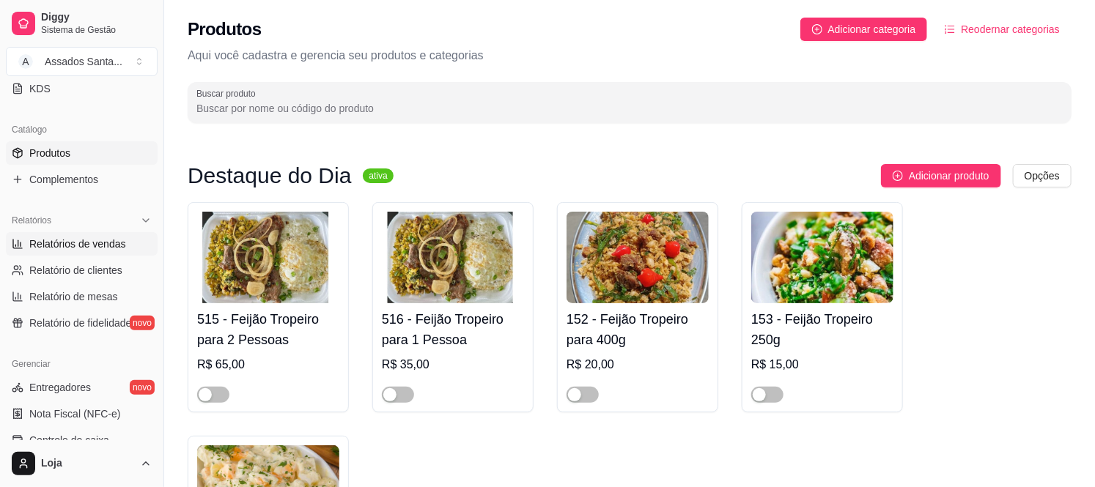
scroll to position [322, 0]
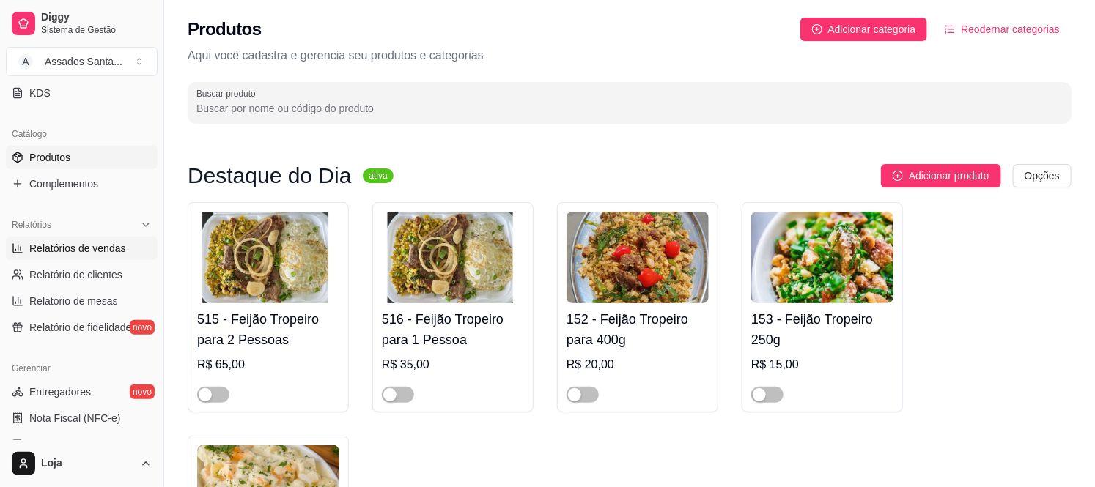
click at [62, 243] on span "Relatórios de vendas" at bounding box center [77, 248] width 97 height 15
select select "ALL"
select select "0"
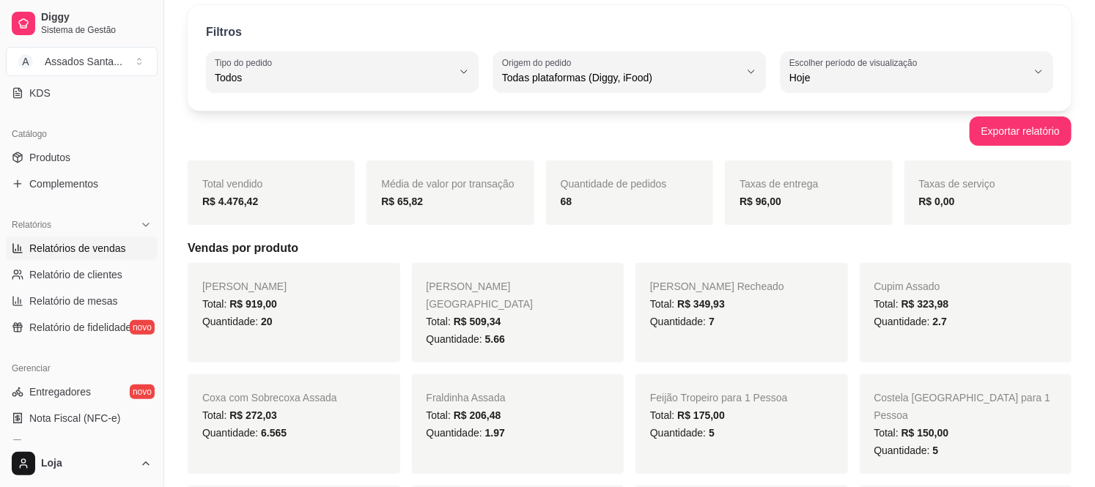
scroll to position [81, 0]
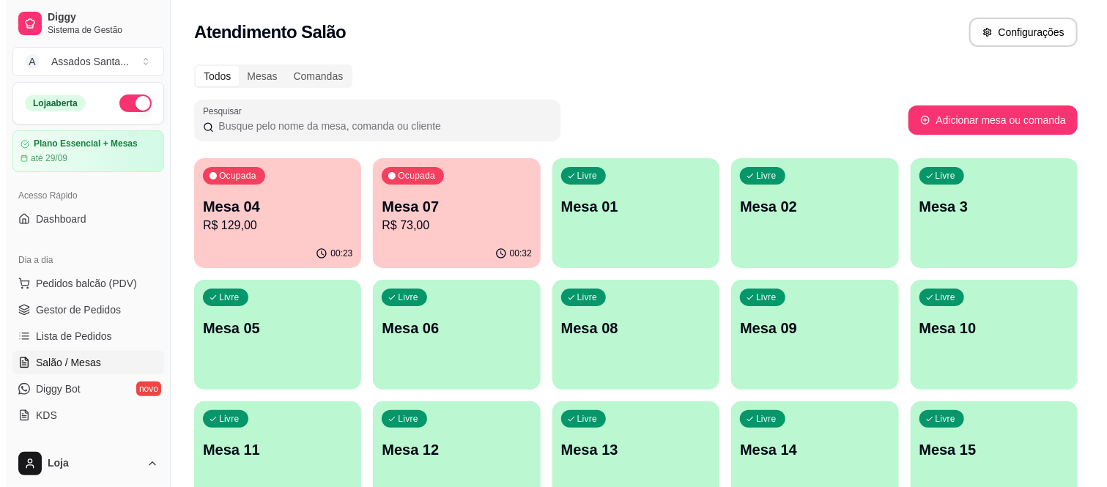
scroll to position [163, 0]
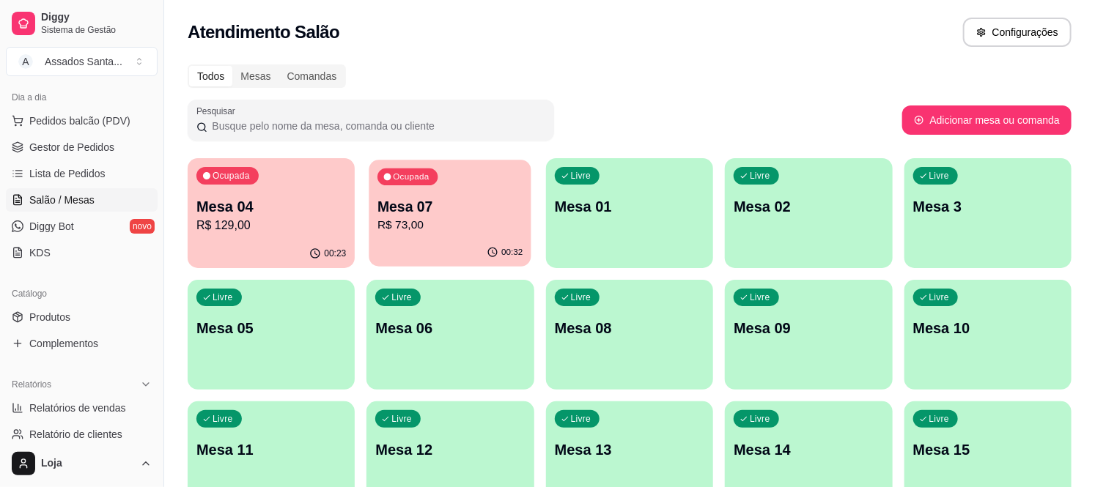
click at [426, 238] on div "Ocupada Mesa 07 R$ 73,00" at bounding box center [450, 199] width 163 height 79
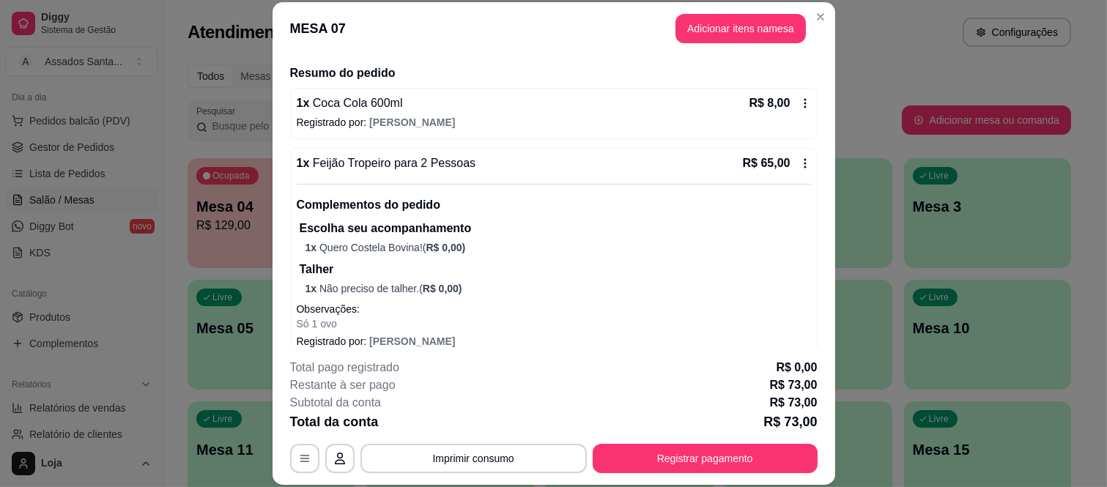
scroll to position [122, 0]
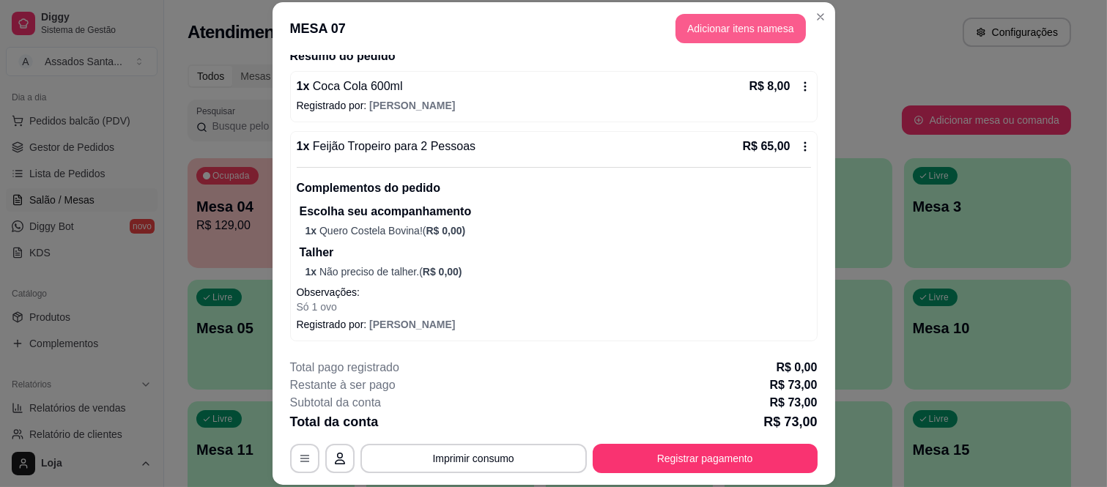
click at [709, 29] on button "Adicionar itens na mesa" at bounding box center [741, 28] width 130 height 29
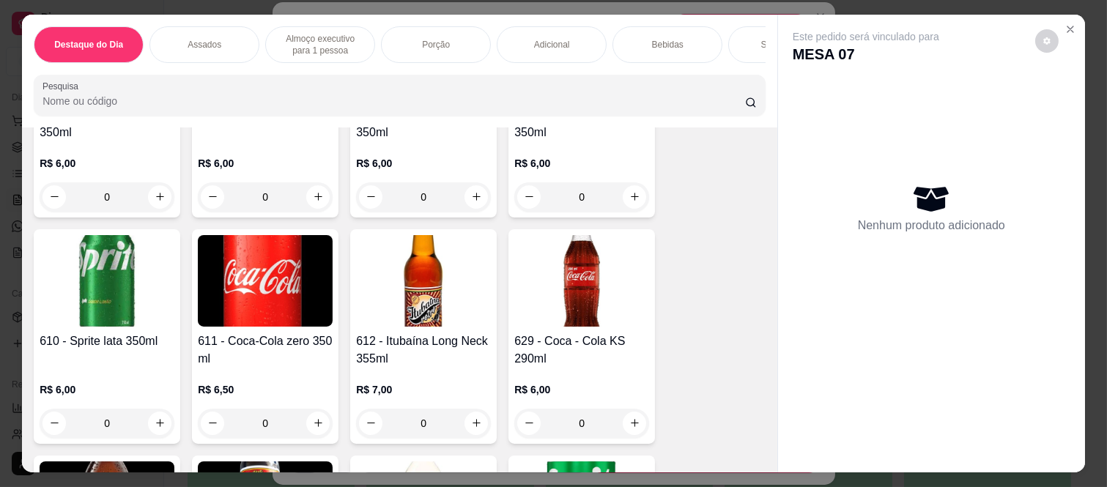
scroll to position [3094, 0]
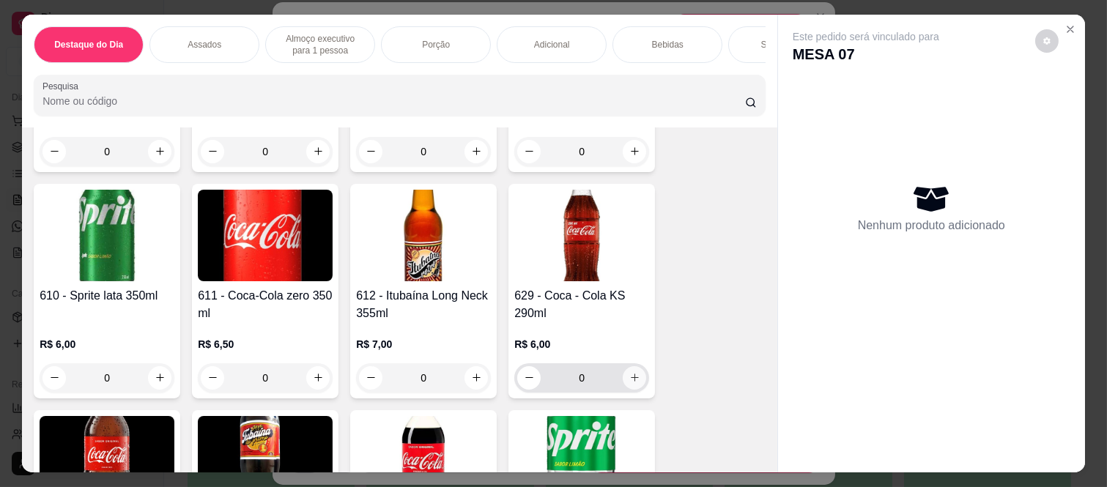
click at [631, 383] on icon "increase-product-quantity" at bounding box center [635, 377] width 11 height 11
type input "1"
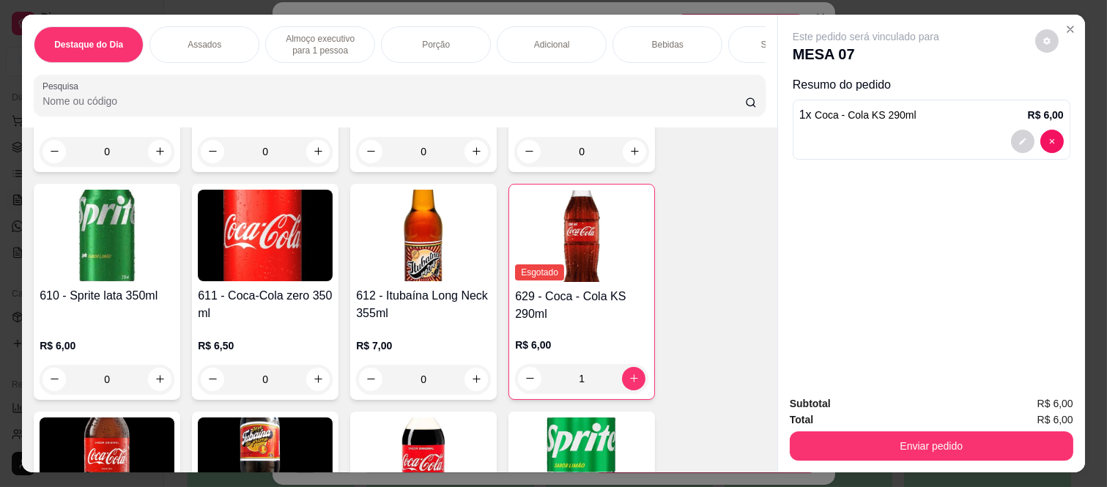
click at [890, 438] on button "Enviar pedido" at bounding box center [932, 446] width 284 height 29
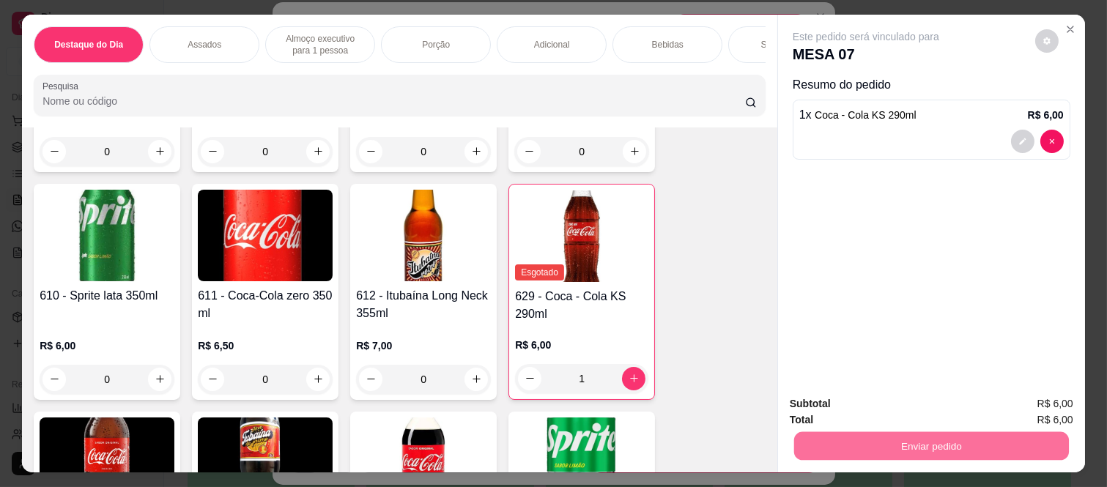
click at [909, 399] on button "Registrar cliente" at bounding box center [937, 404] width 94 height 27
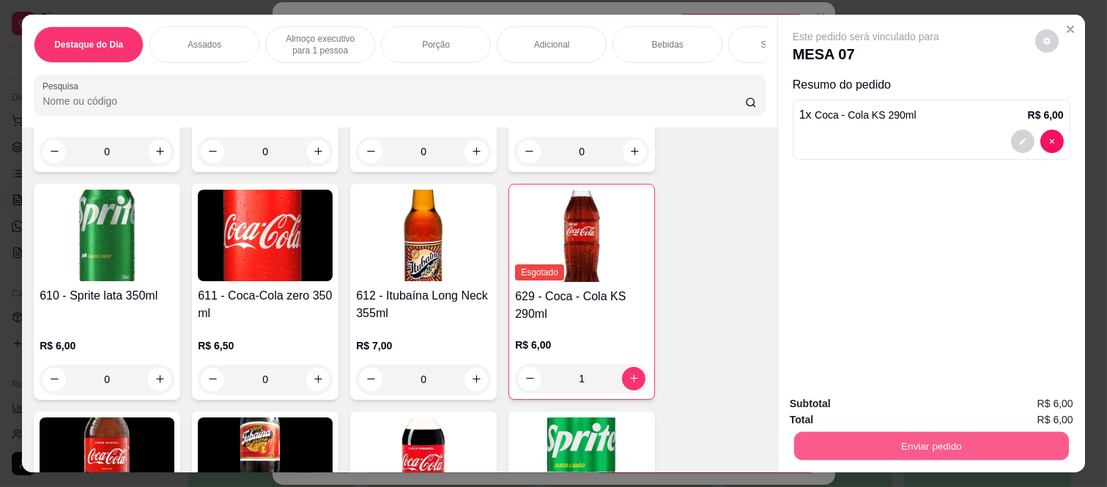
click at [888, 438] on button "Enviar pedido" at bounding box center [931, 446] width 275 height 29
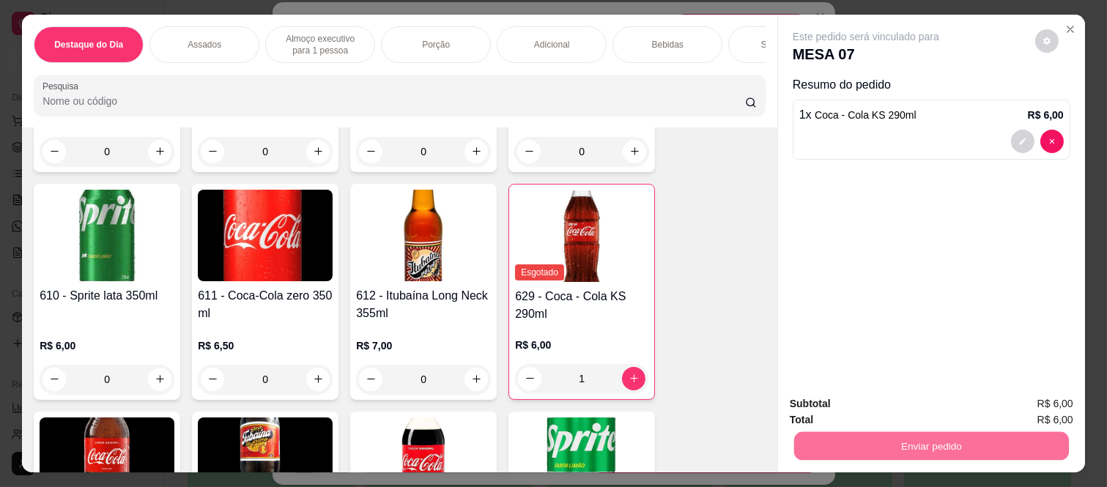
click at [1063, 401] on button "Enviar pedido" at bounding box center [1035, 404] width 81 height 27
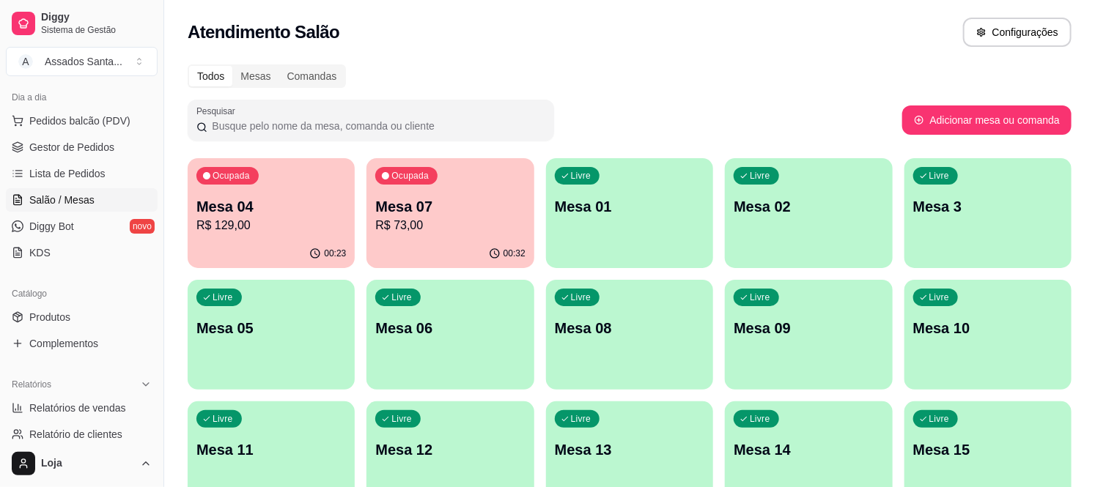
click at [225, 220] on p "R$ 129,00" at bounding box center [271, 226] width 150 height 18
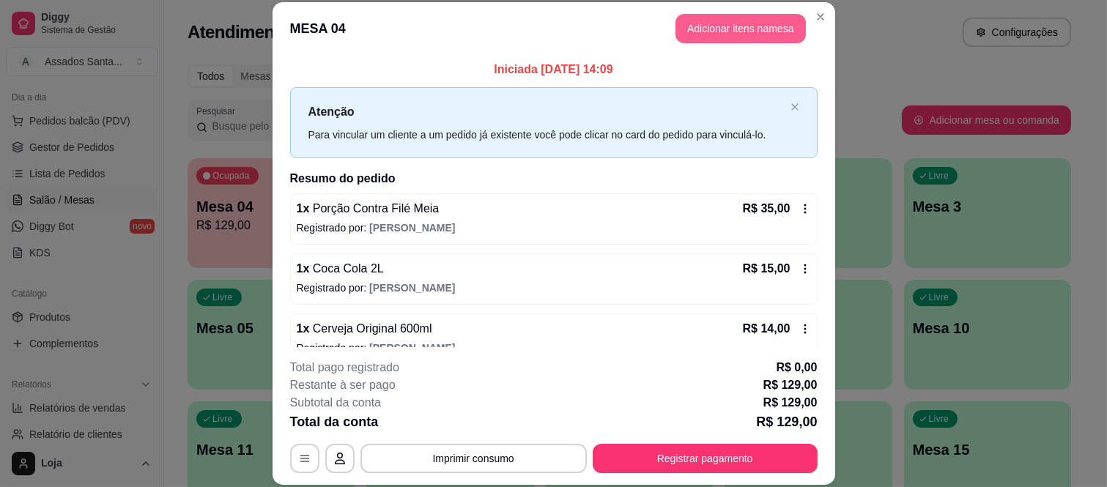
click at [700, 38] on button "Adicionar itens na mesa" at bounding box center [741, 28] width 130 height 29
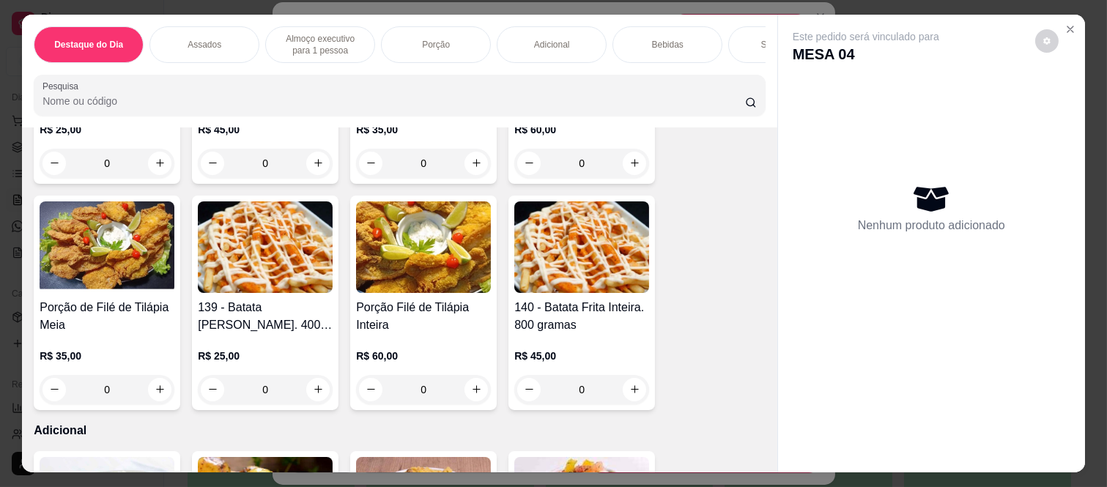
scroll to position [1547, 0]
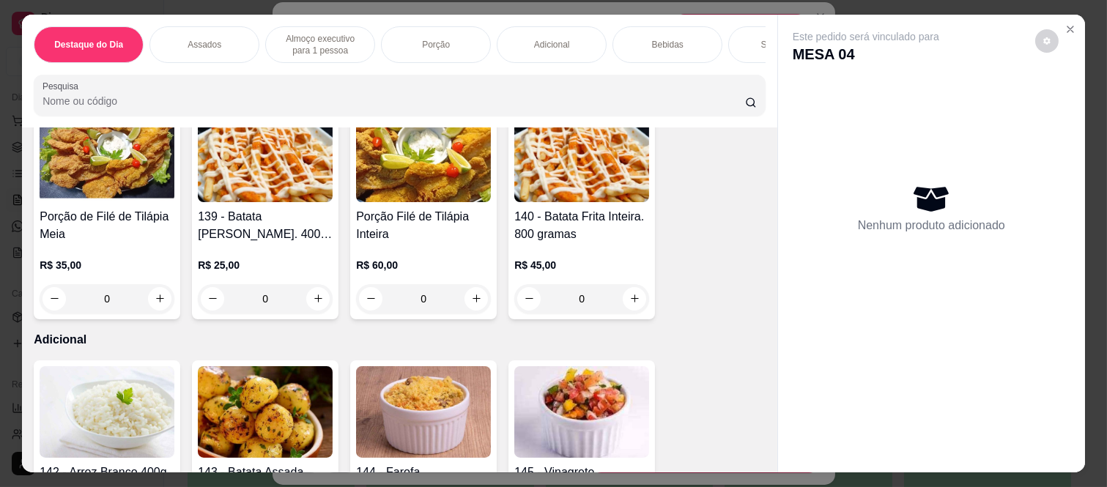
click at [315, 314] on div "0" at bounding box center [265, 298] width 135 height 29
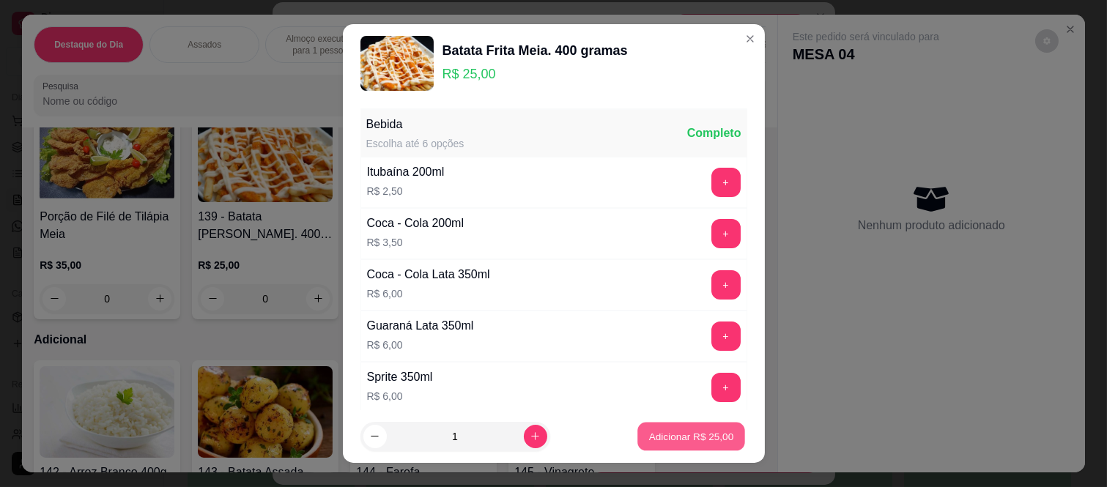
click at [698, 442] on p "Adicionar R$ 25,00" at bounding box center [691, 436] width 85 height 14
type input "1"
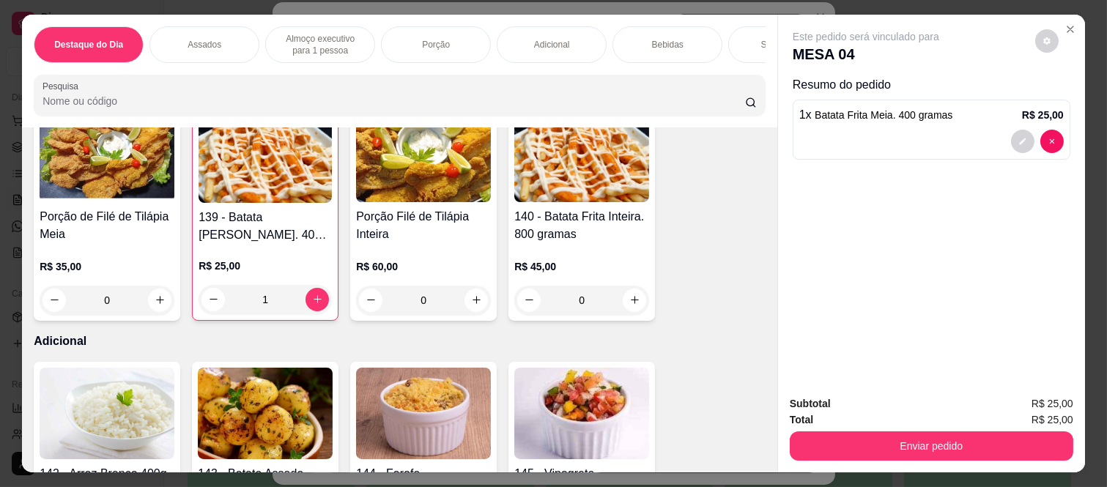
click at [817, 421] on div "Total R$ 25,00" at bounding box center [932, 420] width 284 height 16
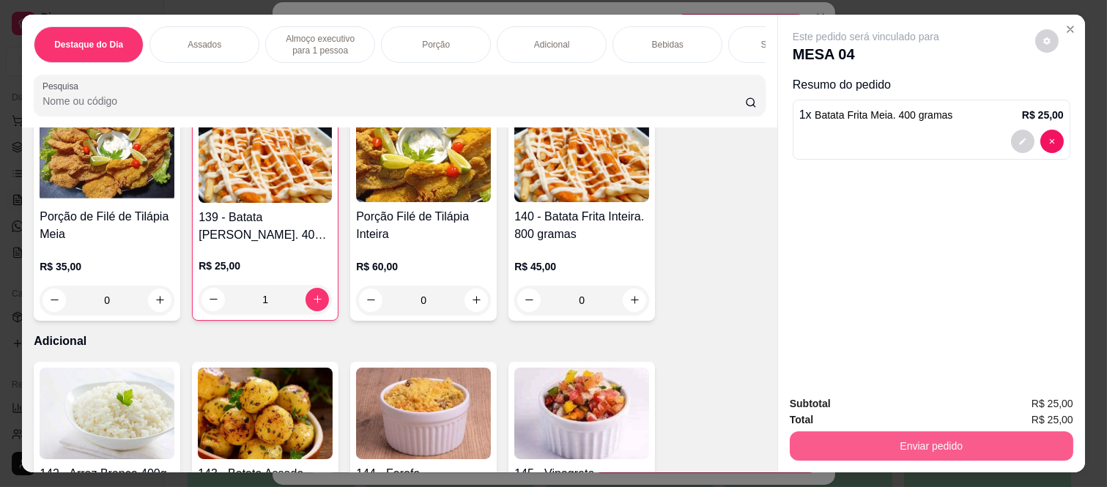
click at [840, 432] on button "Enviar pedido" at bounding box center [932, 446] width 284 height 29
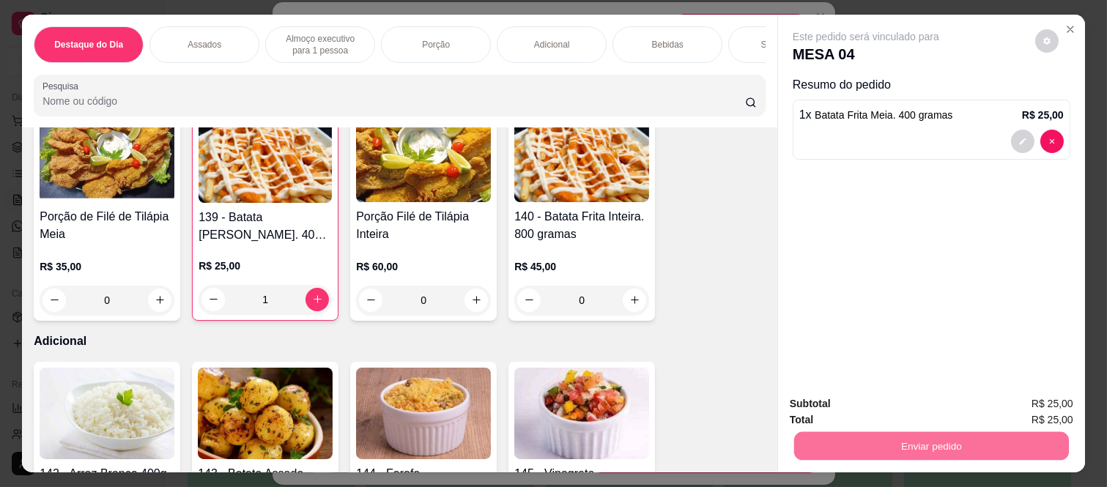
click at [919, 396] on button "Registrar cliente" at bounding box center [936, 405] width 97 height 28
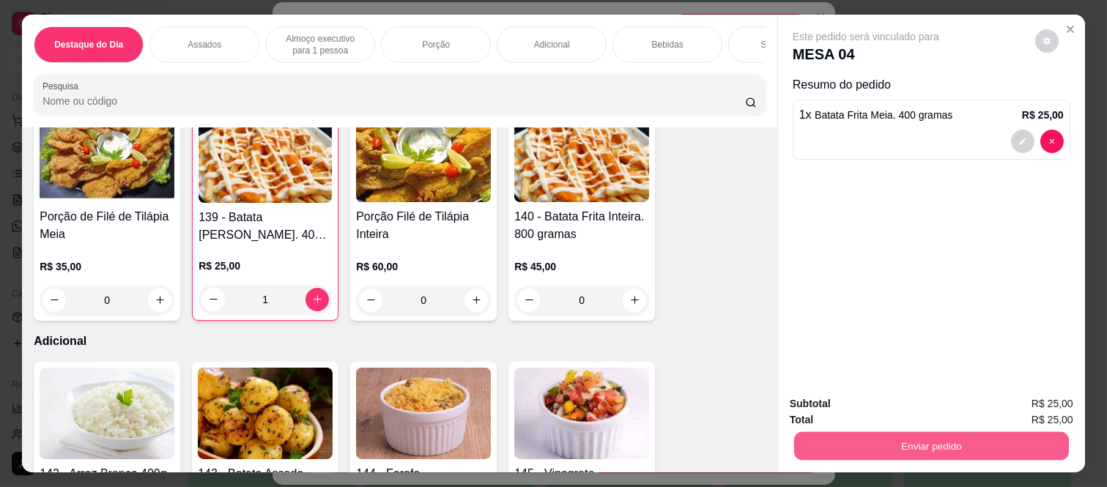
click at [926, 442] on button "Enviar pedido" at bounding box center [931, 446] width 275 height 29
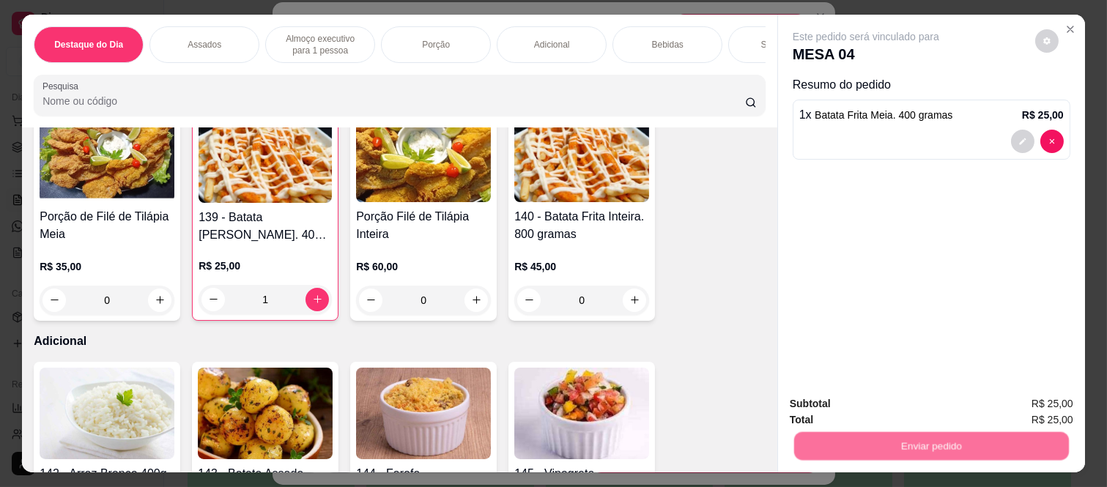
click at [1038, 399] on button "Enviar pedido" at bounding box center [1035, 404] width 81 height 27
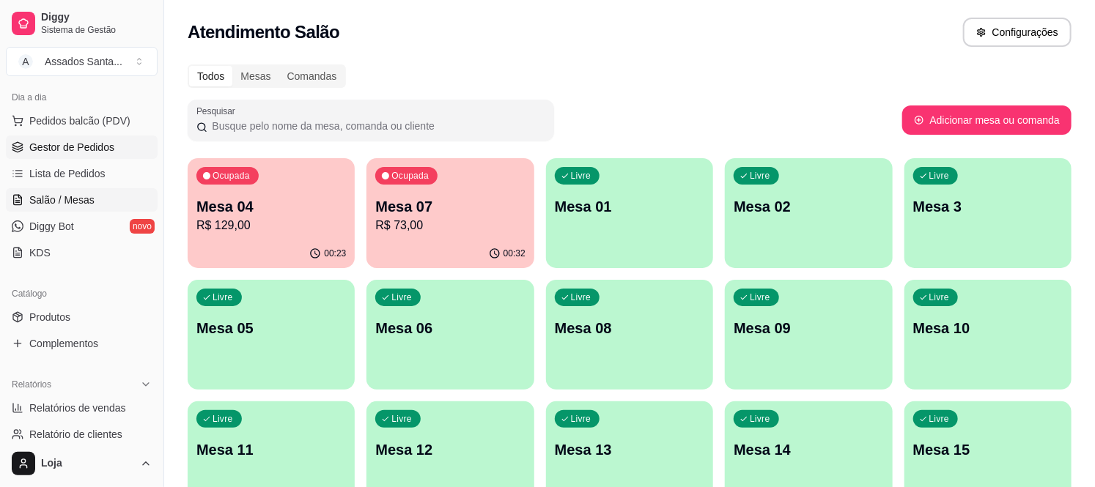
click at [32, 147] on span "Gestor de Pedidos" at bounding box center [71, 147] width 85 height 15
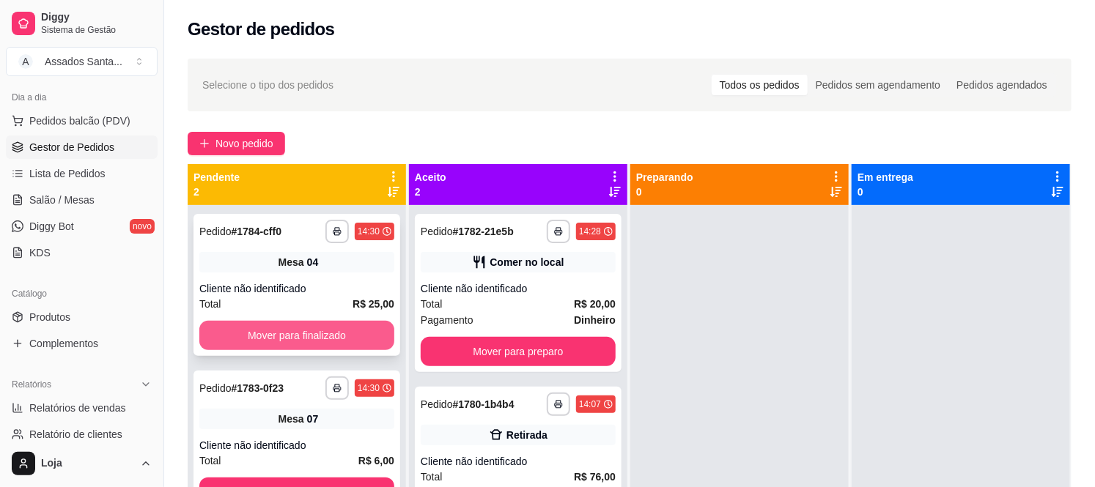
click at [289, 331] on button "Mover para finalizado" at bounding box center [296, 335] width 195 height 29
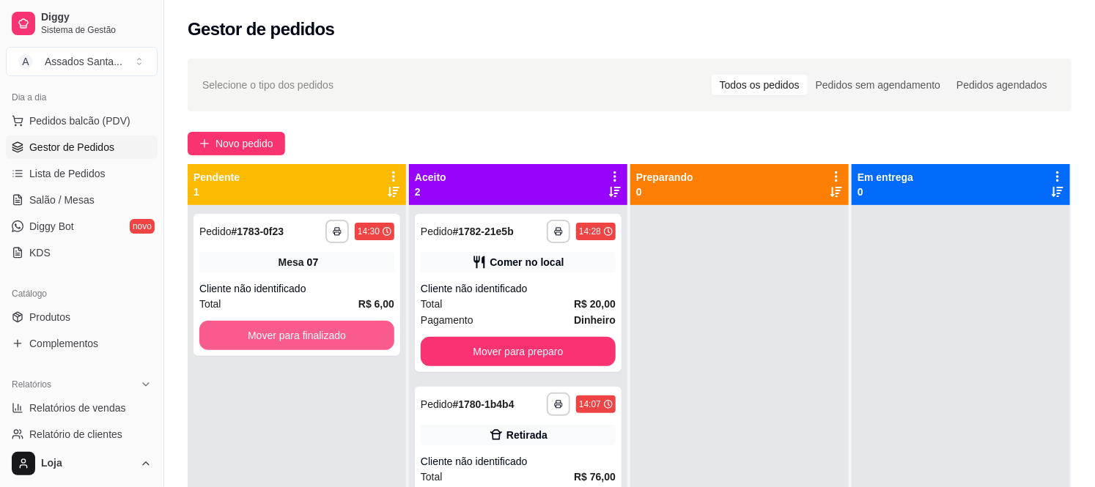
click at [294, 331] on button "Mover para finalizado" at bounding box center [296, 335] width 195 height 29
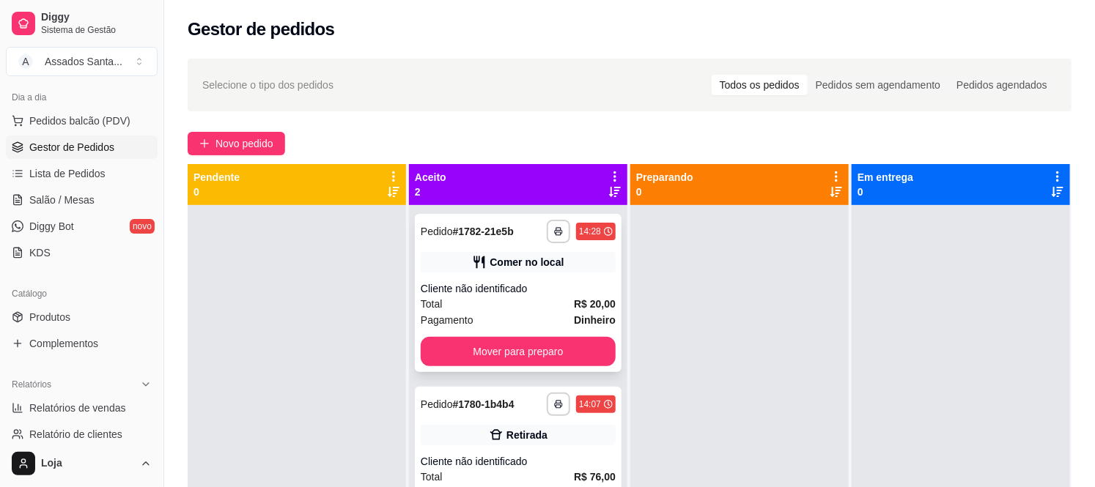
click at [517, 308] on div "Total R$ 20,00" at bounding box center [518, 304] width 195 height 16
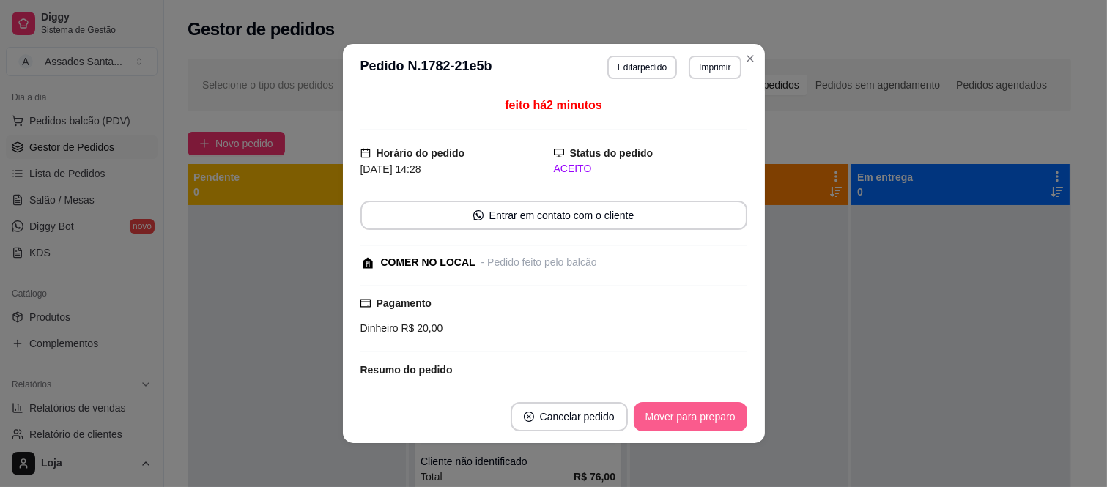
click at [679, 421] on button "Mover para preparo" at bounding box center [691, 416] width 114 height 29
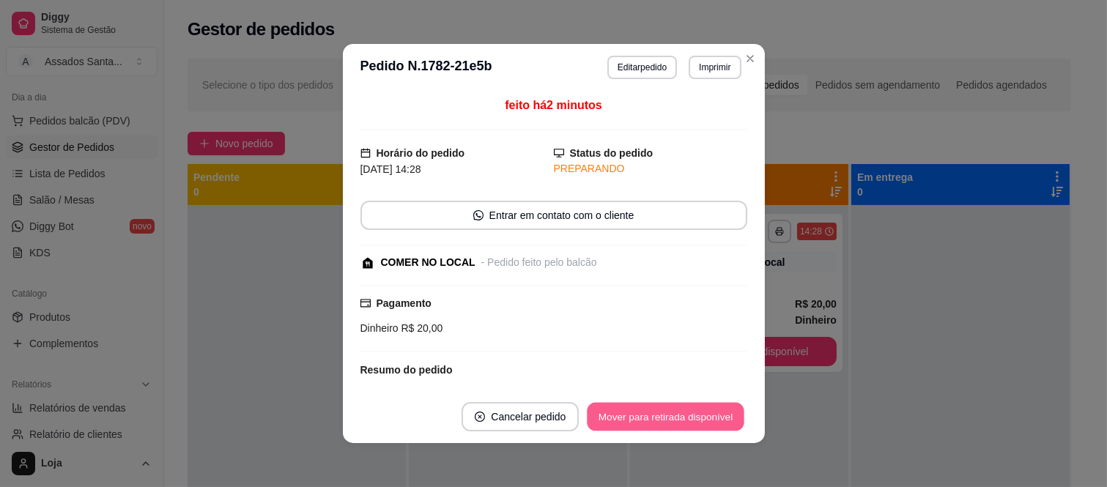
click at [706, 418] on button "Mover para retirada disponível" at bounding box center [666, 417] width 157 height 29
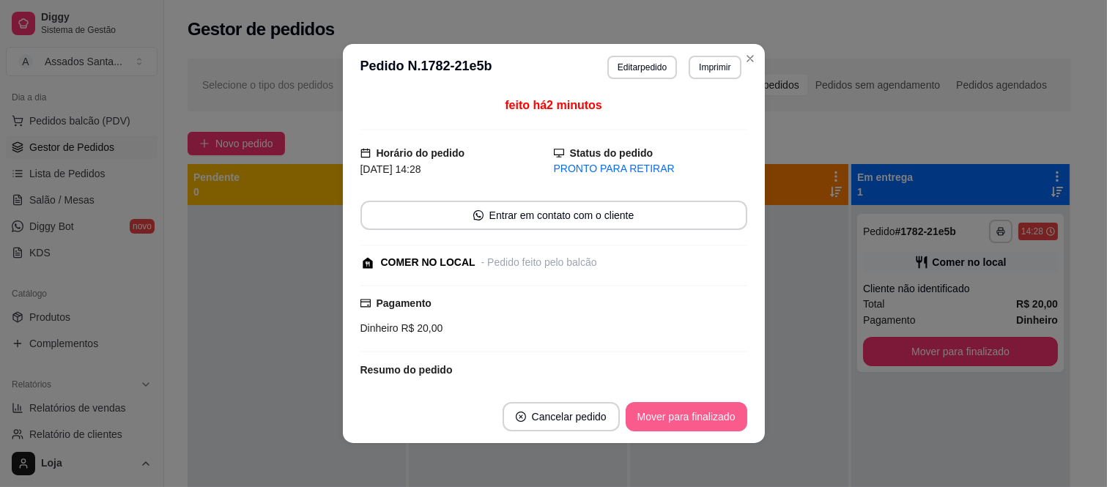
click at [706, 418] on button "Mover para finalizado" at bounding box center [687, 416] width 122 height 29
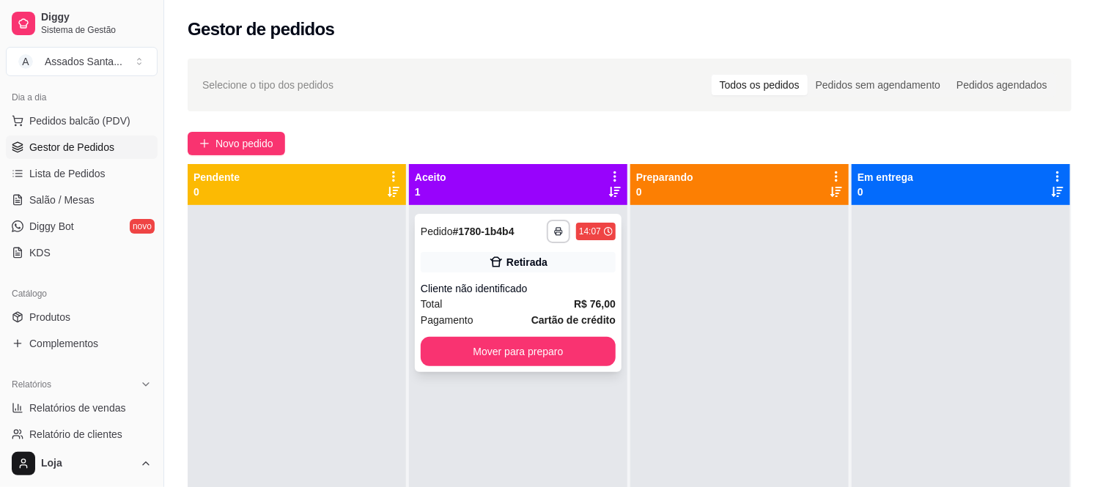
click at [506, 280] on div "**********" at bounding box center [518, 293] width 207 height 158
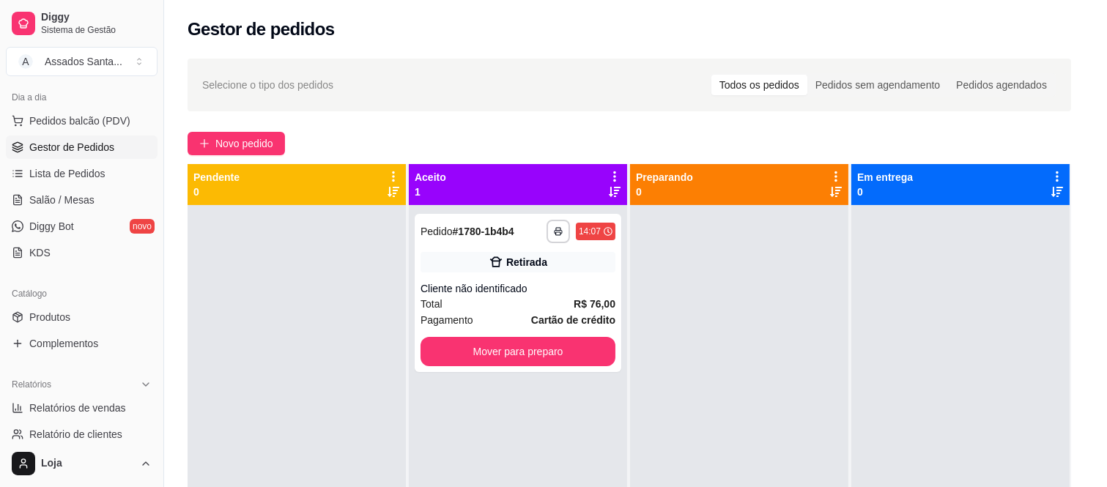
scroll to position [353, 0]
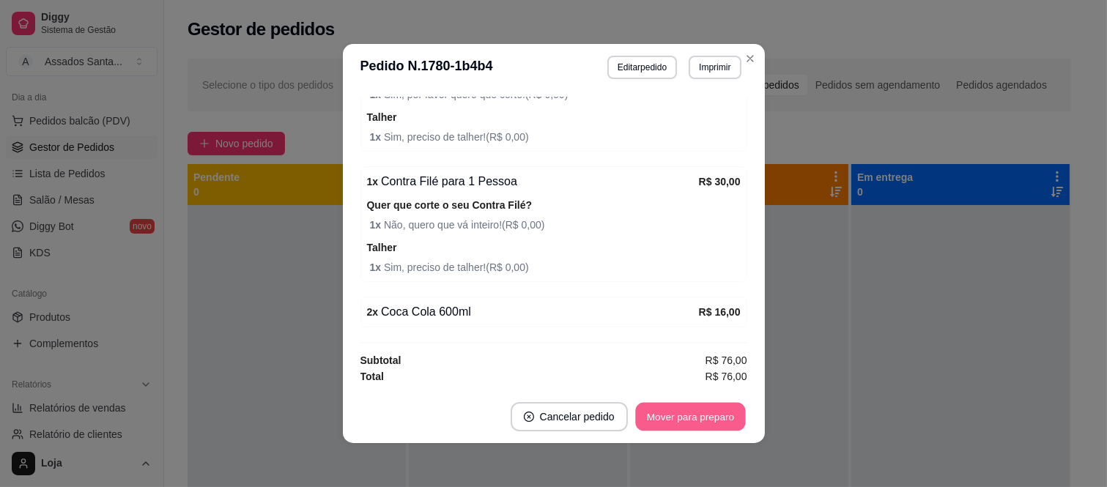
click at [722, 424] on button "Mover para preparo" at bounding box center [690, 417] width 110 height 29
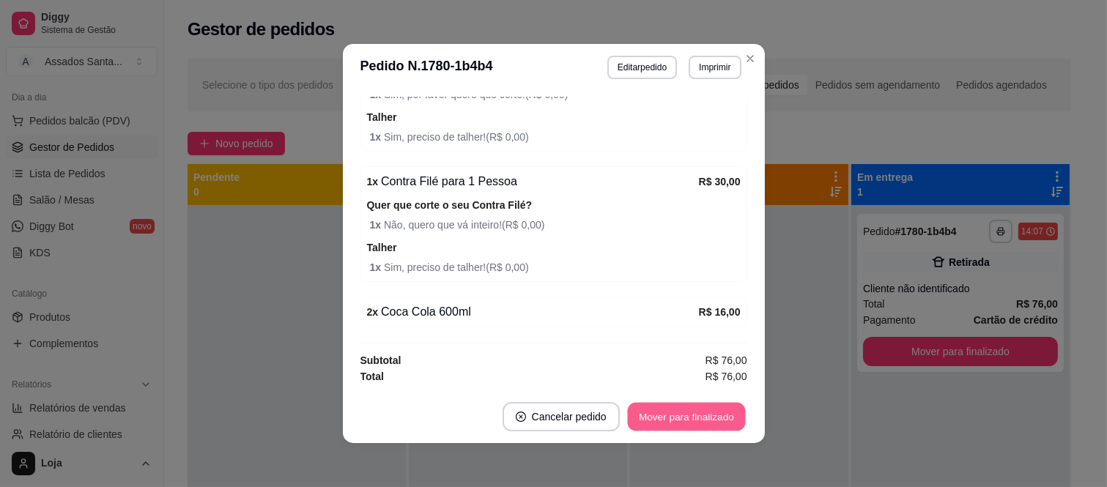
click at [720, 416] on button "Mover para finalizado" at bounding box center [686, 417] width 118 height 29
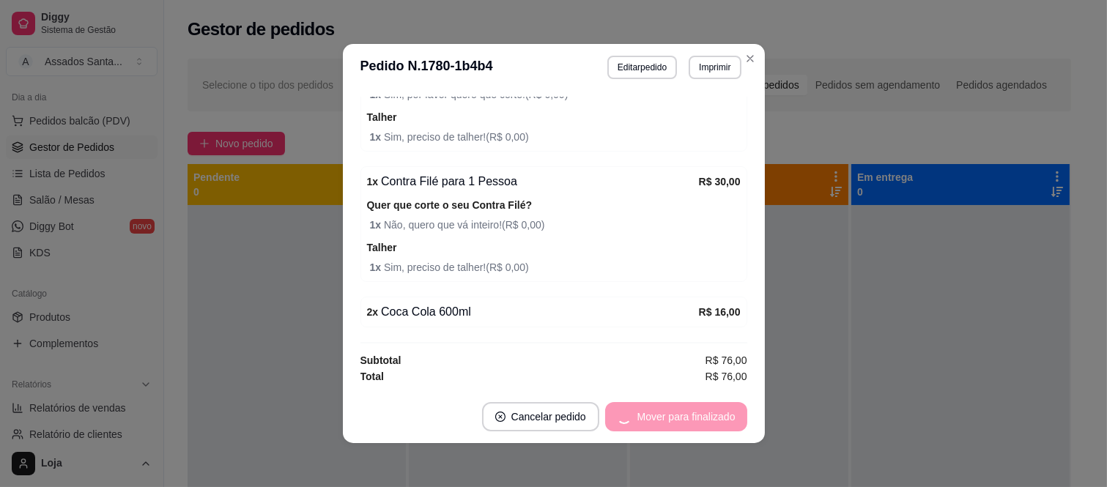
scroll to position [289, 0]
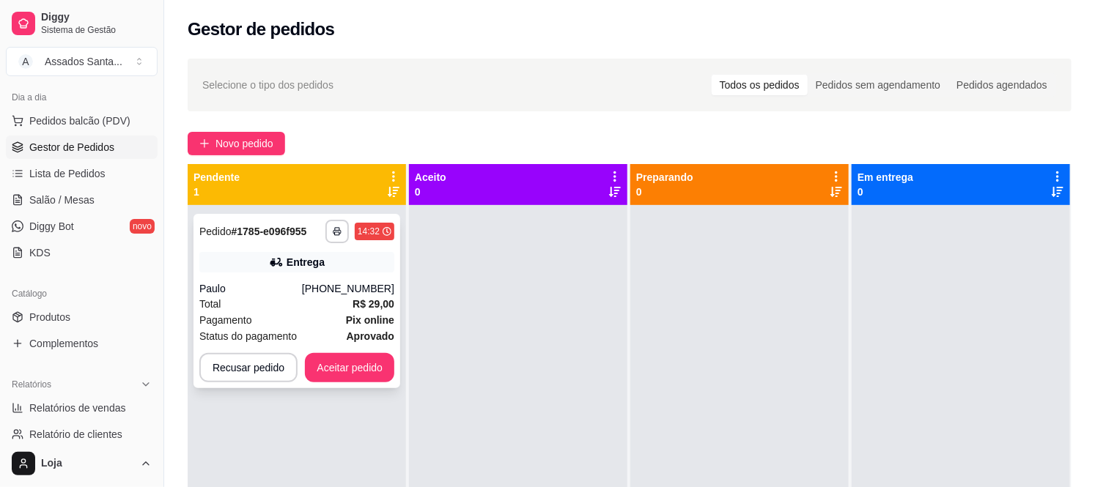
click at [262, 283] on div "Paulo" at bounding box center [250, 288] width 103 height 15
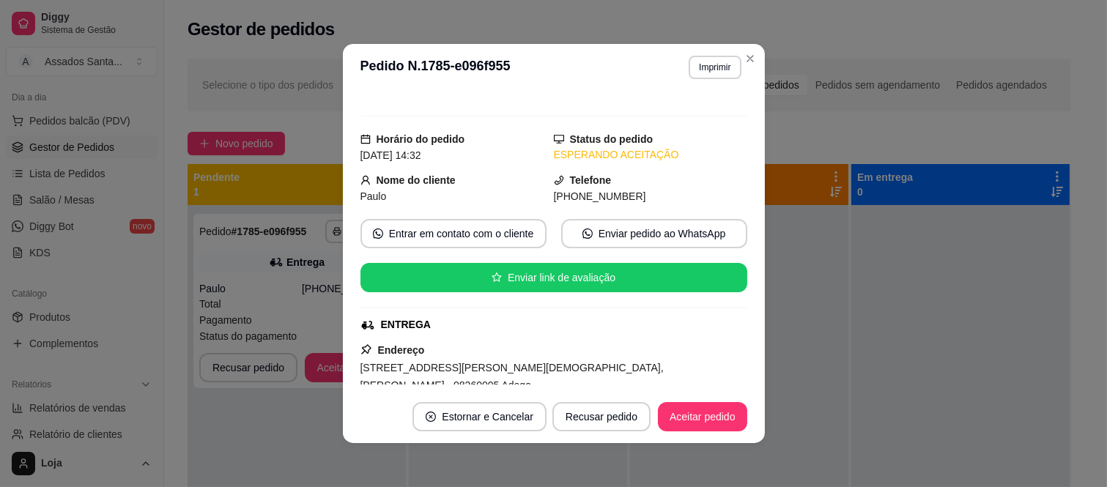
scroll to position [355, 0]
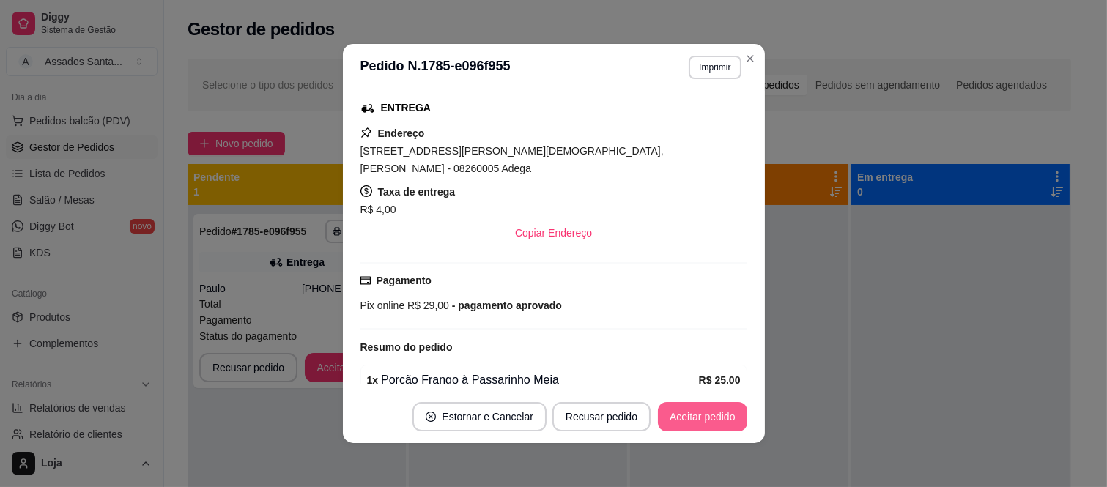
click at [691, 410] on button "Aceitar pedido" at bounding box center [702, 416] width 89 height 29
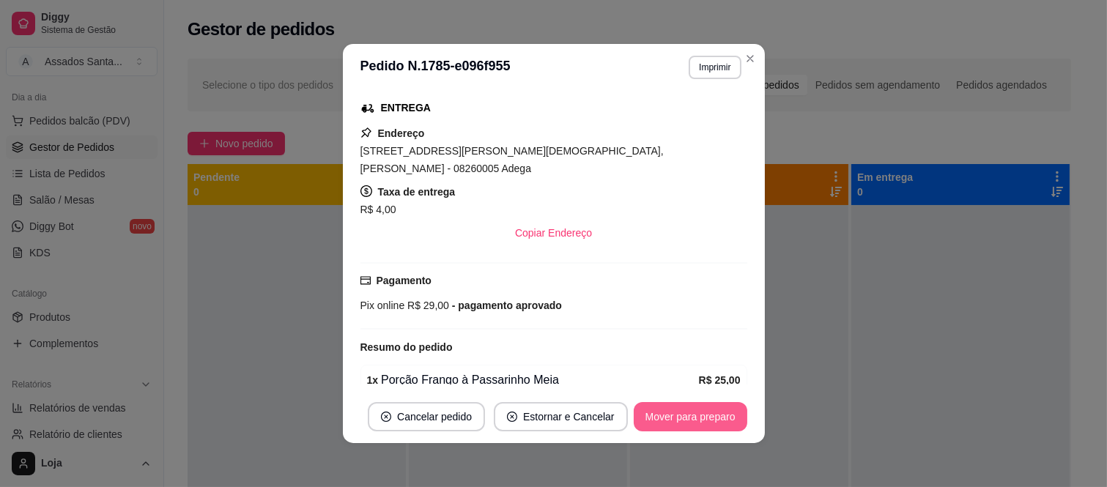
click at [687, 421] on button "Mover para preparo" at bounding box center [691, 416] width 114 height 29
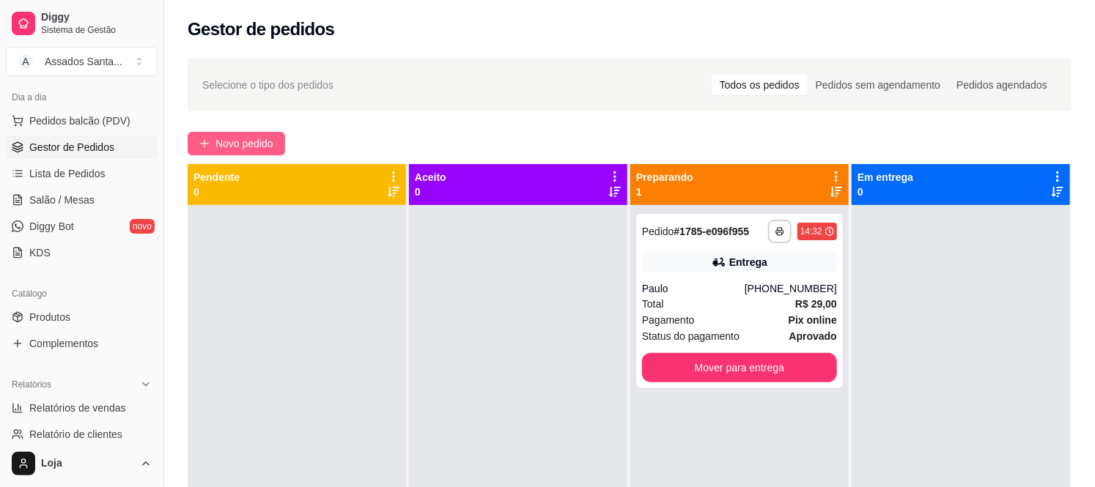
click at [243, 138] on span "Novo pedido" at bounding box center [244, 144] width 58 height 16
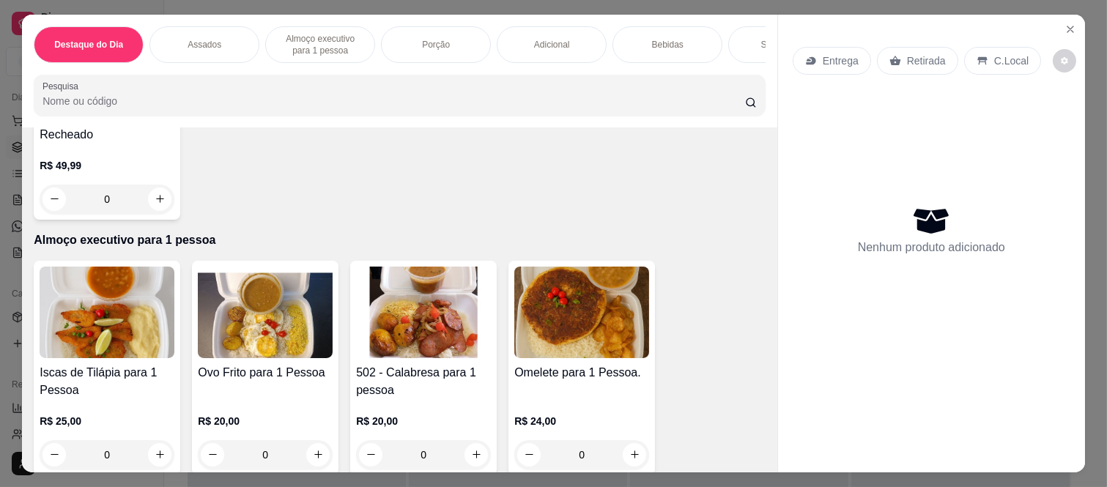
scroll to position [488, 0]
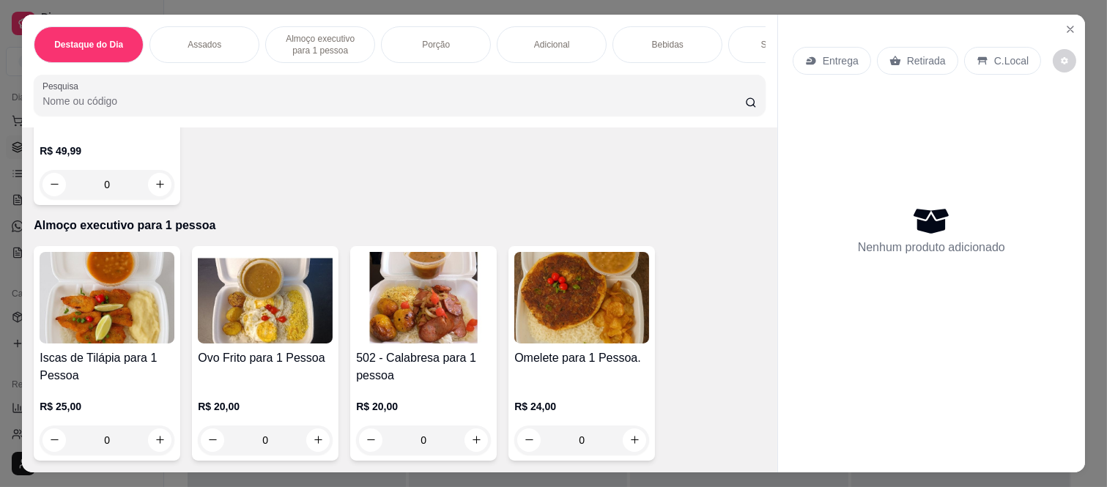
click at [155, 185] on div "0" at bounding box center [107, 184] width 135 height 29
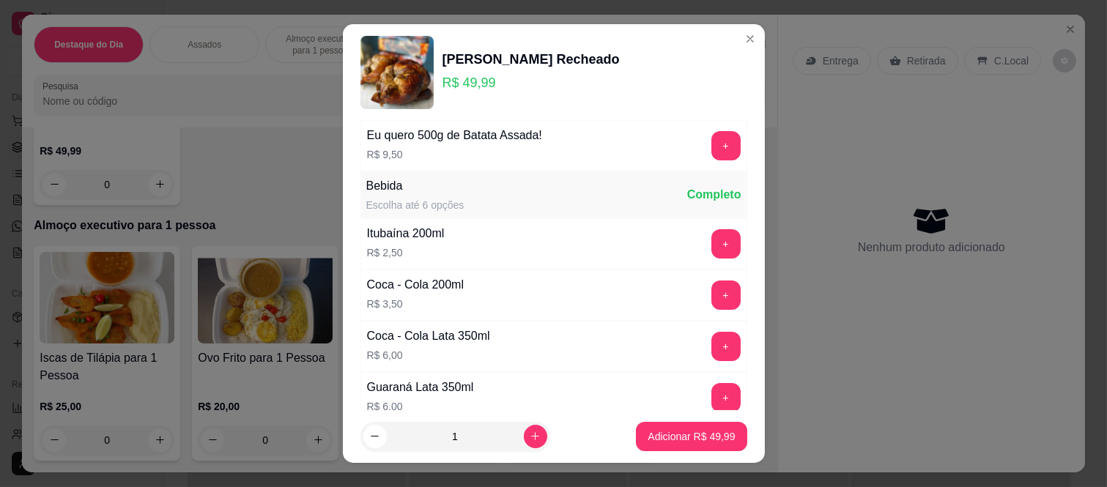
scroll to position [81, 0]
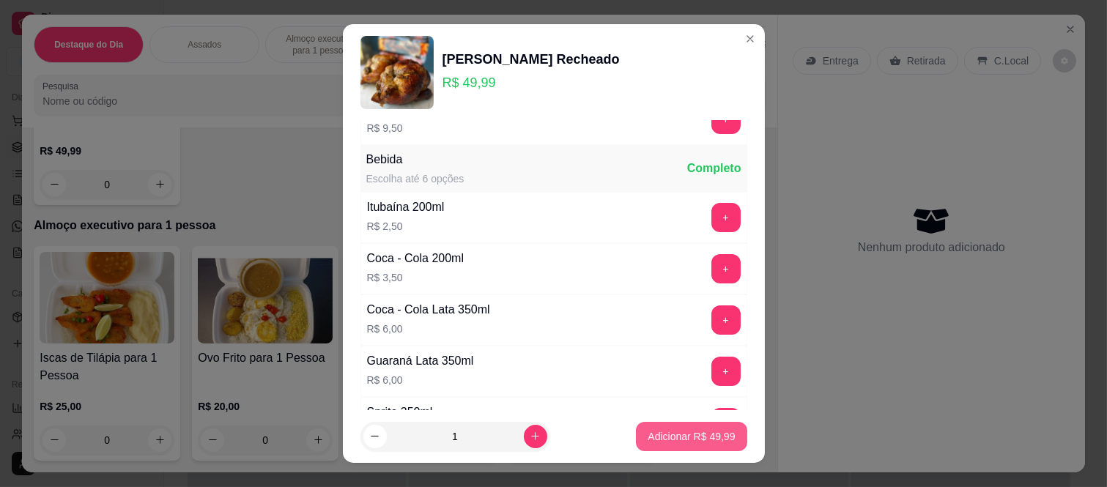
click at [651, 440] on p "Adicionar R$ 49,99" at bounding box center [691, 436] width 87 height 15
type input "1"
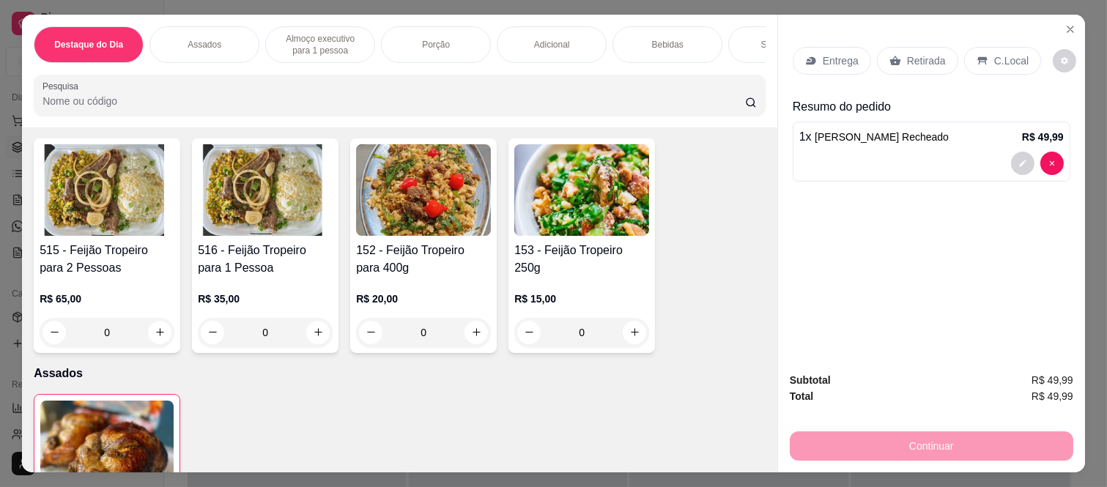
scroll to position [163, 0]
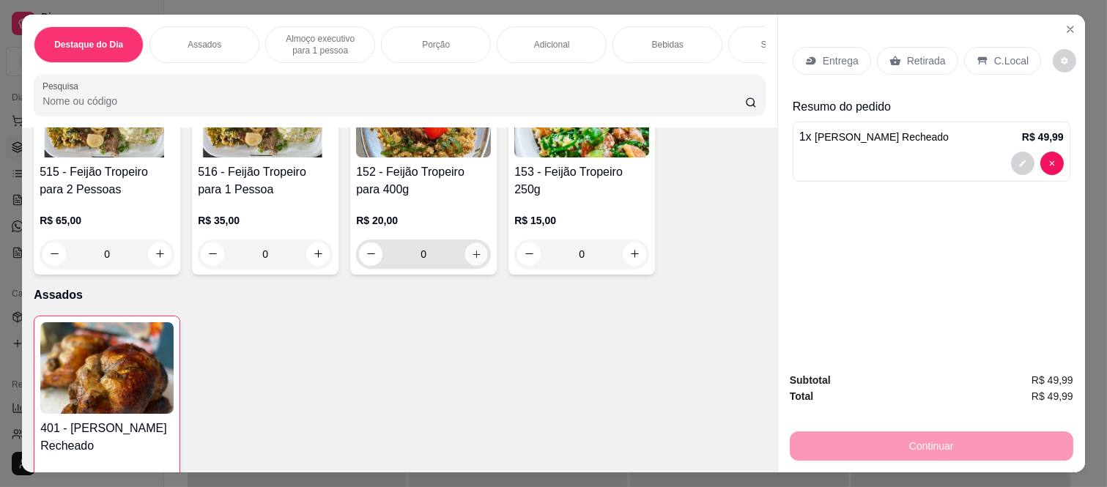
click at [475, 258] on icon "increase-product-quantity" at bounding box center [476, 254] width 11 height 11
type input "1"
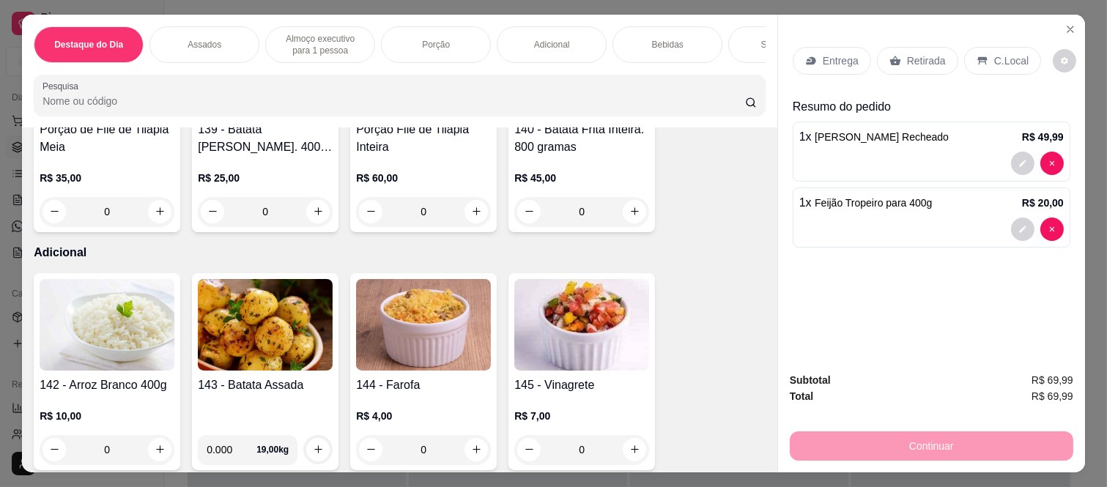
scroll to position [1791, 0]
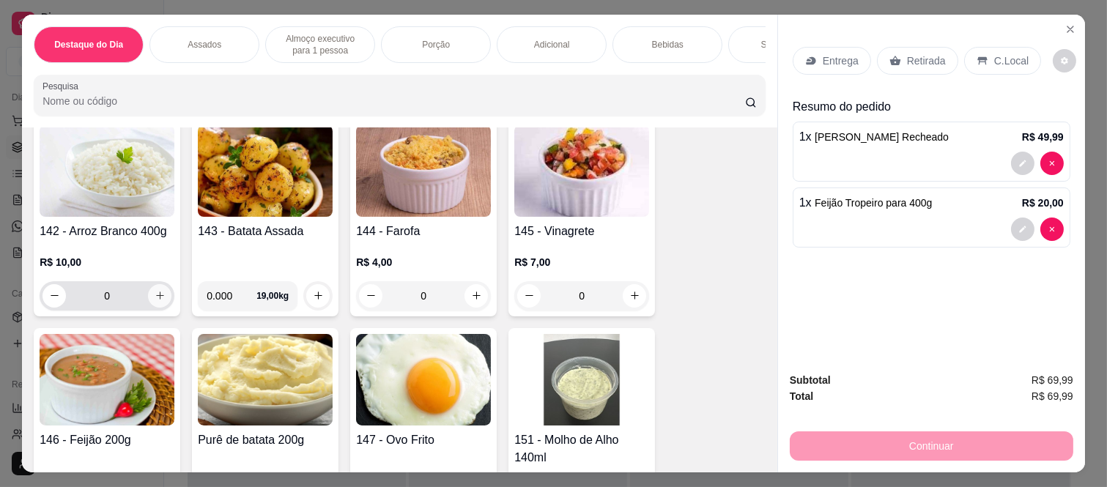
click at [151, 308] on button "increase-product-quantity" at bounding box center [159, 295] width 23 height 23
type input "1"
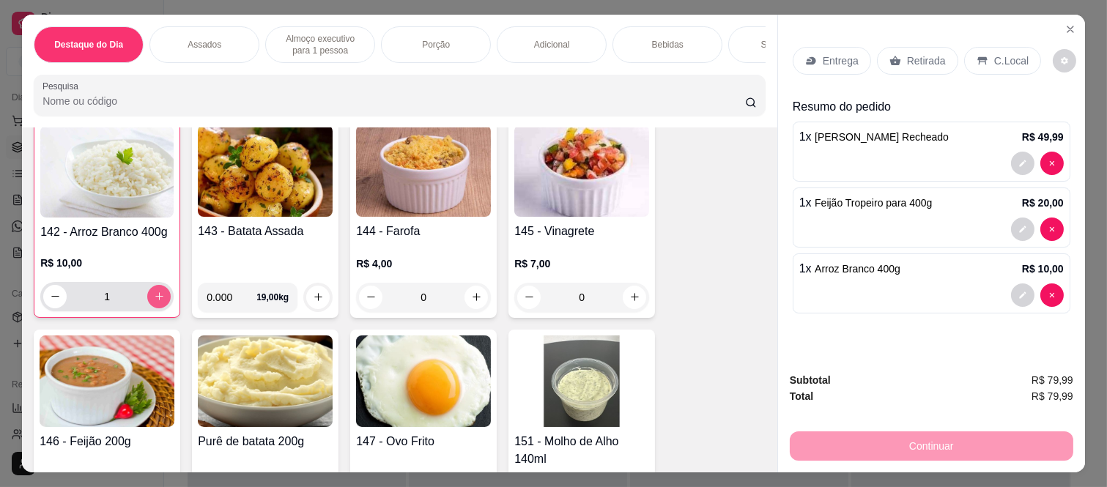
scroll to position [1792, 0]
click at [918, 57] on p "Retirada" at bounding box center [926, 60] width 39 height 15
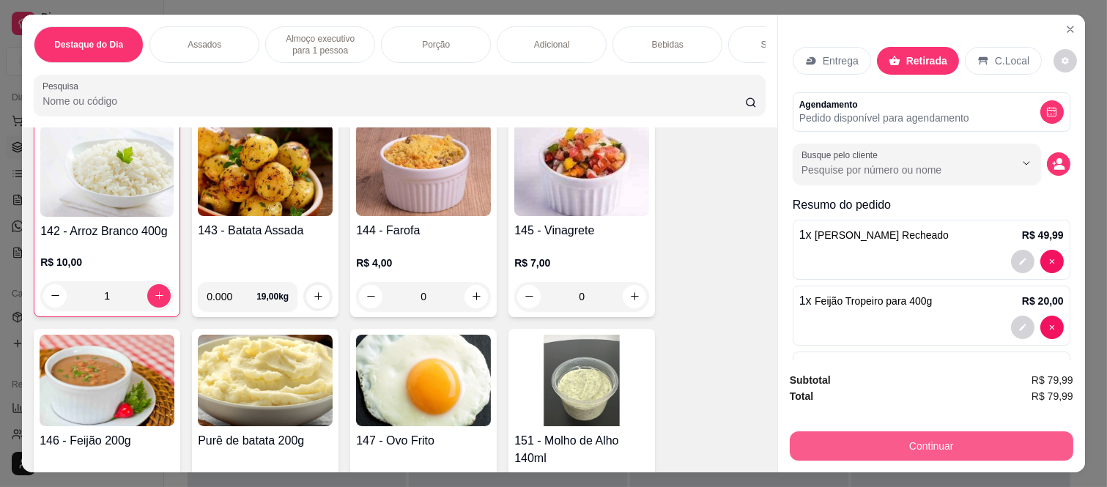
click at [840, 442] on button "Continuar" at bounding box center [932, 446] width 284 height 29
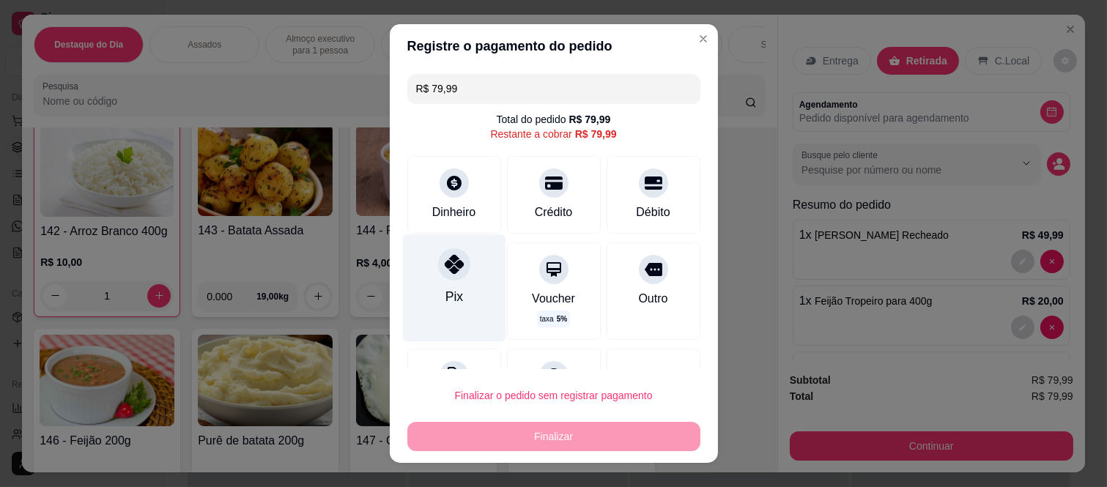
click at [438, 274] on div at bounding box center [454, 264] width 32 height 32
type input "R$ 0,00"
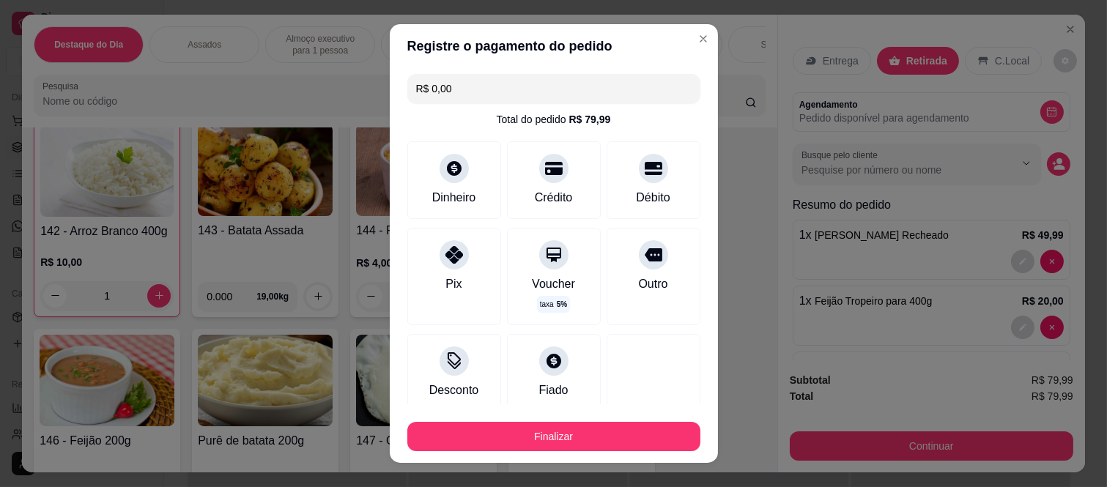
click at [449, 429] on button "Finalizar" at bounding box center [553, 436] width 293 height 29
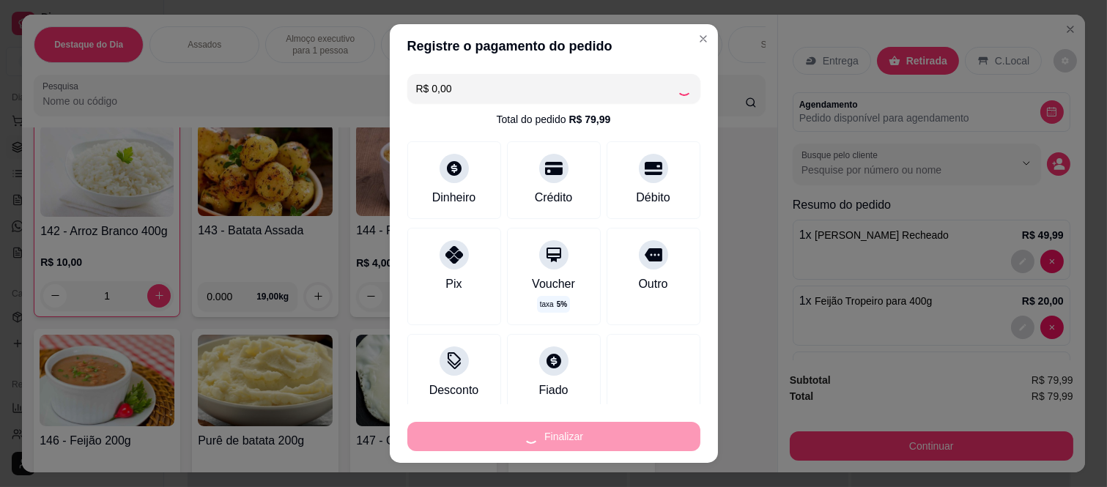
type input "0"
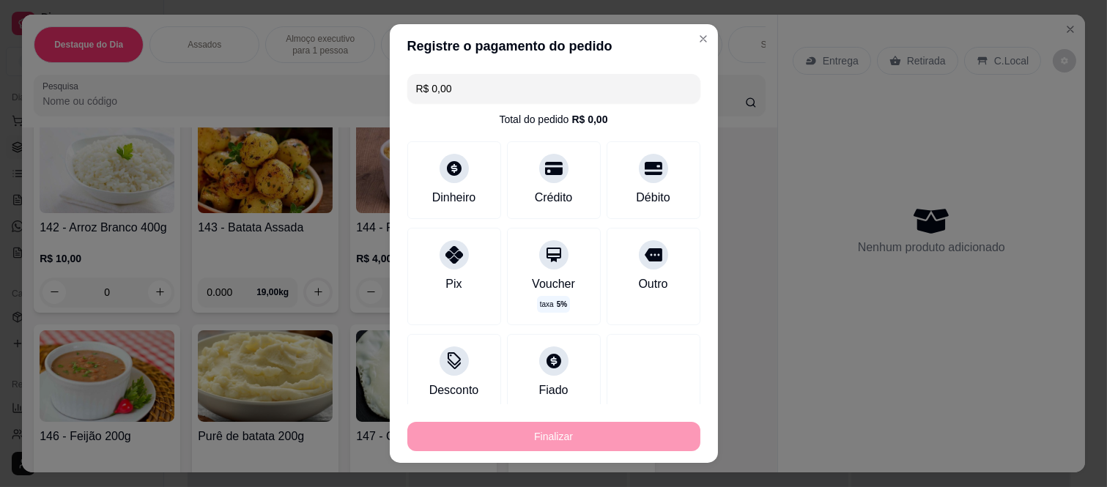
type input "-R$ 79,99"
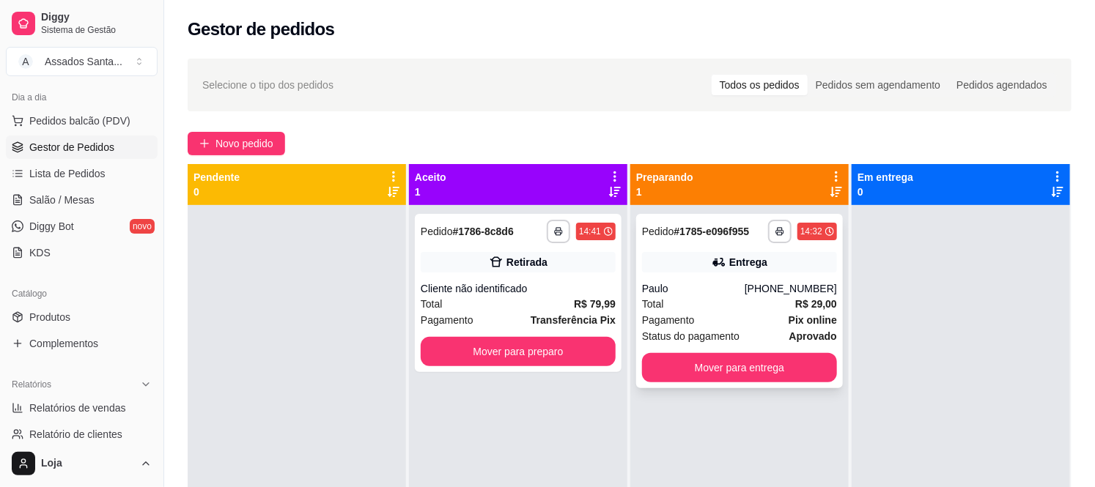
click at [733, 331] on div "Status do pagamento aprovado" at bounding box center [739, 336] width 195 height 16
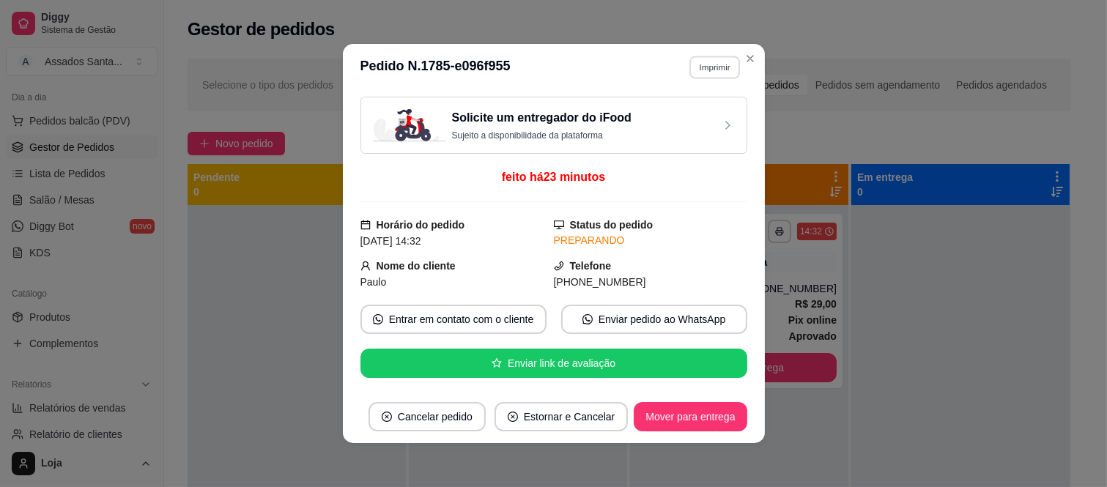
click at [697, 64] on button "Imprimir" at bounding box center [715, 67] width 51 height 23
click at [685, 123] on button "IMPRESSORA caixa" at bounding box center [683, 119] width 103 height 23
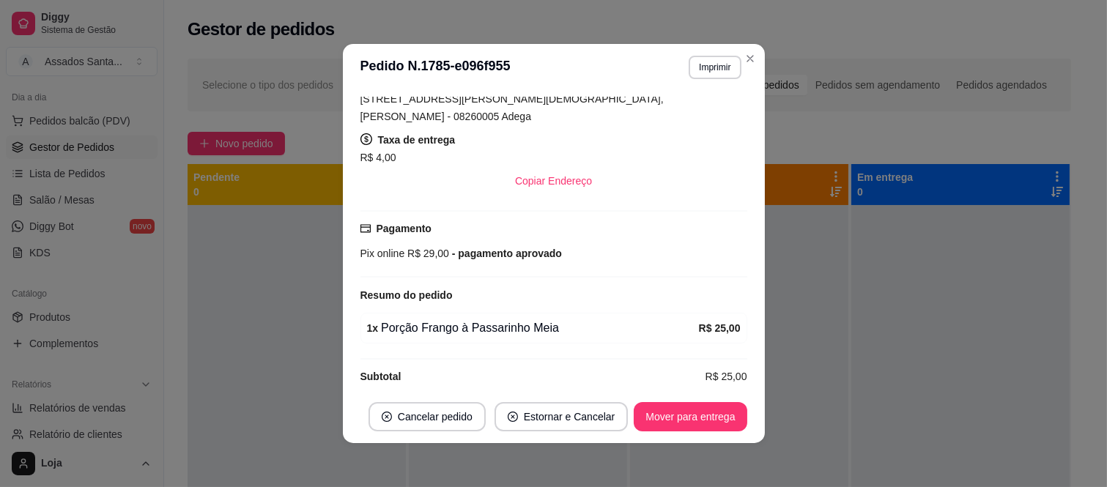
scroll to position [3, 0]
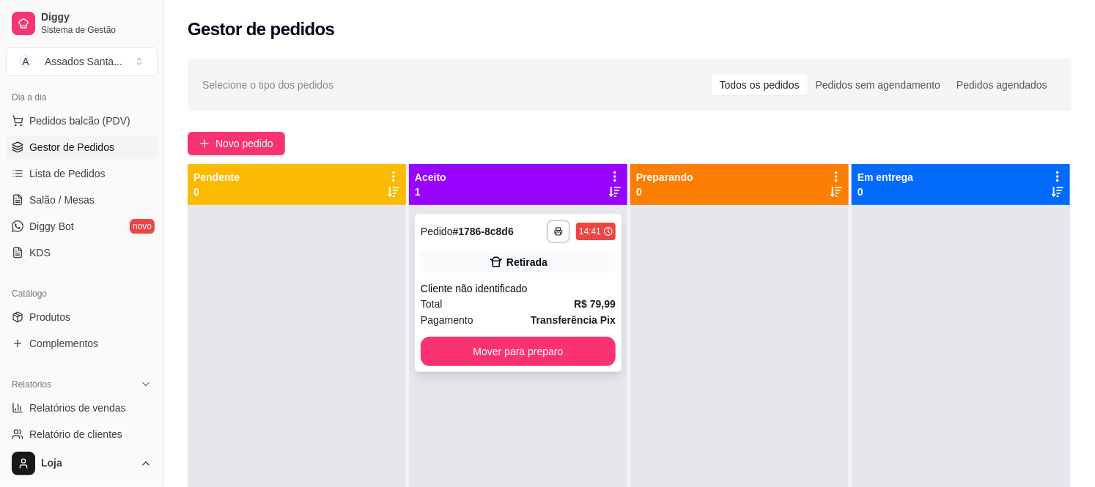
click at [532, 286] on div "Cliente não identificado" at bounding box center [518, 288] width 195 height 15
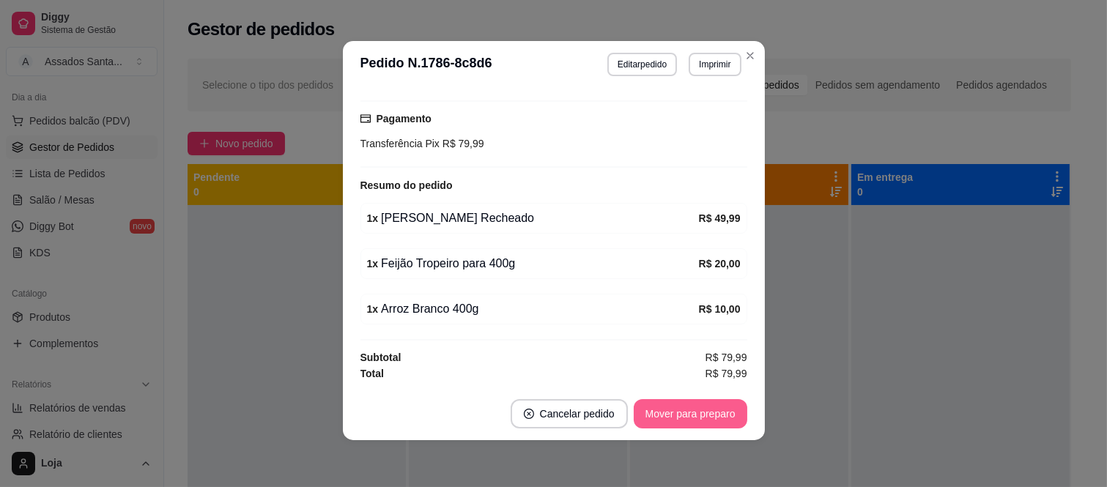
click at [680, 413] on button "Mover para preparo" at bounding box center [691, 413] width 114 height 29
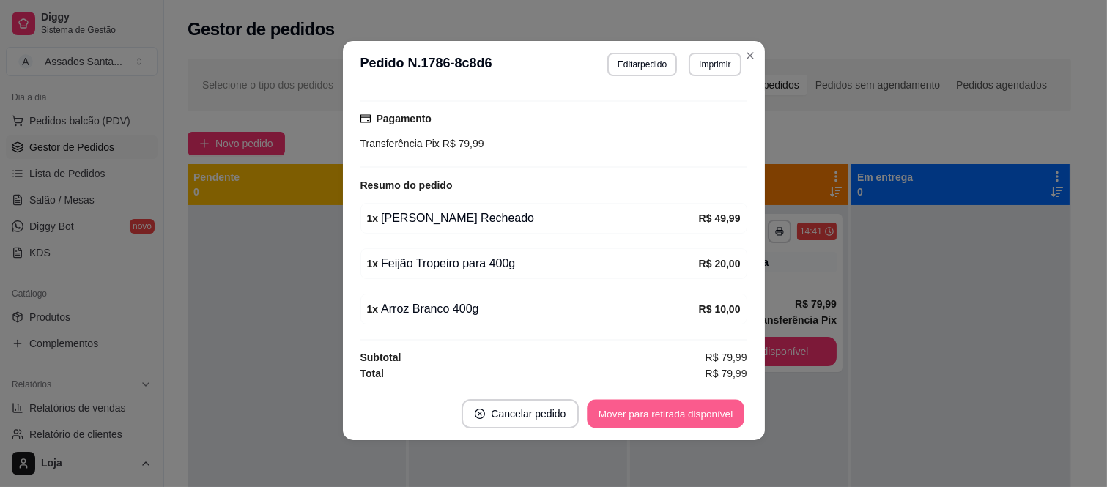
click at [706, 414] on button "Mover para retirada disponível" at bounding box center [666, 414] width 157 height 29
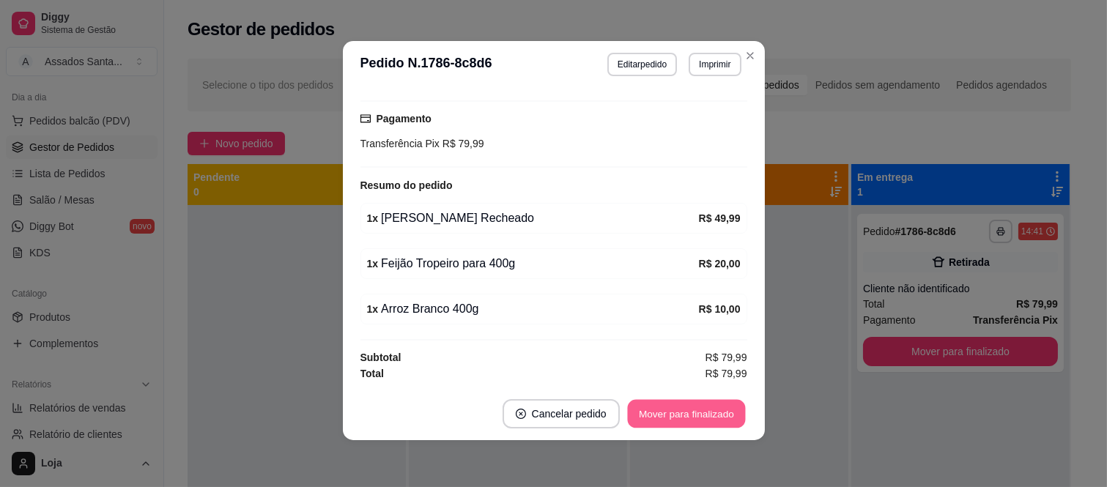
click at [706, 414] on button "Mover para finalizado" at bounding box center [686, 414] width 118 height 29
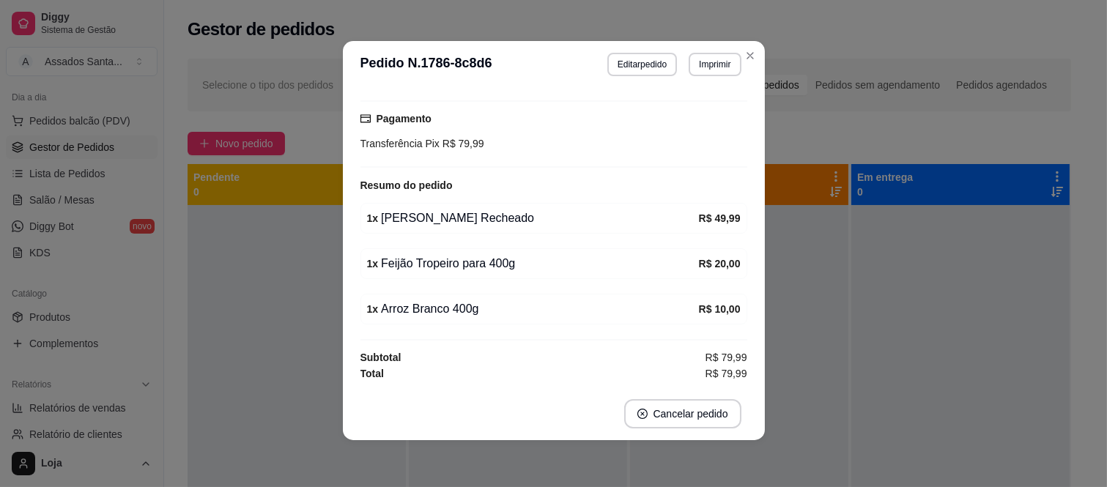
scroll to position [119, 0]
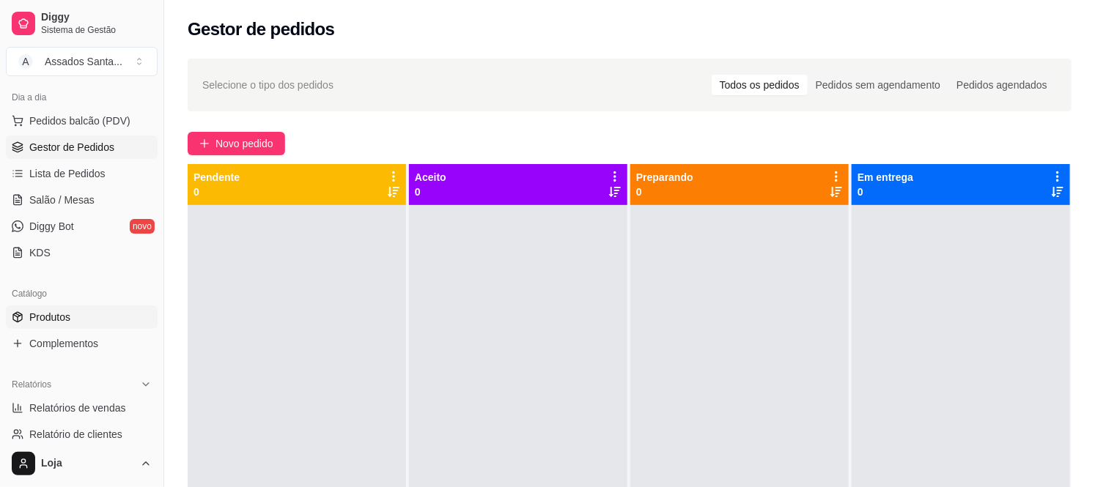
click at [53, 316] on span "Produtos" at bounding box center [49, 317] width 41 height 15
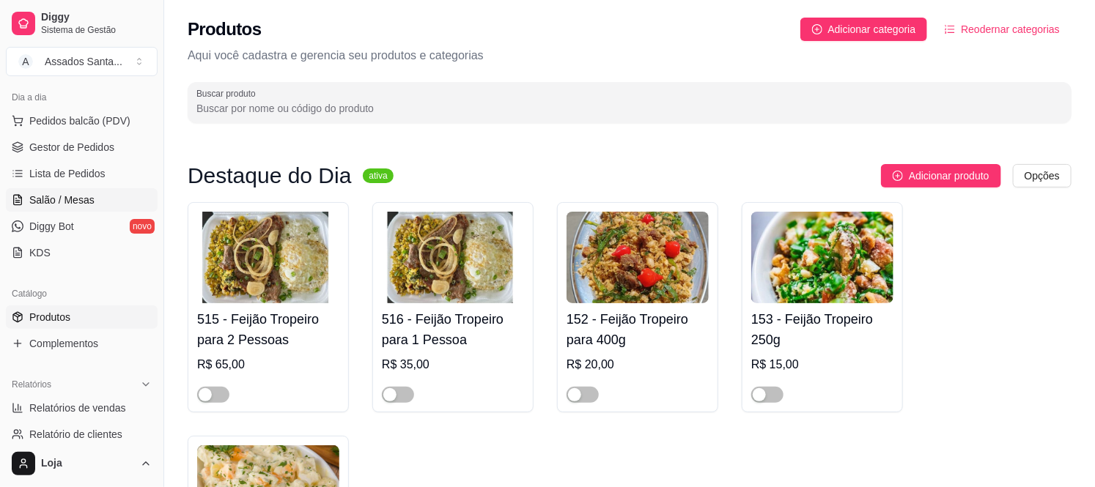
click at [81, 199] on span "Salão / Mesas" at bounding box center [61, 200] width 65 height 15
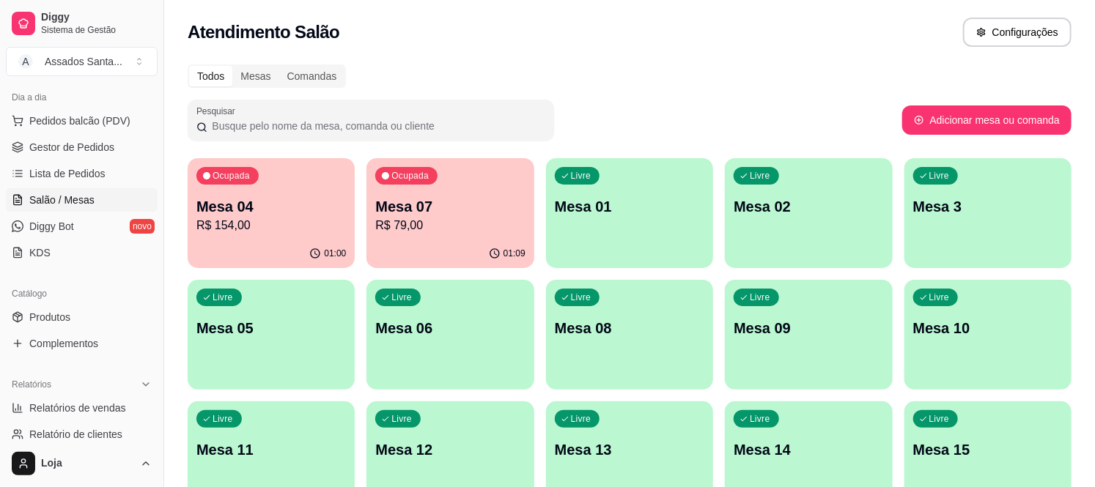
click at [415, 208] on p "Mesa 07" at bounding box center [450, 206] width 150 height 21
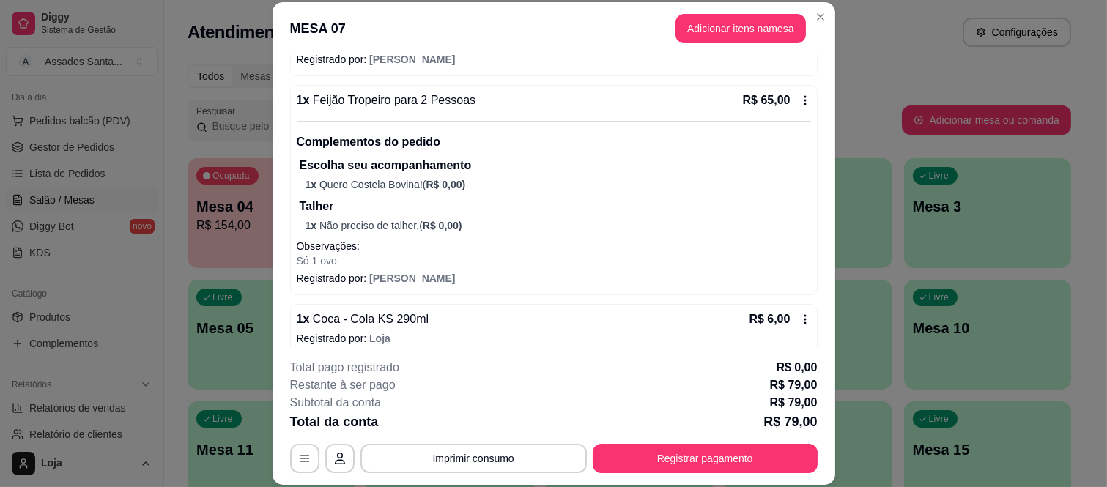
scroll to position [183, 0]
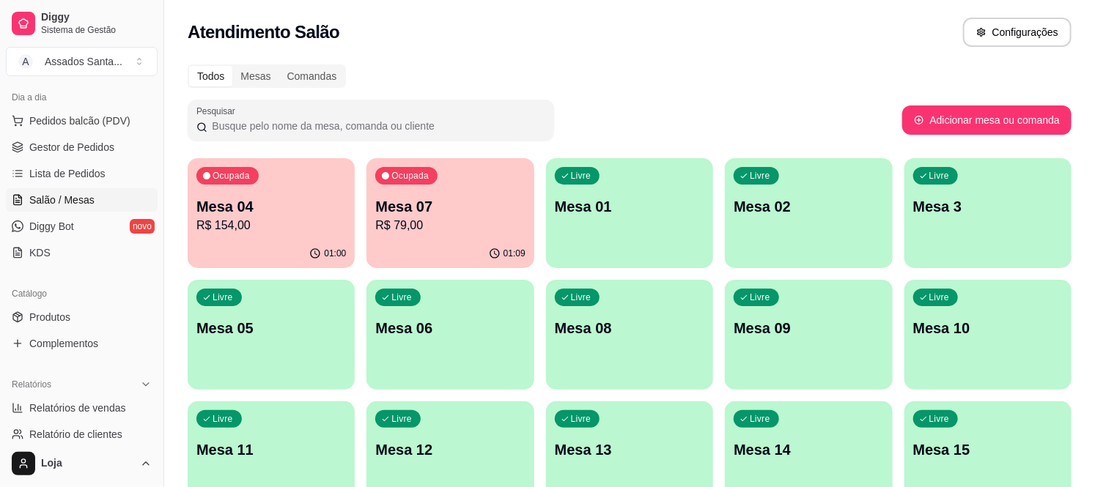
click at [242, 223] on p "R$ 154,00" at bounding box center [271, 226] width 150 height 18
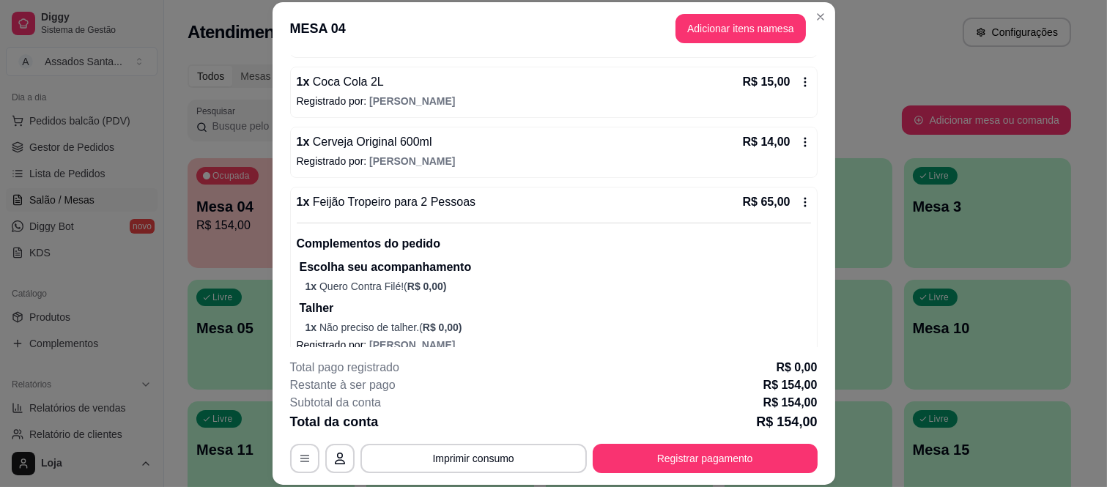
scroll to position [267, 0]
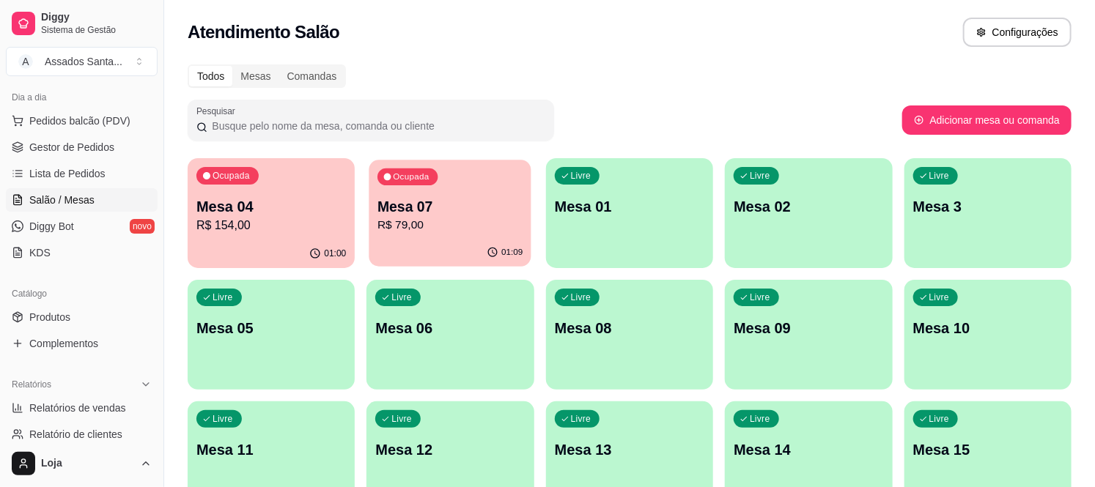
click at [374, 176] on div "Ocupada Mesa 07 R$ 79,00" at bounding box center [450, 199] width 163 height 79
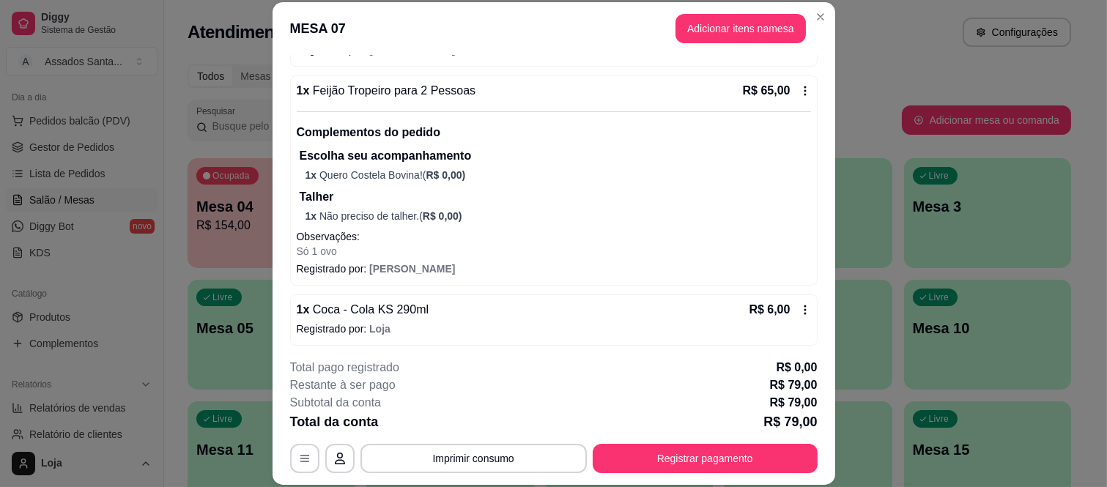
scroll to position [183, 0]
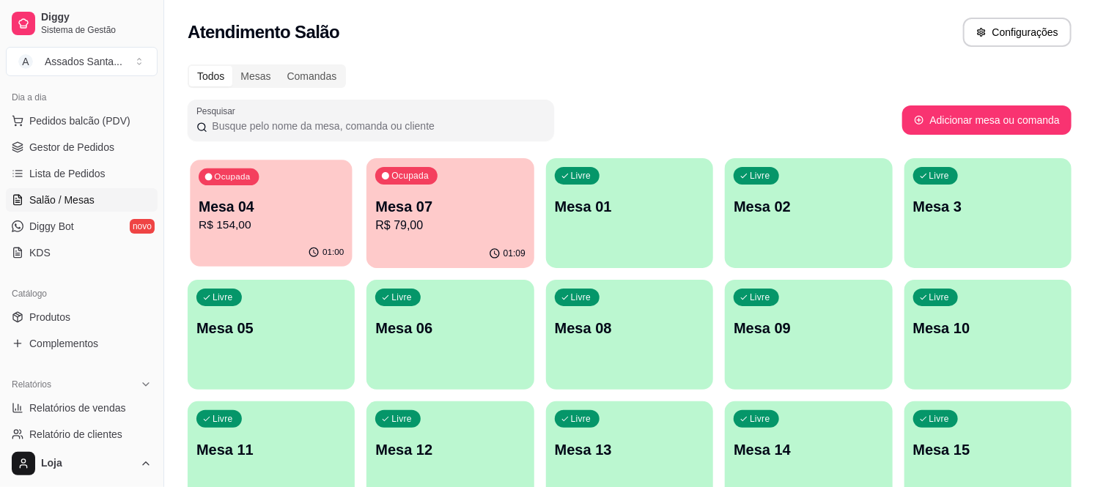
click at [280, 201] on p "Mesa 04" at bounding box center [271, 207] width 145 height 20
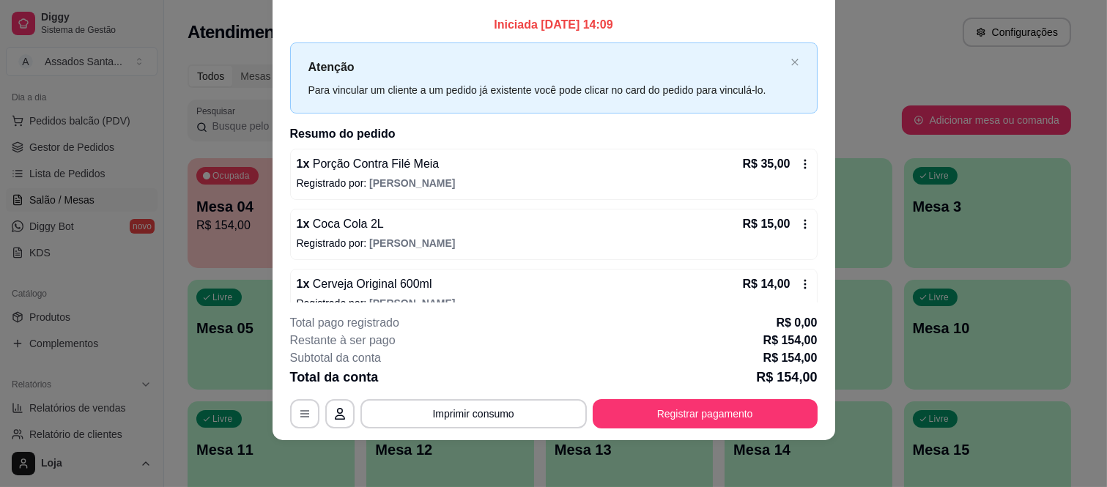
scroll to position [0, 0]
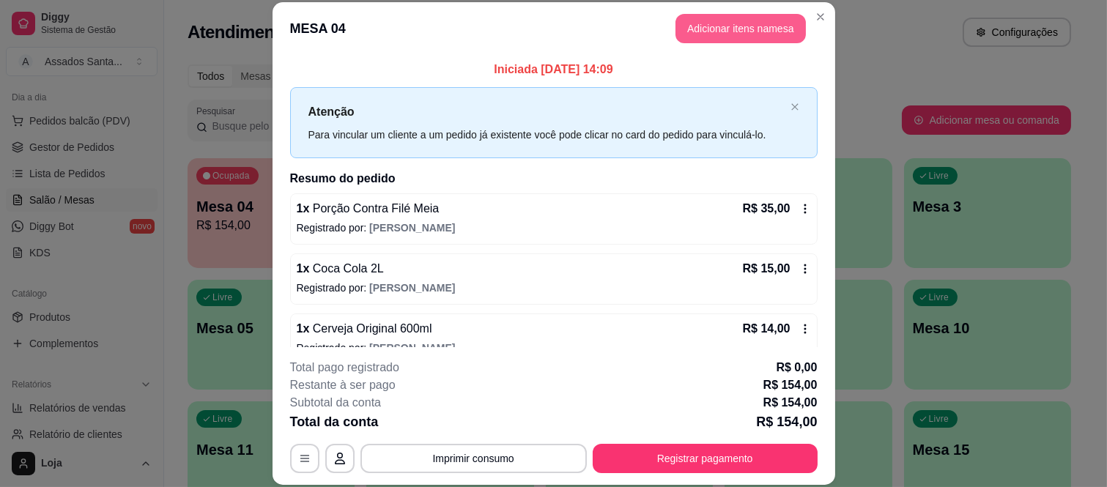
click at [752, 29] on button "Adicionar itens na mesa" at bounding box center [741, 28] width 130 height 29
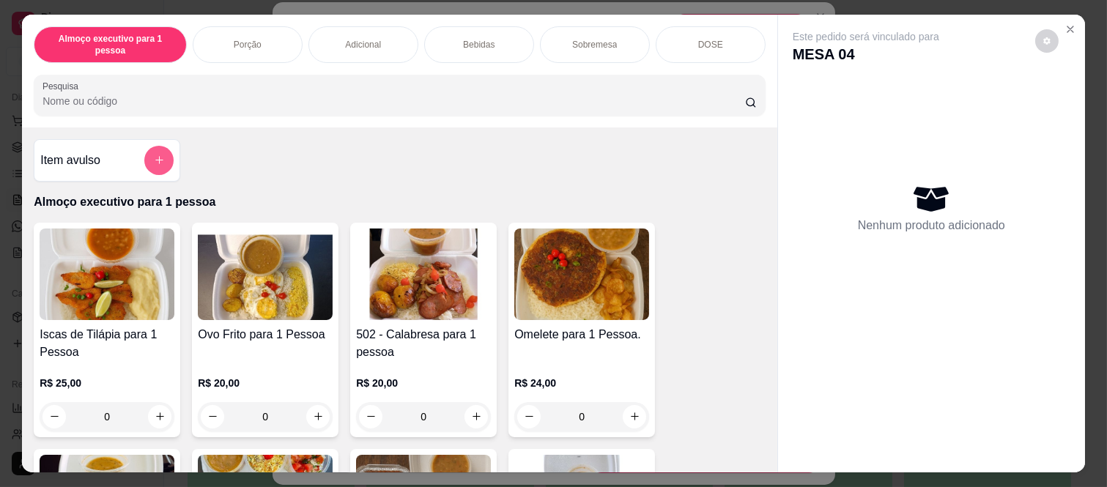
click at [144, 146] on button "add-separate-item" at bounding box center [158, 160] width 29 height 29
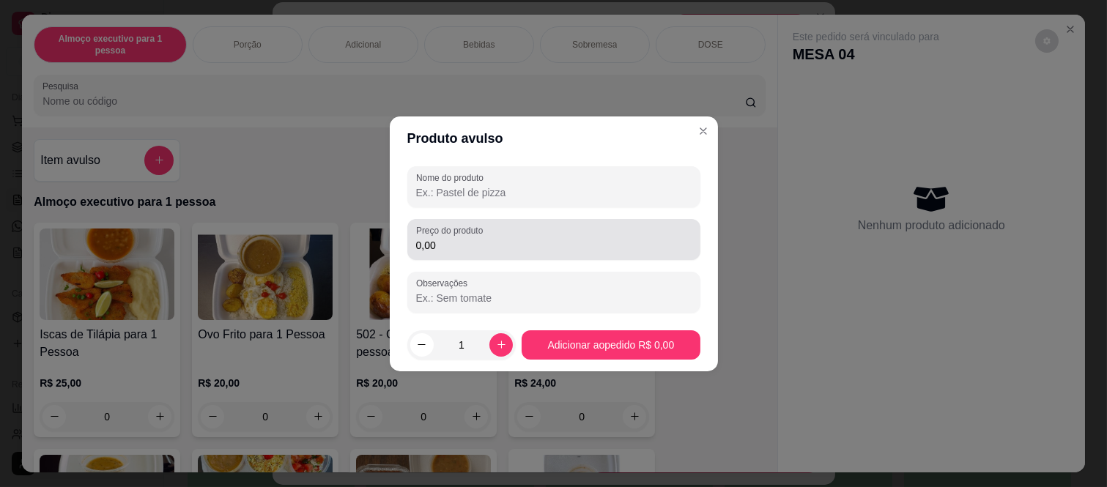
click at [520, 242] on input "0,00" at bounding box center [554, 245] width 276 height 15
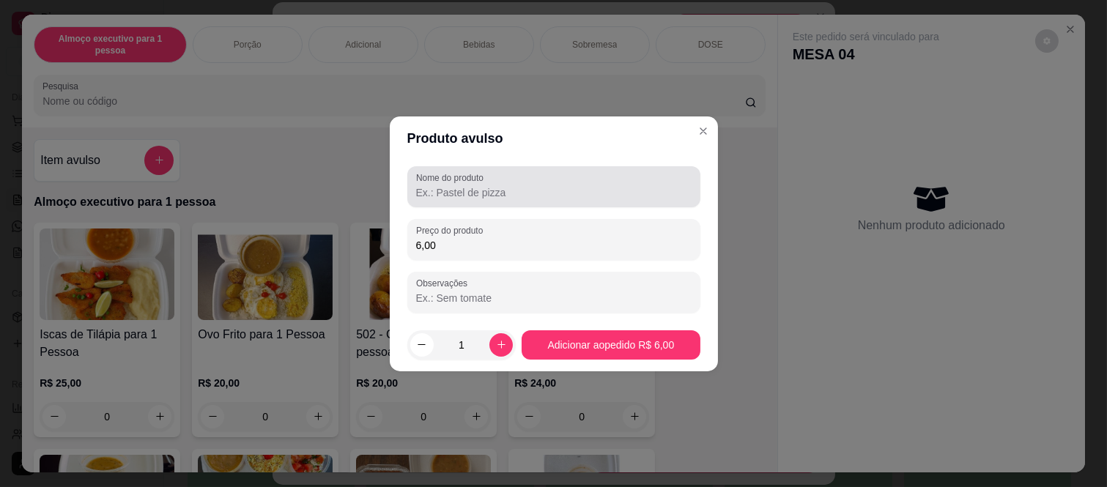
type input "6,00"
click at [500, 198] on input "Nome do produto" at bounding box center [554, 192] width 276 height 15
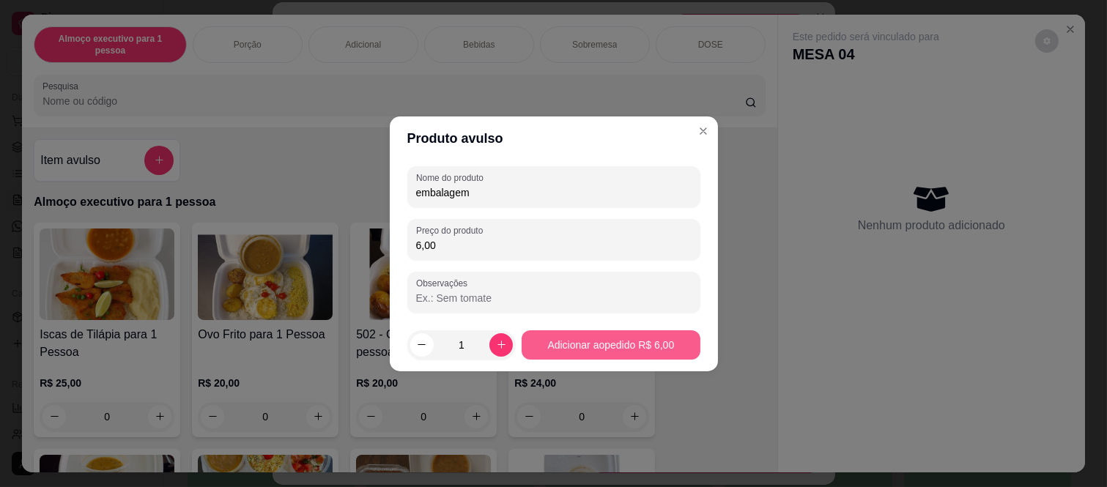
type input "embalagem"
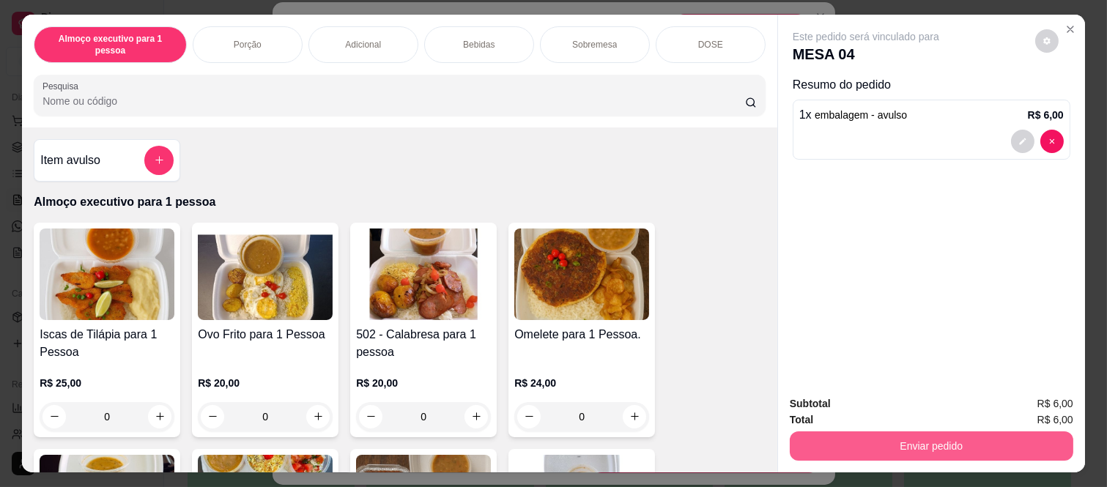
click at [874, 436] on button "Enviar pedido" at bounding box center [932, 446] width 284 height 29
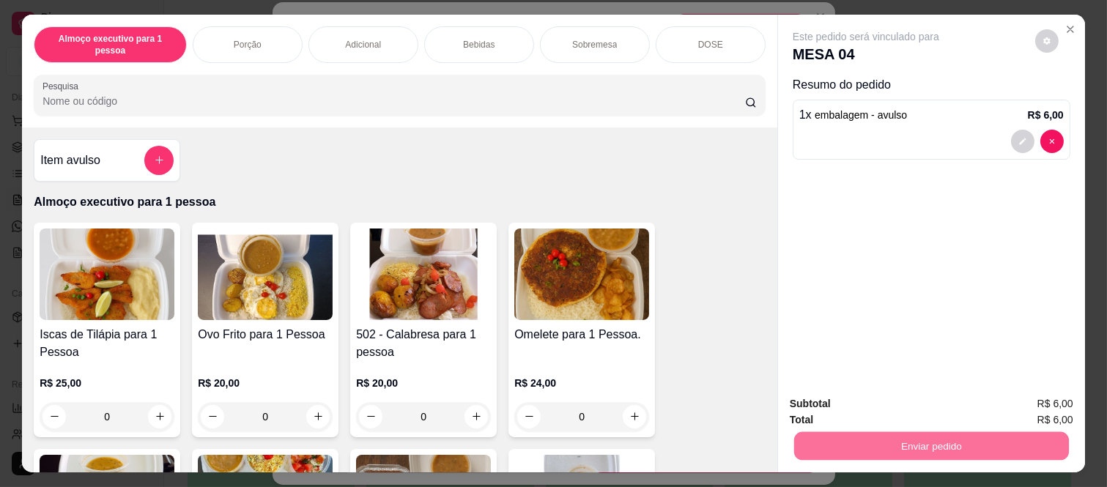
click at [1021, 396] on button "Enviar pedido" at bounding box center [1035, 404] width 81 height 27
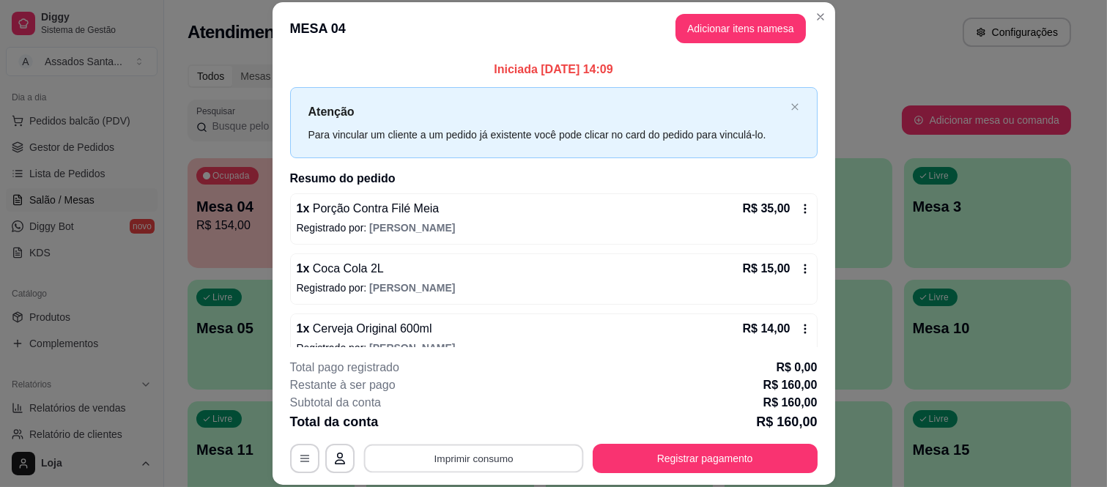
click at [498, 454] on button "Imprimir consumo" at bounding box center [474, 458] width 220 height 29
click at [491, 427] on button "IMPRESSORA caixa" at bounding box center [471, 424] width 106 height 23
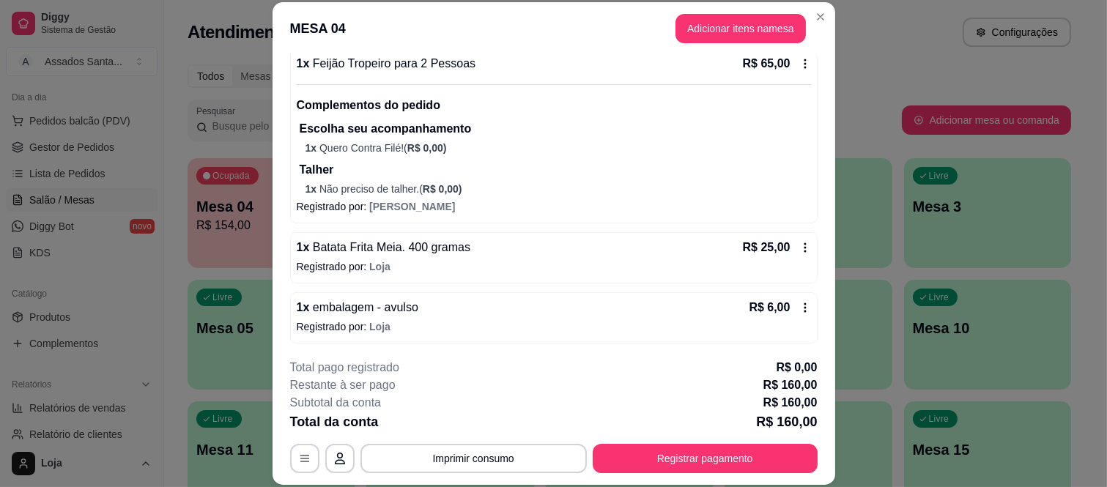
scroll to position [328, 0]
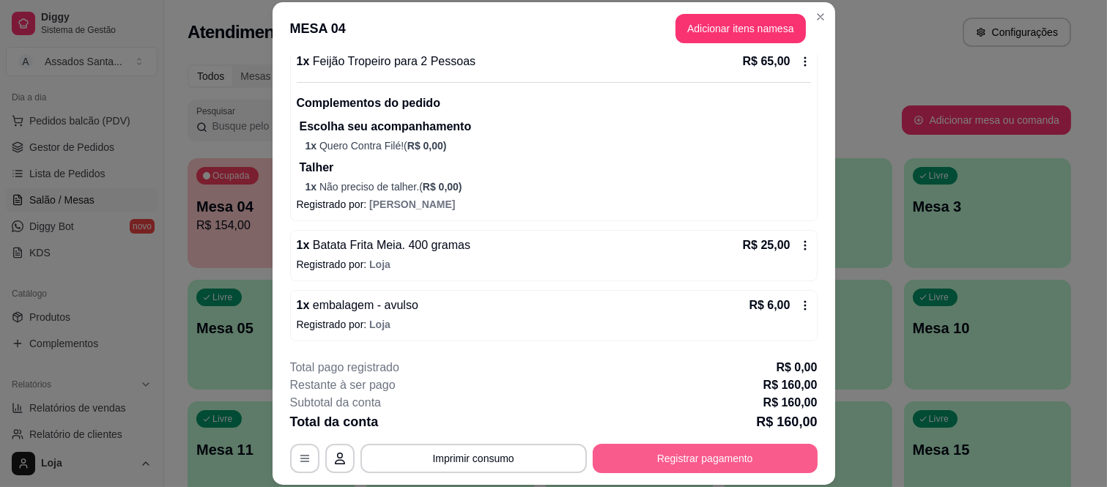
click at [686, 459] on button "Registrar pagamento" at bounding box center [705, 458] width 225 height 29
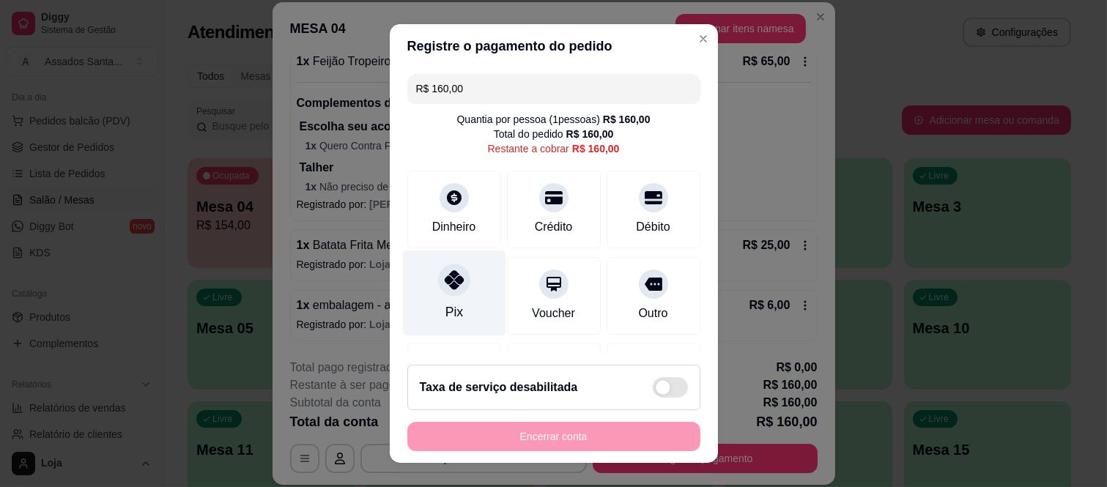
click at [436, 300] on div "Pix" at bounding box center [453, 294] width 103 height 86
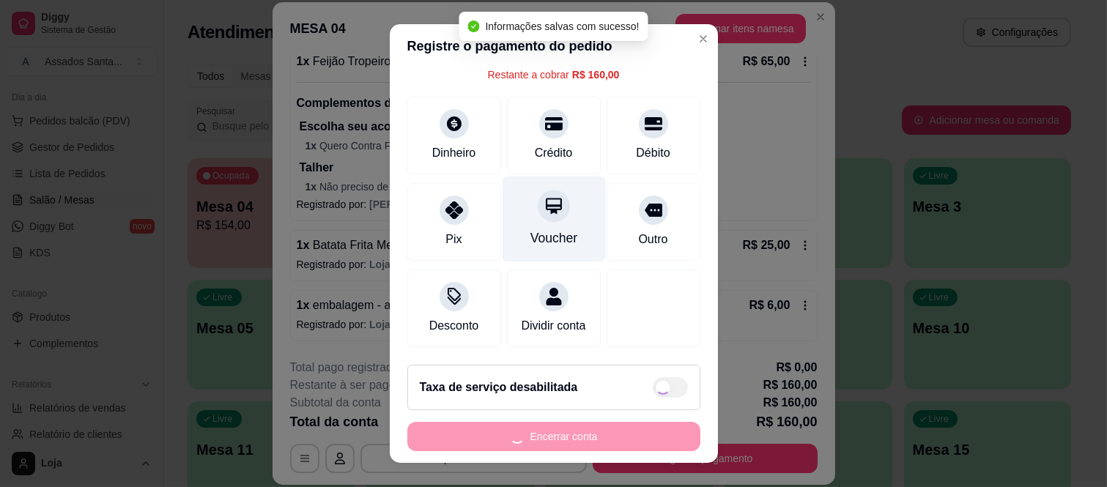
type input "R$ 0,00"
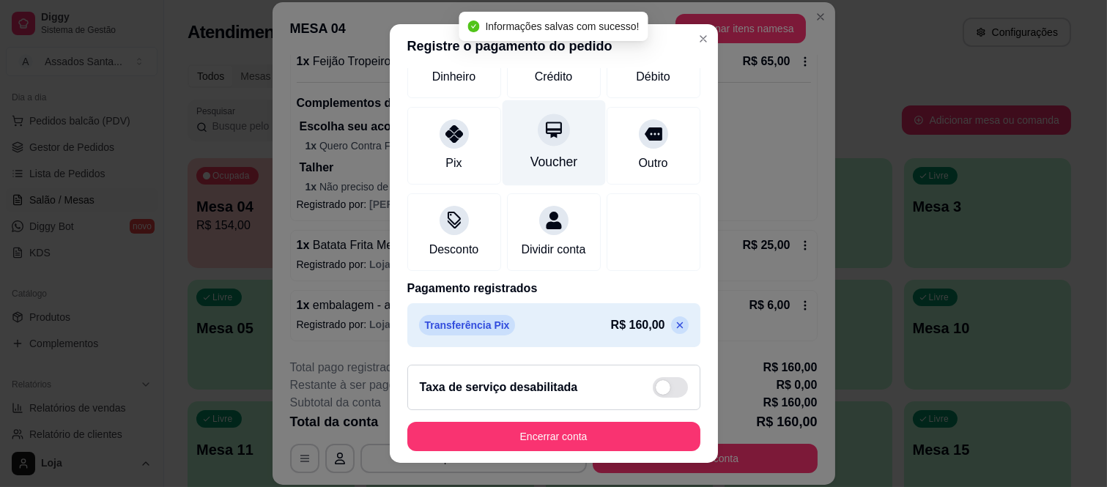
scroll to position [154, 0]
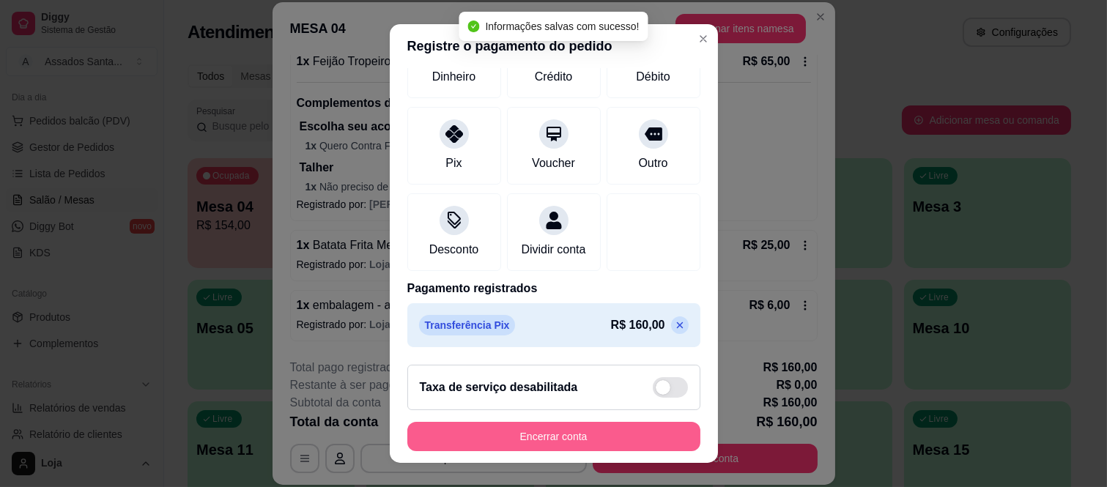
click at [542, 428] on button "Encerrar conta" at bounding box center [553, 436] width 293 height 29
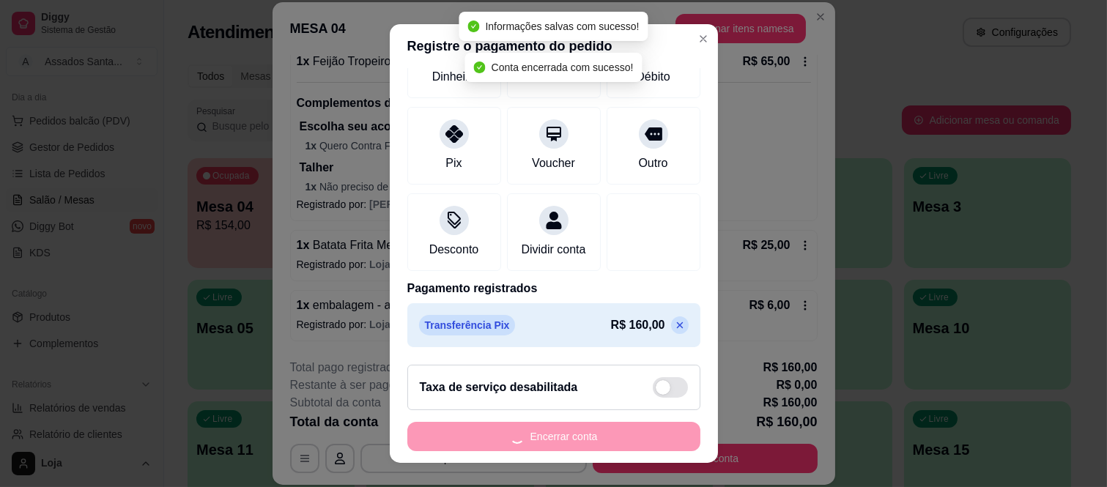
scroll to position [0, 0]
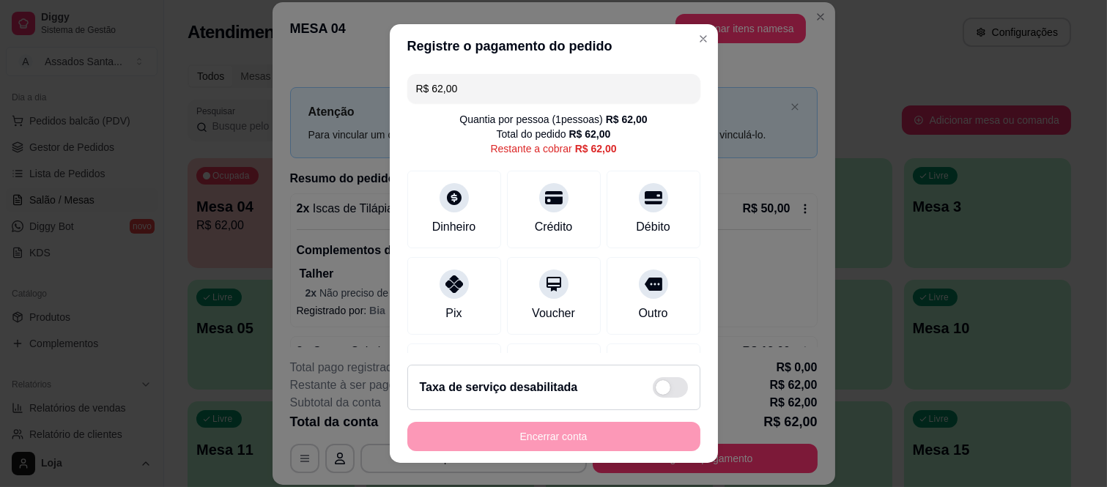
click at [556, 433] on div "Encerrar conta" at bounding box center [553, 436] width 293 height 29
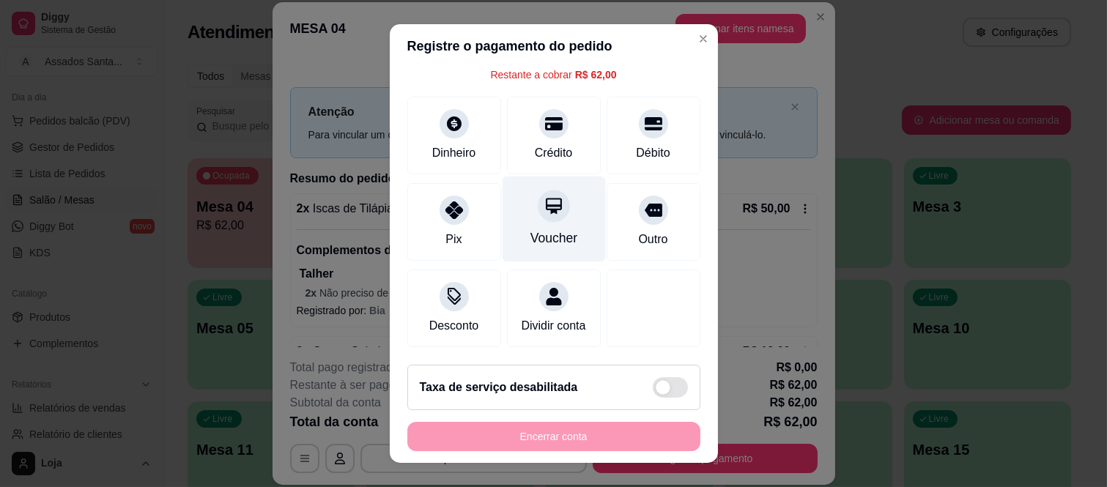
scroll to position [92, 0]
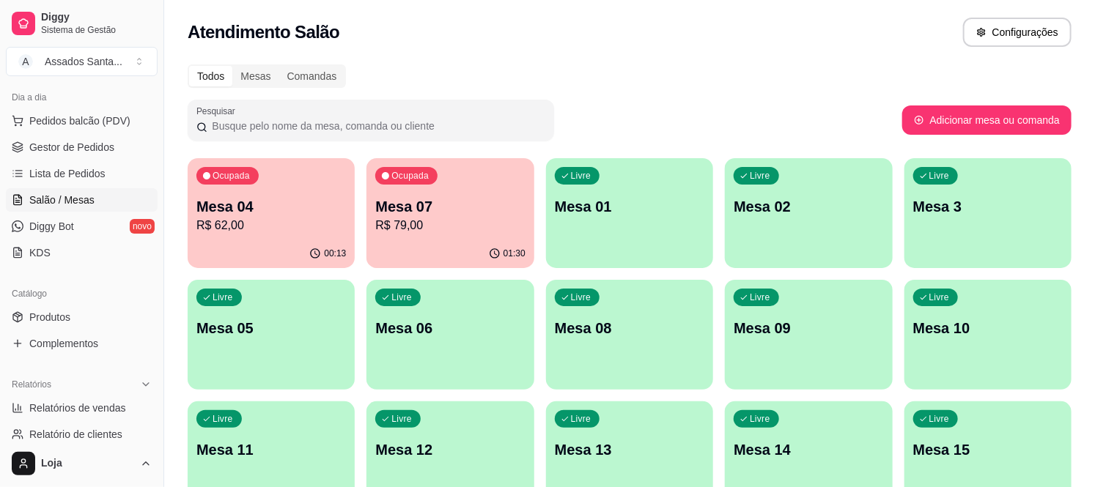
click at [425, 223] on p "R$ 79,00" at bounding box center [450, 226] width 150 height 18
click at [126, 155] on link "Gestor de Pedidos" at bounding box center [82, 147] width 152 height 23
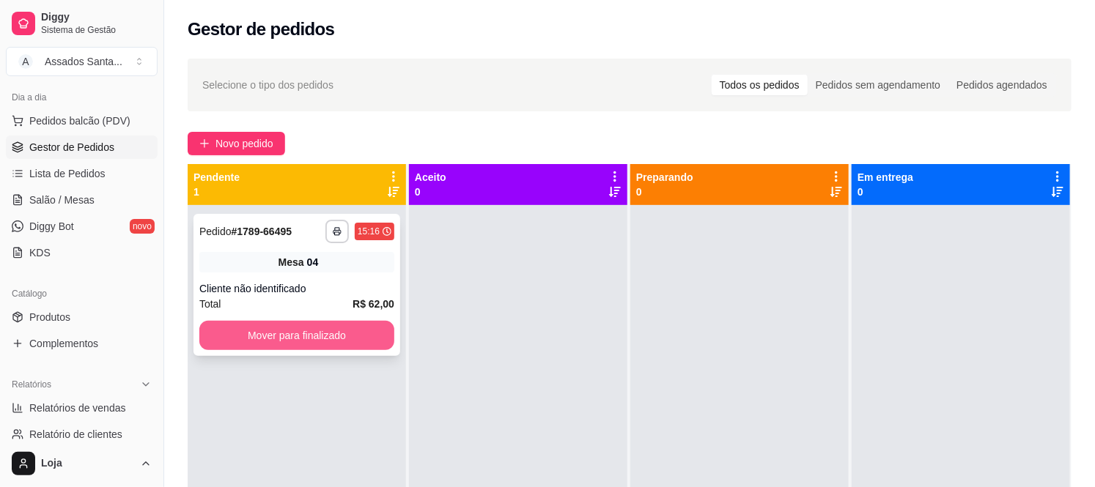
click at [262, 333] on button "Mover para finalizado" at bounding box center [296, 335] width 195 height 29
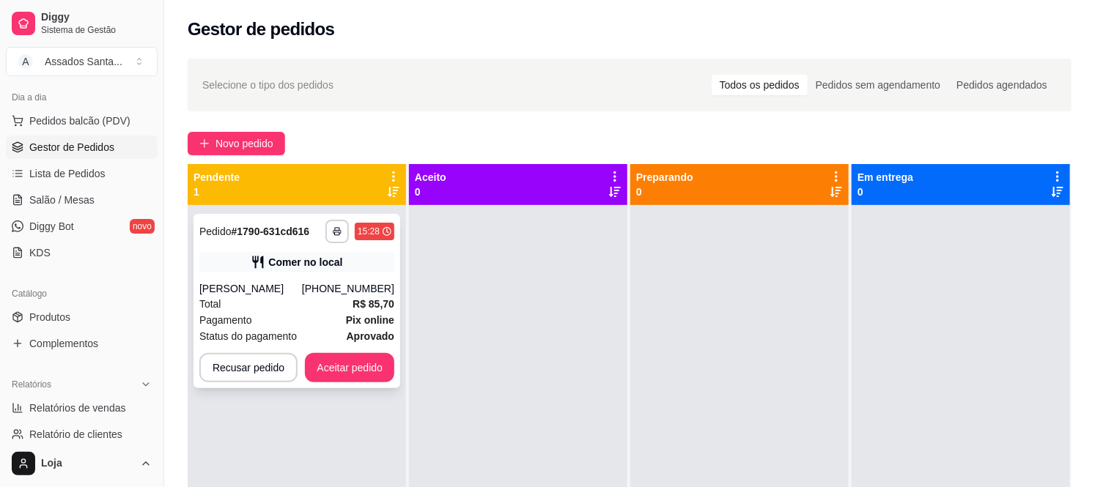
click at [353, 298] on strong "R$ 85,70" at bounding box center [374, 304] width 42 height 12
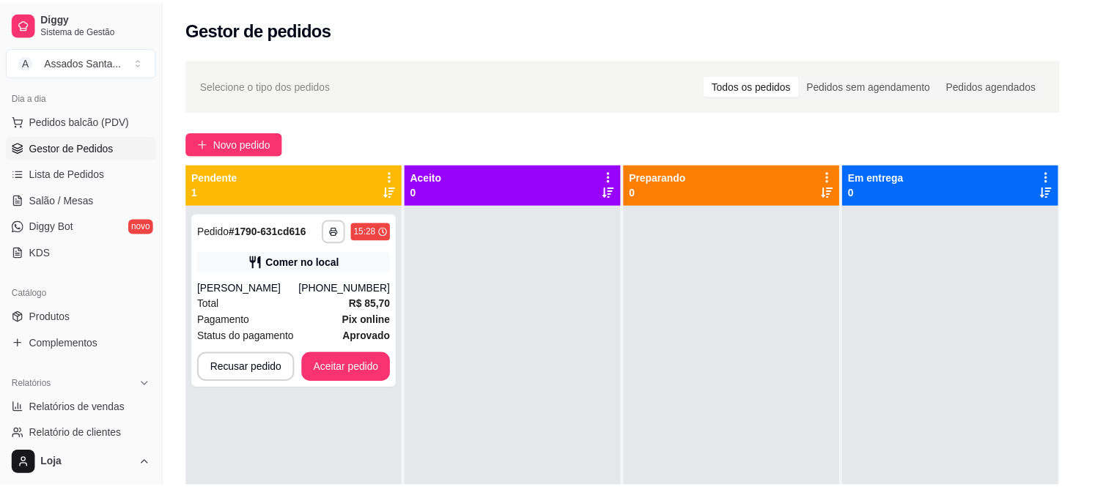
scroll to position [306, 0]
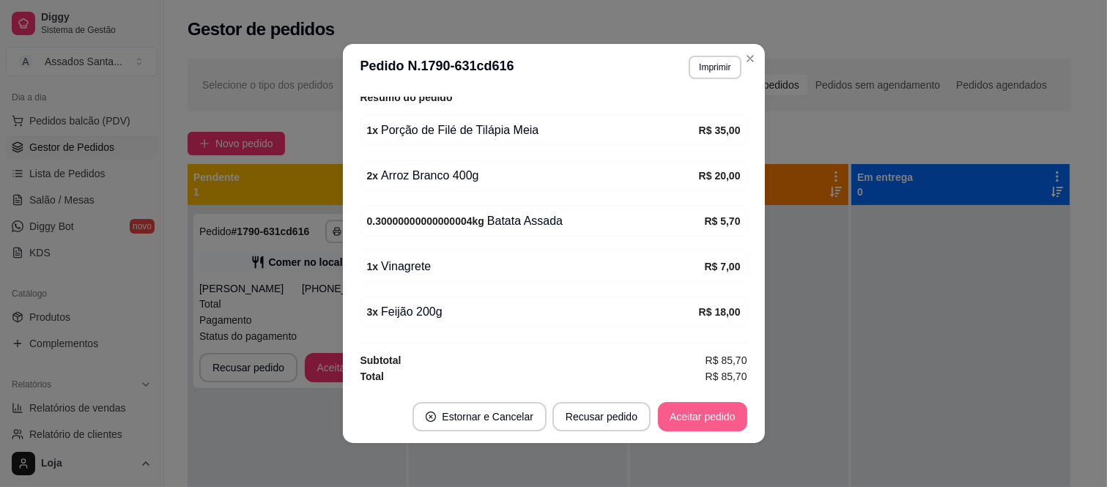
click at [700, 413] on button "Aceitar pedido" at bounding box center [702, 416] width 89 height 29
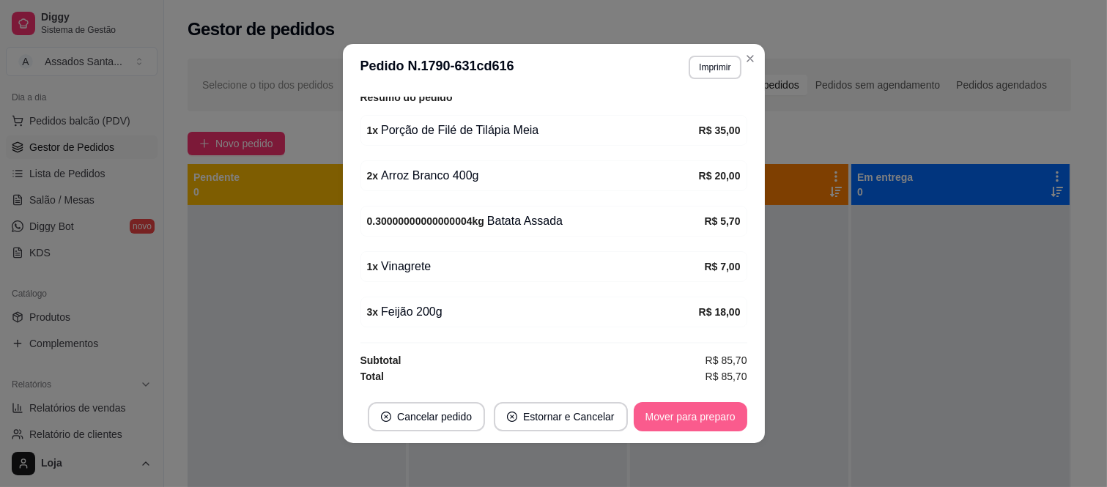
click at [705, 419] on button "Mover para preparo" at bounding box center [691, 416] width 114 height 29
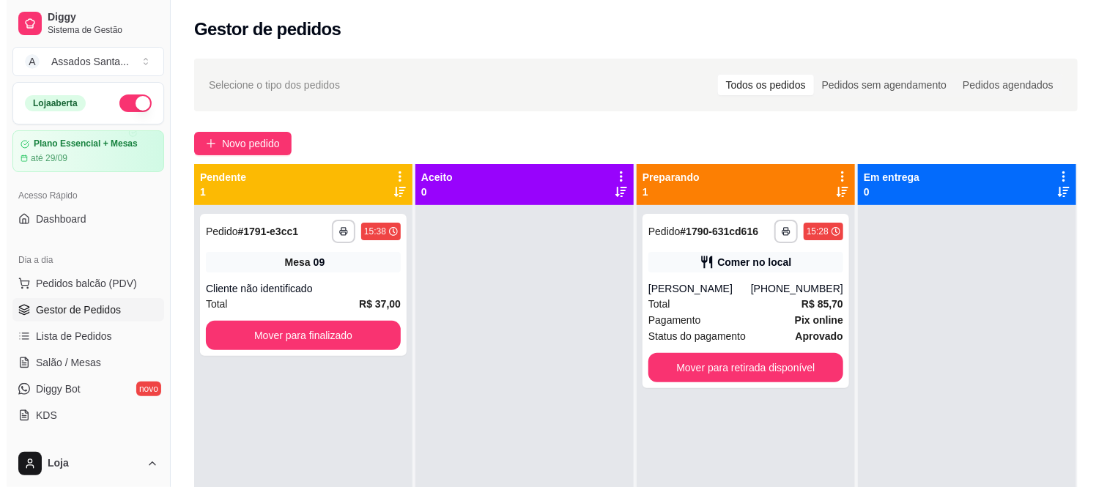
scroll to position [163, 0]
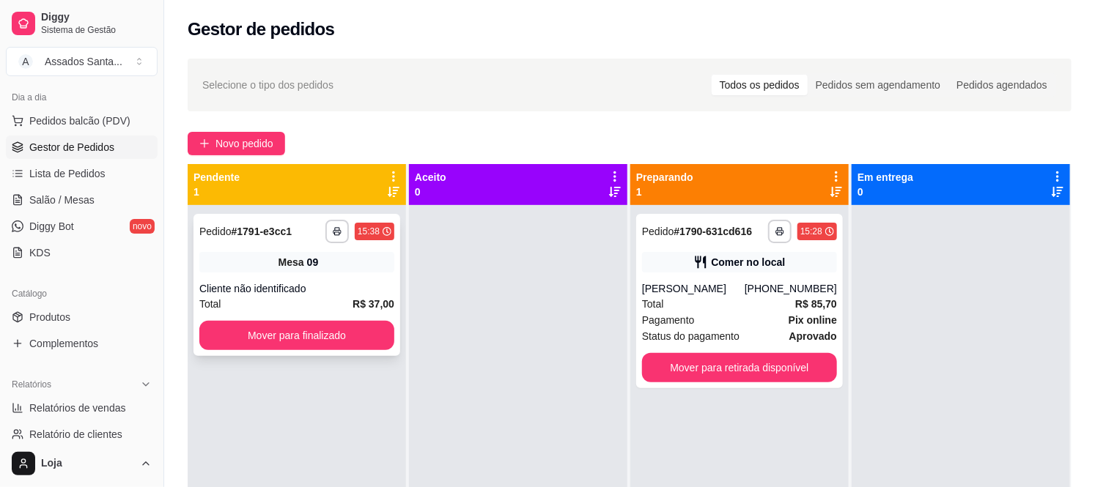
click at [324, 272] on div "Mesa 09" at bounding box center [296, 262] width 195 height 21
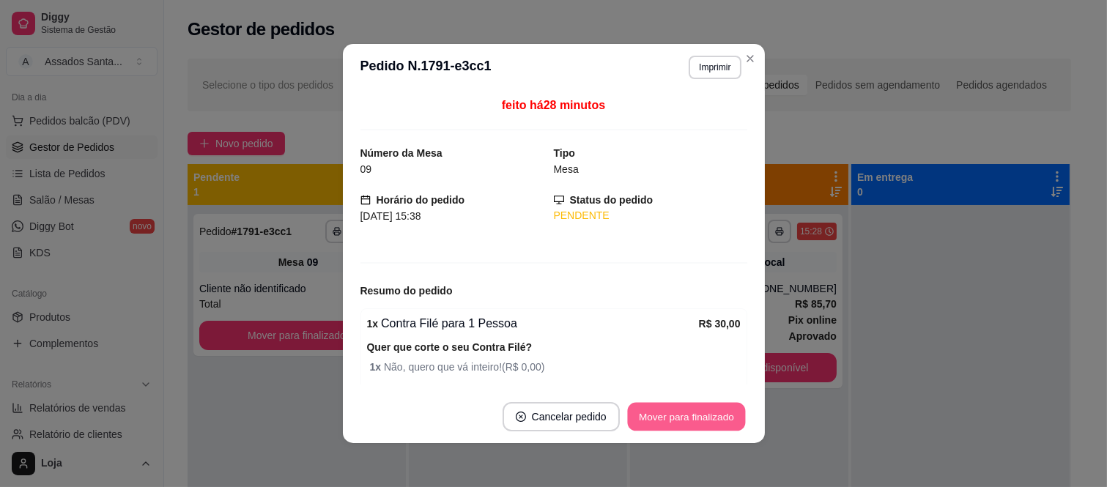
click at [664, 427] on button "Mover para finalizado" at bounding box center [686, 417] width 118 height 29
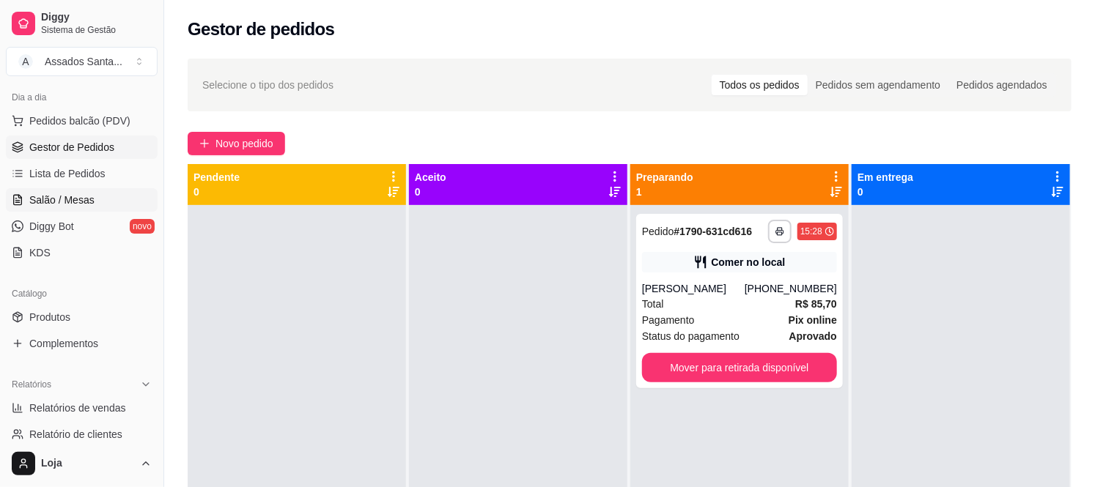
click at [64, 206] on span "Salão / Mesas" at bounding box center [61, 200] width 65 height 15
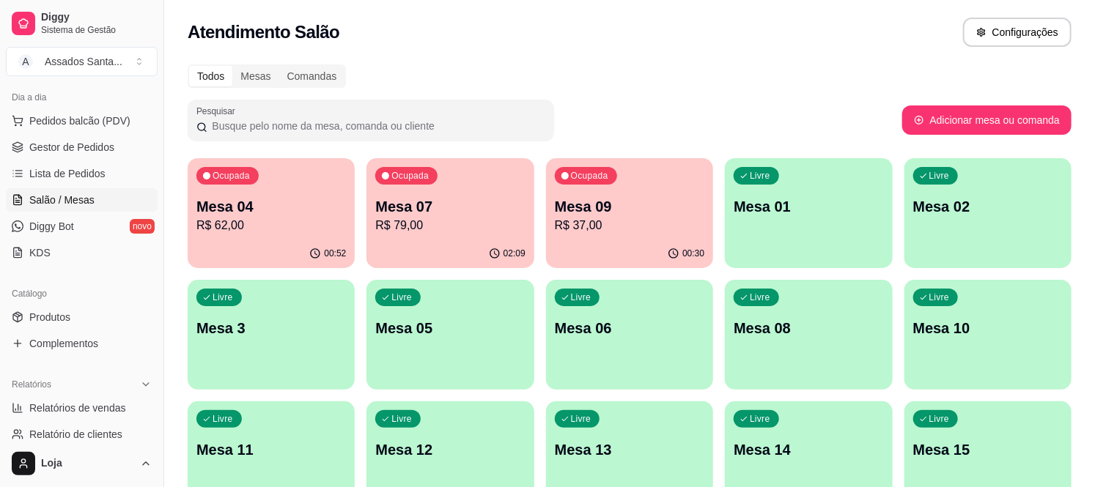
click at [643, 217] on p "R$ 37,00" at bounding box center [630, 226] width 150 height 18
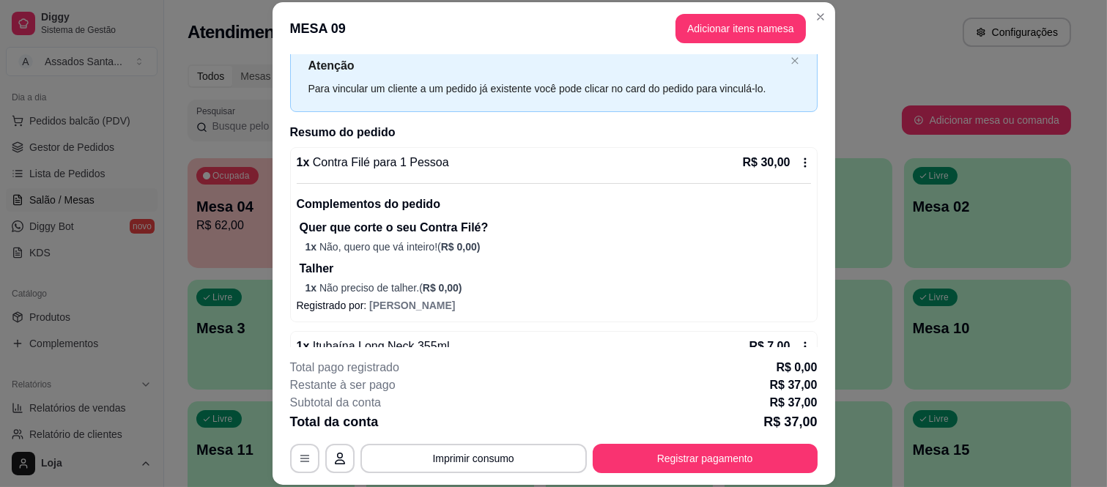
scroll to position [88, 0]
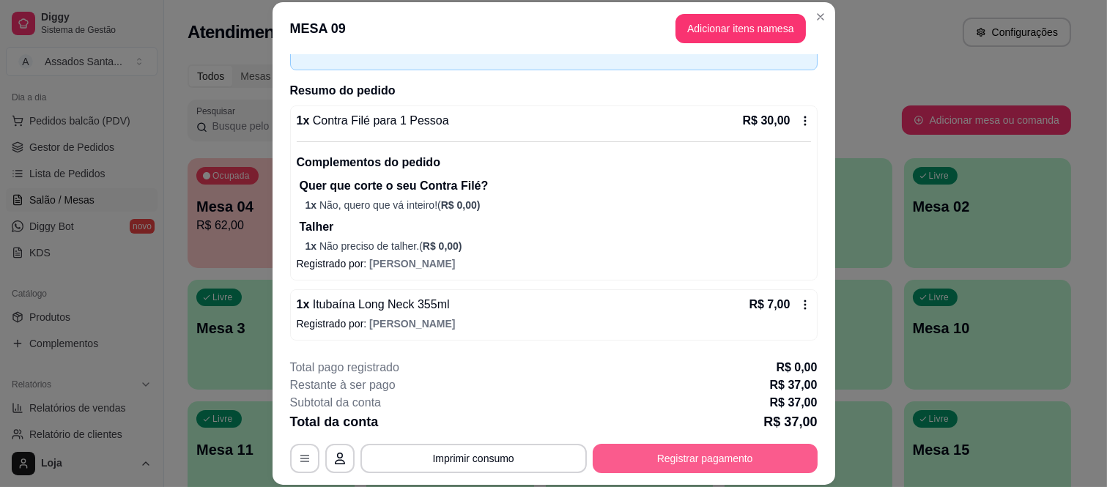
click at [698, 462] on button "Registrar pagamento" at bounding box center [705, 458] width 225 height 29
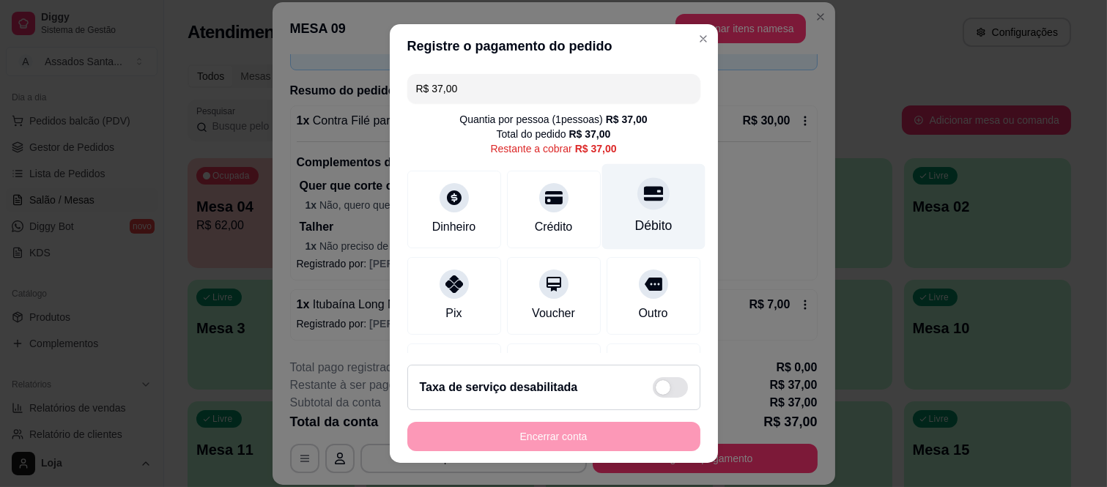
click at [643, 202] on icon at bounding box center [652, 193] width 19 height 19
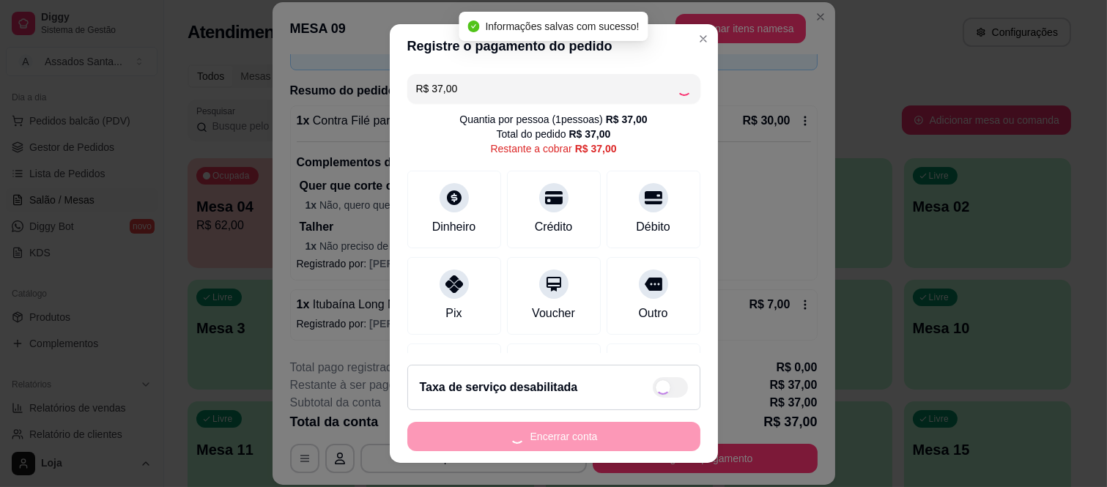
type input "R$ 0,00"
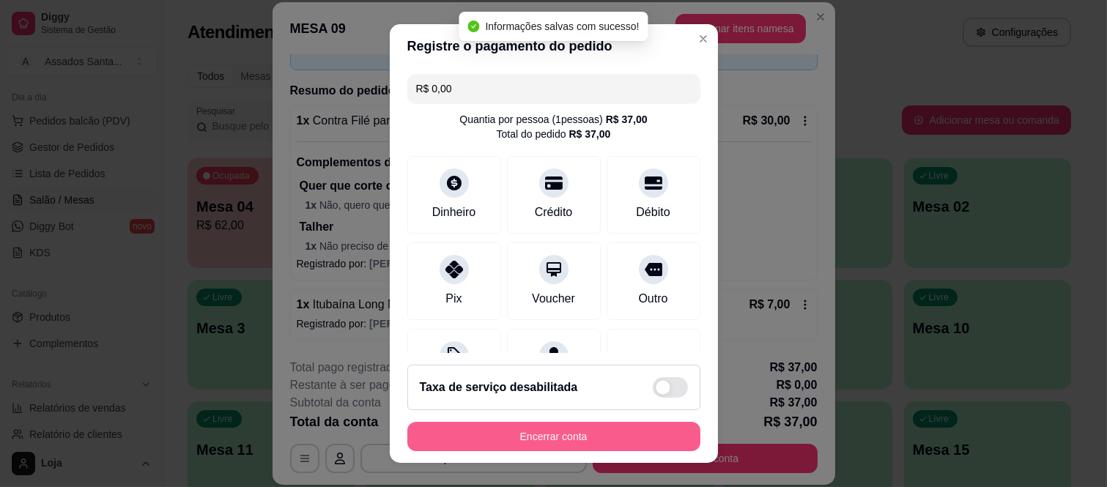
click at [599, 440] on button "Encerrar conta" at bounding box center [553, 436] width 293 height 29
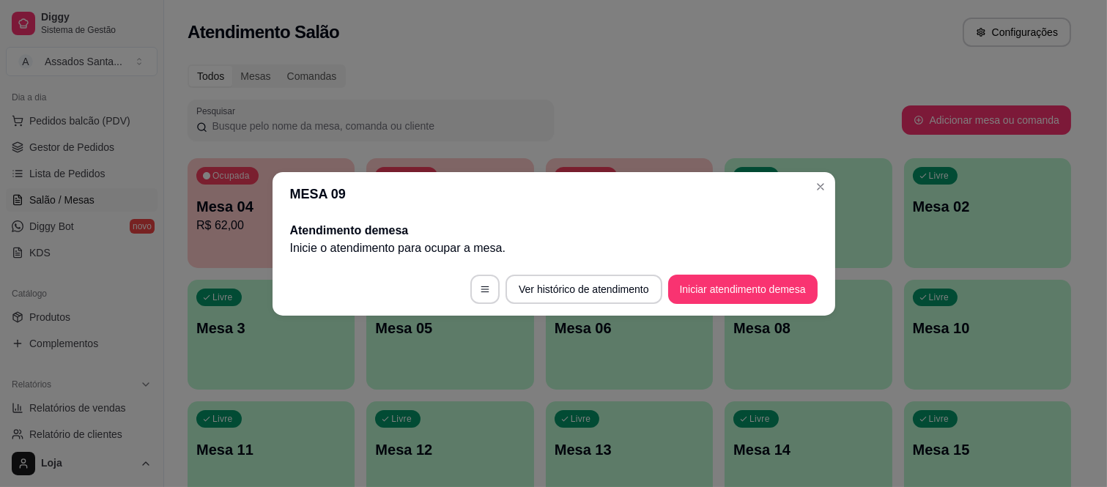
scroll to position [0, 0]
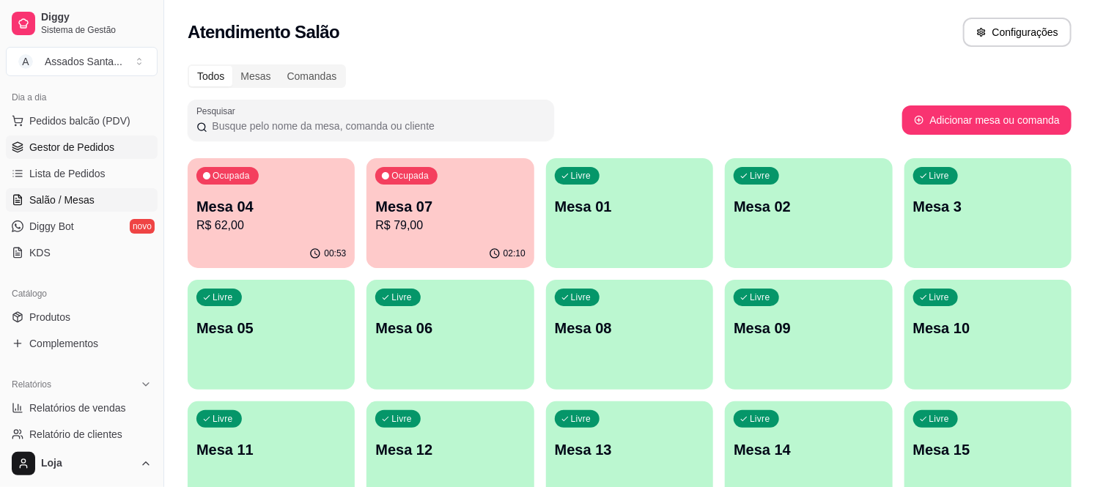
click at [62, 136] on link "Gestor de Pedidos" at bounding box center [82, 147] width 152 height 23
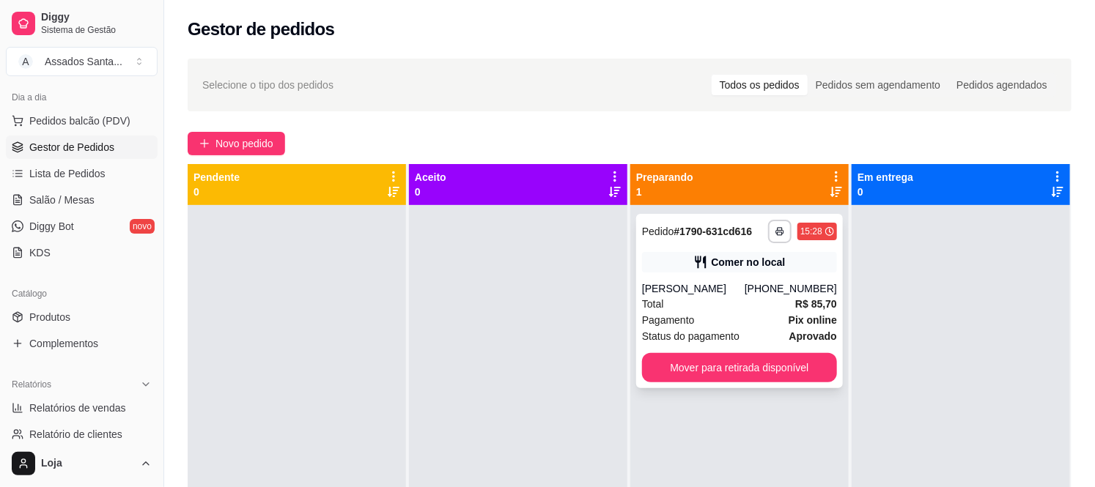
click at [719, 300] on div "Total R$ 85,70" at bounding box center [739, 304] width 195 height 16
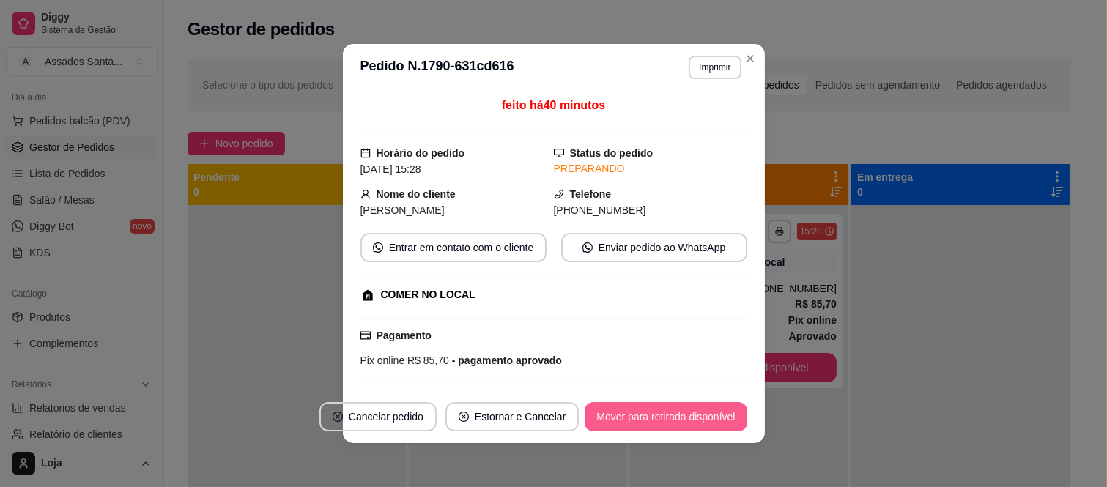
click at [669, 403] on button "Mover para retirada disponível" at bounding box center [666, 416] width 162 height 29
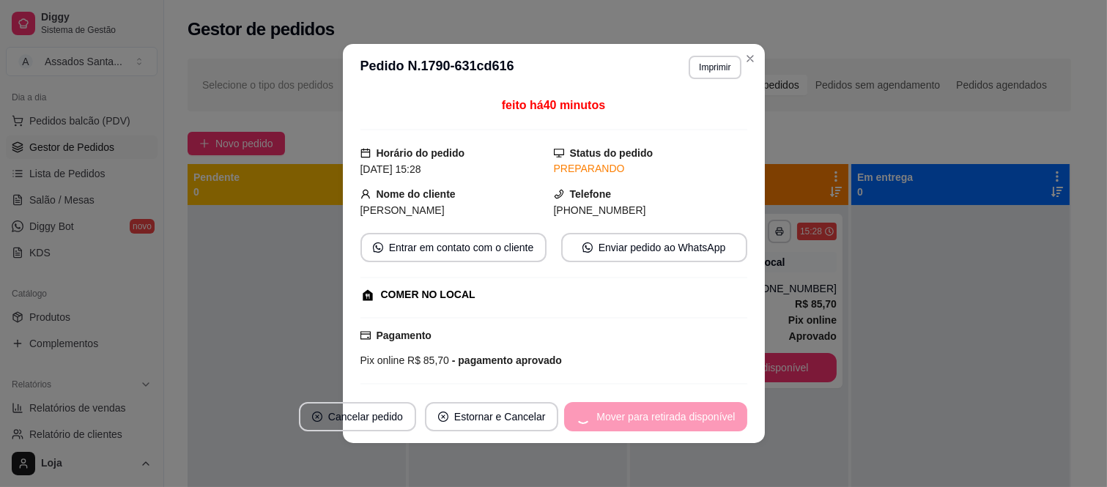
click at [671, 423] on div "Mover para retirada disponível" at bounding box center [655, 416] width 182 height 29
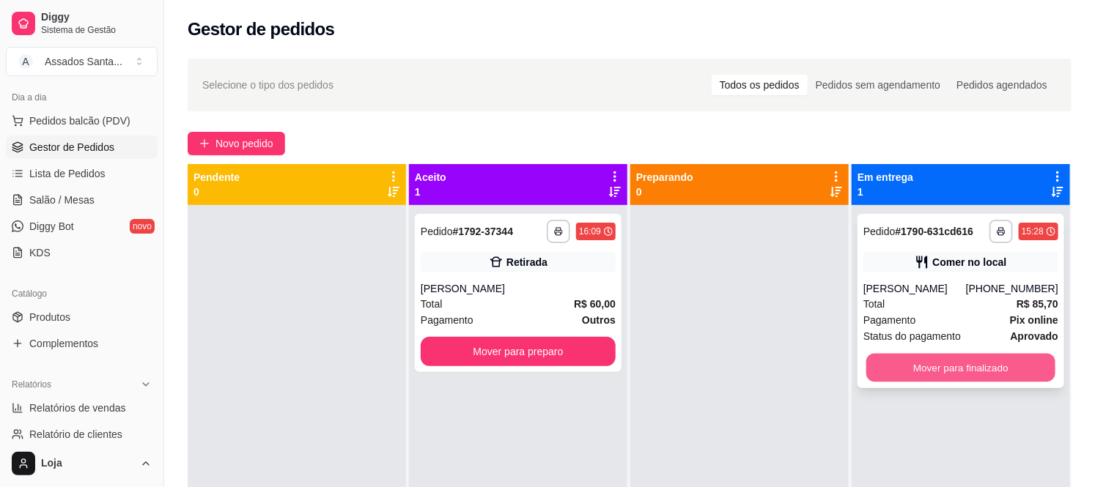
click at [961, 367] on button "Mover para finalizado" at bounding box center [960, 368] width 189 height 29
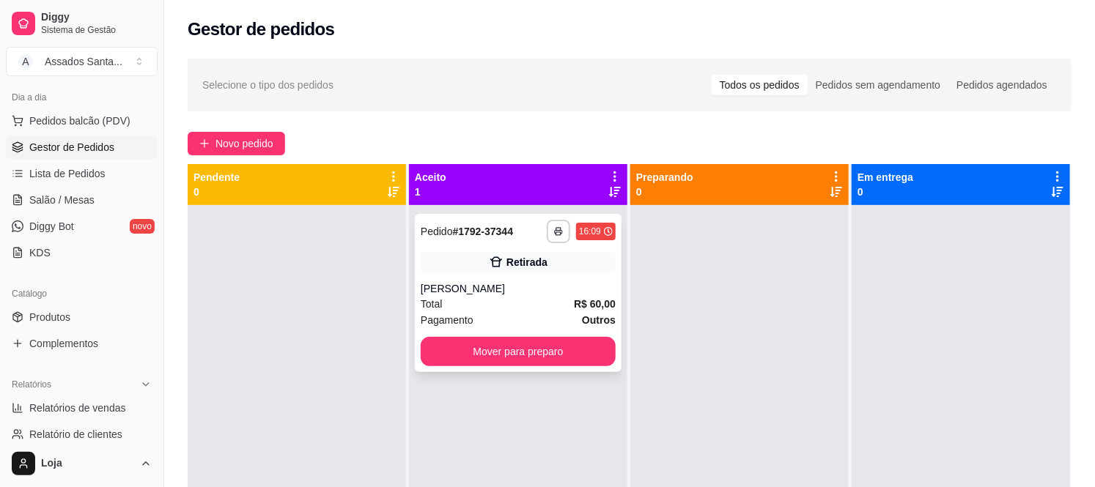
click at [479, 270] on div "Retirada" at bounding box center [518, 262] width 195 height 21
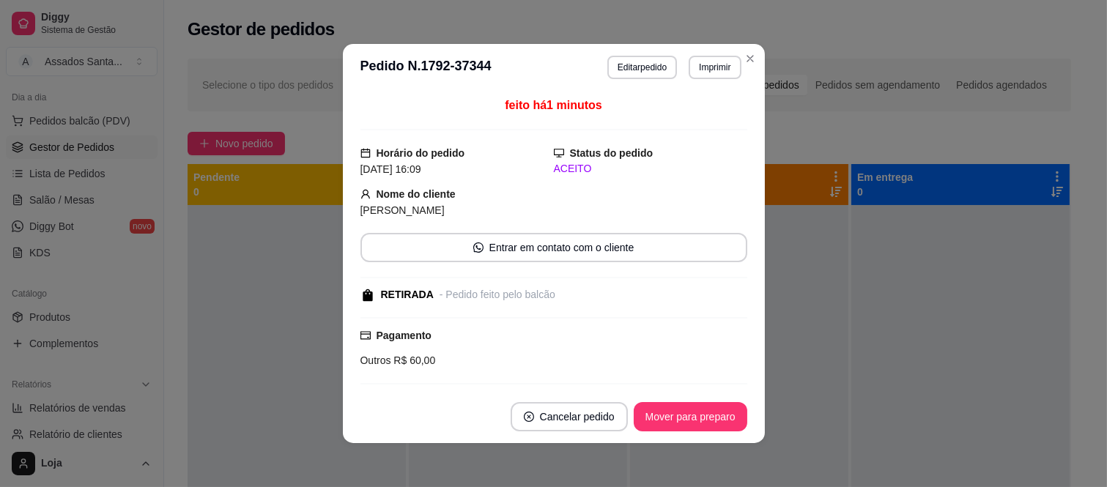
click at [708, 67] on button "Imprimir" at bounding box center [715, 67] width 52 height 23
click at [672, 125] on button "IMPRESSORA caixa" at bounding box center [683, 119] width 103 height 23
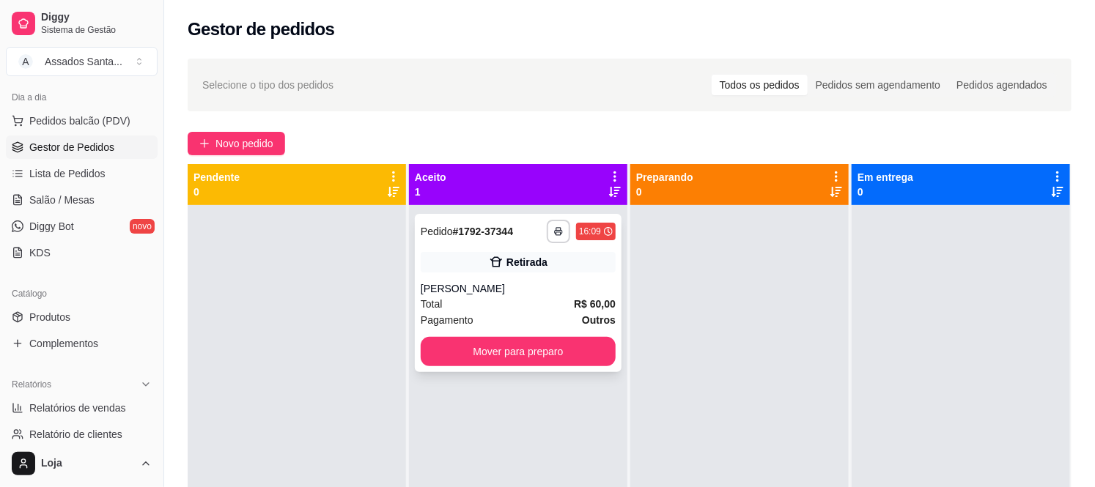
click at [539, 254] on div "Retirada" at bounding box center [518, 262] width 195 height 21
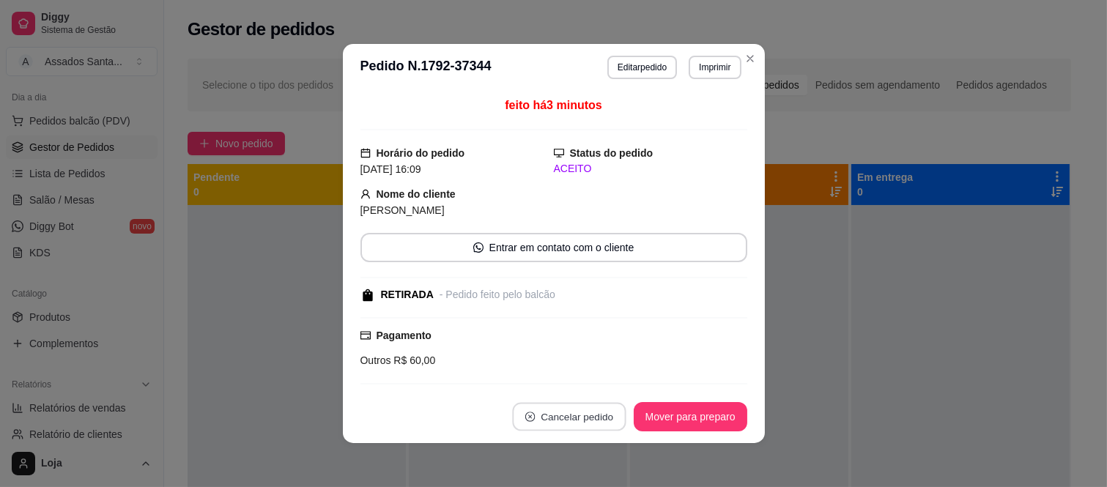
click at [560, 410] on button "Cancelar pedido" at bounding box center [569, 417] width 114 height 29
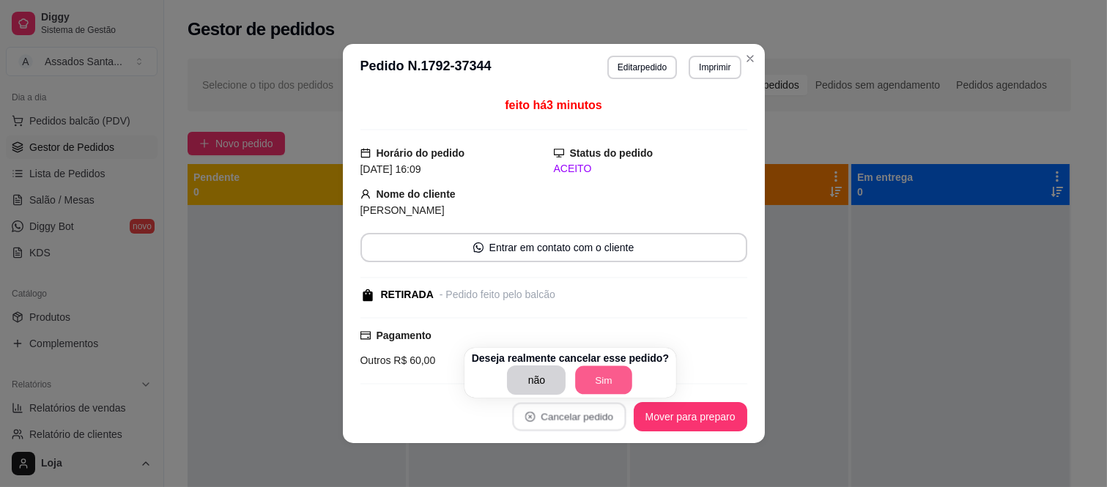
click at [616, 383] on button "Sim" at bounding box center [604, 380] width 57 height 29
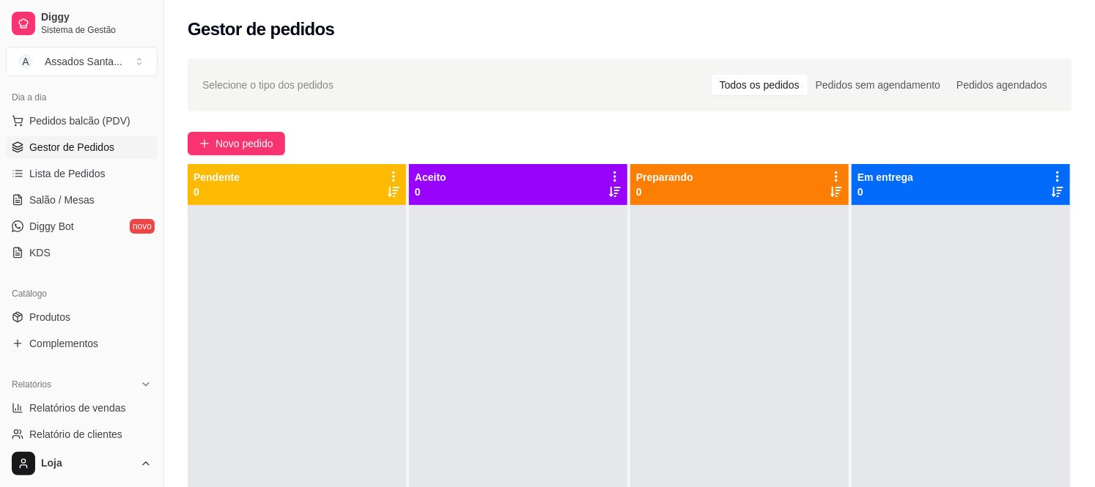
click at [401, 321] on div at bounding box center [297, 448] width 218 height 487
click at [110, 412] on span "Relatórios de vendas" at bounding box center [77, 408] width 97 height 15
select select "ALL"
select select "0"
